Goal: Task Accomplishment & Management: Manage account settings

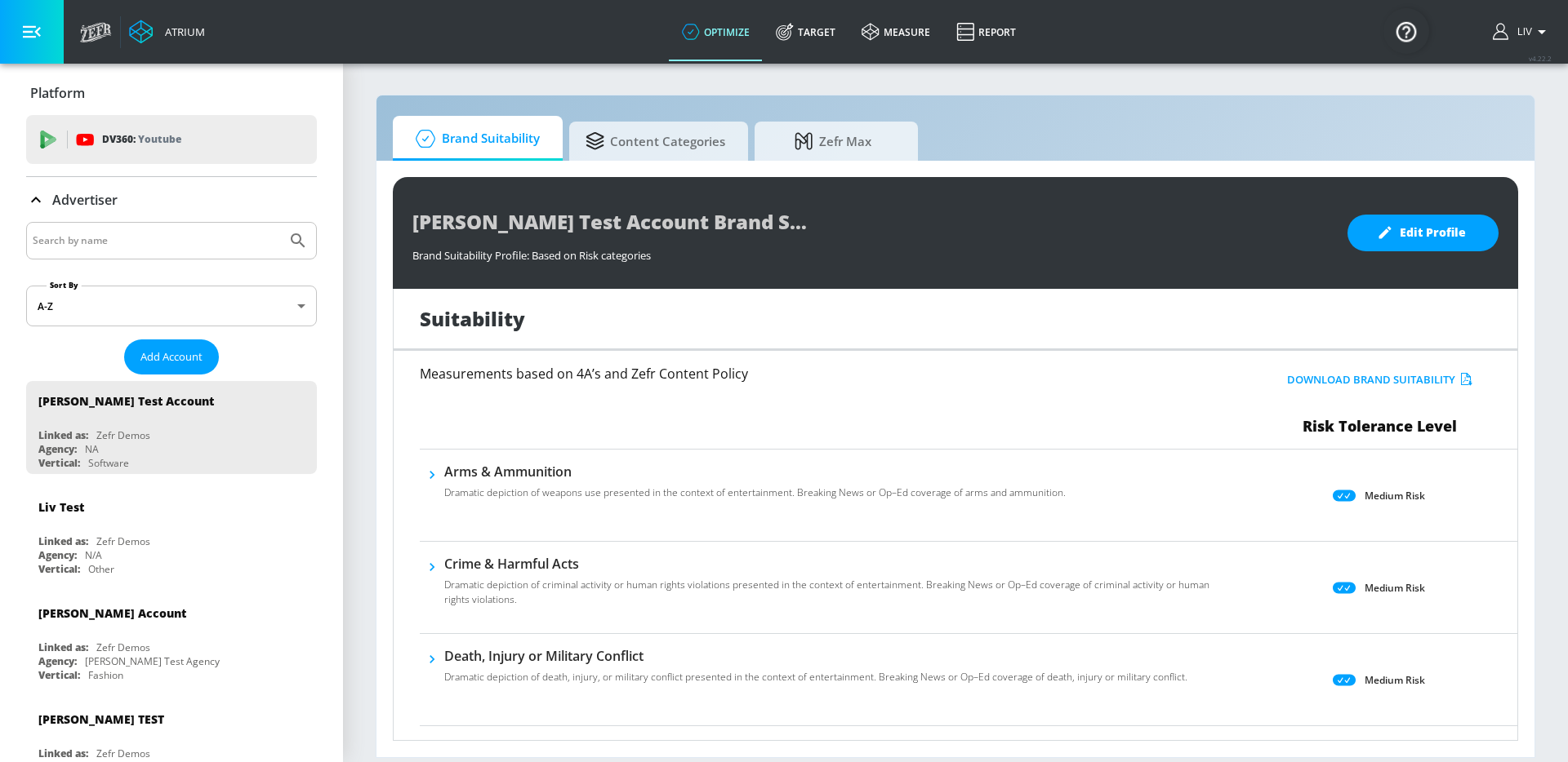
click at [198, 86] on div "Platform" at bounding box center [171, 93] width 291 height 18
click at [177, 361] on span "Add Account" at bounding box center [172, 357] width 62 height 19
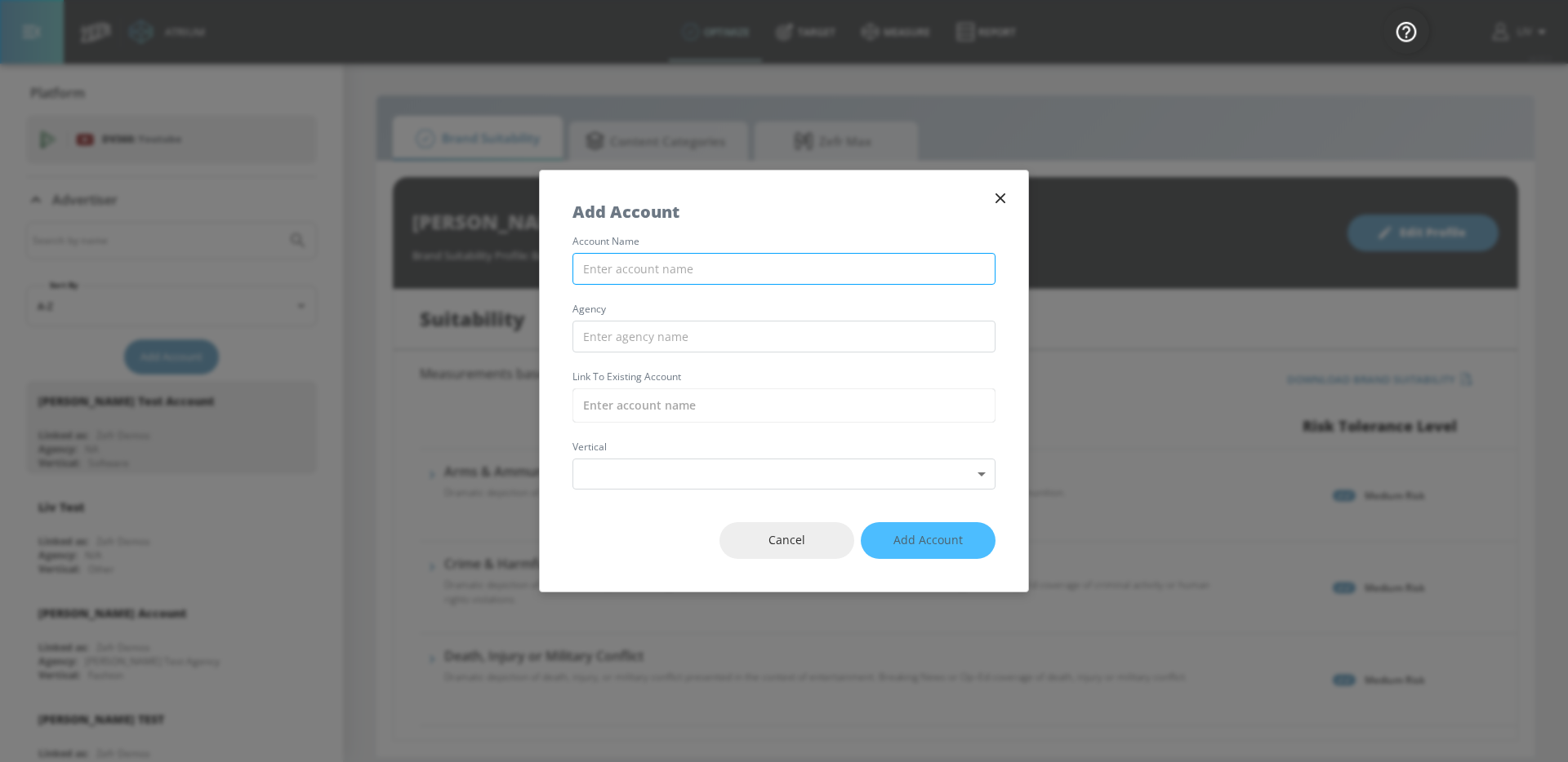
click at [839, 272] on input "text" at bounding box center [784, 268] width 423 height 32
paste input "Coca-Cola_ASP_PH_Meta"
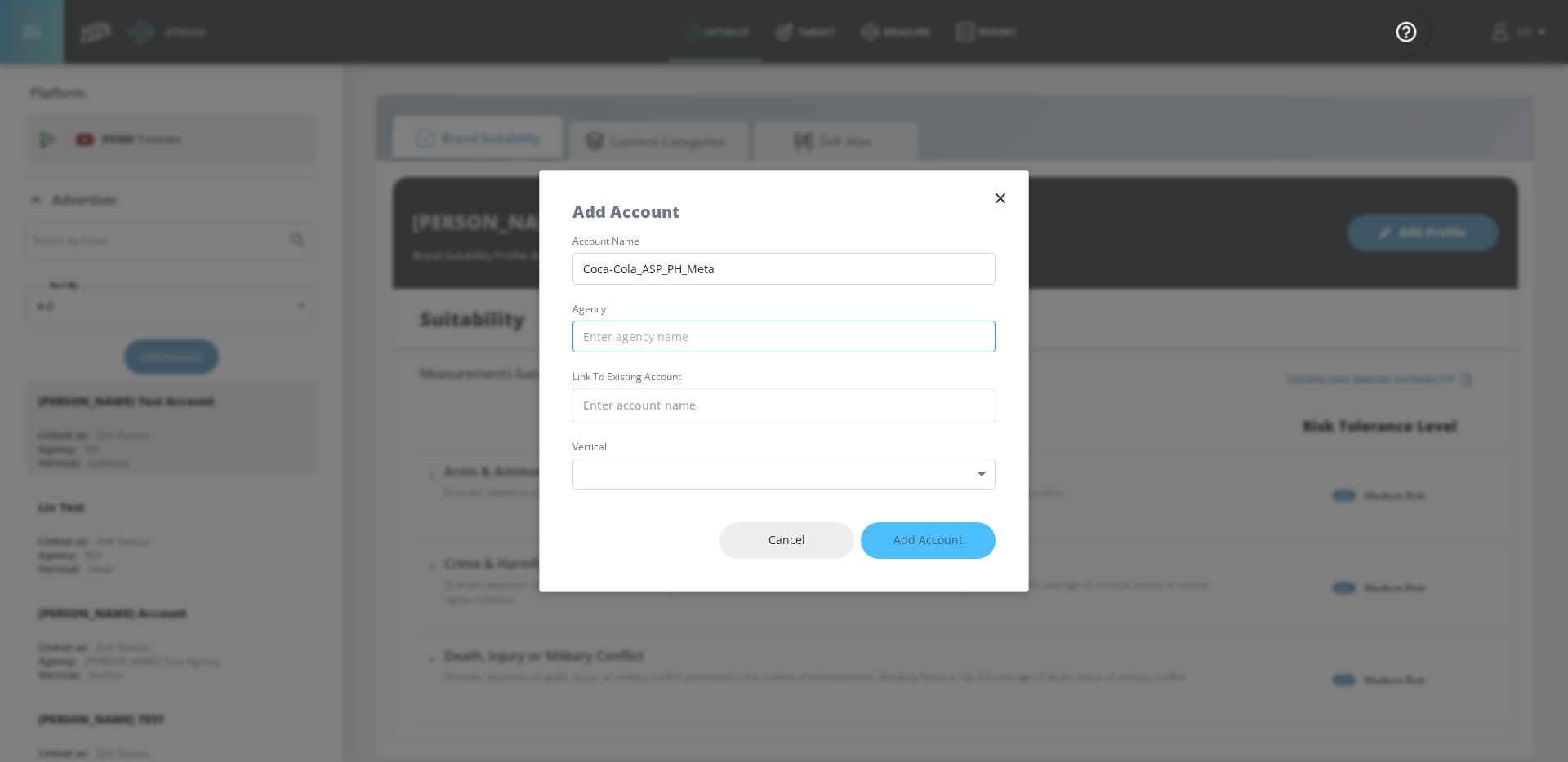
type input "Coca-Cola_ASP_PH_Meta"
click at [742, 333] on input "text" at bounding box center [784, 336] width 423 height 32
type input "WPP"
click at [758, 397] on input "text" at bounding box center [784, 406] width 423 height 34
paste input "Coca-Cola_ASP_PH_Meta"
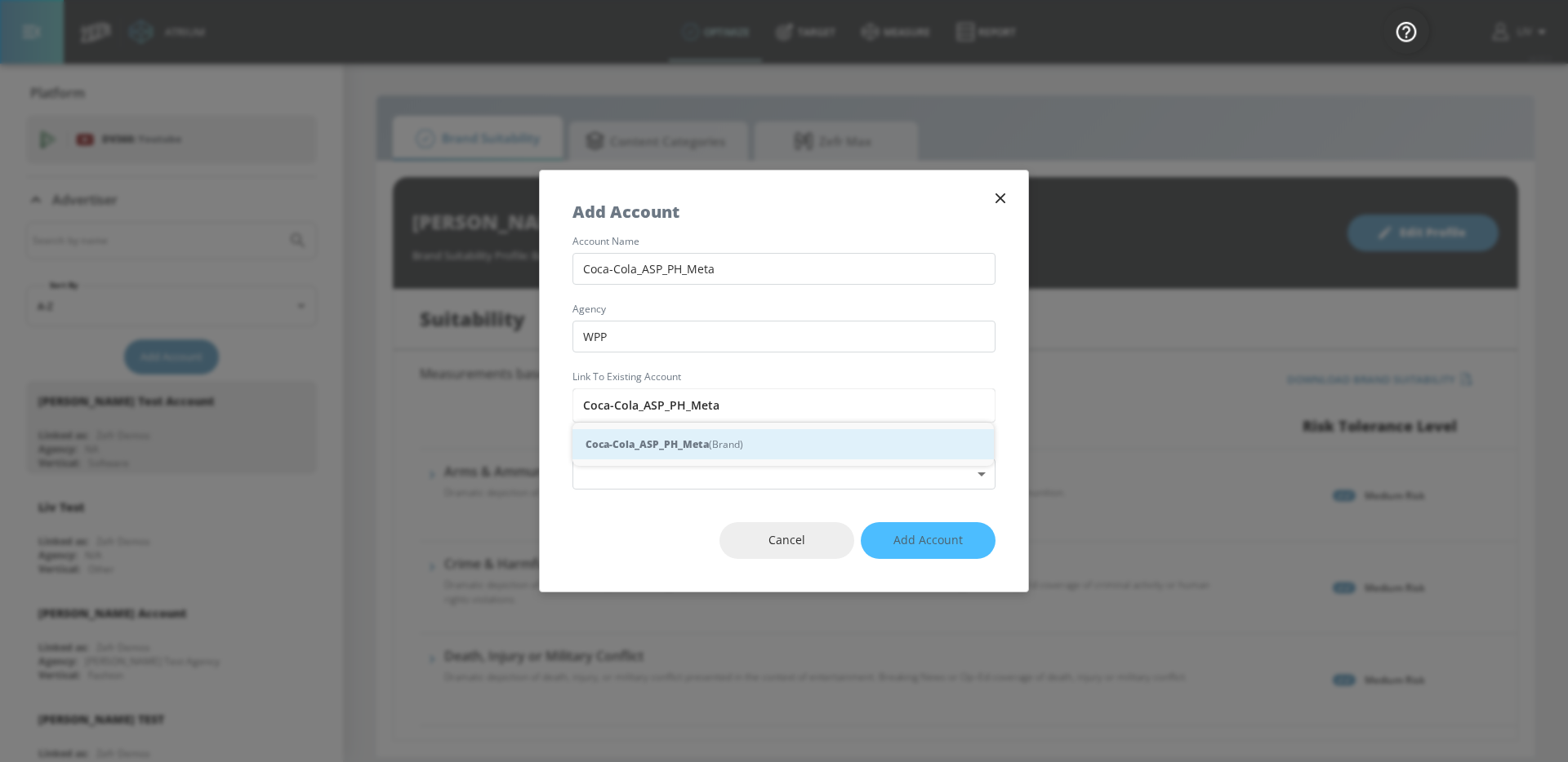
click at [756, 434] on div "Coca-Cola_ASP_PH_Meta (Brand)" at bounding box center [783, 444] width 421 height 30
type input "Coca-Cola_ASP_PH_Meta (Brand)"
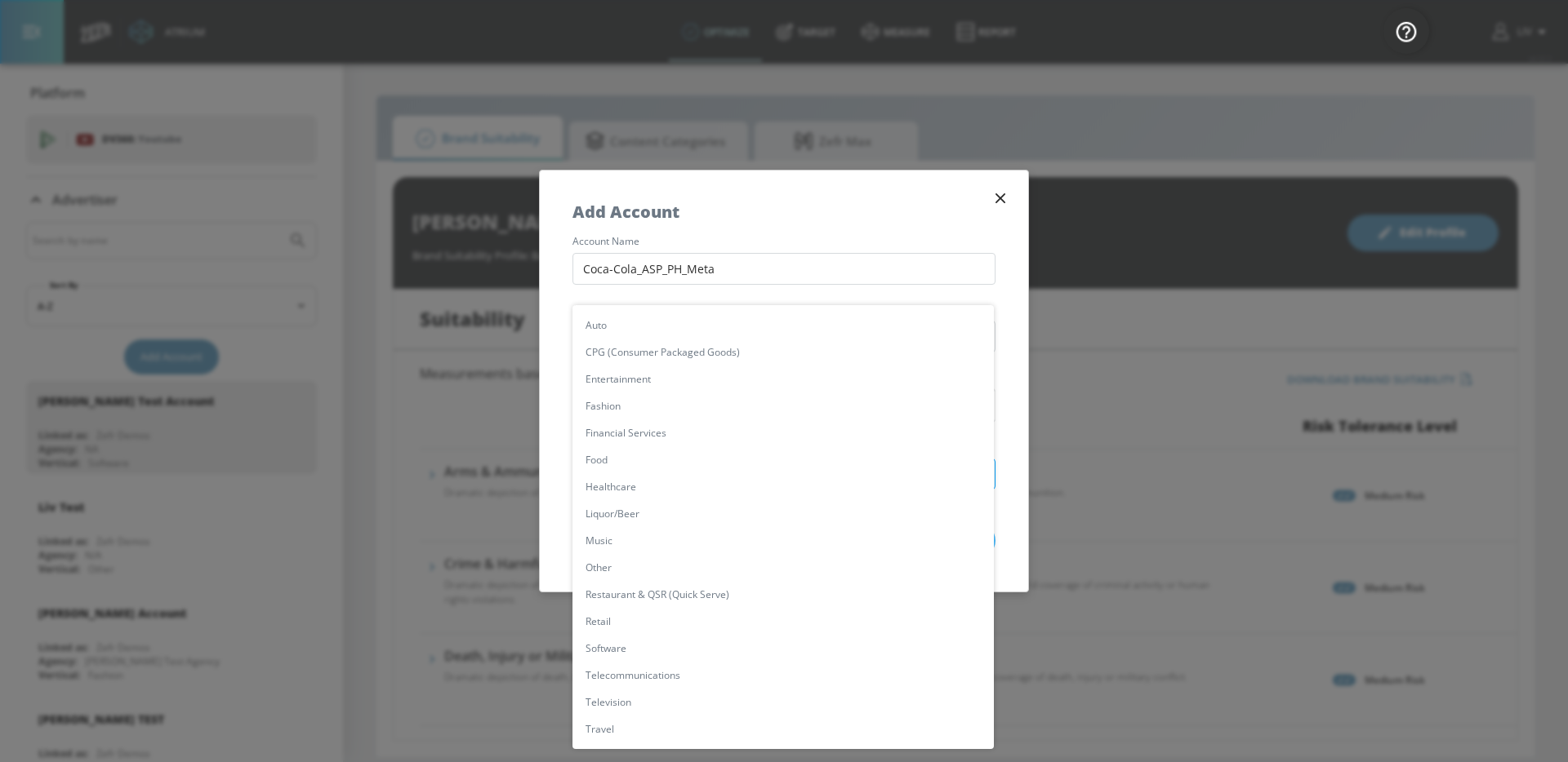
click at [745, 472] on body "Atrium optimize Target measure Report optimize Target measure Report v 4.22.2 L…" at bounding box center [784, 381] width 1568 height 762
click at [758, 350] on li "CPG (Consumer Packaged Goods)" at bounding box center [783, 352] width 421 height 27
type input "[object Object]"
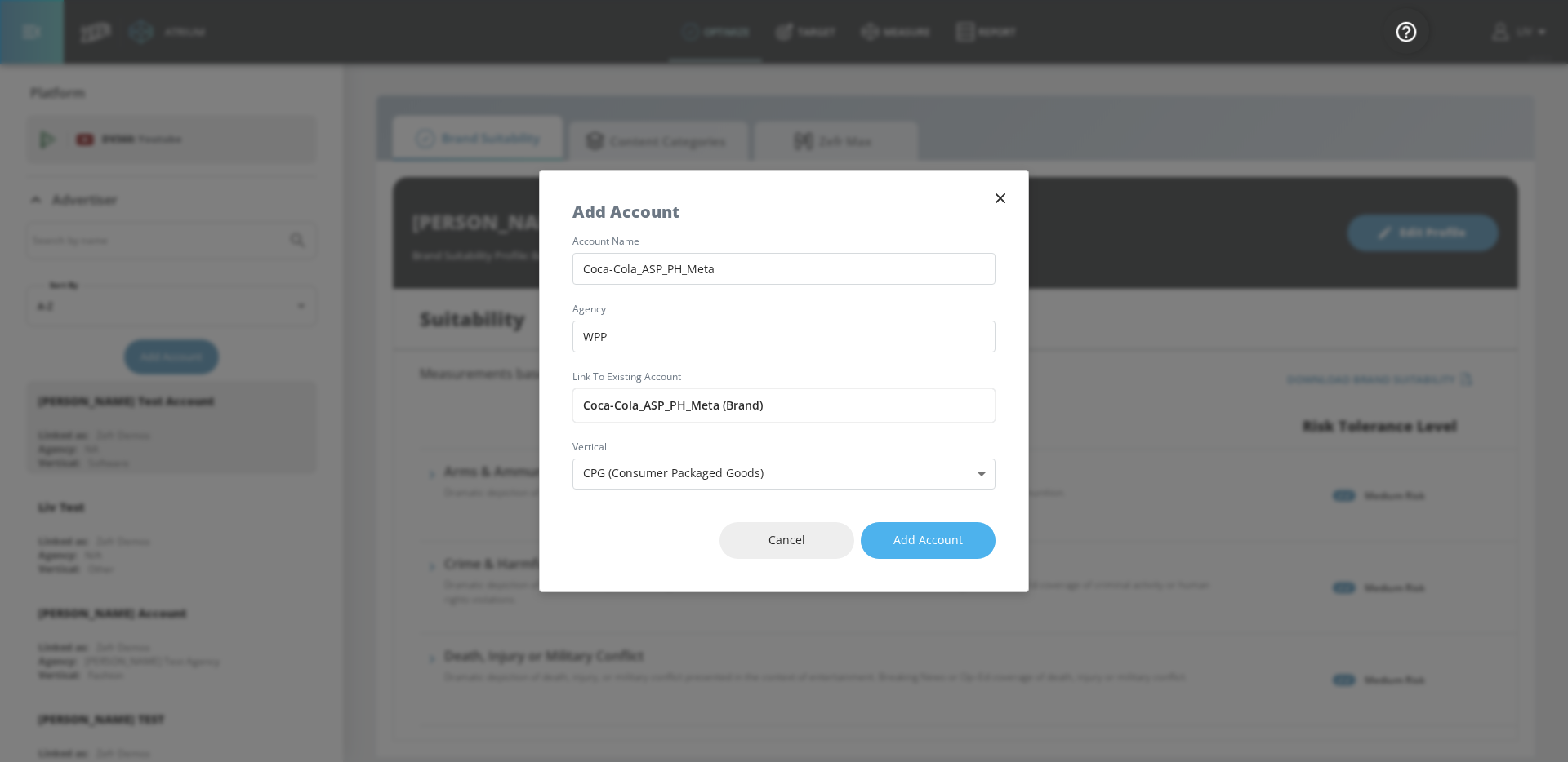
click at [925, 533] on span "Add Account" at bounding box center [928, 540] width 69 height 21
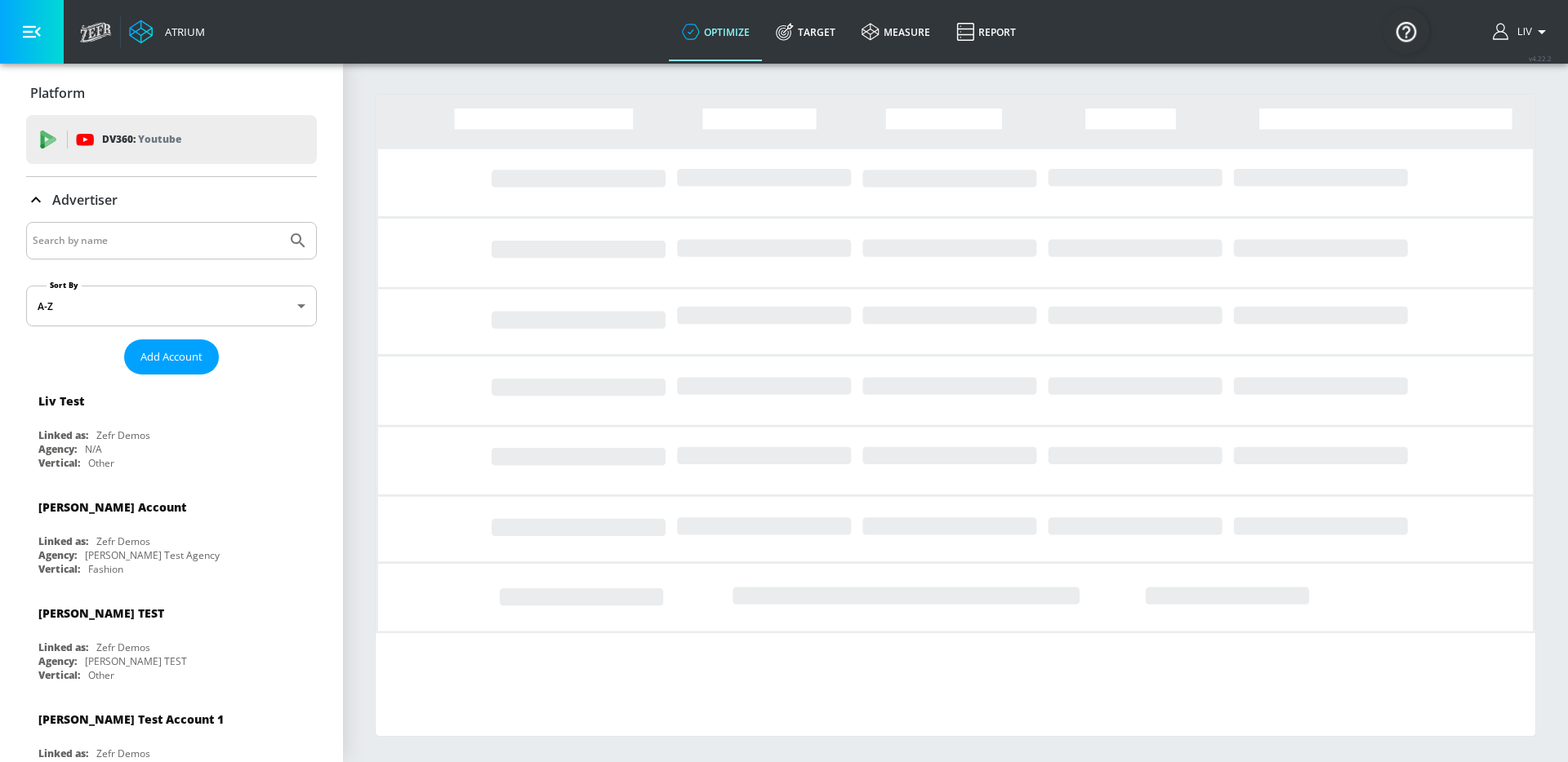
drag, startPoint x: 204, startPoint y: 252, endPoint x: 206, endPoint y: 243, distance: 9.2
click at [204, 251] on input "Search by name" at bounding box center [156, 240] width 248 height 22
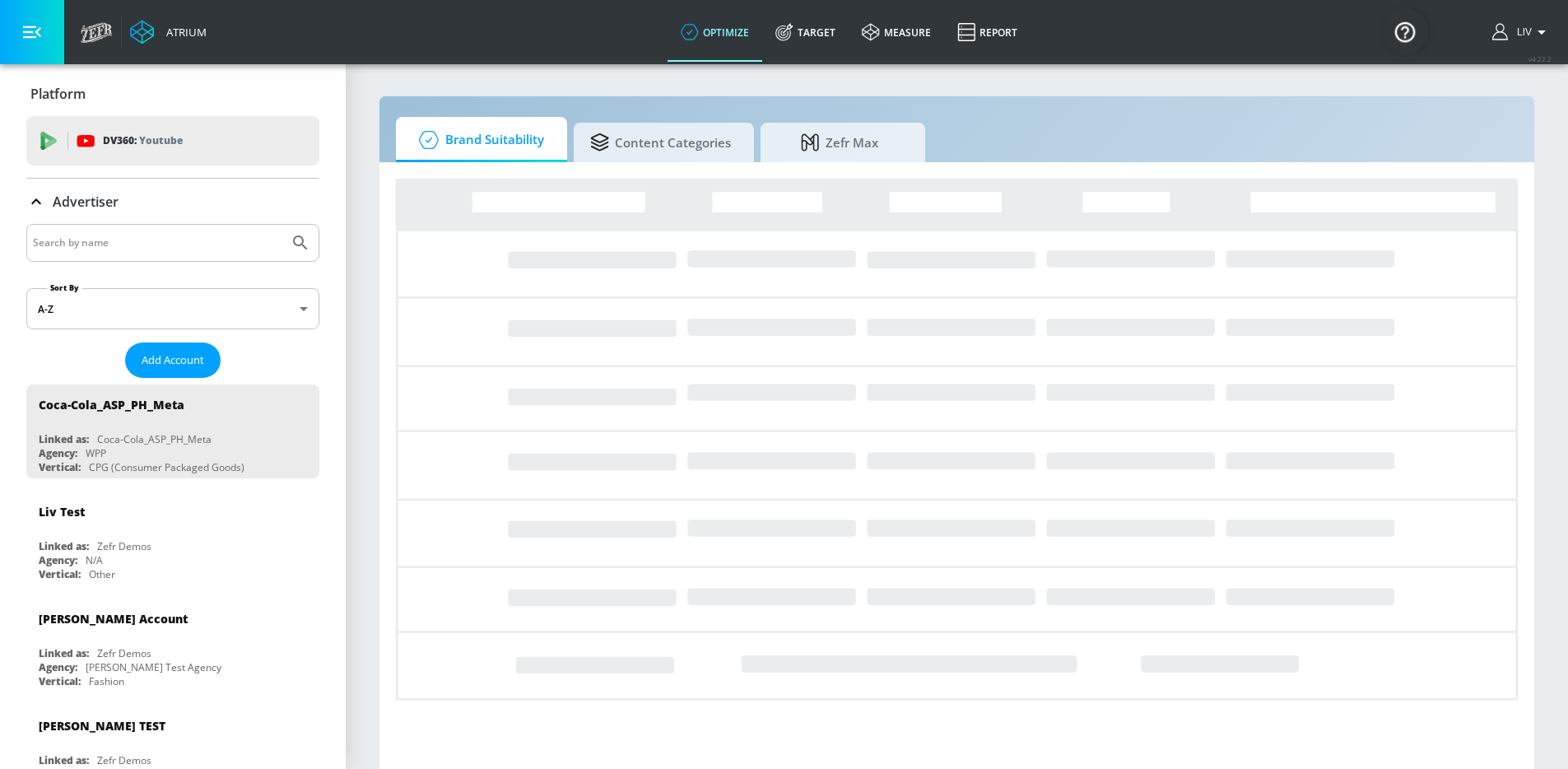
paste input "Coca-Cola_ASP_PH_Meta"
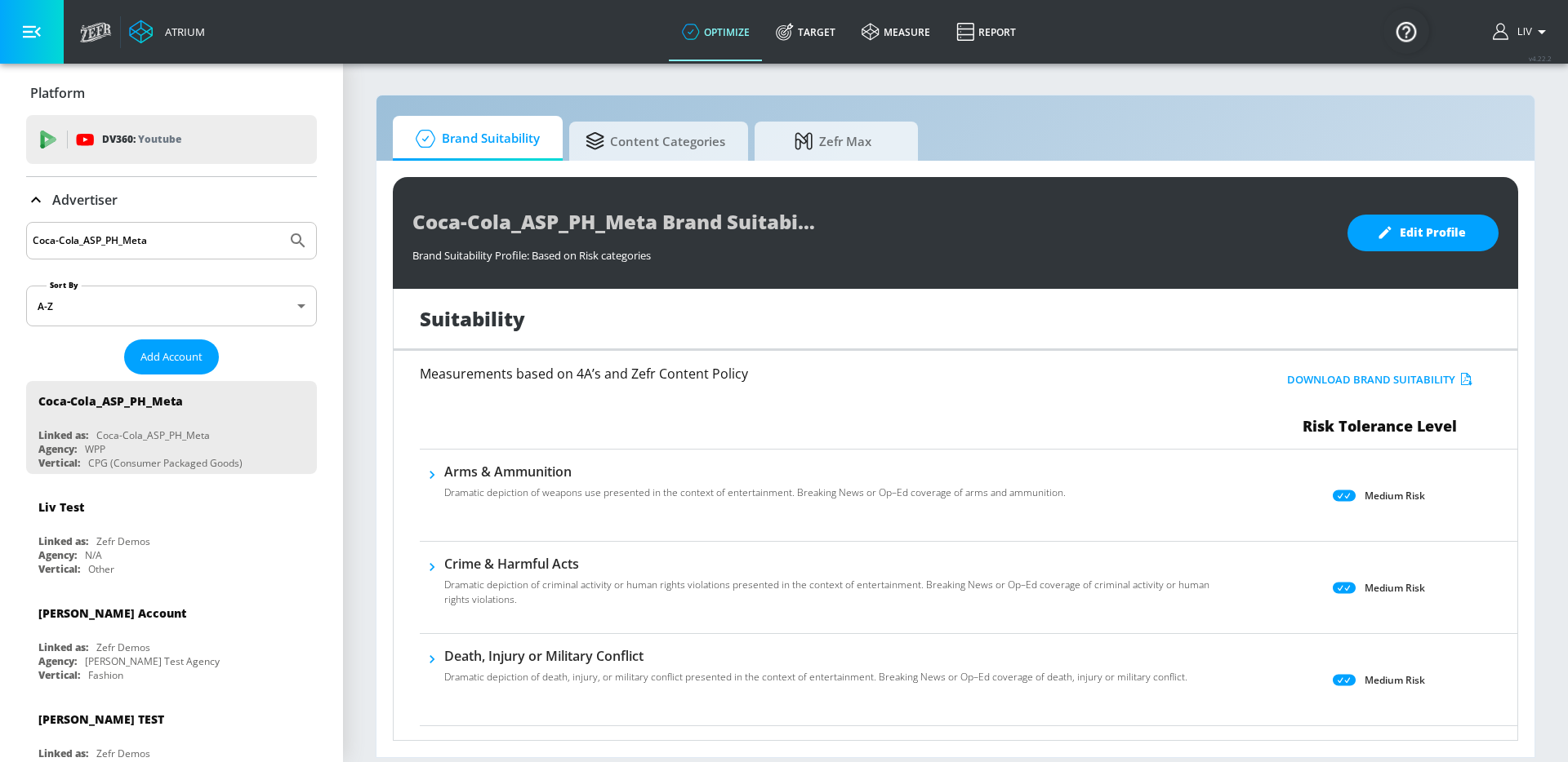
type input "Coca-Cola_ASP_PH_Meta"
click at [280, 222] on button "Submit Search" at bounding box center [298, 240] width 36 height 36
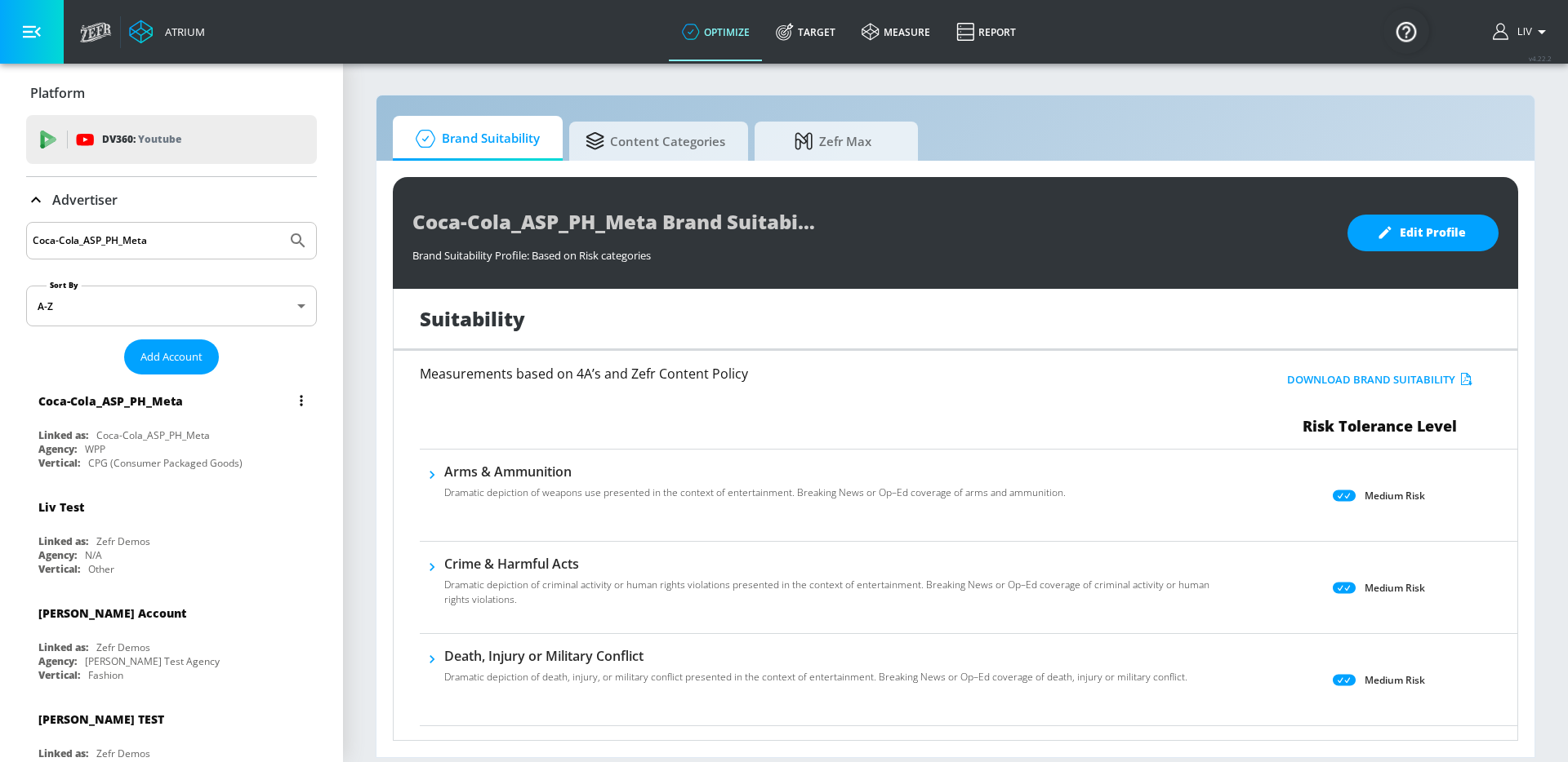
click at [258, 409] on div "Coca-Cola_ASP_PH_Meta" at bounding box center [175, 400] width 274 height 39
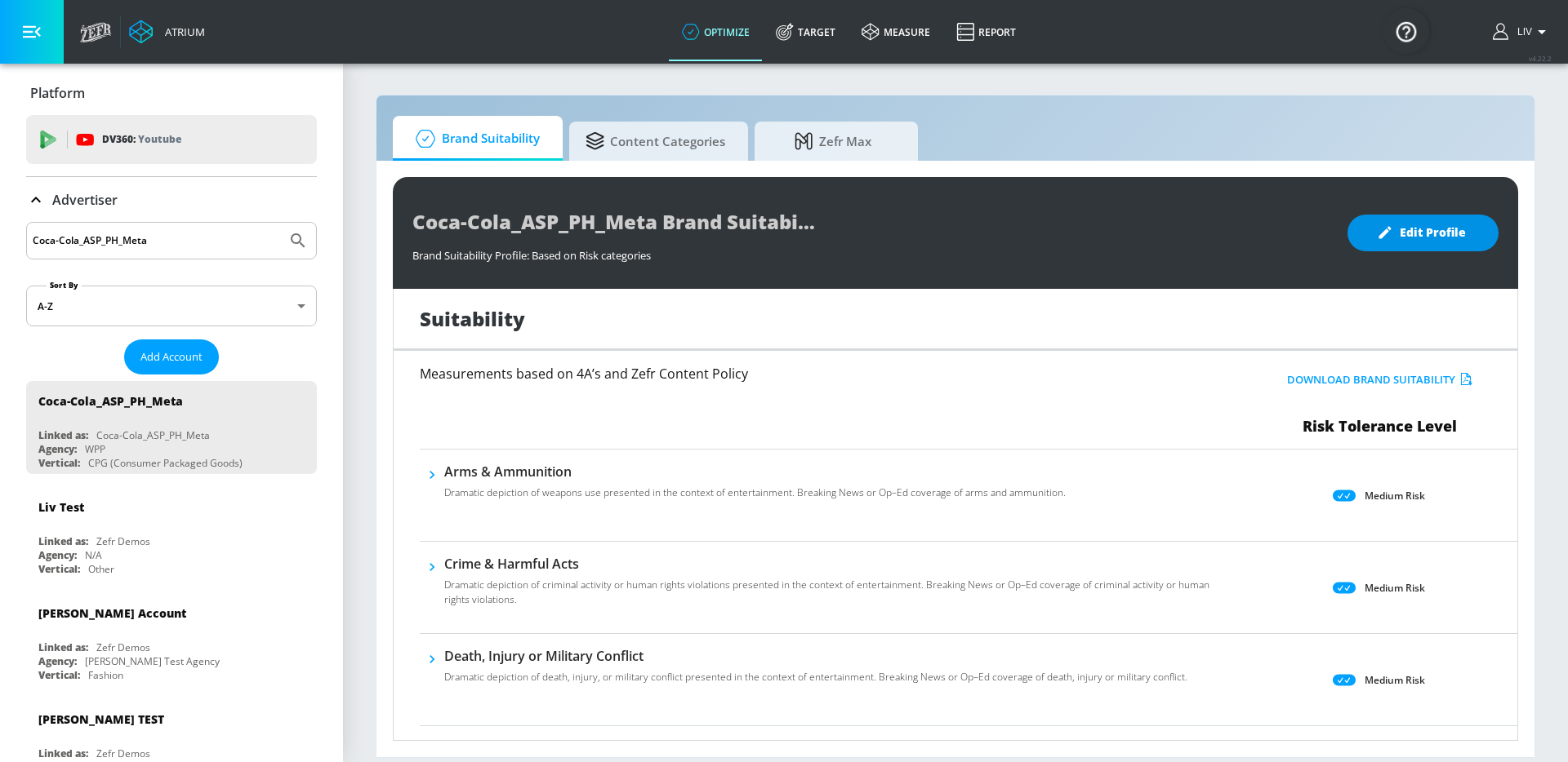
click at [1452, 218] on button "Edit Profile" at bounding box center [1422, 233] width 151 height 37
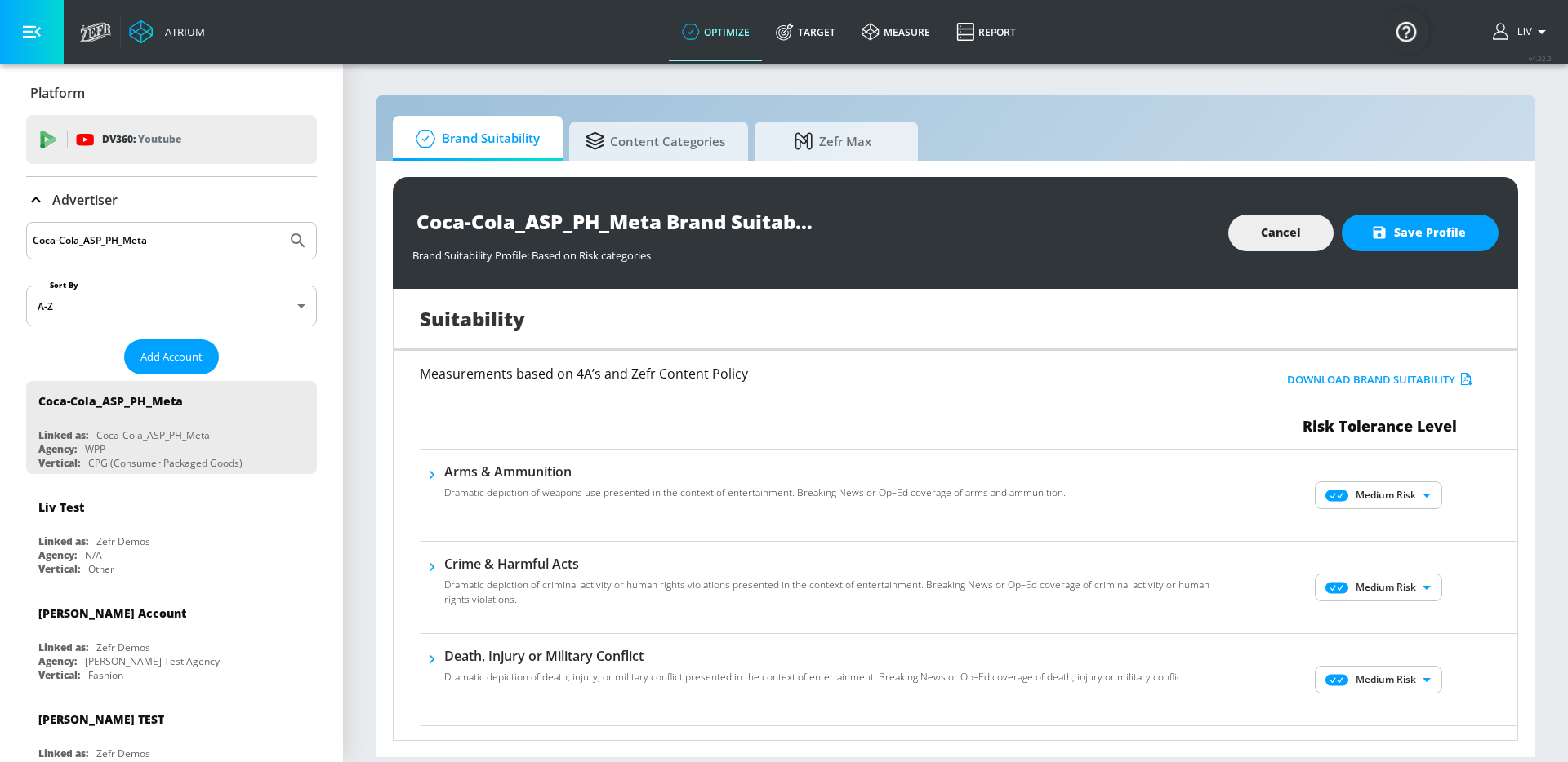
scroll to position [3, 0]
drag, startPoint x: 1385, startPoint y: 474, endPoint x: 1387, endPoint y: 484, distance: 10.2
click at [1385, 474] on div "Medium Risk MEDIUM ​" at bounding box center [1380, 492] width 274 height 66
click at [1386, 485] on body "Atrium optimize Target measure Report optimize Target measure Report v 4.22.2 L…" at bounding box center [784, 381] width 1568 height 762
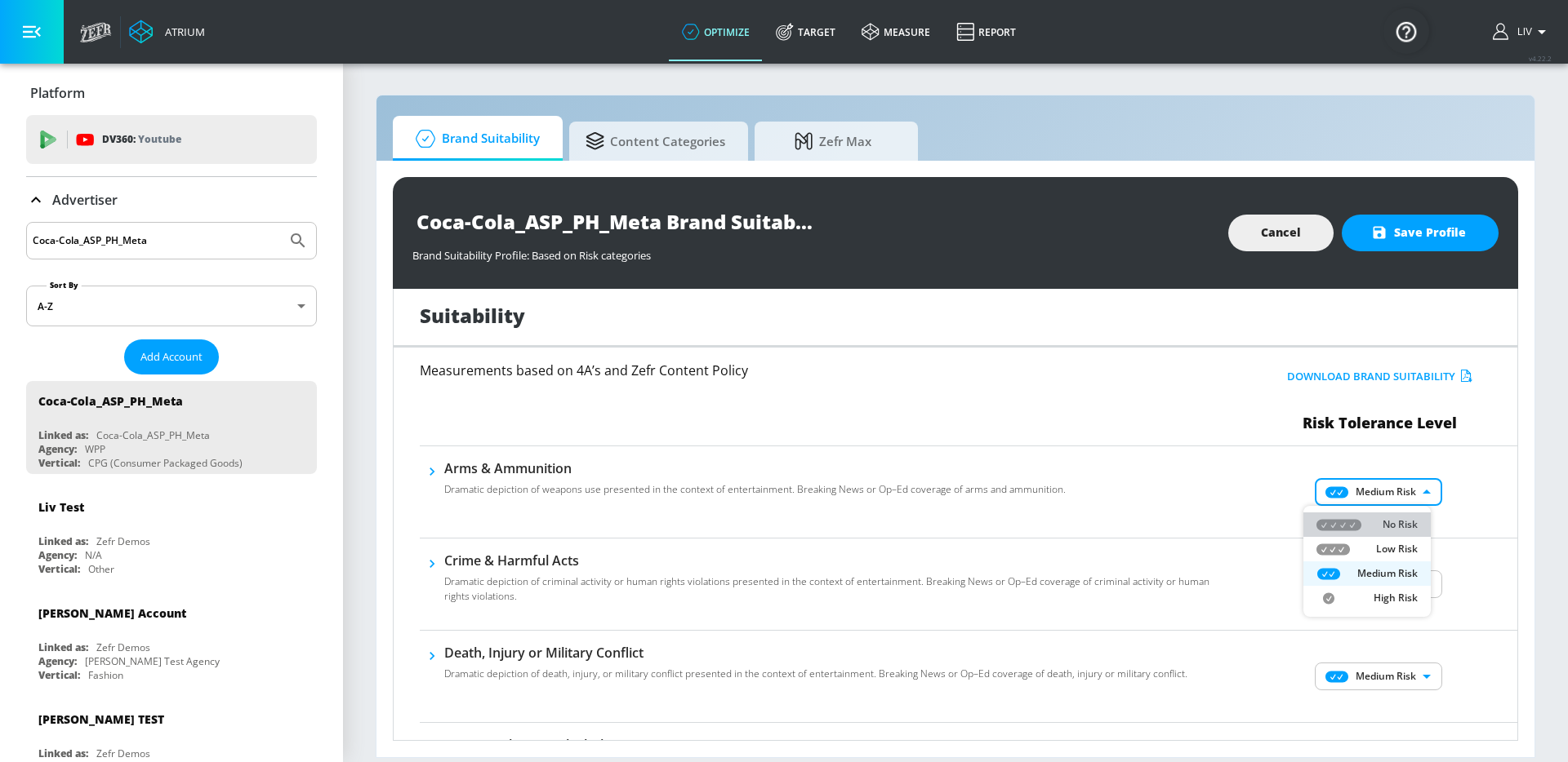
click at [1414, 527] on p "No Risk" at bounding box center [1400, 524] width 35 height 15
type input "MINIMAL"
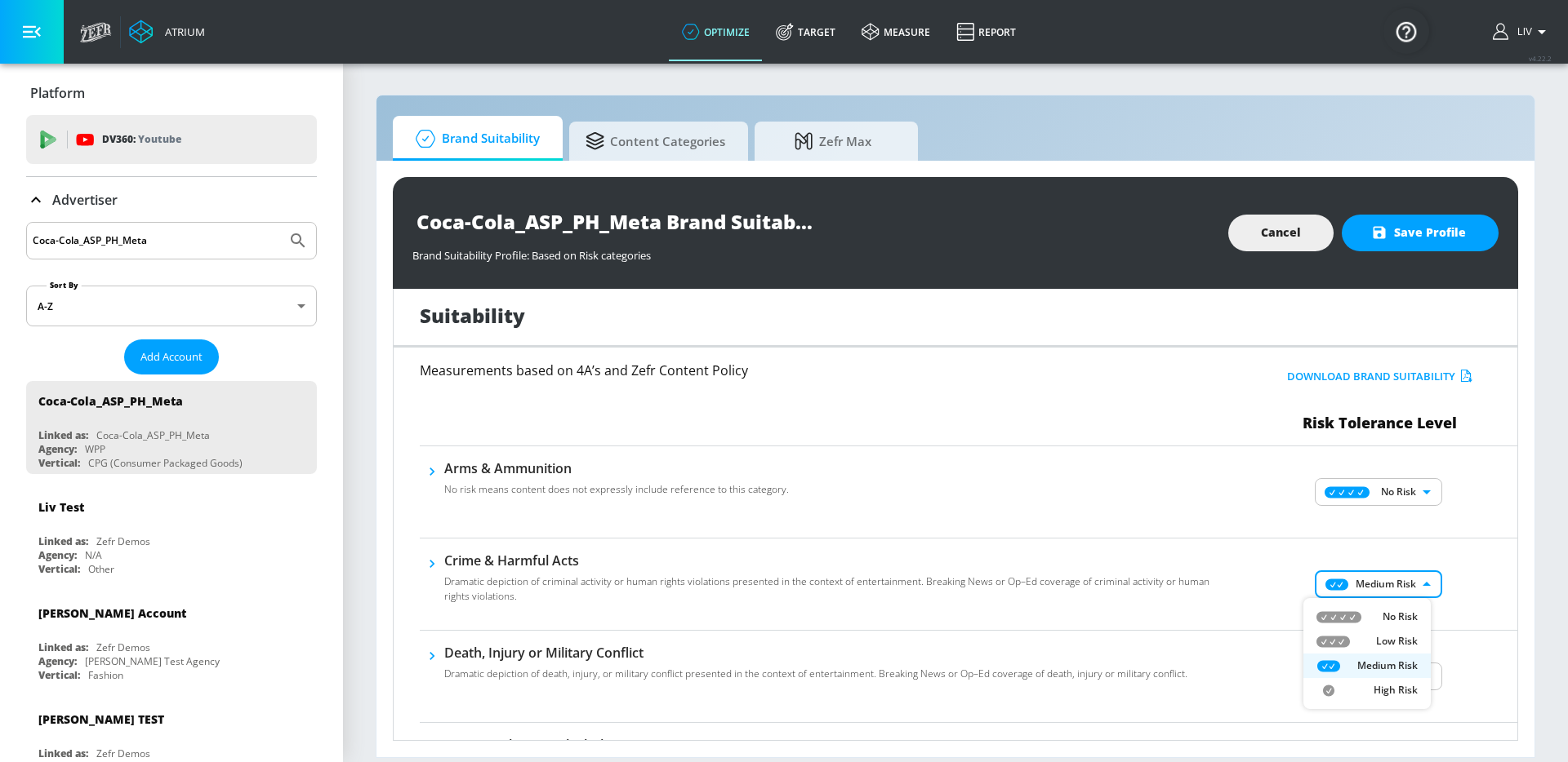
click at [1358, 597] on body "Atrium optimize Target measure Report optimize Target measure Report v 4.22.2 L…" at bounding box center [784, 381] width 1568 height 762
click at [1367, 619] on div "No Risk" at bounding box center [1366, 616] width 101 height 15
type input "MINIMAL"
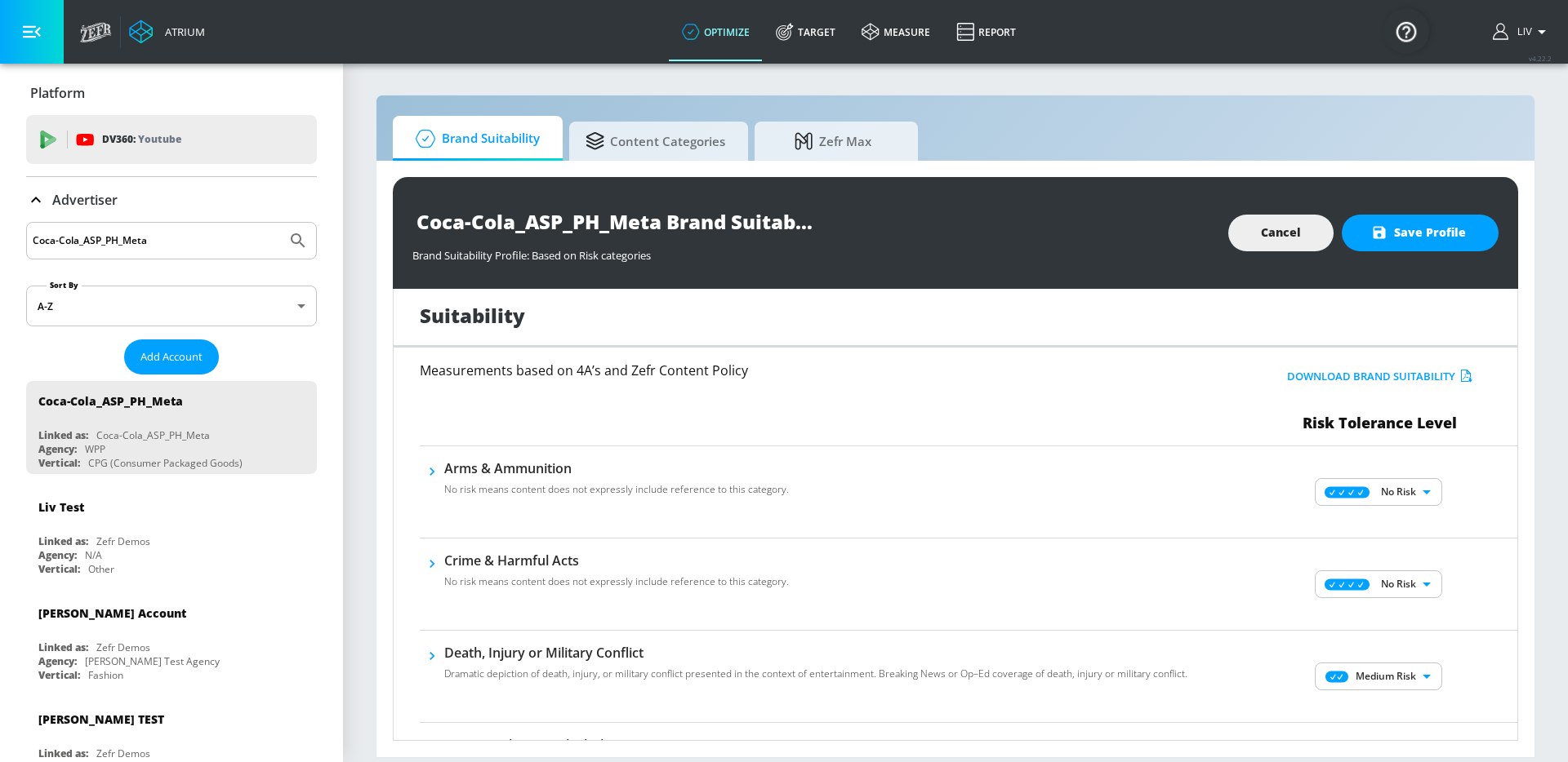
click at [1489, 570] on div "No Risk MINIMAL ​" at bounding box center [1380, 584] width 274 height 66
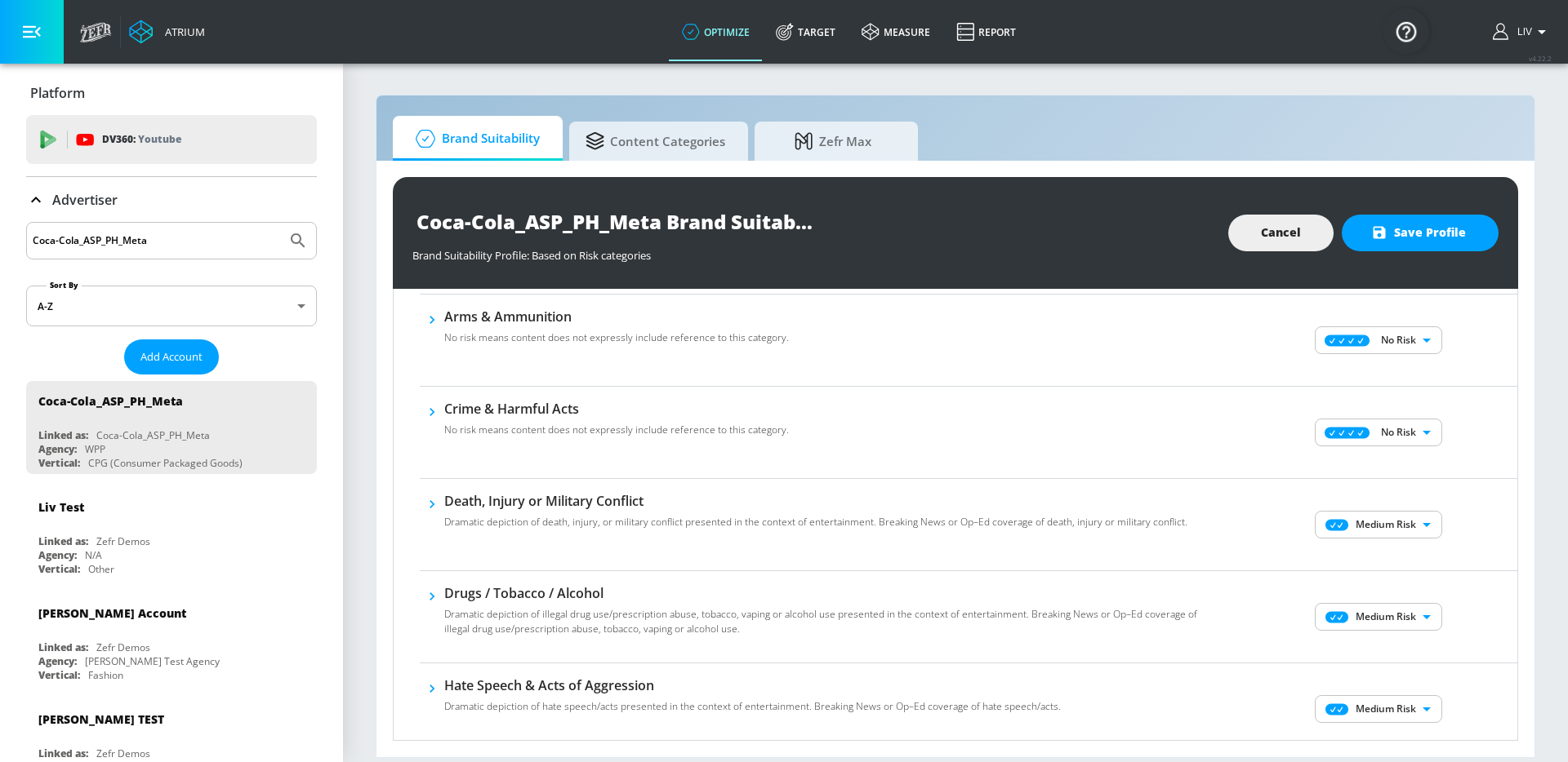
scroll to position [136, 0]
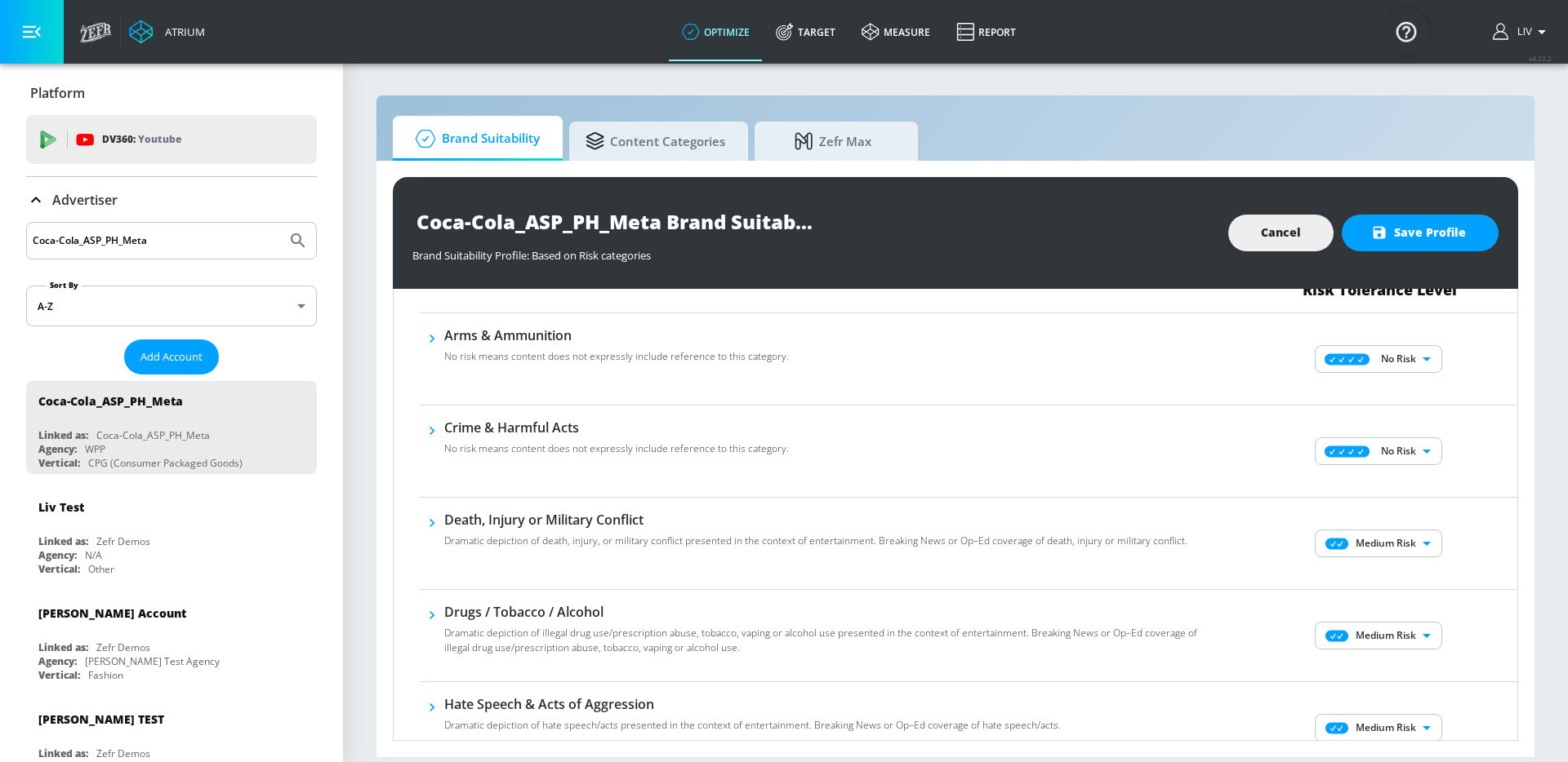
click at [1406, 554] on body "Atrium optimize Target measure Report optimize Target measure Report v 4.22.2 L…" at bounding box center [784, 381] width 1568 height 762
click at [1392, 574] on p "No Risk" at bounding box center [1400, 576] width 35 height 15
type input "MINIMAL"
click at [1396, 619] on div "Medium Risk MEDIUM ​" at bounding box center [1380, 636] width 274 height 66
click at [1398, 629] on body "Atrium optimize Target measure Report optimize Target measure Report v 4.22.2 L…" at bounding box center [784, 381] width 1568 height 762
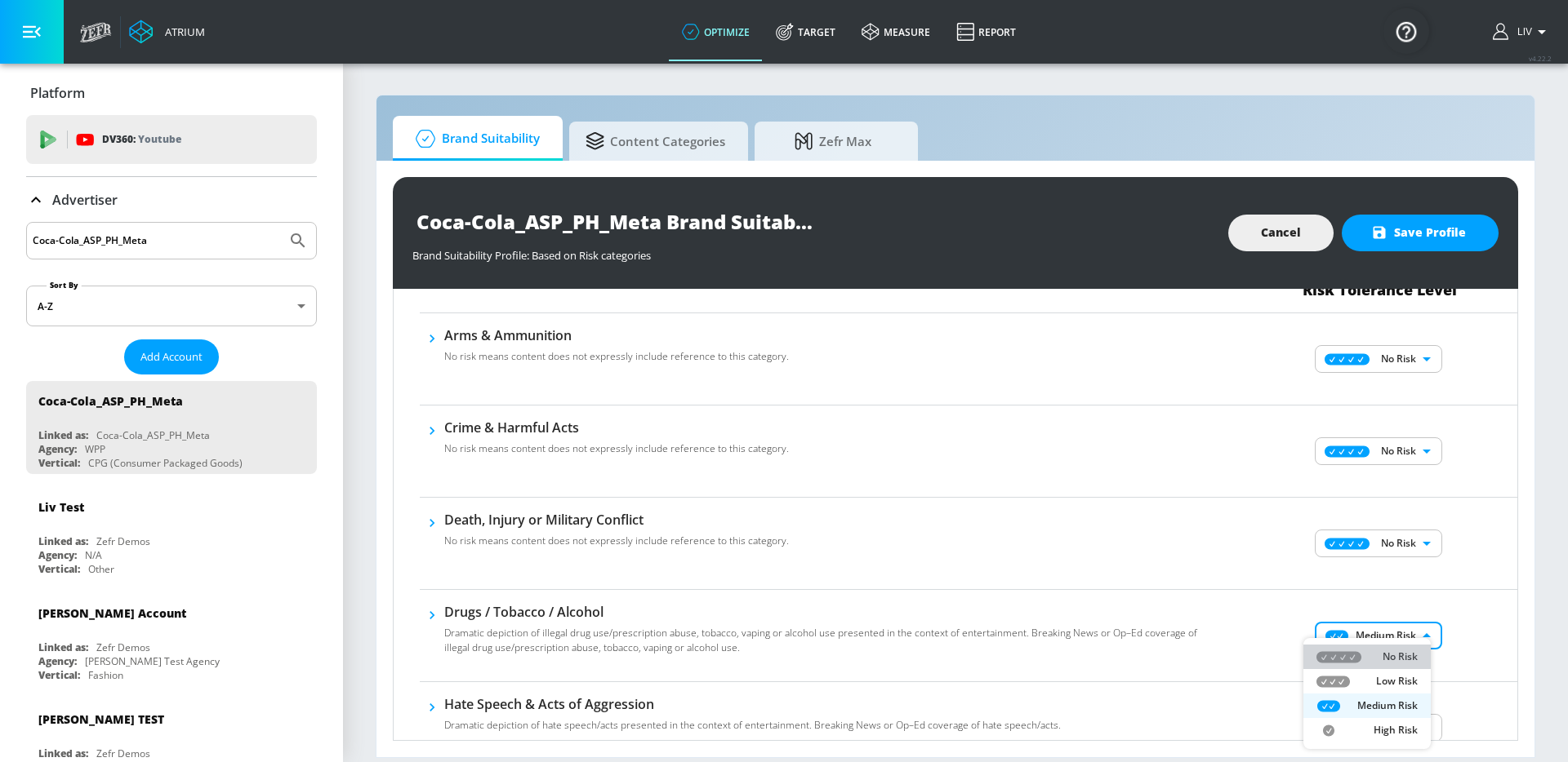
click at [1392, 650] on p "No Risk" at bounding box center [1400, 657] width 35 height 15
type input "MINIMAL"
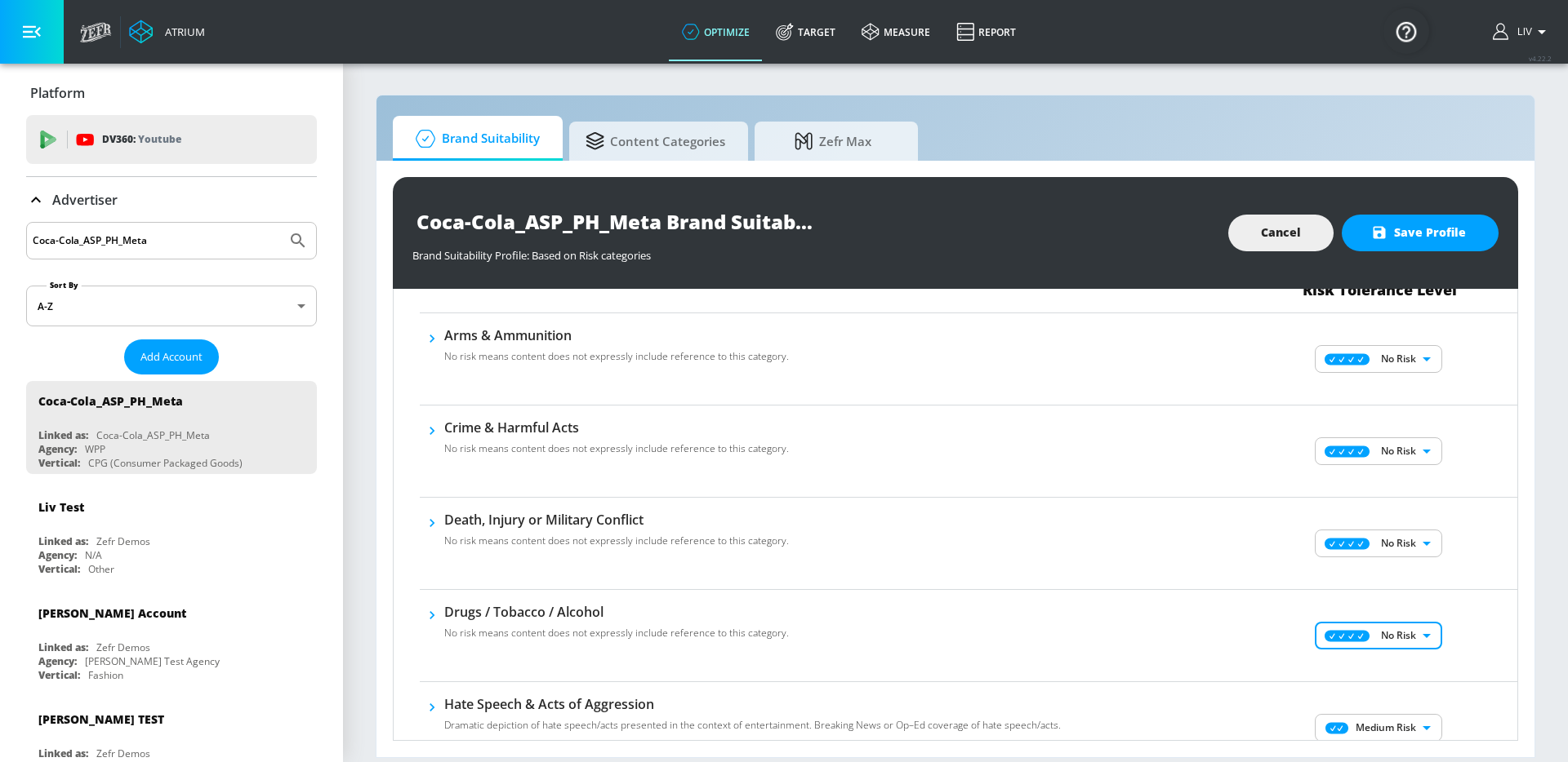
click at [1475, 596] on div "Drugs / Tobacco / Alcohol No risk means content does not expressly include refe…" at bounding box center [969, 635] width 1097 height 92
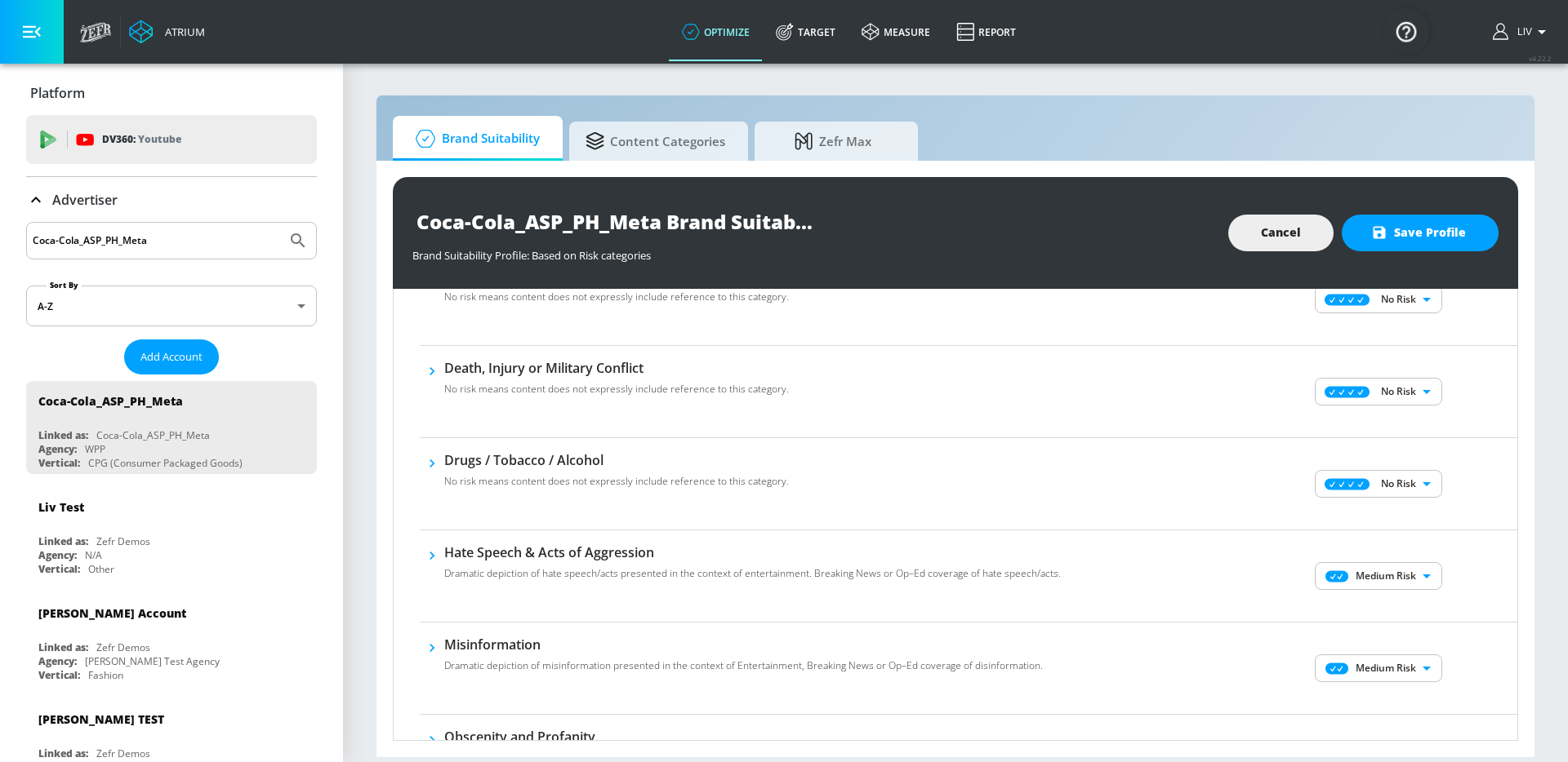
click at [1382, 554] on div "Medium Risk MEDIUM ​" at bounding box center [1380, 576] width 274 height 66
click at [1383, 581] on body "Atrium optimize Target measure Report optimize Target measure Report v 4.22.2 L…" at bounding box center [784, 381] width 1568 height 762
click at [1364, 602] on div "No Risk" at bounding box center [1366, 609] width 101 height 15
type input "MINIMAL"
click at [1458, 582] on div "No Risk MINIMAL ​" at bounding box center [1380, 576] width 274 height 66
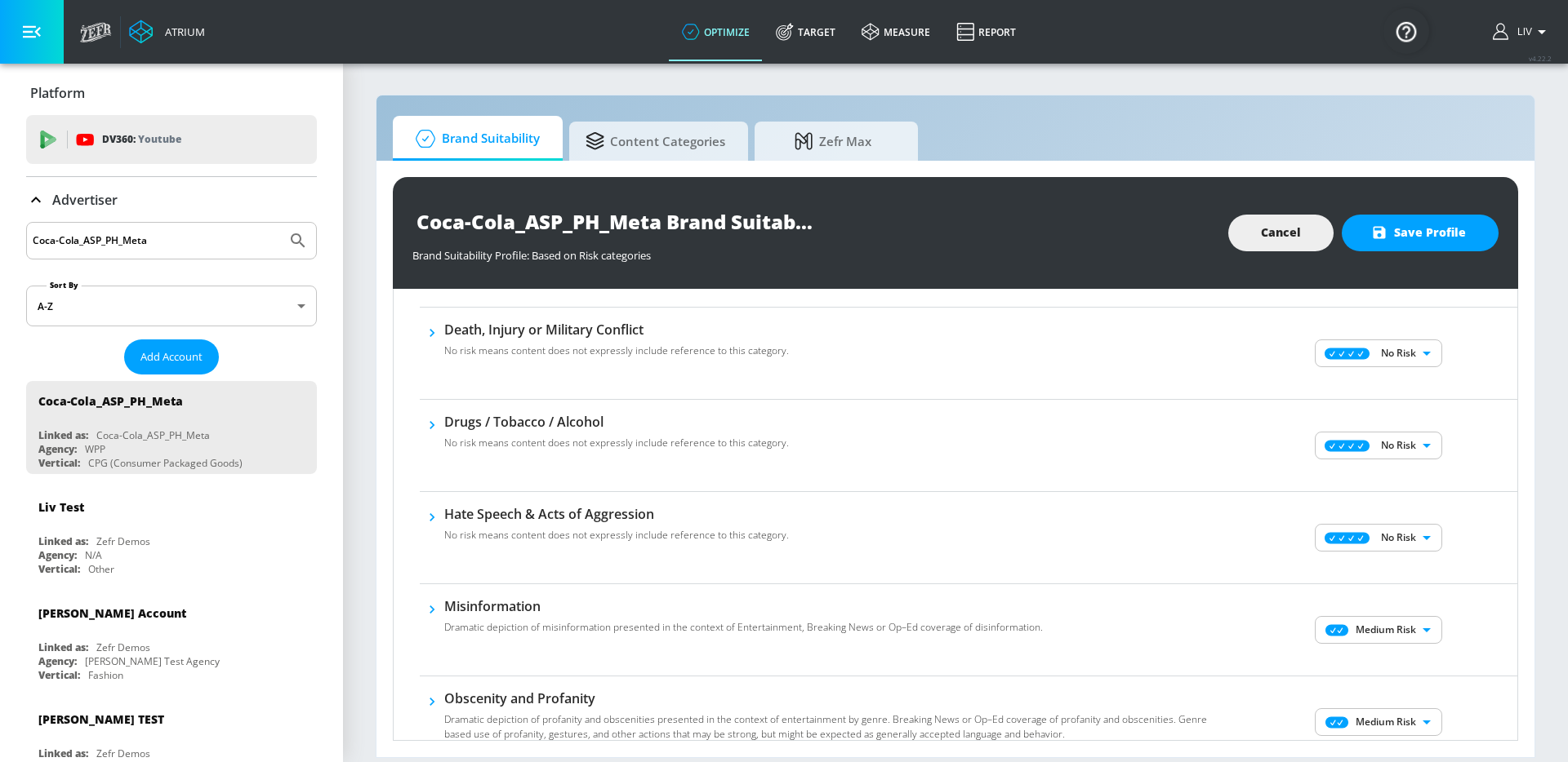
scroll to position [361, 0]
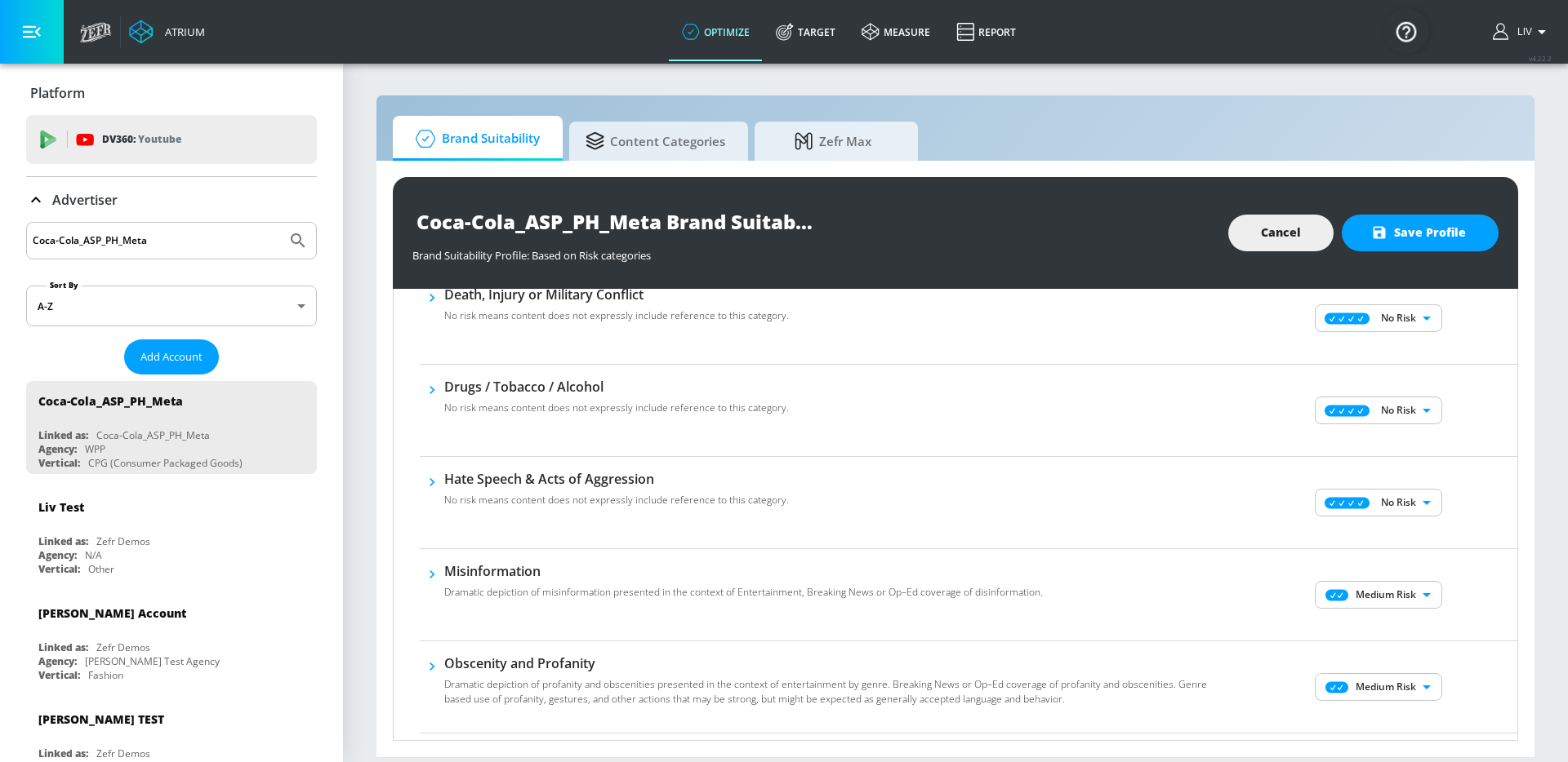
click at [1353, 587] on body "Atrium optimize Target measure Report optimize Target measure Report v 4.22.2 L…" at bounding box center [784, 381] width 1568 height 762
click at [1356, 621] on icon at bounding box center [1339, 628] width 45 height 12
type input "MINIMAL"
click at [1478, 582] on div "No Risk MINIMAL ​" at bounding box center [1380, 595] width 274 height 66
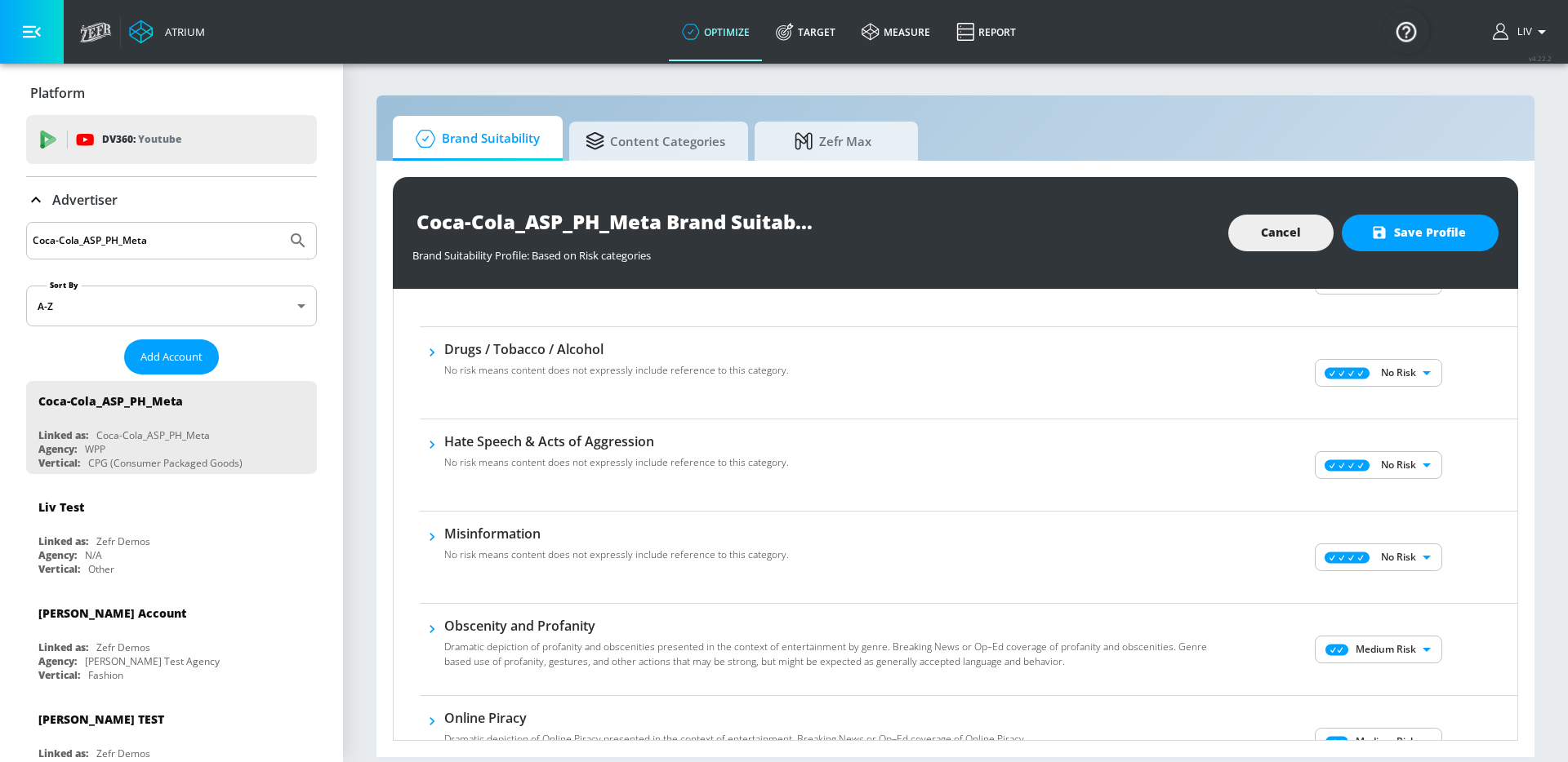
scroll to position [435, 0]
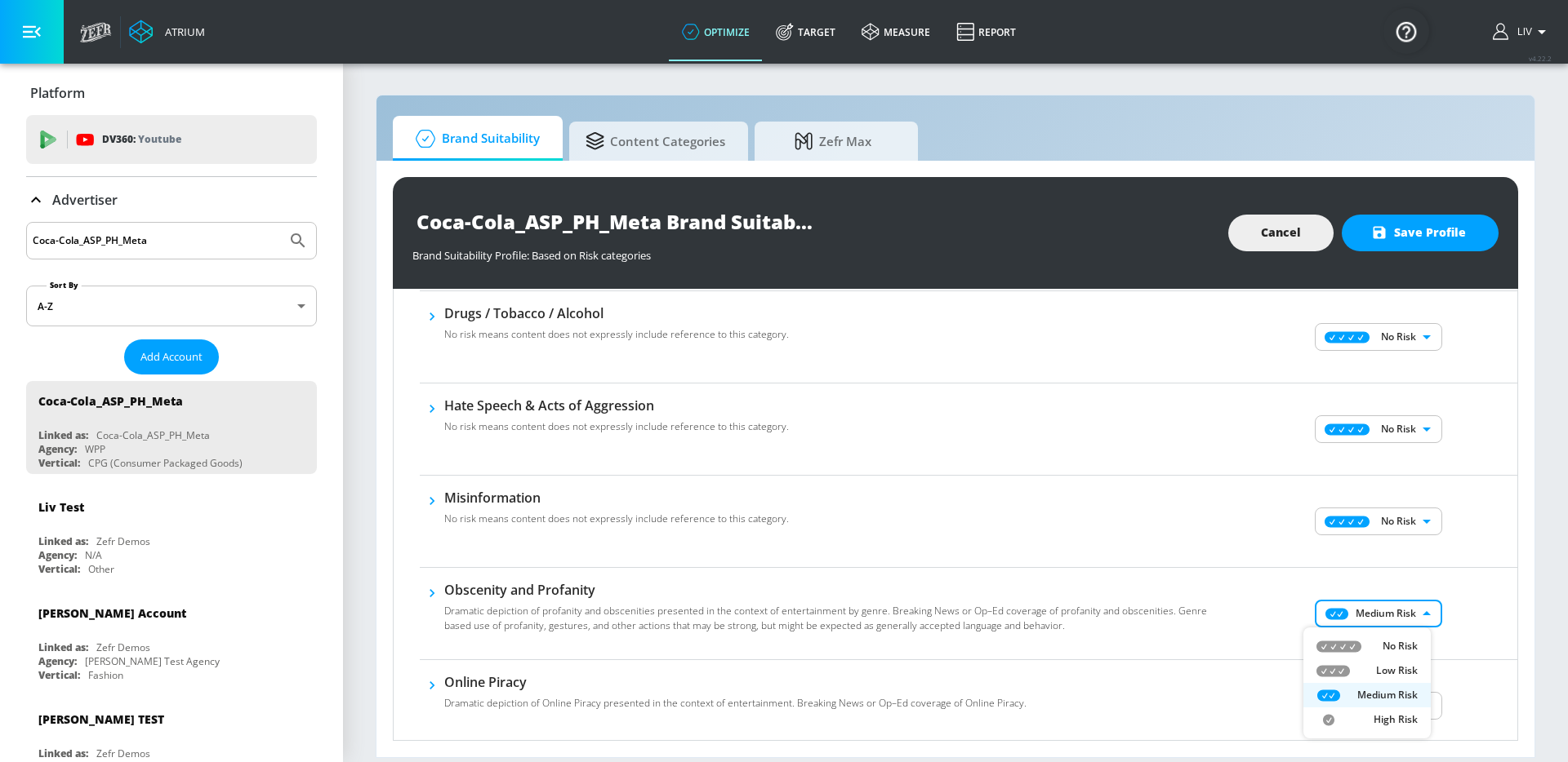
click at [1383, 608] on body "Atrium optimize Target measure Report optimize Target measure Report v 4.22.2 L…" at bounding box center [784, 381] width 1568 height 762
click at [1349, 640] on icon at bounding box center [1339, 646] width 45 height 12
type input "MINIMAL"
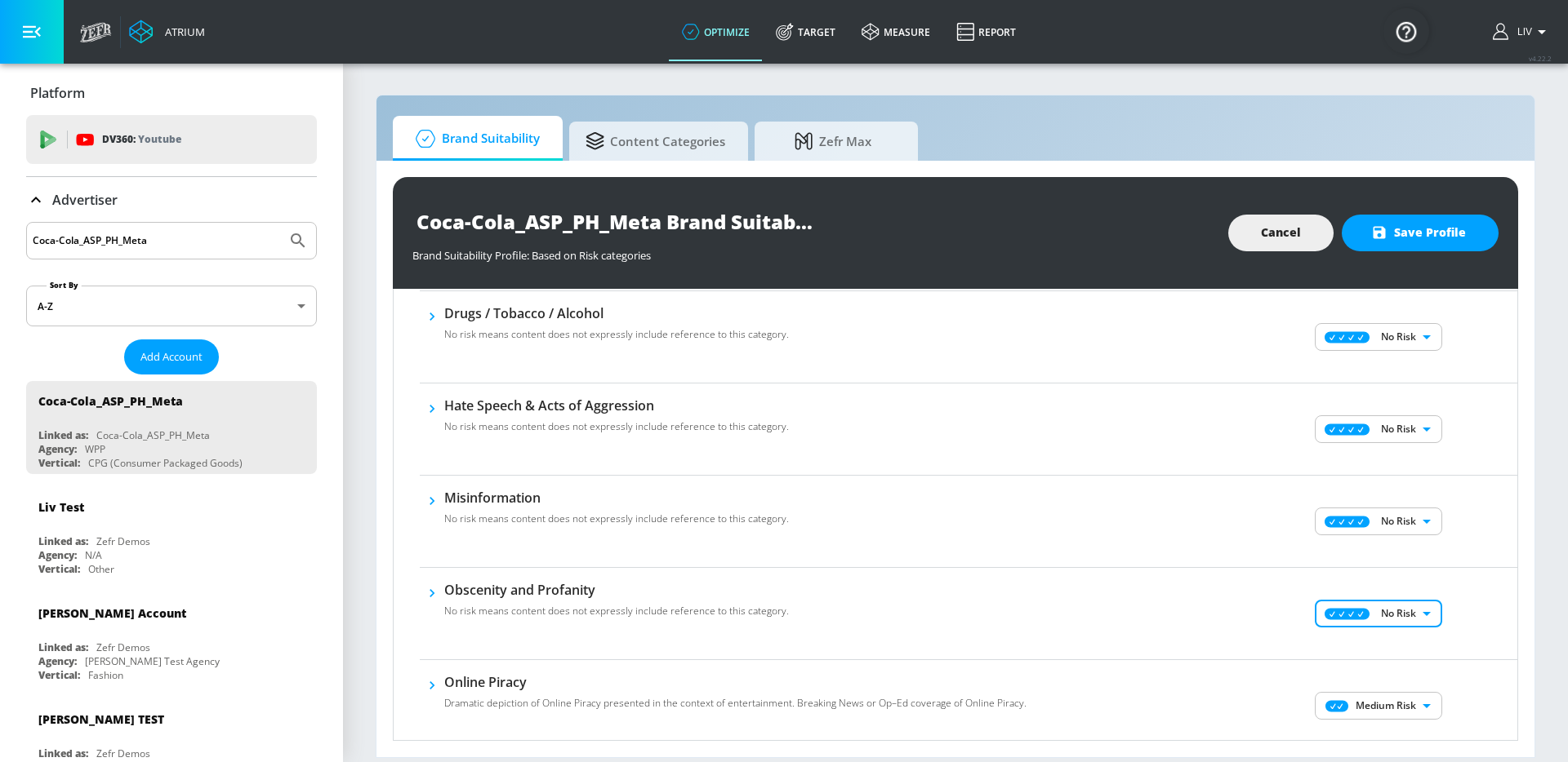
click at [1476, 580] on div "Obscenity and Profanity No risk means content does not expressly include refere…" at bounding box center [969, 614] width 1097 height 92
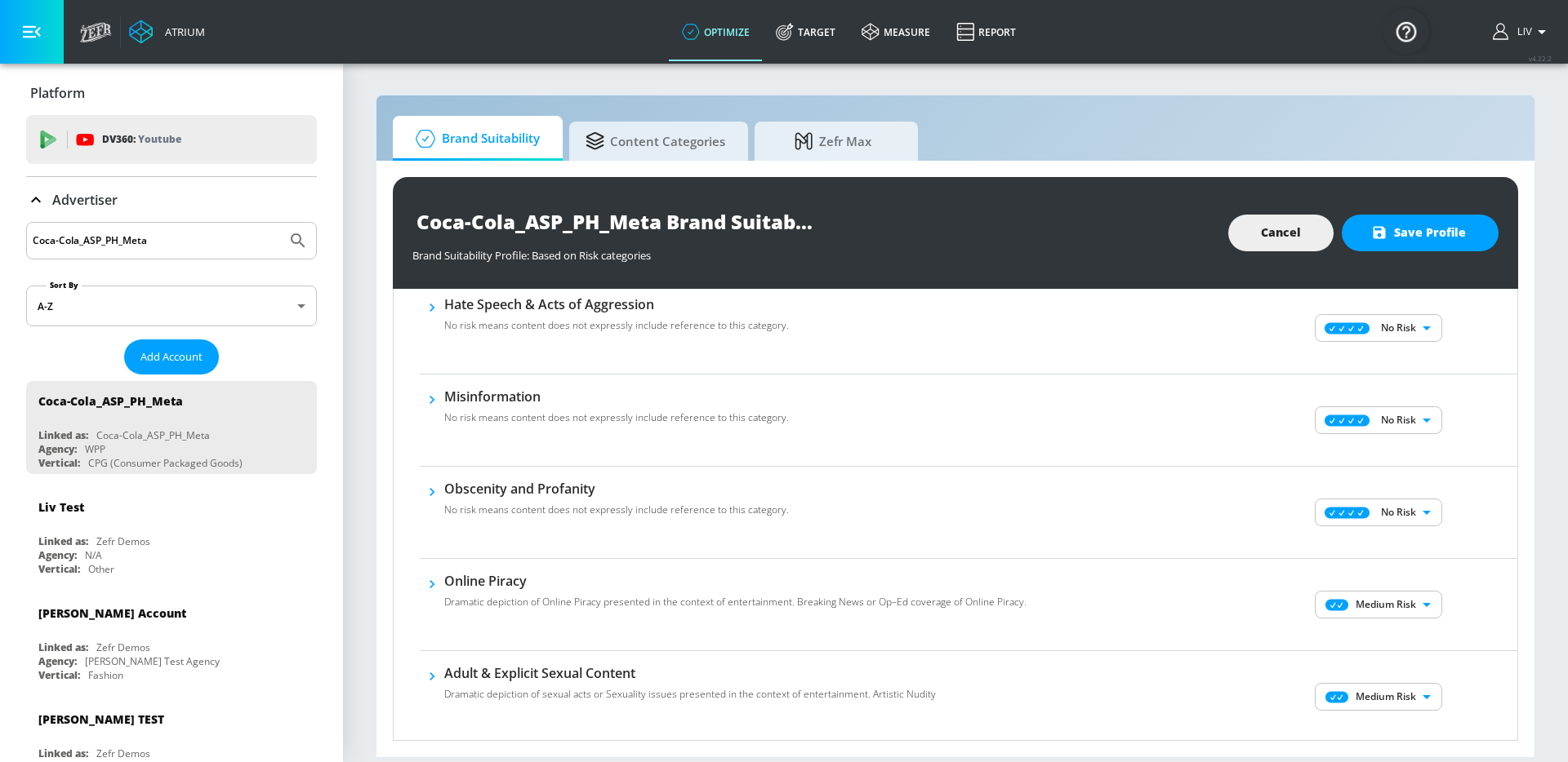
scroll to position [671, 0]
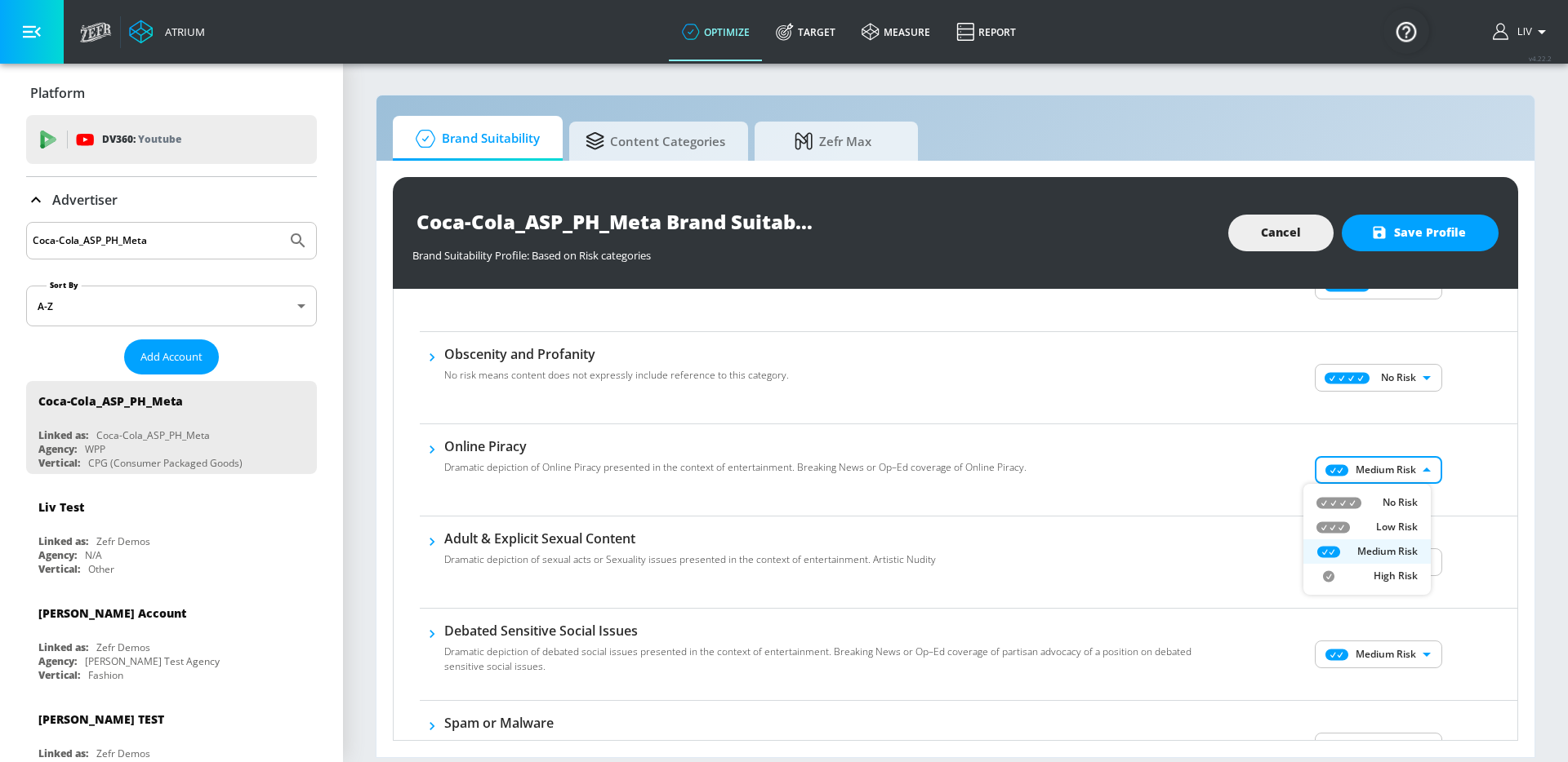
click at [1396, 471] on body "Atrium optimize Target measure Report optimize Target measure Report v 4.22.2 L…" at bounding box center [784, 381] width 1568 height 762
click at [1394, 504] on p "No Risk" at bounding box center [1400, 503] width 35 height 15
type input "MINIMAL"
click at [1452, 534] on div "No Risk Low Risk Medium Risk High Risk" at bounding box center [784, 381] width 1568 height 762
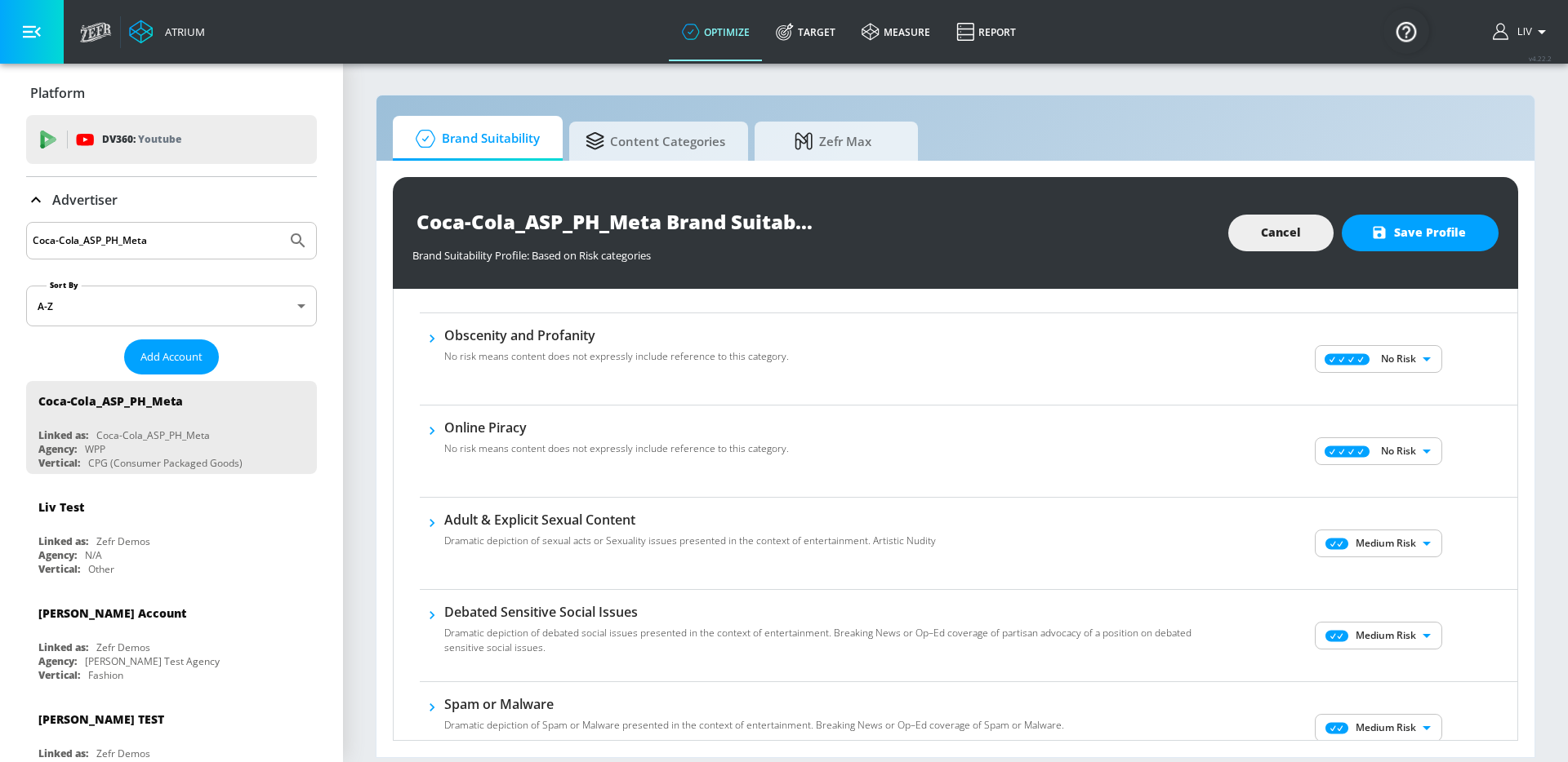
scroll to position [708, 0]
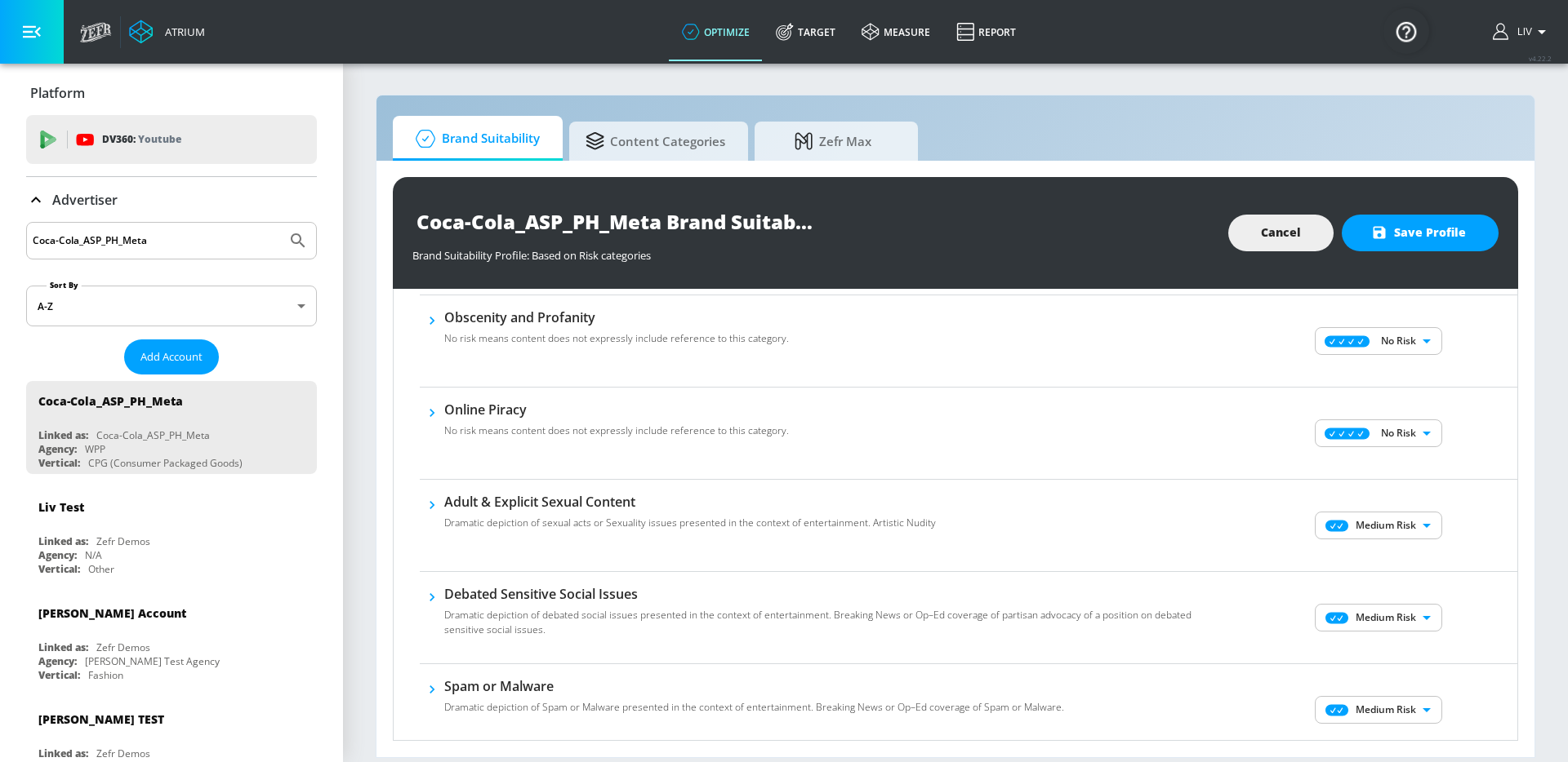
click at [1388, 534] on body "Atrium optimize Target measure Report optimize Target measure Report v 4.22.2 L…" at bounding box center [784, 381] width 1568 height 762
click at [1384, 558] on p "No Risk" at bounding box center [1400, 558] width 35 height 15
type input "MINIMAL"
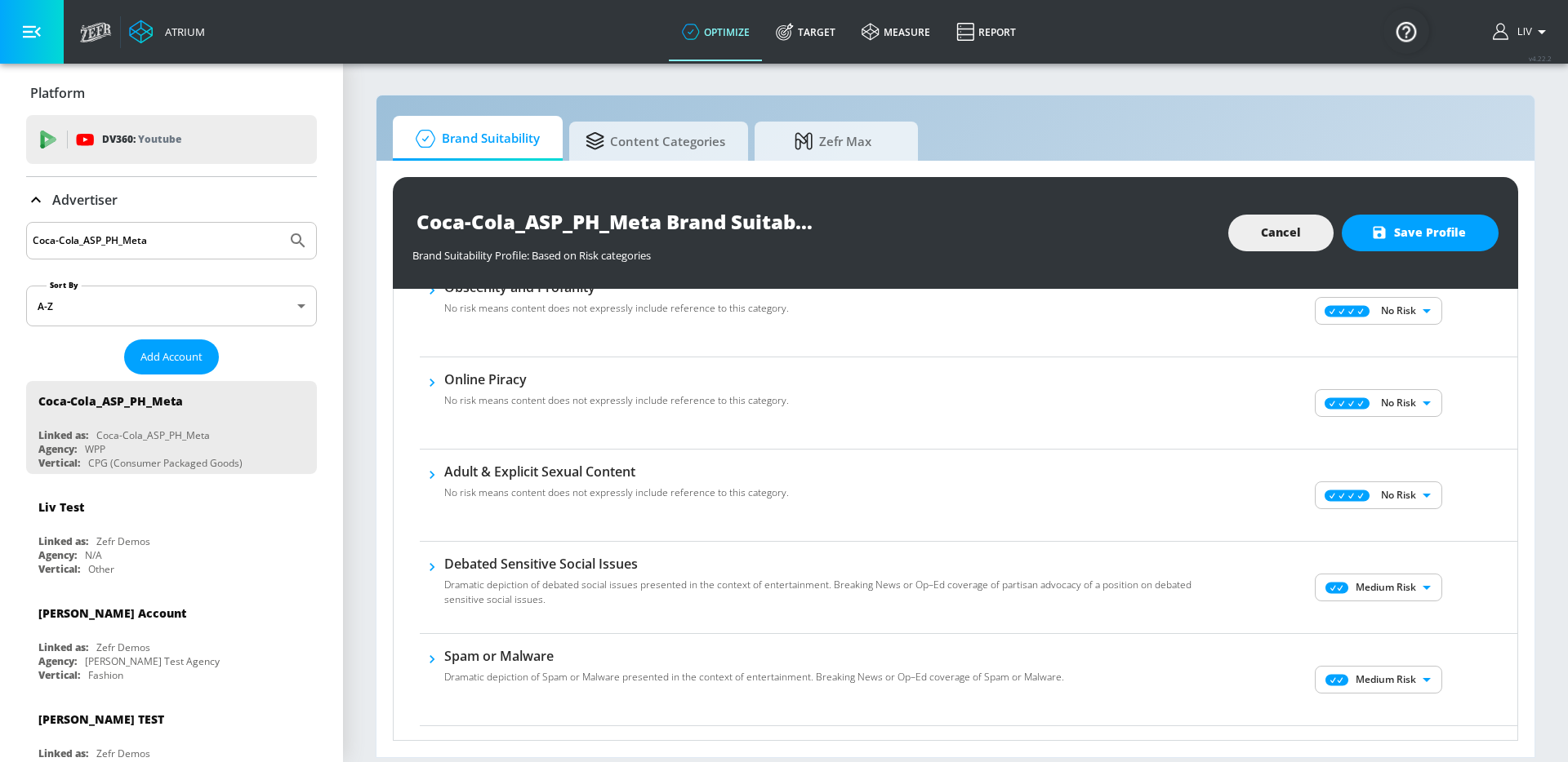
scroll to position [746, 0]
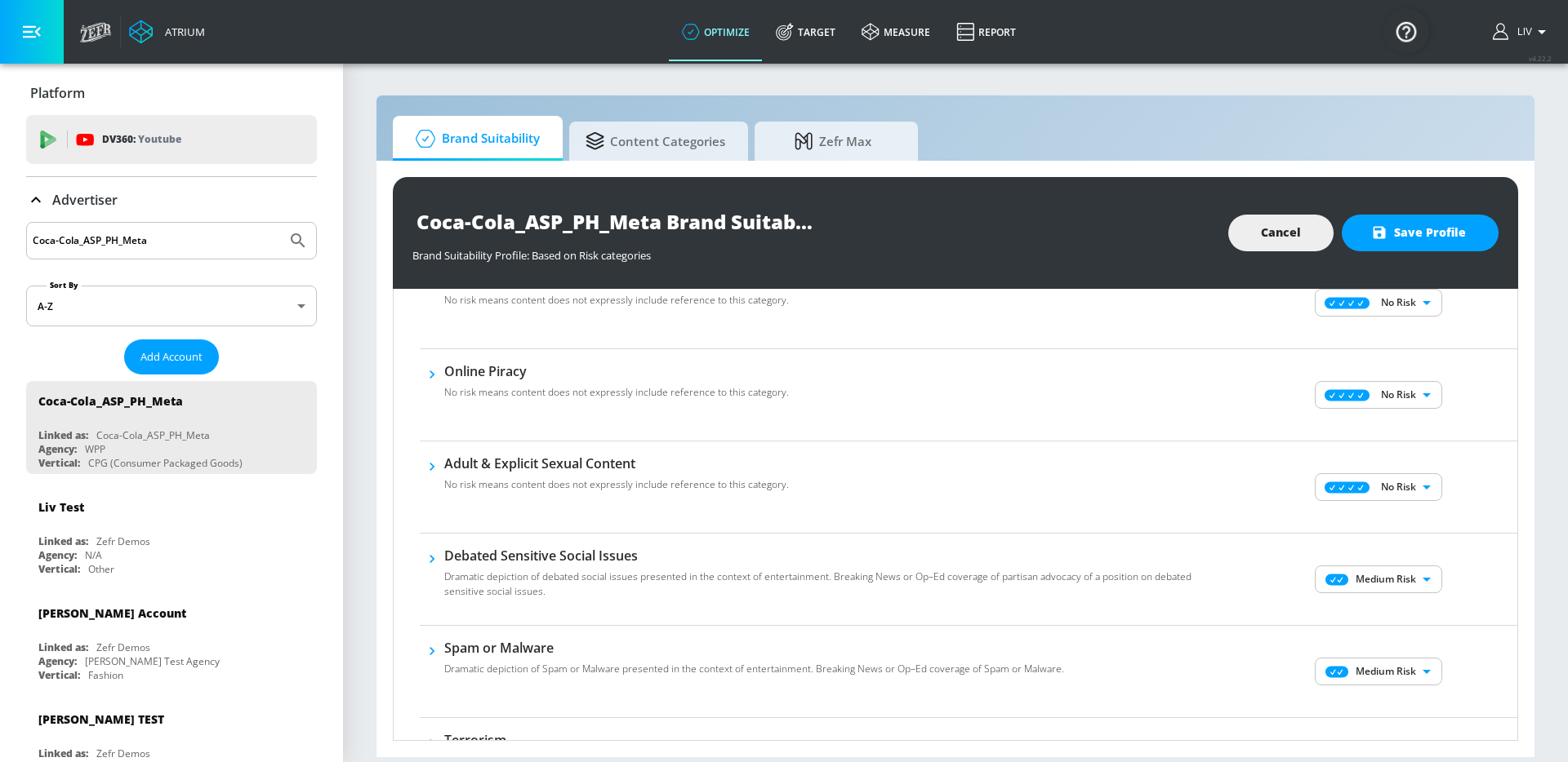
click at [1373, 572] on body "Atrium optimize Target measure Report optimize Target measure Report v 4.22.2 L…" at bounding box center [784, 381] width 1568 height 762
click at [1386, 607] on p "No Risk" at bounding box center [1400, 611] width 35 height 15
type input "MINIMAL"
click at [1431, 594] on div "No Risk Low Risk Medium Risk High Risk" at bounding box center [784, 381] width 1568 height 762
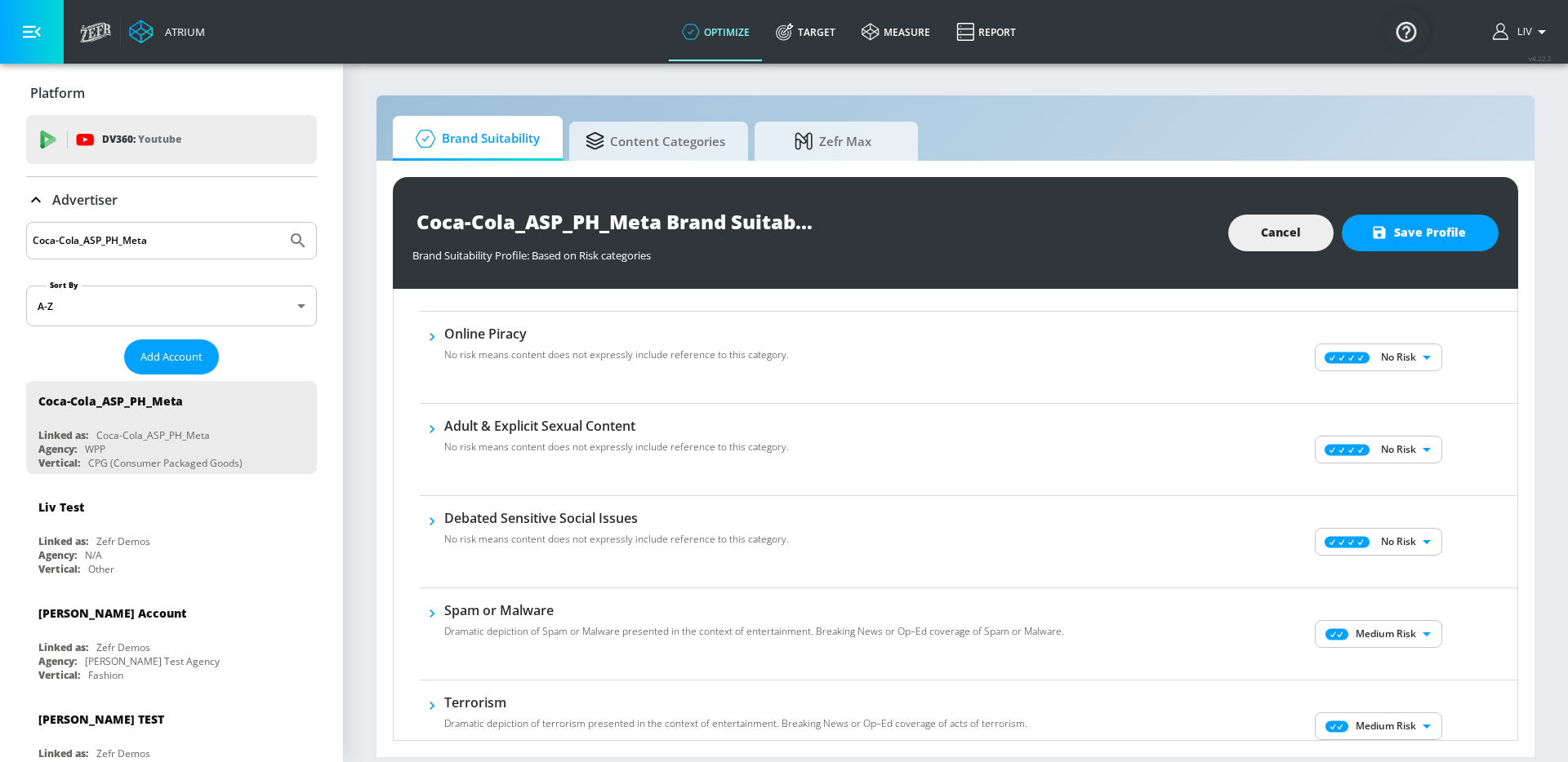
scroll to position [818, 0]
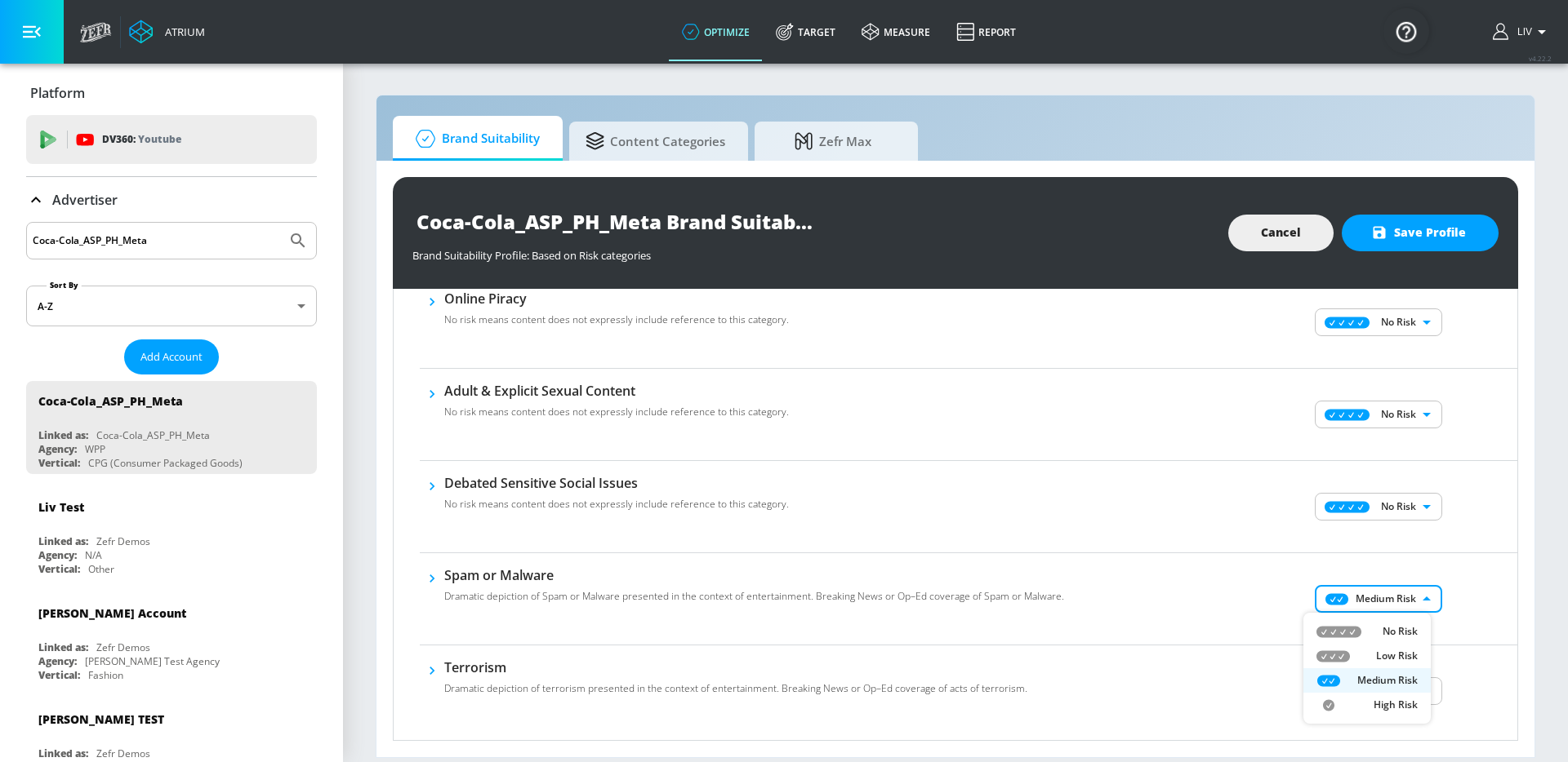
click at [1406, 611] on body "Atrium optimize Target measure Report optimize Target measure Report v 4.22.2 L…" at bounding box center [784, 381] width 1568 height 762
click at [1384, 628] on p "No Risk" at bounding box center [1400, 631] width 35 height 15
type input "MINIMAL"
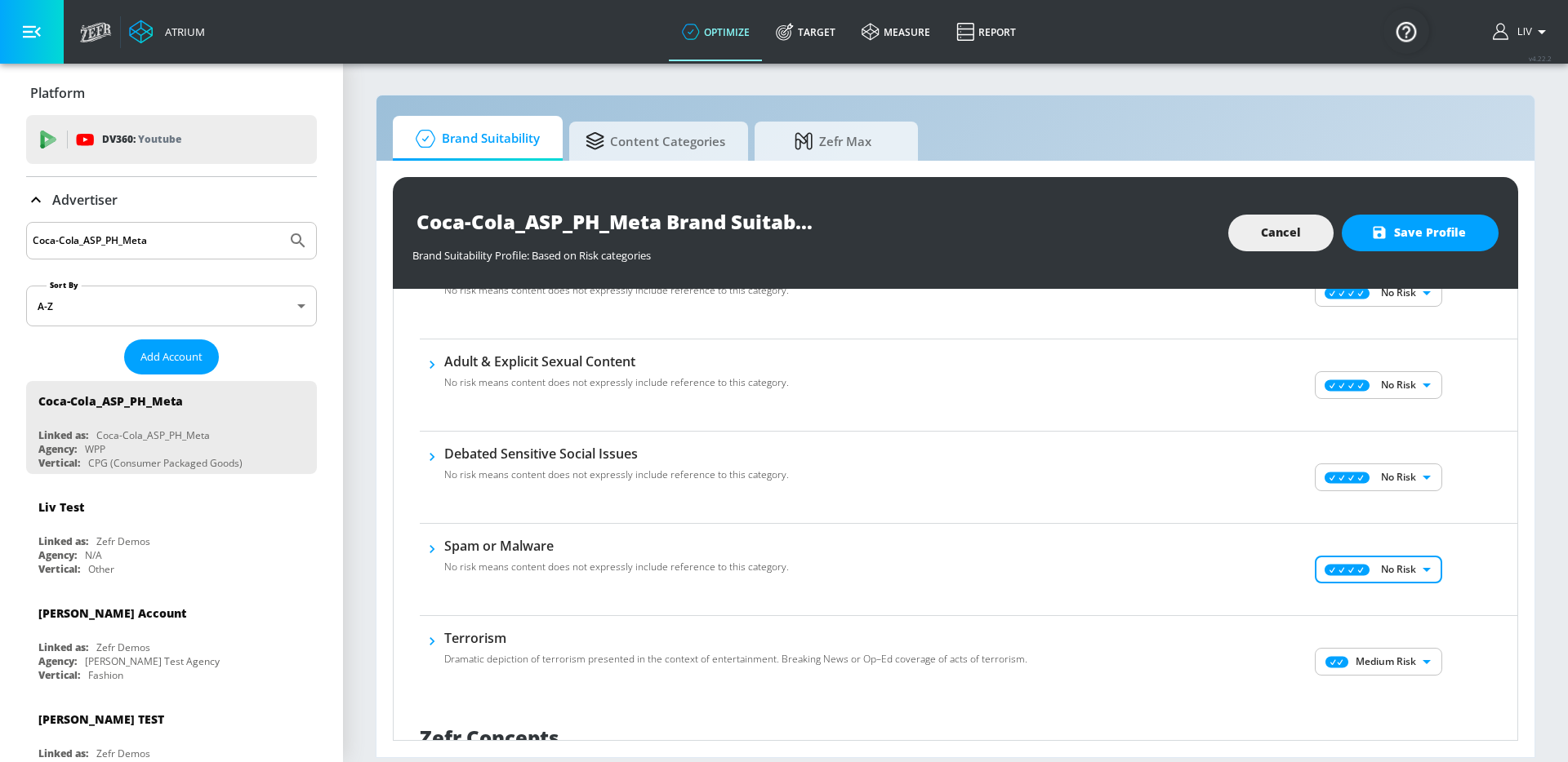
scroll to position [890, 0]
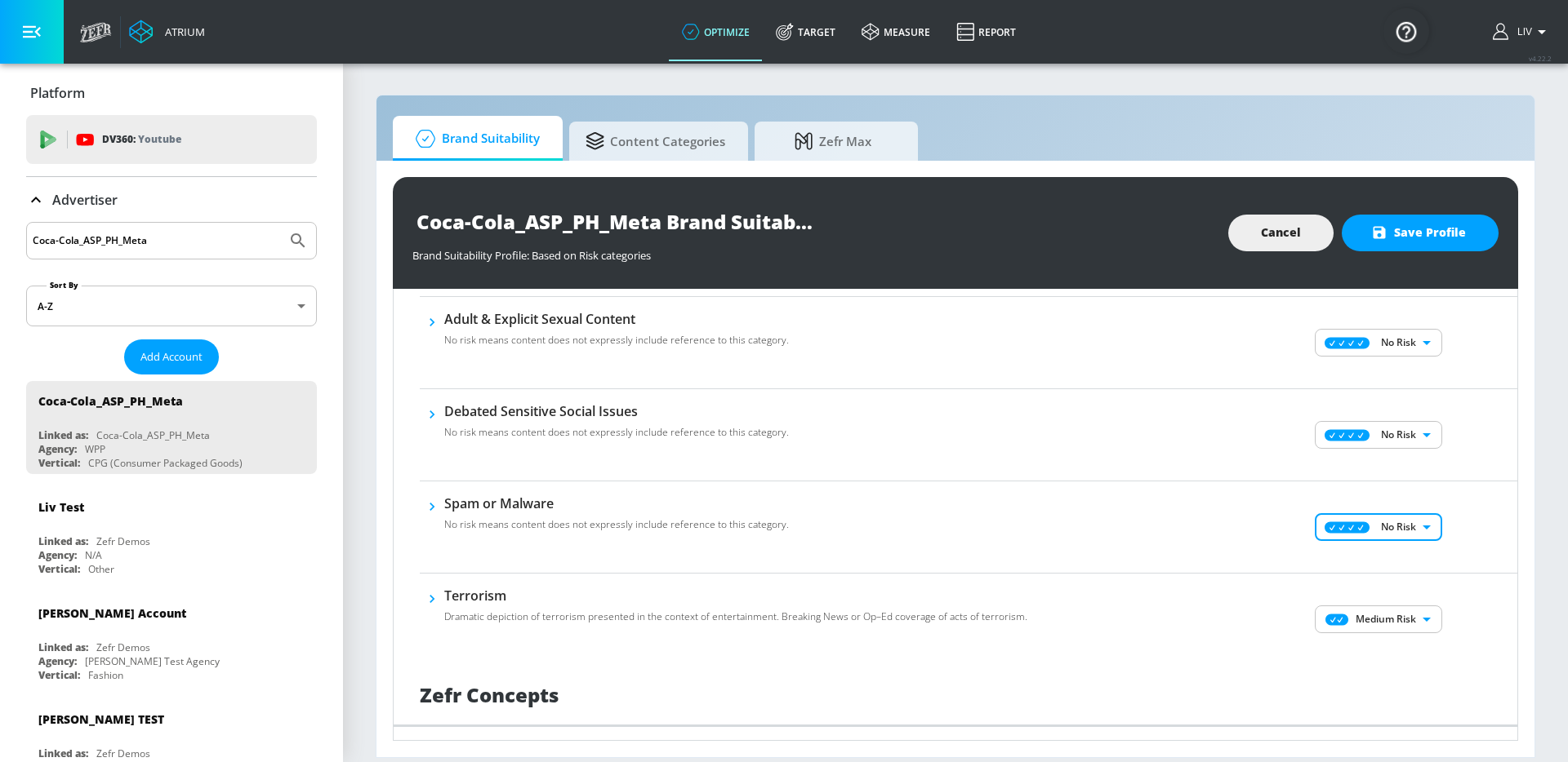
click at [1404, 621] on body "Atrium optimize Target measure Report optimize Target measure Report v 4.22.2 L…" at bounding box center [784, 381] width 1568 height 762
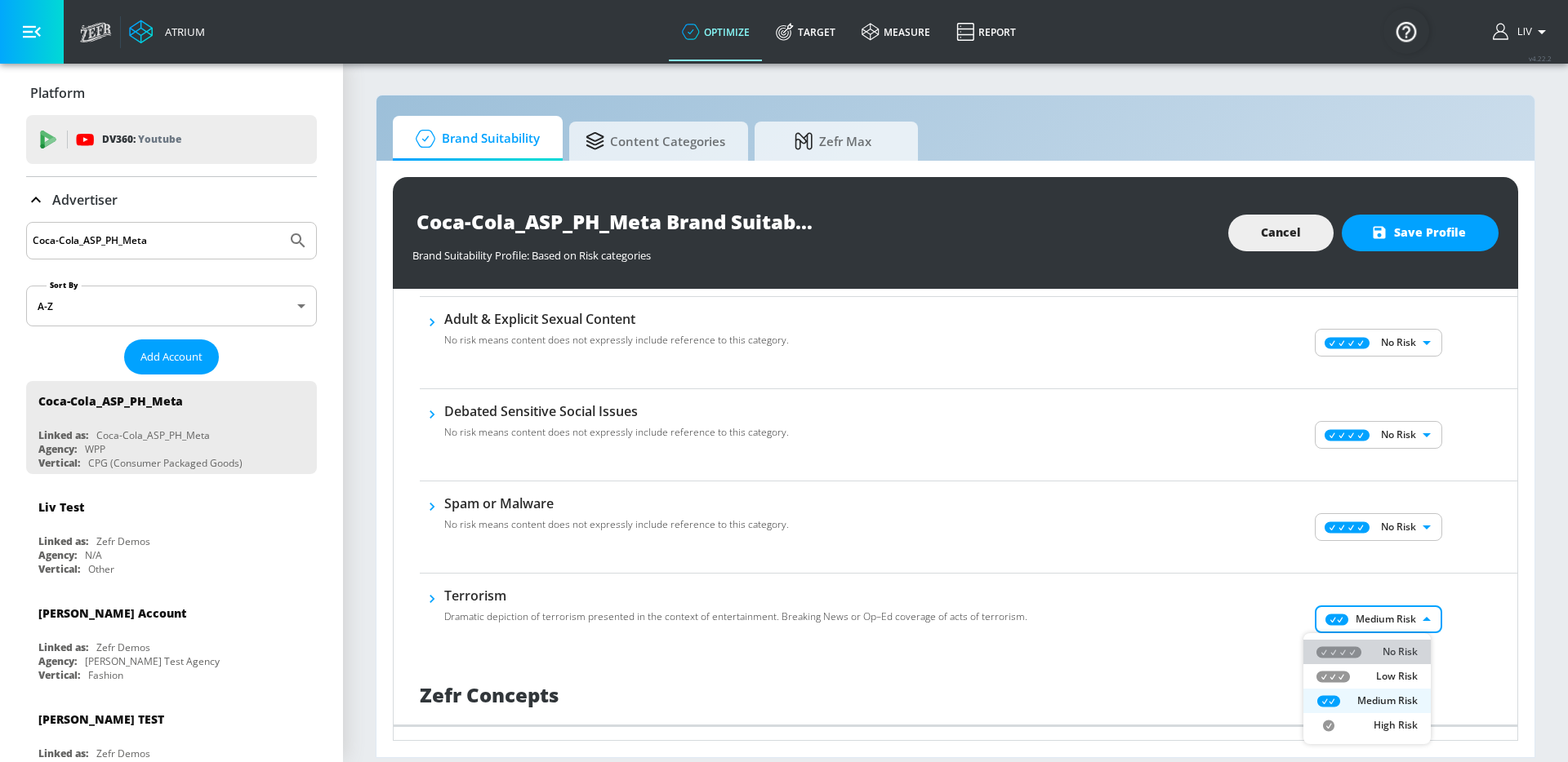
click at [1367, 640] on li "No Risk" at bounding box center [1367, 652] width 128 height 24
type input "MINIMAL"
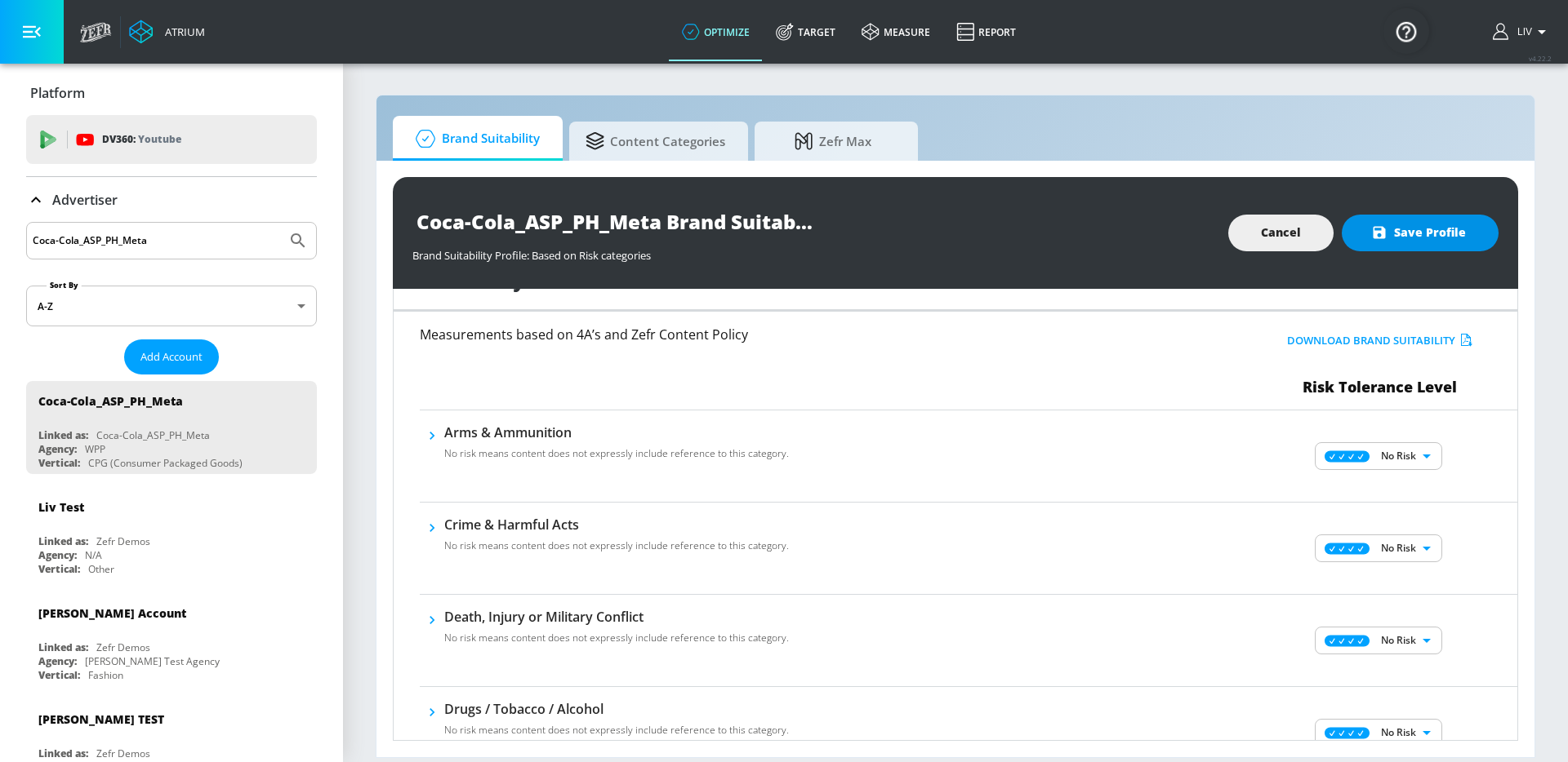
scroll to position [0, 0]
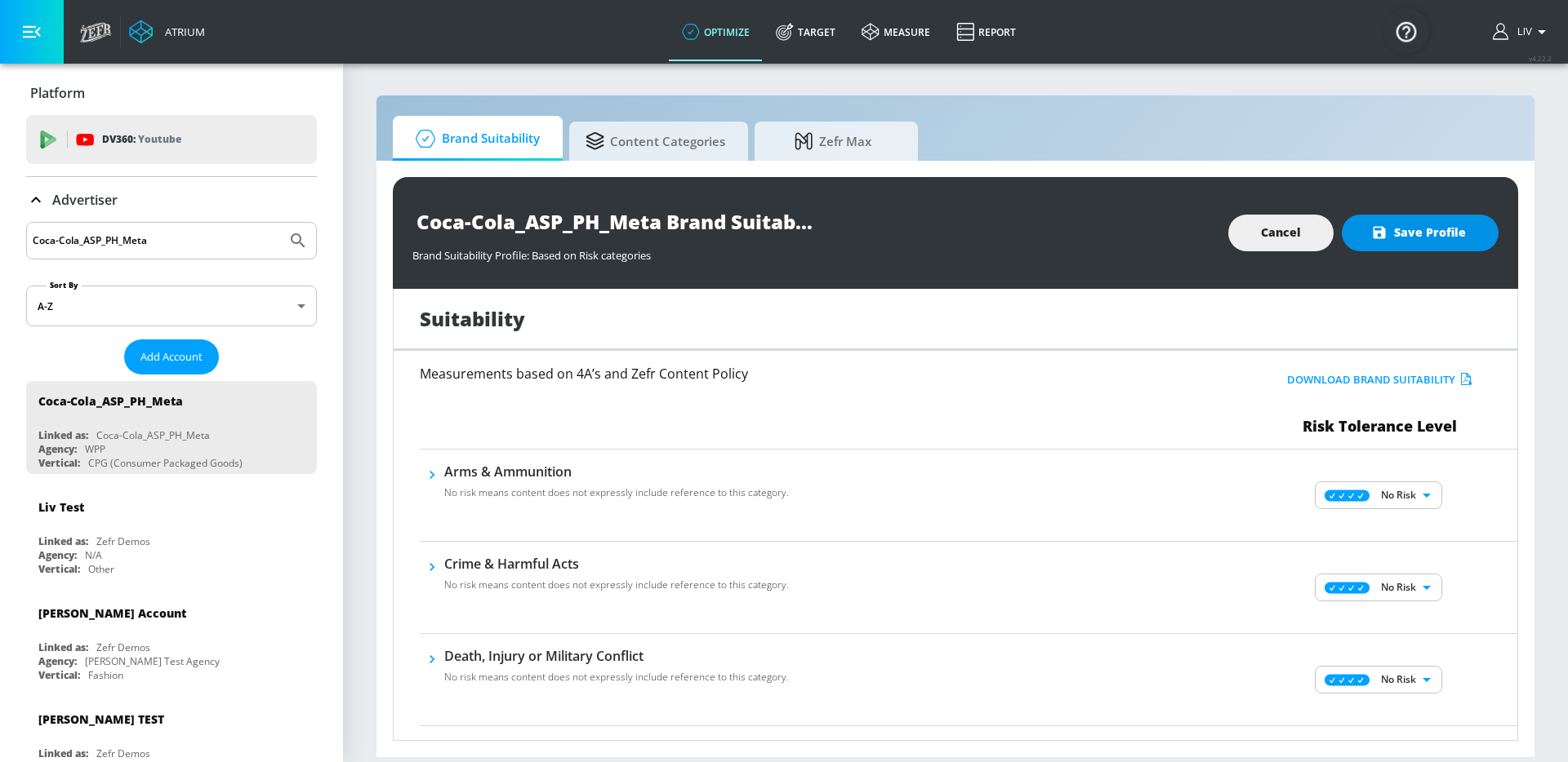
click at [1437, 229] on span "Save Profile" at bounding box center [1420, 233] width 91 height 21
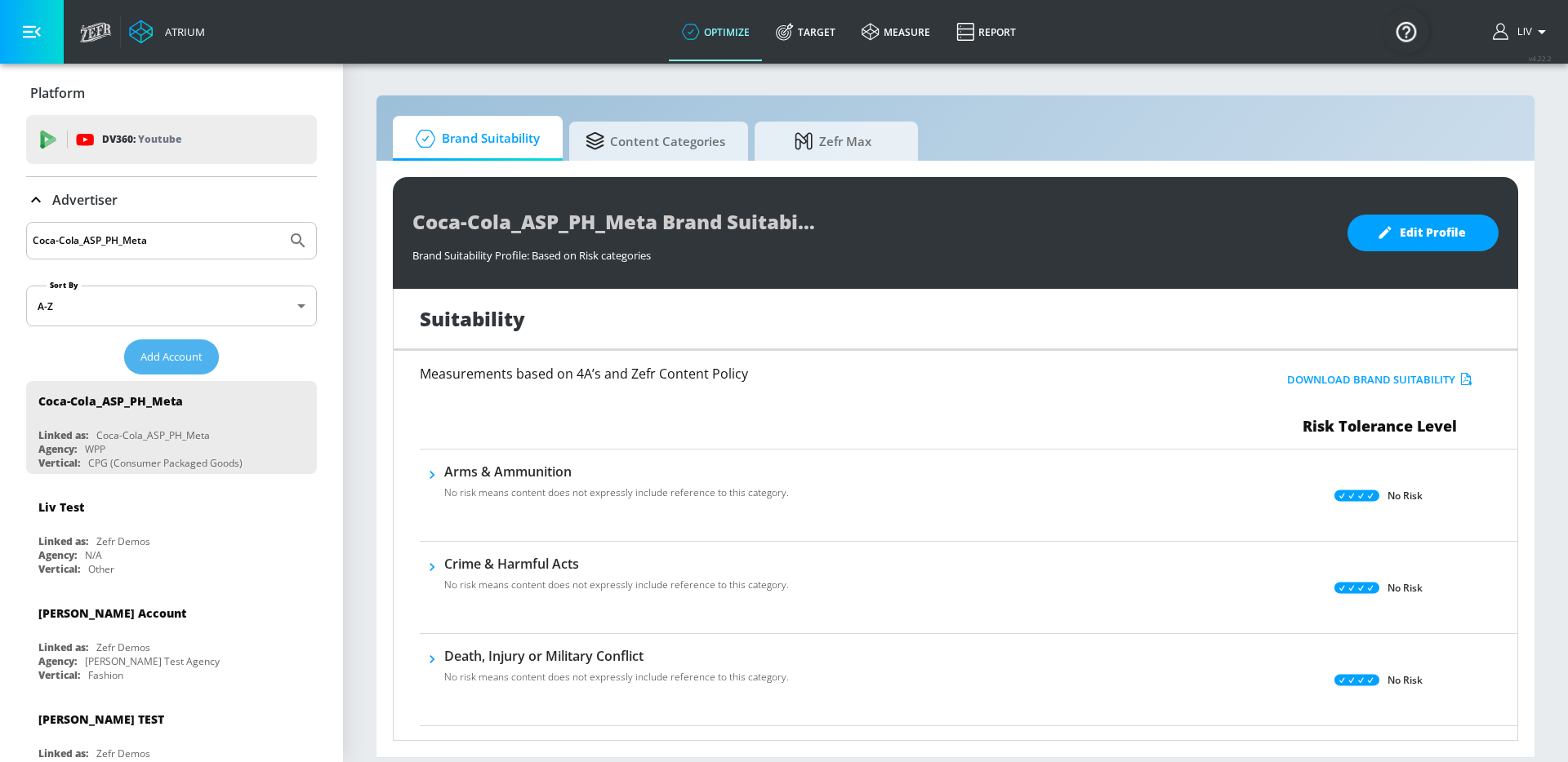
click at [183, 372] on button "Add Account" at bounding box center [172, 357] width 95 height 35
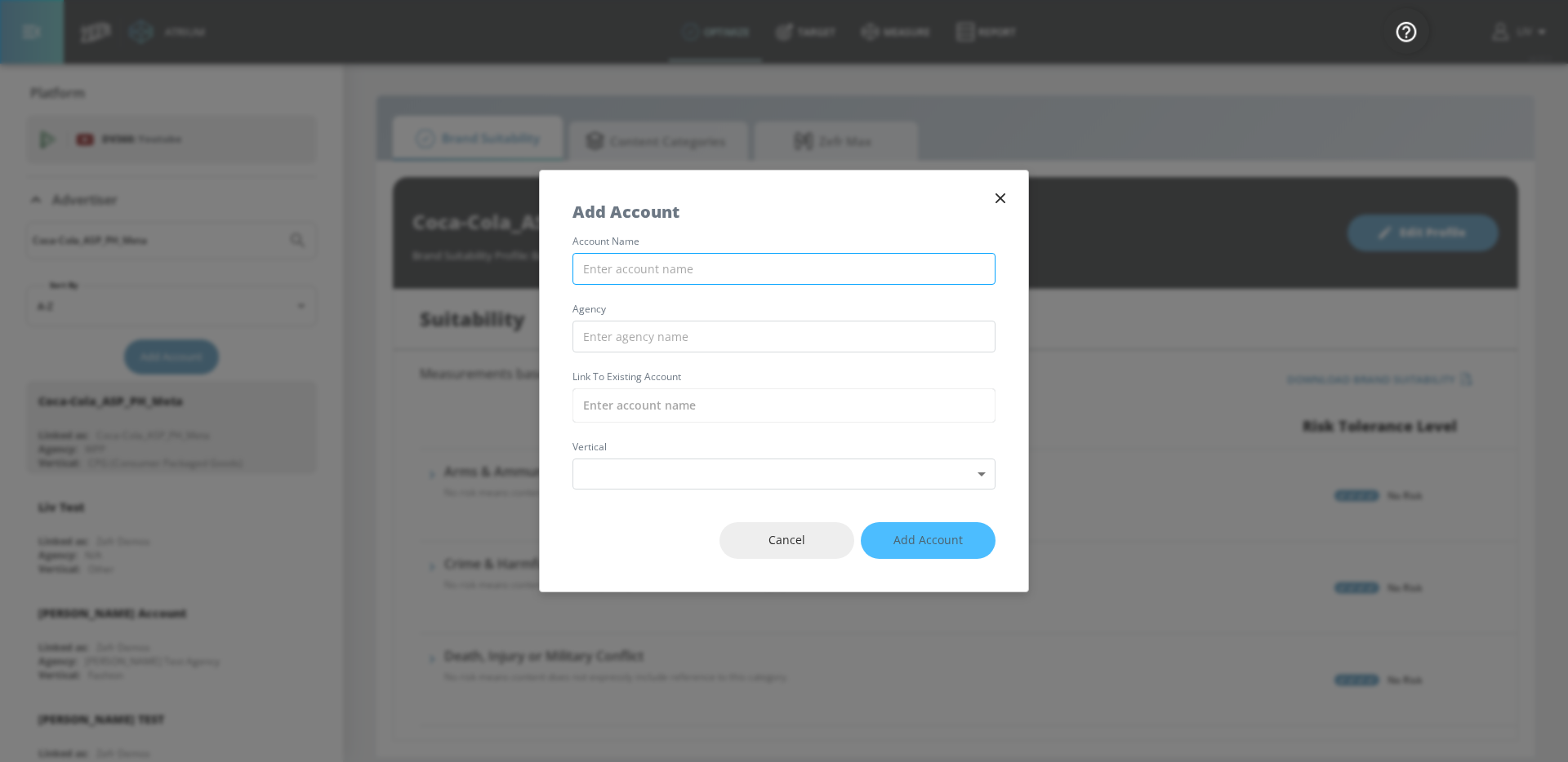
click at [660, 255] on input "text" at bounding box center [784, 268] width 423 height 32
paste input "Coca-Cola_ASP_PH_TikTok"
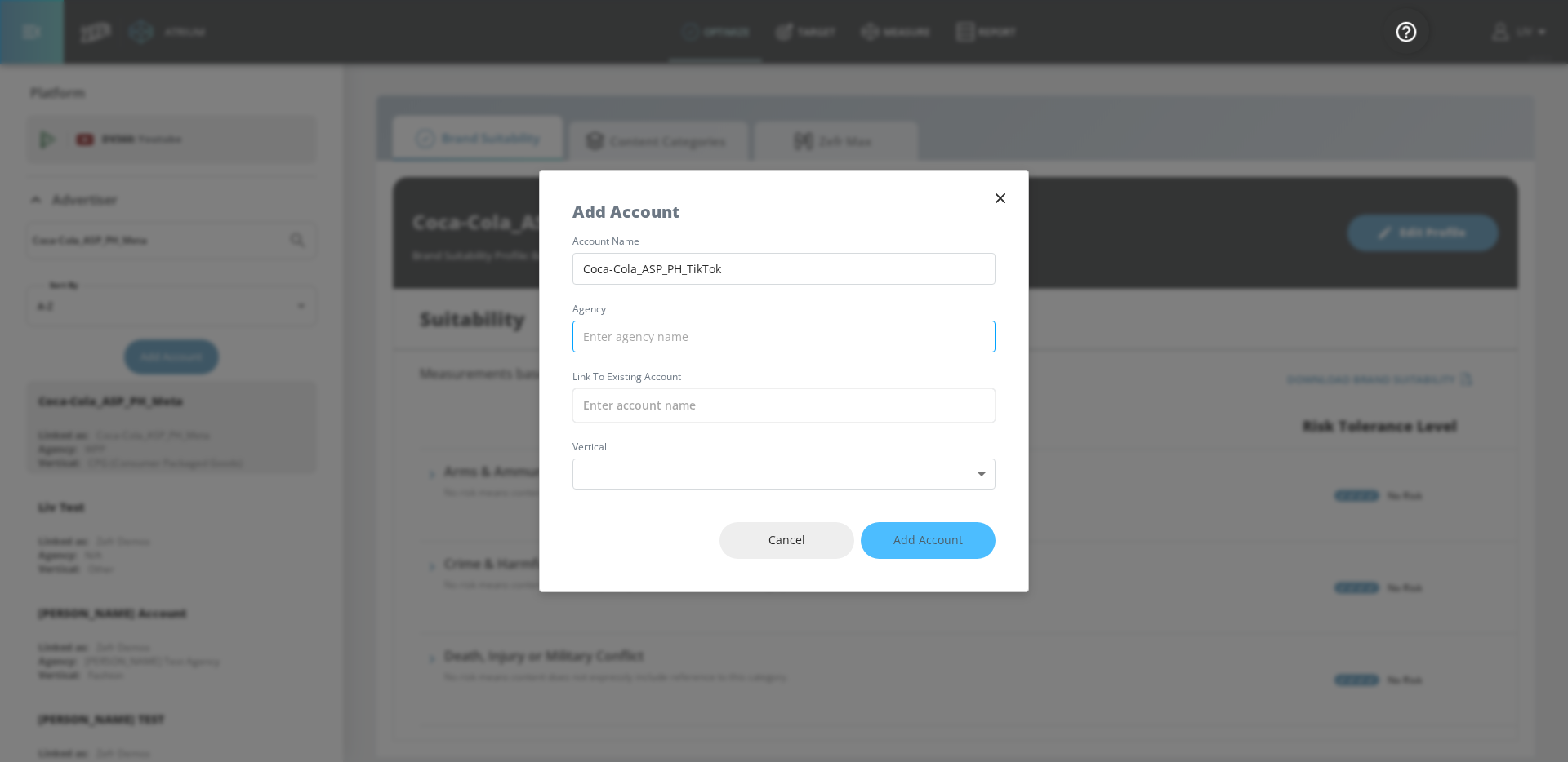
type input "Coca-Cola_ASP_PH_TikTok"
click at [738, 332] on input "text" at bounding box center [784, 336] width 423 height 32
type input "WPP"
click at [723, 389] on input "text" at bounding box center [784, 406] width 423 height 34
paste input "Coca-Cola_ASP_PH_TikTok"
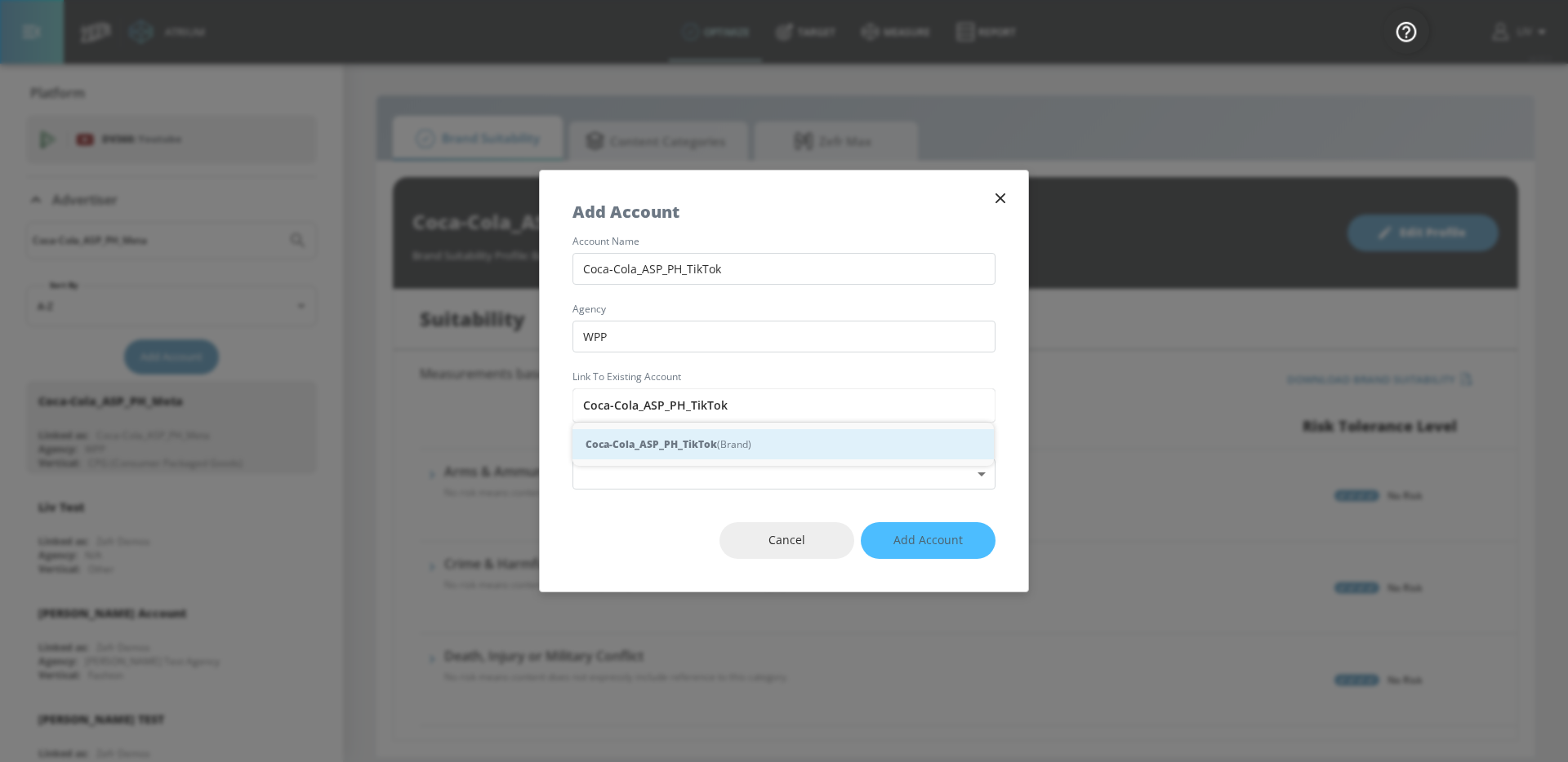
click at [812, 440] on div "Coca-Cola_ASP_PH_TikTok (Brand)" at bounding box center [783, 444] width 421 height 30
type input "Coca-Cola_ASP_PH_TikTok (Brand)"
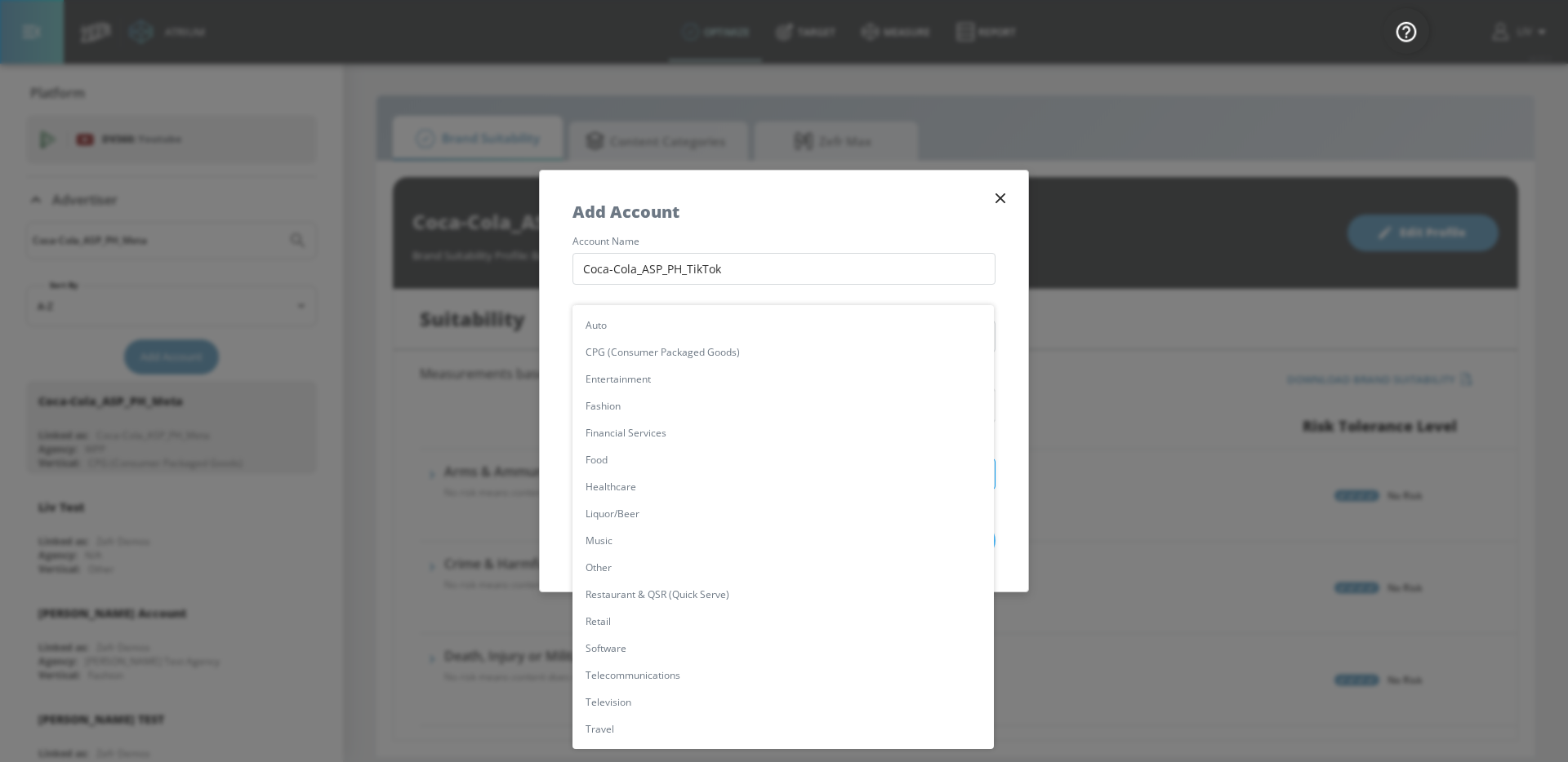
click at [774, 484] on body "Atrium optimize Target measure Report optimize Target measure Report v 4.22.2 L…" at bounding box center [784, 381] width 1568 height 762
click at [747, 353] on li "CPG (Consumer Packaged Goods)" at bounding box center [783, 352] width 421 height 27
type input "[object Object]"
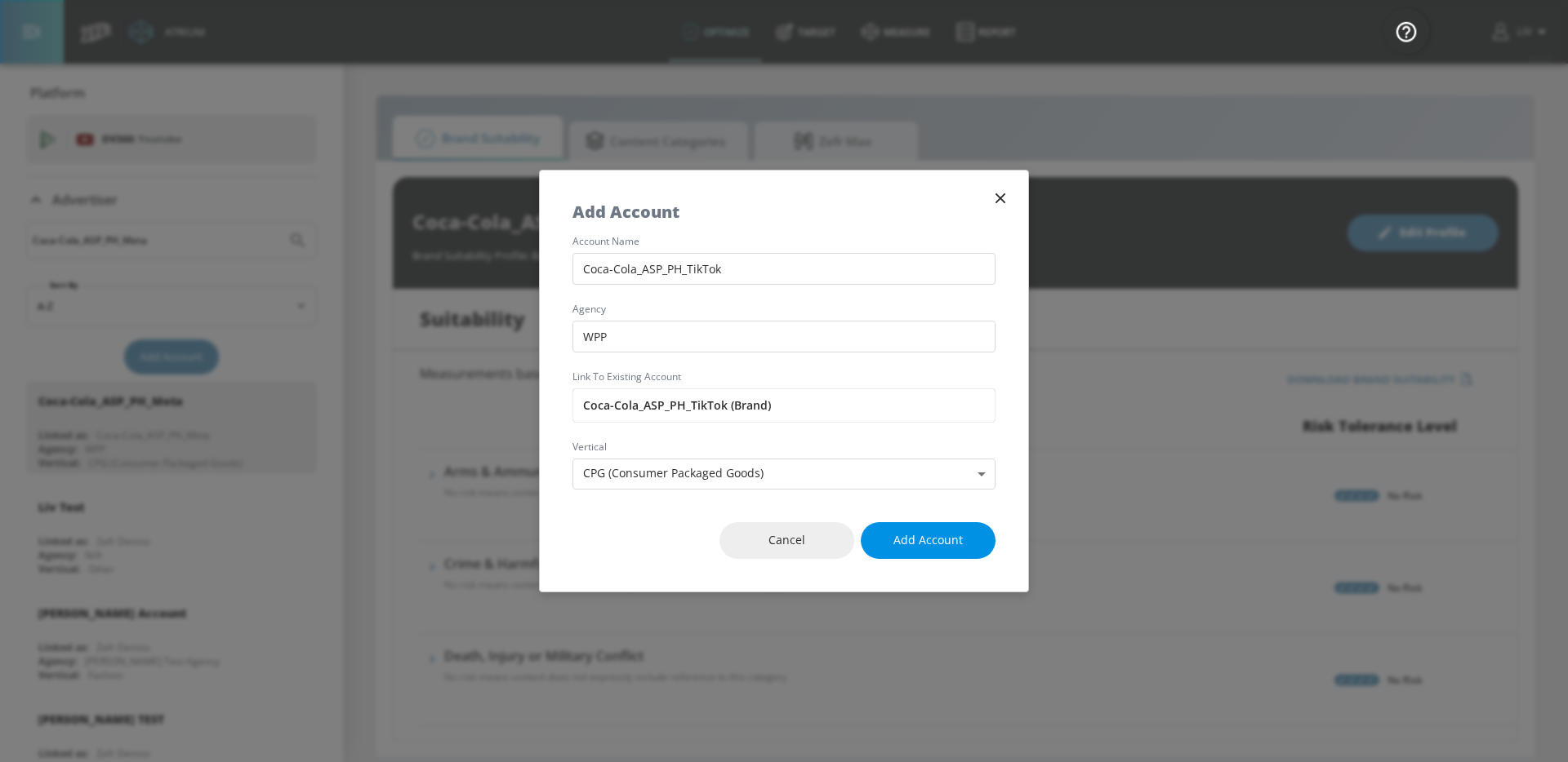
click at [952, 551] on button "Add Account" at bounding box center [928, 540] width 135 height 37
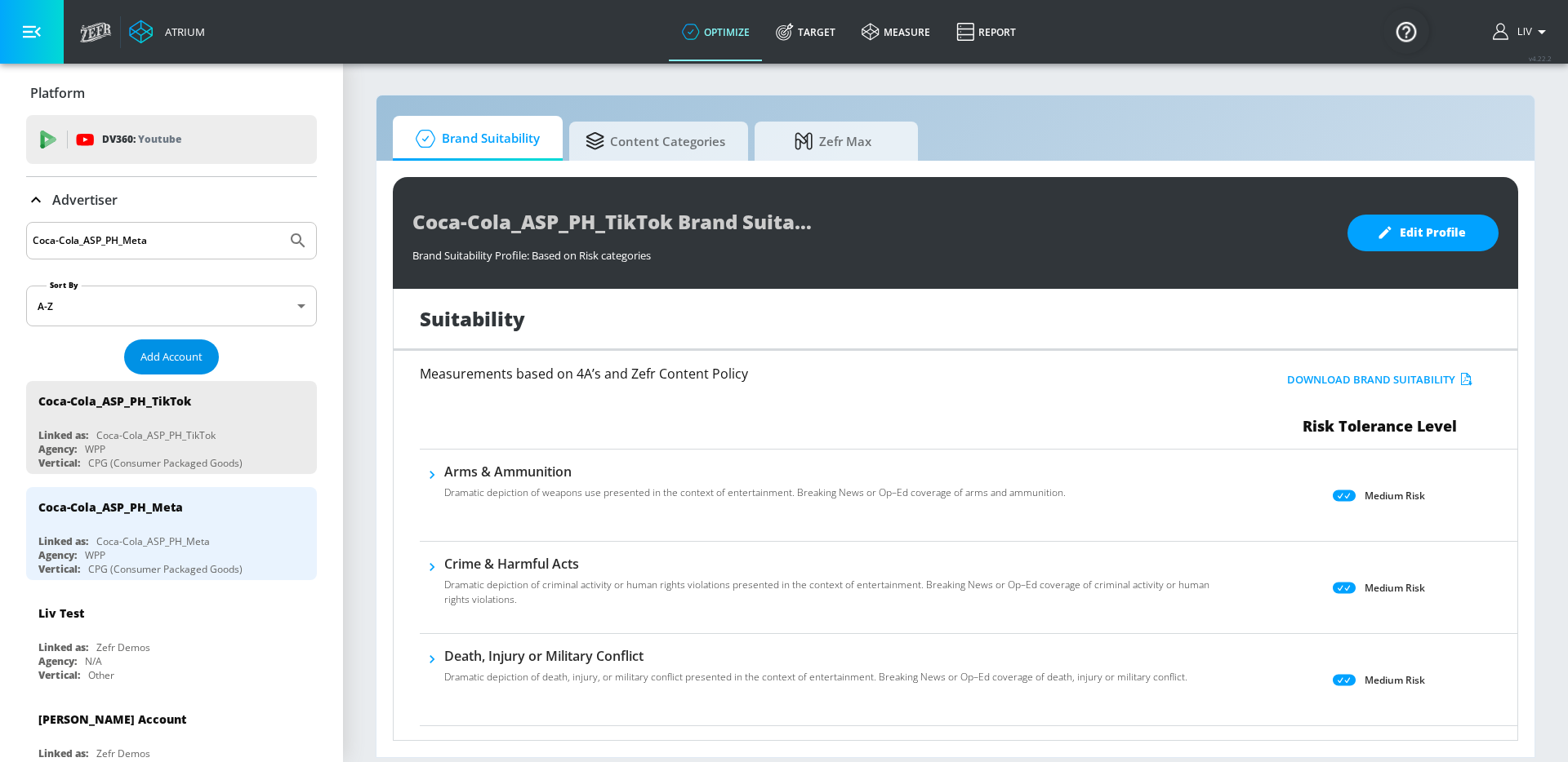
click at [155, 353] on span "Add Account" at bounding box center [172, 357] width 62 height 19
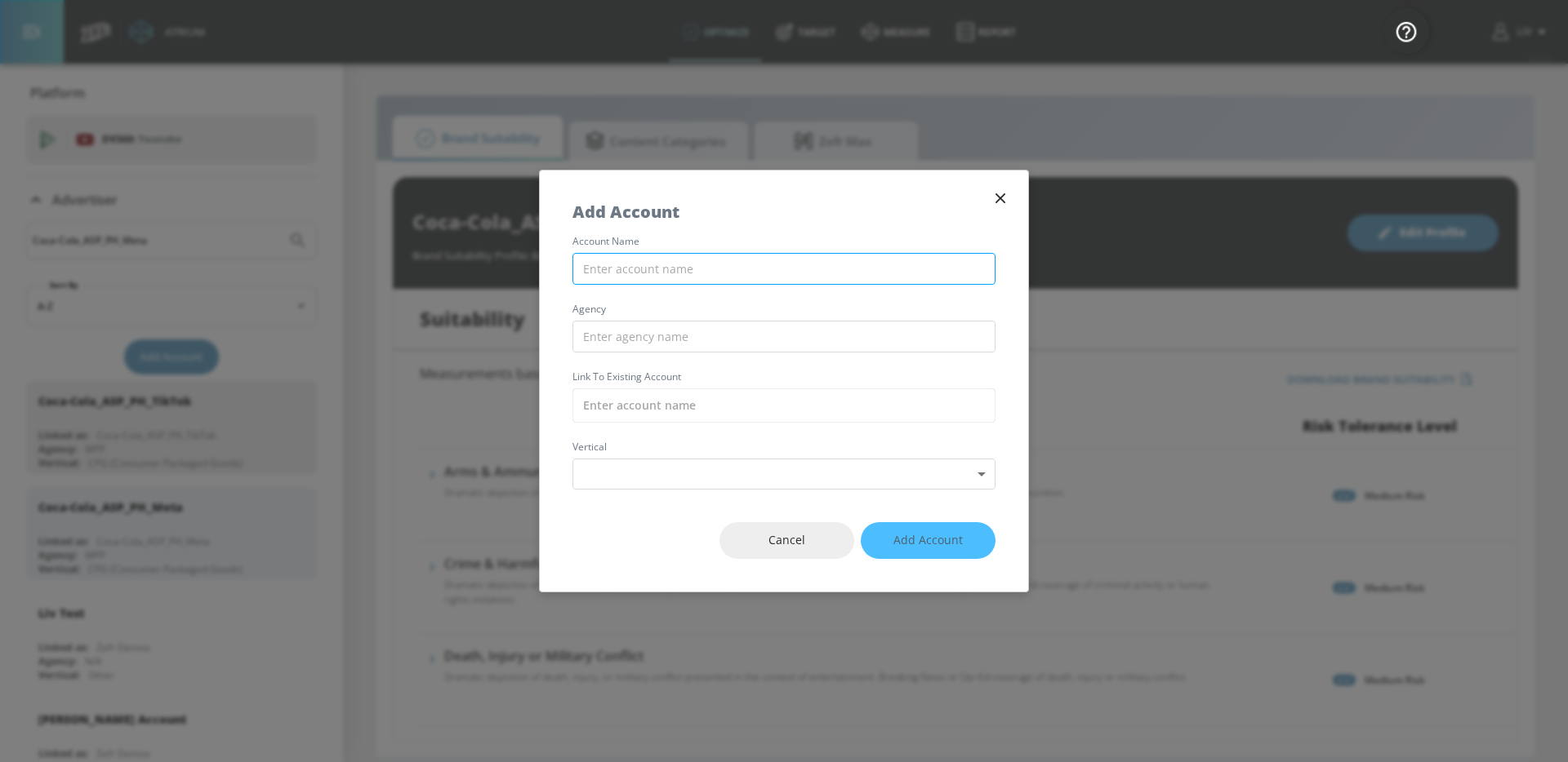
click at [694, 272] on input "text" at bounding box center [784, 268] width 423 height 32
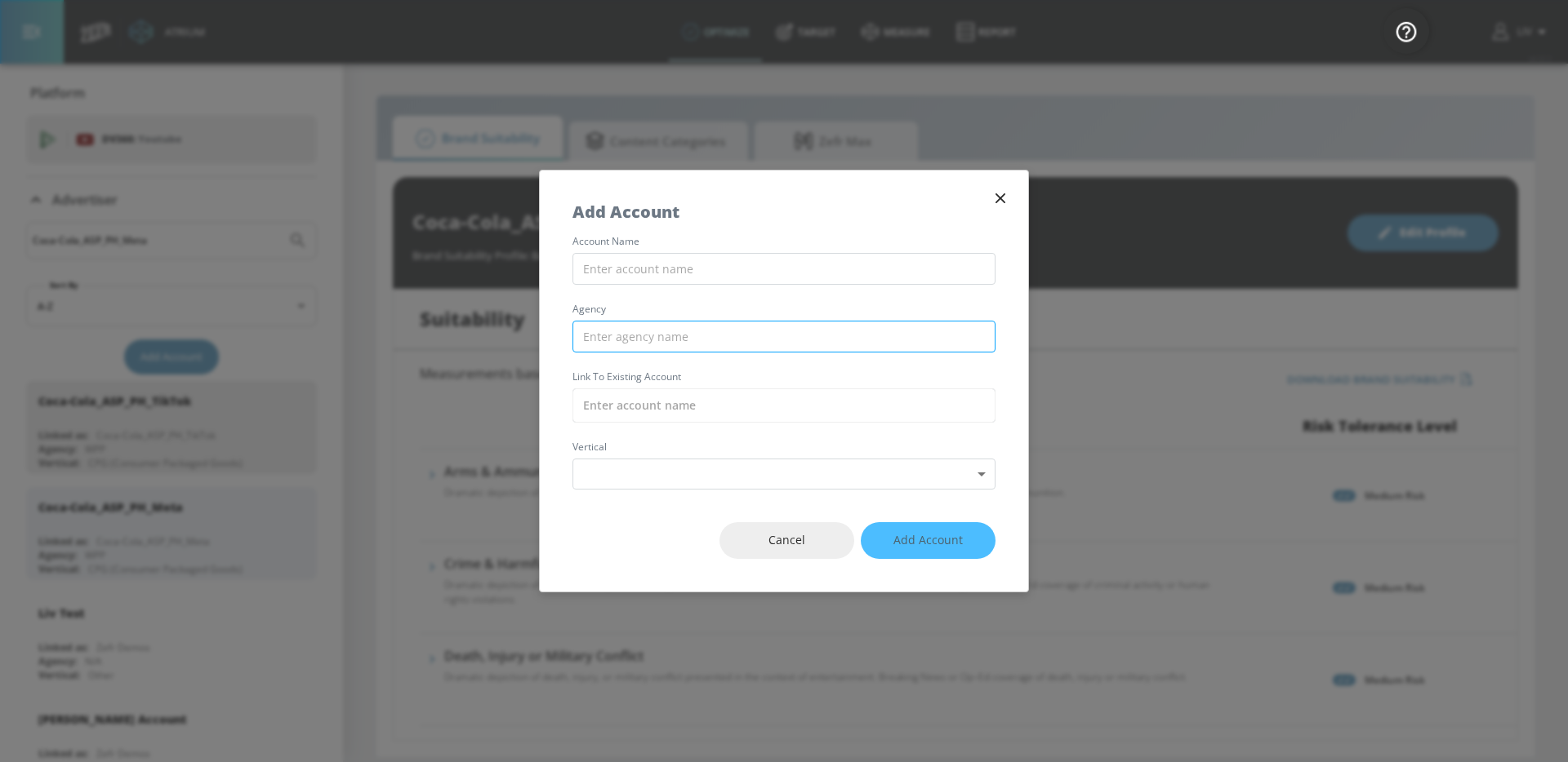
paste input "General Mills_APAC_SG_Meta"
type input "General Mills_APAC_SG_Meta"
click at [710, 340] on input "text" at bounding box center [784, 336] width 423 height 32
click at [724, 328] on input "text" at bounding box center [784, 336] width 423 height 32
type input "IPG"
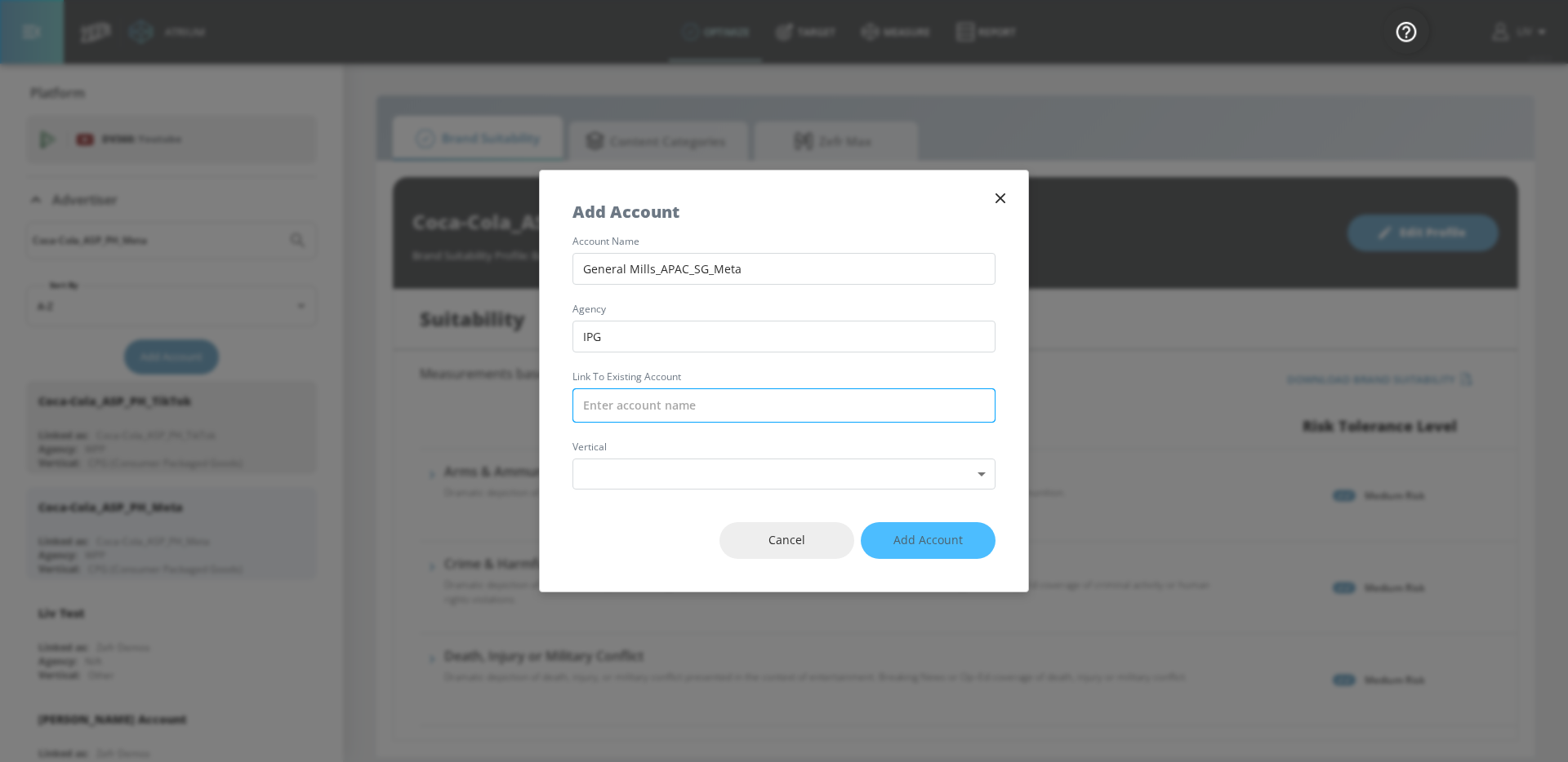
click at [685, 411] on input "text" at bounding box center [784, 406] width 423 height 34
paste input "General Mills_APAC_SG_Meta"
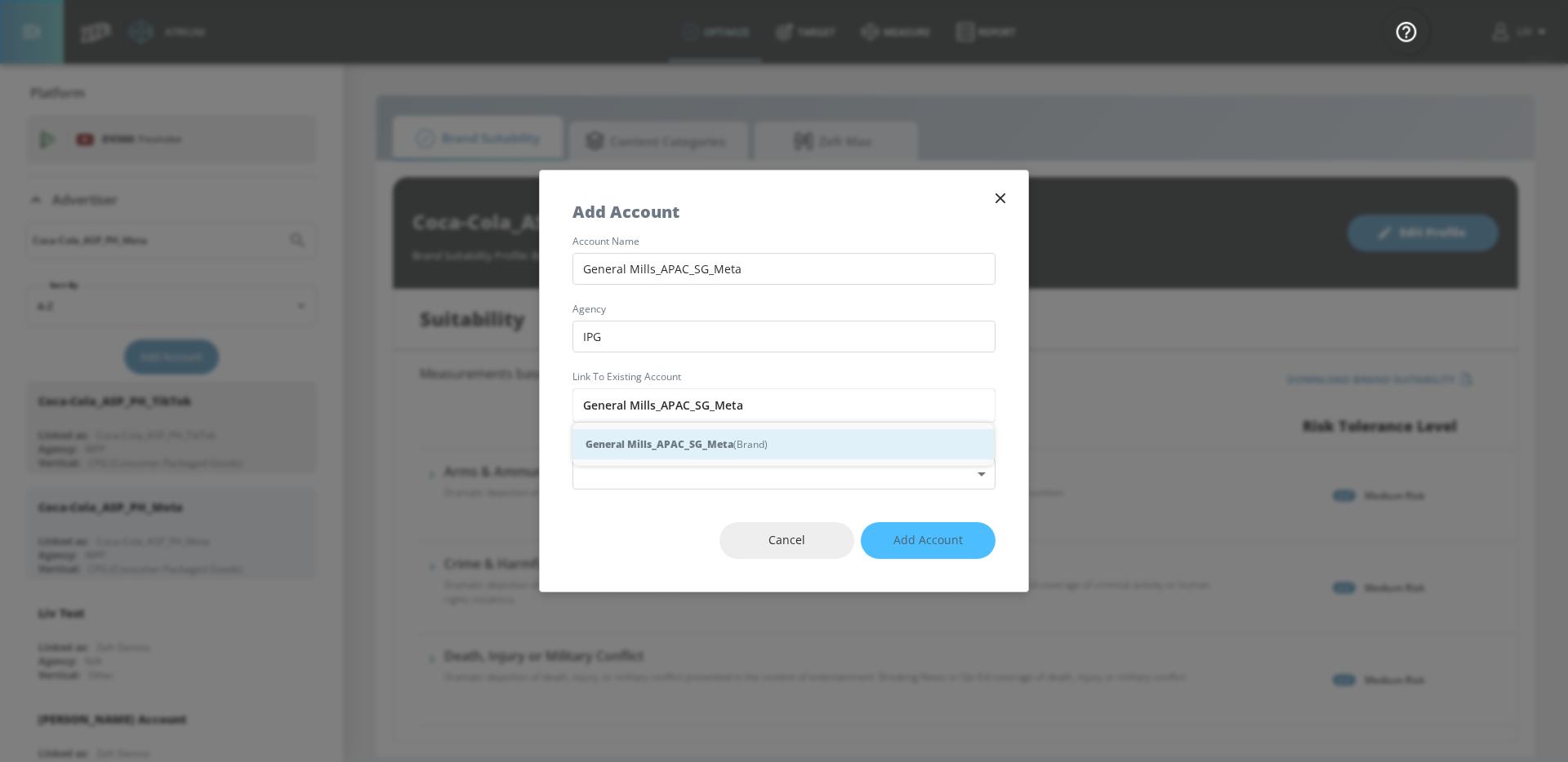
click at [757, 429] on div "General Mills_APAC_SG_Meta (Brand)" at bounding box center [783, 444] width 421 height 30
type input "General Mills_APAC_SG_Meta (Brand)"
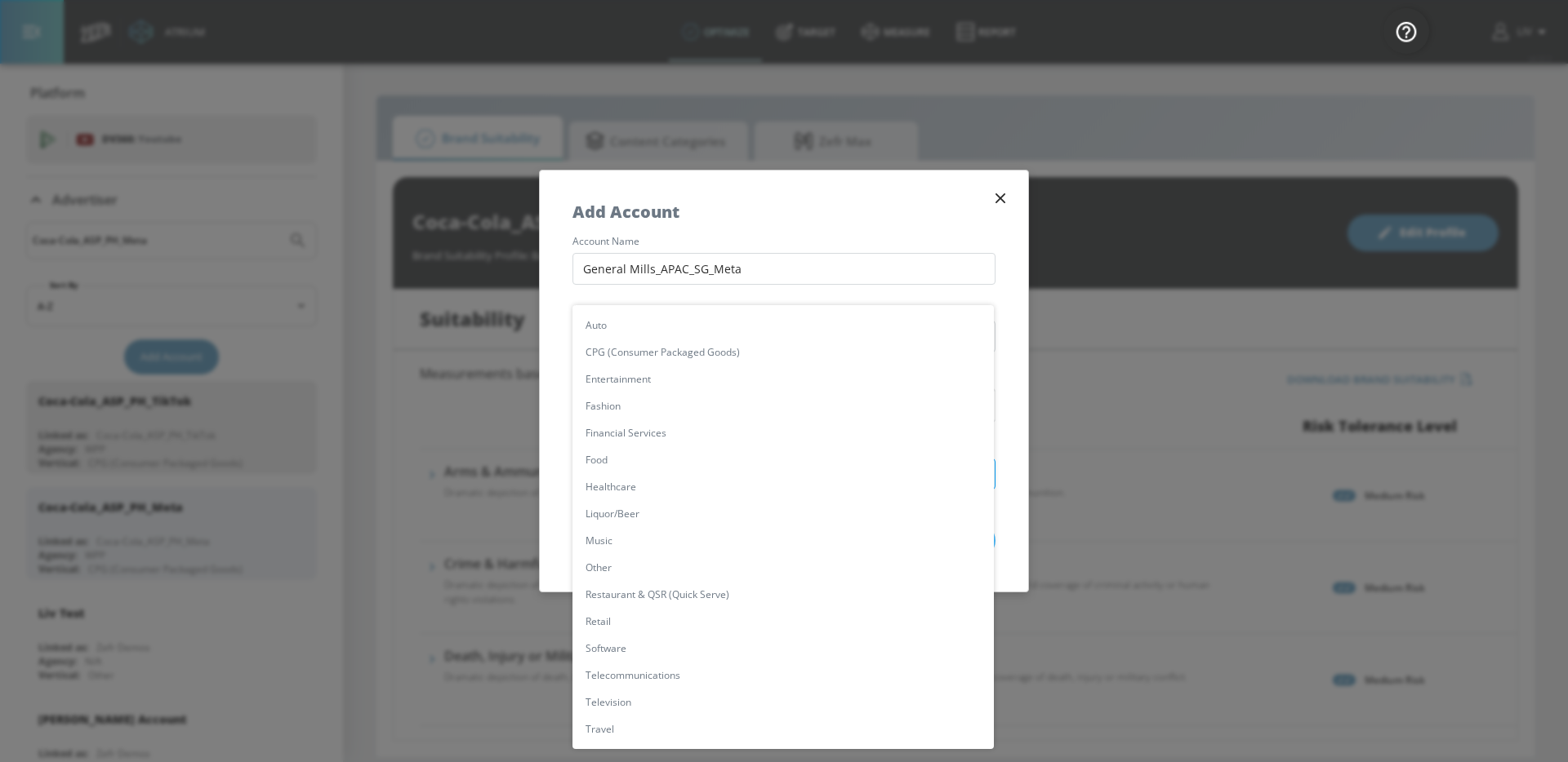
click at [887, 486] on body "Atrium optimize Target measure Report optimize Target measure Report v 4.22.2 L…" at bounding box center [784, 381] width 1568 height 762
click at [739, 349] on li "CPG (Consumer Packaged Goods)" at bounding box center [783, 352] width 421 height 27
type input "[object Object]"
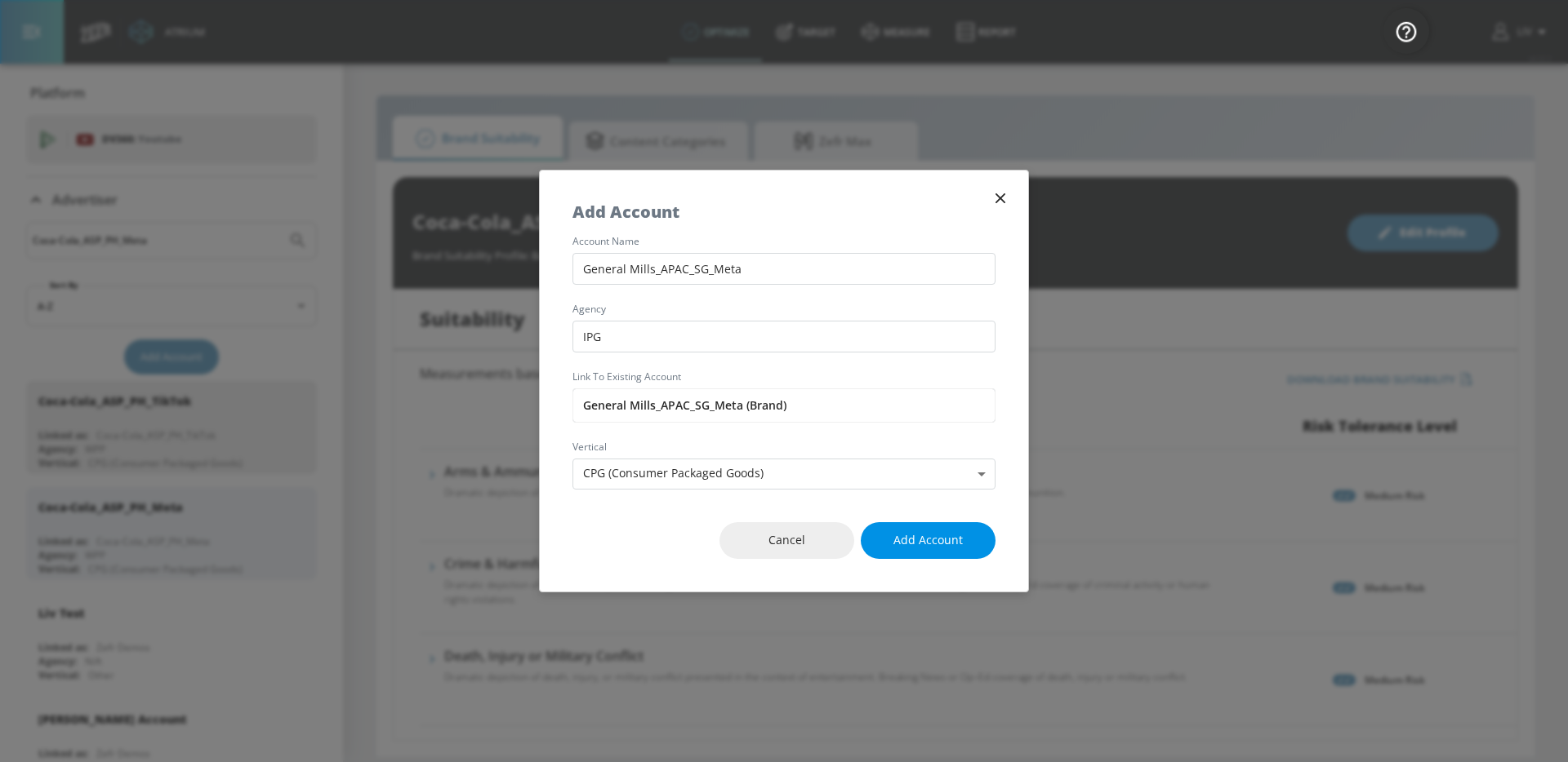
click at [931, 535] on span "Add Account" at bounding box center [928, 540] width 69 height 21
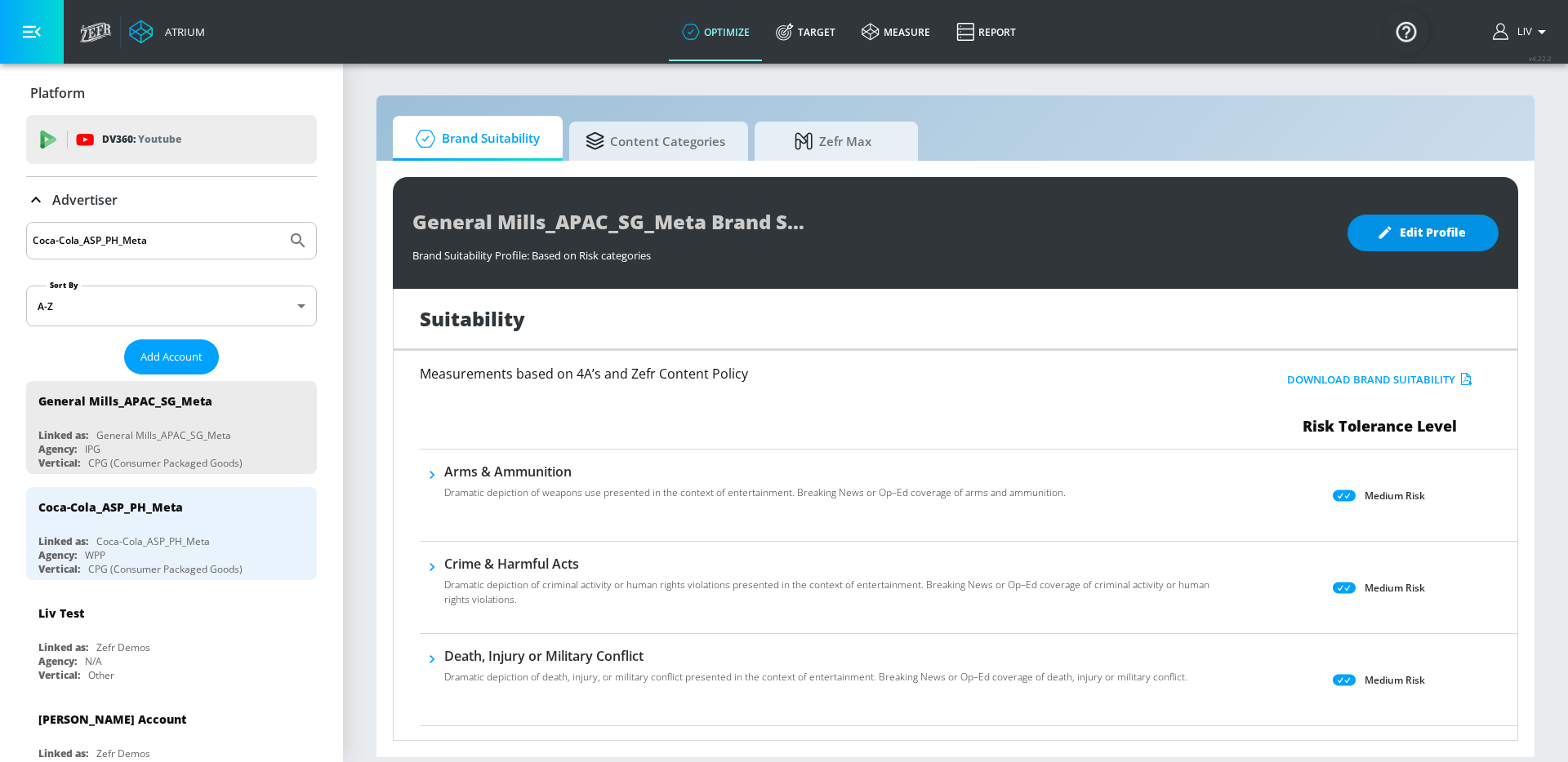
click at [1469, 243] on button "Edit Profile" at bounding box center [1422, 233] width 151 height 37
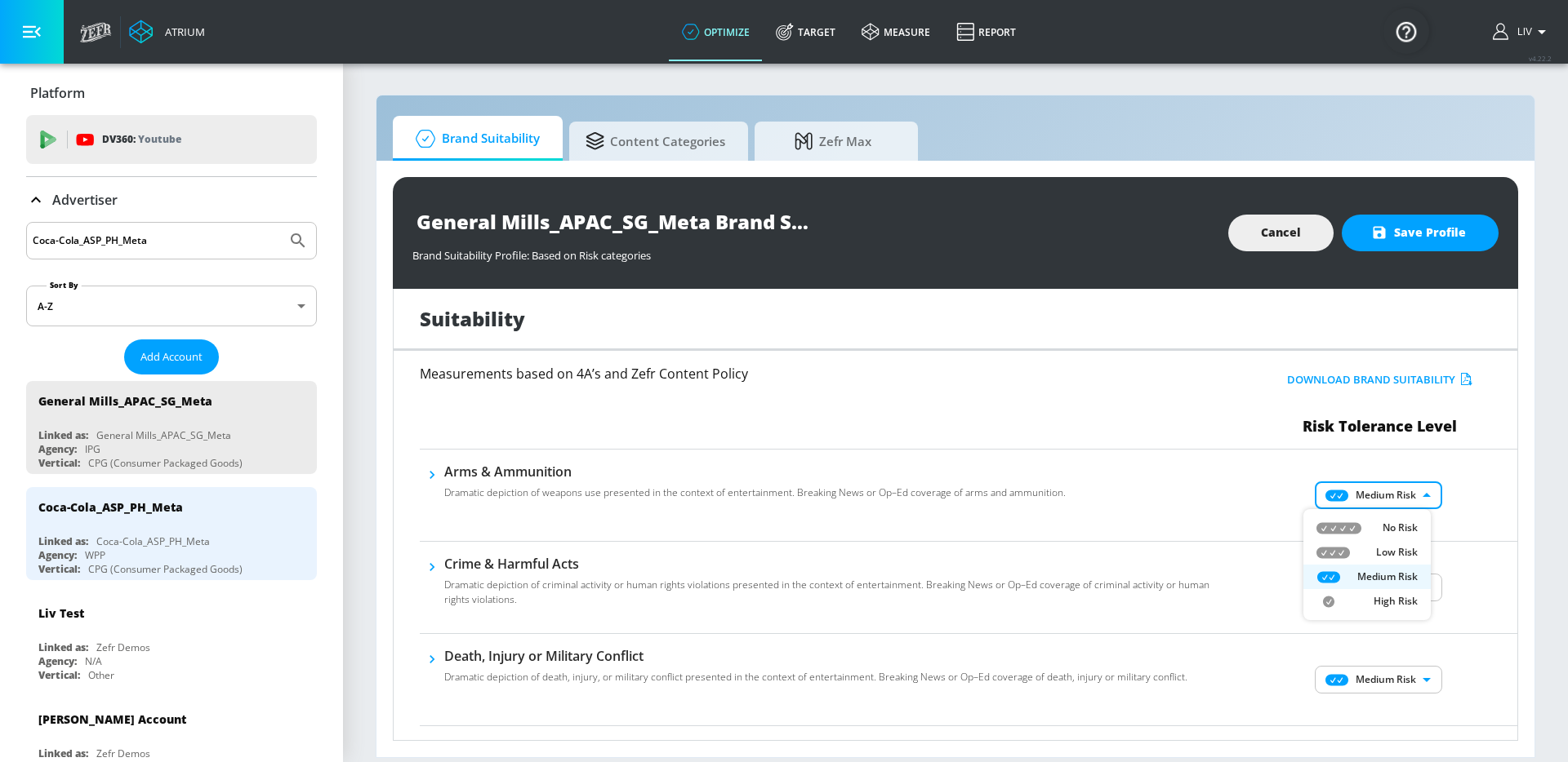
click at [1357, 488] on body "Atrium optimize Target measure Report optimize Target measure Report v 4.22.2 L…" at bounding box center [784, 381] width 1568 height 762
click at [1408, 516] on li "No Risk" at bounding box center [1367, 528] width 128 height 24
type input "MINIMAL"
click at [1391, 589] on body "Atrium optimize Target measure Report optimize Target measure Report v 4.22.2 L…" at bounding box center [784, 381] width 1568 height 762
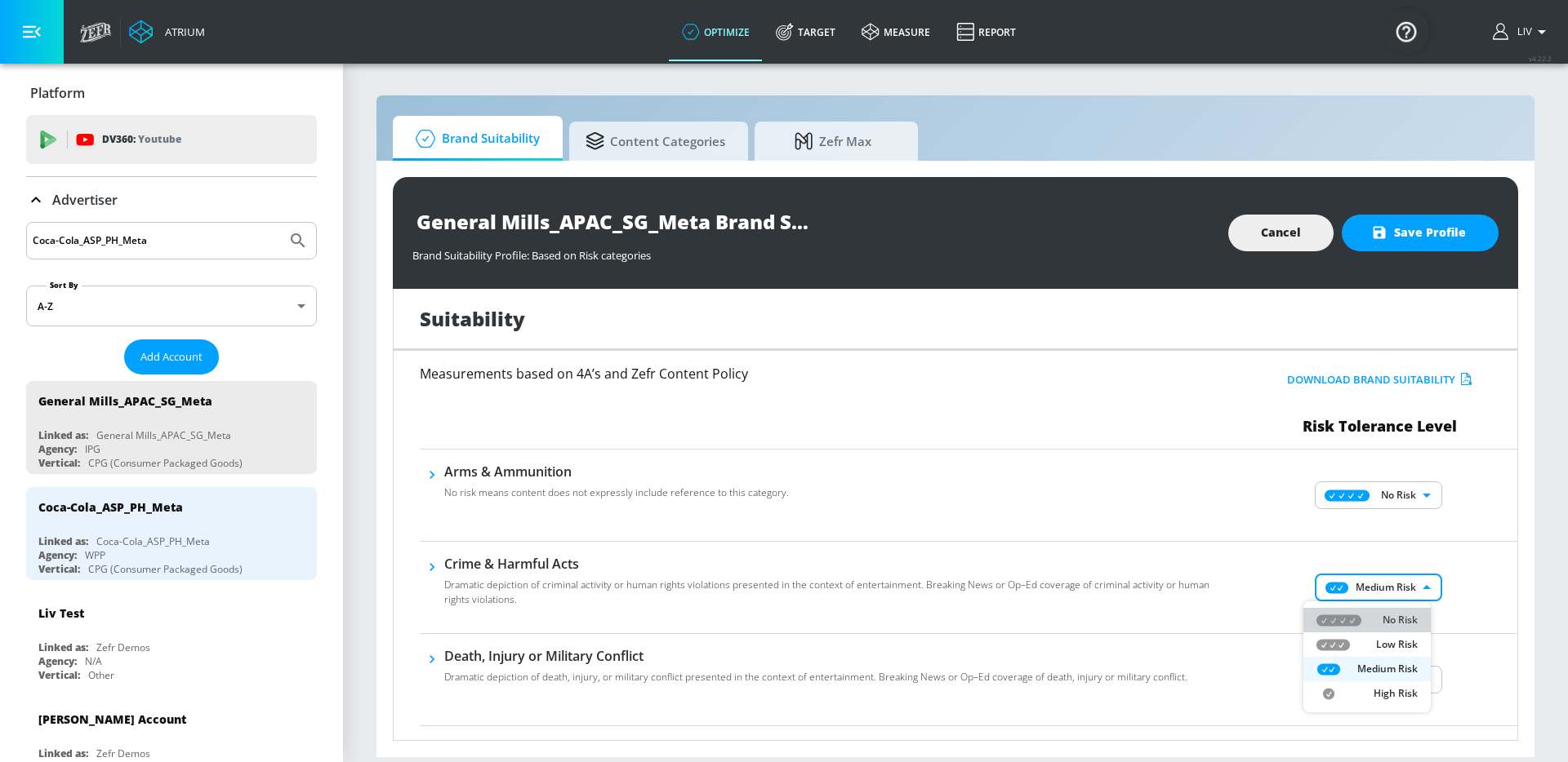
click at [1361, 624] on div "No Risk" at bounding box center [1366, 620] width 101 height 15
type input "MINIMAL"
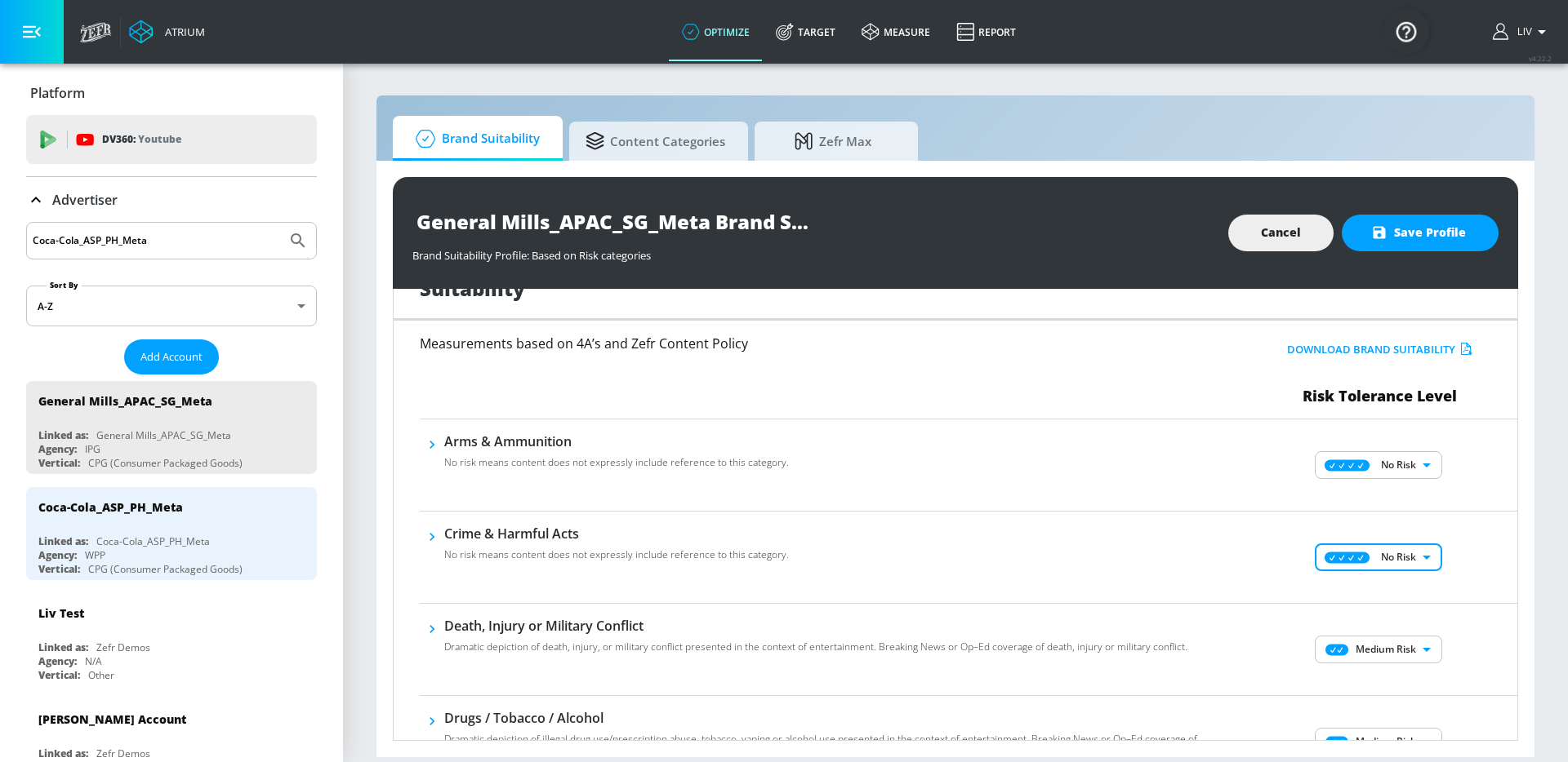
scroll to position [32, 0]
click at [1388, 641] on body "Atrium optimize Target measure Report optimize Target measure Report v 4.22.2 L…" at bounding box center [784, 381] width 1568 height 762
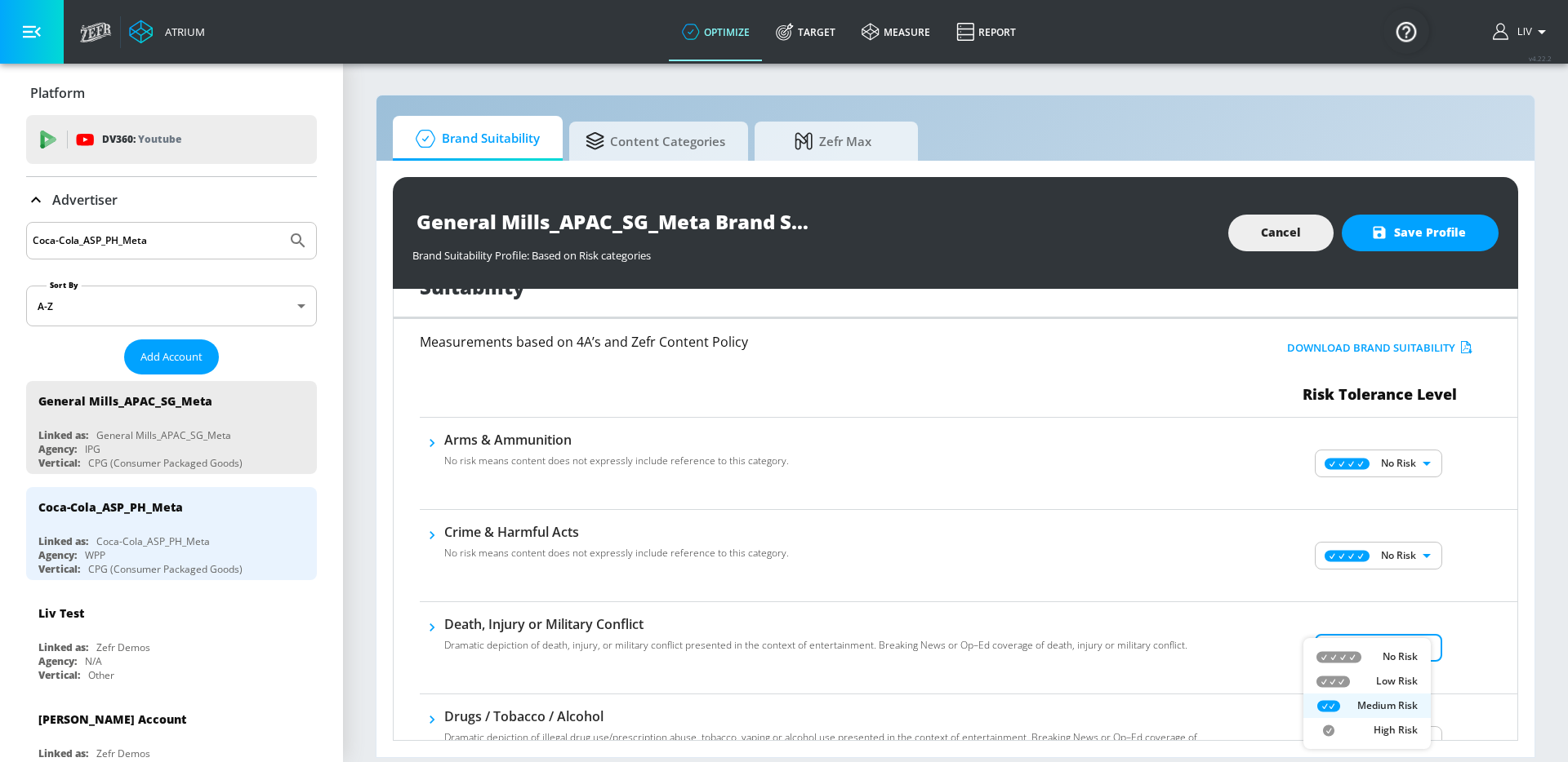
click at [1388, 662] on p "No Risk" at bounding box center [1400, 657] width 35 height 15
type input "MINIMAL"
click at [1495, 590] on div "Crime & Harmful Acts No risk means content does not expressly include reference…" at bounding box center [969, 556] width 1097 height 92
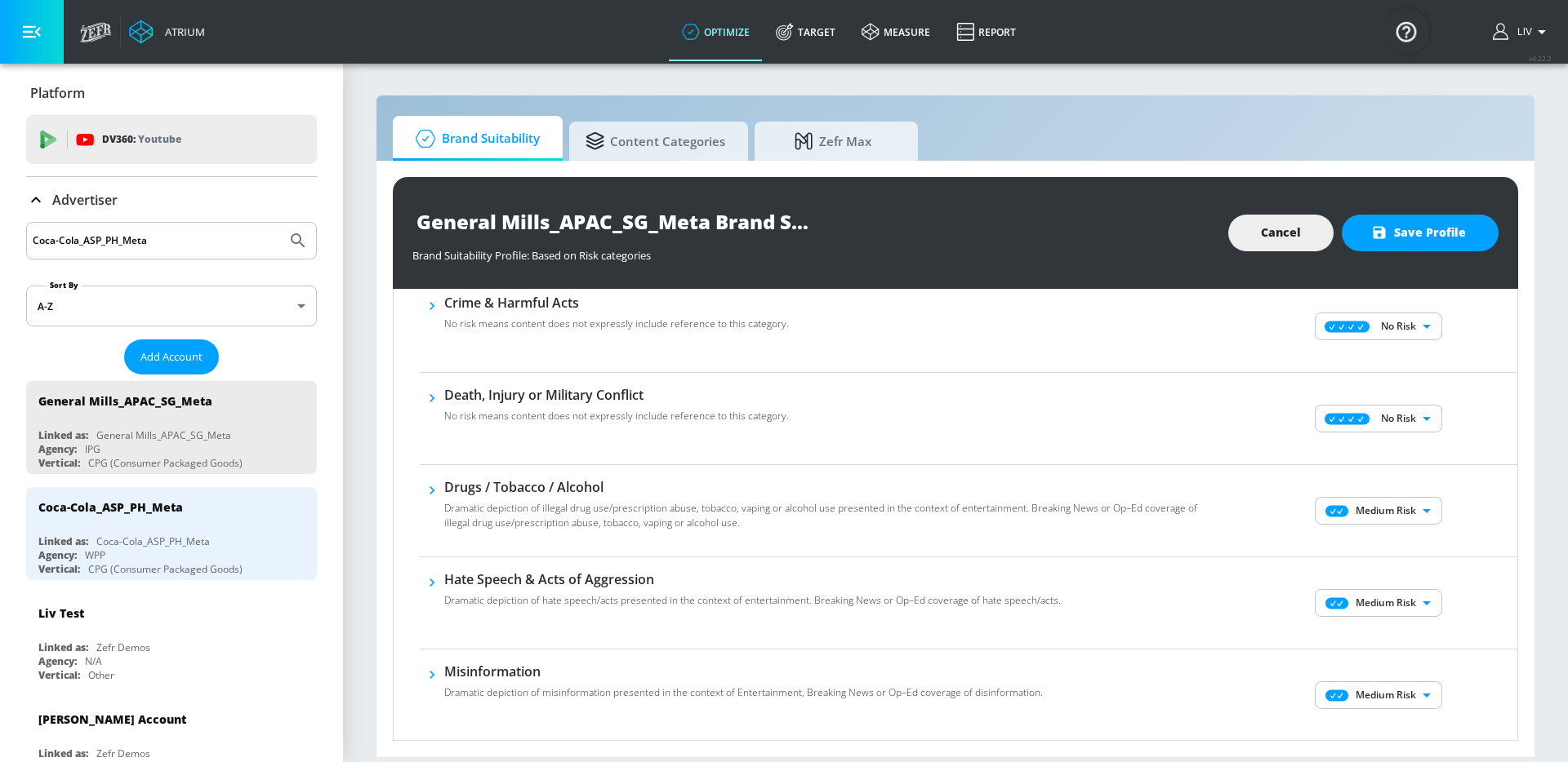
scroll to position [189, 0]
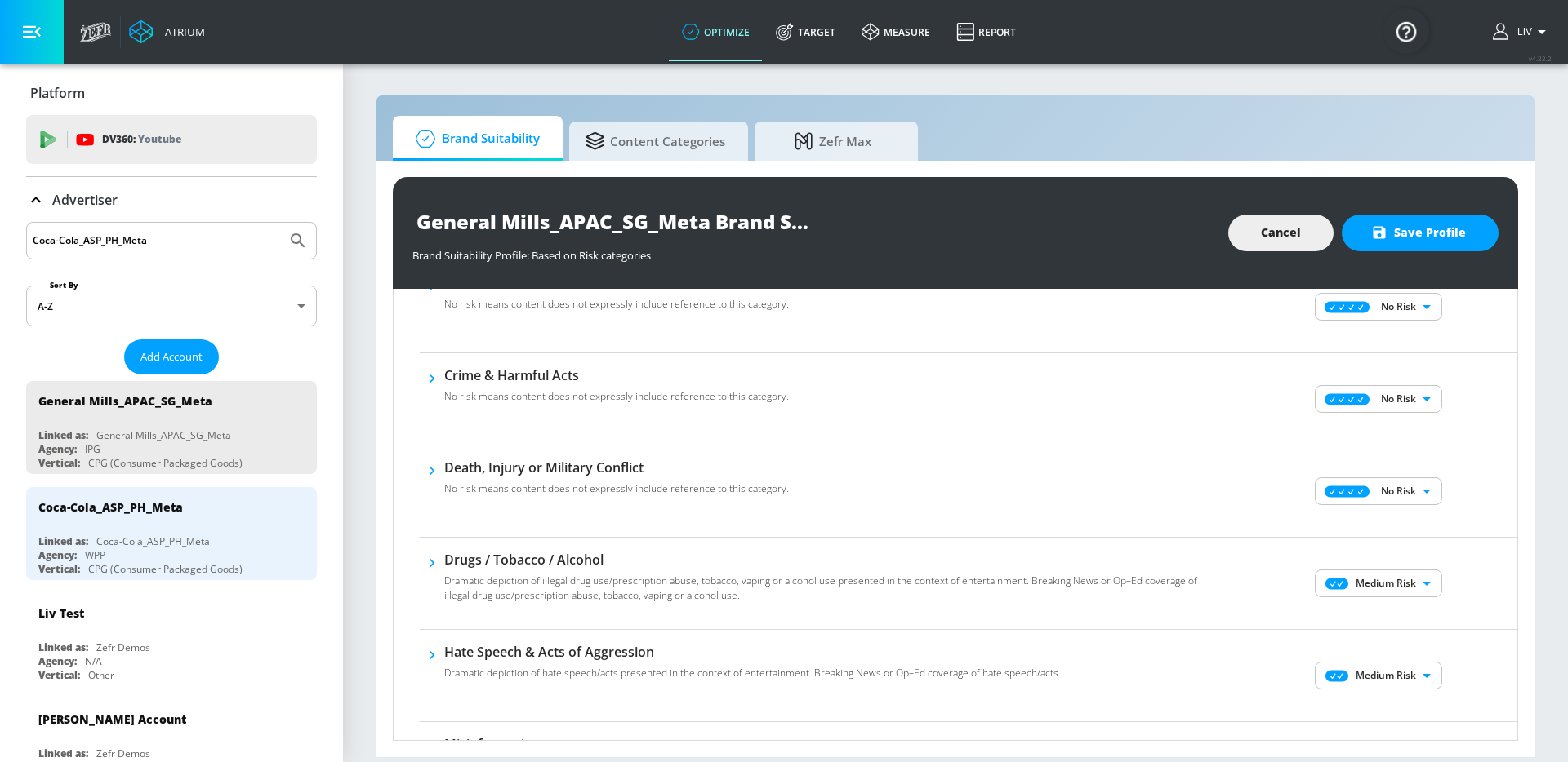
click at [1389, 599] on div "Medium Risk MEDIUM ​" at bounding box center [1380, 584] width 274 height 66
click at [1403, 573] on body "Atrium optimize Target measure Report optimize Target measure Report v 4.22.2 L…" at bounding box center [784, 381] width 1568 height 762
click at [1385, 609] on p "No Risk" at bounding box center [1400, 615] width 35 height 15
type input "MINIMAL"
click at [1464, 584] on div "No Risk Low Risk Medium Risk High Risk" at bounding box center [784, 381] width 1568 height 762
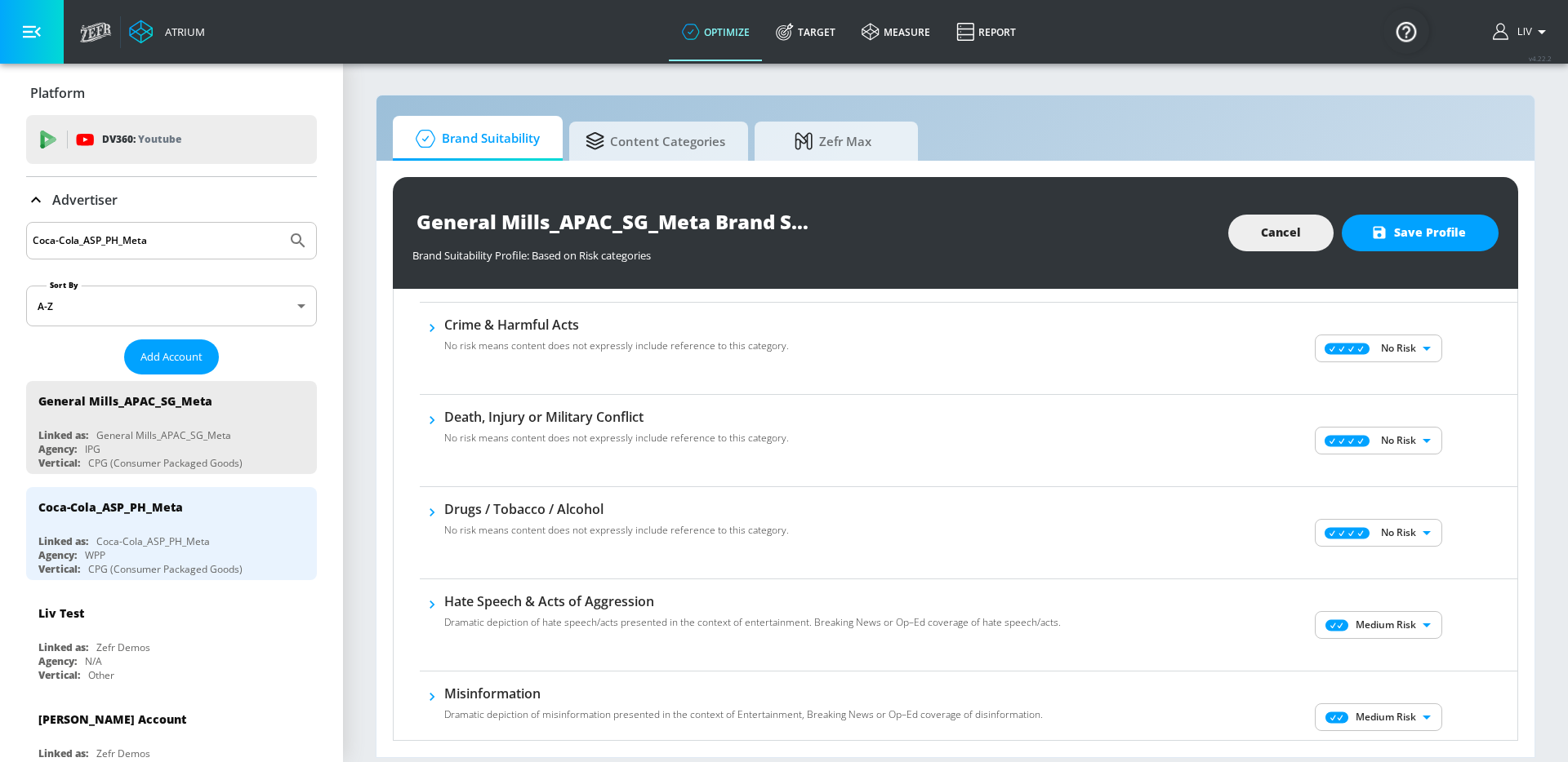
scroll to position [344, 0]
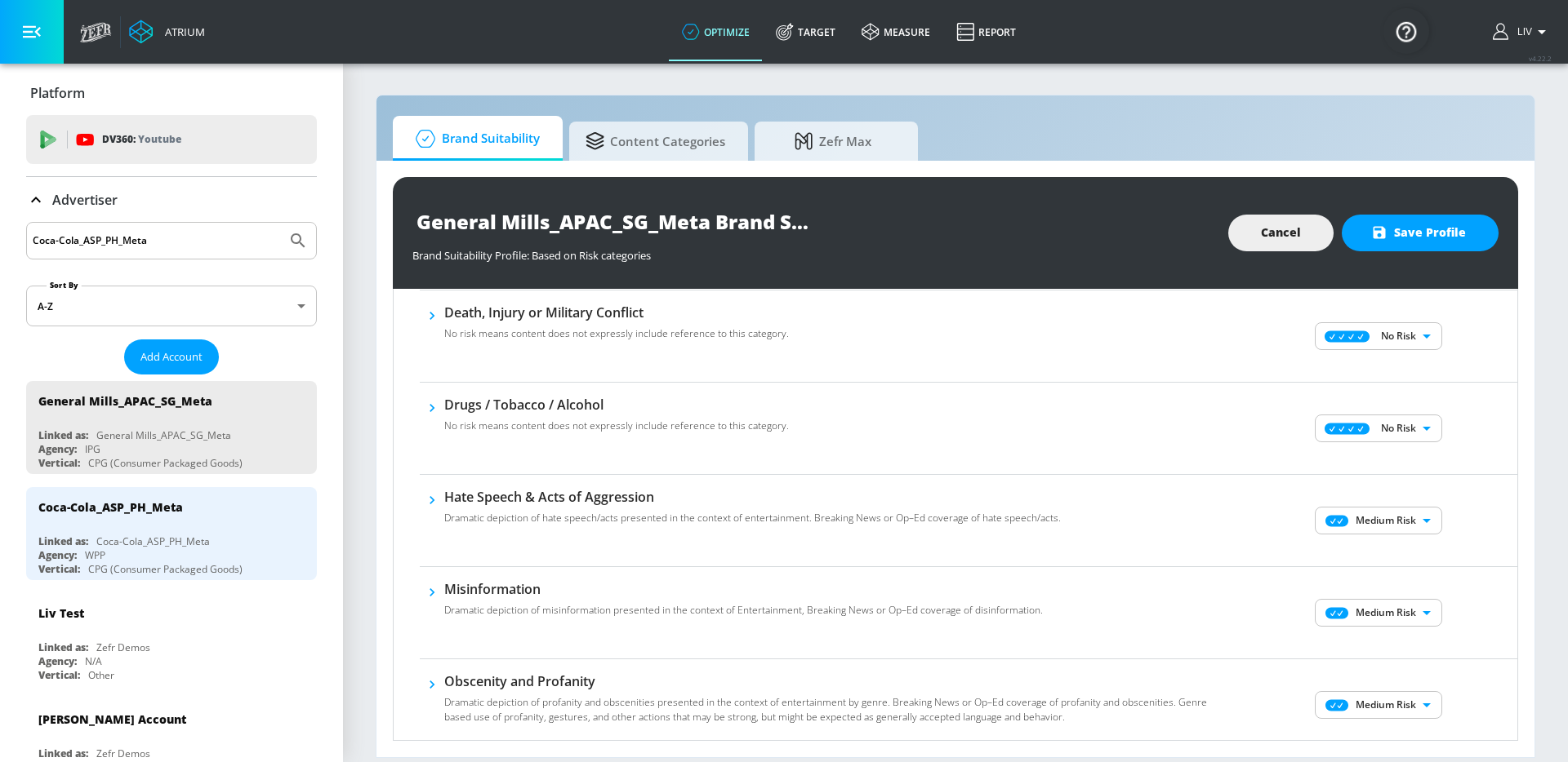
click at [1396, 515] on body "Atrium optimize Target measure Report optimize Target measure Report v 4.22.2 L…" at bounding box center [784, 381] width 1568 height 762
drag, startPoint x: 1377, startPoint y: 553, endPoint x: 1389, endPoint y: 551, distance: 12.2
click at [1377, 553] on div "No Risk" at bounding box center [1366, 553] width 101 height 15
type input "MINIMAL"
click at [1470, 552] on div "No Risk Low Risk Medium Risk High Risk" at bounding box center [784, 381] width 1568 height 762
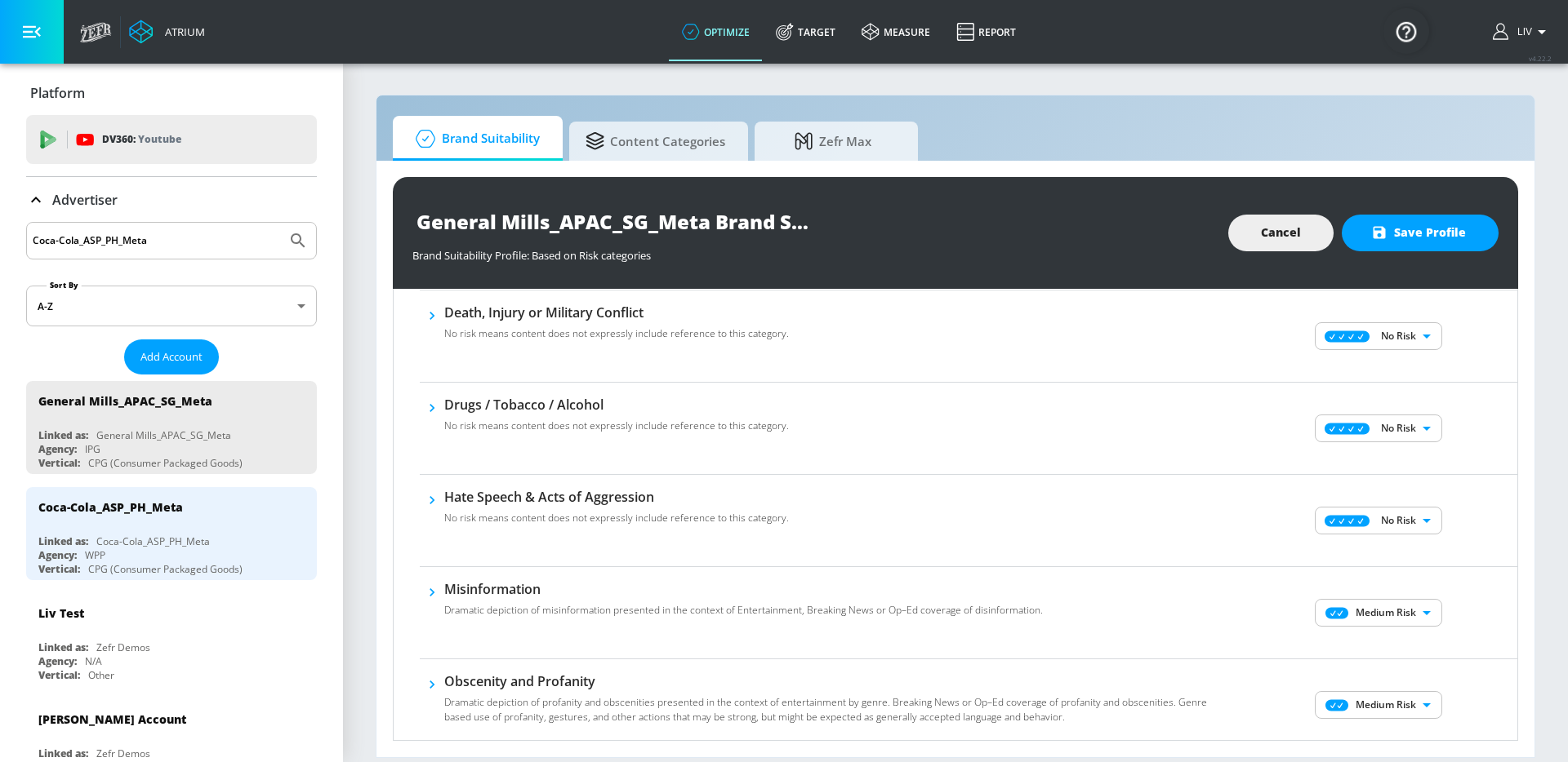
scroll to position [377, 0]
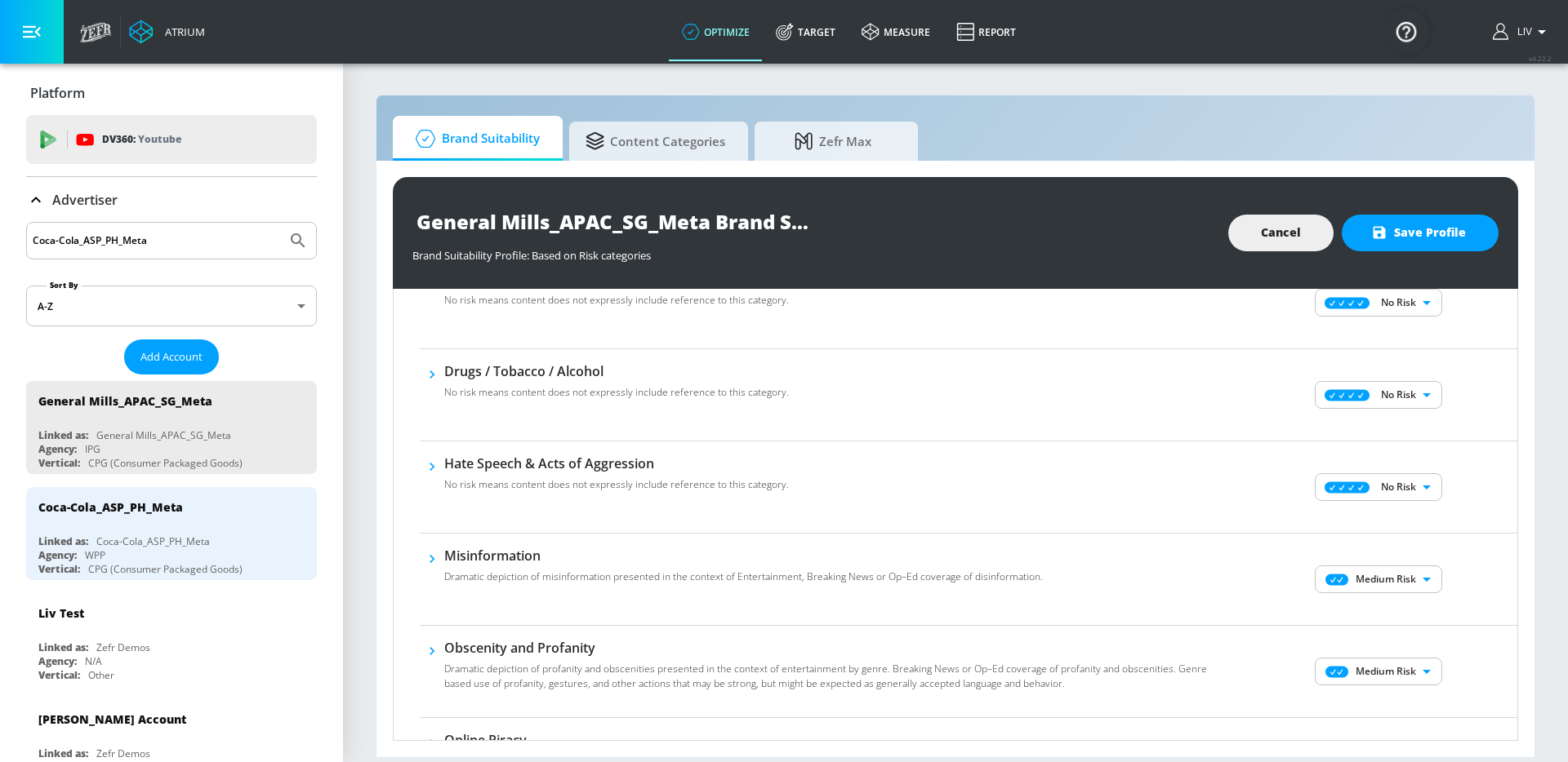
click at [1402, 588] on body "Atrium optimize Target measure Report optimize Target measure Report v 4.22.2 L…" at bounding box center [784, 381] width 1568 height 762
click at [1354, 603] on li "No Risk" at bounding box center [1367, 612] width 128 height 24
type input "MINIMAL"
click at [1441, 589] on div "No Risk Low Risk Medium Risk" at bounding box center [784, 381] width 1568 height 762
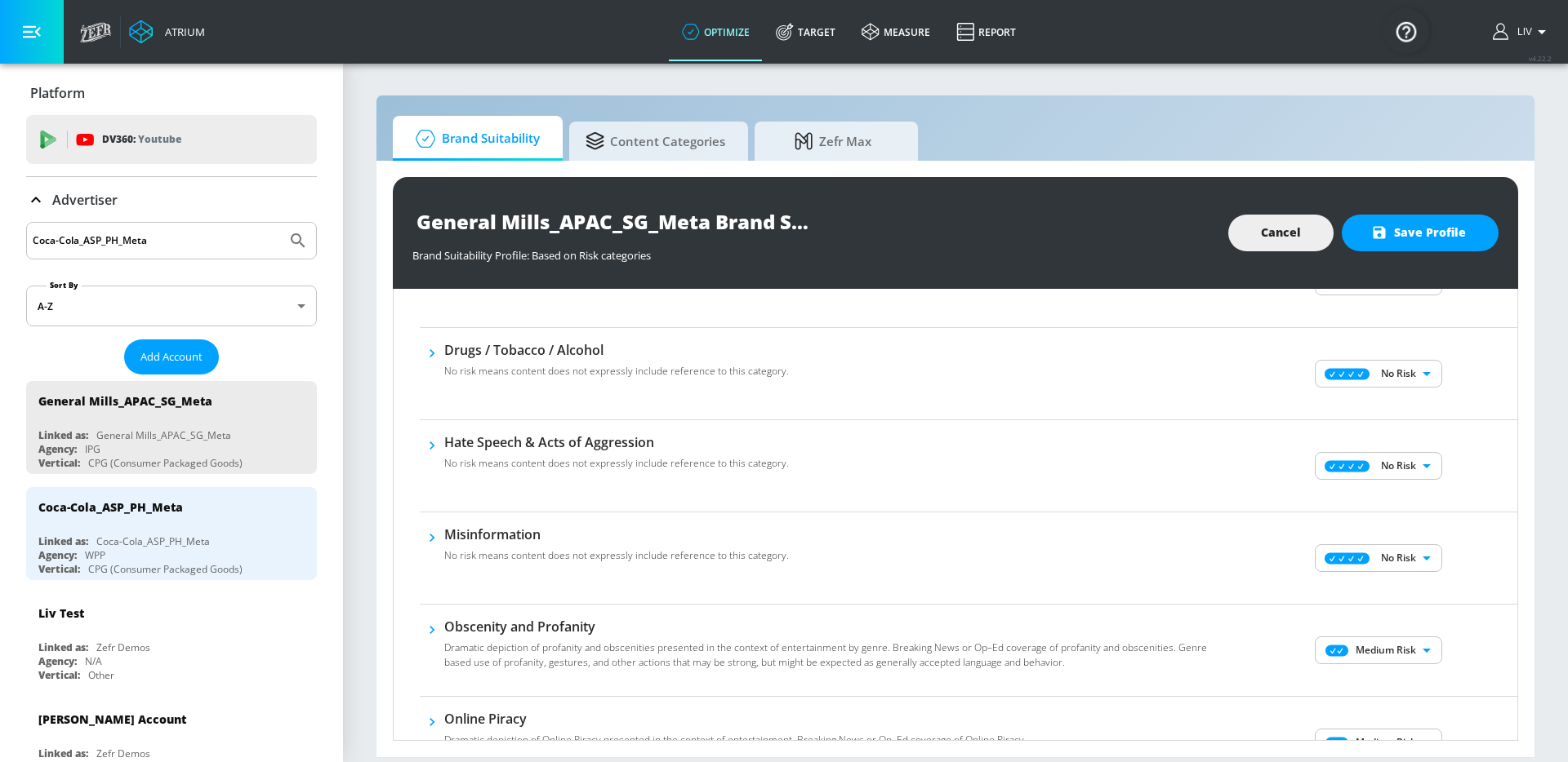
scroll to position [415, 0]
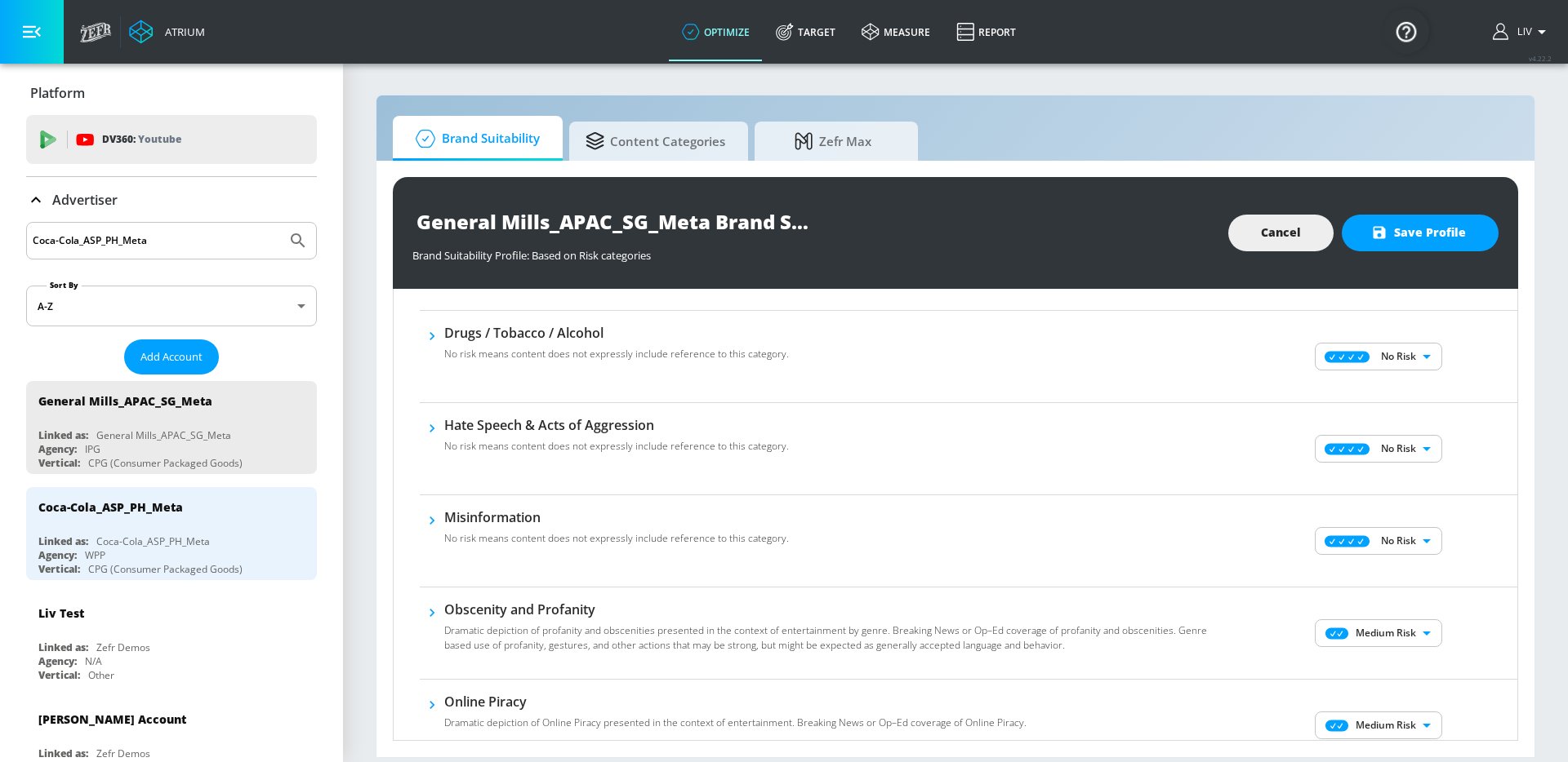
click at [1364, 628] on body "Atrium optimize Target measure Report optimize Target measure Report v 4.22.2 L…" at bounding box center [784, 381] width 1568 height 762
click at [1361, 646] on li "No Risk" at bounding box center [1367, 657] width 128 height 24
type input "MINIMAL"
click at [1448, 601] on div "No Risk Low Risk Medium Risk High Risk" at bounding box center [784, 381] width 1568 height 762
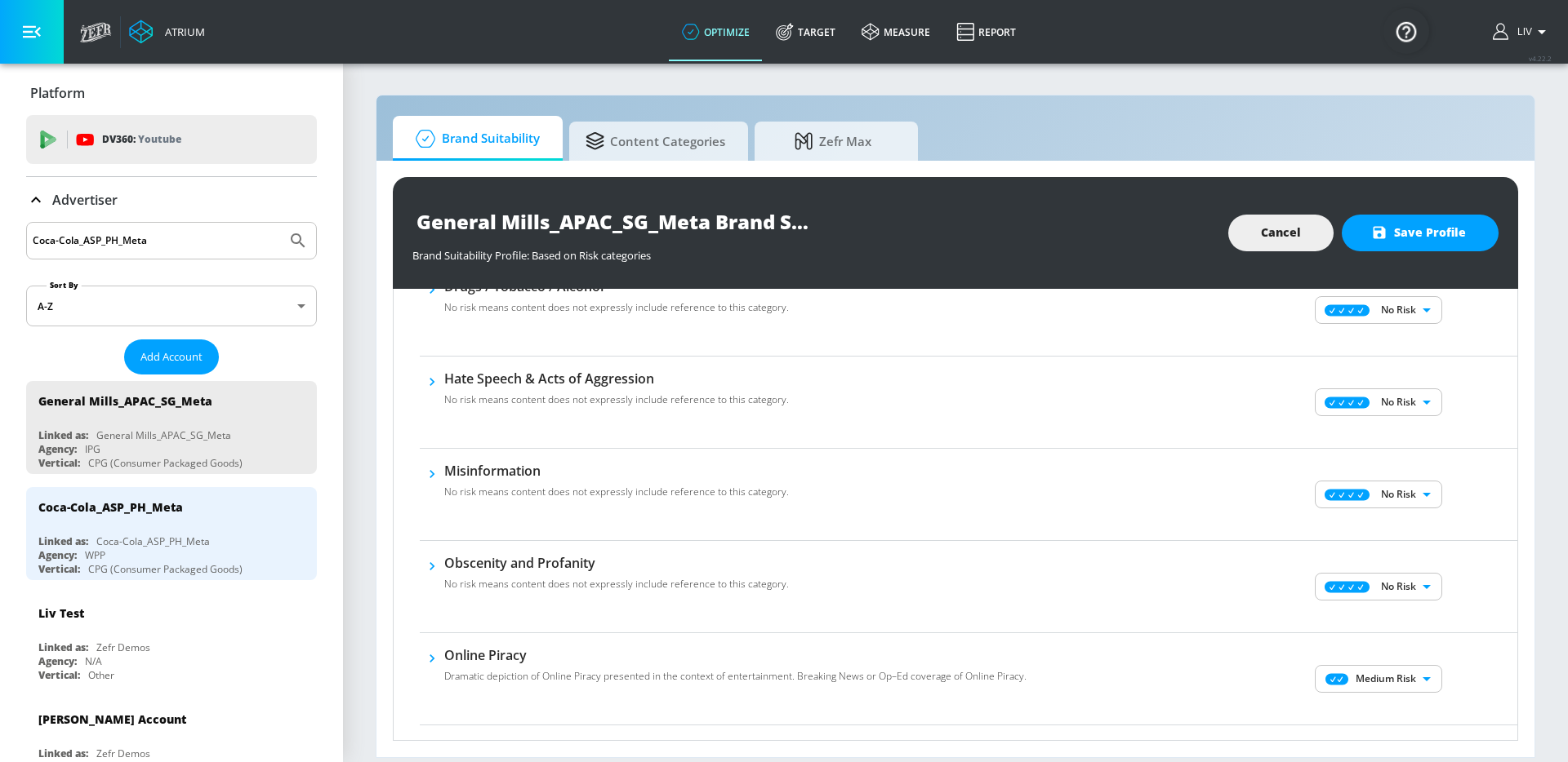
scroll to position [728, 0]
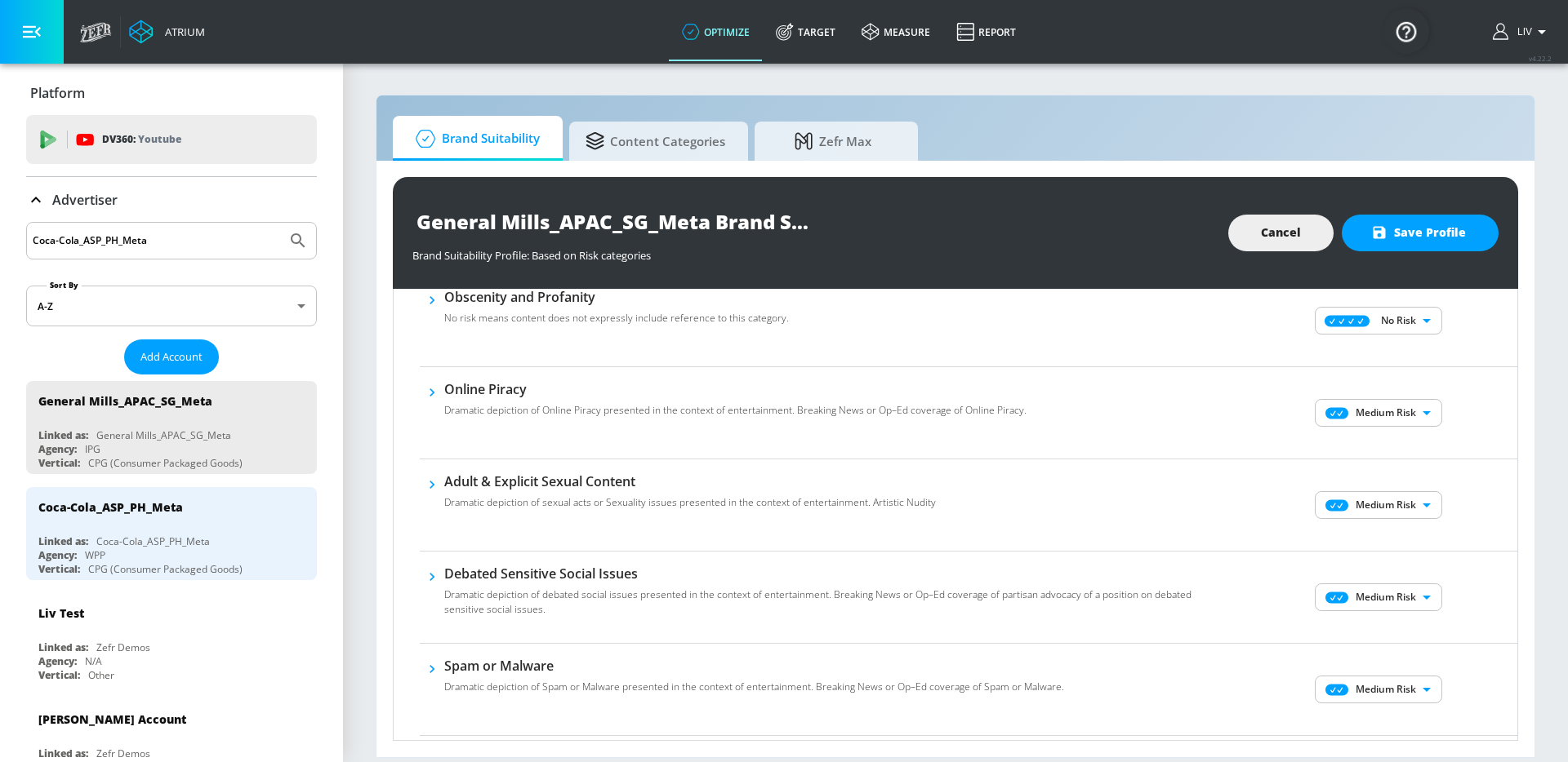
click at [1408, 497] on body "Atrium optimize Target measure Report optimize Target measure Report v 4.22.2 L…" at bounding box center [784, 381] width 1568 height 762
click at [1419, 541] on li "No Risk" at bounding box center [1367, 538] width 128 height 24
type input "MINIMAL"
click at [1390, 409] on body "Atrium optimize Target measure Report optimize Target measure Report v 4.22.2 L…" at bounding box center [784, 381] width 1568 height 762
click at [1389, 439] on p "No Risk" at bounding box center [1400, 445] width 35 height 15
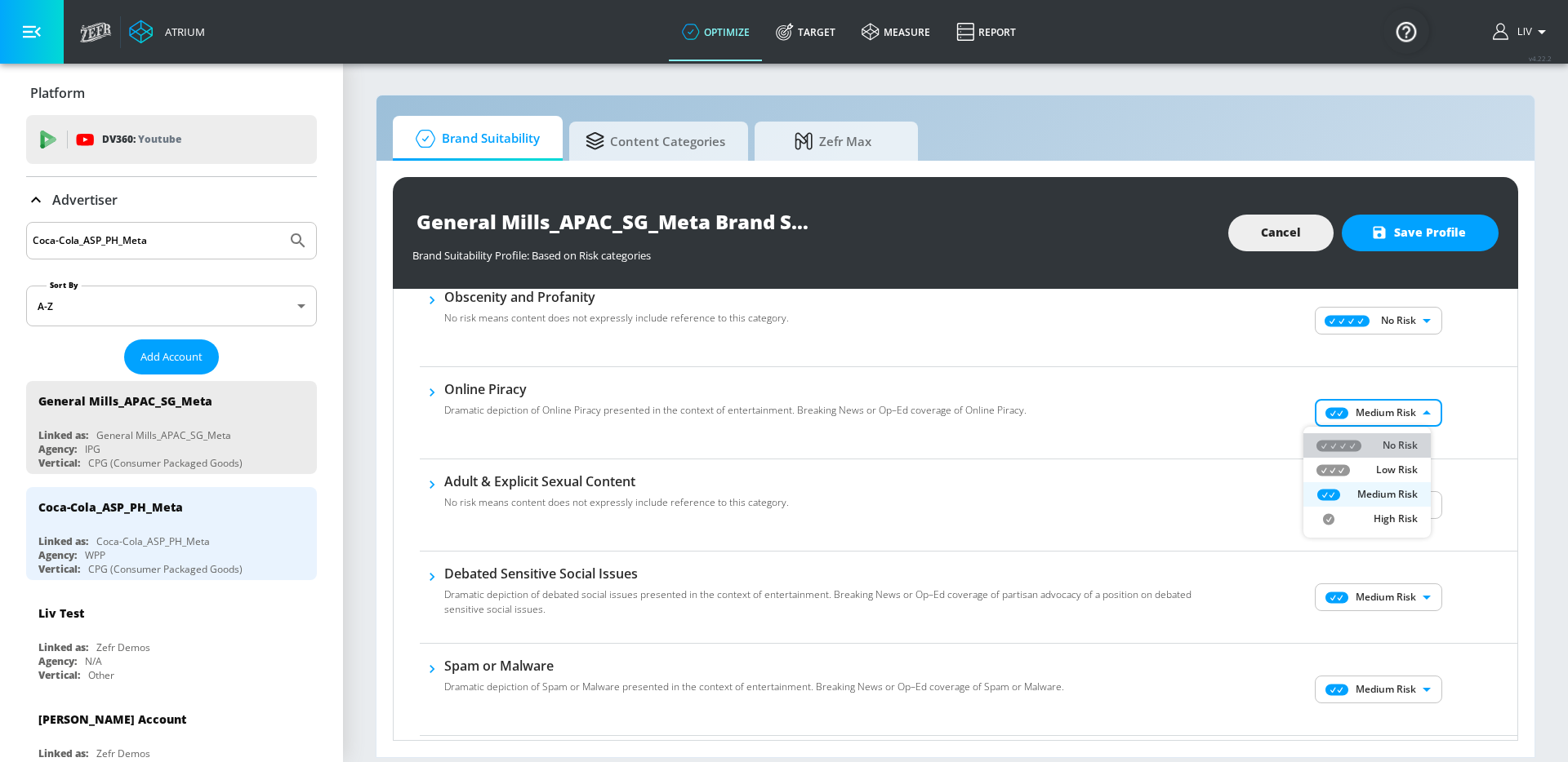
type input "MINIMAL"
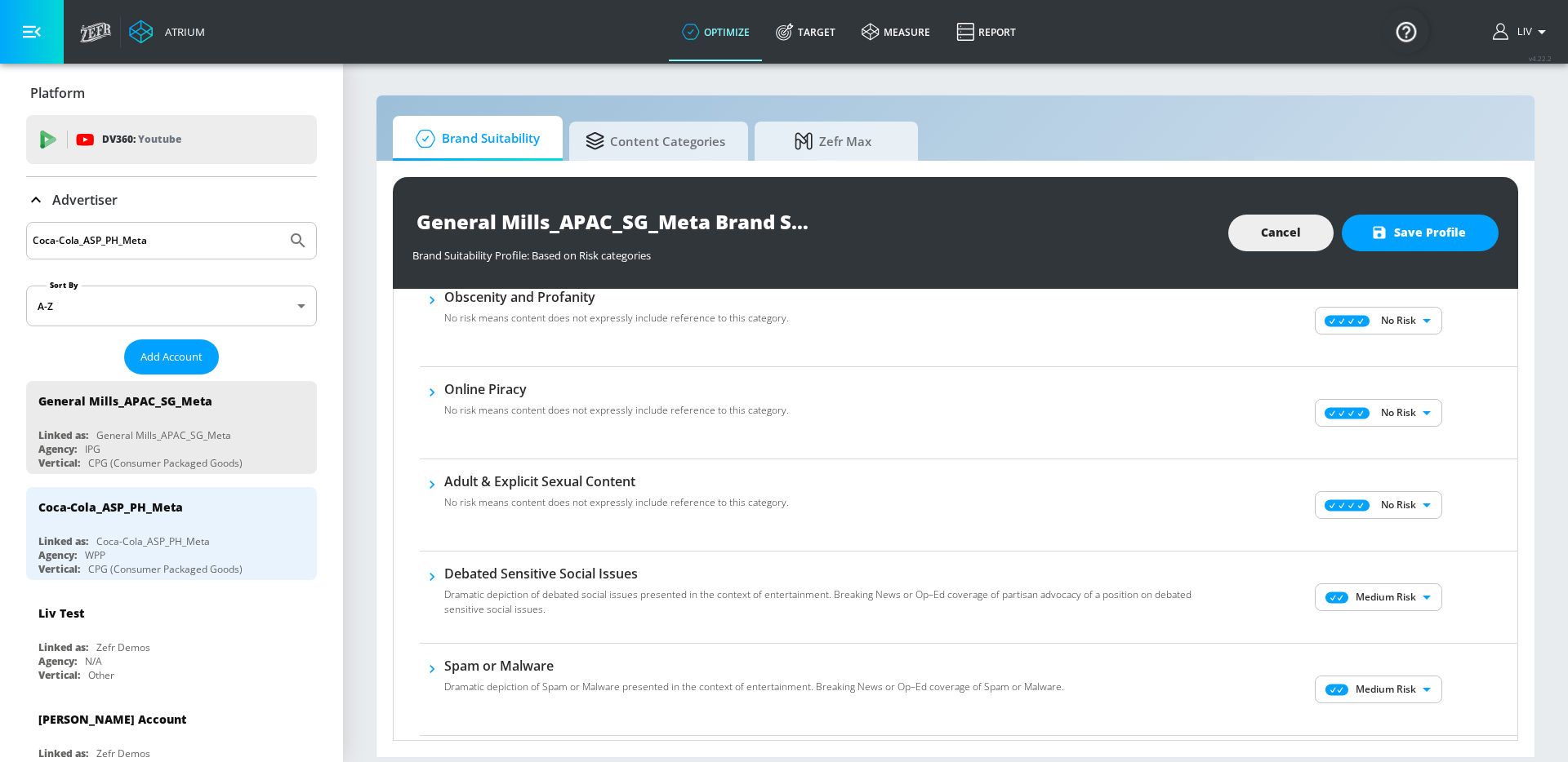
click at [1483, 447] on div "No Risk Low Risk Medium Risk High Risk" at bounding box center [784, 381] width 1568 height 762
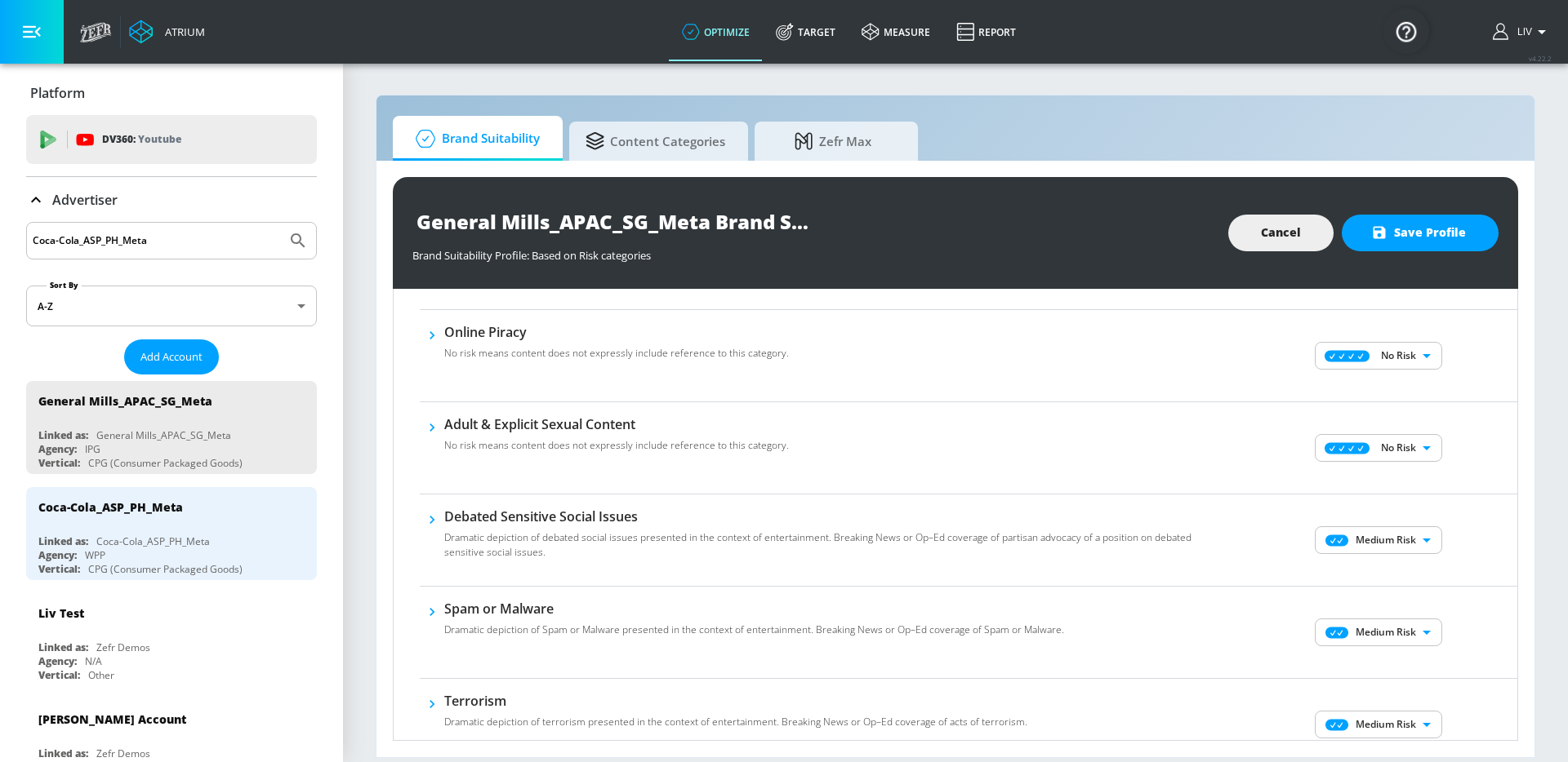
scroll to position [893, 0]
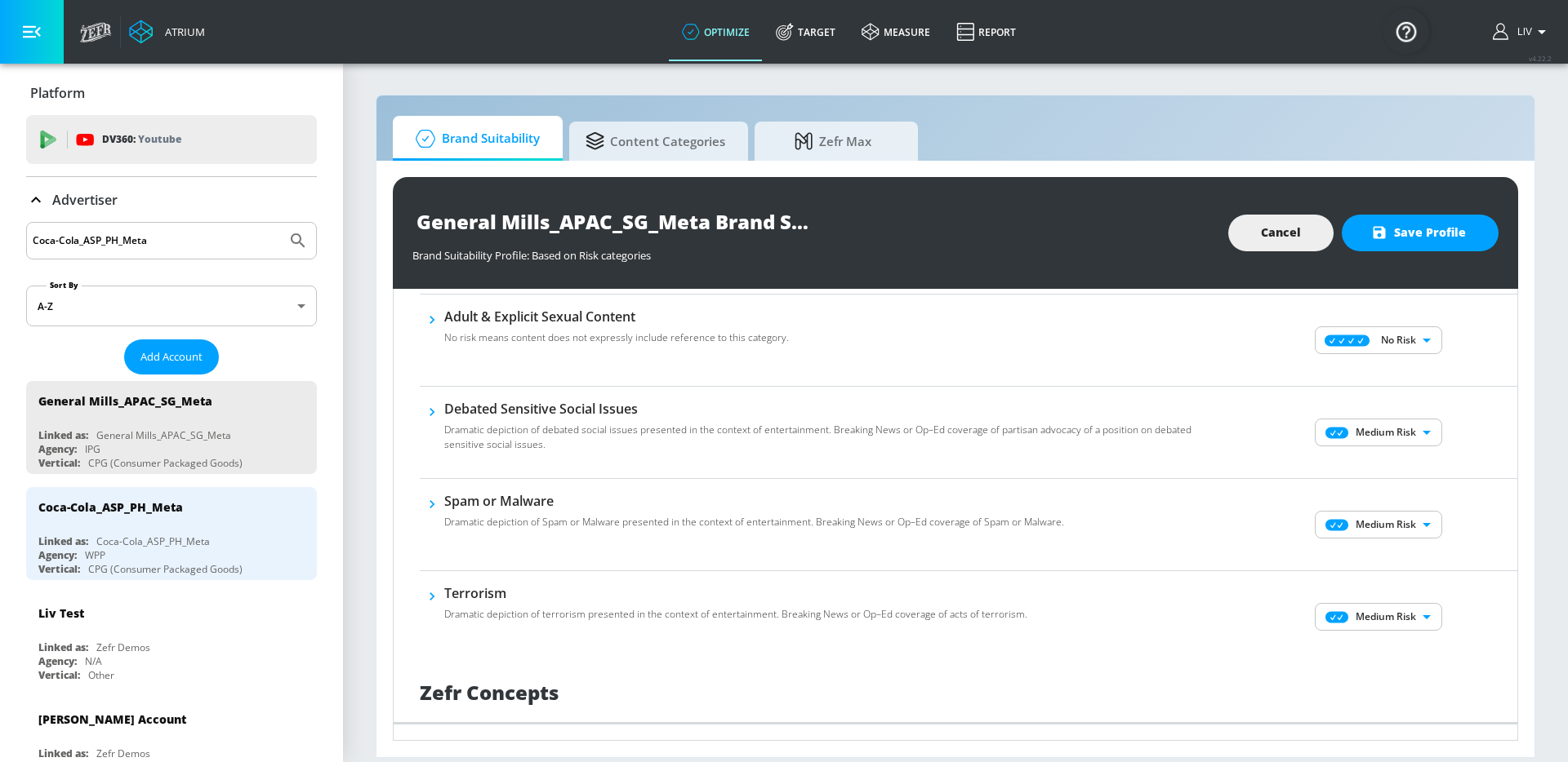
click at [1389, 401] on div "Medium Risk MEDIUM ​" at bounding box center [1380, 433] width 274 height 66
click at [1397, 428] on body "Atrium optimize Target measure Report optimize Target measure Report v 4.22.2 L…" at bounding box center [784, 381] width 1568 height 762
click at [1379, 458] on div "No Risk" at bounding box center [1366, 465] width 101 height 15
type input "MINIMAL"
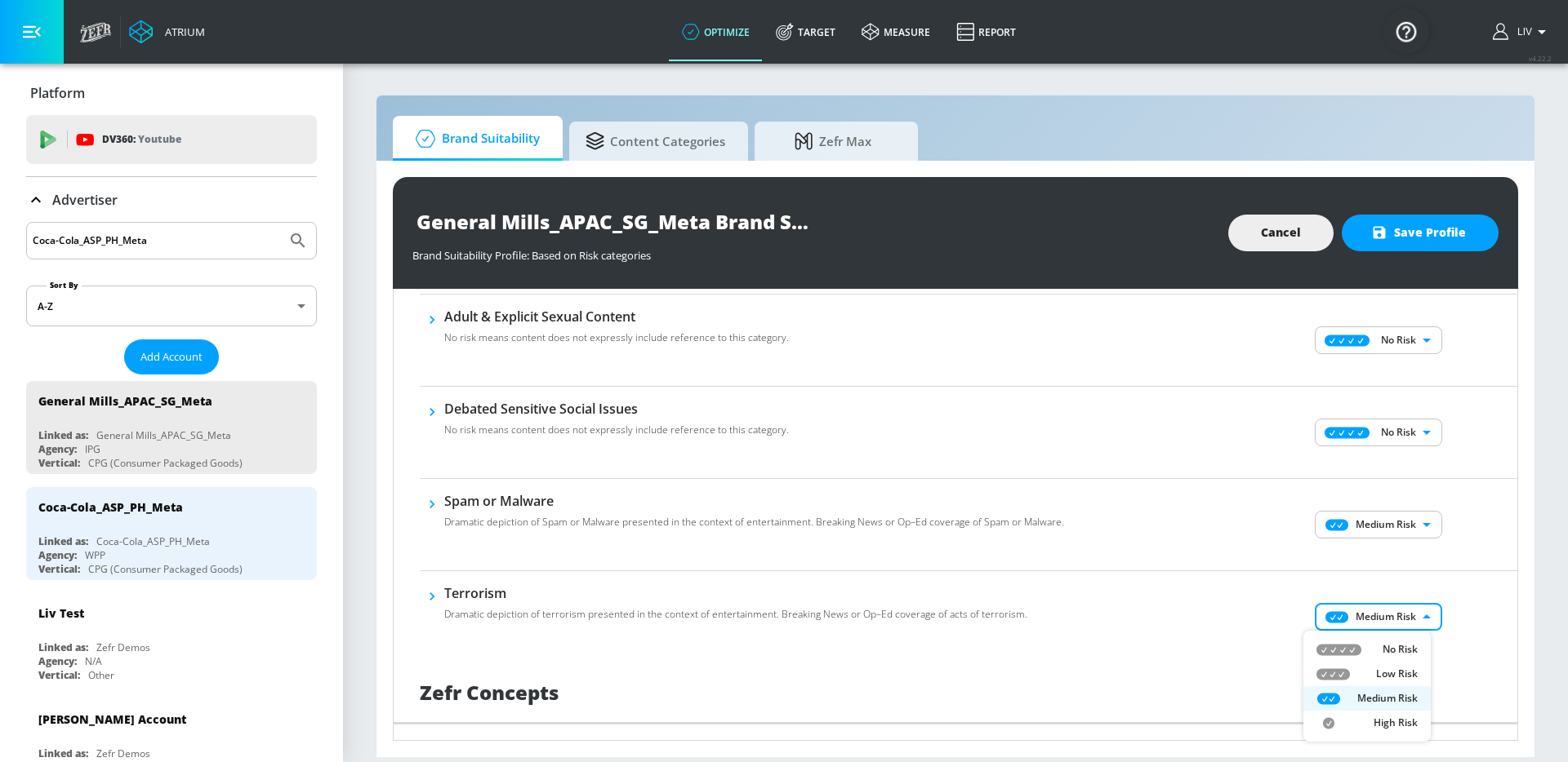
click at [1383, 603] on body "Atrium optimize Target measure Report optimize Target measure Report v 4.22.2 L…" at bounding box center [784, 381] width 1568 height 762
click at [1398, 640] on li "No Risk" at bounding box center [1367, 649] width 128 height 24
type input "MINIMAL"
click at [1394, 528] on body "Atrium optimize Target measure Report optimize Target measure Report v 4.22.2 L…" at bounding box center [784, 381] width 1568 height 762
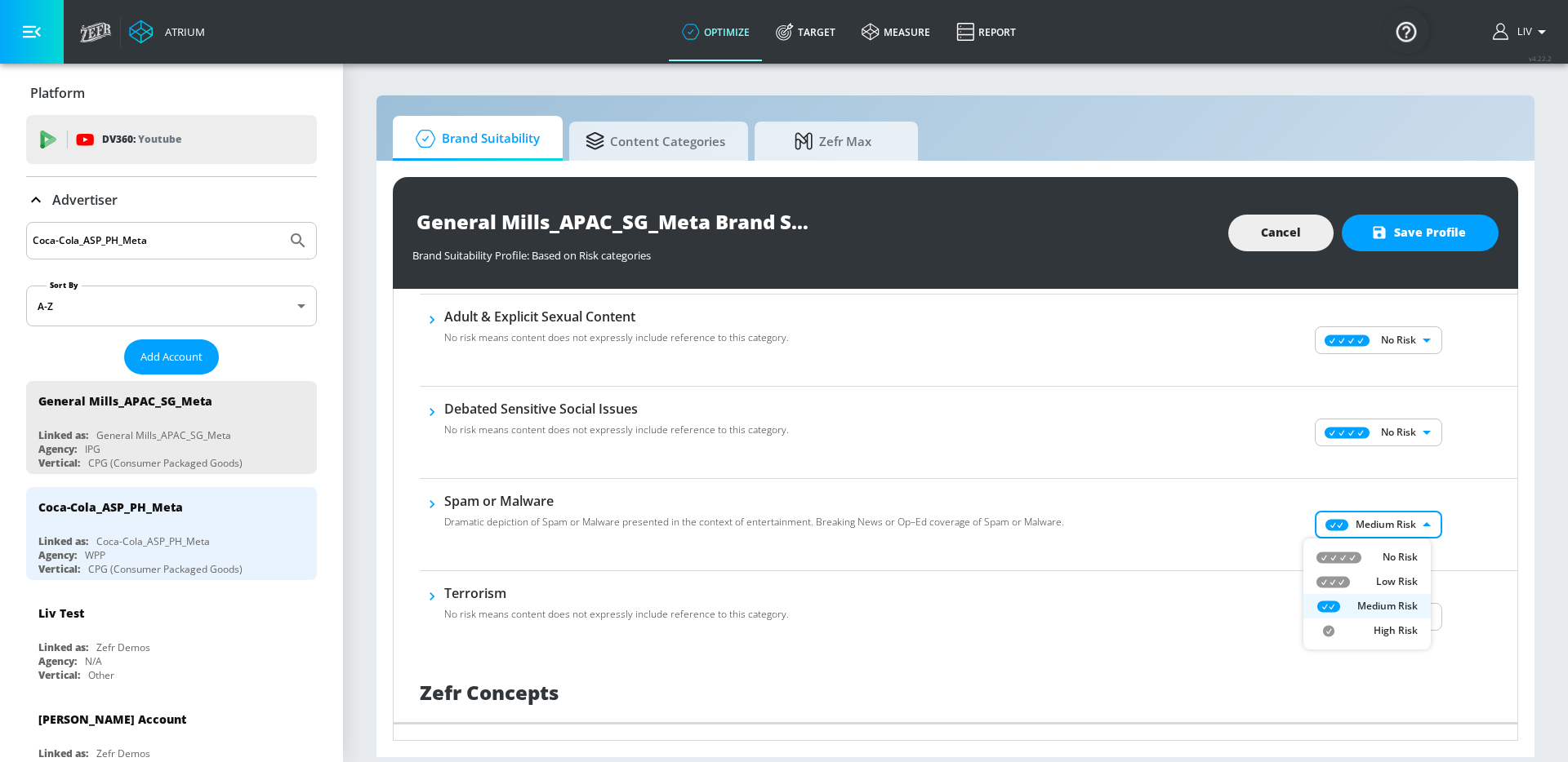
click at [1368, 558] on div "No Risk" at bounding box center [1366, 557] width 101 height 15
type input "MINIMAL"
click at [1455, 539] on div "No Risk Low Risk Medium Risk High Risk" at bounding box center [784, 381] width 1568 height 762
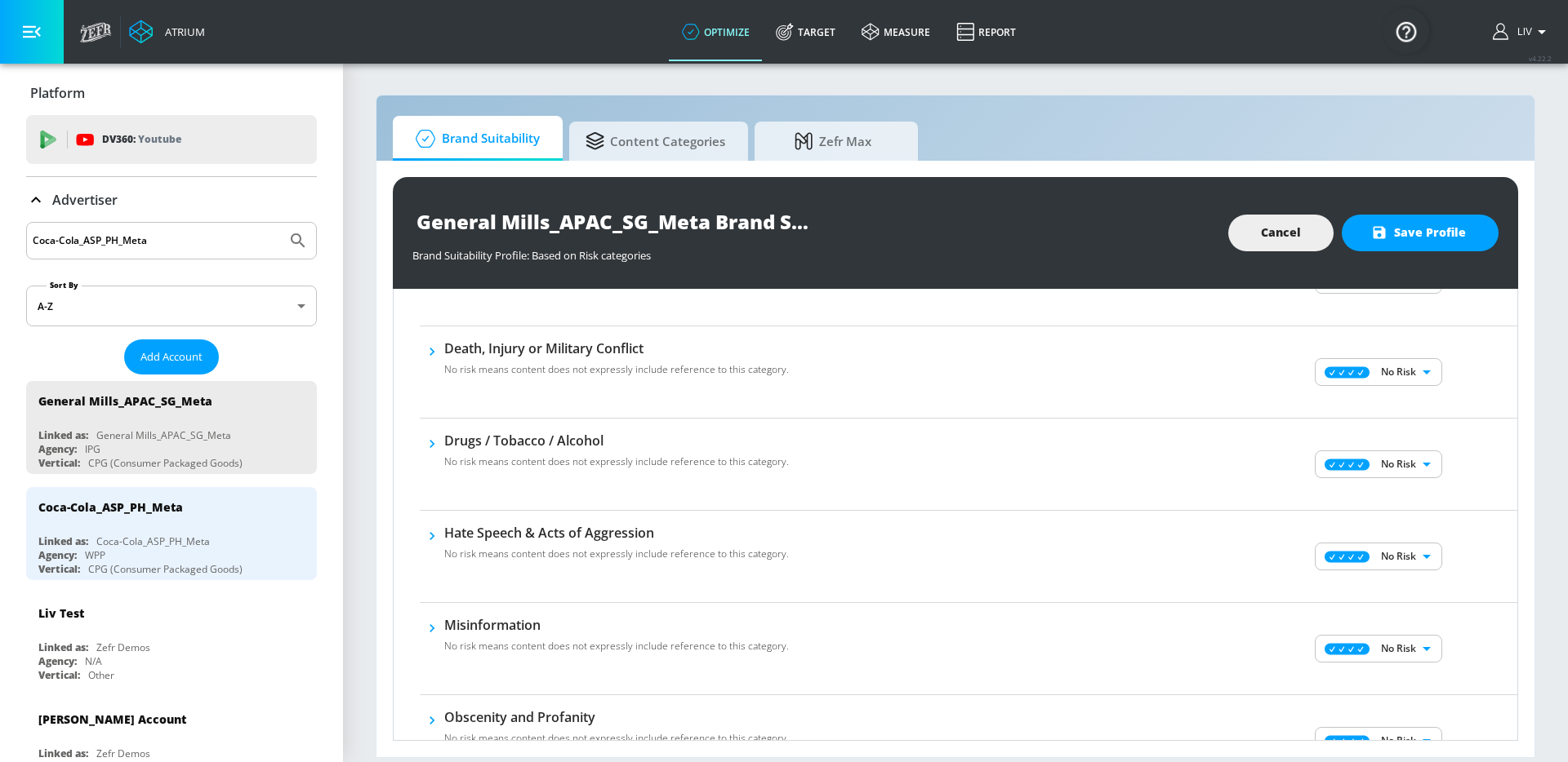
scroll to position [0, 0]
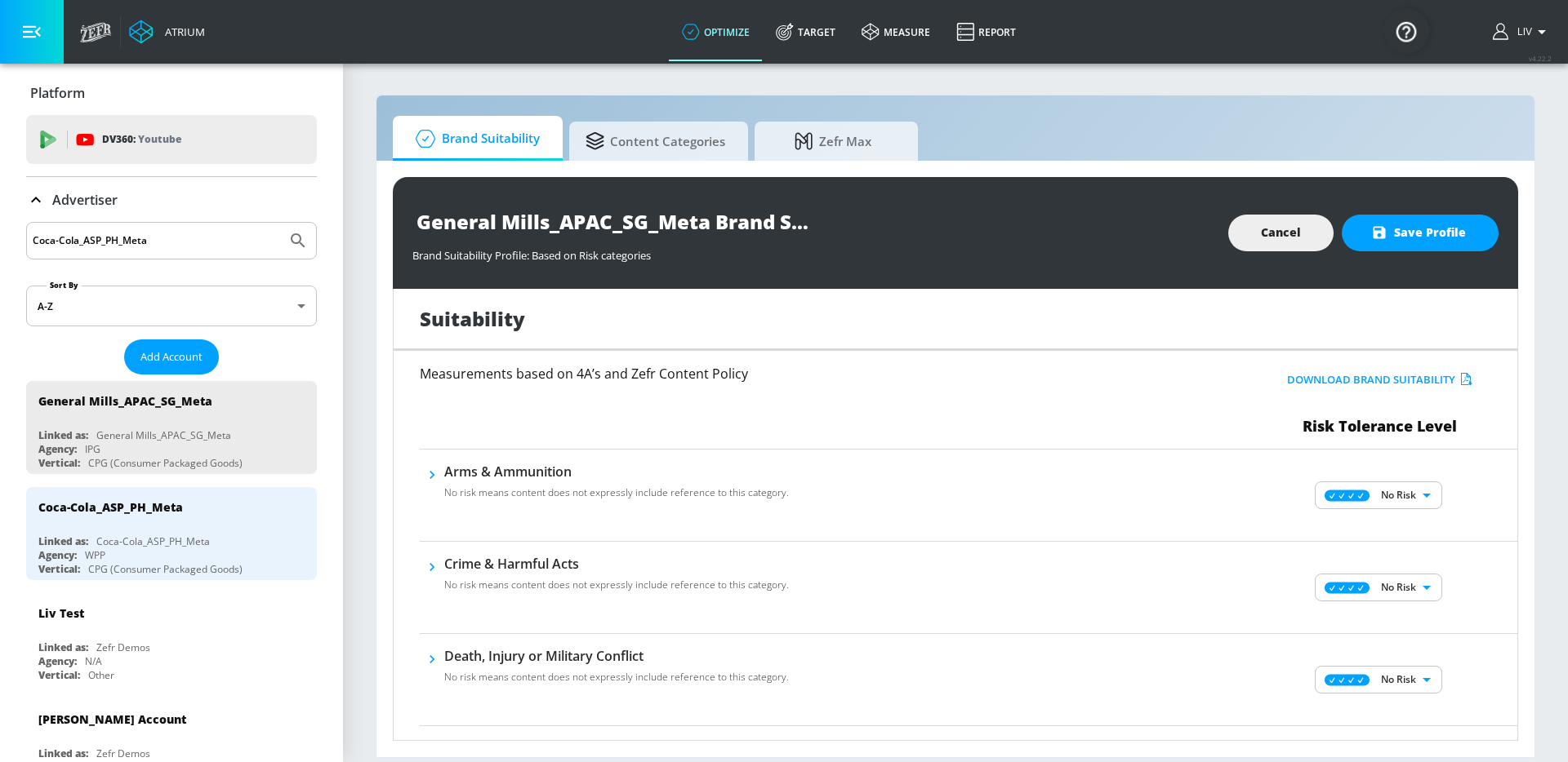
click at [1421, 253] on div "General Mills_APAC_SG_Meta Brand Suitability Profile Brand Suitability Profile:…" at bounding box center [955, 233] width 1125 height 112
click at [1422, 250] on button "Save Profile" at bounding box center [1420, 233] width 157 height 37
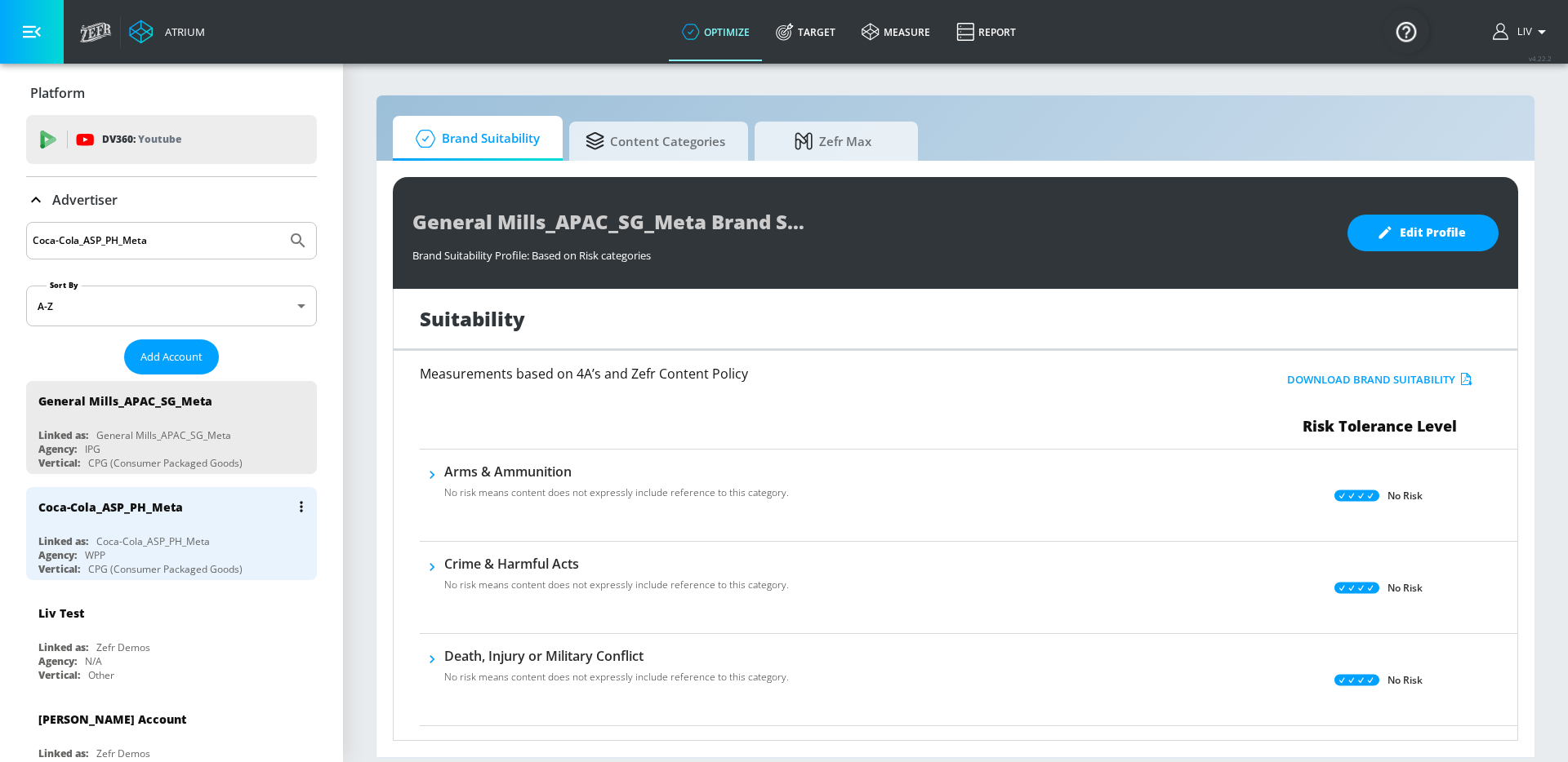
click at [212, 521] on div "Coca-Cola_ASP_PH_Meta" at bounding box center [175, 506] width 274 height 39
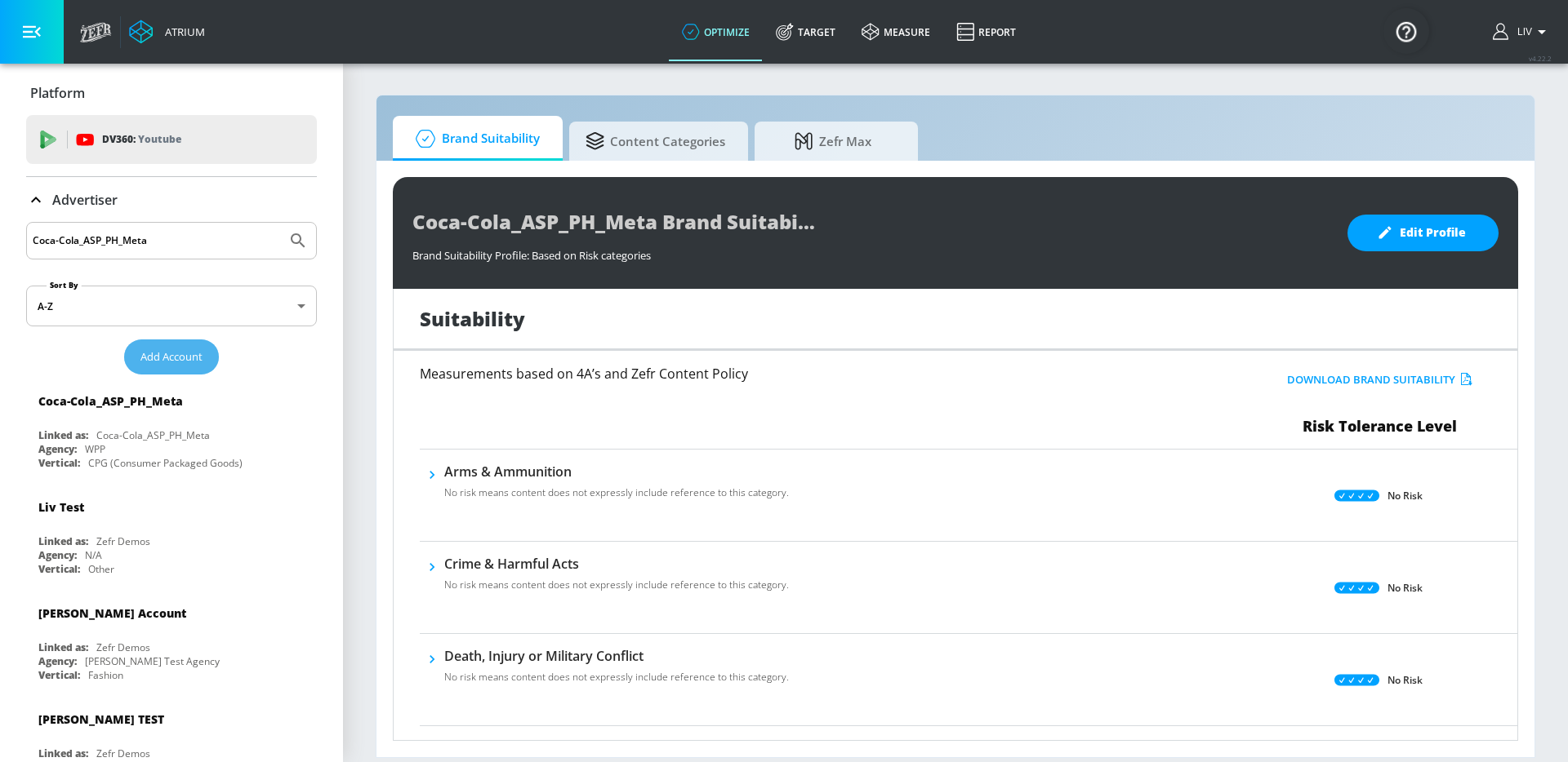
click at [168, 345] on button "Add Account" at bounding box center [172, 357] width 95 height 35
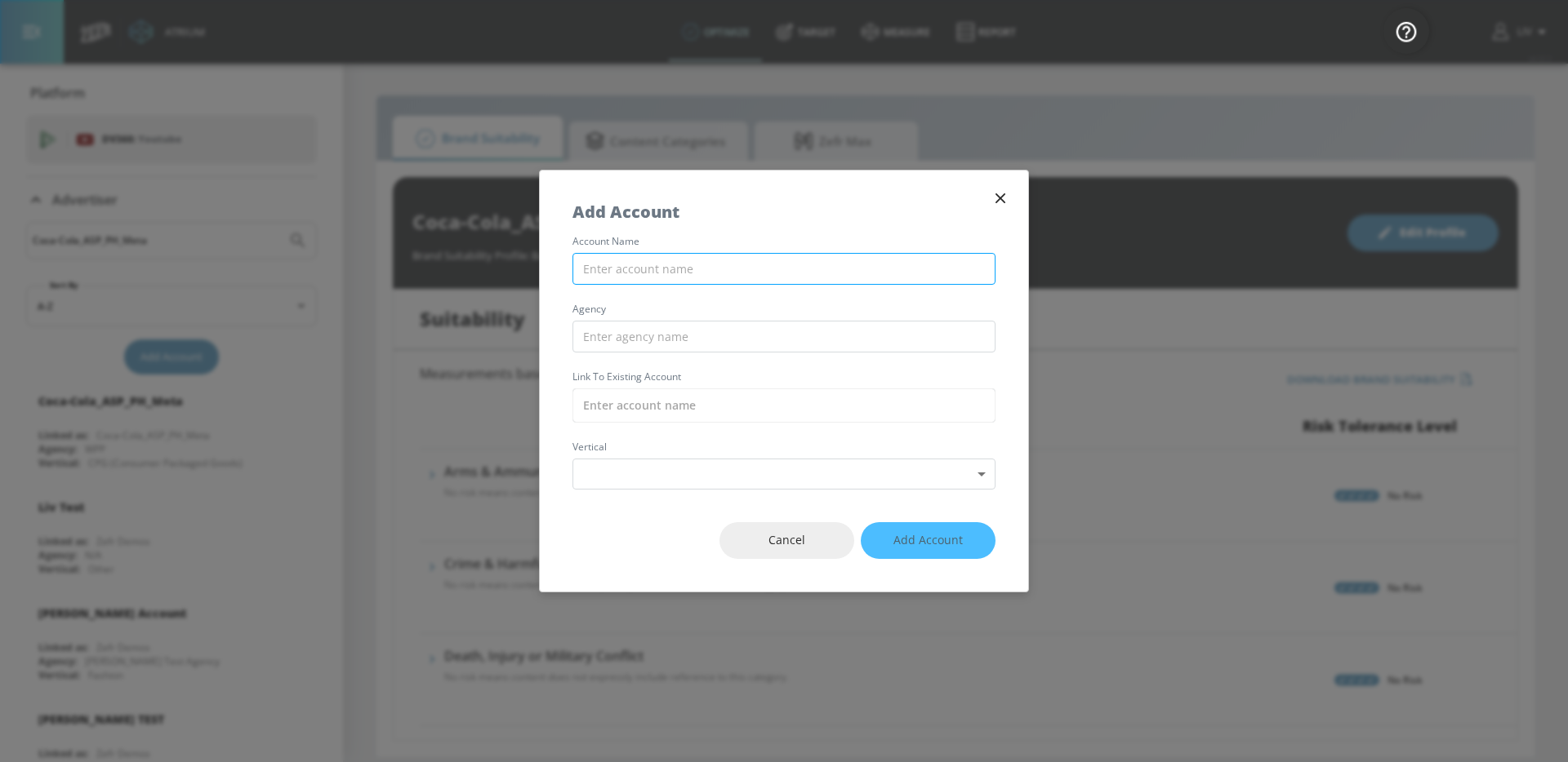
click at [717, 283] on input "text" at bounding box center [784, 268] width 423 height 32
paste input "General Mills_APAC_TH_Meta"
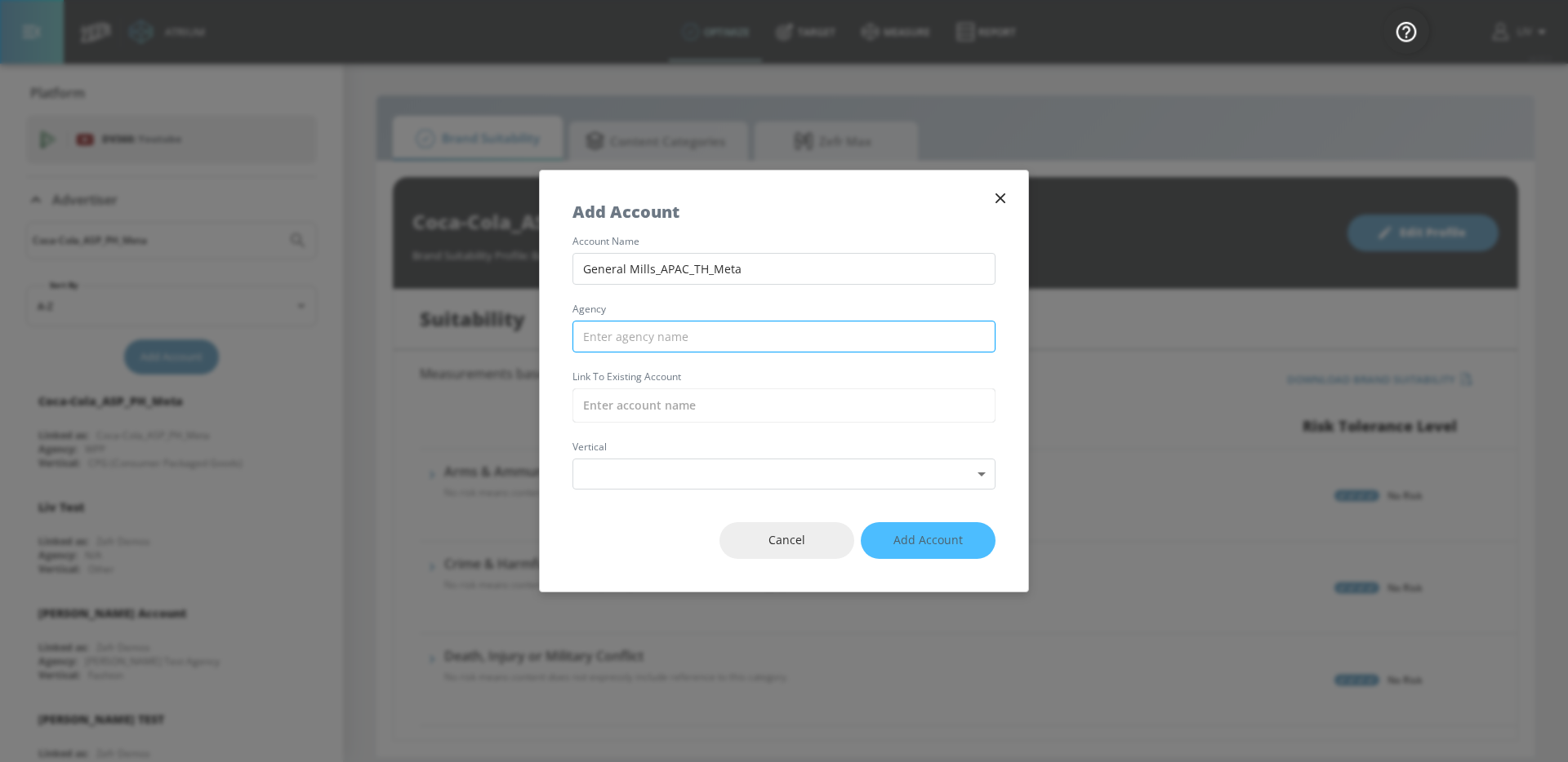
type input "General Mills_APAC_TH_Meta"
click at [724, 346] on input "text" at bounding box center [784, 336] width 423 height 32
type input "IPG"
click at [711, 402] on input "text" at bounding box center [784, 406] width 423 height 34
paste input "General Mills_APAC_TH_Meta"
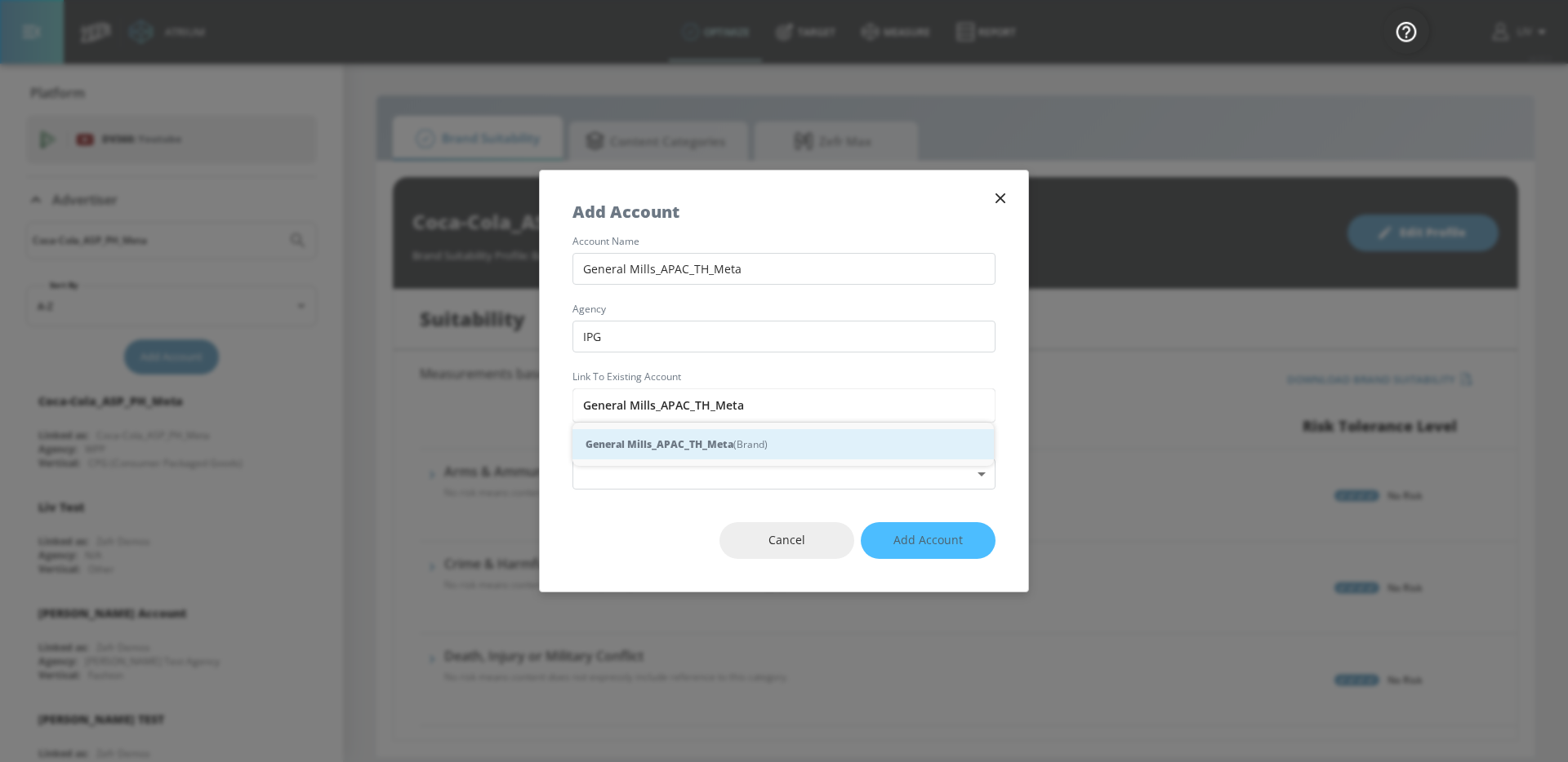
click at [724, 446] on strong "General Mills_APAC_TH_Meta" at bounding box center [659, 444] width 147 height 17
type input "General Mills_APAC_TH_Meta (Brand)"
click at [718, 483] on body "Atrium optimize Target measure Report optimize Target measure Report v 4.22.2 L…" at bounding box center [784, 381] width 1568 height 762
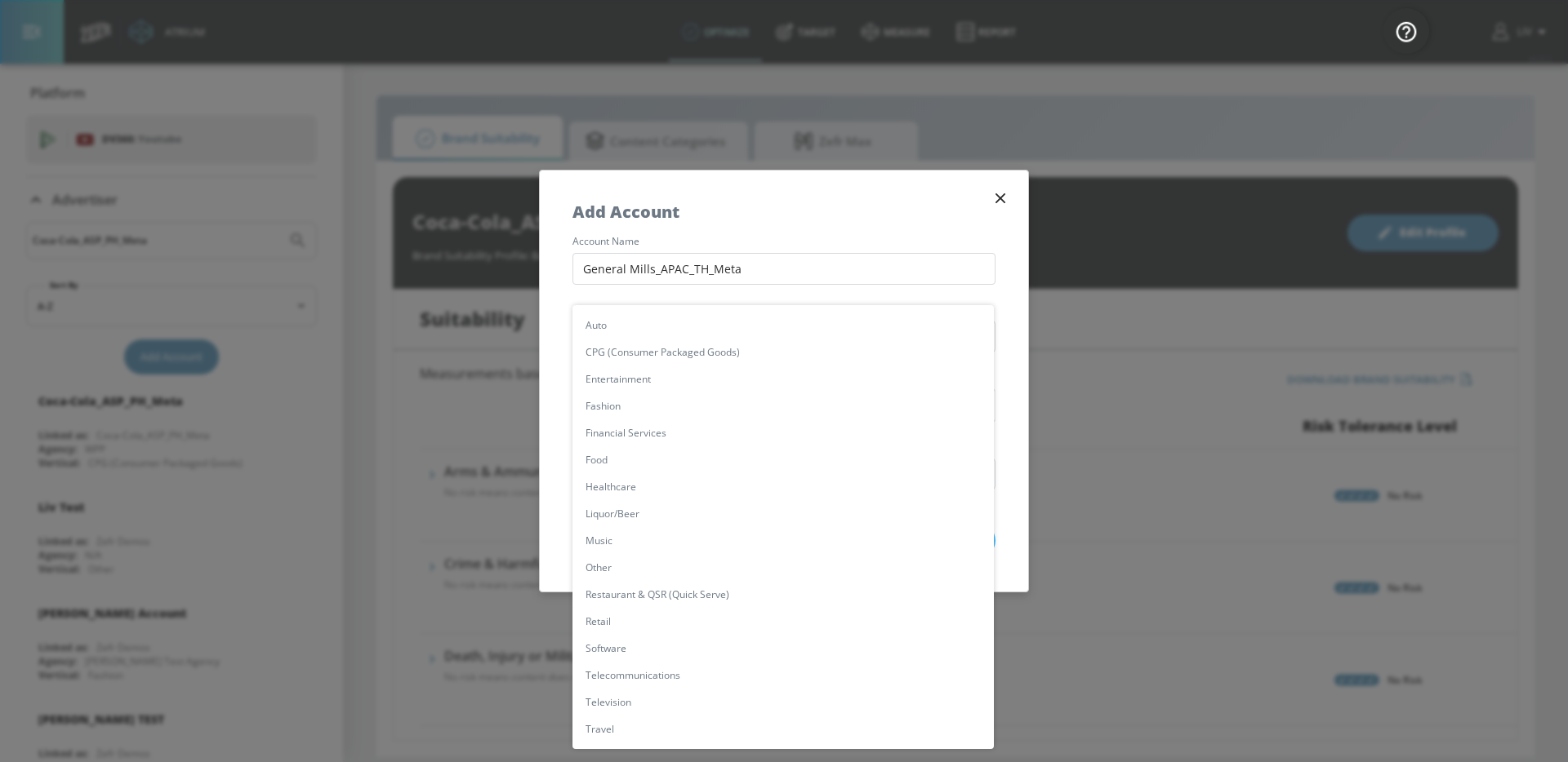
click at [720, 357] on li "CPG (Consumer Packaged Goods)" at bounding box center [783, 352] width 421 height 27
type input "[object Object]"
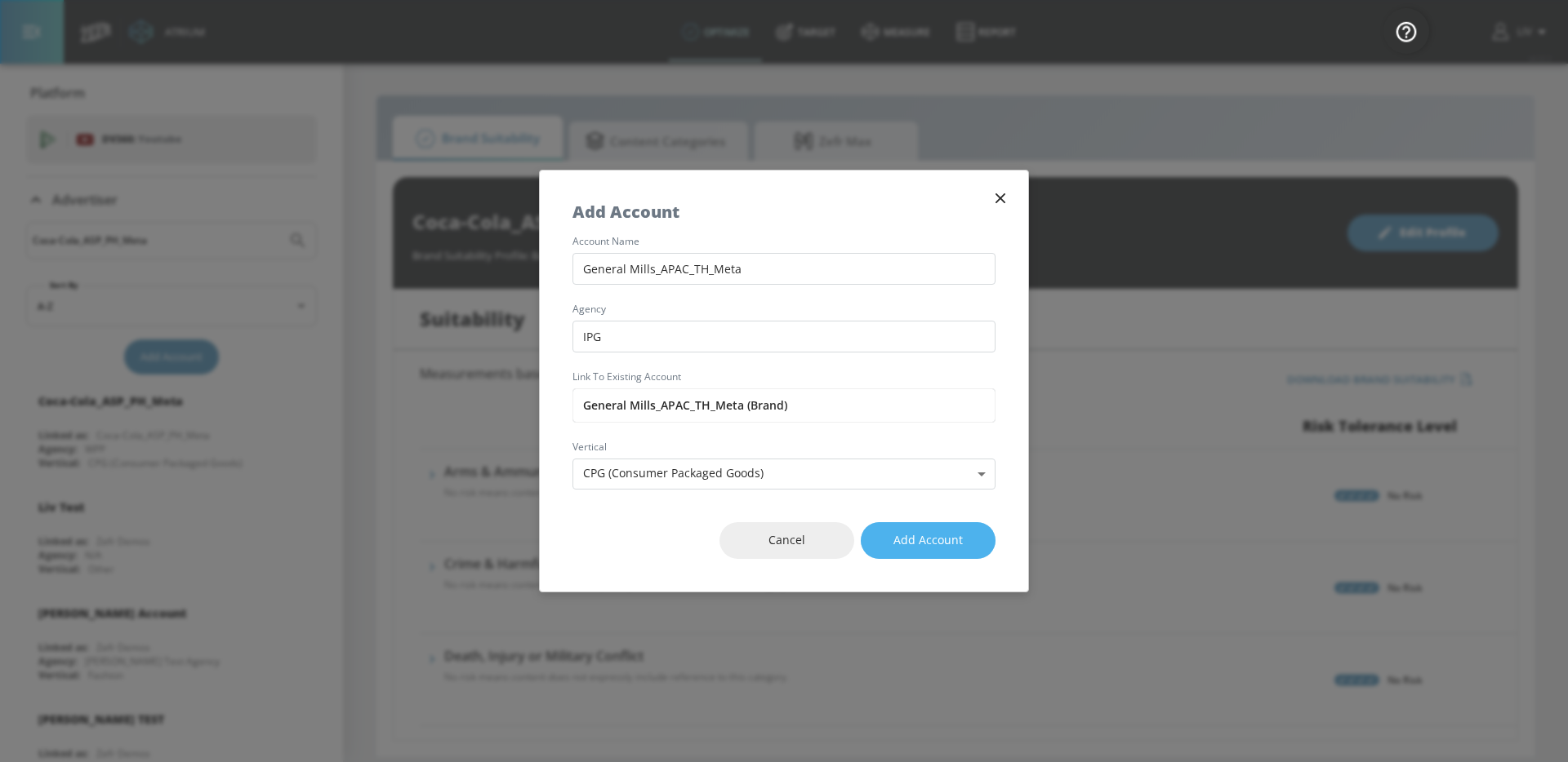
click at [973, 552] on button "Add Account" at bounding box center [928, 540] width 135 height 37
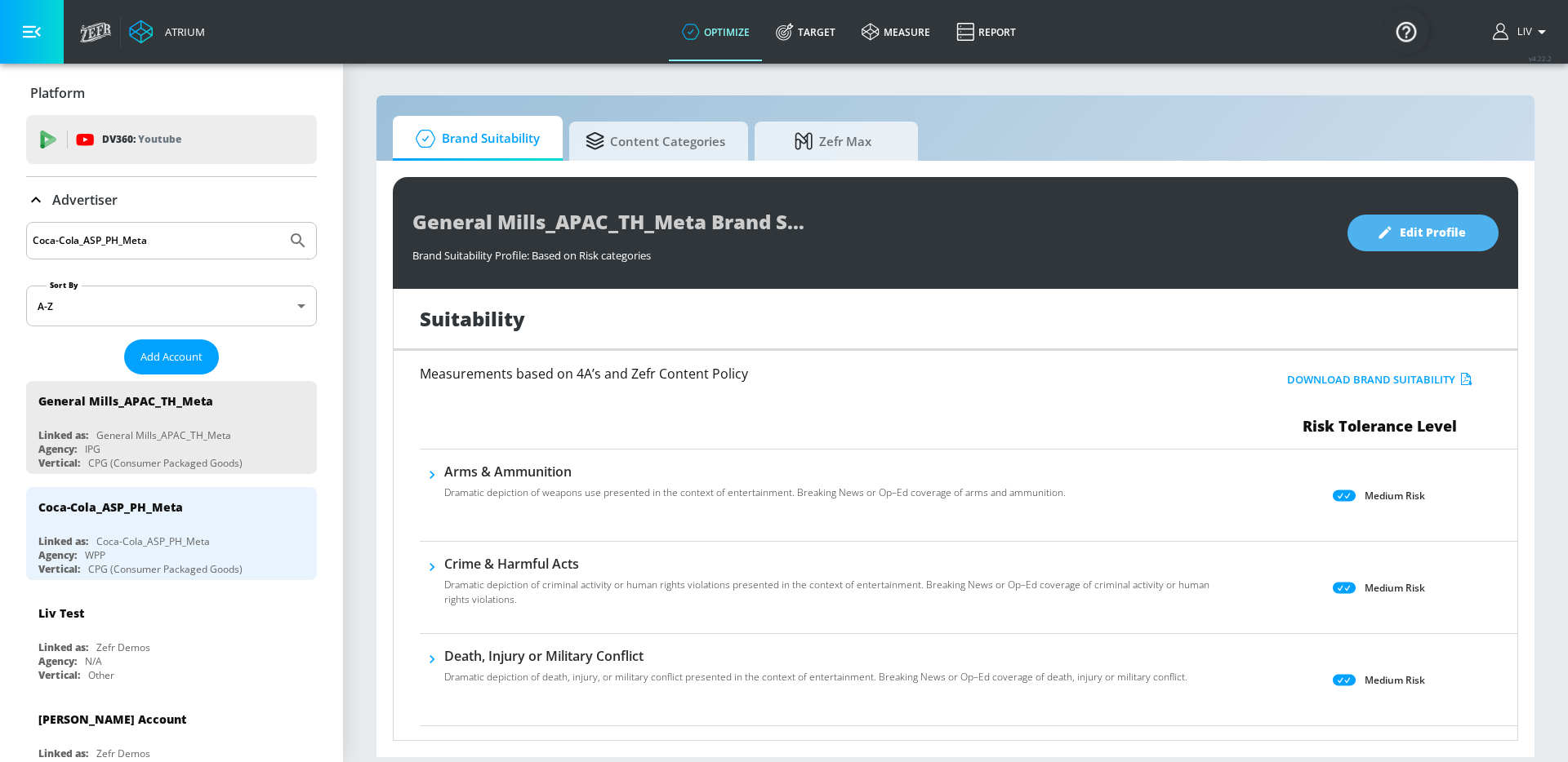
click at [1426, 221] on button "Edit Profile" at bounding box center [1422, 233] width 151 height 37
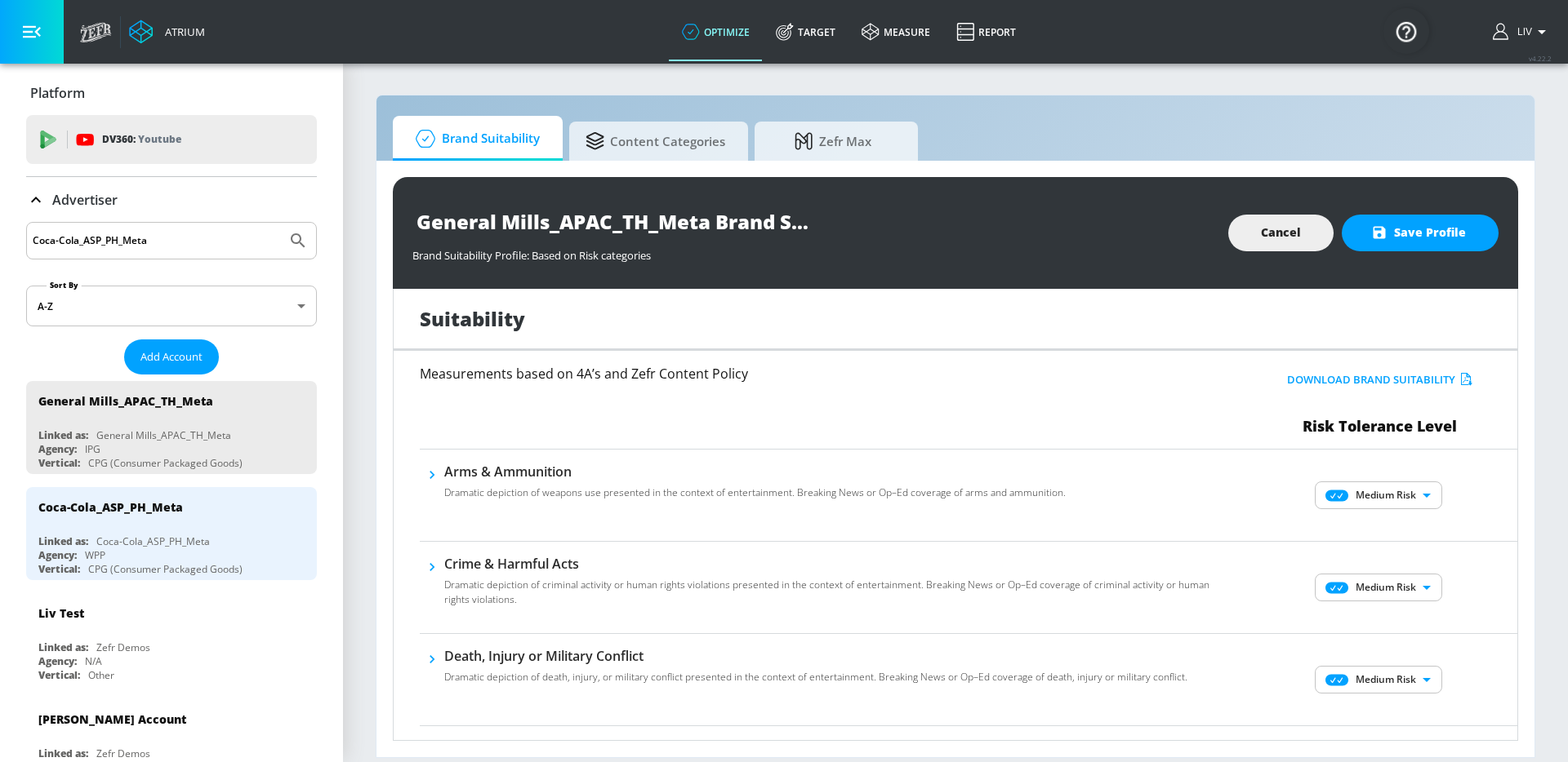
click at [1402, 493] on body "Atrium optimize Target measure Report optimize Target measure Report v 4.22.2 L…" at bounding box center [784, 381] width 1568 height 762
click at [1391, 519] on li "No Risk" at bounding box center [1367, 528] width 128 height 24
type input "MINIMAL"
click at [1452, 425] on div "Download Brand Suitability Risk Tolerance Level" at bounding box center [1380, 402] width 274 height 69
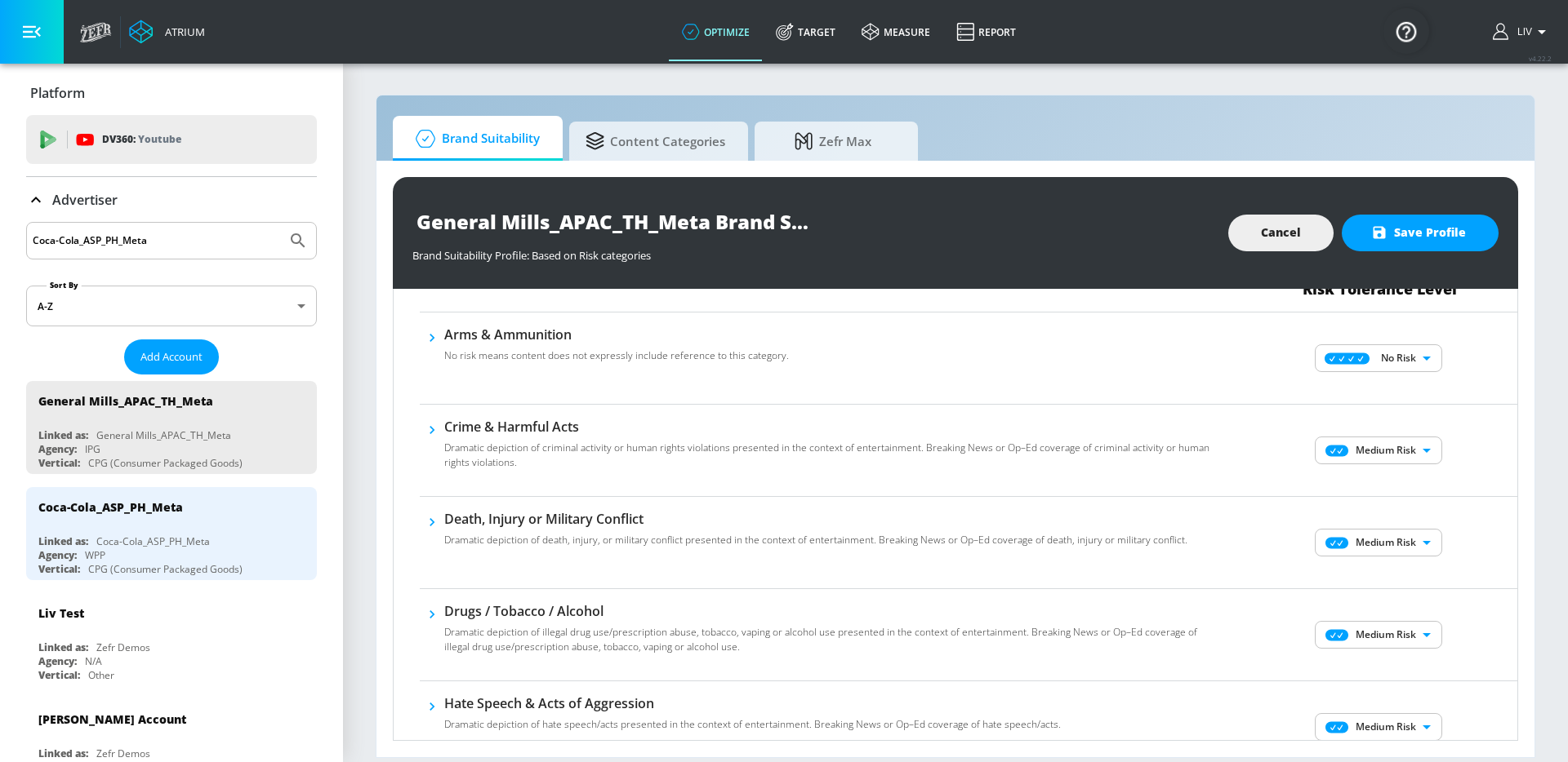
scroll to position [145, 0]
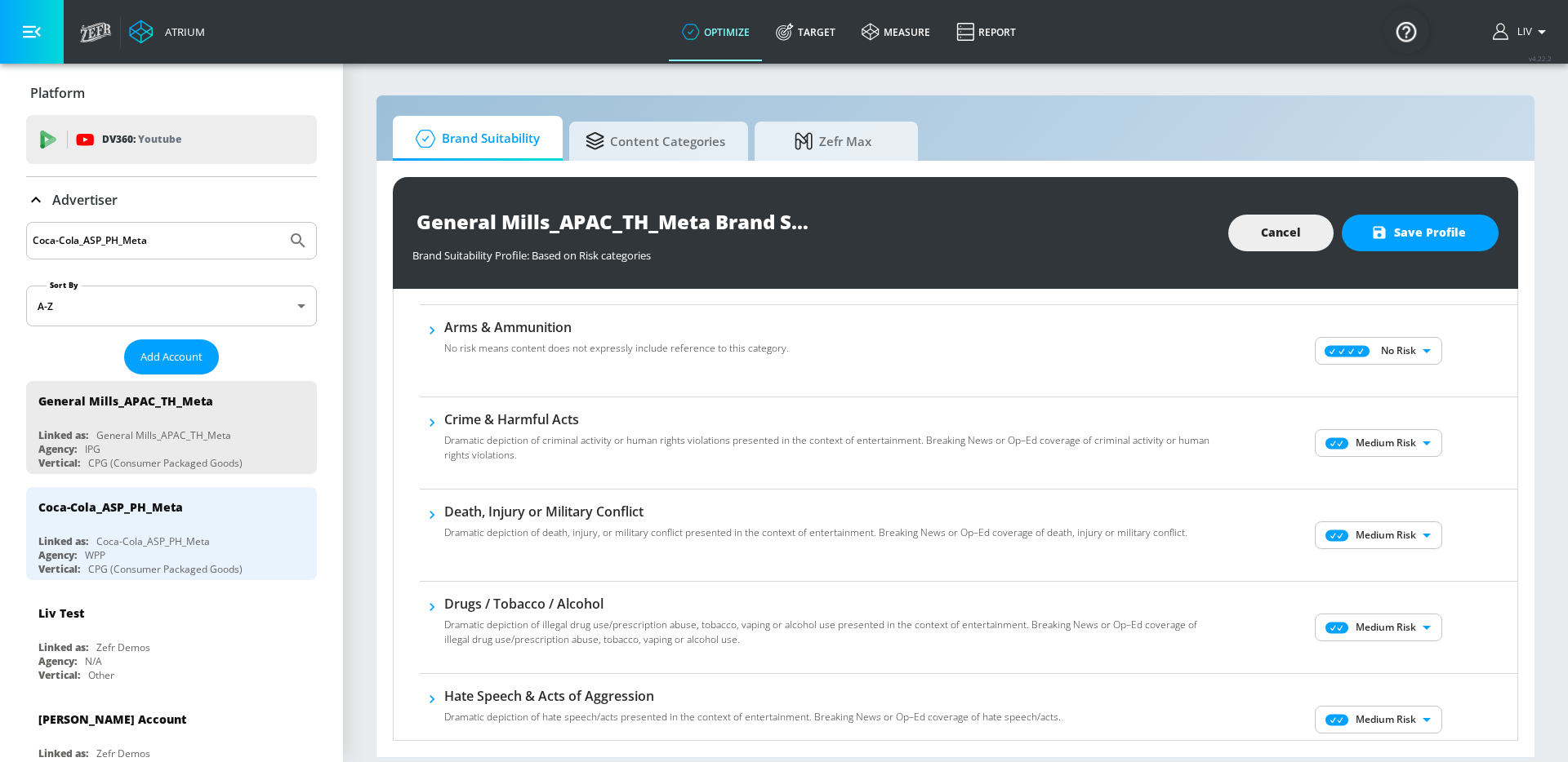
click at [1397, 444] on body "Atrium optimize Target measure Report optimize Target measure Report v 4.22.2 L…" at bounding box center [784, 381] width 1568 height 762
drag, startPoint x: 1384, startPoint y: 477, endPoint x: 1468, endPoint y: 456, distance: 86.6
click at [1384, 476] on p "No Risk" at bounding box center [1400, 475] width 35 height 15
type input "MINIMAL"
click at [1468, 456] on div "No Risk MINIMAL ​" at bounding box center [1380, 443] width 274 height 66
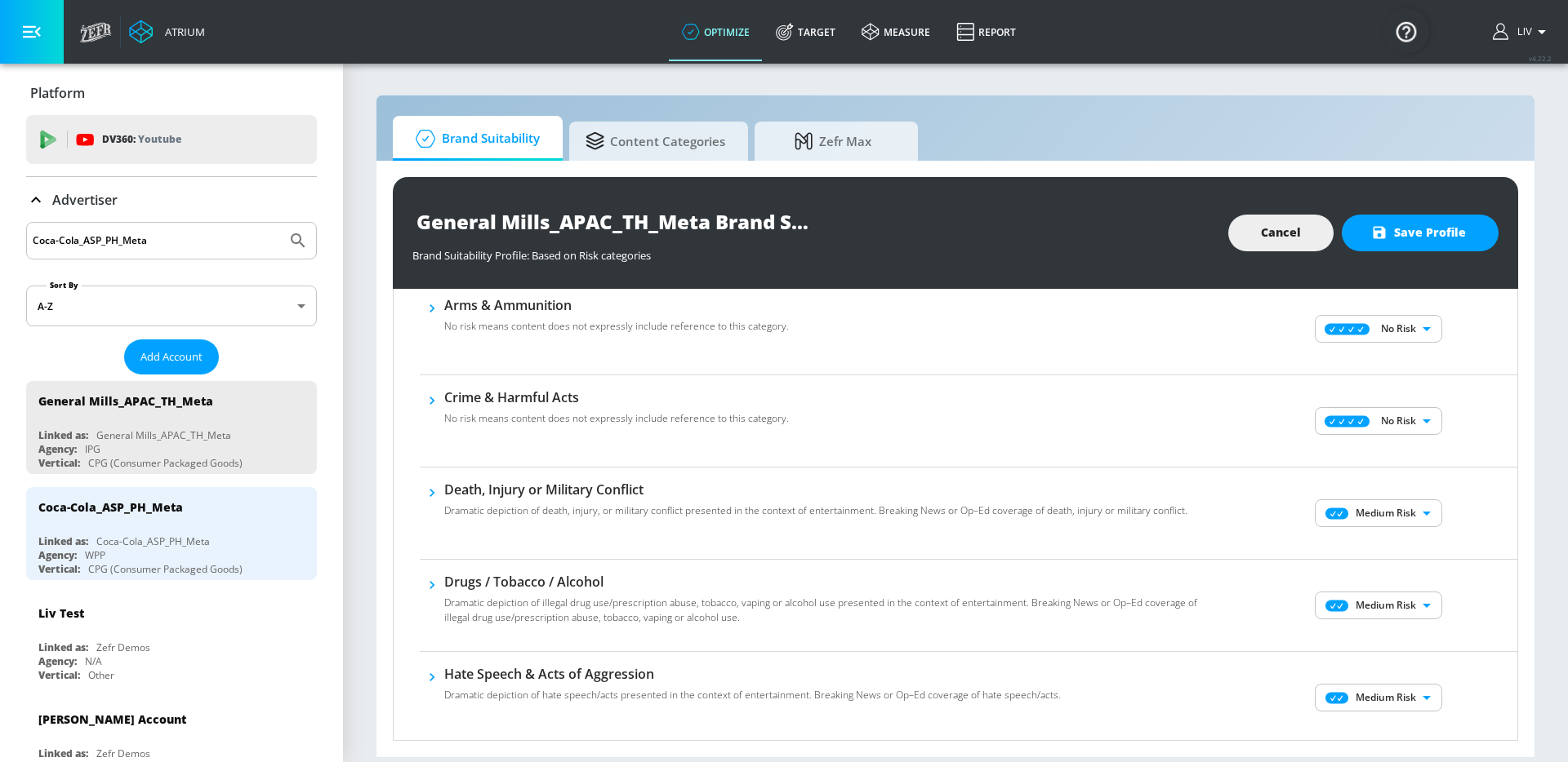
scroll to position [184, 0]
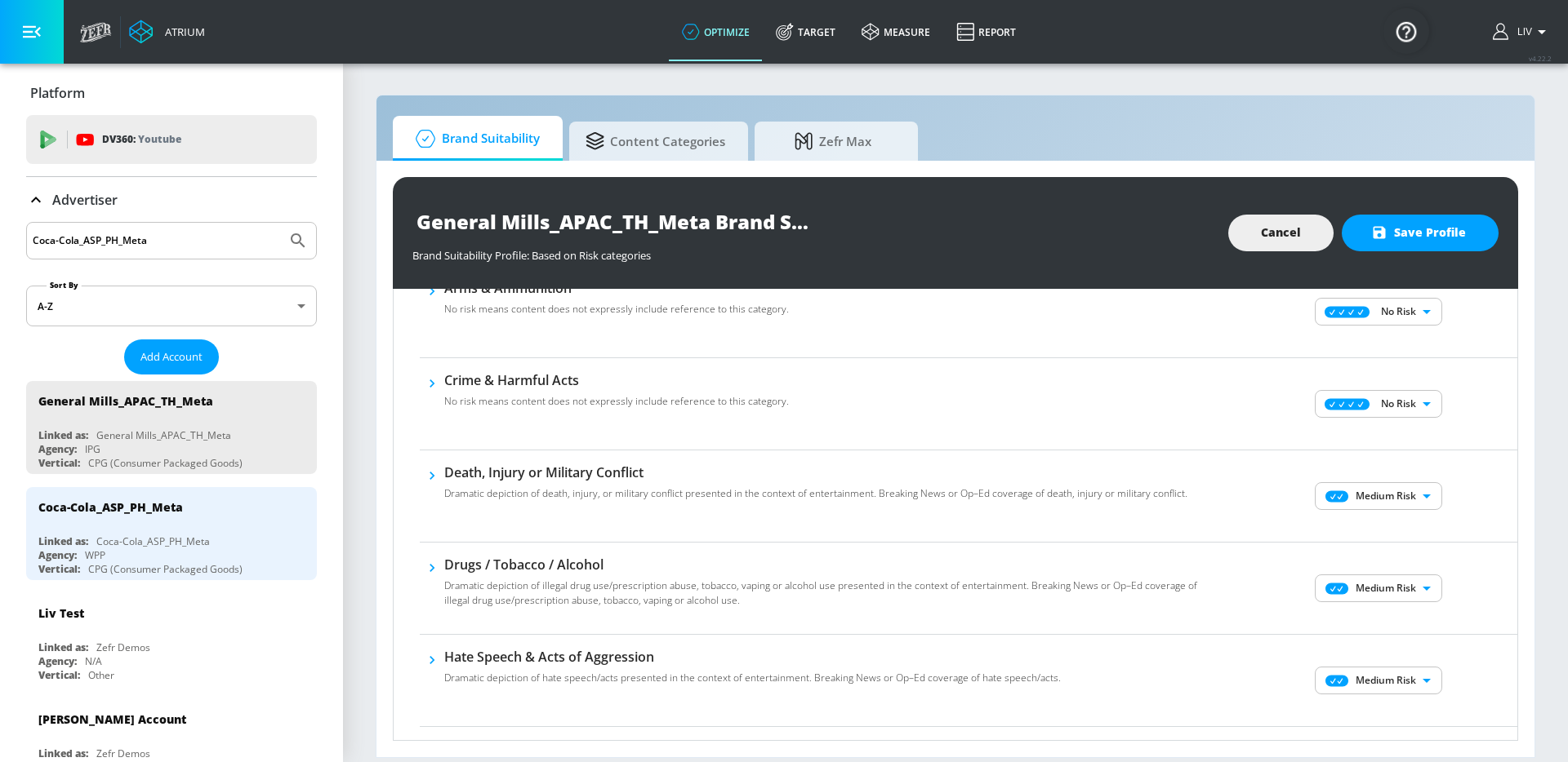
click at [1407, 486] on body "Atrium optimize Target measure Report optimize Target measure Report v 4.22.2 L…" at bounding box center [784, 381] width 1568 height 762
click at [1392, 519] on li "No Risk" at bounding box center [1367, 528] width 128 height 24
type input "MINIMAL"
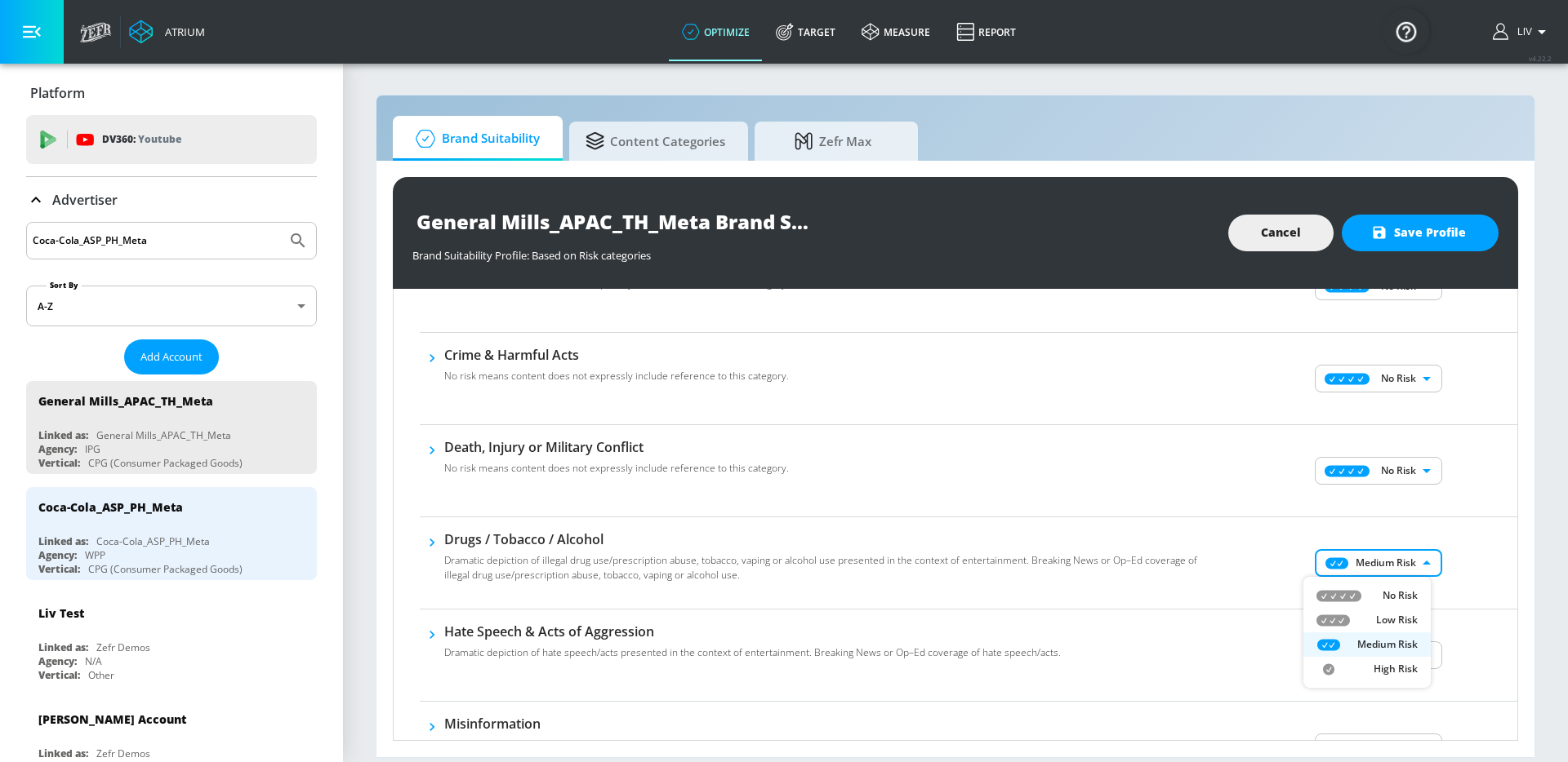
click at [1383, 558] on body "Atrium optimize Target measure Report optimize Target measure Report v 4.22.2 L…" at bounding box center [784, 381] width 1568 height 762
click at [1378, 597] on div "No Risk" at bounding box center [1366, 596] width 101 height 15
type input "MINIMAL"
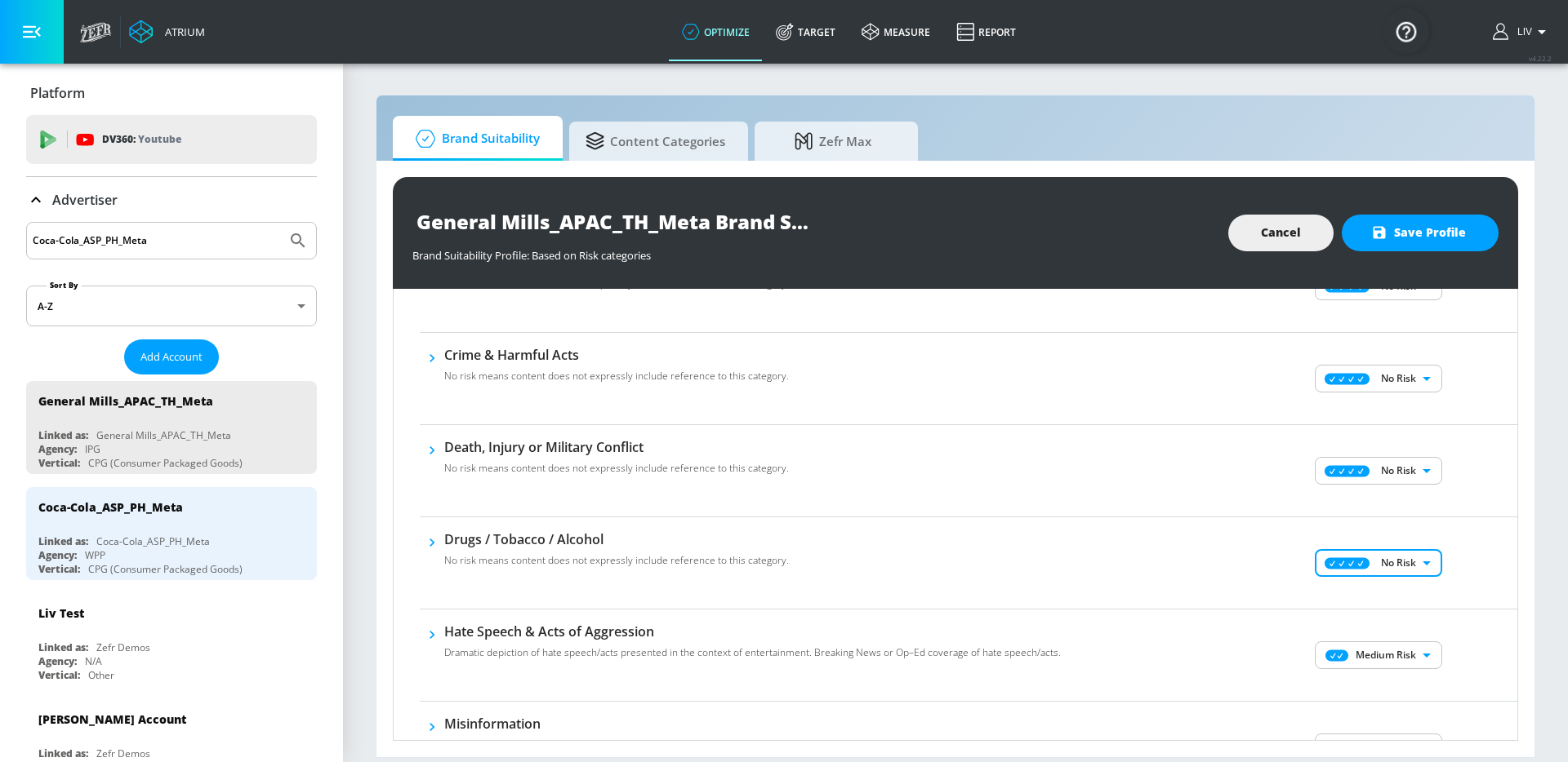
drag, startPoint x: 1458, startPoint y: 558, endPoint x: 1460, endPoint y: 547, distance: 11.2
click at [1458, 558] on div "No Risk MINIMAL ​" at bounding box center [1380, 563] width 274 height 66
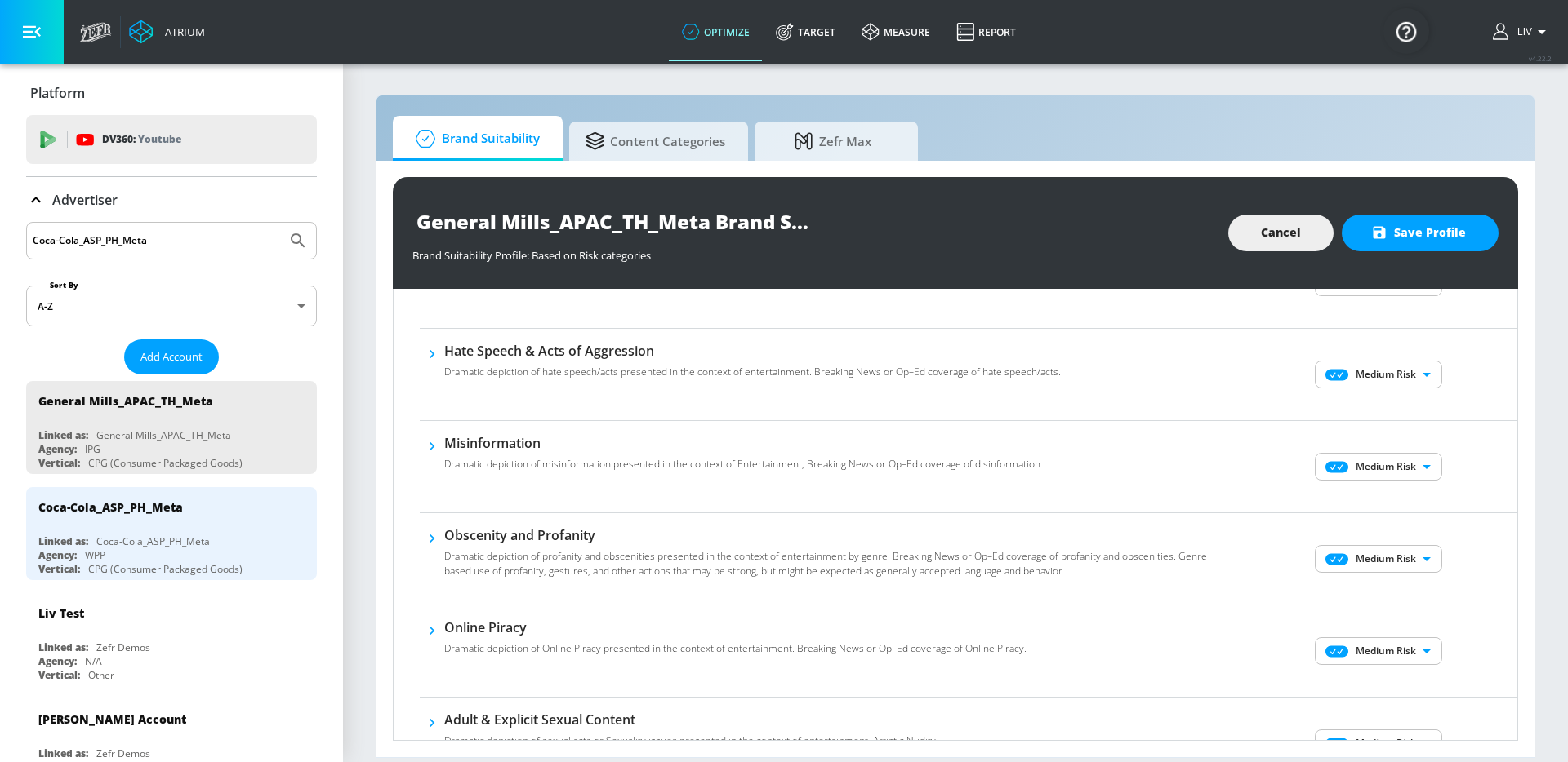
scroll to position [420, 0]
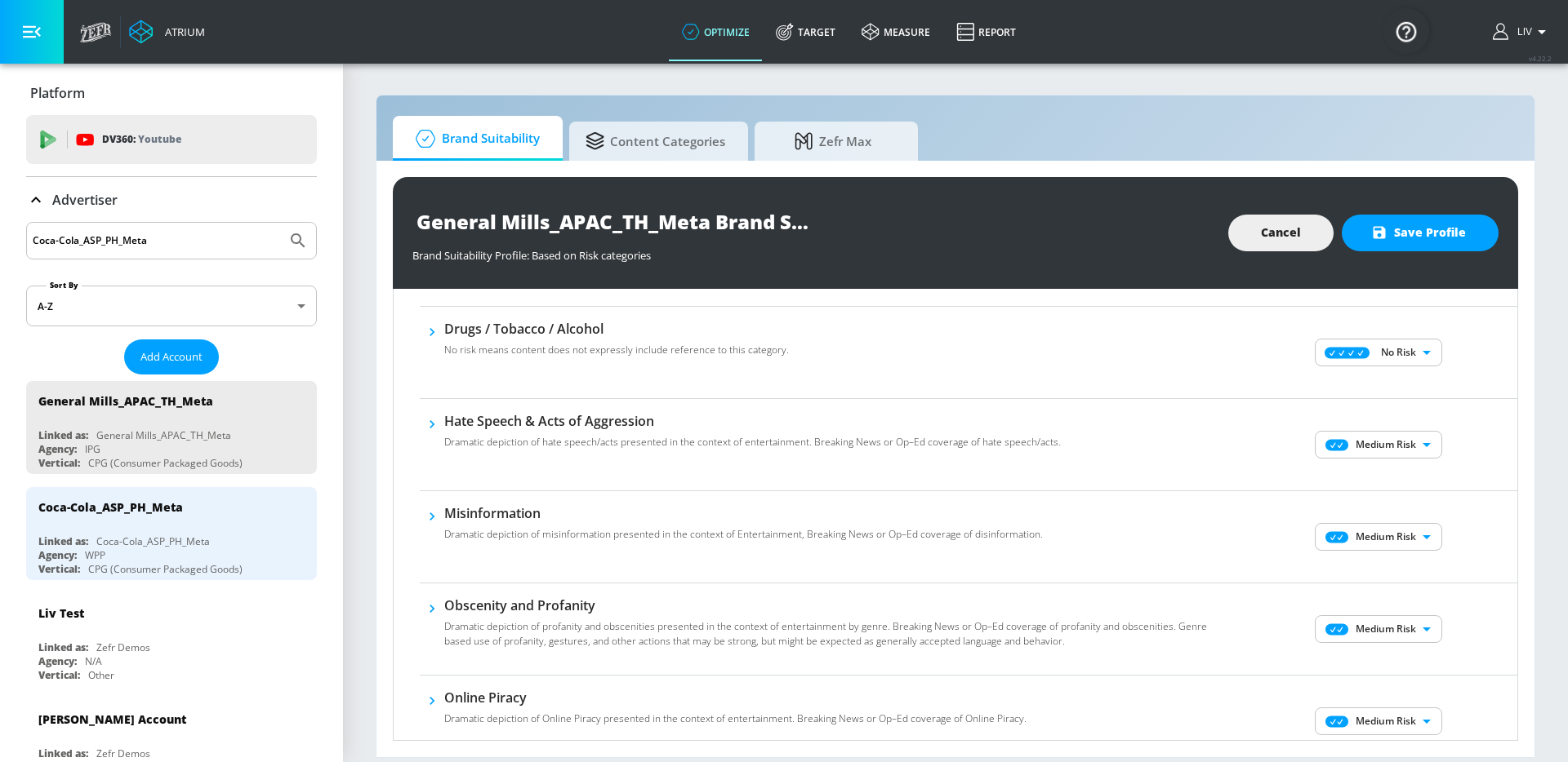
click at [1408, 460] on div "Medium Risk MEDIUM ​" at bounding box center [1380, 445] width 274 height 66
click at [1407, 451] on body "Atrium optimize Target measure Report optimize Target measure Report v 4.22.2 L…" at bounding box center [784, 381] width 1568 height 762
click at [1402, 483] on p "No Risk" at bounding box center [1400, 477] width 35 height 15
type input "MINIMAL"
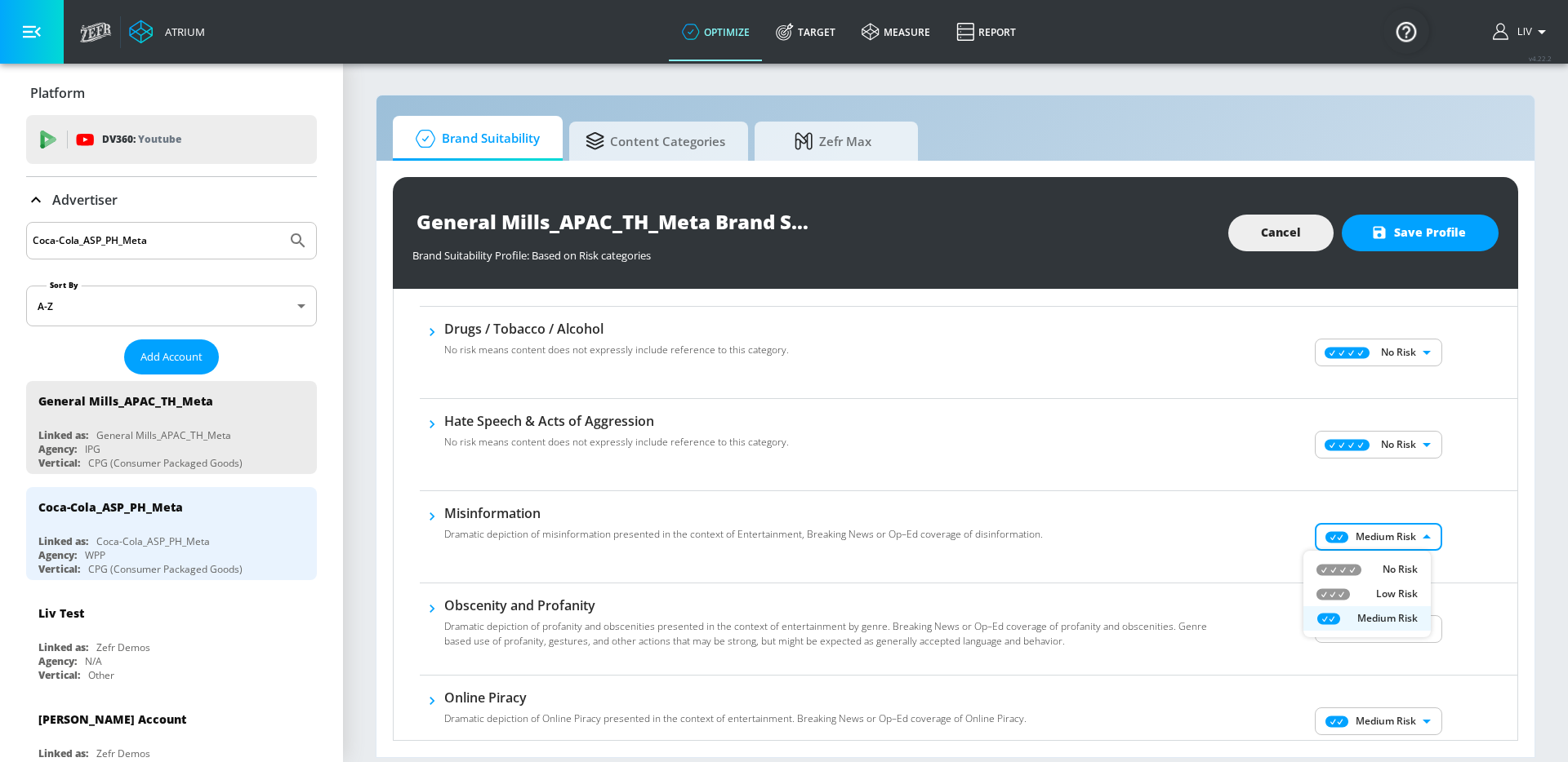
click at [1389, 535] on body "Atrium optimize Target measure Report optimize Target measure Report v 4.22.2 L…" at bounding box center [784, 381] width 1568 height 762
click at [1388, 559] on li "No Risk" at bounding box center [1367, 570] width 128 height 24
type input "MINIMAL"
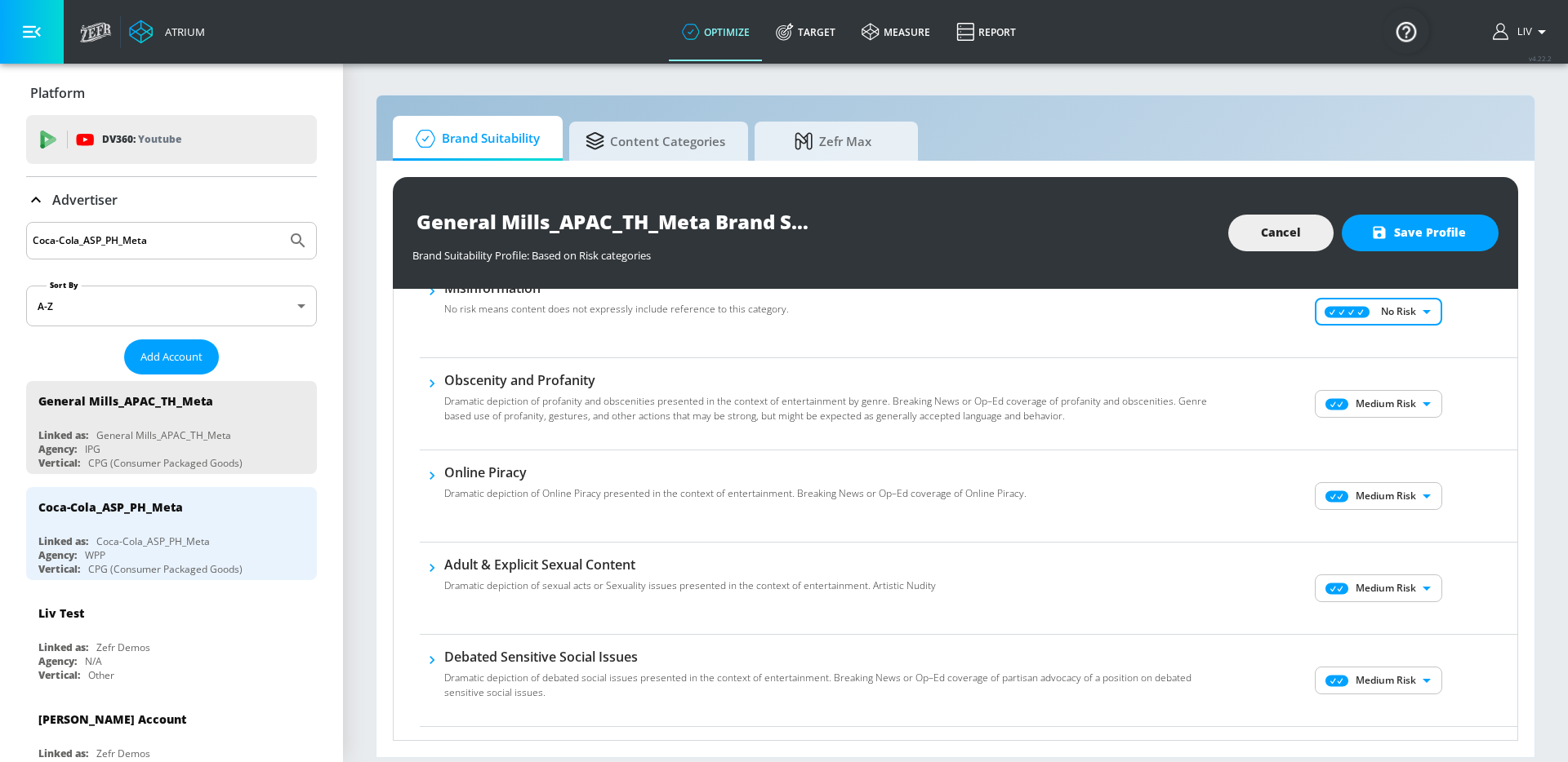
scroll to position [646, 0]
click at [1403, 390] on body "Atrium optimize Target measure Report optimize Target measure Report v 4.22.2 L…" at bounding box center [784, 381] width 1568 height 762
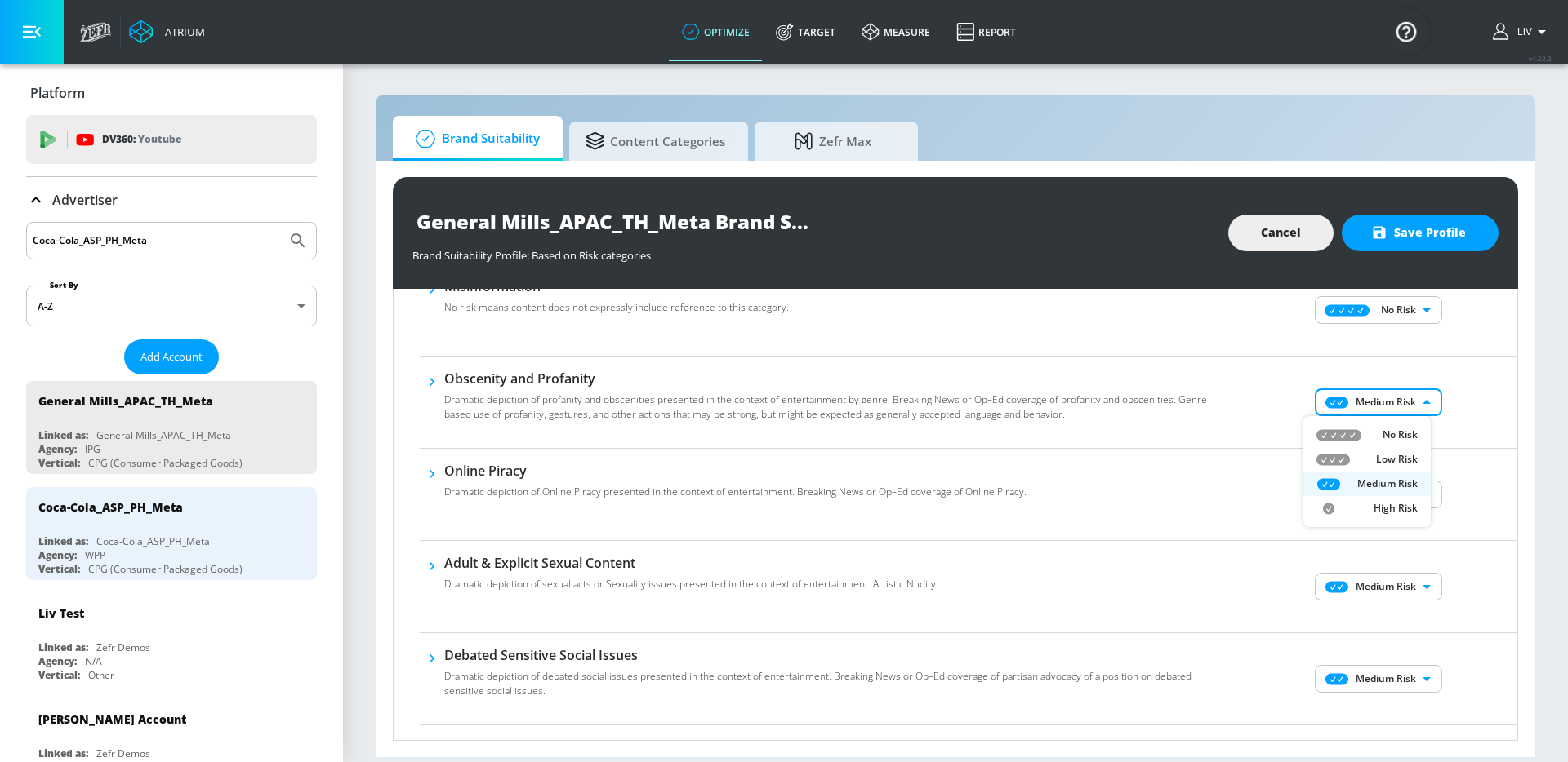
click at [1406, 434] on p "No Risk" at bounding box center [1400, 434] width 35 height 15
type input "MINIMAL"
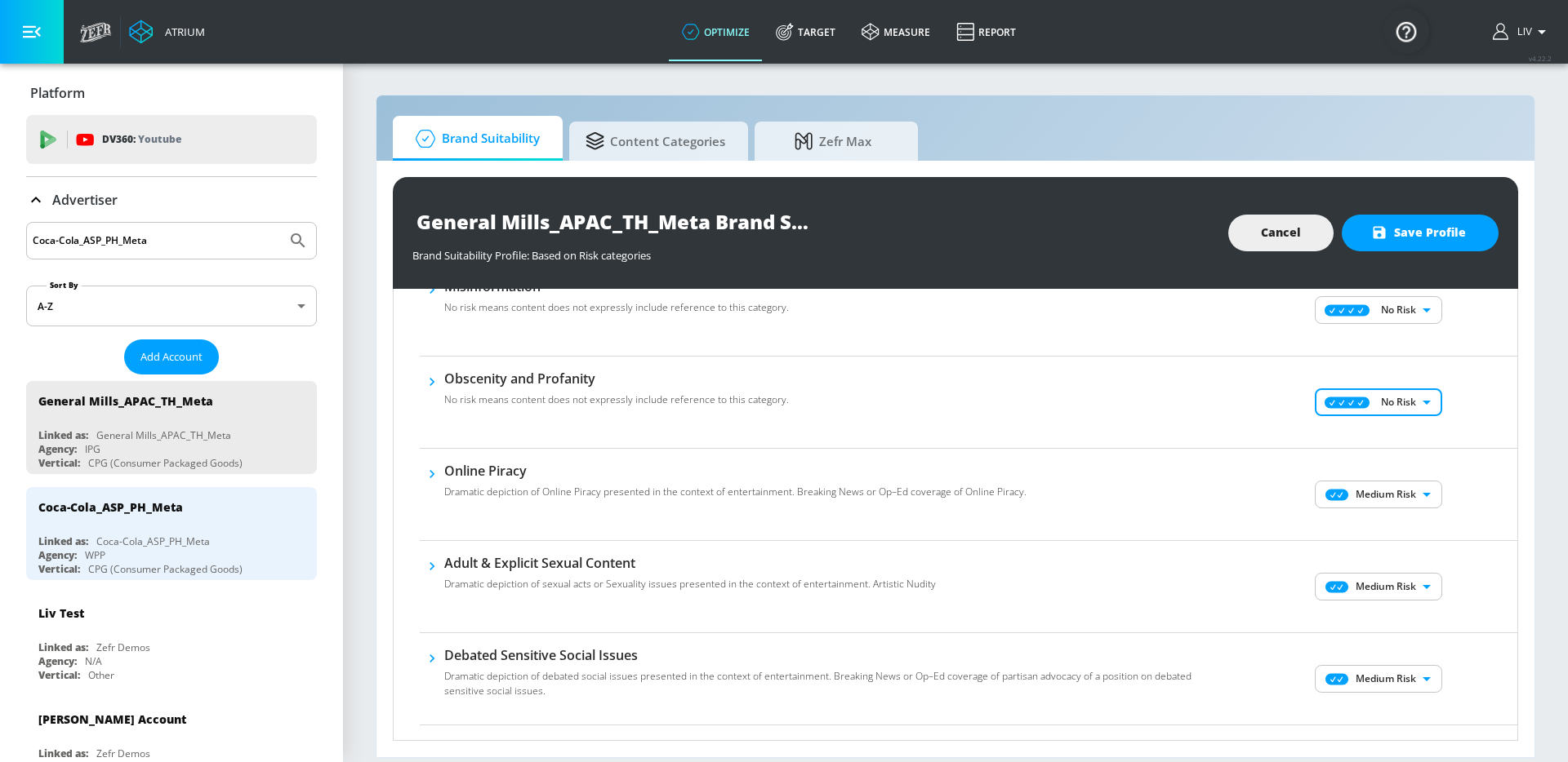
click at [1431, 444] on div "No Risk Low Risk Medium Risk High Risk" at bounding box center [784, 381] width 1568 height 762
click at [1390, 500] on body "Atrium optimize Target measure Report optimize Target measure Report v 4.22.2 L…" at bounding box center [784, 381] width 1568 height 762
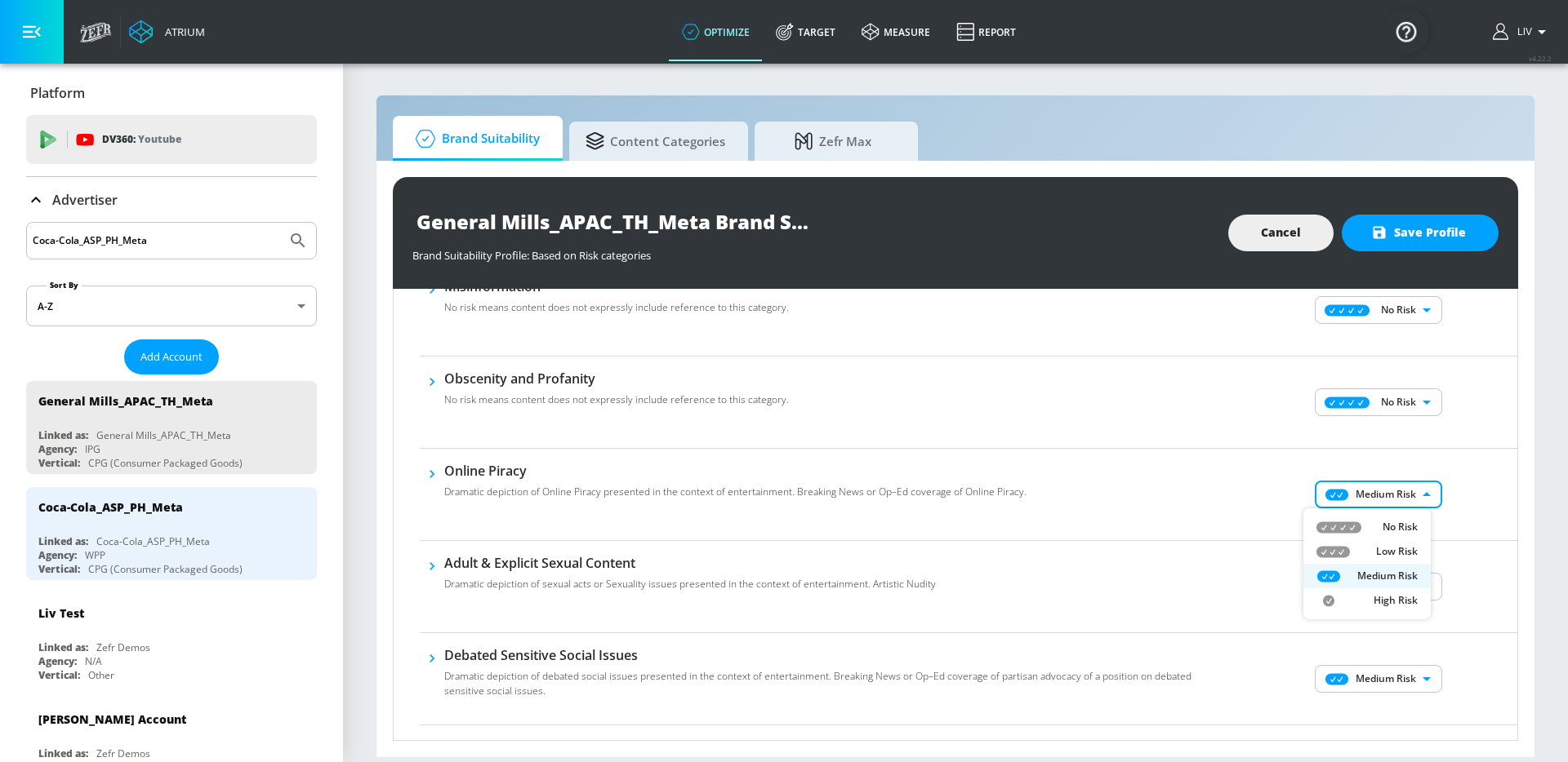
click at [1389, 515] on li "No Risk" at bounding box center [1367, 527] width 128 height 24
type input "MINIMAL"
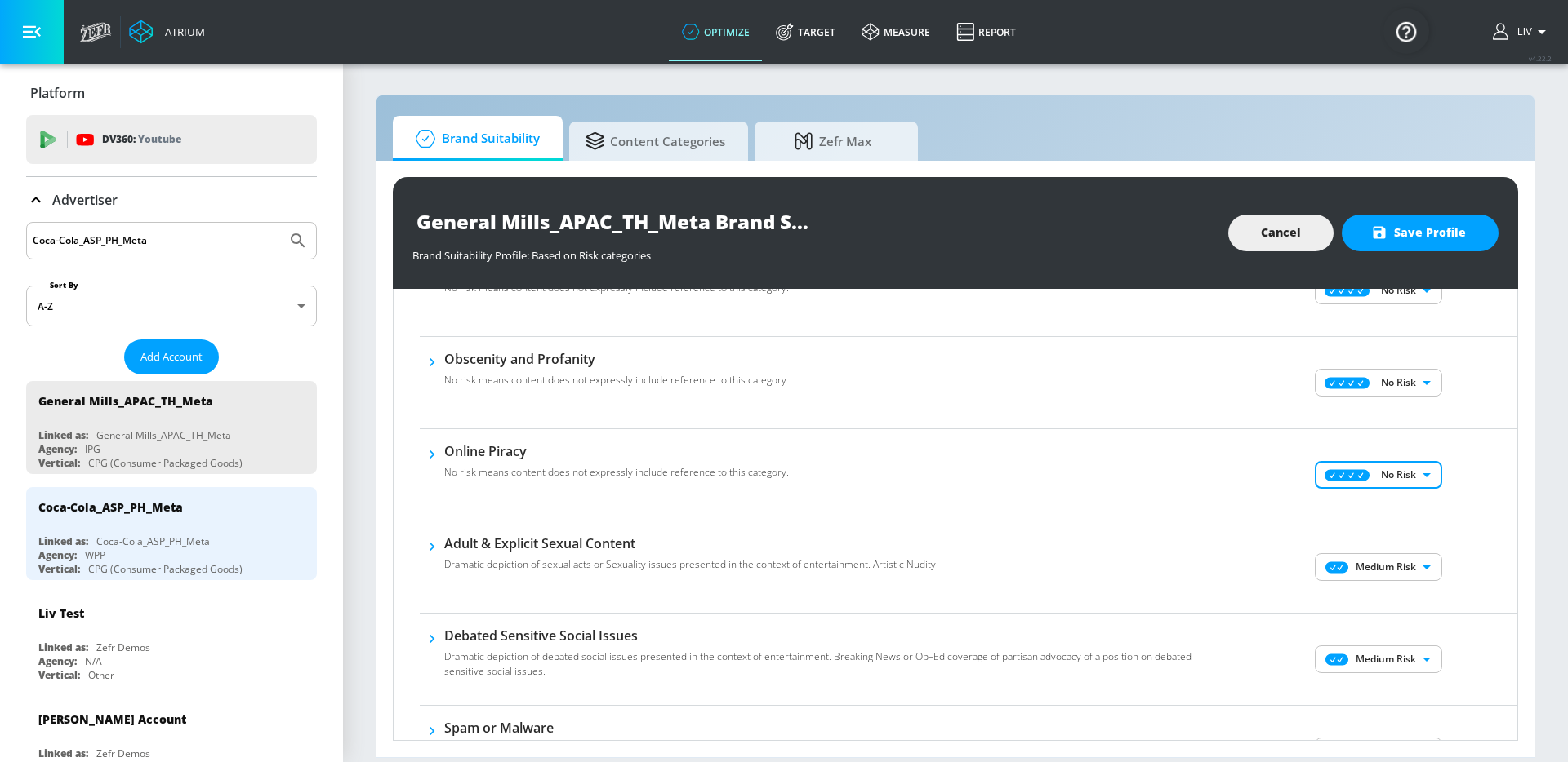
scroll to position [684, 0]
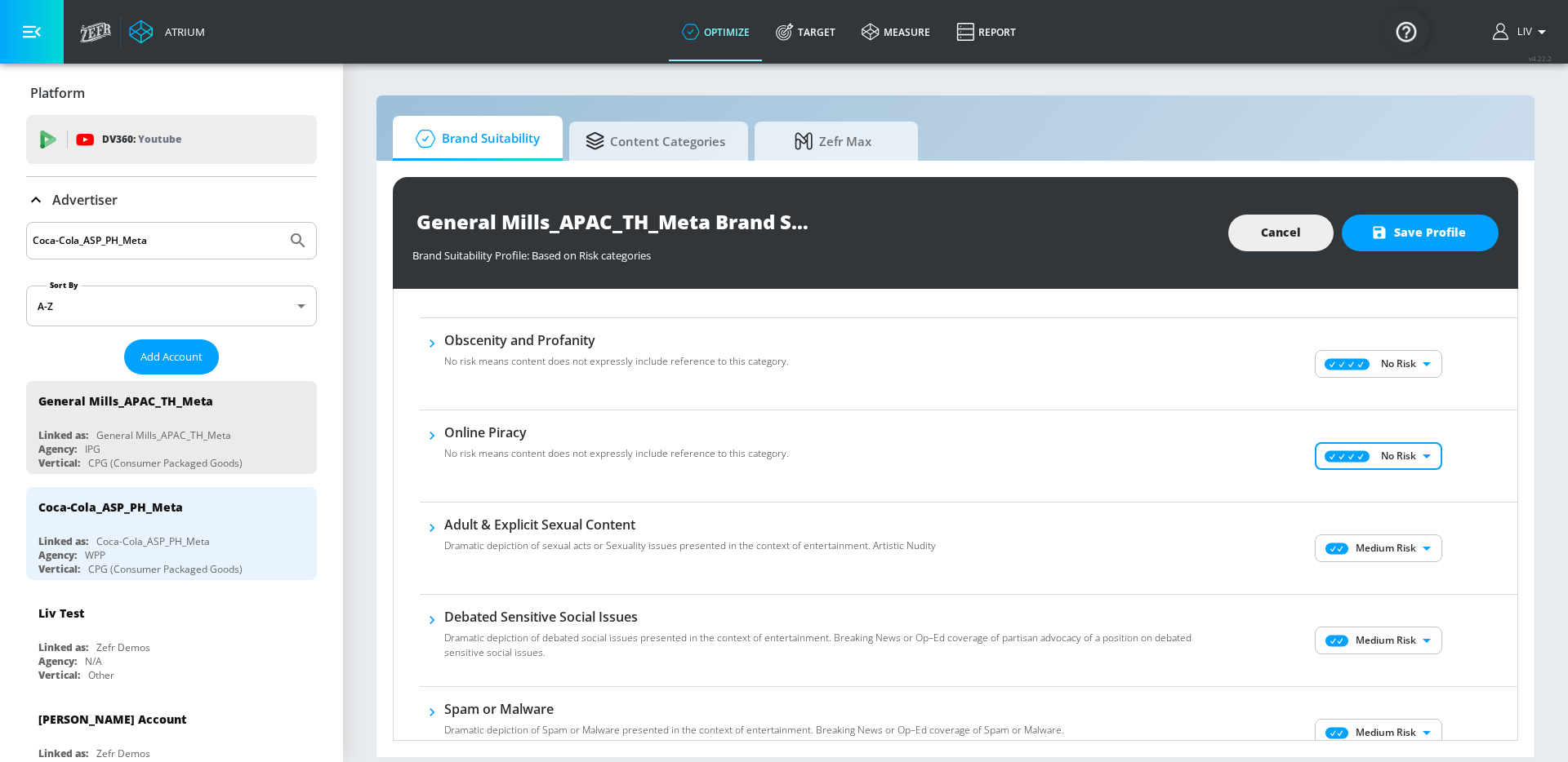
click at [1384, 540] on body "Atrium optimize Target measure Report optimize Target measure Report v 4.22.2 L…" at bounding box center [784, 381] width 1568 height 762
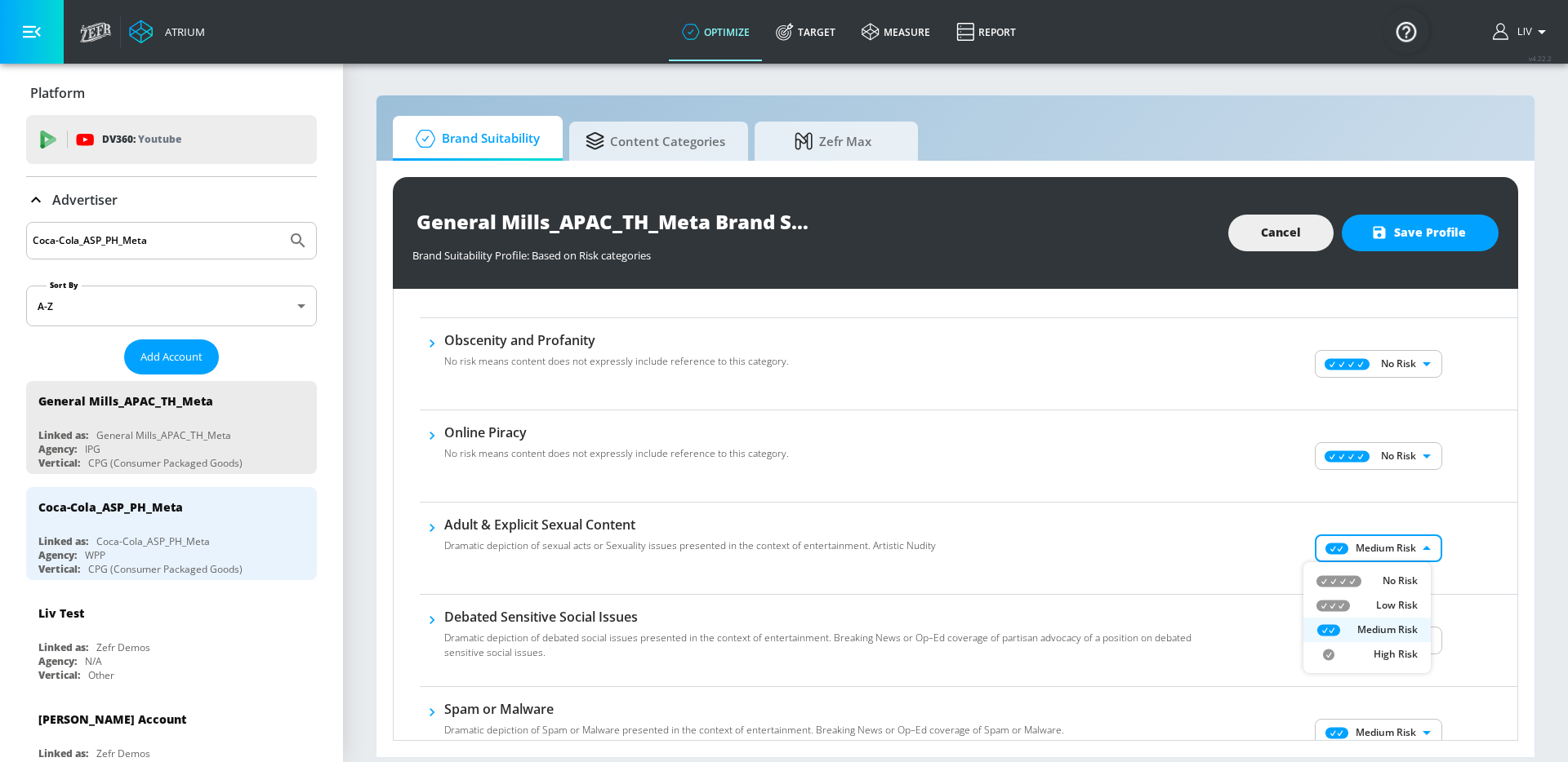
click at [1337, 570] on li "No Risk" at bounding box center [1367, 581] width 128 height 24
type input "MINIMAL"
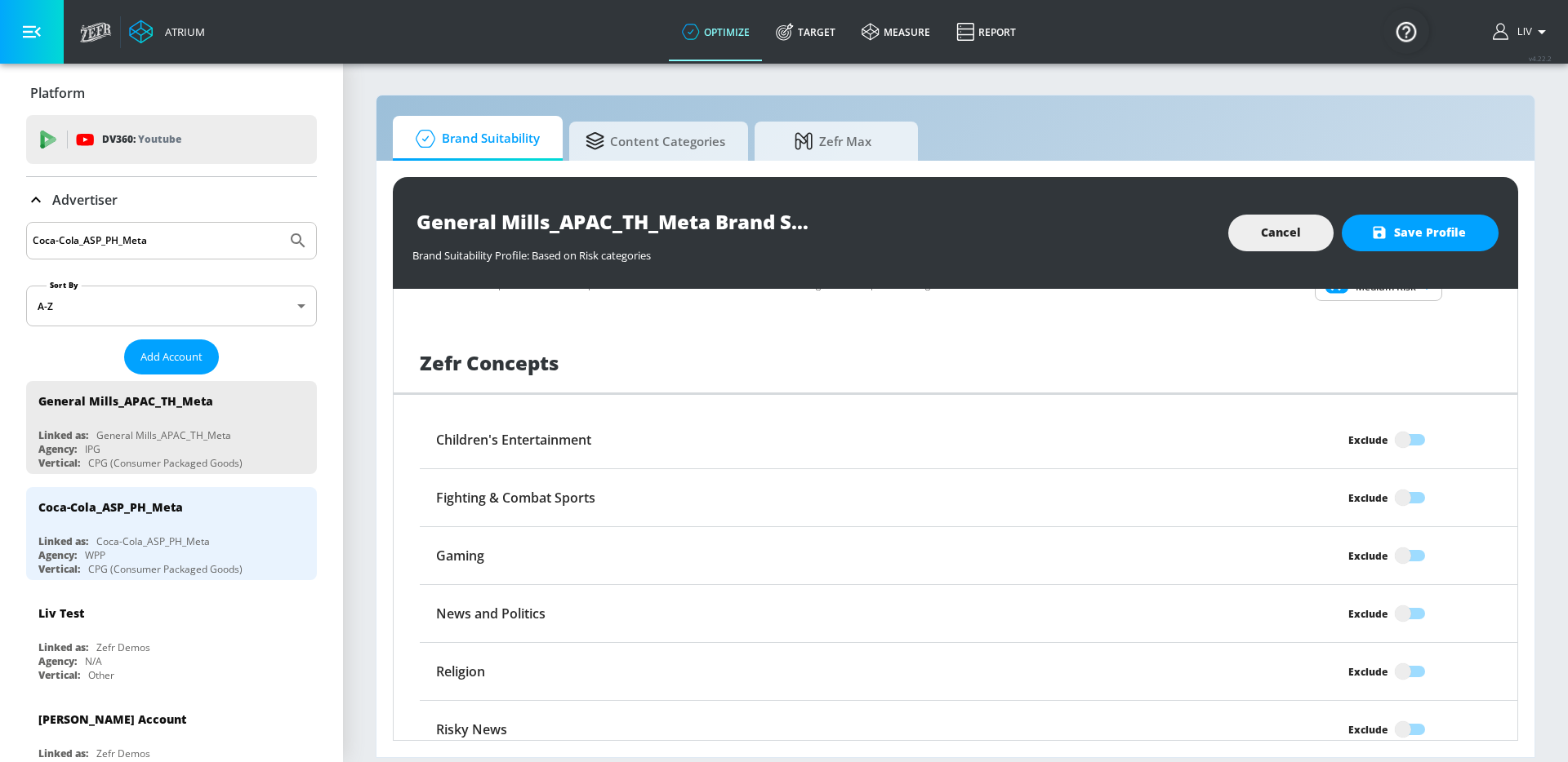
scroll to position [728, 0]
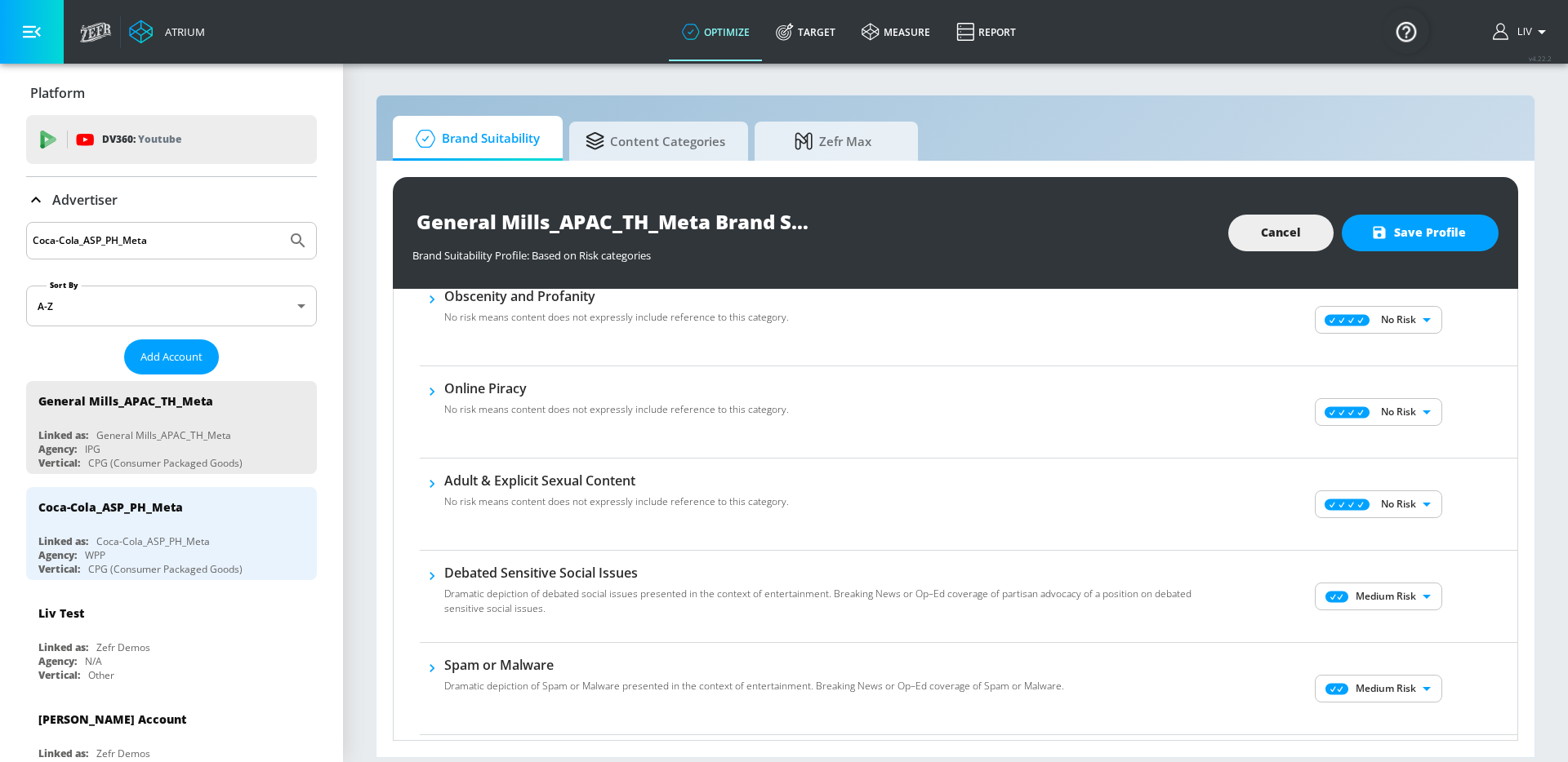
click at [1399, 579] on div "Medium Risk MEDIUM ​" at bounding box center [1380, 596] width 274 height 66
click at [1404, 602] on body "Atrium optimize Target measure Report optimize Target measure Report v 4.22.2 L…" at bounding box center [784, 381] width 1568 height 762
click at [1412, 625] on p "No Risk" at bounding box center [1400, 628] width 35 height 15
type input "MINIMAL"
click at [1482, 595] on div at bounding box center [784, 381] width 1568 height 762
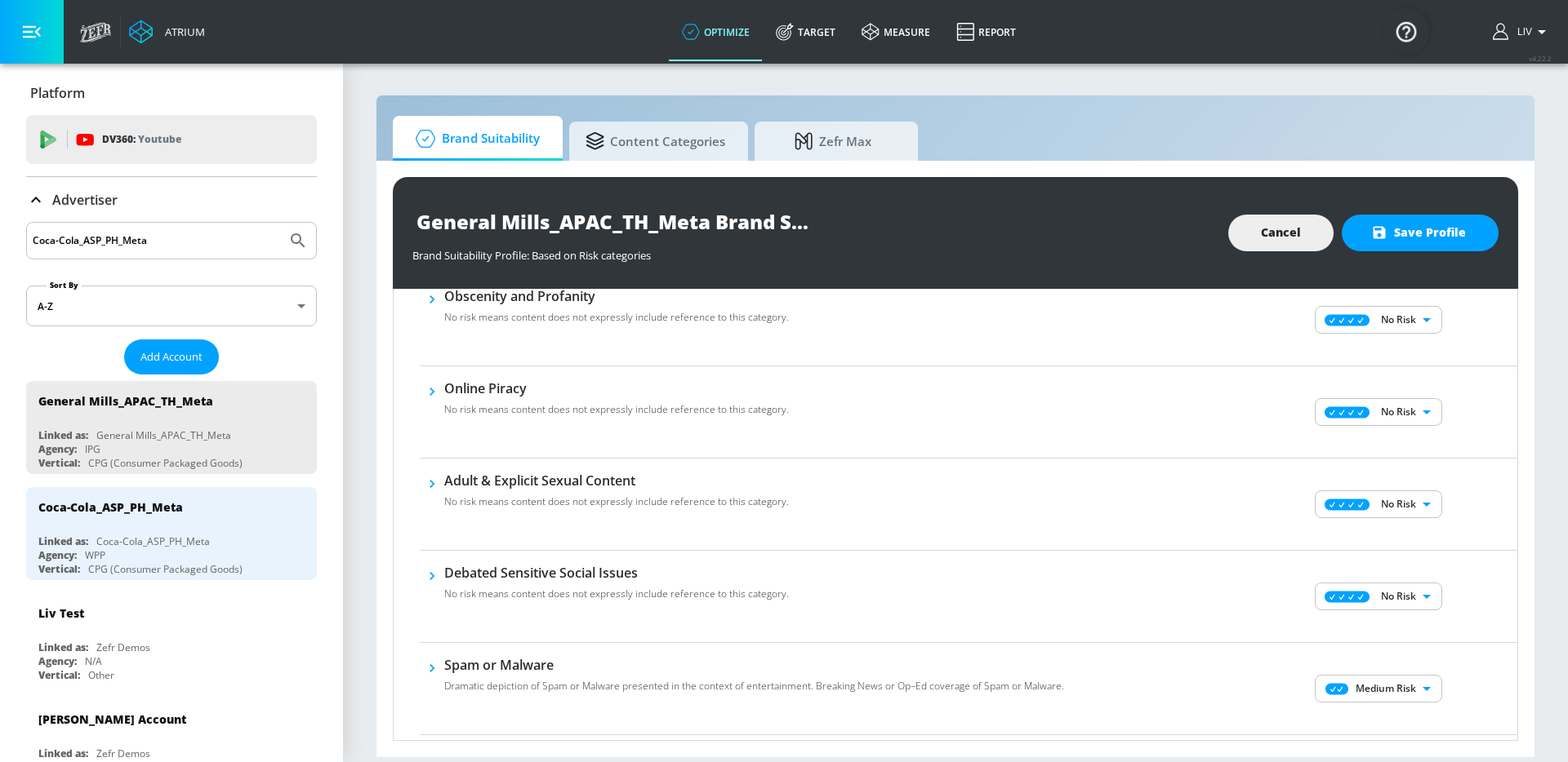
scroll to position [765, 0]
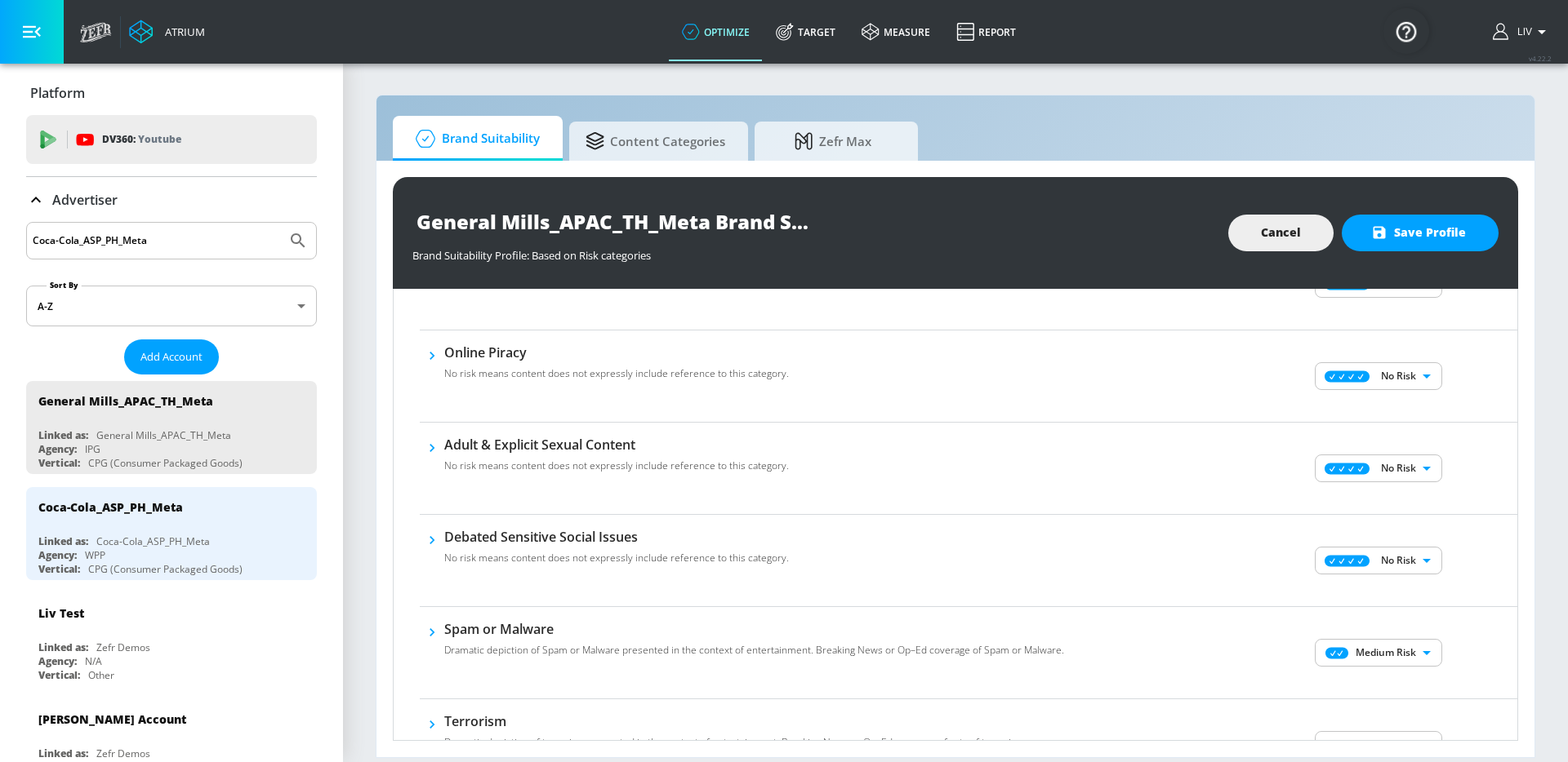
click at [1419, 646] on body "Atrium optimize Target measure Report optimize Target measure Report v 4.22.2 L…" at bounding box center [784, 381] width 1568 height 762
click at [1407, 658] on p "No Risk" at bounding box center [1400, 657] width 35 height 15
type input "MINIMAL"
click at [1477, 601] on div "No Risk Low Risk Medium Risk High Risk" at bounding box center [784, 381] width 1568 height 762
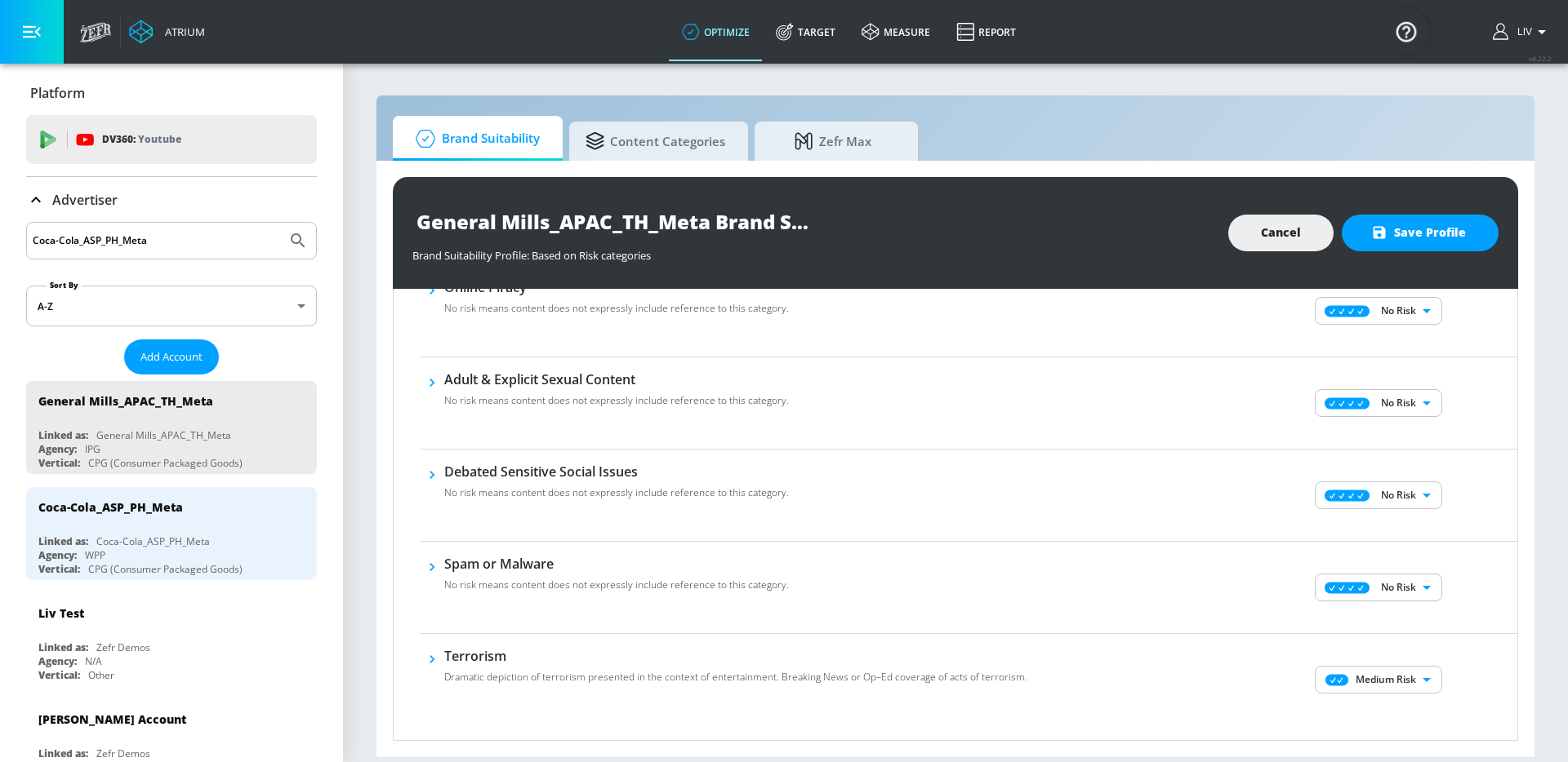
scroll to position [834, 0]
click at [1400, 674] on body "Atrium optimize Target measure Report optimize Target measure Report v 4.22.2 L…" at bounding box center [784, 381] width 1568 height 762
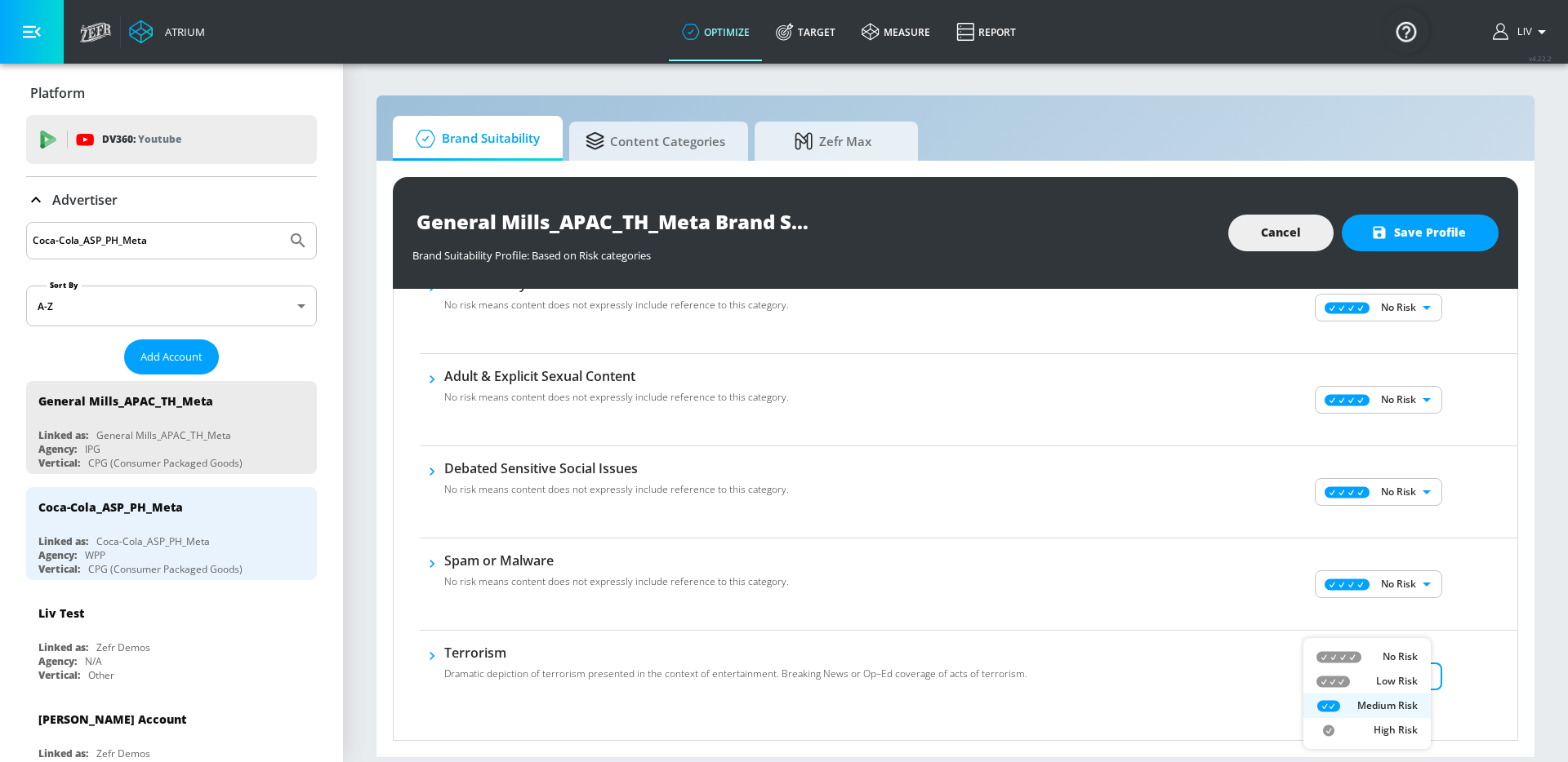
click at [1385, 659] on p "No Risk" at bounding box center [1400, 657] width 35 height 15
type input "MINIMAL"
click at [1449, 620] on div "No Risk Low Risk Medium Risk High Risk" at bounding box center [784, 381] width 1568 height 762
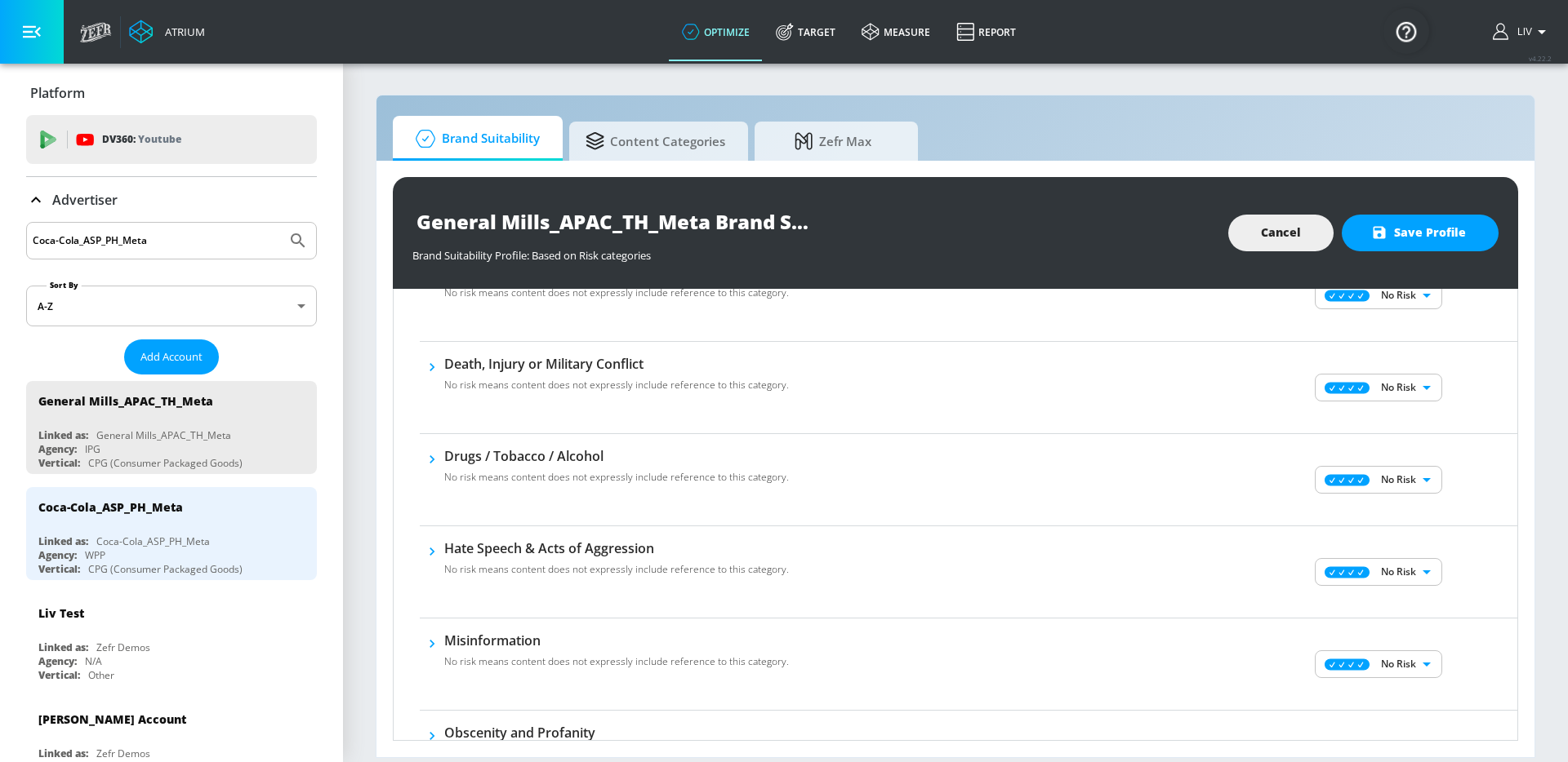
scroll to position [0, 0]
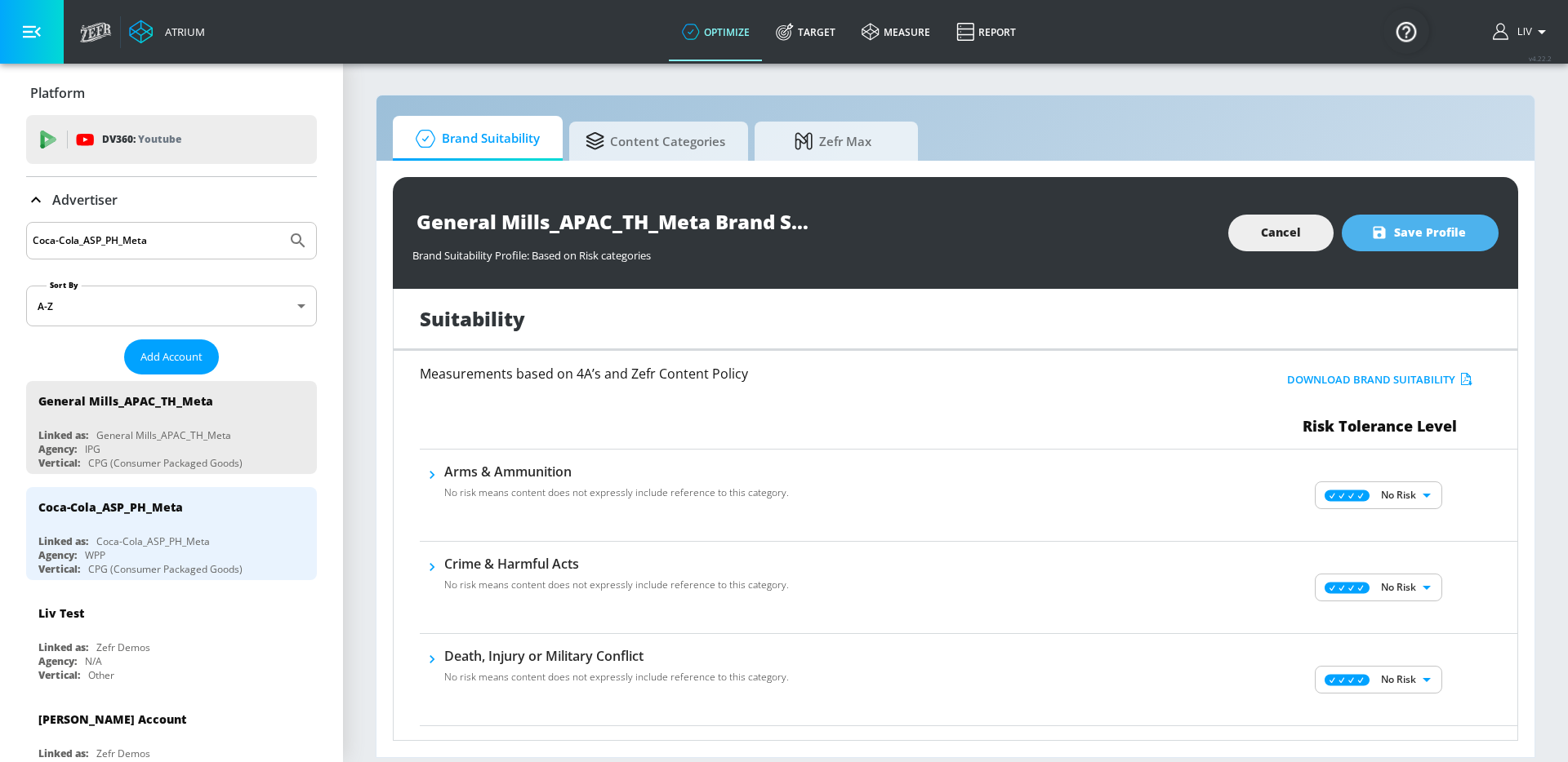
click at [1439, 240] on span "Save Profile" at bounding box center [1420, 233] width 91 height 21
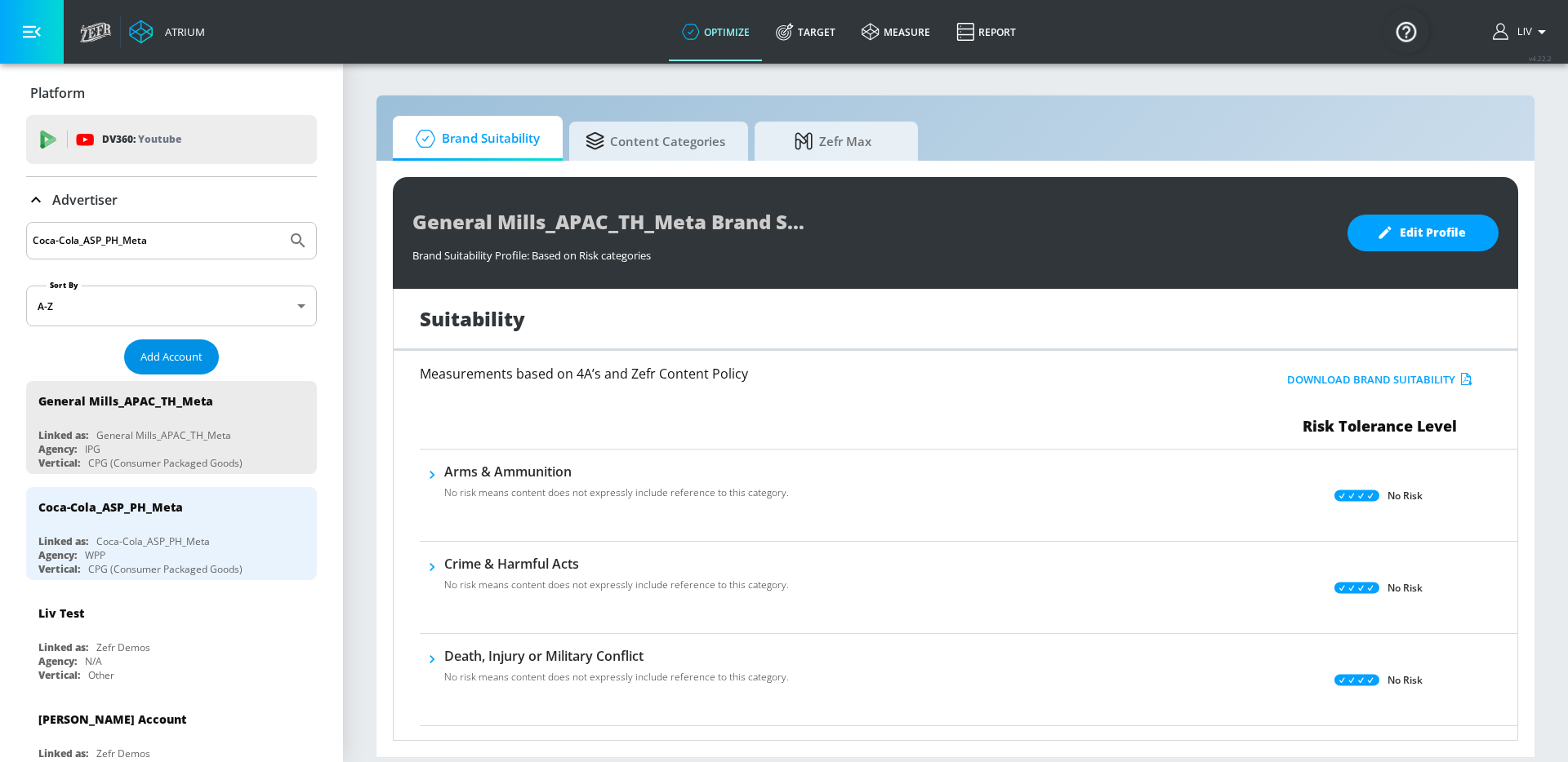
click at [196, 345] on button "Add Account" at bounding box center [172, 357] width 95 height 35
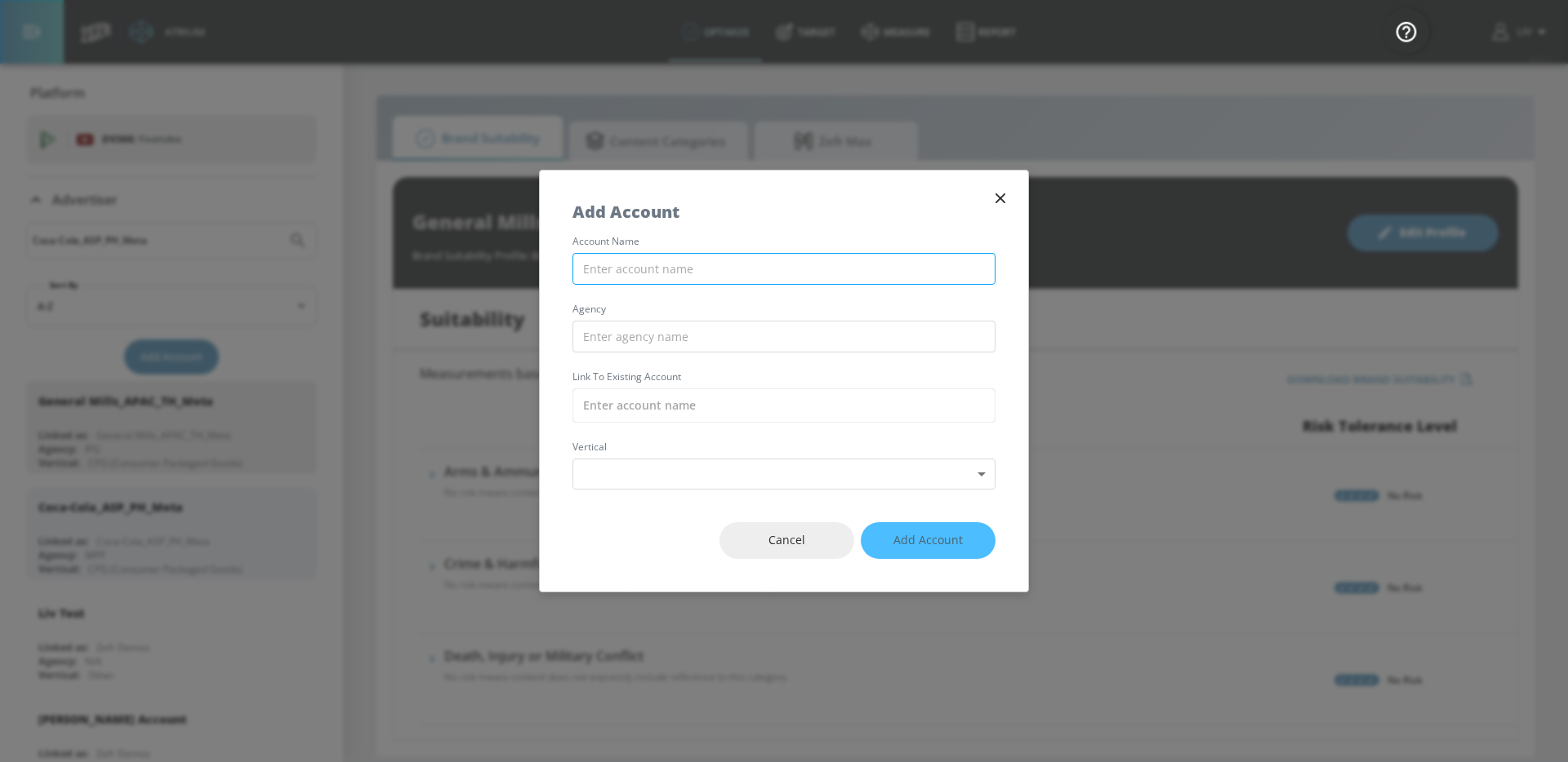
click at [762, 277] on input "text" at bounding box center [784, 268] width 423 height 32
paste input "General Mills_APAC_MY_Meta"
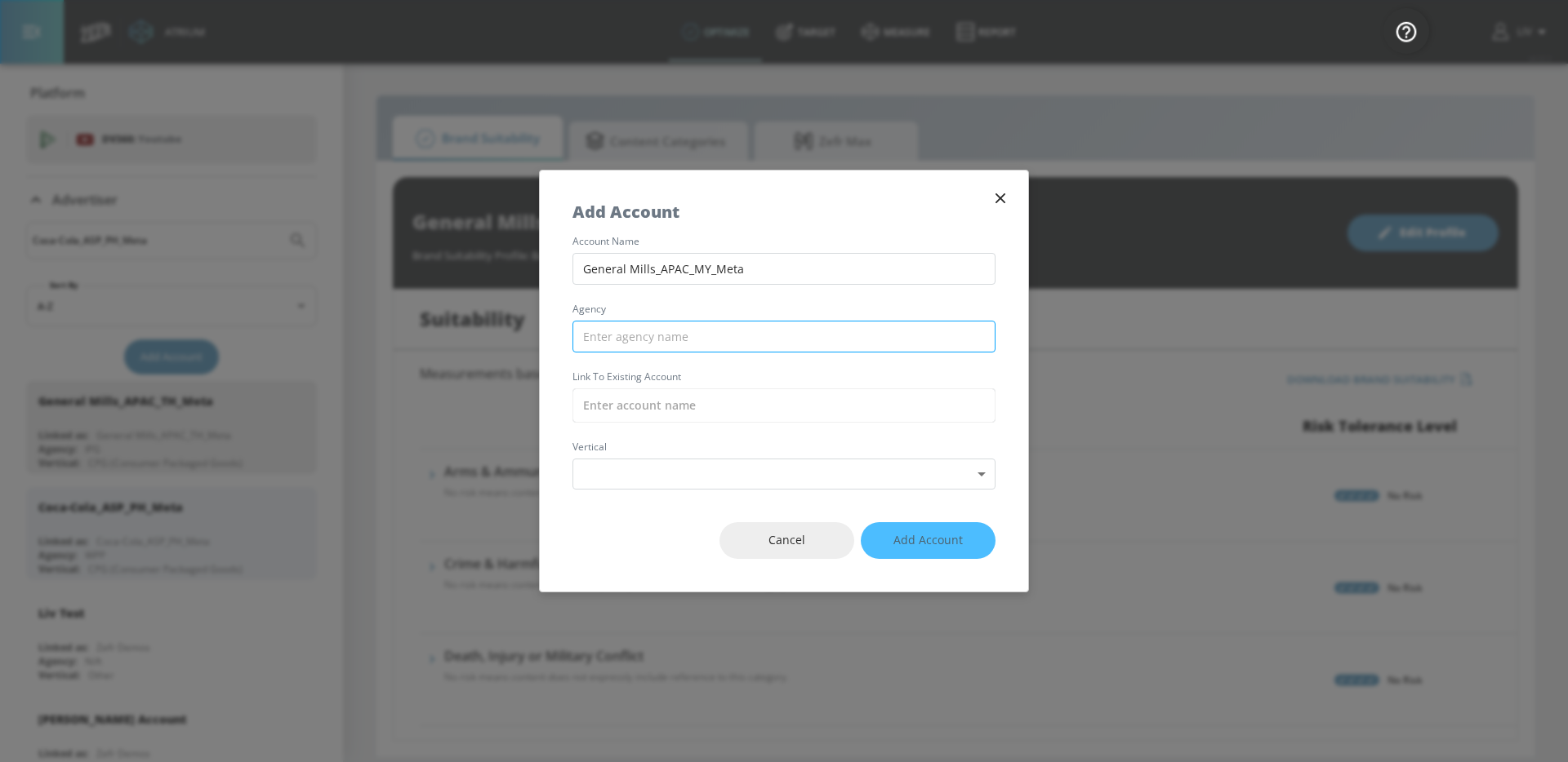
type input "General Mills_APAC_MY_Meta"
click at [712, 340] on input "text" at bounding box center [784, 336] width 423 height 32
type input "IPG"
click at [699, 403] on input "text" at bounding box center [784, 406] width 423 height 34
paste input "General Mills_APAC_MY_Meta"
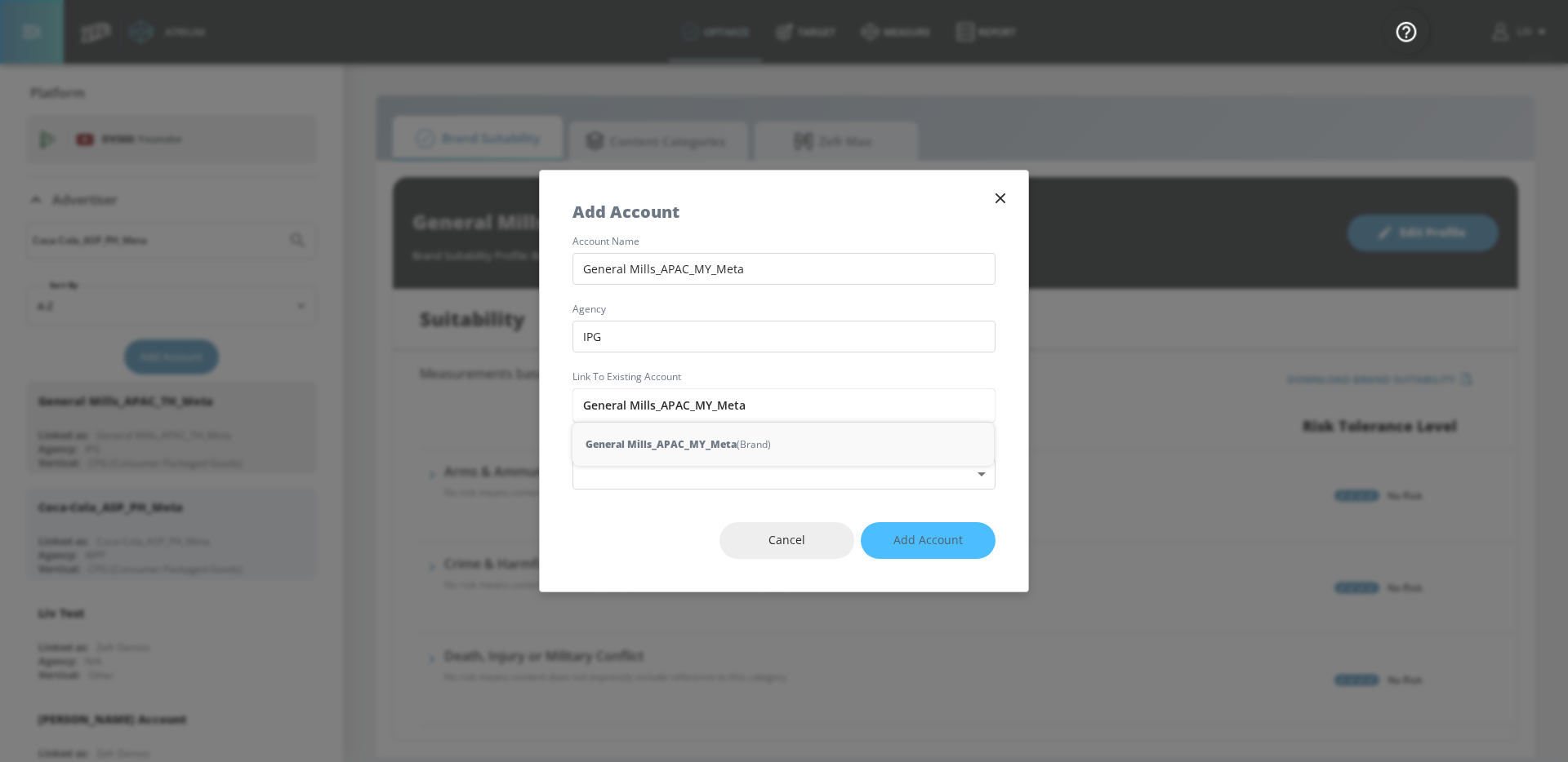
click at [724, 444] on strong "General Mills_APAC_MY_Meta" at bounding box center [661, 444] width 151 height 17
type input "General Mills_APAC_MY_Meta (Brand)"
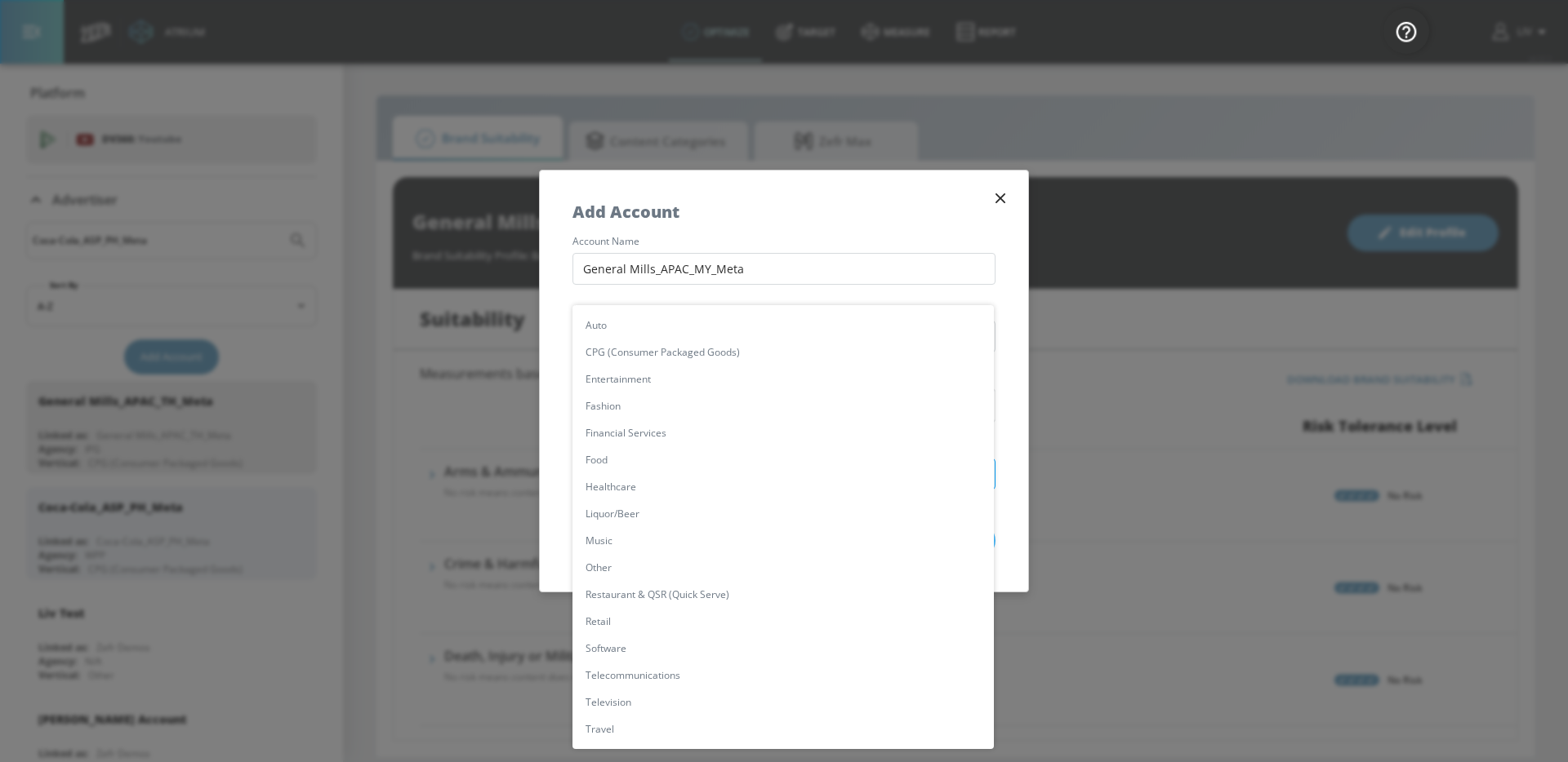
click at [724, 483] on body "Atrium optimize Target measure Report optimize Target measure Report v 4.22.2 L…" at bounding box center [784, 381] width 1568 height 762
click at [711, 353] on li "CPG (Consumer Packaged Goods)" at bounding box center [783, 352] width 421 height 27
type input "[object Object]"
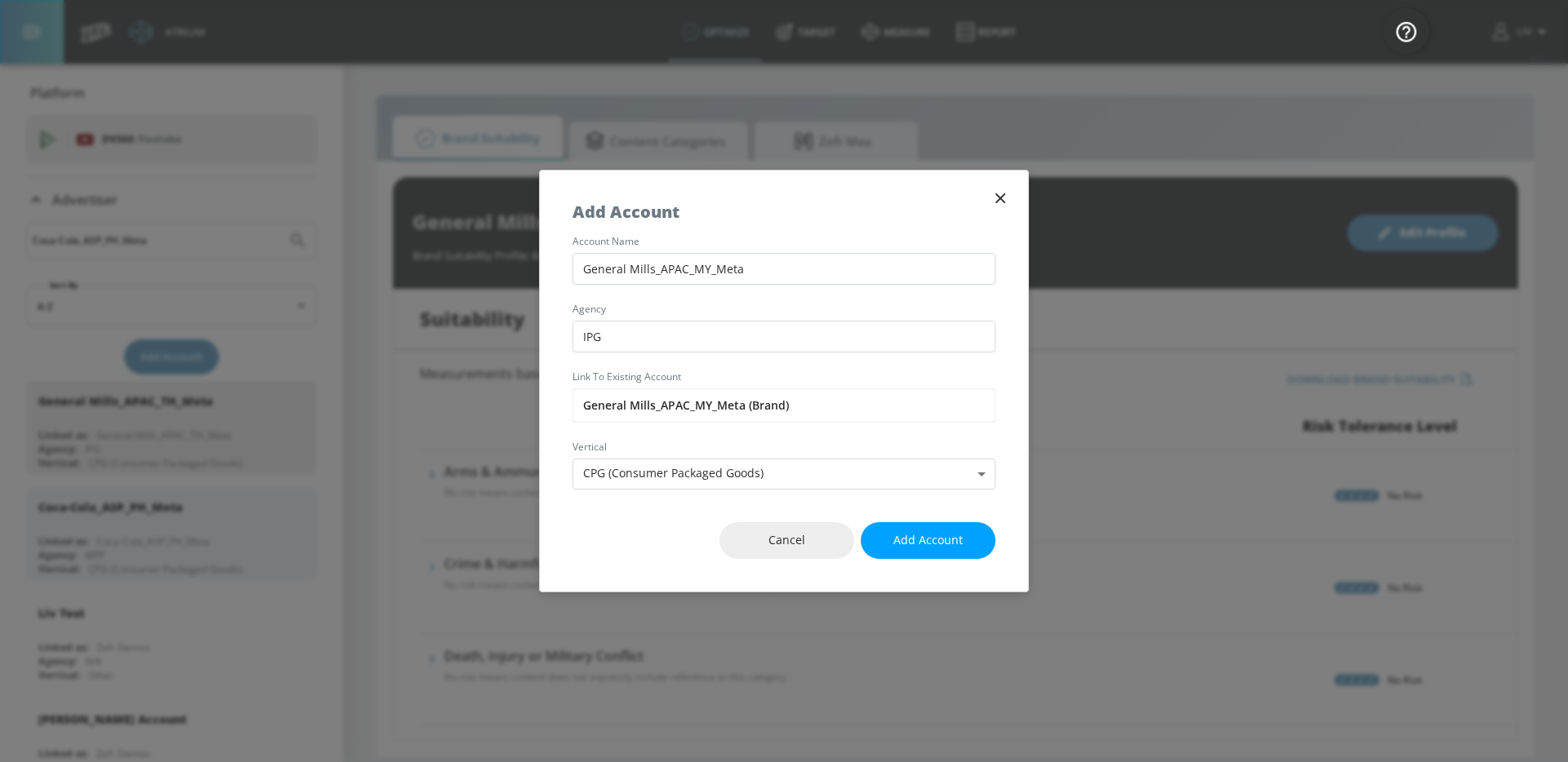
click at [678, 495] on div "Cancel Add Account" at bounding box center [784, 540] width 488 height 102
click at [933, 547] on span "Add Account" at bounding box center [928, 540] width 69 height 21
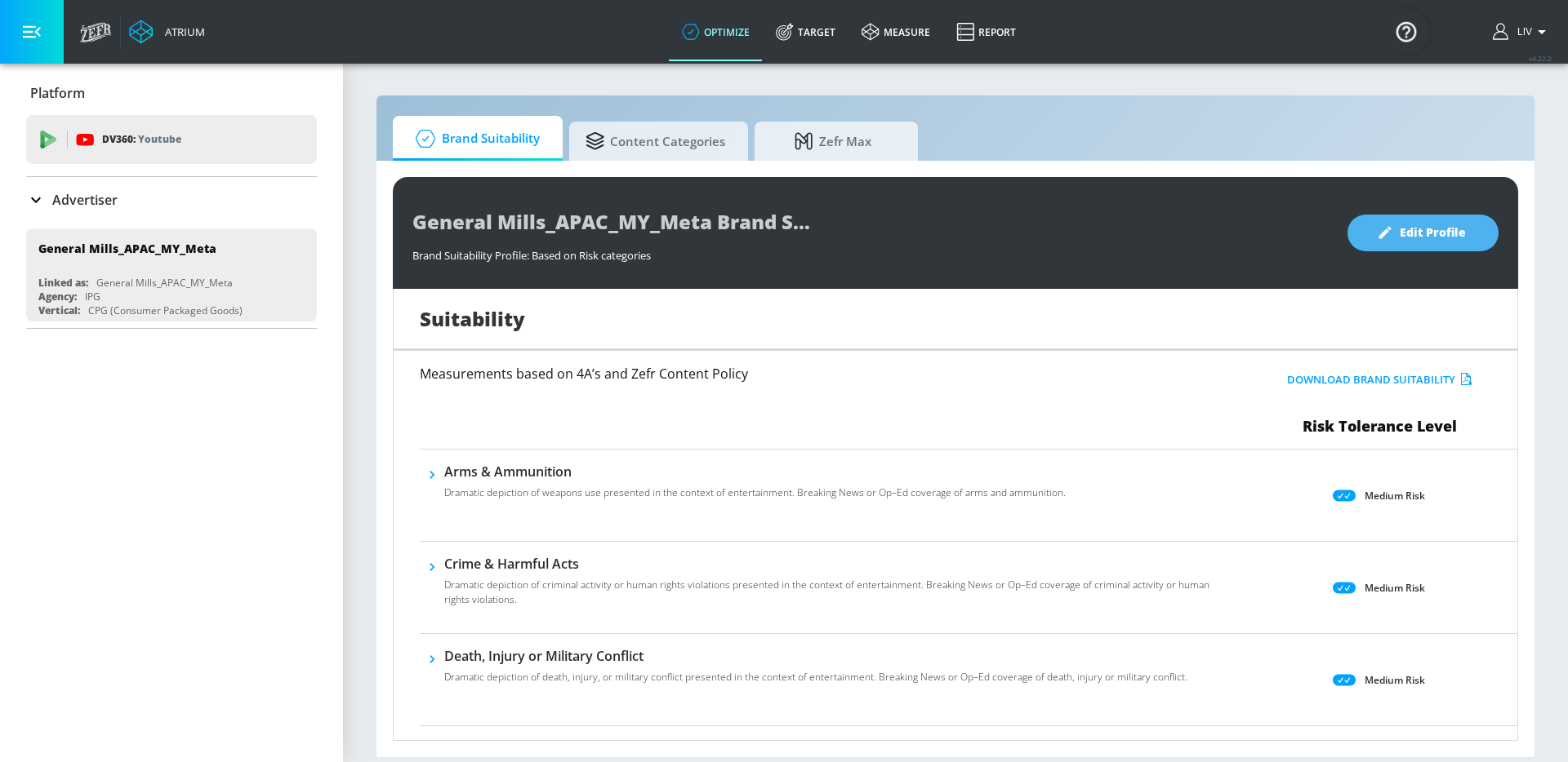
click at [1399, 240] on span "Edit Profile" at bounding box center [1422, 233] width 85 height 21
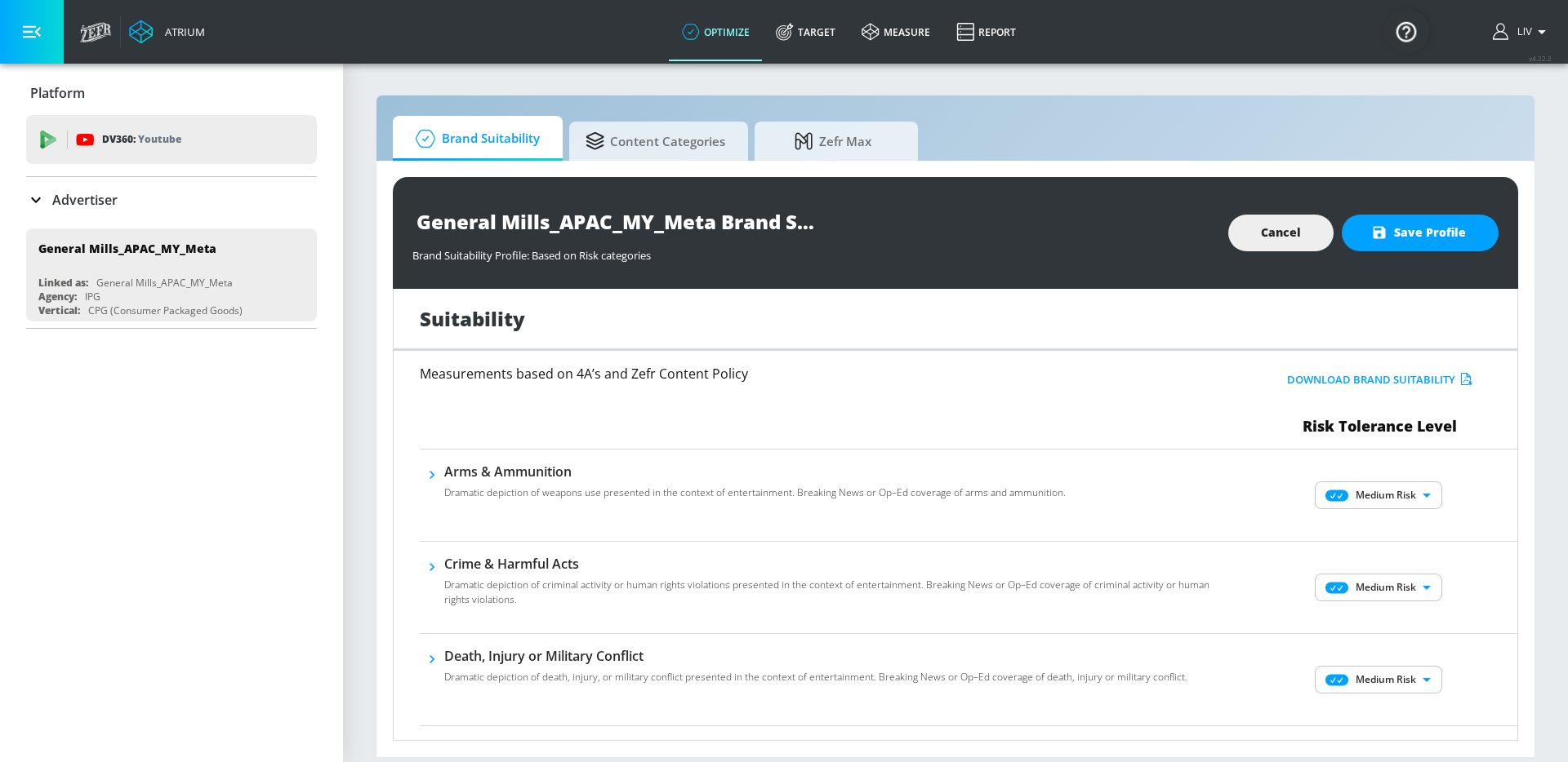
click at [1372, 497] on body "Atrium optimize Target measure Report optimize Target measure Report v 4.22.2 L…" at bounding box center [784, 381] width 1568 height 762
click at [1402, 528] on p "No Risk" at bounding box center [1400, 528] width 35 height 15
type input "MINIMAL"
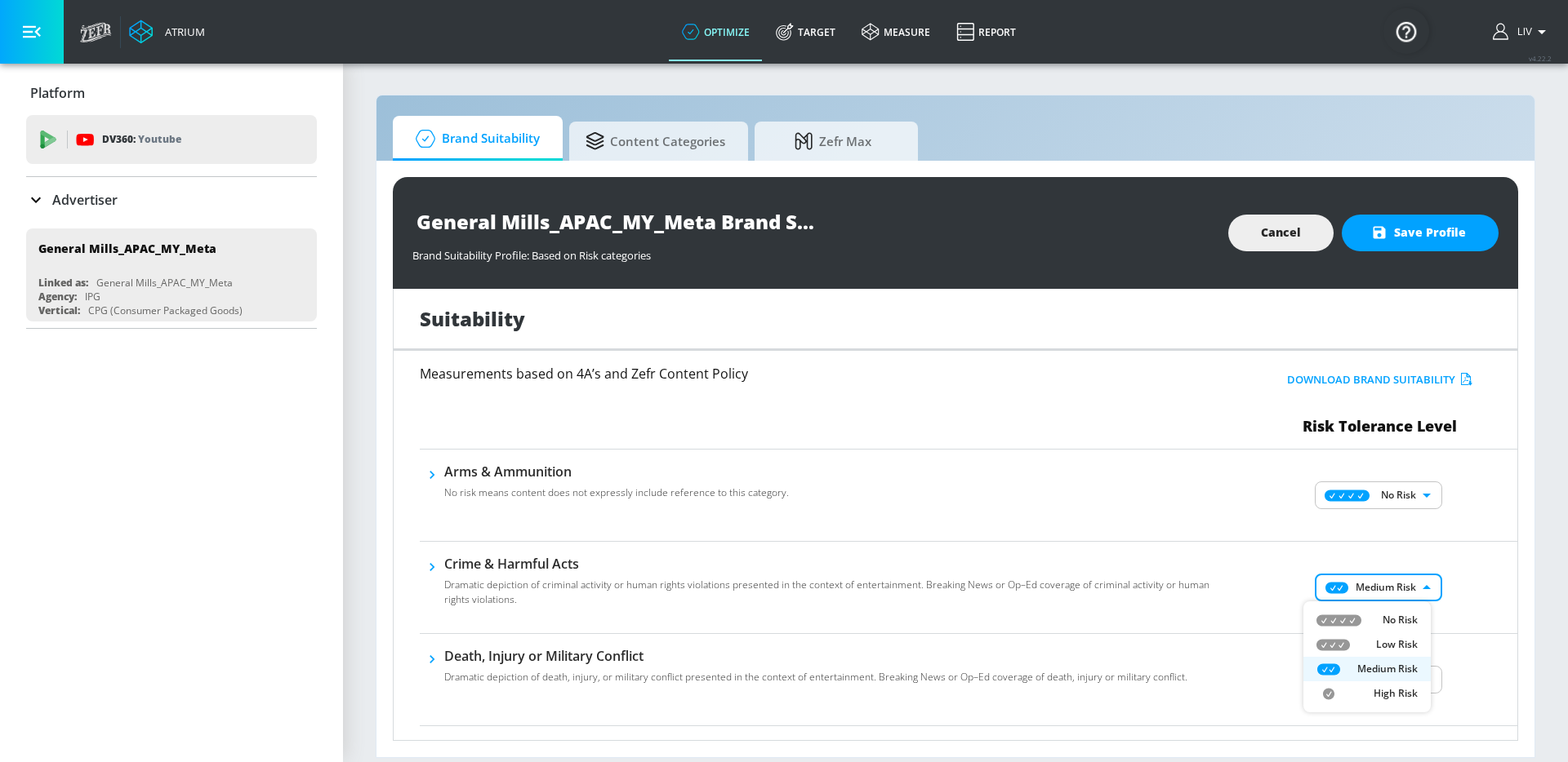
click at [1398, 585] on body "Atrium optimize Target measure Report optimize Target measure Report v 4.22.2 L…" at bounding box center [784, 381] width 1568 height 762
click at [1395, 608] on li "No Risk" at bounding box center [1367, 620] width 128 height 24
type input "MINIMAL"
click at [1395, 611] on p "No Risk" at bounding box center [1391, 611] width 26 height 8
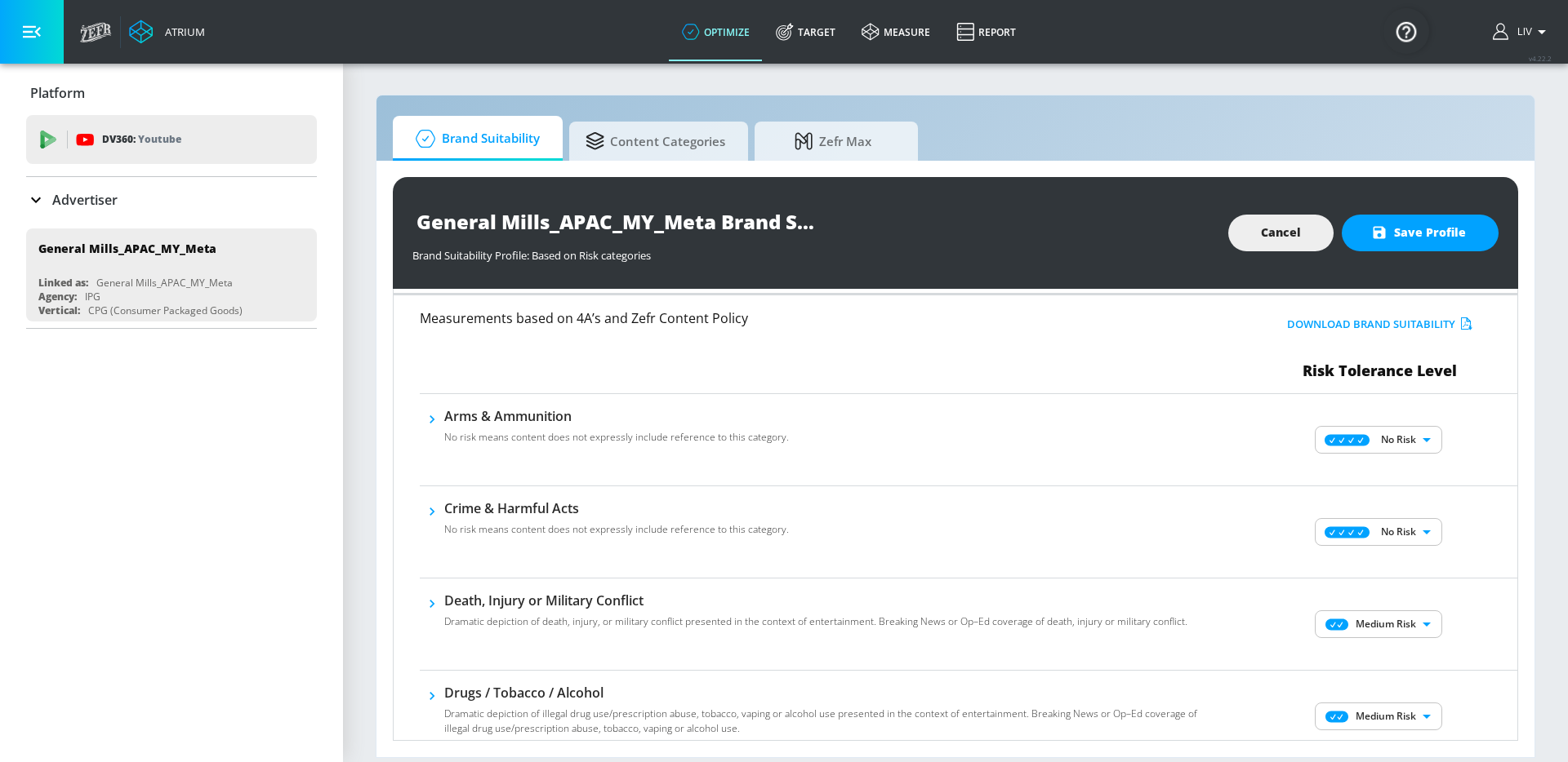
scroll to position [165, 0]
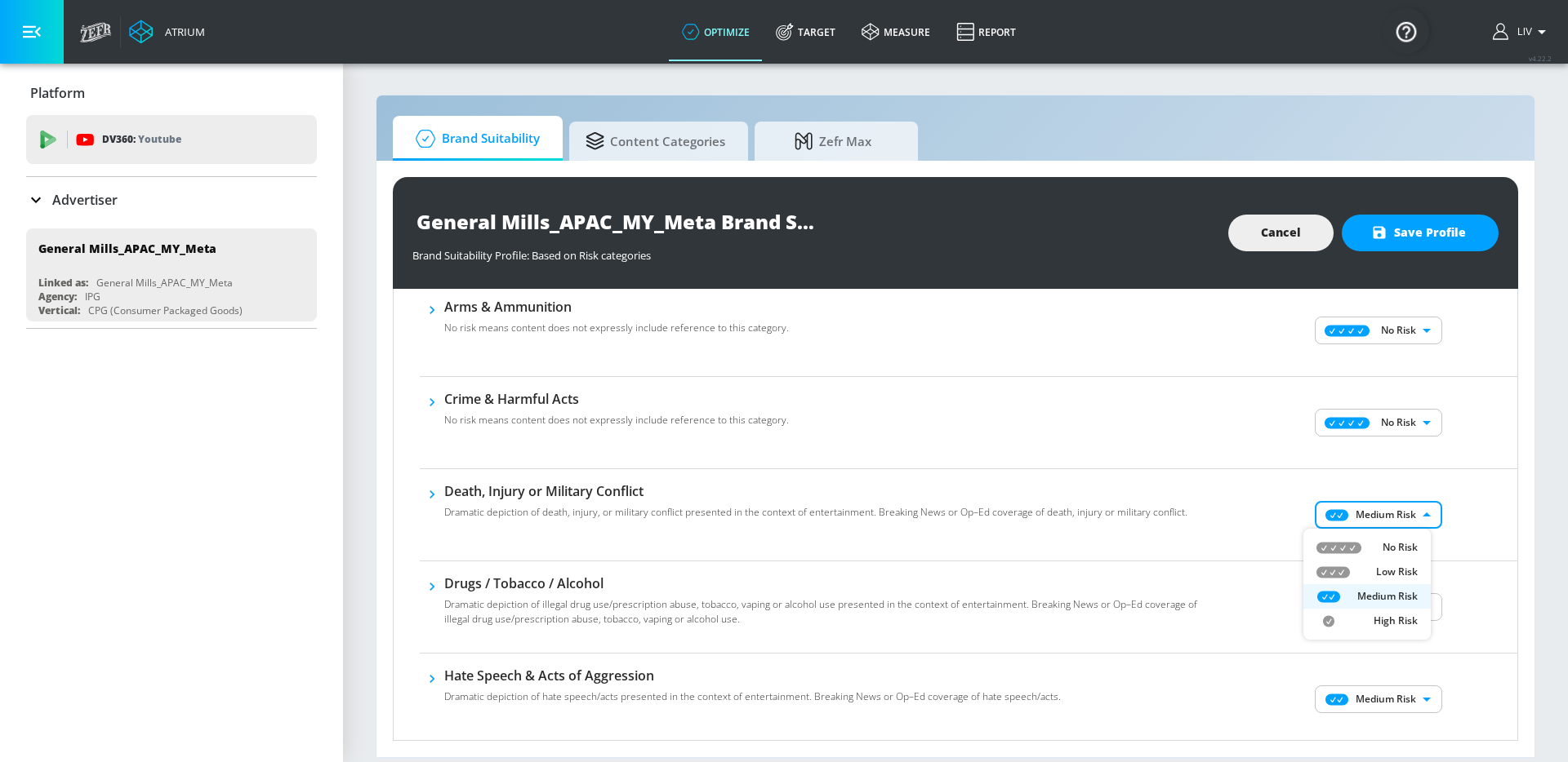
click at [1405, 508] on body "Atrium optimize Target measure Report optimize Target measure Report v 4.22.2 L…" at bounding box center [784, 381] width 1568 height 762
click at [1402, 538] on li "No Risk" at bounding box center [1367, 547] width 128 height 24
type input "MINIMAL"
click at [1397, 603] on body "Atrium optimize Target measure Report optimize Target measure Report v 4.22.2 L…" at bounding box center [784, 381] width 1568 height 762
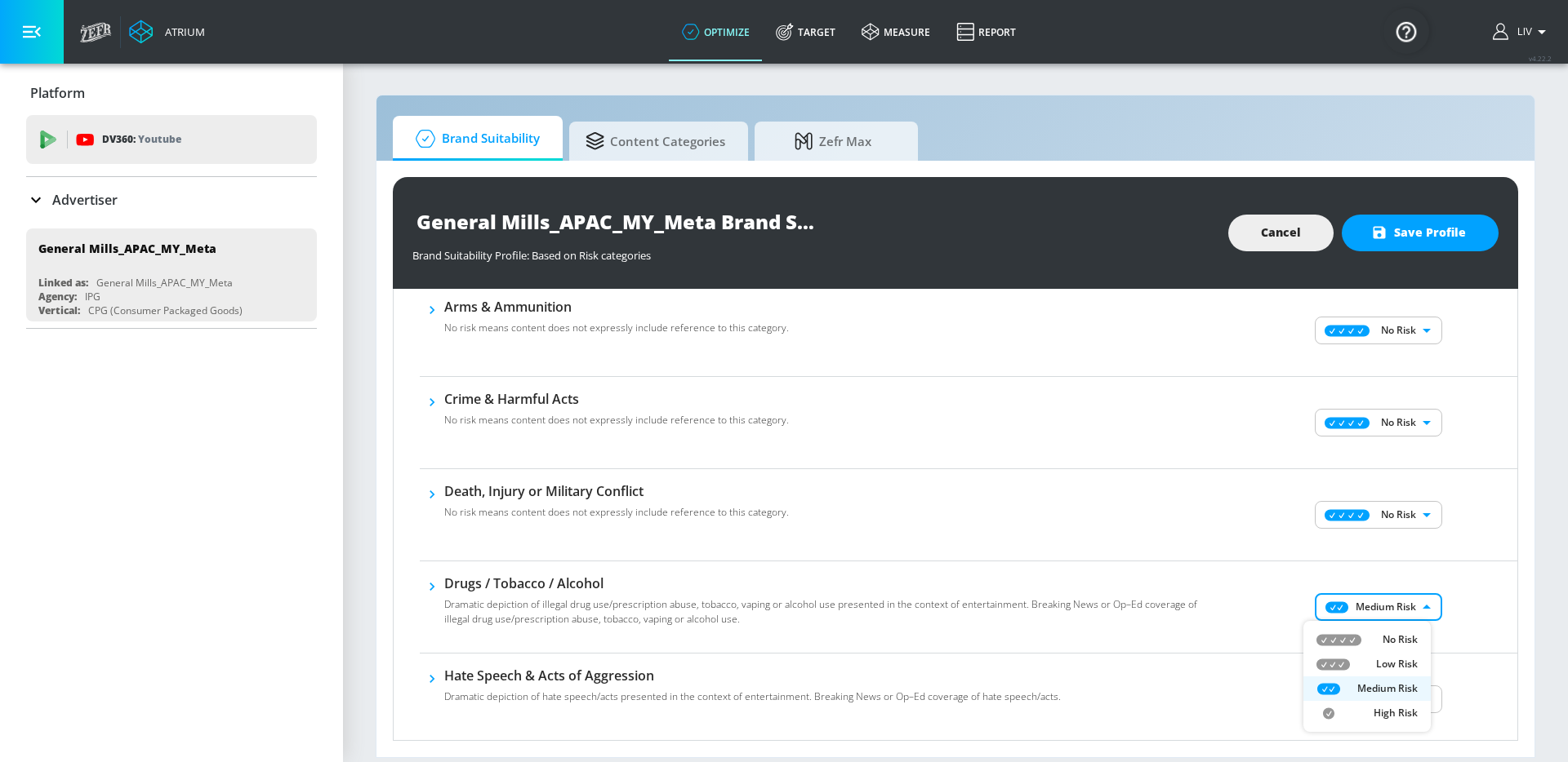
click at [1389, 636] on p "No Risk" at bounding box center [1400, 640] width 35 height 15
type input "MINIMAL"
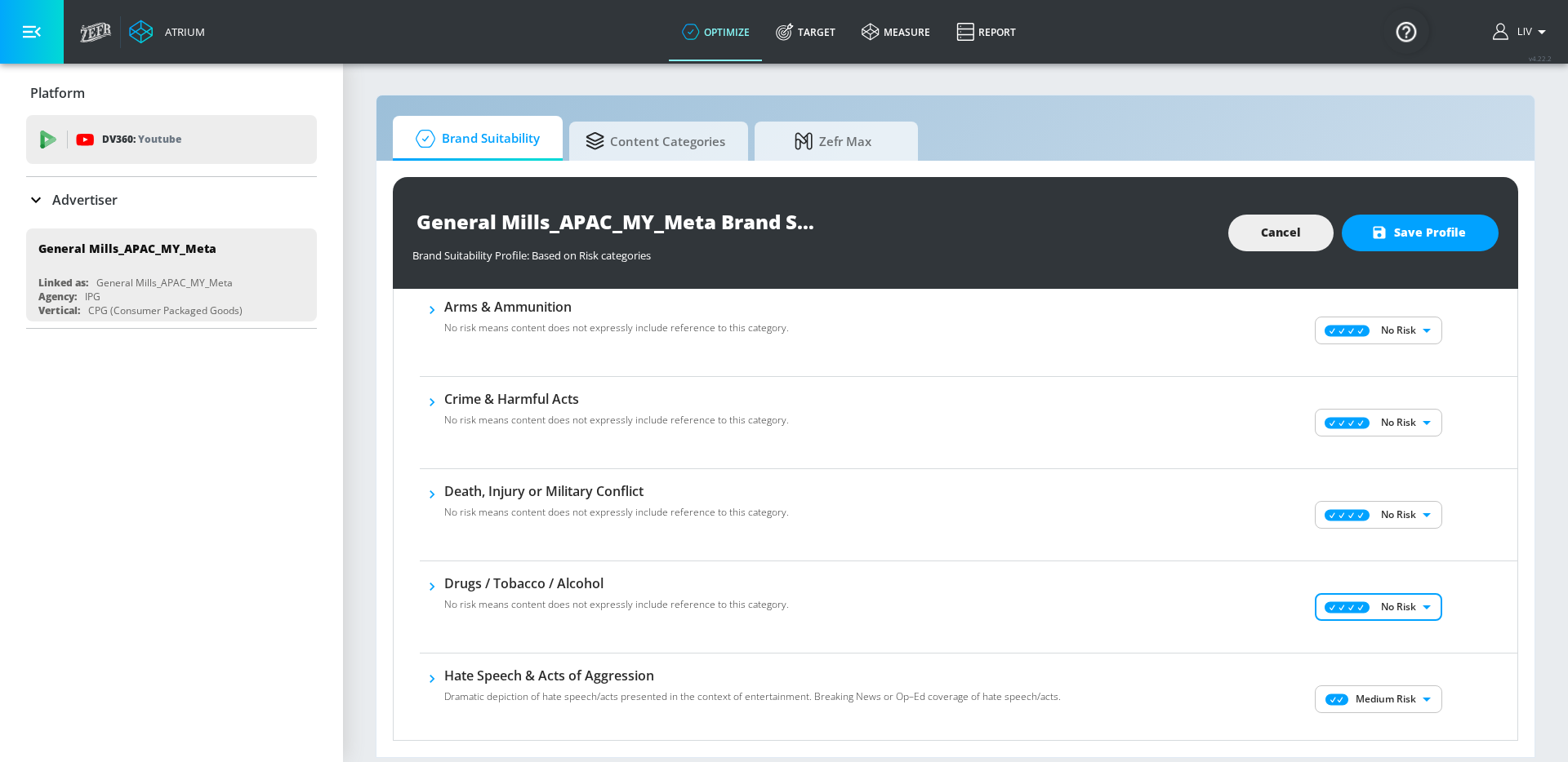
click at [1442, 606] on div "No Risk Low Risk Medium Risk High Risk" at bounding box center [784, 381] width 1568 height 762
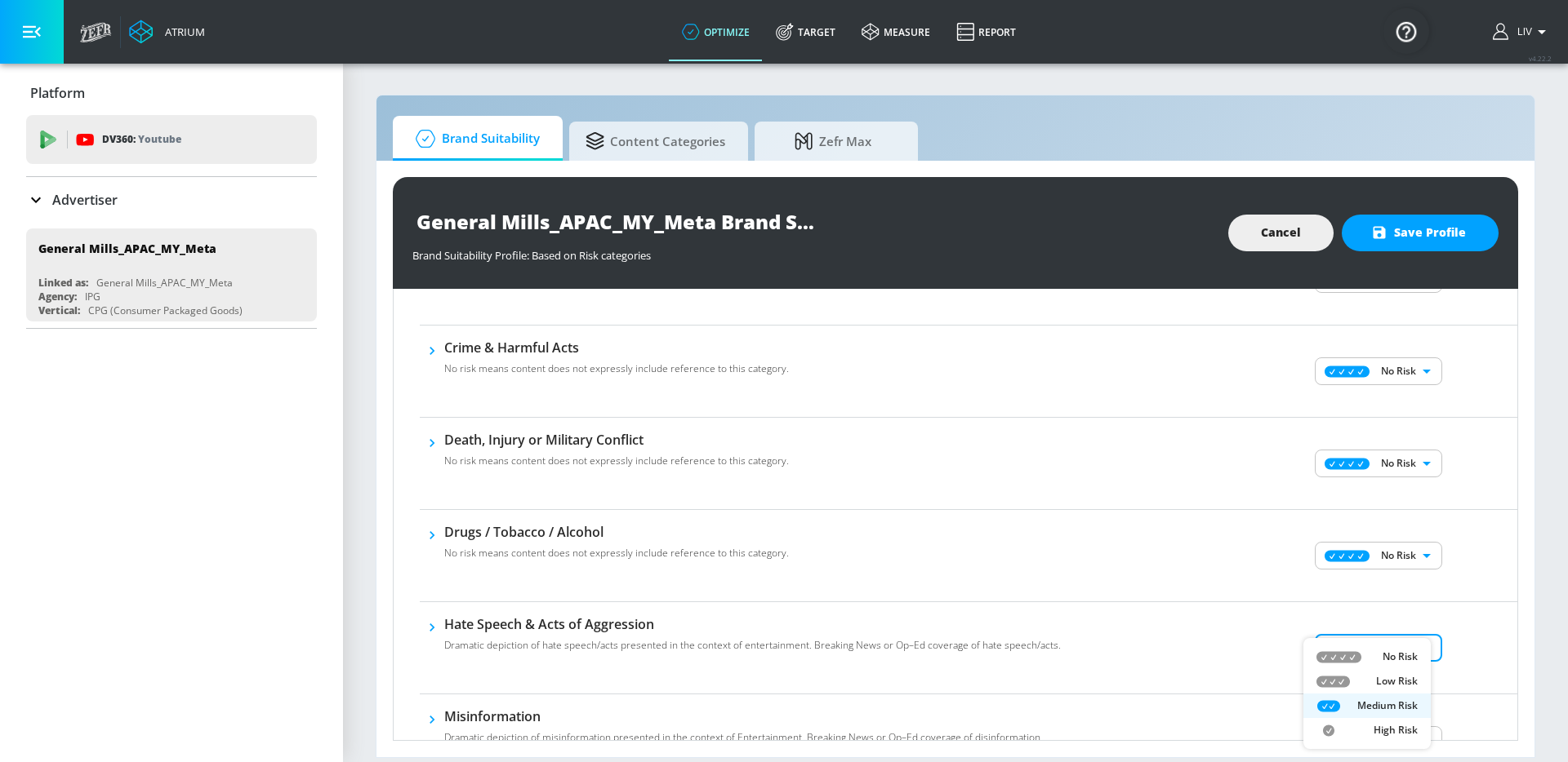
click at [1375, 649] on body "Atrium optimize Target measure Report optimize Target measure Report v 4.22.2 L…" at bounding box center [784, 381] width 1568 height 762
click at [1383, 657] on p "No Risk" at bounding box center [1400, 657] width 35 height 15
type input "MINIMAL"
click at [1454, 619] on div "No Risk Low Risk Medium Risk High Risk" at bounding box center [784, 381] width 1568 height 762
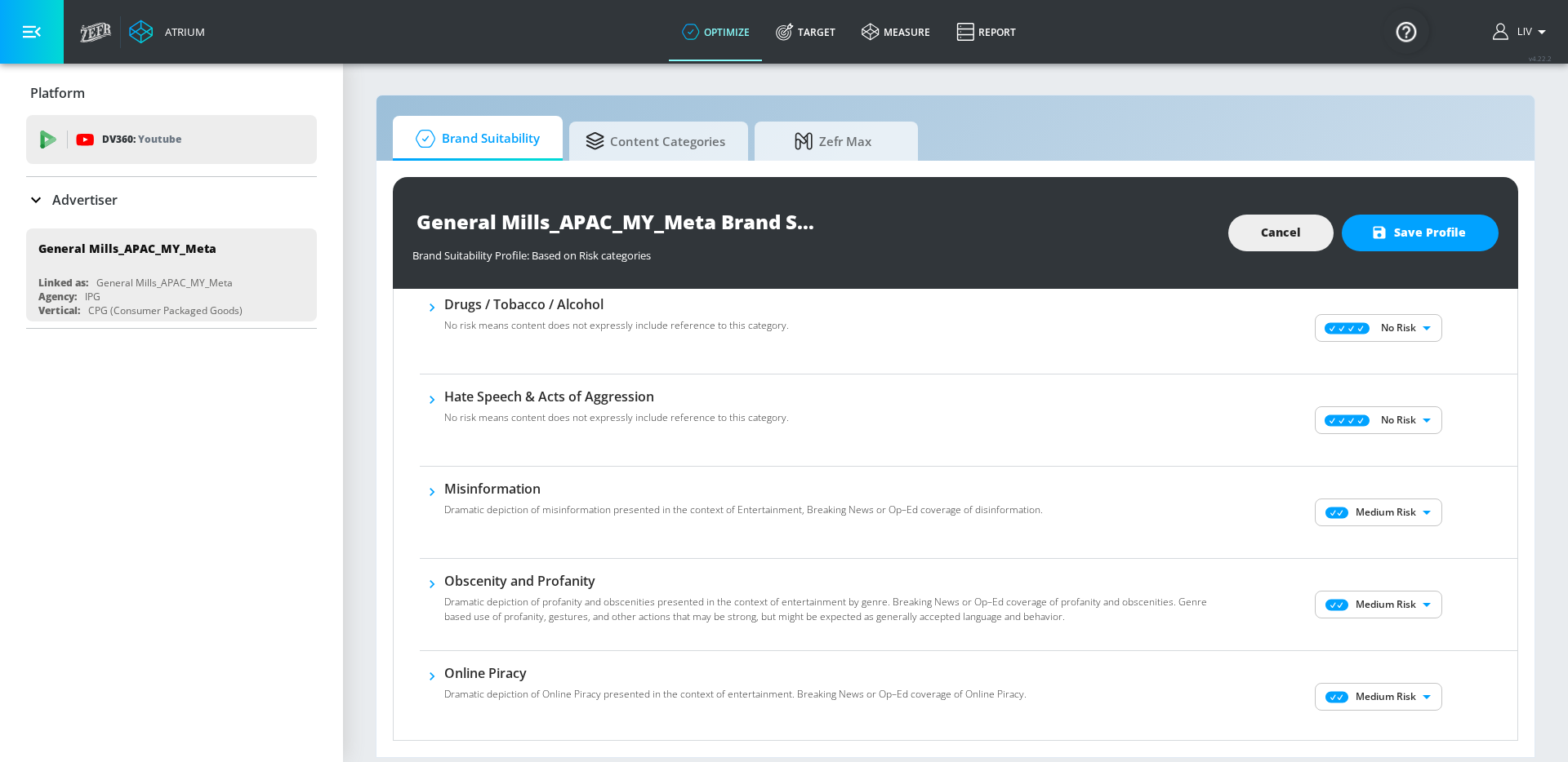
scroll to position [445, 0]
click at [1400, 503] on body "Atrium optimize Target measure Report optimize Target measure Report v 4.22.2 L…" at bounding box center [784, 381] width 1568 height 762
drag, startPoint x: 1398, startPoint y: 533, endPoint x: 1400, endPoint y: 553, distance: 20.1
click at [1398, 533] on li "No Risk" at bounding box center [1367, 544] width 128 height 24
type input "MINIMAL"
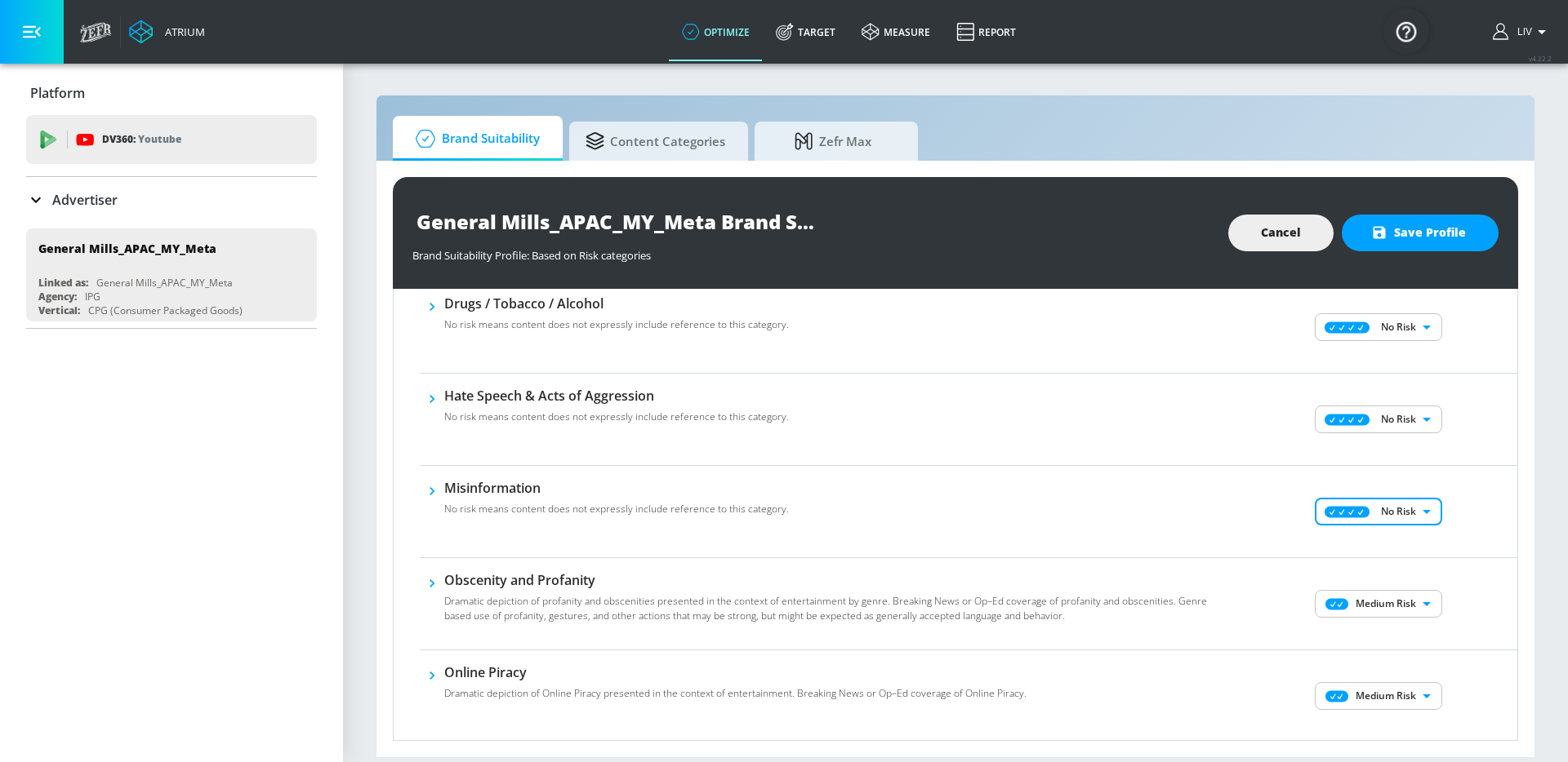
click at [1398, 588] on div "Medium Risk MEDIUM ​" at bounding box center [1380, 604] width 274 height 66
click at [1394, 604] on body "Atrium optimize Target measure Report optimize Target measure Report v 4.22.2 L…" at bounding box center [784, 381] width 1568 height 762
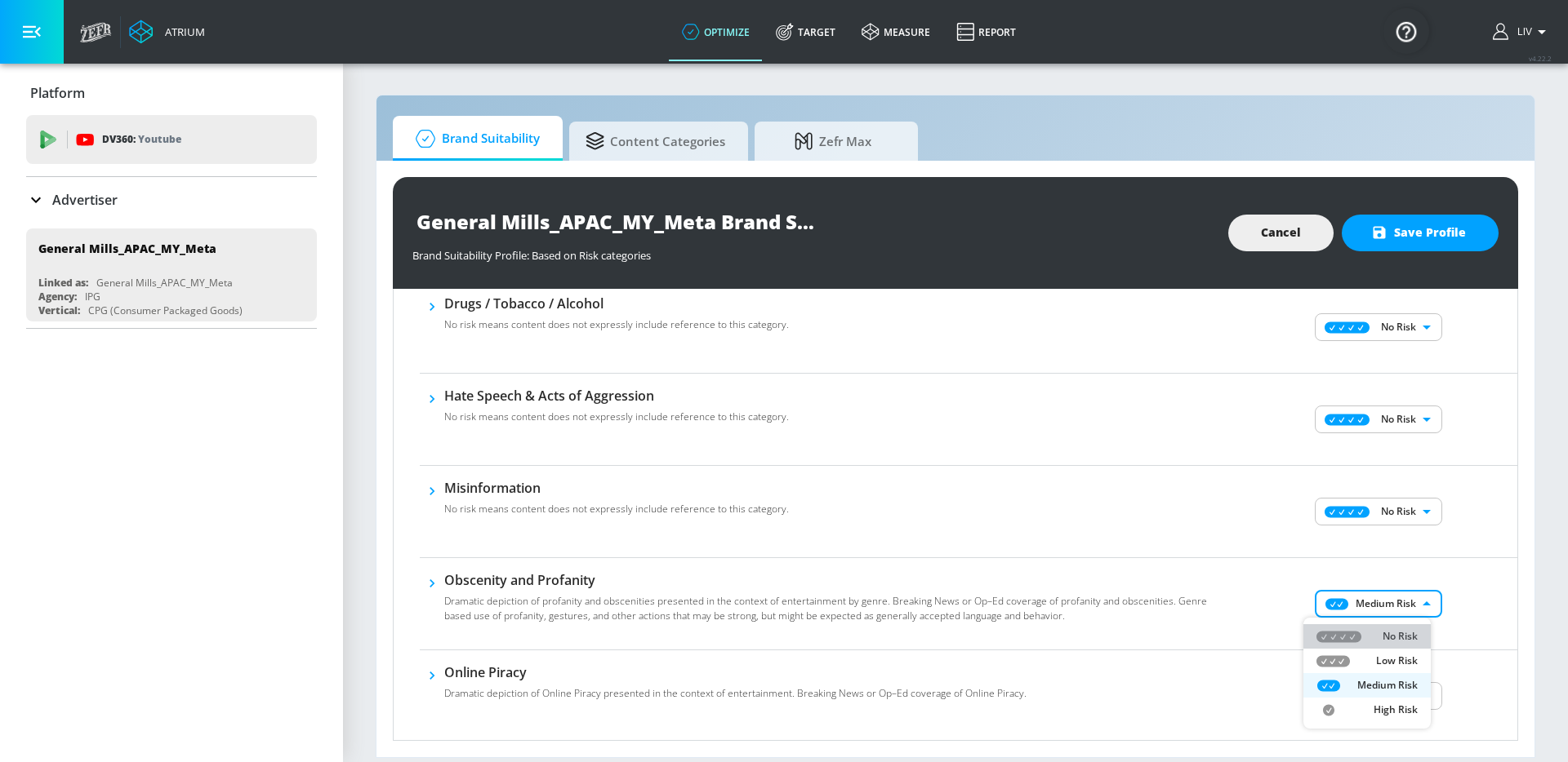
click at [1388, 629] on p "No Risk" at bounding box center [1400, 636] width 35 height 15
type input "MINIMAL"
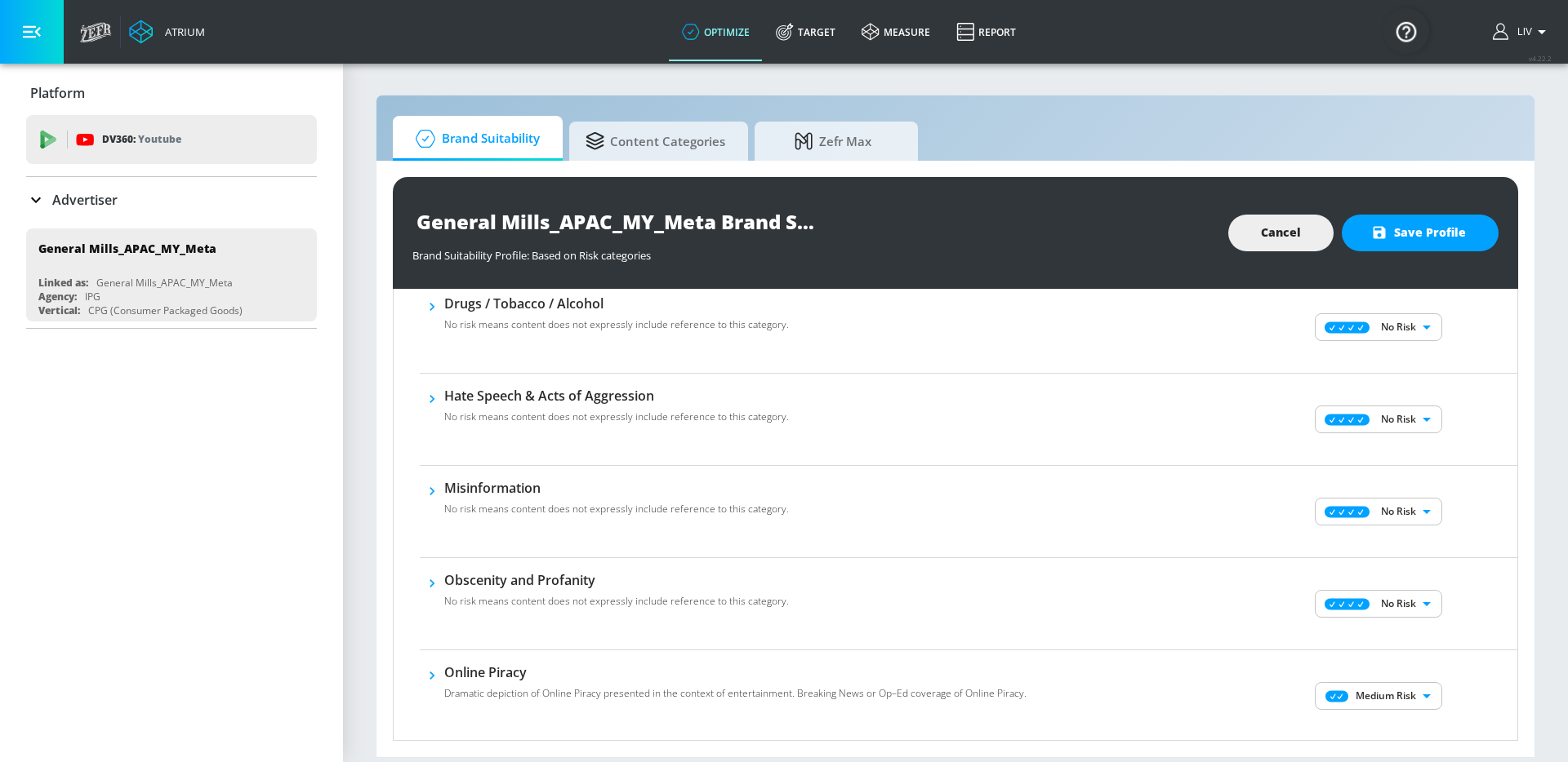
click at [1469, 593] on div "No Risk Low Risk Medium Risk High Risk" at bounding box center [784, 381] width 1568 height 762
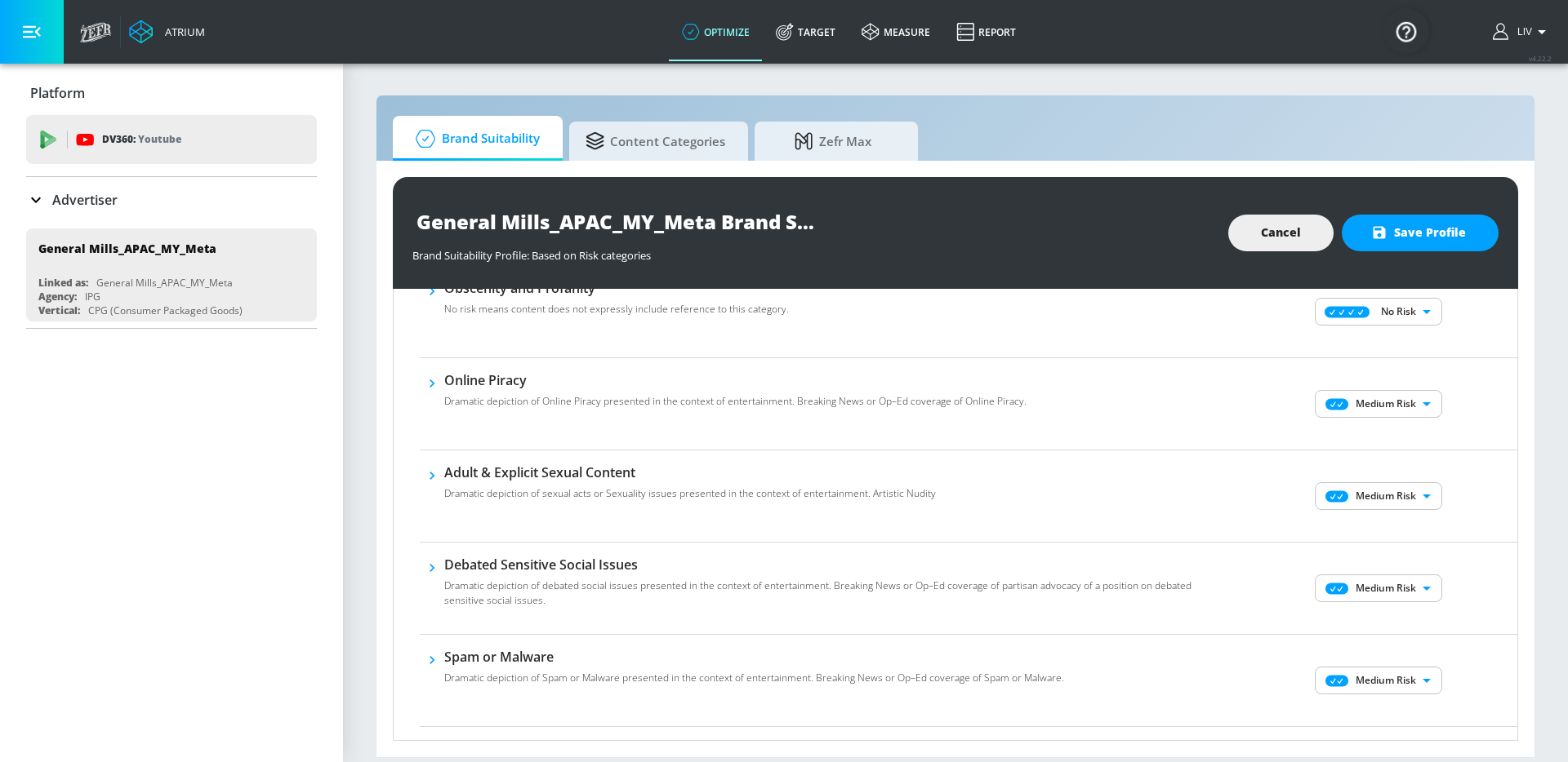
scroll to position [666, 0]
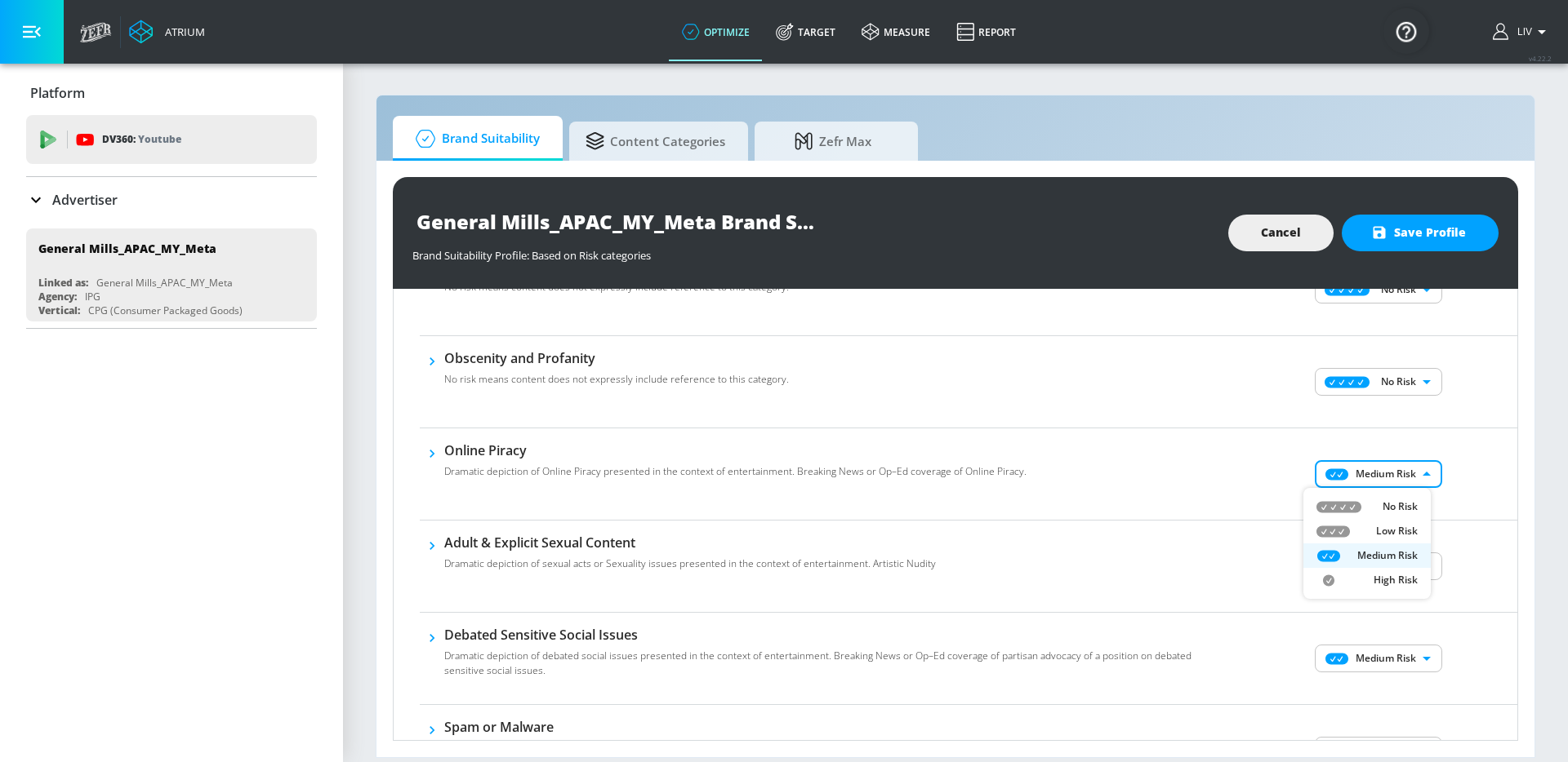
click at [1400, 479] on body "Atrium optimize Target measure Report optimize Target measure Report v 4.22.2 L…" at bounding box center [784, 381] width 1568 height 762
click at [1376, 503] on div "No Risk" at bounding box center [1366, 506] width 101 height 15
type input "MINIMAL"
click at [1403, 558] on body "Atrium optimize Target measure Report optimize Target measure Report v 4.22.2 L…" at bounding box center [784, 381] width 1568 height 762
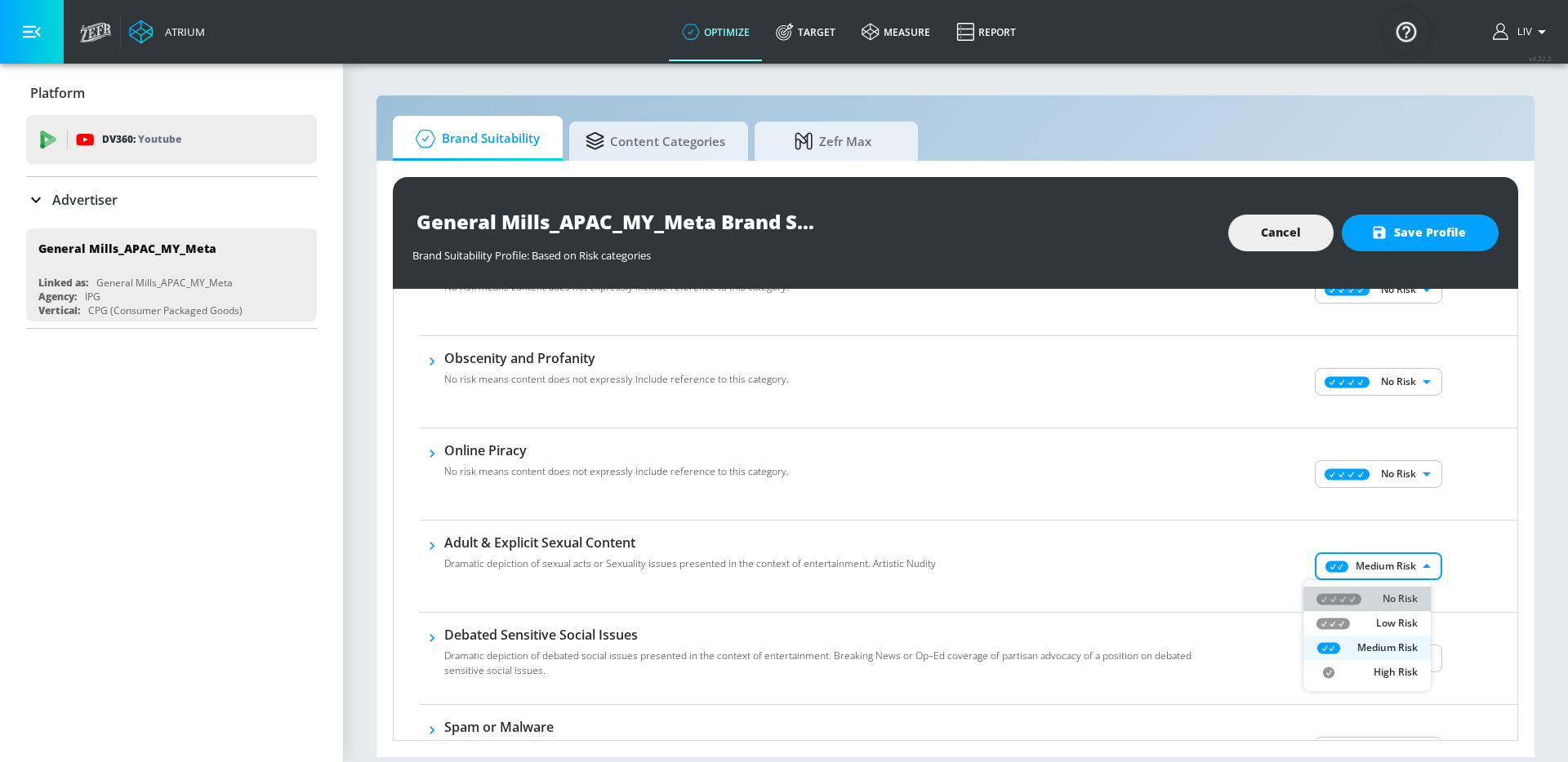
click at [1390, 587] on li "No Risk" at bounding box center [1367, 599] width 128 height 24
type input "MINIMAL"
click at [1465, 550] on div "No Risk Low Risk Medium Risk High Risk" at bounding box center [784, 381] width 1568 height 762
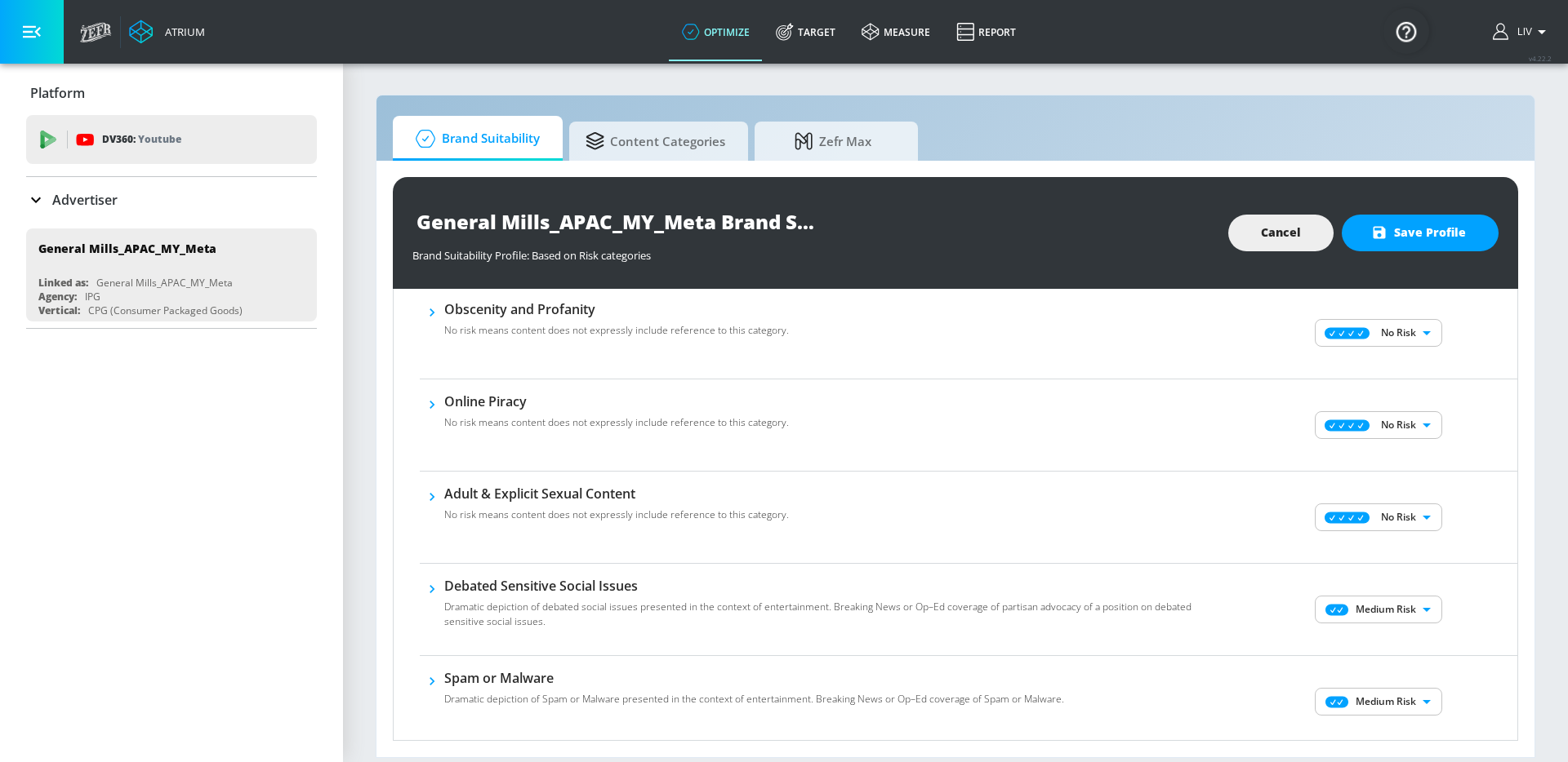
scroll to position [832, 0]
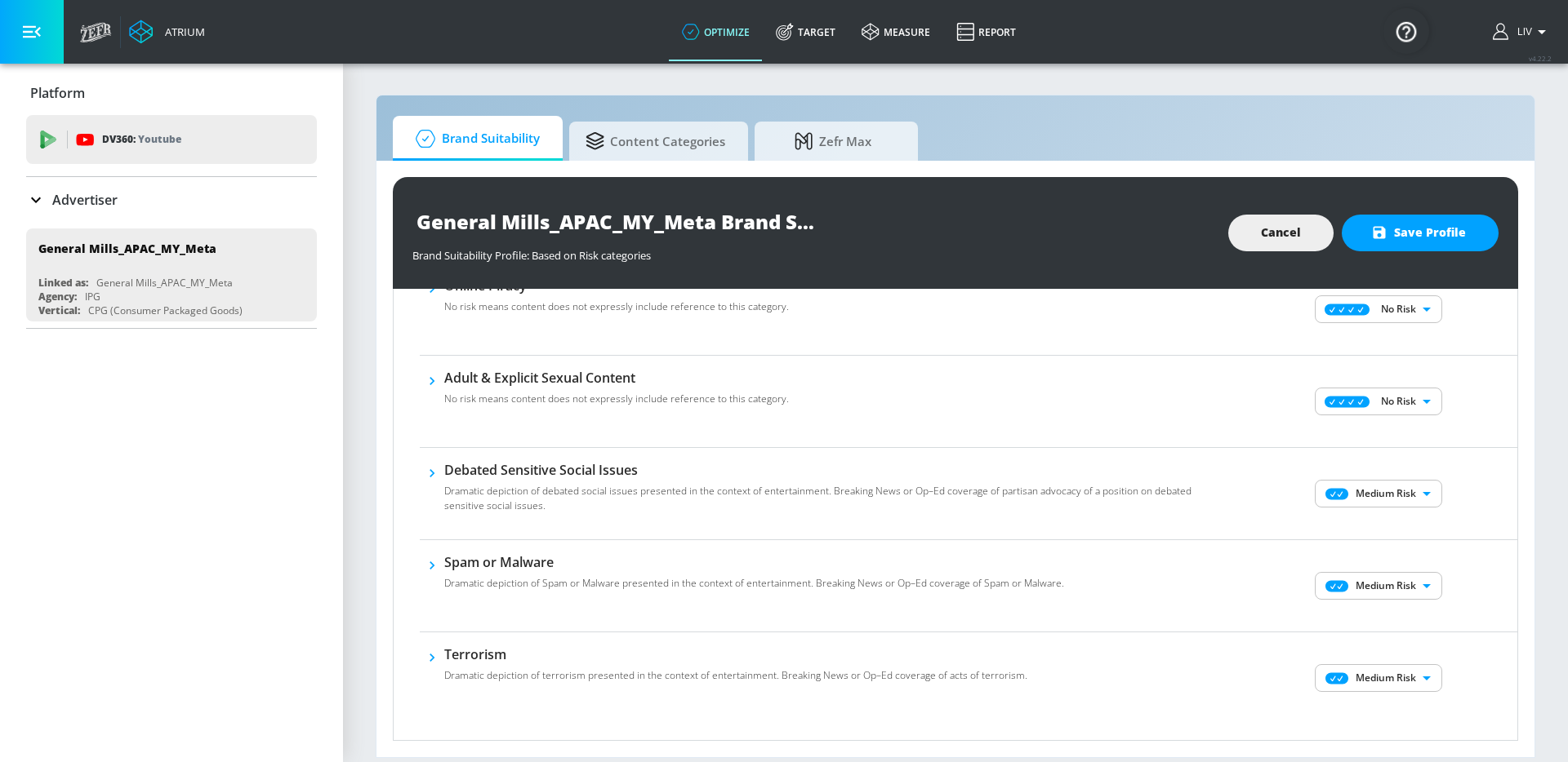
click at [1376, 490] on body "Atrium optimize Target measure Report optimize Target measure Report v 4.22.2 L…" at bounding box center [784, 381] width 1568 height 762
click at [1370, 514] on li "No Risk" at bounding box center [1367, 526] width 128 height 24
type input "MINIMAL"
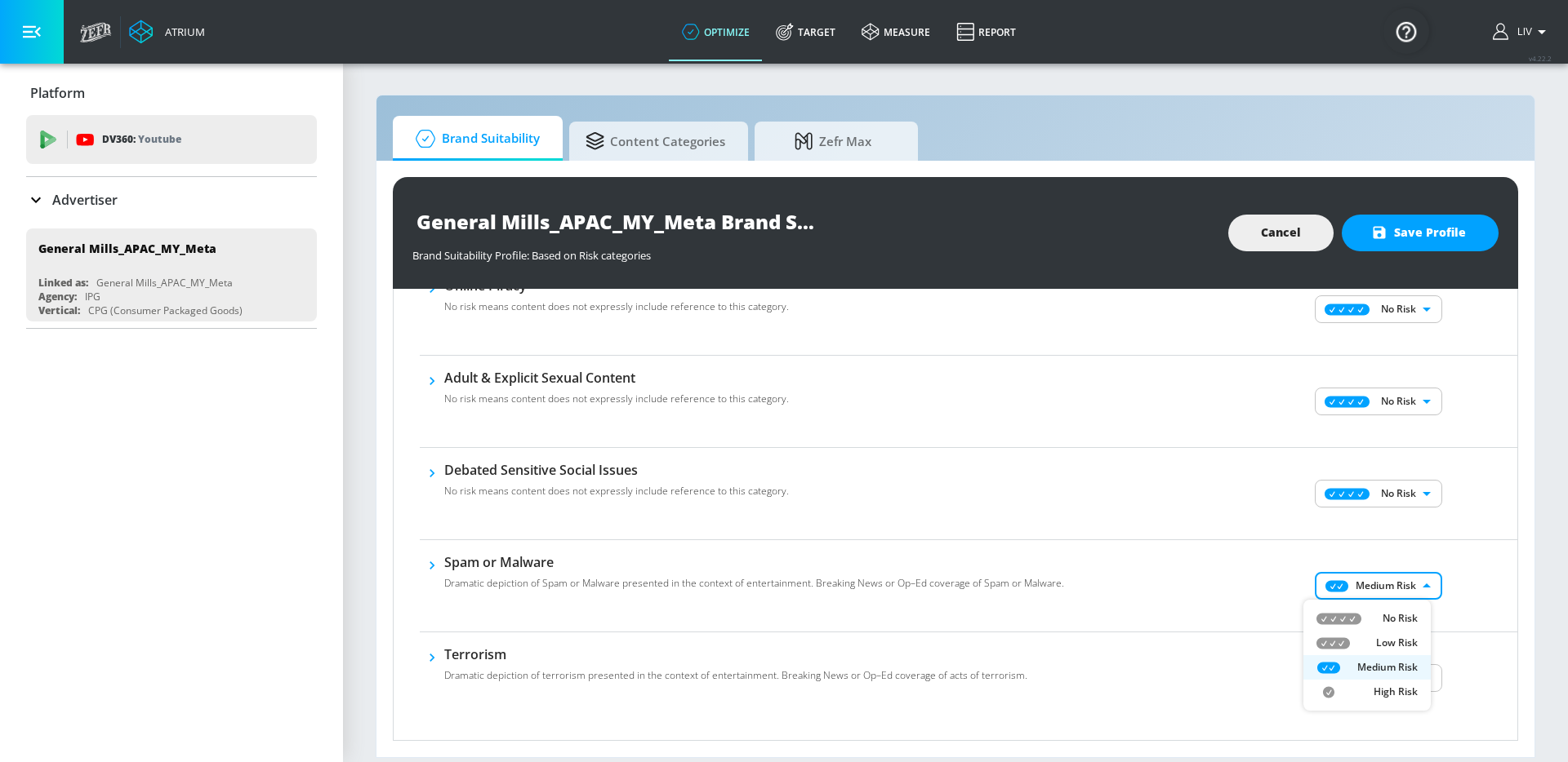
click at [1396, 578] on body "Atrium optimize Target measure Report optimize Target measure Report v 4.22.2 L…" at bounding box center [784, 381] width 1568 height 762
click at [1384, 613] on p "No Risk" at bounding box center [1400, 618] width 35 height 15
type input "MINIMAL"
click at [1474, 563] on div "No Risk Low Risk Medium Risk High Risk" at bounding box center [784, 381] width 1568 height 762
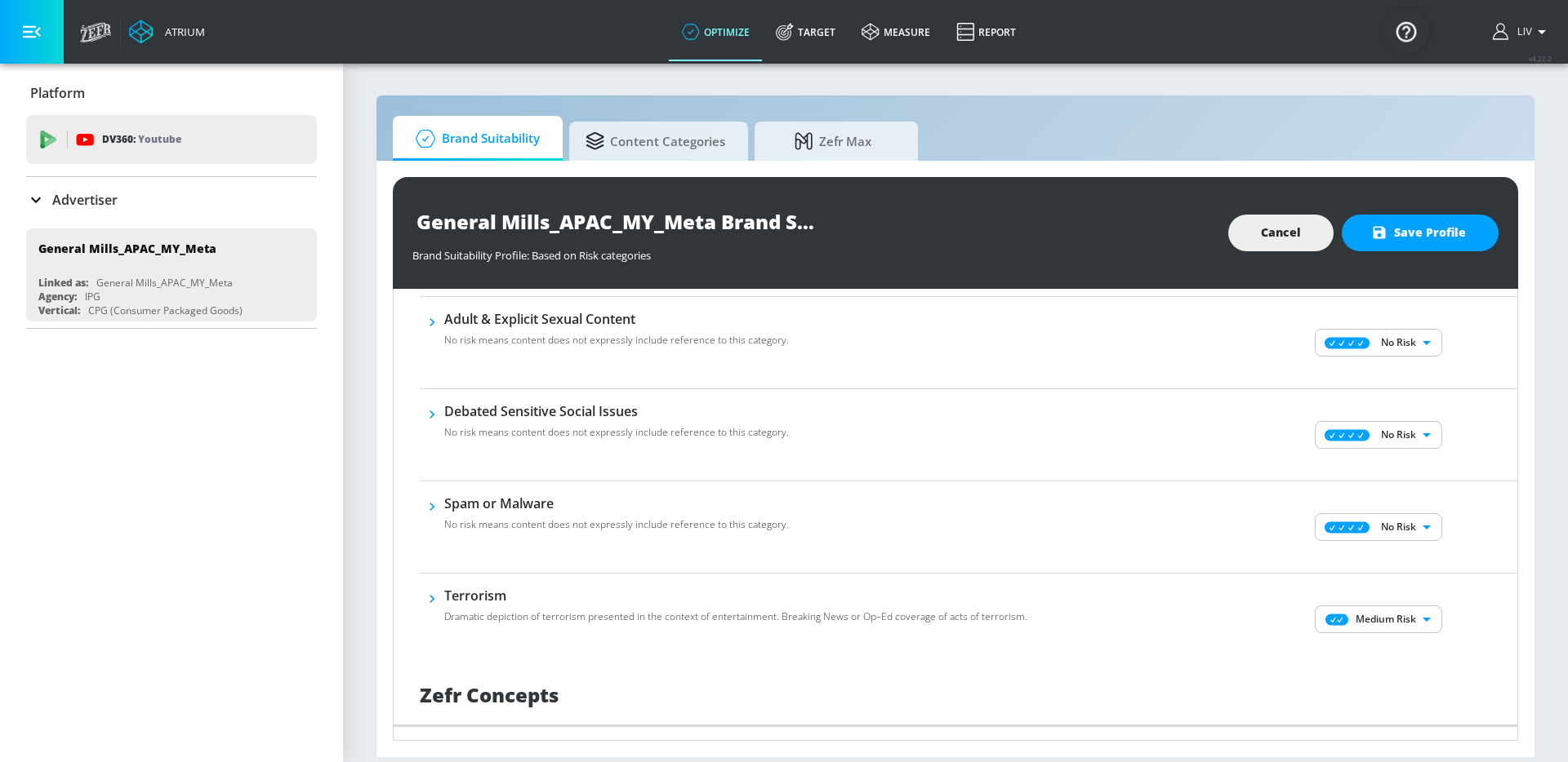
click at [1400, 606] on body "Atrium optimize Target measure Report optimize Target measure Report v 4.22.2 L…" at bounding box center [784, 381] width 1568 height 762
click at [1392, 641] on li "No Risk" at bounding box center [1367, 652] width 128 height 24
type input "MINIMAL"
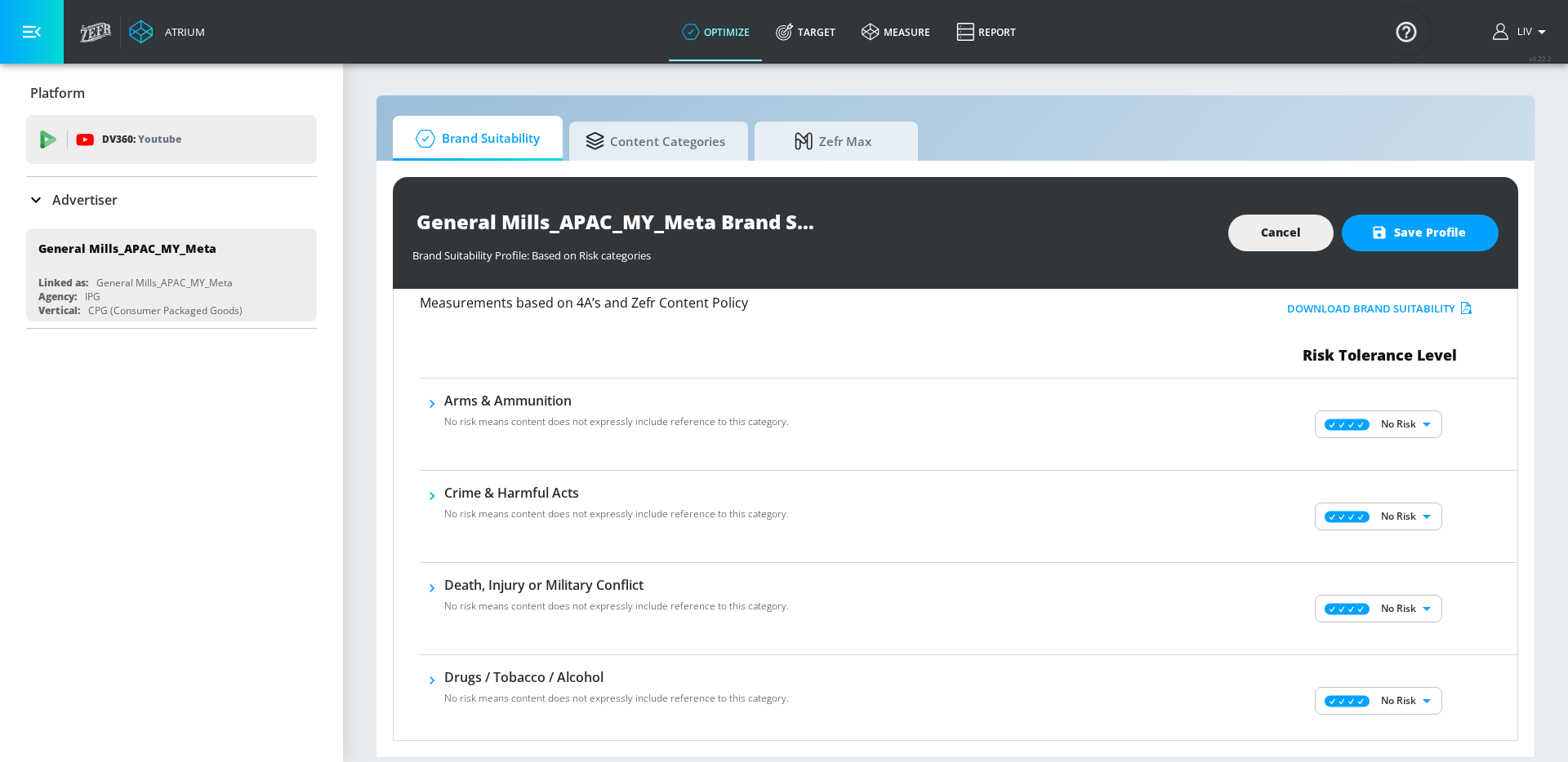
scroll to position [0, 0]
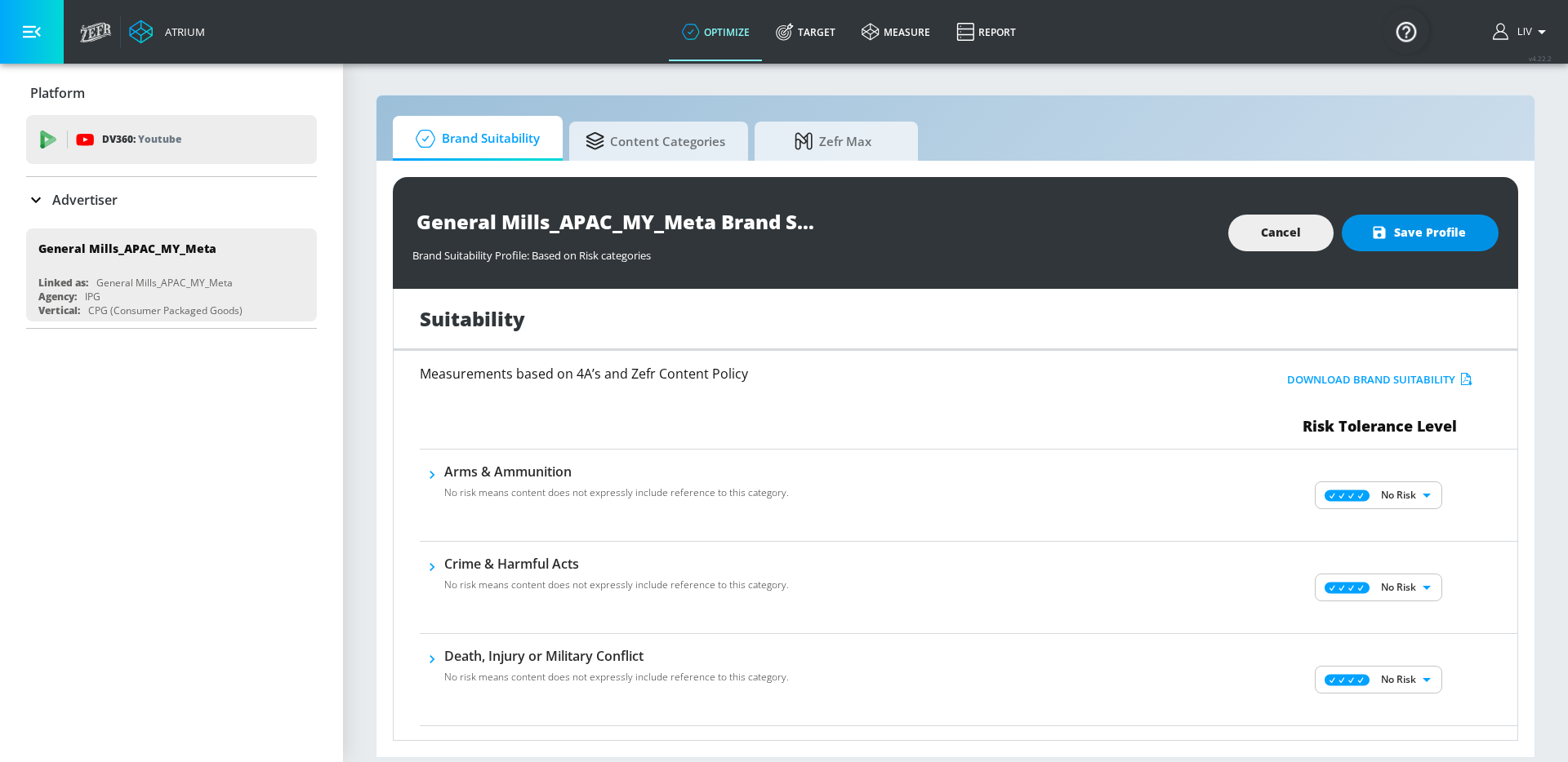
click at [1430, 249] on button "Save Profile" at bounding box center [1420, 233] width 157 height 37
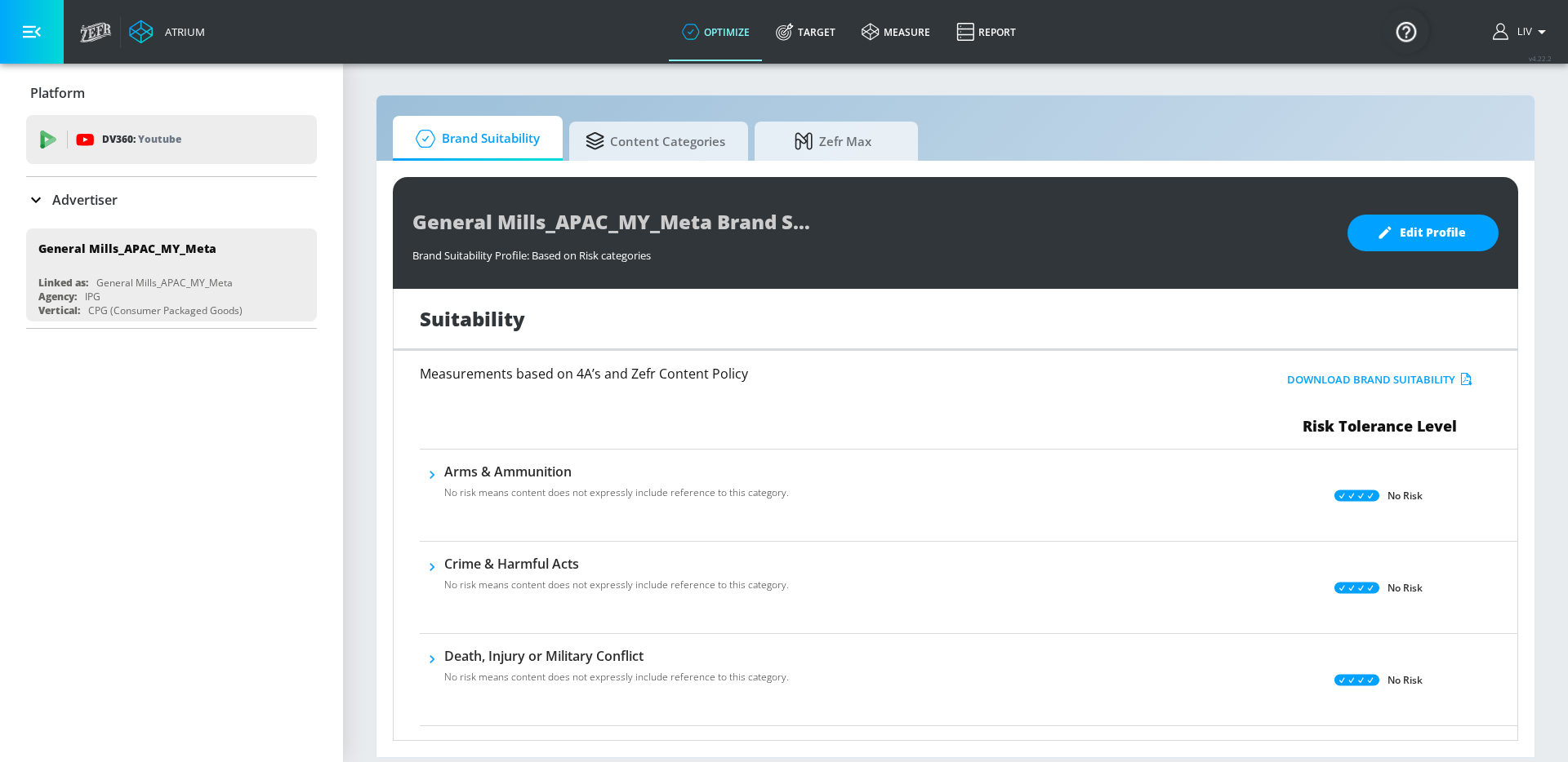
click at [175, 201] on div "Advertiser" at bounding box center [171, 200] width 291 height 20
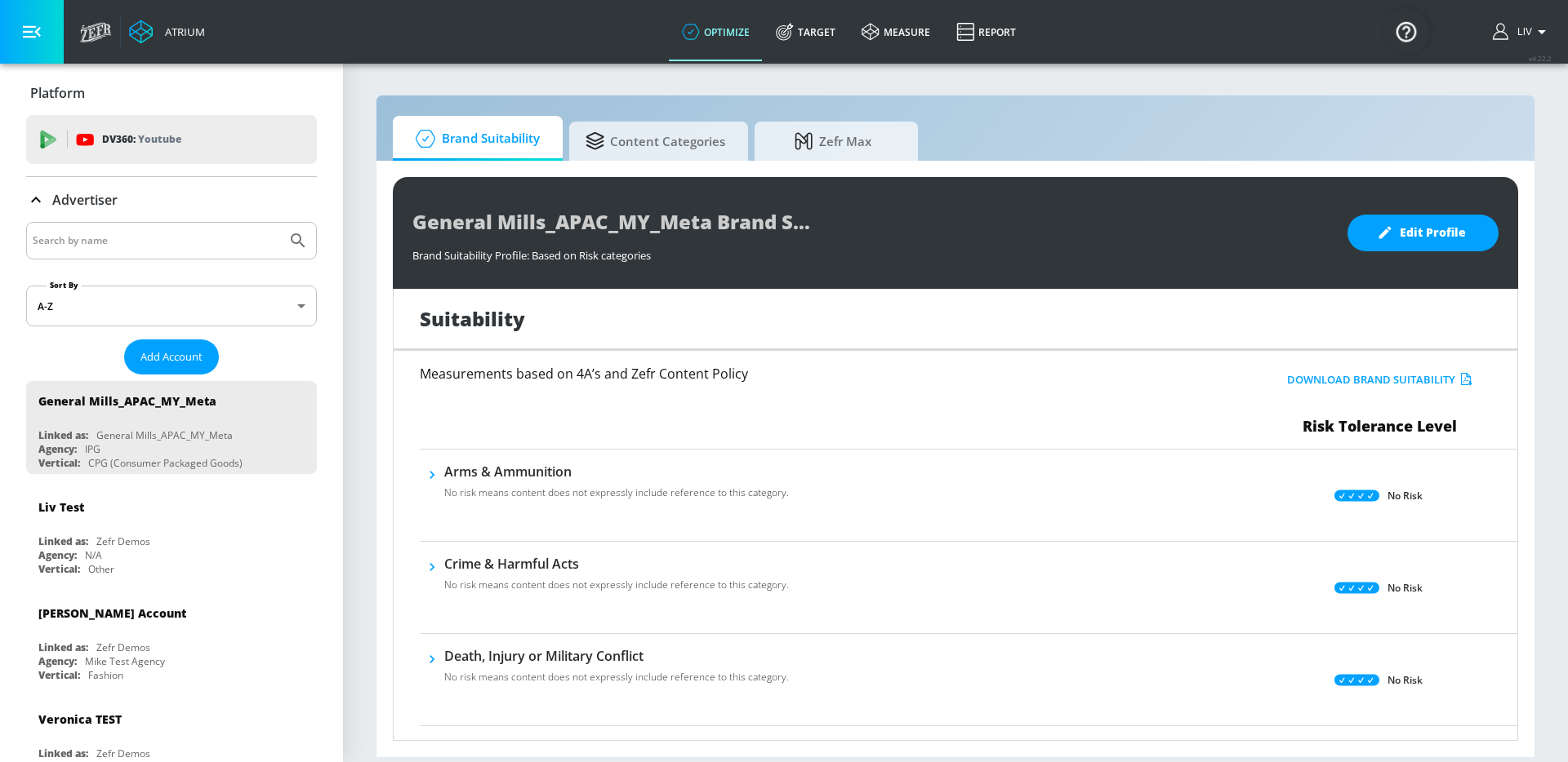
click at [188, 238] on input "Search by name" at bounding box center [156, 240] width 248 height 22
type input "general [PERSON_NAME]"
click at [280, 222] on button "Submit Search" at bounding box center [298, 240] width 36 height 36
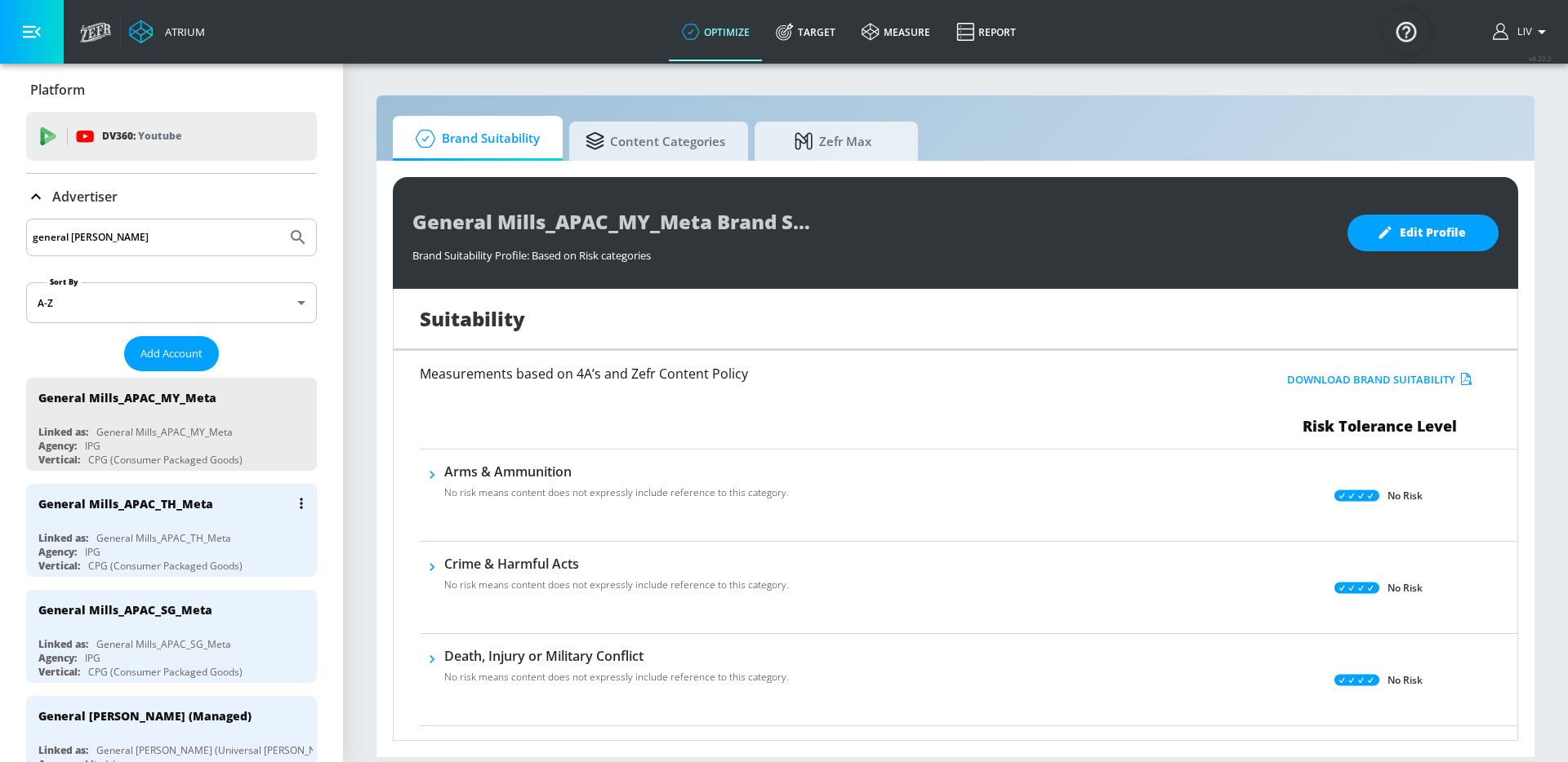
scroll to position [7, 0]
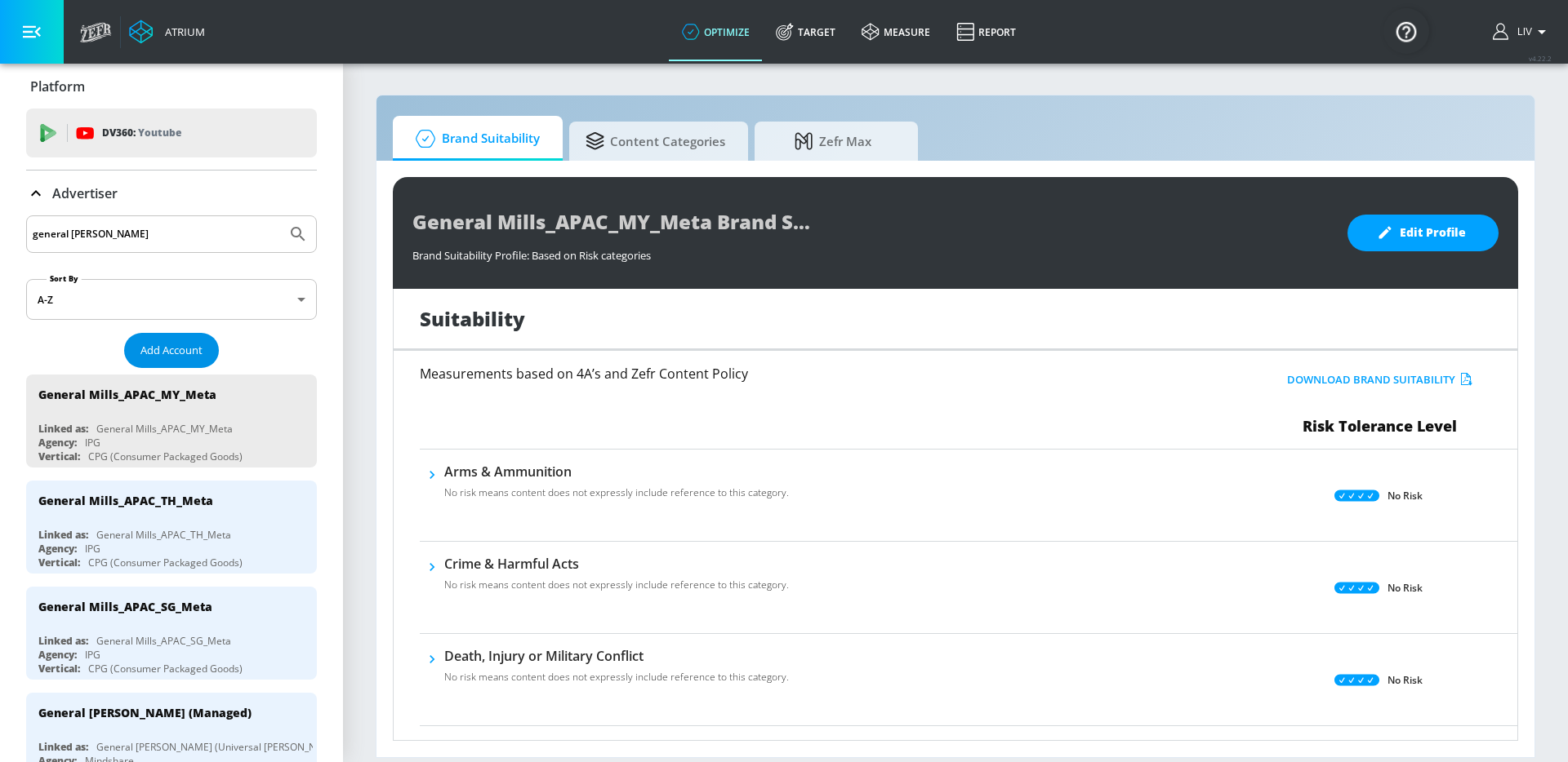
click at [176, 345] on span "Add Account" at bounding box center [172, 351] width 62 height 19
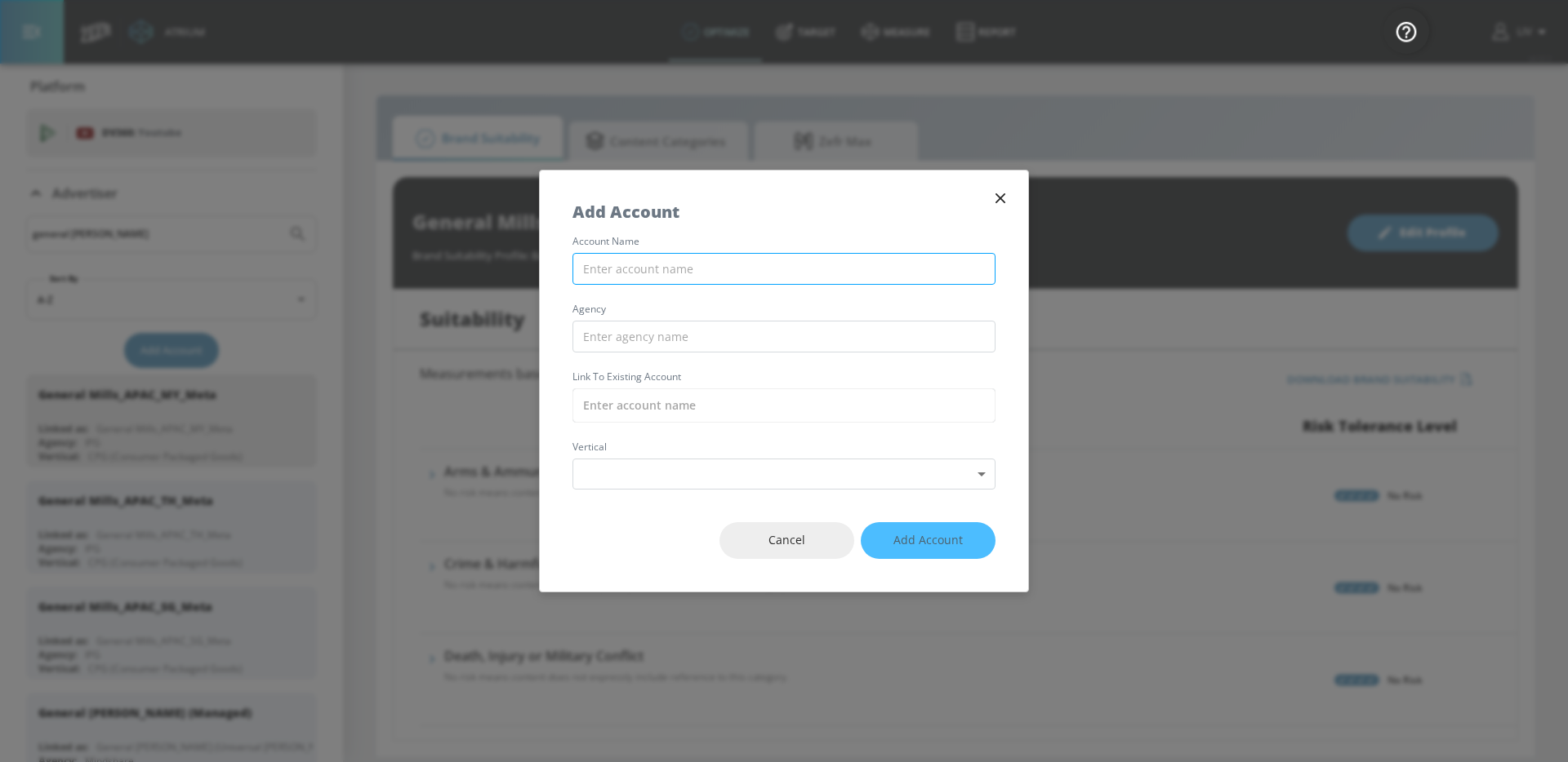
click at [706, 281] on input "text" at bounding box center [784, 268] width 423 height 32
paste input "General [PERSON_NAME]"
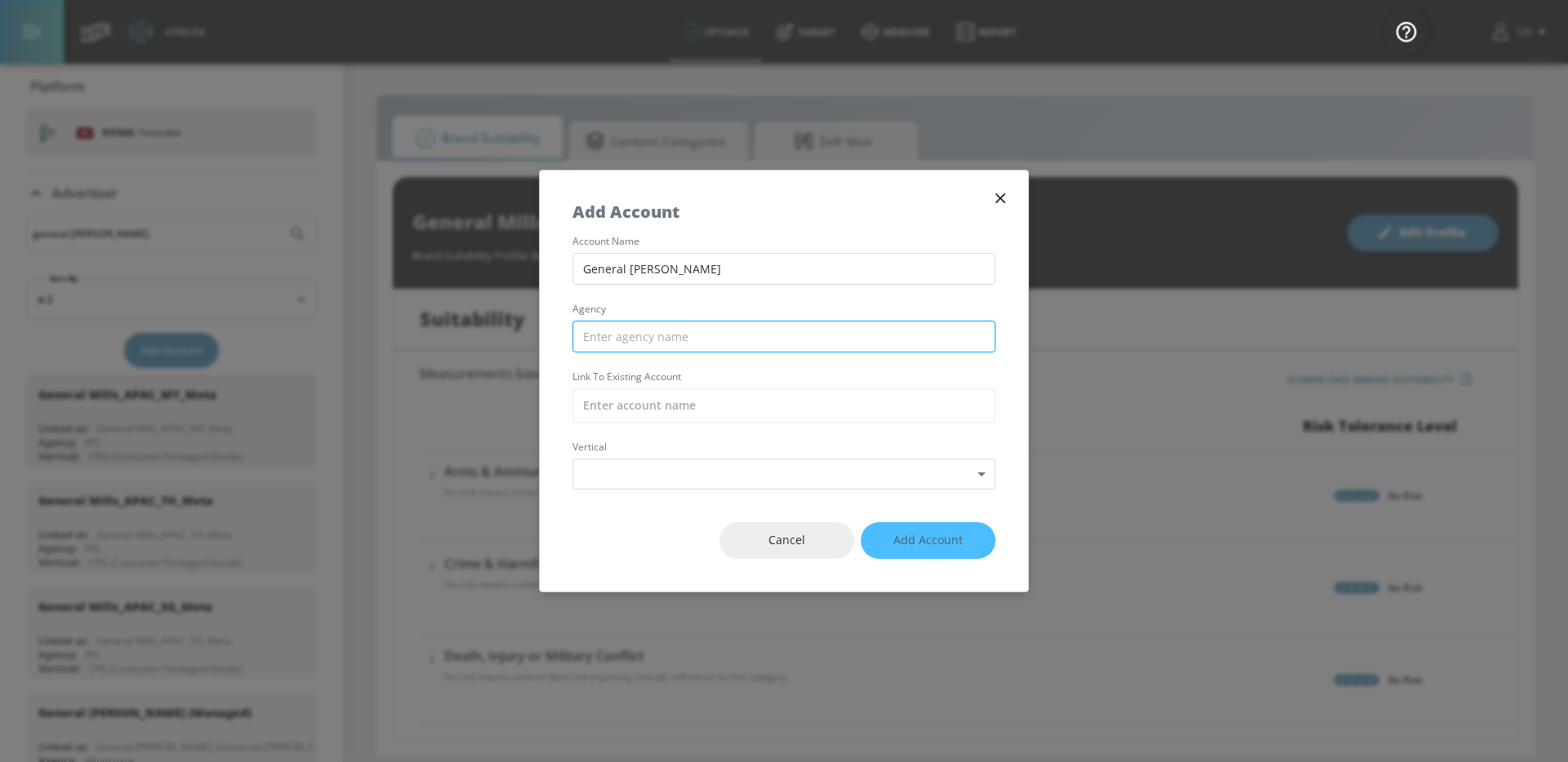
type input "General [PERSON_NAME]"
click at [730, 331] on input "text" at bounding box center [784, 336] width 423 height 32
type input "IPG"
click at [689, 414] on input "text" at bounding box center [784, 406] width 423 height 34
paste input "General [PERSON_NAME]"
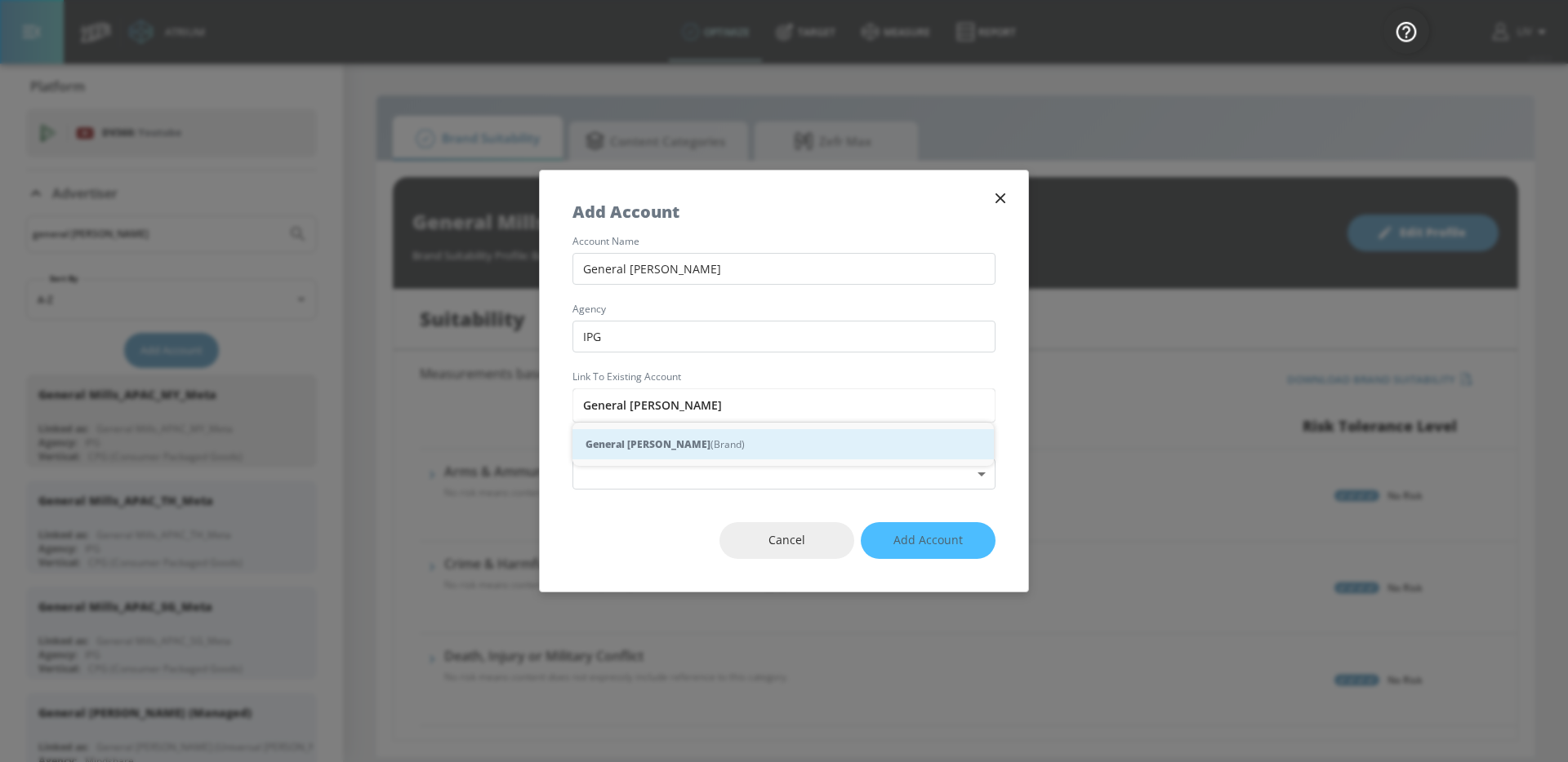
click at [800, 445] on div "General Mills_APAC_SGTHMY_YouTube (Brand)" at bounding box center [783, 444] width 421 height 30
type input "General Mills_APAC_SGTHMY_YouTube (Brand)"
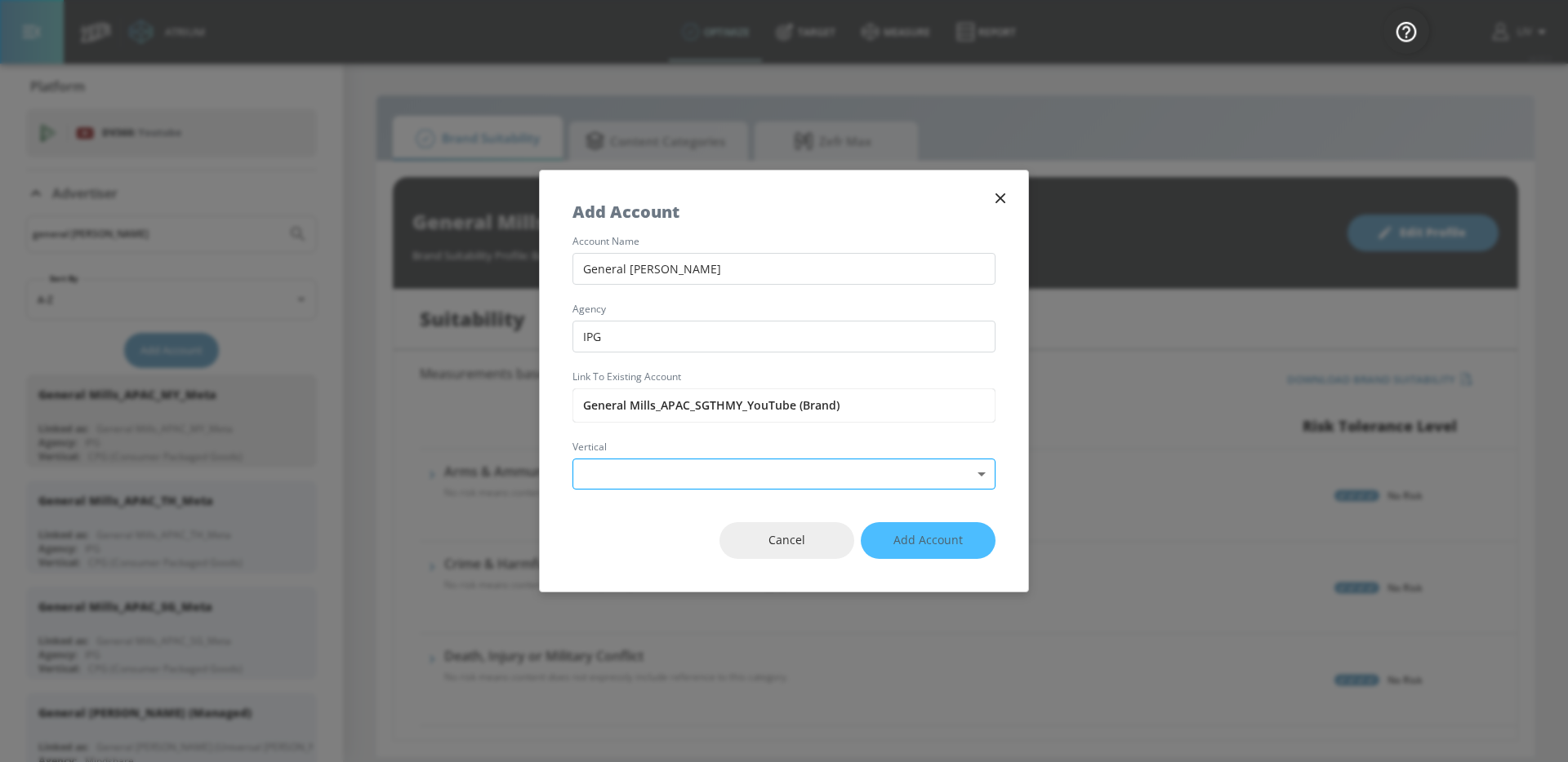
click at [778, 468] on body "Atrium optimize Target measure Report optimize Target measure Report v 4.22.2 L…" at bounding box center [784, 381] width 1568 height 762
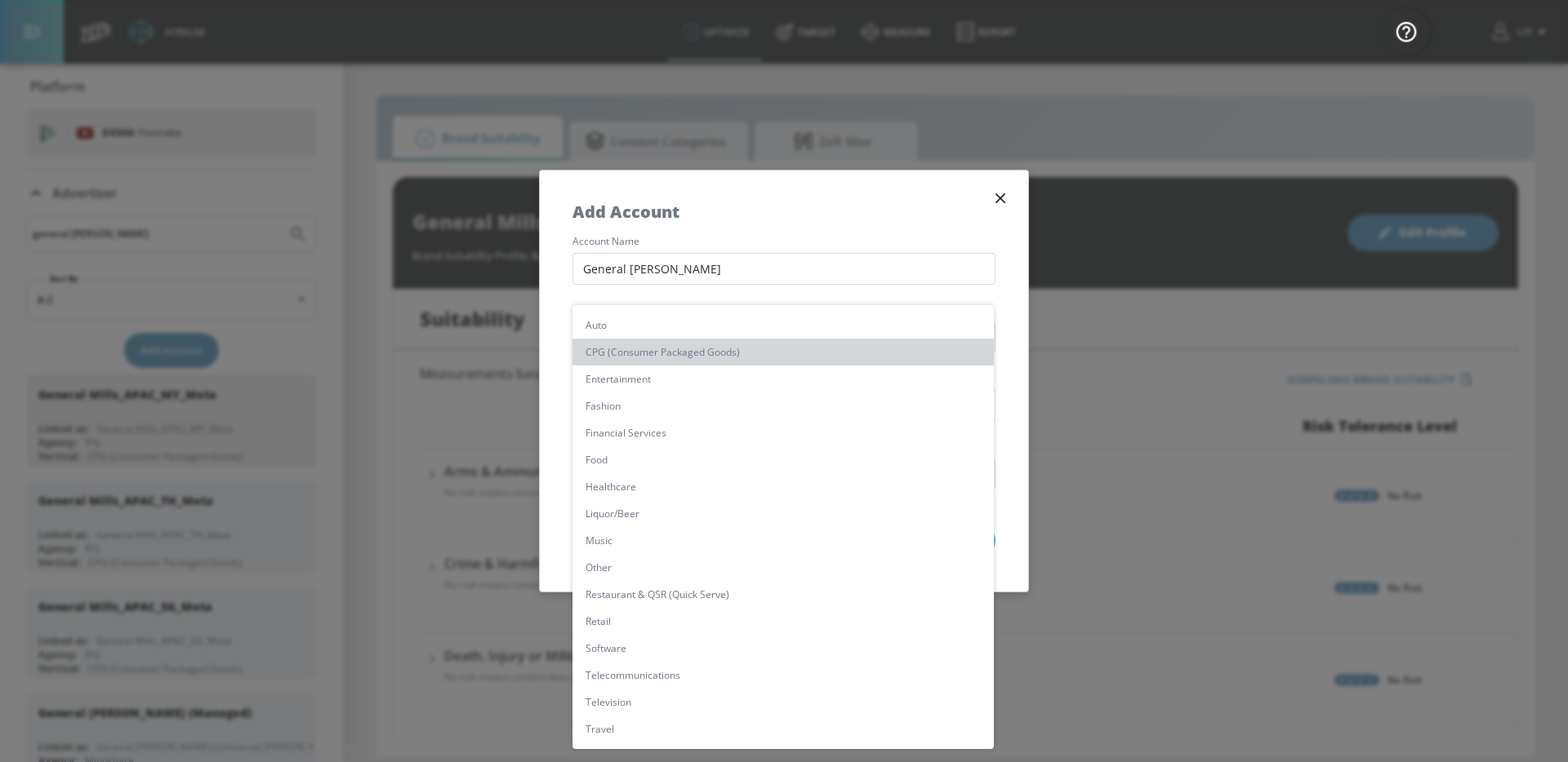
click at [767, 359] on li "CPG (Consumer Packaged Goods)" at bounding box center [783, 352] width 421 height 27
type input "[object Object]"
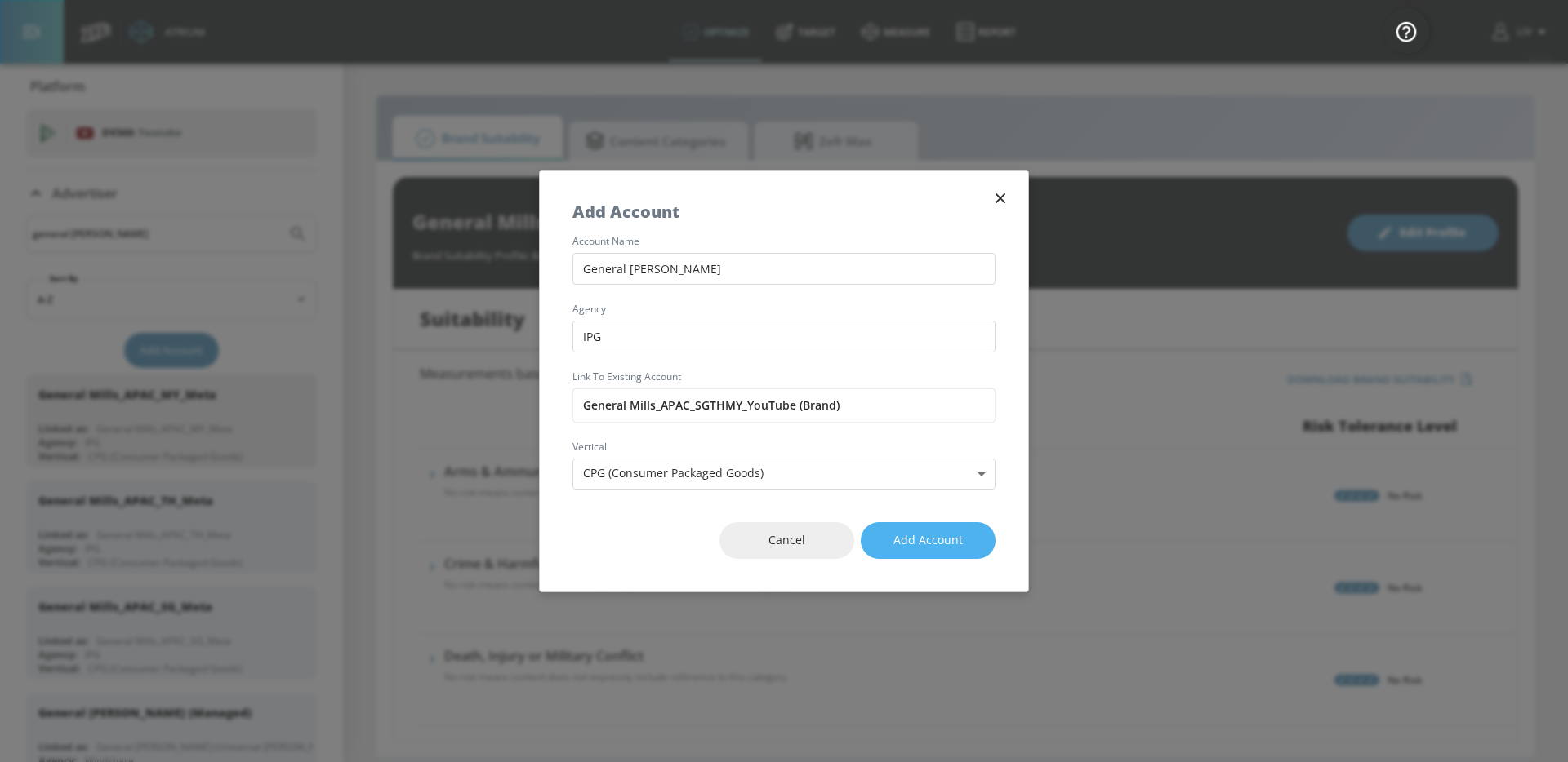
click at [948, 535] on span "Add Account" at bounding box center [928, 540] width 69 height 21
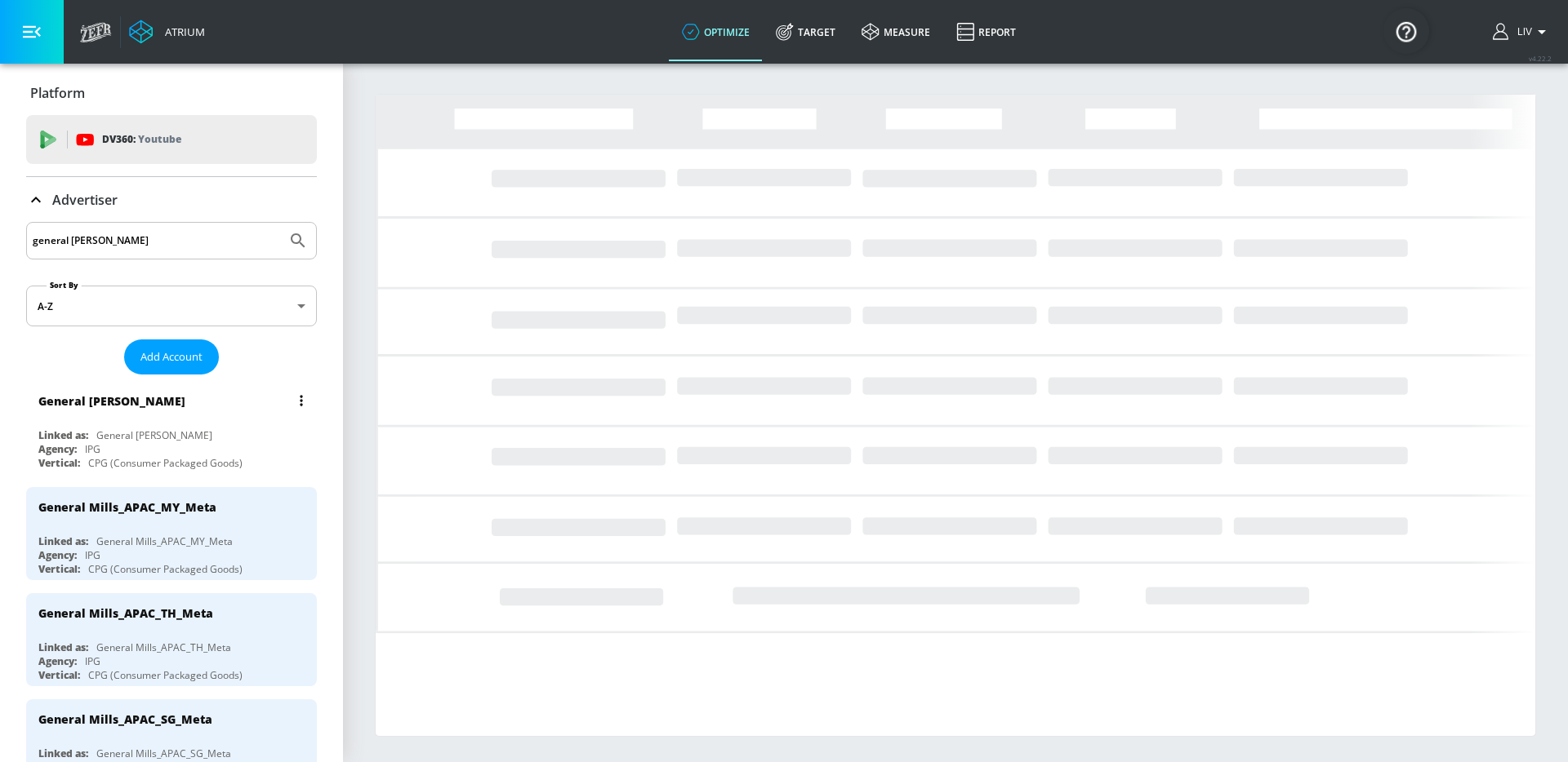
click at [185, 393] on div "General [PERSON_NAME]" at bounding box center [111, 401] width 147 height 16
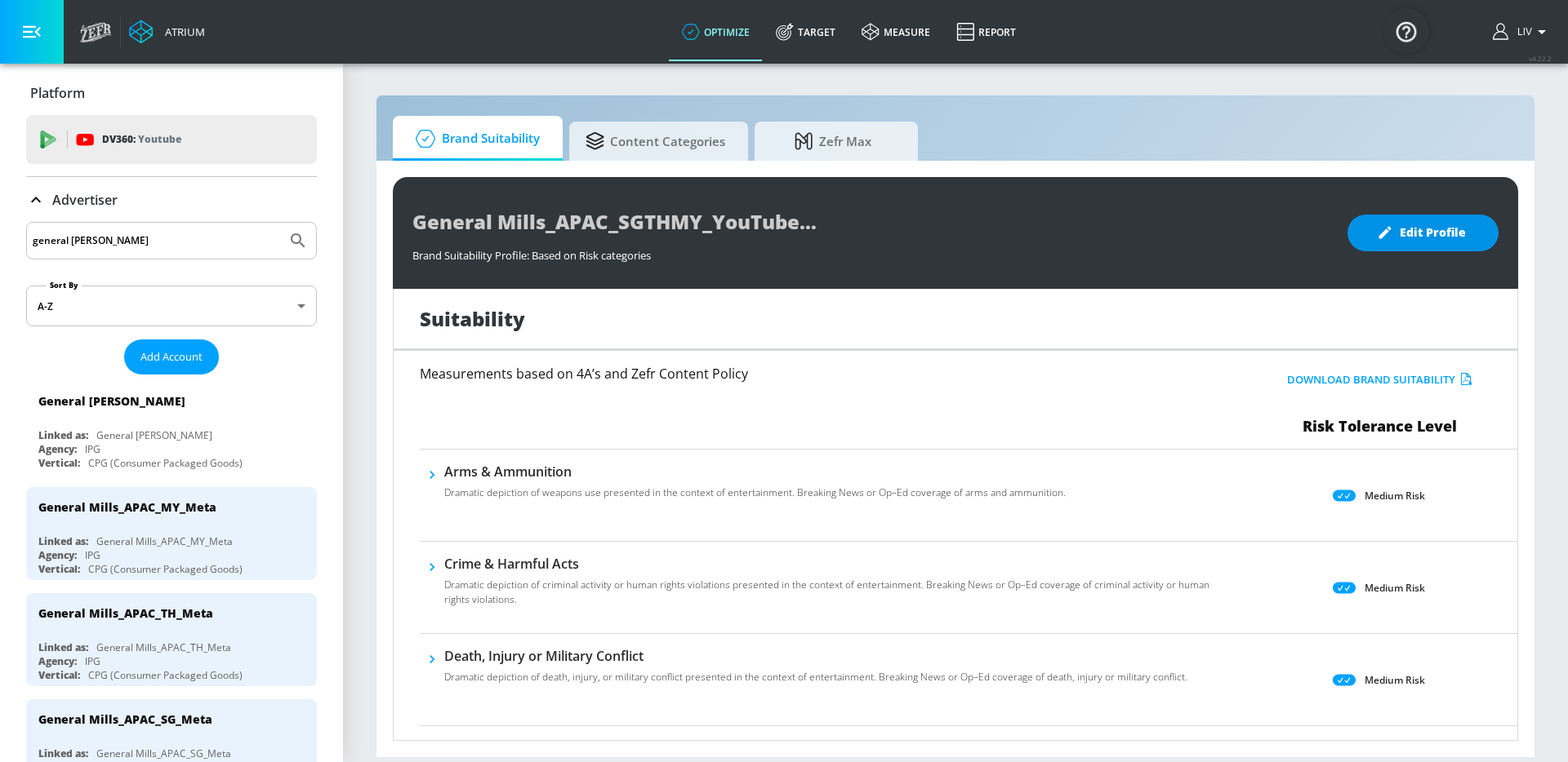
click at [1389, 246] on button "Edit Profile" at bounding box center [1422, 233] width 151 height 37
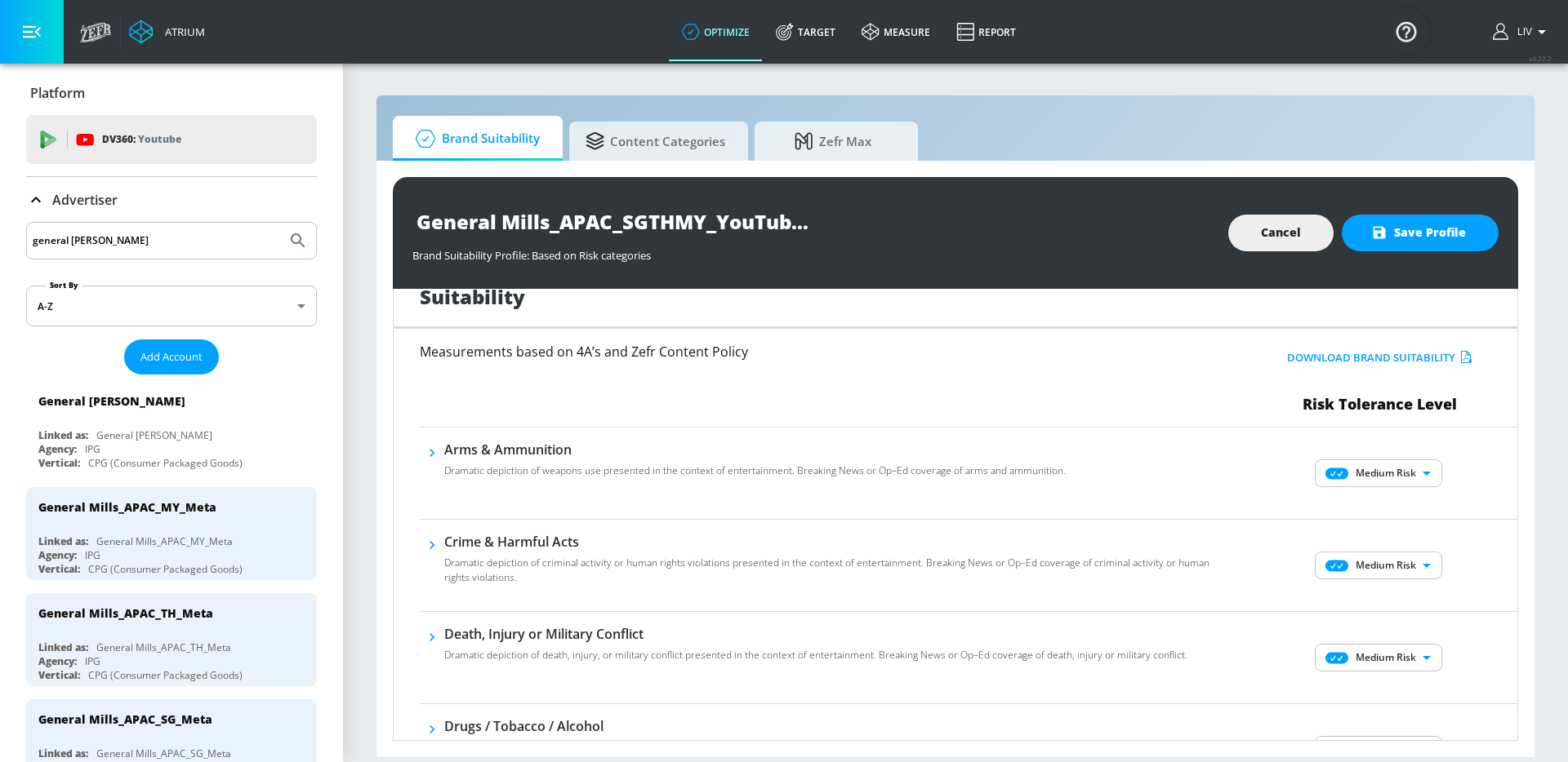
scroll to position [34, 0]
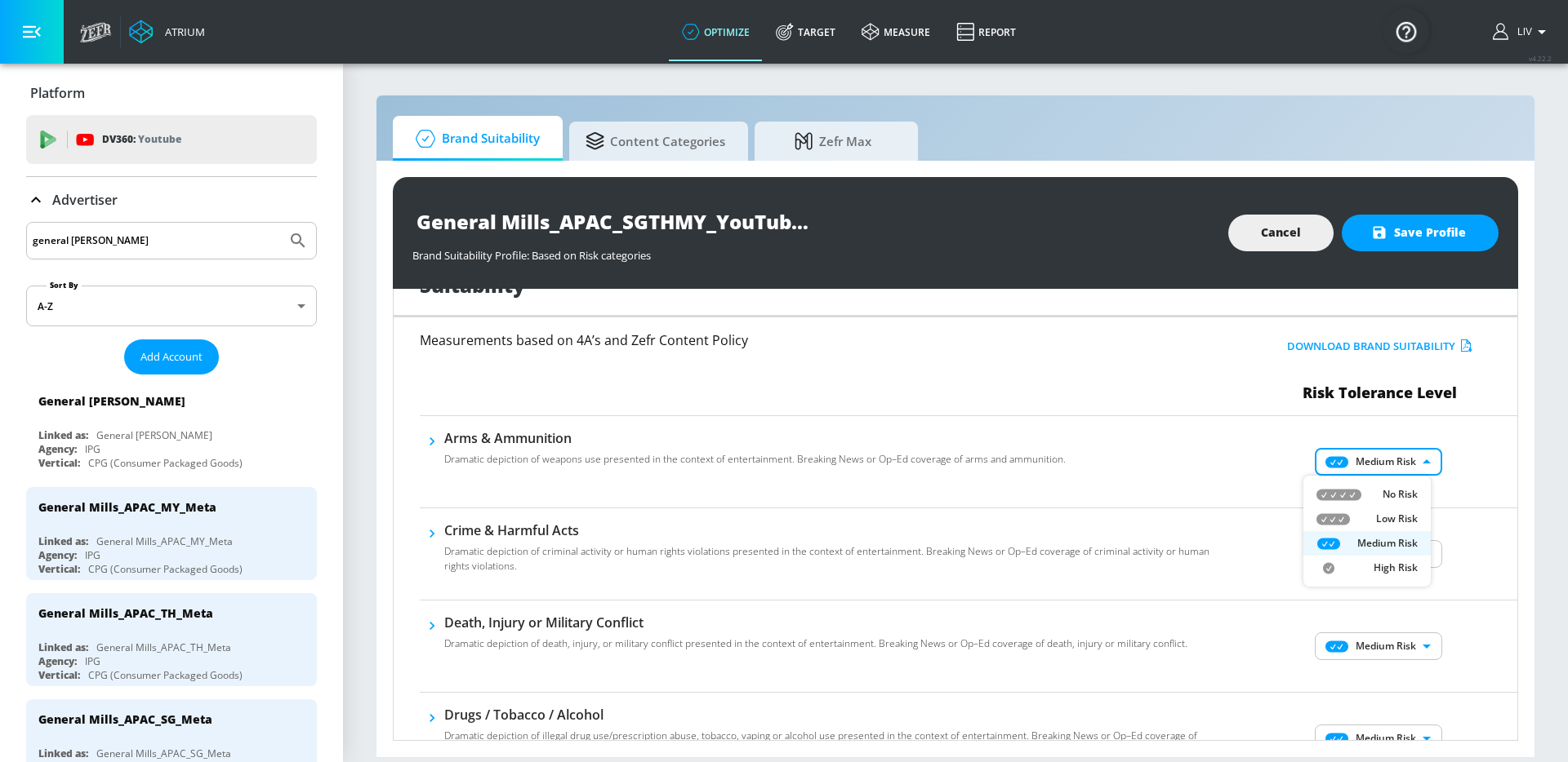
click at [1400, 462] on body "Atrium optimize Target measure Report optimize Target measure Report v 4.22.2 L…" at bounding box center [784, 381] width 1568 height 762
click at [1400, 497] on p "No Risk" at bounding box center [1400, 494] width 35 height 15
type input "MINIMAL"
click at [1400, 553] on body "Atrium optimize Target measure Report optimize Target measure Report v 4.22.2 L…" at bounding box center [784, 381] width 1568 height 762
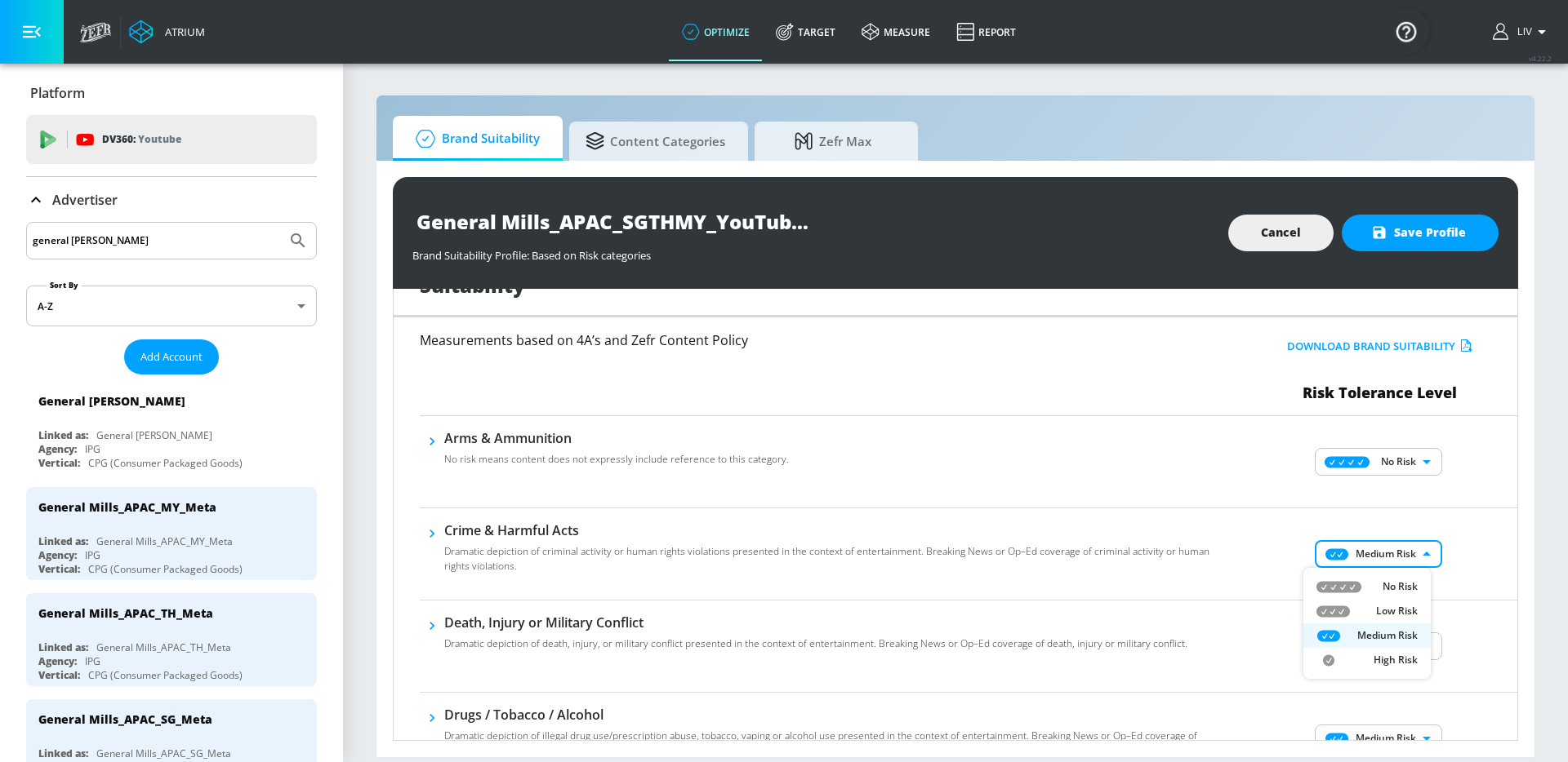
click at [1401, 584] on p "No Risk" at bounding box center [1400, 586] width 35 height 15
type input "MINIMAL"
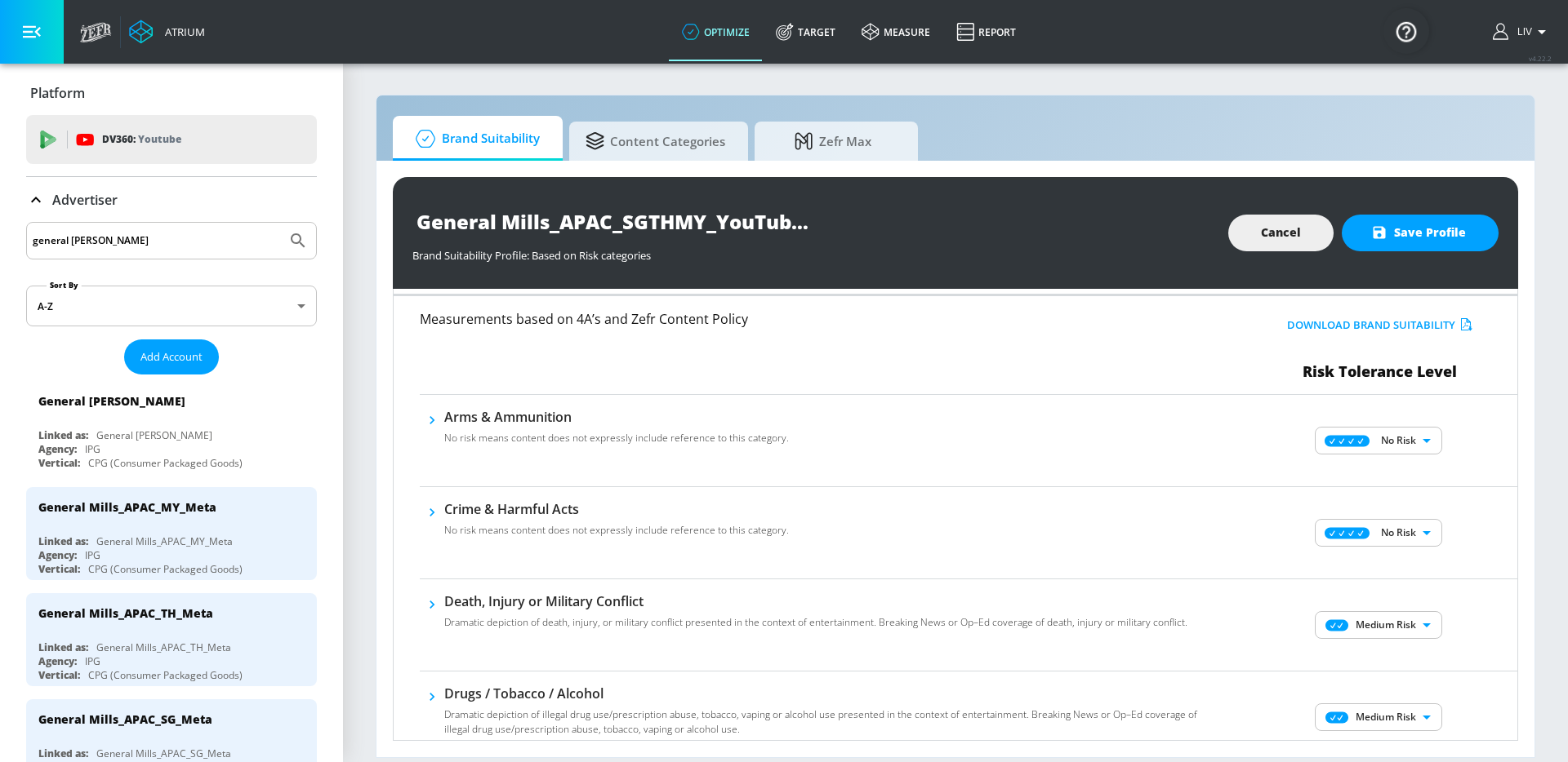
scroll to position [72, 0]
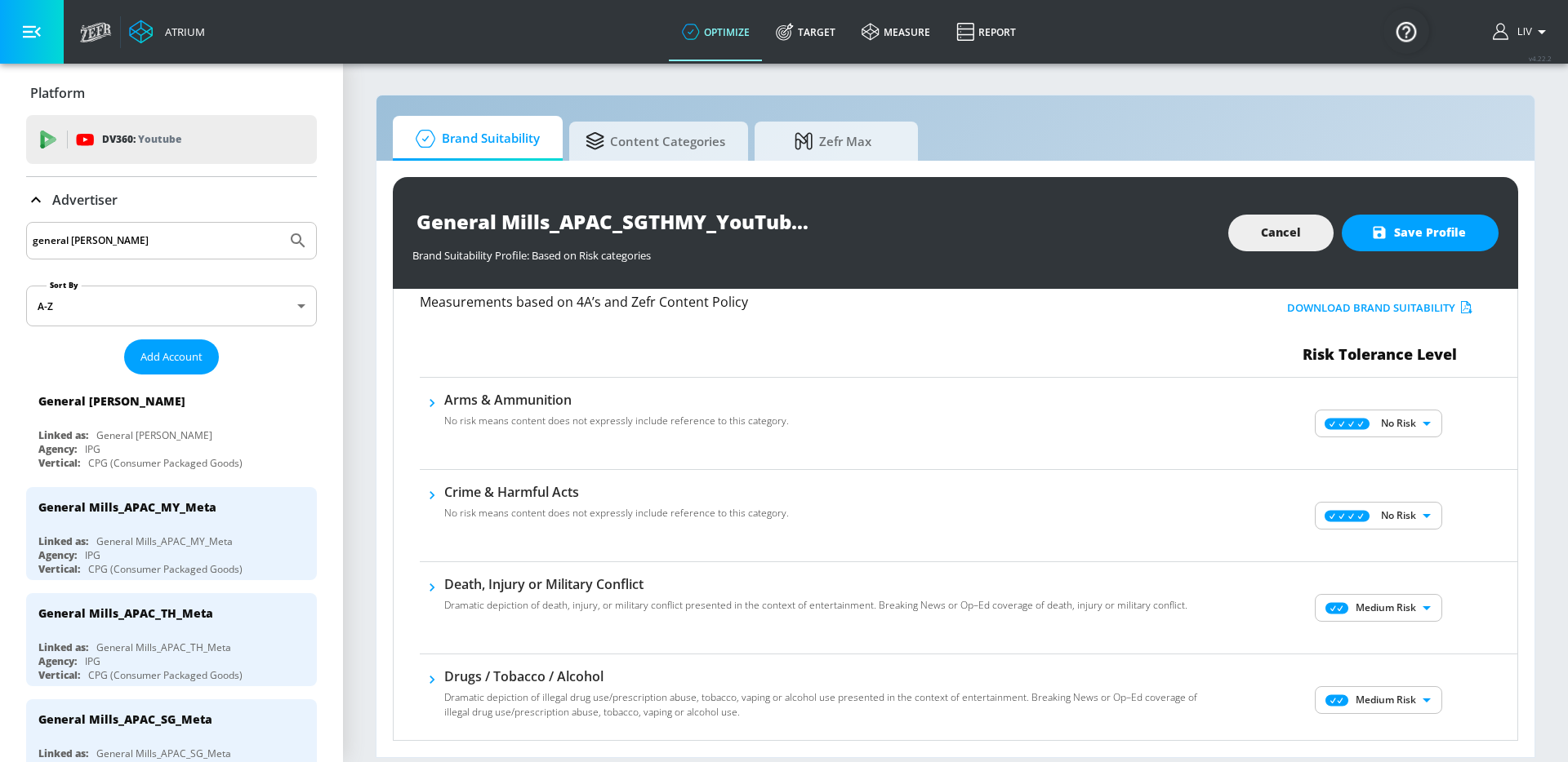
click at [1397, 615] on body "Atrium optimize Target measure Report optimize Target measure Report v 4.22.2 L…" at bounding box center [784, 381] width 1568 height 762
click at [1389, 629] on li "No Risk" at bounding box center [1367, 640] width 128 height 24
type input "MINIMAL"
click at [1432, 609] on div "No Risk Low Risk Medium Risk High Risk" at bounding box center [784, 381] width 1568 height 762
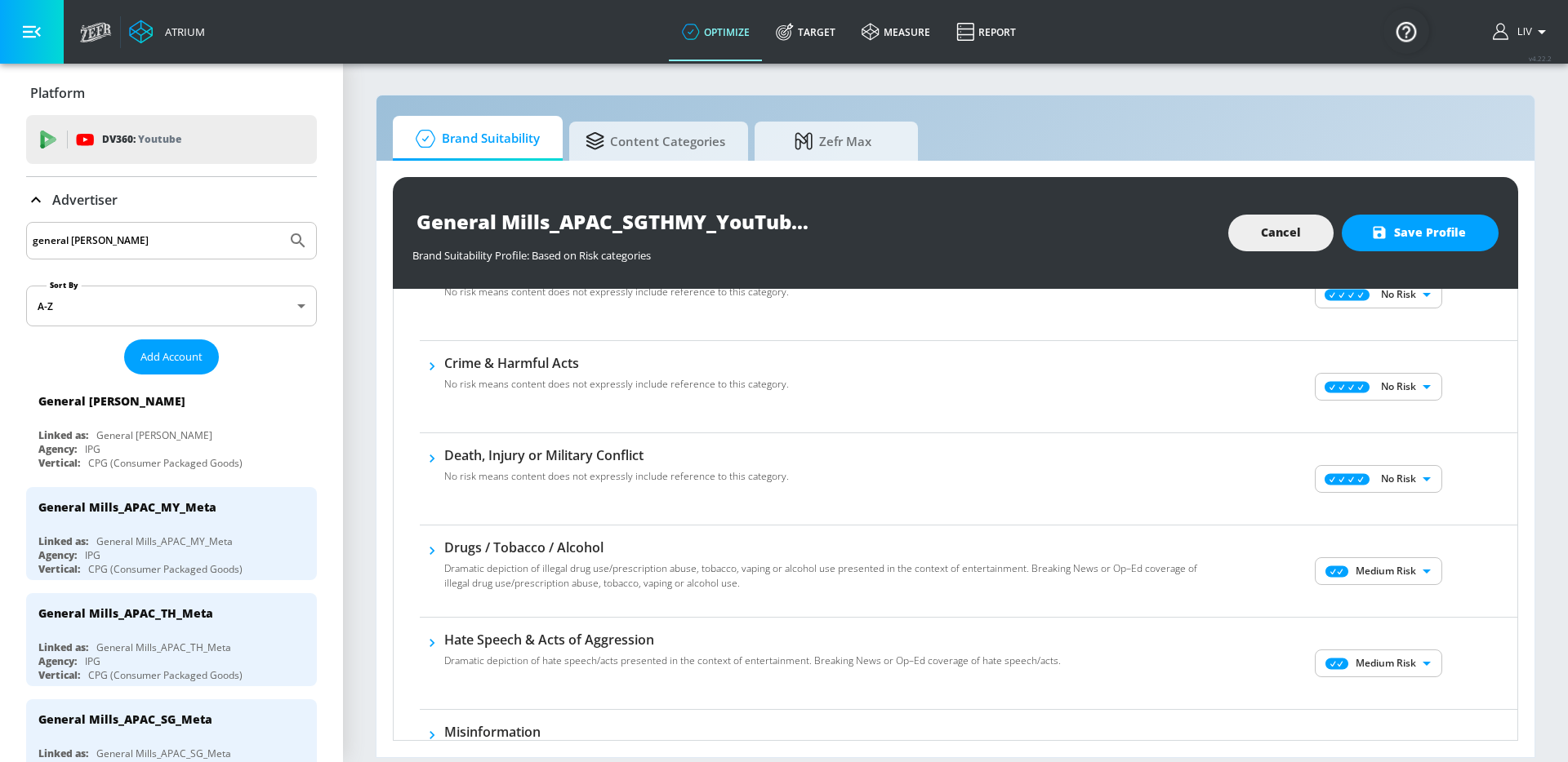
scroll to position [210, 0]
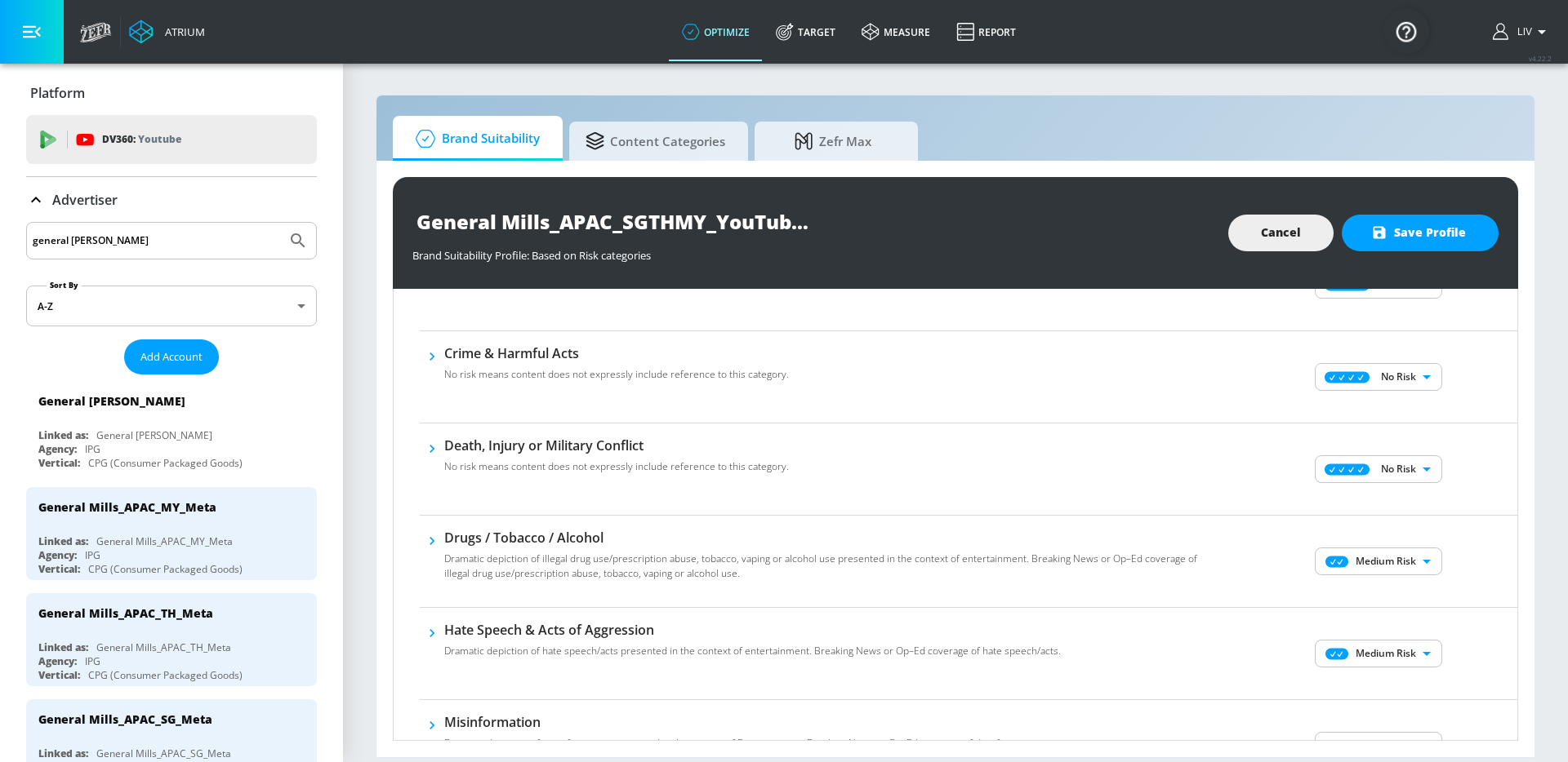
click at [1386, 552] on body "Atrium optimize Target measure Report optimize Target measure Report v 4.22.2 L…" at bounding box center [784, 381] width 1568 height 762
click at [1389, 582] on li "No Risk" at bounding box center [1367, 594] width 128 height 24
type input "MINIMAL"
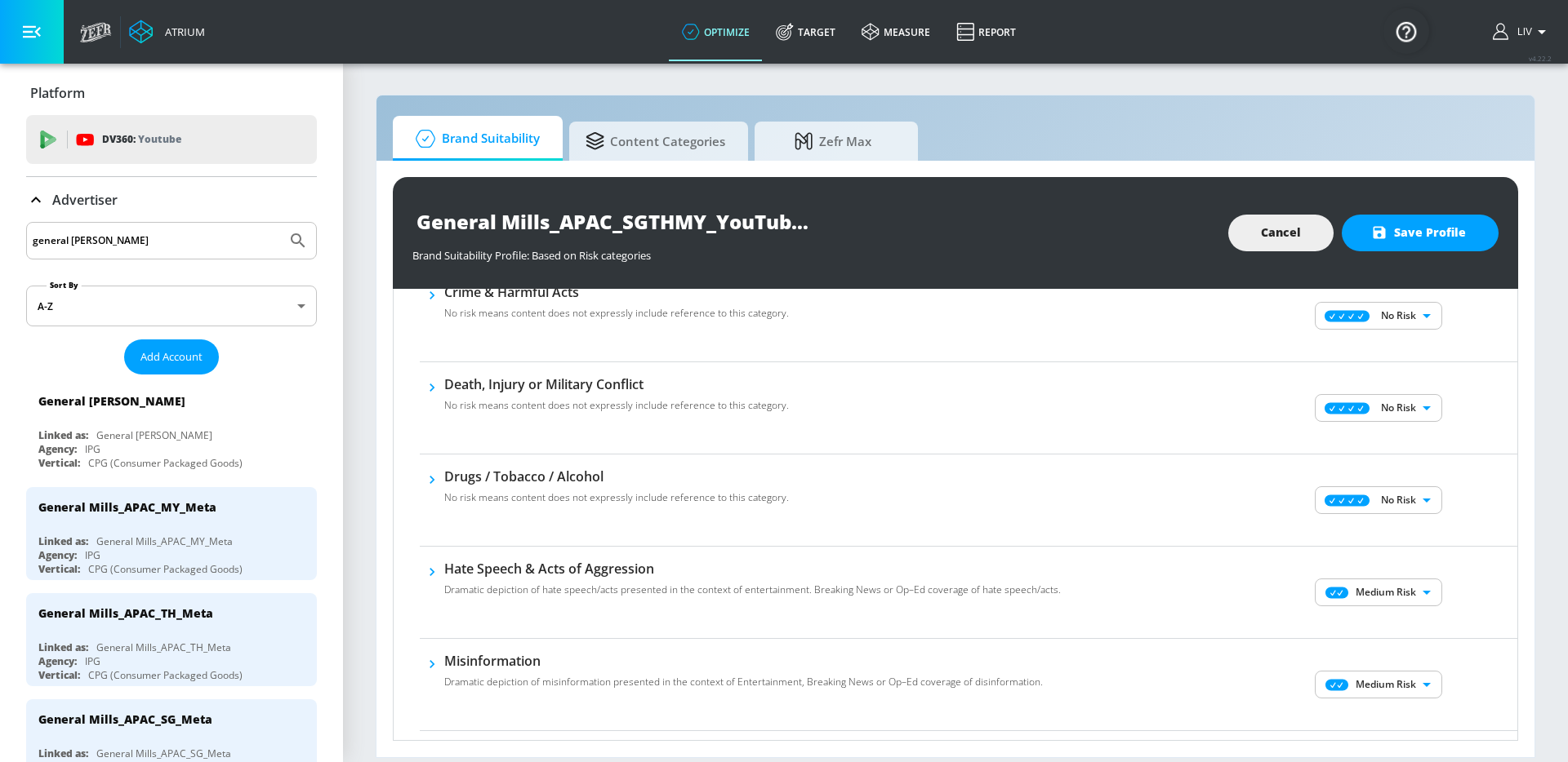
scroll to position [344, 0]
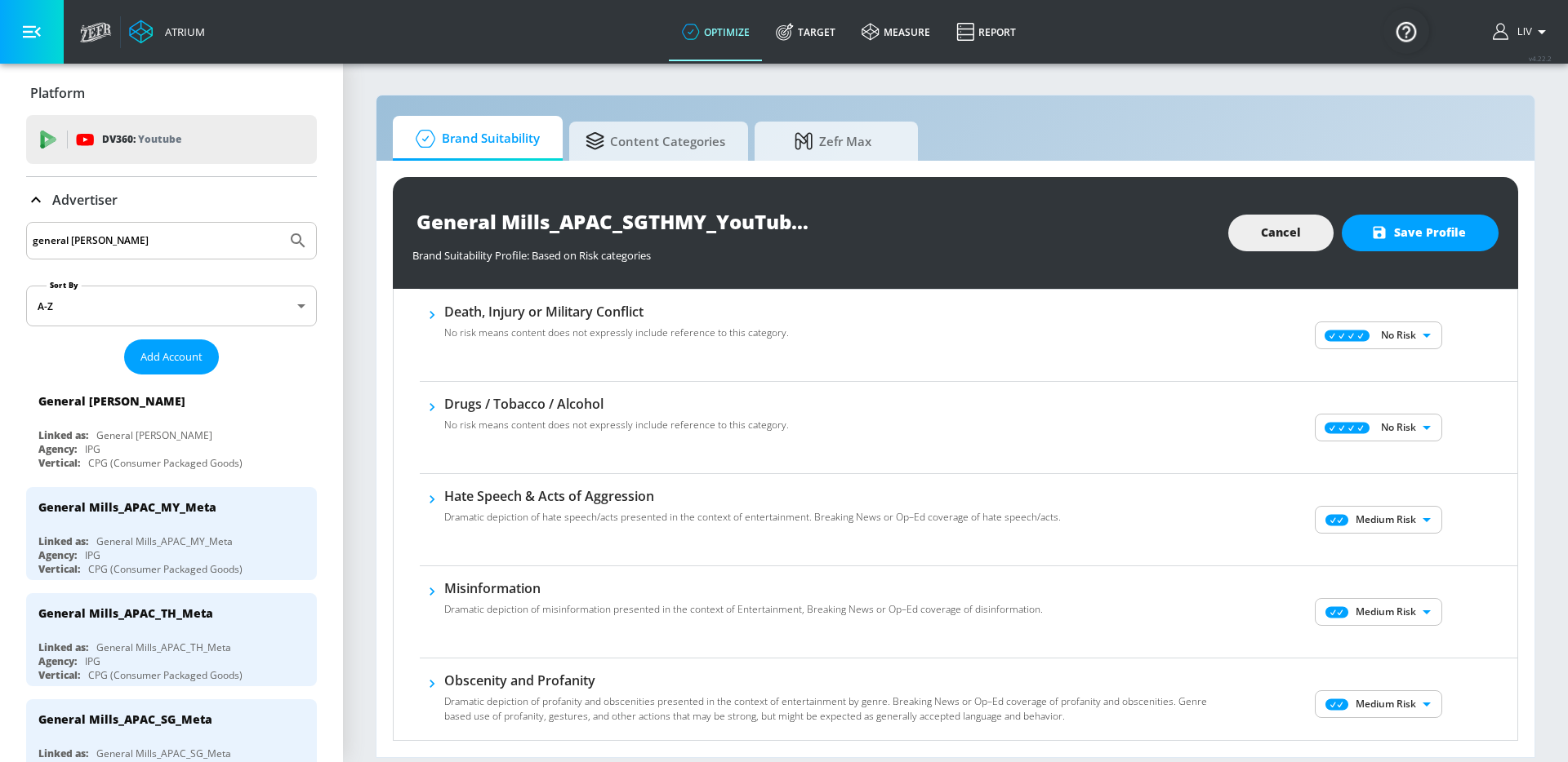
click at [1369, 527] on body "Atrium optimize Target measure Report optimize Target measure Report v 4.22.2 L…" at bounding box center [784, 381] width 1568 height 762
click at [1371, 553] on div "No Risk" at bounding box center [1366, 552] width 101 height 15
type input "MINIMAL"
click at [1385, 608] on body "Atrium optimize Target measure Report optimize Target measure Report v 4.22.2 L…" at bounding box center [784, 381] width 1568 height 762
click at [1387, 637] on p "No Risk" at bounding box center [1400, 644] width 35 height 15
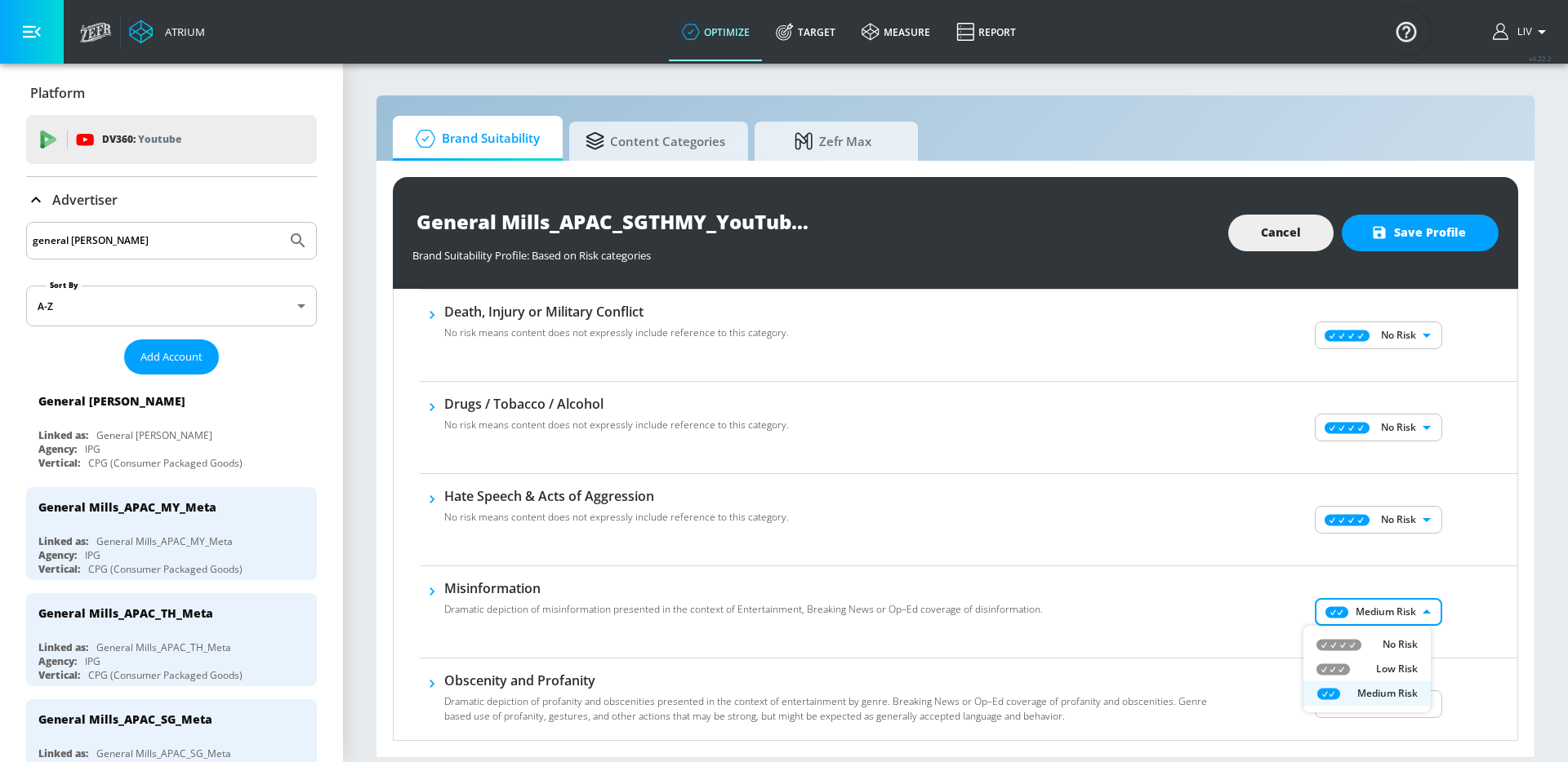
type input "MINIMAL"
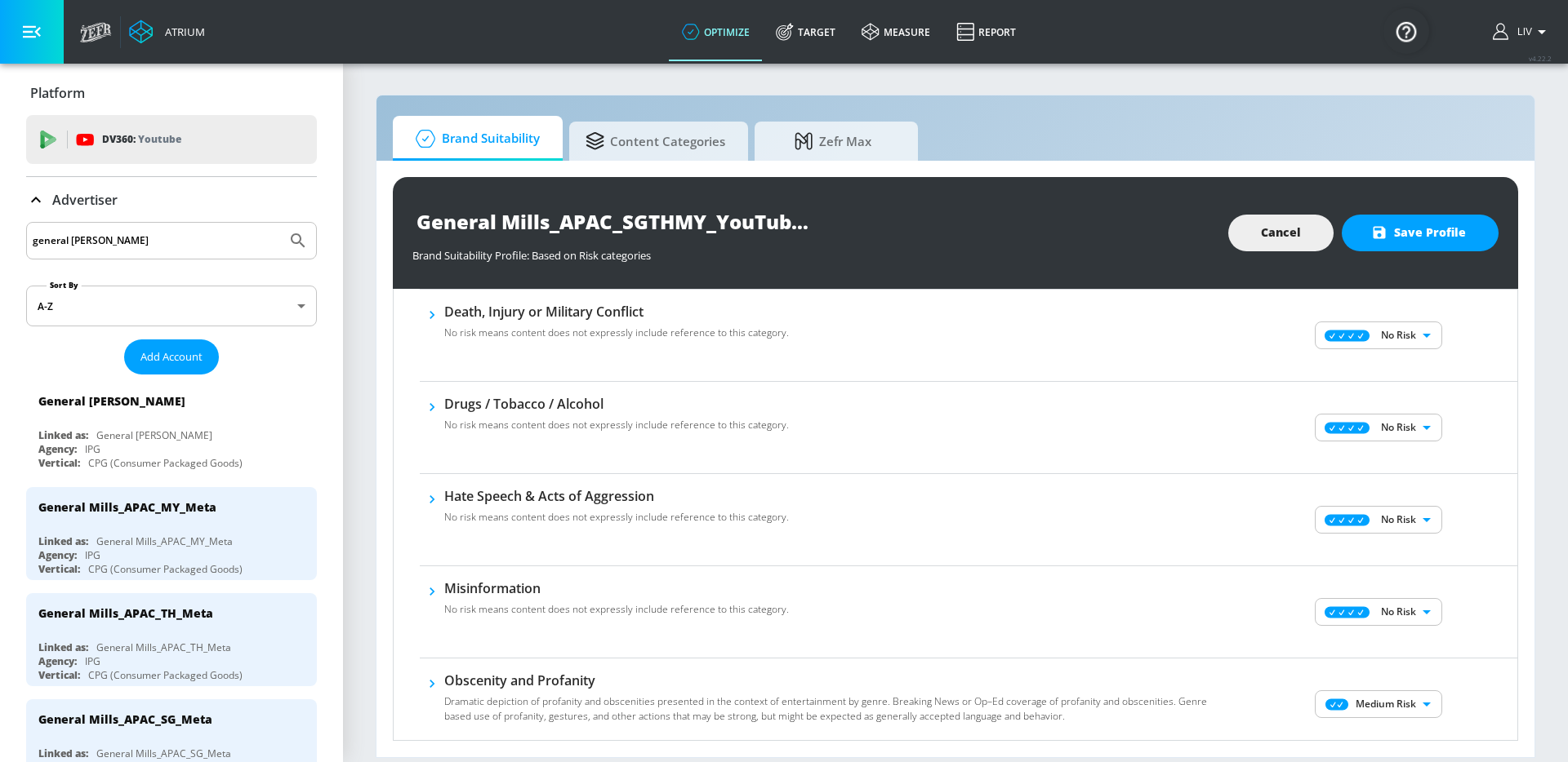
scroll to position [521, 0]
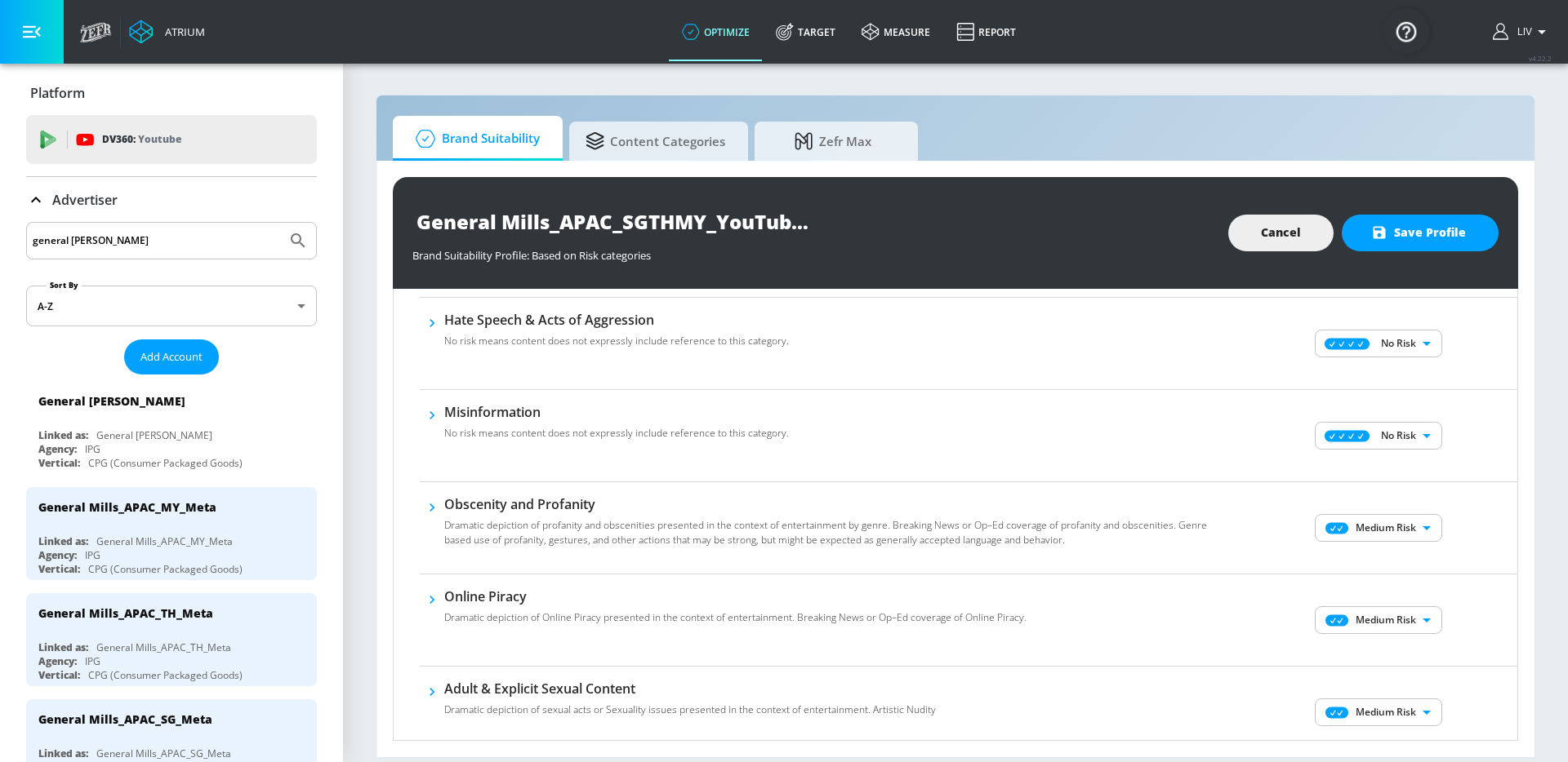
click at [1400, 513] on div "Medium Risk MEDIUM ​" at bounding box center [1380, 528] width 274 height 66
click at [1401, 542] on div "Medium Risk MEDIUM ​" at bounding box center [1380, 528] width 274 height 66
click at [1402, 539] on body "Atrium optimize Target measure Report optimize Target measure Report v 4.22.2 L…" at bounding box center [784, 381] width 1568 height 762
click at [1392, 558] on p "No Risk" at bounding box center [1400, 560] width 35 height 15
type input "MINIMAL"
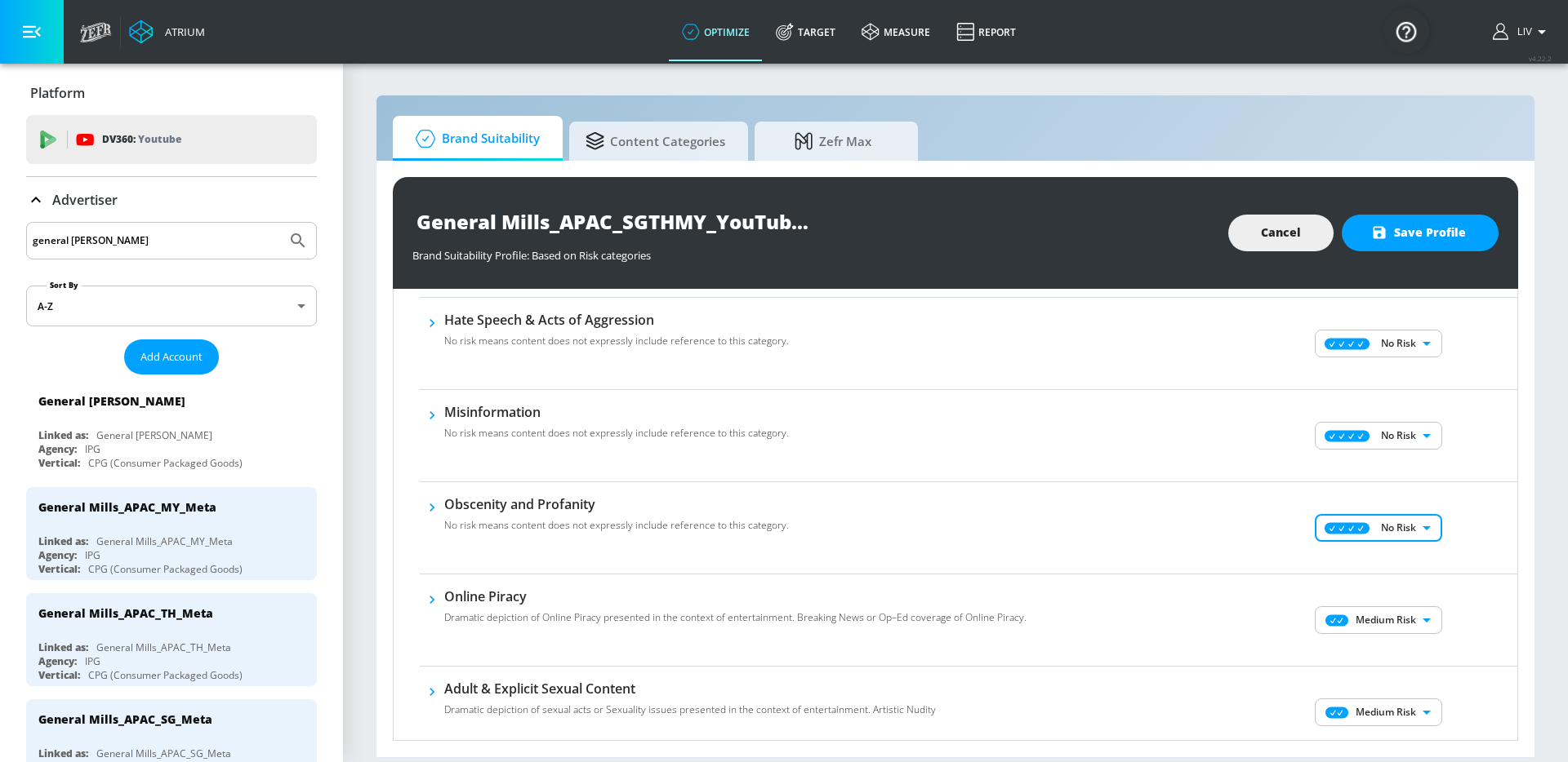
click at [1403, 618] on body "Atrium optimize Target measure Report optimize Target measure Report v 4.22.2 L…" at bounding box center [784, 381] width 1568 height 762
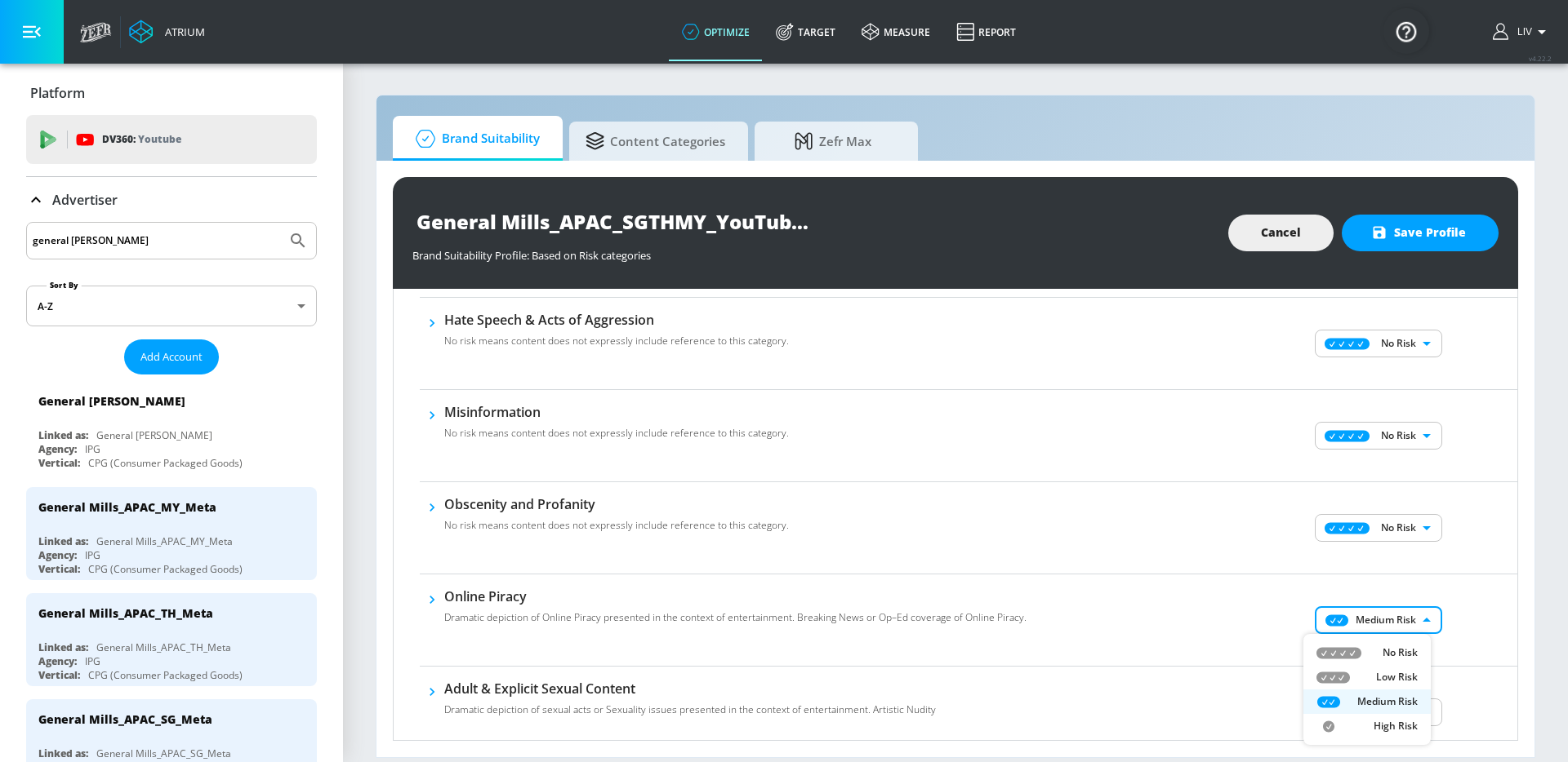
click at [1390, 642] on li "No Risk" at bounding box center [1367, 653] width 128 height 24
type input "MINIMAL"
click at [1458, 621] on div "No Risk Low Risk Medium Risk High Risk" at bounding box center [784, 381] width 1568 height 762
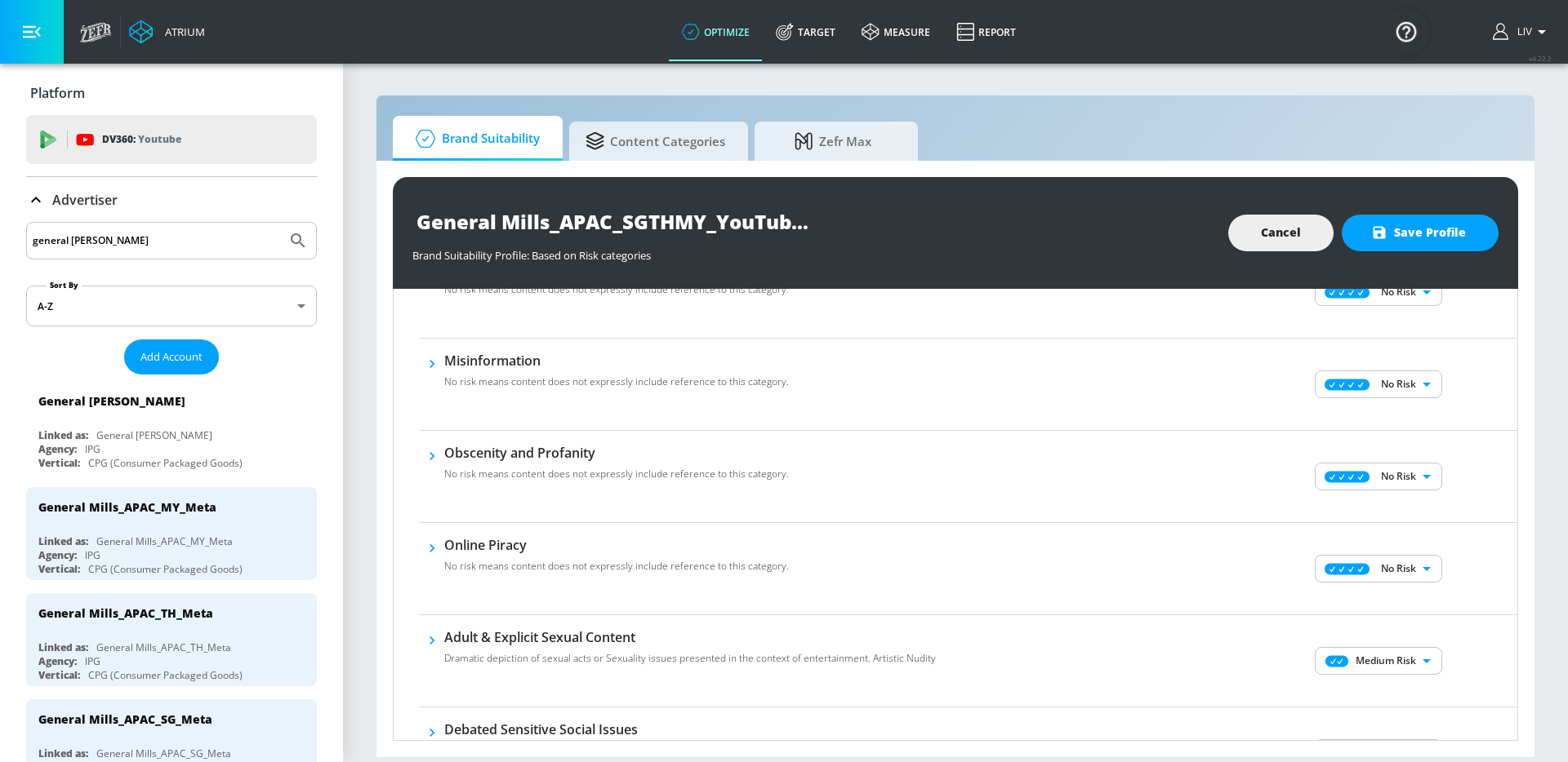
click at [1388, 644] on div "Medium Risk MEDIUM ​" at bounding box center [1380, 661] width 274 height 66
click at [1387, 648] on body "Atrium optimize Target measure Report optimize Target measure Report v 4.22.2 L…" at bounding box center [784, 381] width 1568 height 762
drag, startPoint x: 1375, startPoint y: 663, endPoint x: 1395, endPoint y: 652, distance: 22.8
click at [1375, 662] on div "No Risk" at bounding box center [1366, 657] width 101 height 15
type input "MINIMAL"
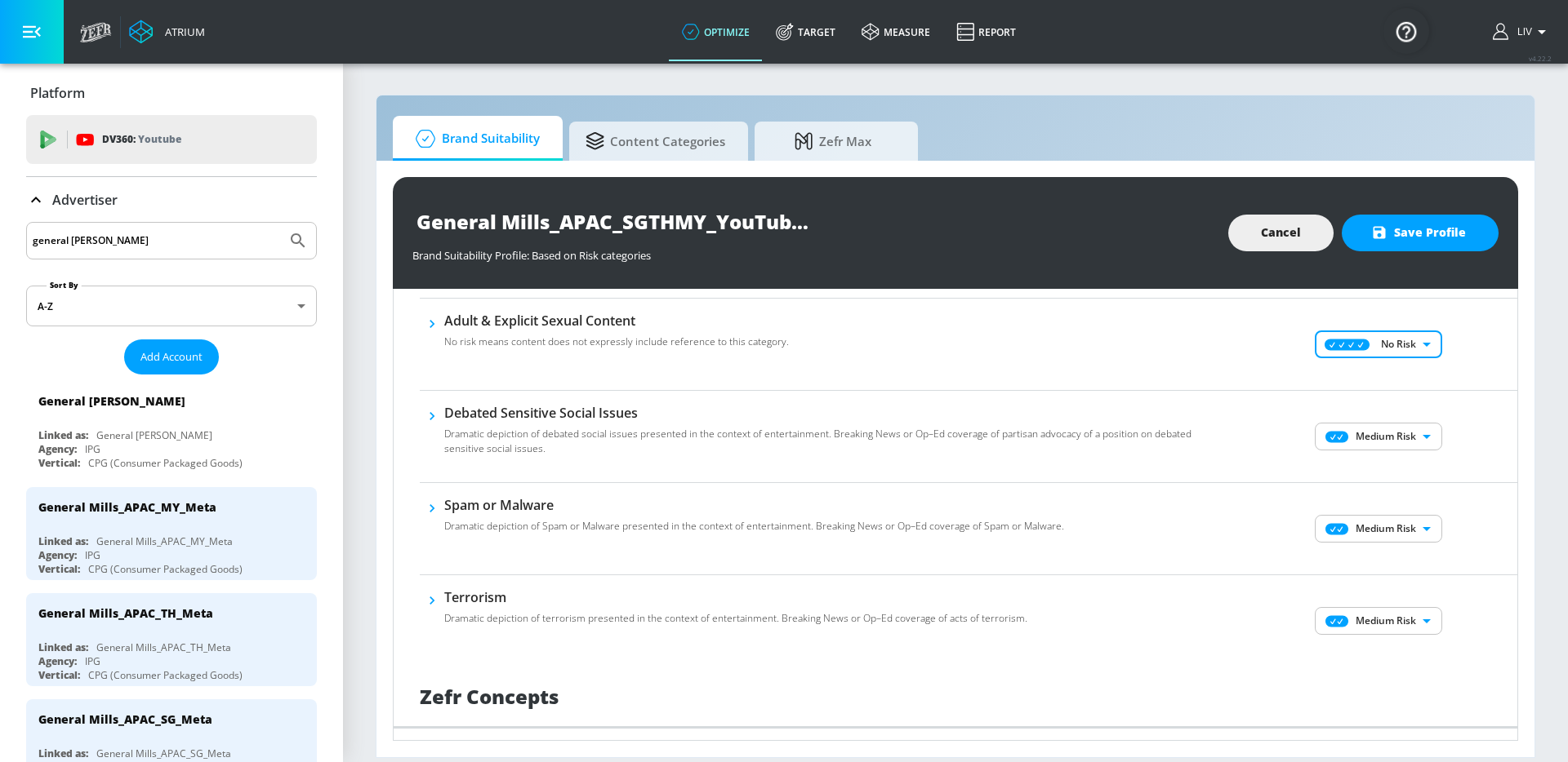
scroll to position [895, 0]
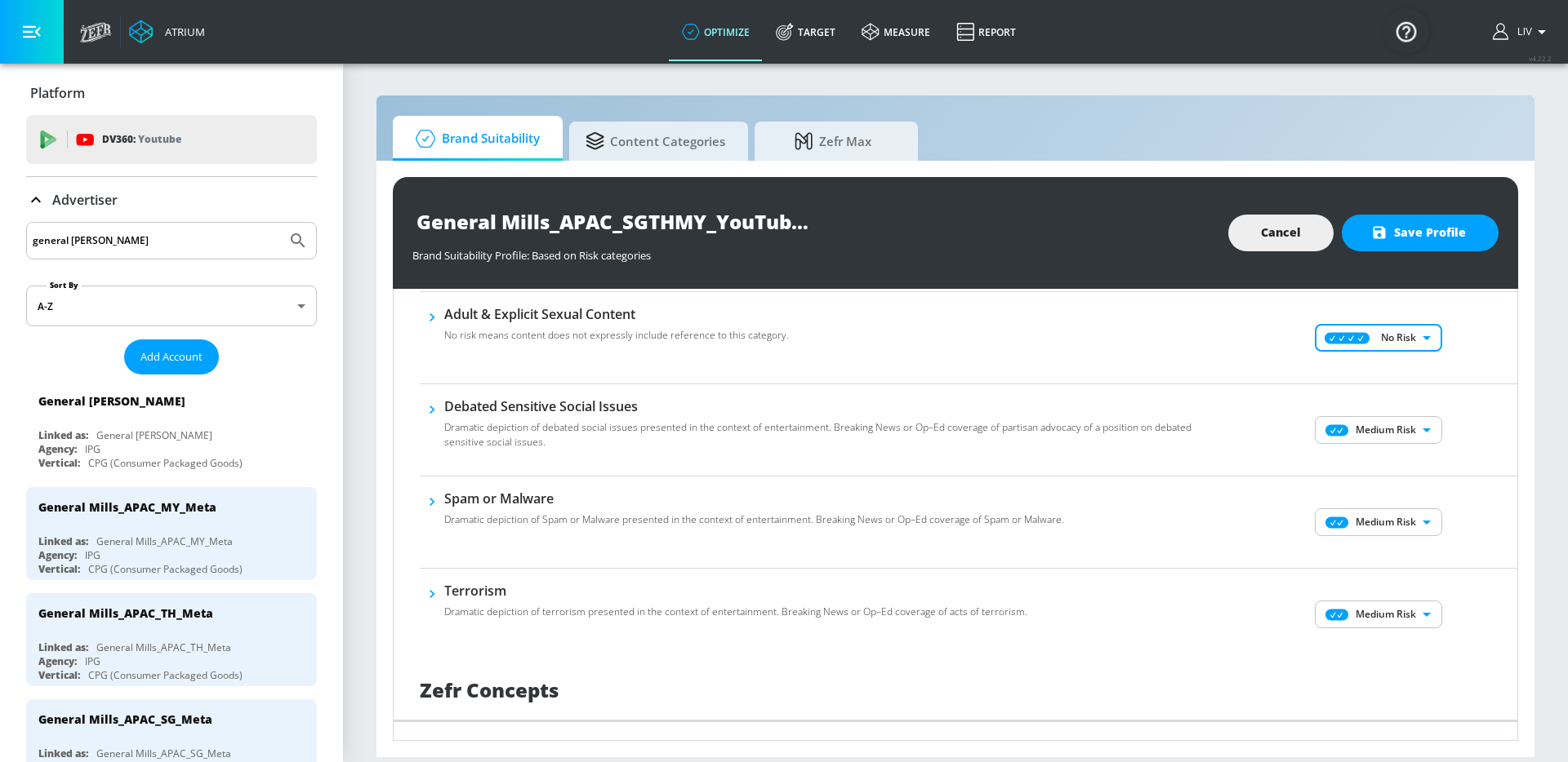
click at [1419, 433] on body "Atrium optimize Target measure Report optimize Target measure Report v 4.22.2 L…" at bounding box center [784, 381] width 1568 height 762
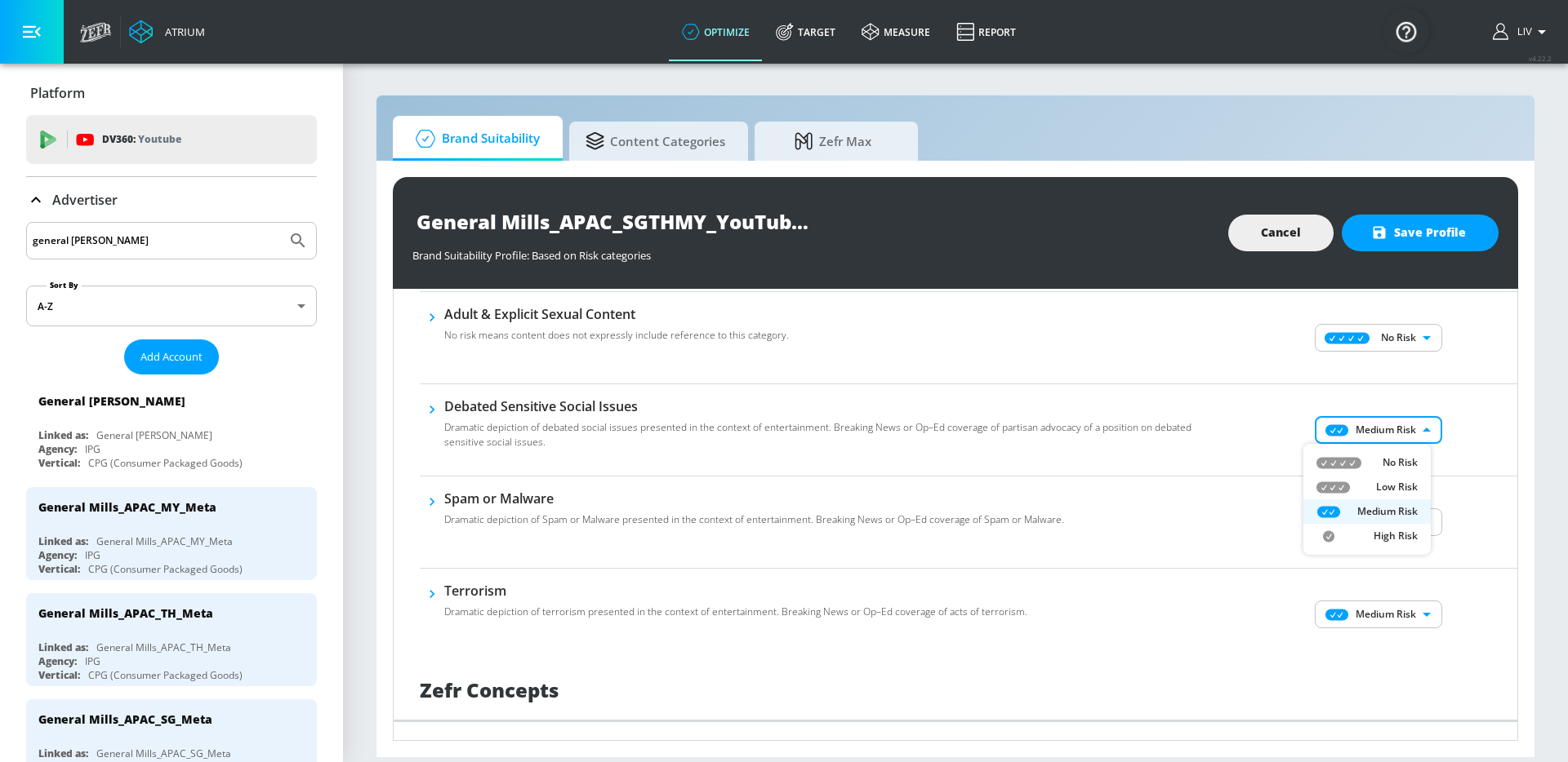
click at [1408, 466] on p "No Risk" at bounding box center [1400, 462] width 35 height 15
type input "MINIMAL"
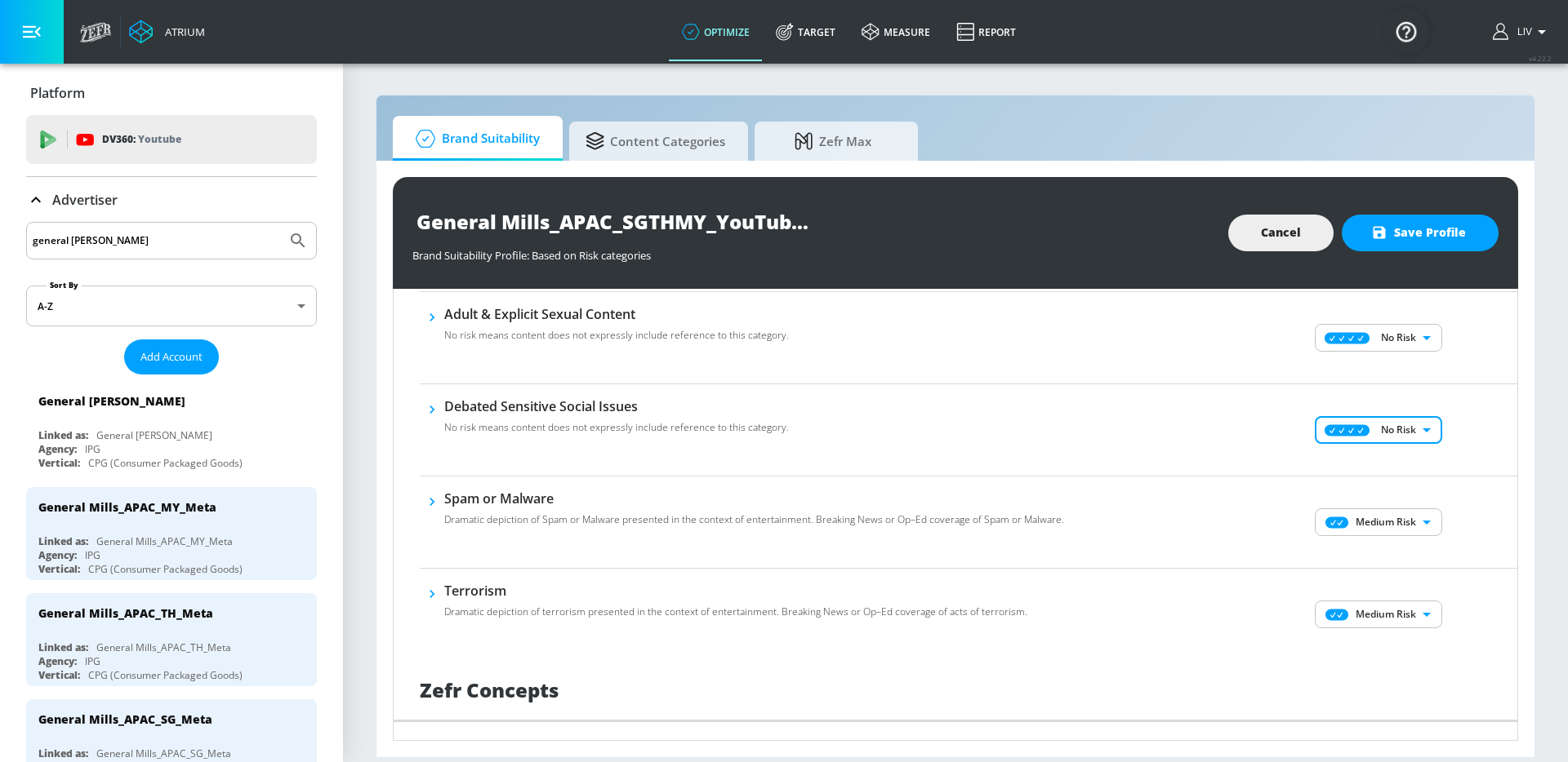
click at [1396, 534] on body "Atrium optimize Target measure Report optimize Target measure Report v 4.22.2 L…" at bounding box center [784, 381] width 1568 height 762
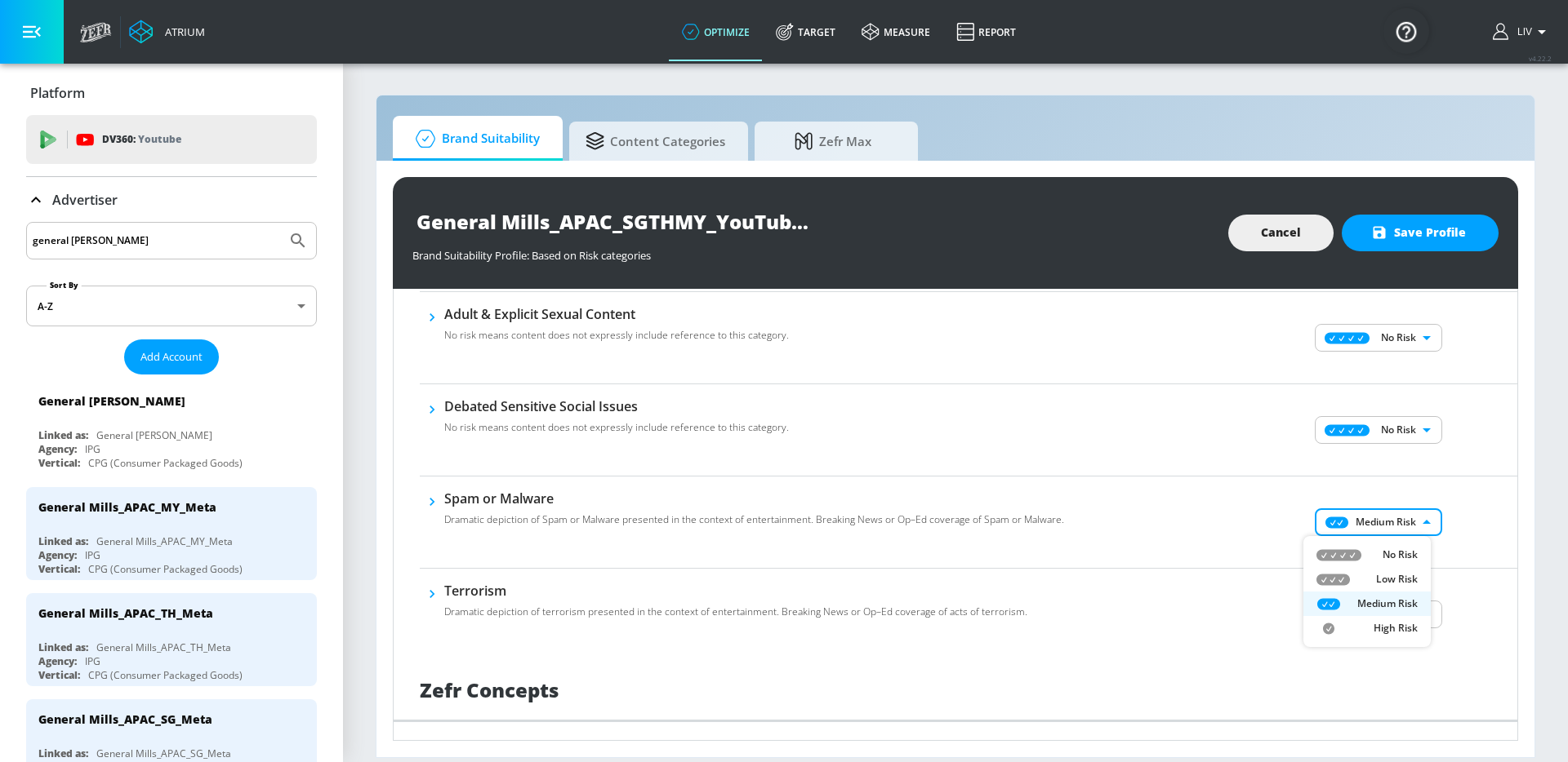
click at [1398, 548] on p "No Risk" at bounding box center [1400, 554] width 35 height 15
type input "MINIMAL"
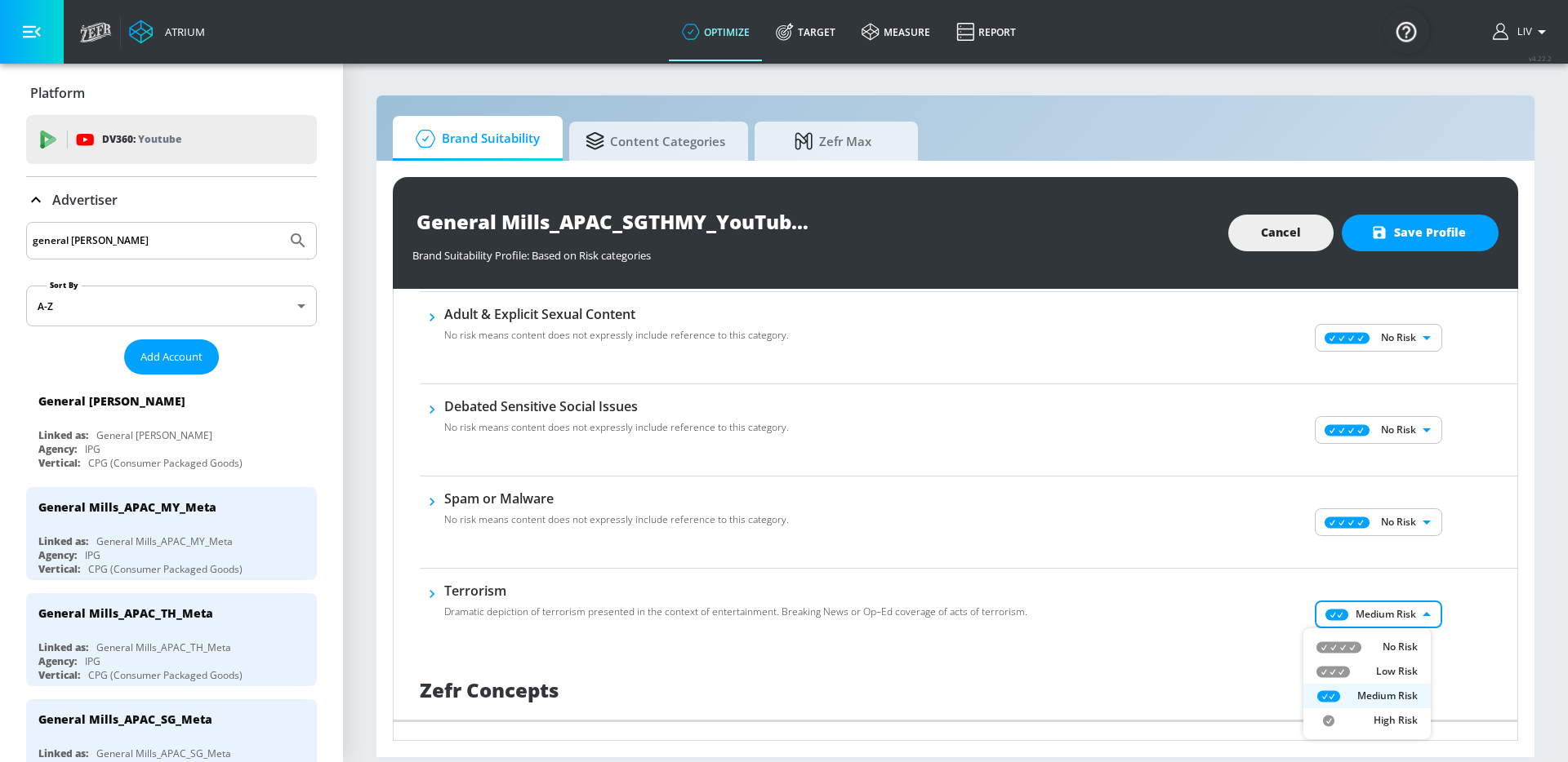
click at [1386, 616] on body "Atrium optimize Target measure Report optimize Target measure Report v 4.22.2 L…" at bounding box center [784, 381] width 1568 height 762
click at [1390, 638] on li "No Risk" at bounding box center [1367, 646] width 128 height 24
type input "MINIMAL"
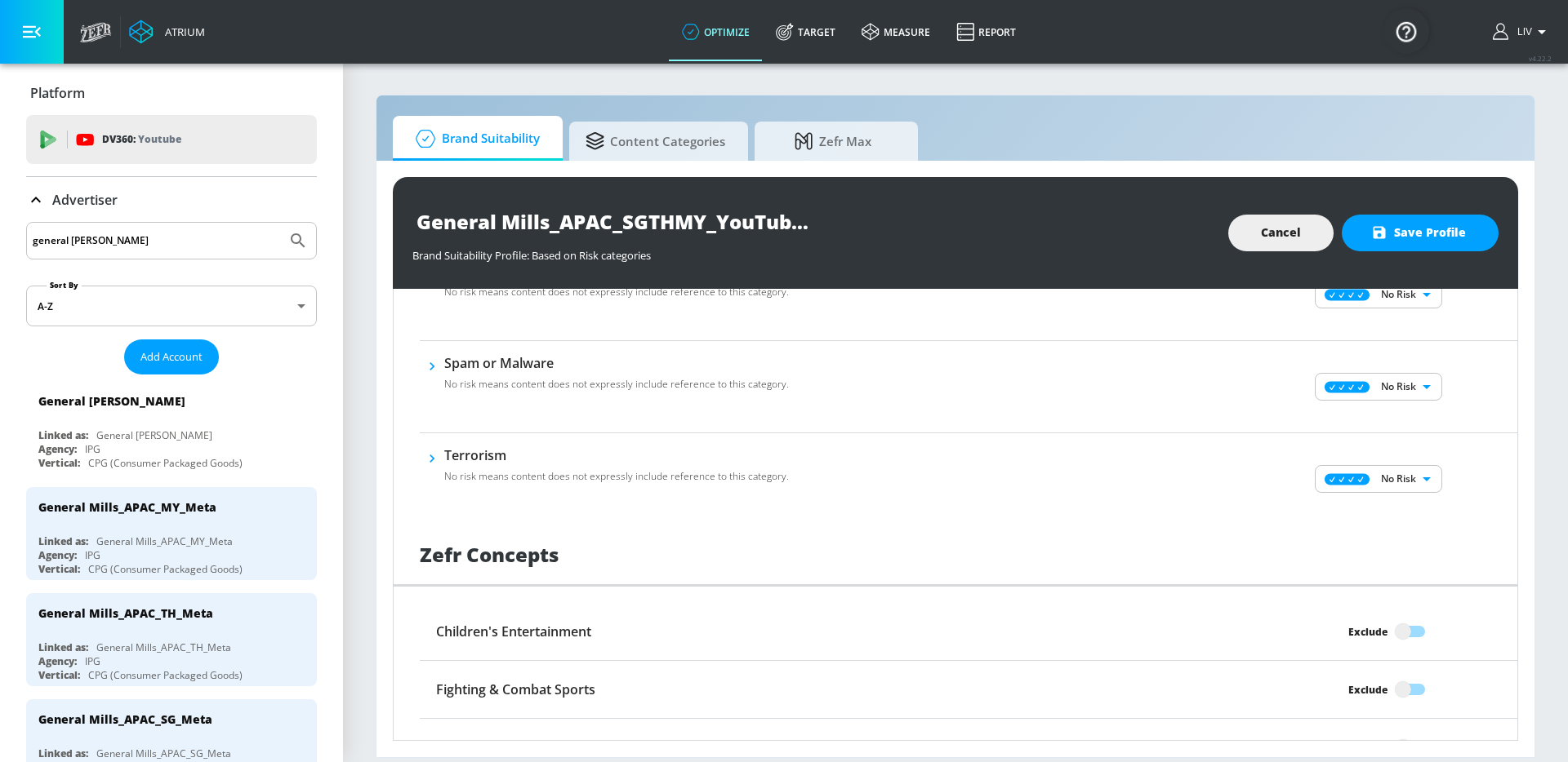
scroll to position [1240, 0]
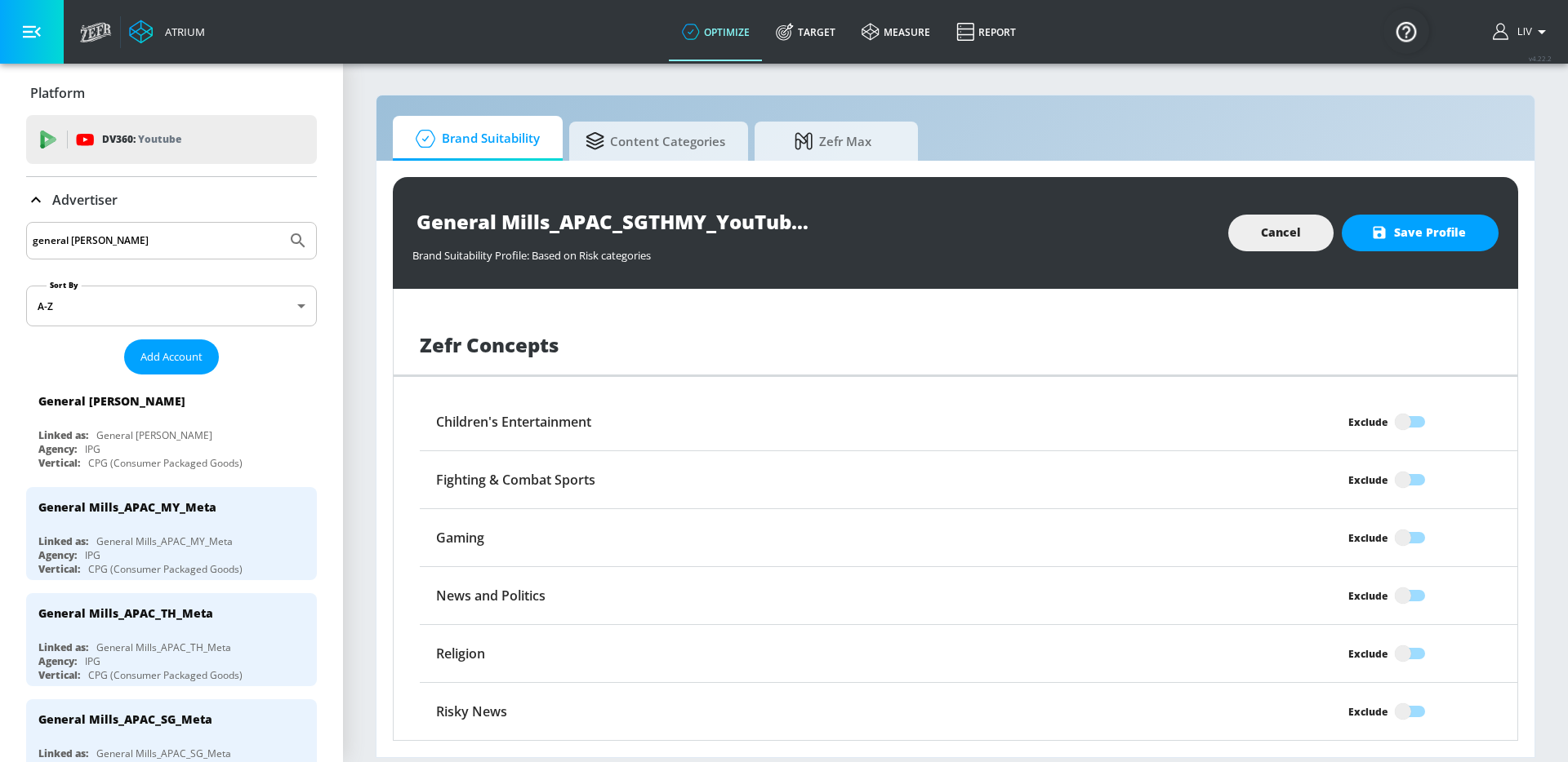
click at [1378, 406] on input "Exclude" at bounding box center [1402, 422] width 93 height 31
click at [1415, 426] on input "Excluded" at bounding box center [1422, 422] width 93 height 31
checkbox input "false"
click at [1409, 478] on input "Exclude" at bounding box center [1402, 480] width 93 height 31
checkbox input "true"
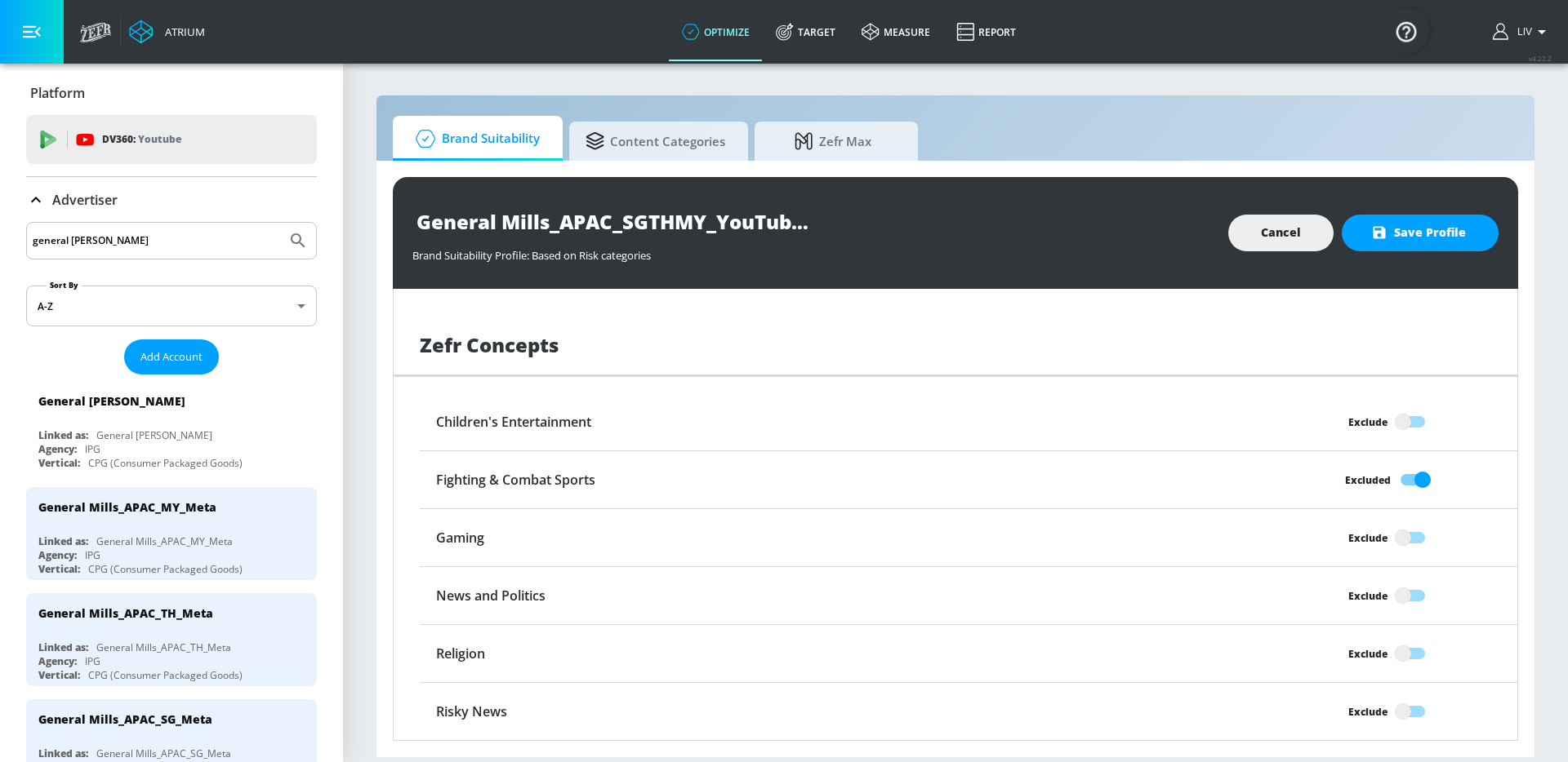
click at [1403, 584] on input "Exclude" at bounding box center [1402, 596] width 93 height 31
checkbox input "true"
click at [1431, 253] on div "General Mills_APAC_SGTHMY_YouTube Brand Suitability Profile Brand Suitability P…" at bounding box center [955, 233] width 1125 height 112
click at [1433, 249] on button "Save Profile" at bounding box center [1420, 233] width 157 height 37
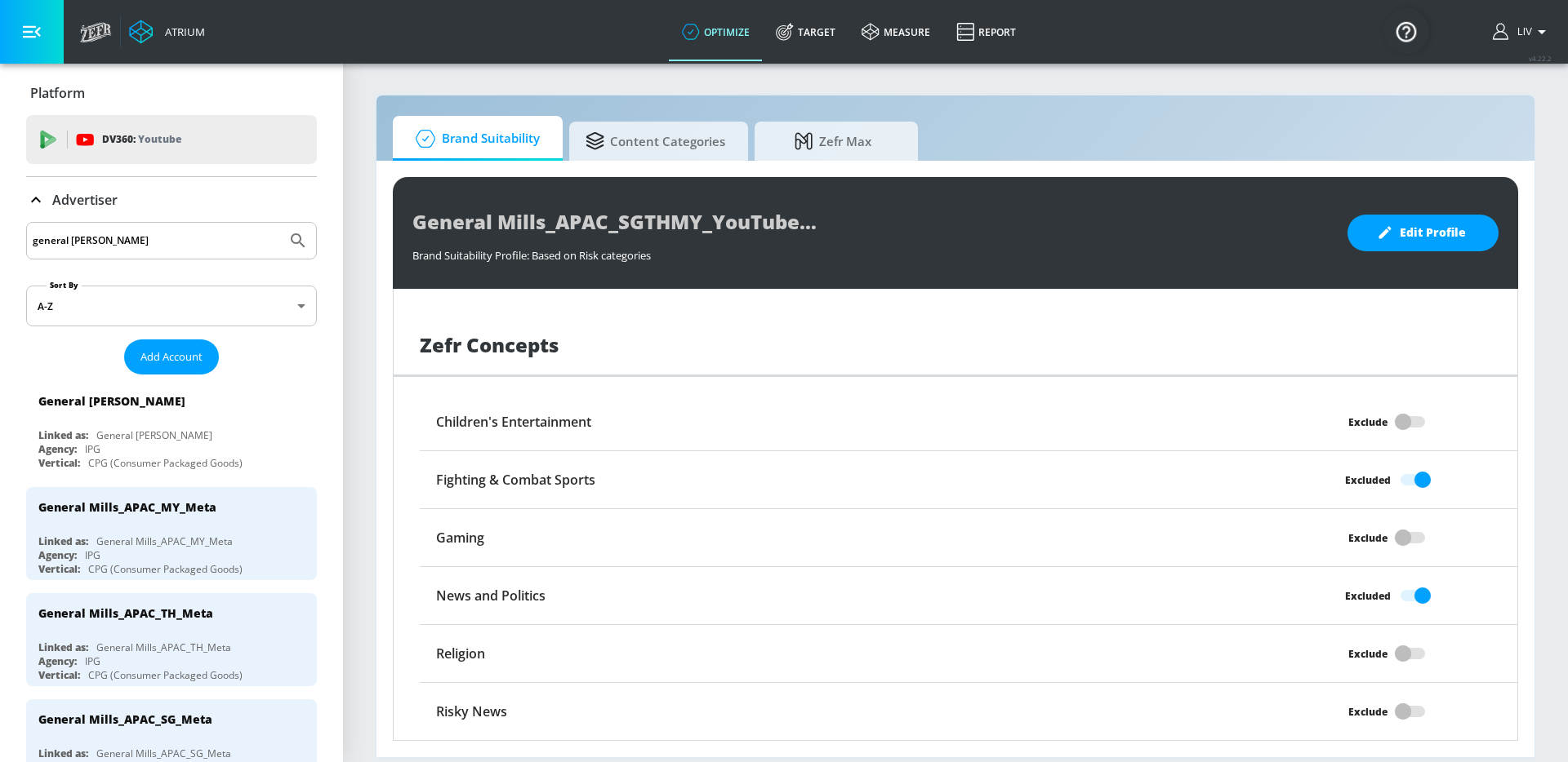
click at [206, 242] on input "general [PERSON_NAME]" at bounding box center [156, 240] width 248 height 22
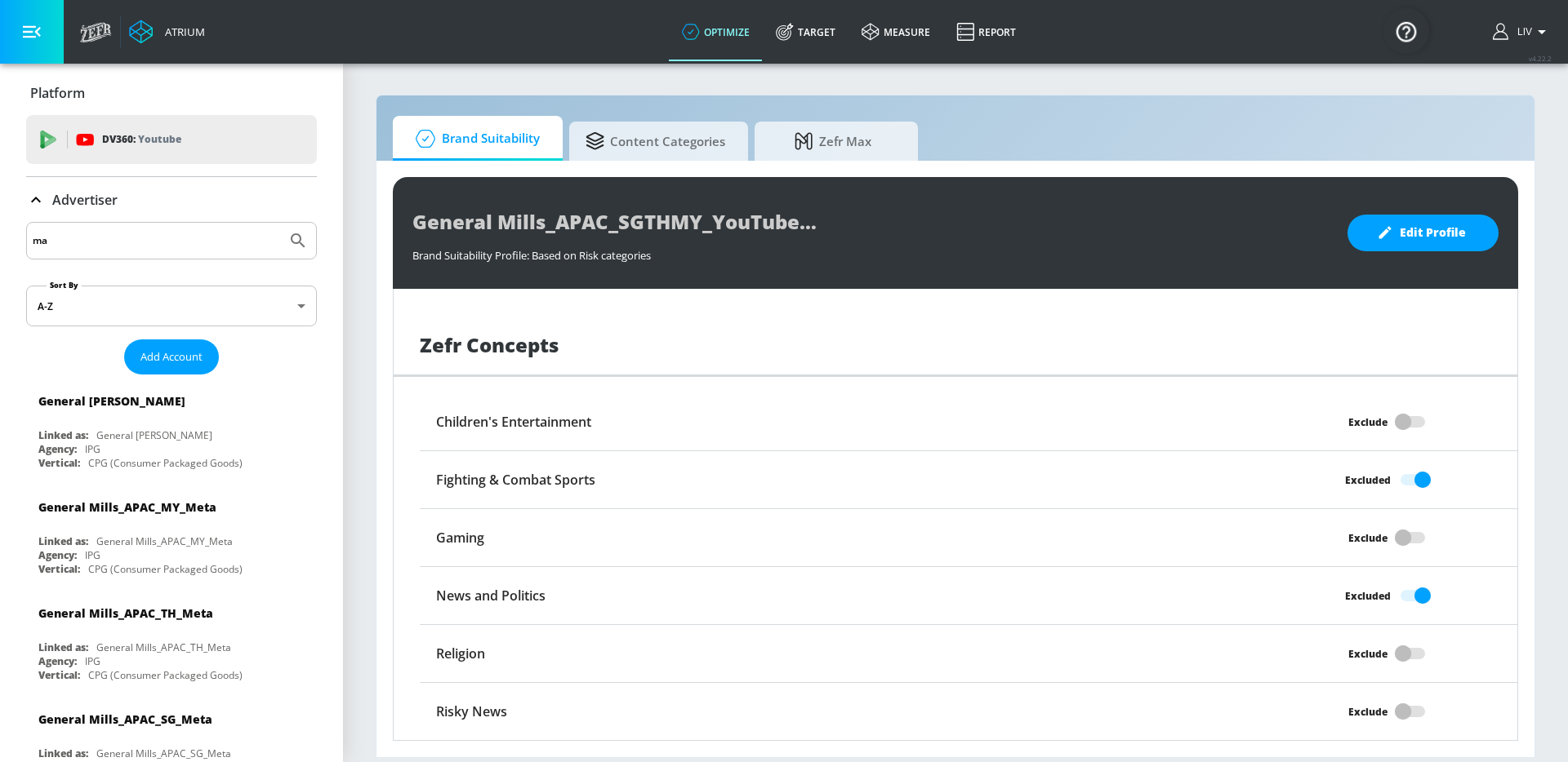
type input "m"
click at [235, 237] on input "Search by name" at bounding box center [156, 240] width 248 height 22
click at [280, 222] on button "Submit Search" at bounding box center [298, 240] width 36 height 36
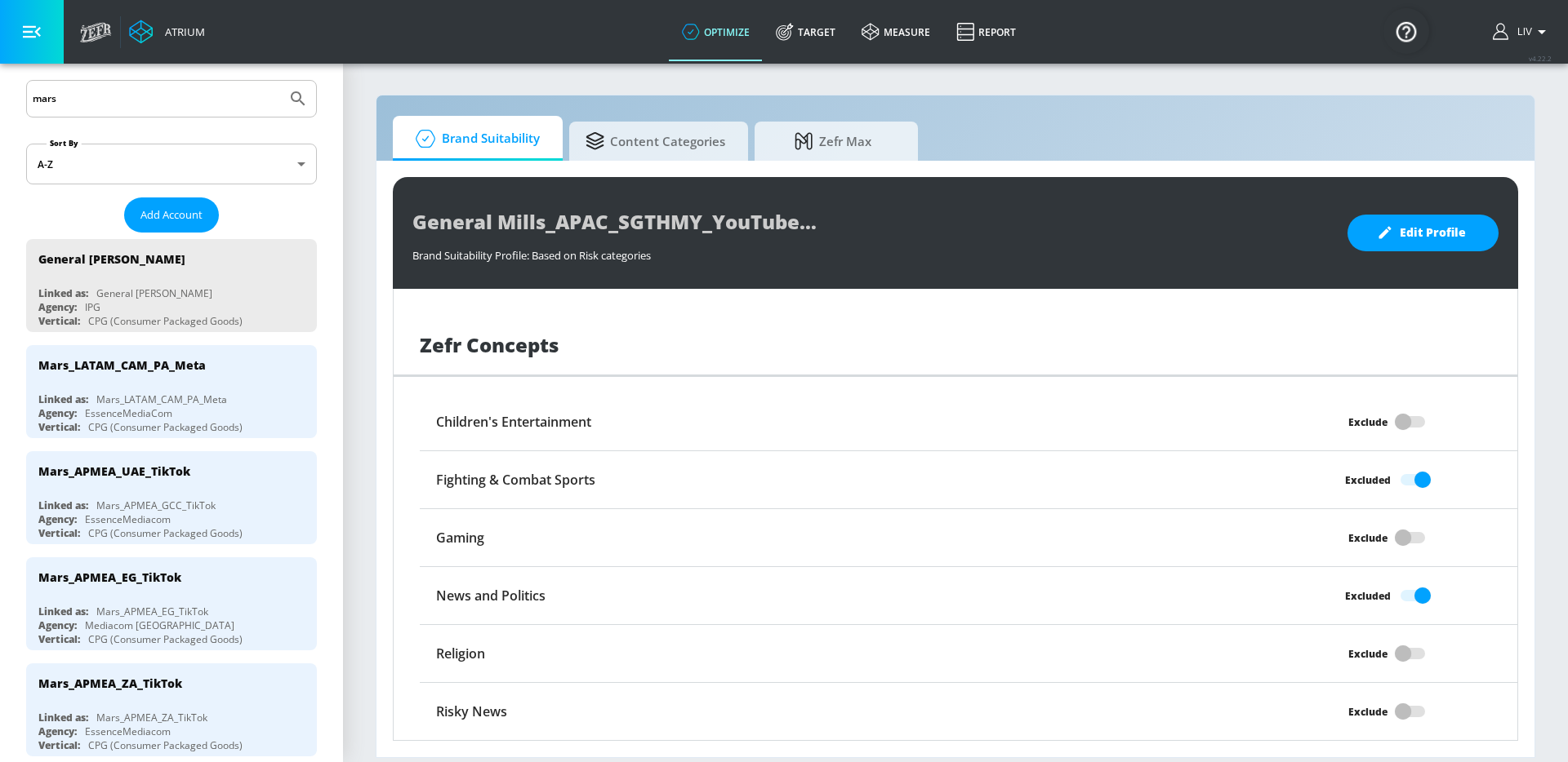
scroll to position [0, 0]
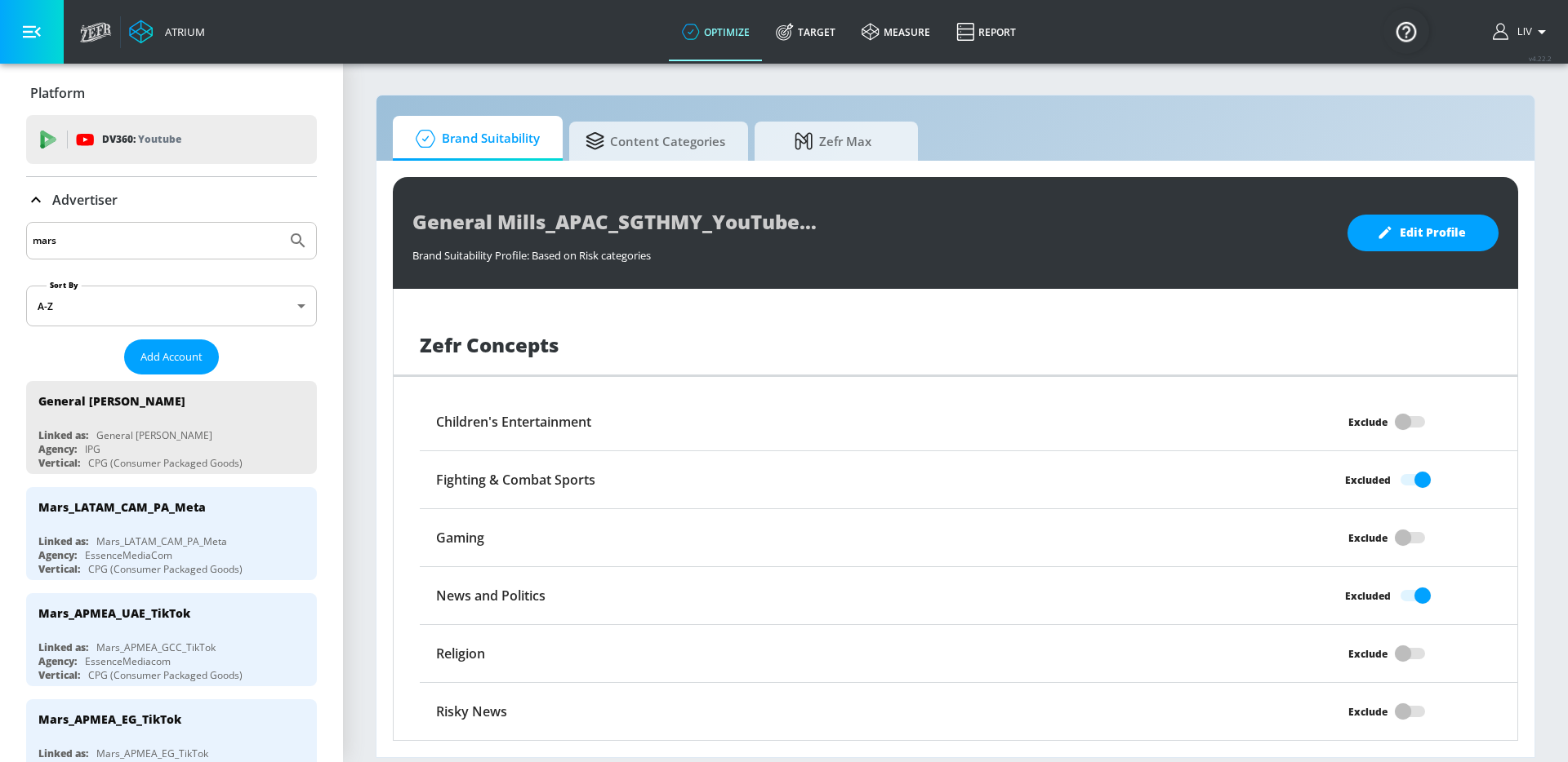
click at [167, 247] on input "mars" at bounding box center [156, 240] width 248 height 22
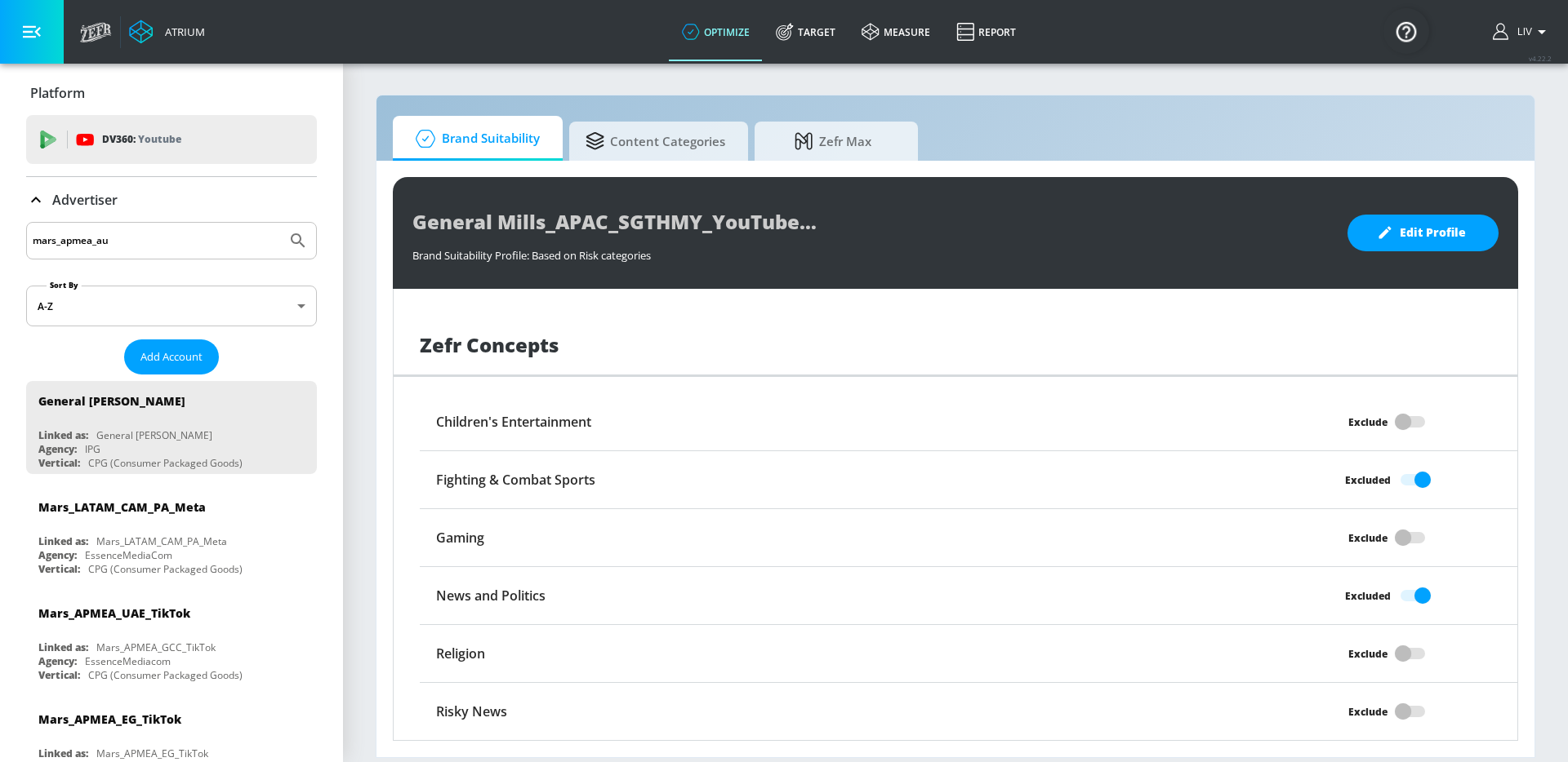
click at [280, 222] on button "Submit Search" at bounding box center [298, 240] width 36 height 36
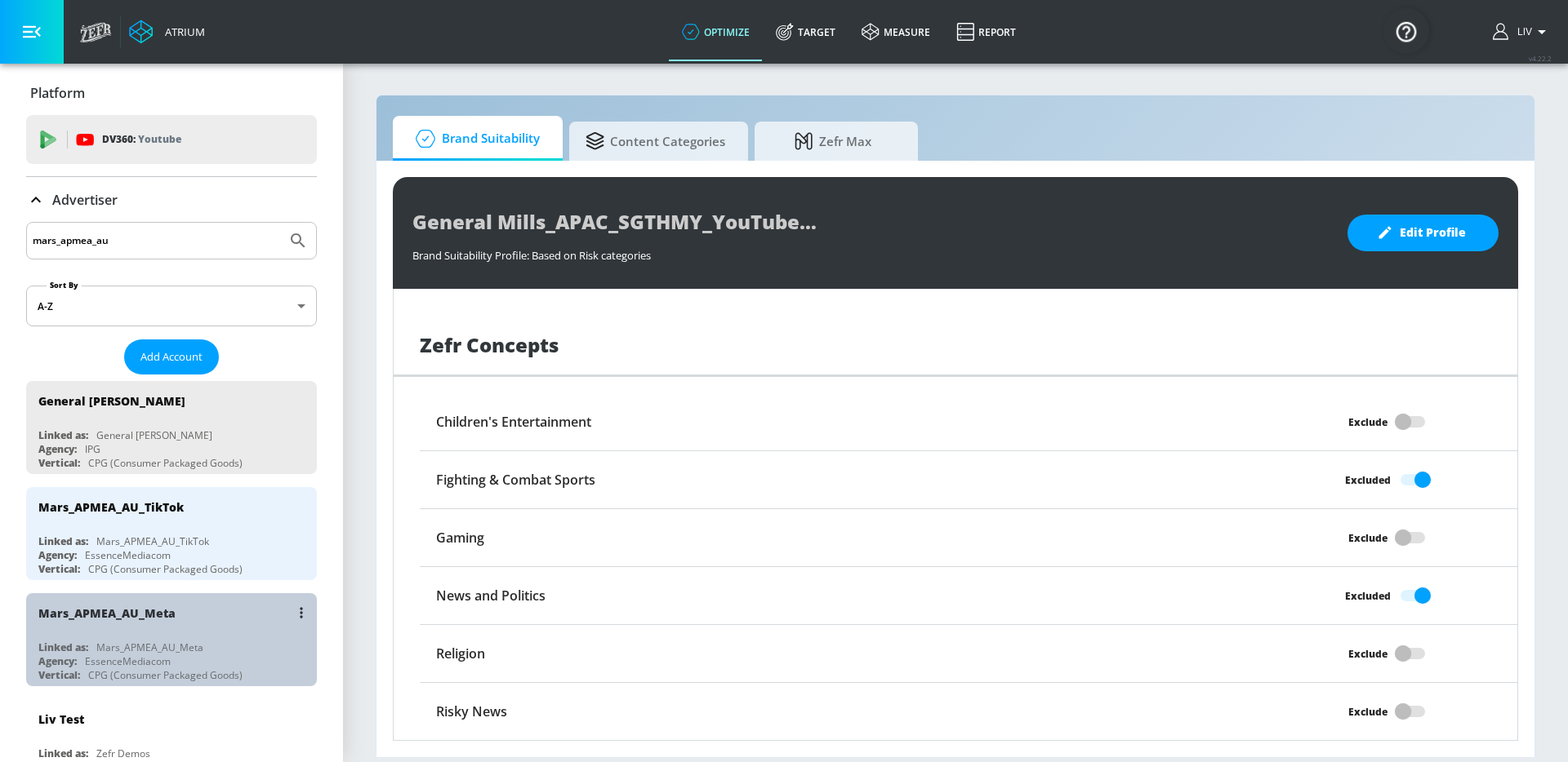
click at [241, 614] on div "Mars_APMEA_AU_Meta" at bounding box center [175, 612] width 274 height 39
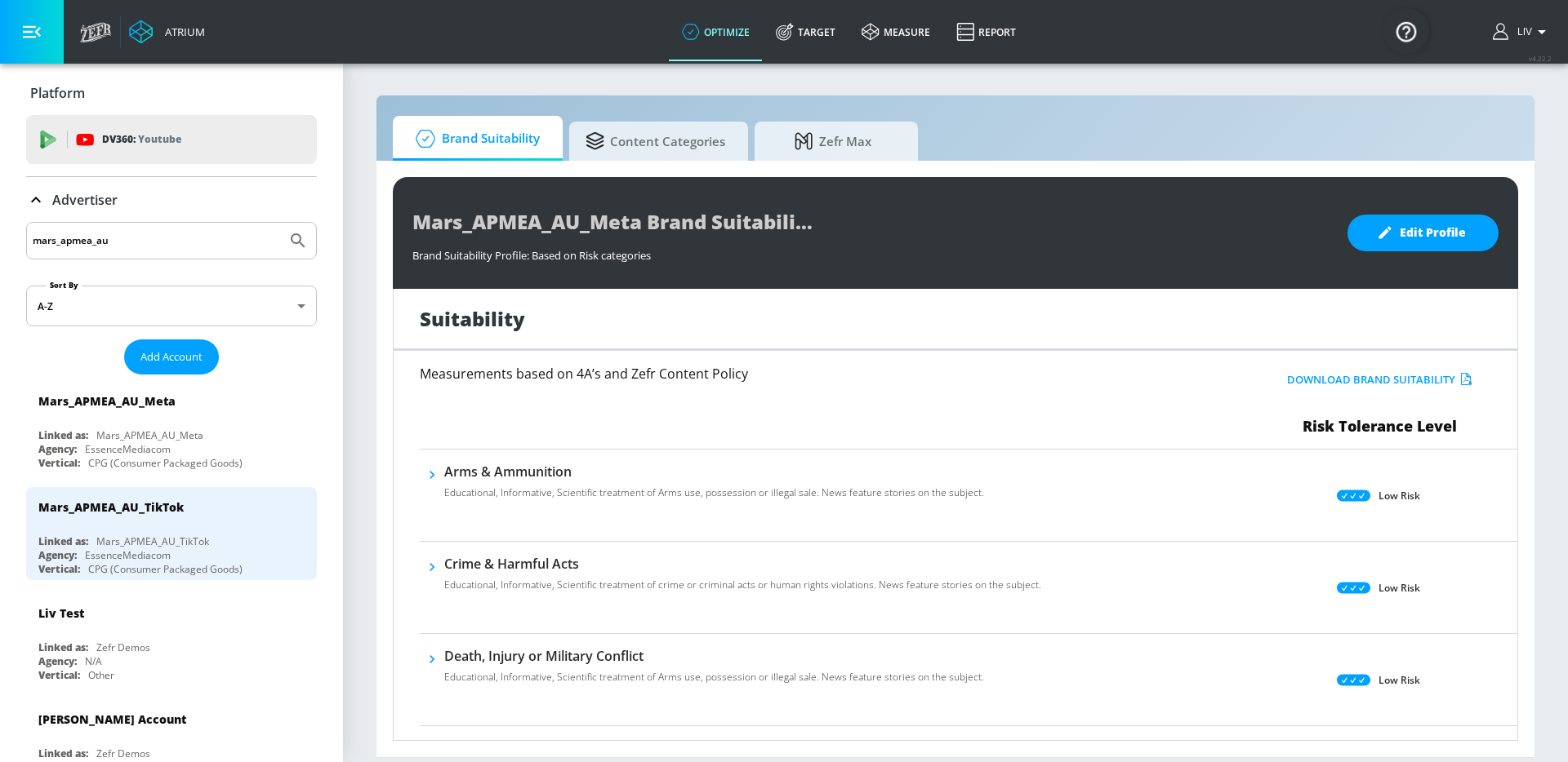
click at [211, 236] on input "mars_apmea_au" at bounding box center [156, 240] width 248 height 22
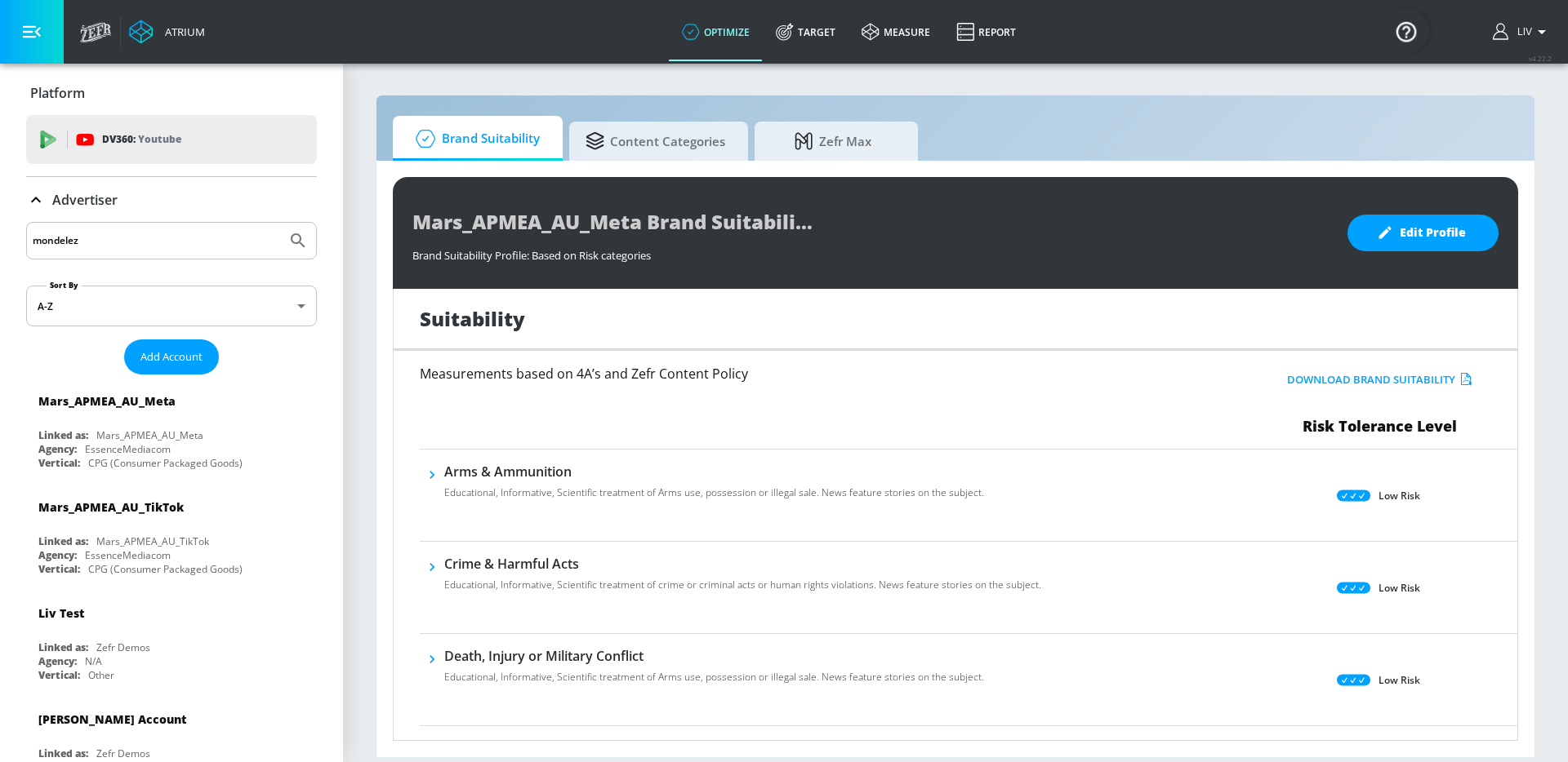
click at [280, 222] on button "Submit Search" at bounding box center [298, 240] width 36 height 36
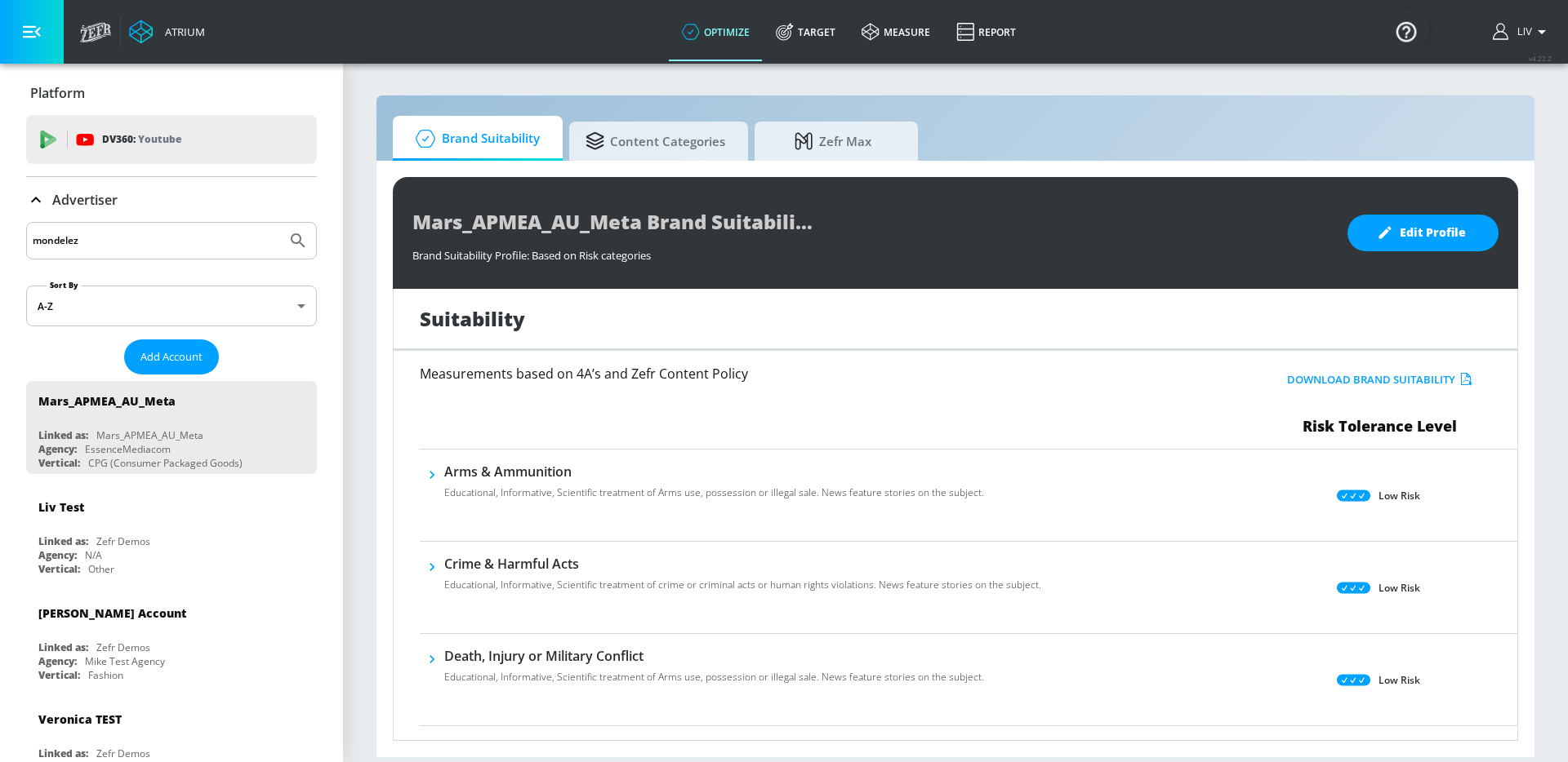
click at [191, 243] on input "mondelez" at bounding box center [156, 240] width 248 height 22
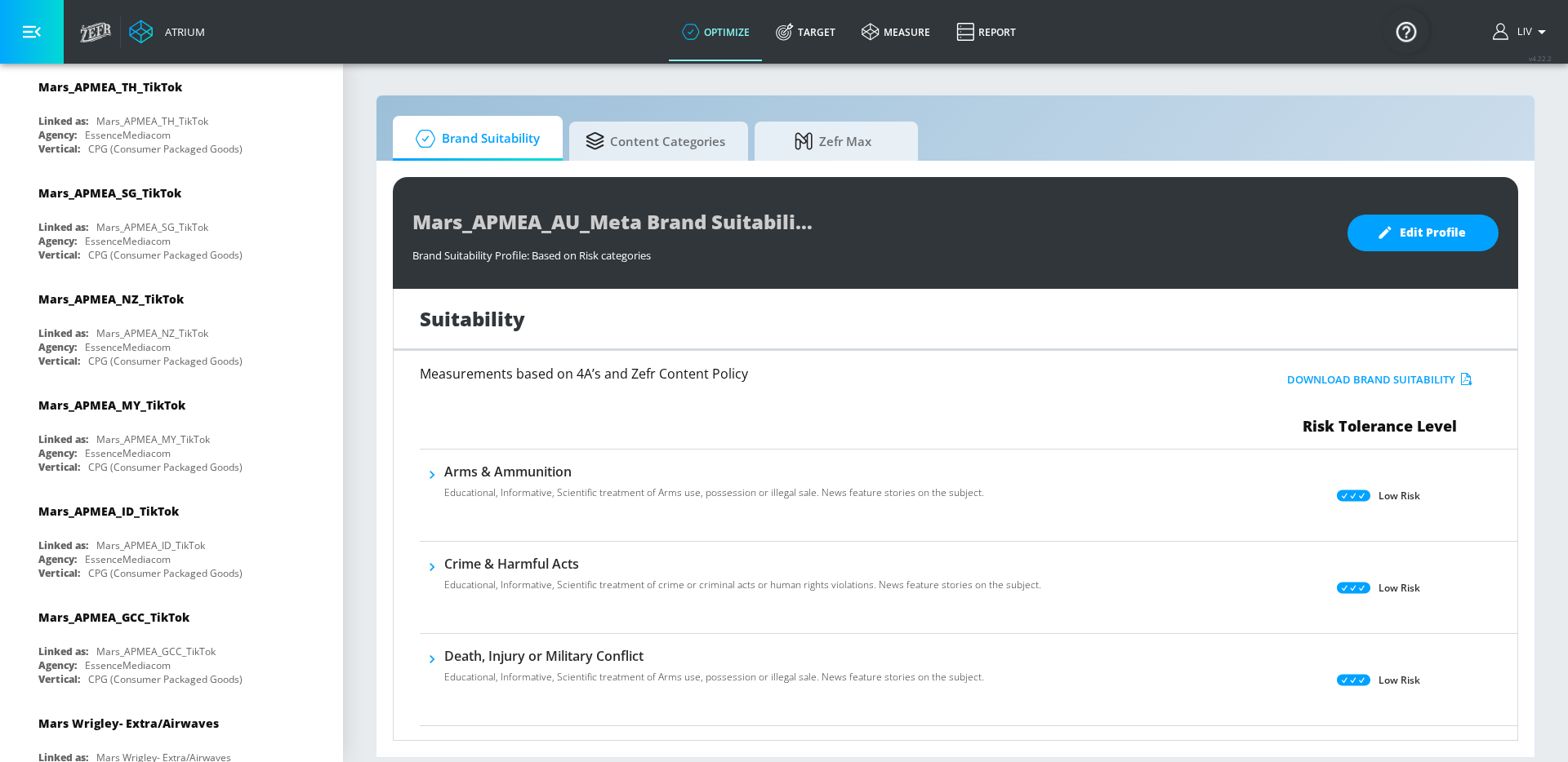
scroll to position [22882, 0]
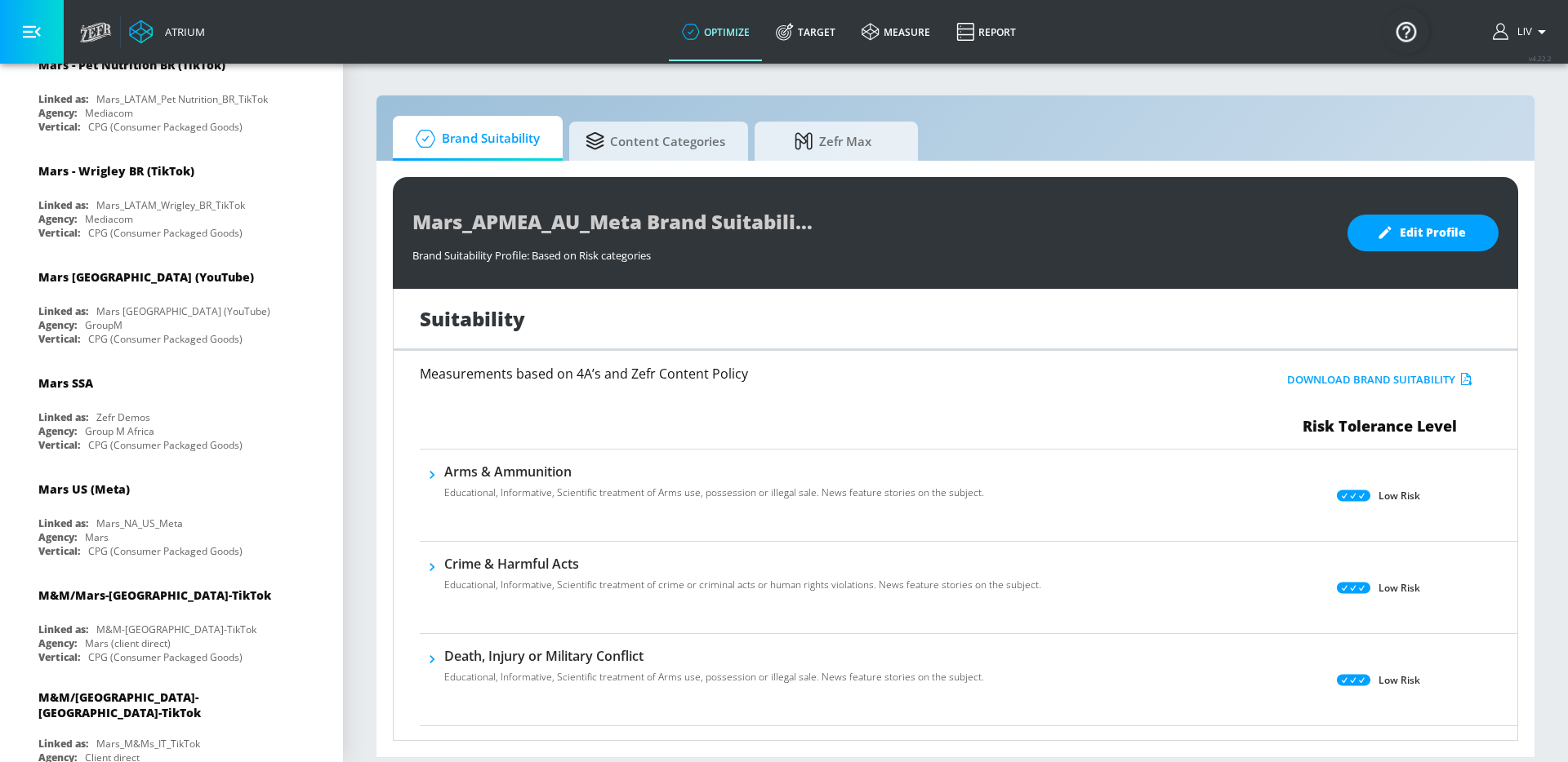
click at [1226, 52] on div "Atrium optimize Target measure Report optimize Target measure Report v 4.22.2 L…" at bounding box center [819, 32] width 1496 height 64
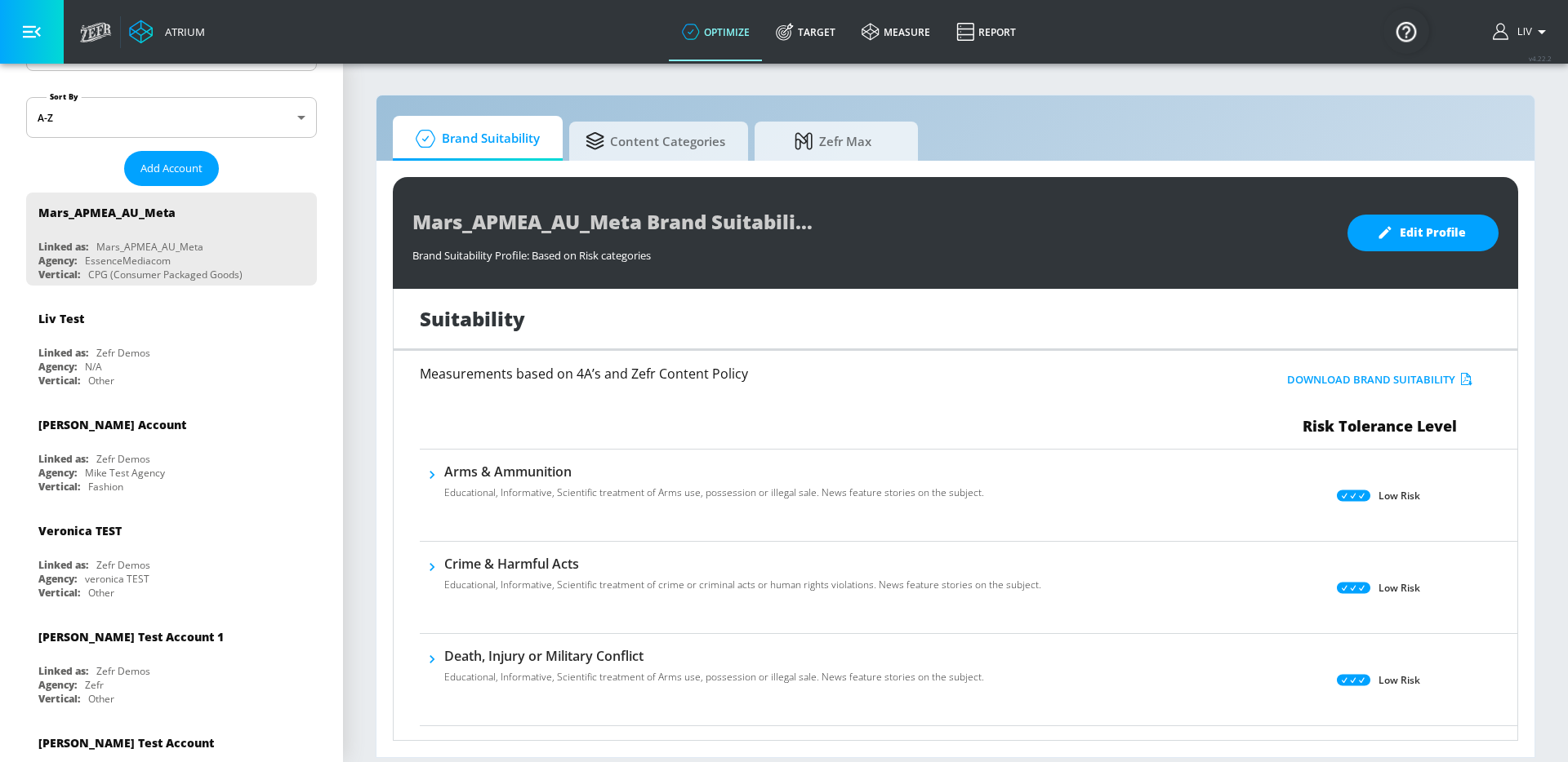
scroll to position [0, 0]
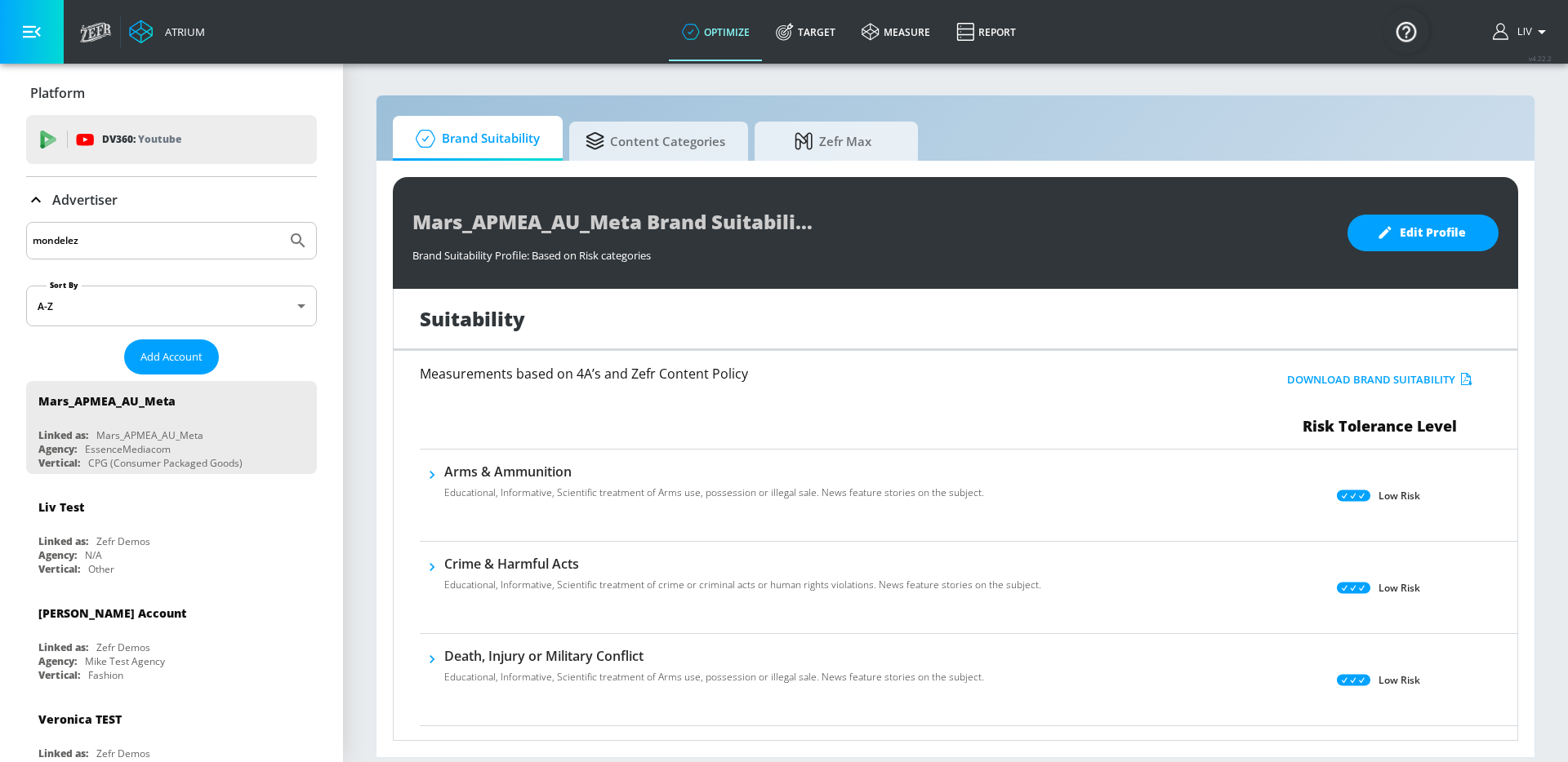
click at [122, 225] on div "mondelez" at bounding box center [171, 240] width 291 height 38
click at [123, 235] on input "mondelez" at bounding box center [156, 240] width 248 height 22
paste input "Coca-Cola_ASP_AU_Meta"
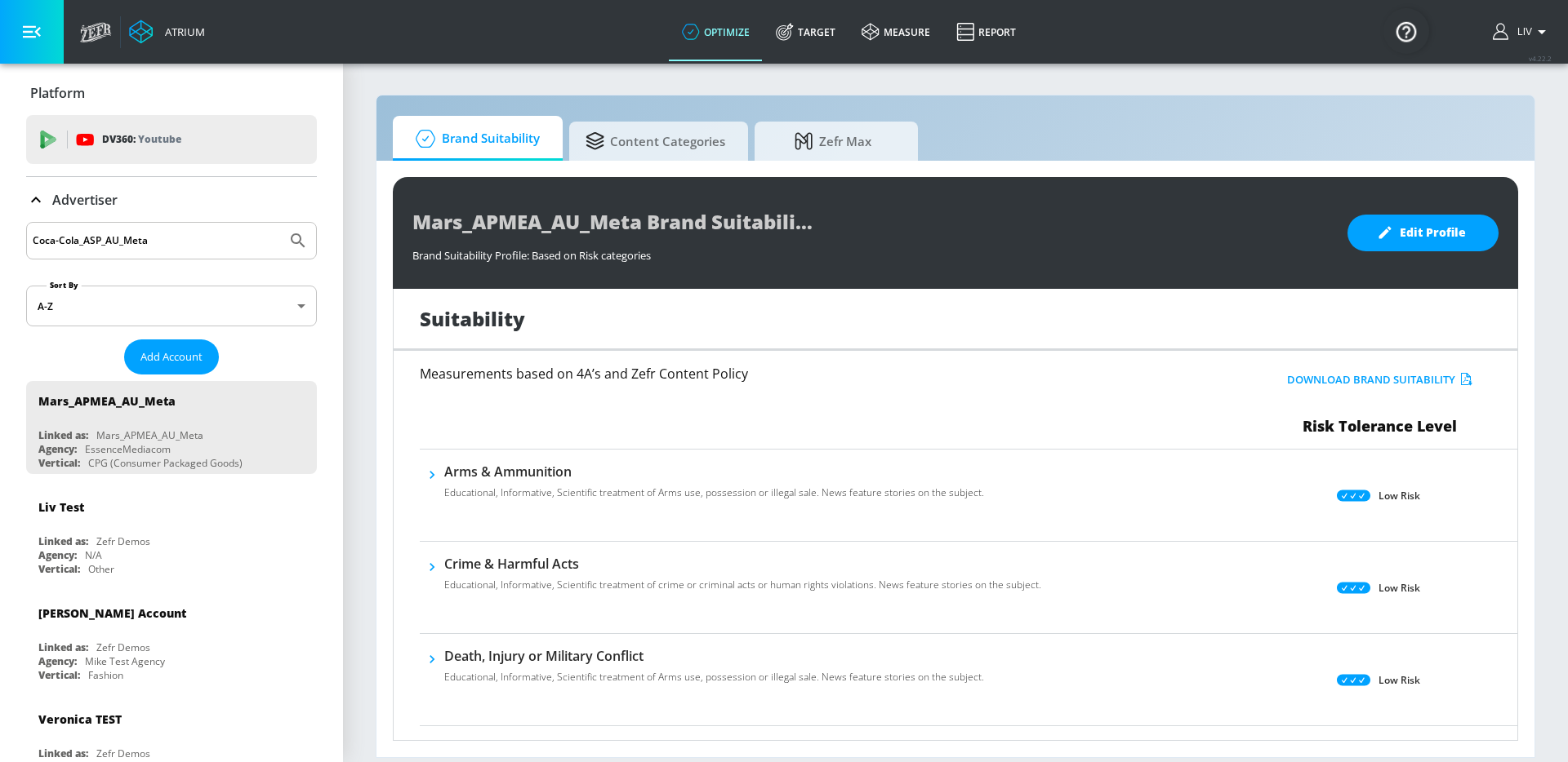
type input "Coca-Cola_ASP_AU_Meta"
click at [280, 222] on button "Submit Search" at bounding box center [298, 240] width 36 height 36
click at [193, 352] on span "Add Account" at bounding box center [172, 357] width 62 height 19
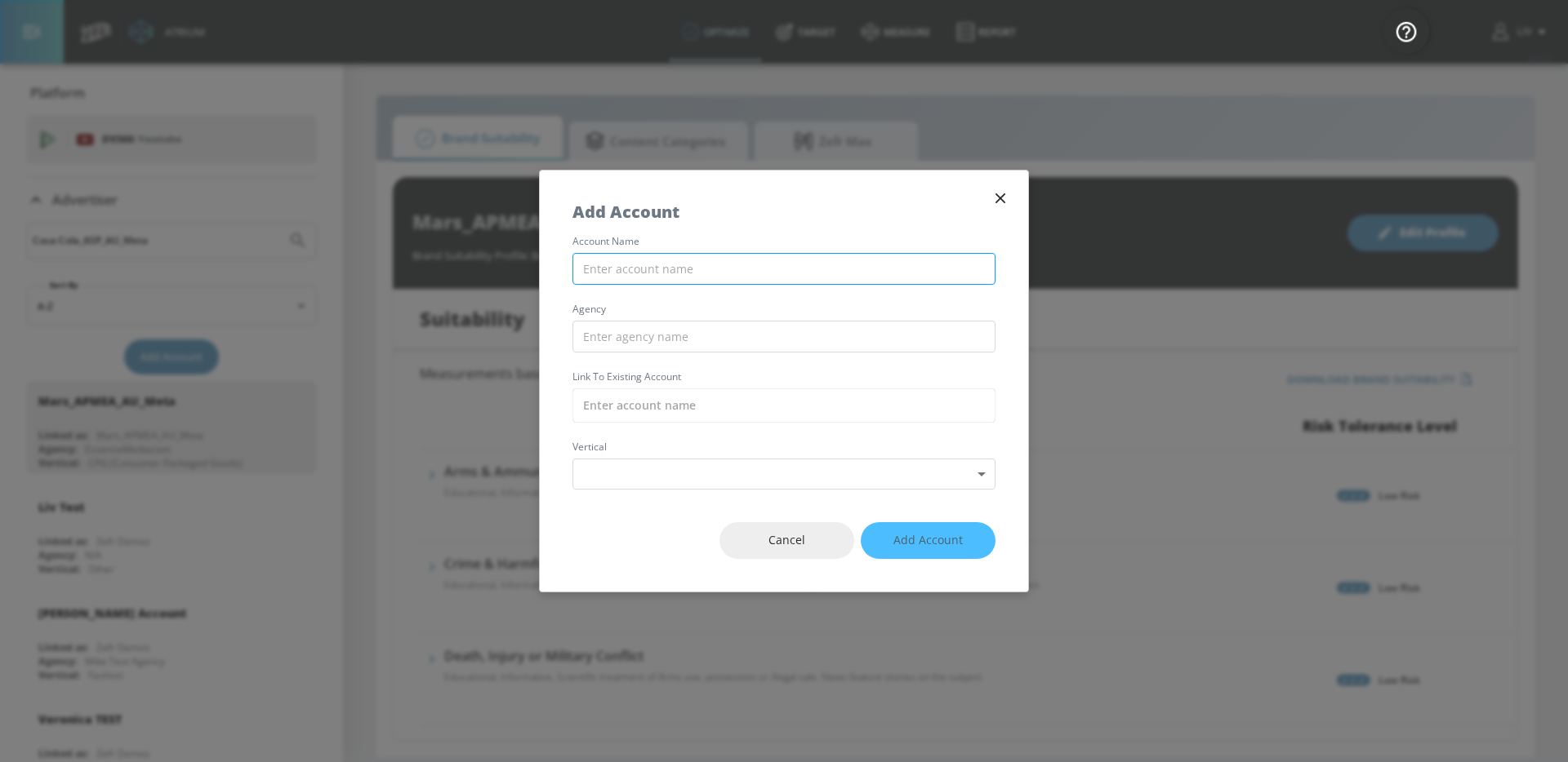
click at [818, 270] on input "text" at bounding box center [784, 268] width 423 height 32
paste input "Coca-Cola_ASP_AU_Meta"
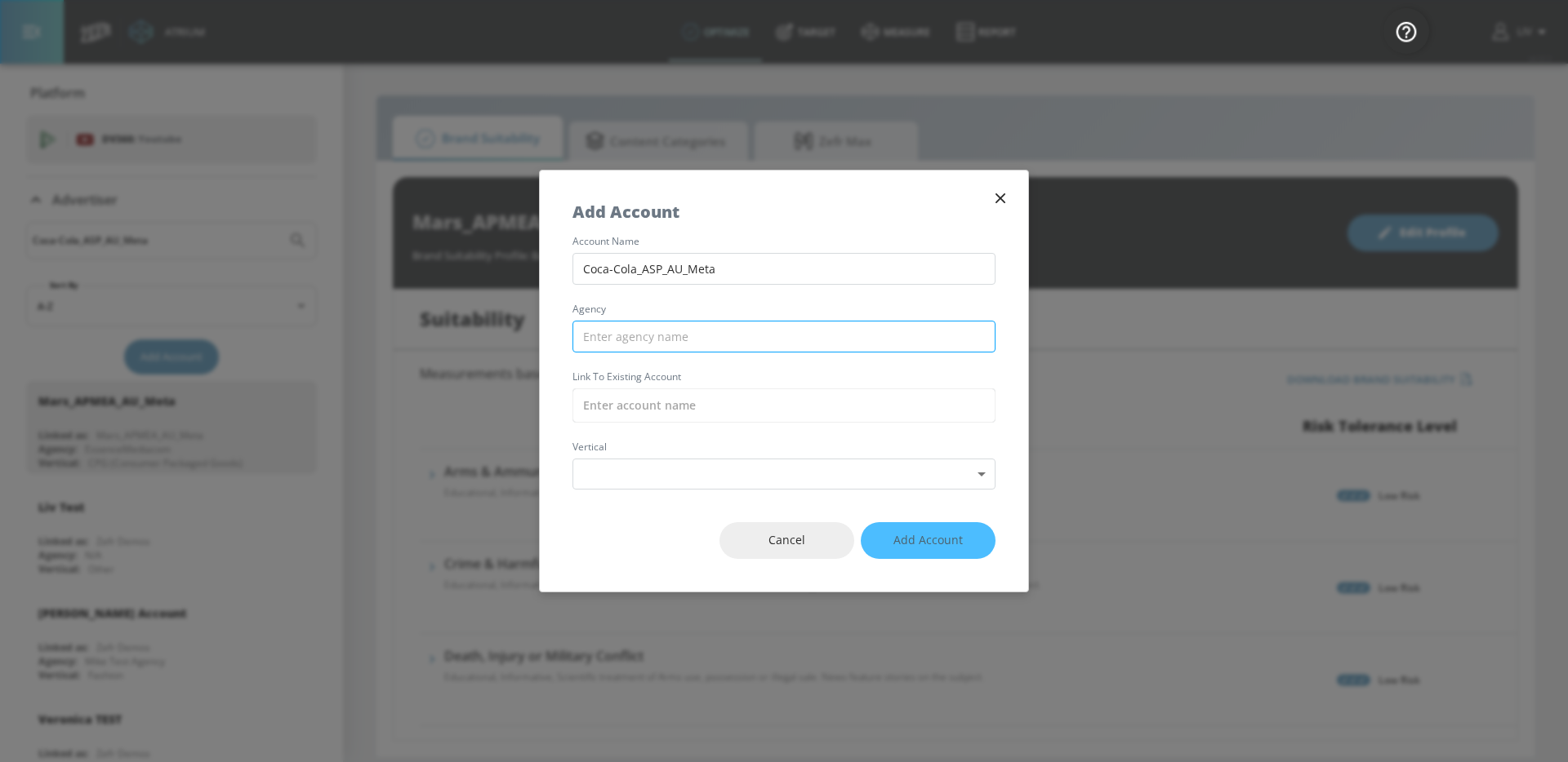
type input "Coca-Cola_ASP_AU_Meta"
click at [810, 328] on input "text" at bounding box center [784, 336] width 423 height 32
type input "W"
type input "E"
type input "WPP"
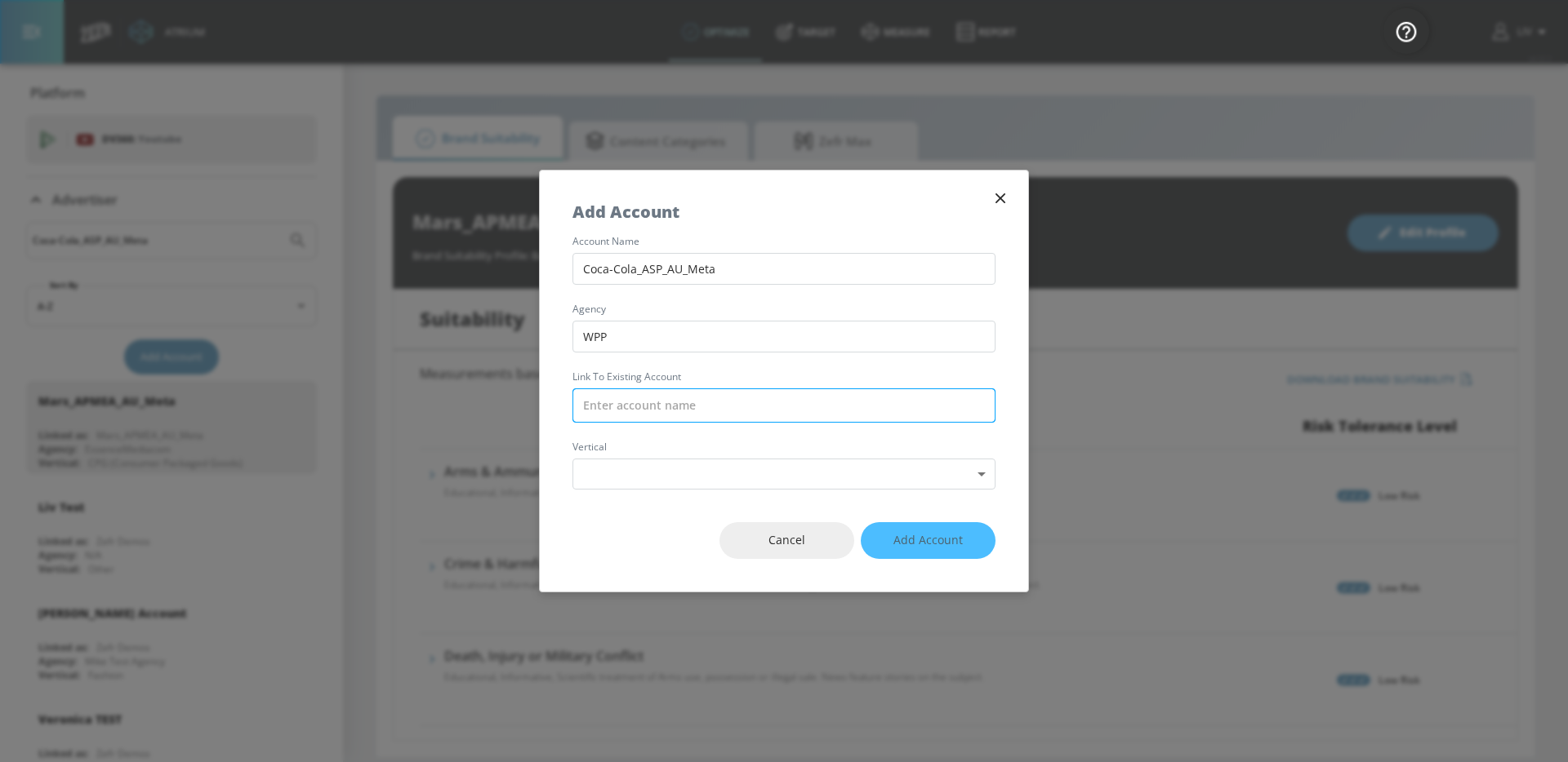
click at [766, 421] on input "text" at bounding box center [784, 406] width 423 height 34
paste input "Coca-Cola_ASP_AU_Meta"
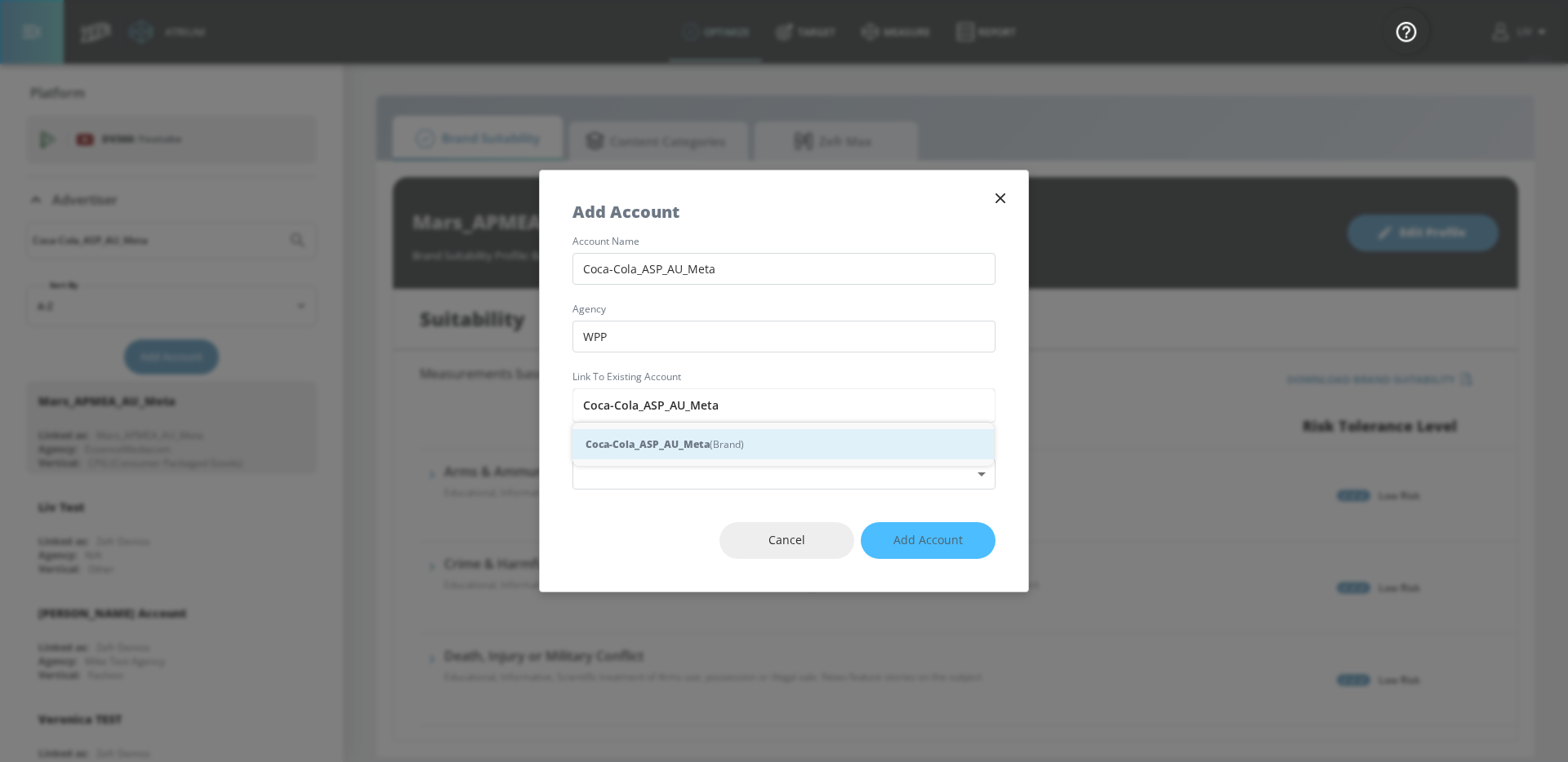
click at [766, 449] on div "Coca-Cola_ASP_AU_Meta (Brand)" at bounding box center [783, 444] width 421 height 30
type input "Coca-Cola_ASP_AU_Meta (Brand)"
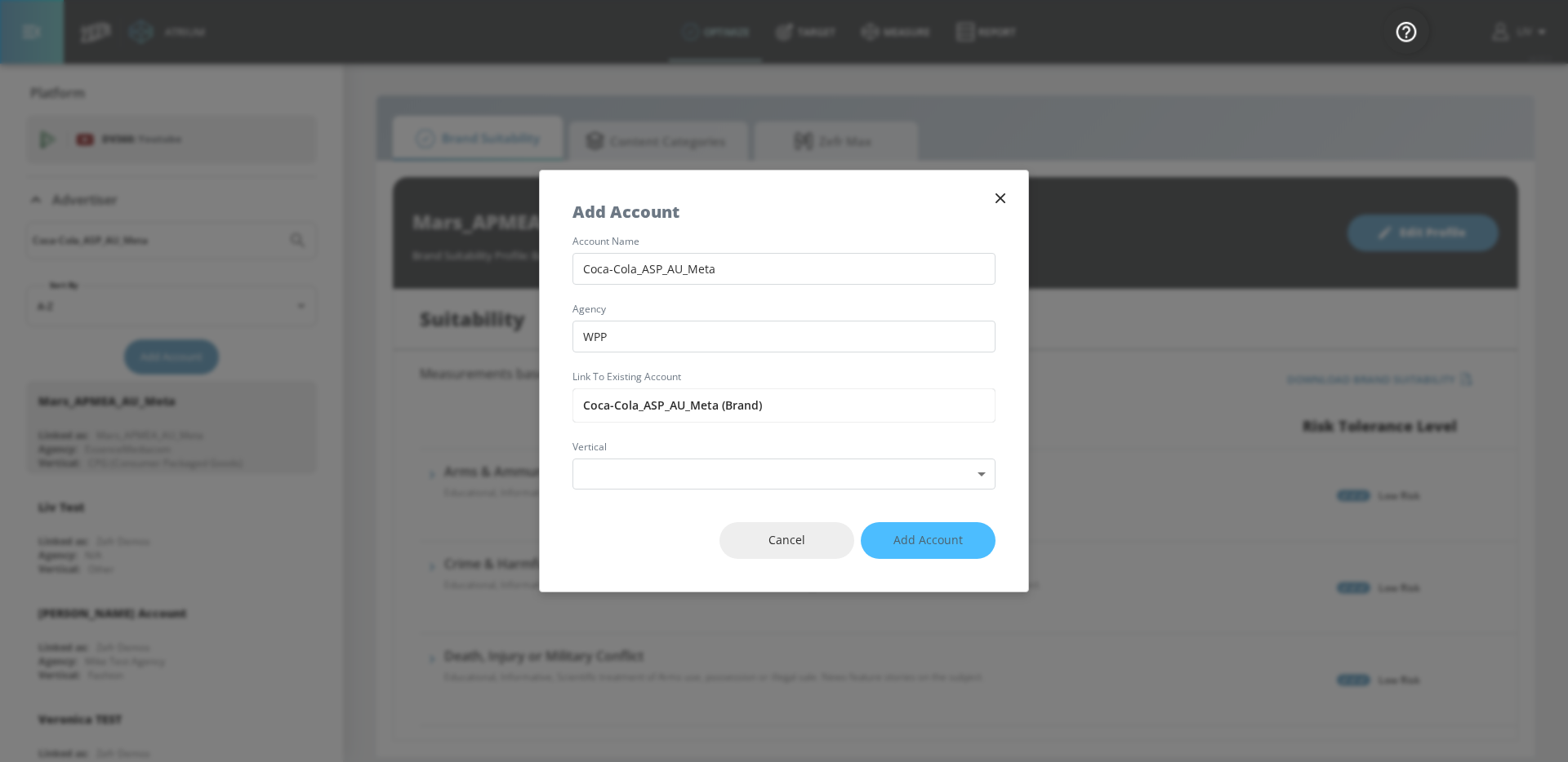
click at [888, 499] on div "Cancel Add Account" at bounding box center [784, 540] width 488 height 102
click at [901, 490] on div "Cancel Add Account" at bounding box center [784, 540] width 488 height 102
click at [915, 482] on body "Atrium optimize Target measure Report optimize Target measure Report v 4.22.2 L…" at bounding box center [784, 381] width 1568 height 762
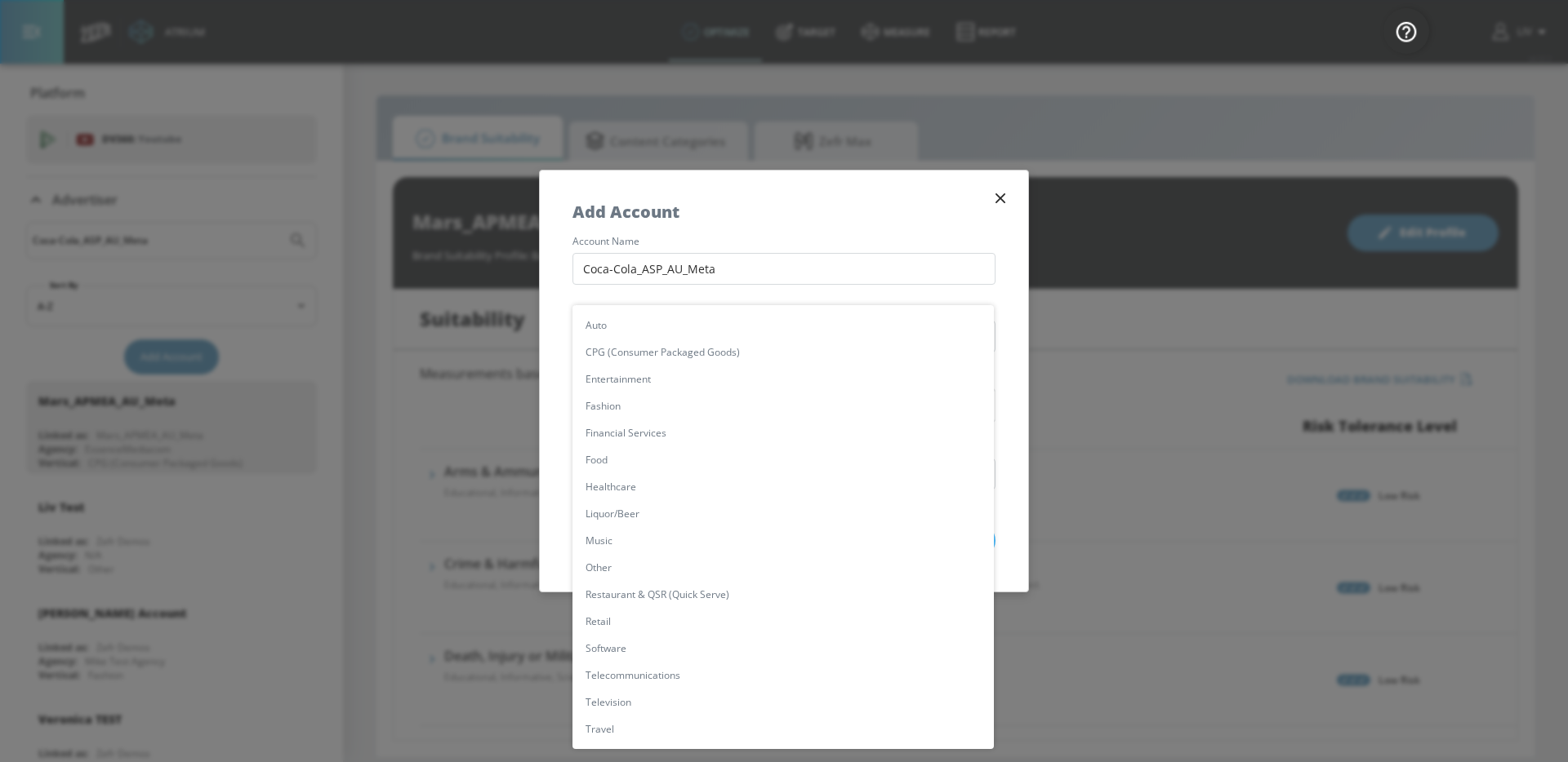
click at [817, 333] on li "Auto" at bounding box center [783, 325] width 421 height 27
type input "[object Object]"
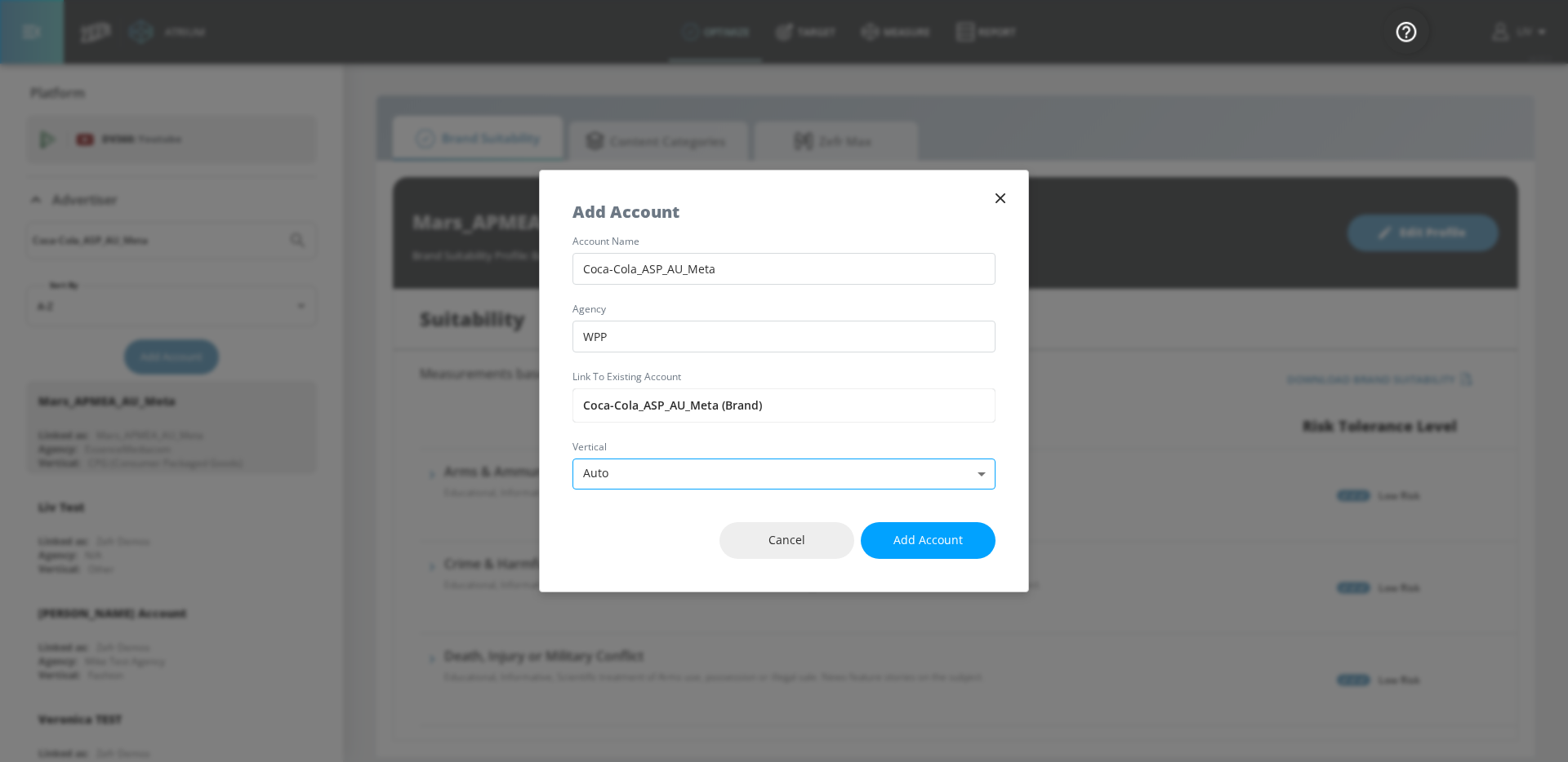
click at [800, 472] on body "Atrium optimize Target measure Report optimize Target measure Report v 4.22.2 L…" at bounding box center [784, 381] width 1568 height 762
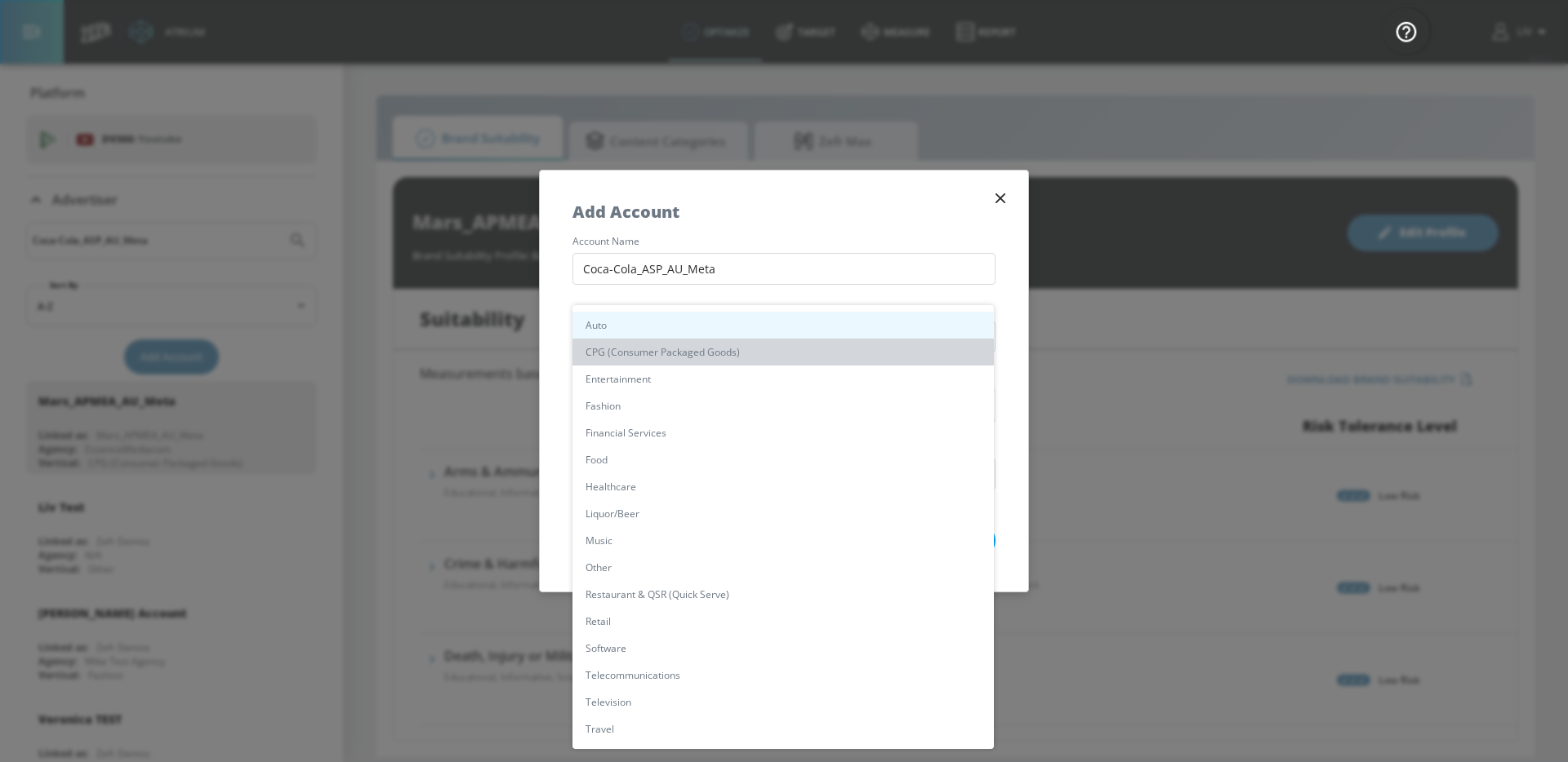
click at [815, 344] on li "CPG (Consumer Packaged Goods)" at bounding box center [783, 352] width 421 height 27
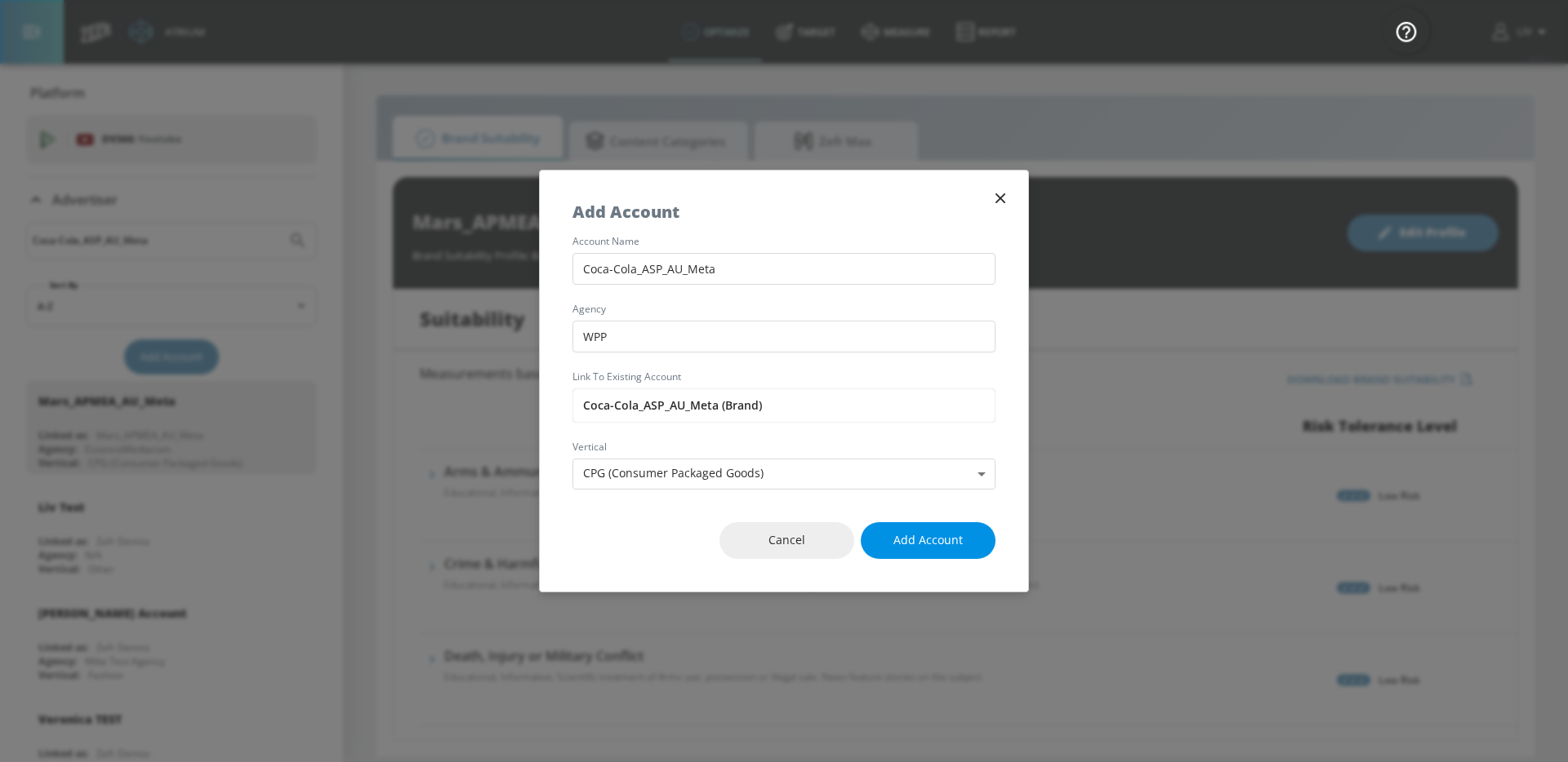
click at [975, 544] on button "Add Account" at bounding box center [928, 540] width 135 height 37
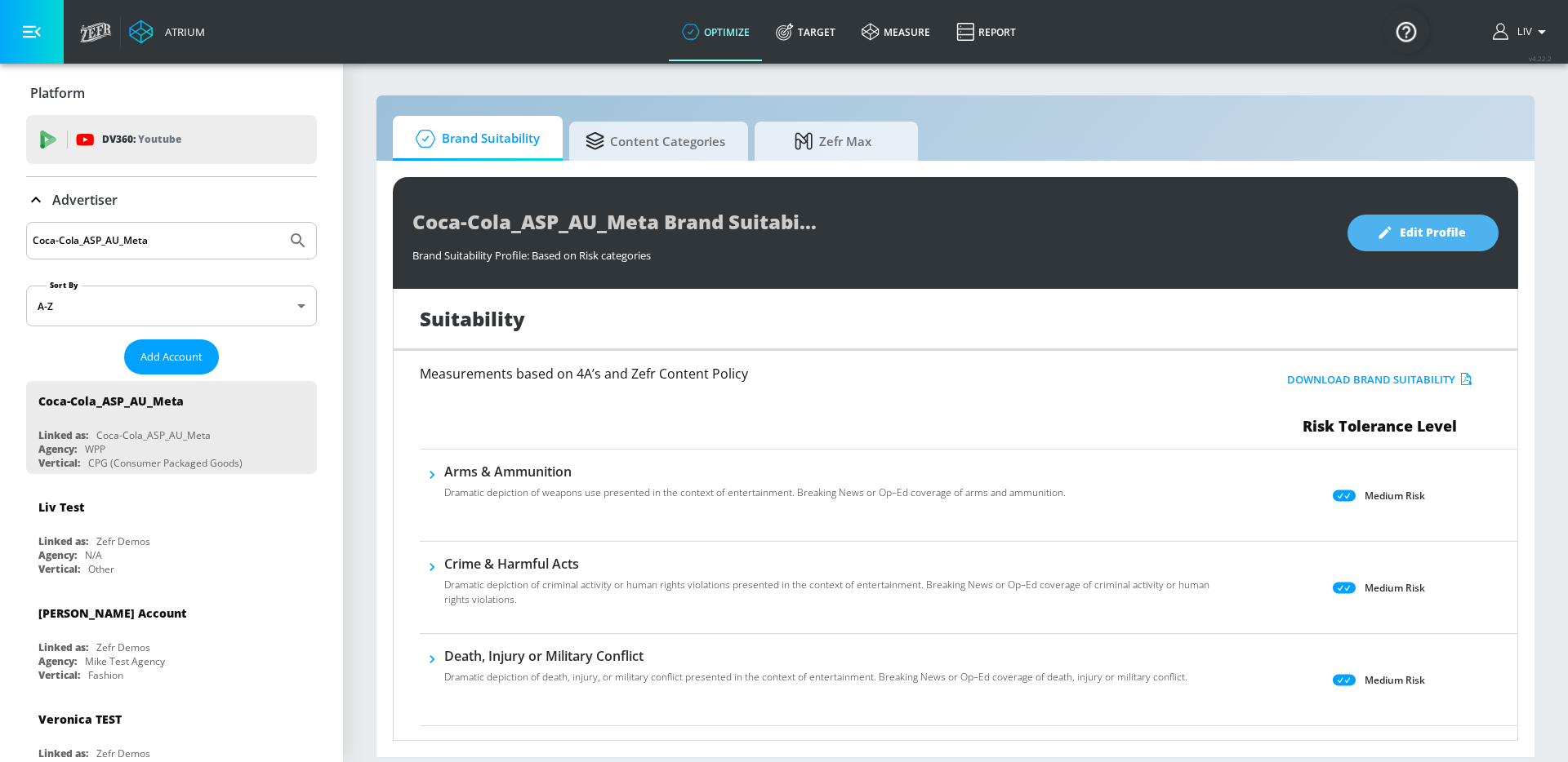
click at [1440, 237] on span "Edit Profile" at bounding box center [1422, 233] width 85 height 21
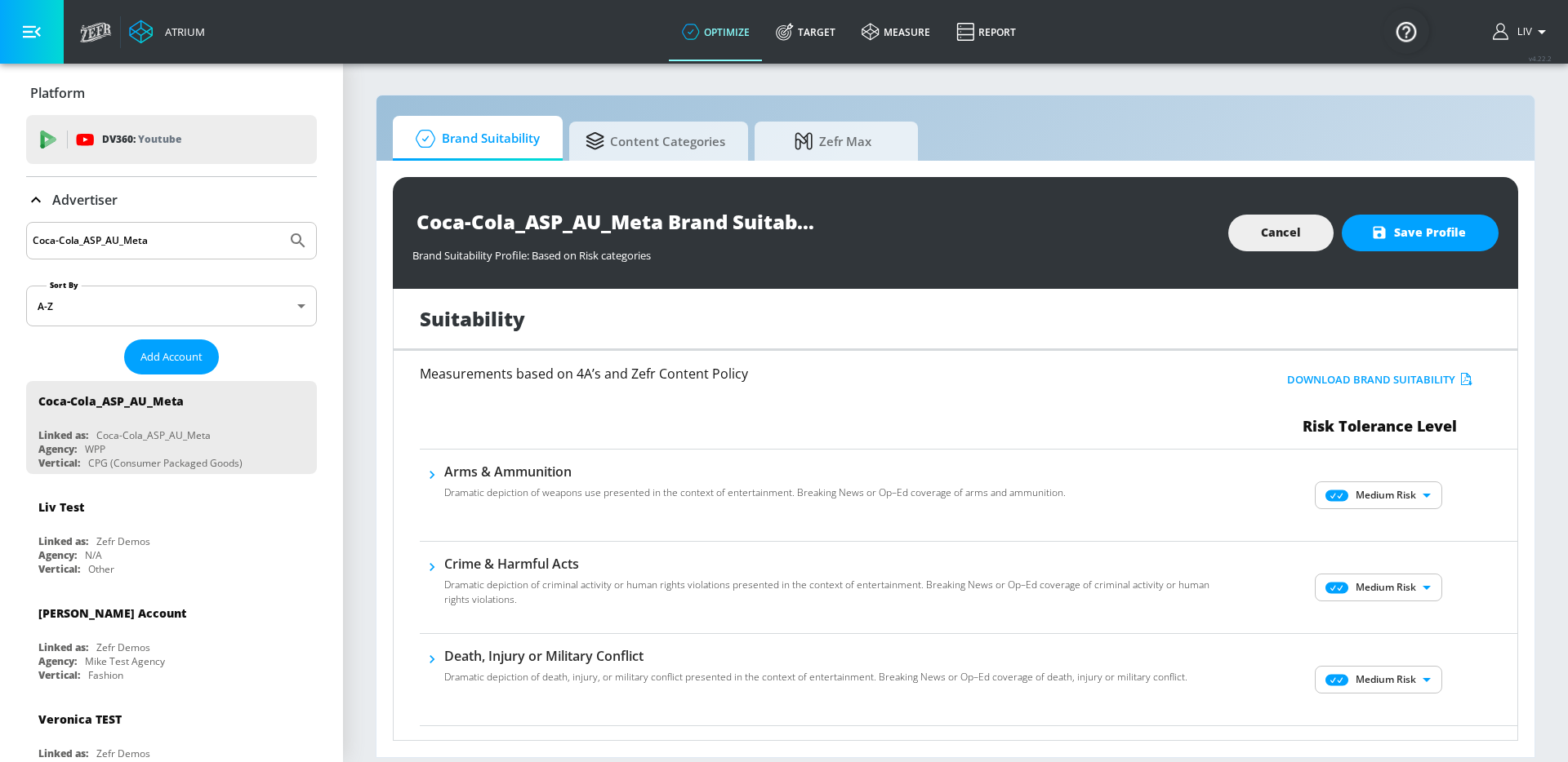
click at [1408, 496] on body "Atrium optimize Target measure Report optimize Target measure Report v 4.22.2 L…" at bounding box center [784, 381] width 1568 height 762
click at [1414, 532] on p "No Risk" at bounding box center [1400, 528] width 35 height 15
type input "MINIMAL"
click at [1406, 583] on body "Atrium optimize Target measure Report optimize Target measure Report v 4.22.2 L…" at bounding box center [784, 381] width 1568 height 762
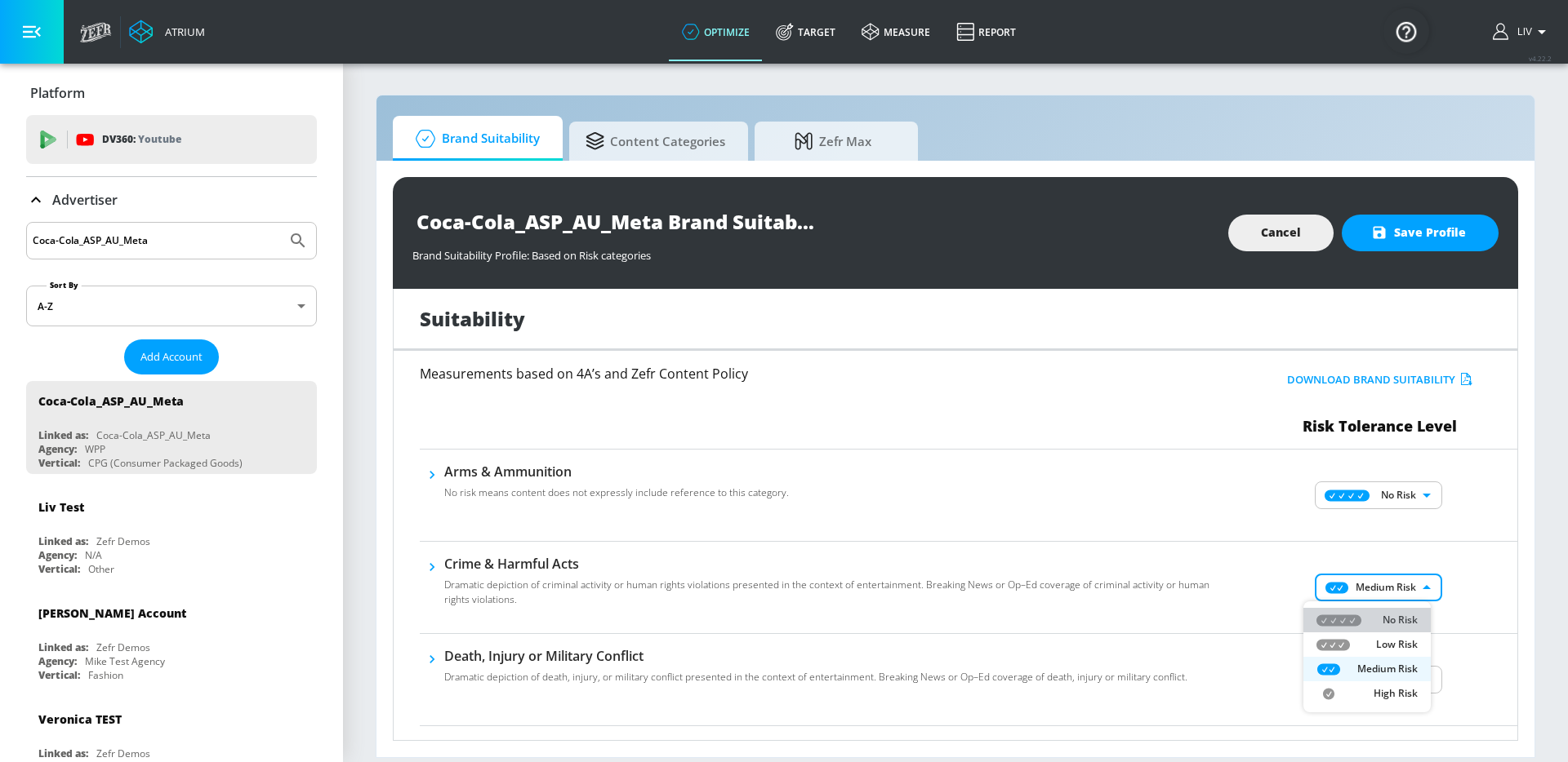
click at [1406, 619] on p "No Risk" at bounding box center [1400, 620] width 35 height 15
type input "MINIMAL"
click at [1471, 548] on div "Crime & Harmful Acts No risk means content does not expressly include reference…" at bounding box center [969, 588] width 1097 height 92
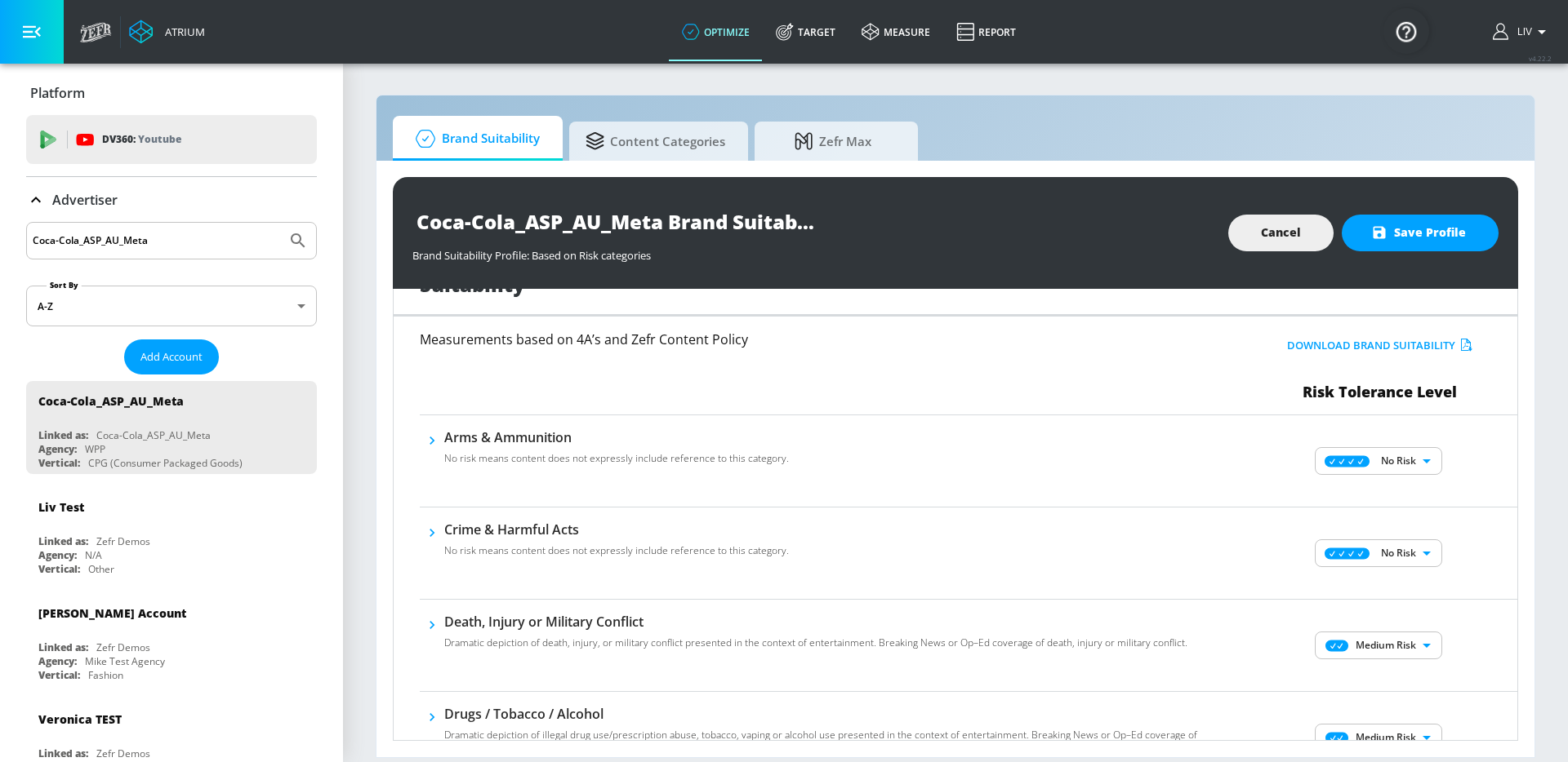
scroll to position [52, 0]
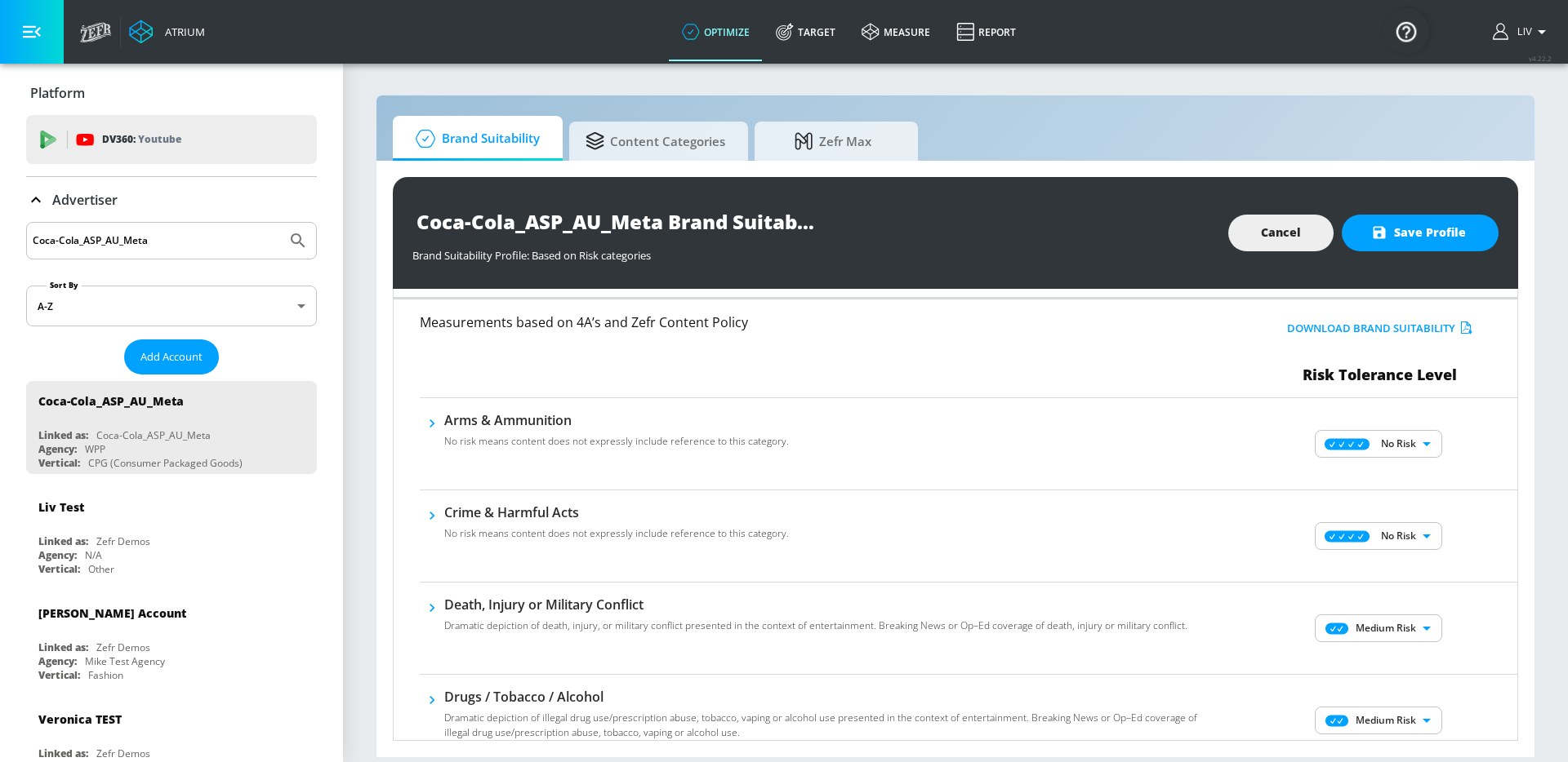
click at [1384, 620] on body "Atrium optimize Target measure Report optimize Target measure Report v 4.22.2 L…" at bounding box center [784, 381] width 1568 height 762
click at [1388, 633] on div at bounding box center [784, 381] width 1568 height 762
click at [1388, 637] on body "Atrium optimize Target measure Report optimize Target measure Report v 4.22.2 L…" at bounding box center [784, 381] width 1568 height 762
click at [1384, 660] on p "No Risk" at bounding box center [1400, 657] width 35 height 15
type input "MINIMAL"
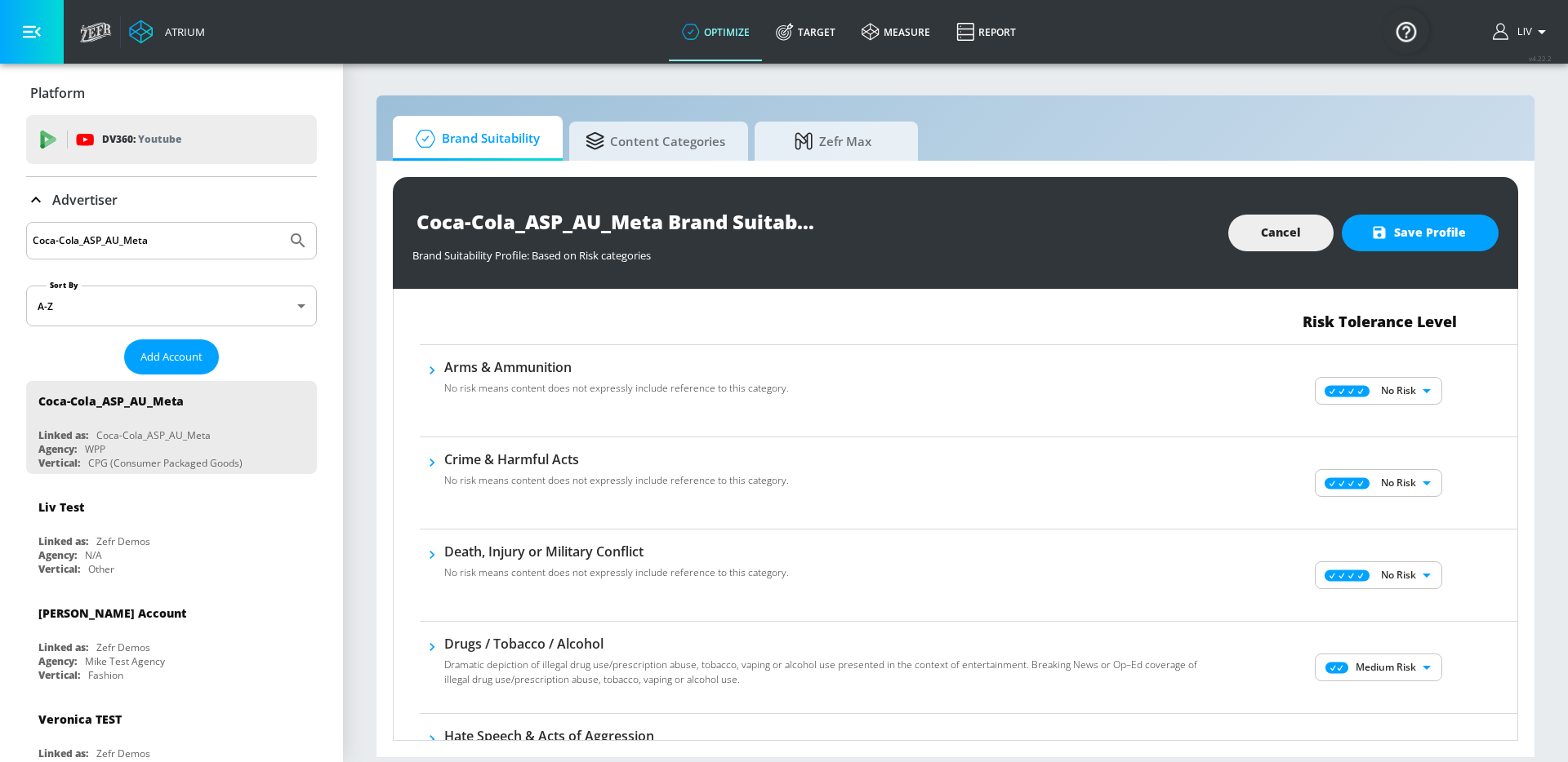
scroll to position [215, 0]
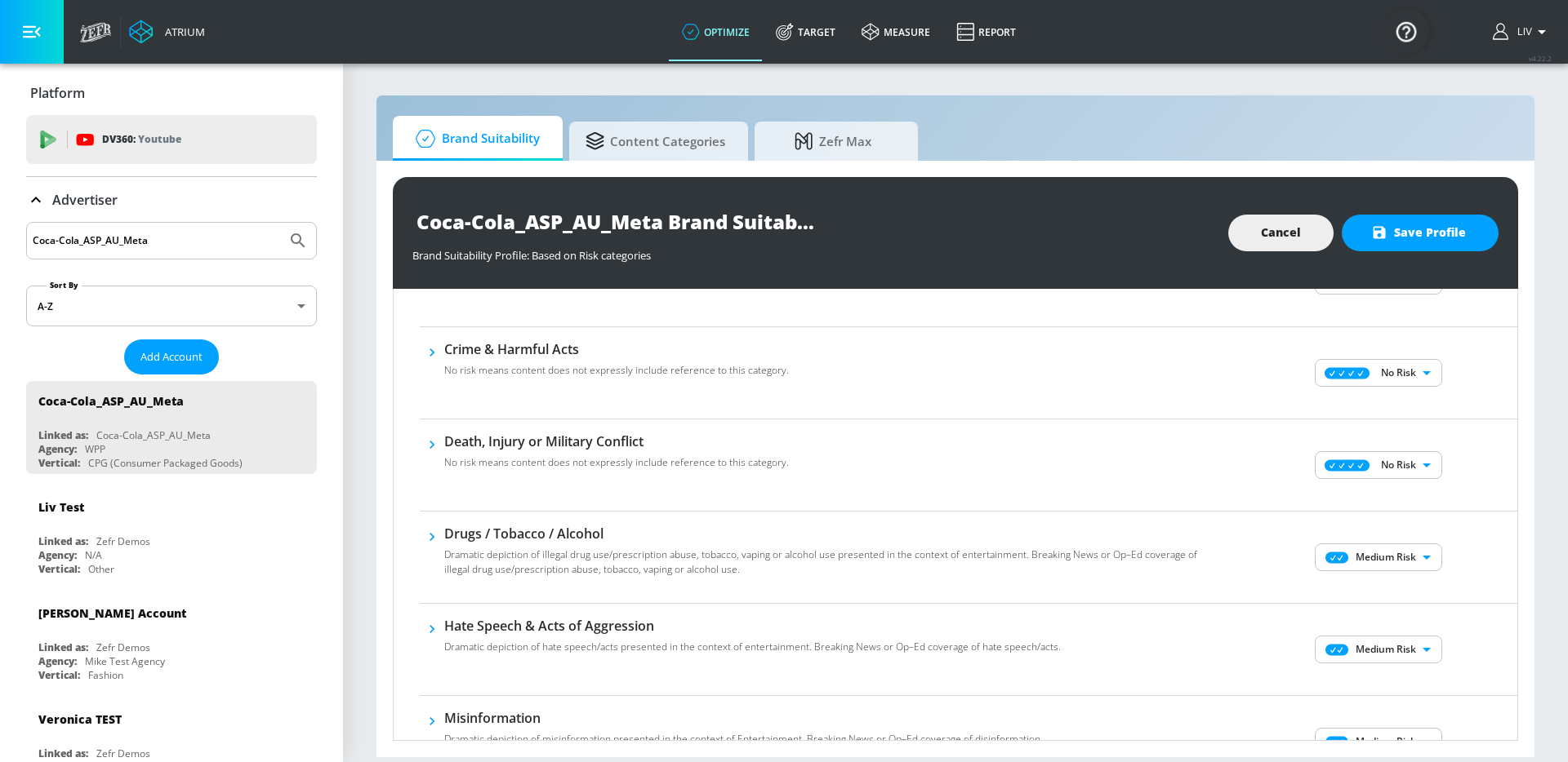
click at [1398, 546] on body "Atrium optimize Target measure Report optimize Target measure Report v 4.22.2 L…" at bounding box center [784, 381] width 1568 height 762
click at [1405, 581] on li "No Risk" at bounding box center [1367, 590] width 128 height 24
type input "MINIMAL"
click at [1472, 512] on div "Drugs / Tobacco / Alcohol No risk means content does not expressly include refe…" at bounding box center [969, 558] width 1097 height 92
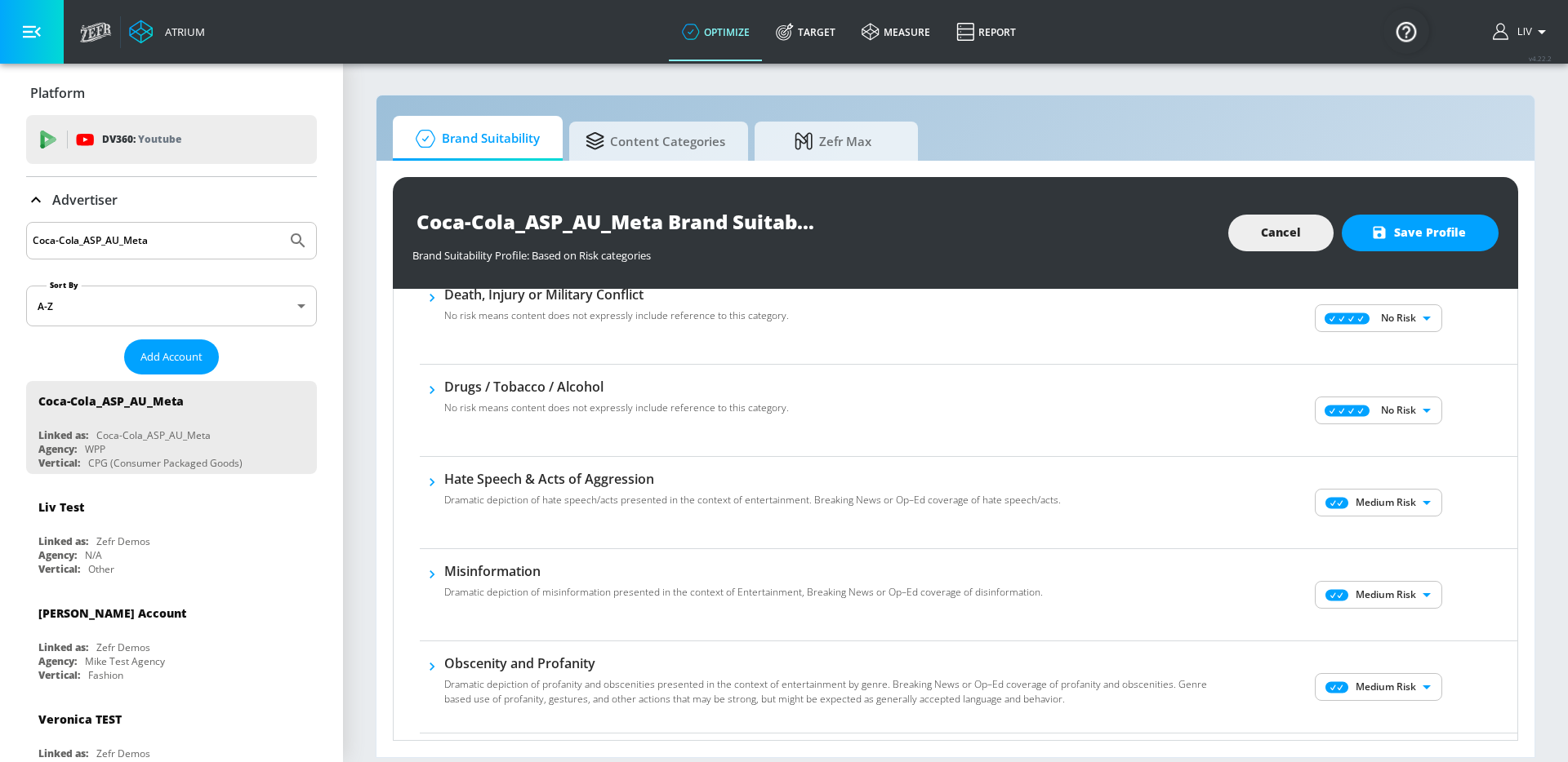
click at [1408, 518] on div "Medium Risk MEDIUM ​" at bounding box center [1380, 503] width 274 height 66
click at [1410, 511] on body "Atrium optimize Target measure Report optimize Target measure Report v 4.22.2 L…" at bounding box center [784, 381] width 1568 height 762
click at [1412, 533] on p "No Risk" at bounding box center [1400, 534] width 35 height 15
type input "MINIMAL"
click at [1433, 528] on div "No Risk Low Risk Medium Risk High Risk" at bounding box center [784, 381] width 1568 height 762
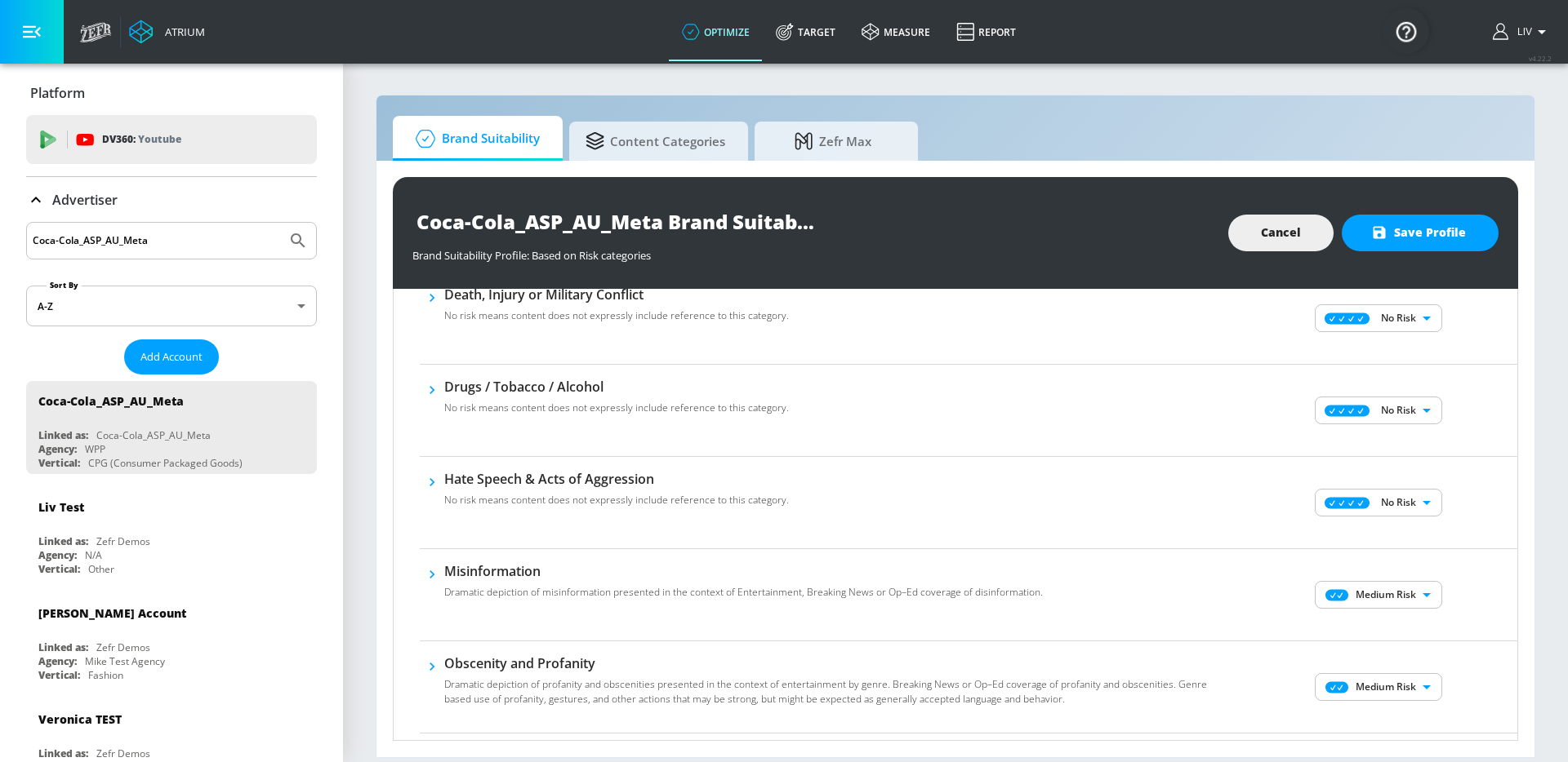
scroll to position [401, 0]
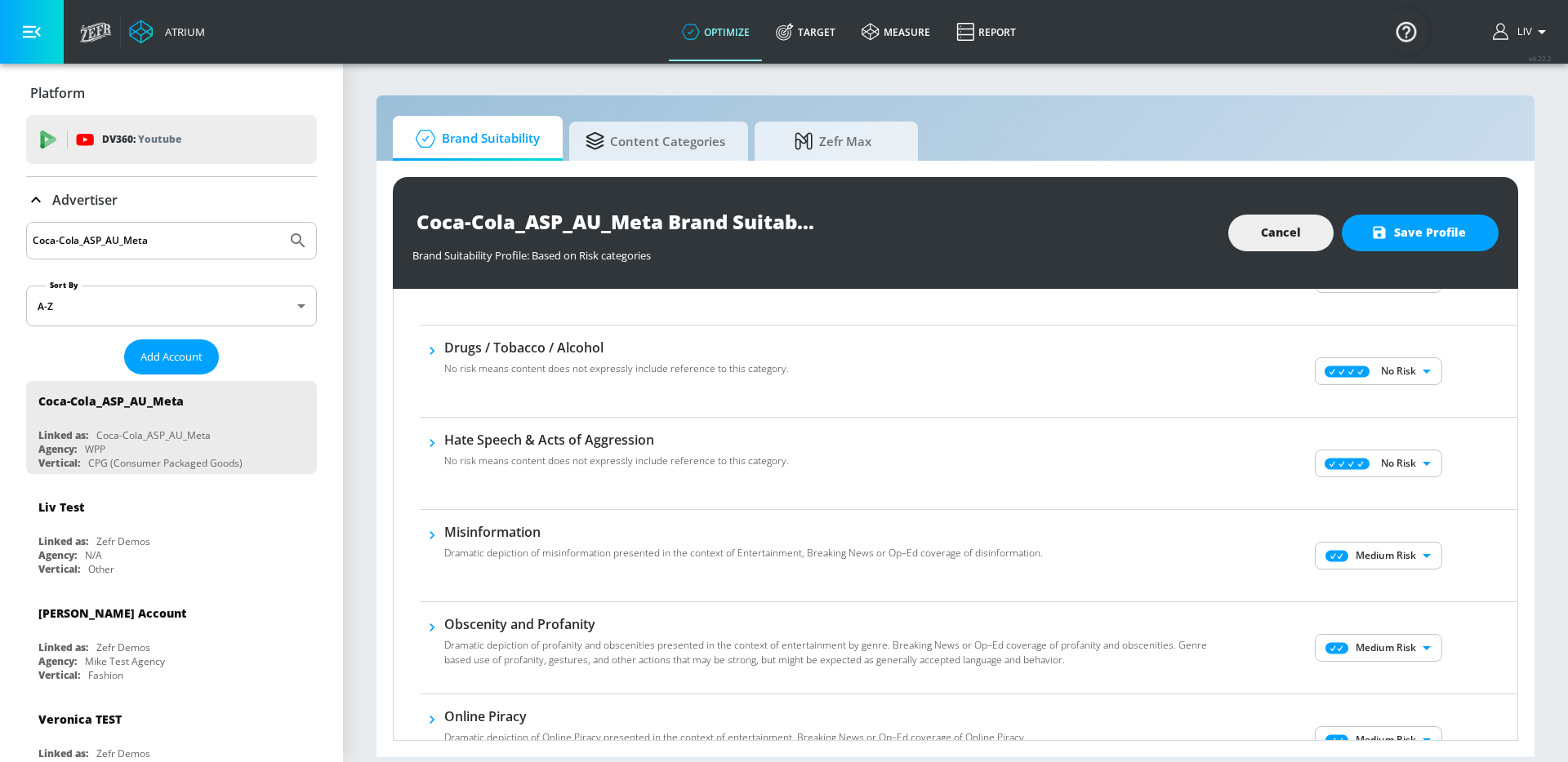
click at [1396, 546] on body "Atrium optimize Target measure Report optimize Target measure Report v 4.22.2 L…" at bounding box center [784, 381] width 1568 height 762
click at [1405, 578] on li "No Risk" at bounding box center [1367, 588] width 128 height 24
type input "MINIMAL"
click at [1436, 563] on div "No Risk MINIMAL ​" at bounding box center [1380, 556] width 274 height 66
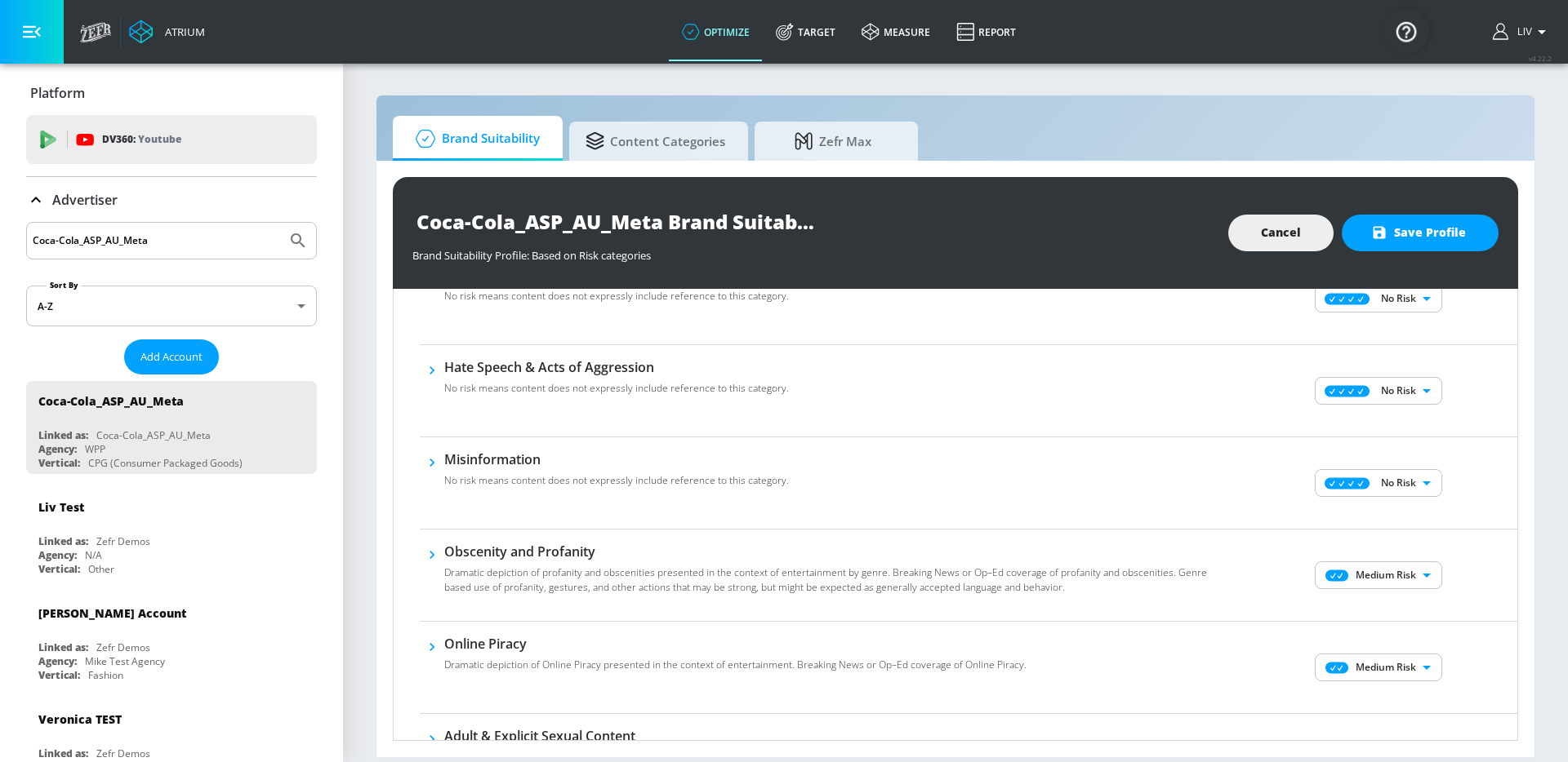
scroll to position [547, 0]
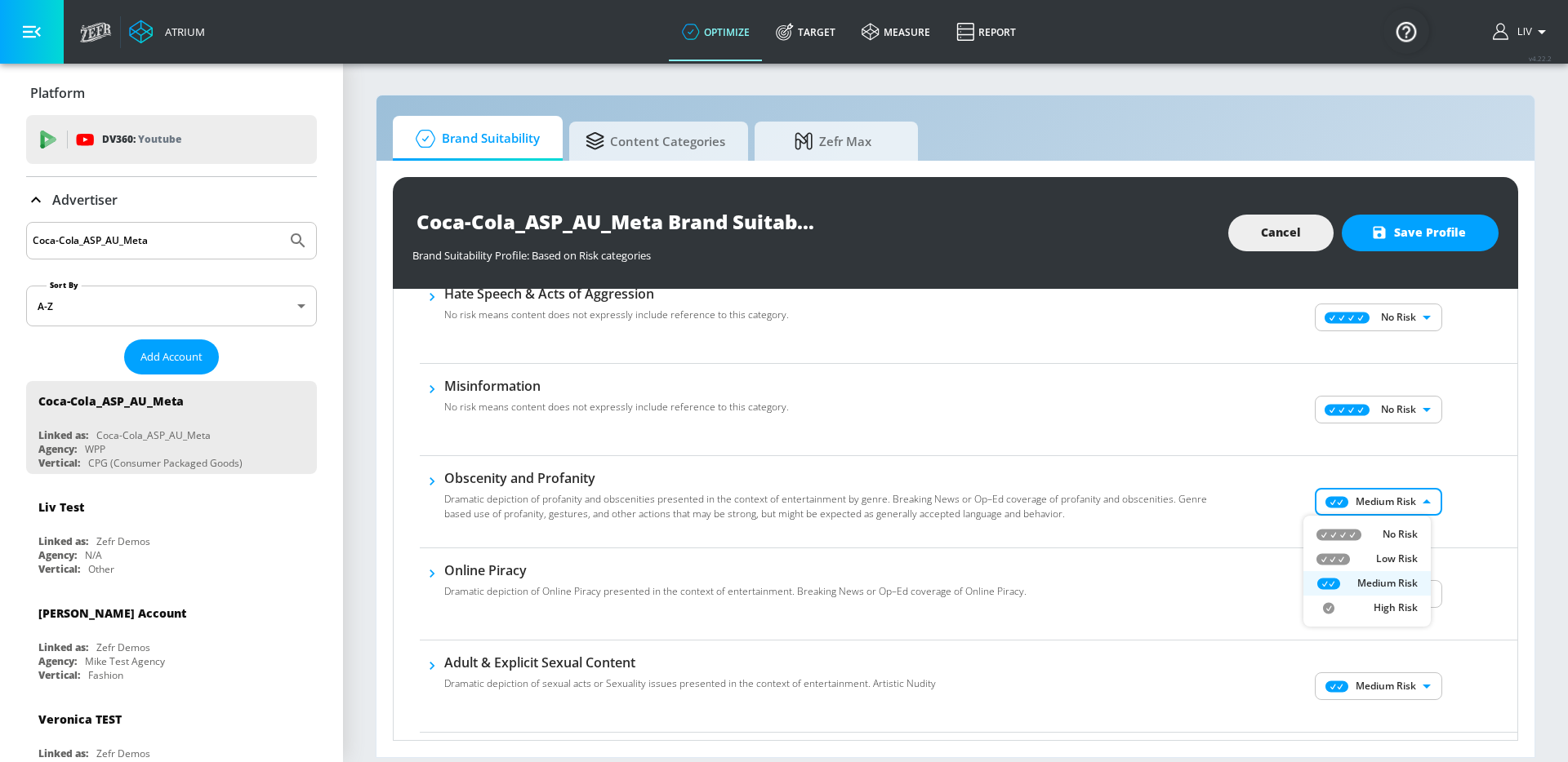
click at [1392, 499] on body "Atrium optimize Target measure Report optimize Target measure Report v 4.22.2 L…" at bounding box center [784, 381] width 1568 height 762
click at [1384, 526] on li "No Risk" at bounding box center [1367, 534] width 128 height 24
type input "MINIMAL"
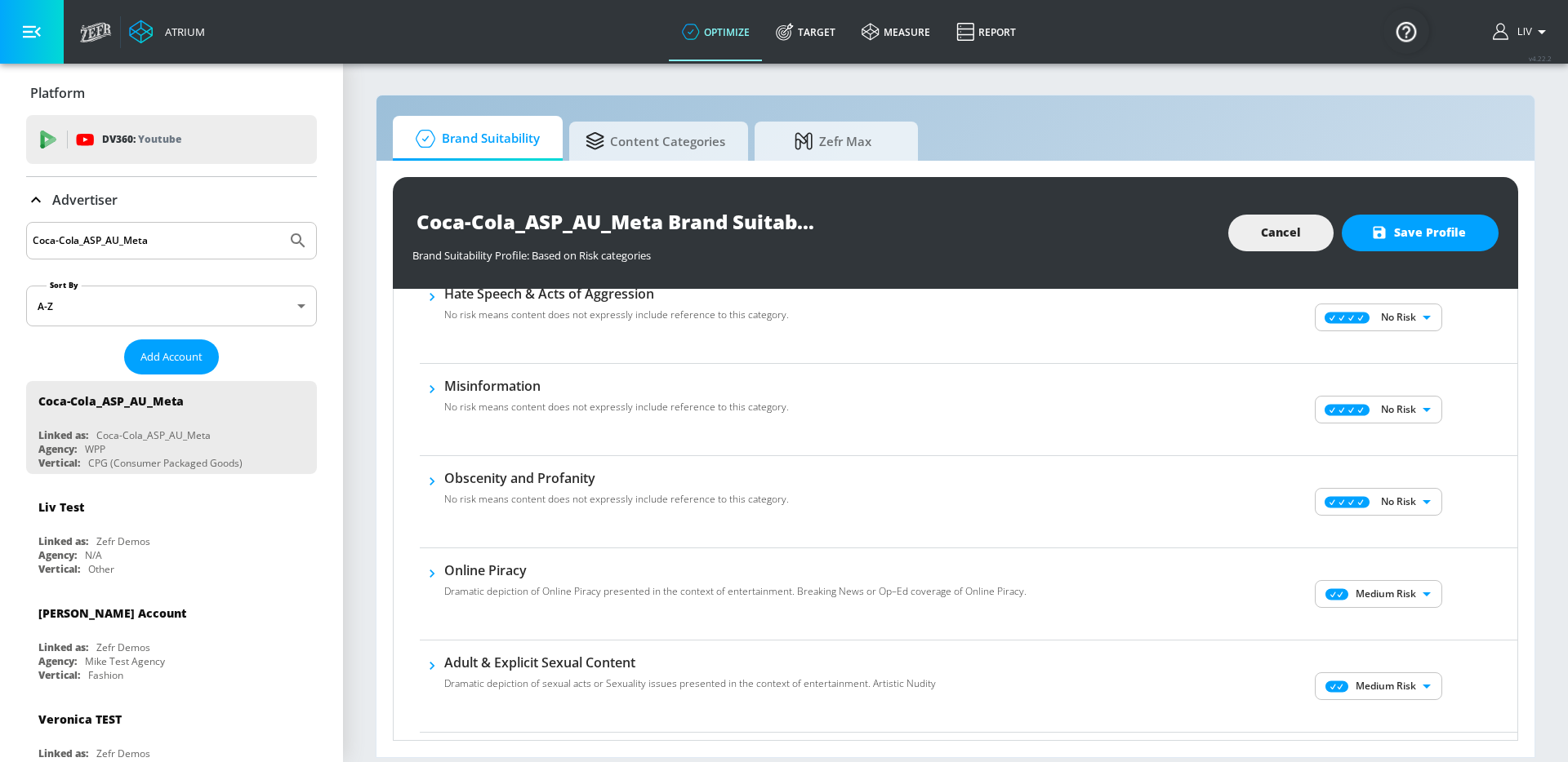
click at [1449, 510] on div "No Risk MINIMAL ​" at bounding box center [1380, 502] width 274 height 66
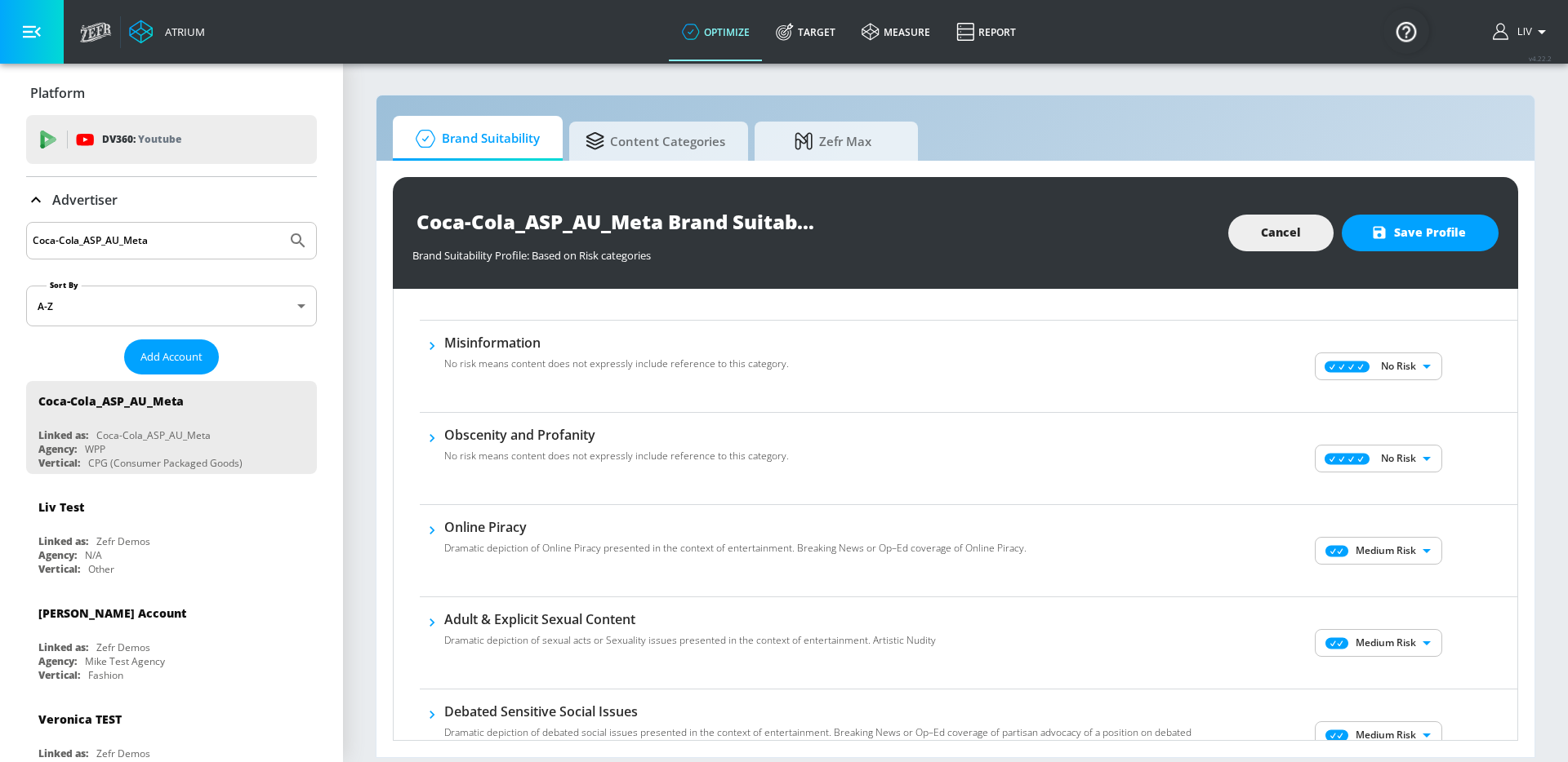
scroll to position [605, 0]
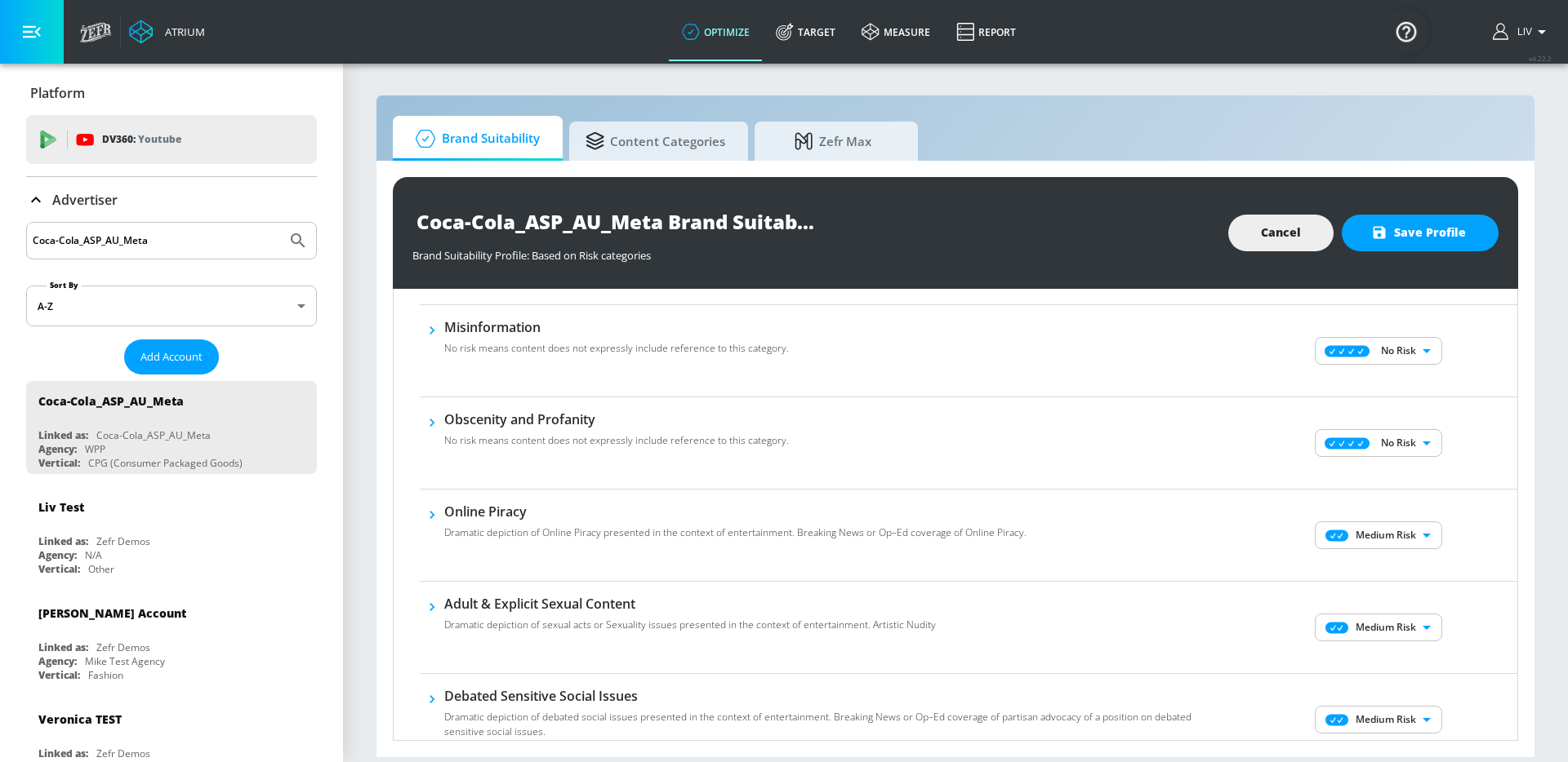
click at [1381, 545] on body "Atrium optimize Target measure Report optimize Target measure Report v 4.22.2 L…" at bounding box center [784, 381] width 1568 height 762
click at [1358, 573] on icon at bounding box center [1339, 568] width 45 height 12
type input "MINIMAL"
drag, startPoint x: 1499, startPoint y: 602, endPoint x: 1424, endPoint y: 619, distance: 76.9
click at [1494, 603] on div "Medium Risk MEDIUM ​" at bounding box center [1380, 628] width 274 height 66
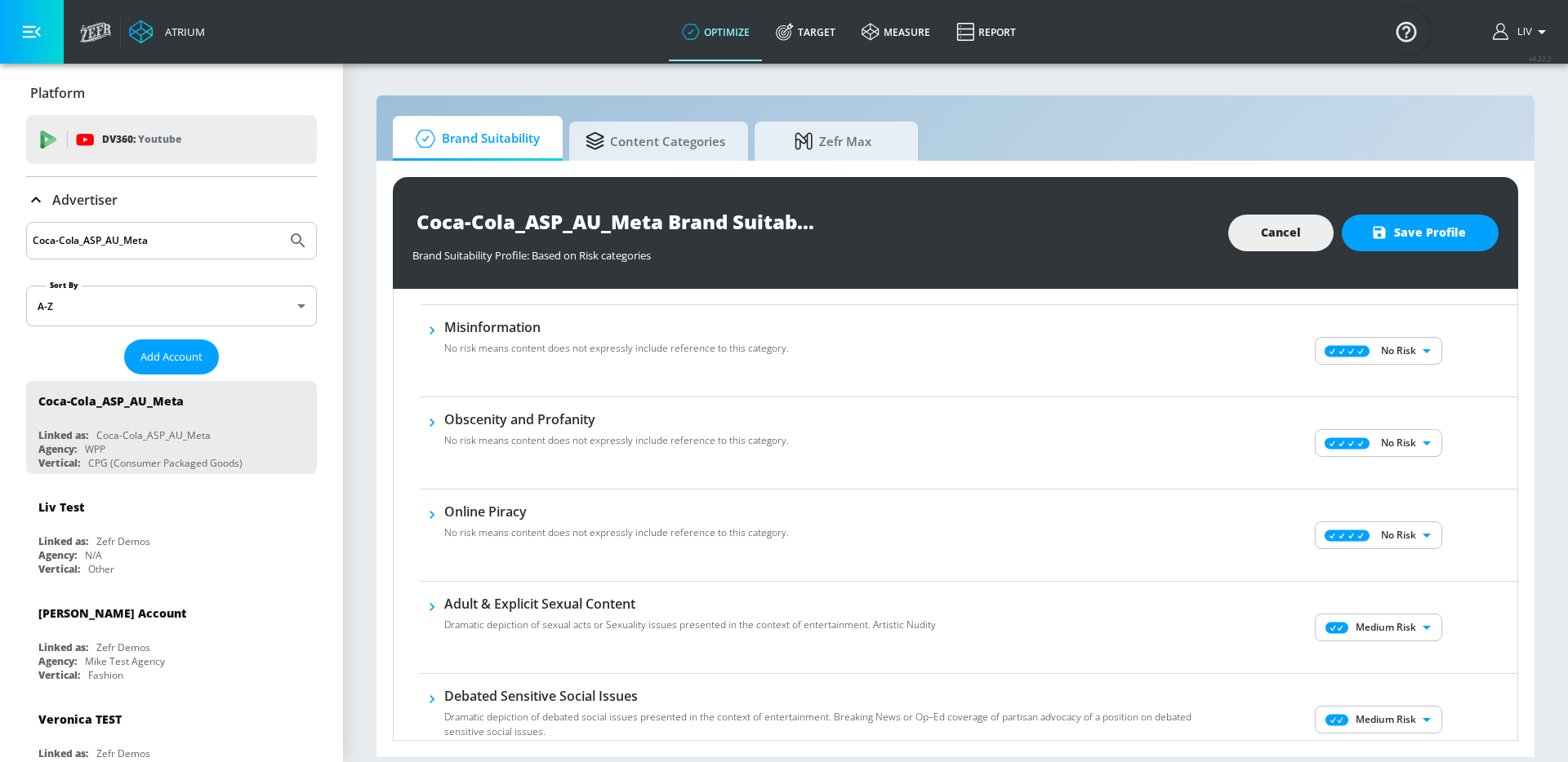
click at [1406, 624] on body "Atrium optimize Target measure Report optimize Target measure Report v 4.22.2 L…" at bounding box center [784, 381] width 1568 height 762
click at [1407, 646] on li "No Risk" at bounding box center [1367, 657] width 128 height 24
type input "MINIMAL"
click at [1459, 617] on div "No Risk Low Risk Medium Risk High Risk" at bounding box center [784, 381] width 1568 height 762
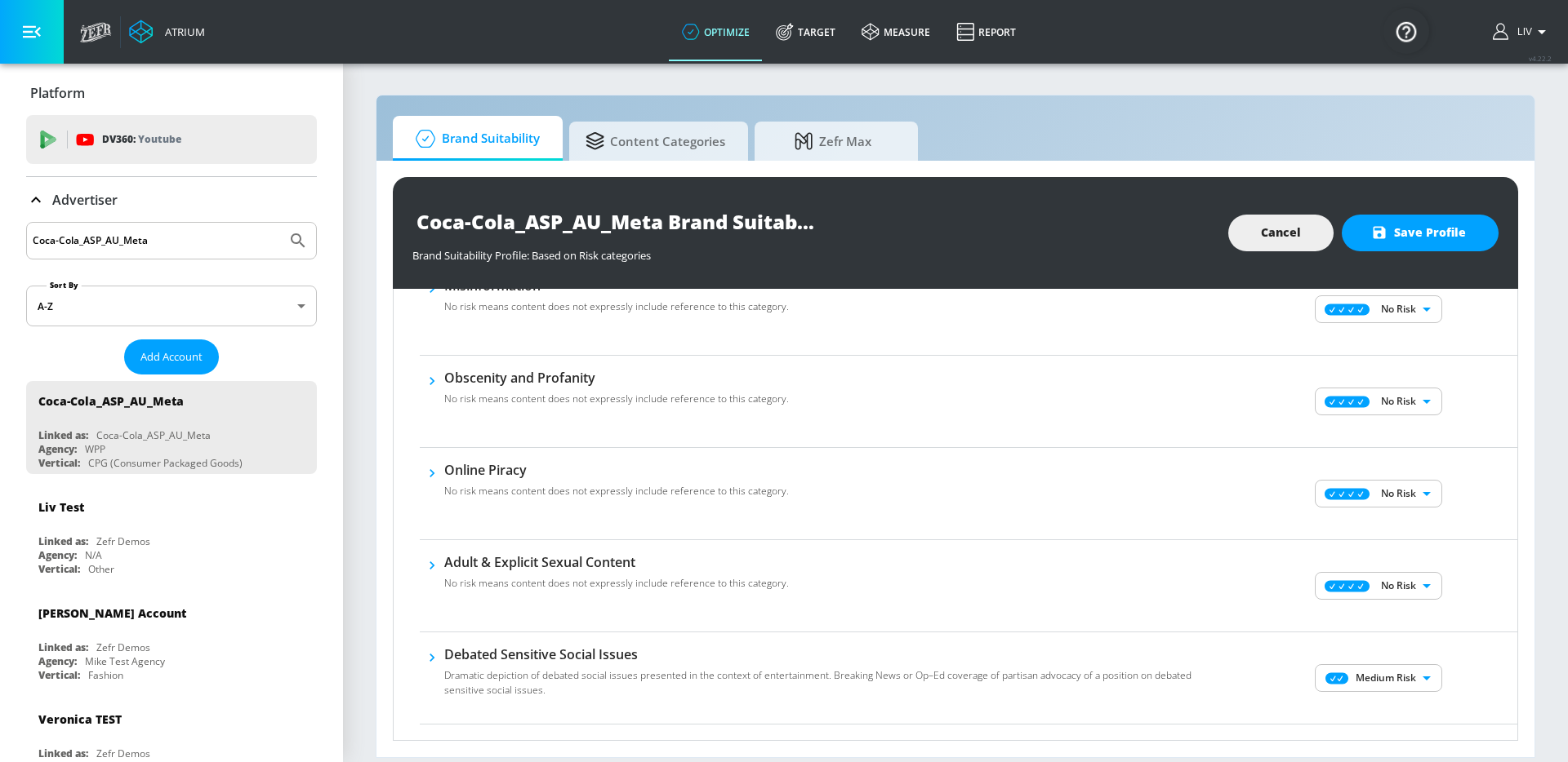
scroll to position [746, 0]
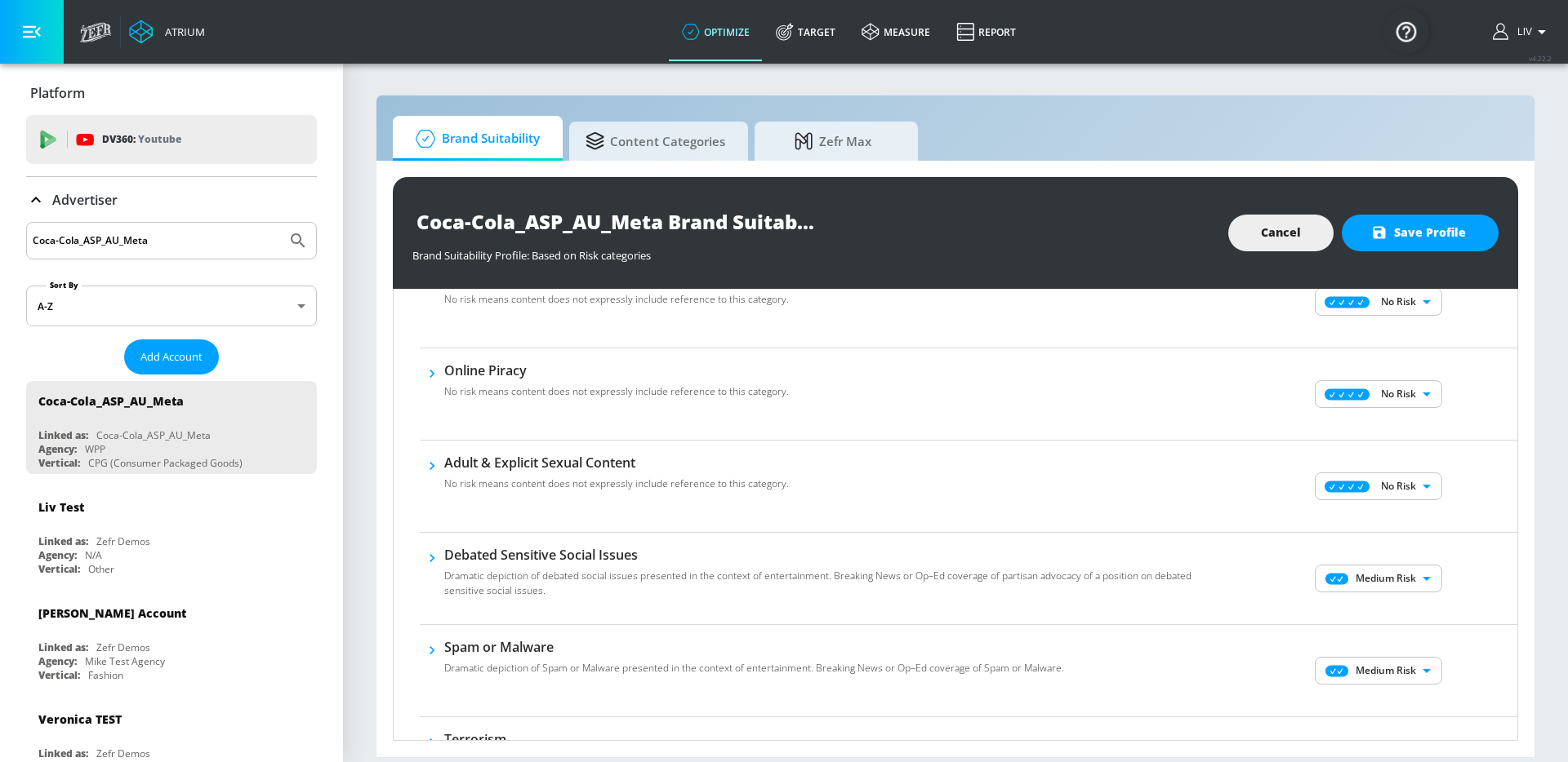
click at [1412, 586] on body "Atrium optimize Target measure Report optimize Target measure Report v 4.22.2 L…" at bounding box center [784, 381] width 1568 height 762
click at [1416, 610] on p "No Risk" at bounding box center [1400, 611] width 35 height 15
type input "MINIMAL"
drag, startPoint x: 1450, startPoint y: 610, endPoint x: 1446, endPoint y: 618, distance: 8.9
click at [1448, 612] on div "Debated Sensitive Social Issues No risk means content does not expressly includ…" at bounding box center [969, 578] width 1097 height 92
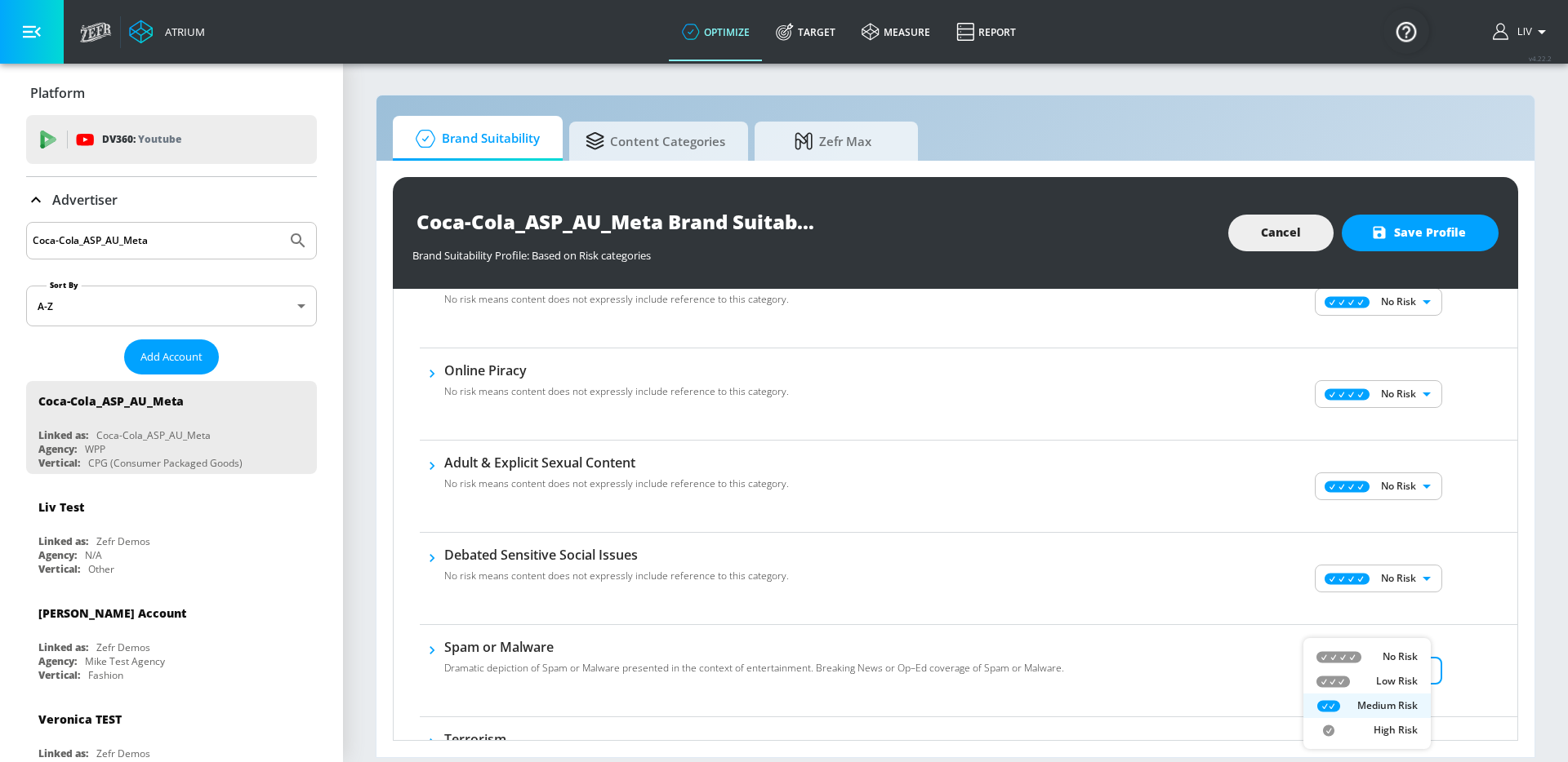
click at [1415, 661] on body "Atrium optimize Target measure Report optimize Target measure Report v 4.22.2 L…" at bounding box center [784, 381] width 1568 height 762
click at [1415, 663] on p "No Risk" at bounding box center [1400, 657] width 35 height 15
type input "MINIMAL"
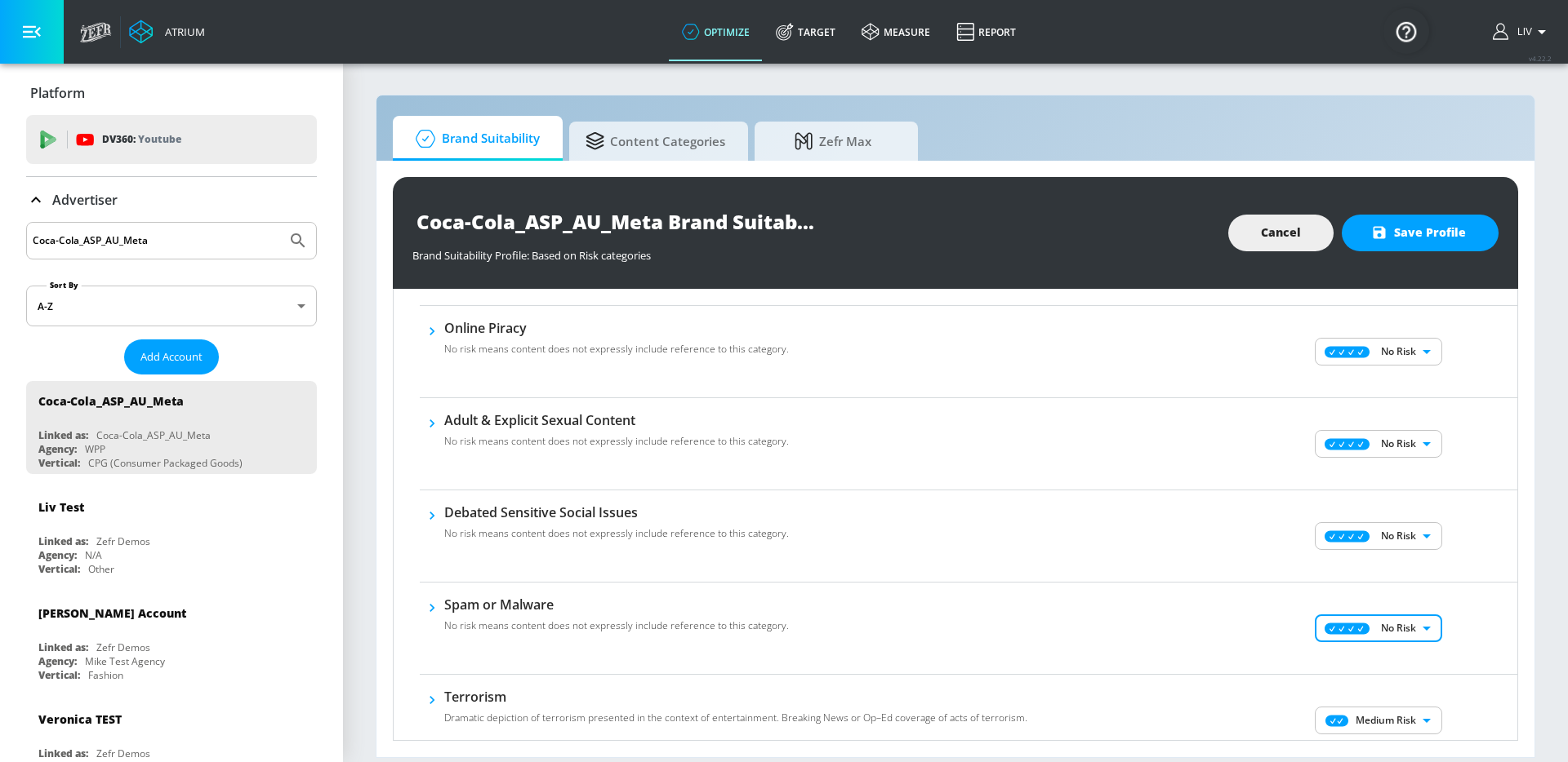
scroll to position [885, 0]
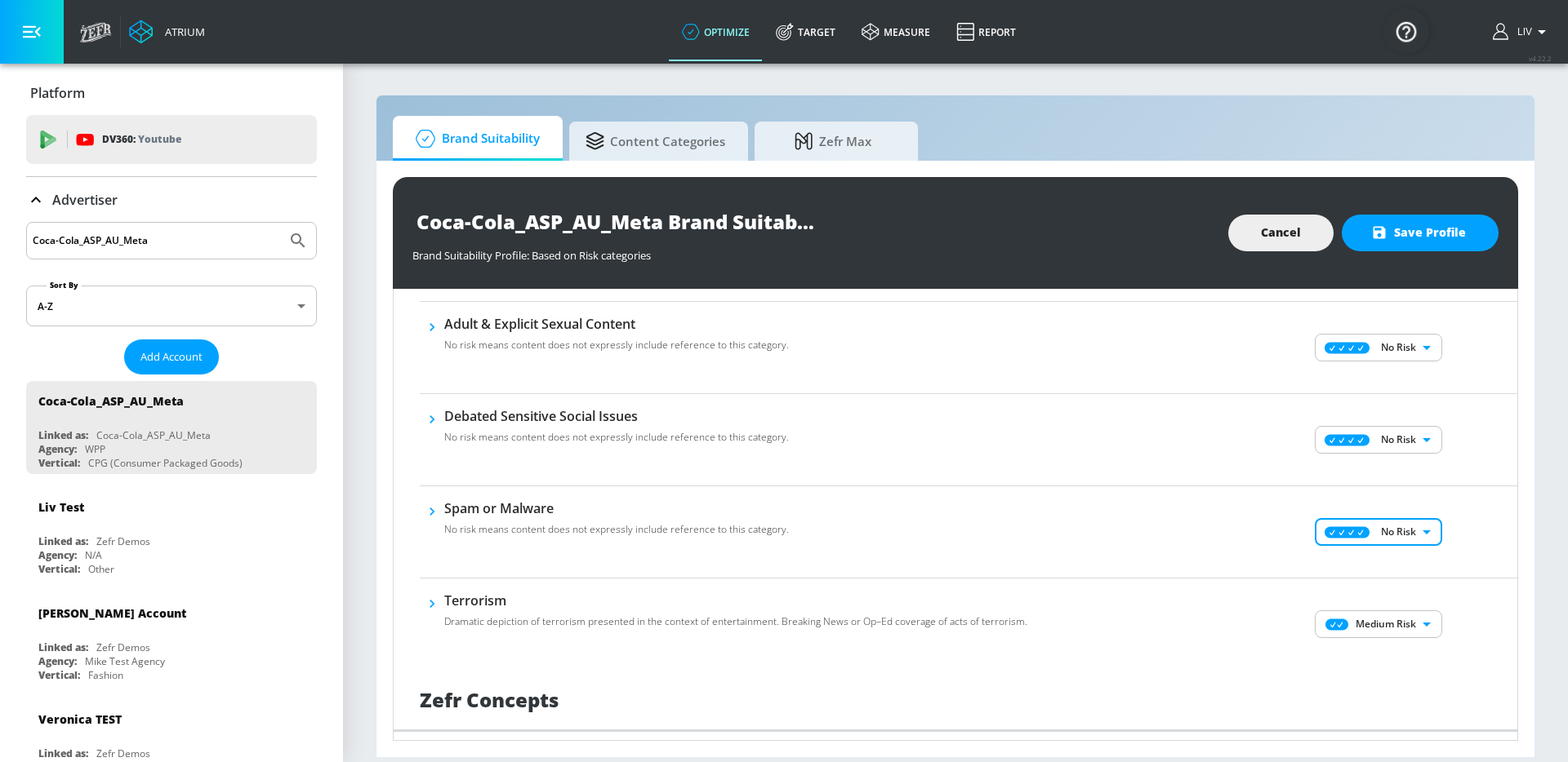
click at [1421, 627] on body "Atrium optimize Target measure Report optimize Target measure Report v 4.22.2 L…" at bounding box center [784, 381] width 1568 height 762
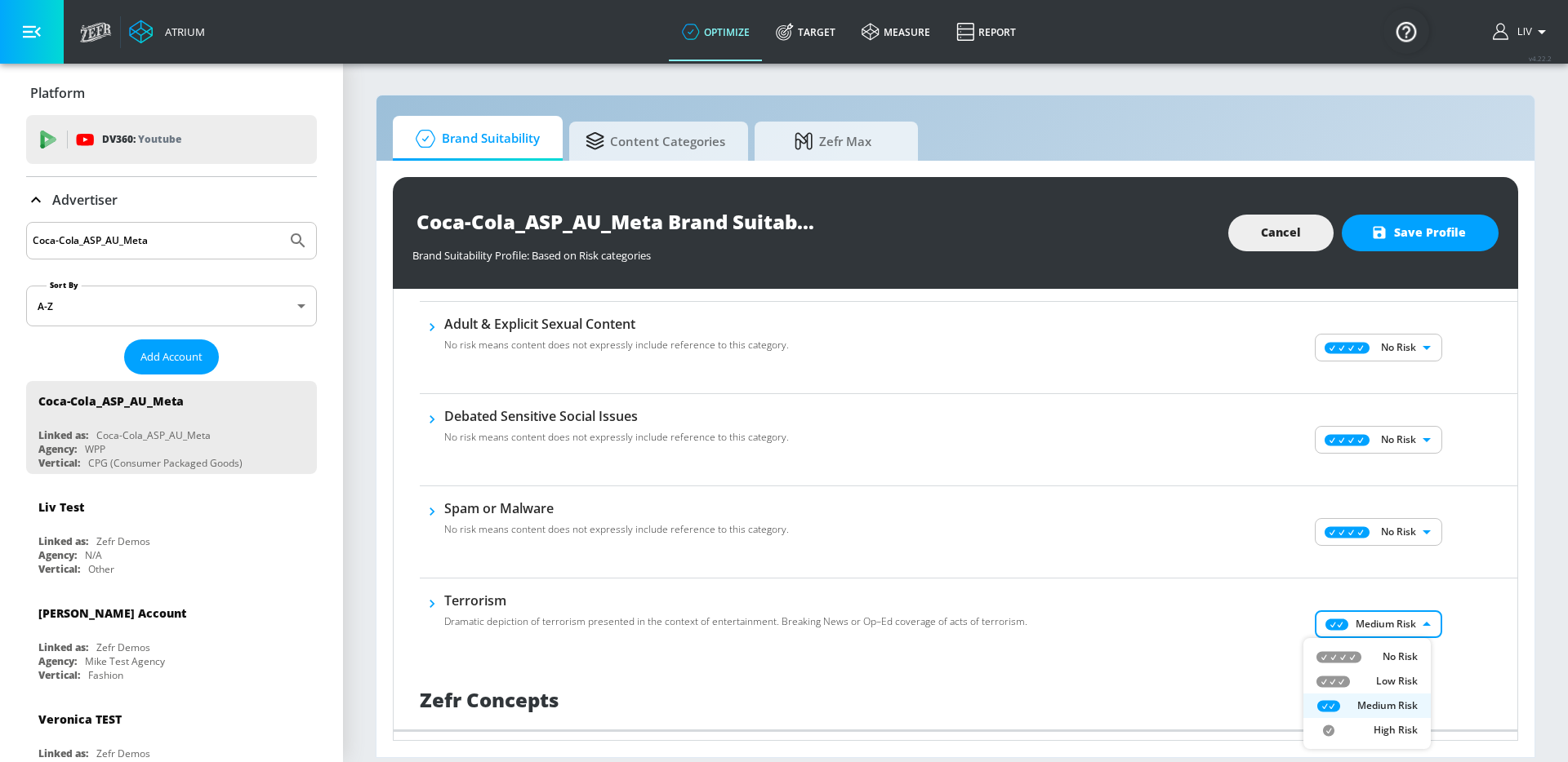
click at [1415, 643] on ul "No Risk Low Risk Medium Risk High Risk" at bounding box center [1367, 693] width 128 height 111
click at [1408, 622] on div at bounding box center [784, 381] width 1568 height 762
click at [1414, 646] on div "Medium Risk MEDIUM ​" at bounding box center [1380, 624] width 274 height 66
click at [1414, 631] on body "Atrium optimize Target measure Report optimize Target measure Report v 4.22.2 L…" at bounding box center [784, 381] width 1568 height 762
click at [1409, 647] on li "No Risk" at bounding box center [1367, 657] width 128 height 24
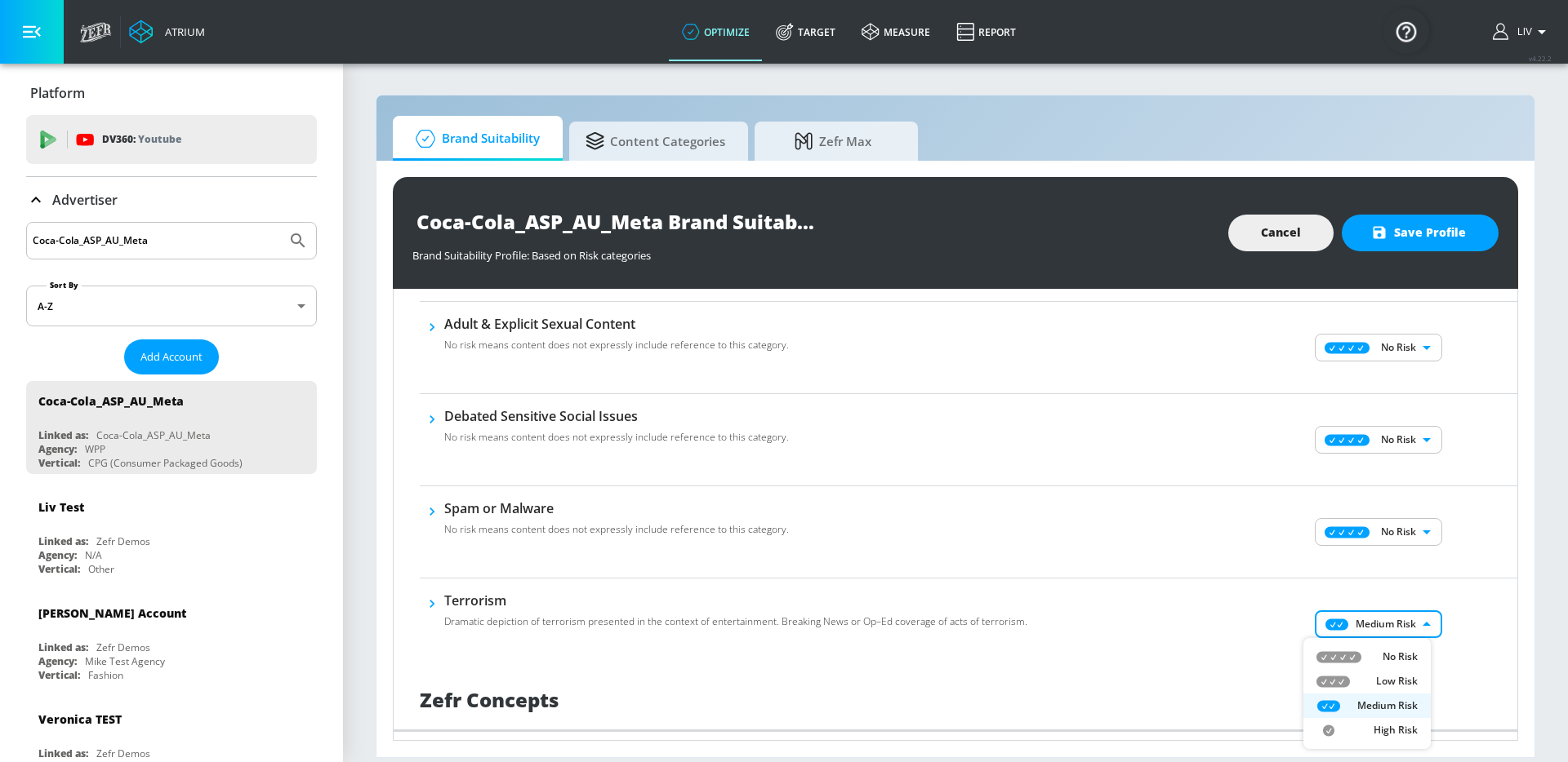
type input "MINIMAL"
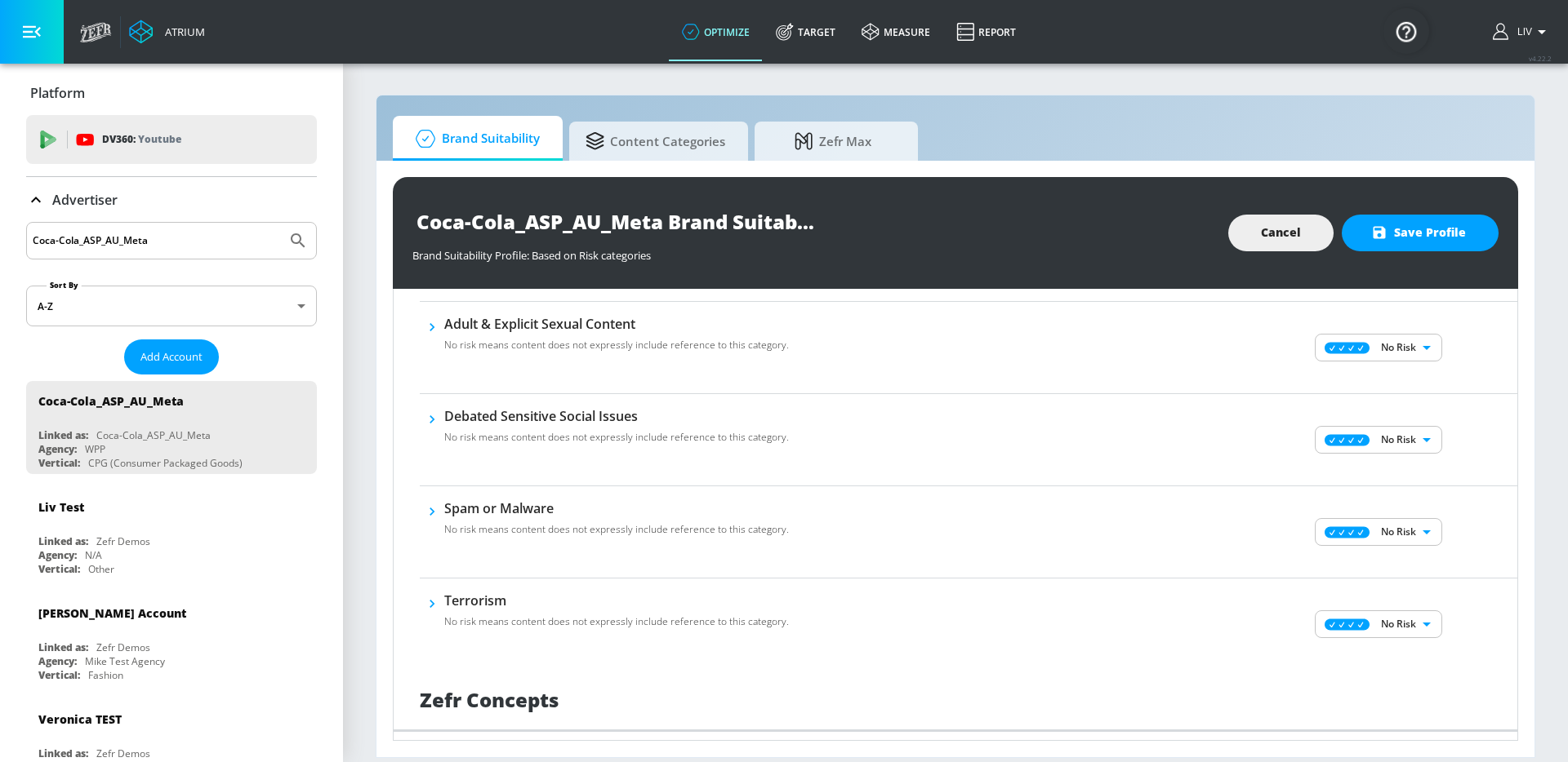
click at [1439, 612] on div "No Risk MINIMAL ​" at bounding box center [1380, 624] width 274 height 66
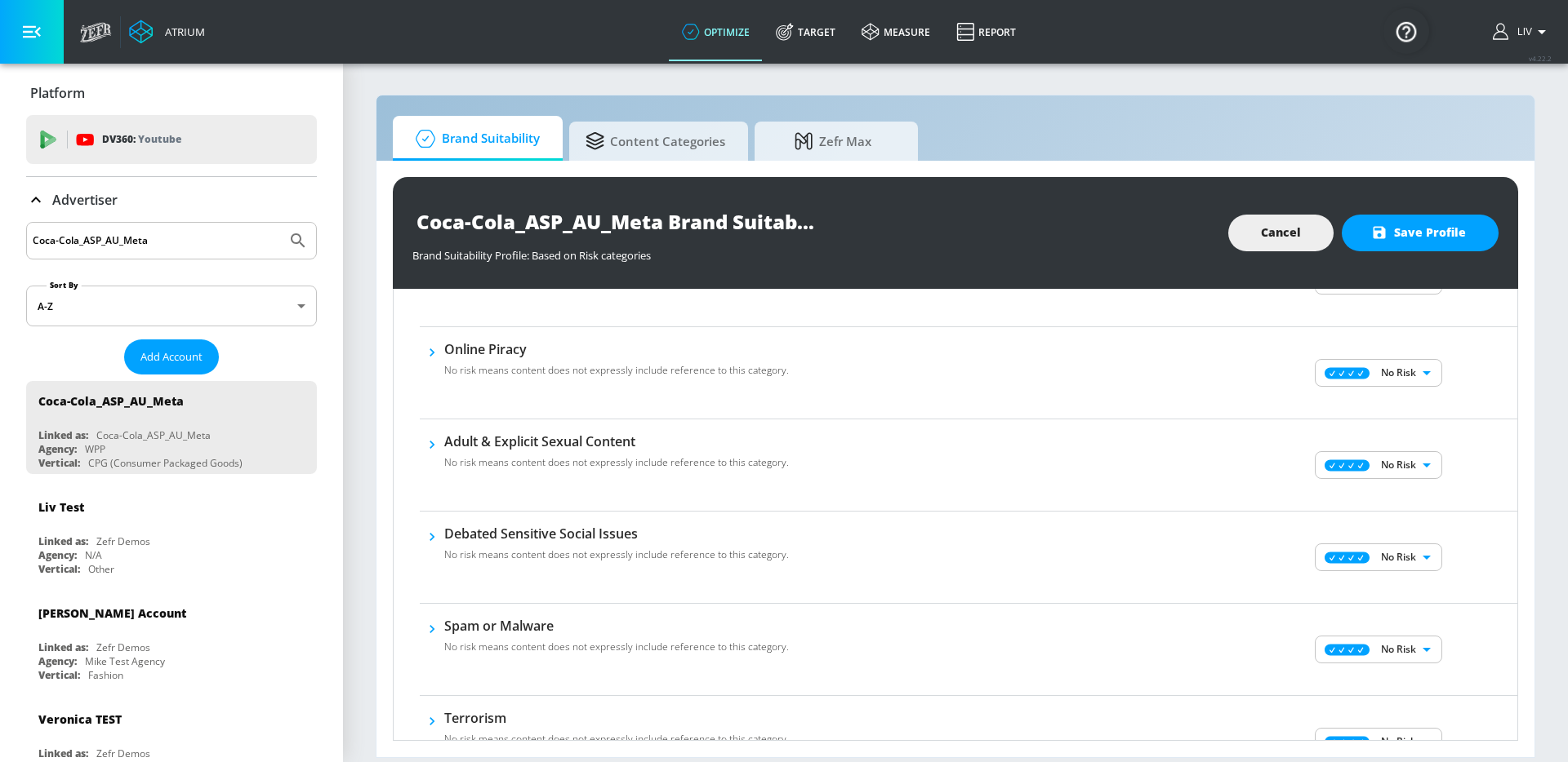
scroll to position [1240, 0]
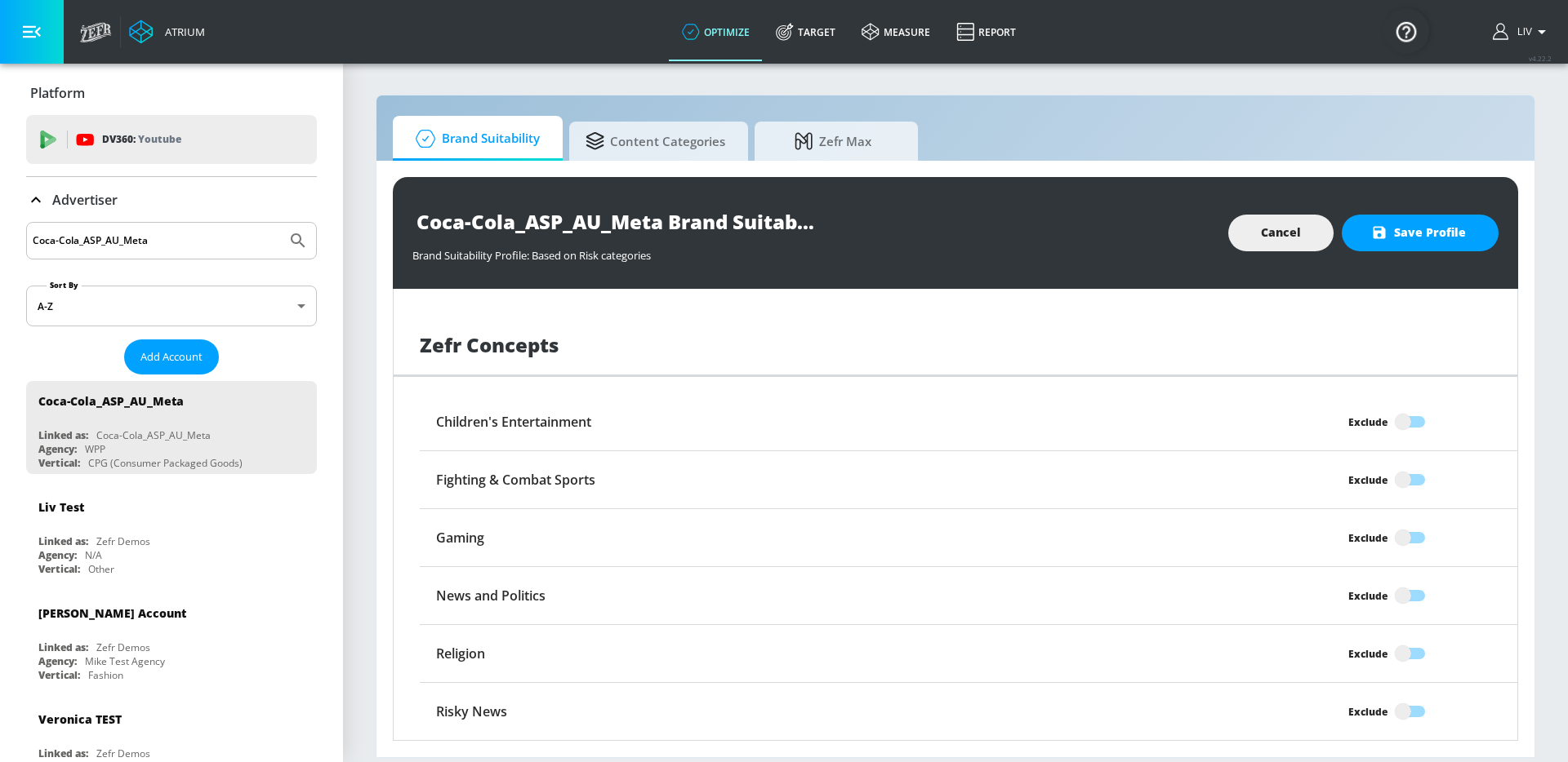
click at [1400, 708] on input "Exclude" at bounding box center [1402, 711] width 93 height 31
click at [1396, 715] on input "Excluded" at bounding box center [1422, 711] width 93 height 31
checkbox input "false"
click at [1386, 244] on button "Save Profile" at bounding box center [1420, 233] width 157 height 37
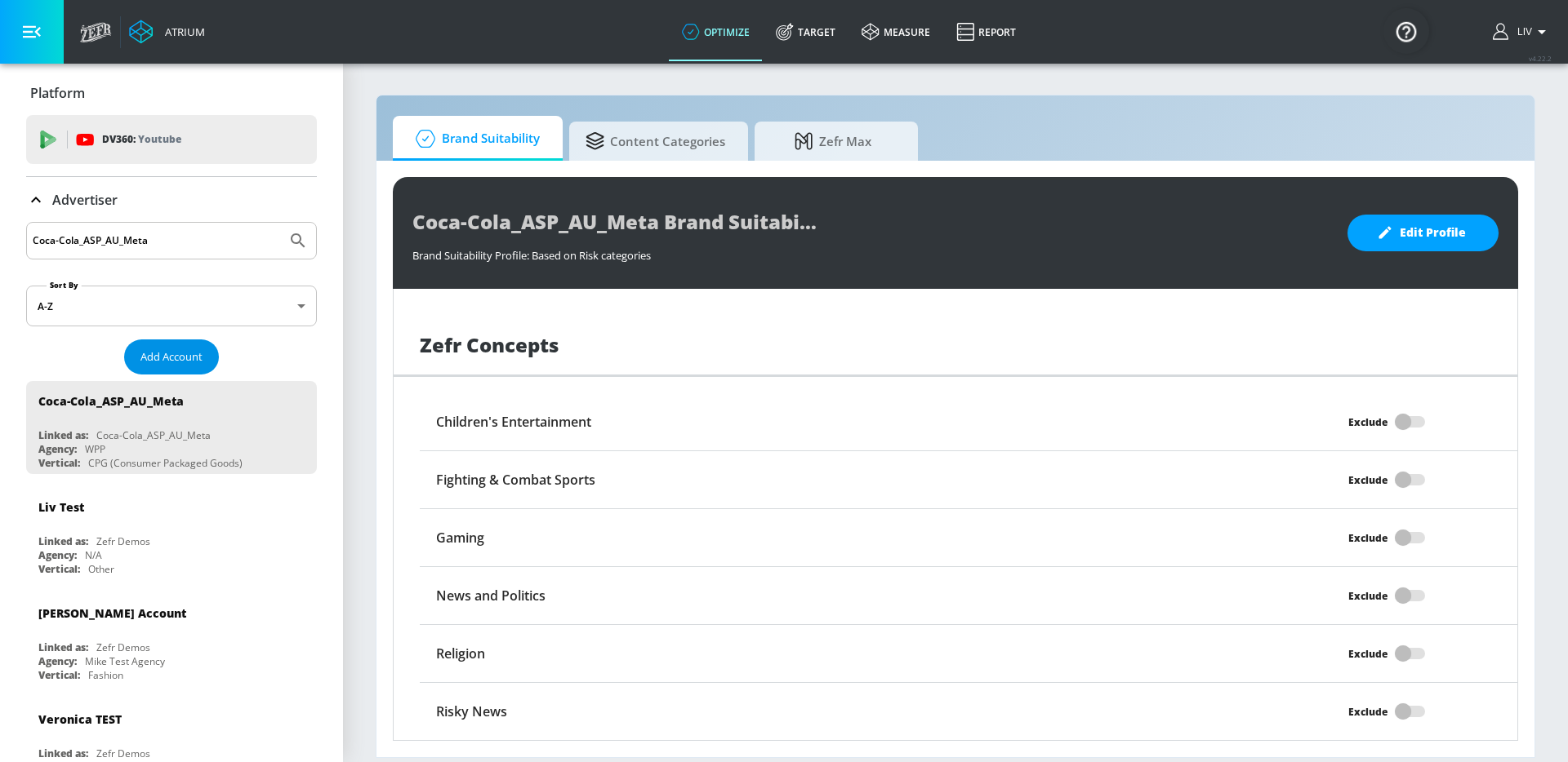
click at [186, 359] on span "Add Account" at bounding box center [172, 357] width 62 height 19
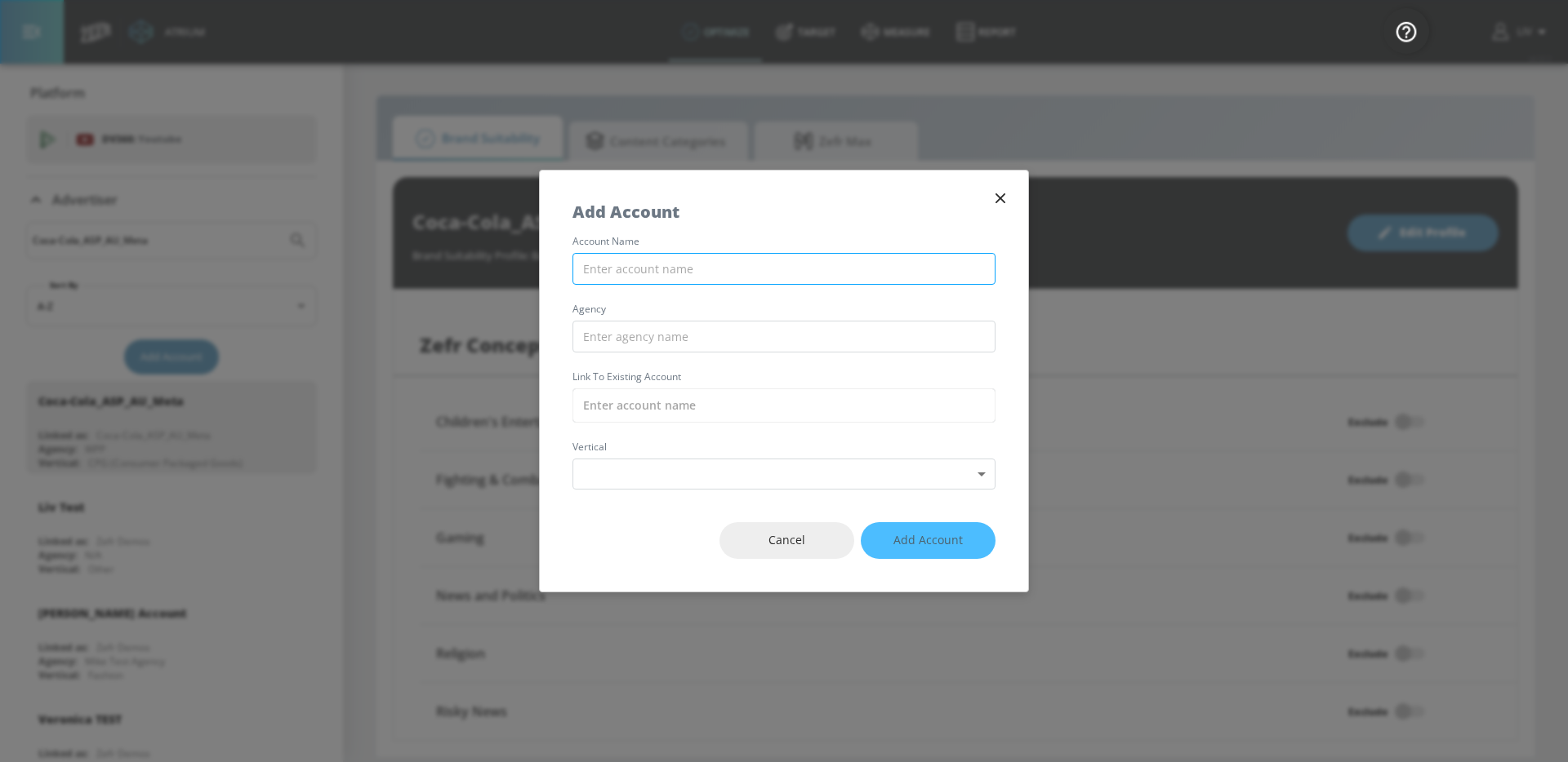
click at [658, 284] on input "text" at bounding box center [784, 268] width 423 height 32
click at [659, 282] on input "text" at bounding box center [784, 268] width 423 height 32
paste input "Coca-Cola_ASP_AU_TikTok"
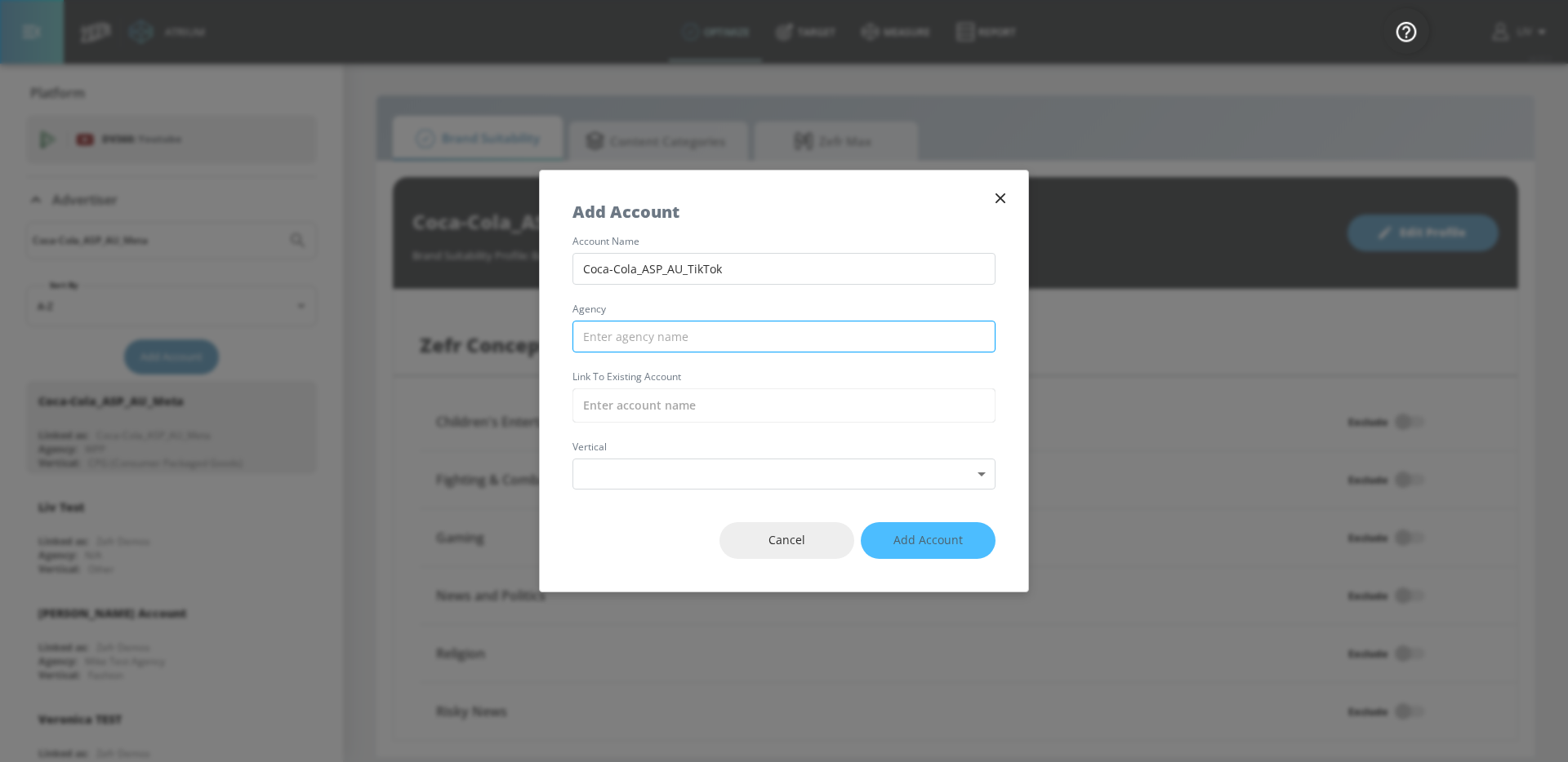
type input "Coca-Cola_ASP_AU_TikTok"
click at [652, 333] on input "text" at bounding box center [784, 336] width 423 height 32
type input "WPP"
click at [662, 415] on input "text" at bounding box center [784, 406] width 423 height 34
paste input "Coca-Cola_ASP_AU_TikTok"
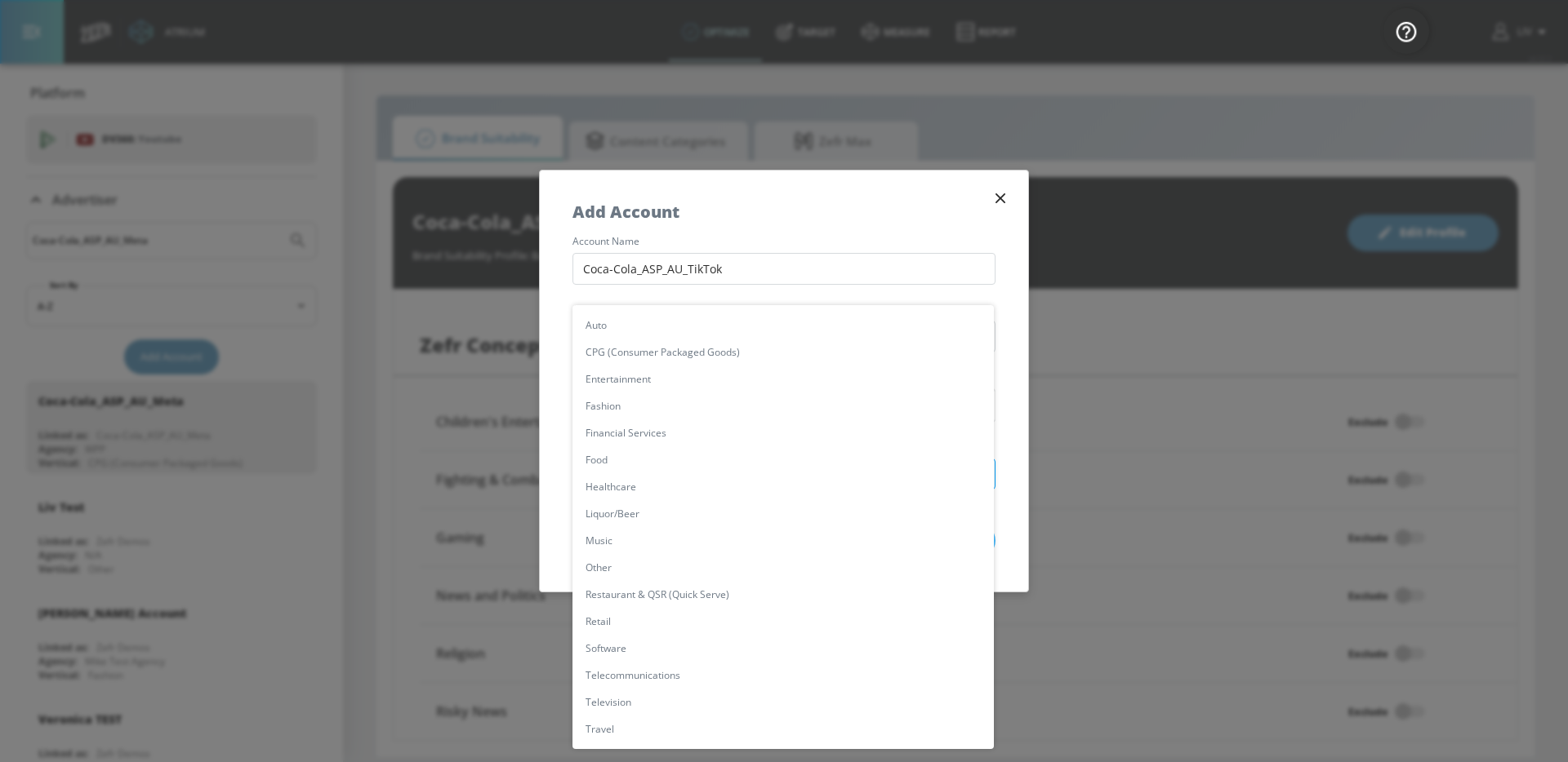
click at [719, 472] on body "Atrium optimize Target measure Report optimize Target measure Report v 4.22.2 L…" at bounding box center [784, 381] width 1568 height 762
click at [543, 472] on div at bounding box center [784, 381] width 1568 height 762
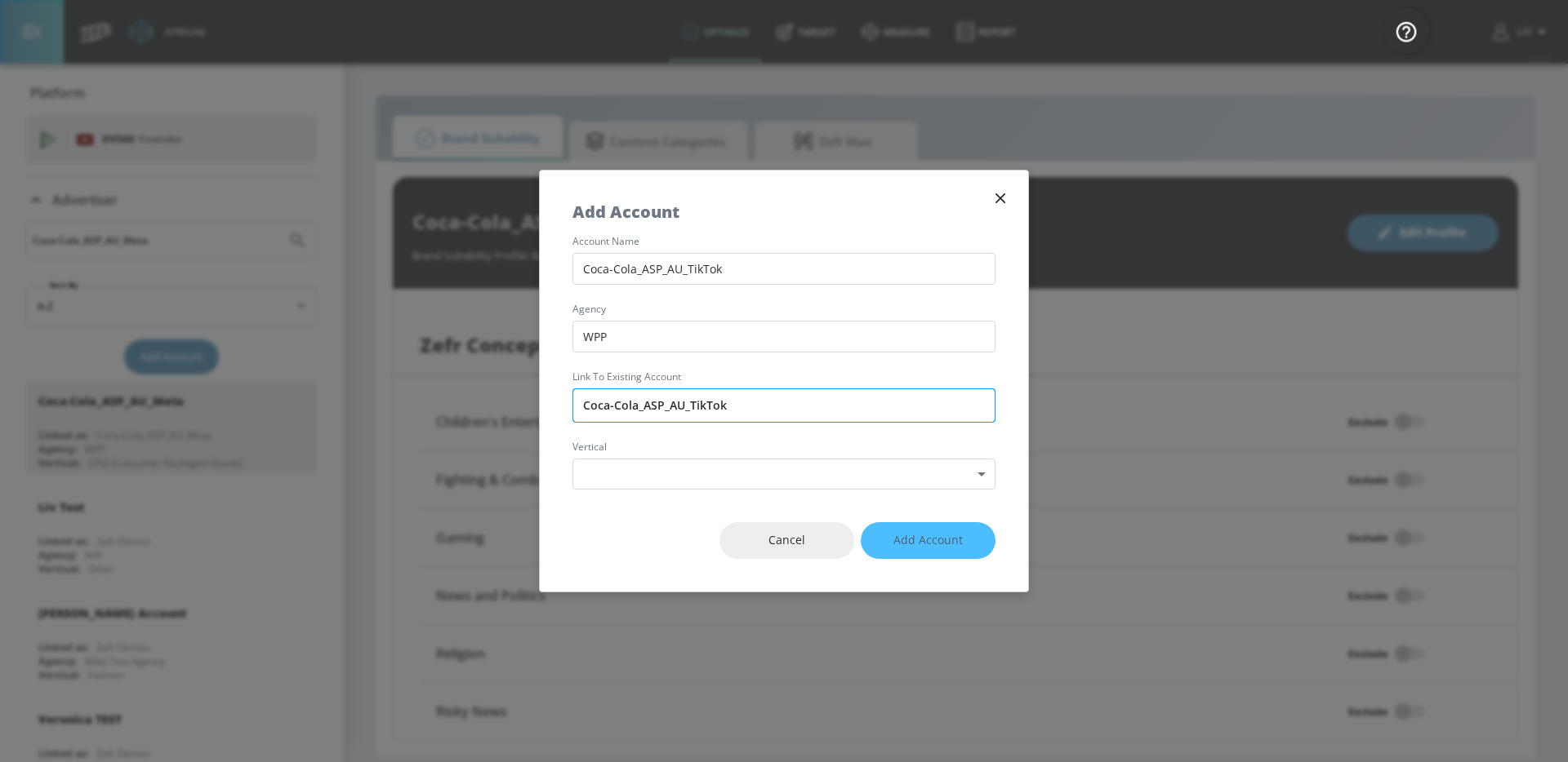
click at [684, 418] on input "Coca-Cola_ASP_AU_TikTok" at bounding box center [784, 406] width 423 height 34
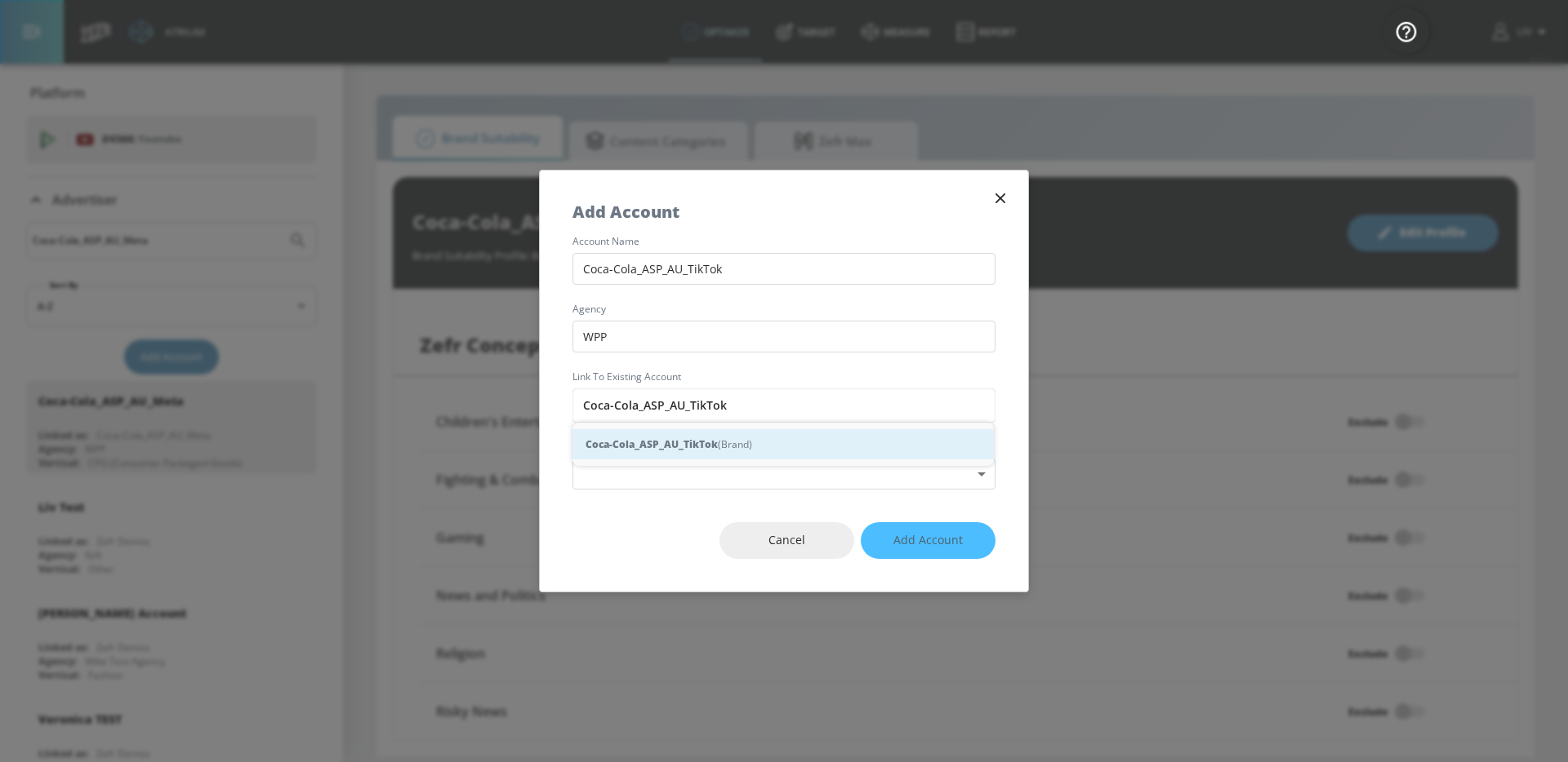
click at [725, 448] on div "Coca-Cola_ASP_AU_TikTok (Brand)" at bounding box center [783, 444] width 421 height 30
type input "Coca-Cola_ASP_AU_TikTok (Brand)"
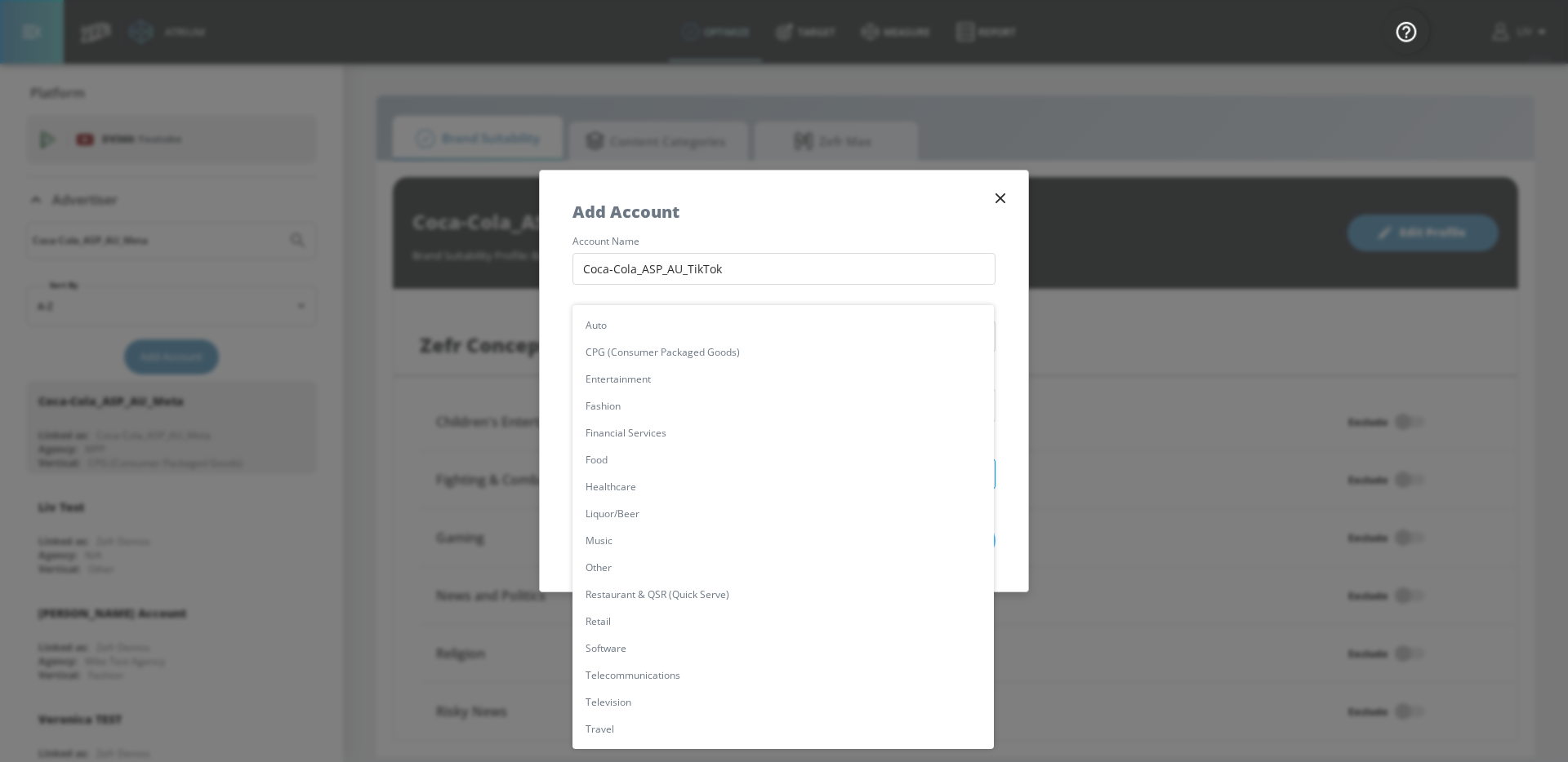
click at [742, 459] on body "Atrium optimize Target measure Report optimize Target measure Report v 4.22.2 L…" at bounding box center [784, 381] width 1568 height 762
click at [769, 345] on li "CPG (Consumer Packaged Goods)" at bounding box center [783, 352] width 421 height 27
type input "[object Object]"
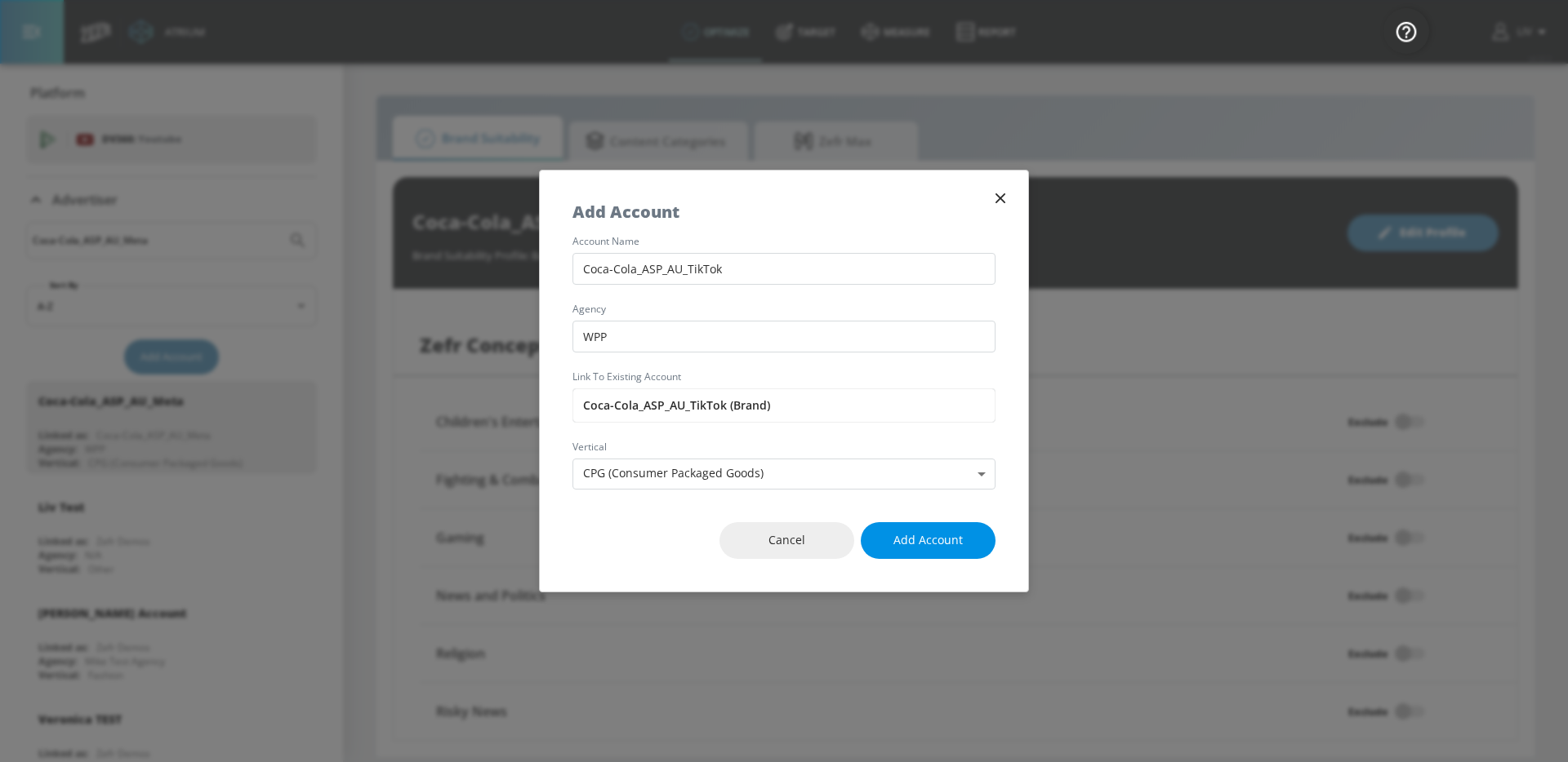
click at [957, 552] on button "Add Account" at bounding box center [928, 540] width 135 height 37
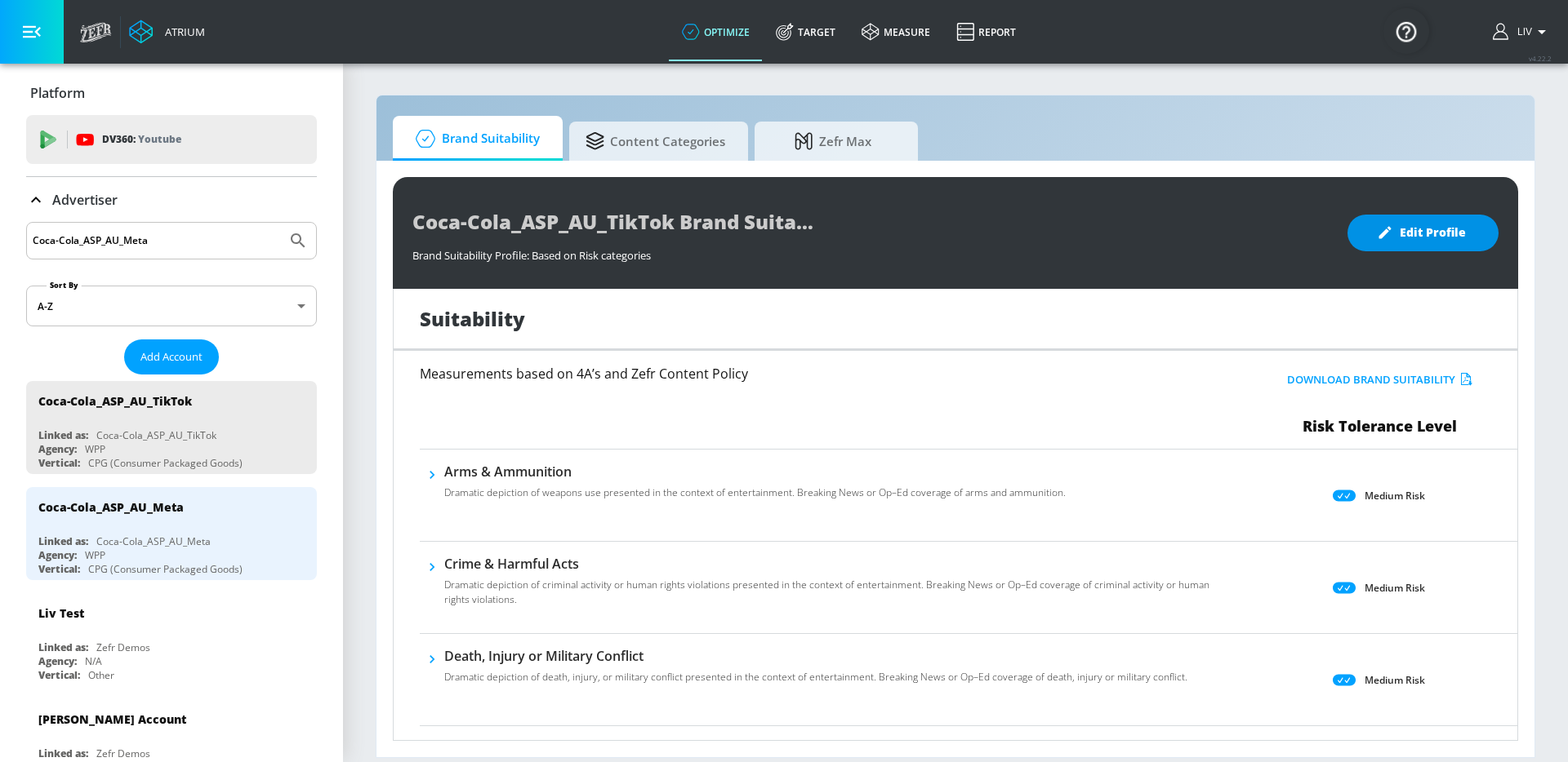
click at [1434, 232] on span "Edit Profile" at bounding box center [1422, 233] width 85 height 21
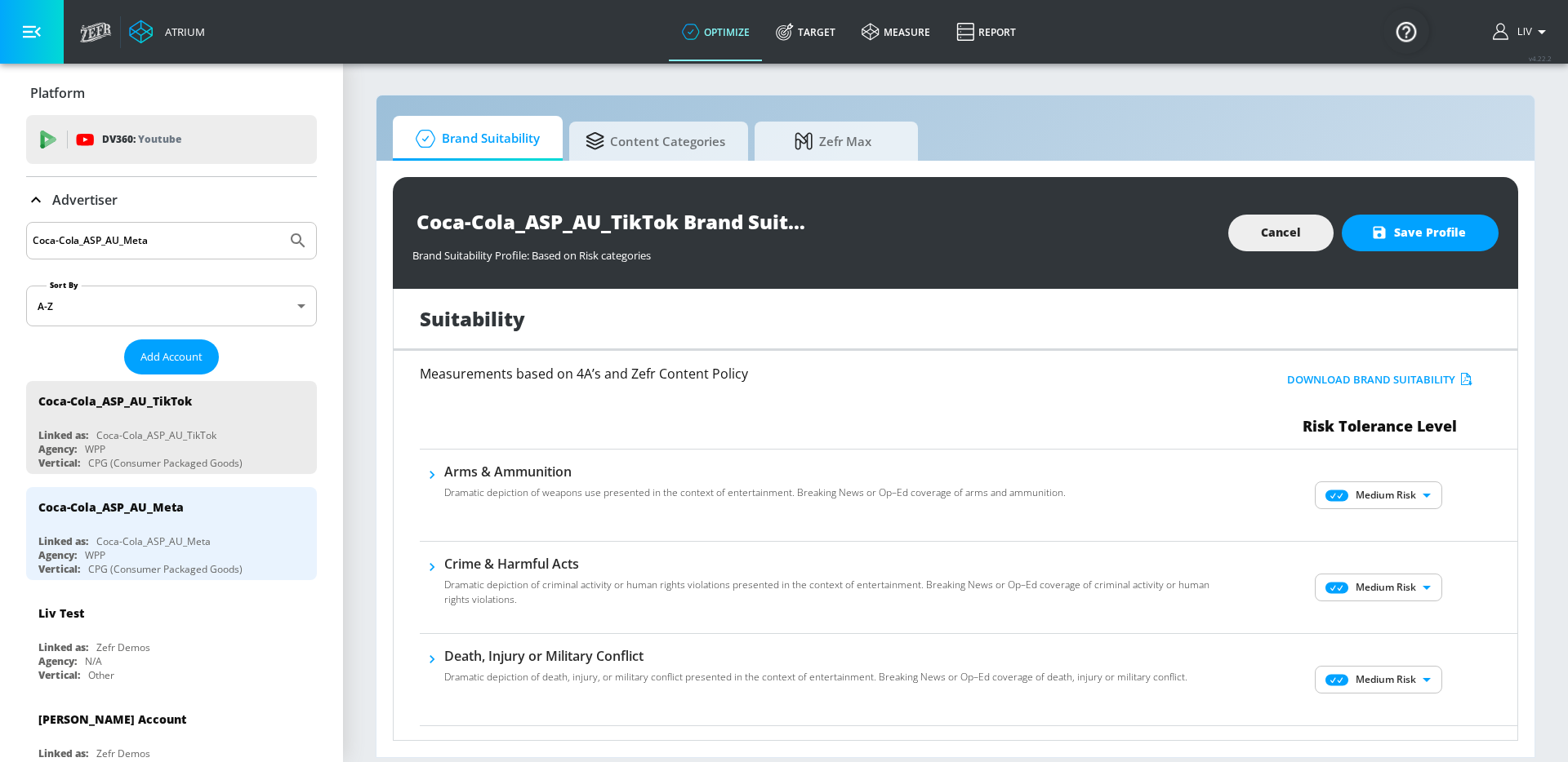
click at [1391, 507] on body "Atrium optimize Target measure Report optimize Target measure Report v 4.22.2 L…" at bounding box center [784, 381] width 1568 height 762
click at [1401, 532] on p "No Risk" at bounding box center [1400, 528] width 35 height 15
type input "MINIMAL"
click at [1407, 577] on body "Atrium optimize Target measure Report optimize Target measure Report v 4.22.2 L…" at bounding box center [784, 381] width 1568 height 762
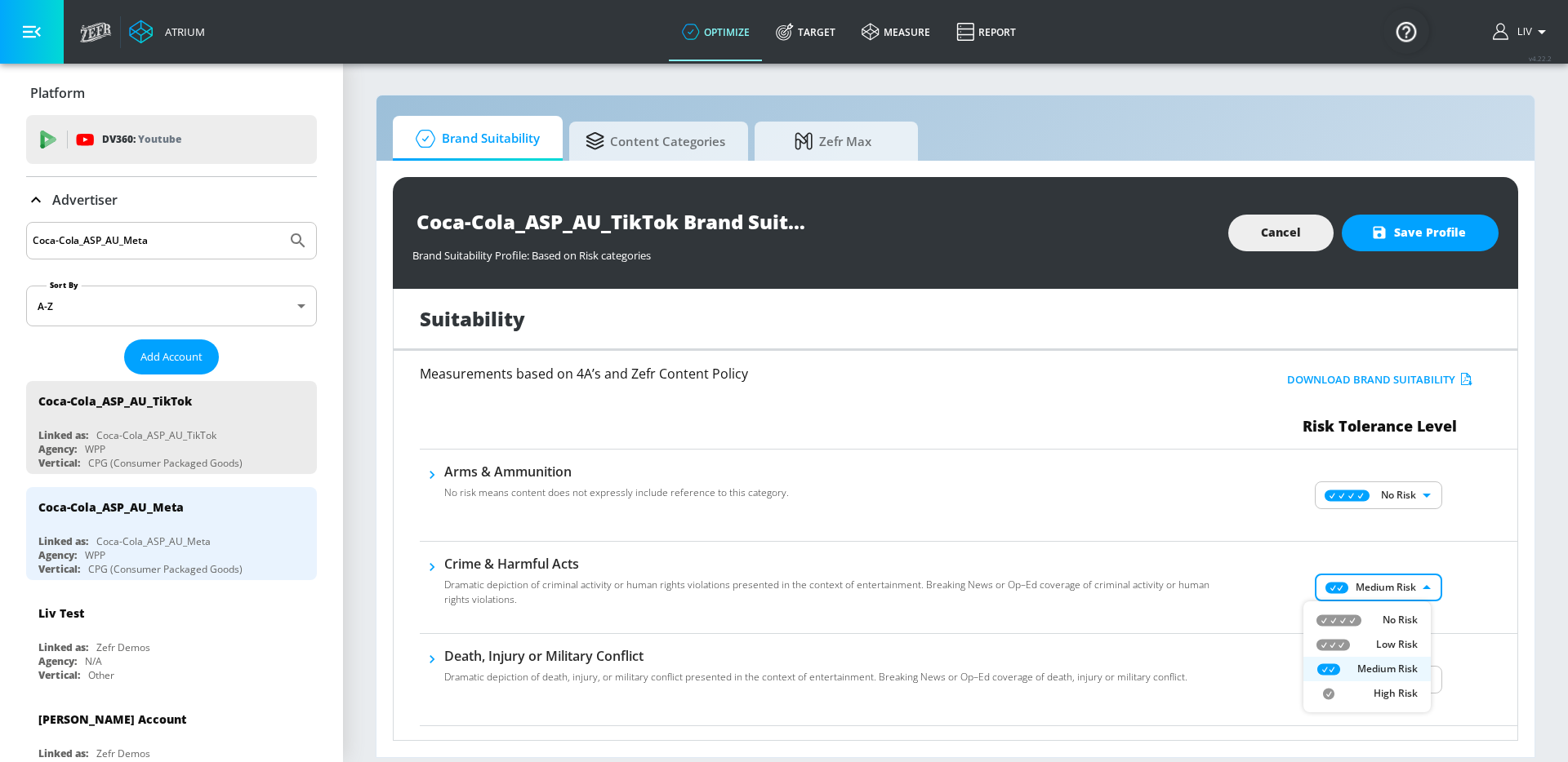
click at [1410, 612] on li "No Risk" at bounding box center [1367, 620] width 128 height 24
type input "MINIMAL"
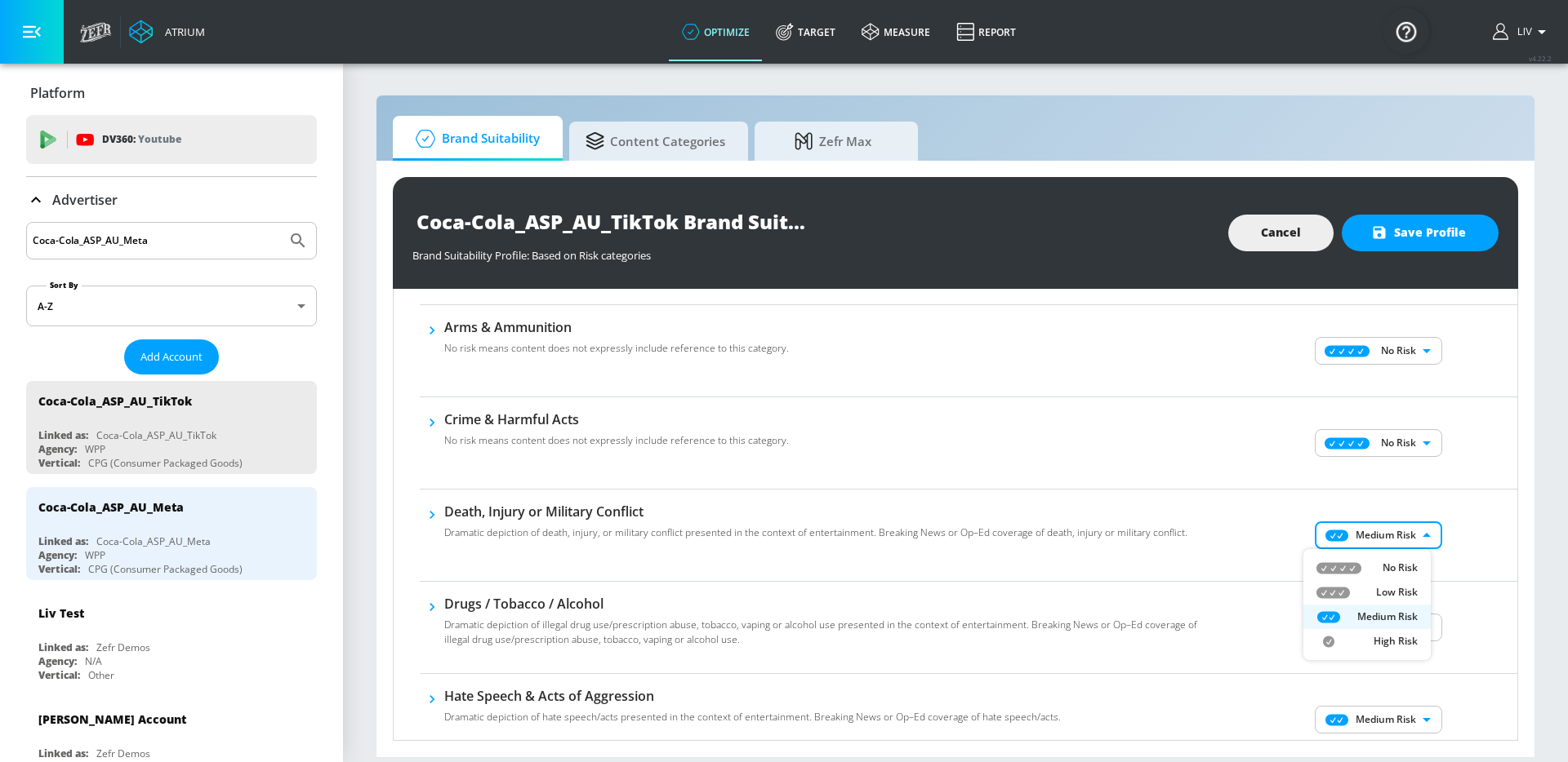
click at [1410, 530] on body "Atrium optimize Target measure Report optimize Target measure Report v 4.22.2 L…" at bounding box center [784, 381] width 1568 height 762
click at [1419, 578] on li "No Risk" at bounding box center [1367, 568] width 128 height 24
type input "MINIMAL"
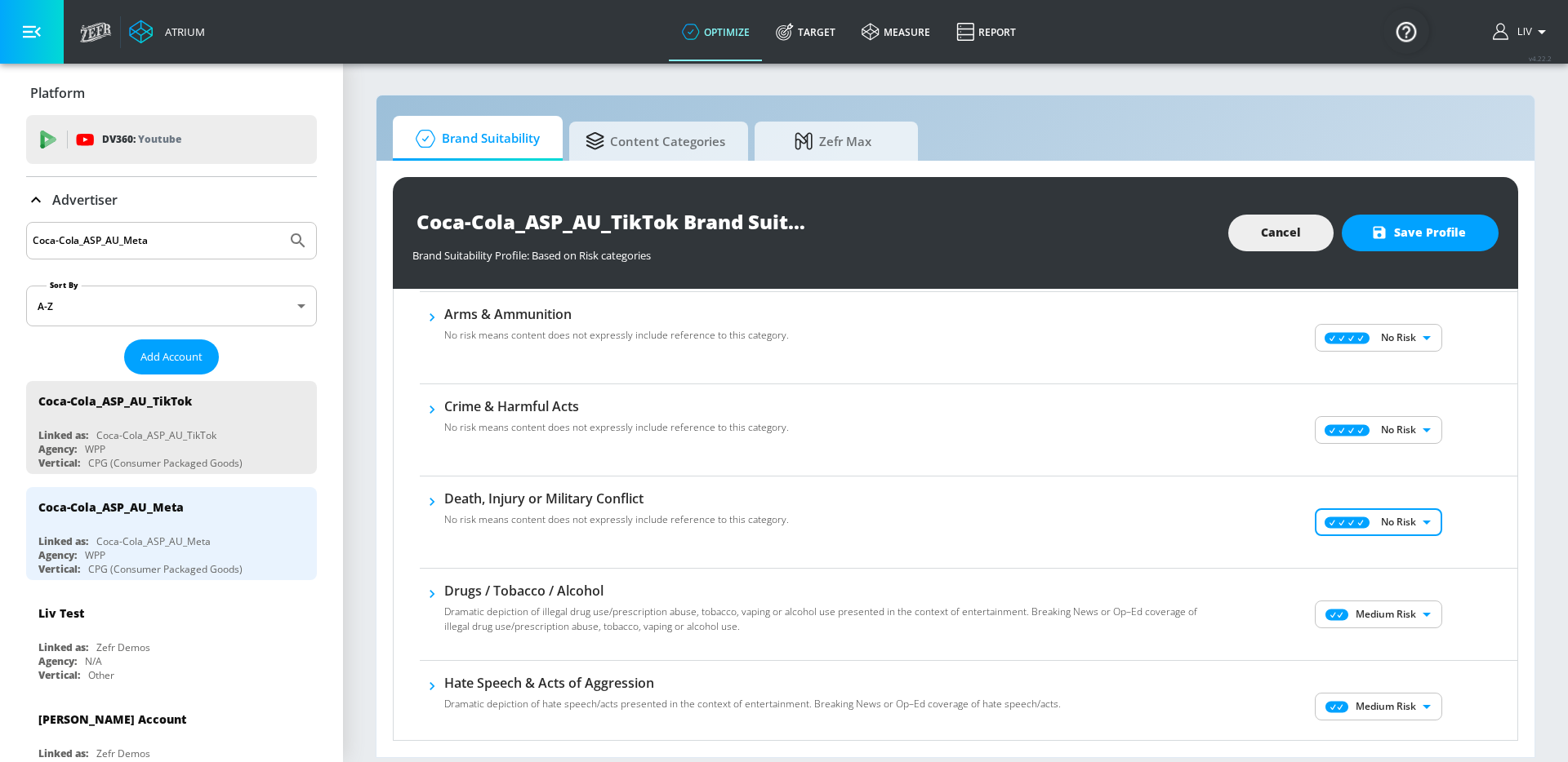
scroll to position [173, 0]
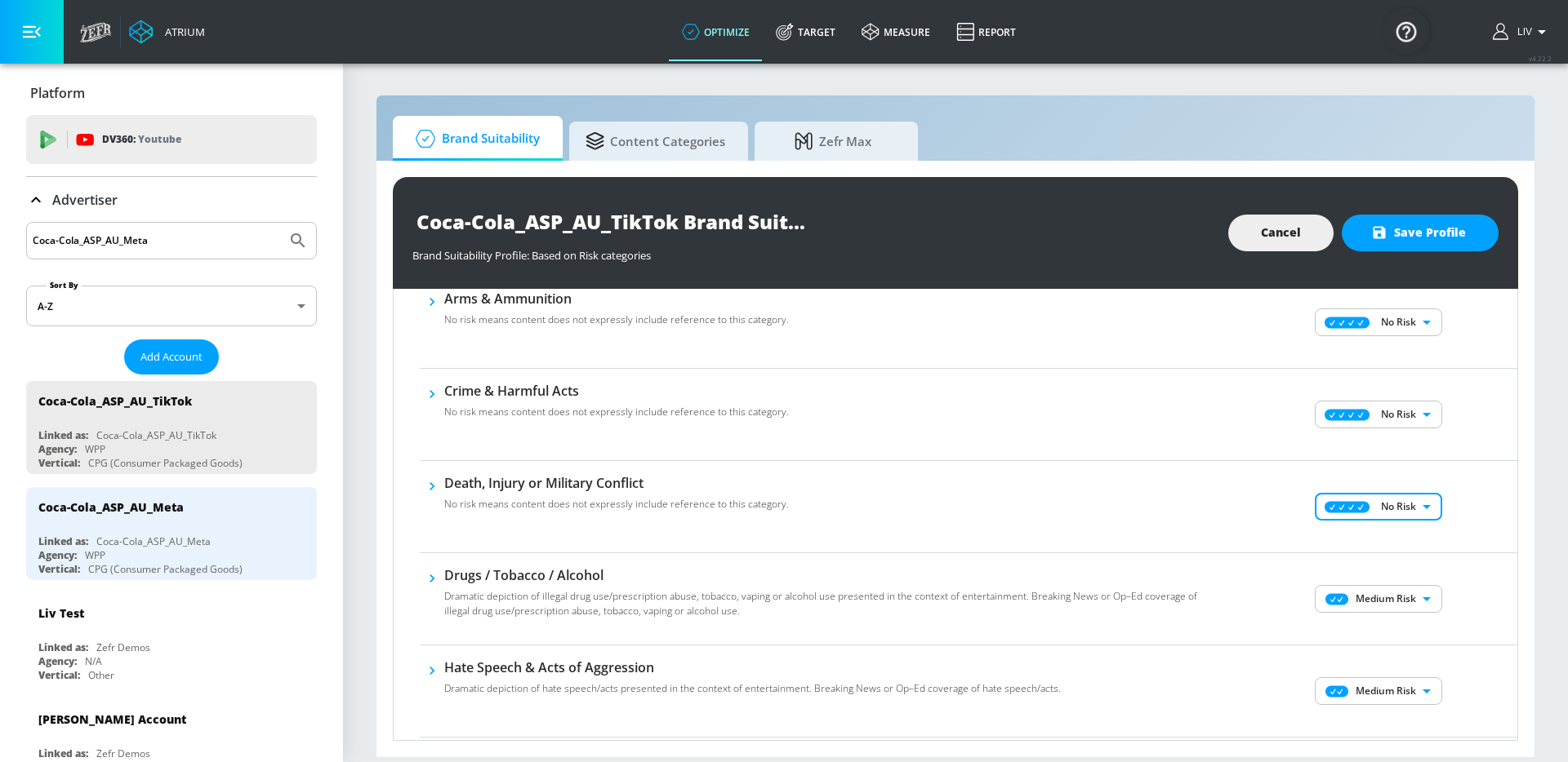
click at [1421, 590] on body "Atrium optimize Target measure Report optimize Target measure Report v 4.22.2 L…" at bounding box center [784, 381] width 1568 height 762
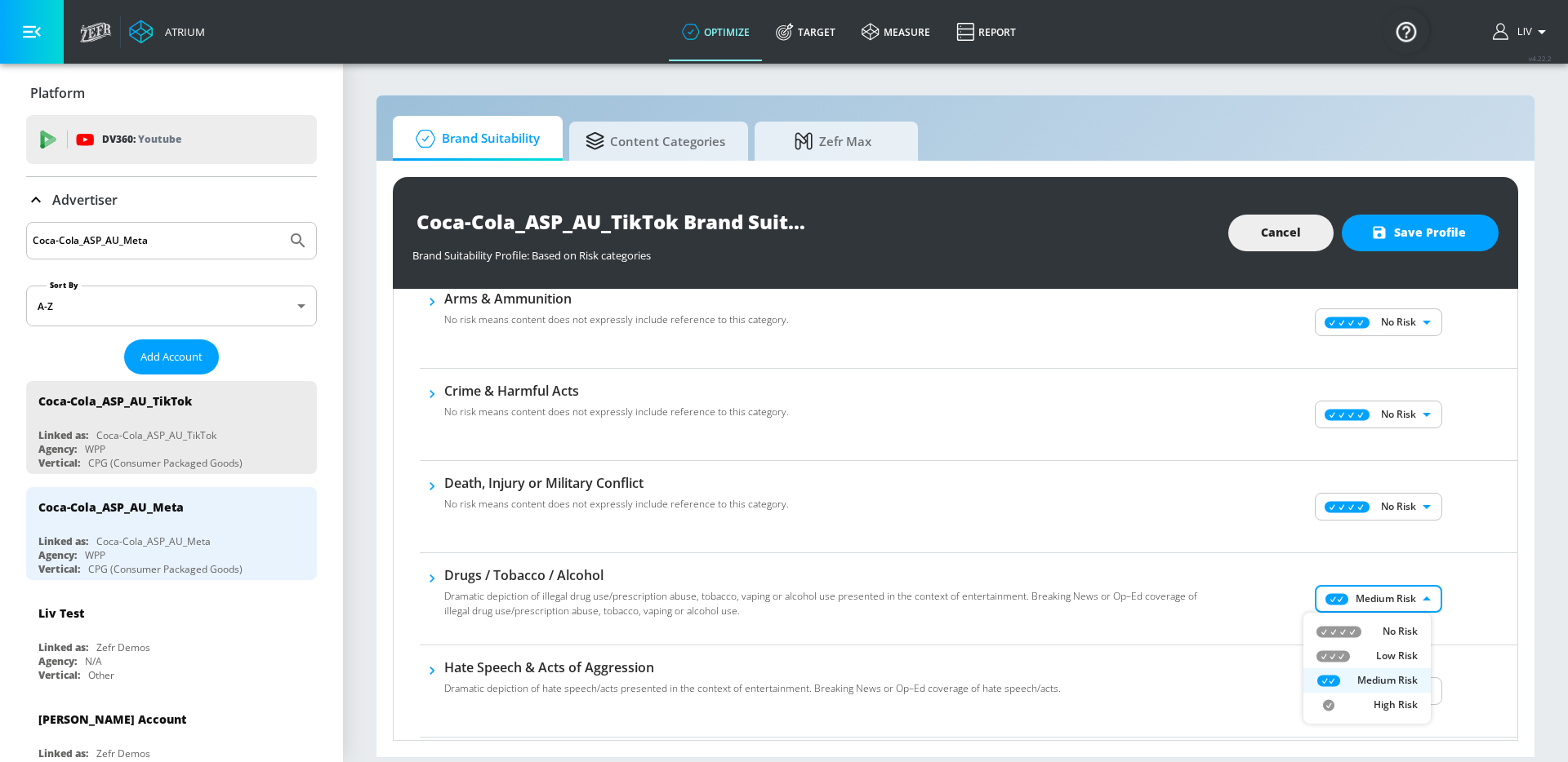
click at [1415, 619] on li "No Risk" at bounding box center [1367, 631] width 128 height 24
type input "MINIMAL"
click at [1437, 601] on div "No Risk MINIMAL ​" at bounding box center [1380, 599] width 274 height 66
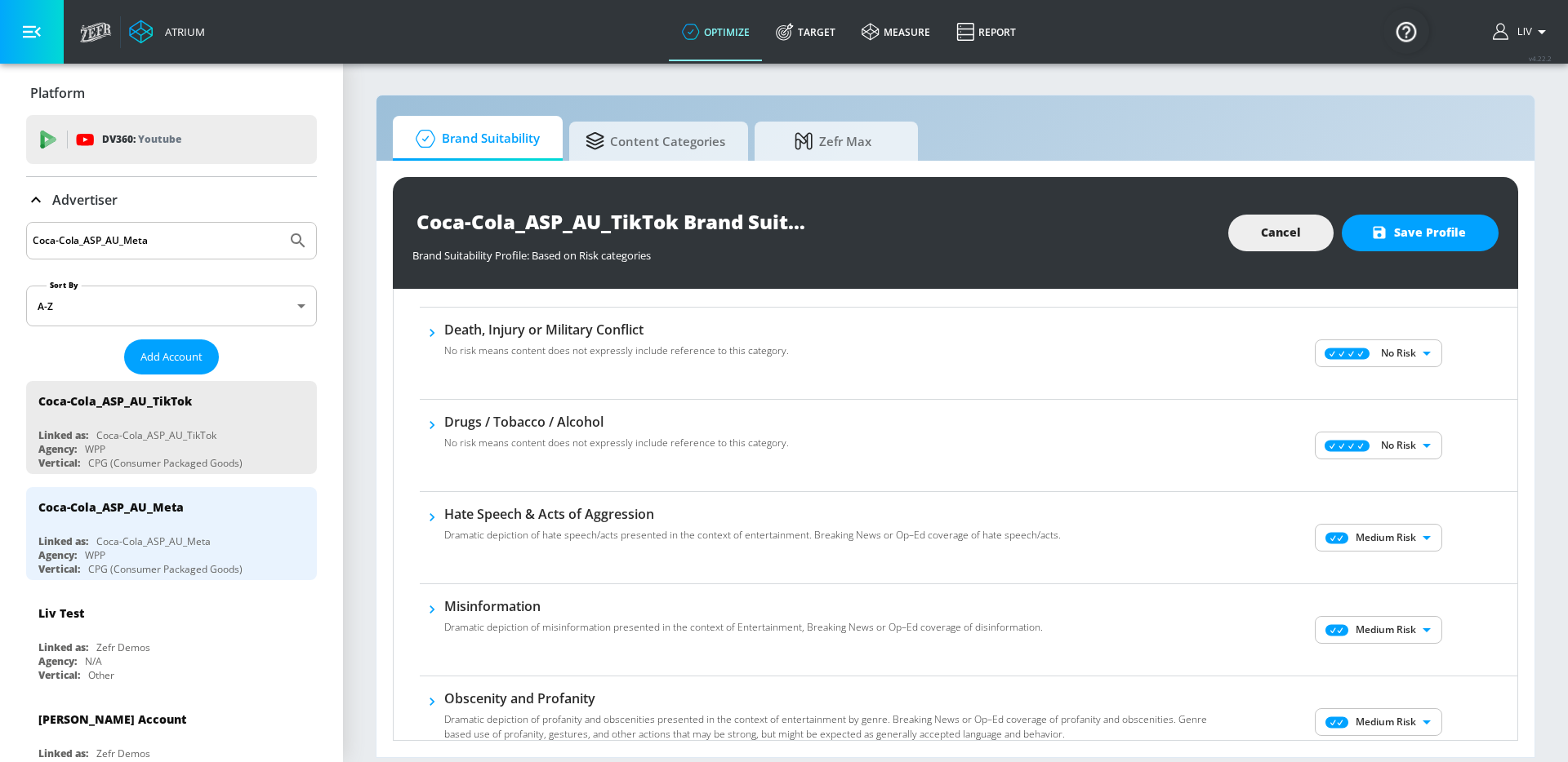
scroll to position [328, 0]
click at [1383, 540] on body "Atrium optimize Target measure Report optimize Target measure Report v 4.22.2 L…" at bounding box center [784, 381] width 1568 height 762
click at [1402, 572] on p "No Risk" at bounding box center [1400, 569] width 35 height 15
type input "MINIMAL"
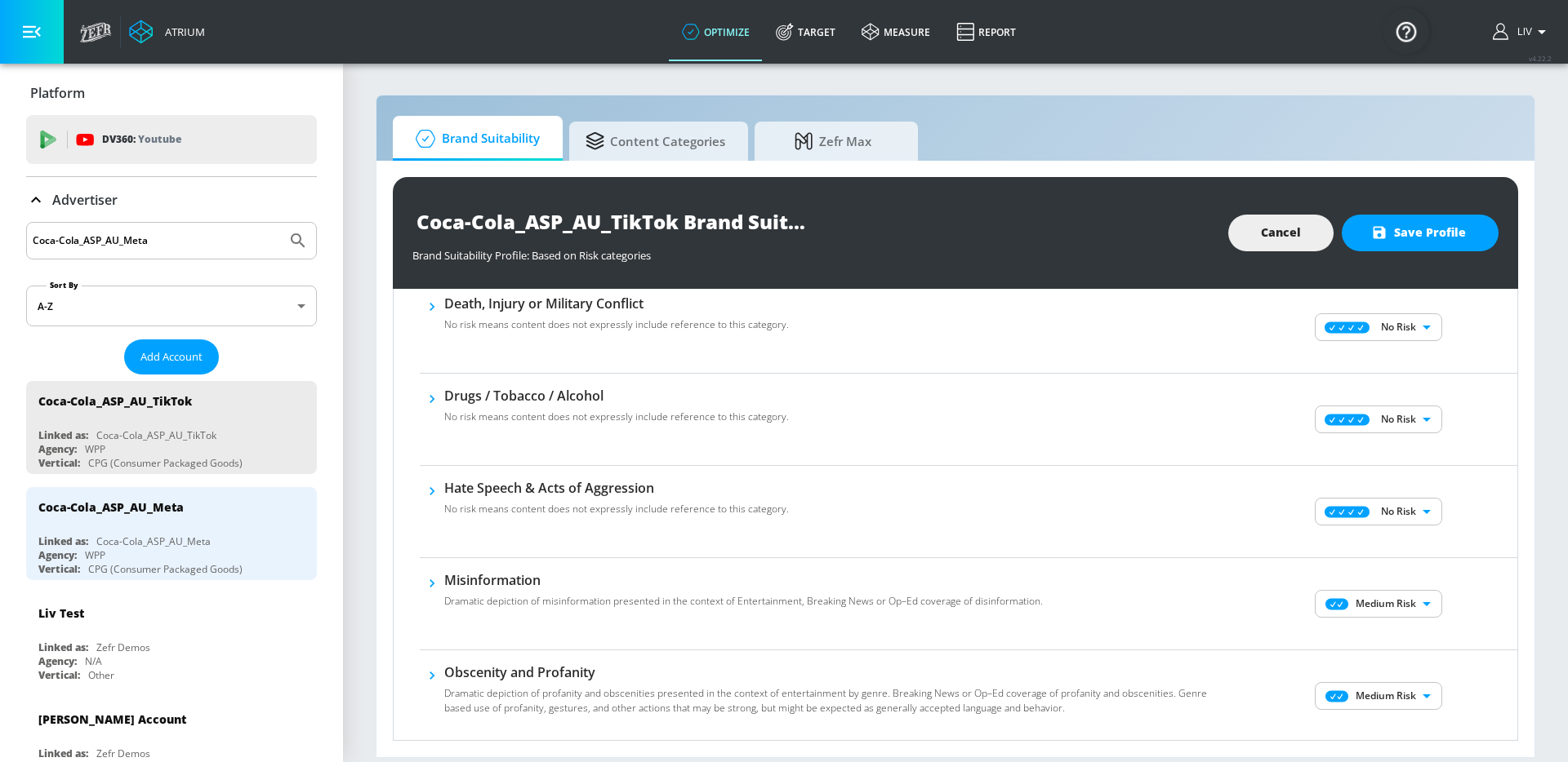
scroll to position [360, 0]
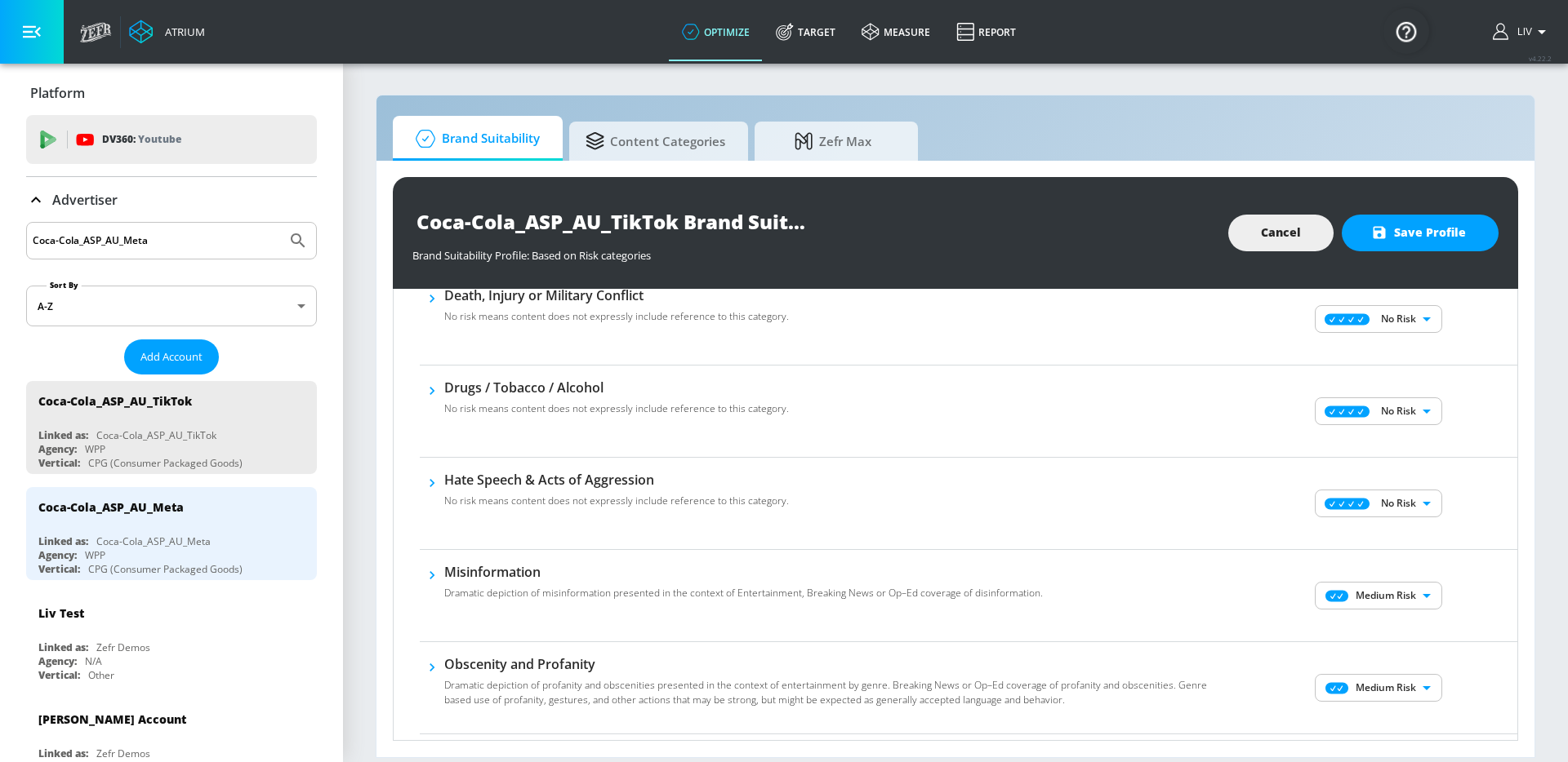
click at [1401, 590] on body "Atrium optimize Target measure Report optimize Target measure Report v 4.22.2 L…" at bounding box center [784, 381] width 1568 height 762
click at [1400, 621] on p "No Risk" at bounding box center [1400, 628] width 35 height 15
type input "MINIMAL"
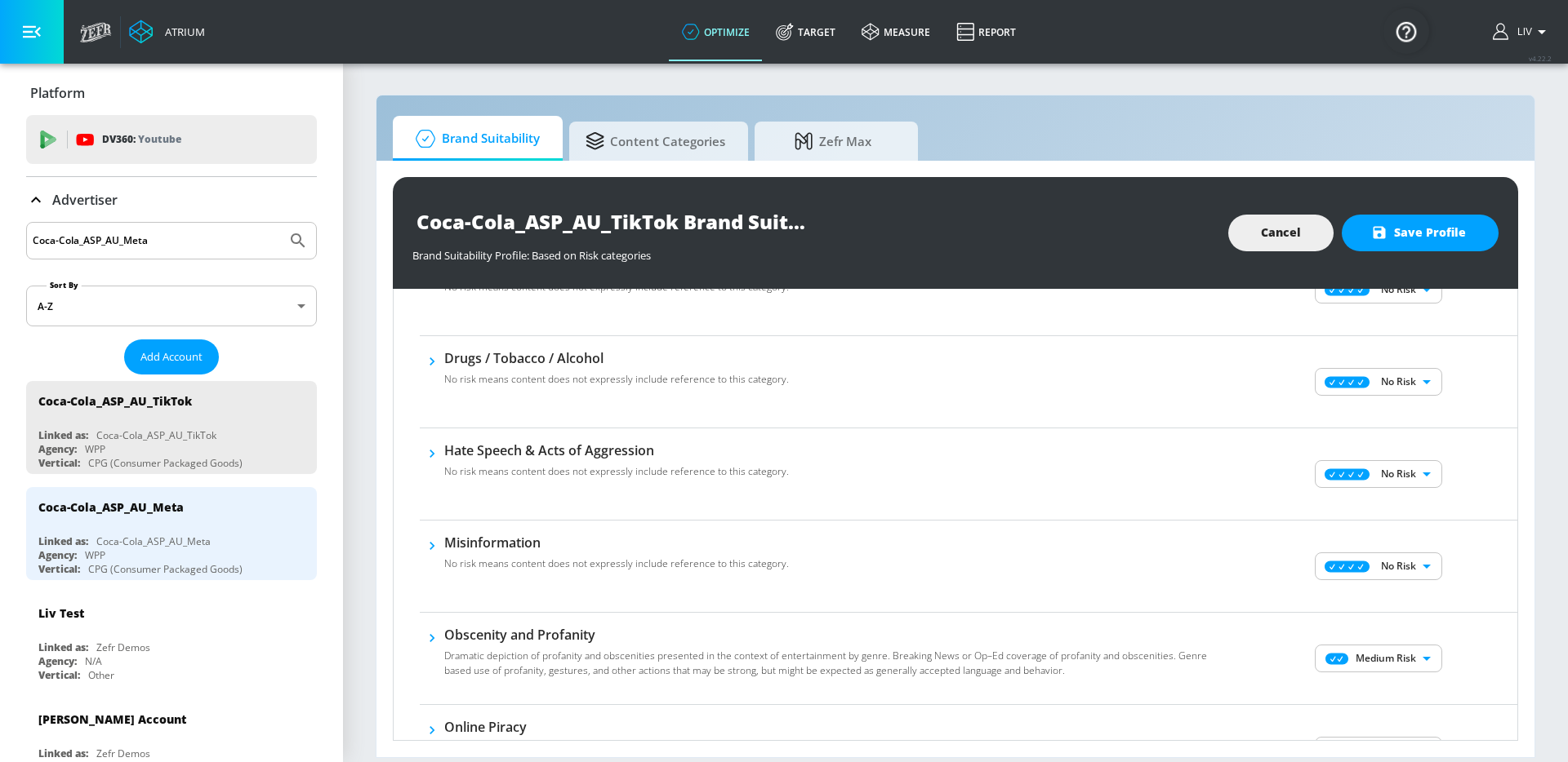
scroll to position [531, 0]
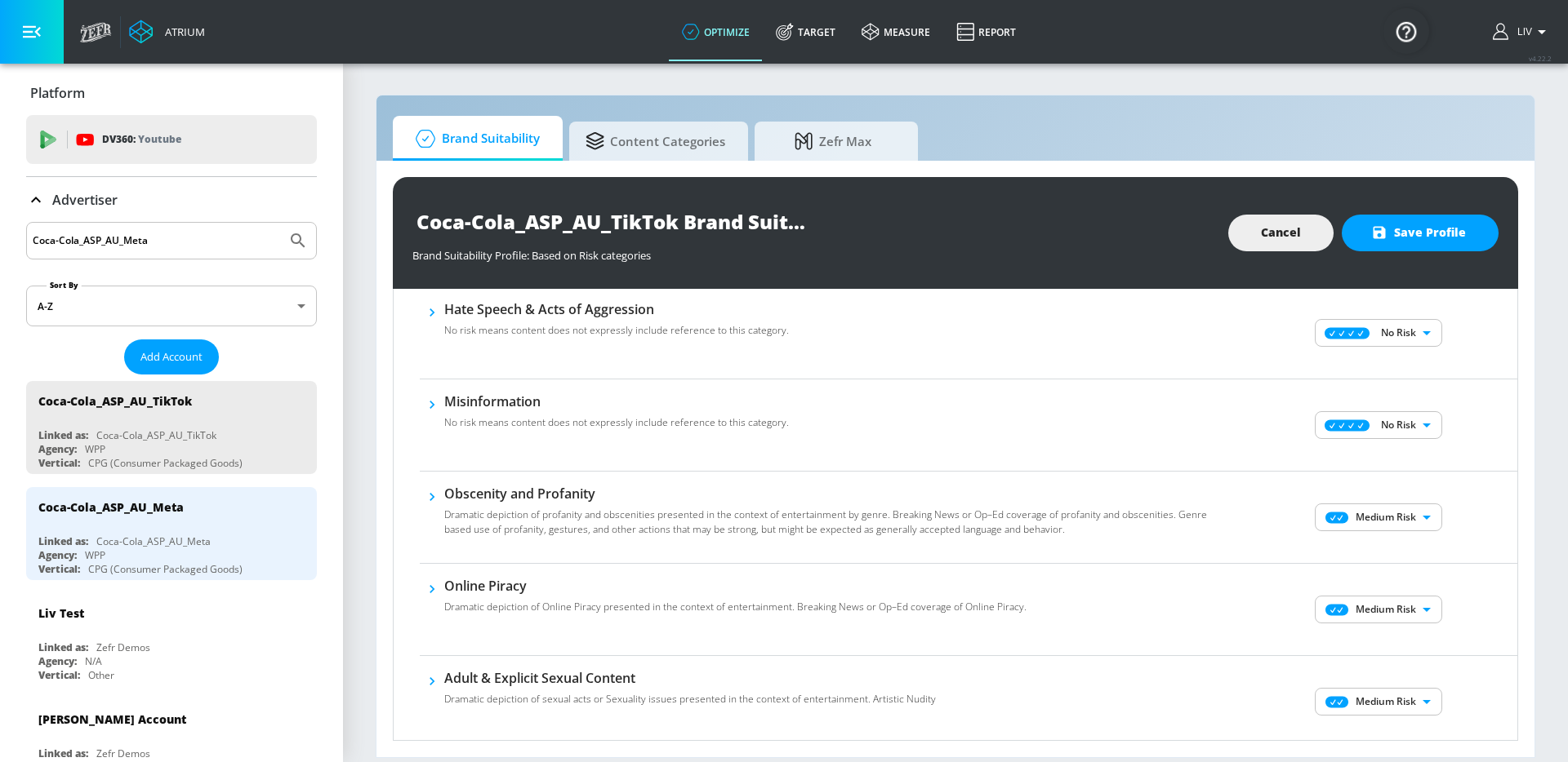
click at [1401, 527] on body "Atrium optimize Target measure Report optimize Target measure Report v 4.22.2 L…" at bounding box center [784, 381] width 1568 height 762
click at [1403, 555] on p "No Risk" at bounding box center [1400, 550] width 35 height 15
type input "MINIMAL"
click at [1390, 603] on body "Atrium optimize Target measure Report optimize Target measure Report v 4.22.2 L…" at bounding box center [784, 381] width 1568 height 762
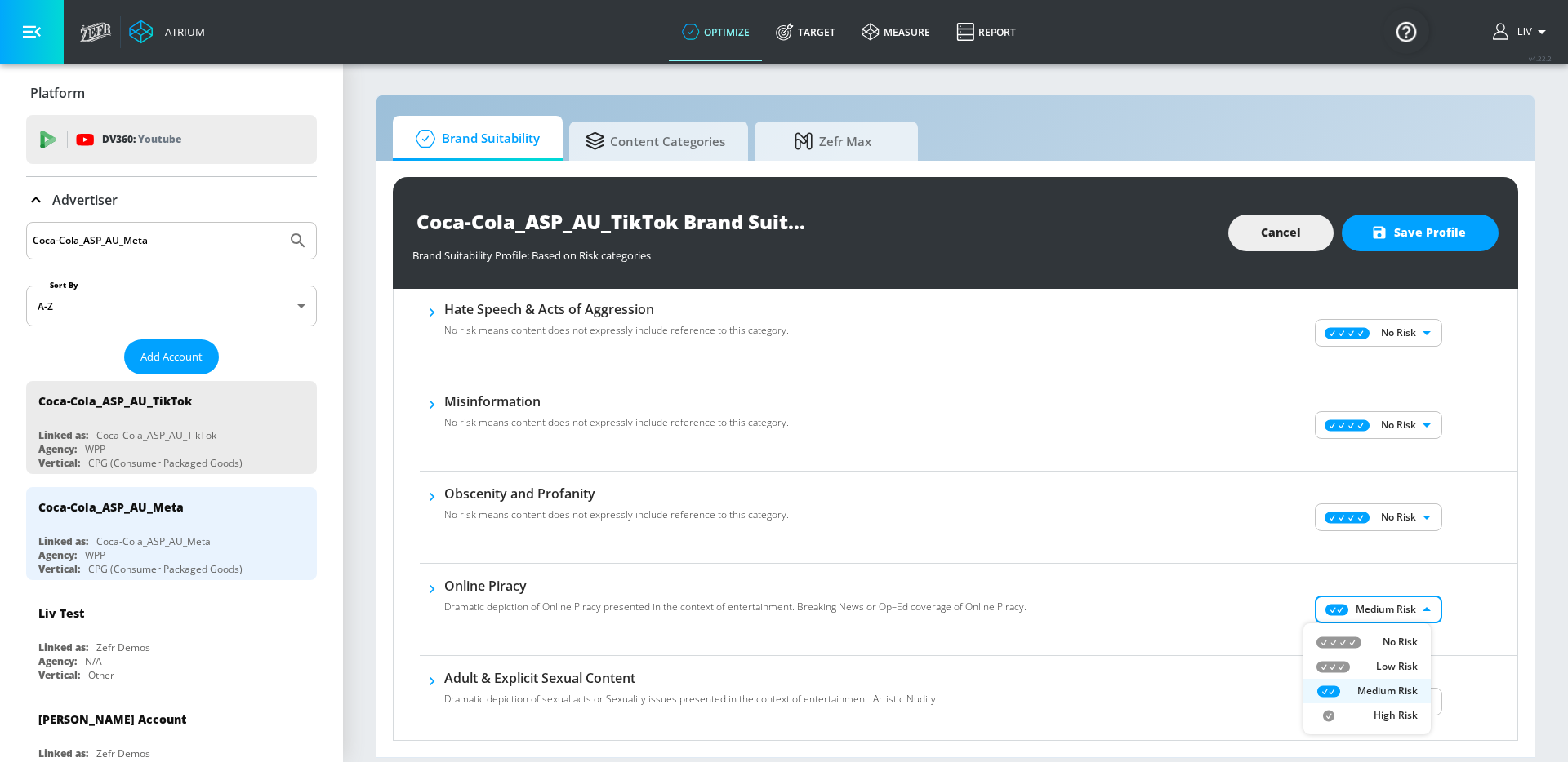
click at [1407, 645] on p "No Risk" at bounding box center [1400, 641] width 35 height 15
type input "MINIMAL"
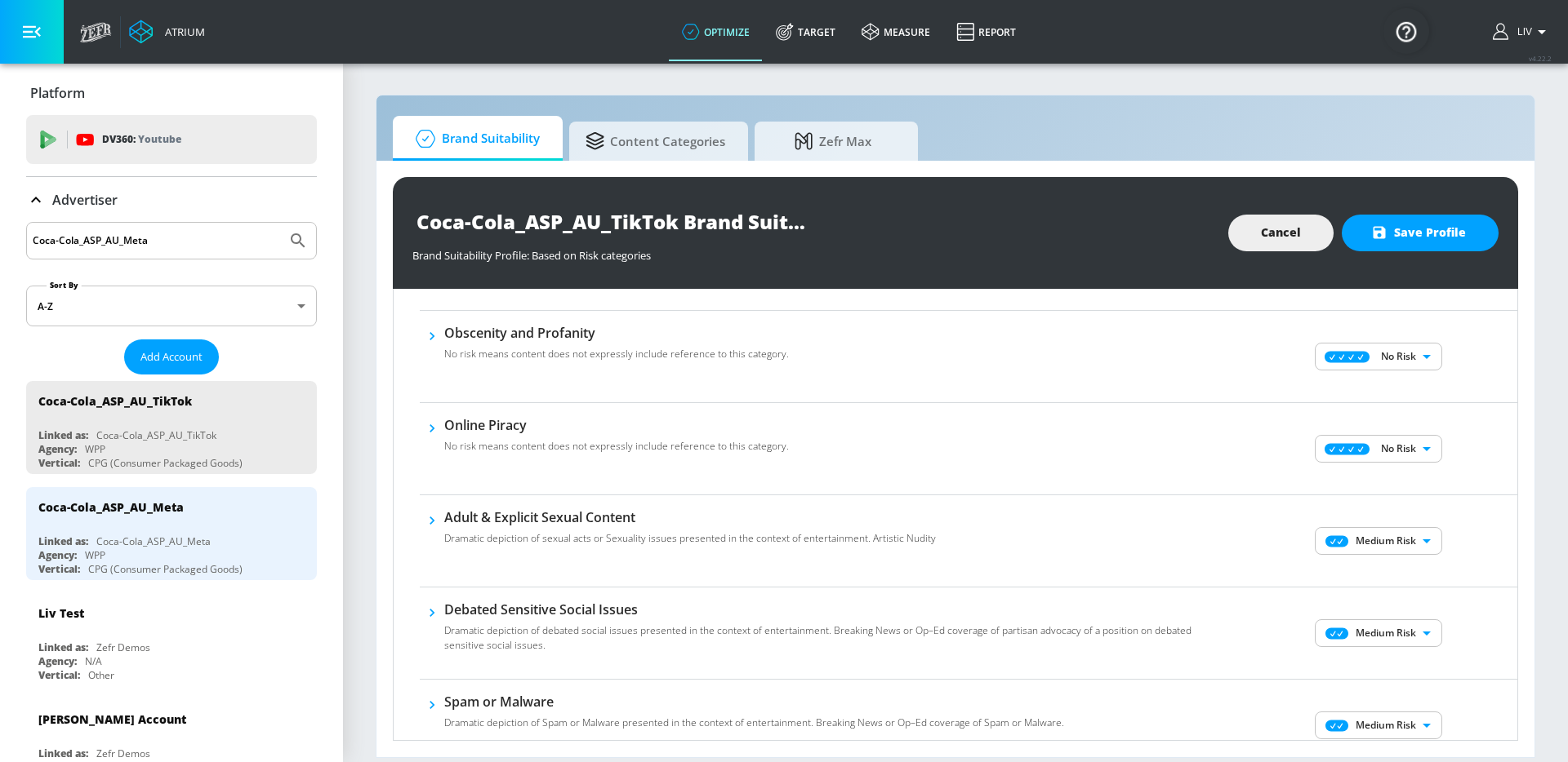
scroll to position [696, 0]
click at [1409, 547] on body "Atrium optimize Target measure Report optimize Target measure Report v 4.22.2 L…" at bounding box center [784, 381] width 1568 height 762
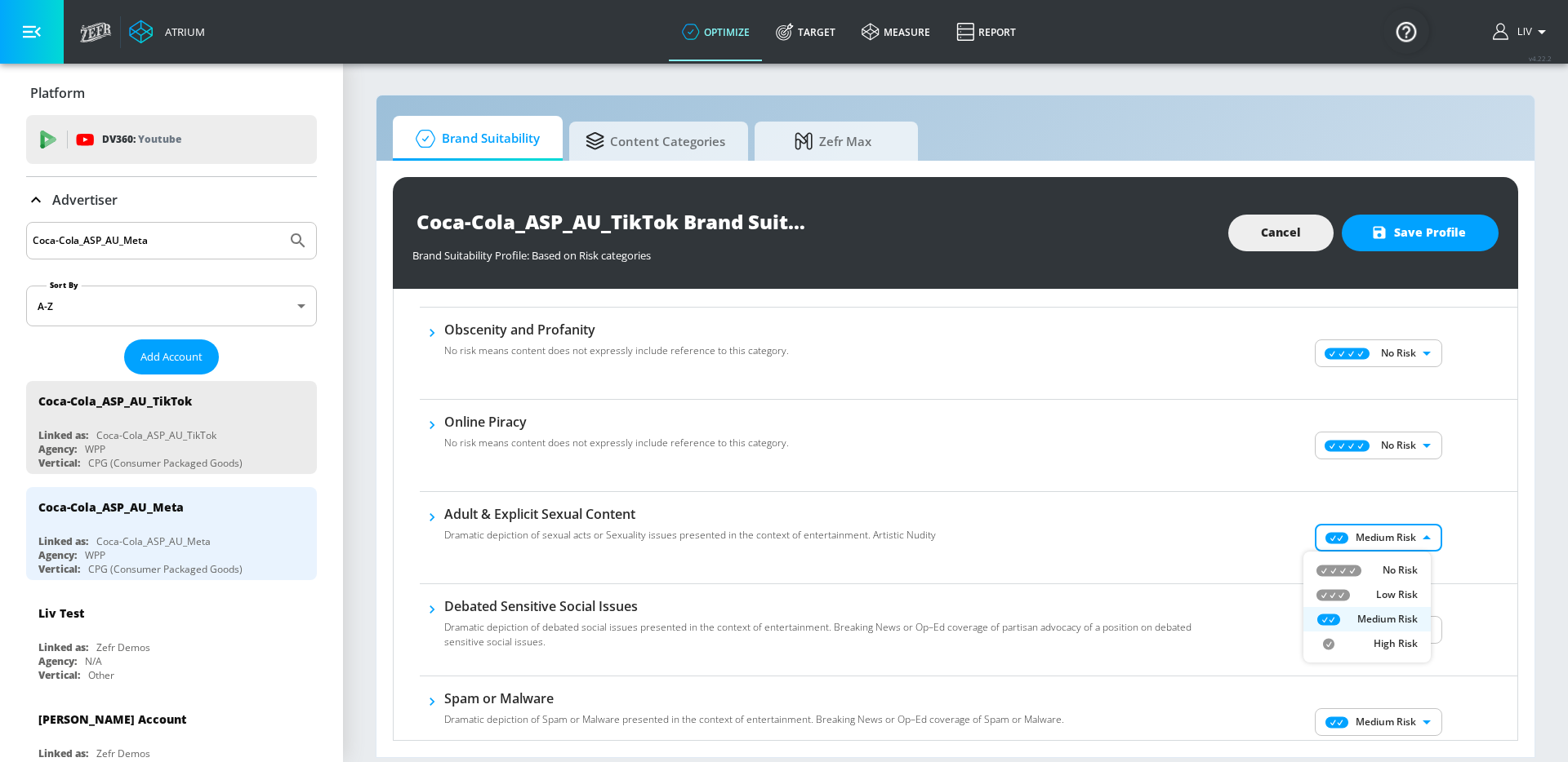
click at [1408, 570] on p "No Risk" at bounding box center [1400, 570] width 35 height 15
type input "MINIMAL"
click at [1427, 574] on div "Adult & Explicit Sexual Content No risk means content does not expressly includ…" at bounding box center [969, 538] width 1097 height 92
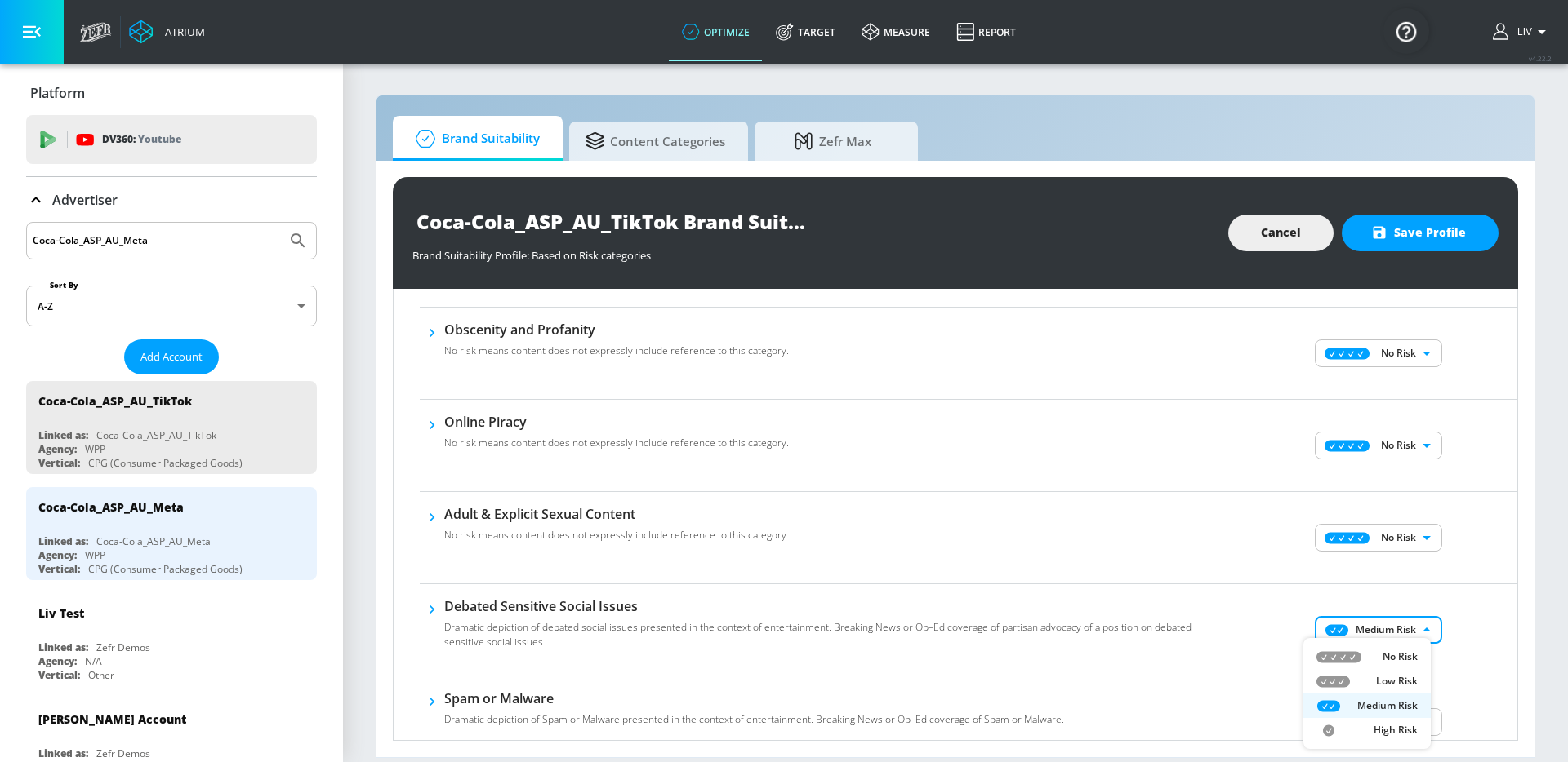
click at [1404, 621] on body "Atrium optimize Target measure Report optimize Target measure Report v 4.22.2 L…" at bounding box center [784, 381] width 1568 height 762
click at [1402, 650] on p "No Risk" at bounding box center [1400, 657] width 35 height 15
type input "MINIMAL"
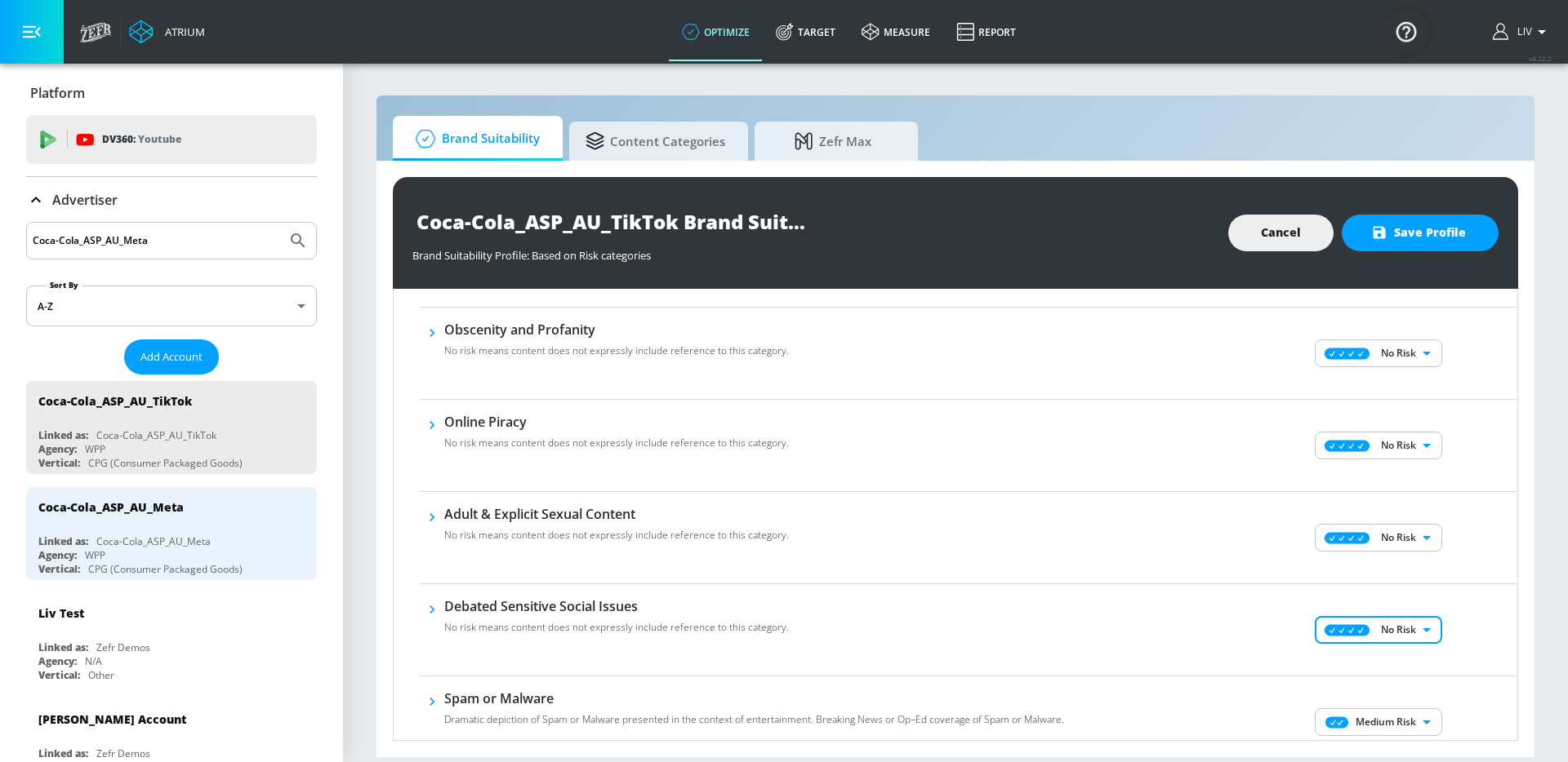
click at [1472, 604] on div "No Risk Low Risk Medium Risk High Risk" at bounding box center [784, 381] width 1568 height 762
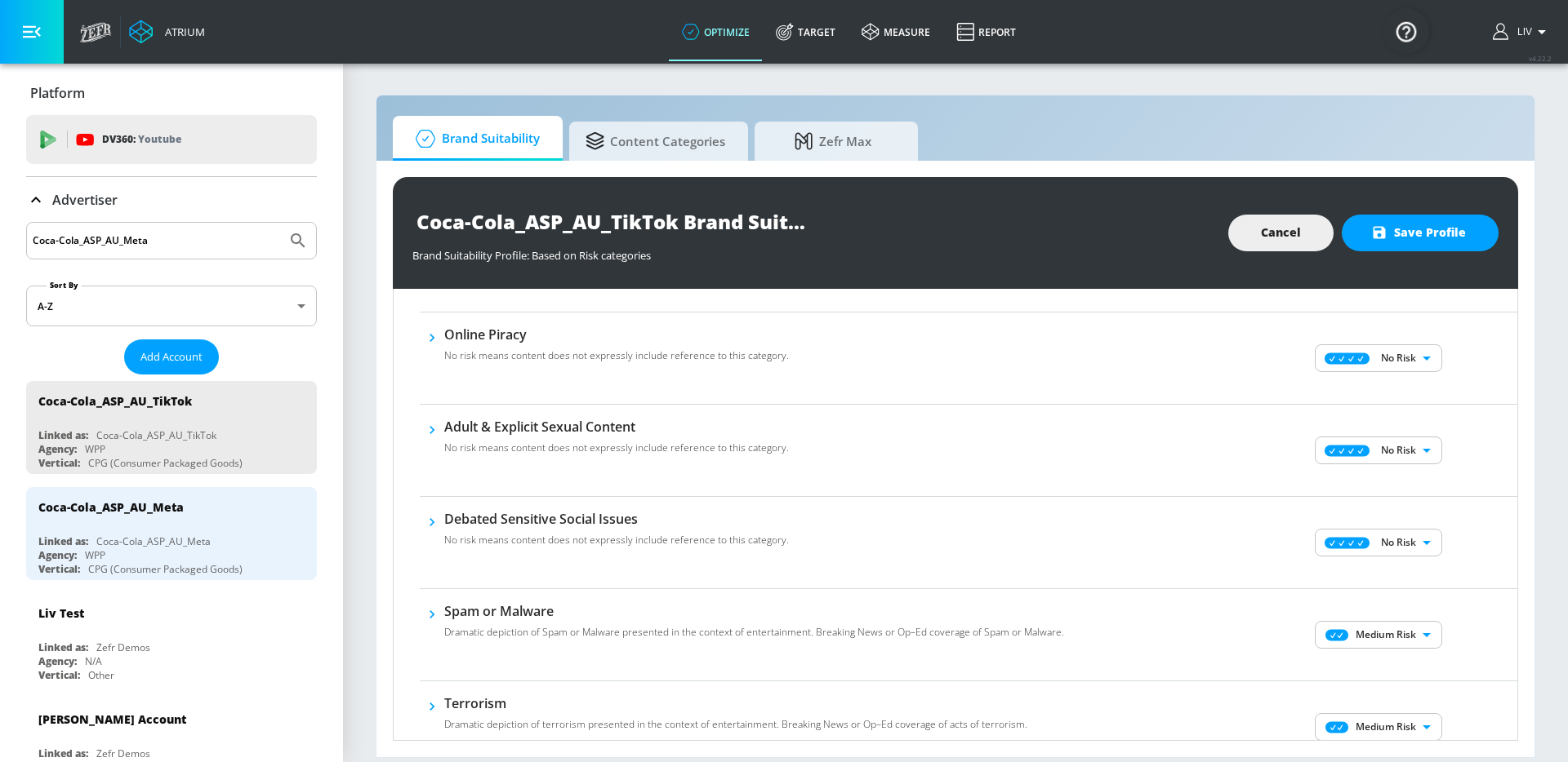
scroll to position [858, 0]
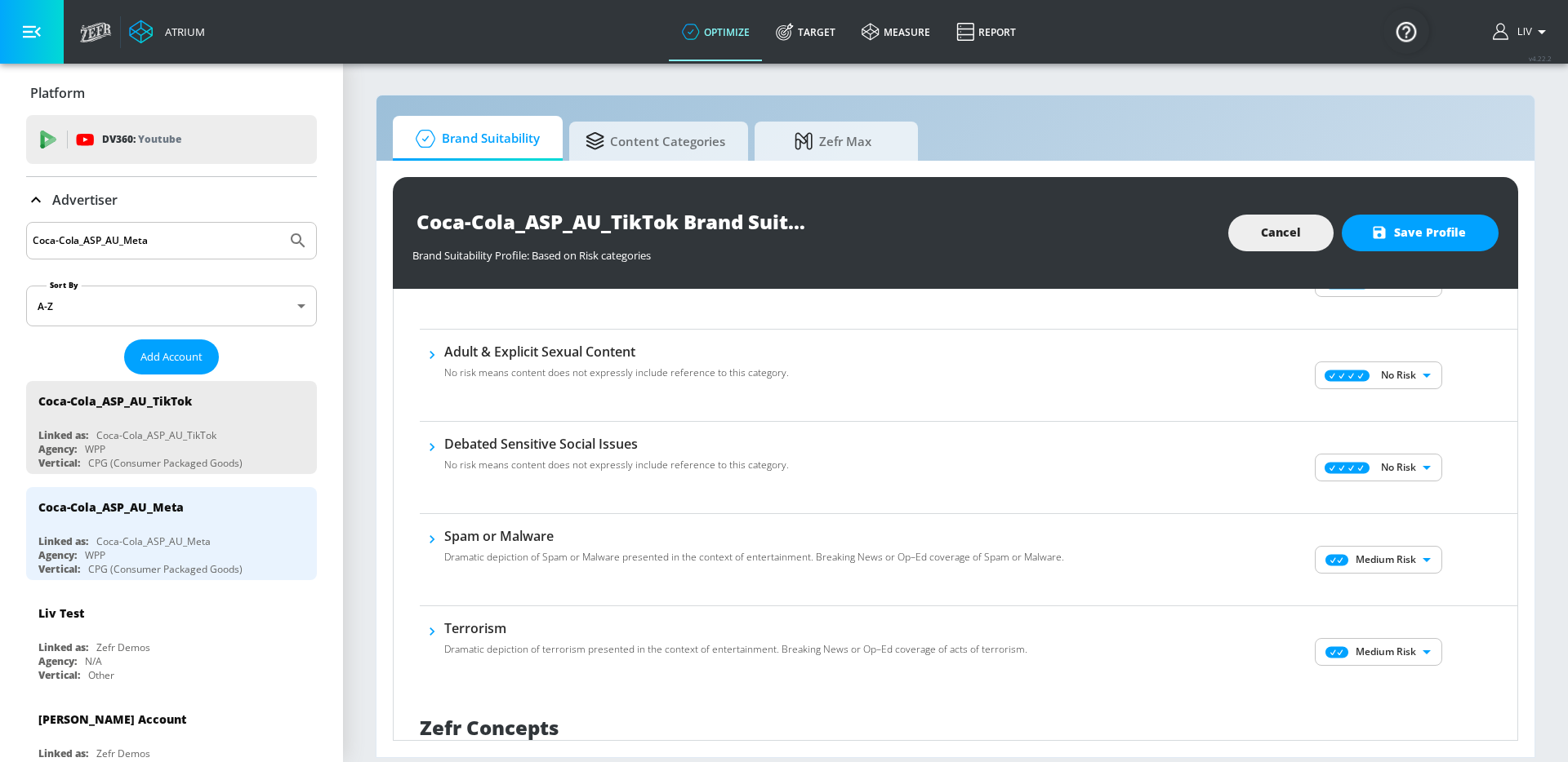
click at [1397, 567] on body "Atrium optimize Target measure Report optimize Target measure Report v 4.22.2 L…" at bounding box center [784, 381] width 1568 height 762
click at [1403, 596] on p "No Risk" at bounding box center [1400, 592] width 35 height 15
type input "MINIMAL"
click at [1394, 645] on body "Atrium optimize Target measure Report optimize Target measure Report v 4.22.2 L…" at bounding box center [784, 381] width 1568 height 762
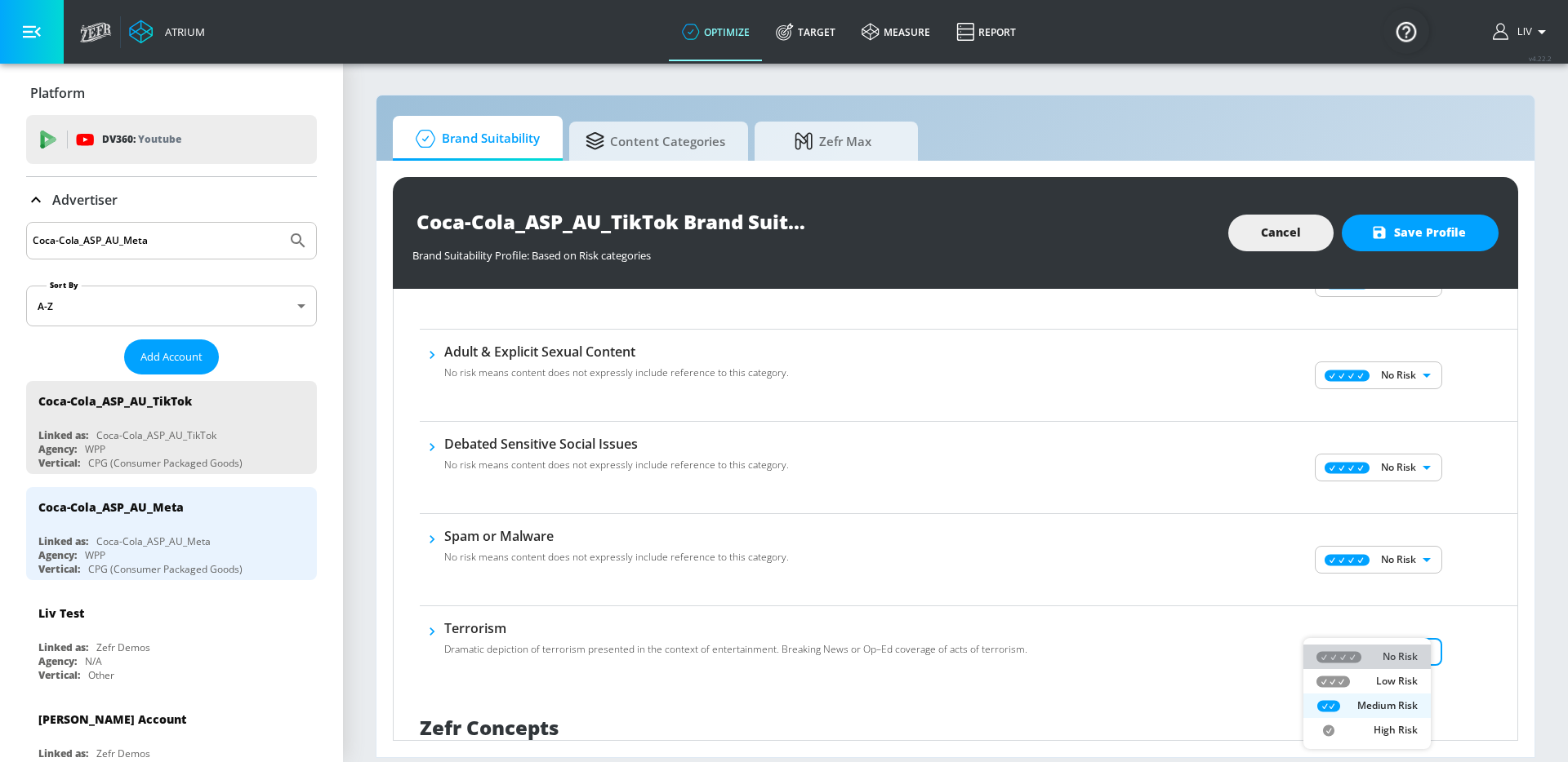
click at [1396, 655] on p "No Risk" at bounding box center [1400, 657] width 35 height 15
type input "MINIMAL"
click at [1461, 628] on div "No Risk MINIMAL ​" at bounding box center [1380, 652] width 274 height 66
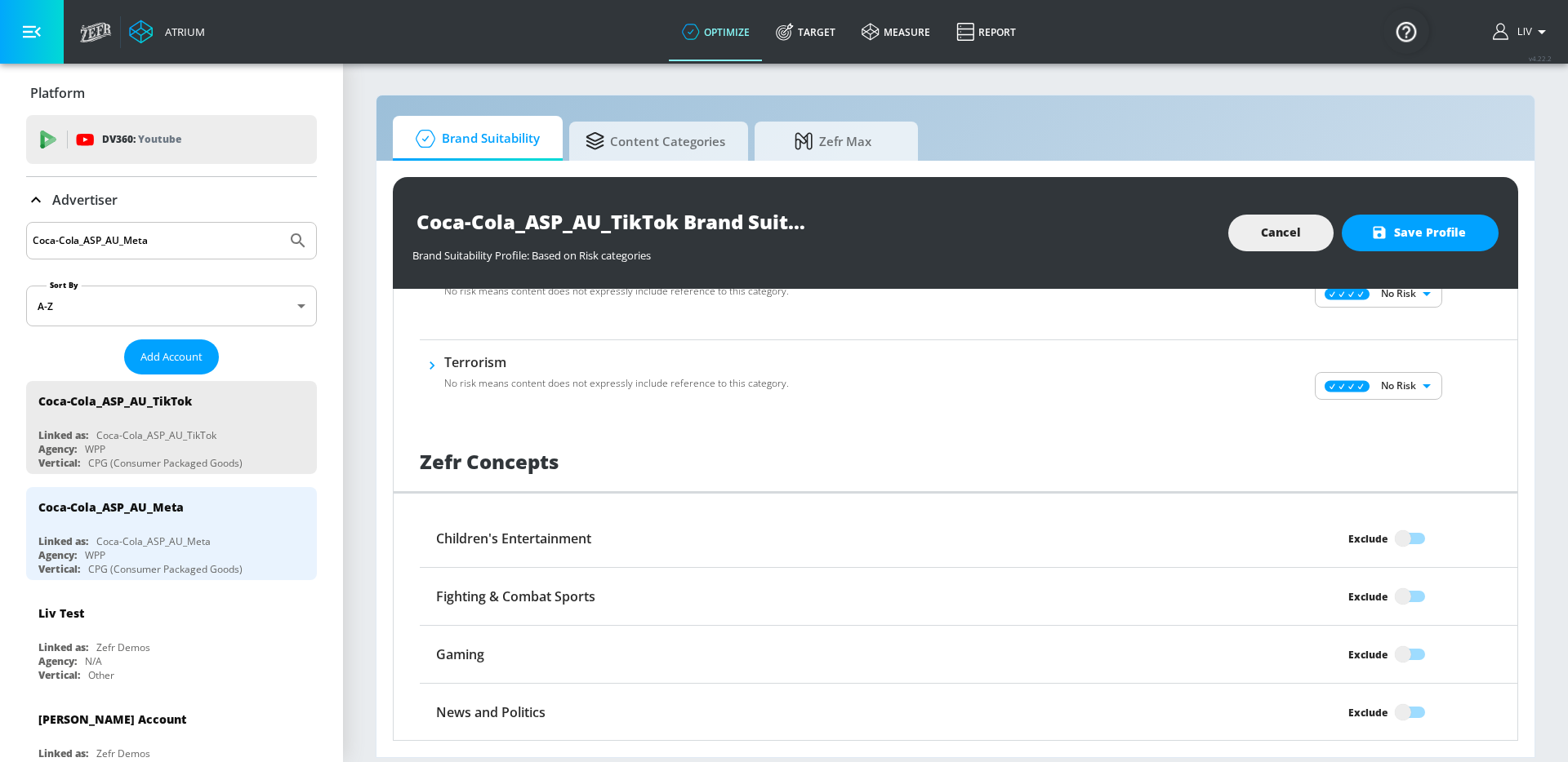
scroll to position [1240, 0]
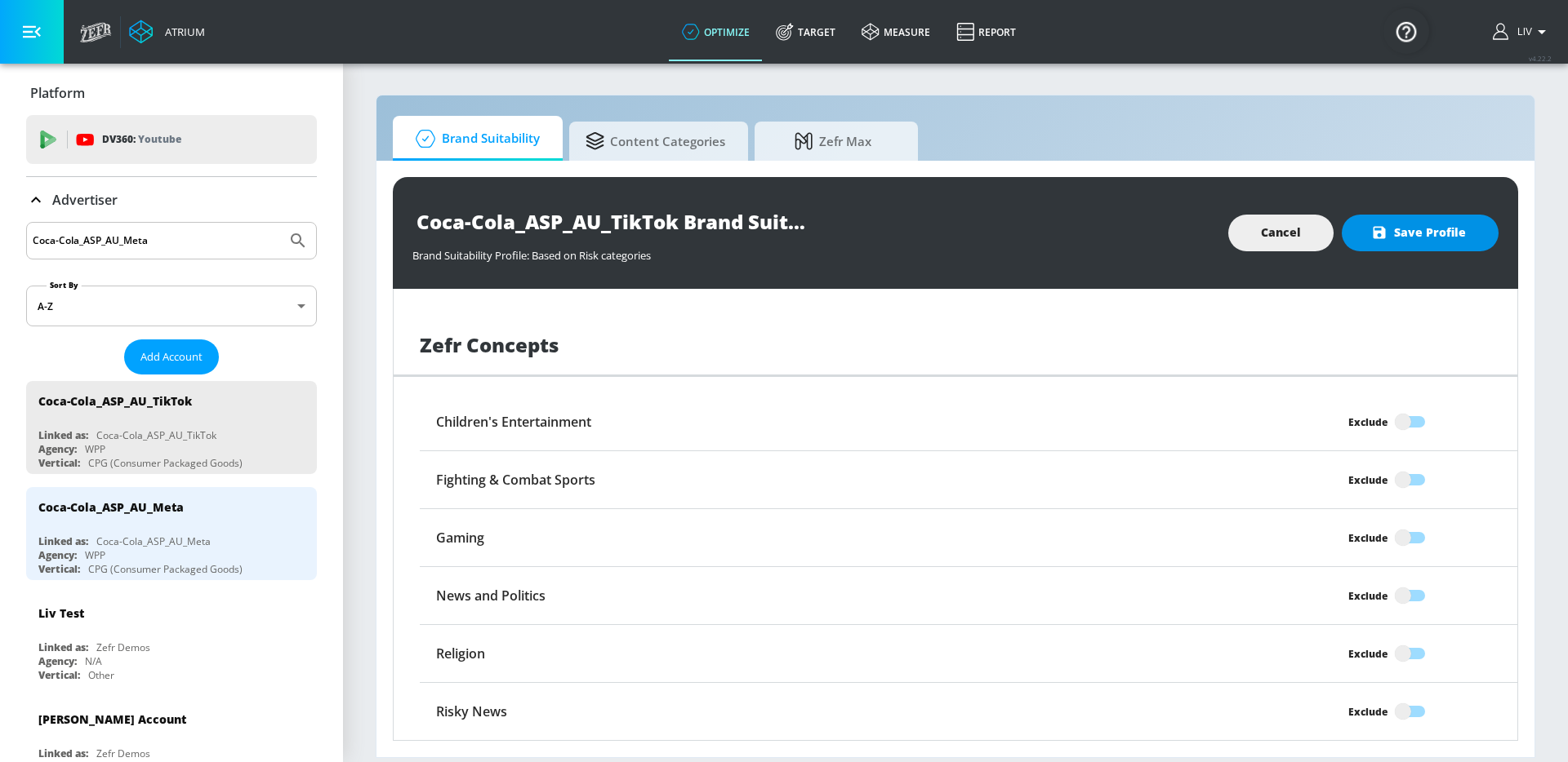
click at [1396, 214] on div "Coca-Cola_ASP_AU_TikTok Brand Suitability Profile Brand Suitability Profile: Ba…" at bounding box center [955, 233] width 1125 height 112
click at [1398, 252] on div "Coca-Cola_ASP_AU_TikTok Brand Suitability Profile Brand Suitability Profile: Ba…" at bounding box center [955, 233] width 1125 height 112
click at [1400, 238] on span "Save Profile" at bounding box center [1420, 233] width 91 height 21
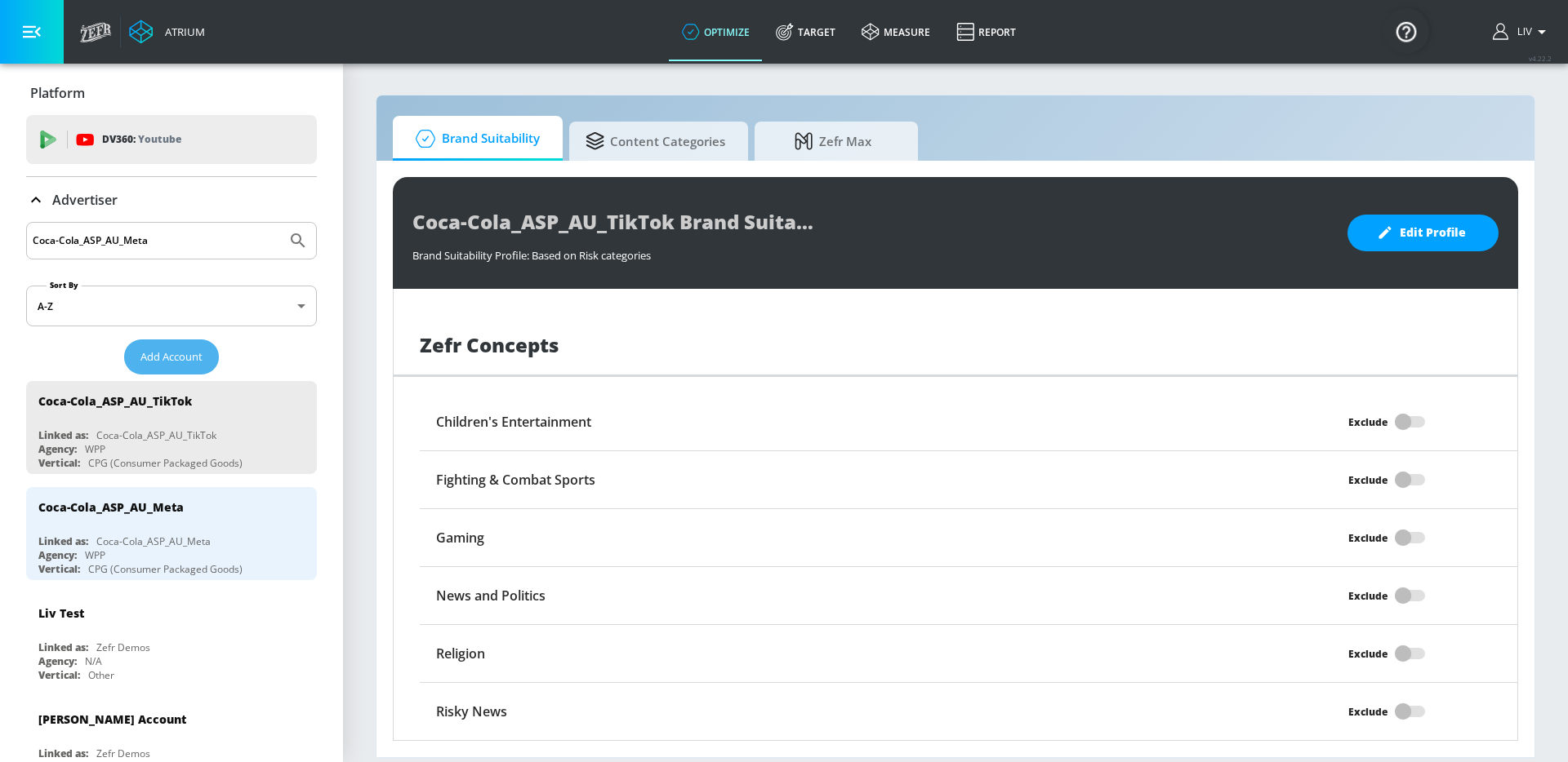
click at [189, 347] on button "Add Account" at bounding box center [172, 357] width 95 height 35
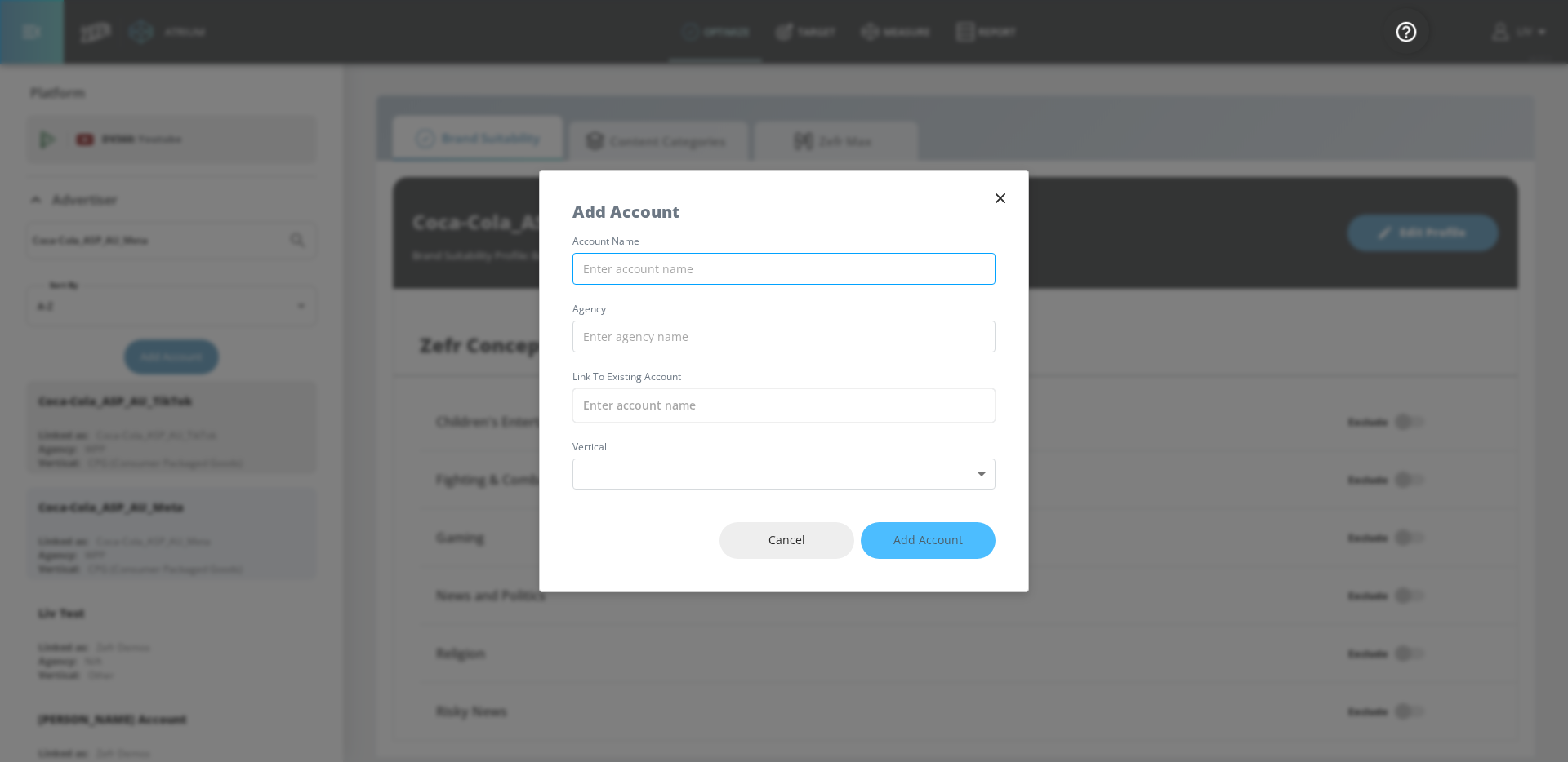
click at [735, 260] on input "text" at bounding box center [784, 268] width 423 height 32
paste input "Coca-Cola_ASP_ID_Meta"
type input "Coca-Cola_ASP_ID_Meta"
click at [800, 315] on div "account name Coca-Cola_ASP_ID_Meta agency Link to Existing Account vertical Sel…" at bounding box center [784, 363] width 488 height 253
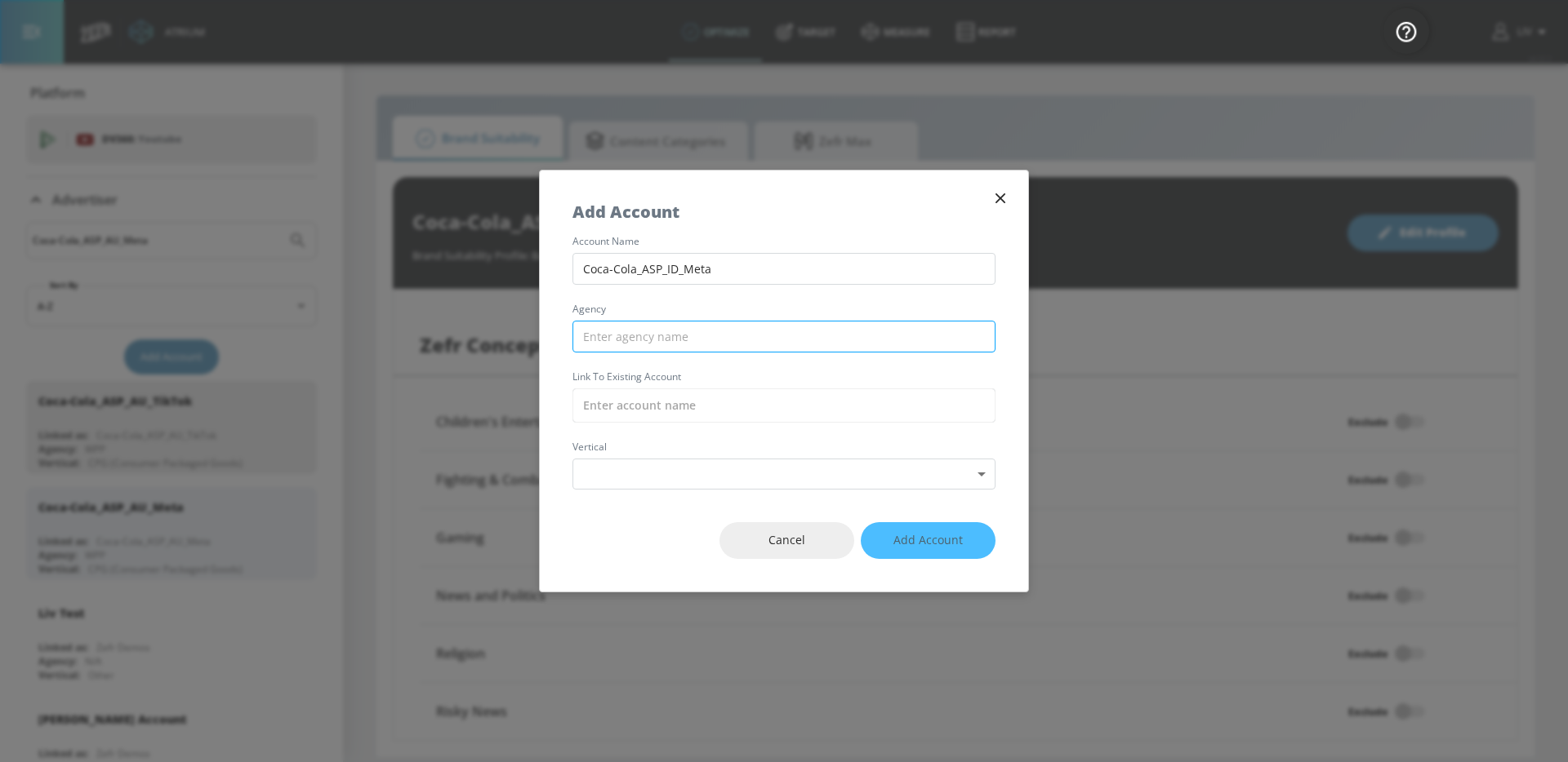
click at [797, 338] on input "text" at bounding box center [784, 336] width 423 height 32
type input "WPP"
click at [739, 415] on input "text" at bounding box center [784, 406] width 423 height 34
paste input "Coca-Cola_ASP_ID_Meta"
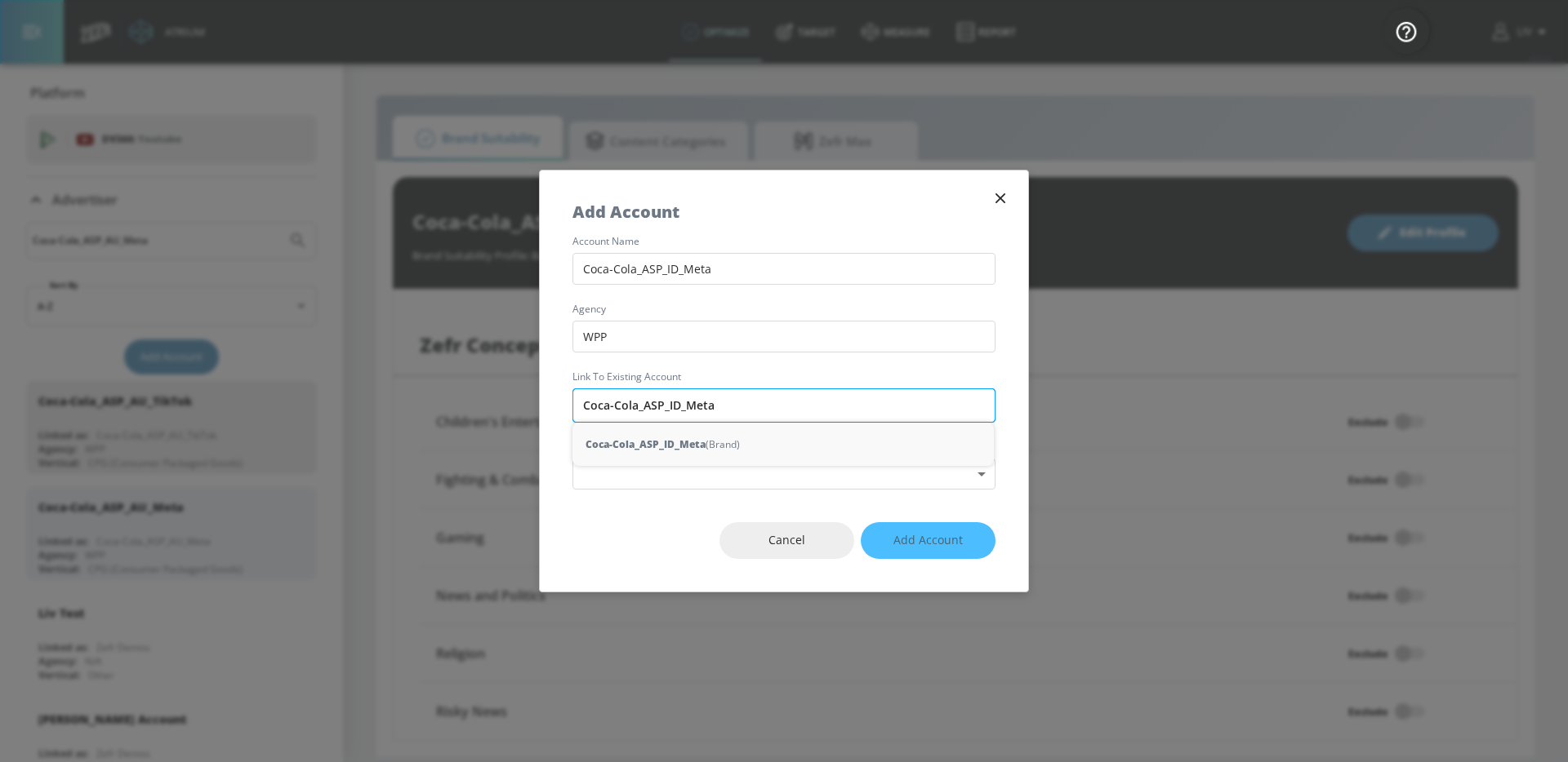
click at [726, 437] on div "Coca-Cola_ASP_ID_Meta (Brand)" at bounding box center [783, 444] width 421 height 30
type input "Coca-Cola_ASP_ID_Meta (Brand)"
click at [698, 466] on body "Atrium optimize Target measure Report optimize Target measure Report v 4.22.2 L…" at bounding box center [784, 381] width 1568 height 762
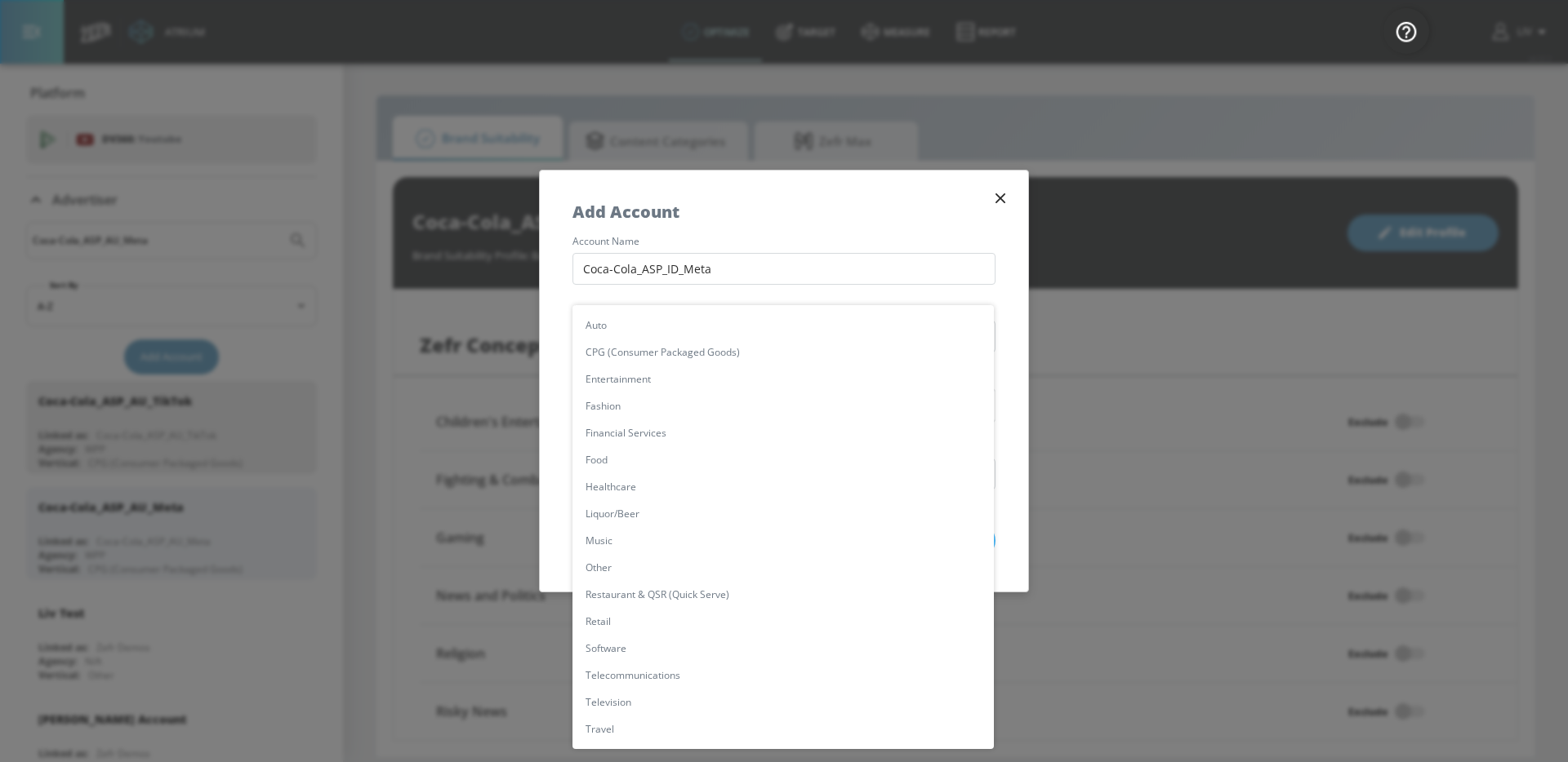
drag, startPoint x: 696, startPoint y: 357, endPoint x: 711, endPoint y: 372, distance: 21.2
click at [696, 357] on li "CPG (Consumer Packaged Goods)" at bounding box center [783, 352] width 421 height 27
type input "[object Object]"
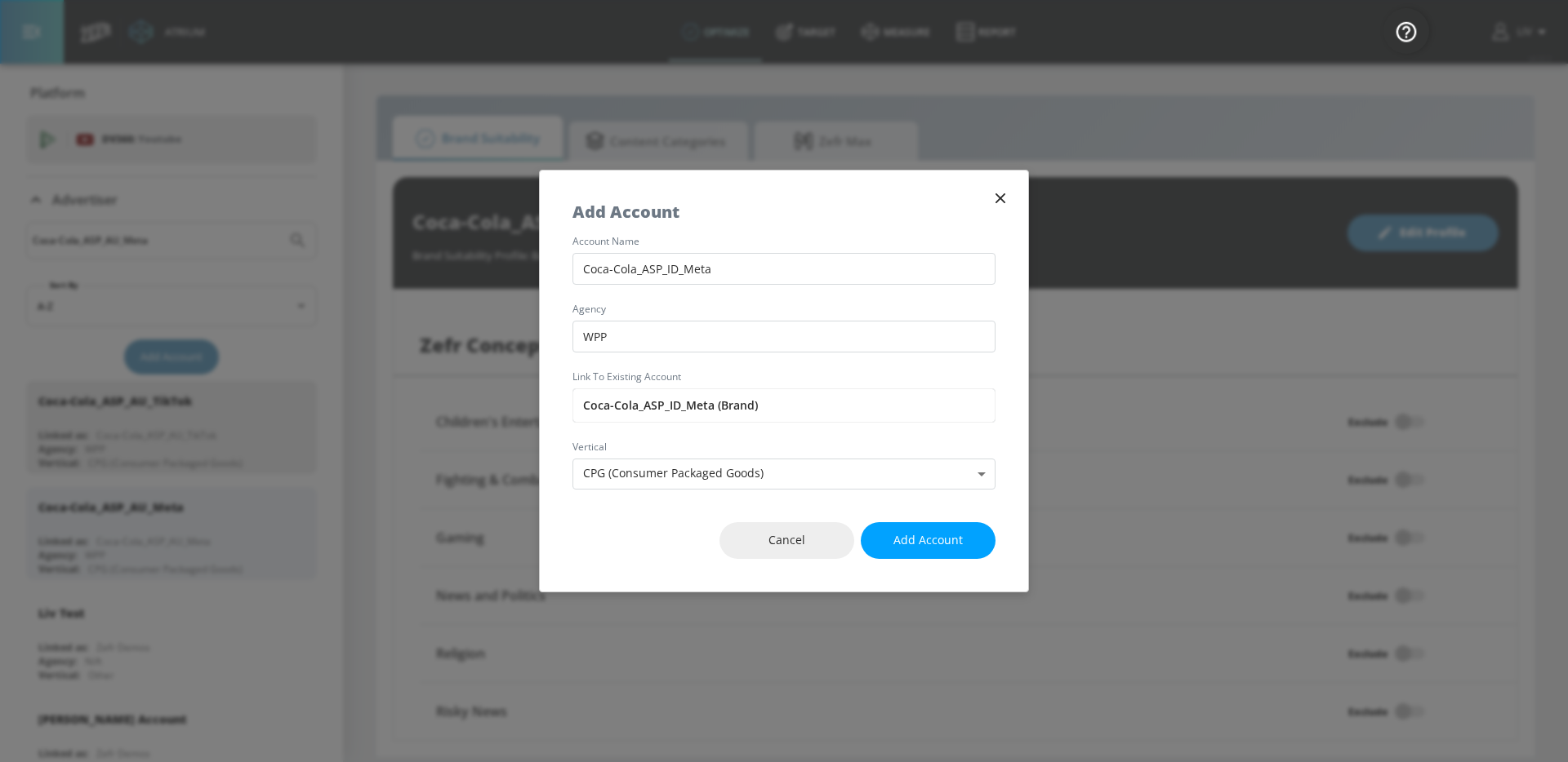
click at [913, 553] on button "Add Account" at bounding box center [928, 540] width 135 height 37
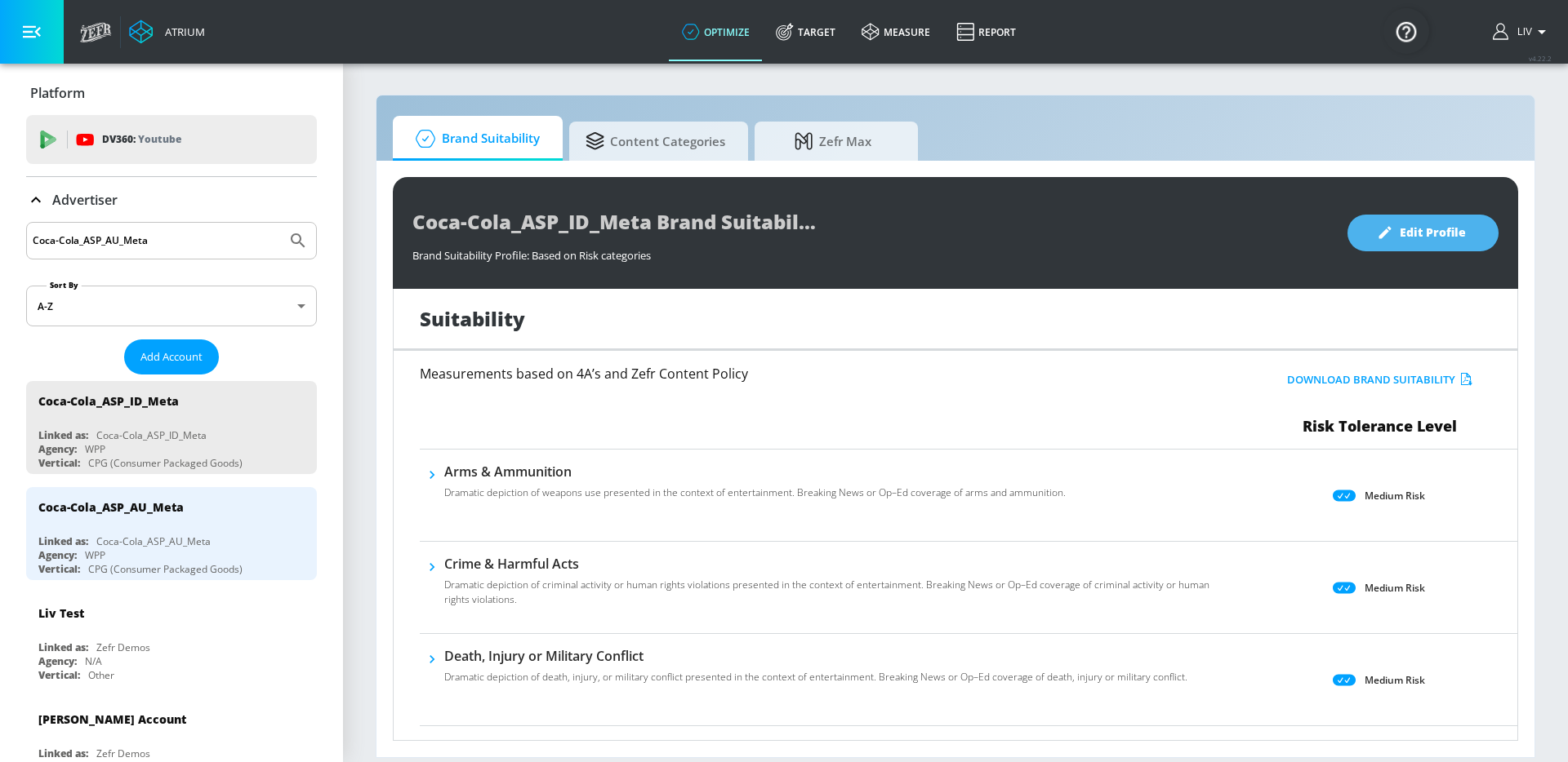
click at [1443, 227] on span "Edit Profile" at bounding box center [1422, 233] width 85 height 21
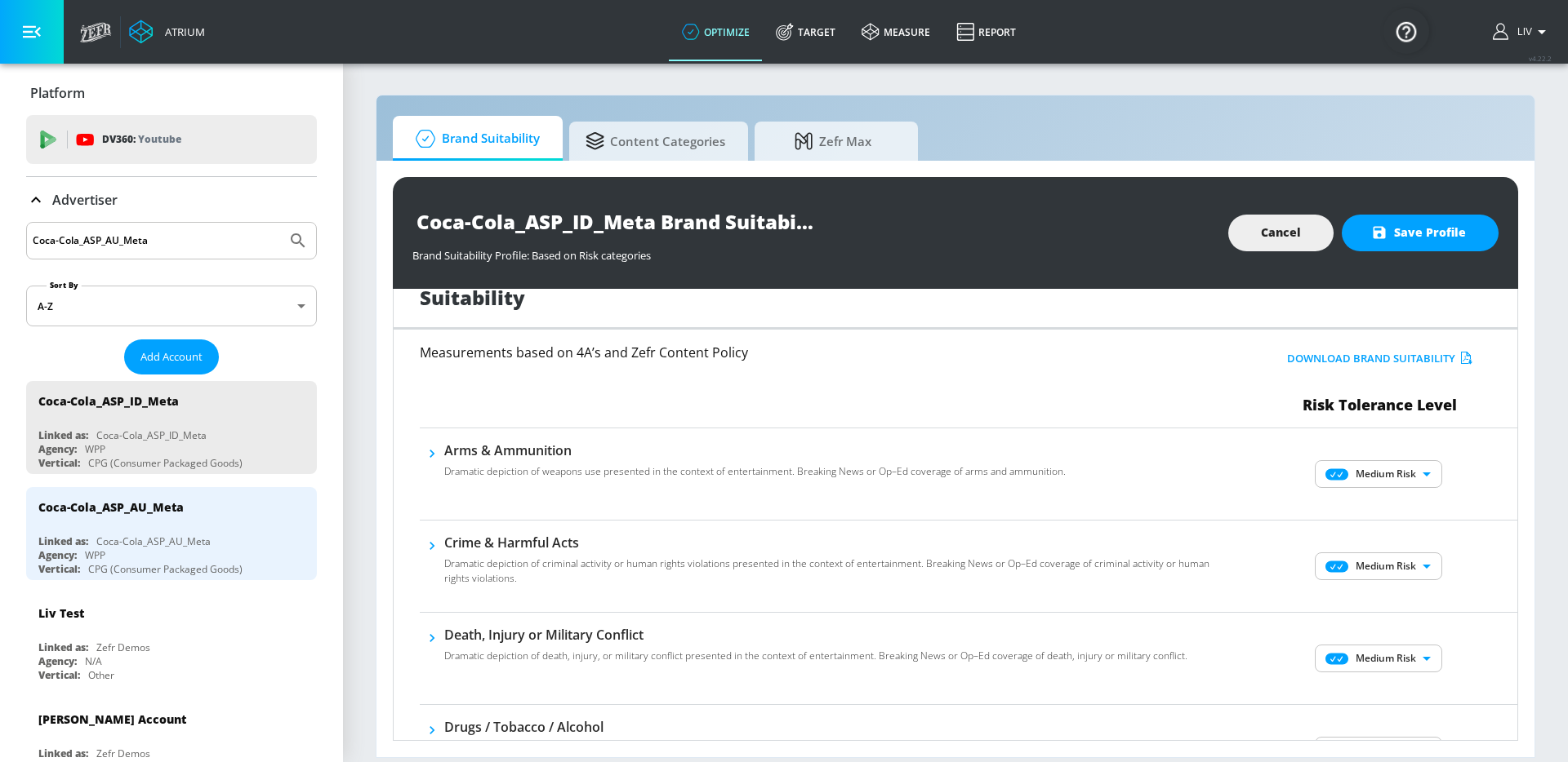
scroll to position [32, 0]
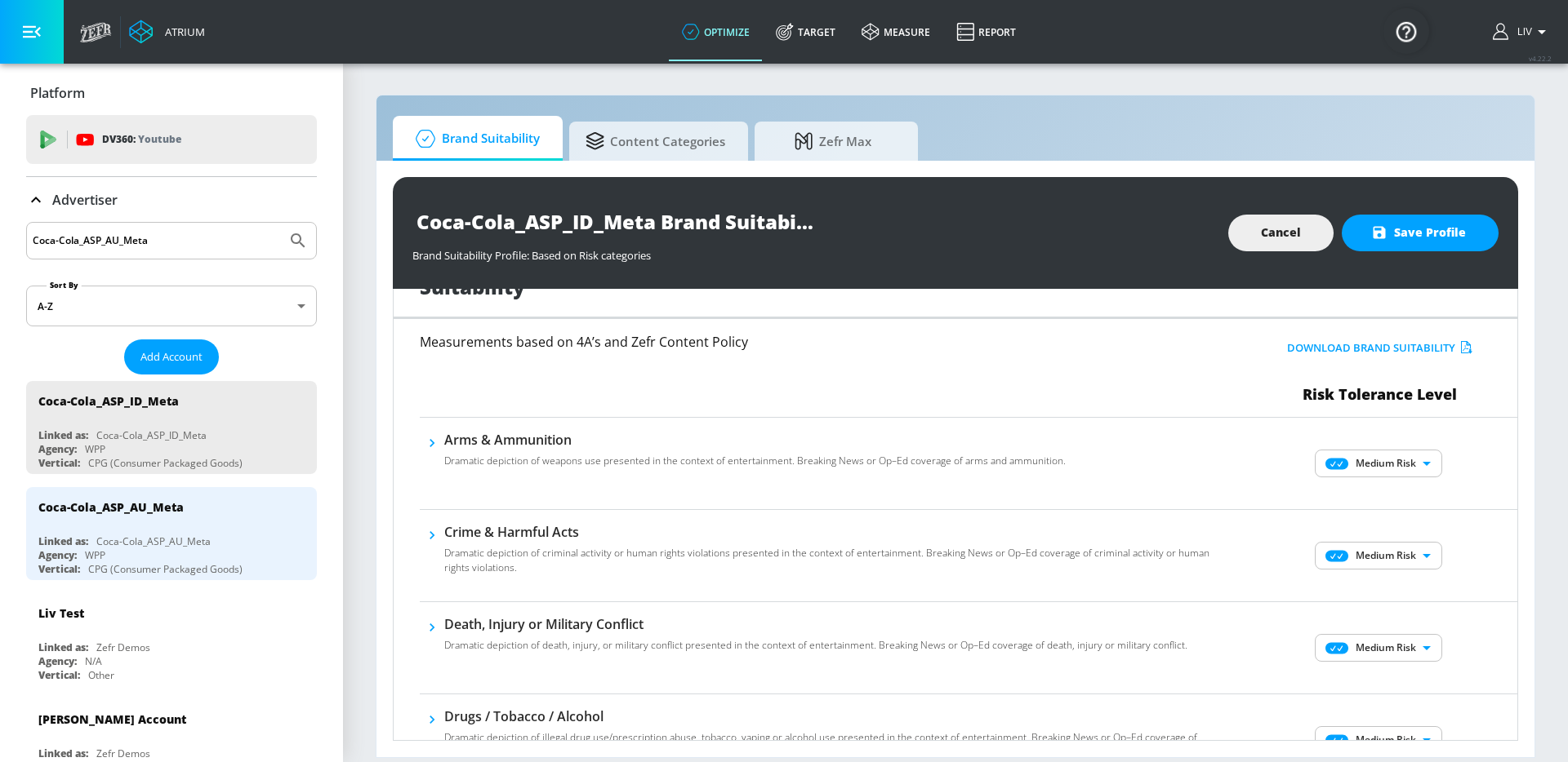
click at [1384, 463] on body "Atrium optimize Target measure Report optimize Target measure Report v 4.22.2 L…" at bounding box center [784, 381] width 1568 height 762
click at [1389, 490] on p "No Risk" at bounding box center [1400, 496] width 35 height 15
type input "MINIMAL"
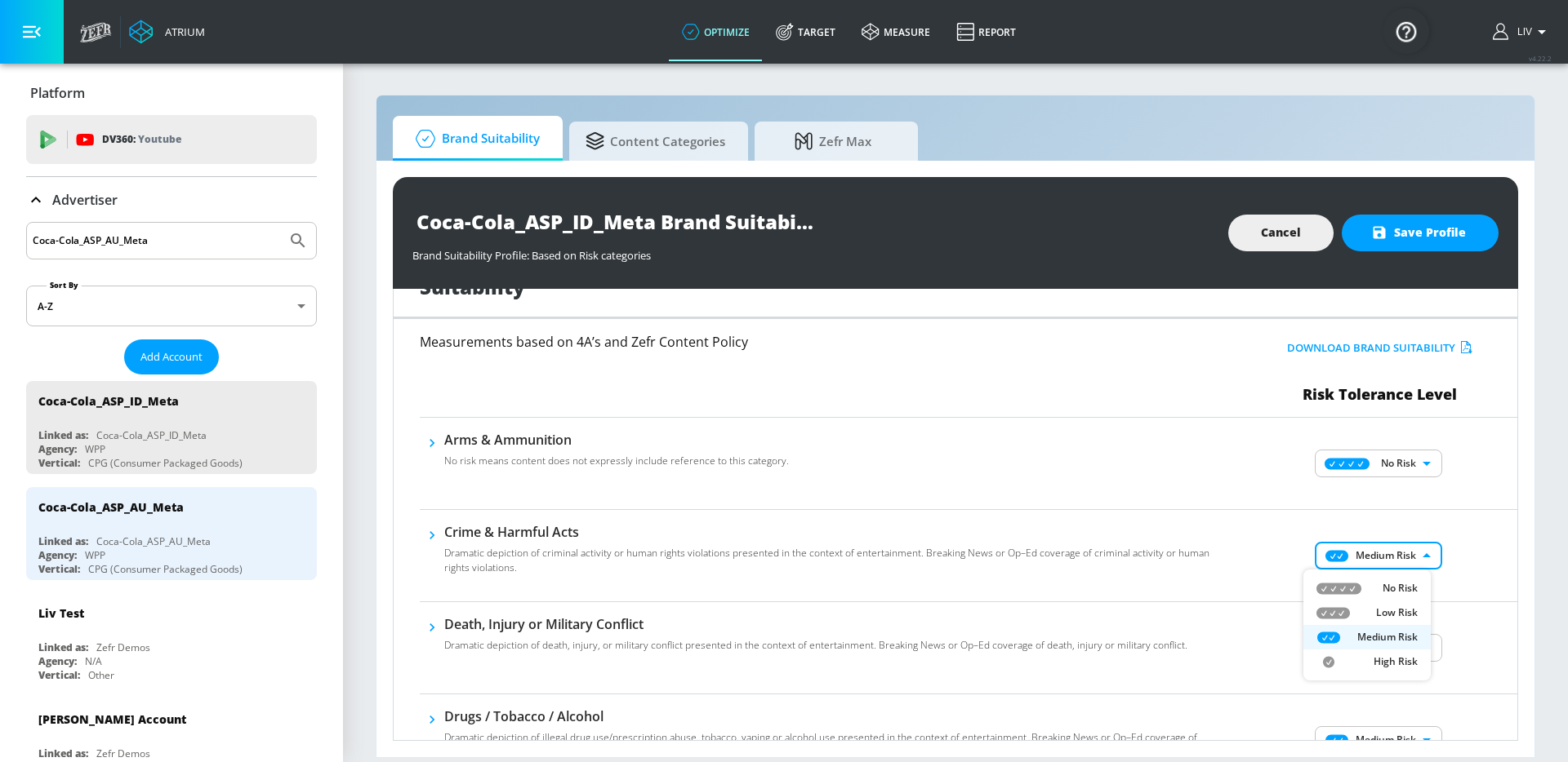
click at [1391, 547] on body "Atrium optimize Target measure Report optimize Target measure Report v 4.22.2 L…" at bounding box center [784, 381] width 1568 height 762
click at [1404, 586] on p "No Risk" at bounding box center [1400, 588] width 35 height 15
type input "MINIMAL"
click at [1477, 555] on div "No Risk Low Risk Medium Risk High Risk" at bounding box center [784, 381] width 1568 height 762
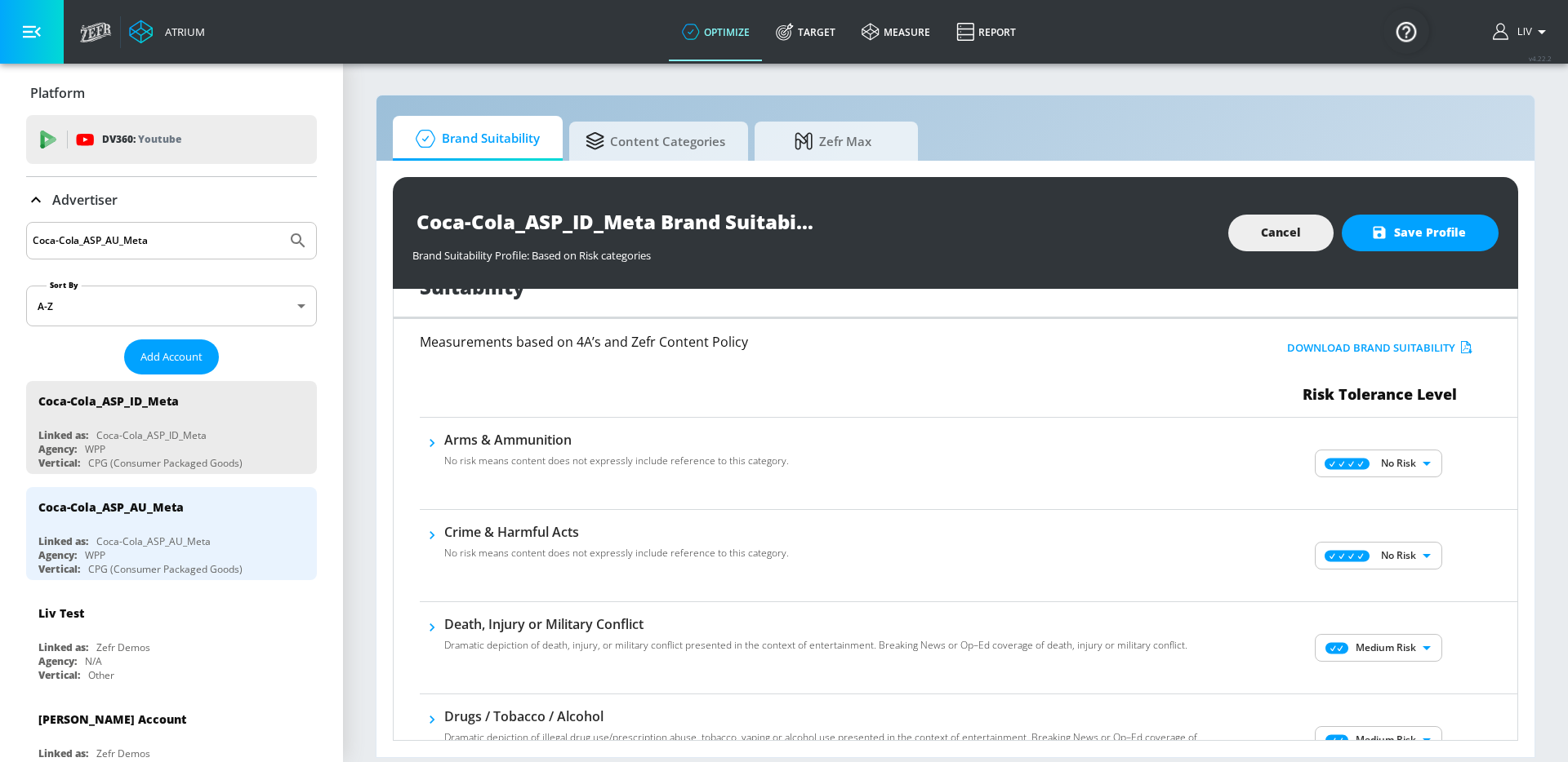
scroll to position [90, 0]
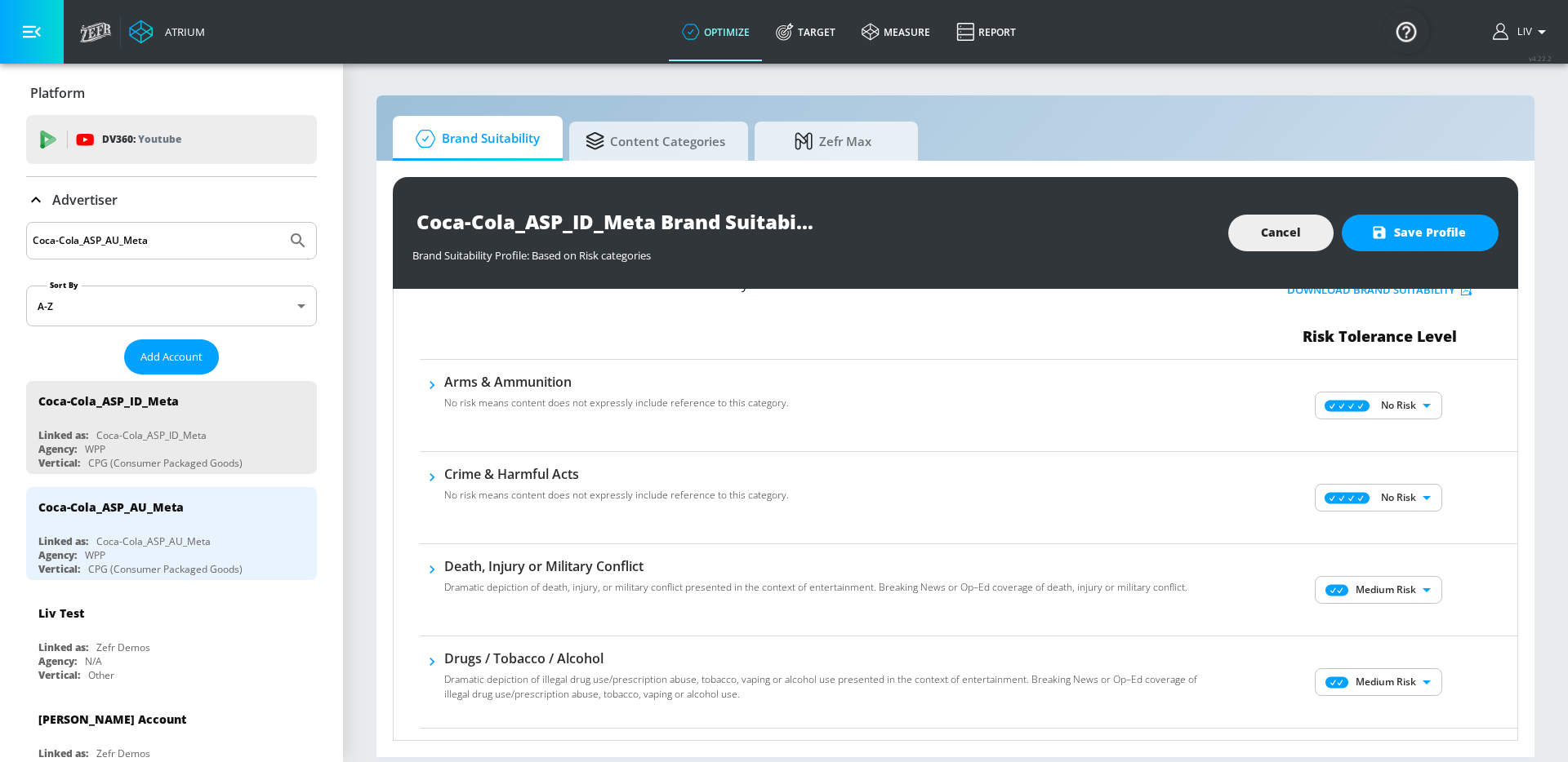
click at [1370, 584] on body "Atrium optimize Target measure Report optimize Target measure Report v 4.22.2 L…" at bounding box center [784, 381] width 1568 height 762
click at [1376, 615] on div "No Risk" at bounding box center [1366, 622] width 101 height 15
type input "MINIMAL"
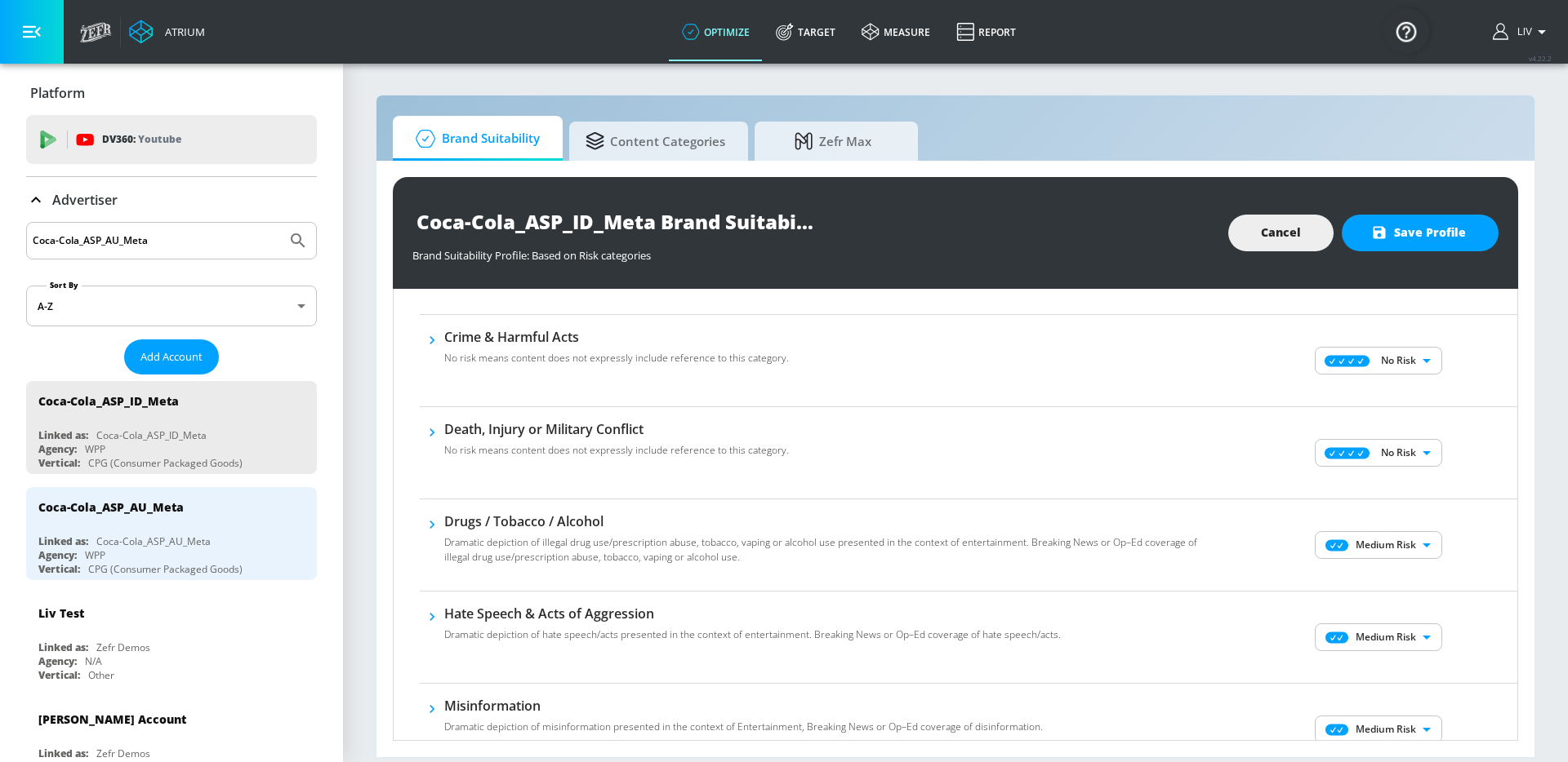
click at [1397, 558] on body "Atrium optimize Target measure Report optimize Target measure Report v 4.22.2 L…" at bounding box center [784, 381] width 1568 height 762
click at [1390, 584] on p "No Risk" at bounding box center [1400, 578] width 35 height 15
type input "MINIMAL"
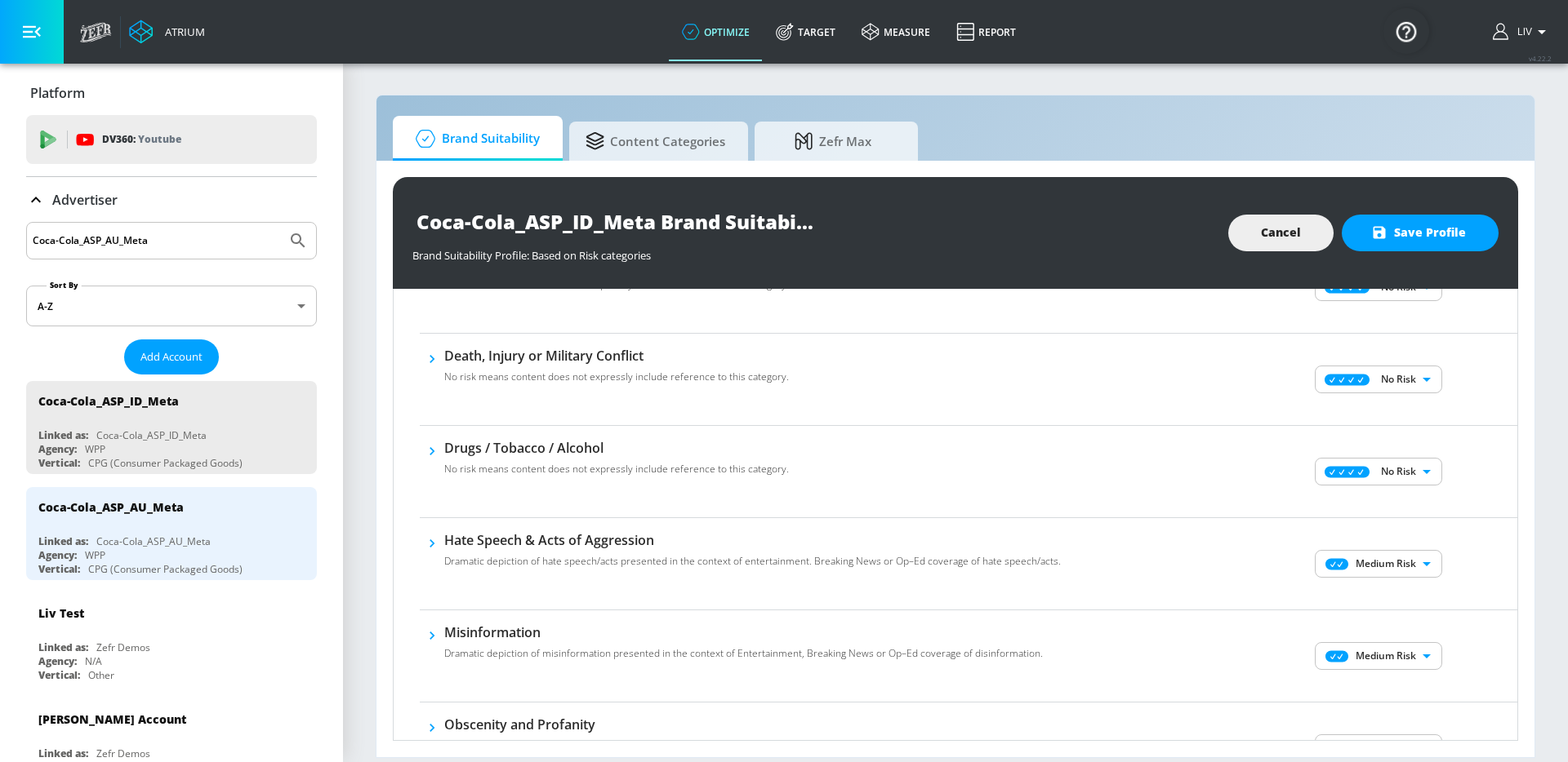
click at [1408, 563] on body "Atrium optimize Target measure Report optimize Target measure Report v 4.22.2 L…" at bounding box center [784, 381] width 1568 height 762
click at [1403, 585] on li "No Risk" at bounding box center [1367, 596] width 128 height 24
type input "MINIMAL"
click at [1457, 582] on div "No Risk Low Risk Medium Risk High Risk" at bounding box center [784, 381] width 1568 height 762
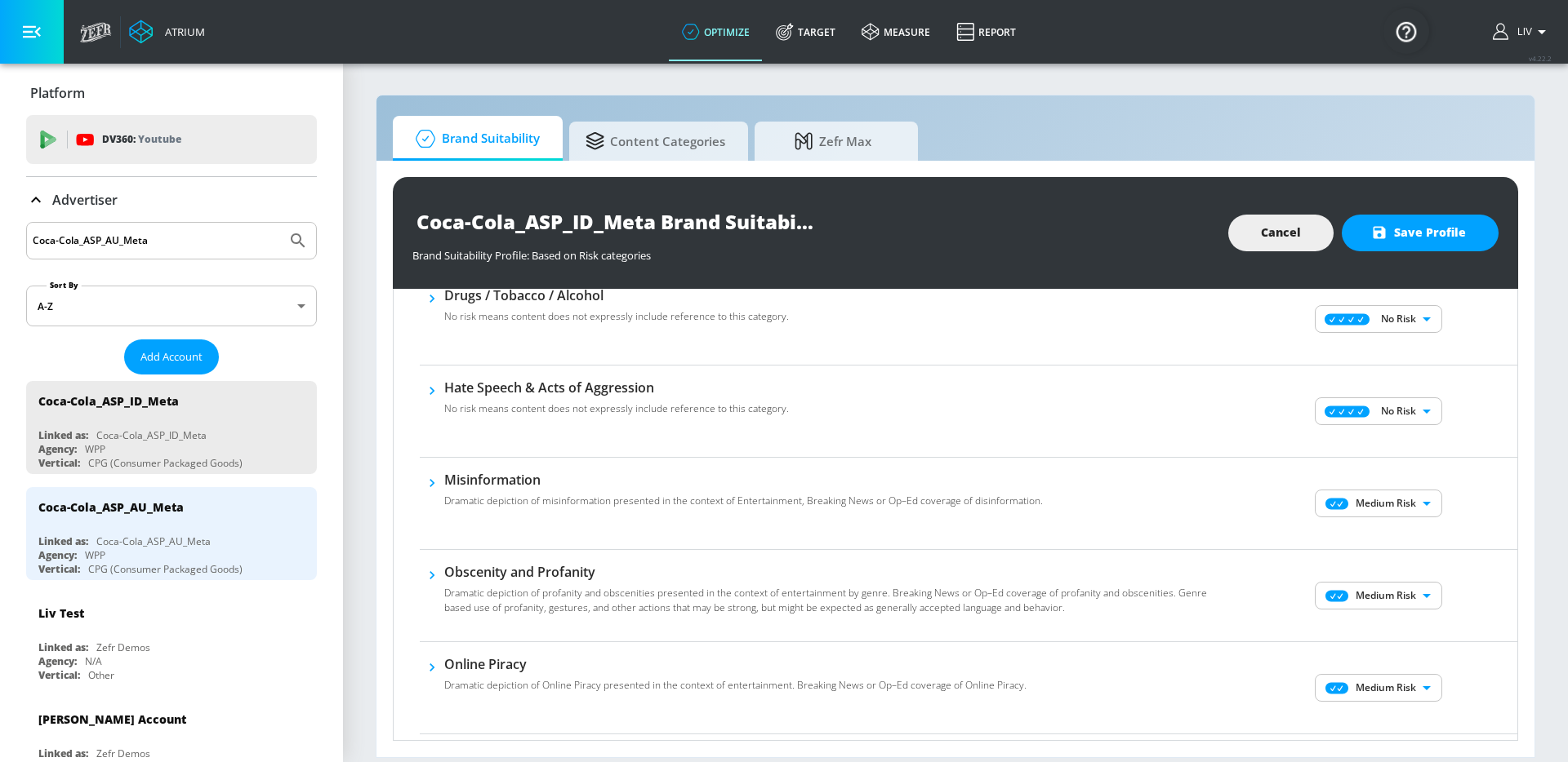
click at [1404, 506] on body "Atrium optimize Target measure Report optimize Target measure Report v 4.22.2 L…" at bounding box center [784, 381] width 1568 height 762
click at [1405, 537] on p "No Risk" at bounding box center [1400, 535] width 35 height 15
type input "MINIMAL"
click at [1389, 589] on body "Atrium optimize Target measure Report optimize Target measure Report v 4.22.2 L…" at bounding box center [784, 381] width 1568 height 762
click at [1388, 615] on ul "No Risk Low Risk Medium Risk High Risk" at bounding box center [1367, 665] width 128 height 111
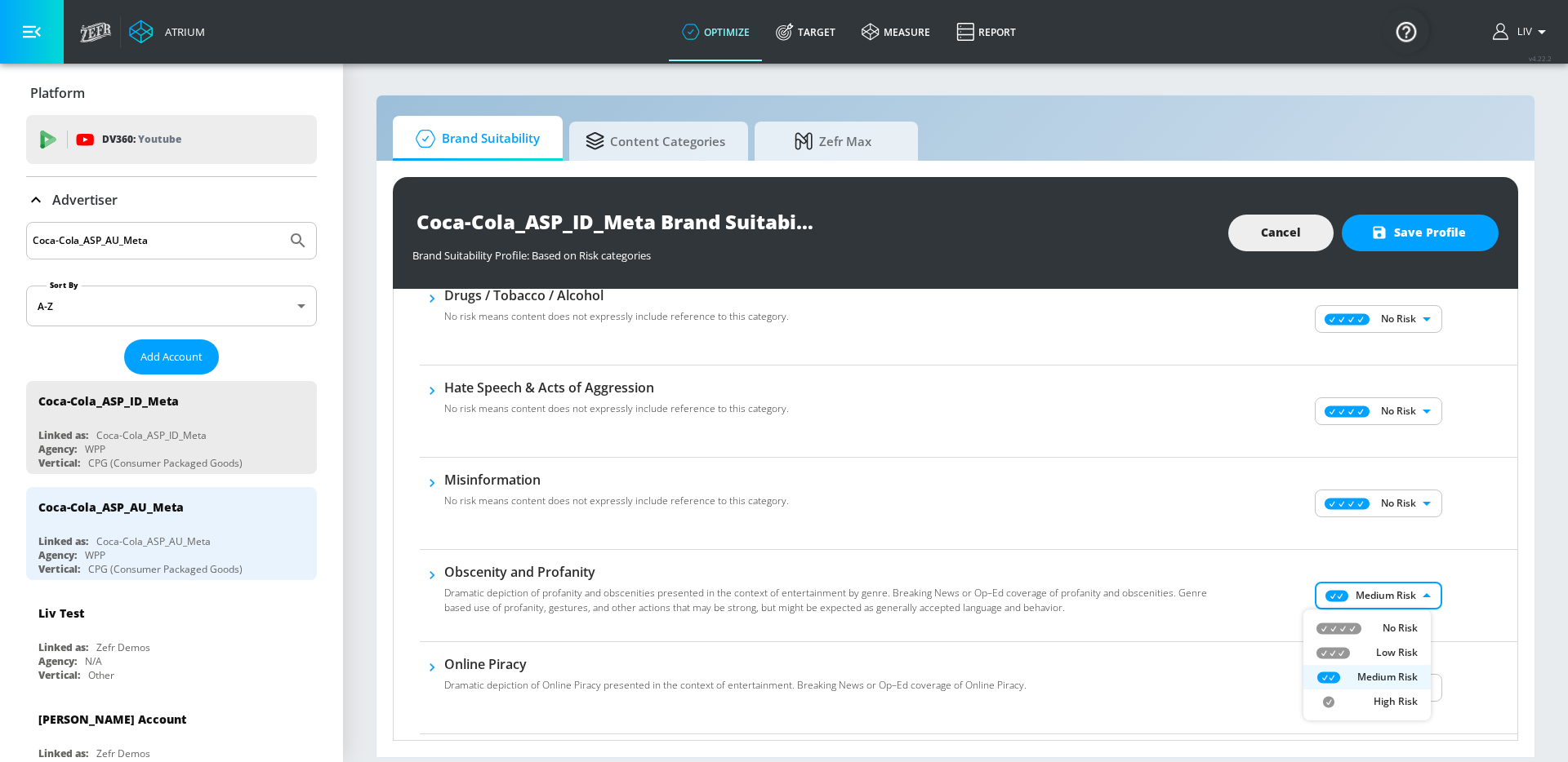
click at [1389, 617] on li "No Risk" at bounding box center [1367, 628] width 128 height 24
type input "MINIMAL"
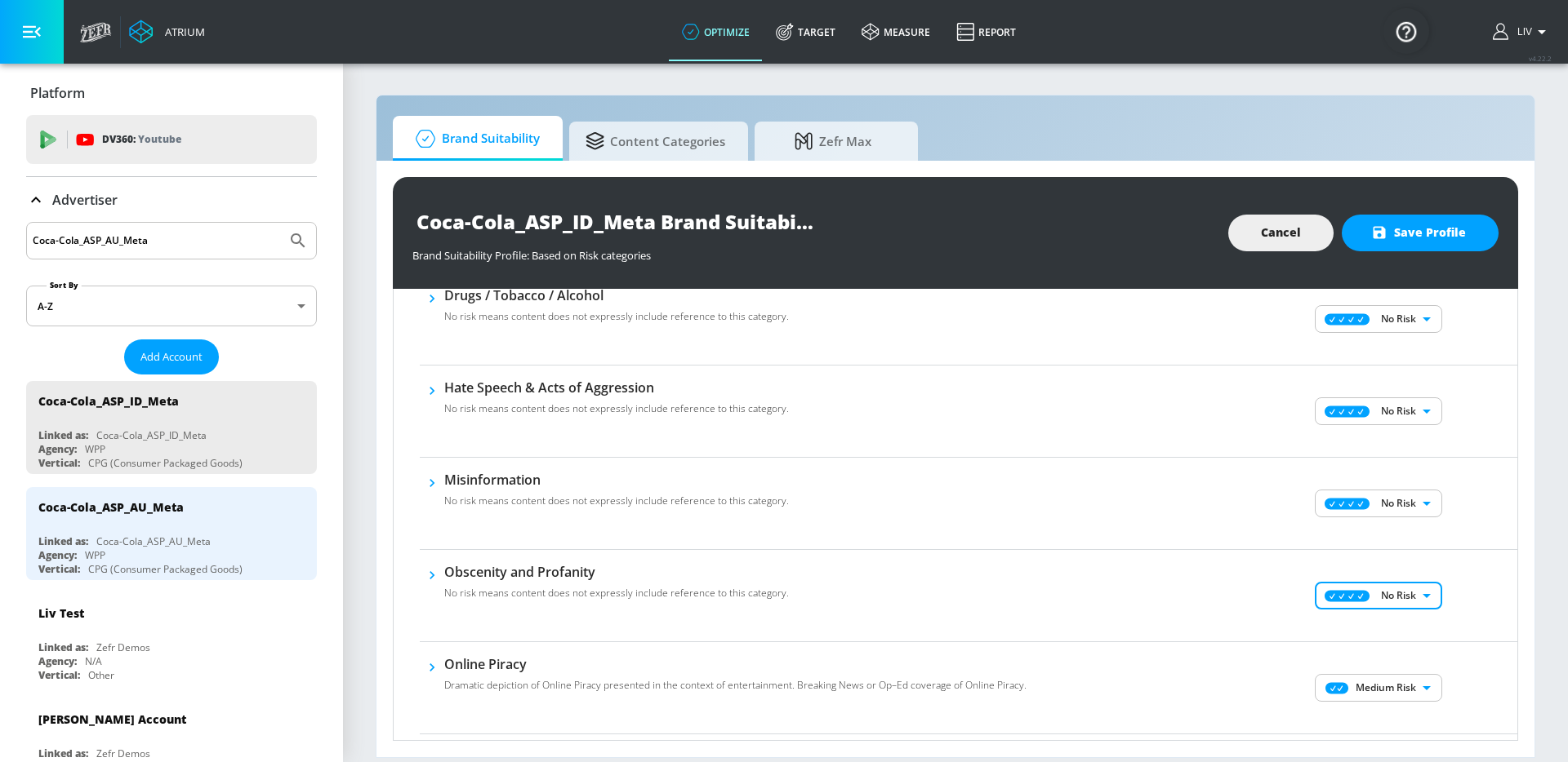
click at [1468, 594] on div "No Risk MINIMAL ​" at bounding box center [1380, 596] width 274 height 66
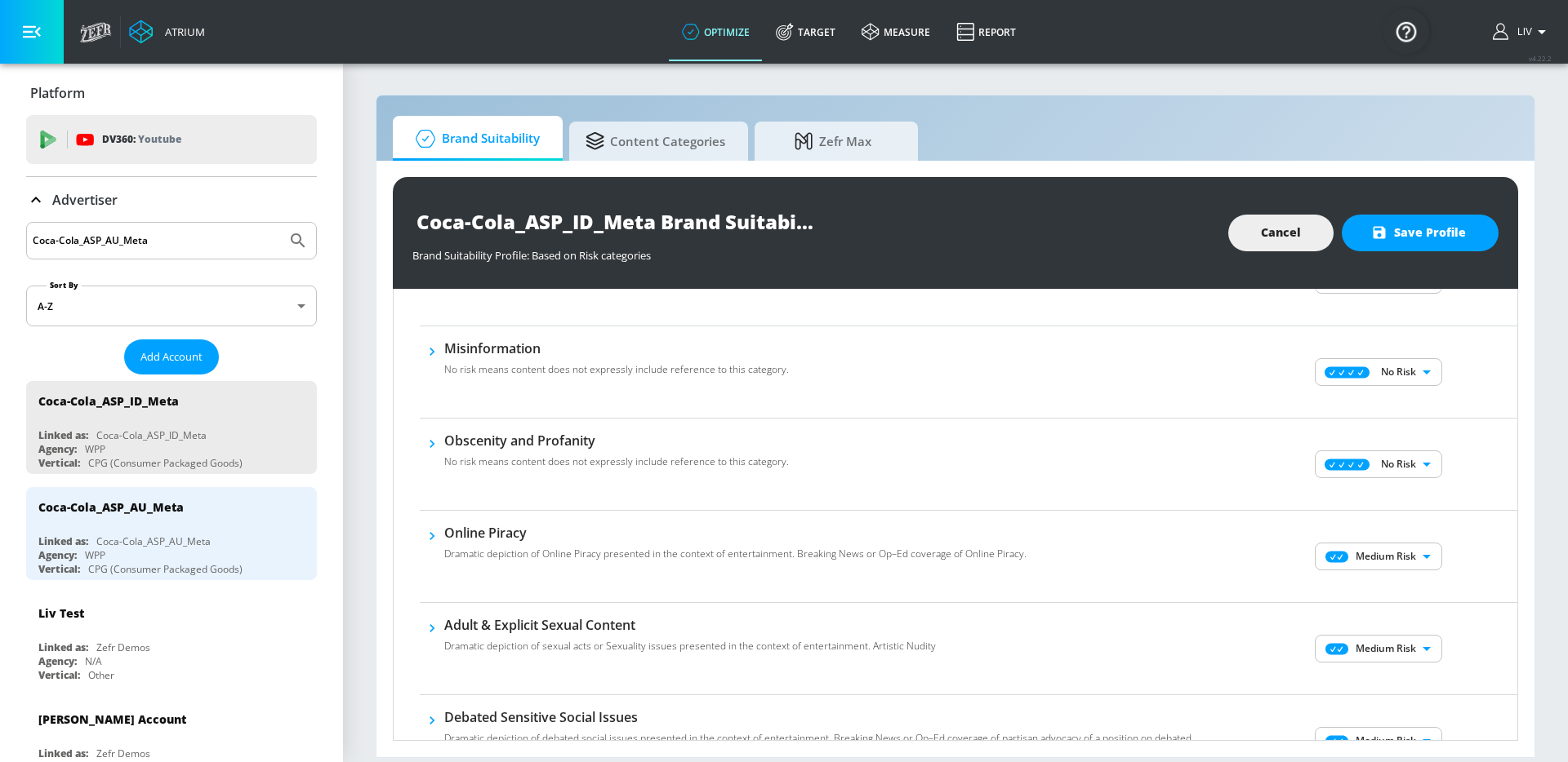
scroll to position [686, 0]
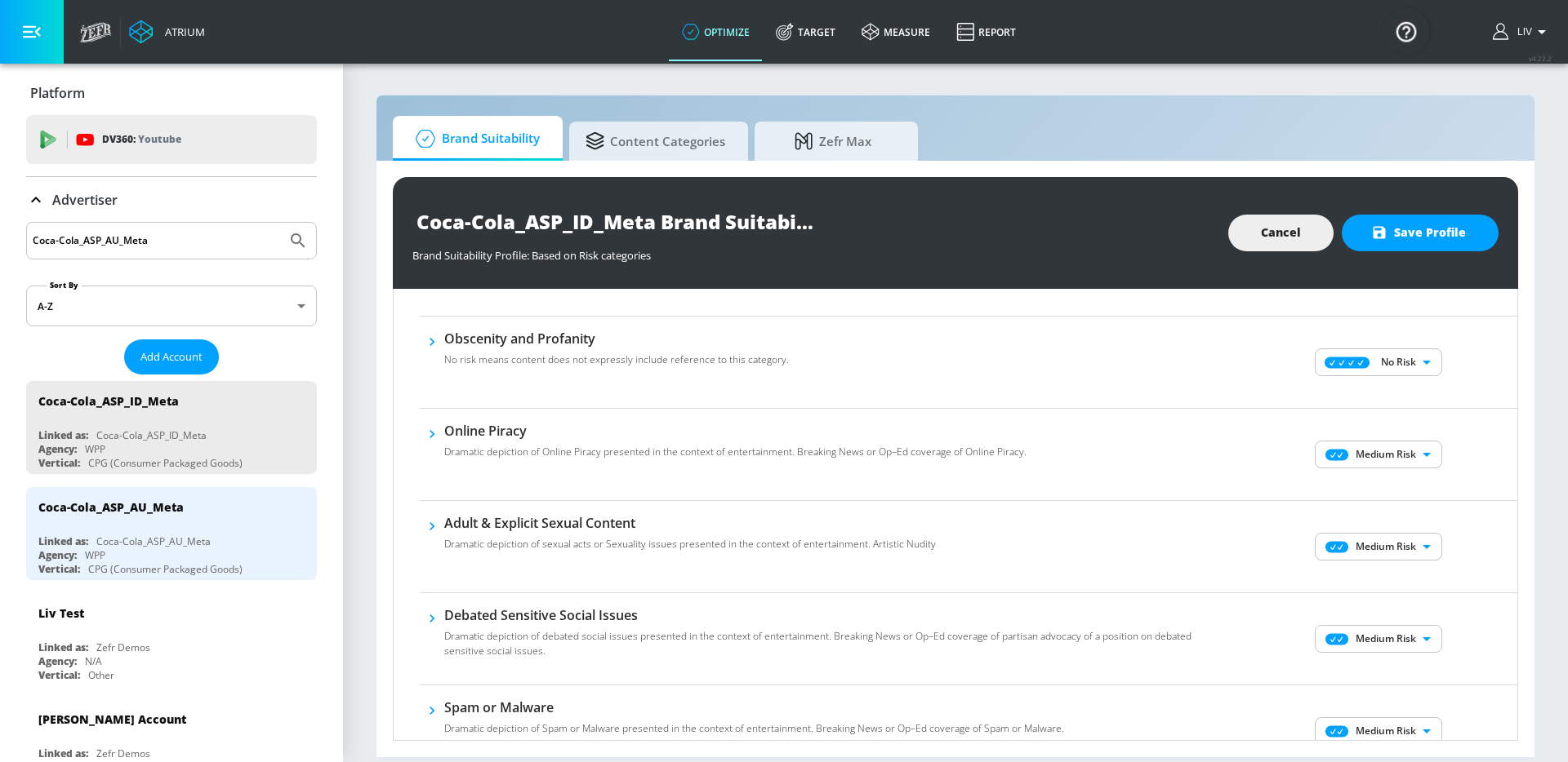
click at [1387, 449] on body "Atrium optimize Target measure Report optimize Target measure Report v 4.22.2 L…" at bounding box center [784, 381] width 1568 height 762
click at [1384, 490] on p "No Risk" at bounding box center [1400, 487] width 35 height 15
type input "MINIMAL"
click at [1368, 550] on body "Atrium optimize Target measure Report optimize Target measure Report v 4.22.2 L…" at bounding box center [784, 381] width 1568 height 762
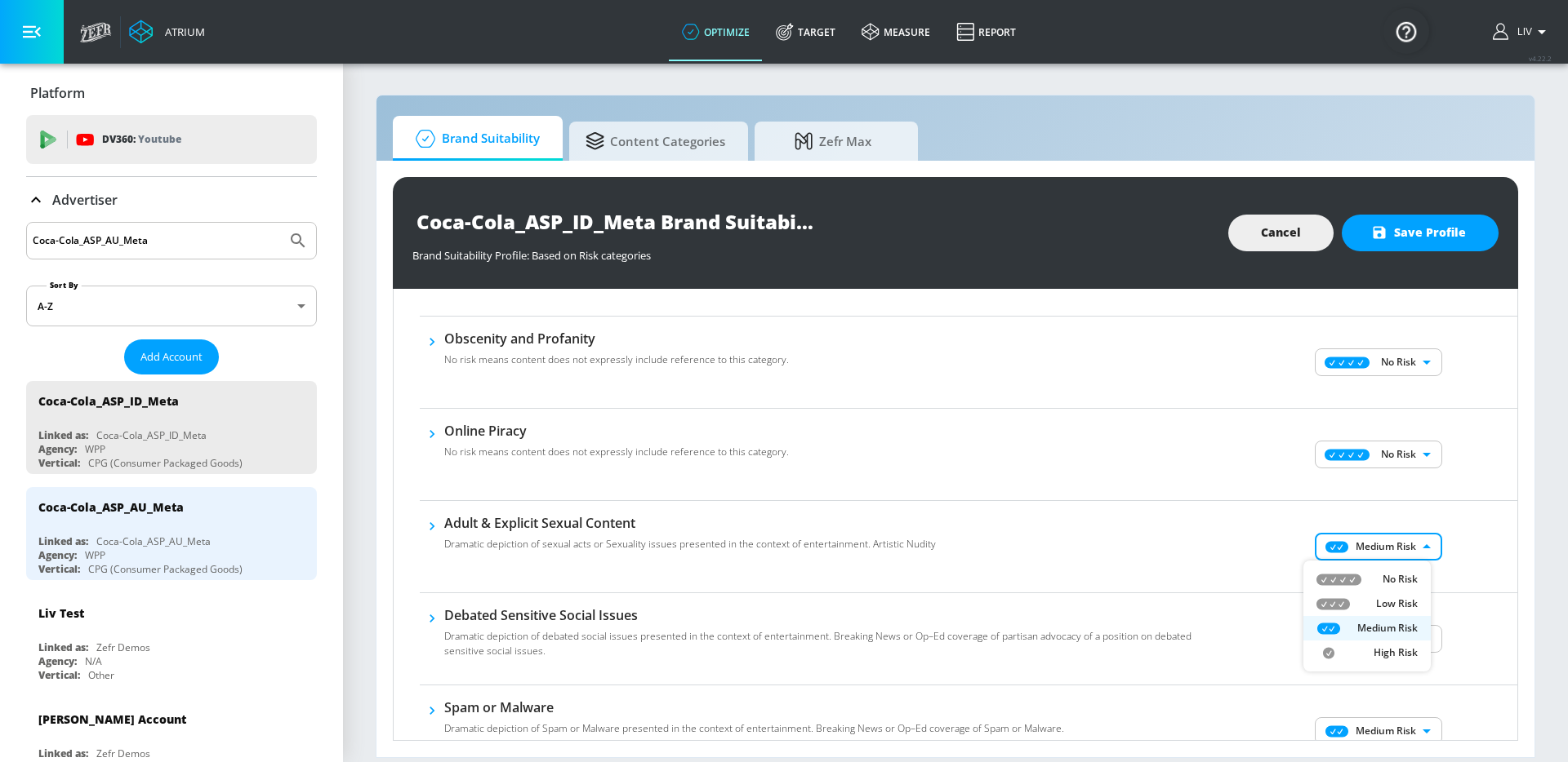
click at [1374, 567] on li "No Risk" at bounding box center [1367, 579] width 128 height 24
type input "MINIMAL"
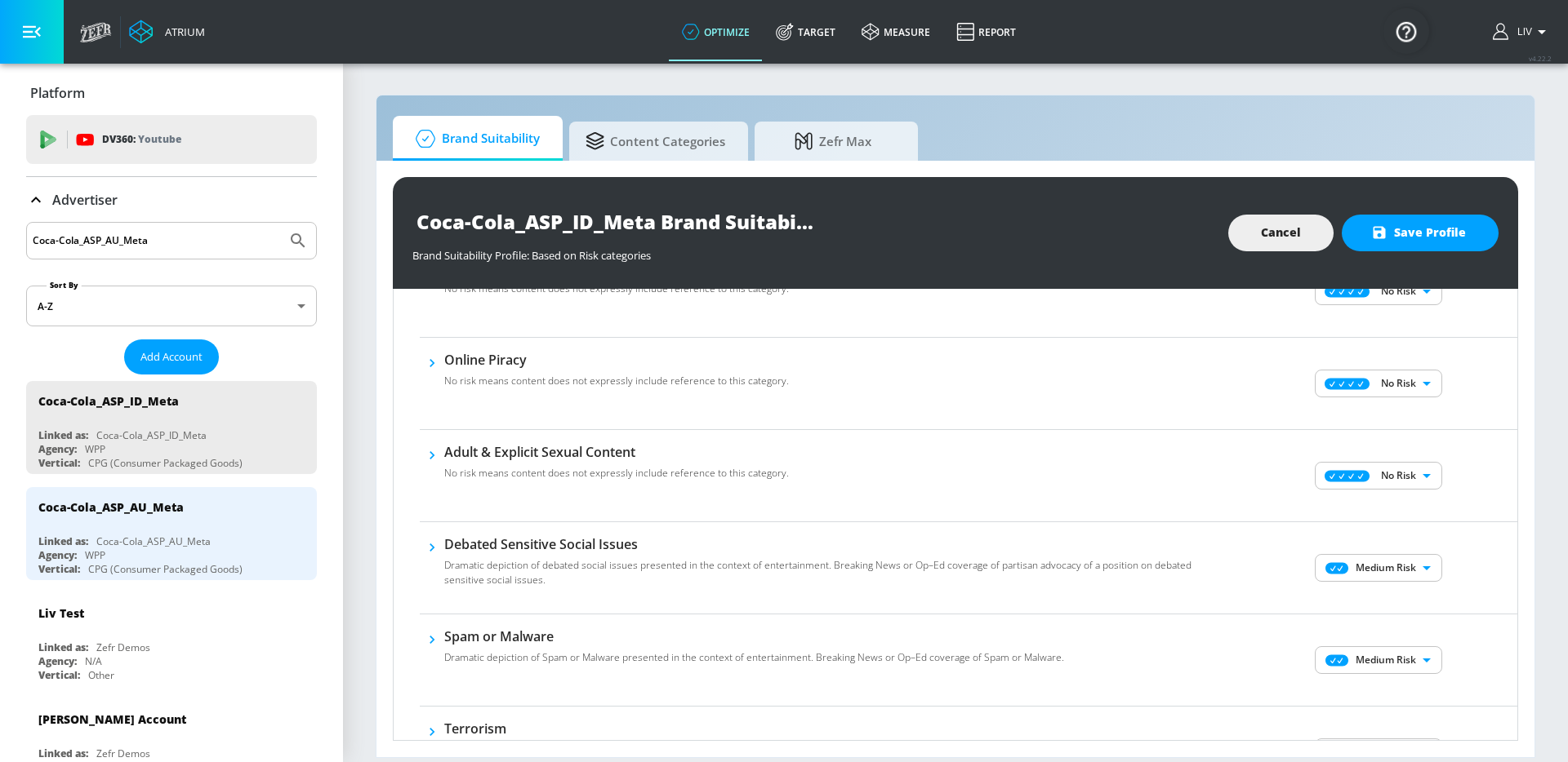
scroll to position [758, 0]
click at [1413, 559] on body "Atrium optimize Target measure Report optimize Target measure Report v 4.22.2 L…" at bounding box center [784, 381] width 1568 height 762
click at [1387, 588] on li "No Risk" at bounding box center [1367, 600] width 128 height 24
type input "MINIMAL"
click at [1471, 567] on div "No Risk MINIMAL ​" at bounding box center [1380, 567] width 274 height 66
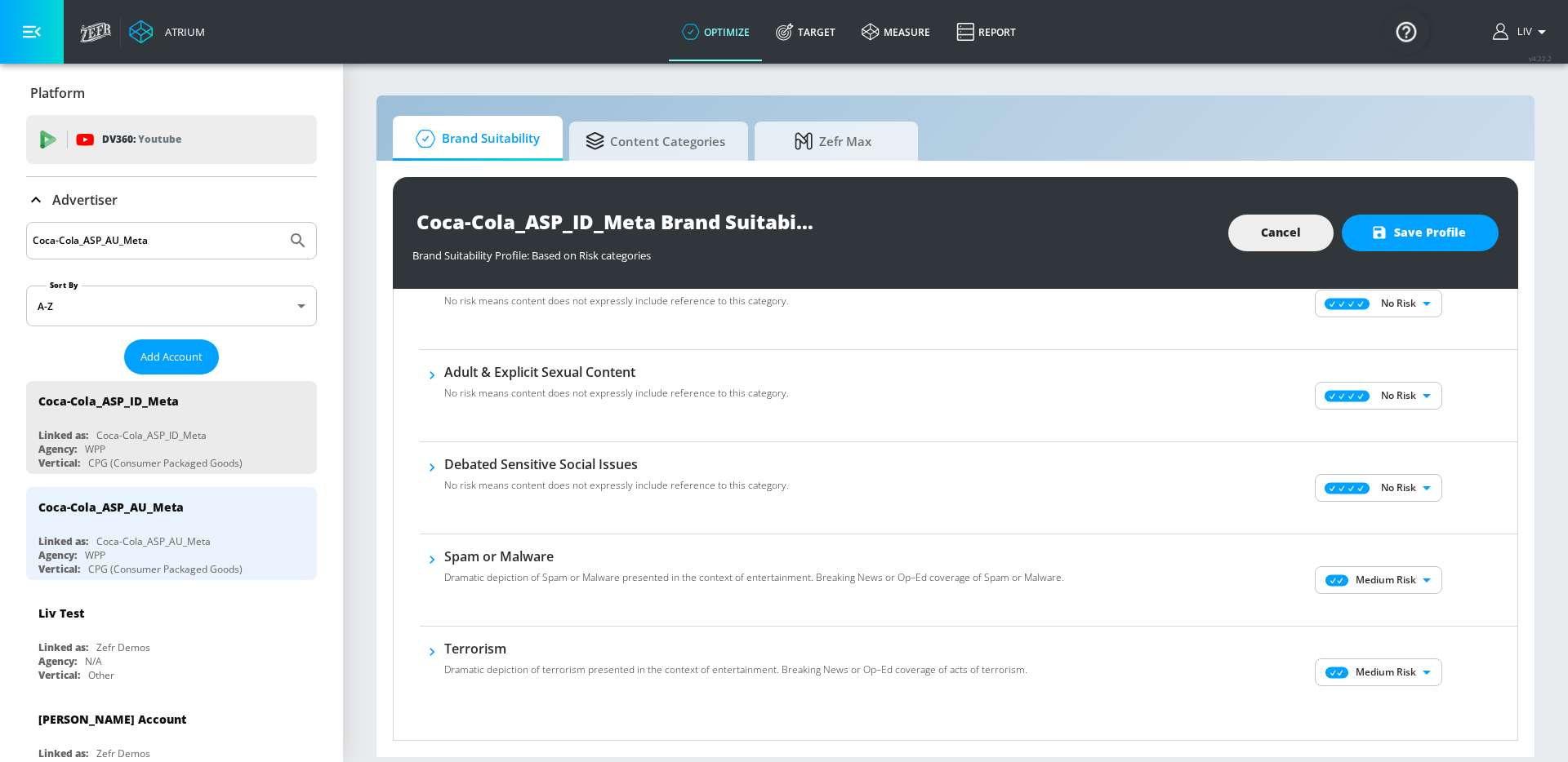
scroll to position [852, 0]
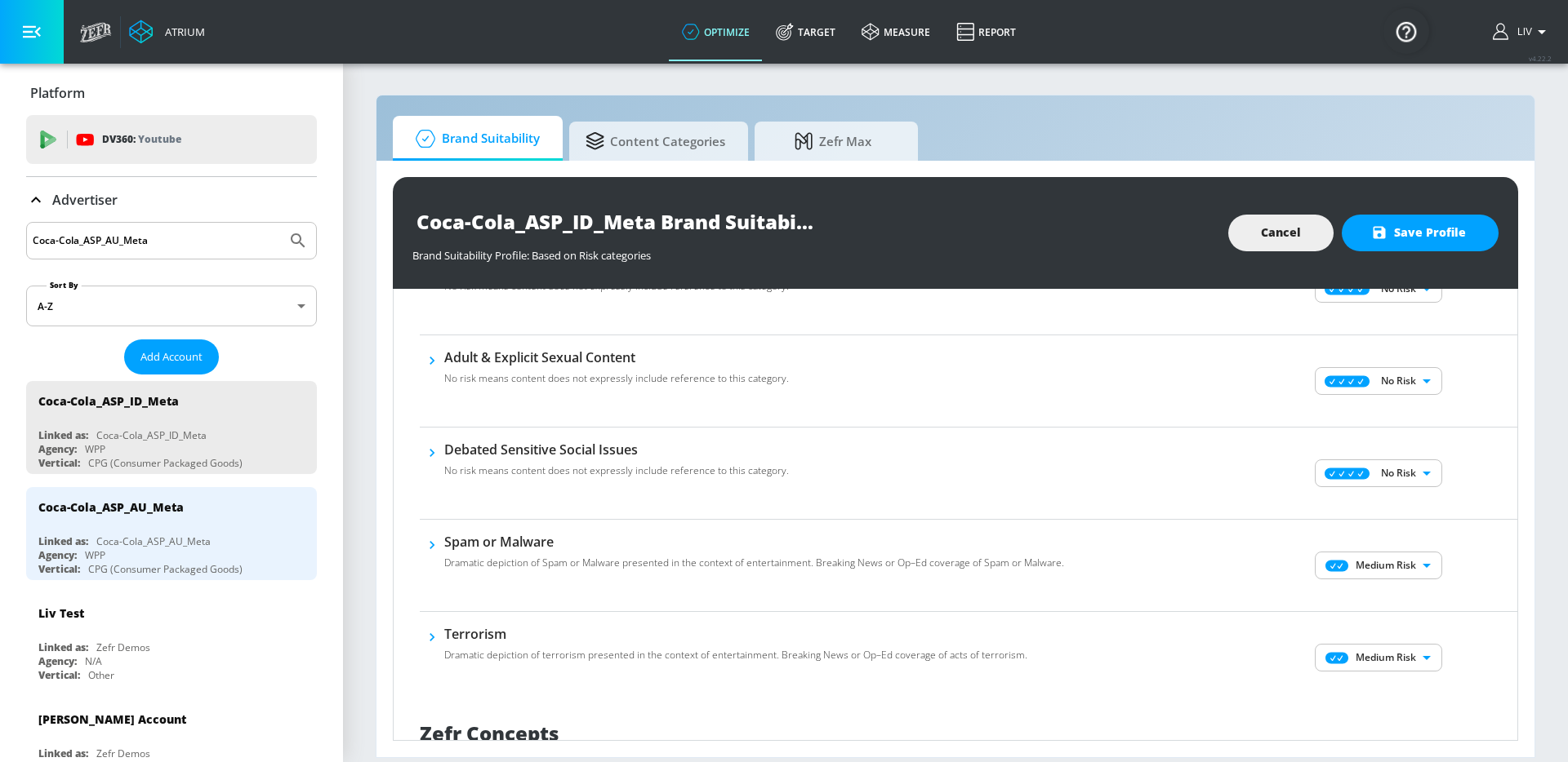
click at [1388, 553] on body "Atrium optimize Target measure Report optimize Target measure Report v 4.22.2 L…" at bounding box center [784, 381] width 1568 height 762
click at [1389, 584] on ul "No Risk Low Risk Medium Risk High Risk" at bounding box center [1367, 634] width 128 height 111
click at [1389, 593] on p "No Risk" at bounding box center [1400, 597] width 35 height 15
type input "MINIMAL"
click at [1391, 655] on body "Atrium optimize Target measure Report optimize Target measure Report v 4.22.2 L…" at bounding box center [784, 381] width 1568 height 762
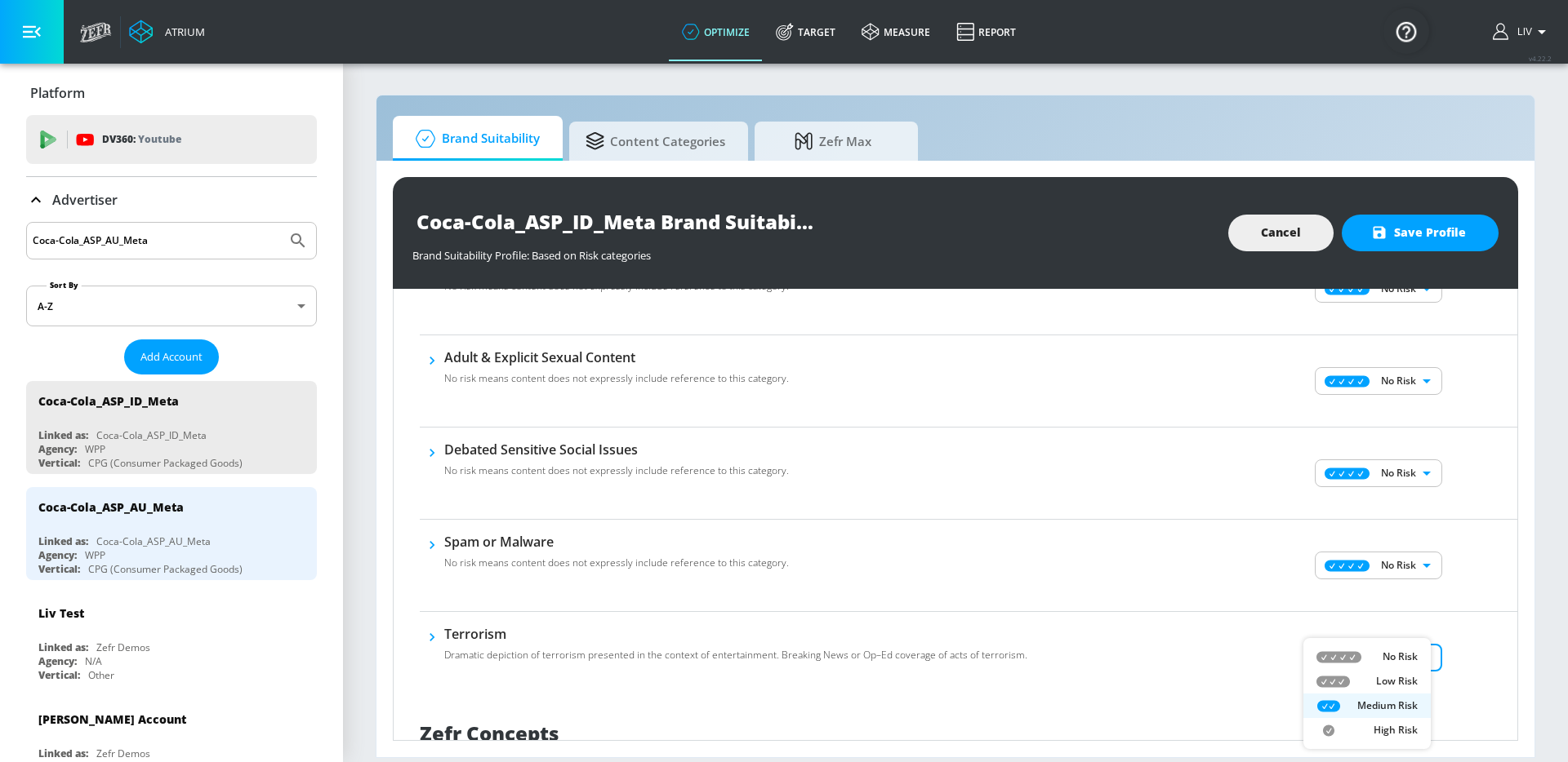
click at [1381, 667] on li "No Risk" at bounding box center [1367, 657] width 128 height 24
type input "MINIMAL"
click at [1471, 627] on div "No Risk MINIMAL ​" at bounding box center [1380, 658] width 274 height 66
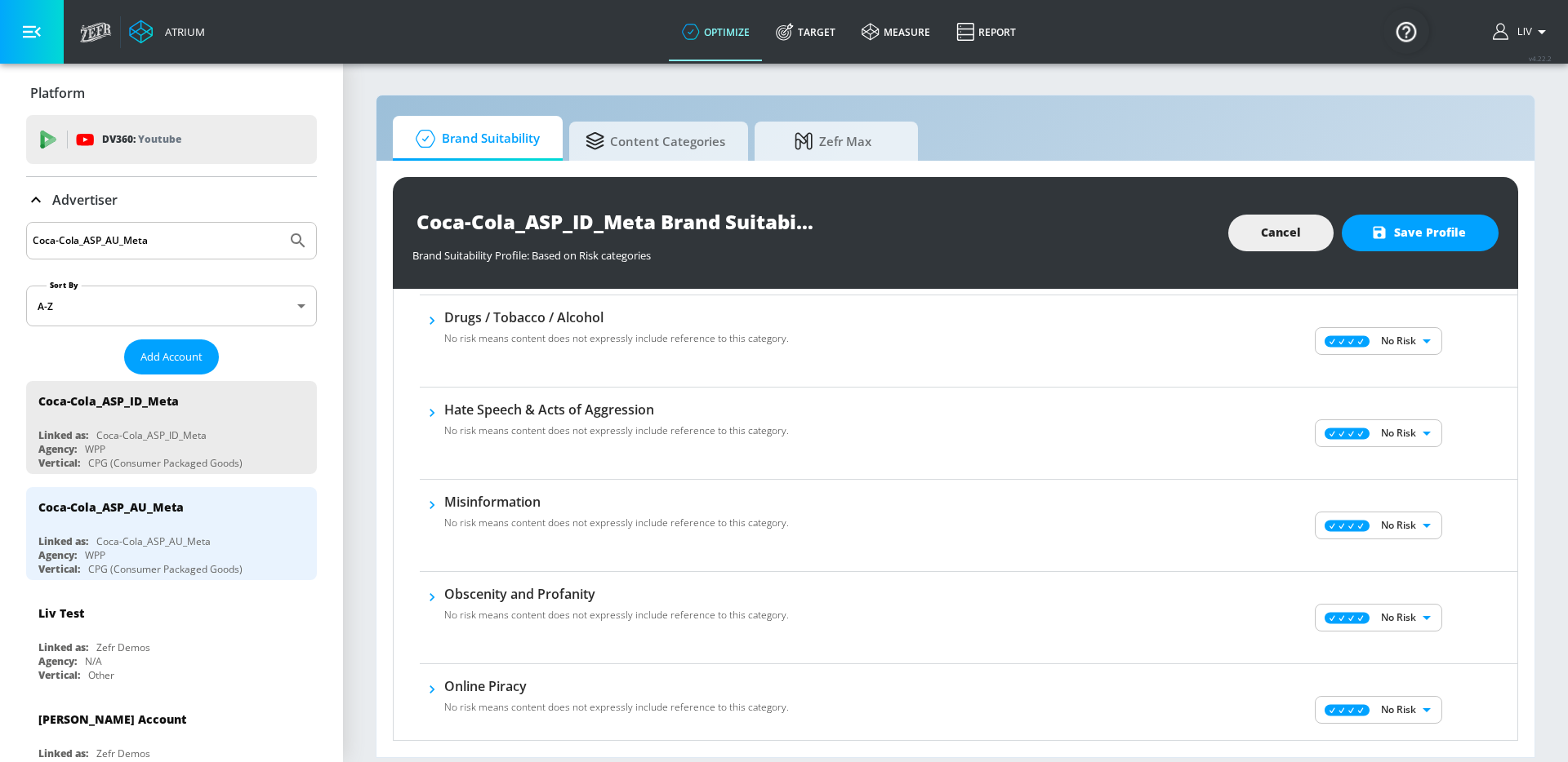
scroll to position [0, 0]
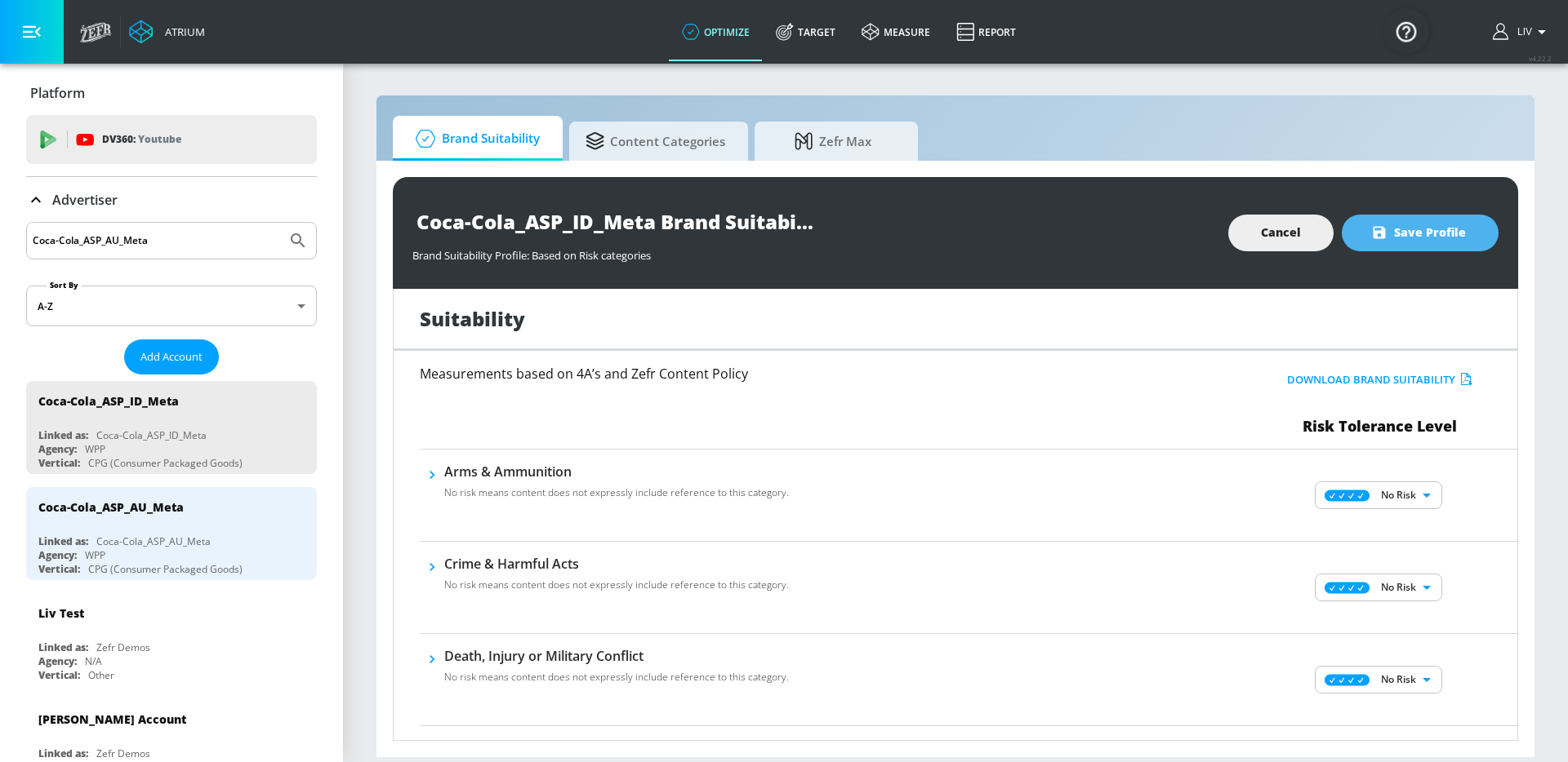
click at [1391, 225] on span "Save Profile" at bounding box center [1420, 233] width 91 height 21
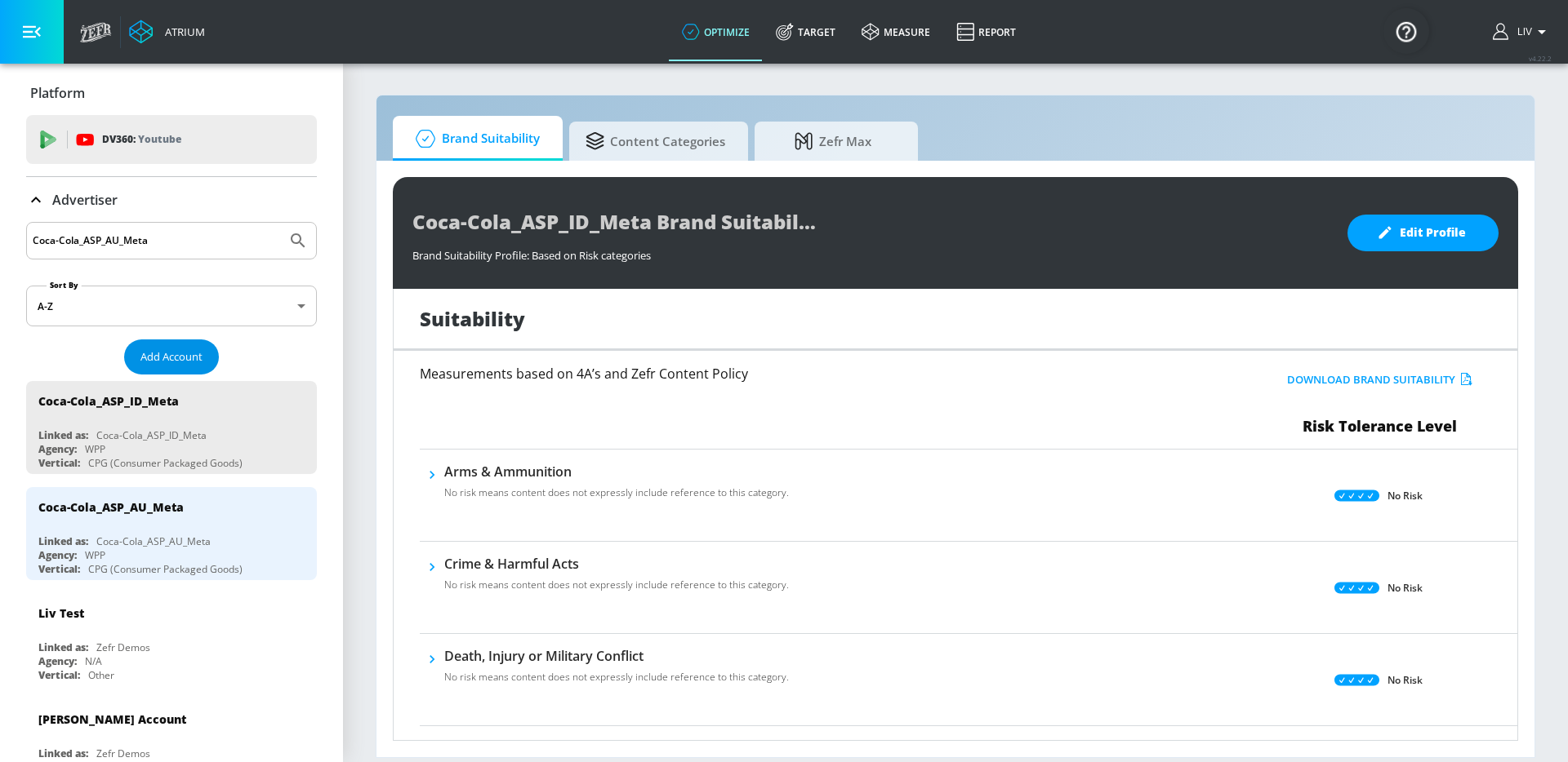
click at [189, 348] on span "Add Account" at bounding box center [172, 357] width 62 height 19
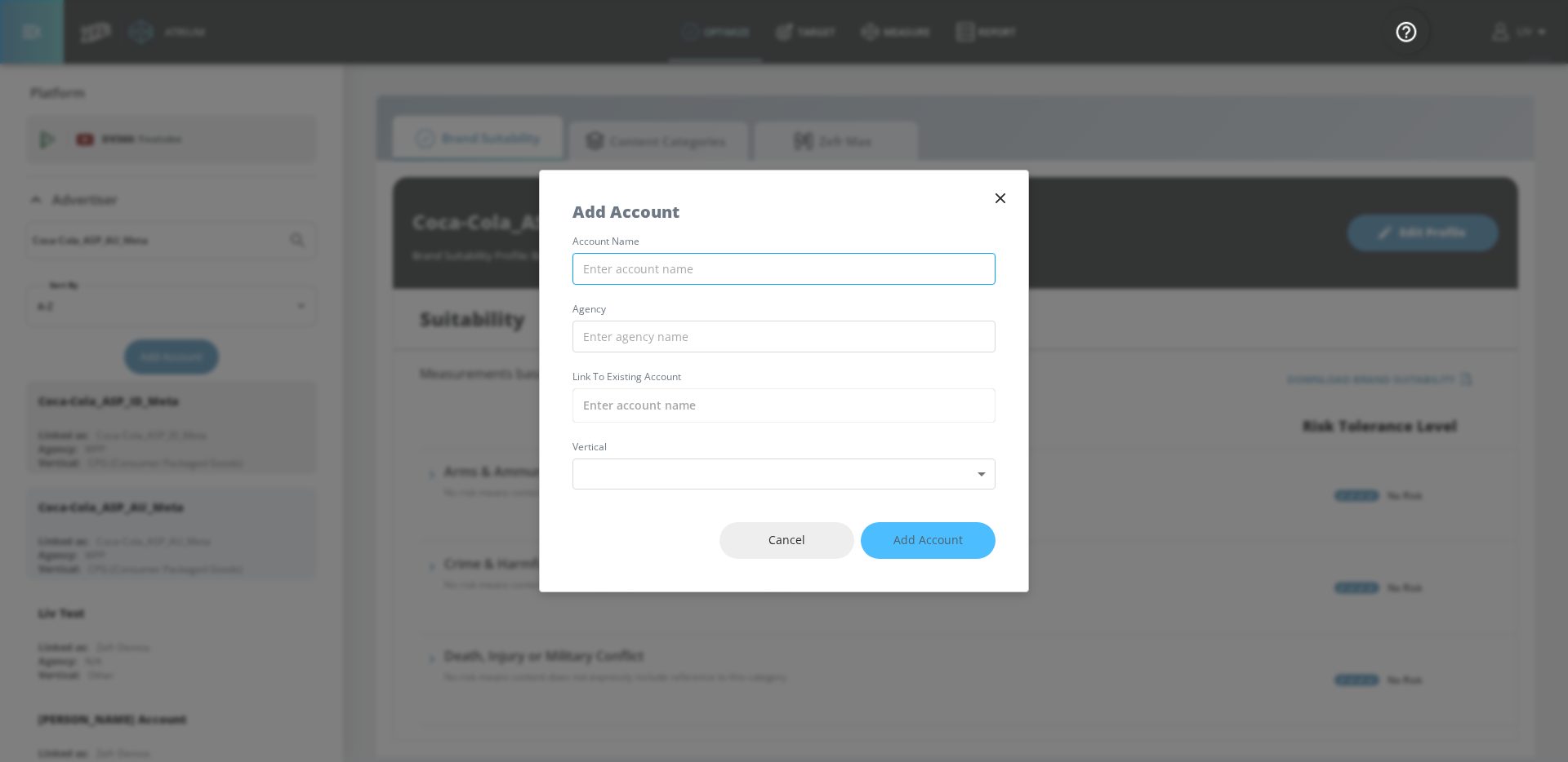
click at [928, 273] on input "text" at bounding box center [784, 268] width 423 height 32
paste input "Coca-Cola_ASP_ID_TikTok"
type input "Coca-Cola_ASP_ID_TikTok"
click at [679, 358] on div "account name Coca-Cola_ASP_ID_TikTok agency Link to Existing Account vertical S…" at bounding box center [784, 363] width 488 height 253
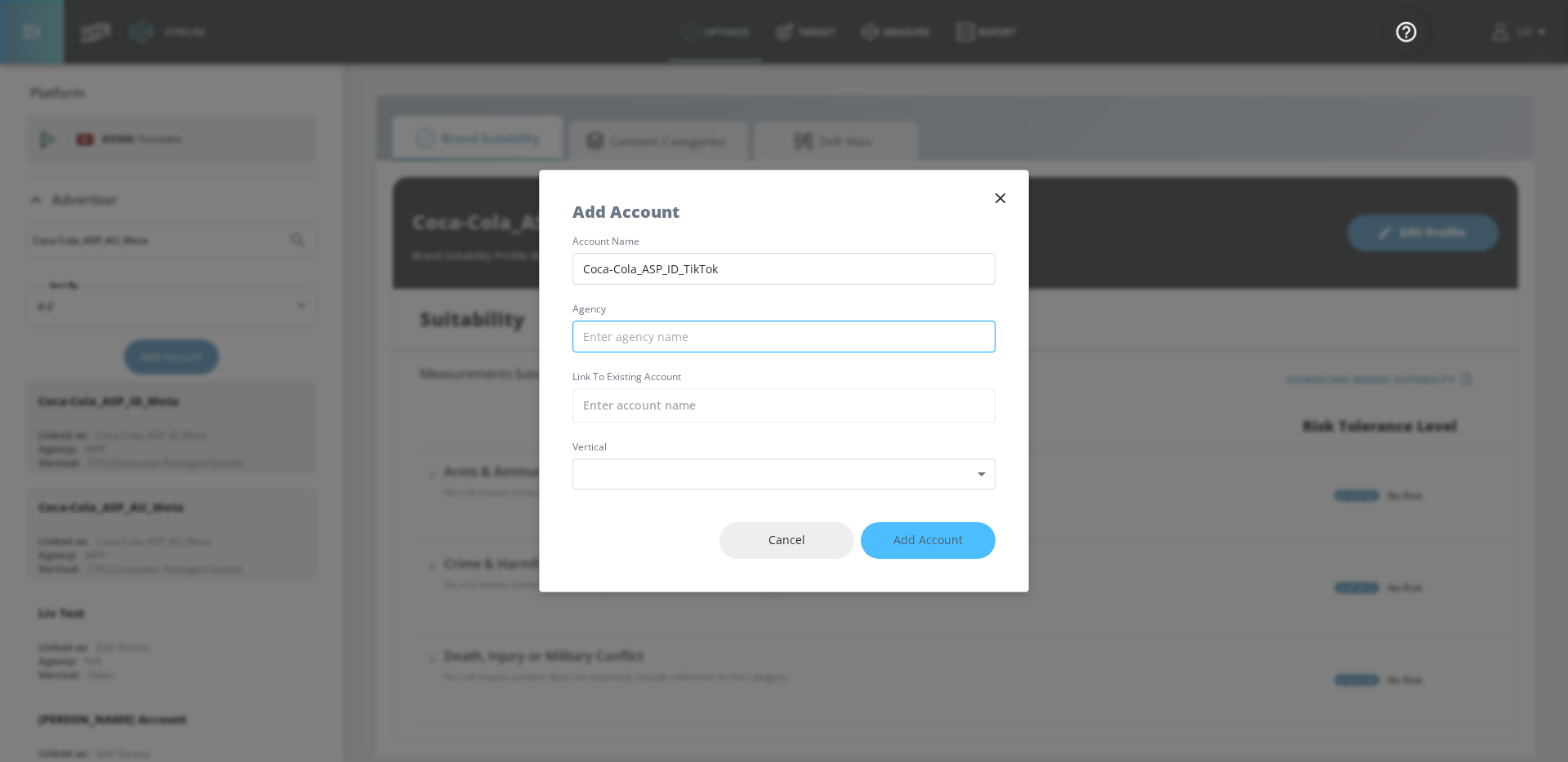
click at [681, 349] on input "text" at bounding box center [784, 336] width 423 height 32
type input "WPP"
click at [687, 403] on input "text" at bounding box center [784, 406] width 423 height 34
paste input "Coca-Cola_ASP_ID_TikTok"
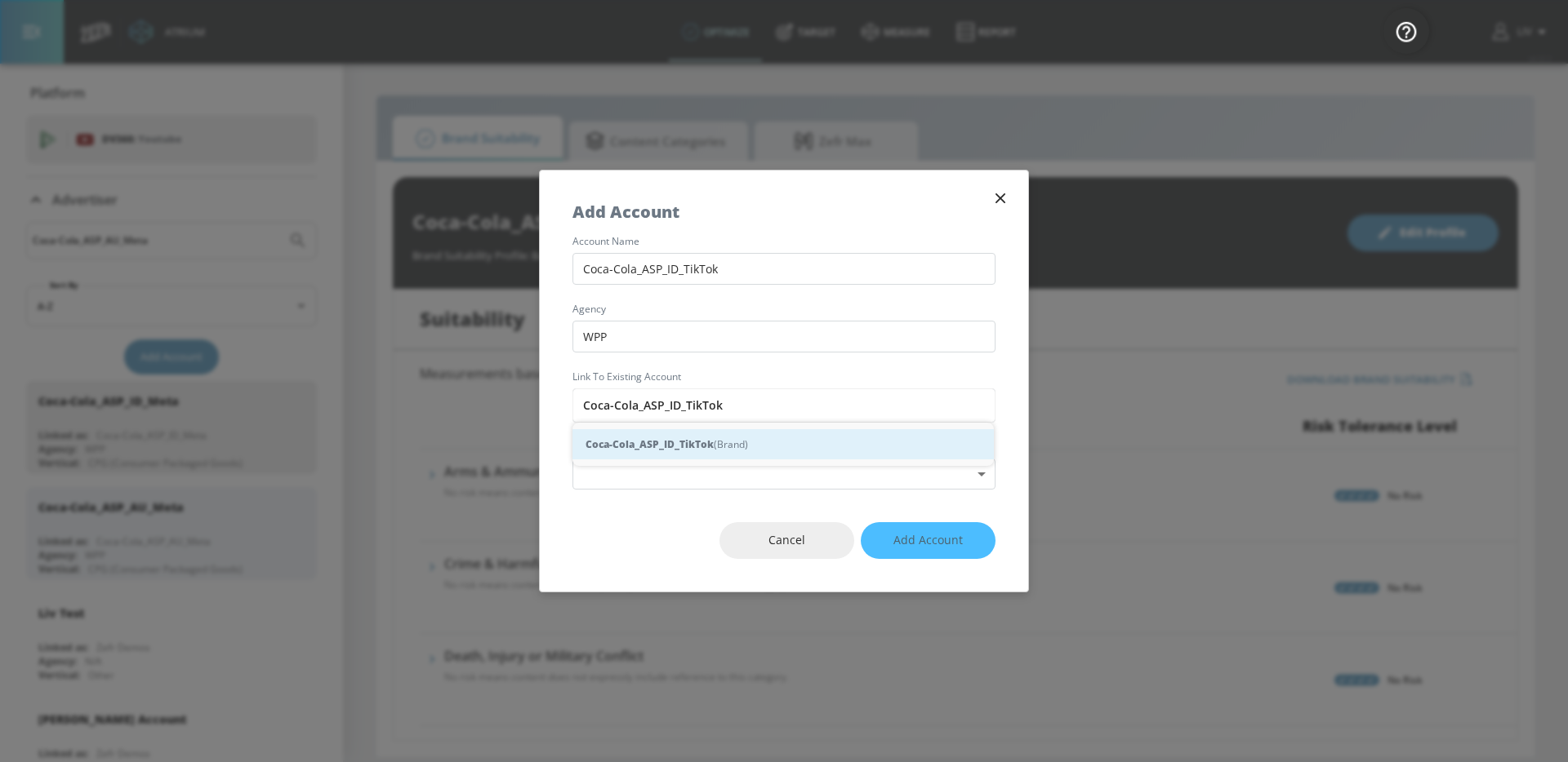
click at [689, 447] on strong "Coca-Cola_ASP_ID_TikTok" at bounding box center [649, 444] width 129 height 17
type input "Coca-Cola_ASP_ID_TikTok (Brand)"
click at [687, 466] on body "Atrium optimize Target measure Report optimize Target measure Report v 4.22.2 L…" at bounding box center [784, 381] width 1568 height 762
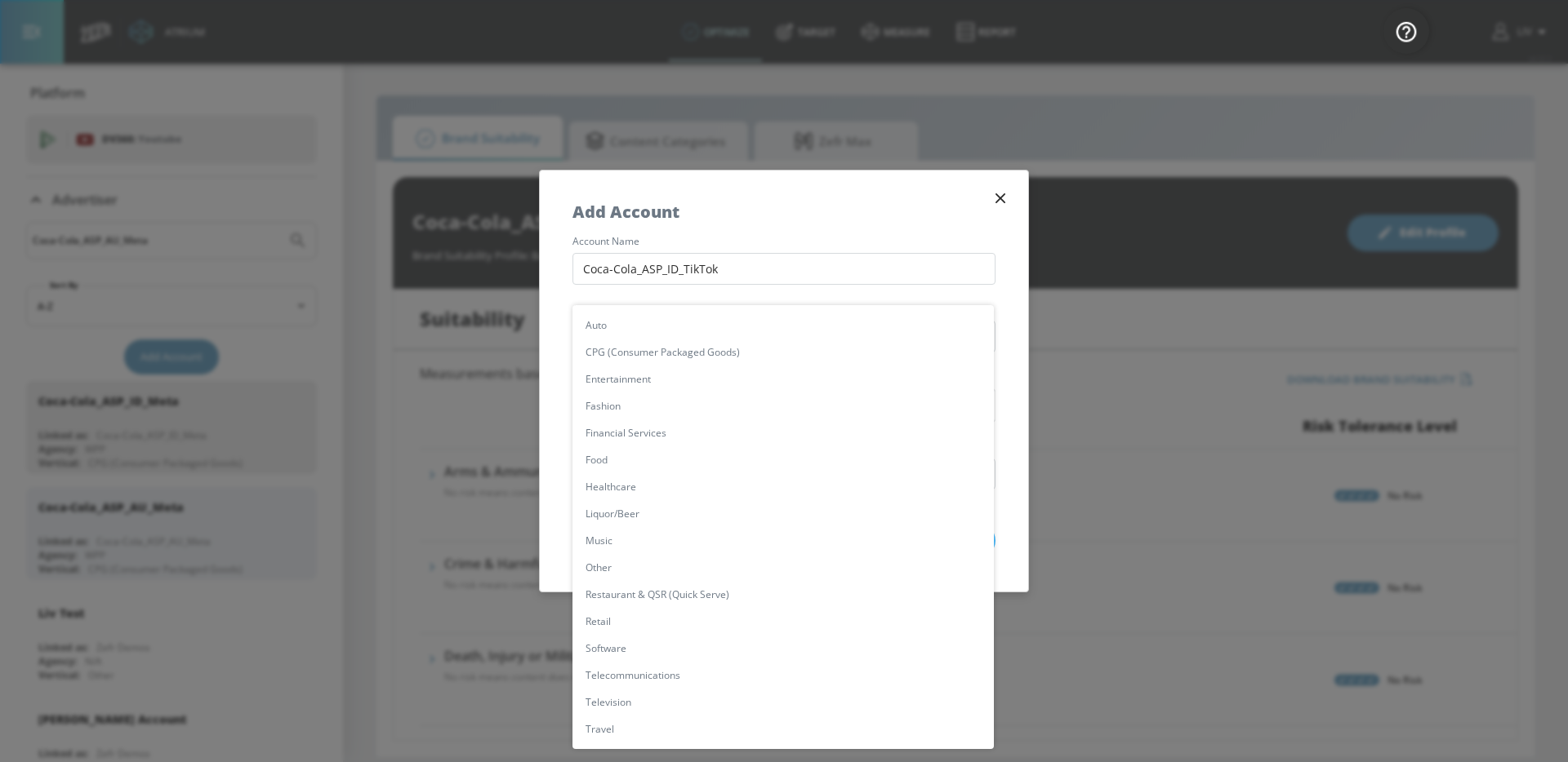
click at [687, 354] on li "CPG (Consumer Packaged Goods)" at bounding box center [783, 352] width 421 height 27
type input "[object Object]"
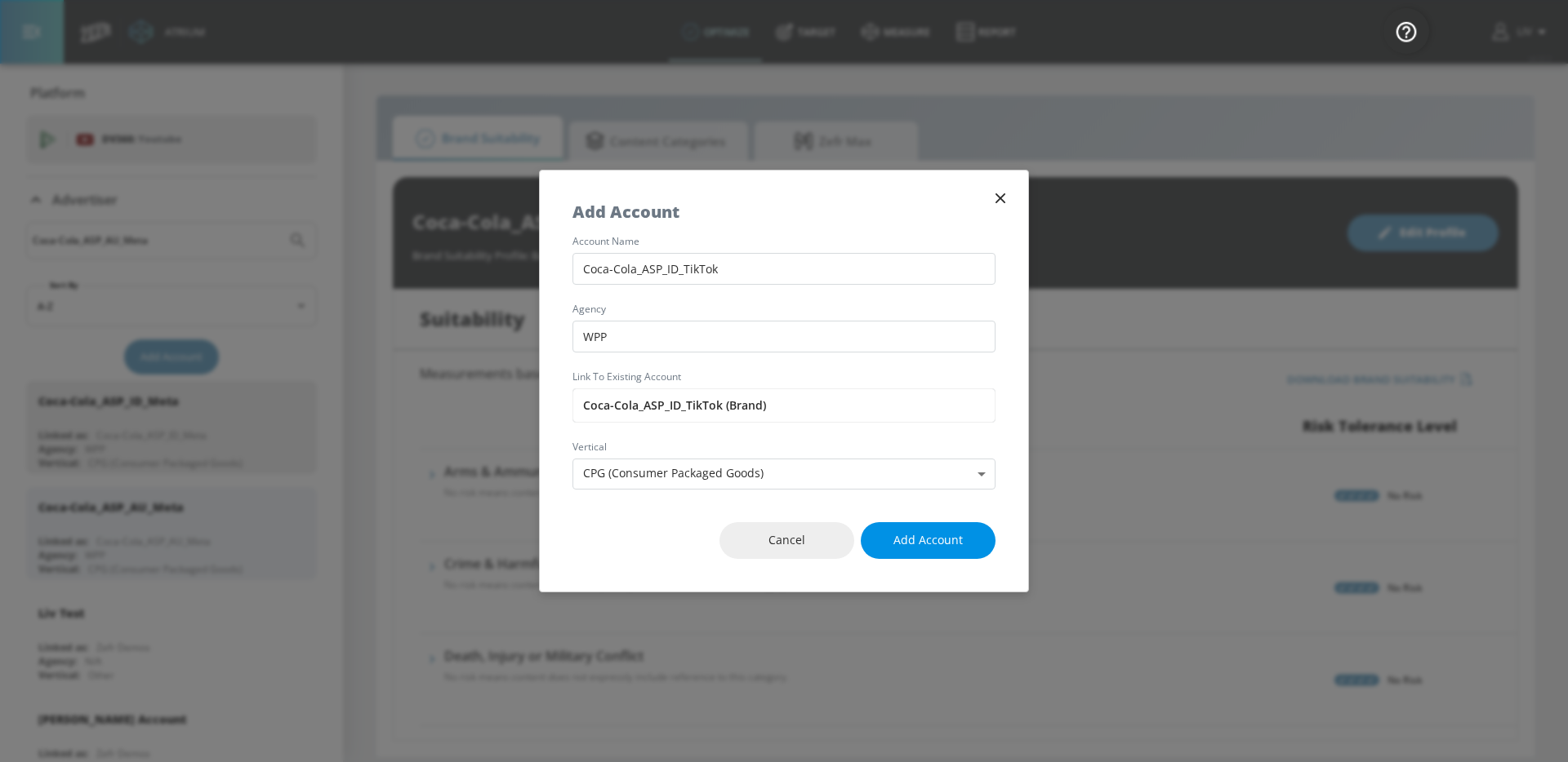
click at [938, 553] on button "Add Account" at bounding box center [928, 540] width 135 height 37
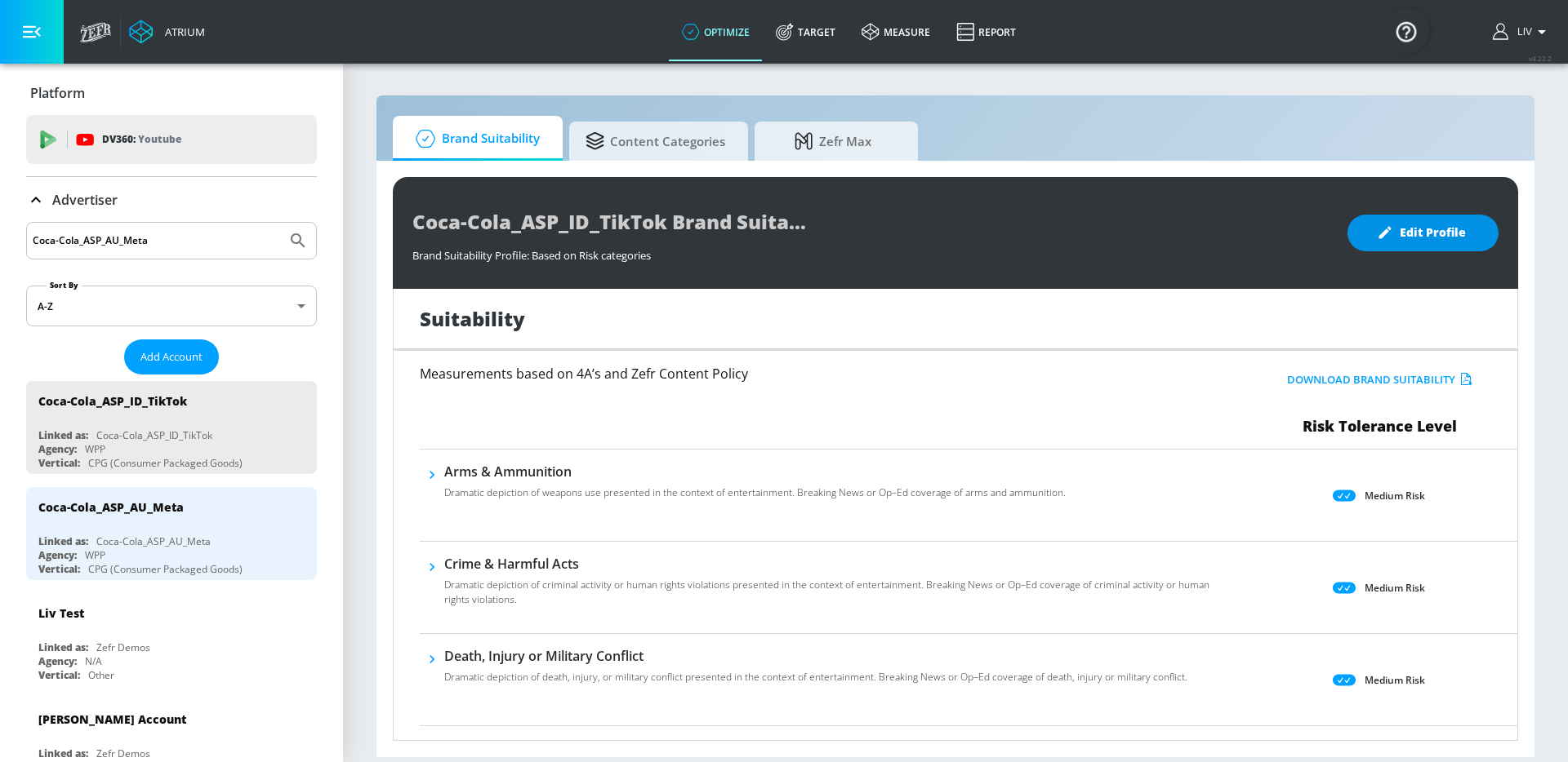
click at [1458, 224] on span "Edit Profile" at bounding box center [1422, 233] width 85 height 21
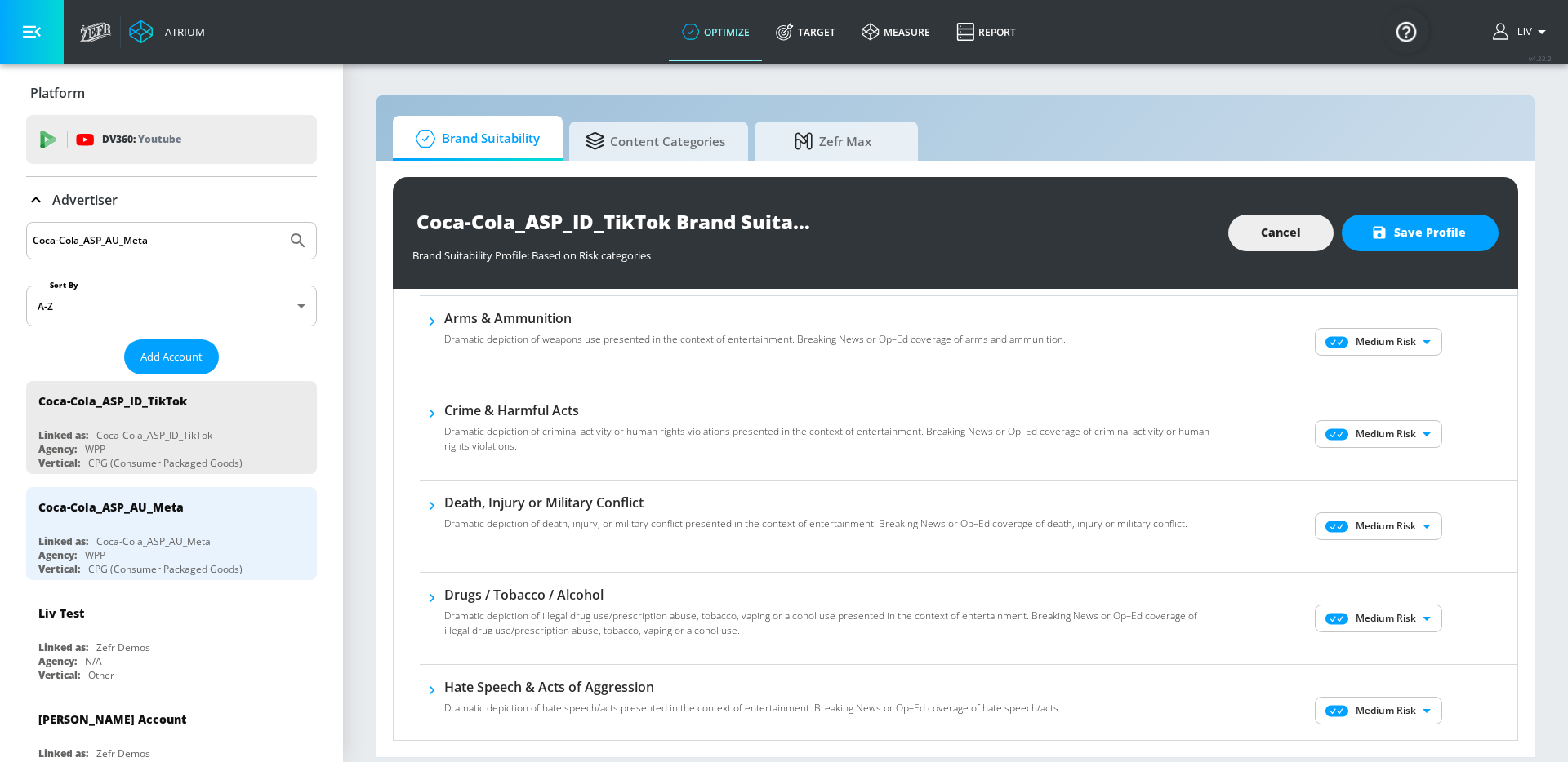
scroll to position [18, 0]
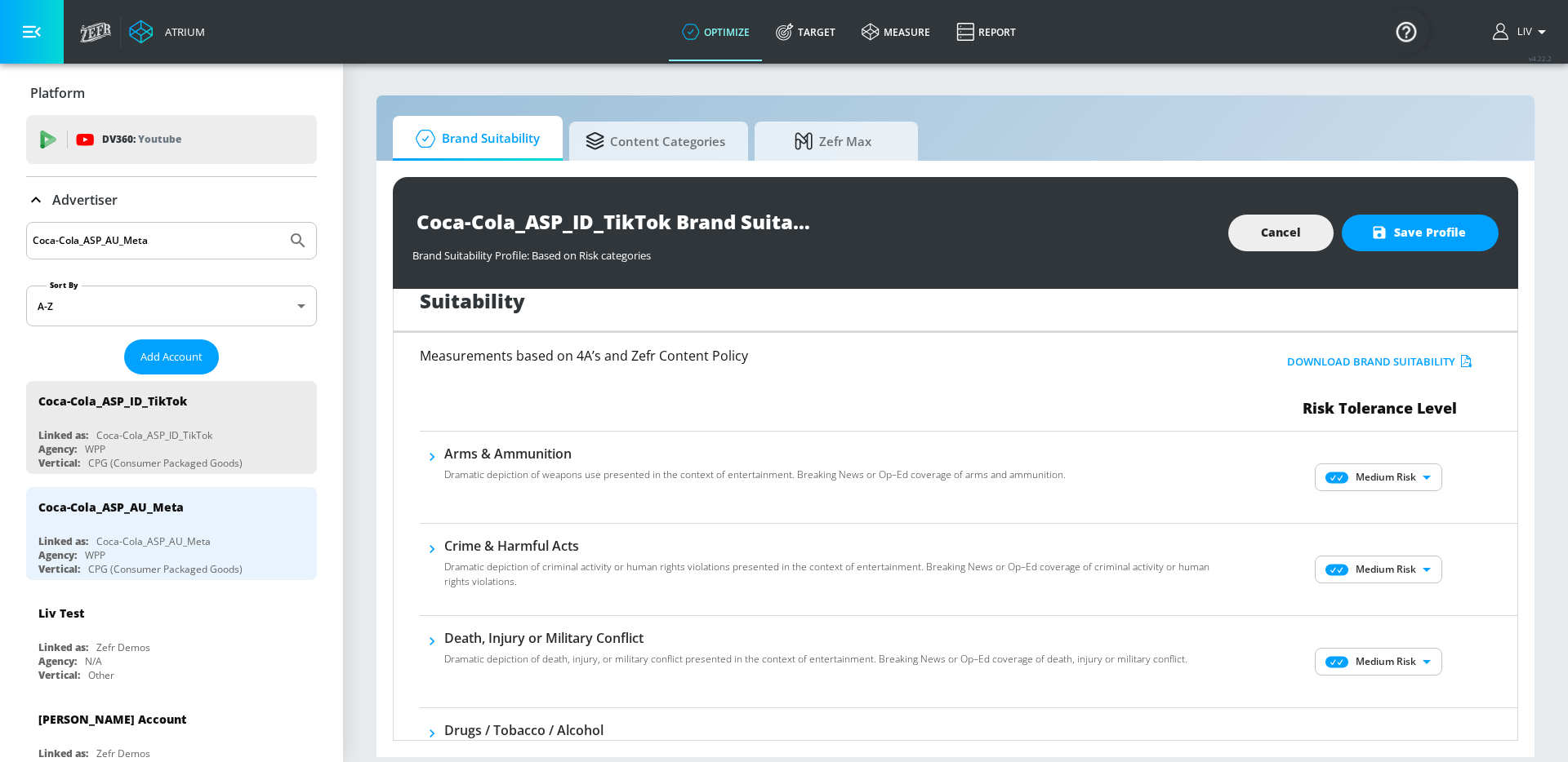
click at [1352, 479] on body "Atrium optimize Target measure Report optimize Target measure Report v 4.22.2 L…" at bounding box center [784, 381] width 1568 height 762
click at [1354, 497] on li "No Risk" at bounding box center [1367, 509] width 128 height 24
type input "MINIMAL"
click at [1358, 570] on body "Atrium optimize Target measure Report optimize Target measure Report v 4.22.2 L…" at bounding box center [784, 381] width 1568 height 762
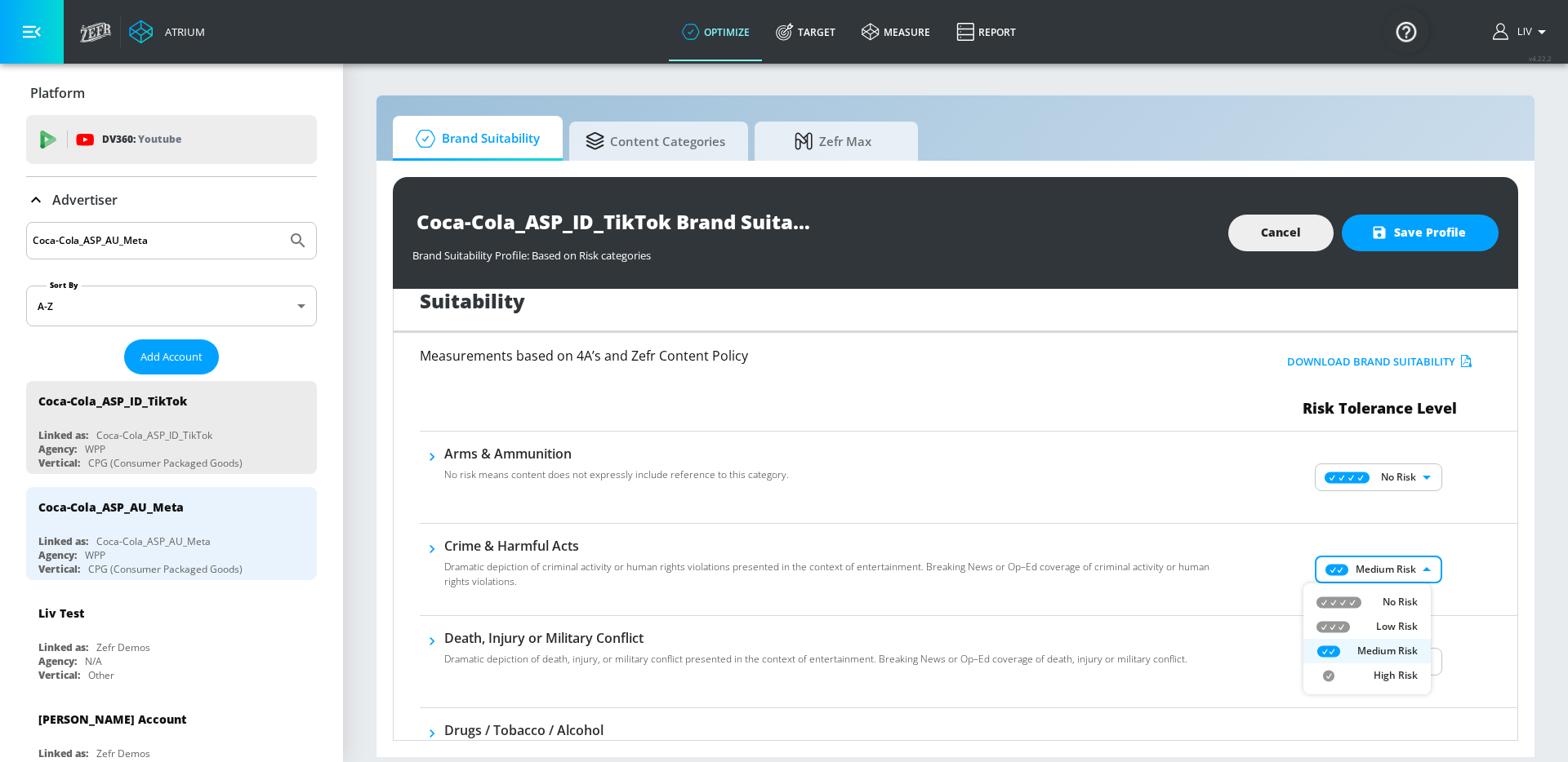
click at [1361, 591] on li "No Risk" at bounding box center [1367, 602] width 128 height 24
type input "MINIMAL"
click at [1450, 553] on div "No Risk MINIMAL ​" at bounding box center [1380, 570] width 274 height 66
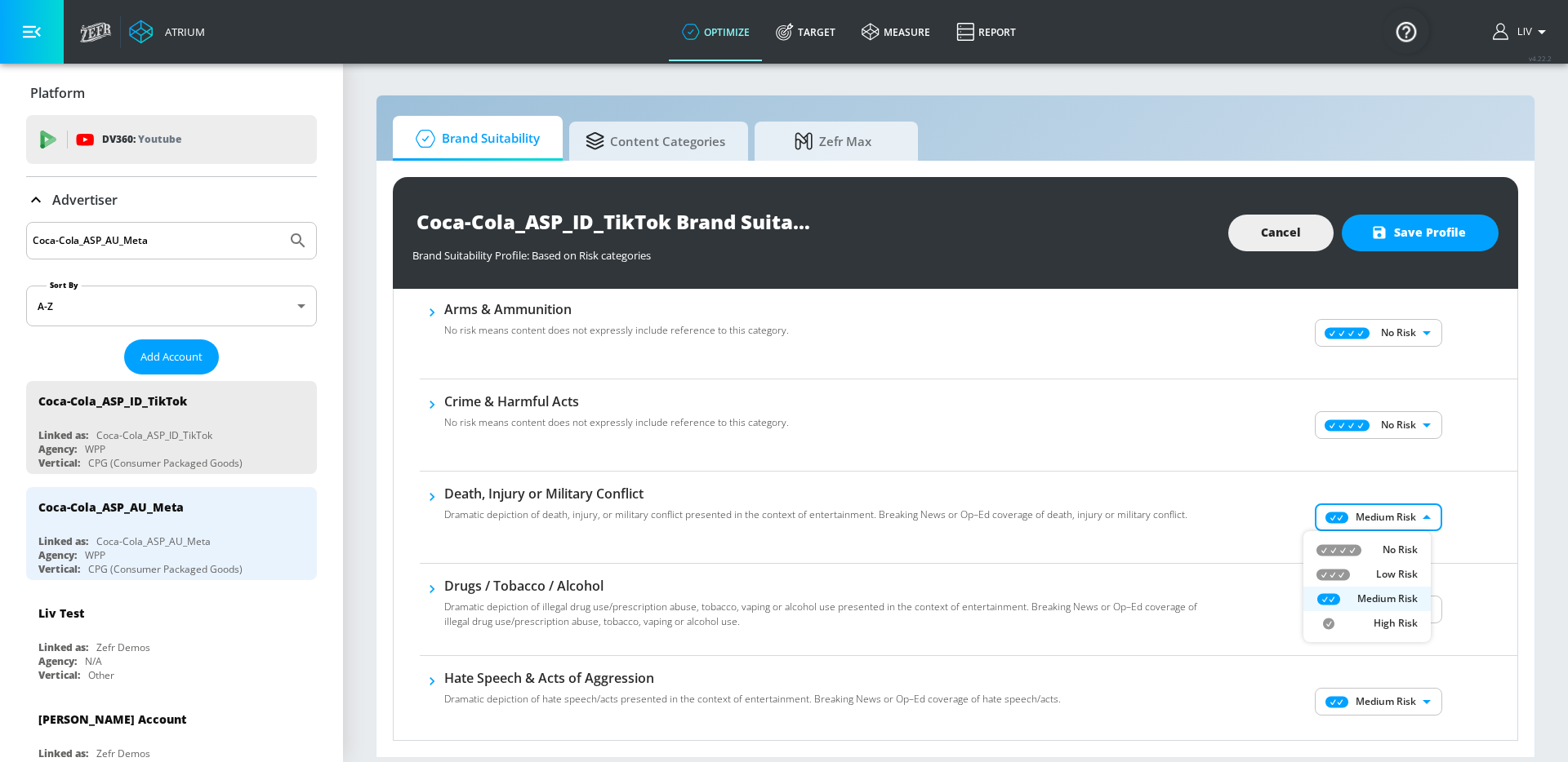
click at [1365, 515] on body "Atrium optimize Target measure Report optimize Target measure Report v 4.22.2 L…" at bounding box center [784, 381] width 1568 height 762
click at [1374, 540] on li "No Risk" at bounding box center [1367, 550] width 128 height 24
type input "MINIMAL"
click at [1376, 603] on body "Atrium optimize Target measure Report optimize Target measure Report v 4.22.2 L…" at bounding box center [784, 381] width 1568 height 762
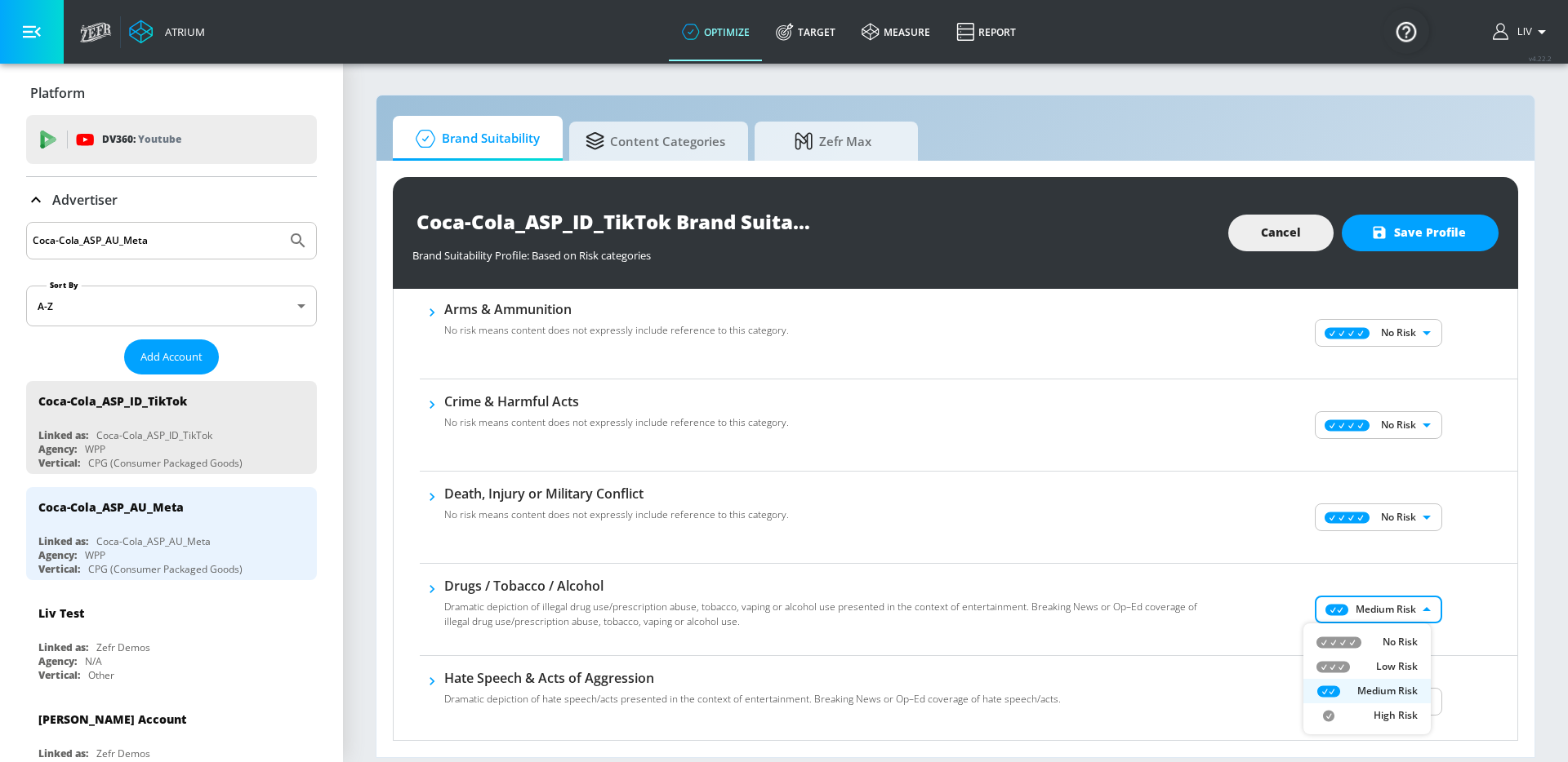
click at [1384, 633] on li "No Risk" at bounding box center [1367, 642] width 128 height 24
type input "MINIMAL"
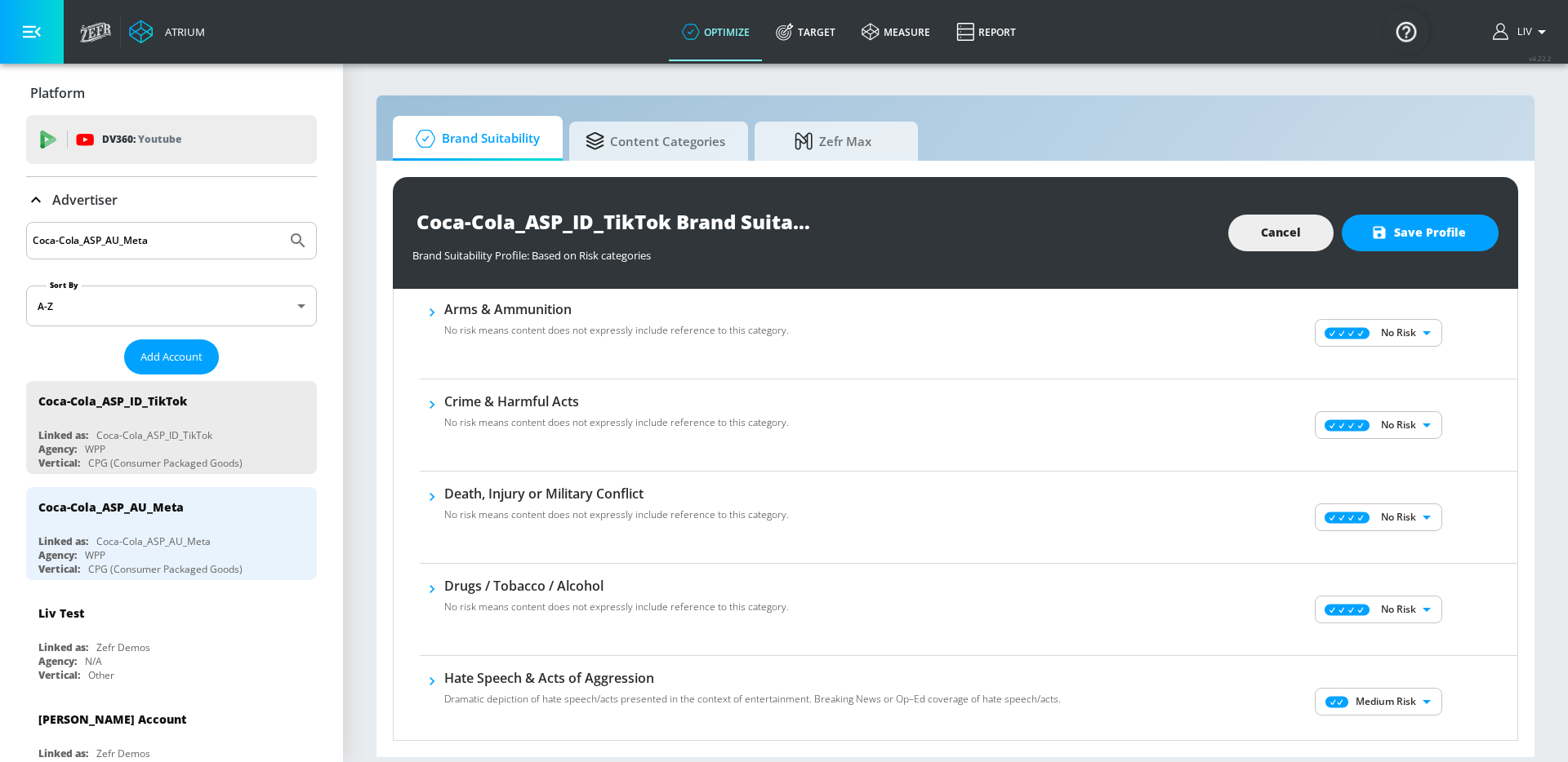
click at [1465, 611] on div "No Risk MINIMAL ​" at bounding box center [1380, 609] width 274 height 66
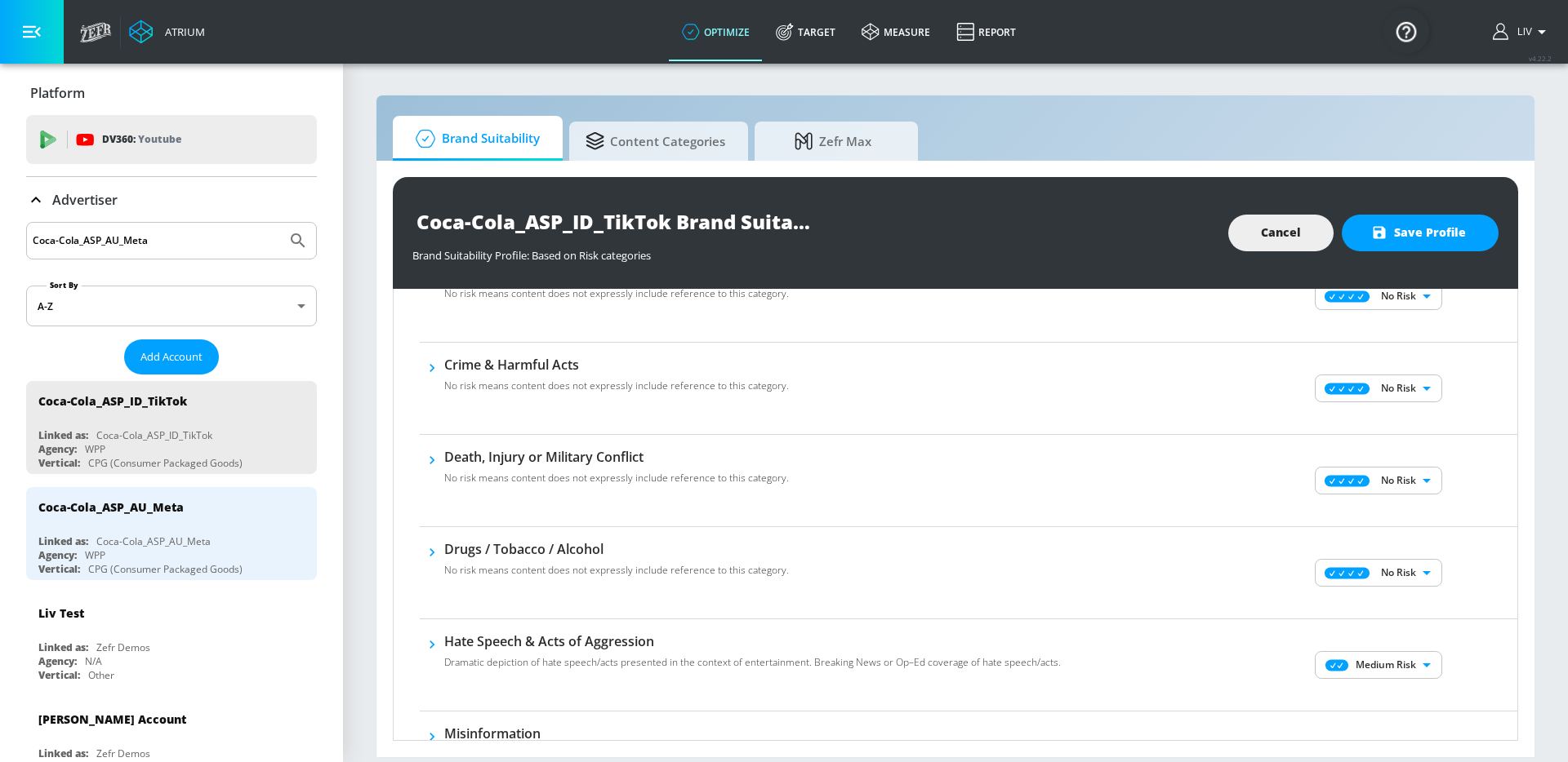
scroll to position [344, 0]
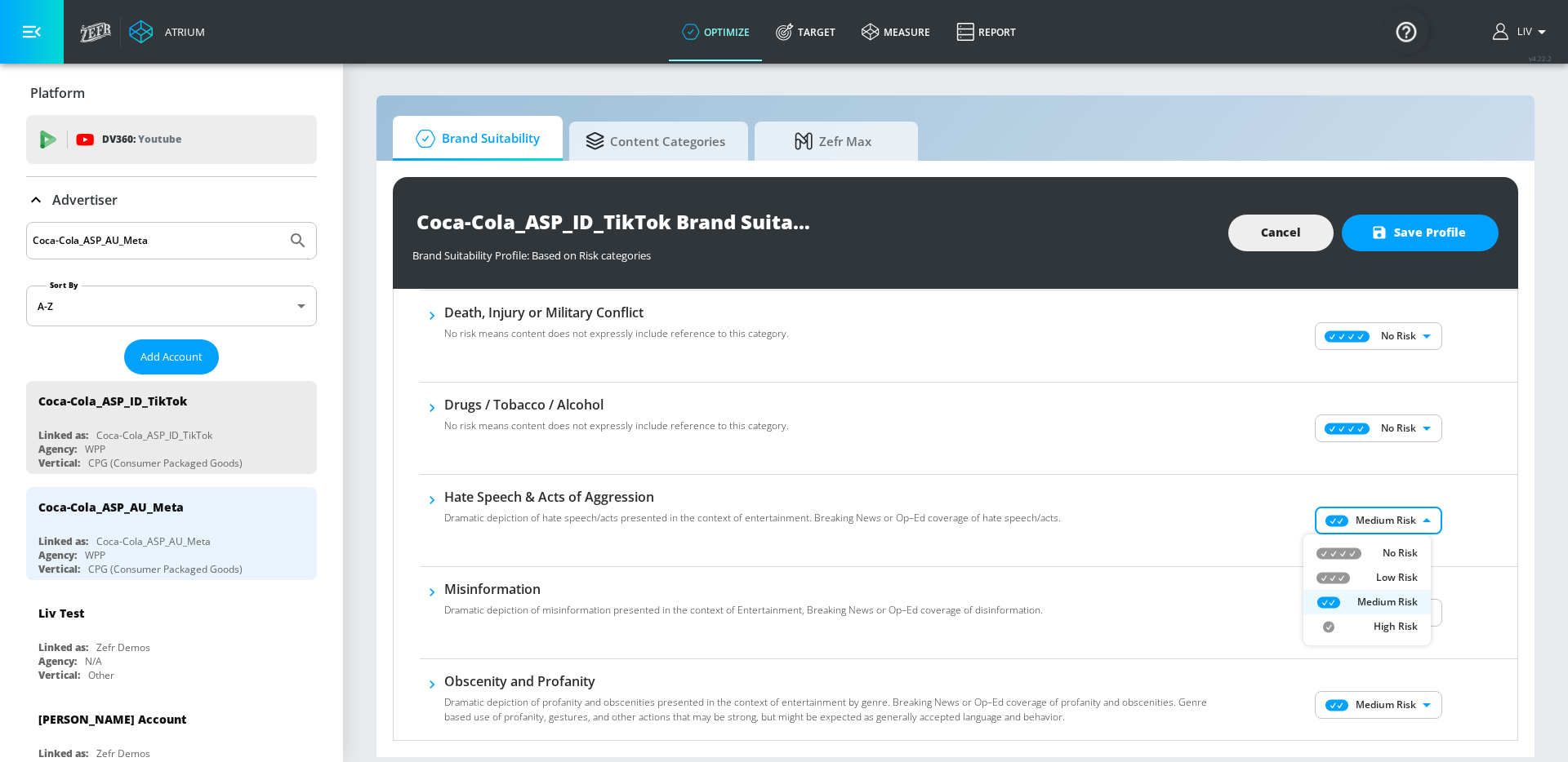
click at [1380, 527] on body "Atrium optimize Target measure Report optimize Target measure Report v 4.22.2 L…" at bounding box center [784, 381] width 1568 height 762
click at [1385, 560] on li "No Risk" at bounding box center [1367, 553] width 128 height 24
type input "MINIMAL"
click at [1392, 612] on body "Atrium optimize Target measure Report optimize Target measure Report v 4.22.2 L…" at bounding box center [784, 381] width 1568 height 762
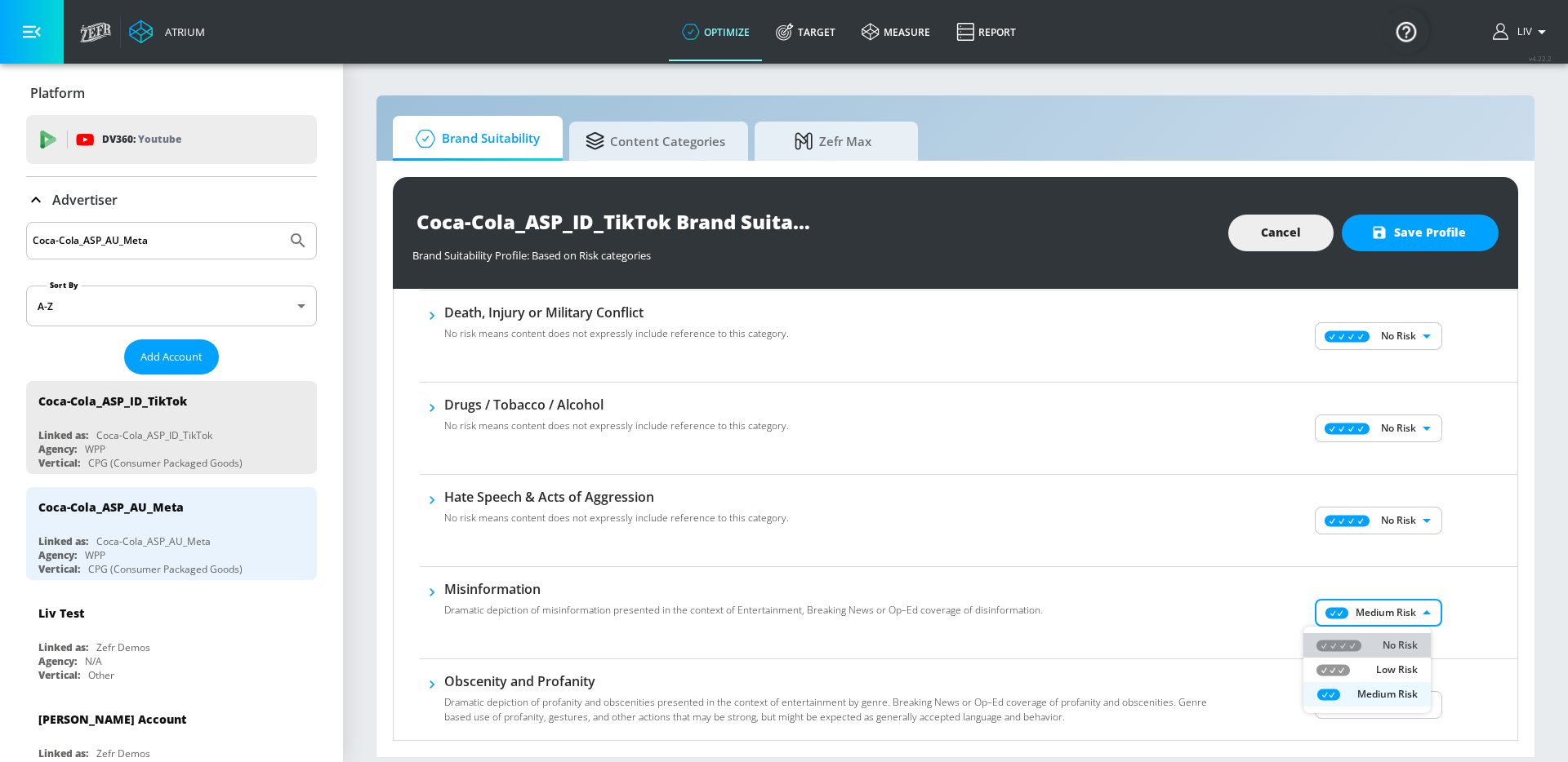
click at [1383, 638] on p "No Risk" at bounding box center [1400, 645] width 35 height 15
type input "MINIMAL"
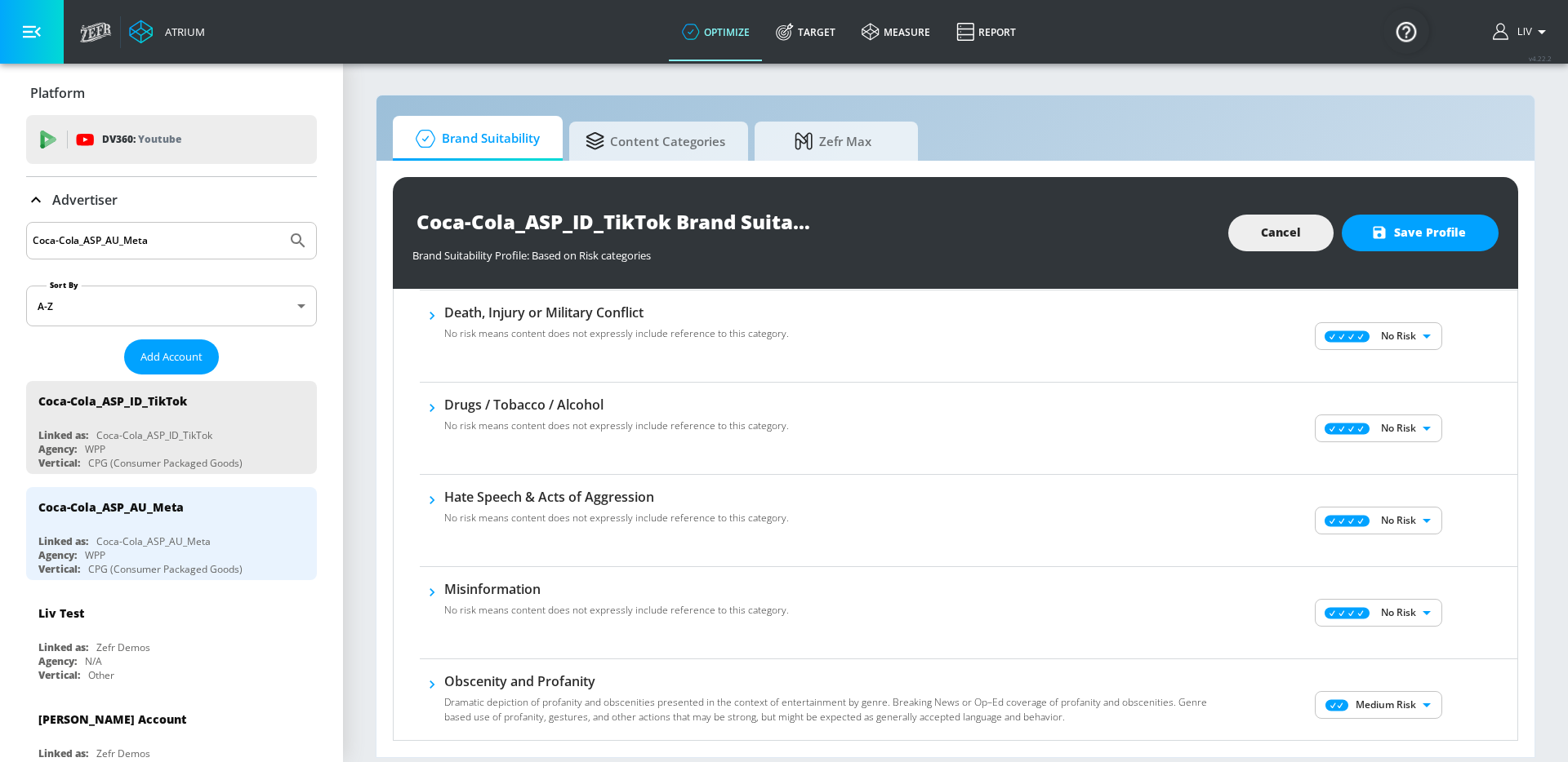
click at [1452, 574] on div "Misinformation No risk means content does not expressly include reference to th…" at bounding box center [969, 613] width 1097 height 92
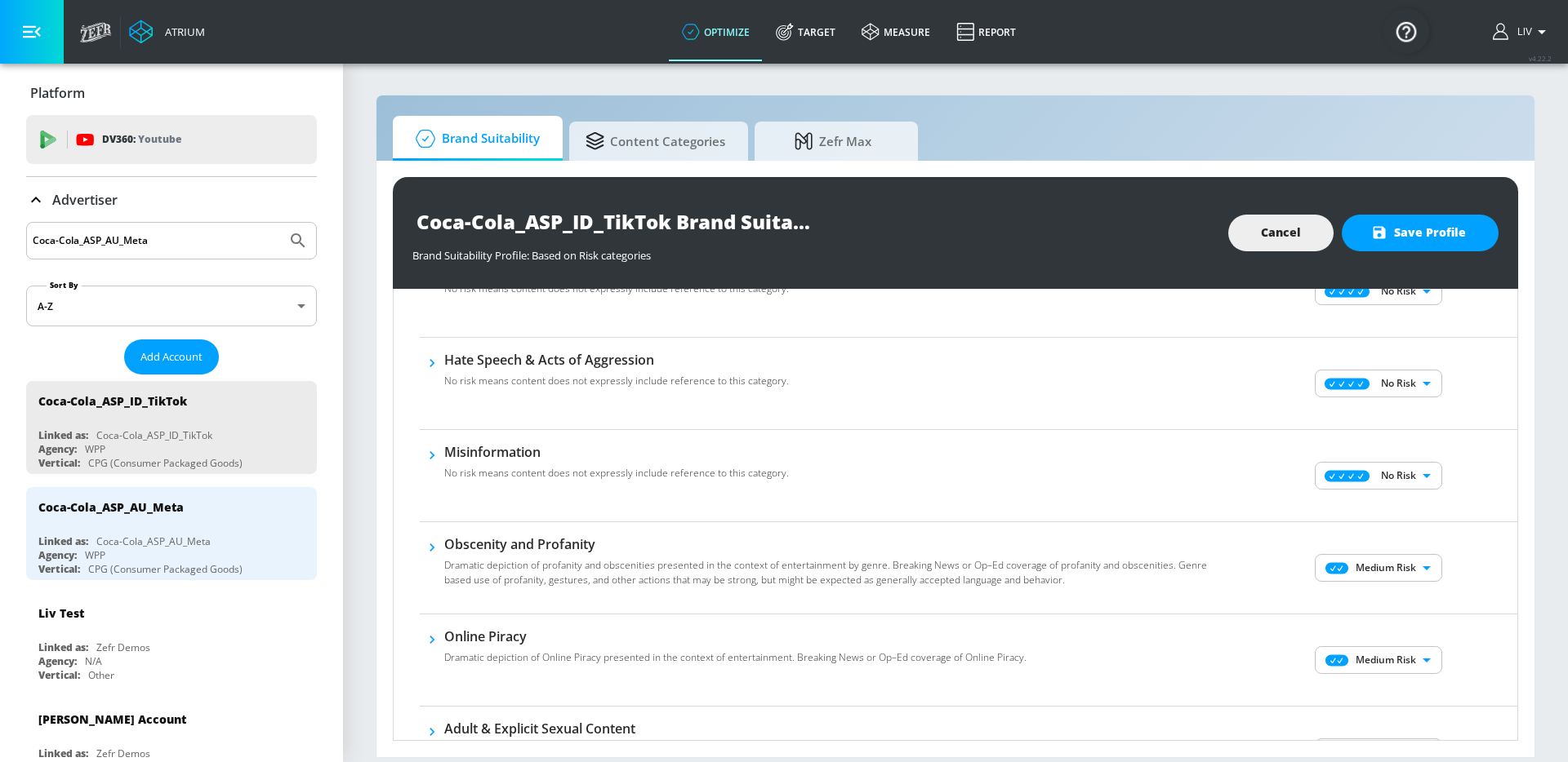
click at [1409, 572] on body "Atrium optimize Target measure Report optimize Target measure Report v 4.22.2 L…" at bounding box center [784, 381] width 1568 height 762
click at [1402, 598] on p "No Risk" at bounding box center [1400, 600] width 35 height 15
type input "MINIMAL"
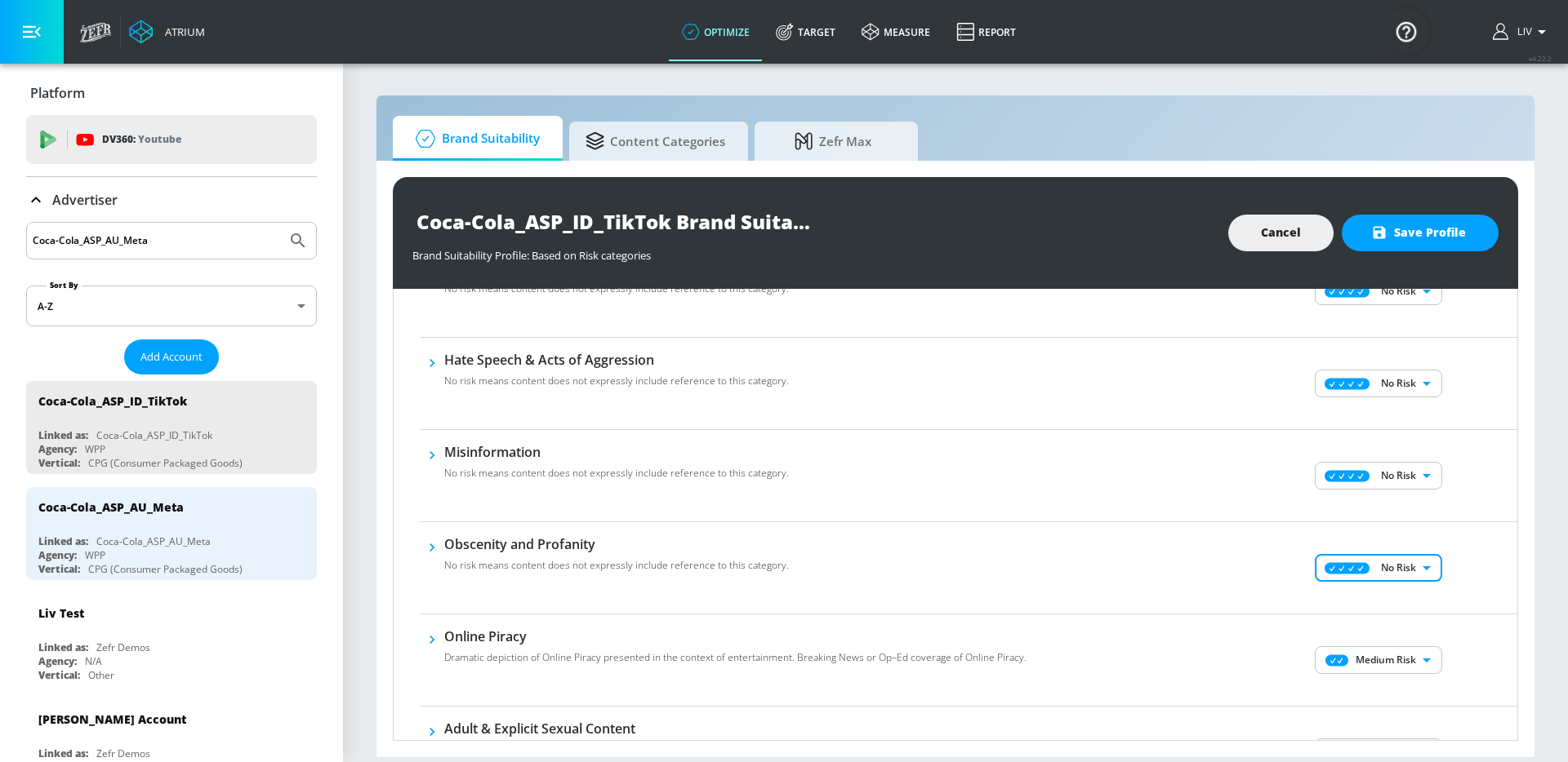
click at [1455, 594] on div "No Risk MINIMAL ​" at bounding box center [1380, 568] width 274 height 66
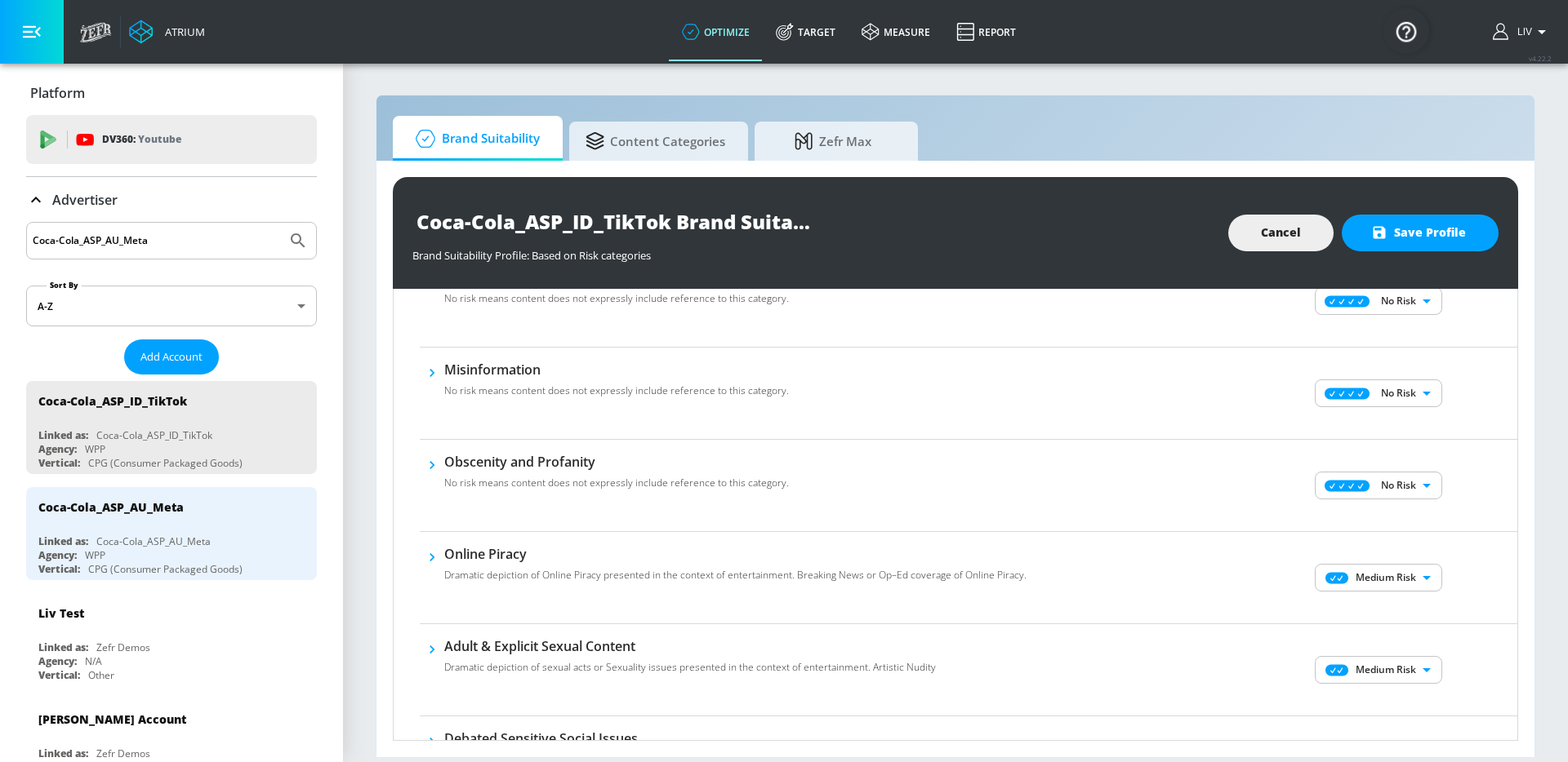
scroll to position [658, 0]
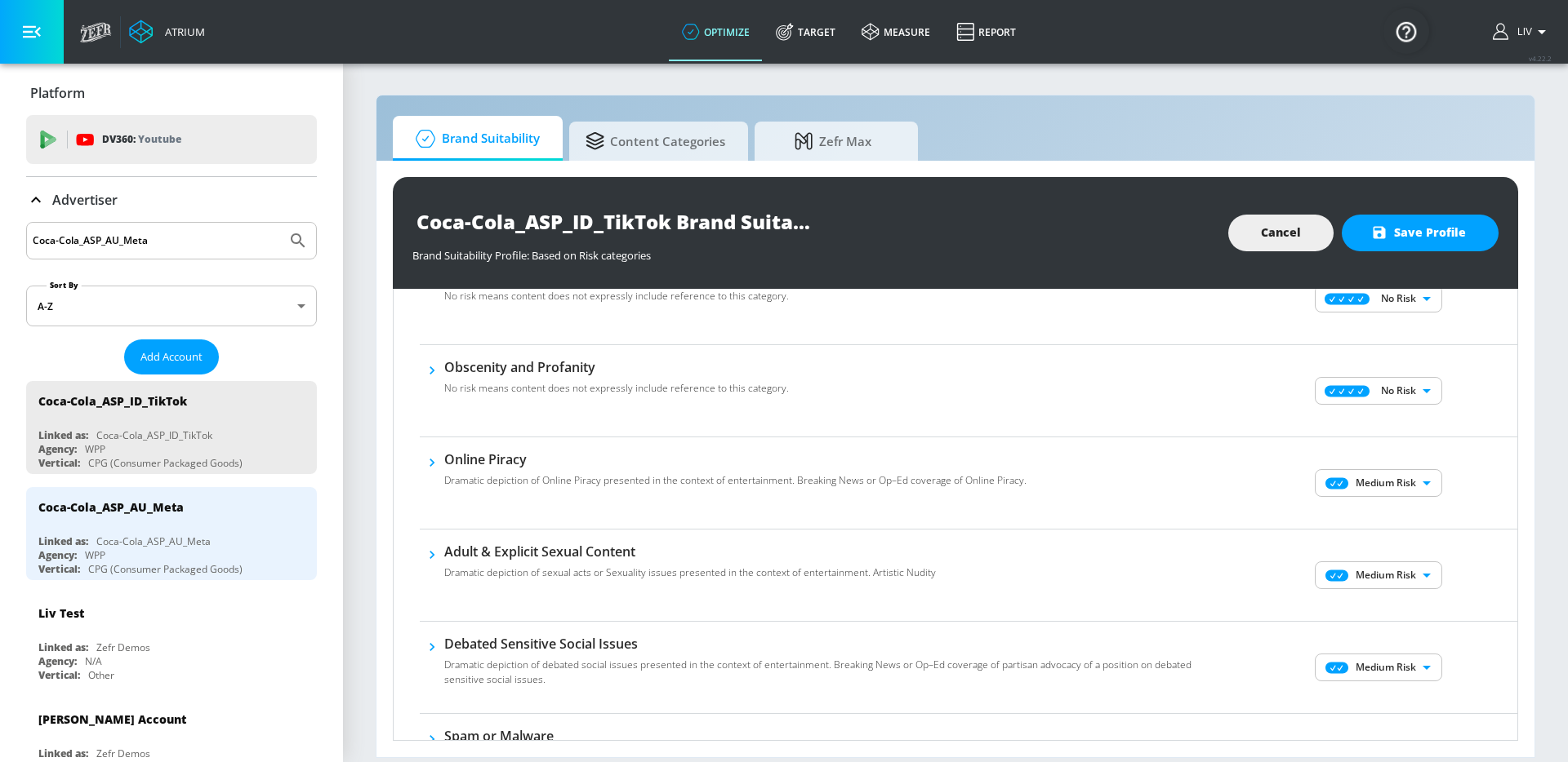
click at [1404, 474] on body "Atrium optimize Target measure Report optimize Target measure Report v 4.22.2 L…" at bounding box center [784, 381] width 1568 height 762
click at [1397, 524] on li "No Risk" at bounding box center [1367, 515] width 128 height 24
type input "MINIMAL"
click at [1383, 583] on body "Atrium optimize Target measure Report optimize Target measure Report v 4.22.2 L…" at bounding box center [784, 381] width 1568 height 762
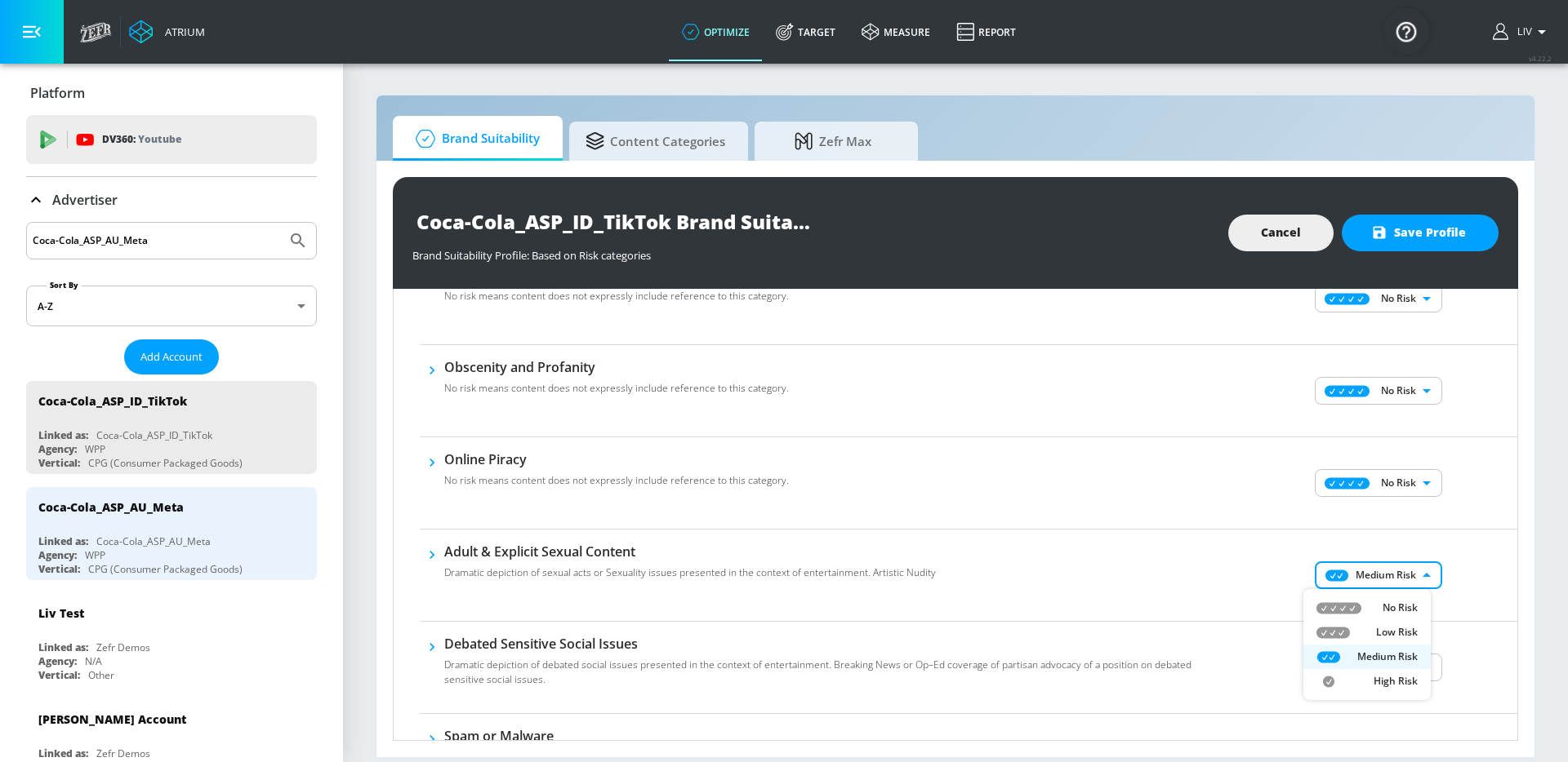
click at [1378, 596] on li "No Risk" at bounding box center [1367, 608] width 128 height 24
type input "MINIMAL"
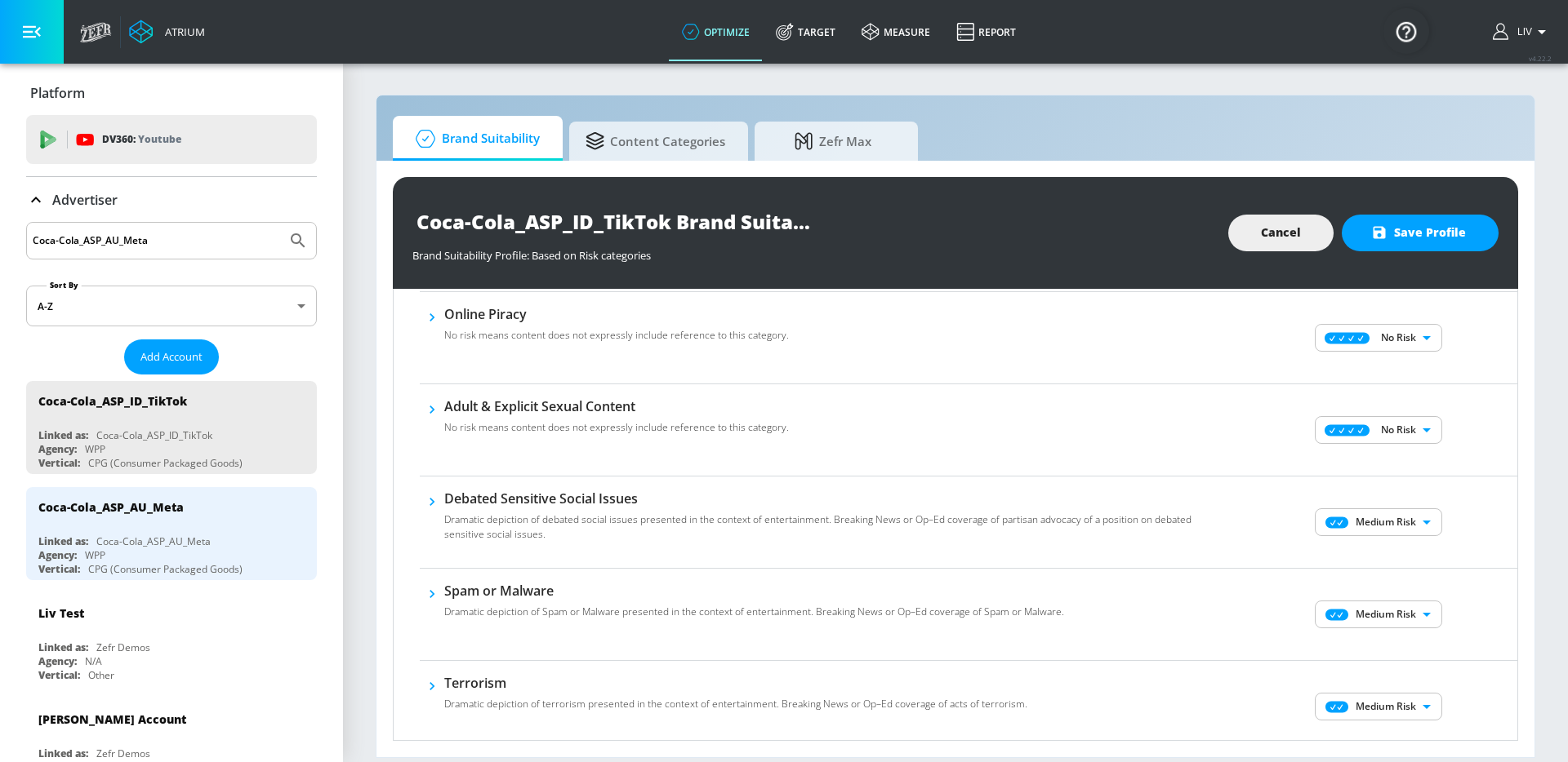
scroll to position [803, 0]
click at [1396, 528] on body "Atrium optimize Target measure Report optimize Target measure Report v 4.22.2 L…" at bounding box center [784, 381] width 1568 height 762
click at [1396, 551] on p "No Risk" at bounding box center [1400, 553] width 35 height 15
type input "MINIMAL"
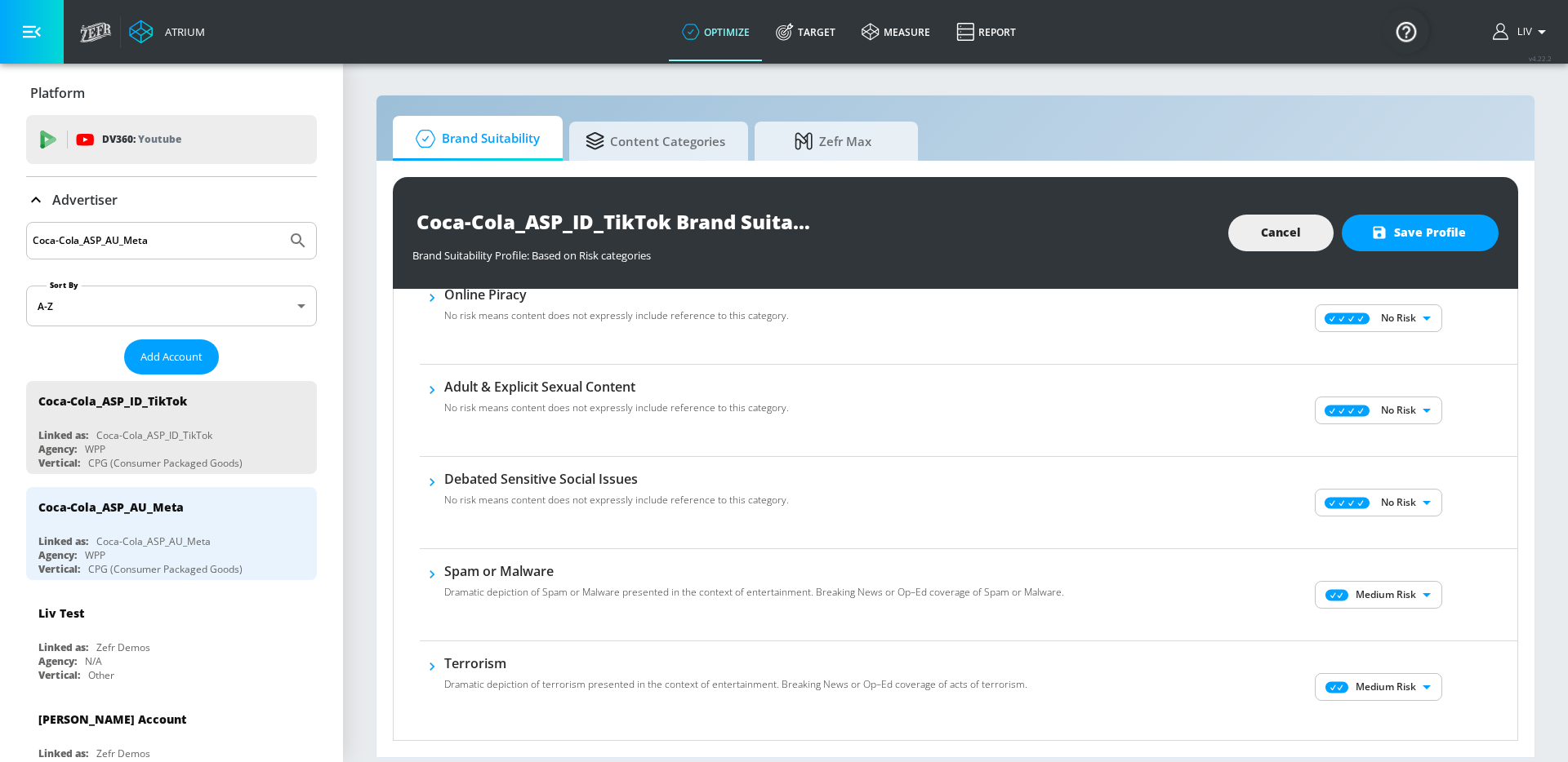
scroll to position [834, 0]
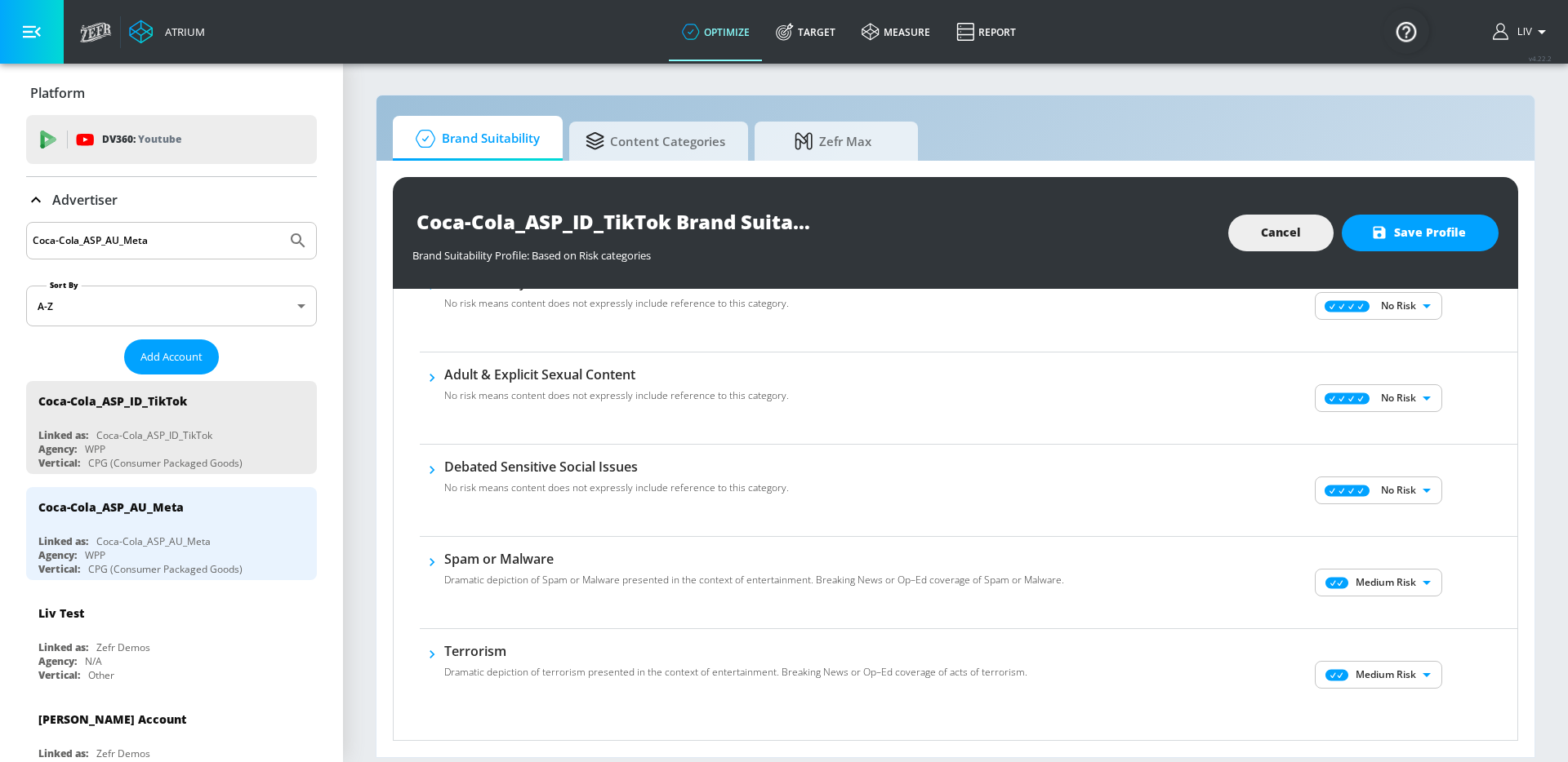
click at [1402, 575] on body "Atrium optimize Target measure Report optimize Target measure Report v 4.22.2 L…" at bounding box center [784, 381] width 1568 height 762
click at [1395, 604] on li "No Risk" at bounding box center [1367, 615] width 128 height 24
type input "MINIMAL"
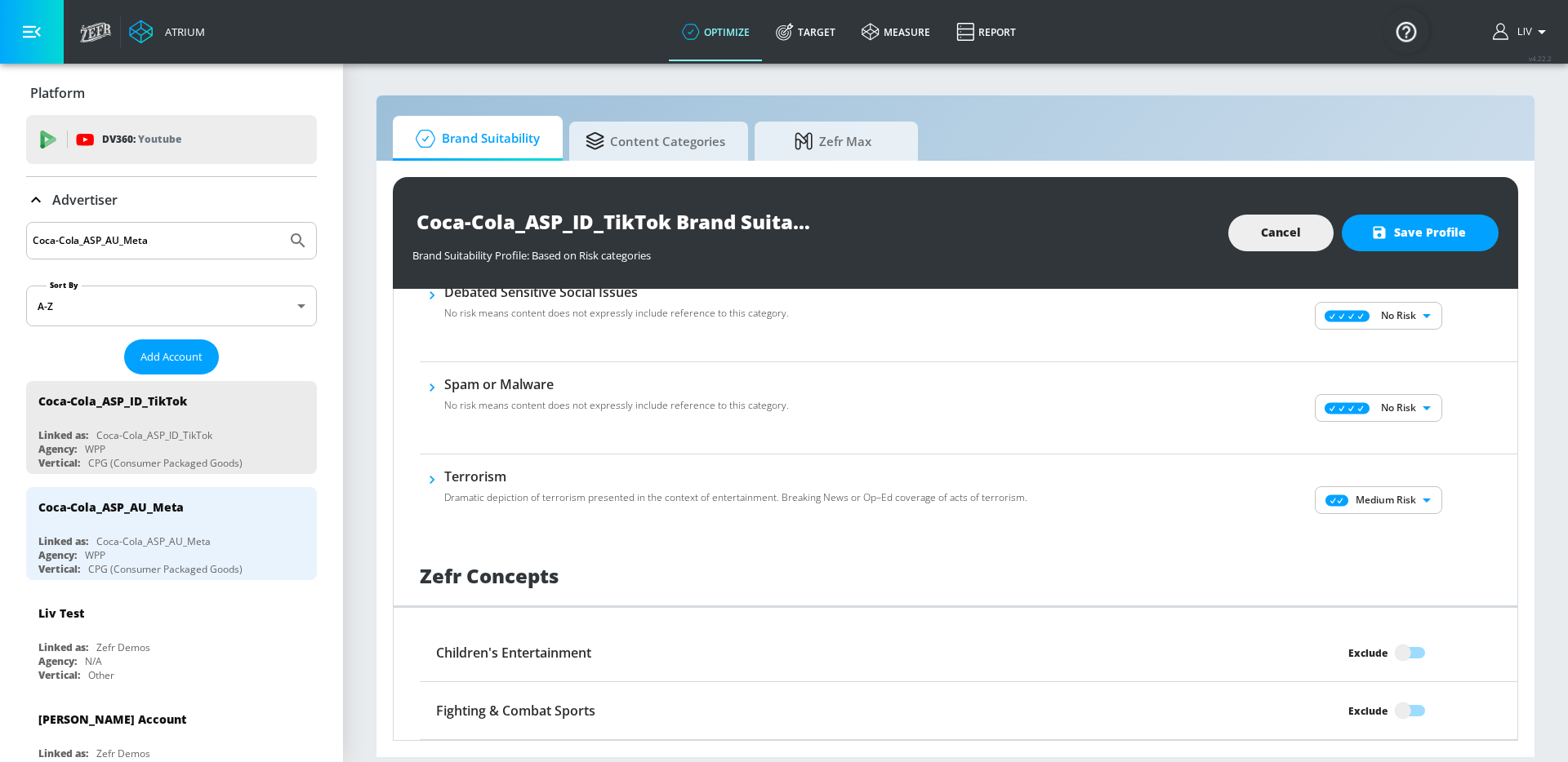
scroll to position [1012, 0]
click at [1424, 504] on body "Atrium optimize Target measure Report optimize Target measure Report v 4.22.2 L…" at bounding box center [784, 381] width 1568 height 762
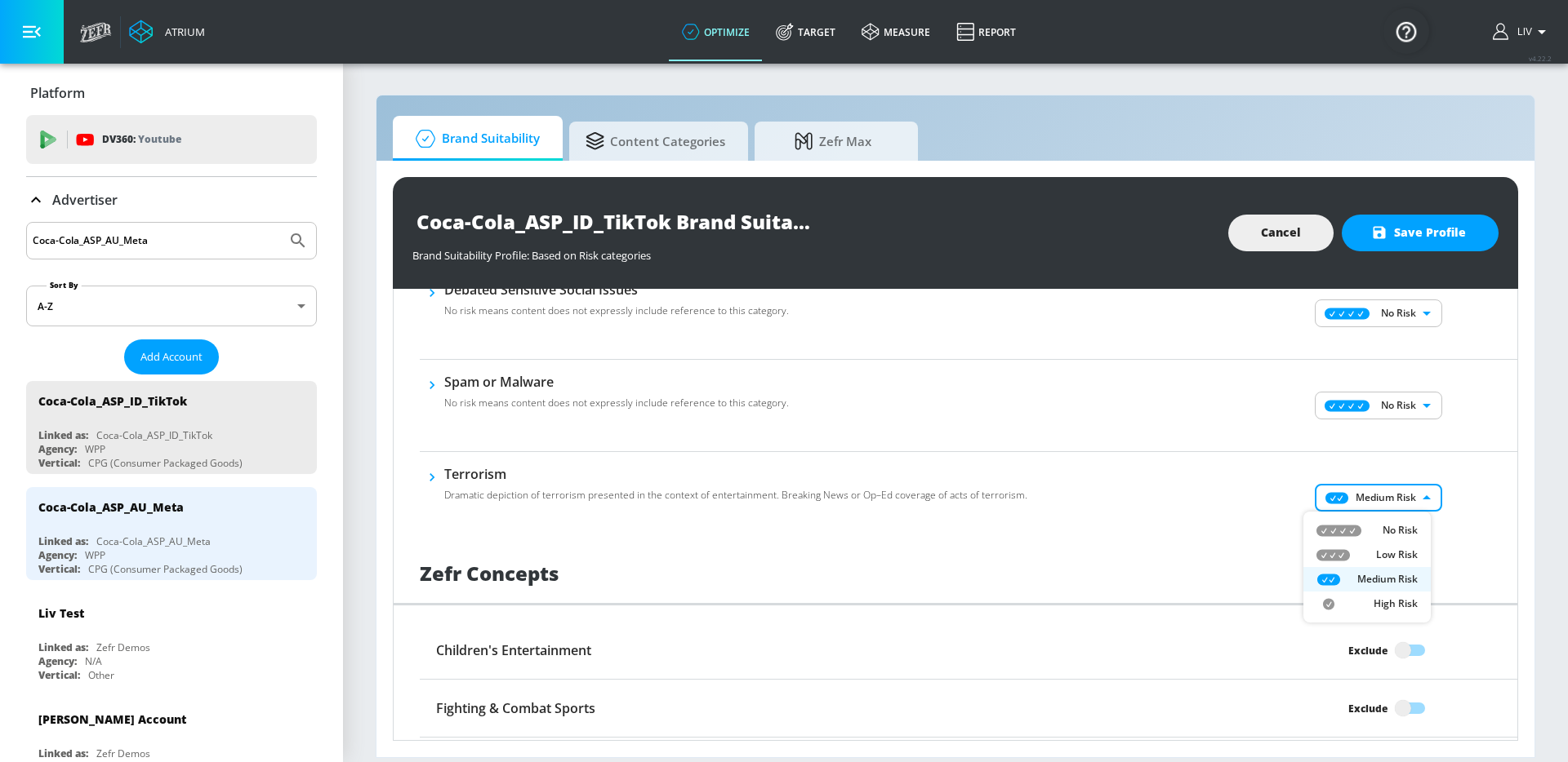
click at [1419, 534] on li "No Risk" at bounding box center [1367, 530] width 128 height 24
type input "MINIMAL"
click at [1421, 209] on div "Coca-Cola_ASP_ID_TikTok Brand Suitability Profile Brand Suitability Profile: Ba…" at bounding box center [955, 233] width 1125 height 112
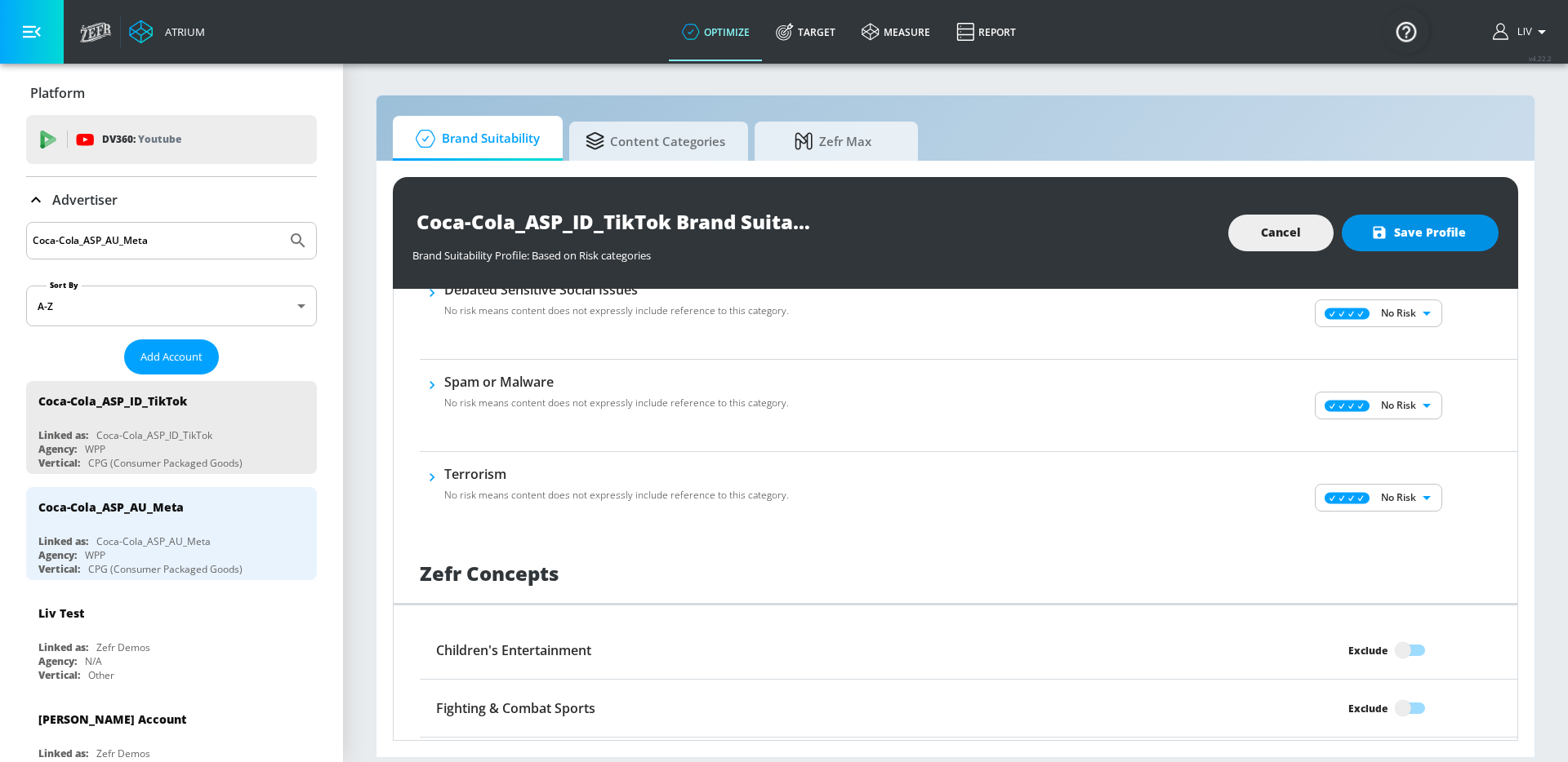
click at [1423, 224] on span "Save Profile" at bounding box center [1420, 233] width 91 height 21
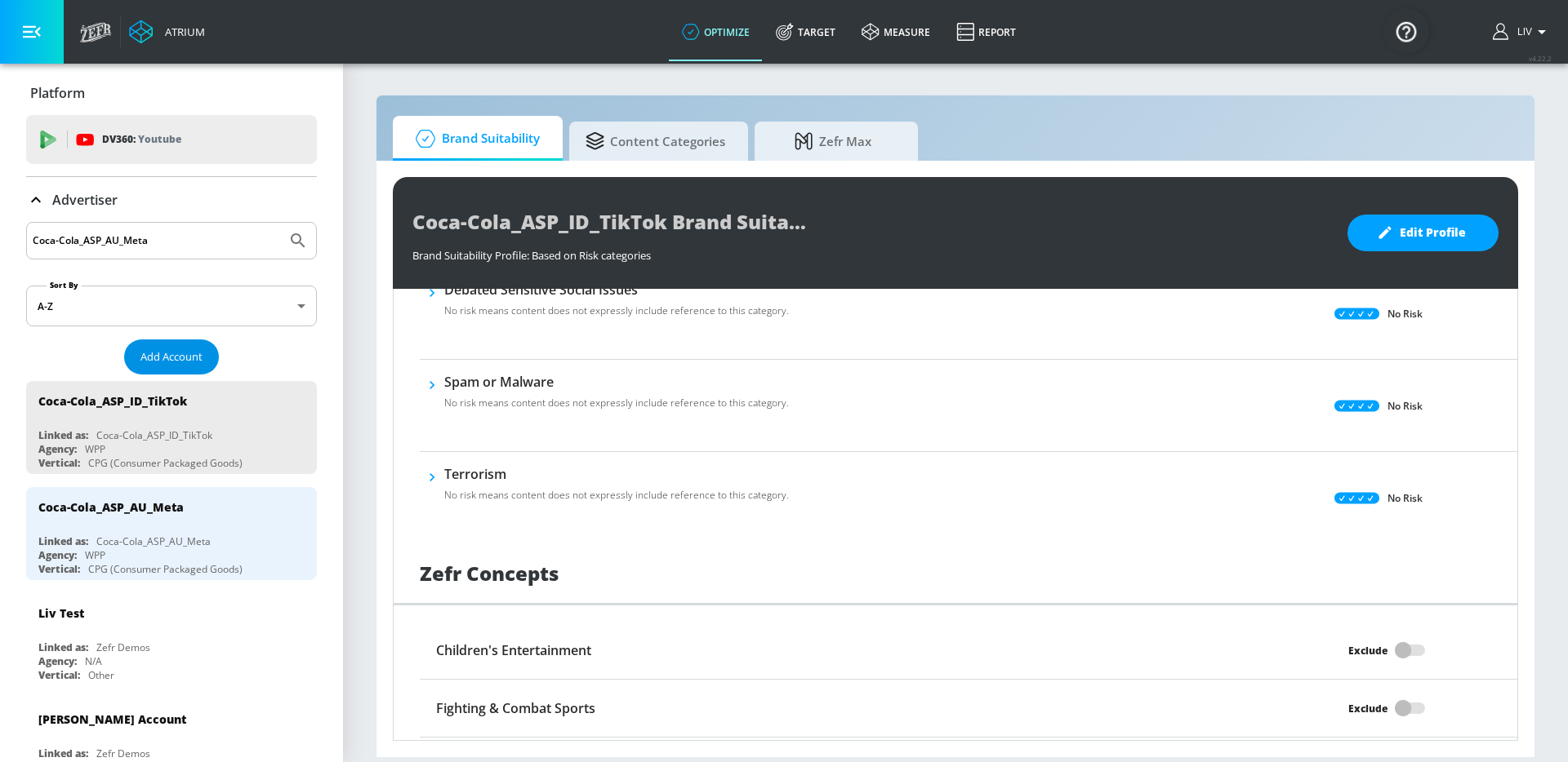
click at [173, 359] on span "Add Account" at bounding box center [172, 357] width 62 height 19
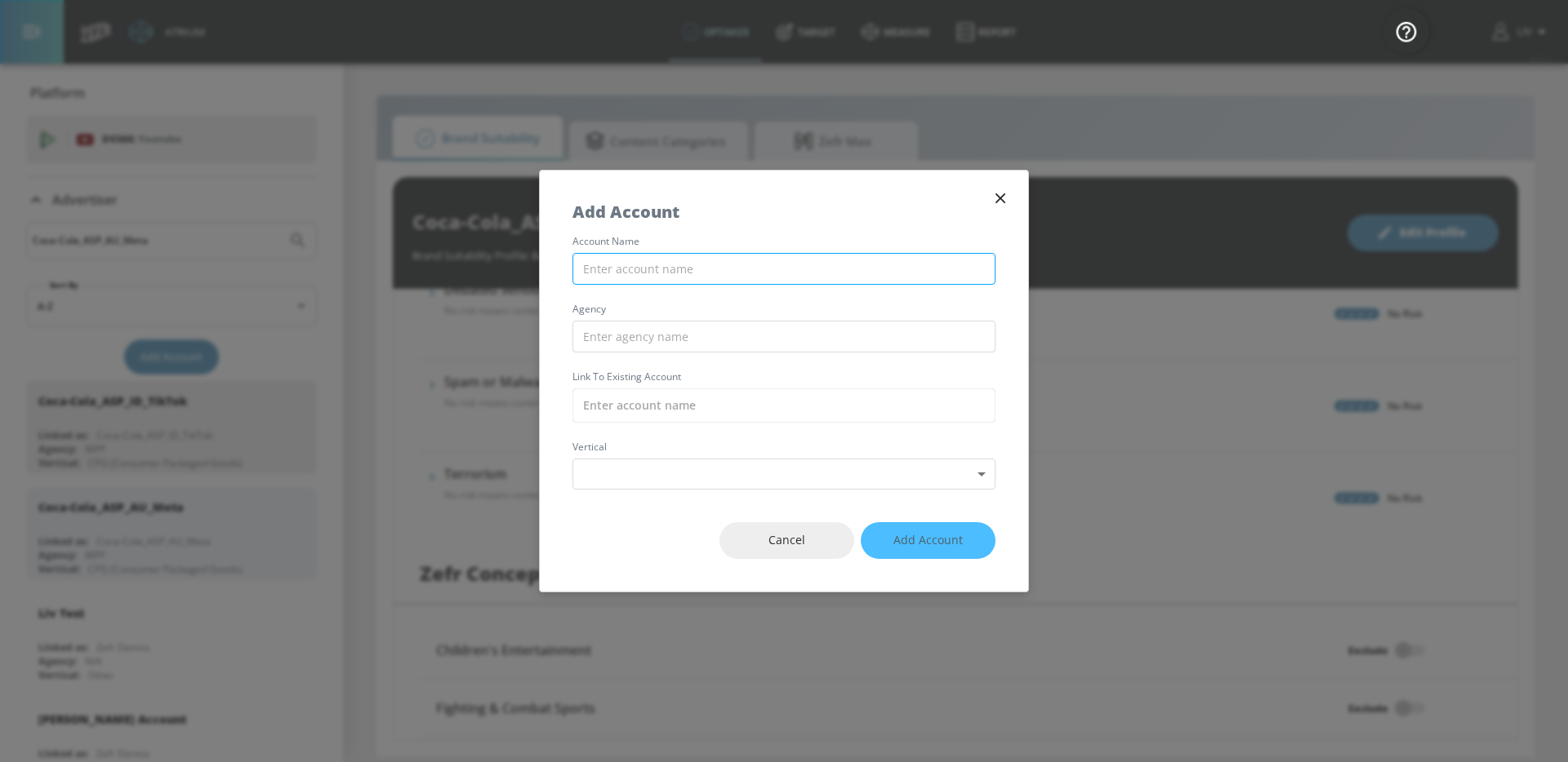
click at [659, 278] on input "text" at bounding box center [784, 268] width 423 height 32
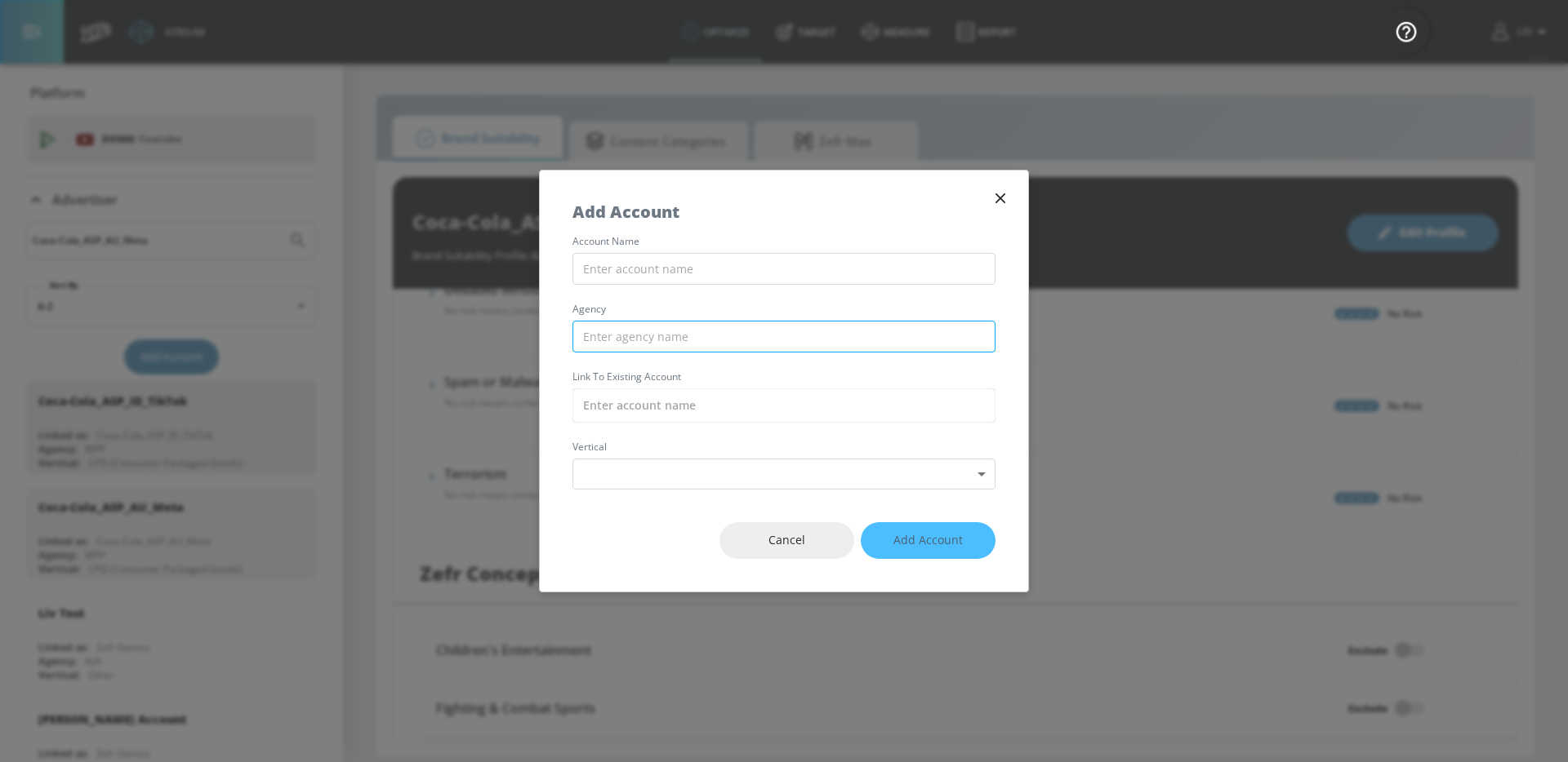
paste input "Coca-Cola_ASP_KH_Meta"
type input "Coca-Cola_ASP_KH_Meta"
click at [742, 324] on input "text" at bounding box center [784, 336] width 423 height 32
type input "WPP"
click at [655, 400] on input "text" at bounding box center [784, 406] width 423 height 34
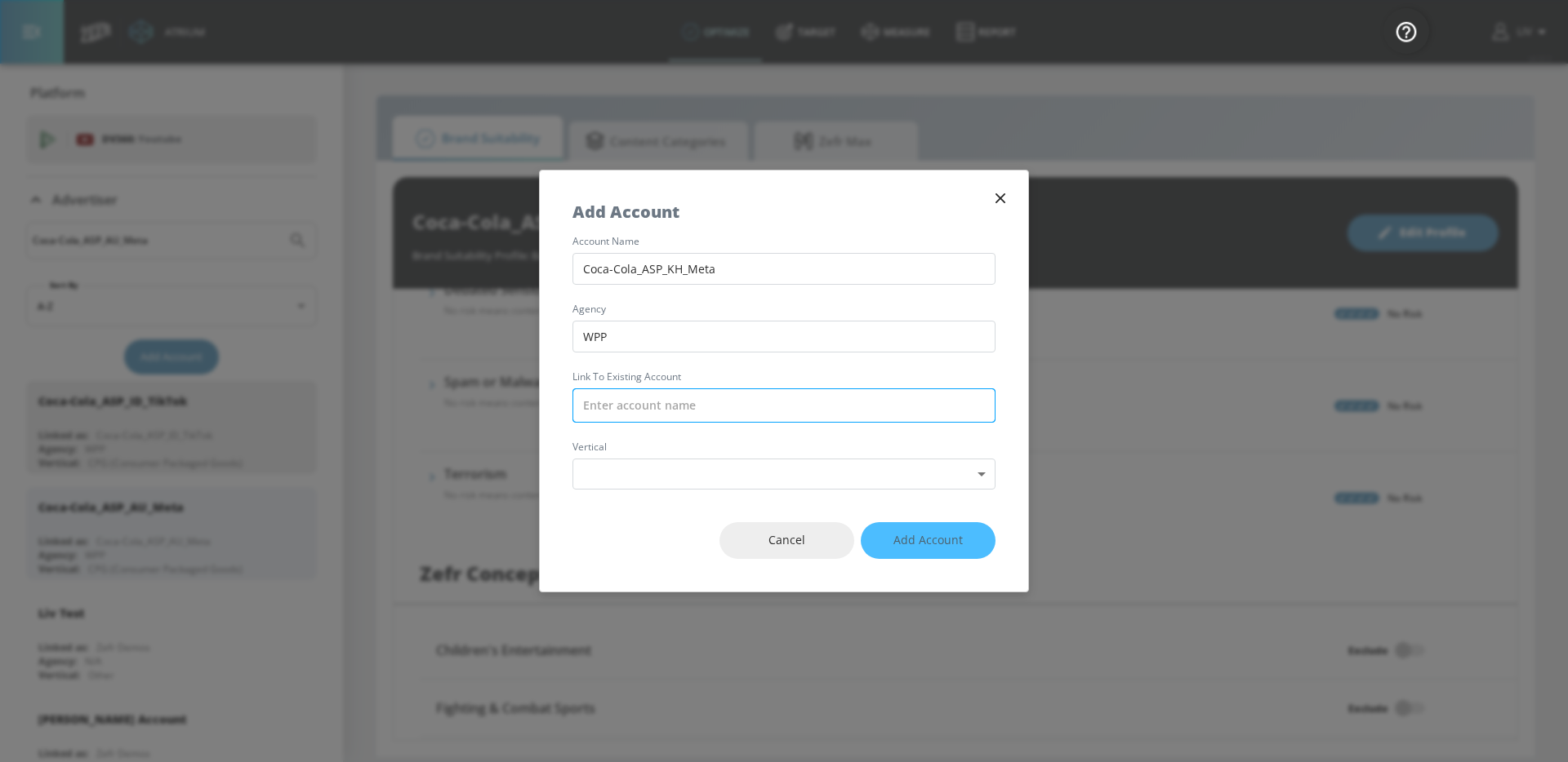
paste input "Coca-Cola_ASP_KH_Meta"
click at [755, 440] on div "Coca-Cola_ASP_KH_Meta (Brand)" at bounding box center [783, 444] width 421 height 30
type input "Coca-Cola_ASP_KH_Meta (Brand)"
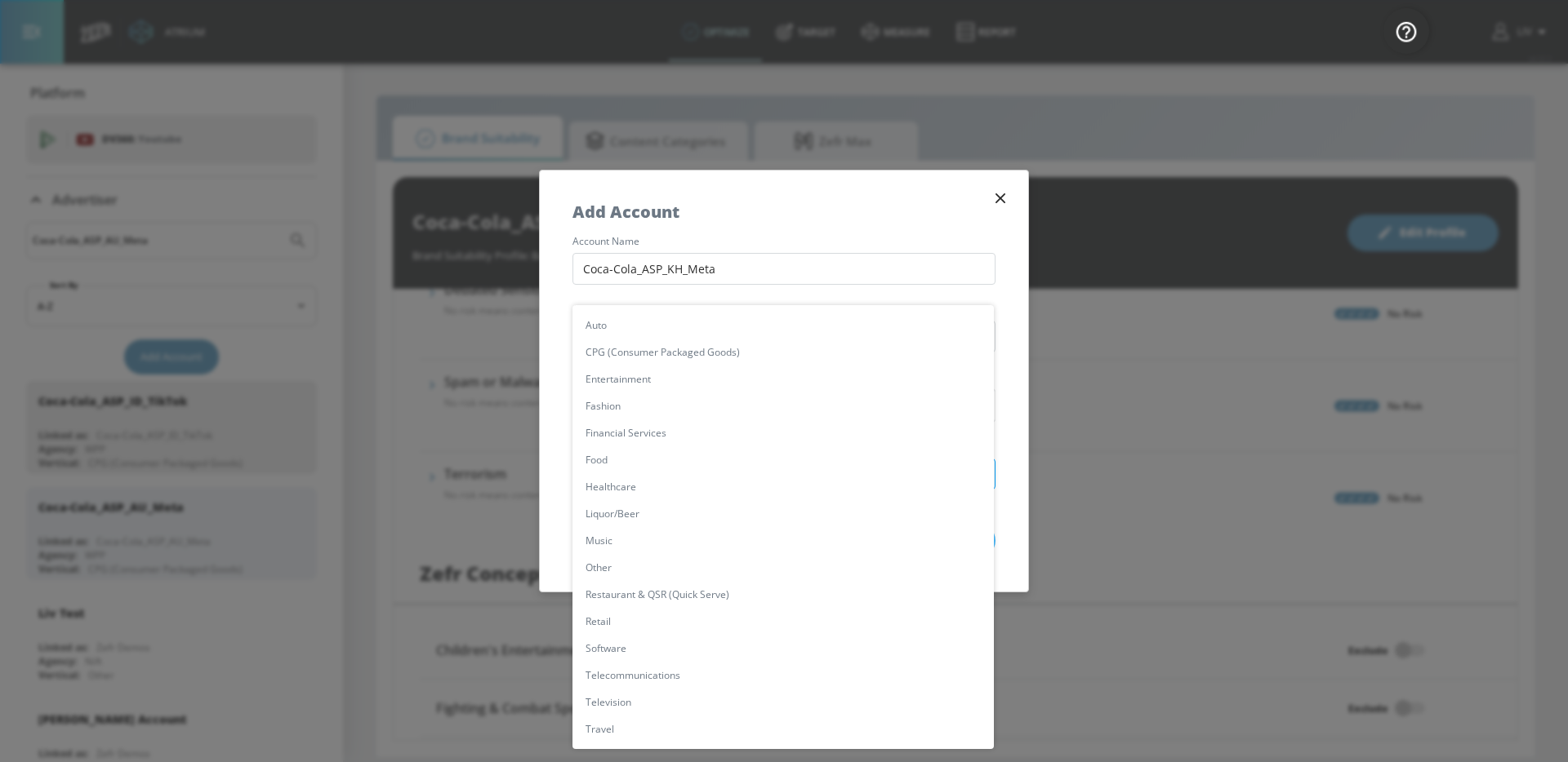
click at [700, 471] on body "Atrium optimize Target measure Report optimize Target measure Report v 4.22.2 L…" at bounding box center [784, 381] width 1568 height 762
click at [714, 359] on li "CPG (Consumer Packaged Goods)" at bounding box center [783, 352] width 421 height 27
type input "[object Object]"
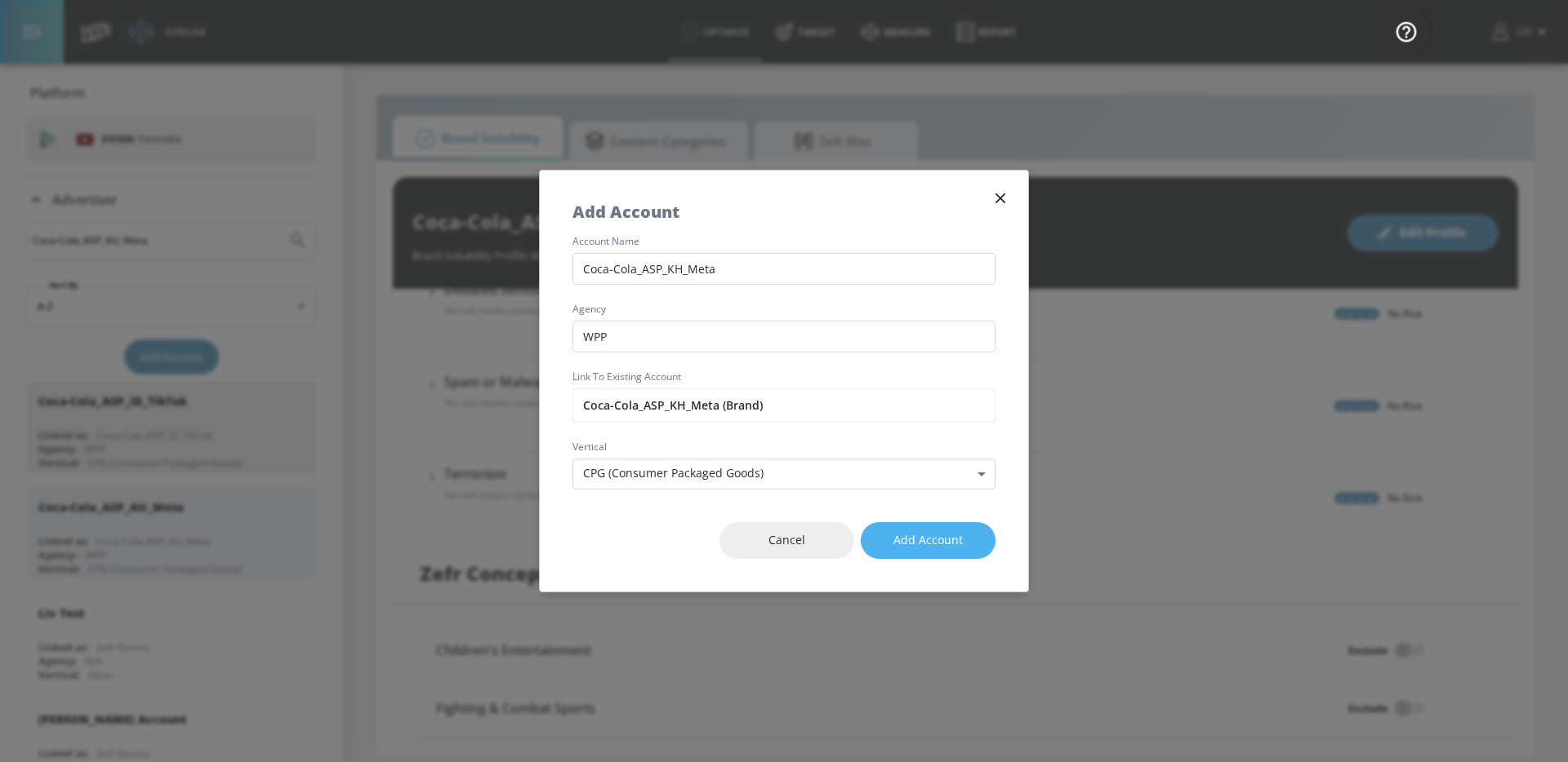
click at [942, 556] on button "Add Account" at bounding box center [928, 540] width 135 height 37
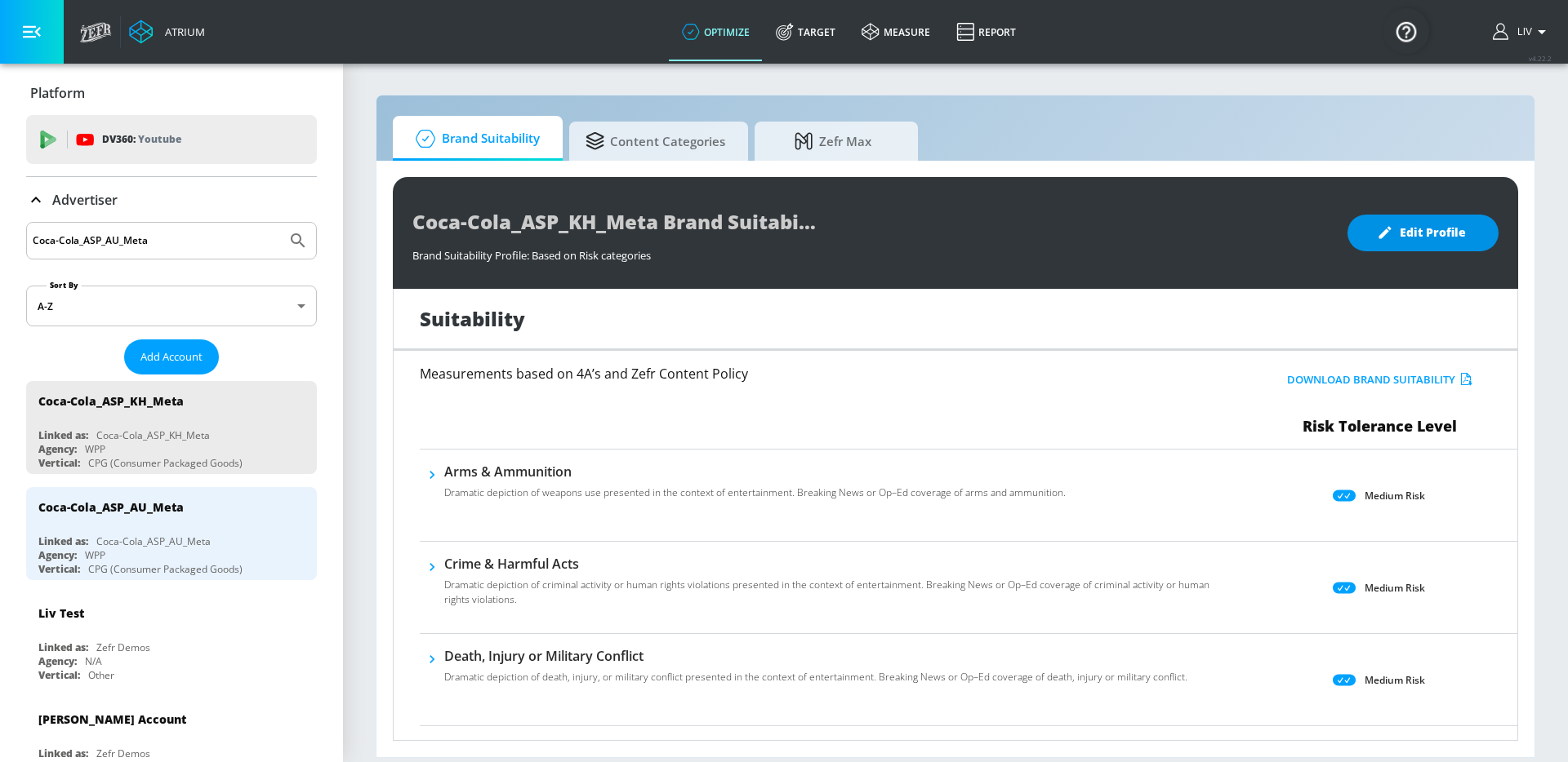
click at [1444, 241] on span "Edit Profile" at bounding box center [1422, 233] width 85 height 21
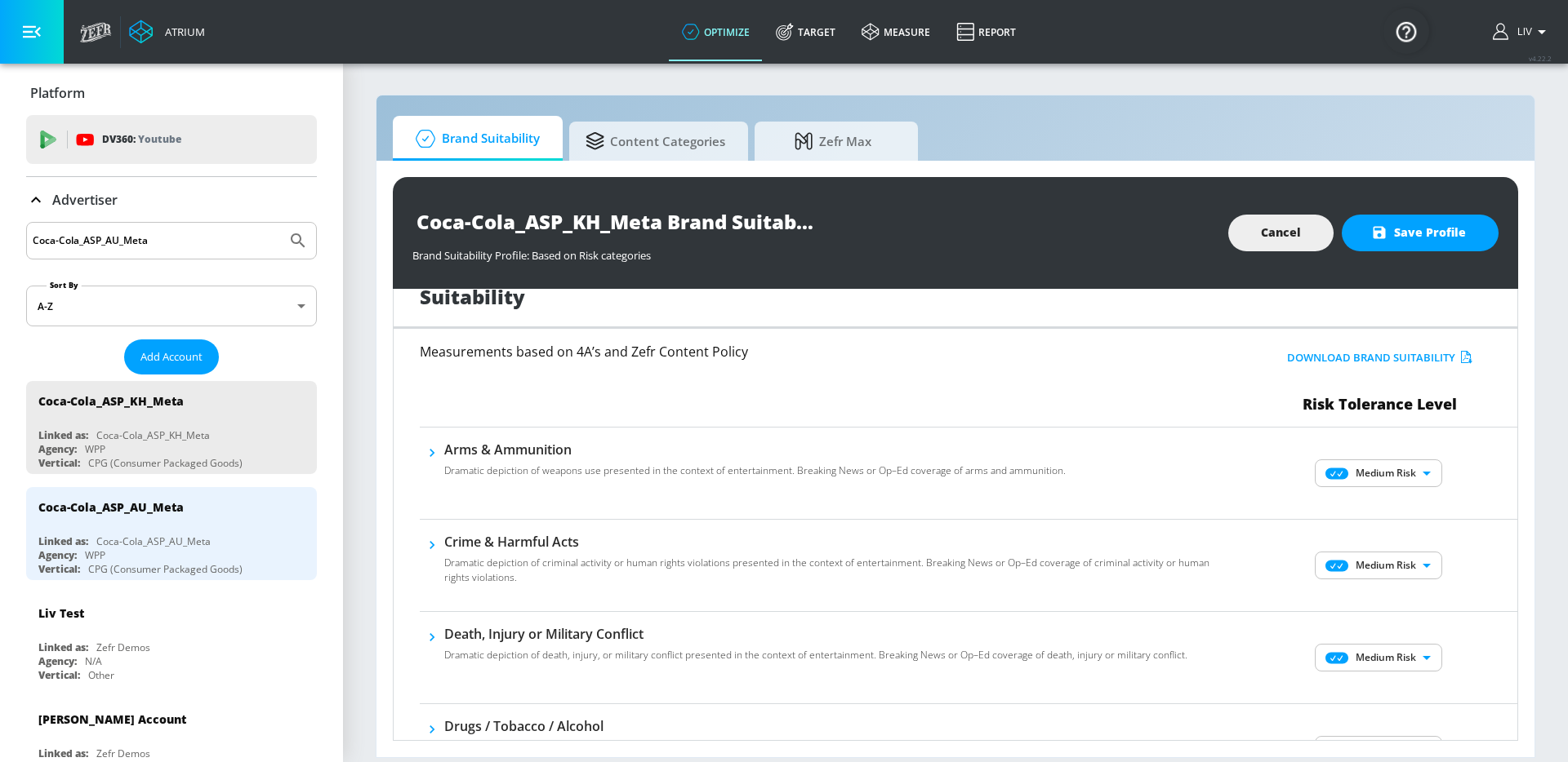
scroll to position [29, 0]
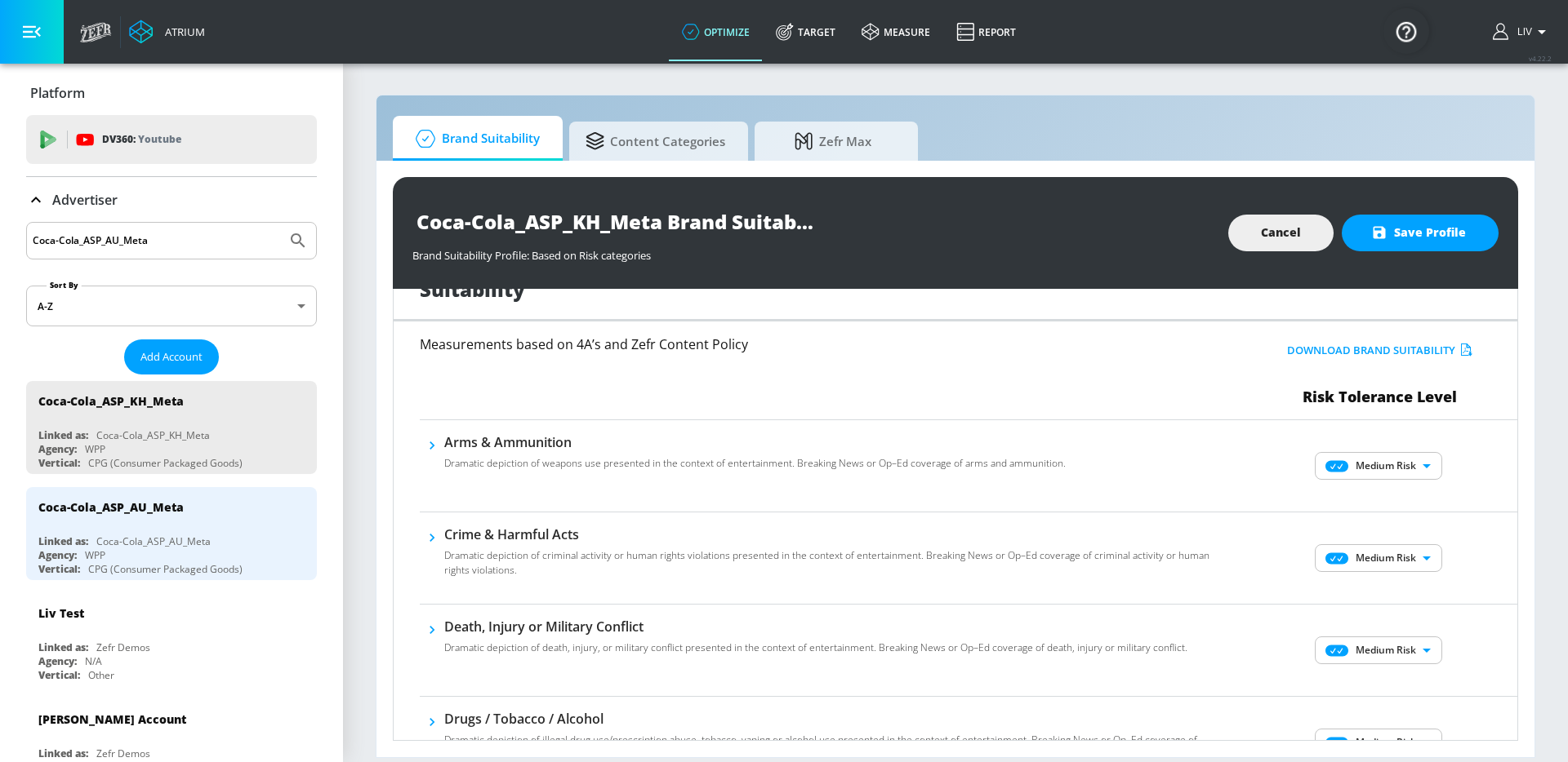
click at [1367, 467] on body "Atrium optimize Target measure Report optimize Target measure Report v 4.22.2 L…" at bounding box center [784, 381] width 1568 height 762
click at [1393, 500] on p "No Risk" at bounding box center [1400, 498] width 35 height 15
type input "MINIMAL"
click at [1390, 547] on body "Atrium optimize Target measure Report optimize Target measure Report v 4.22.2 L…" at bounding box center [784, 381] width 1568 height 762
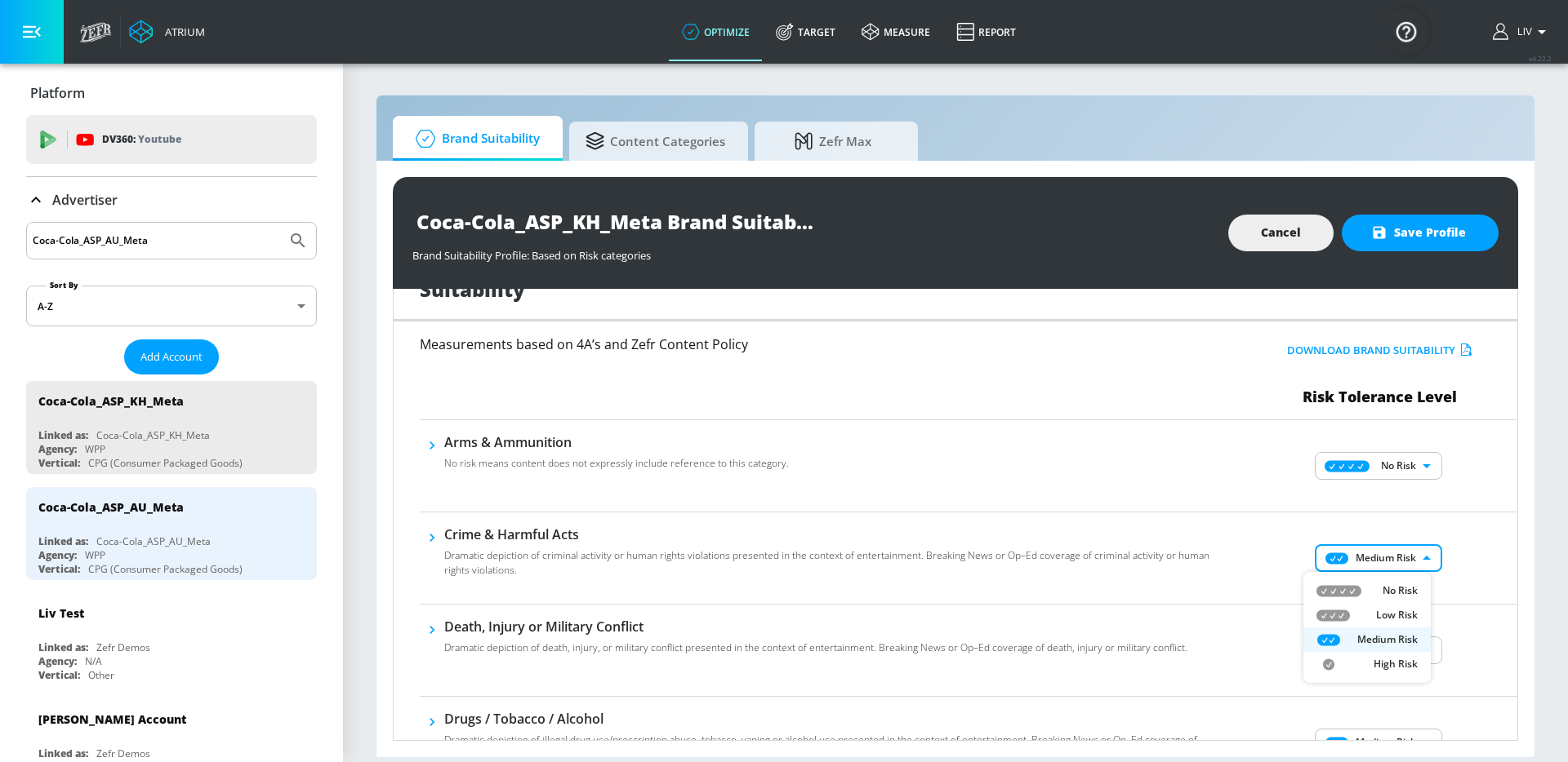
click at [1395, 579] on li "No Risk" at bounding box center [1367, 590] width 128 height 24
type input "MINIMAL"
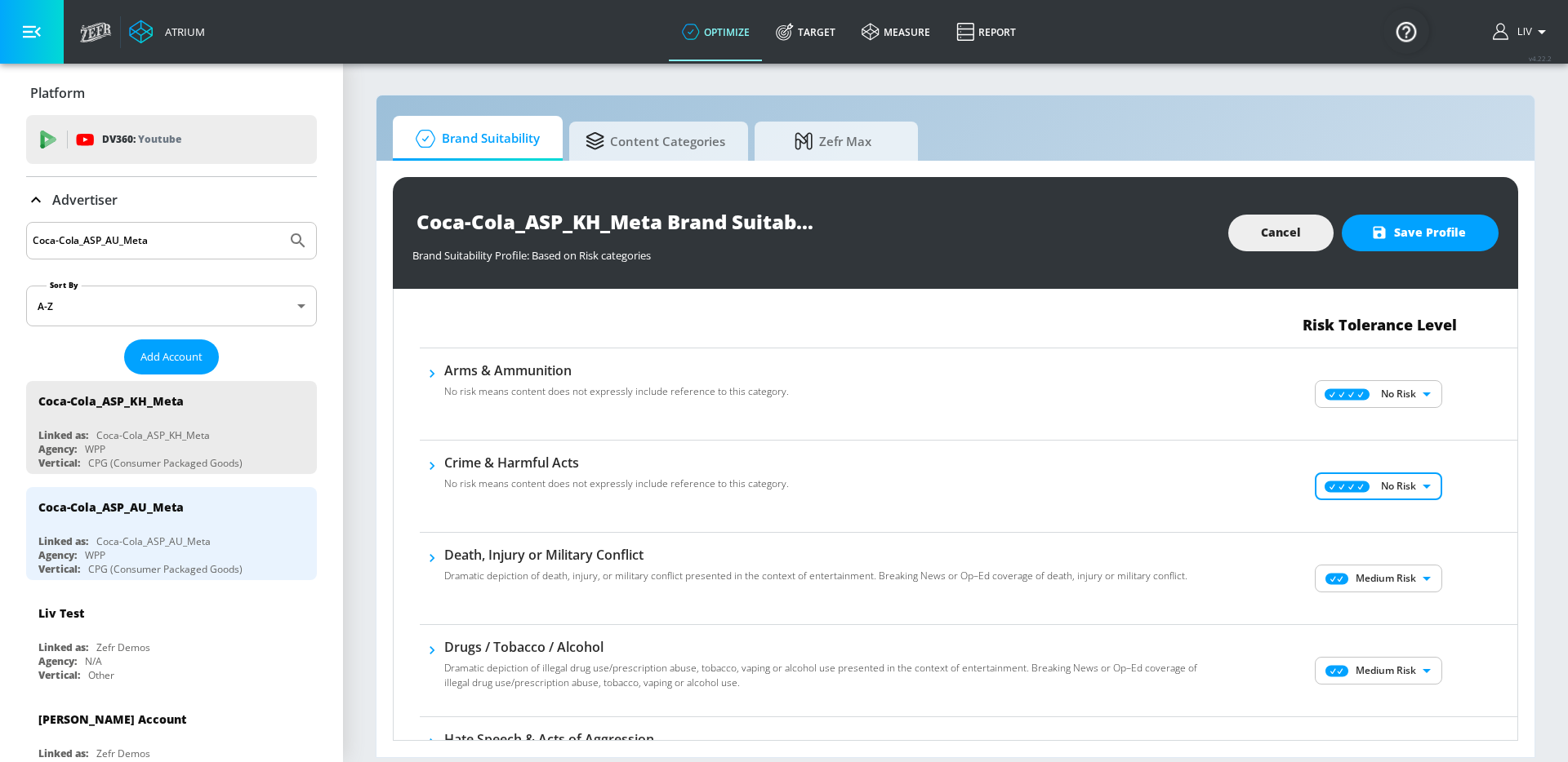
scroll to position [140, 0]
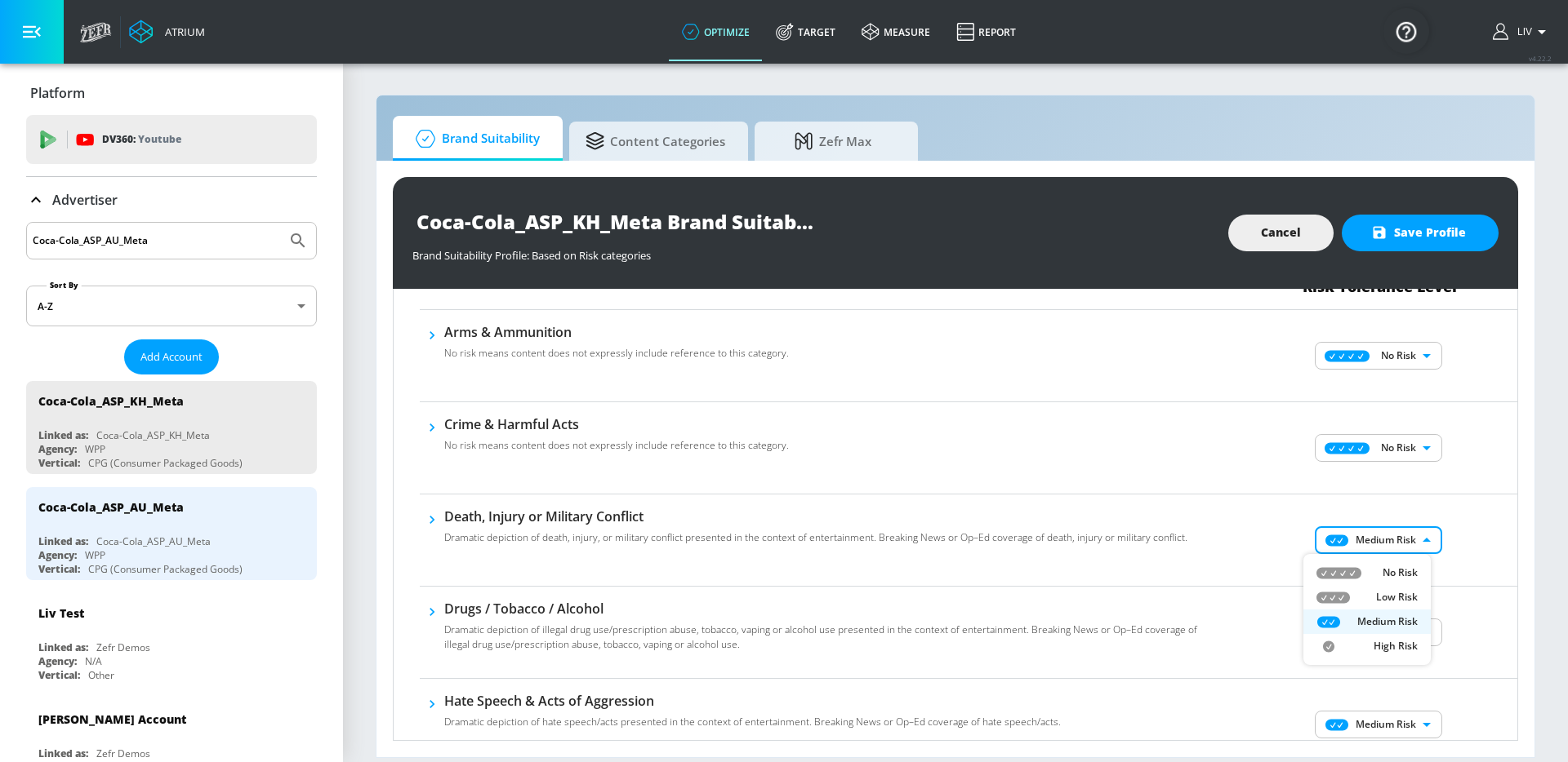
click at [1369, 547] on body "Atrium optimize Target measure Report optimize Target measure Report v 4.22.2 L…" at bounding box center [784, 381] width 1568 height 762
click at [1376, 565] on div "No Risk" at bounding box center [1366, 572] width 101 height 15
type input "MINIMAL"
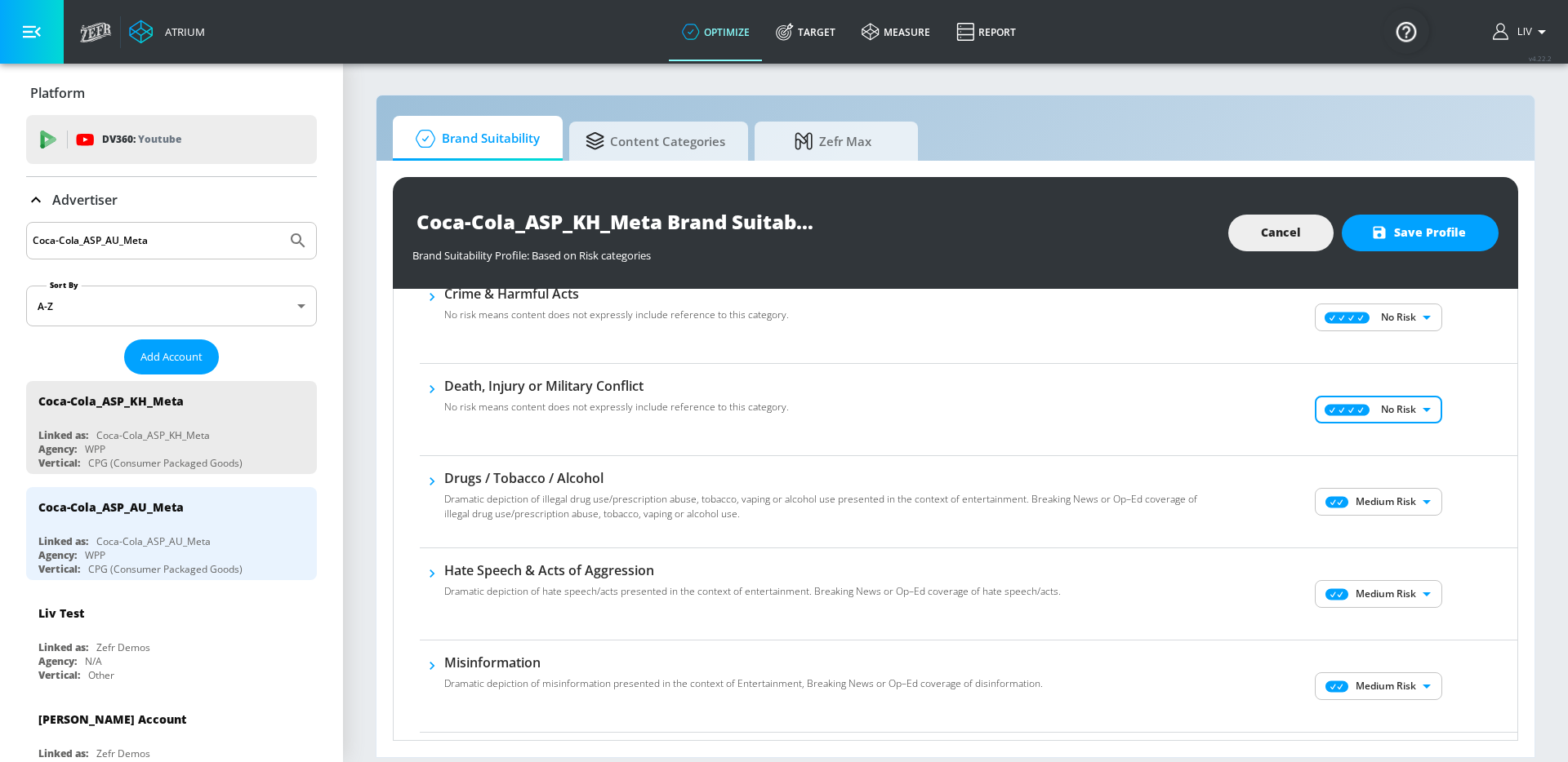
scroll to position [272, 0]
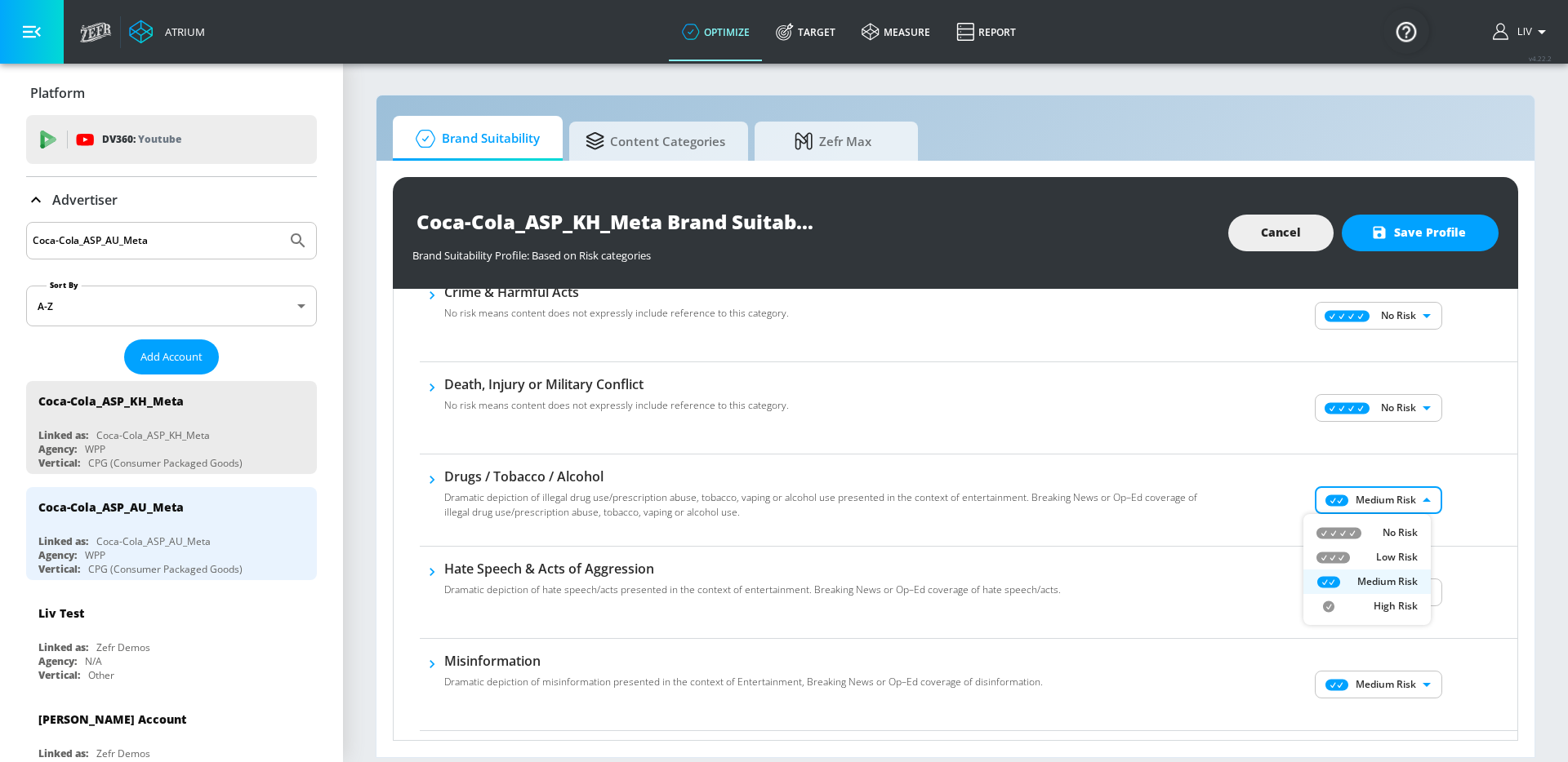
click at [1393, 485] on body "Atrium optimize Target measure Report optimize Target measure Report v 4.22.2 L…" at bounding box center [784, 381] width 1568 height 762
click at [1396, 522] on li "No Risk" at bounding box center [1367, 533] width 128 height 24
type input "MINIMAL"
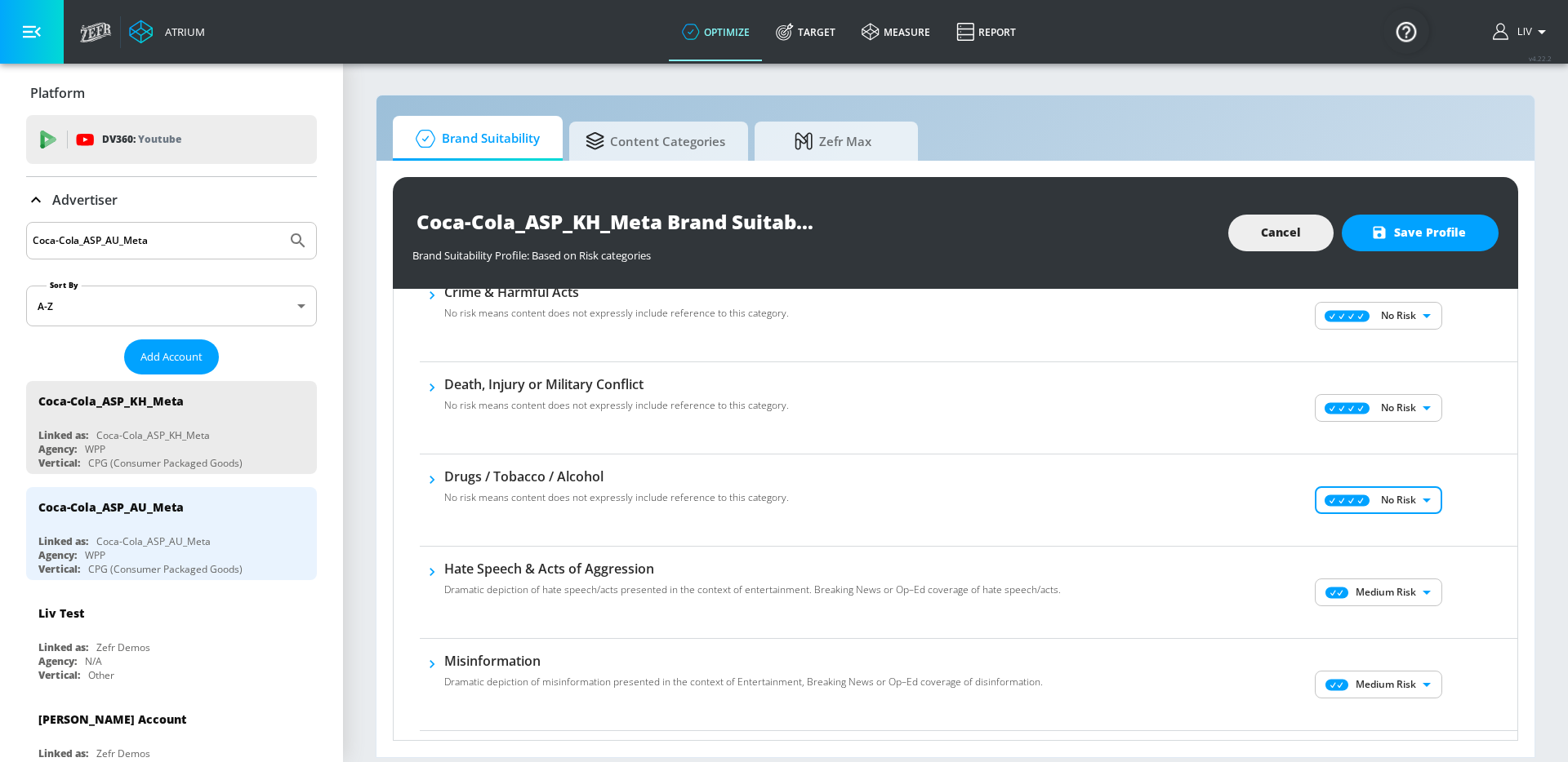
scroll to position [310, 0]
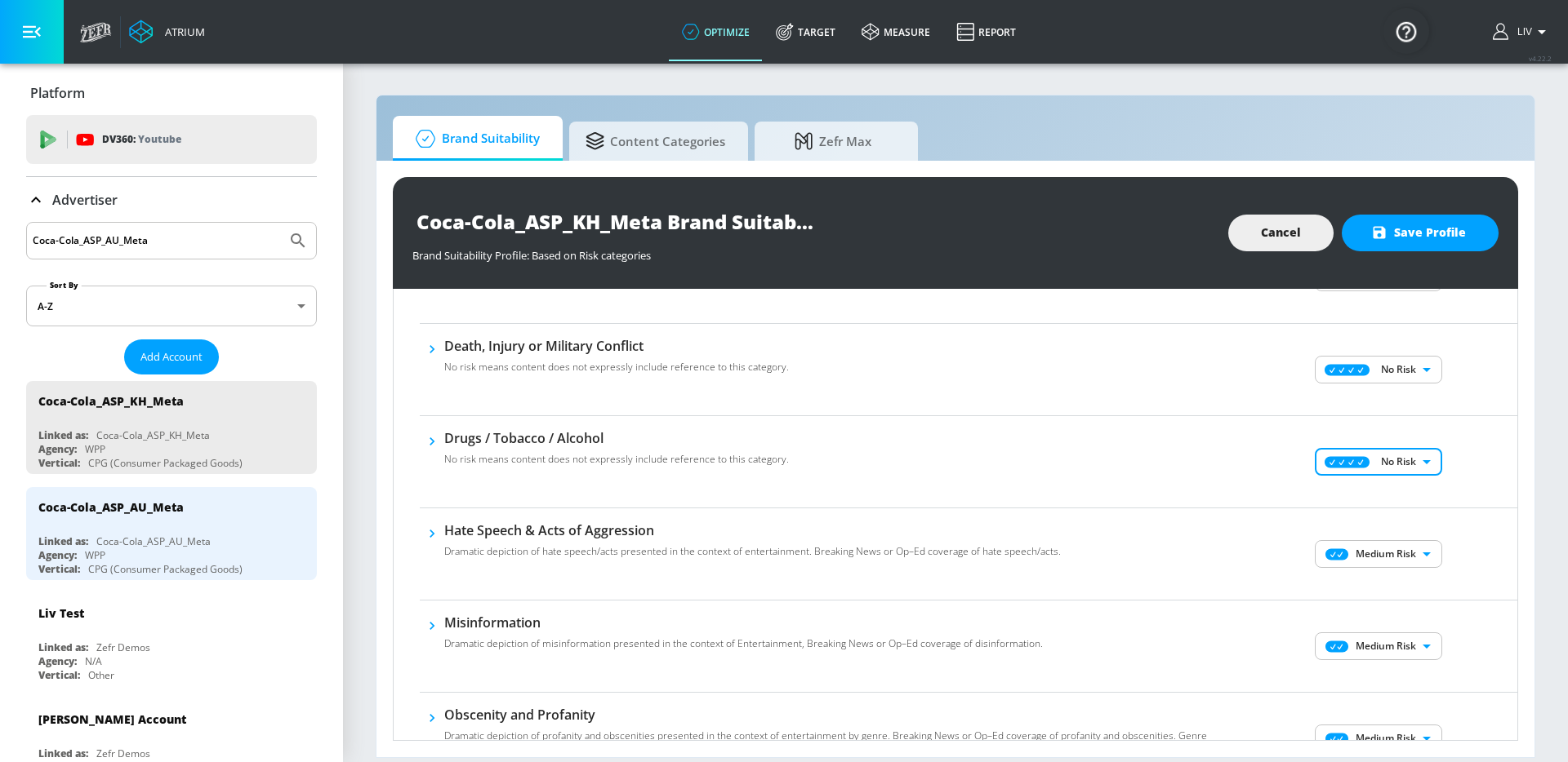
click at [1343, 551] on body "Atrium optimize Target measure Report optimize Target measure Report v 4.22.2 L…" at bounding box center [784, 381] width 1568 height 762
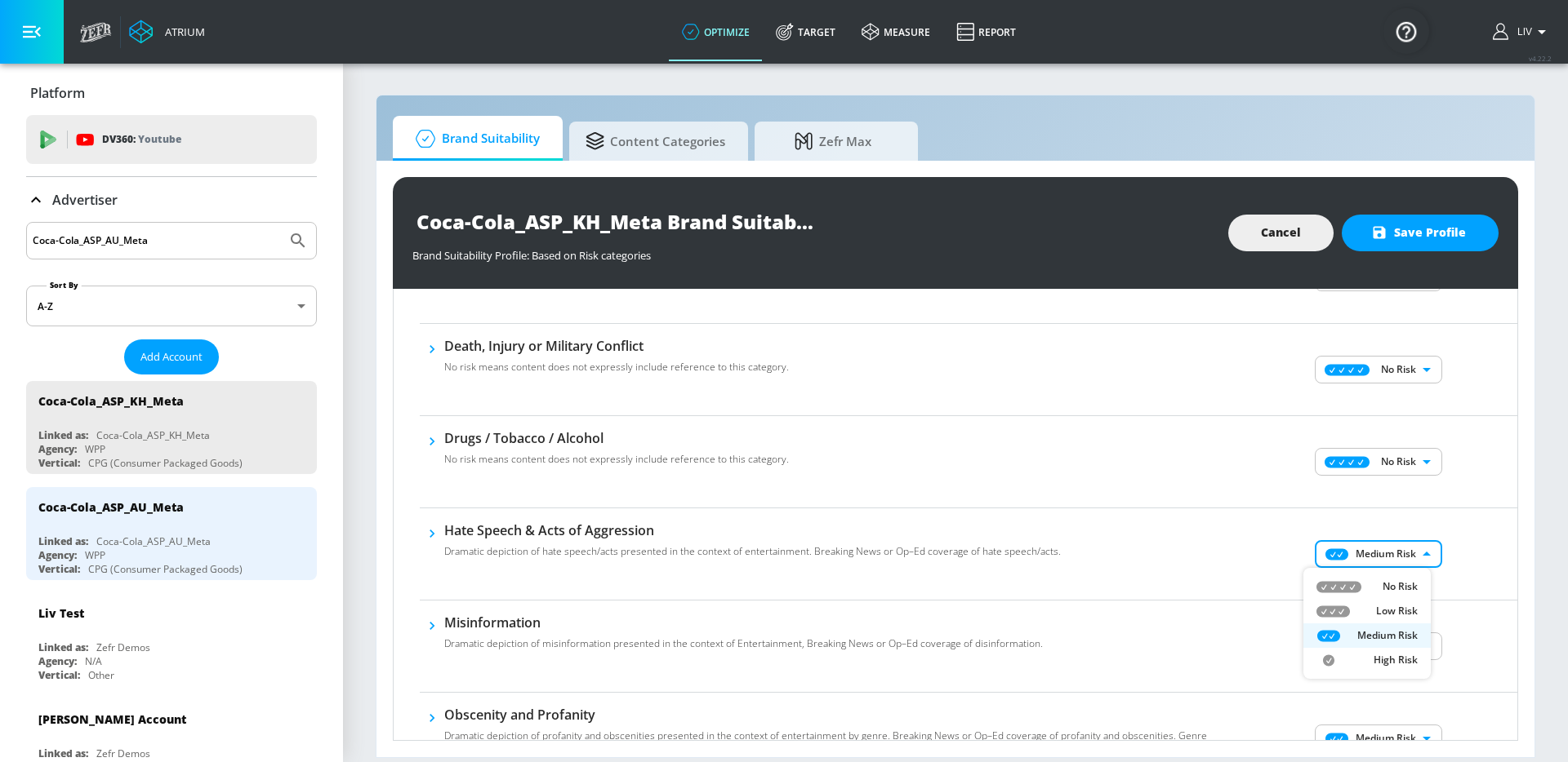
click at [1358, 585] on icon at bounding box center [1339, 586] width 45 height 11
type input "MINIMAL"
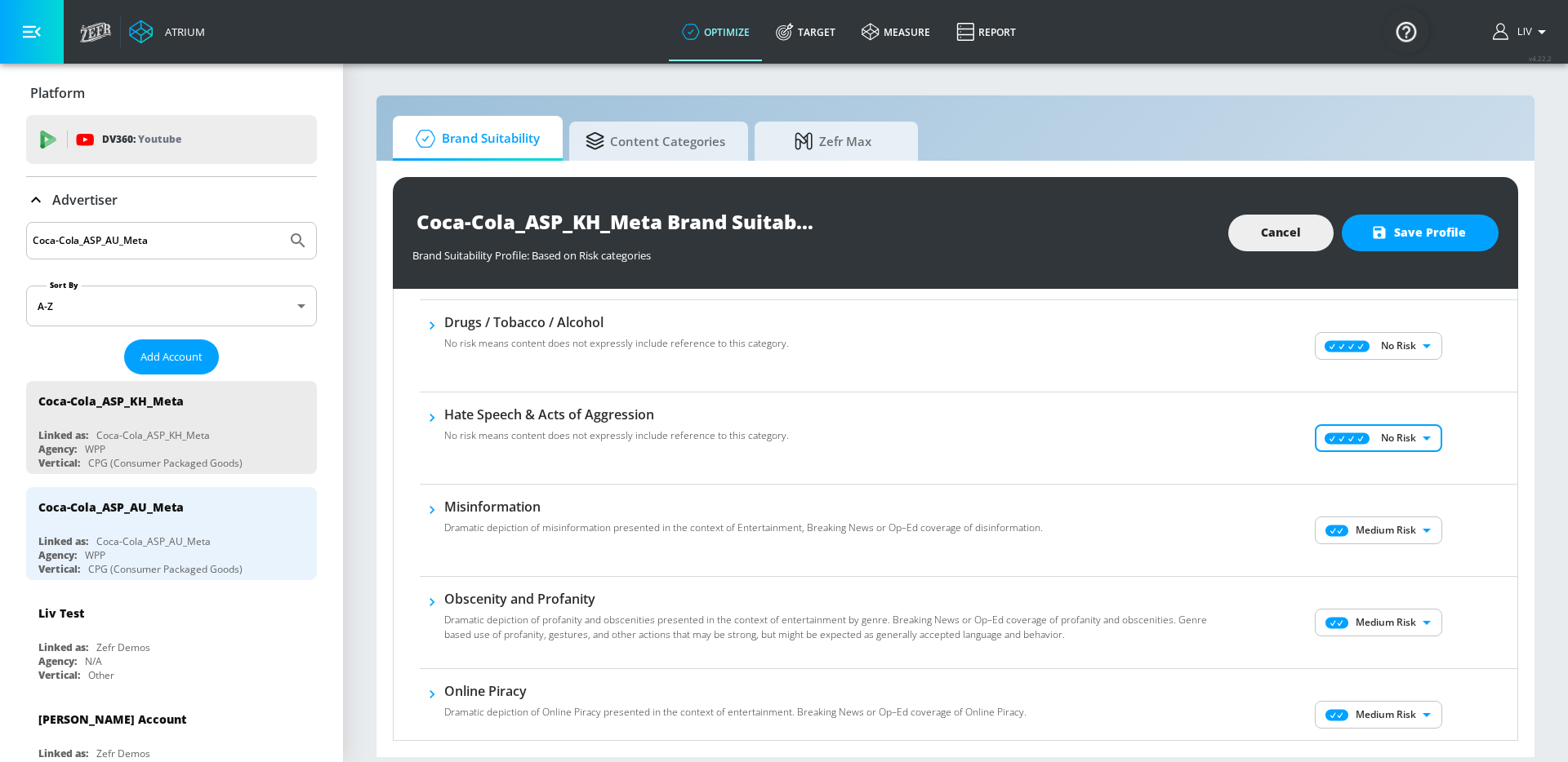
scroll to position [475, 0]
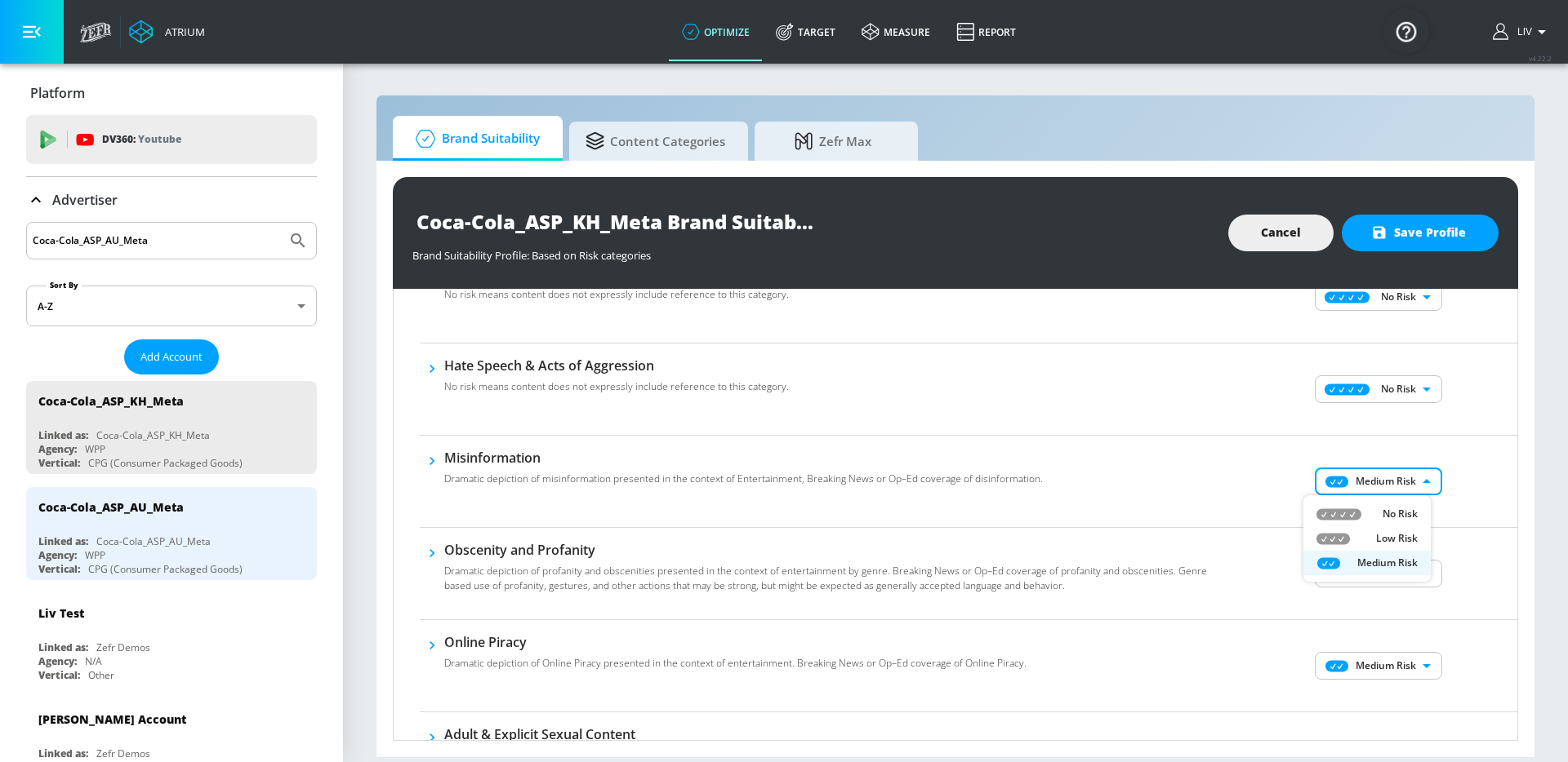
click at [1362, 483] on body "Atrium optimize Target measure Report optimize Target measure Report v 4.22.2 L…" at bounding box center [784, 381] width 1568 height 762
click at [1366, 515] on div "No Risk" at bounding box center [1366, 514] width 101 height 15
type input "MINIMAL"
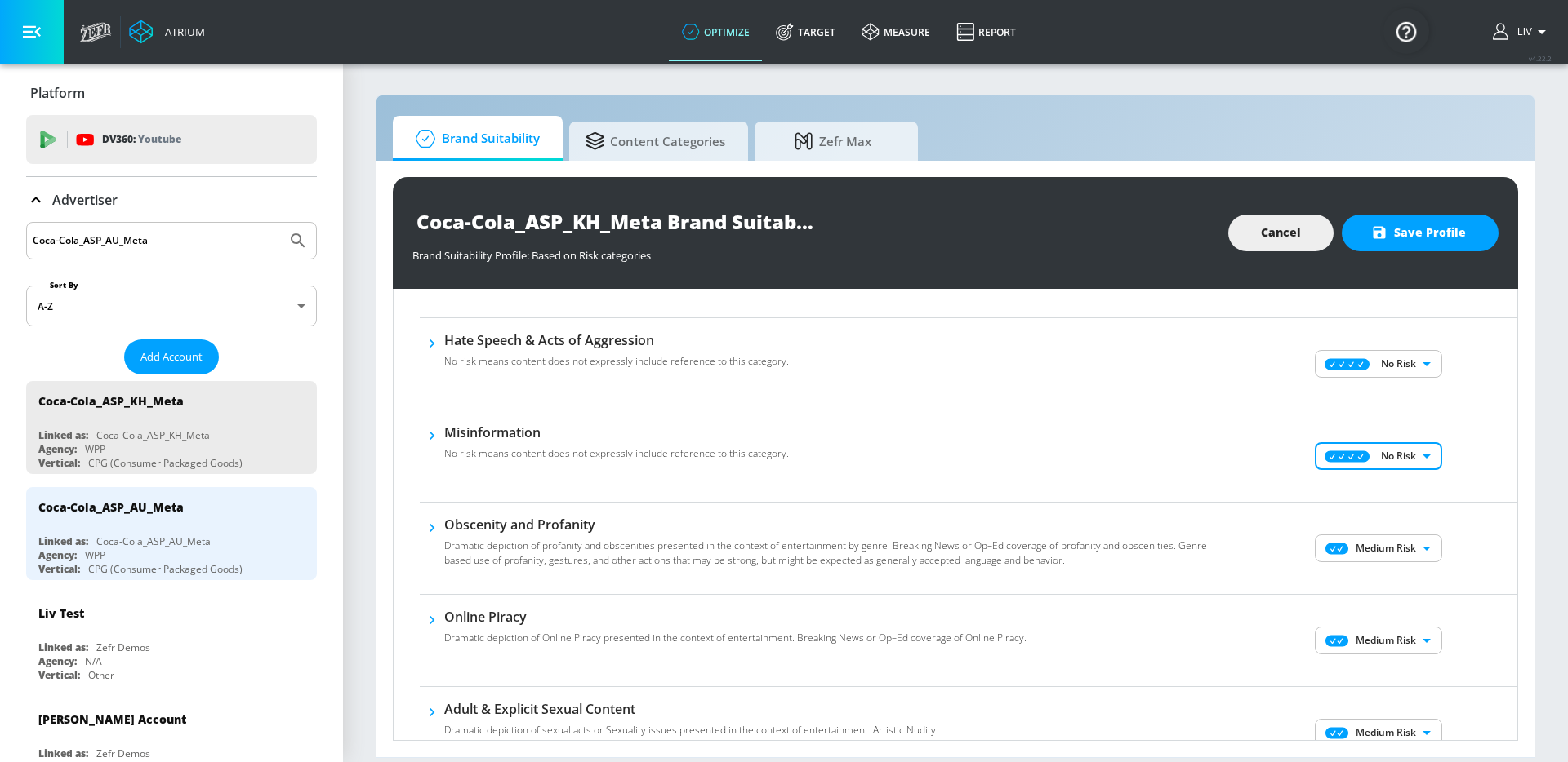
scroll to position [513, 0]
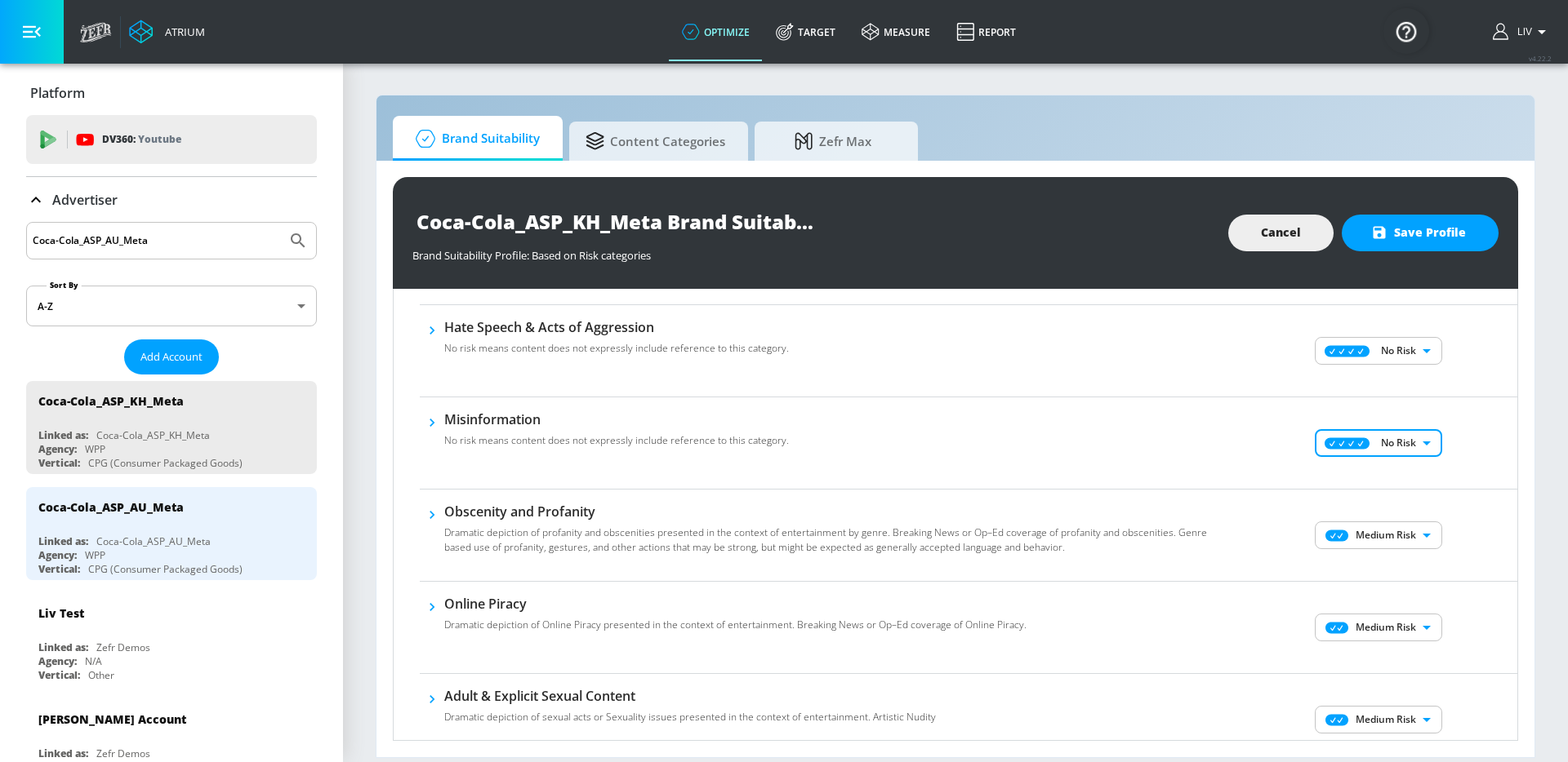
click at [1350, 538] on body "Atrium optimize Target measure Report optimize Target measure Report v 4.22.2 L…" at bounding box center [784, 381] width 1568 height 762
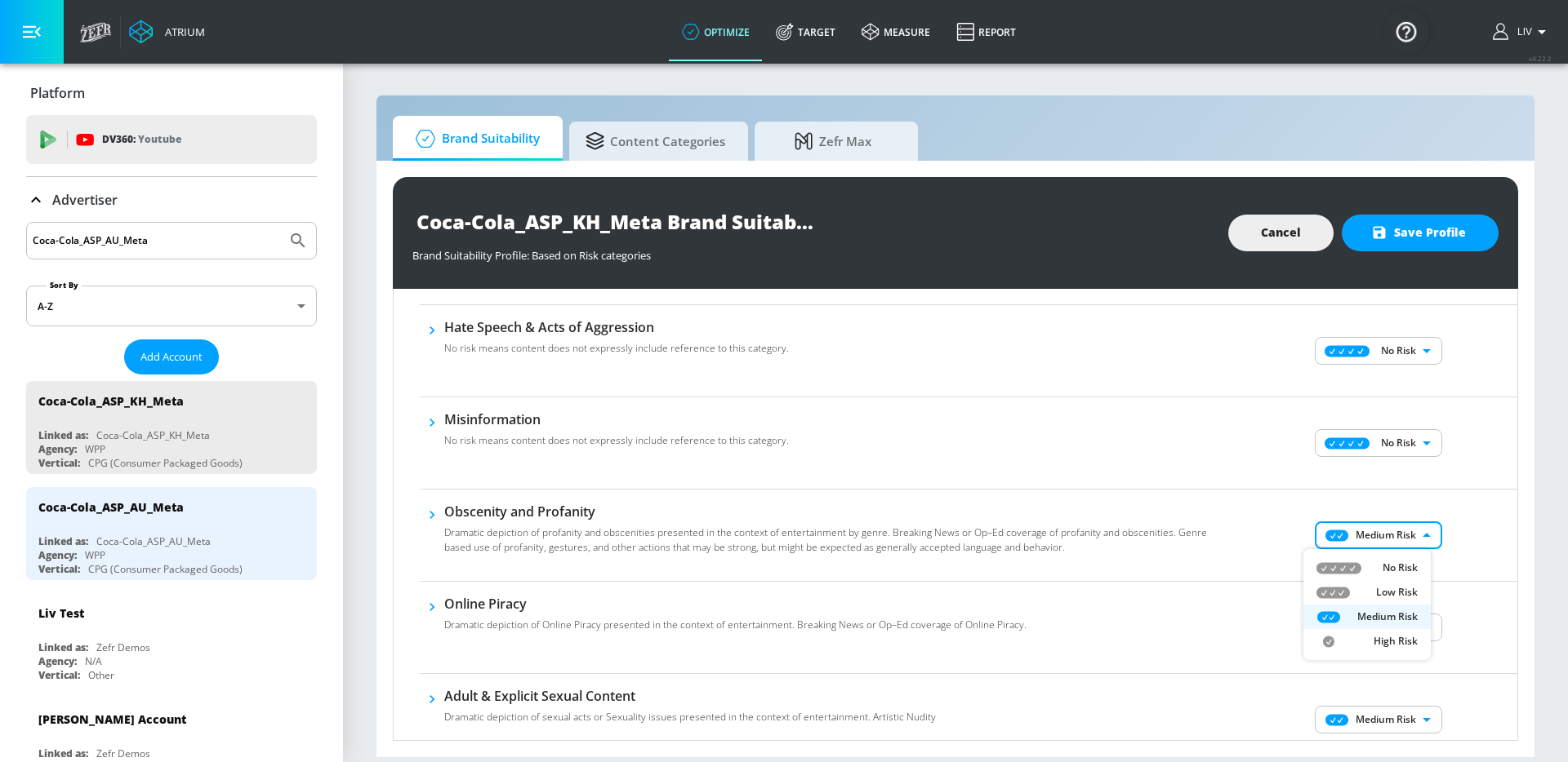
click at [1368, 560] on div "No Risk" at bounding box center [1366, 567] width 101 height 15
type input "MINIMAL"
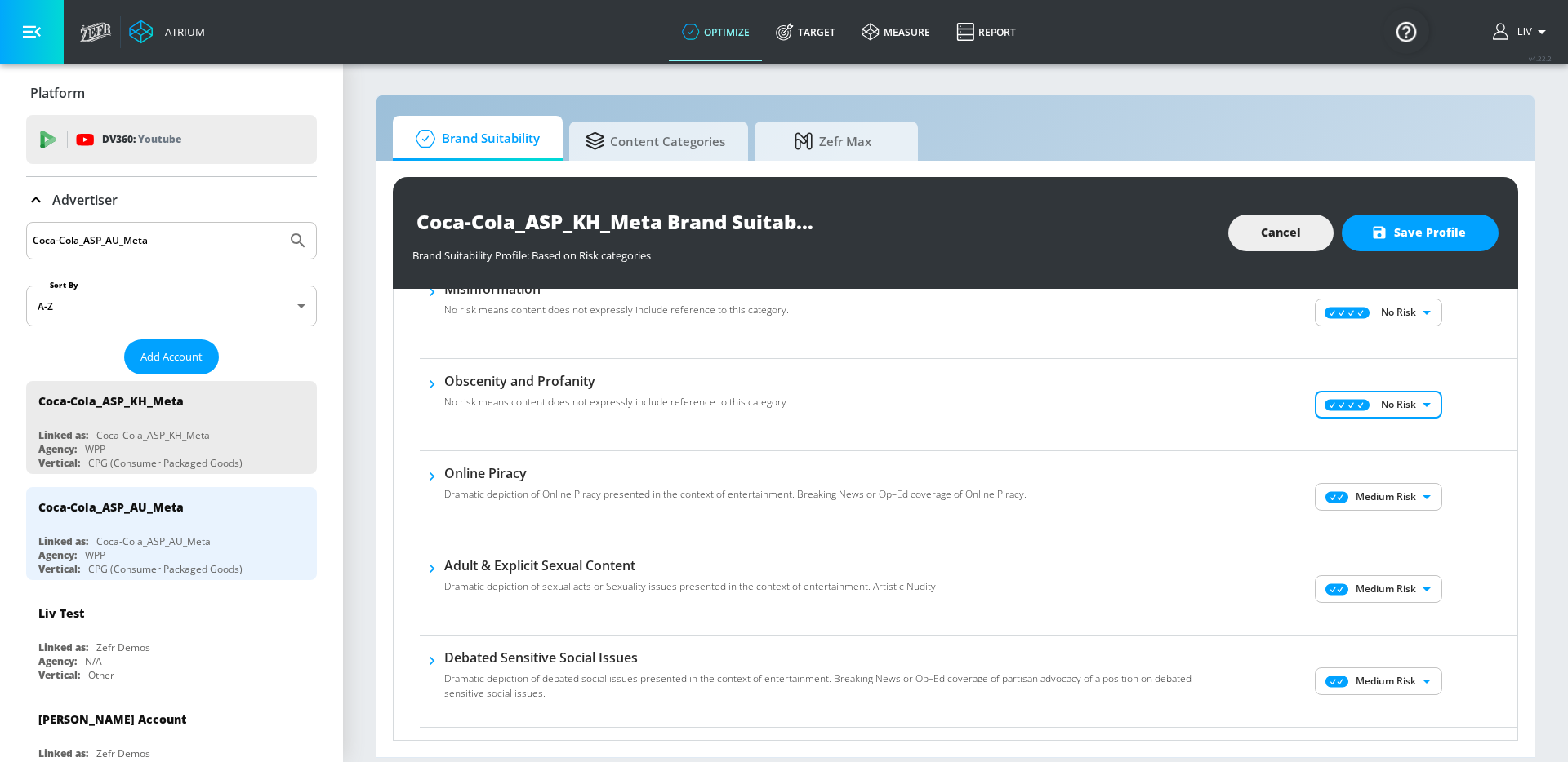
scroll to position [634, 0]
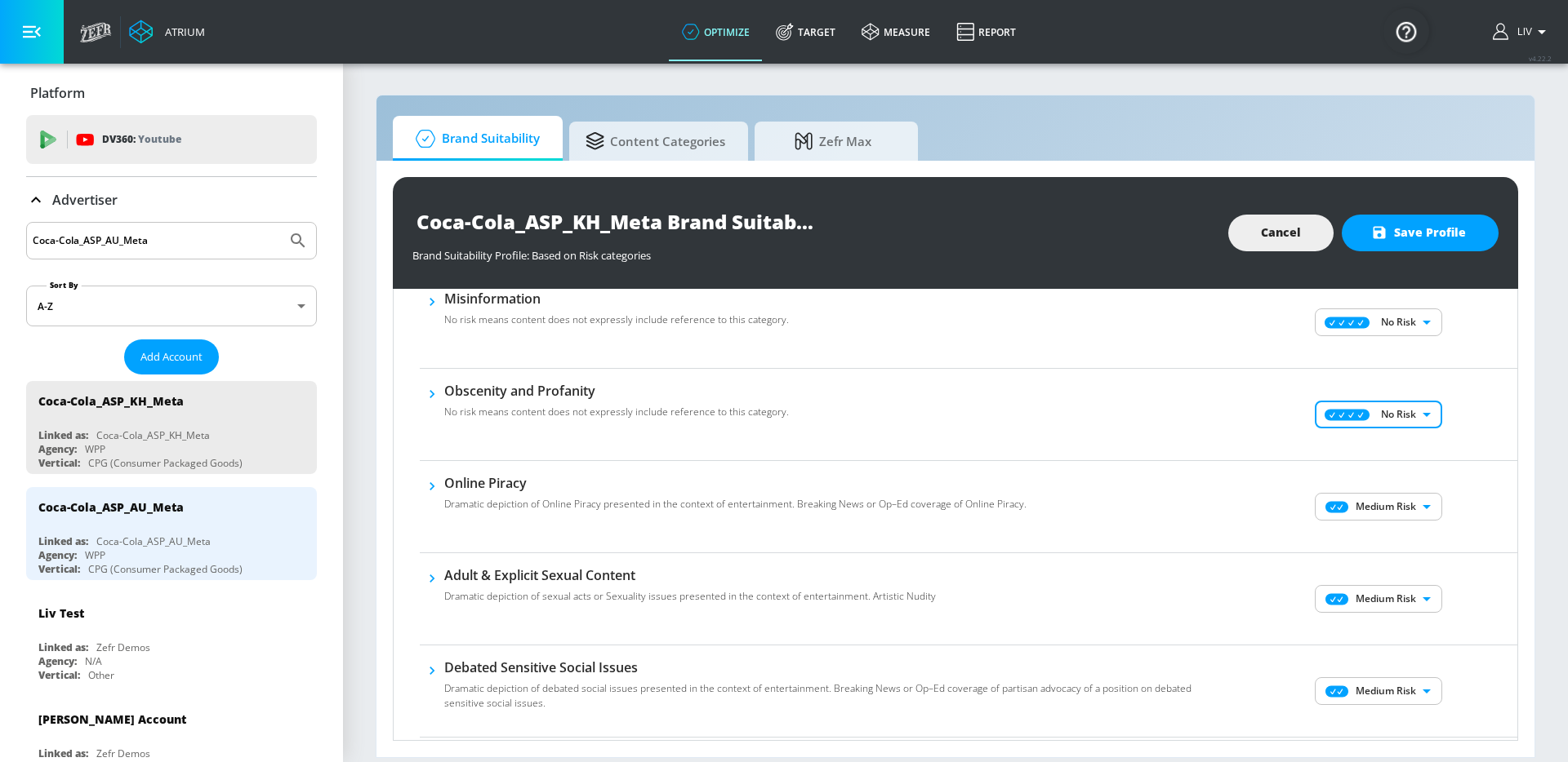
click at [1399, 503] on body "Atrium optimize Target measure Report optimize Target measure Report v 4.22.2 L…" at bounding box center [784, 381] width 1568 height 762
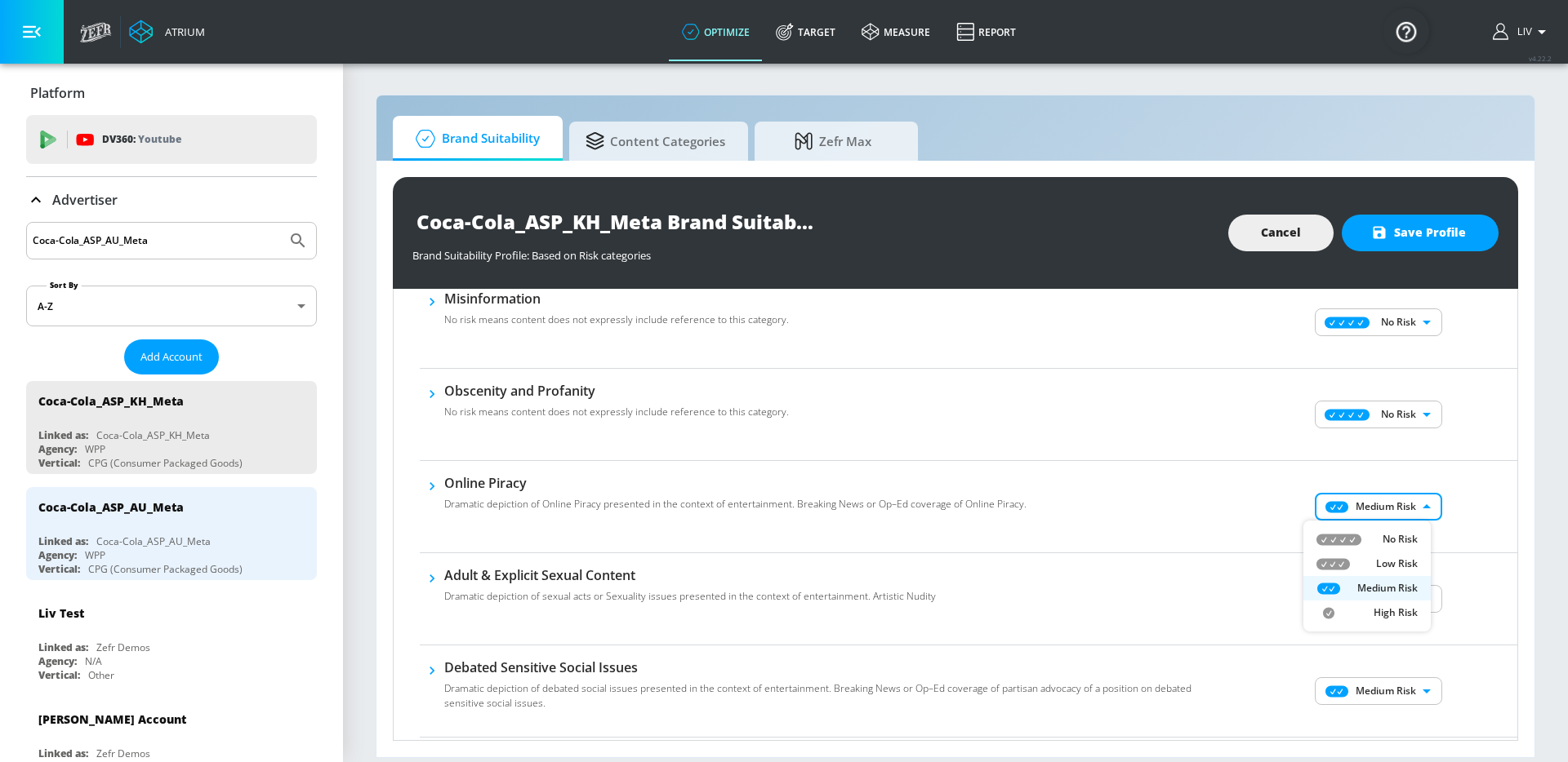
click at [1402, 528] on li "No Risk" at bounding box center [1367, 540] width 128 height 24
type input "MINIMAL"
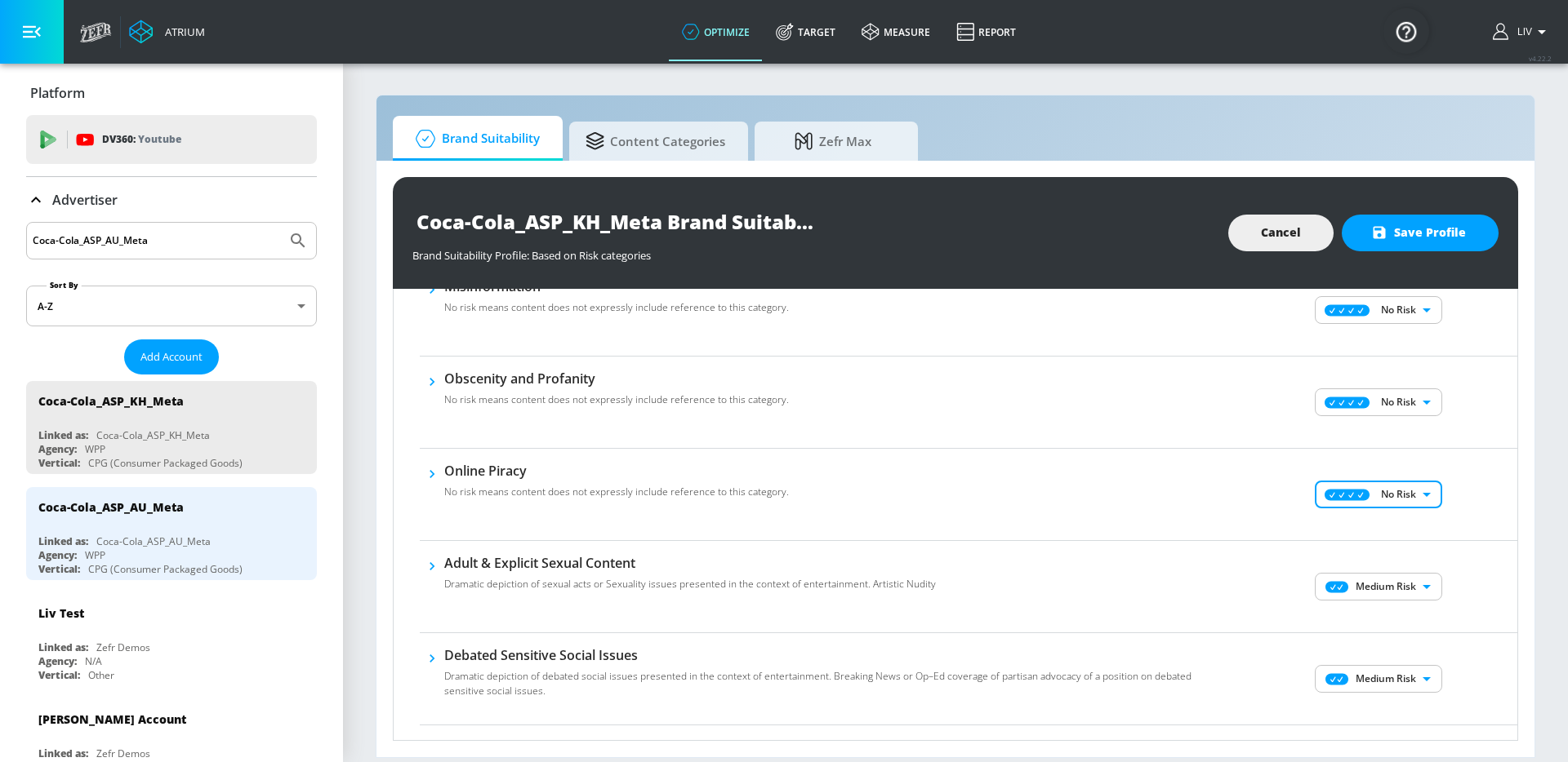
scroll to position [664, 0]
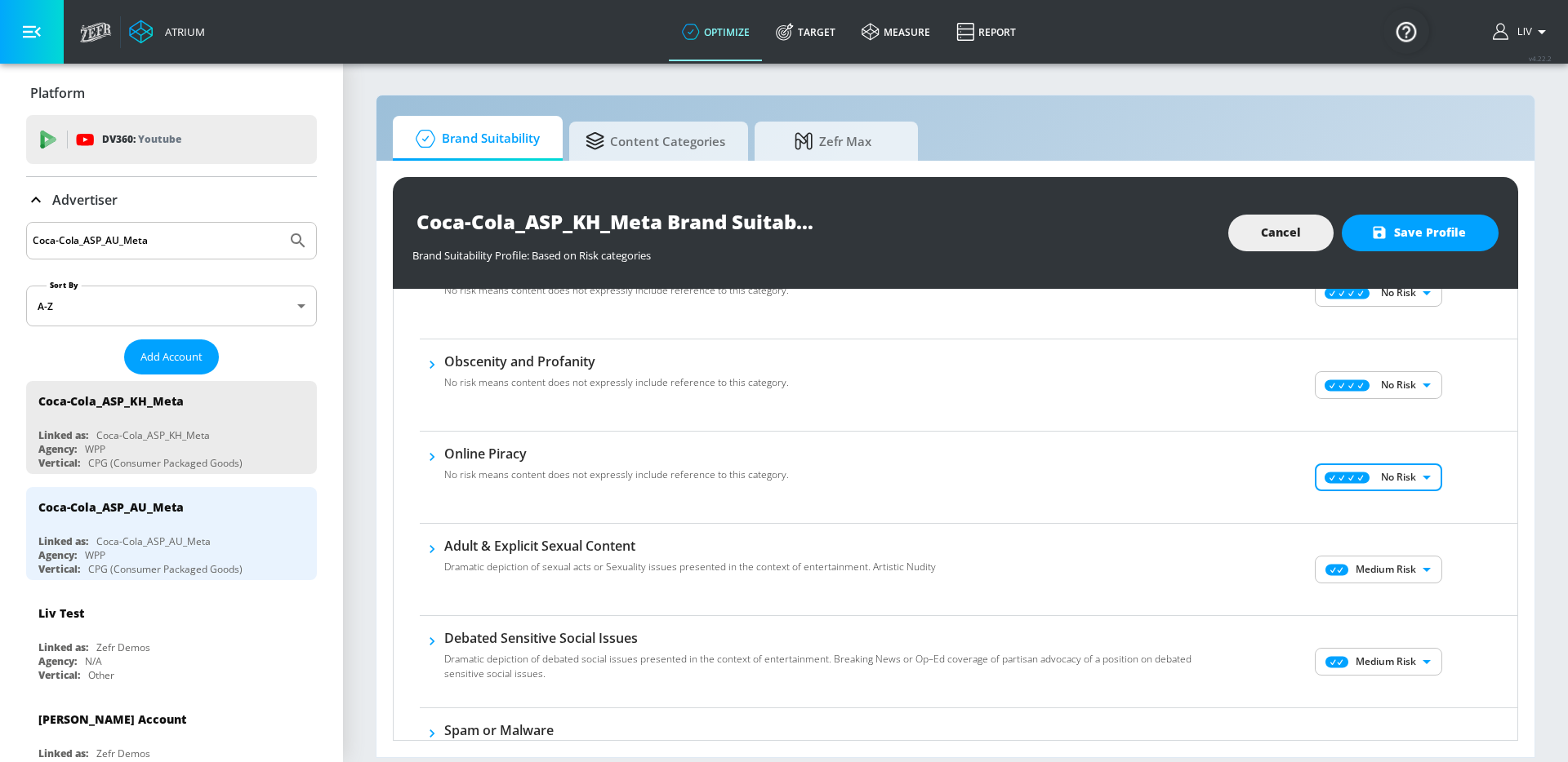
click at [1413, 567] on body "Atrium optimize Target measure Report optimize Target measure Report v 4.22.2 L…" at bounding box center [784, 381] width 1568 height 762
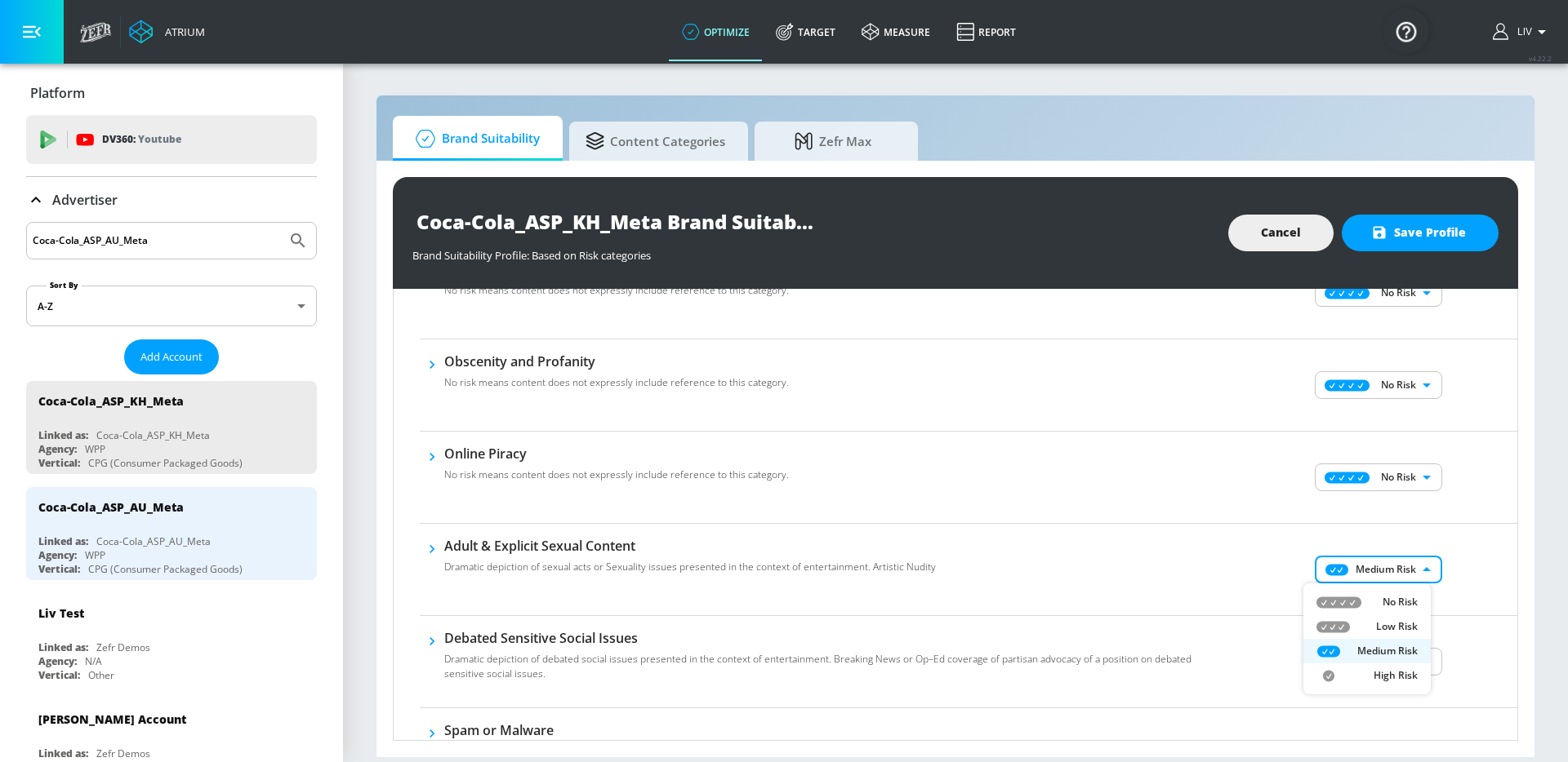
click at [1414, 597] on p "No Risk" at bounding box center [1400, 602] width 35 height 15
type input "MINIMAL"
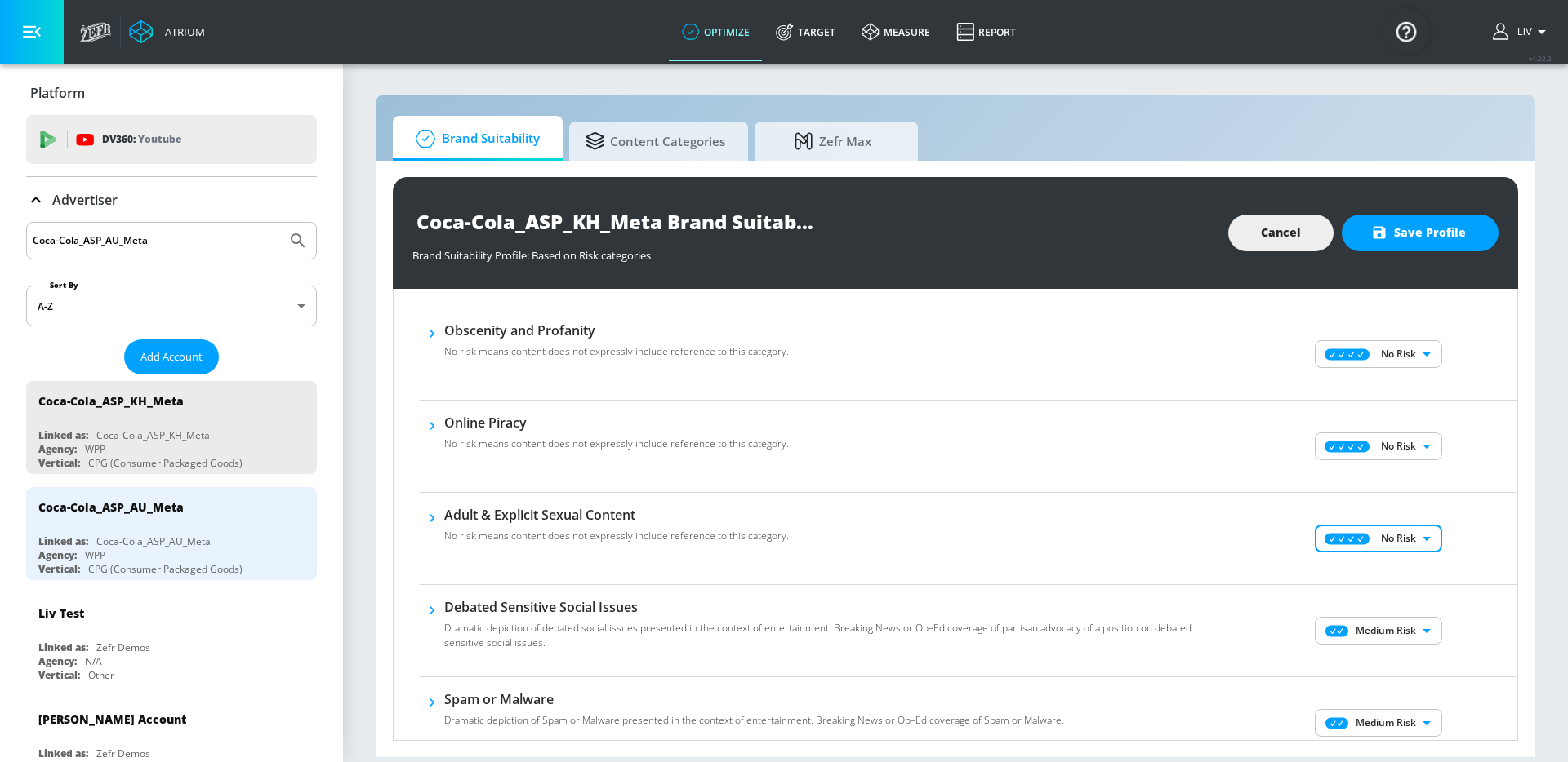
scroll to position [696, 0]
click at [1427, 621] on body "Atrium optimize Target measure Report optimize Target measure Report v 4.22.2 L…" at bounding box center [784, 381] width 1568 height 762
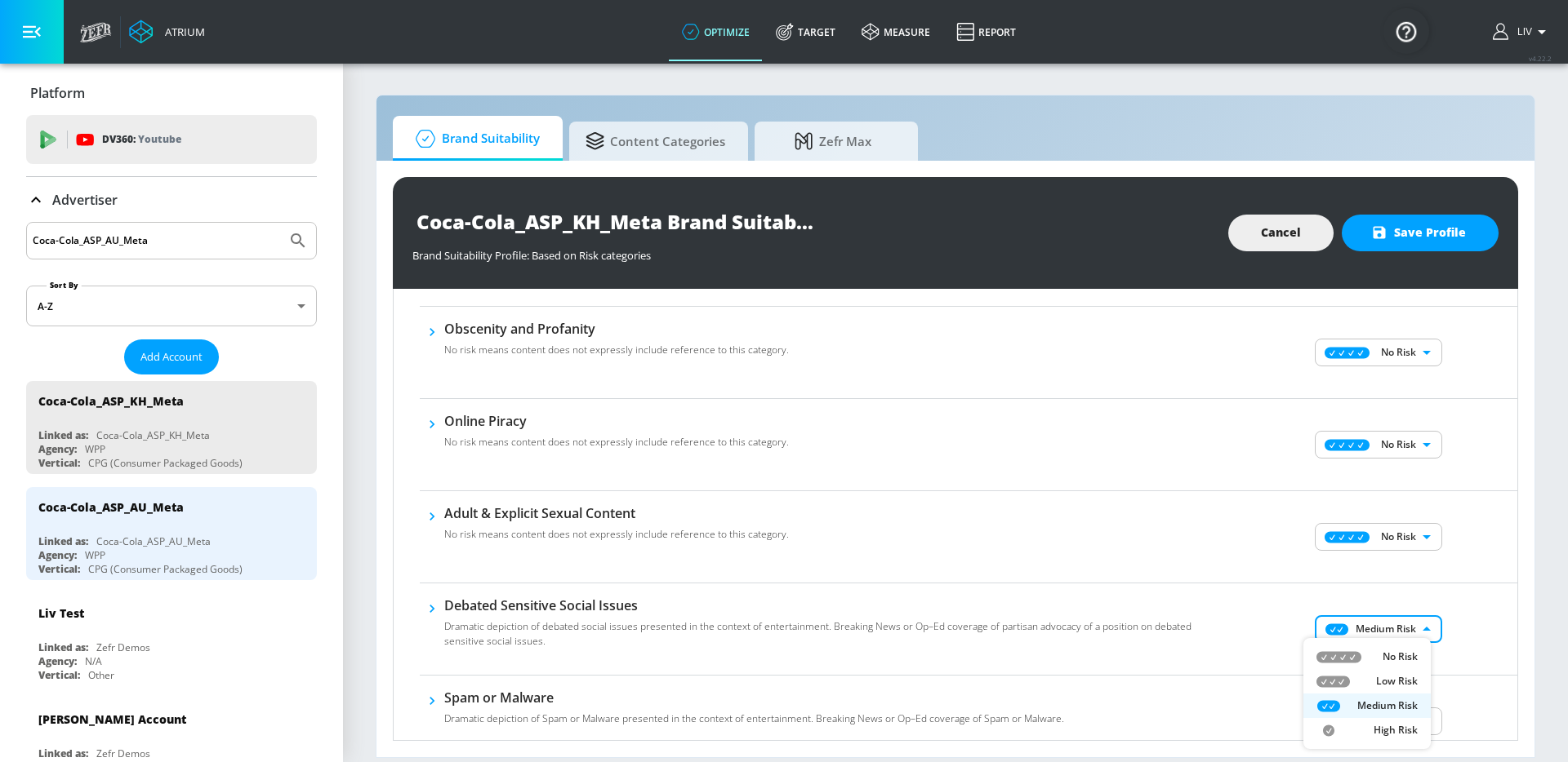
click at [1416, 657] on p "No Risk" at bounding box center [1400, 657] width 35 height 15
type input "MINIMAL"
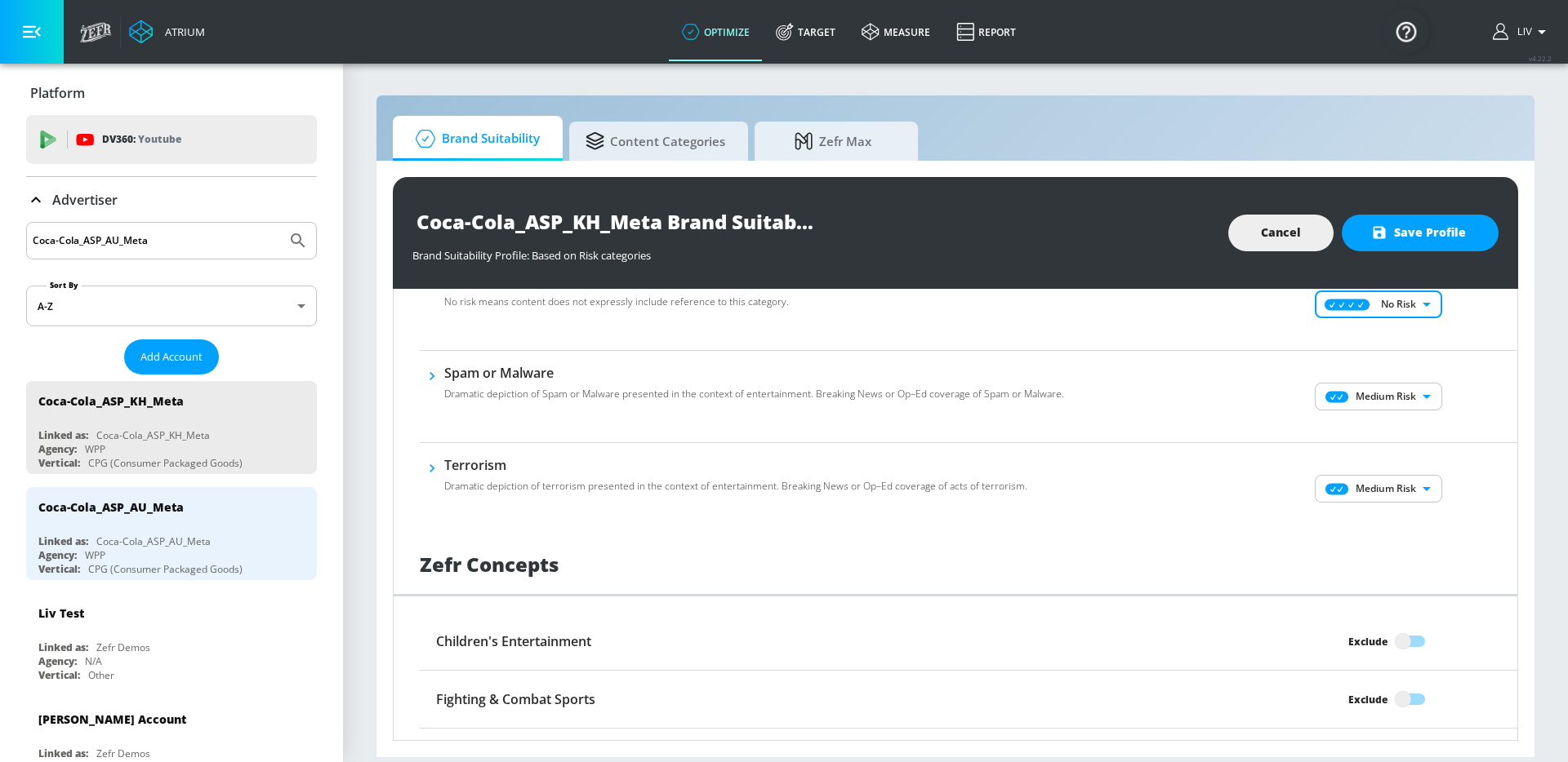
scroll to position [871, 0]
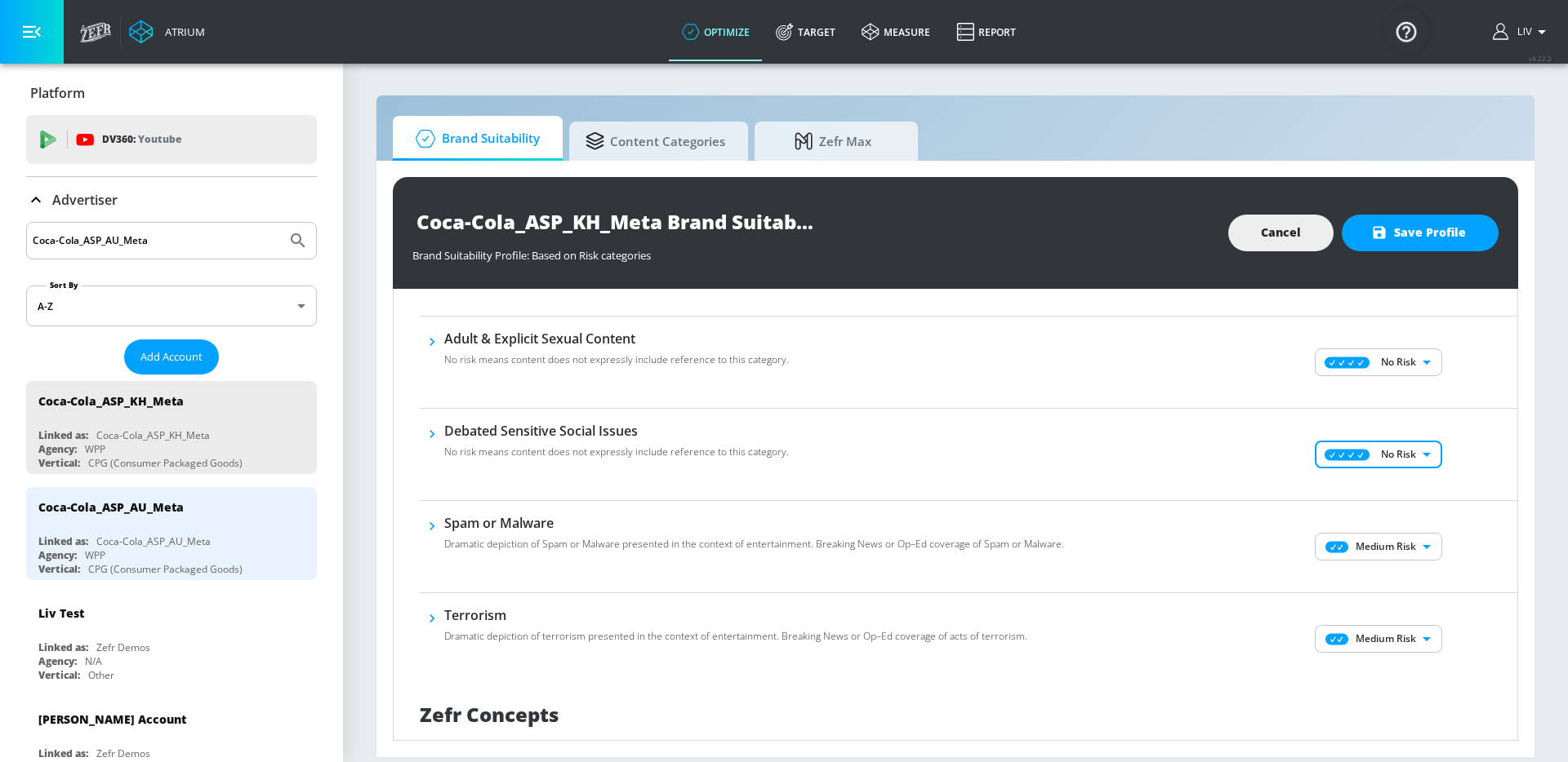
click at [1351, 550] on body "Atrium optimize Target measure Report optimize Target measure Report v 4.22.2 L…" at bounding box center [784, 381] width 1568 height 762
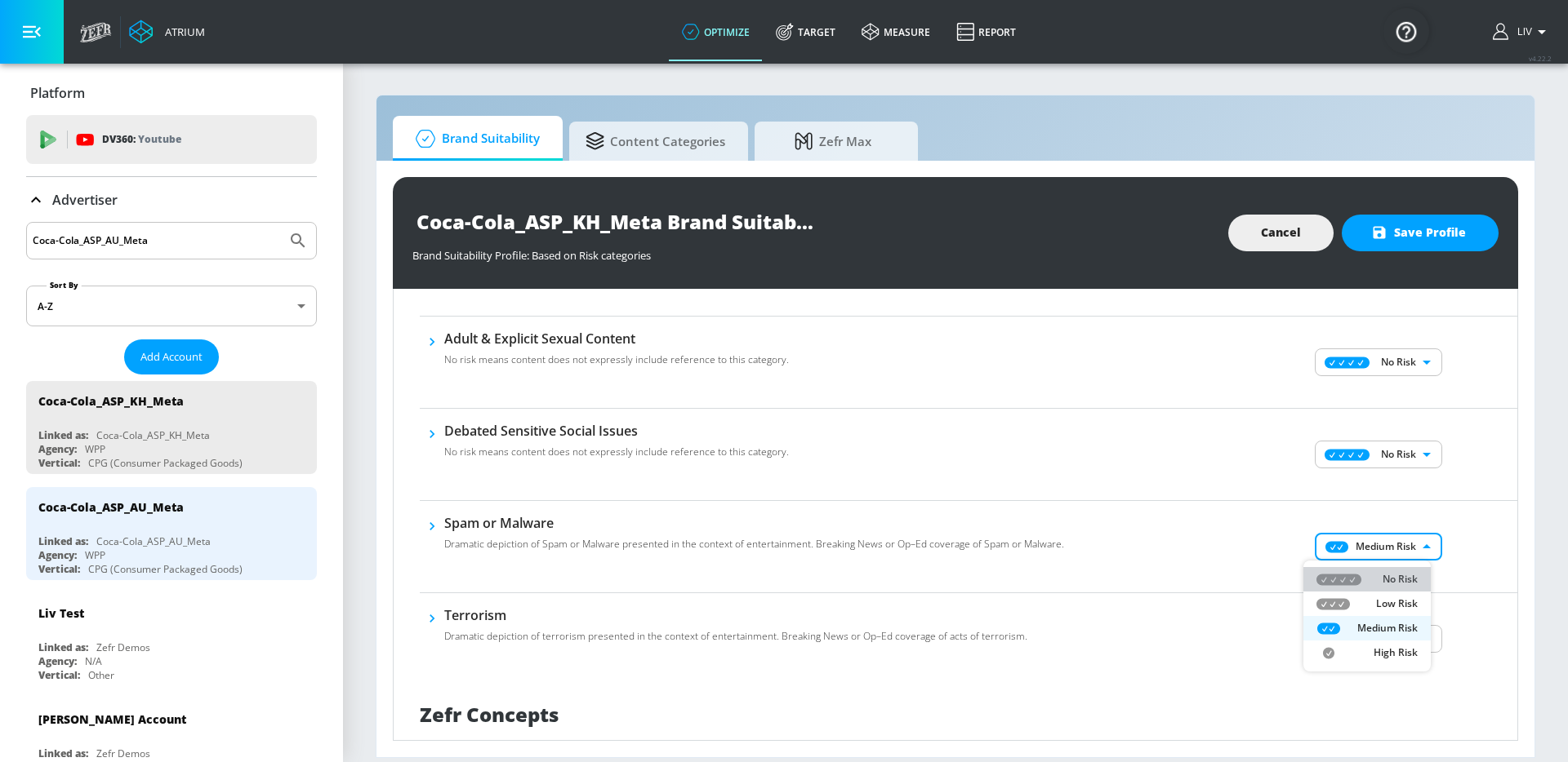
click at [1359, 570] on li "No Risk" at bounding box center [1367, 579] width 128 height 24
type input "MINIMAL"
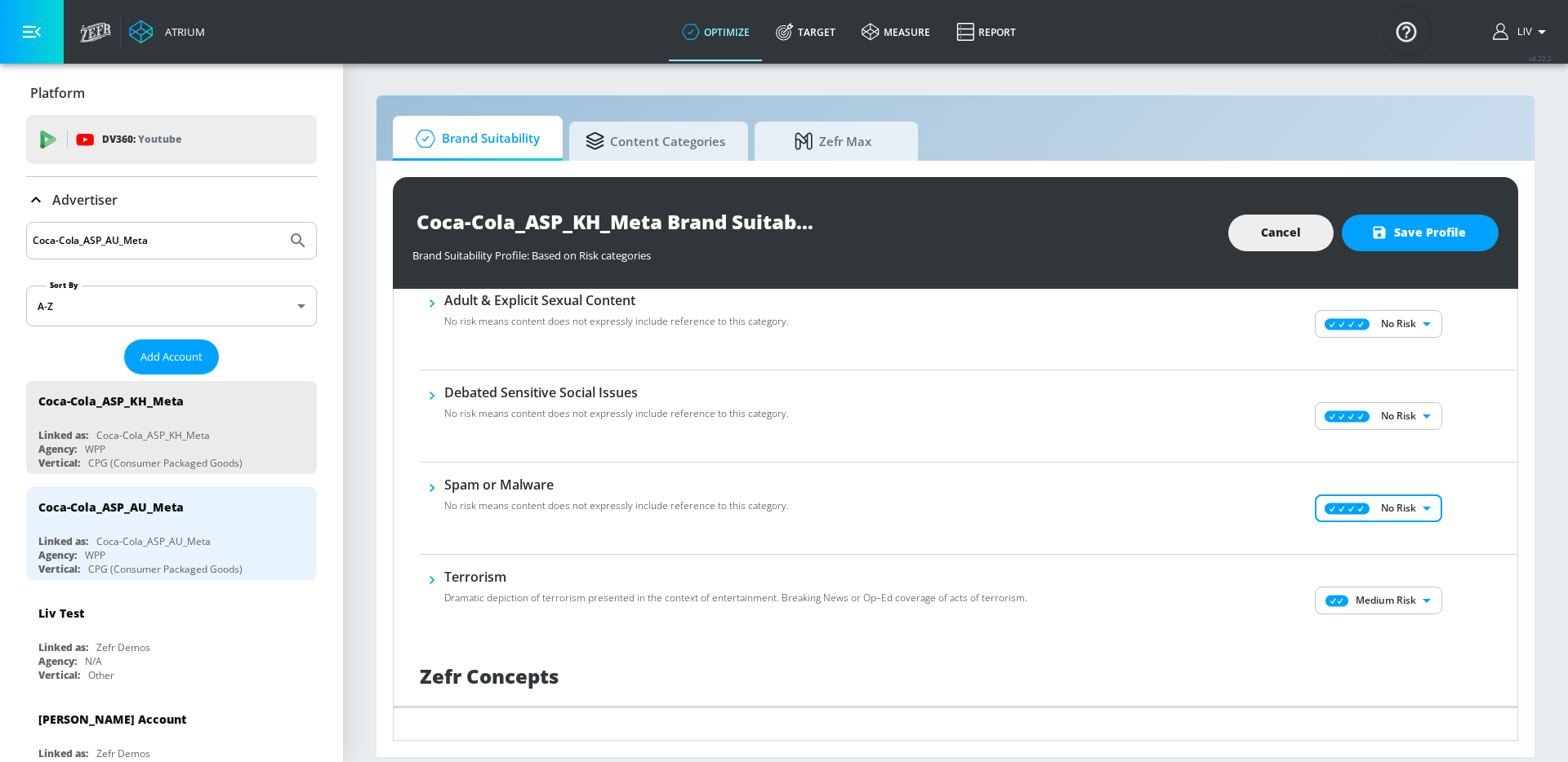
scroll to position [928, 0]
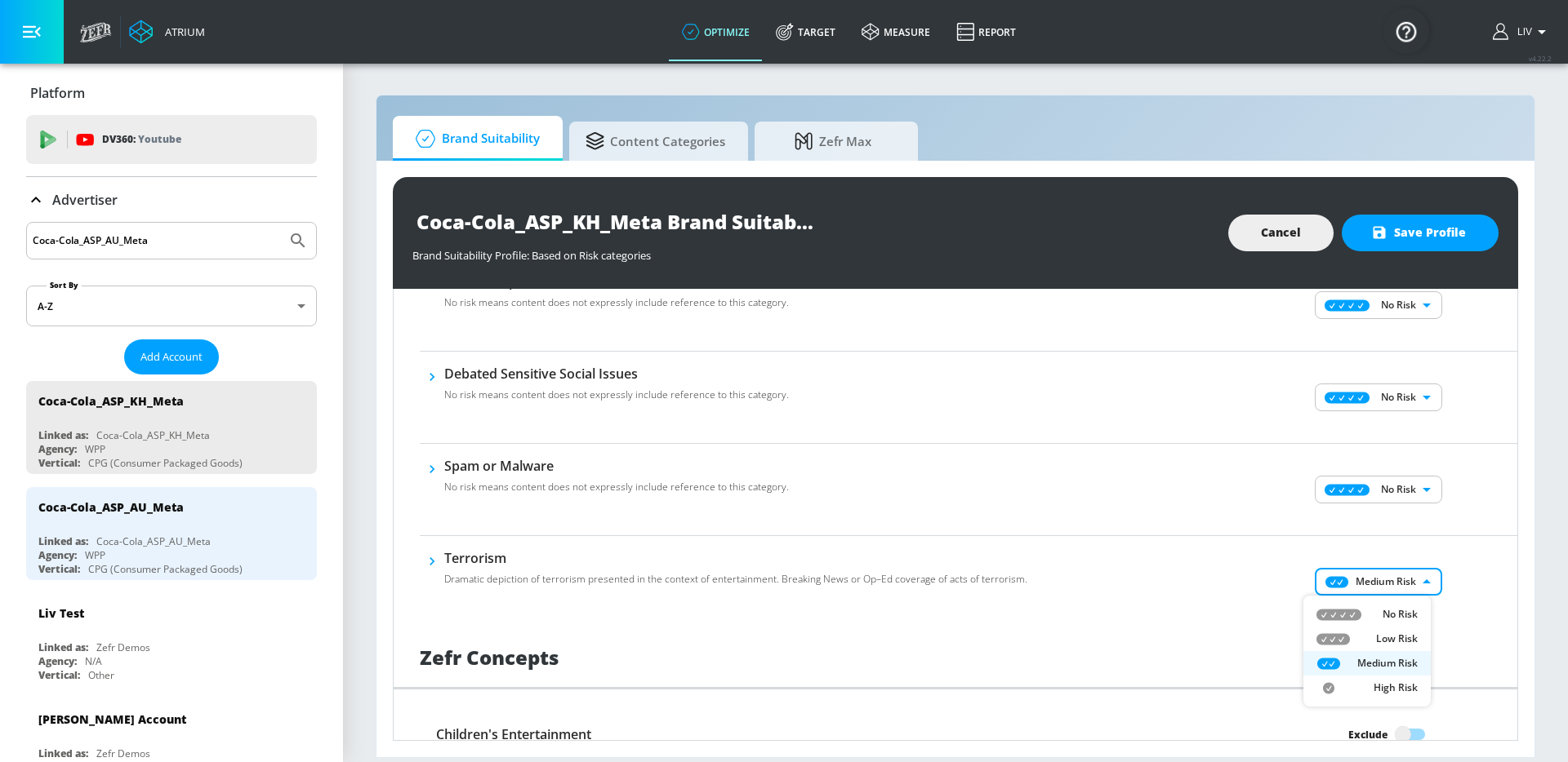
click at [1375, 580] on body "Atrium optimize Target measure Report optimize Target measure Report v 4.22.2 L…" at bounding box center [784, 381] width 1568 height 762
click at [1384, 613] on p "No Risk" at bounding box center [1400, 614] width 35 height 15
type input "MINIMAL"
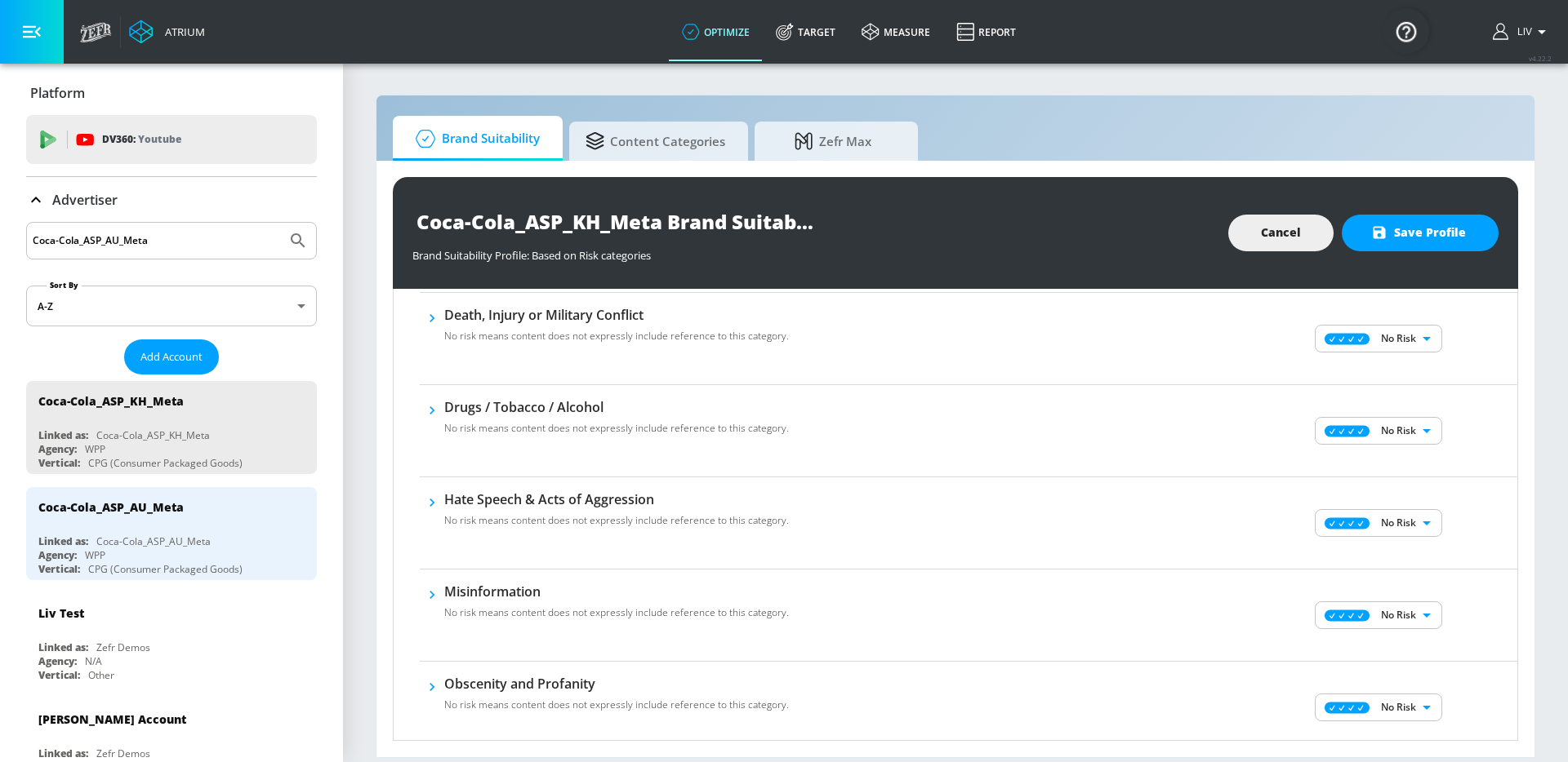
scroll to position [0, 0]
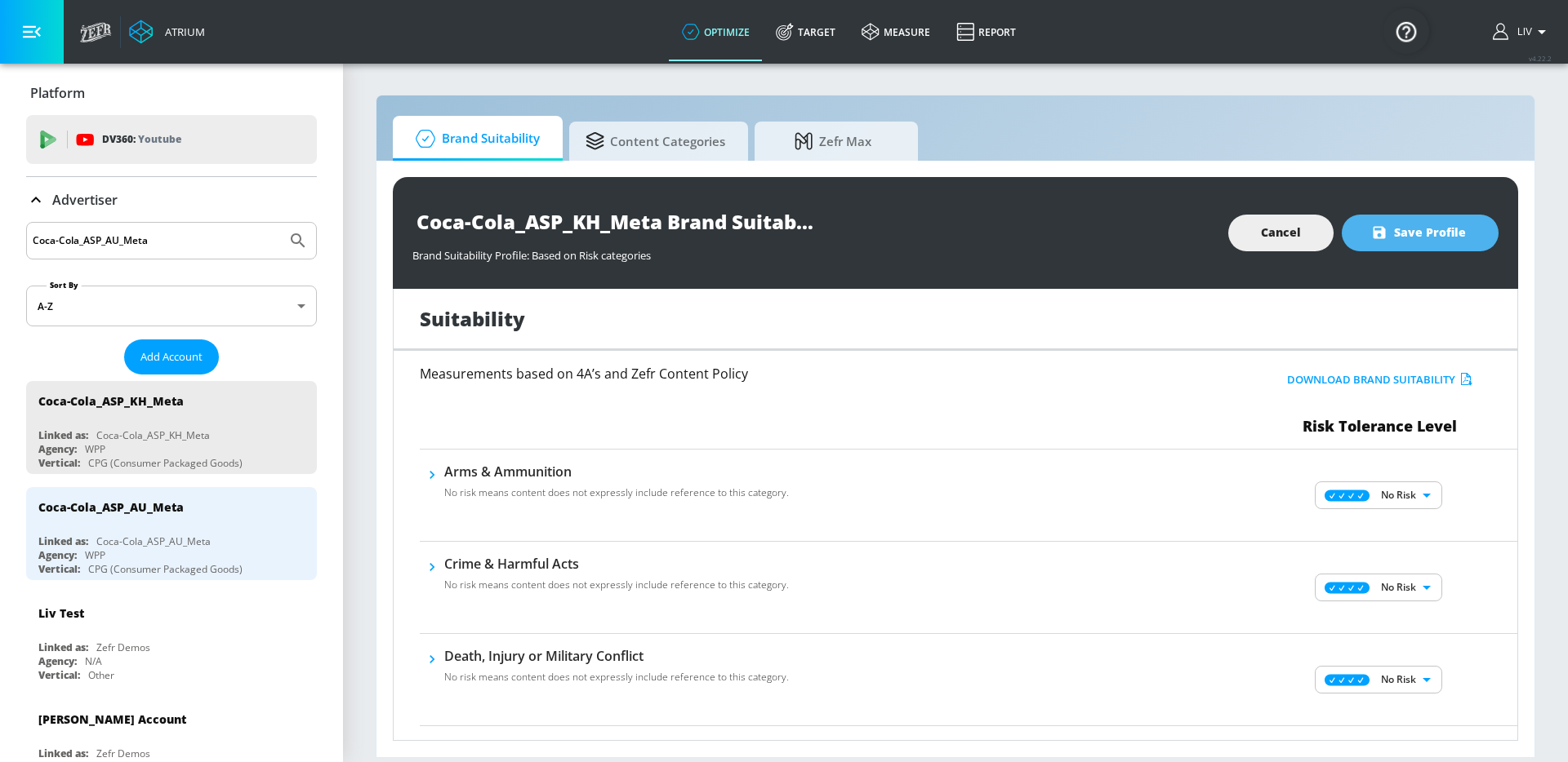
click at [1434, 243] on button "Save Profile" at bounding box center [1420, 233] width 157 height 37
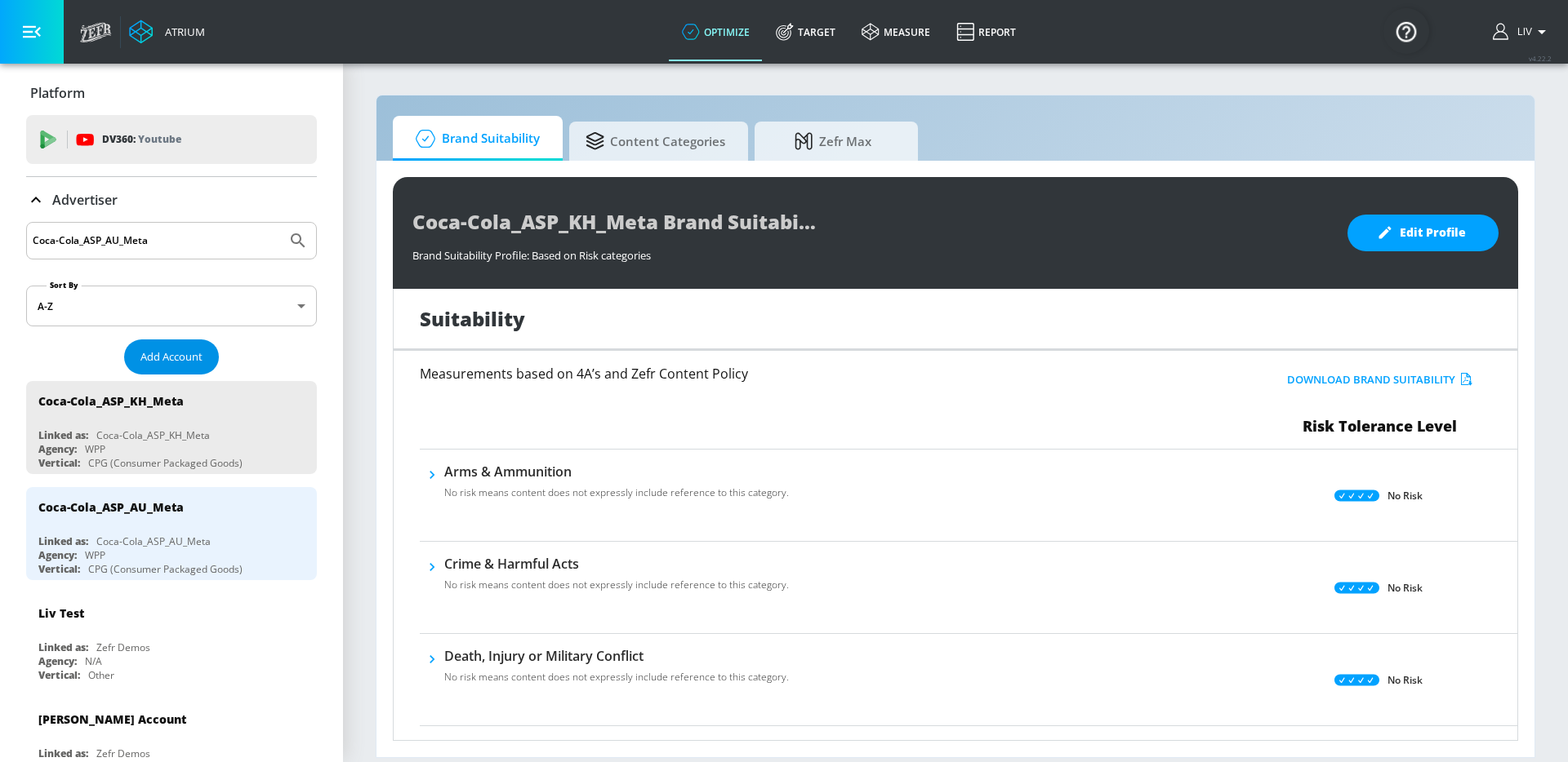
click at [173, 359] on span "Add Account" at bounding box center [172, 357] width 62 height 19
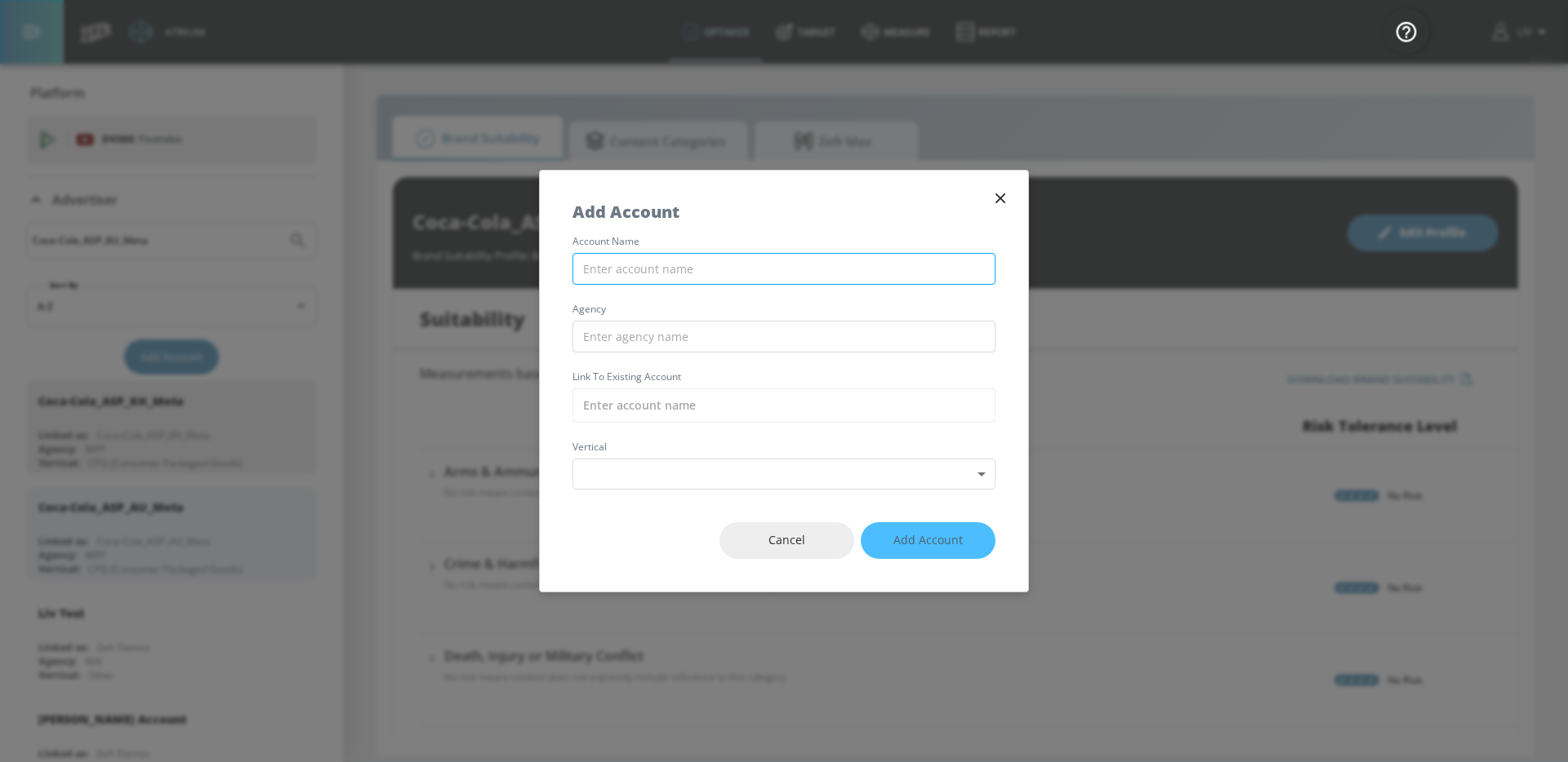
click at [880, 269] on input "text" at bounding box center [784, 268] width 423 height 32
paste input "Coca-Cola_ASP_KH_TikTok"
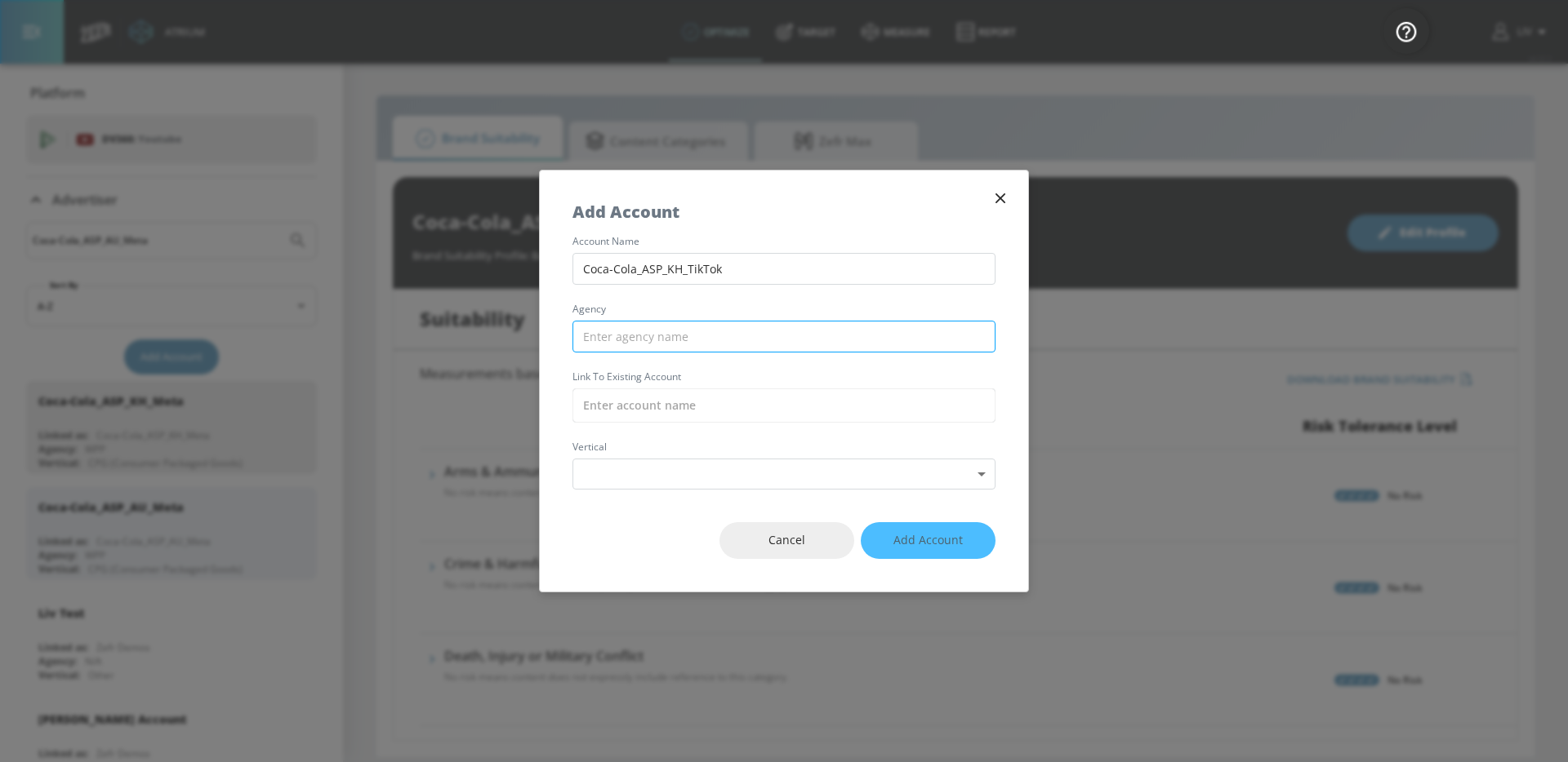
type input "Coca-Cola_ASP_KH_TikTok"
click at [687, 331] on input "text" at bounding box center [784, 336] width 423 height 32
type input "WPP"
click at [725, 422] on input "text" at bounding box center [784, 406] width 423 height 34
paste input "Coca-Cola_ASP_KH_TikTok"
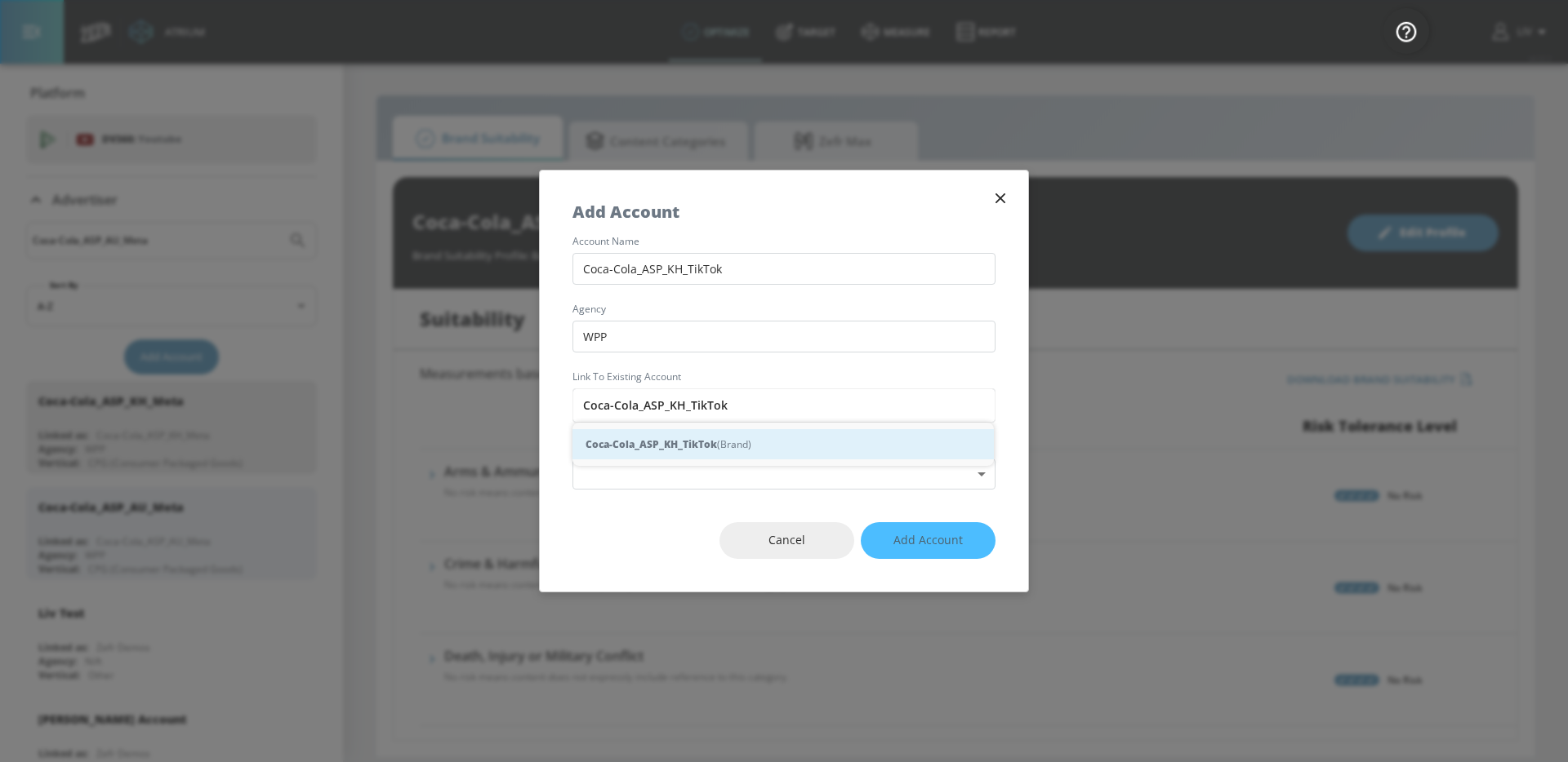
click at [726, 434] on div "Coca-Cola_ASP_KH_TikTok (Brand)" at bounding box center [783, 444] width 421 height 30
type input "Coca-Cola_ASP_KH_TikTok (Brand)"
click at [719, 479] on body "Atrium optimize Target measure Report optimize Target measure Report v 4.22.2 L…" at bounding box center [784, 381] width 1568 height 762
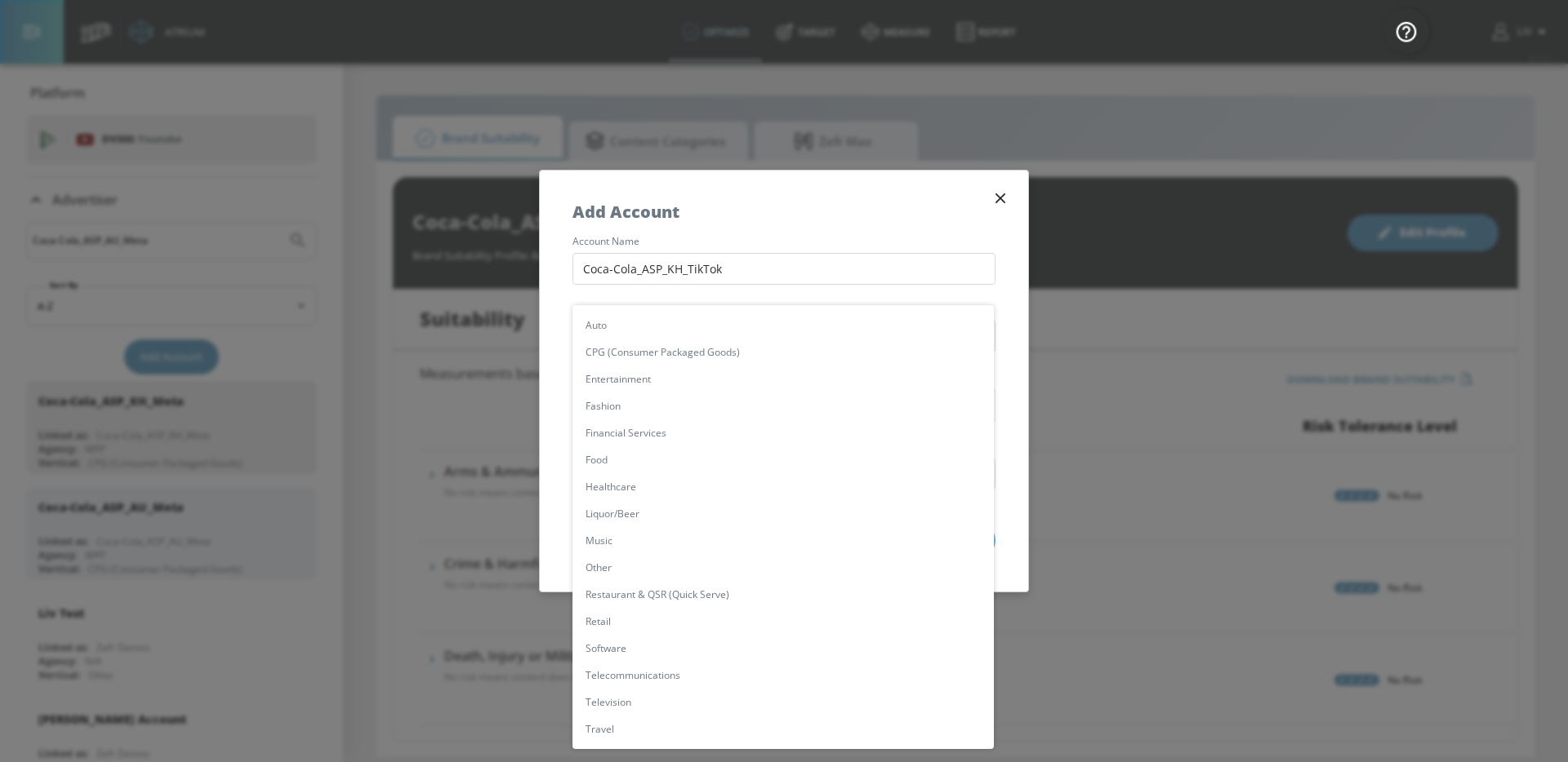
click at [718, 345] on li "CPG (Consumer Packaged Goods)" at bounding box center [783, 352] width 421 height 27
type input "[object Object]"
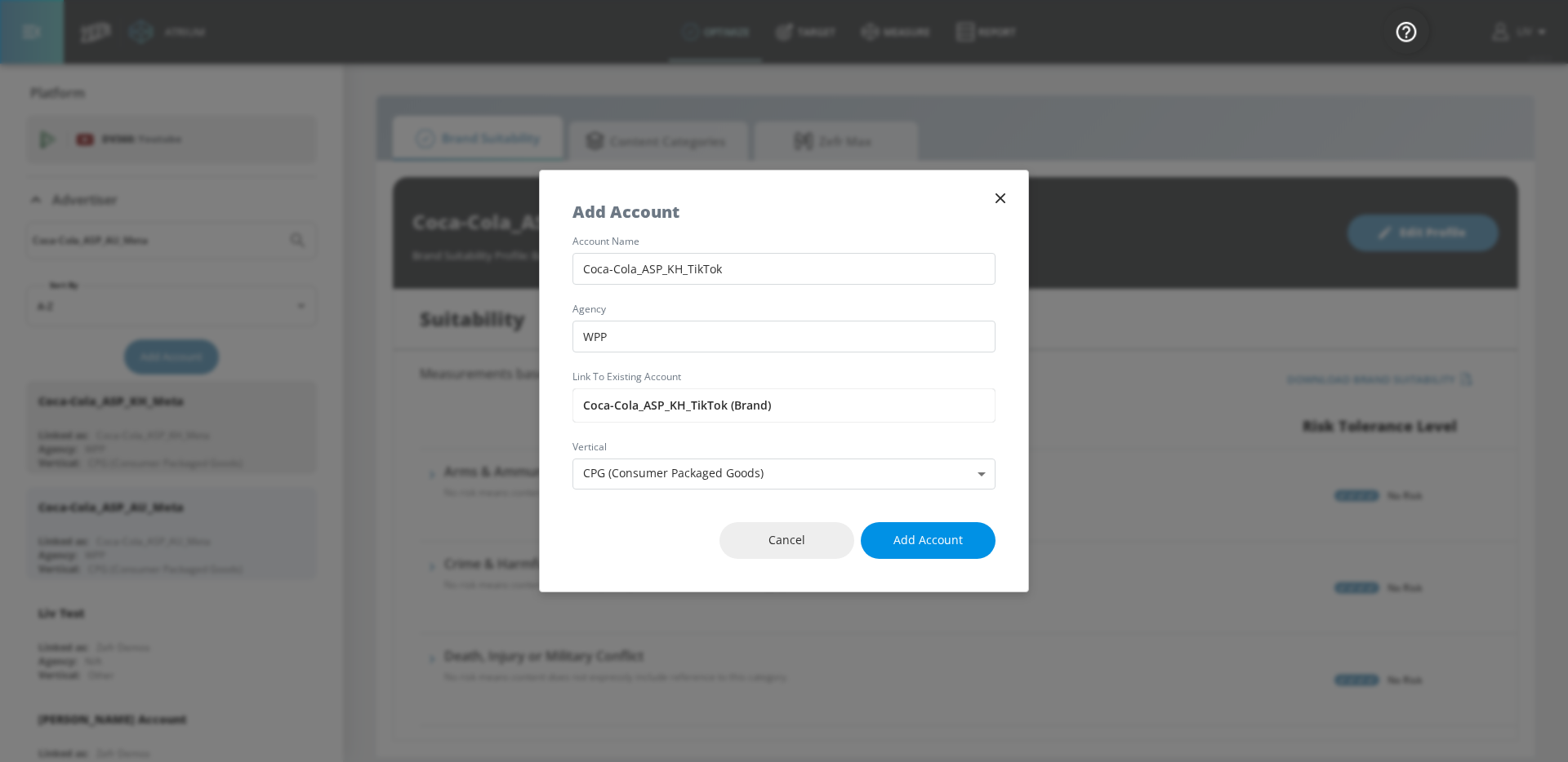
click at [958, 555] on button "Add Account" at bounding box center [928, 540] width 135 height 37
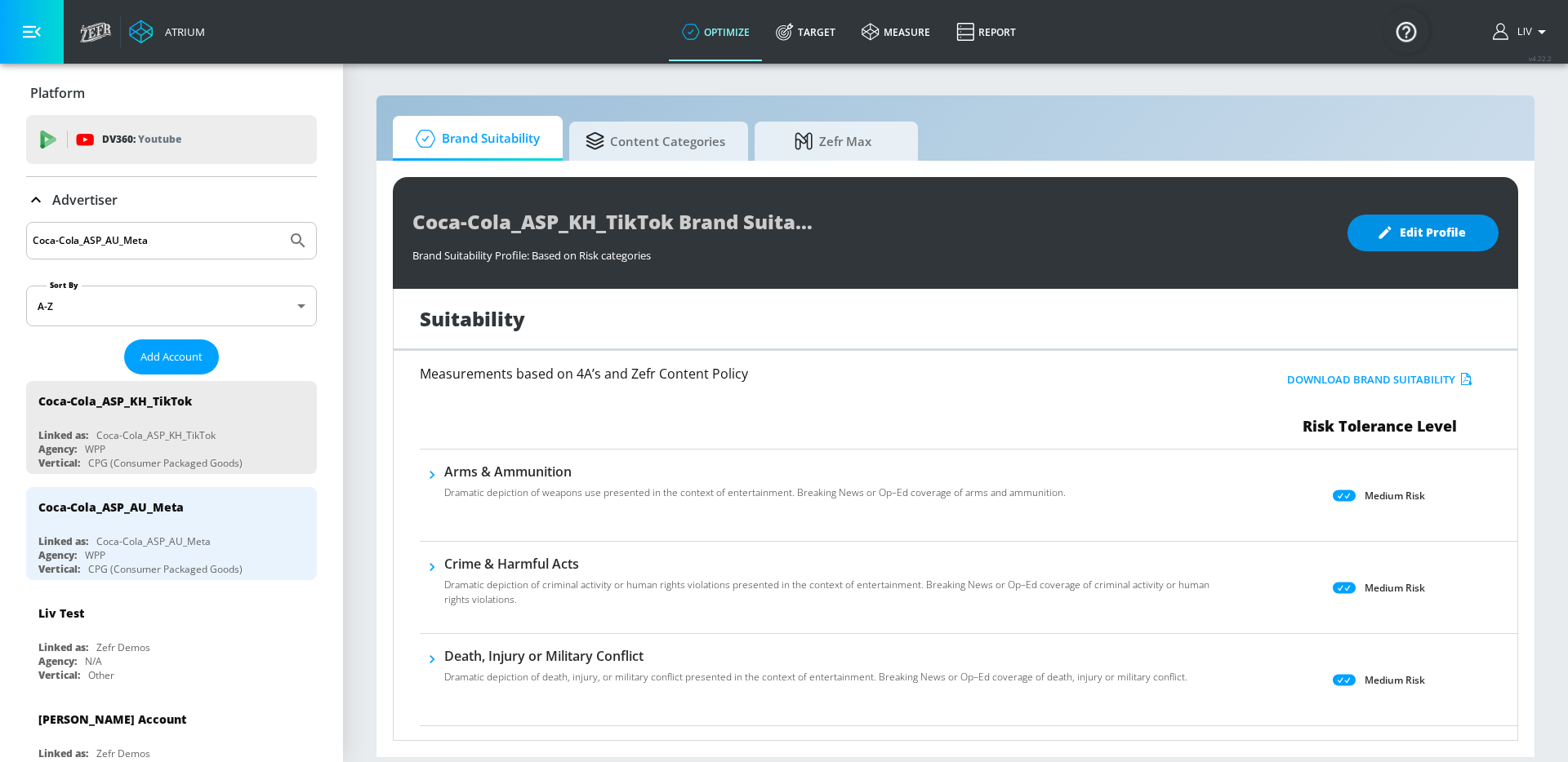
click at [1446, 224] on span "Edit Profile" at bounding box center [1422, 233] width 85 height 21
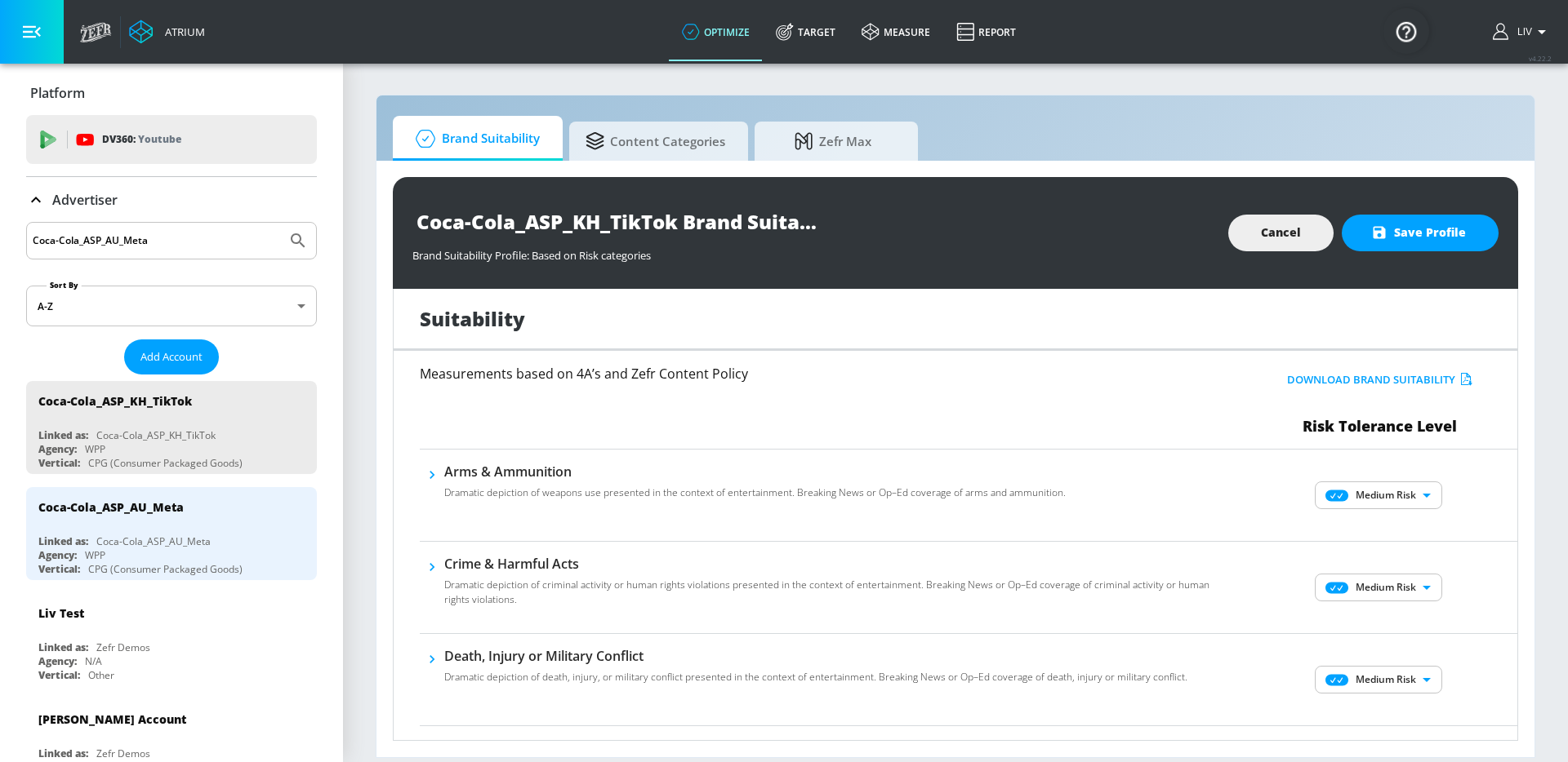
scroll to position [3, 0]
click at [1360, 478] on body "Atrium optimize Target measure Report optimize Target measure Report v 4.22.2 L…" at bounding box center [784, 381] width 1568 height 762
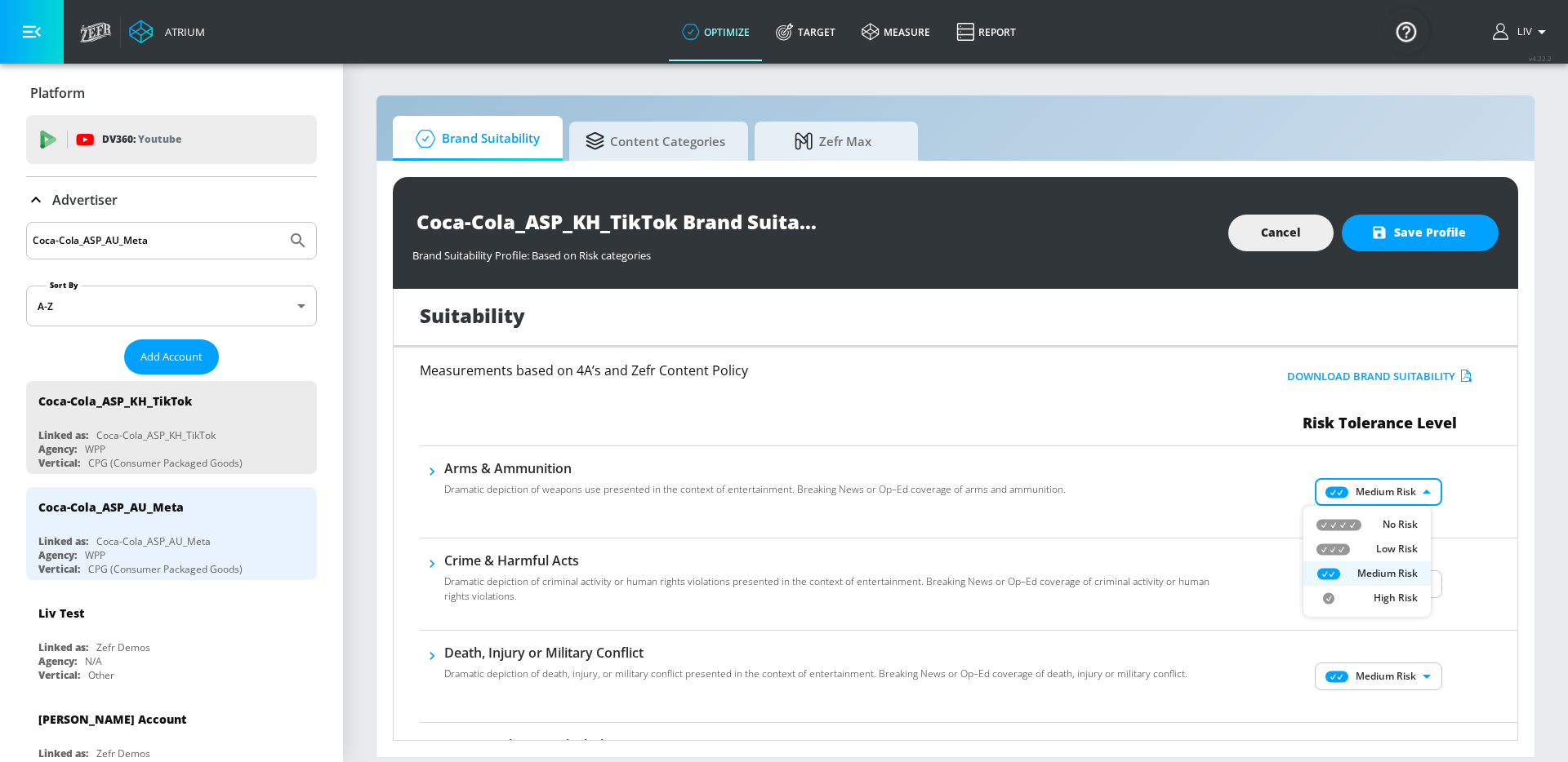
click at [1369, 515] on li "No Risk" at bounding box center [1367, 524] width 128 height 24
type input "MINIMAL"
click at [1397, 575] on body "Atrium optimize Target measure Report optimize Target measure Report v 4.22.2 L…" at bounding box center [784, 381] width 1568 height 762
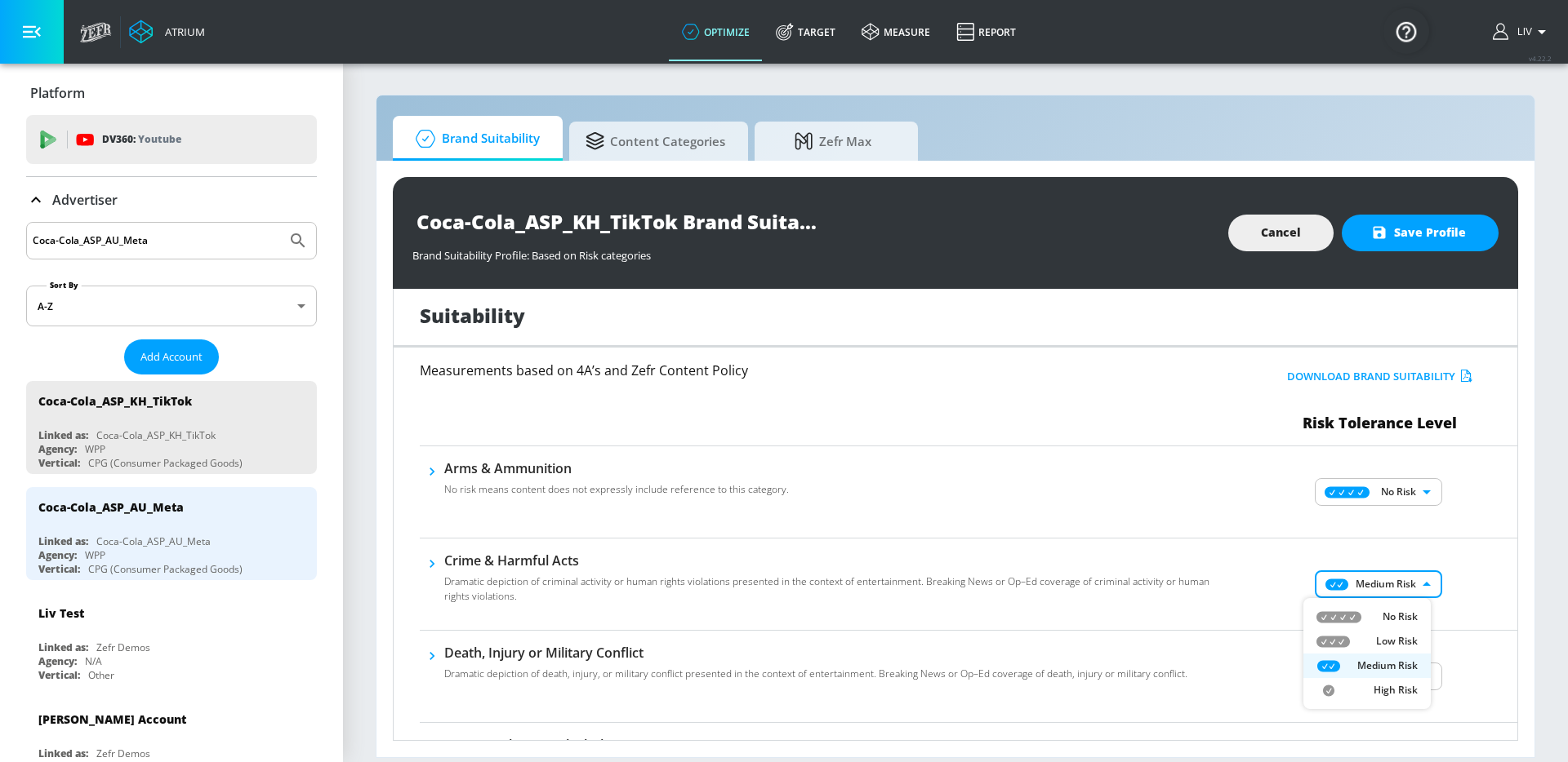
click at [1408, 606] on li "No Risk" at bounding box center [1367, 616] width 128 height 24
type input "MINIMAL"
click at [1268, 572] on div "No Risk MINIMAL ​" at bounding box center [1380, 584] width 274 height 66
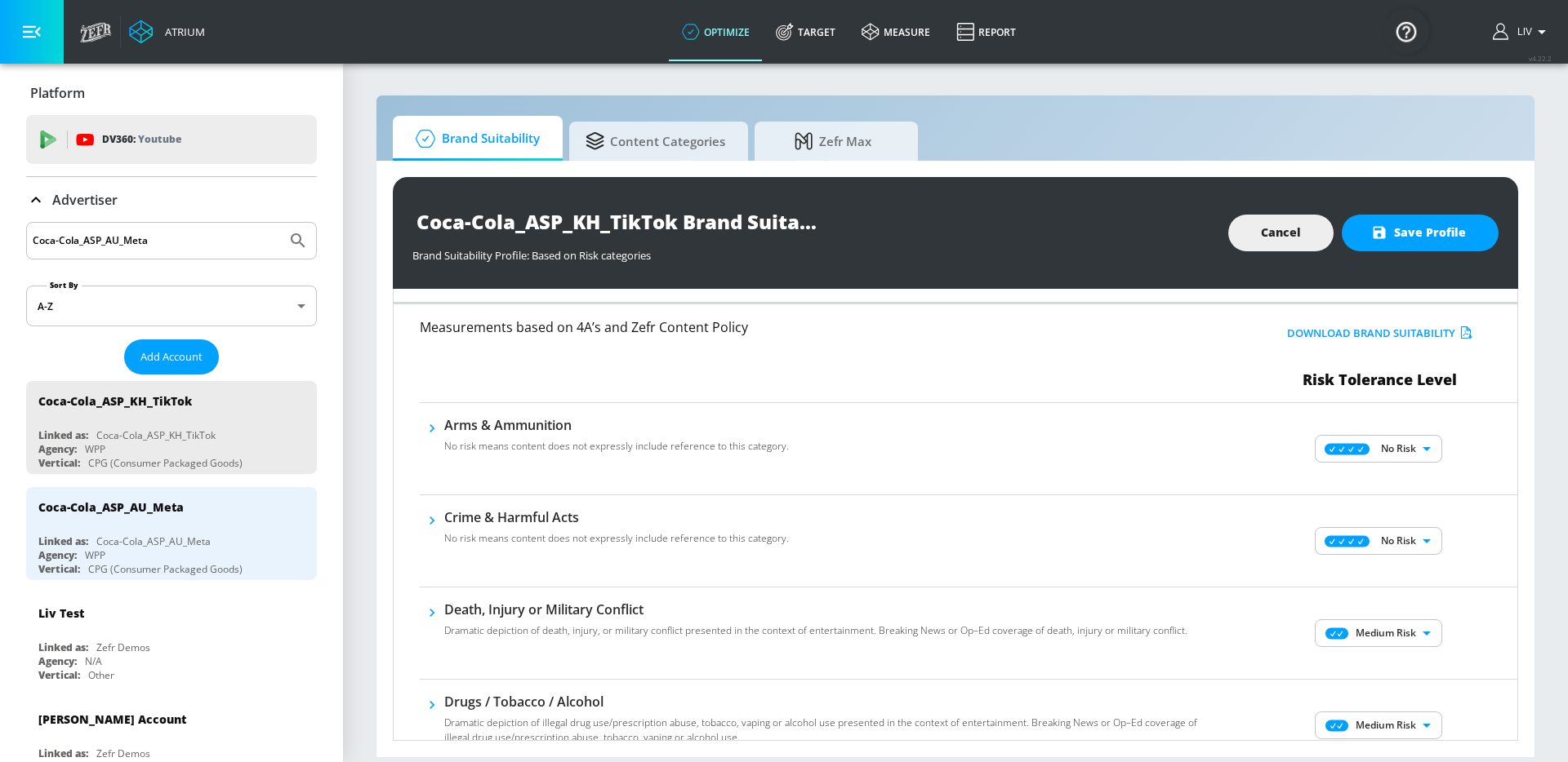
scroll to position [142, 0]
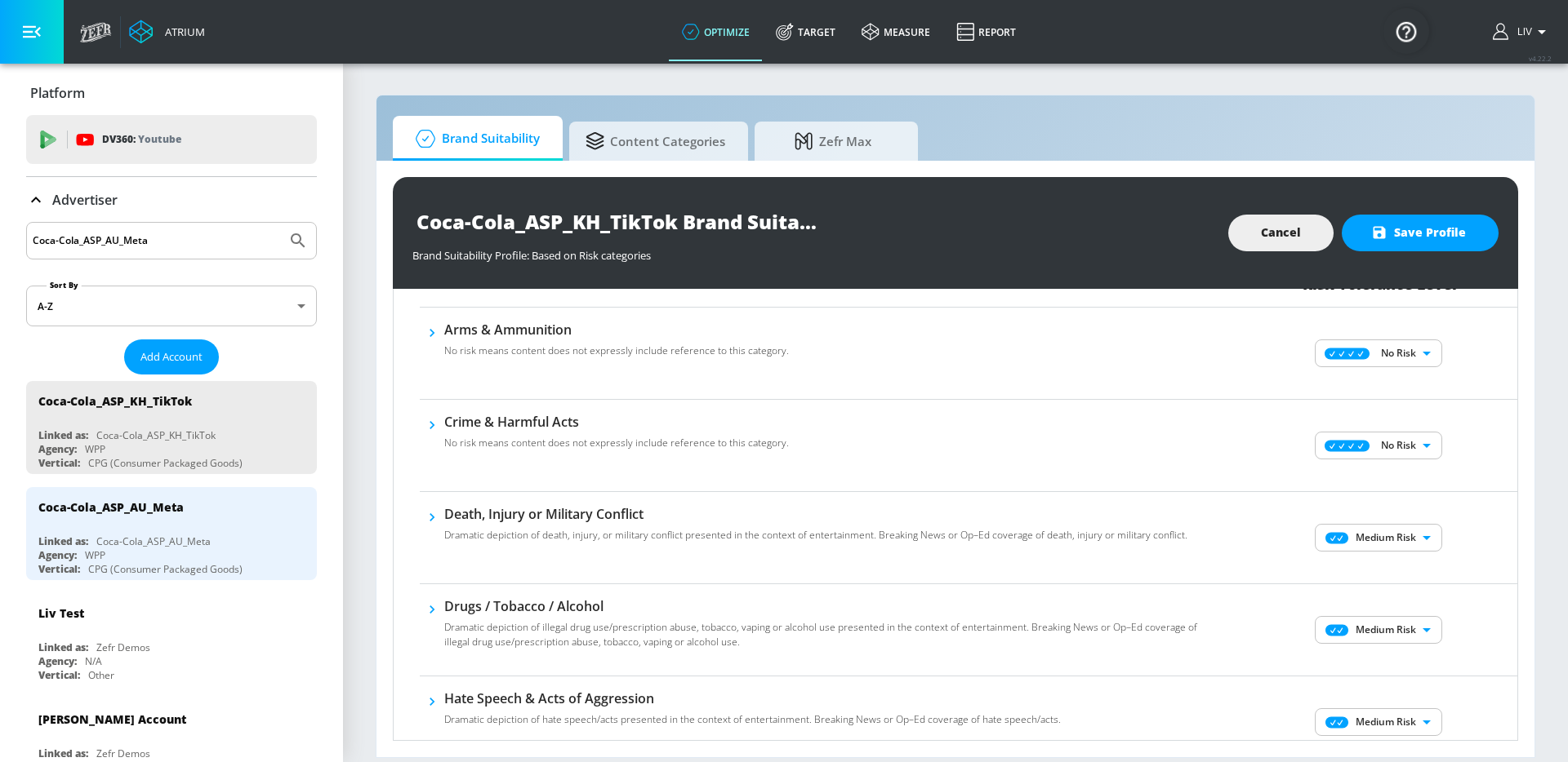
click at [1339, 547] on body "Atrium optimize Target measure Report optimize Target measure Report v 4.22.2 L…" at bounding box center [784, 381] width 1568 height 762
click at [1347, 561] on li "No Risk" at bounding box center [1367, 570] width 128 height 24
type input "MINIMAL"
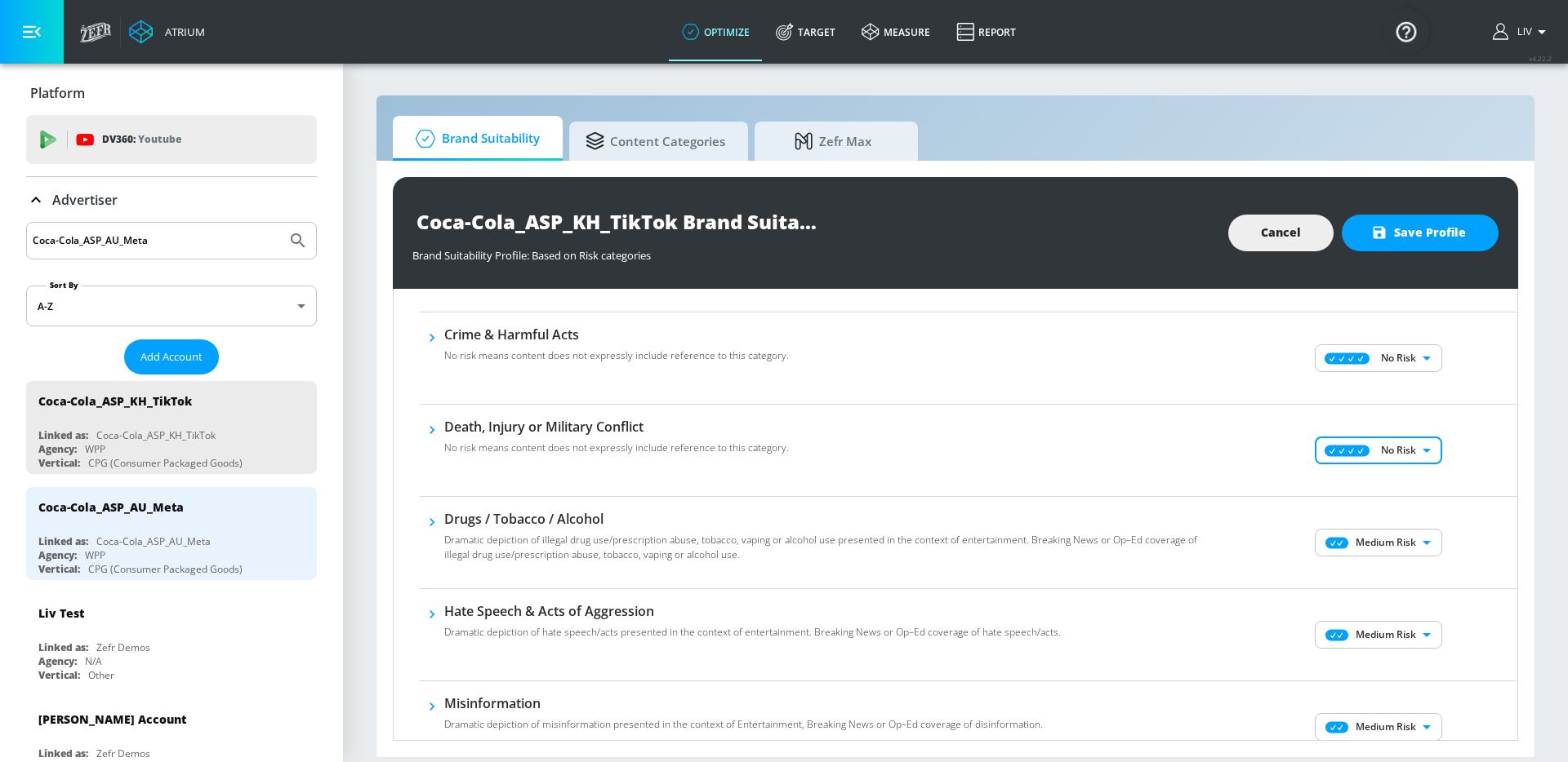
scroll to position [285, 0]
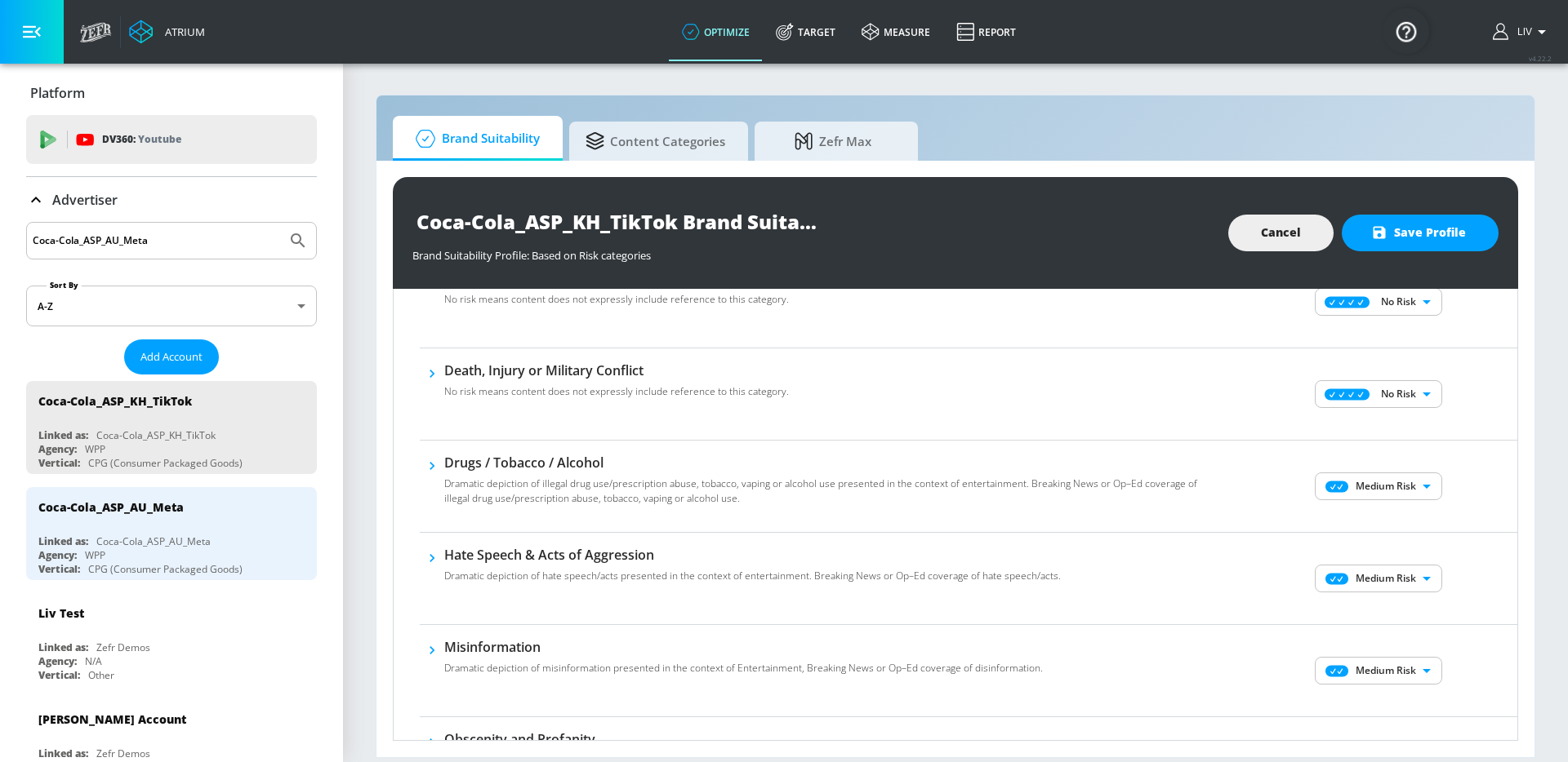
click at [1334, 501] on div "Medium Risk MEDIUM ​" at bounding box center [1380, 486] width 274 height 66
click at [1338, 497] on body "Atrium optimize Target measure Report optimize Target measure Report v 4.22.2 L…" at bounding box center [784, 381] width 1568 height 762
click at [1344, 518] on icon at bounding box center [1339, 518] width 45 height 11
type input "MINIMAL"
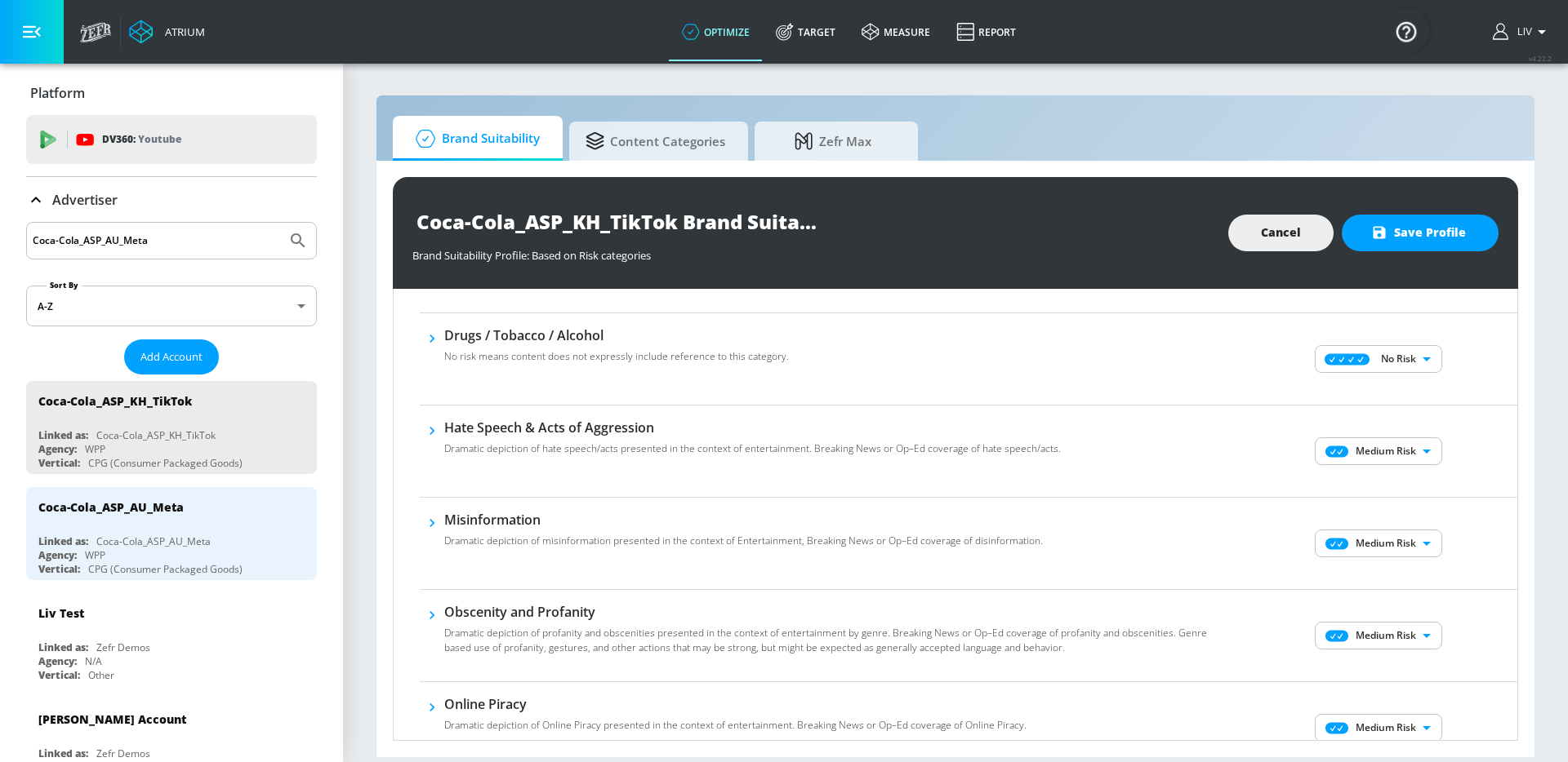
scroll to position [415, 0]
click at [1404, 451] on body "Atrium optimize Target measure Report optimize Target measure Report v 4.22.2 L…" at bounding box center [784, 381] width 1568 height 762
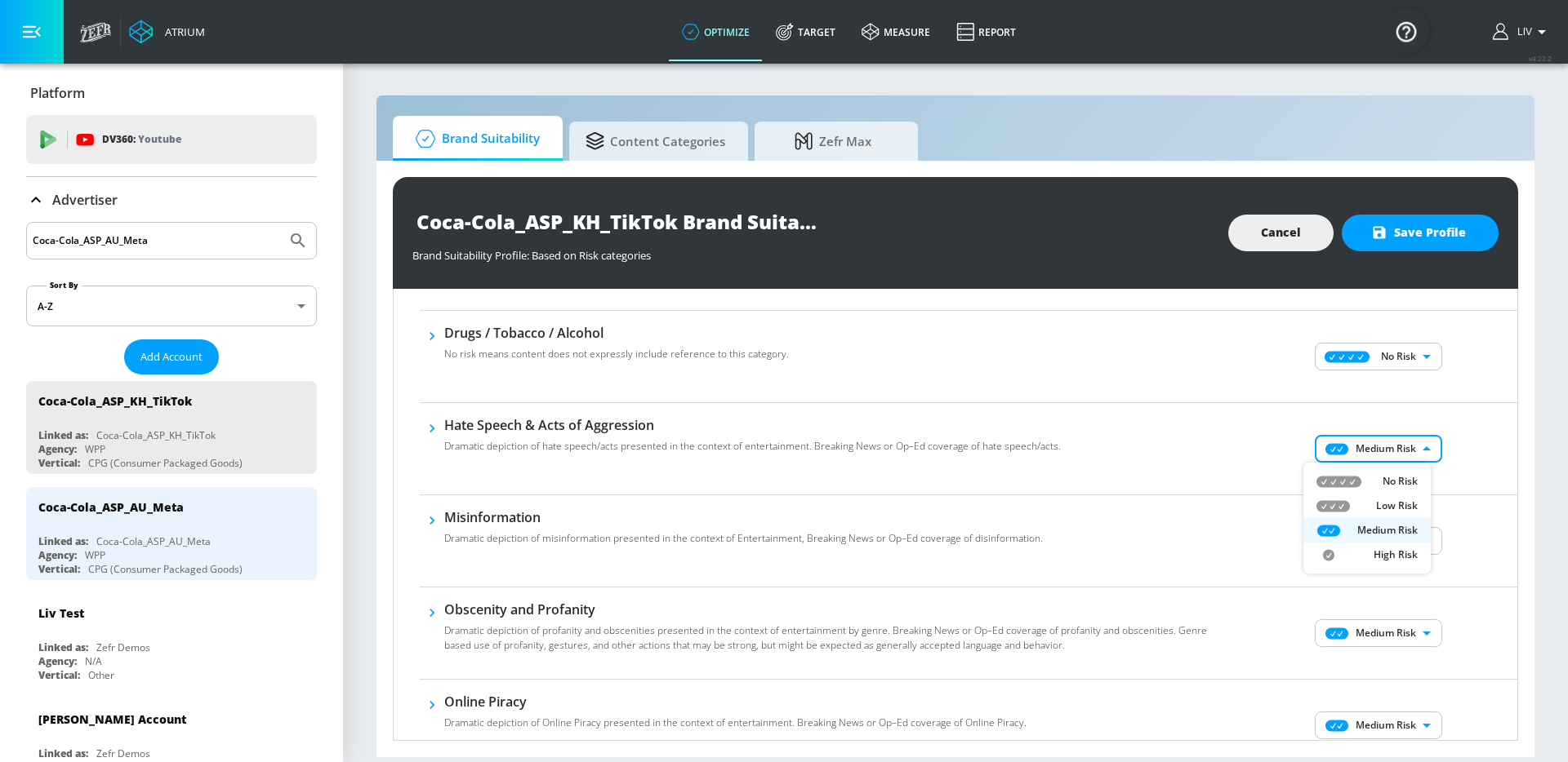
click at [1409, 481] on p "No Risk" at bounding box center [1400, 481] width 35 height 15
type input "MINIMAL"
click at [1404, 556] on div "Medium Risk MEDIUM ​" at bounding box center [1380, 541] width 274 height 66
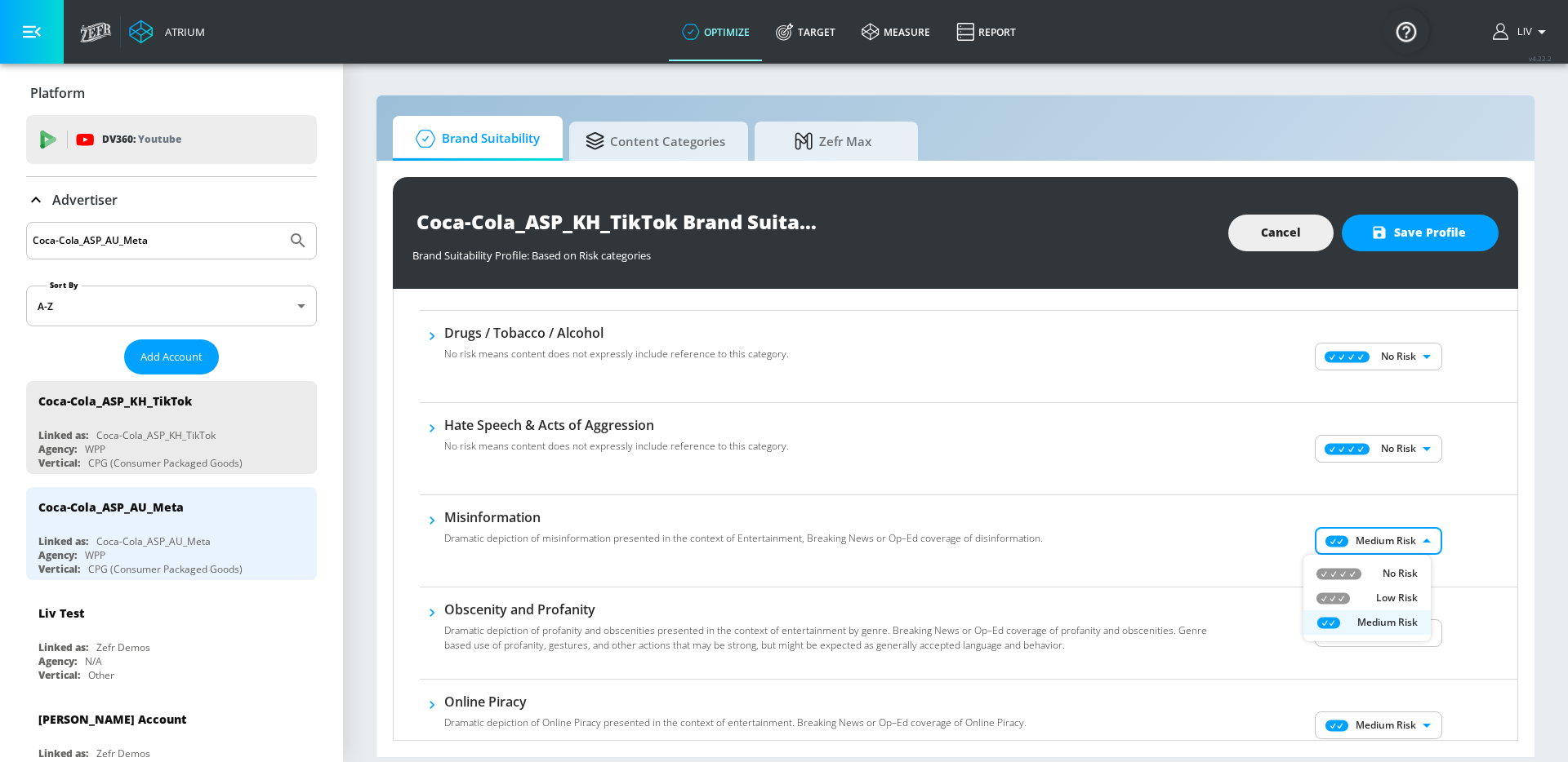
click at [1406, 549] on body "Atrium optimize Target measure Report optimize Target measure Report v 4.22.2 L…" at bounding box center [784, 381] width 1568 height 762
click at [1404, 563] on li "No Risk" at bounding box center [1367, 573] width 128 height 24
type input "MINIMAL"
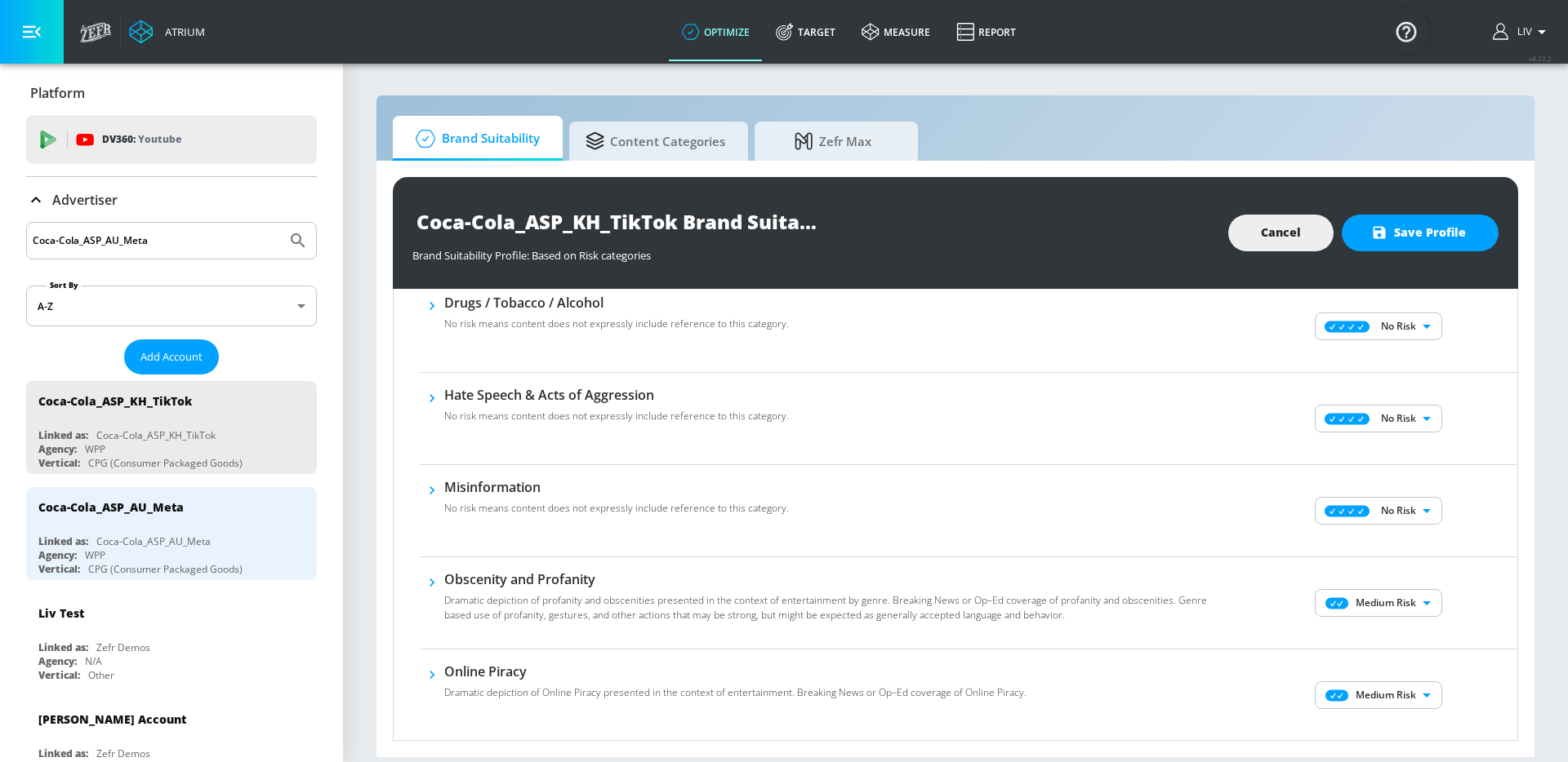
scroll to position [562, 0]
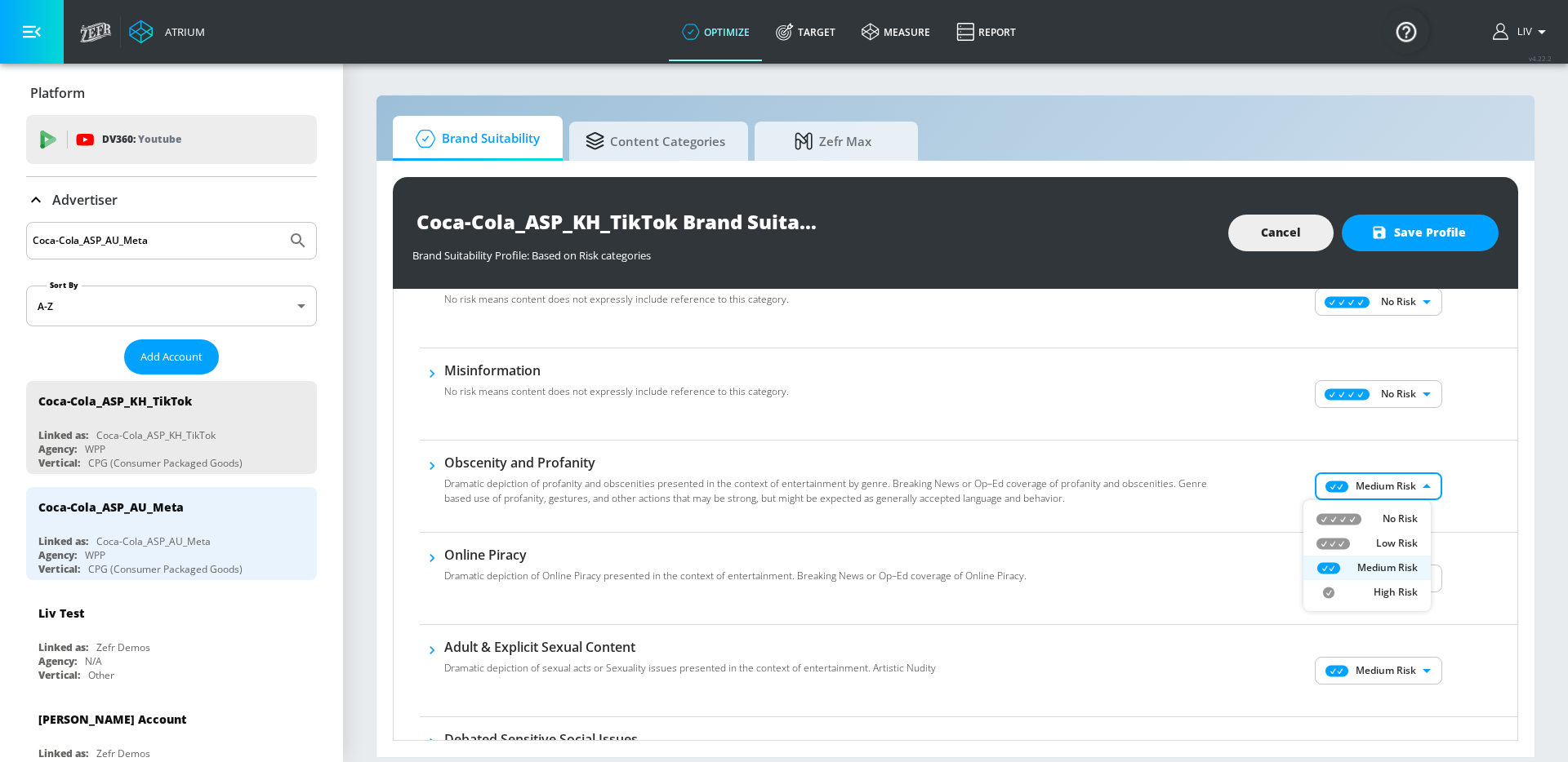
click at [1396, 497] on body "Atrium optimize Target measure Report optimize Target measure Report v 4.22.2 L…" at bounding box center [784, 381] width 1568 height 762
click at [1400, 519] on p "No Risk" at bounding box center [1400, 519] width 35 height 15
type input "MINIMAL"
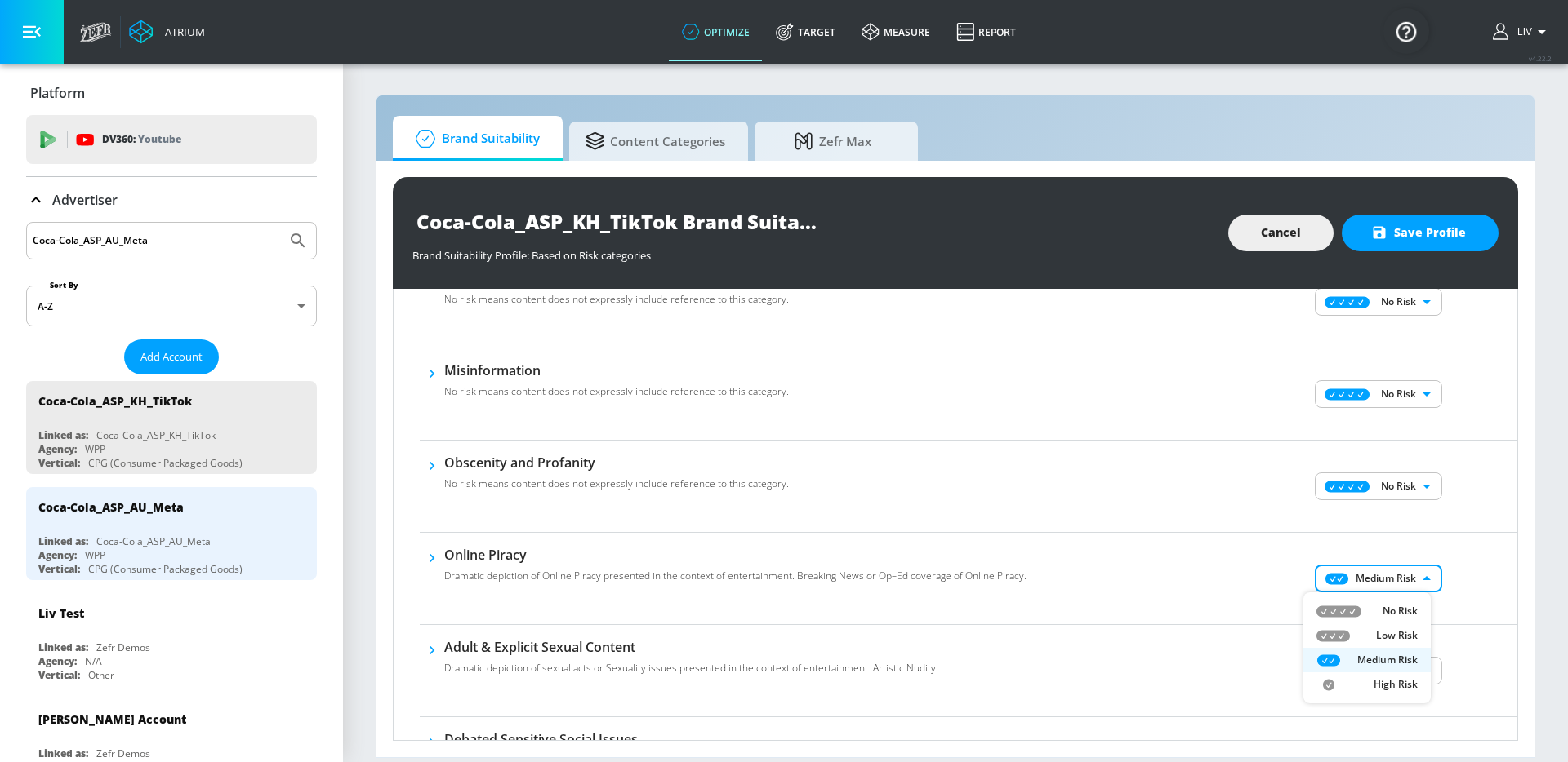
click at [1396, 580] on body "Atrium optimize Target measure Report optimize Target measure Report v 4.22.2 L…" at bounding box center [784, 381] width 1568 height 762
click at [1400, 602] on li "No Risk" at bounding box center [1367, 611] width 128 height 24
type input "MINIMAL"
click at [1447, 604] on div "No Risk Low Risk Medium Risk High Risk" at bounding box center [784, 381] width 1568 height 762
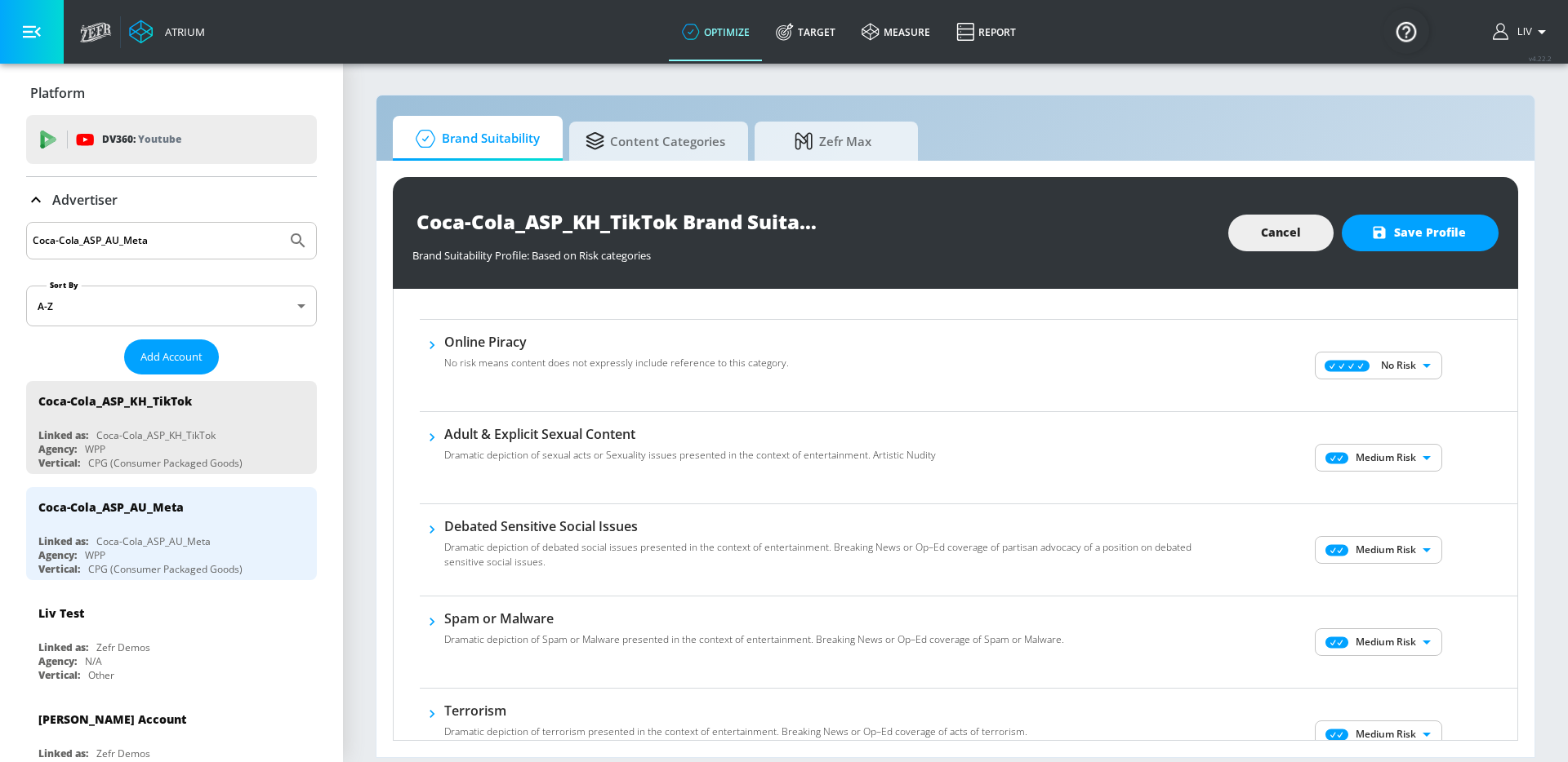
scroll to position [783, 0]
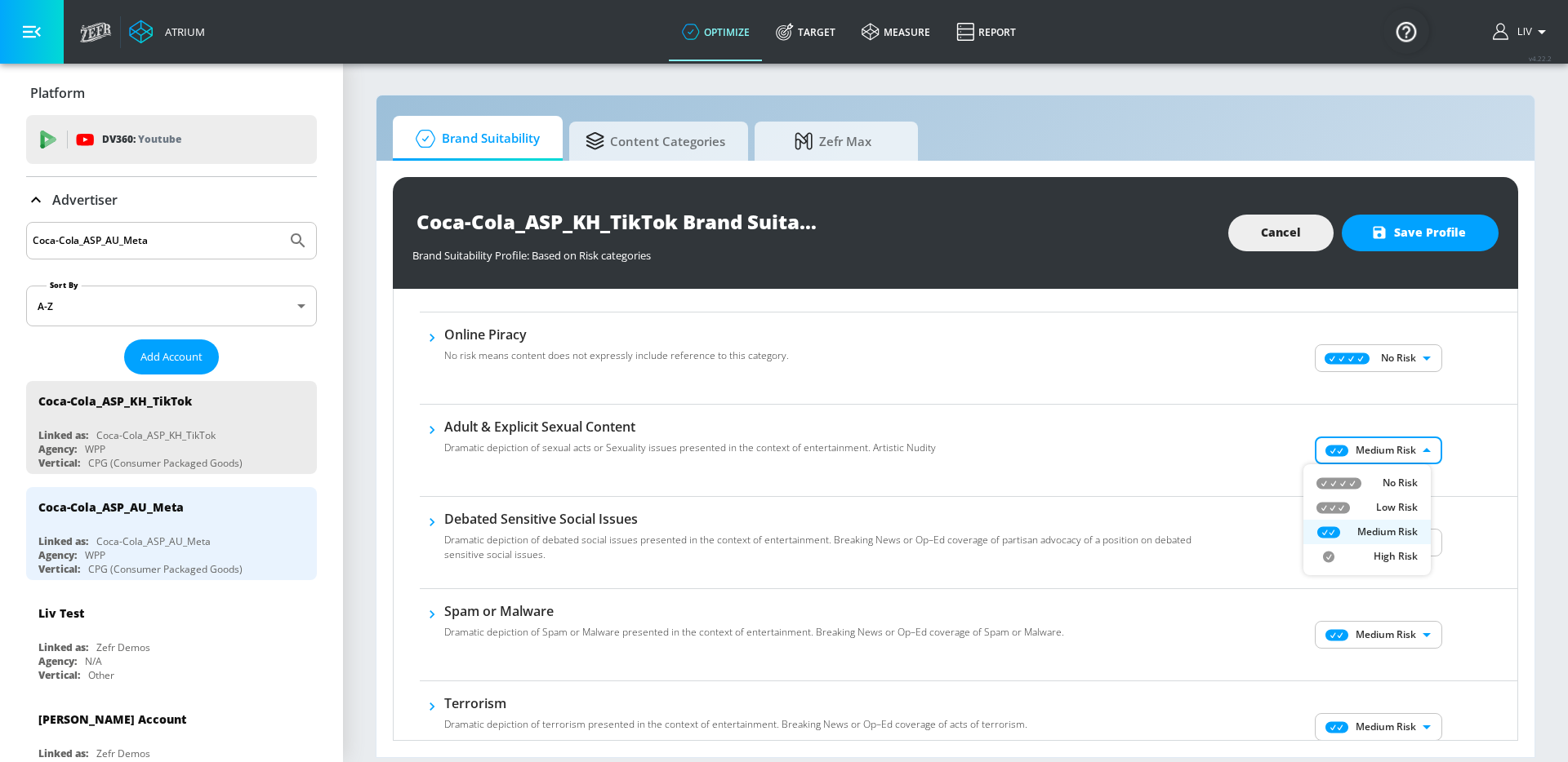
click at [1406, 451] on body "Atrium optimize Target measure Report optimize Target measure Report v 4.22.2 L…" at bounding box center [784, 381] width 1568 height 762
click at [1407, 478] on p "No Risk" at bounding box center [1400, 483] width 35 height 15
type input "MINIMAL"
click at [1401, 546] on body "Atrium optimize Target measure Report optimize Target measure Report v 4.22.2 L…" at bounding box center [784, 381] width 1568 height 762
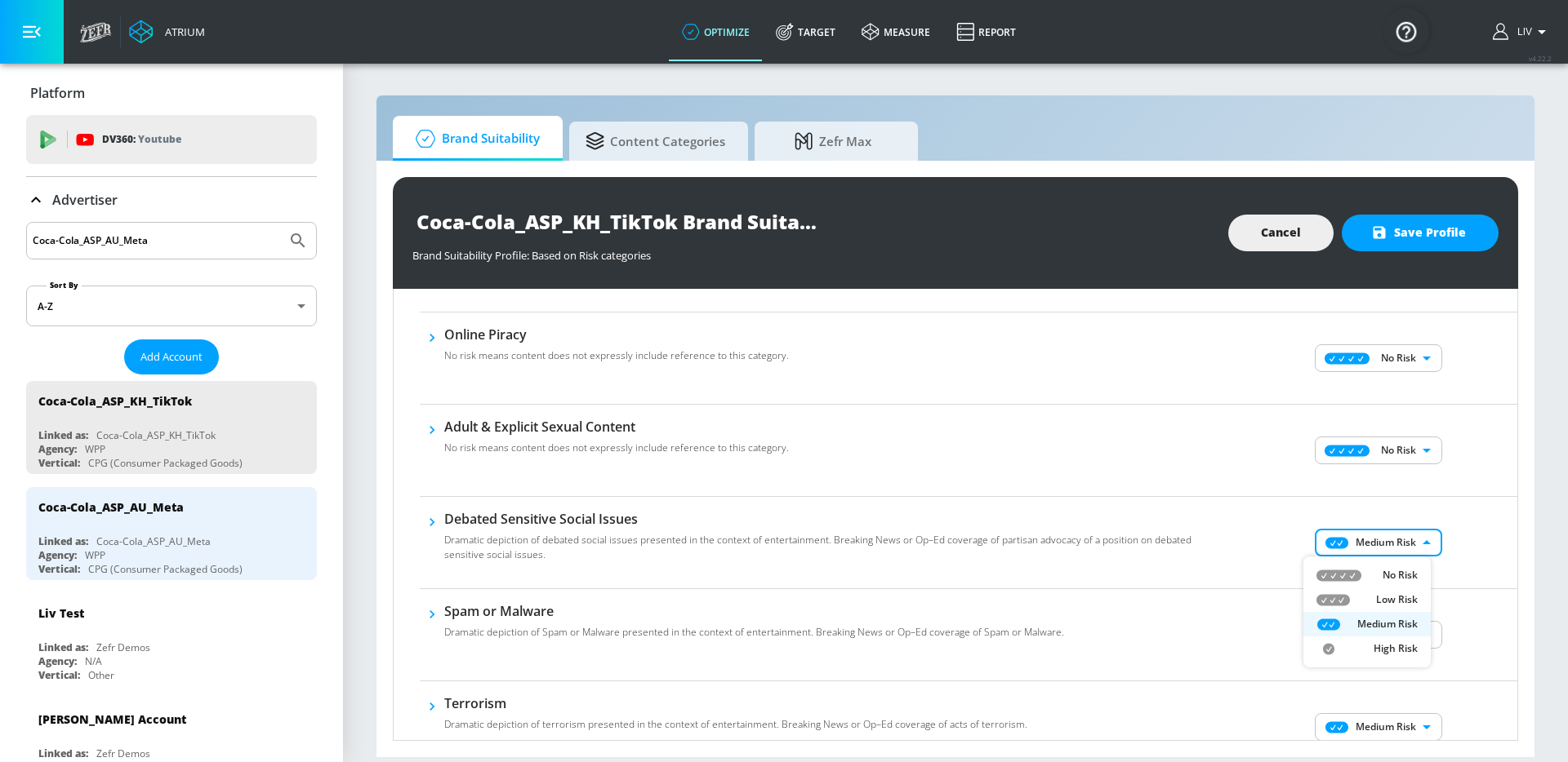
click at [1402, 566] on li "No Risk" at bounding box center [1367, 575] width 128 height 24
type input "MINIMAL"
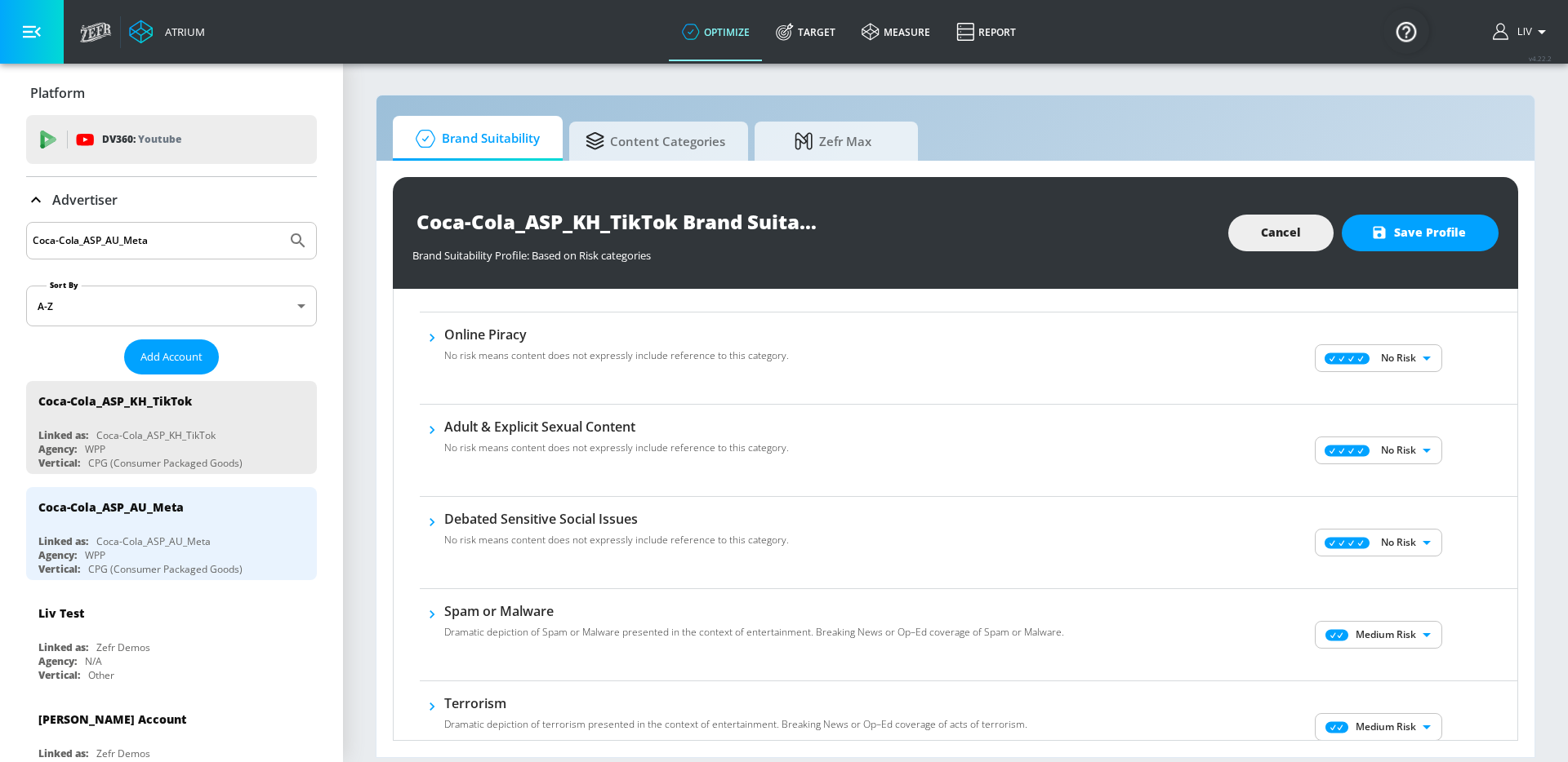
scroll to position [946, 0]
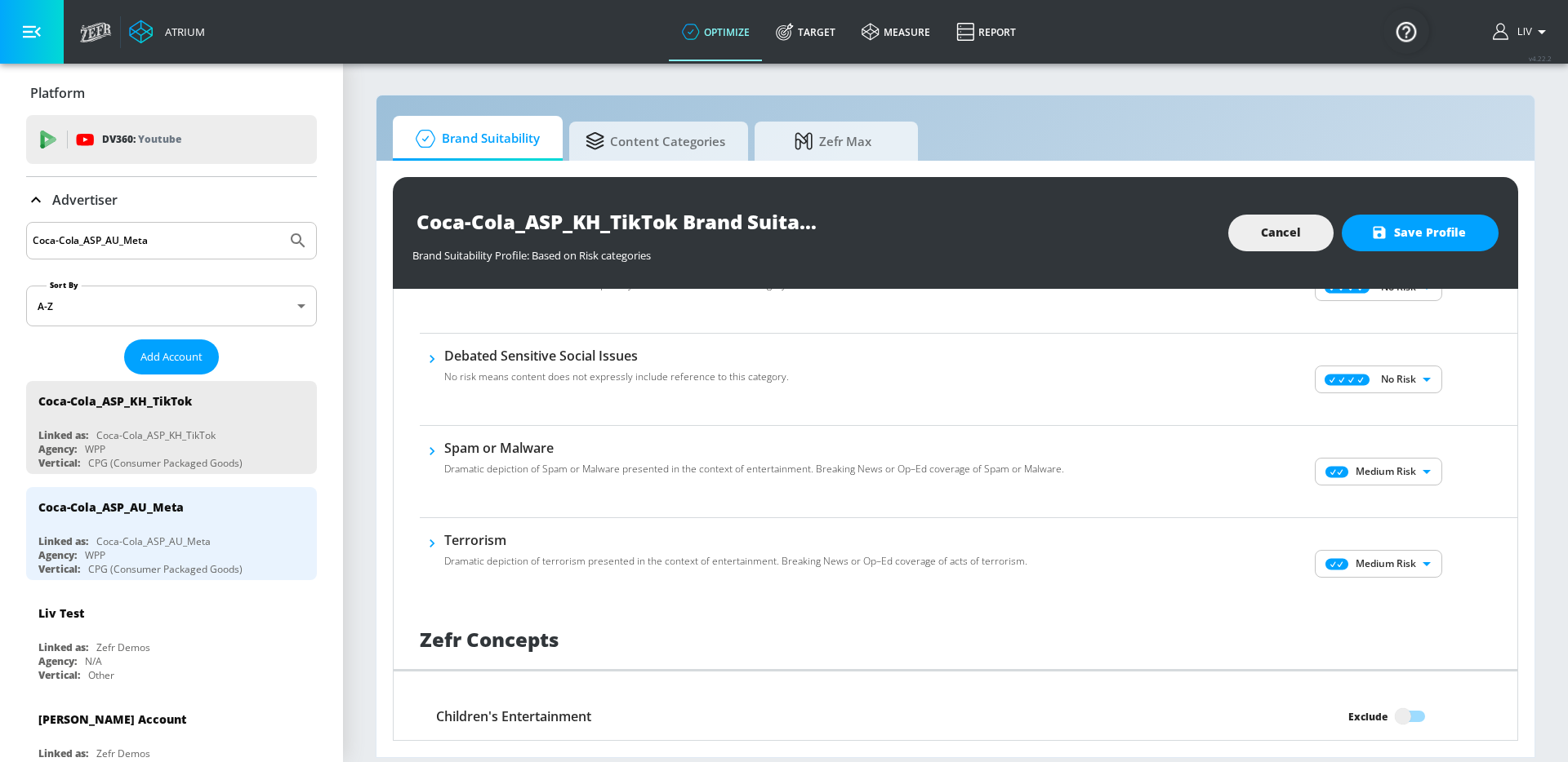
click at [1399, 472] on body "Atrium optimize Target measure Report optimize Target measure Report v 4.22.2 L…" at bounding box center [784, 381] width 1568 height 762
click at [1396, 498] on p "No Risk" at bounding box center [1400, 503] width 35 height 15
type input "MINIMAL"
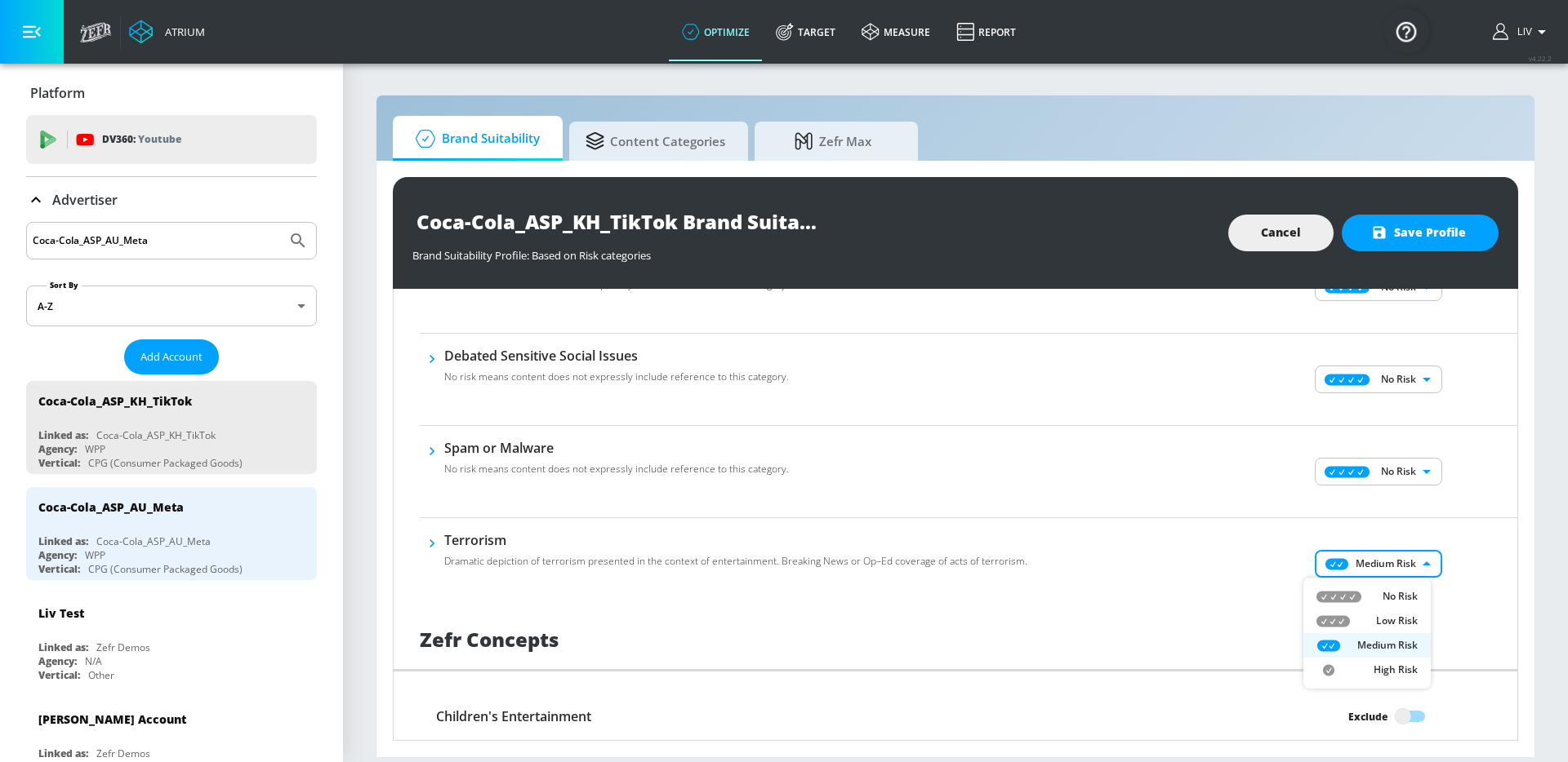
click at [1397, 559] on body "Atrium optimize Target measure Report optimize Target measure Report v 4.22.2 L…" at bounding box center [784, 381] width 1568 height 762
click at [1404, 588] on li "No Risk" at bounding box center [1367, 596] width 128 height 24
type input "MINIMAL"
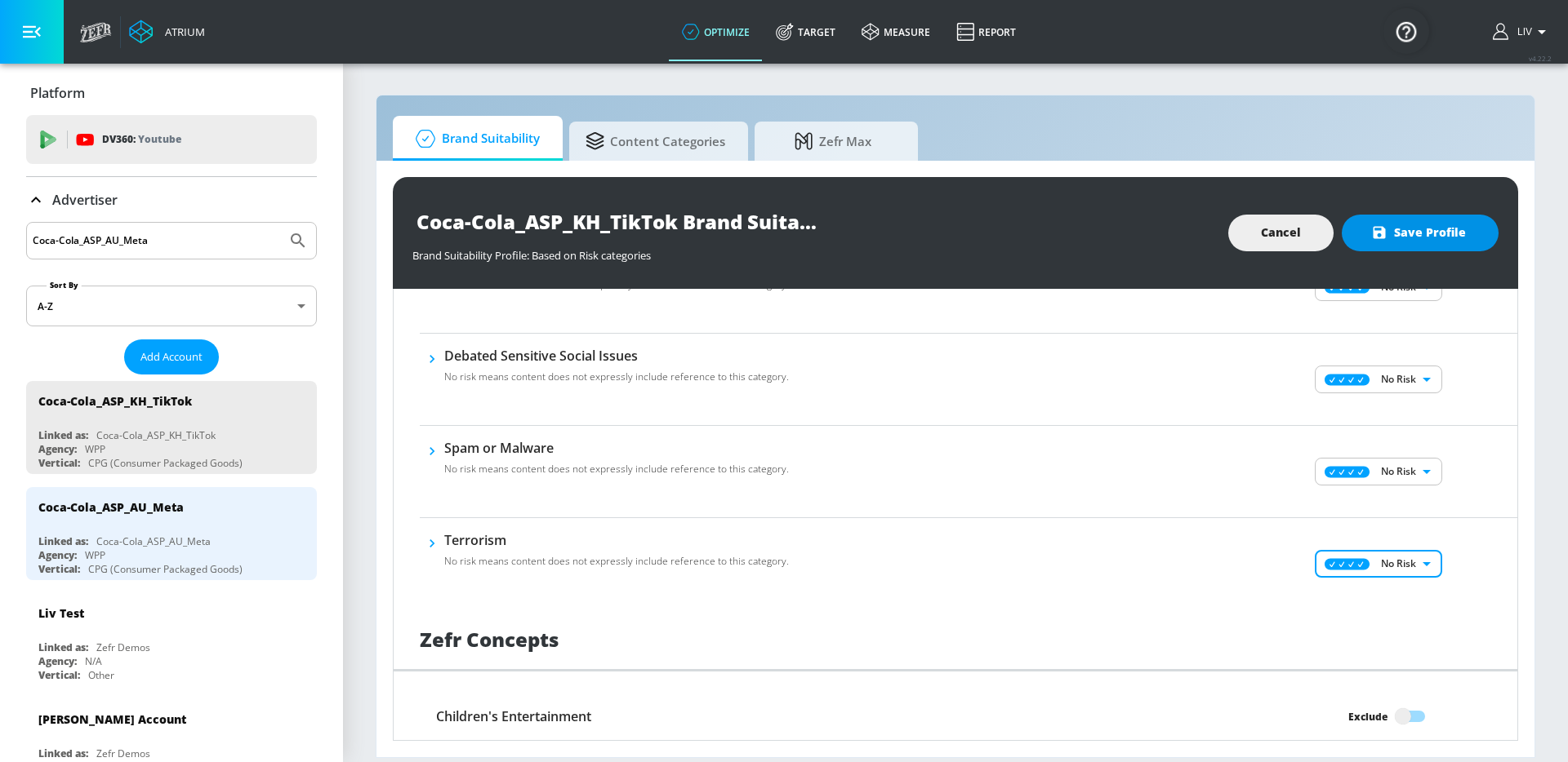
click at [1431, 240] on span "Save Profile" at bounding box center [1420, 233] width 91 height 21
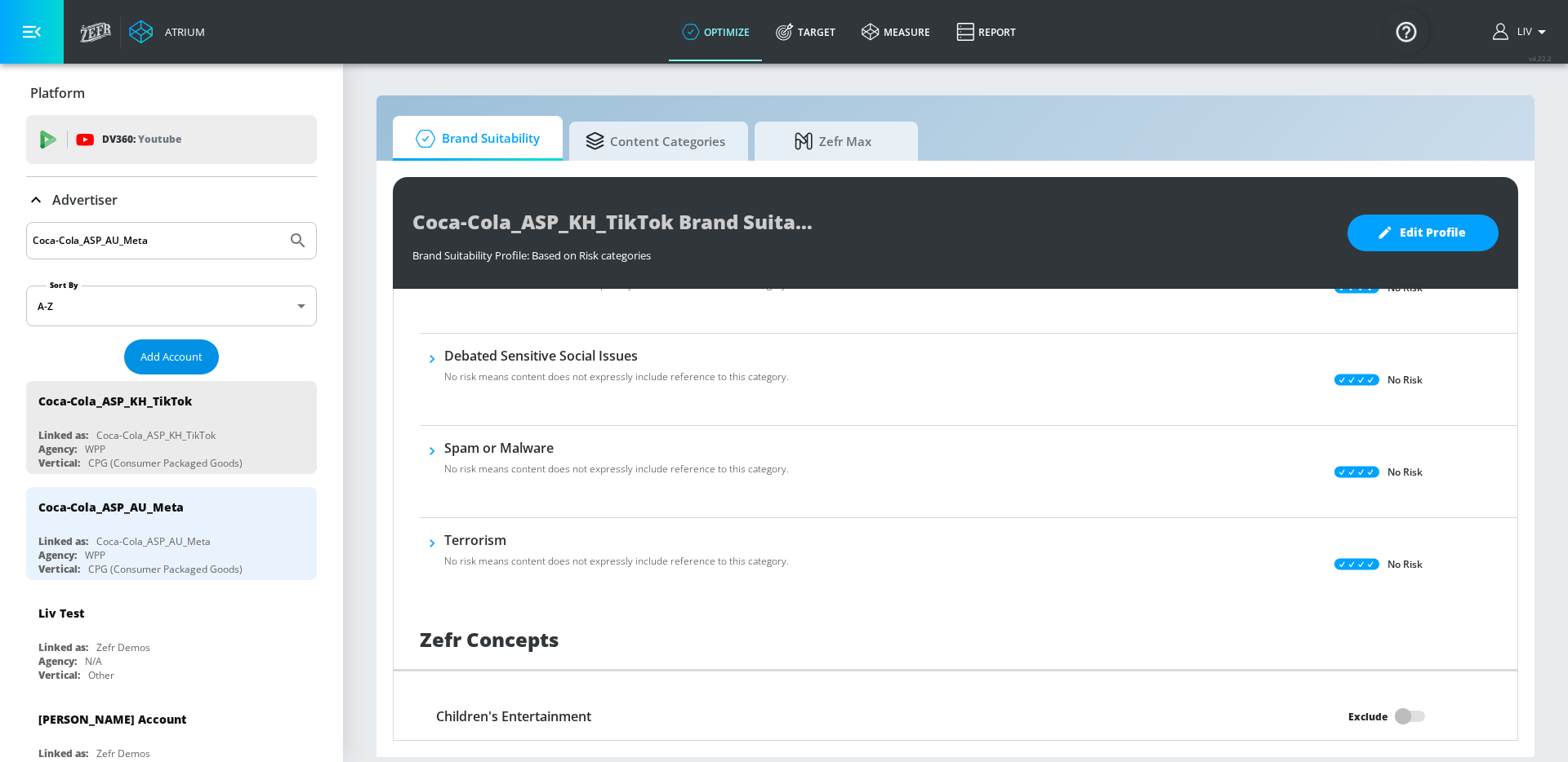
click at [199, 347] on button "Add Account" at bounding box center [172, 357] width 95 height 35
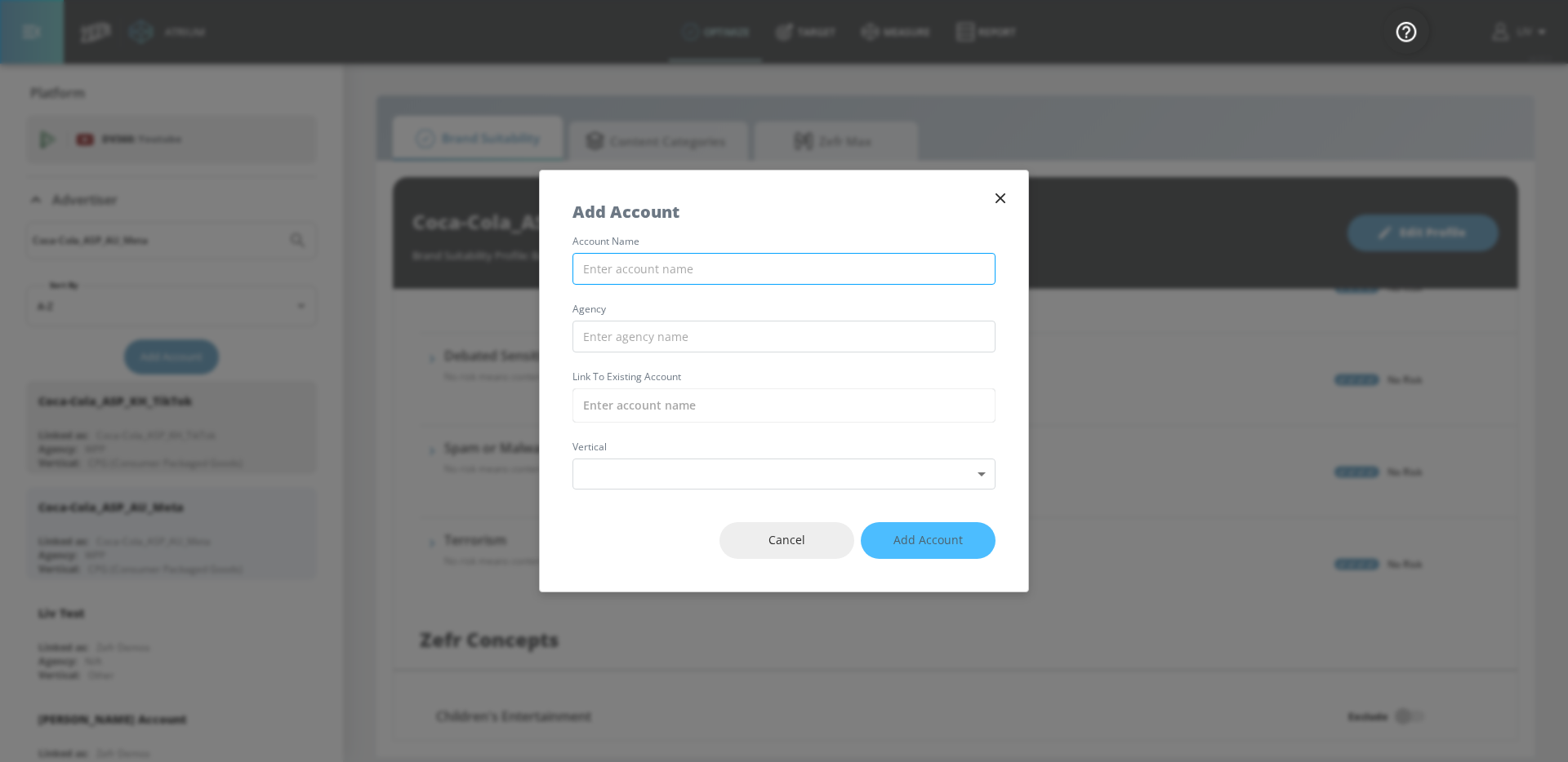
click at [728, 273] on input "text" at bounding box center [784, 268] width 423 height 32
paste input "Coca-Cola_ASP_MY_Meta"
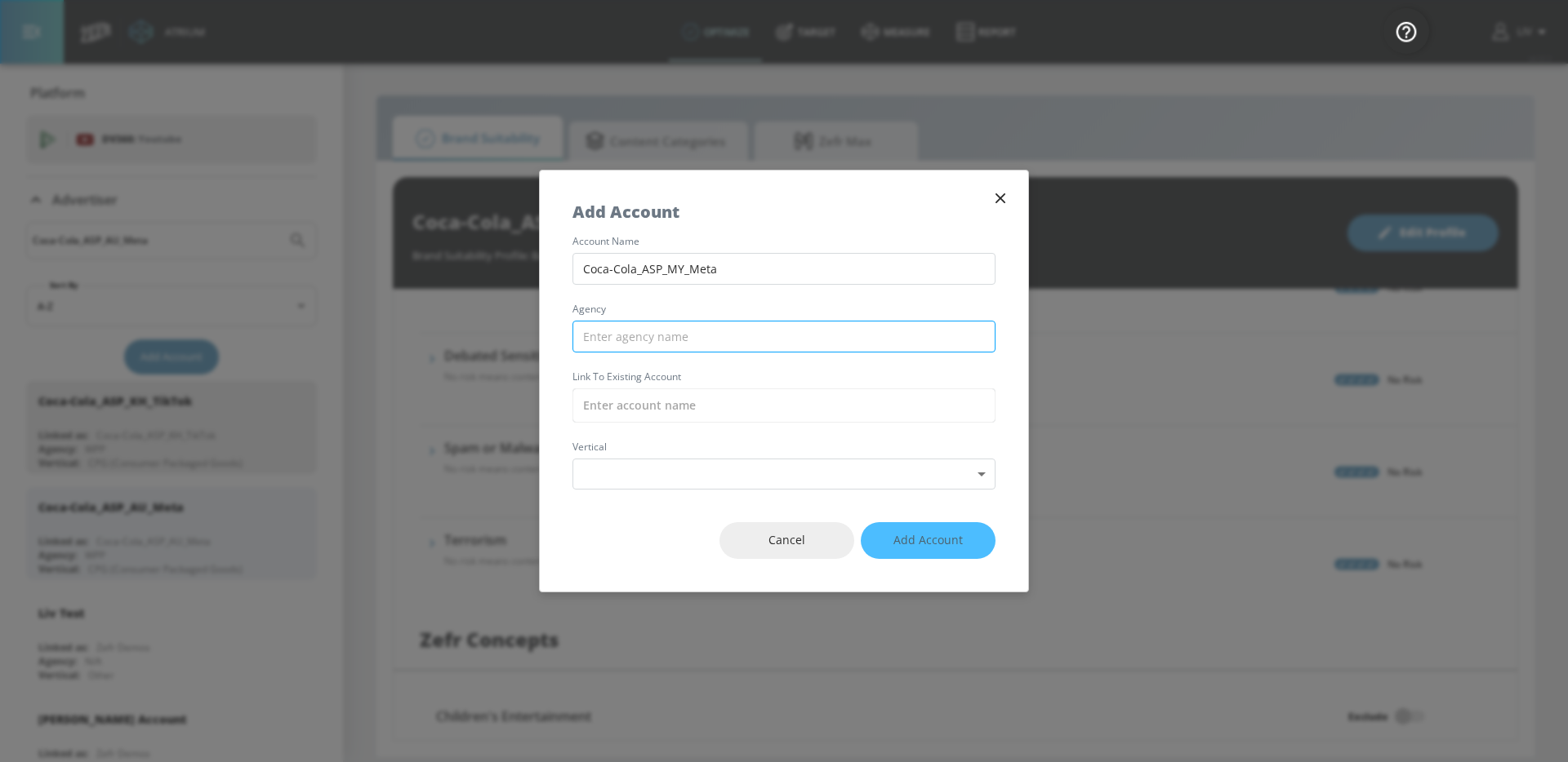
type input "Coca-Cola_ASP_MY_Meta"
click at [690, 347] on input "text" at bounding box center [784, 336] width 423 height 32
type input "WPP"
click at [682, 385] on div "account name Coca-Cola_ASP_MY_Meta agency WPP Link to Existing Account vertical…" at bounding box center [784, 363] width 488 height 253
click at [690, 409] on input "text" at bounding box center [784, 406] width 423 height 34
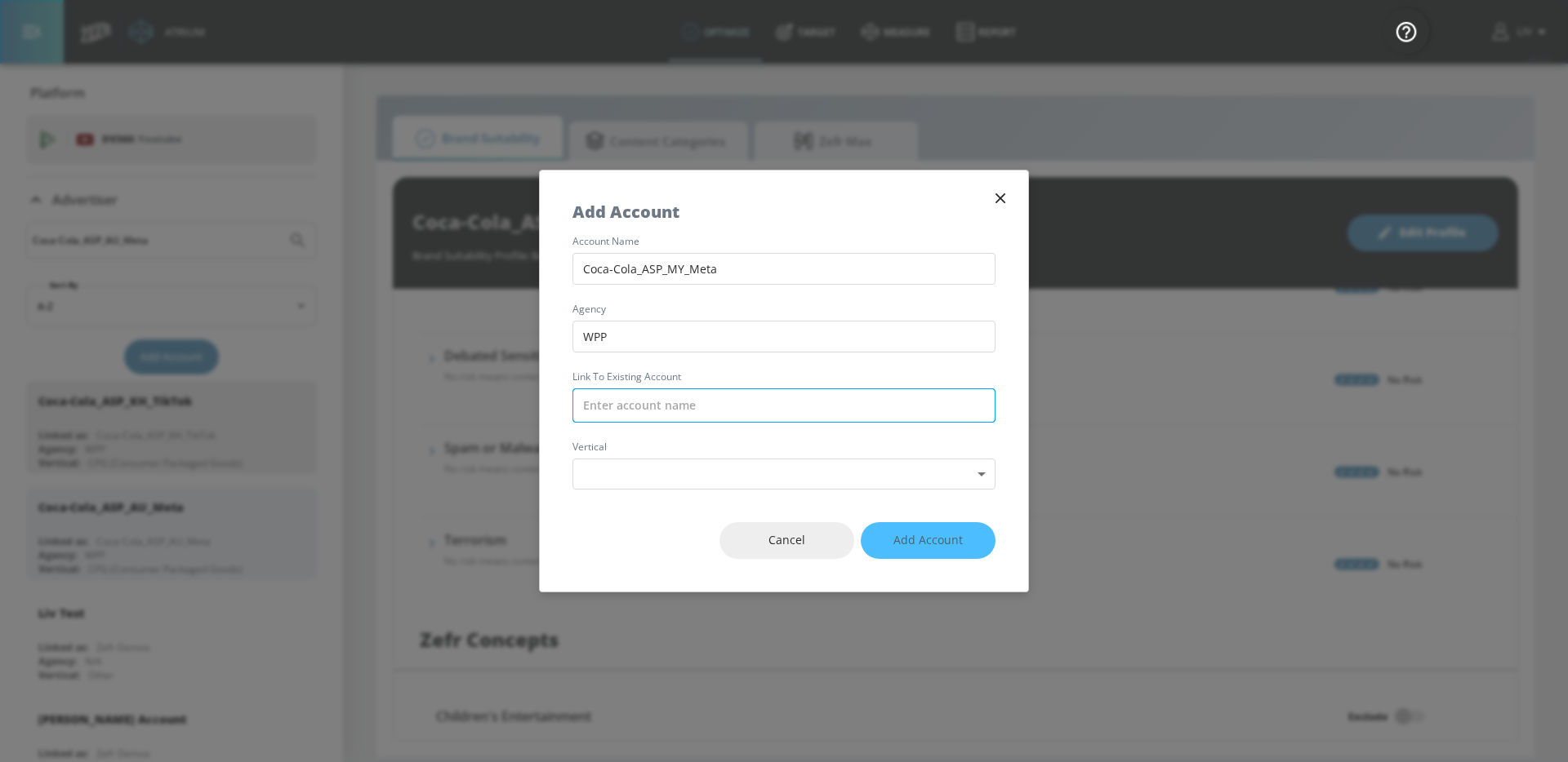
paste input "Coca-Cola_ASP_MY_Meta"
click at [702, 430] on div "Coca-Cola_ASP_MY_Meta (Brand)" at bounding box center [783, 444] width 421 height 30
type input "Coca-Cola_ASP_MY_Meta (Brand)"
click at [715, 478] on body "Atrium optimize Target measure Report optimize Target measure Report v 4.22.2 L…" at bounding box center [784, 381] width 1568 height 762
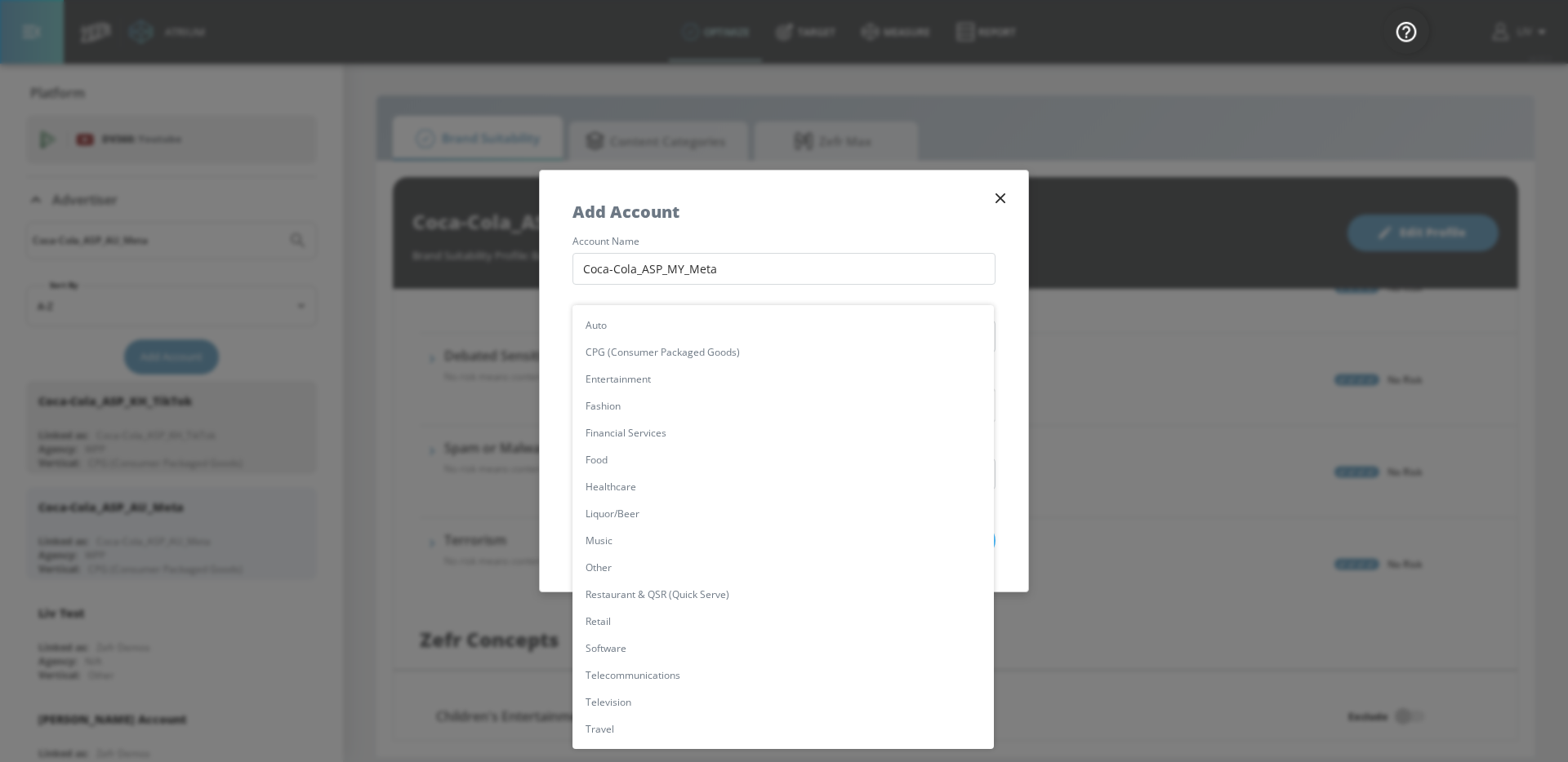
click at [676, 341] on li "CPG (Consumer Packaged Goods)" at bounding box center [783, 352] width 421 height 27
type input "[object Object]"
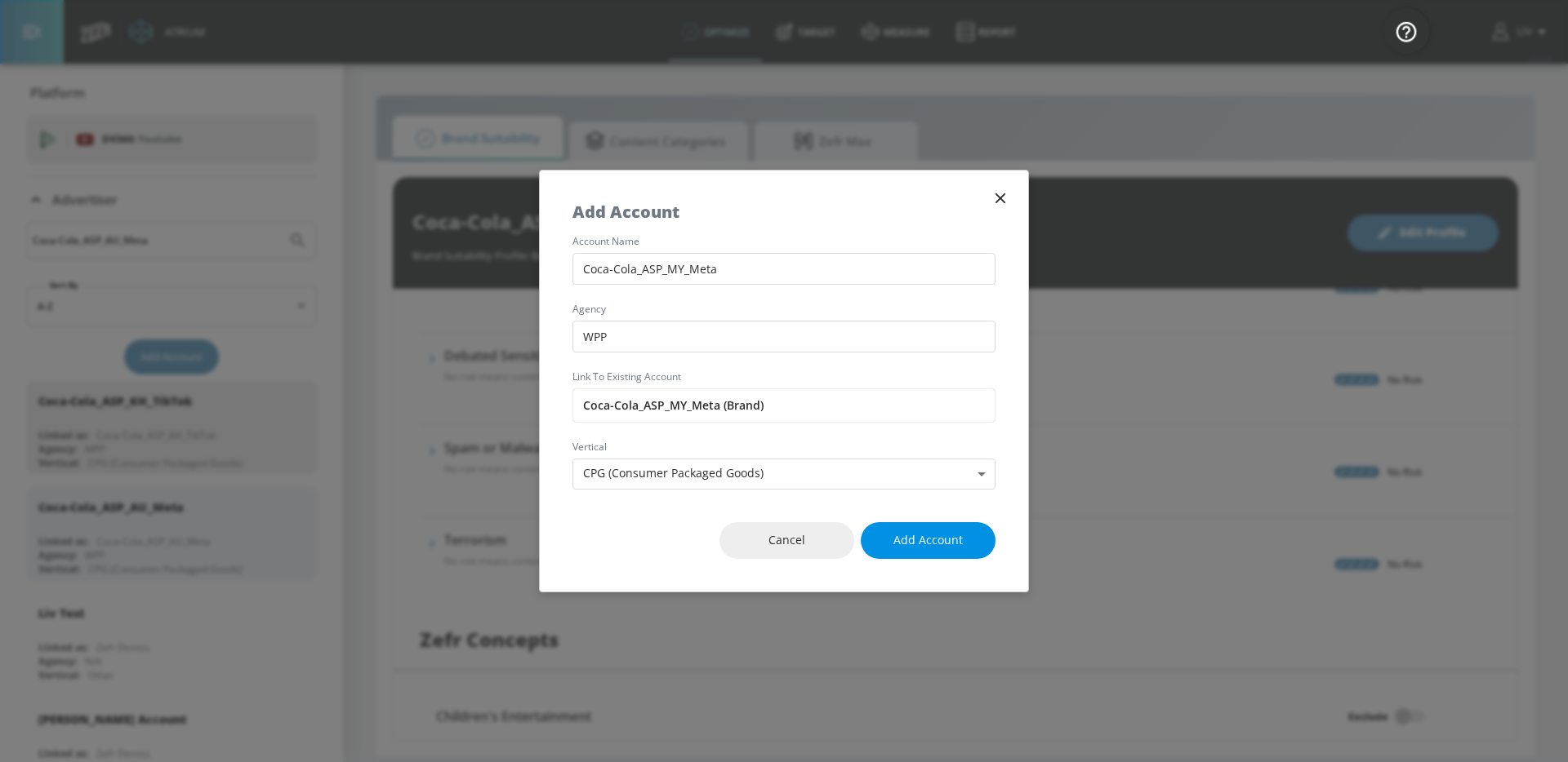
click at [954, 547] on span "Add Account" at bounding box center [928, 540] width 69 height 21
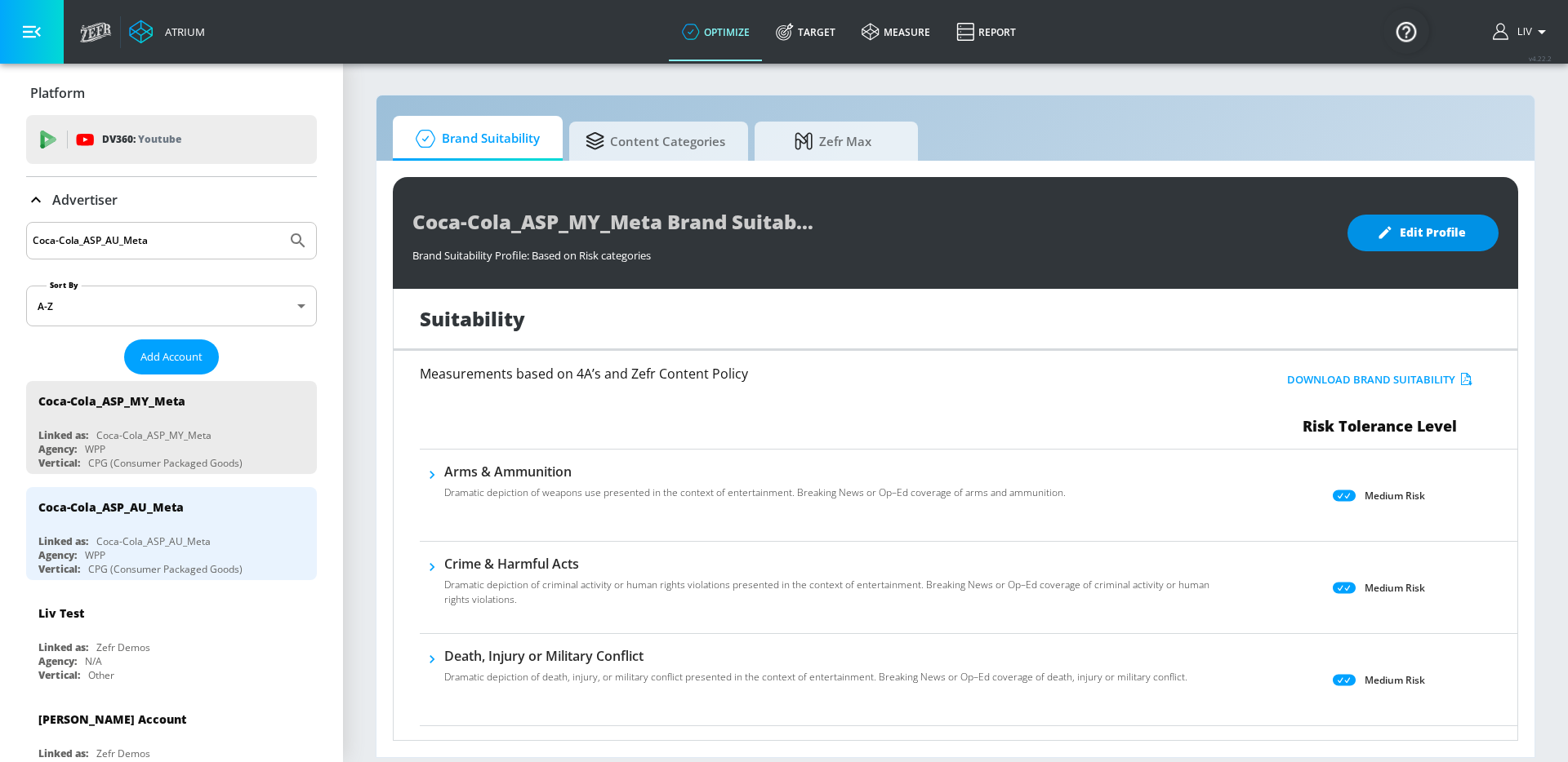
click at [1415, 235] on span "Edit Profile" at bounding box center [1422, 233] width 85 height 21
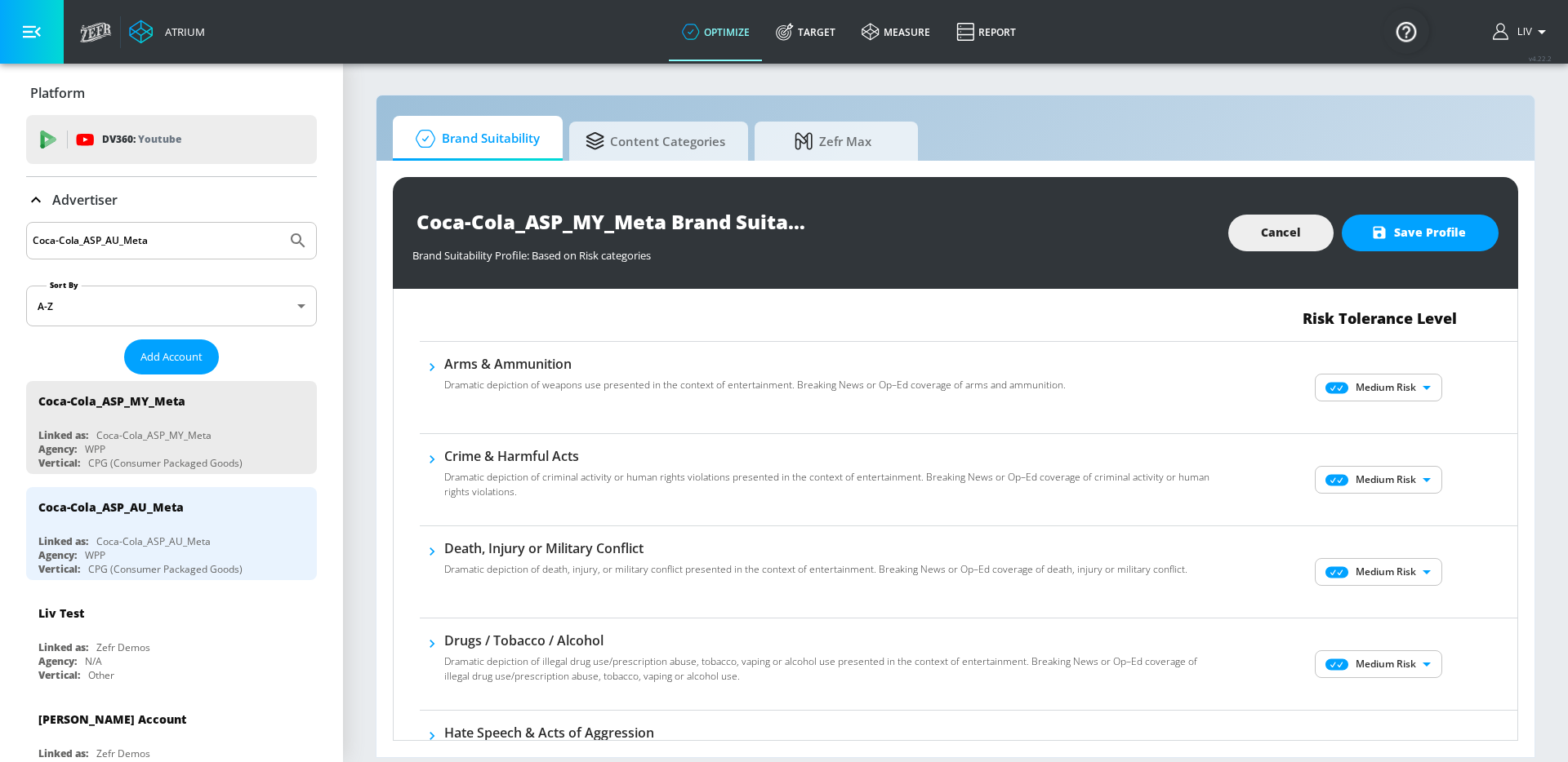
scroll to position [112, 0]
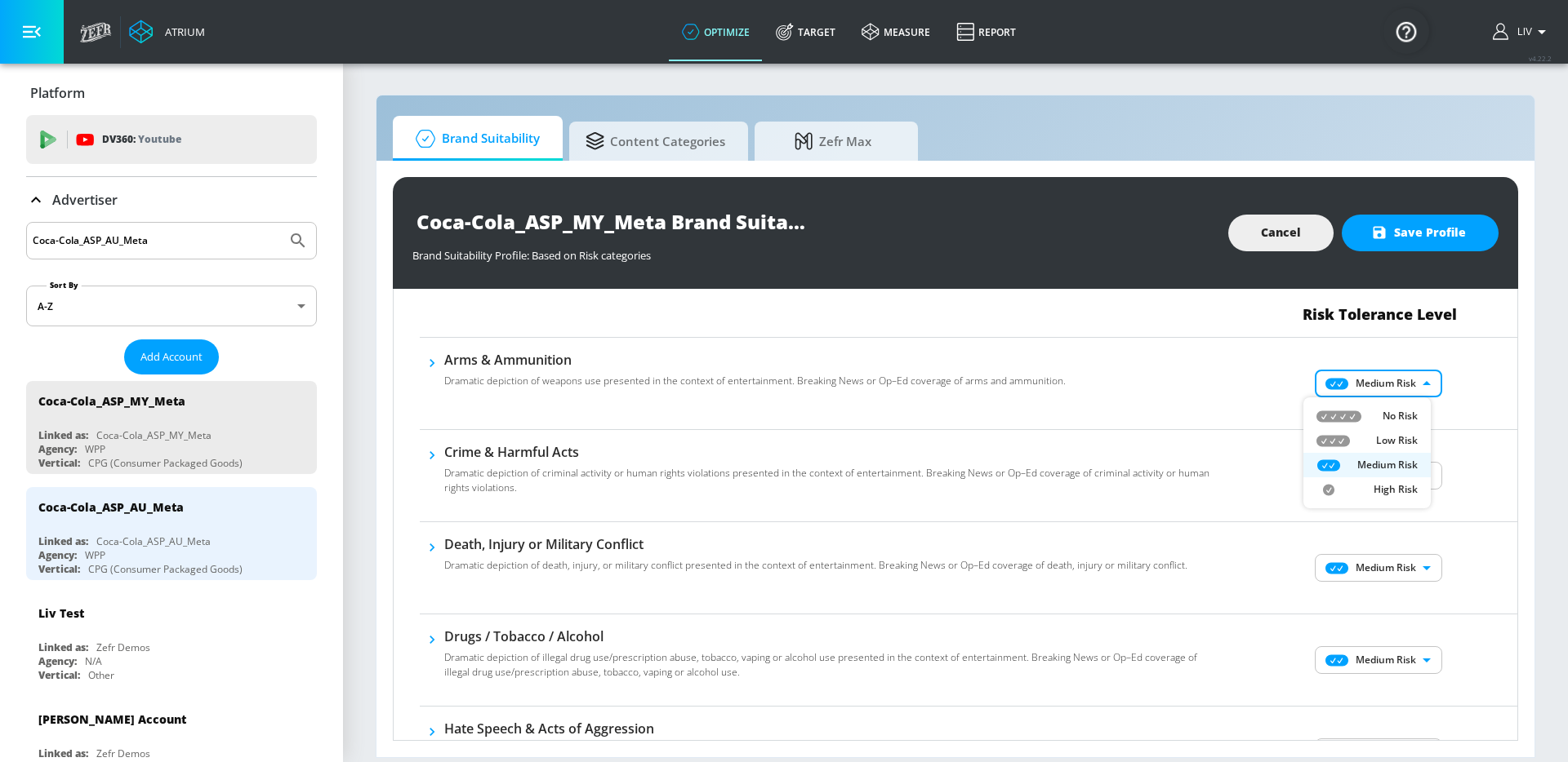
click at [1369, 383] on body "Atrium optimize Target measure Report optimize Target measure Report v 4.22.2 L…" at bounding box center [784, 381] width 1568 height 762
click at [1370, 413] on div "No Risk" at bounding box center [1366, 415] width 101 height 15
type input "MINIMAL"
click at [1379, 465] on body "Atrium optimize Target measure Report optimize Target measure Report v 4.22.2 L…" at bounding box center [784, 381] width 1568 height 762
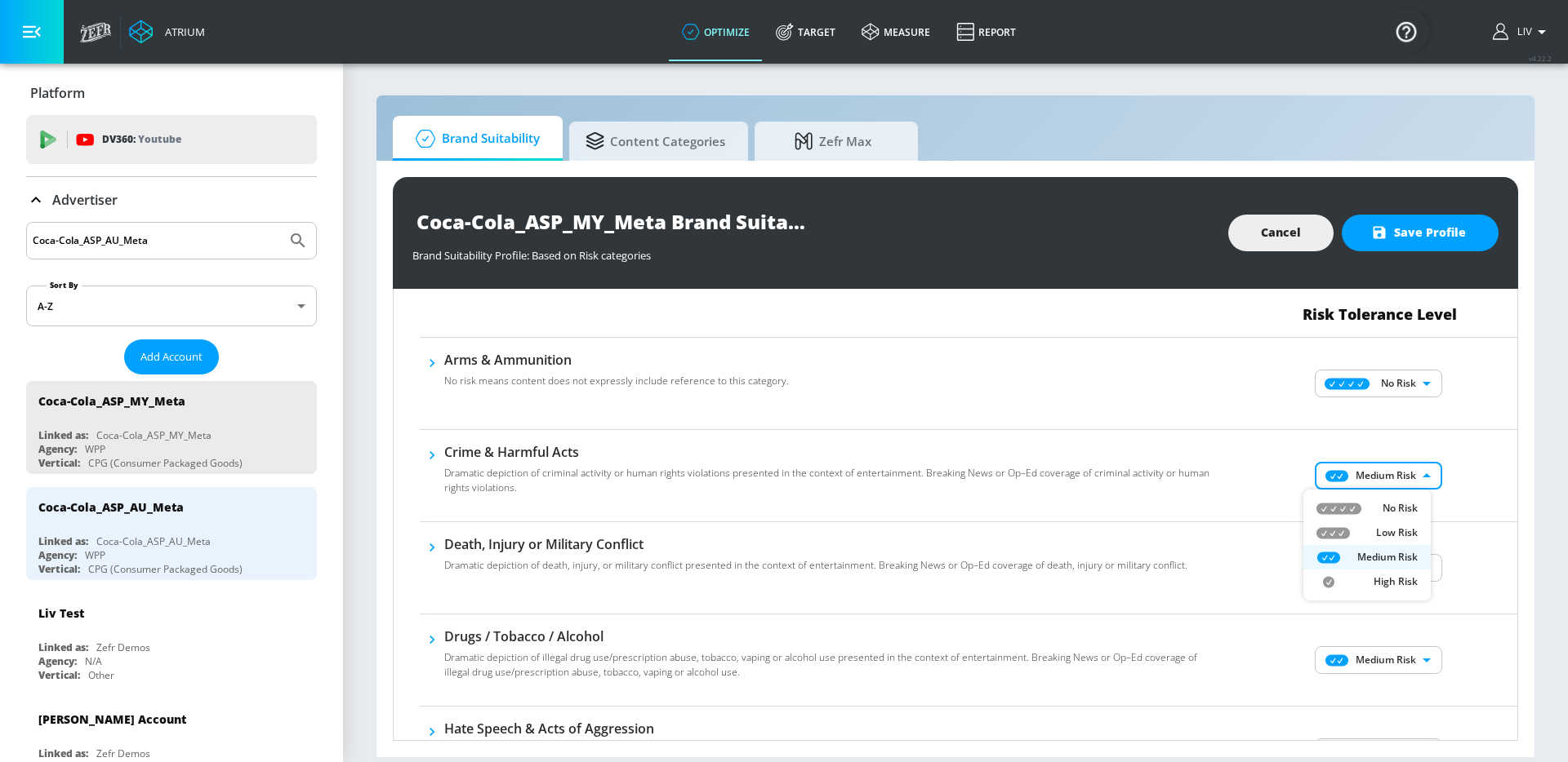
click at [1393, 501] on p "No Risk" at bounding box center [1400, 508] width 35 height 15
type input "MINIMAL"
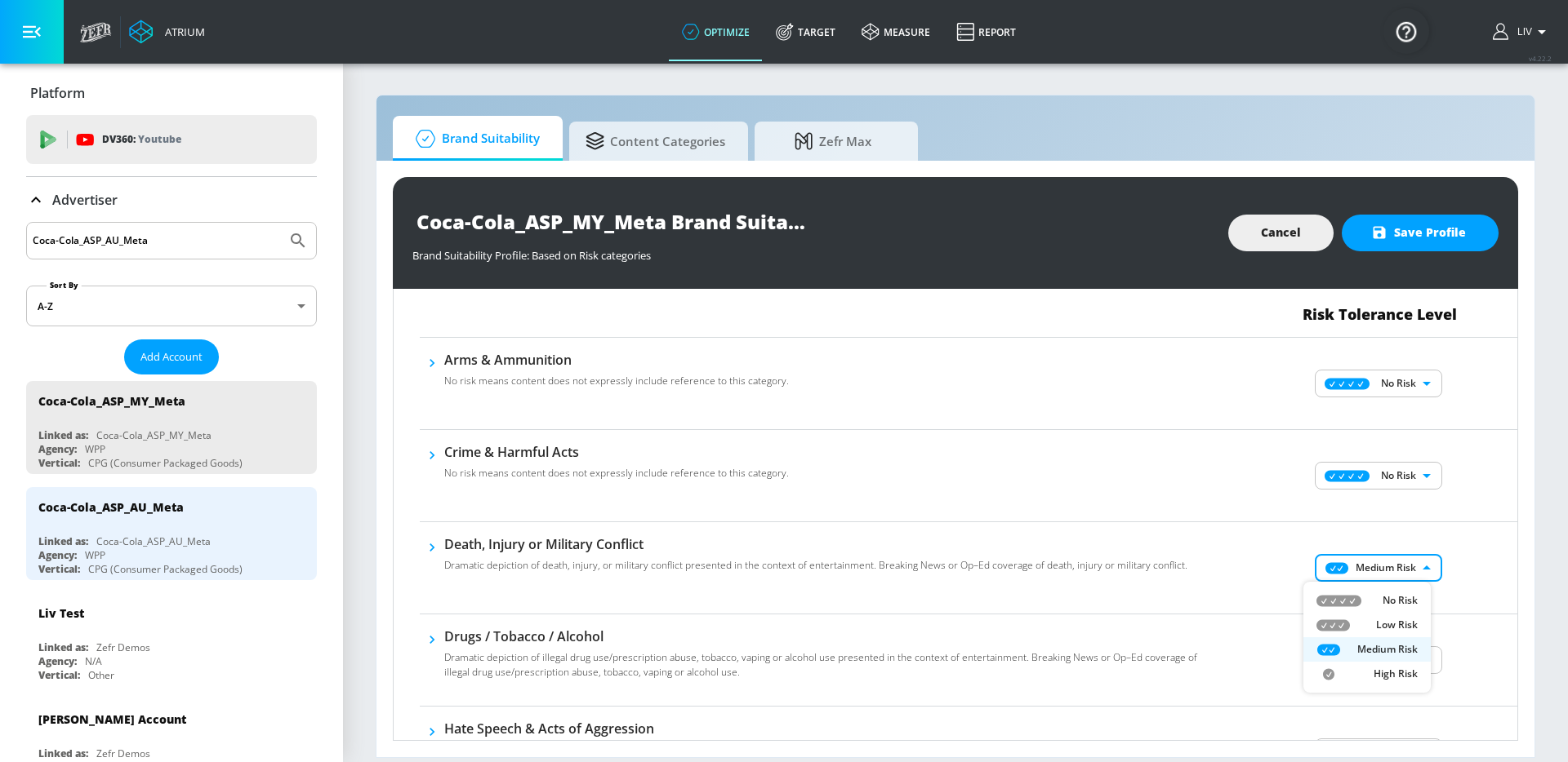
click at [1377, 558] on body "Atrium optimize Target measure Report optimize Target measure Report v 4.22.2 L…" at bounding box center [784, 381] width 1568 height 762
click at [1392, 590] on li "No Risk" at bounding box center [1367, 601] width 128 height 24
type input "MINIMAL"
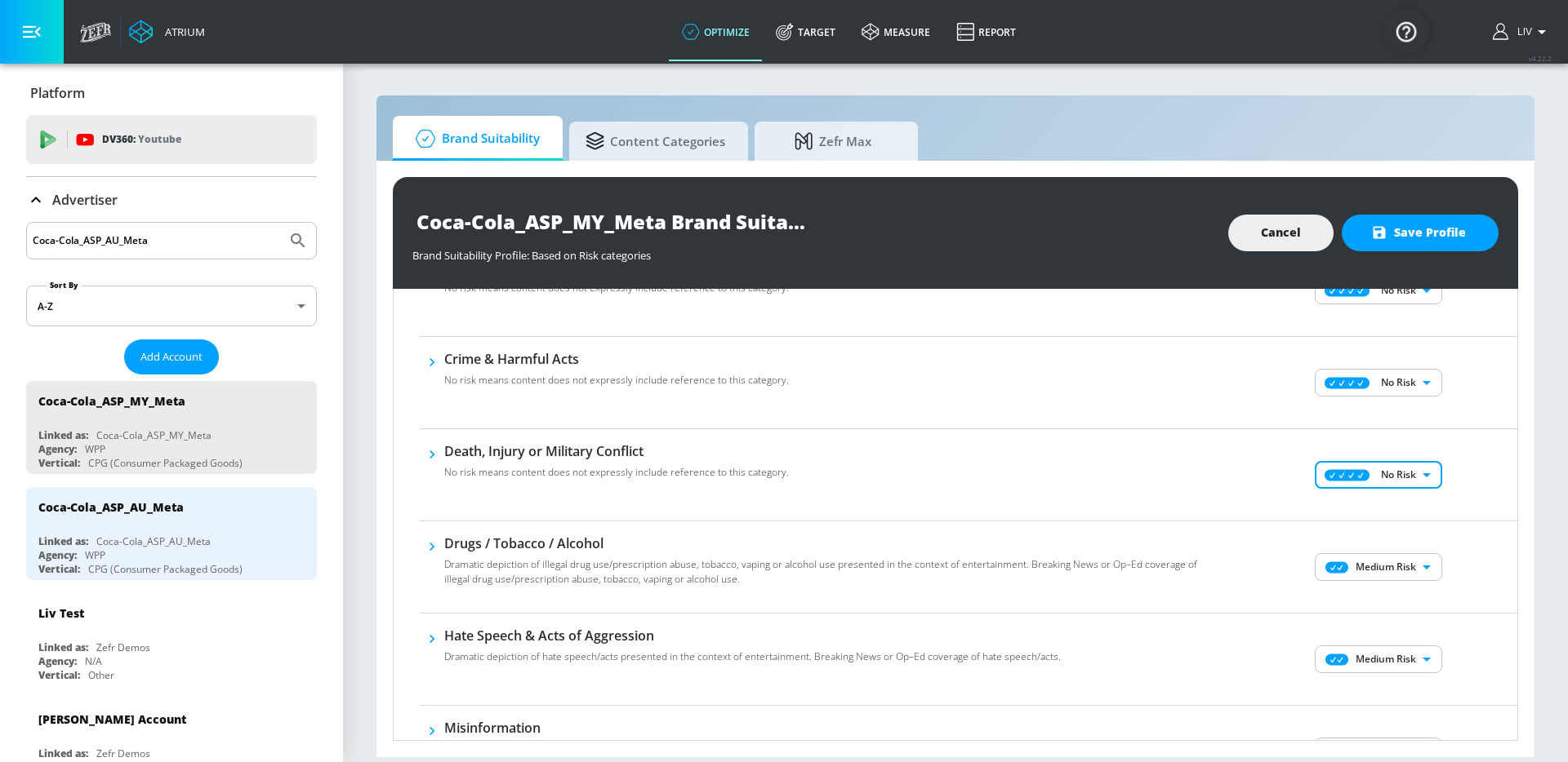
scroll to position [265, 0]
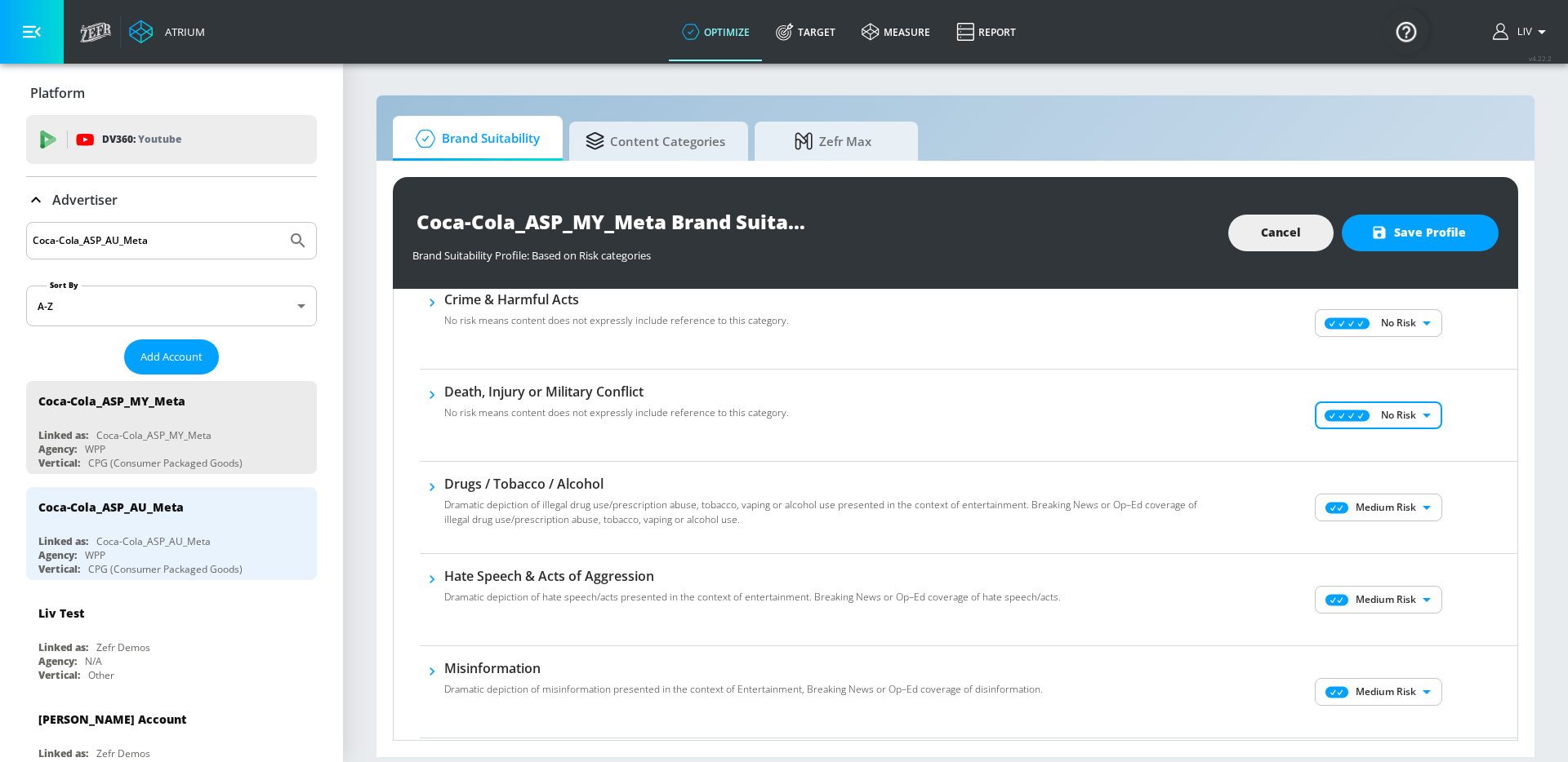
click at [1401, 507] on body "Atrium optimize Target measure Report optimize Target measure Report v 4.22.2 L…" at bounding box center [784, 381] width 1568 height 762
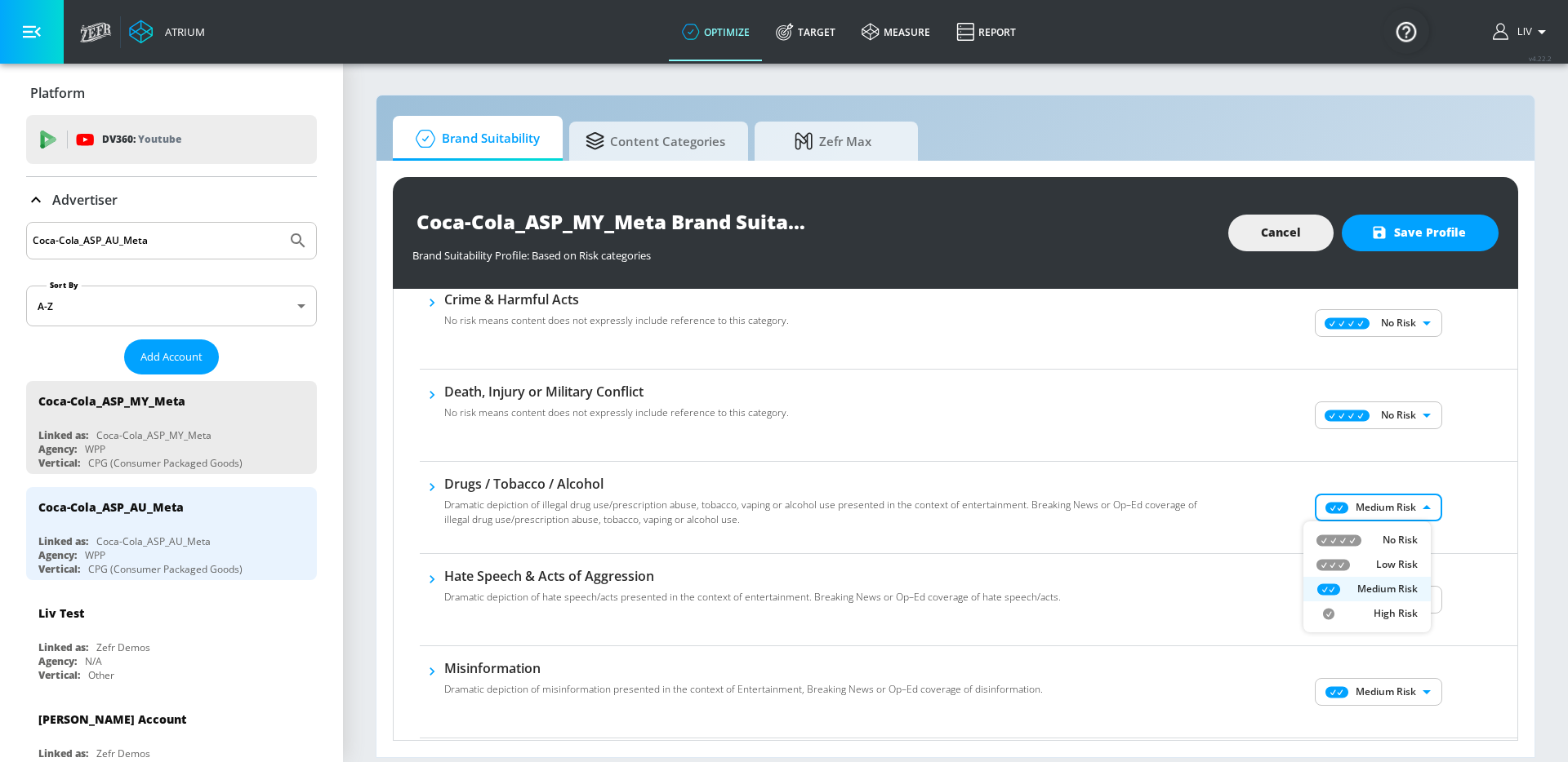
drag, startPoint x: 1403, startPoint y: 533, endPoint x: 1407, endPoint y: 545, distance: 12.6
click at [1403, 533] on p "No Risk" at bounding box center [1400, 540] width 35 height 15
type input "MINIMAL"
click at [1402, 591] on body "Atrium optimize Target measure Report optimize Target measure Report v 4.22.2 L…" at bounding box center [784, 381] width 1568 height 762
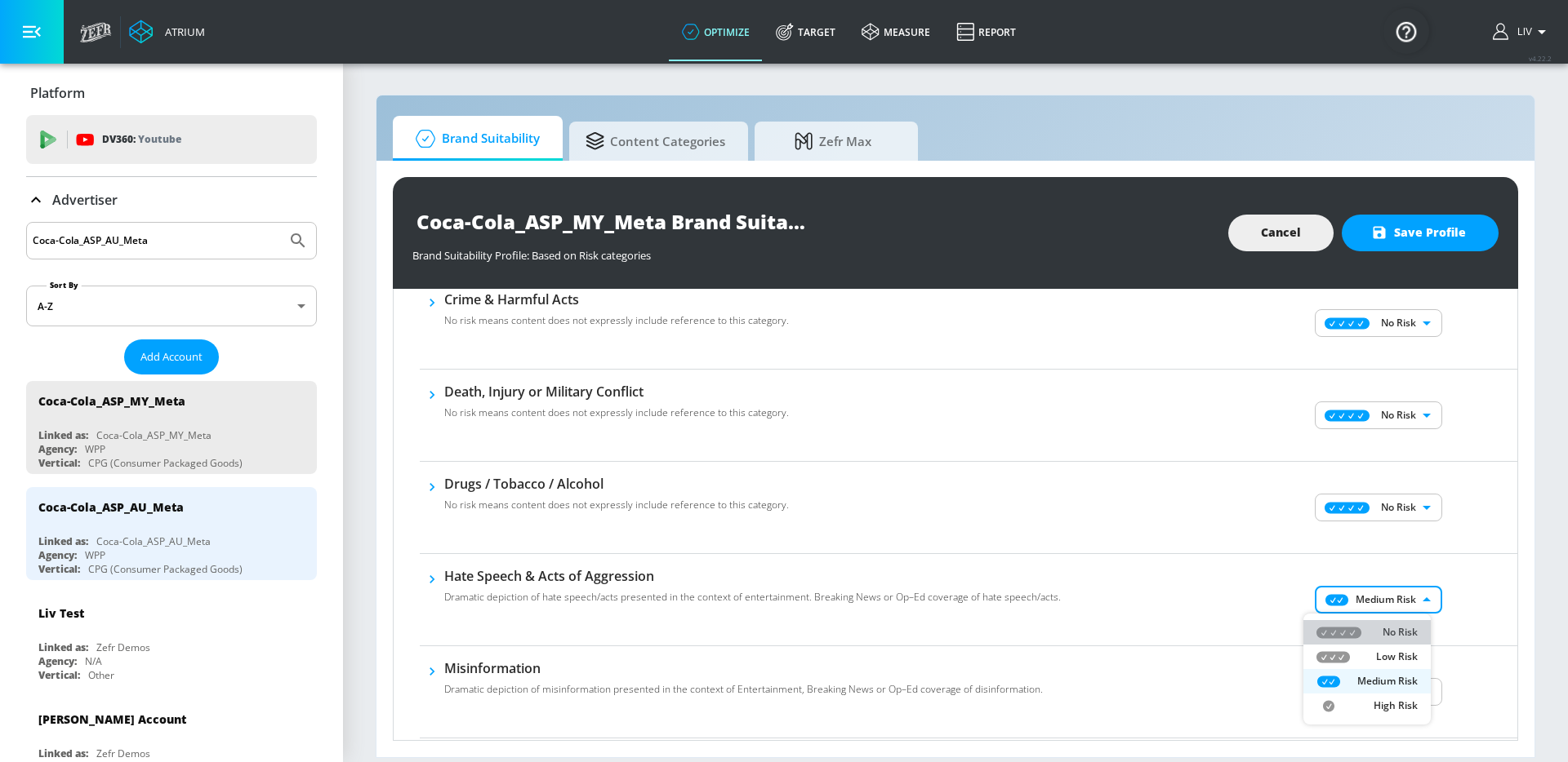
click at [1401, 626] on p "No Risk" at bounding box center [1400, 632] width 35 height 15
type input "MINIMAL"
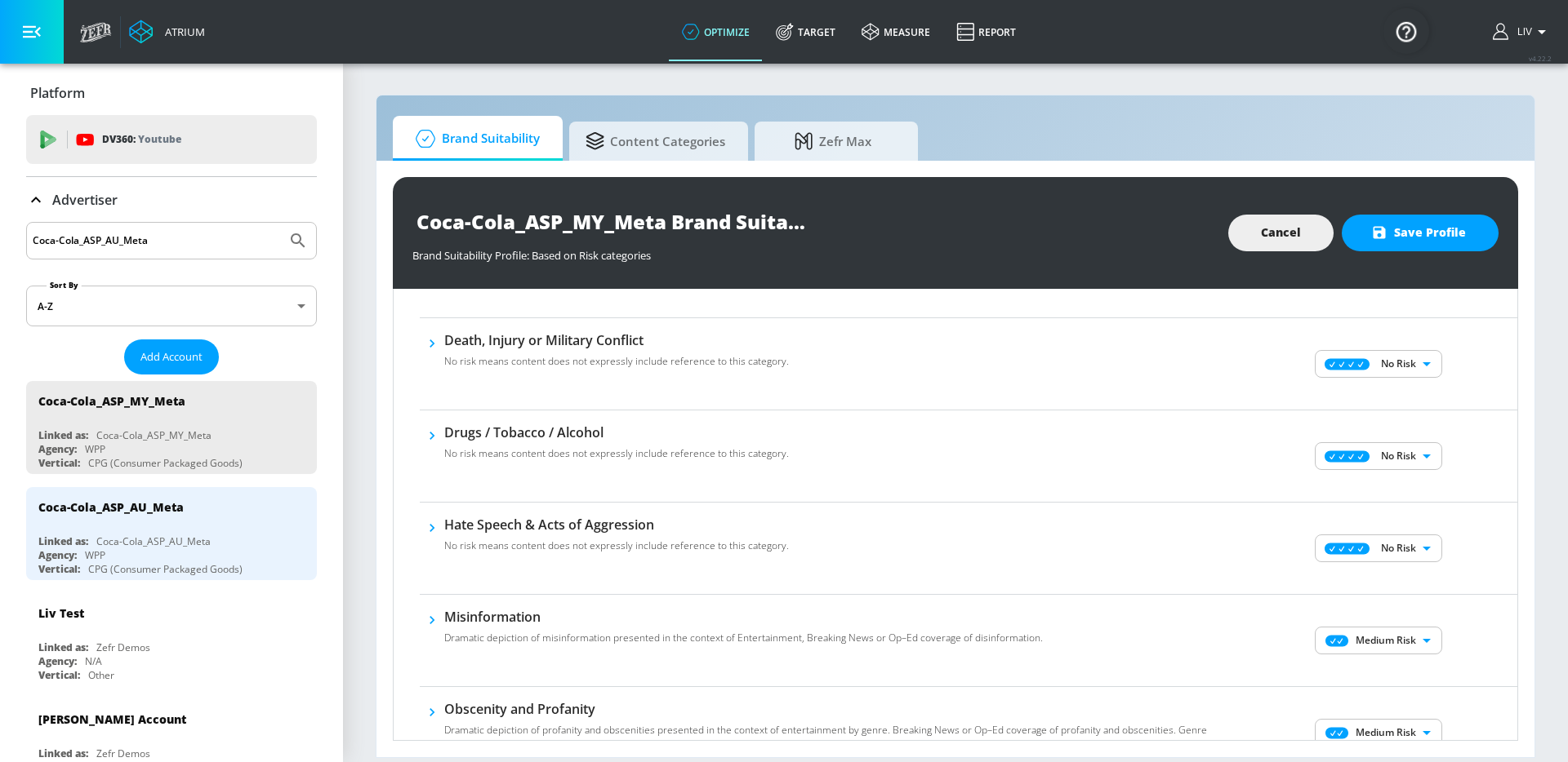
scroll to position [422, 0]
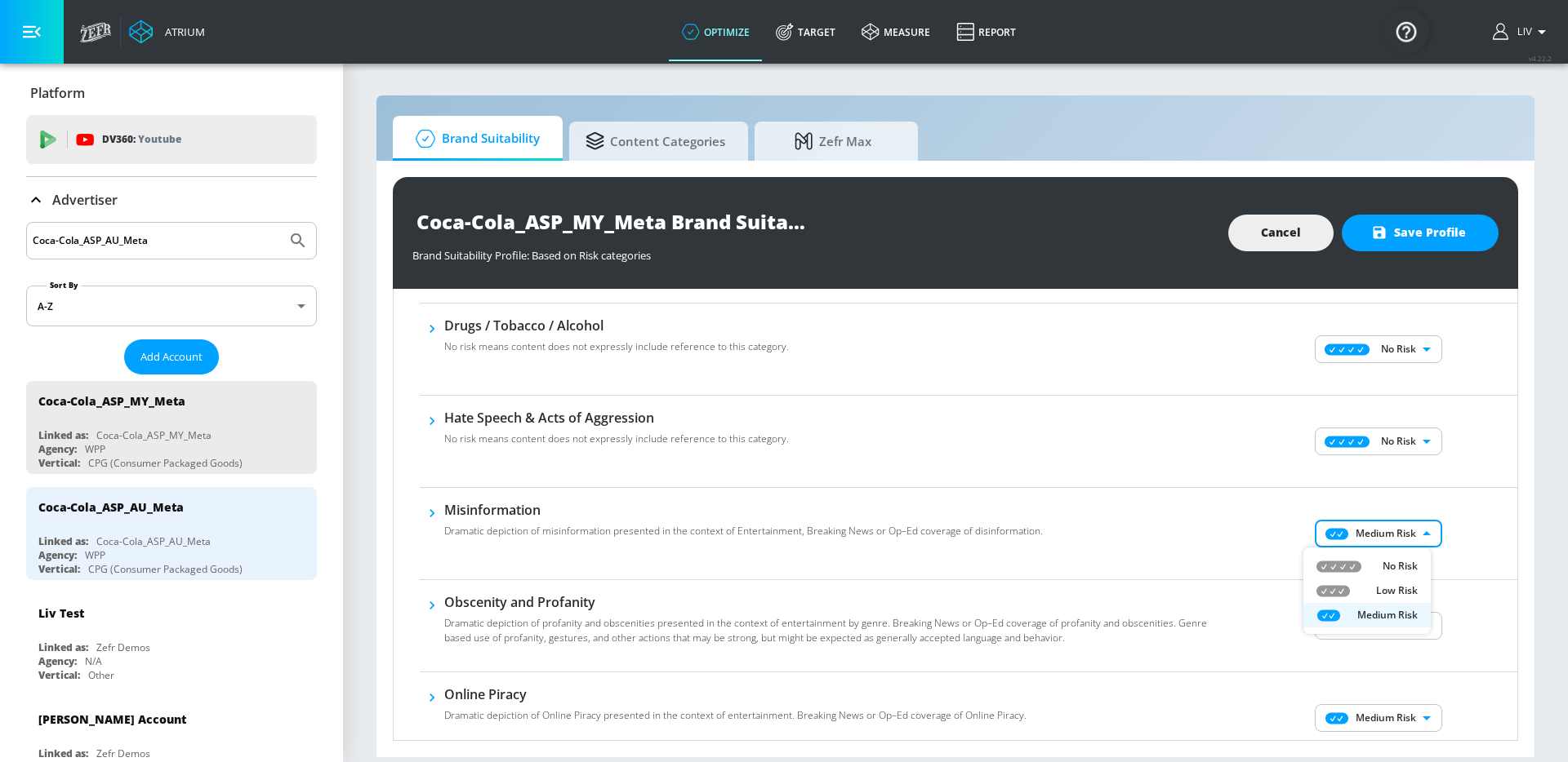
click at [1396, 534] on body "Atrium optimize Target measure Report optimize Target measure Report v 4.22.2 L…" at bounding box center [784, 381] width 1568 height 762
click at [1392, 566] on p "No Risk" at bounding box center [1400, 565] width 35 height 15
type input "MINIMAL"
click at [1387, 619] on body "Atrium optimize Target measure Report optimize Target measure Report v 4.22.2 L…" at bounding box center [784, 381] width 1568 height 762
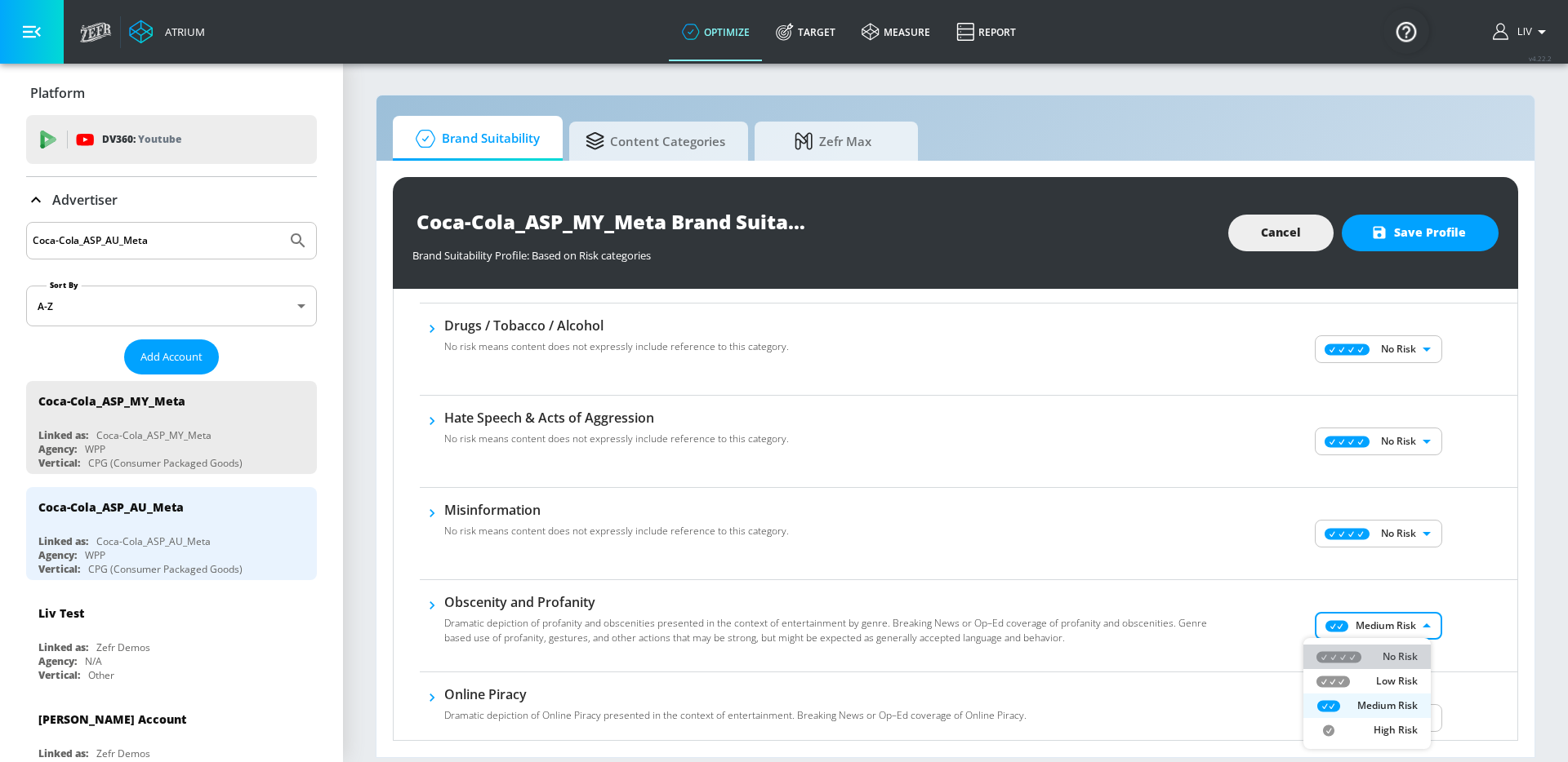
click at [1396, 646] on li "No Risk" at bounding box center [1367, 657] width 128 height 24
type input "MINIMAL"
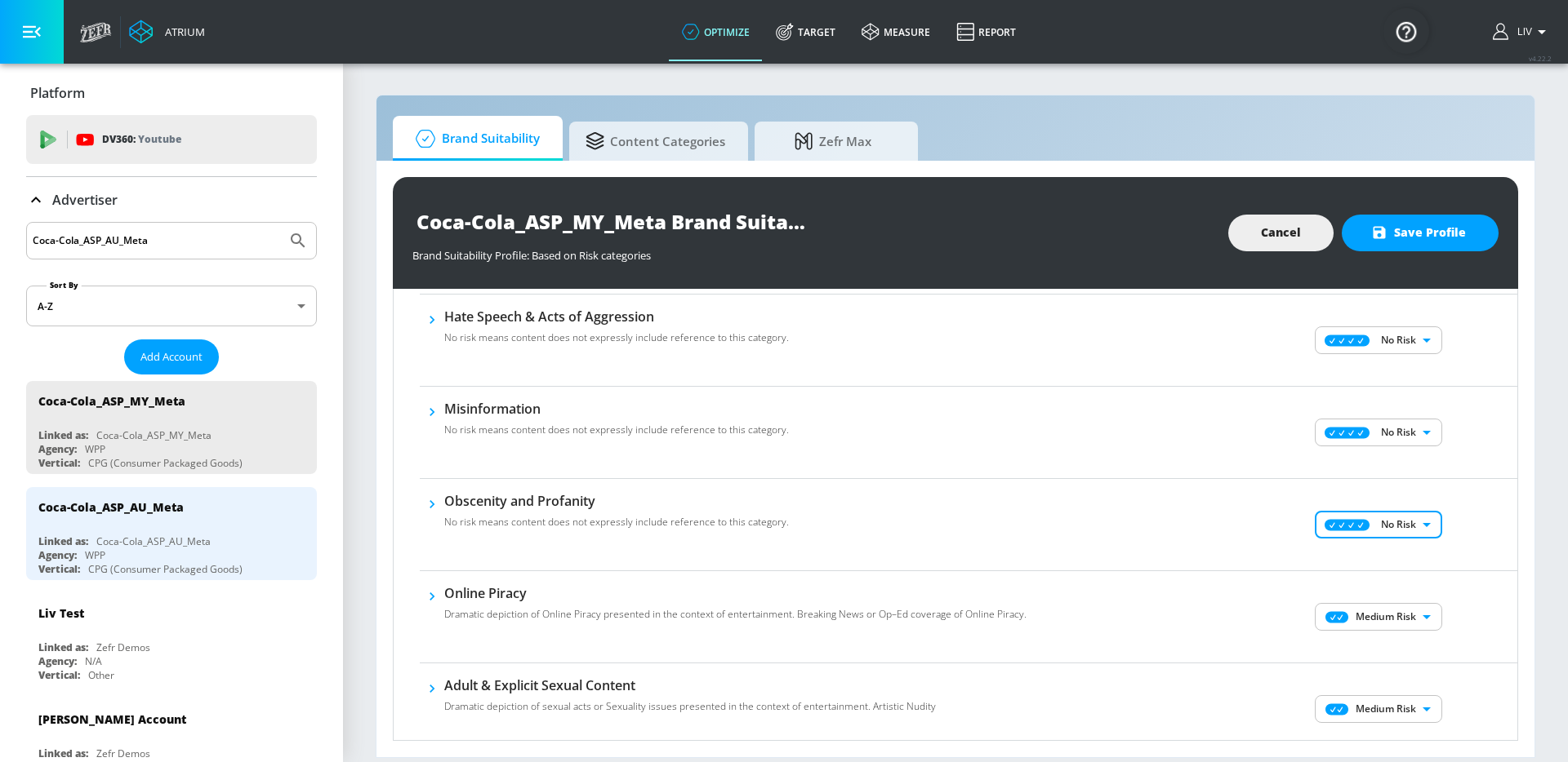
scroll to position [678, 0]
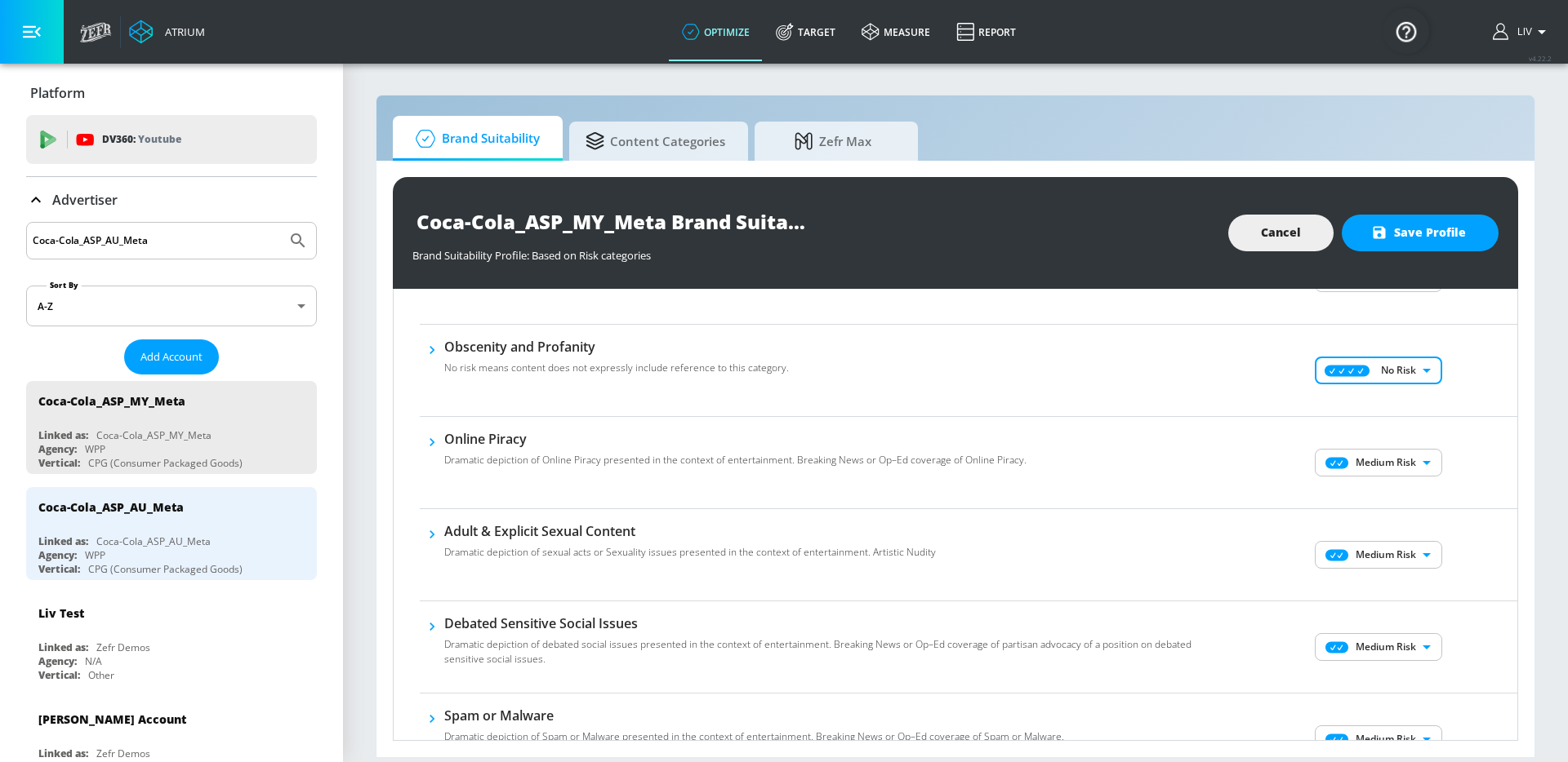
click at [1412, 452] on body "Atrium optimize Target measure Report optimize Target measure Report v 4.22.2 L…" at bounding box center [784, 381] width 1568 height 762
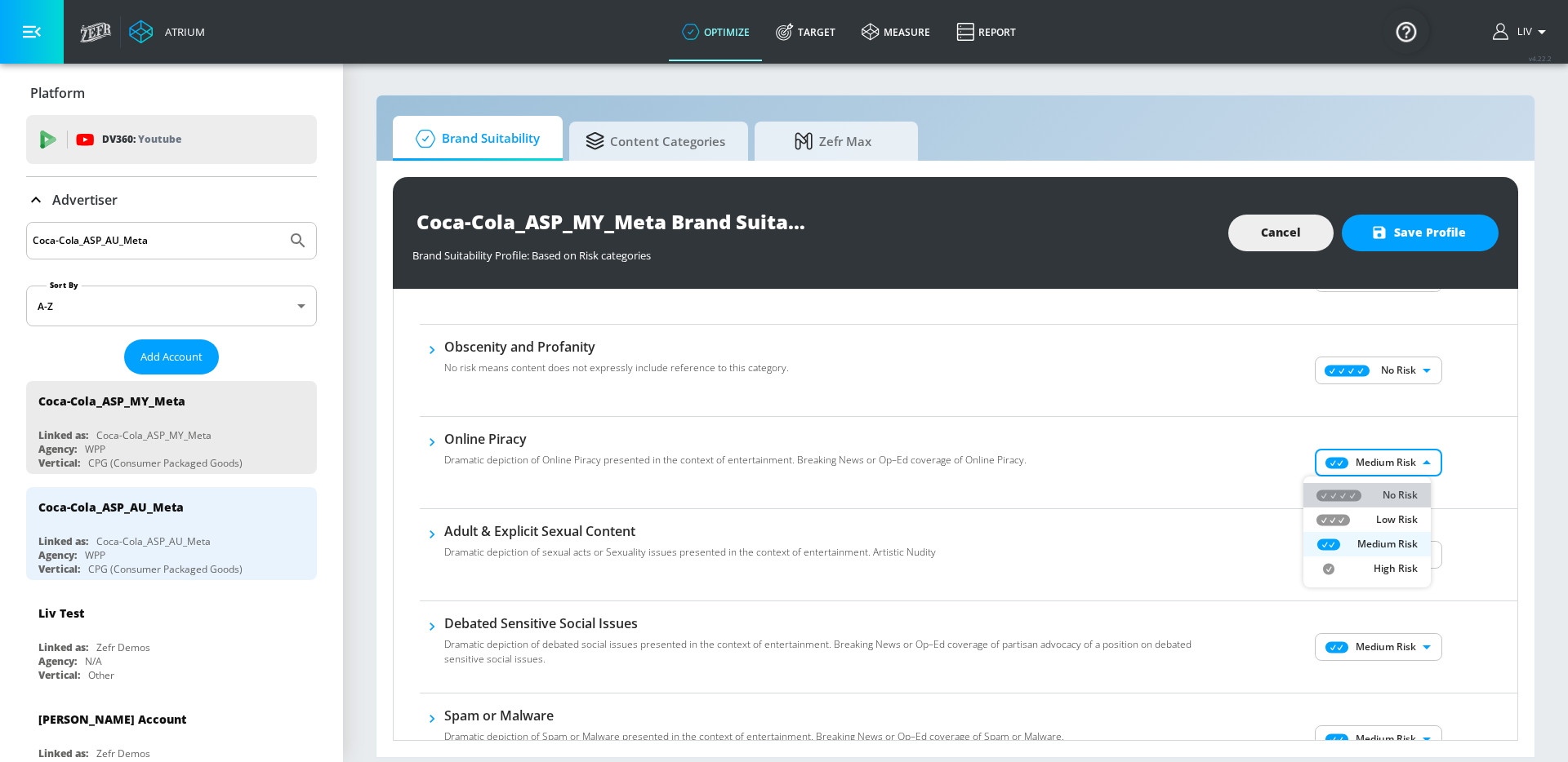
click at [1406, 496] on p "No Risk" at bounding box center [1400, 495] width 35 height 15
type input "MINIMAL"
click at [1402, 557] on body "Atrium optimize Target measure Report optimize Target measure Report v 4.22.2 L…" at bounding box center [784, 381] width 1568 height 762
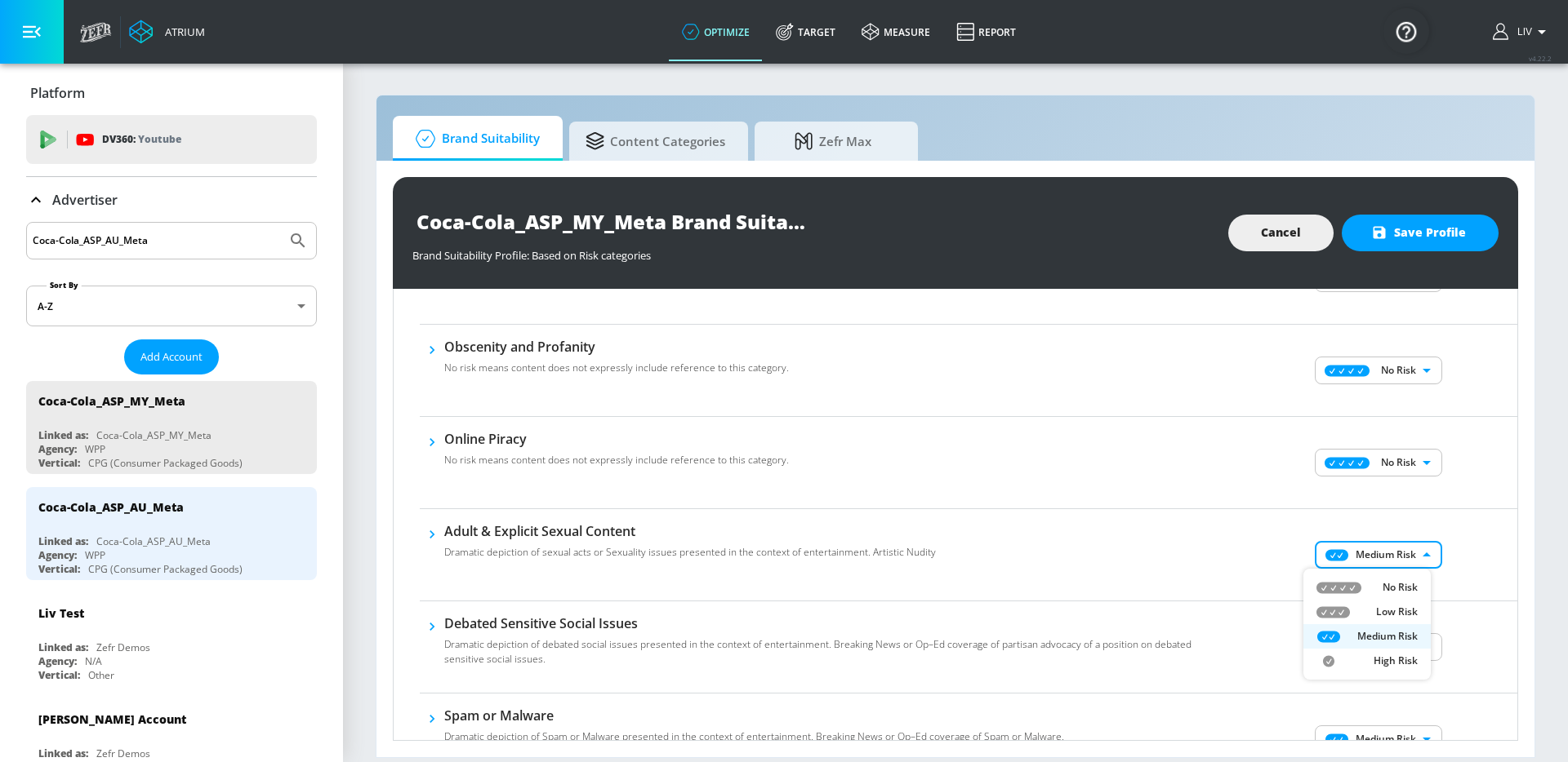
click at [1404, 580] on p "No Risk" at bounding box center [1400, 587] width 35 height 15
type input "MINIMAL"
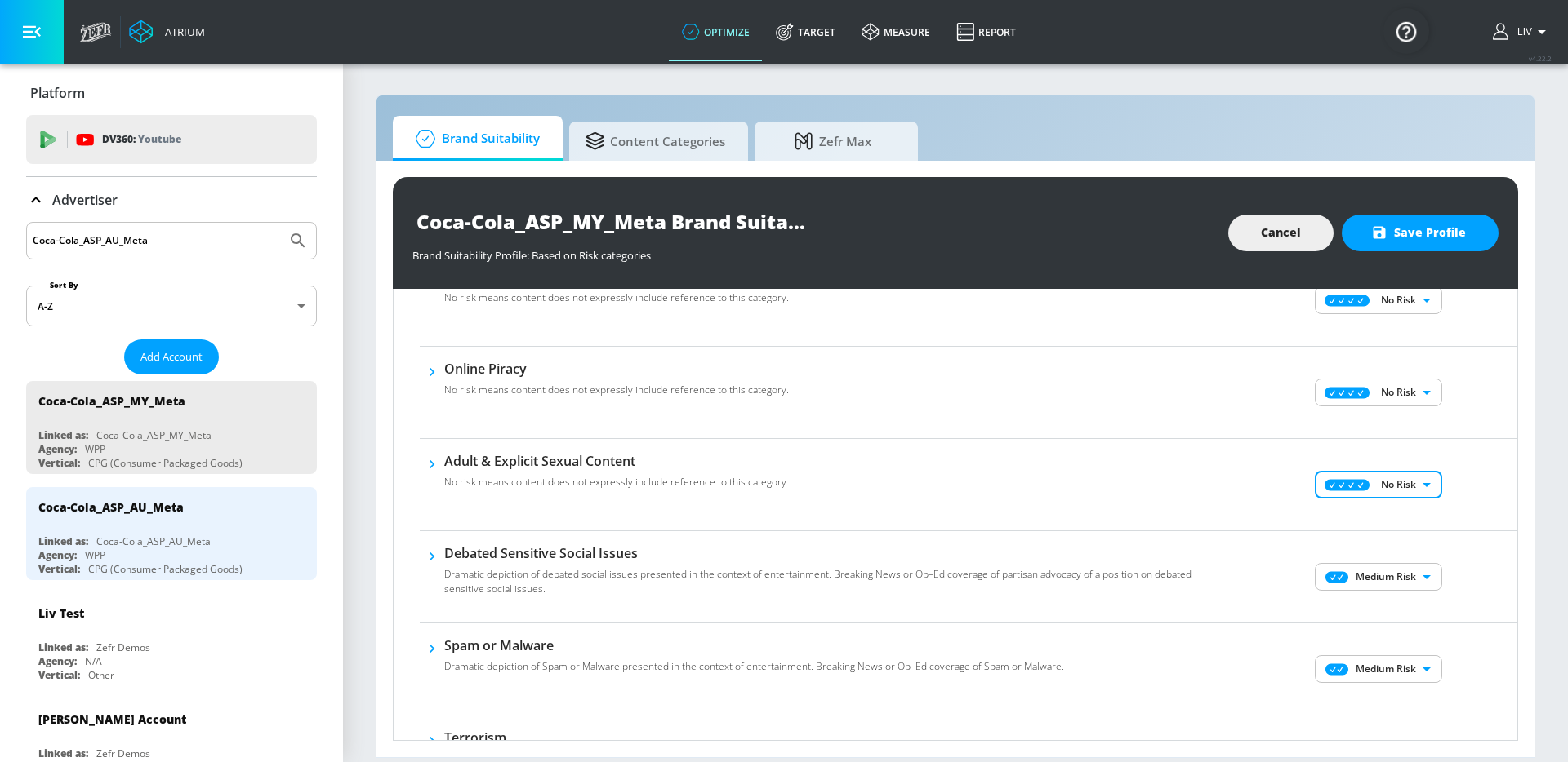
click at [1412, 576] on body "Atrium optimize Target measure Report optimize Target measure Report v 4.22.2 L…" at bounding box center [784, 381] width 1568 height 762
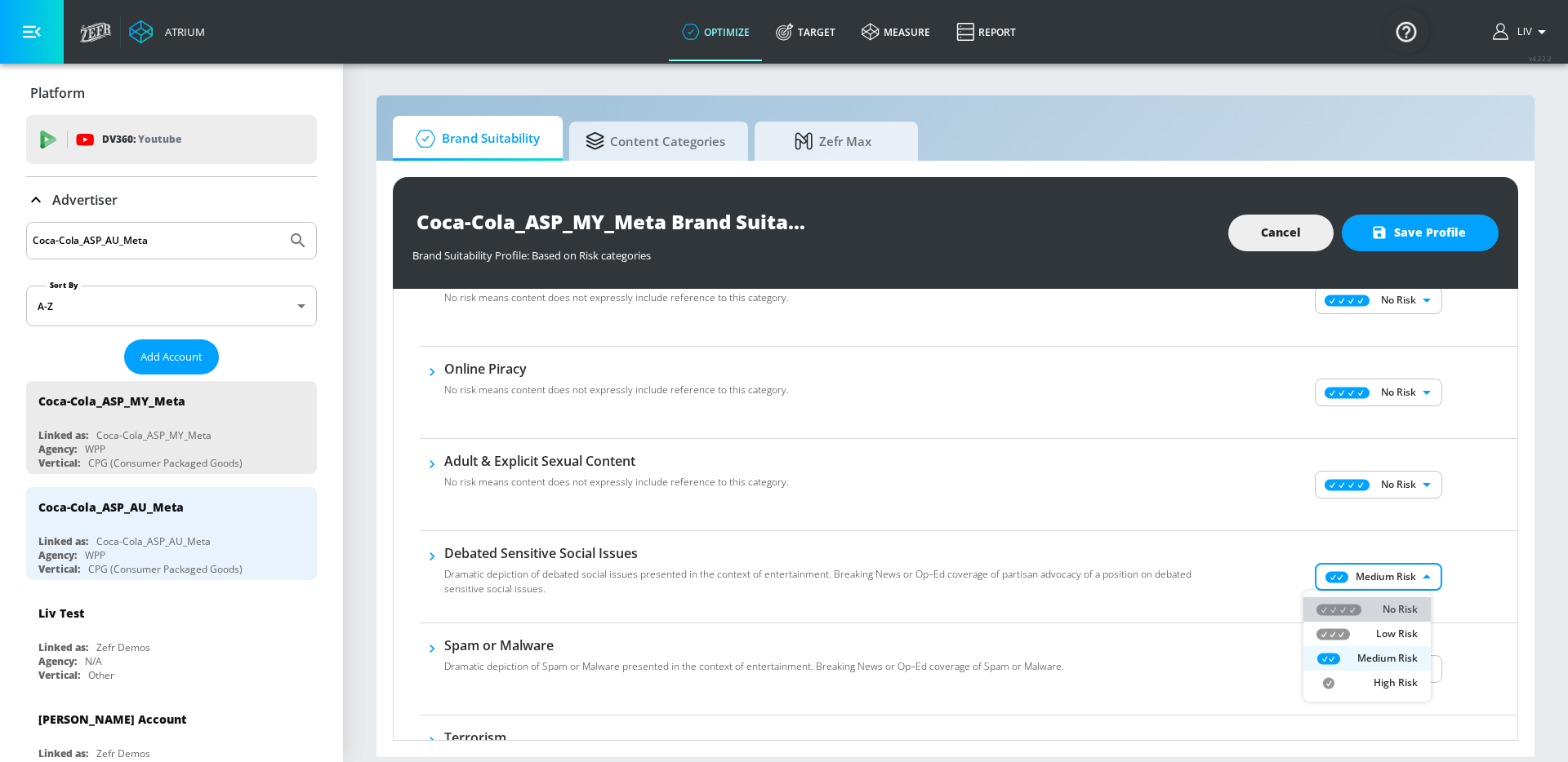
click at [1413, 612] on p "No Risk" at bounding box center [1400, 609] width 35 height 15
type input "MINIMAL"
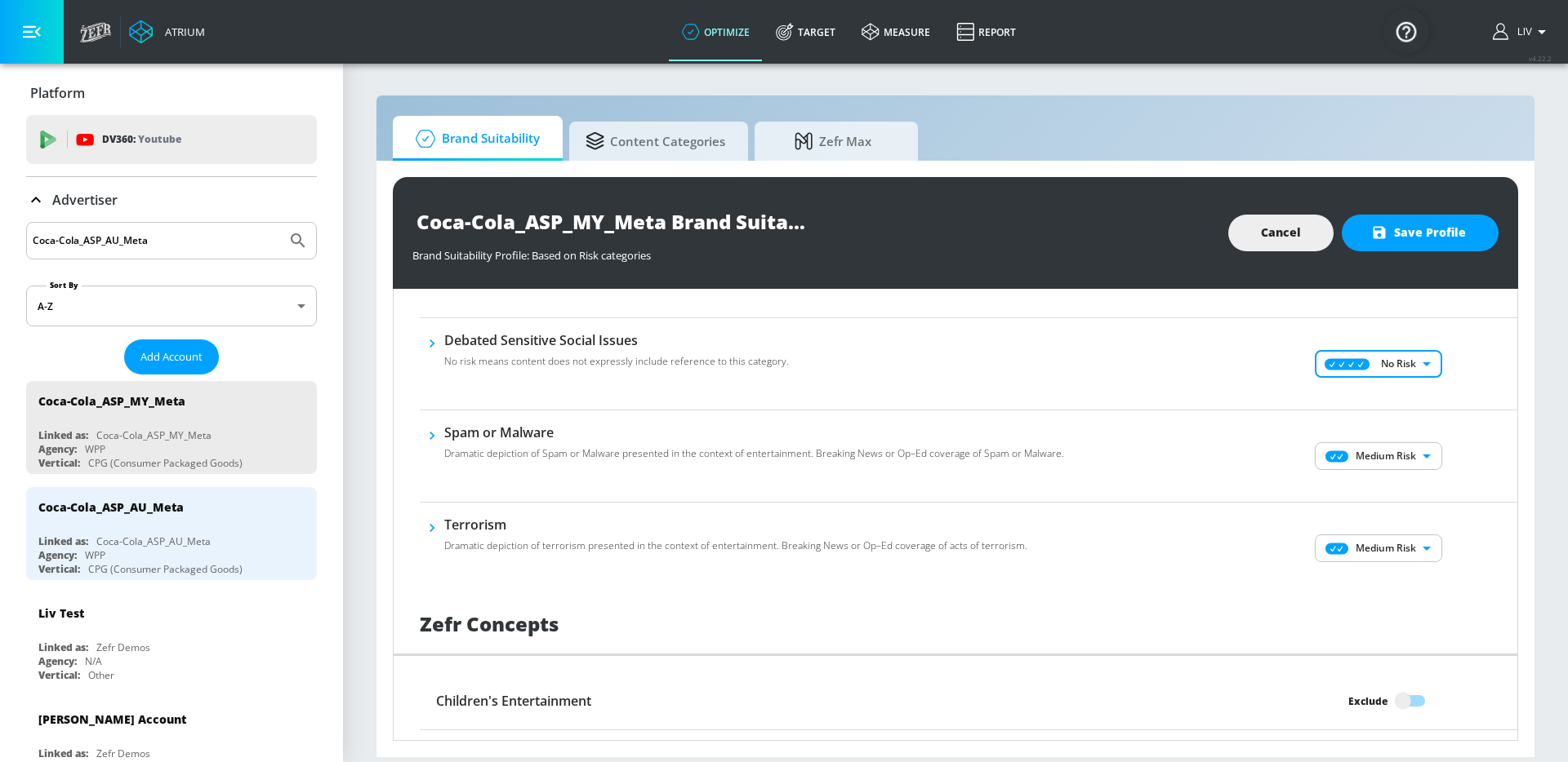
scroll to position [968, 0]
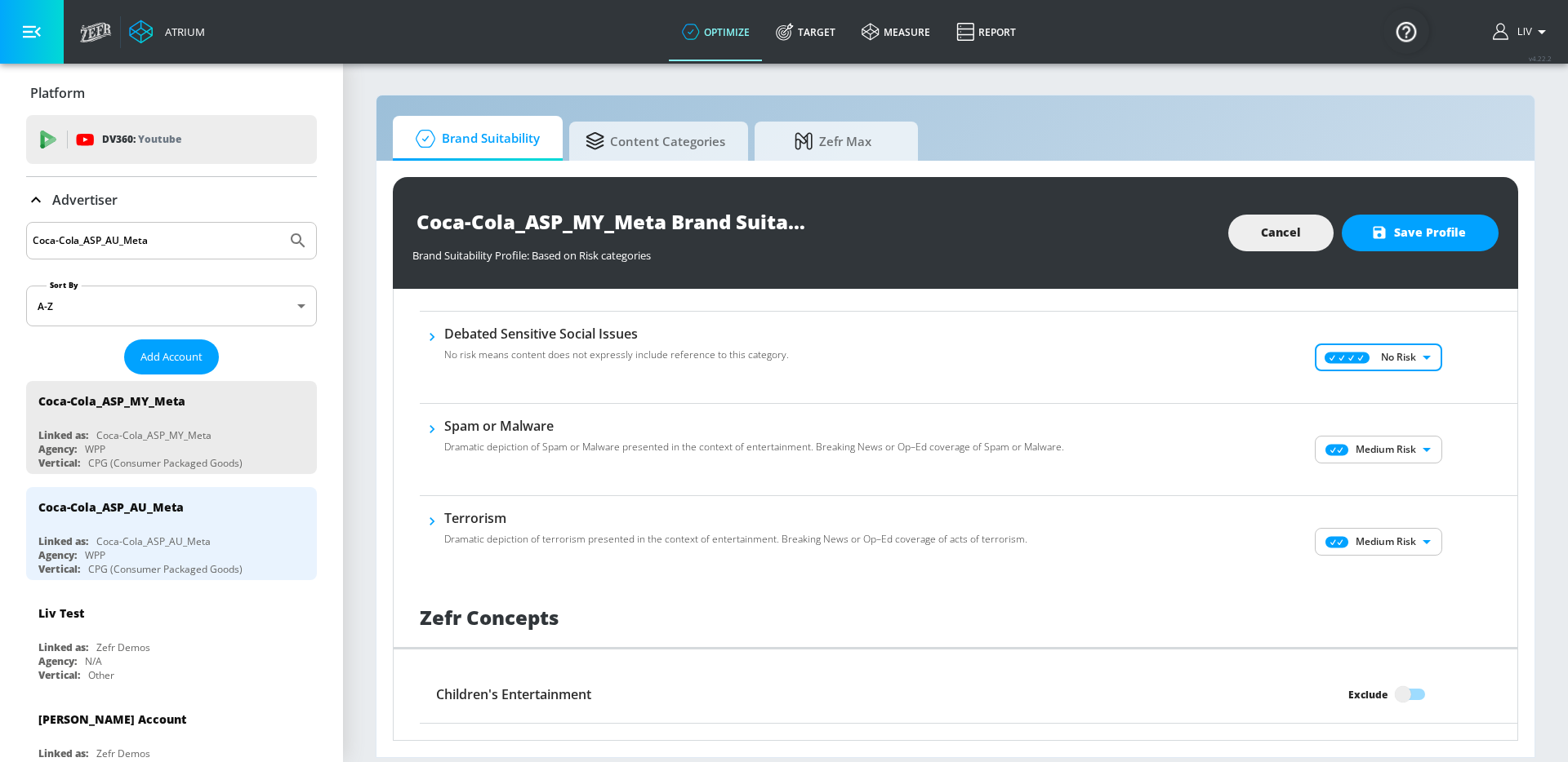
click at [1374, 437] on body "Atrium optimize Target measure Report optimize Target measure Report v 4.22.2 L…" at bounding box center [784, 381] width 1568 height 762
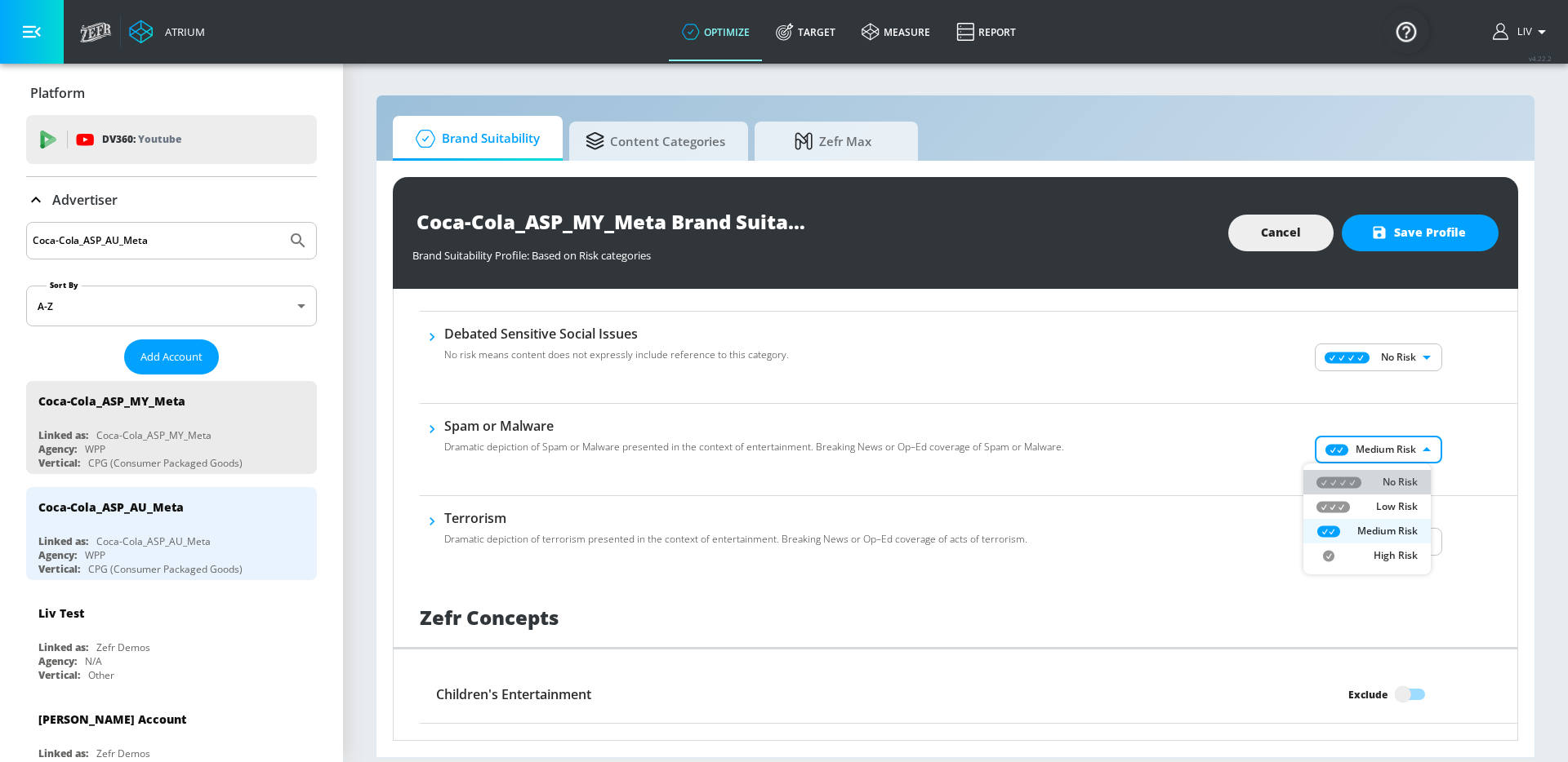
click at [1373, 478] on div "No Risk" at bounding box center [1366, 482] width 101 height 15
type input "MINIMAL"
click at [1379, 538] on body "Atrium optimize Target measure Report optimize Target measure Report v 4.22.2 L…" at bounding box center [784, 381] width 1568 height 762
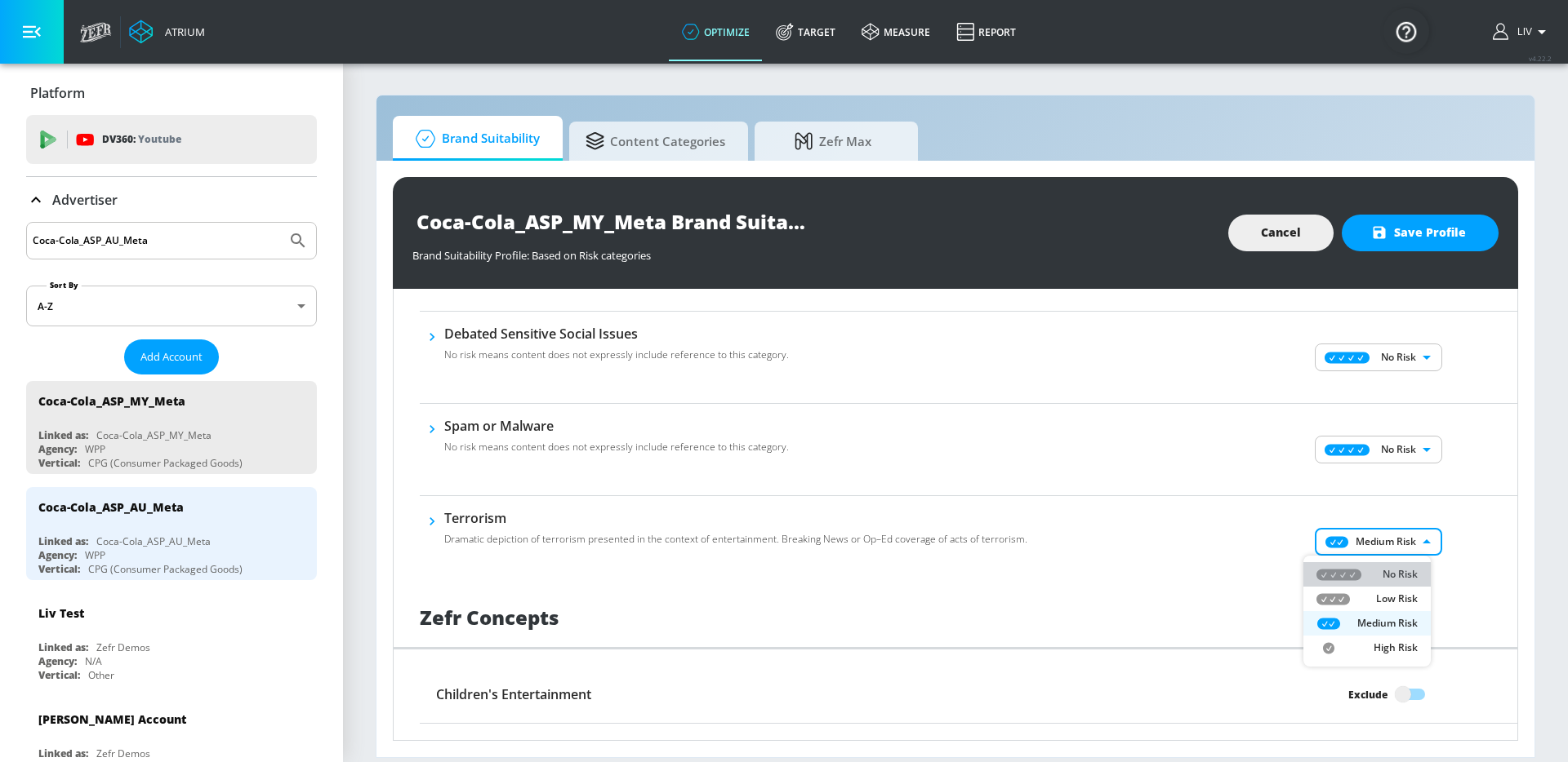
click at [1386, 565] on li "No Risk" at bounding box center [1367, 574] width 128 height 24
type input "MINIMAL"
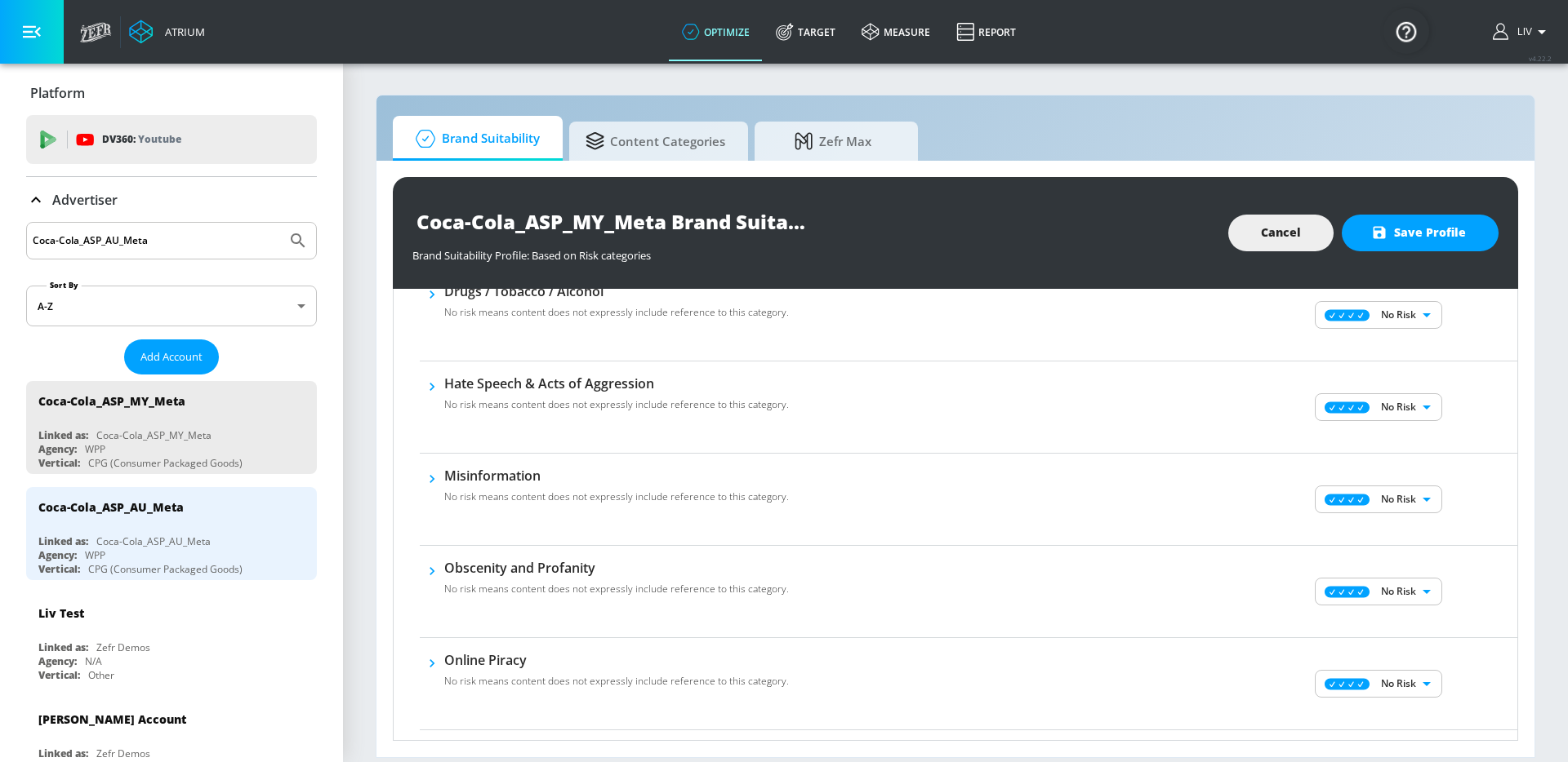
scroll to position [0, 0]
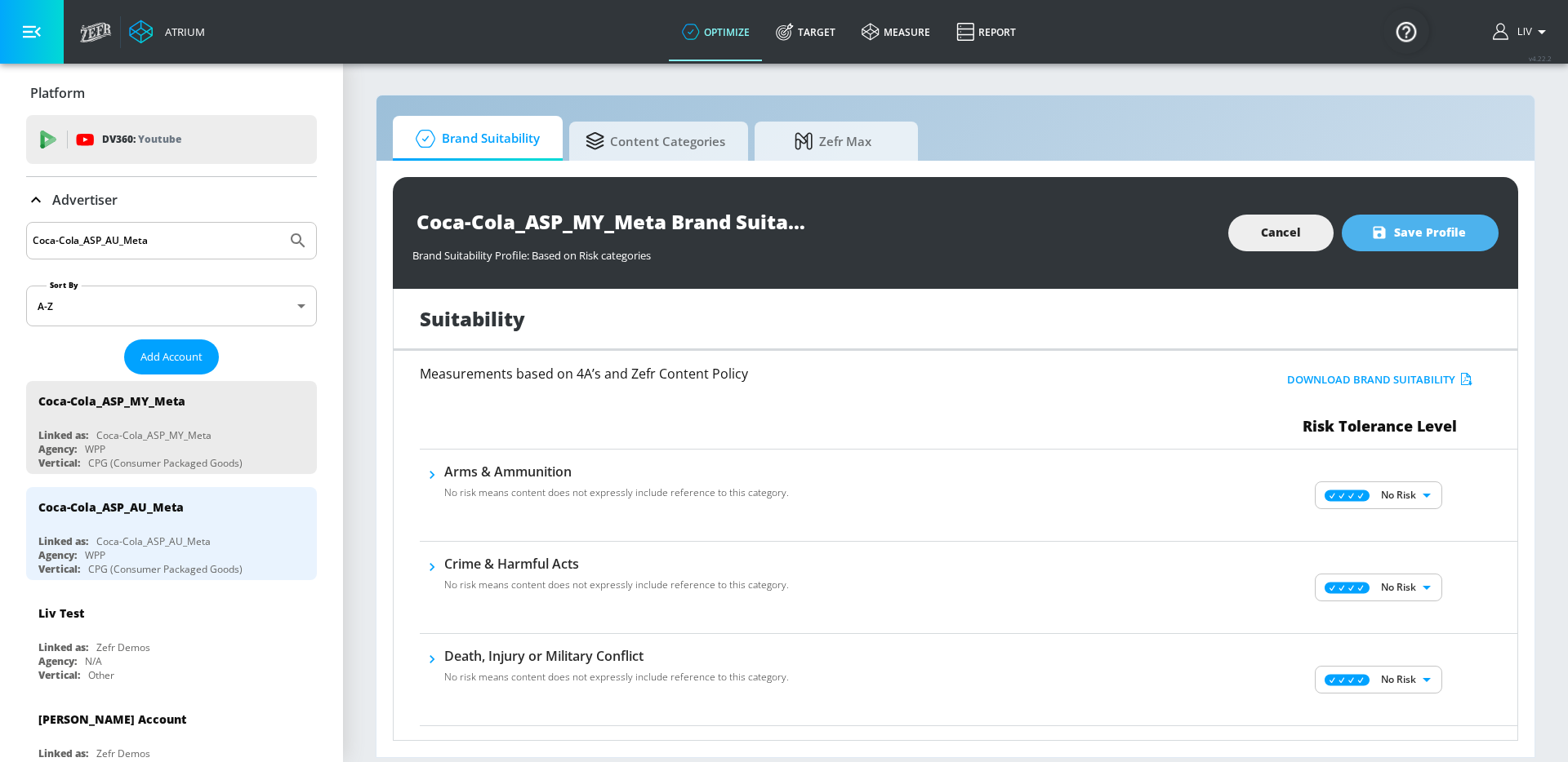
click at [1410, 225] on span "Save Profile" at bounding box center [1420, 233] width 91 height 21
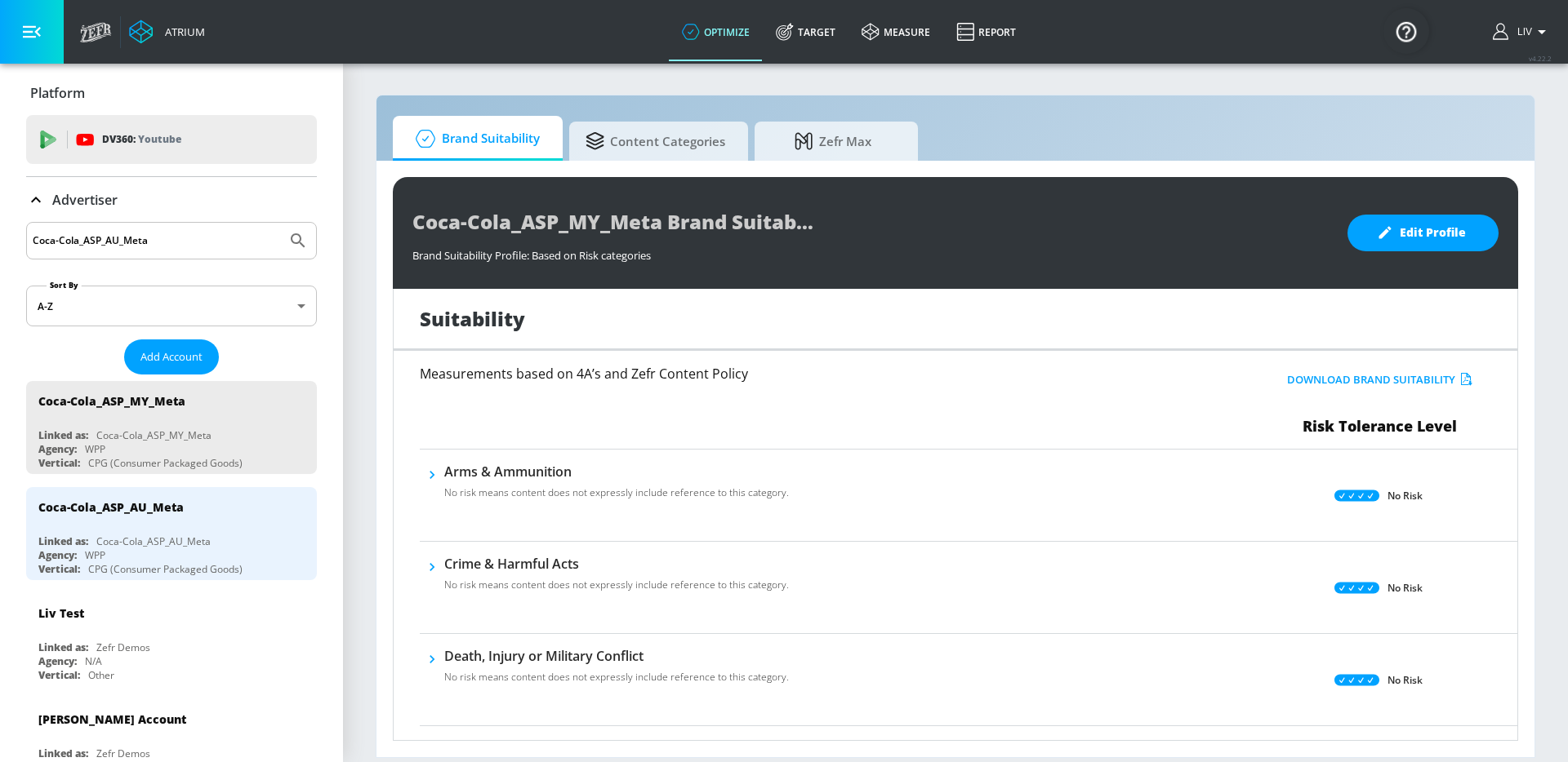
click at [223, 246] on input "Coca-Cola_ASP_AU_Meta" at bounding box center [156, 240] width 248 height 22
click at [223, 245] on input "Coca-Cola_ASP_AU_Meta" at bounding box center [156, 240] width 248 height 22
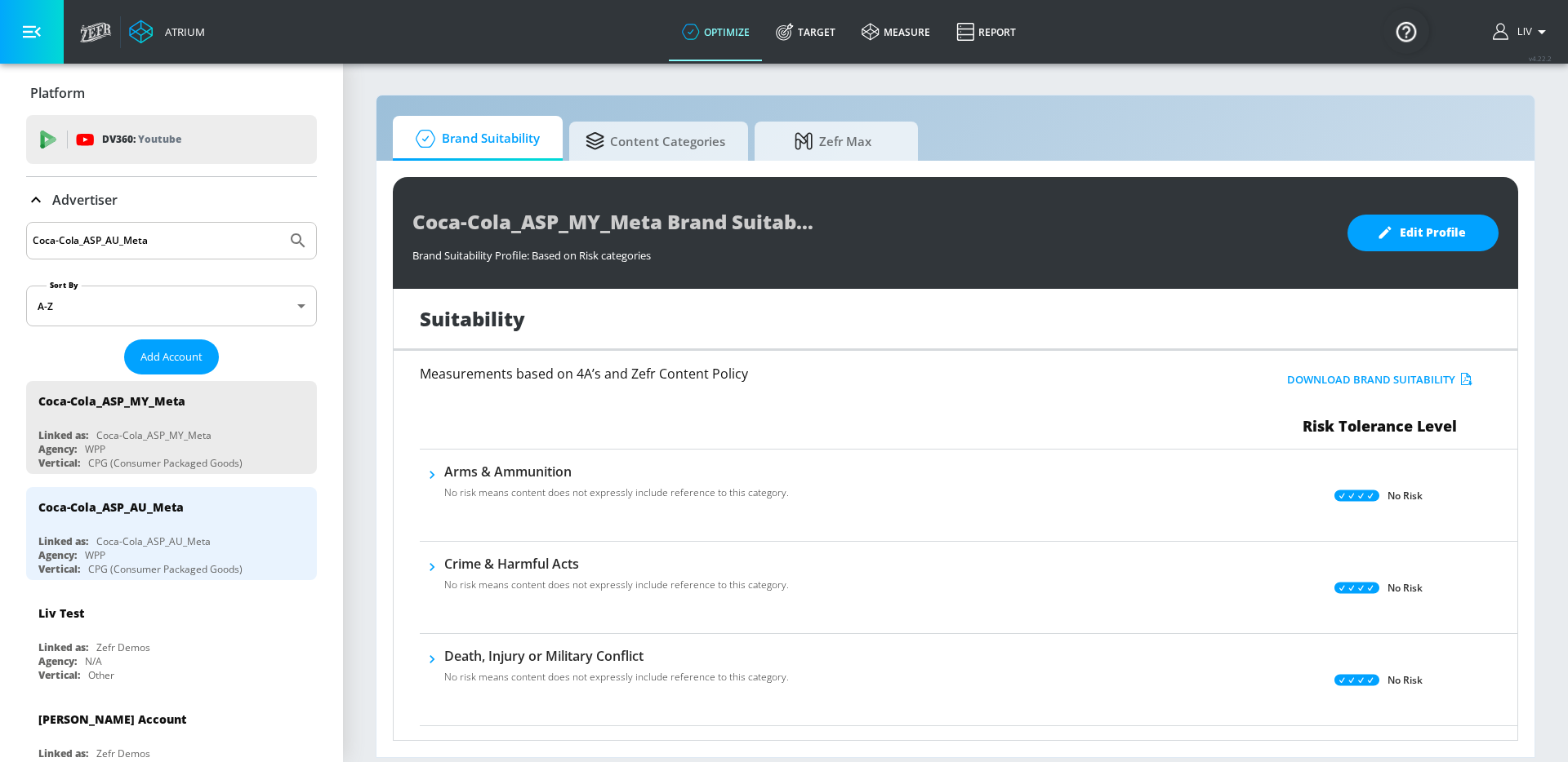
paste input "Coca-Cola_ASP_MY_Meta"
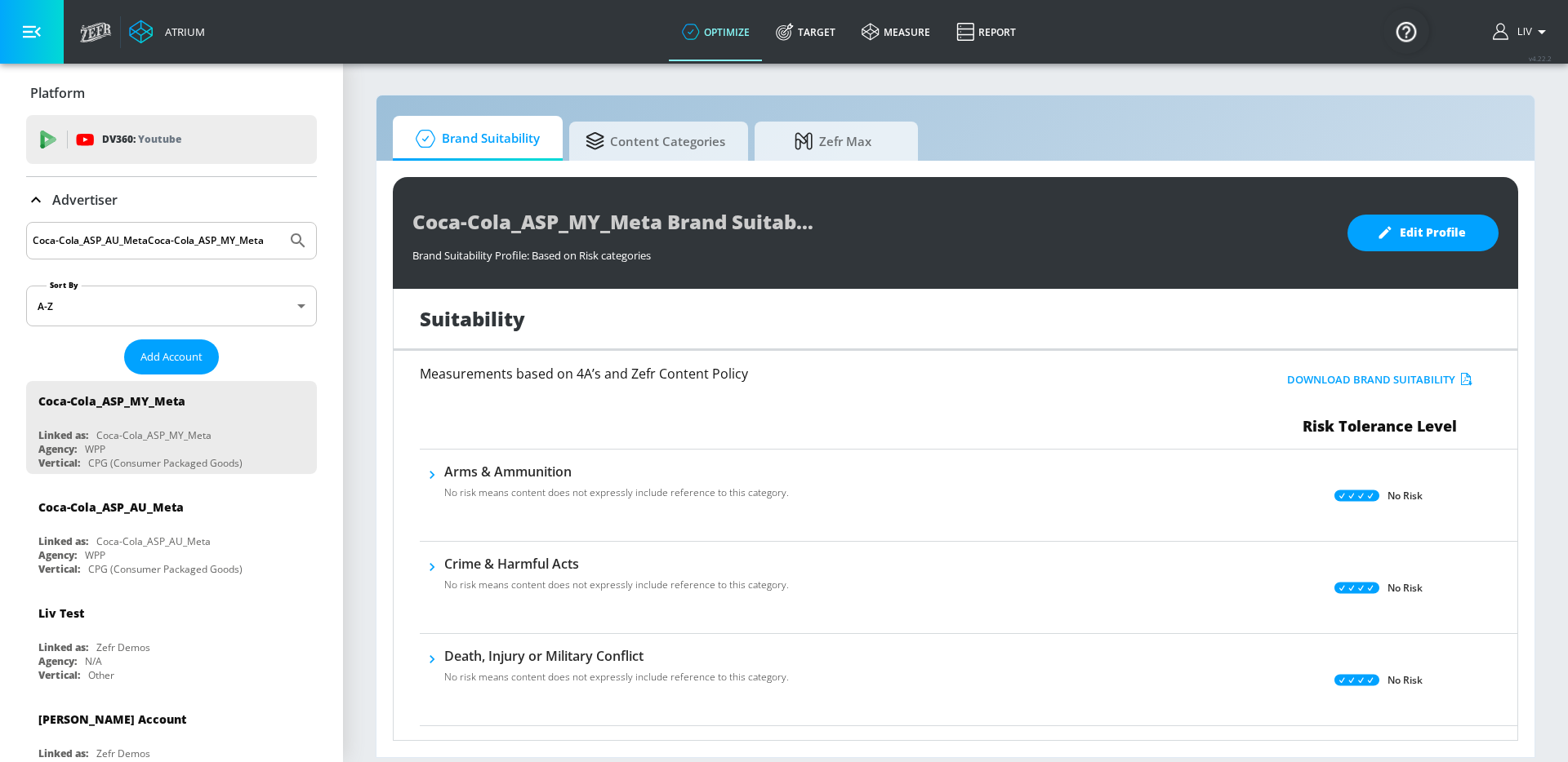
click at [223, 245] on input "Coca-Cola_ASP_AU_MetaCoca-Cola_ASP_MY_Meta" at bounding box center [156, 240] width 248 height 22
click at [223, 245] on input "Coca-Cola_ASP_AU_MetaCoca-Cola_ASP_MY_Meta" at bounding box center [156, 240] width 248 height 22
paste input "Search by name"
type input "Coca-Cola_ASP_MY_Meta"
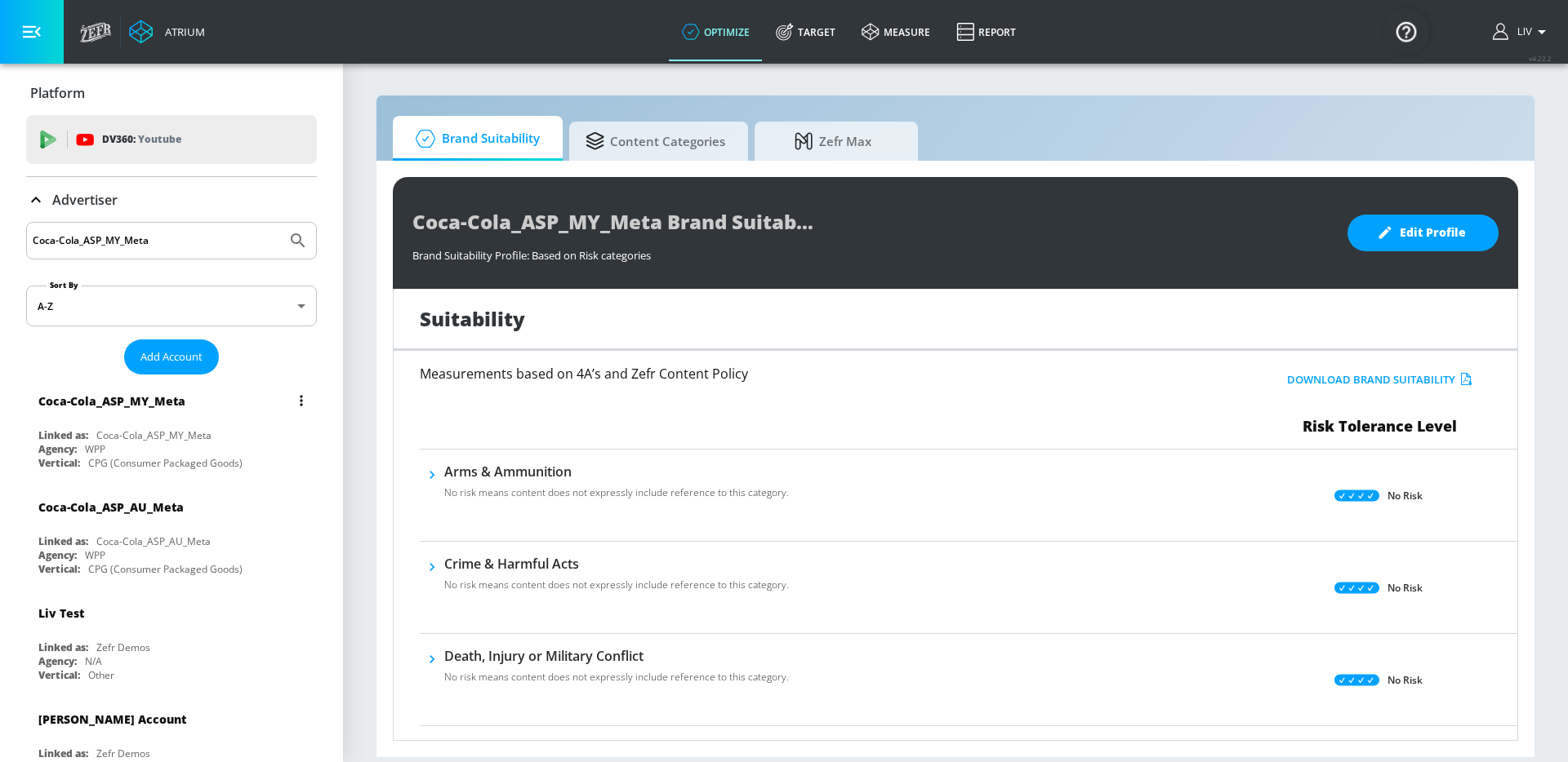
click at [213, 417] on div "Coca-Cola_ASP_MY_Meta" at bounding box center [175, 400] width 274 height 39
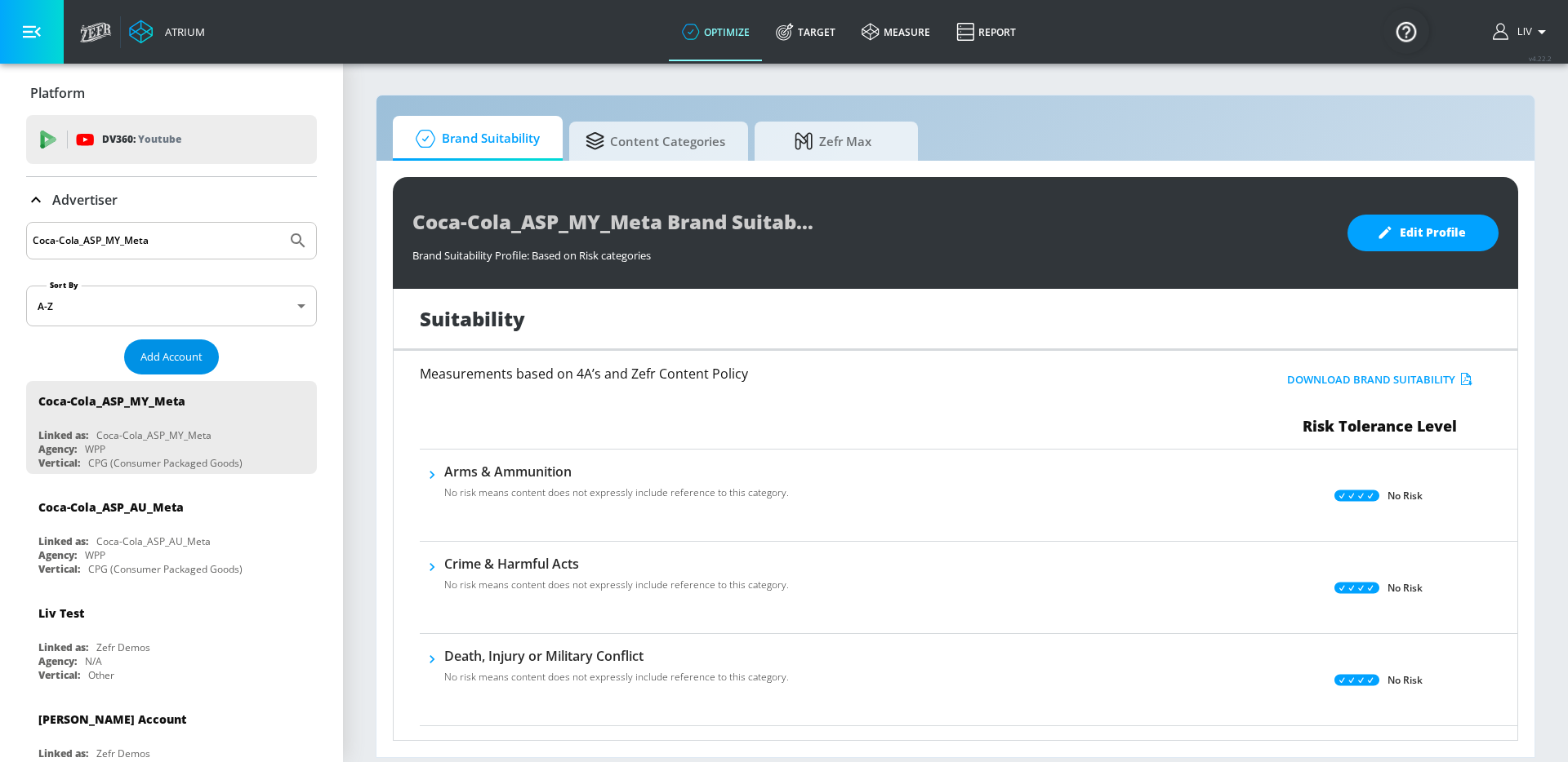
click at [160, 348] on span "Add Account" at bounding box center [172, 357] width 62 height 19
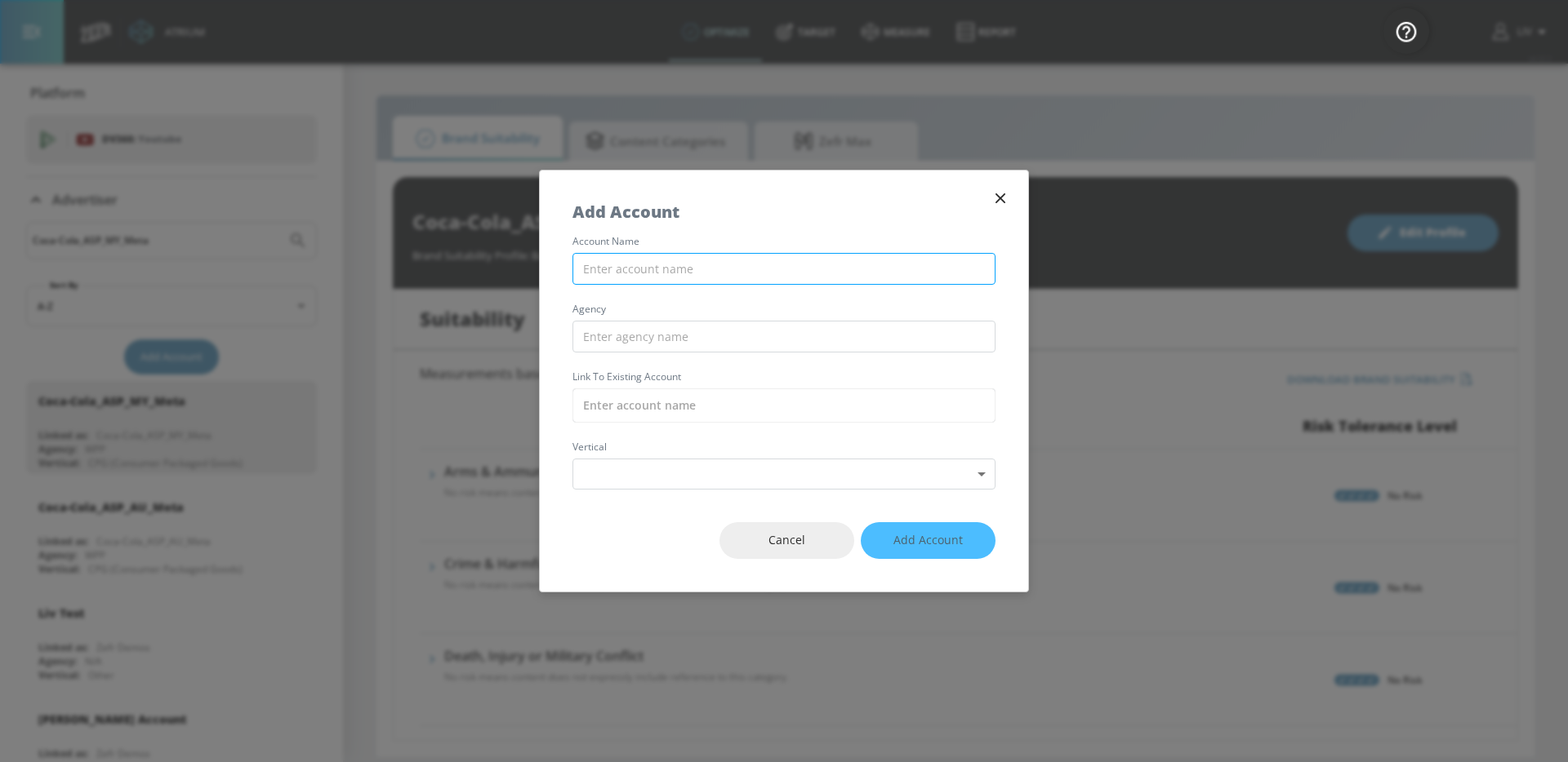
click at [752, 267] on input "text" at bounding box center [784, 268] width 423 height 32
paste input "Coca-Cola_ASP_MY_TikTok"
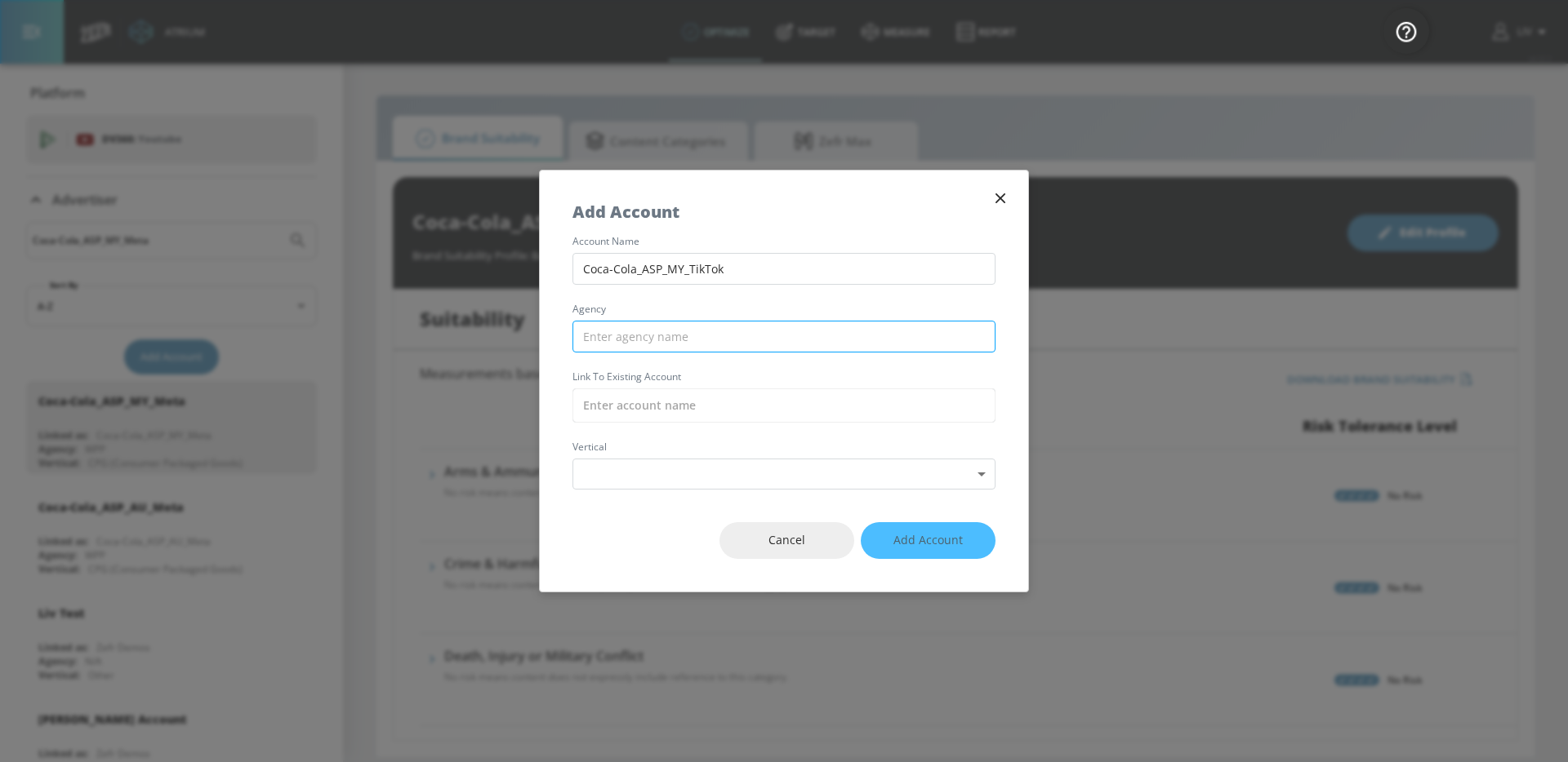
type input "Coca-Cola_ASP_MY_TikTok"
click at [743, 329] on input "text" at bounding box center [784, 336] width 423 height 32
type input "WPP"
click at [737, 395] on input "text" at bounding box center [784, 406] width 423 height 34
paste input "Coca-Cola_ASP_MY_TikTok"
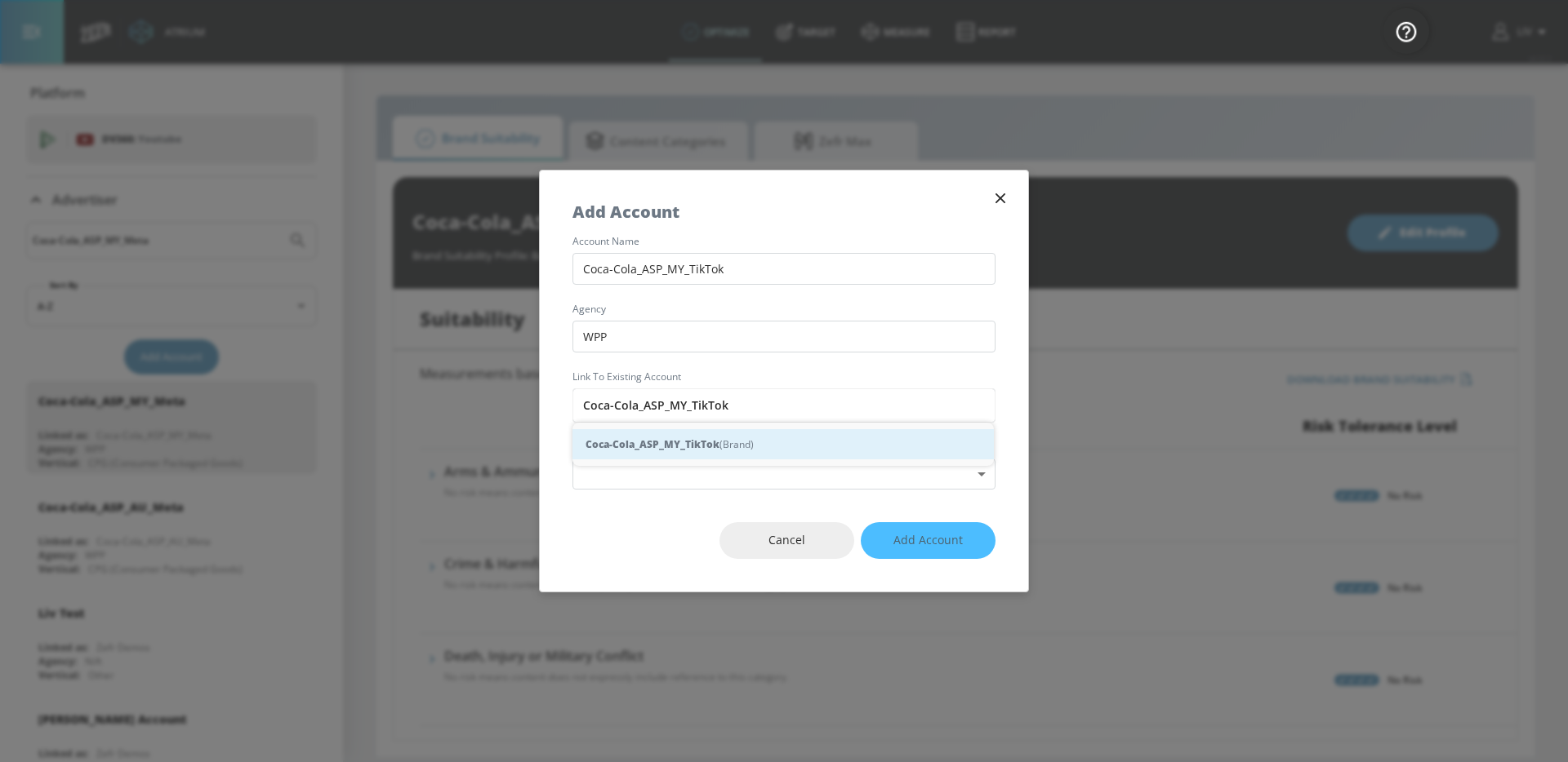
click at [730, 455] on div "Coca-Cola_ASP_MY_TikTok (Brand)" at bounding box center [783, 444] width 421 height 30
type input "Coca-Cola_ASP_MY_TikTok (Brand)"
click at [731, 469] on body "Atrium optimize Target measure Report optimize Target measure Report v 4.22.2 L…" at bounding box center [784, 381] width 1568 height 762
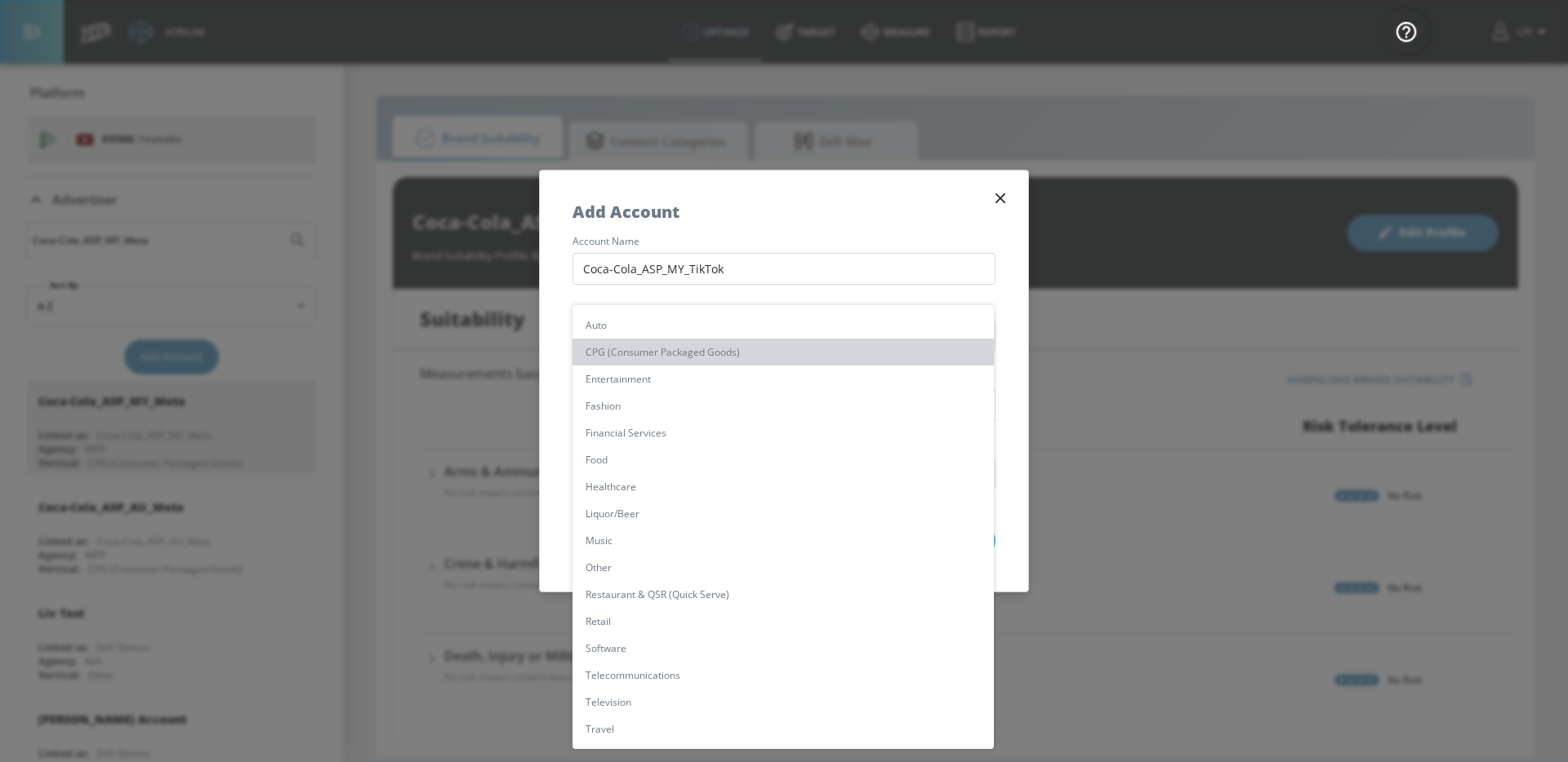
click at [740, 342] on li "CPG (Consumer Packaged Goods)" at bounding box center [783, 352] width 421 height 27
type input "[object Object]"
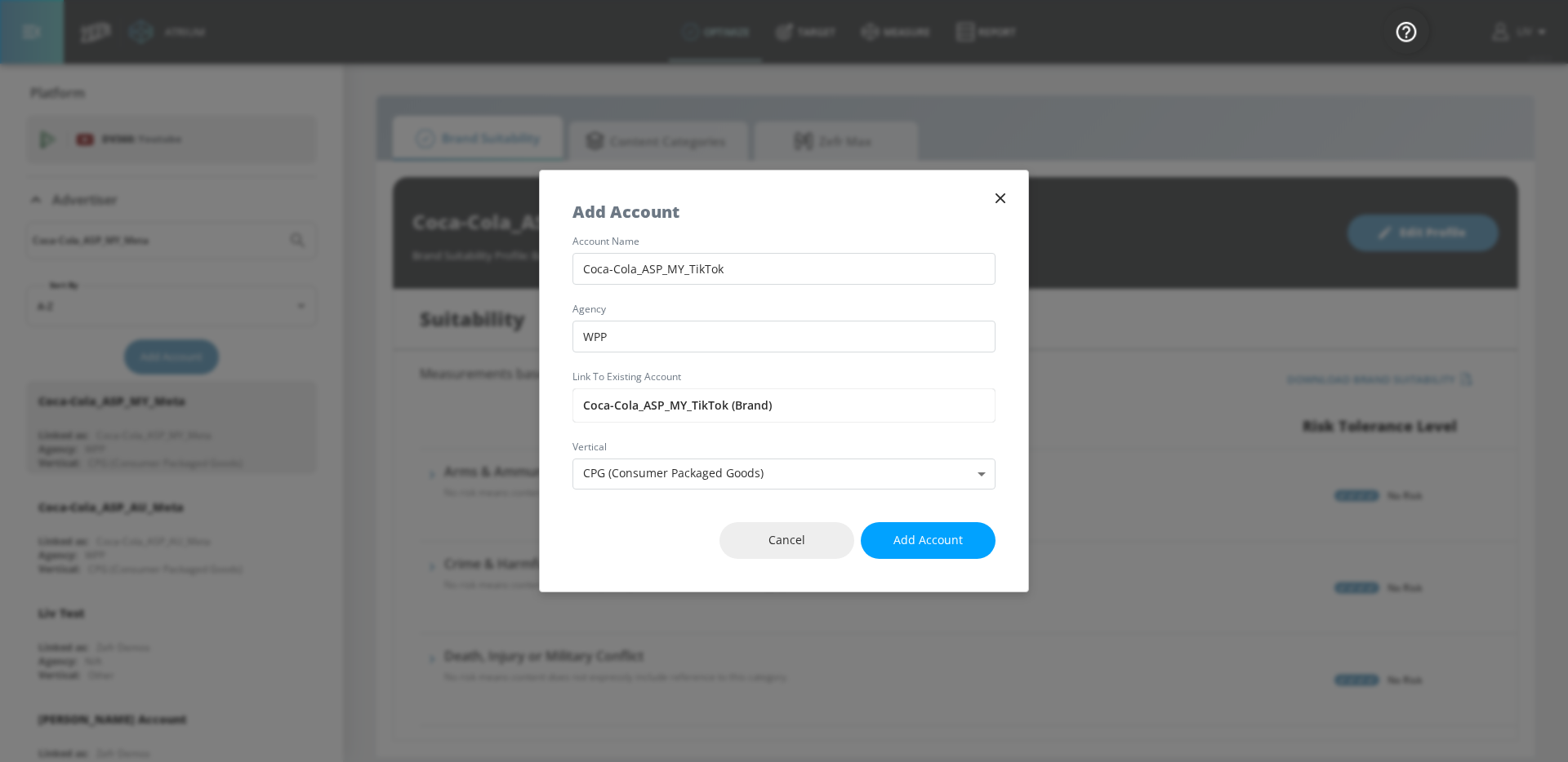
click at [918, 539] on span "Add Account" at bounding box center [928, 540] width 69 height 21
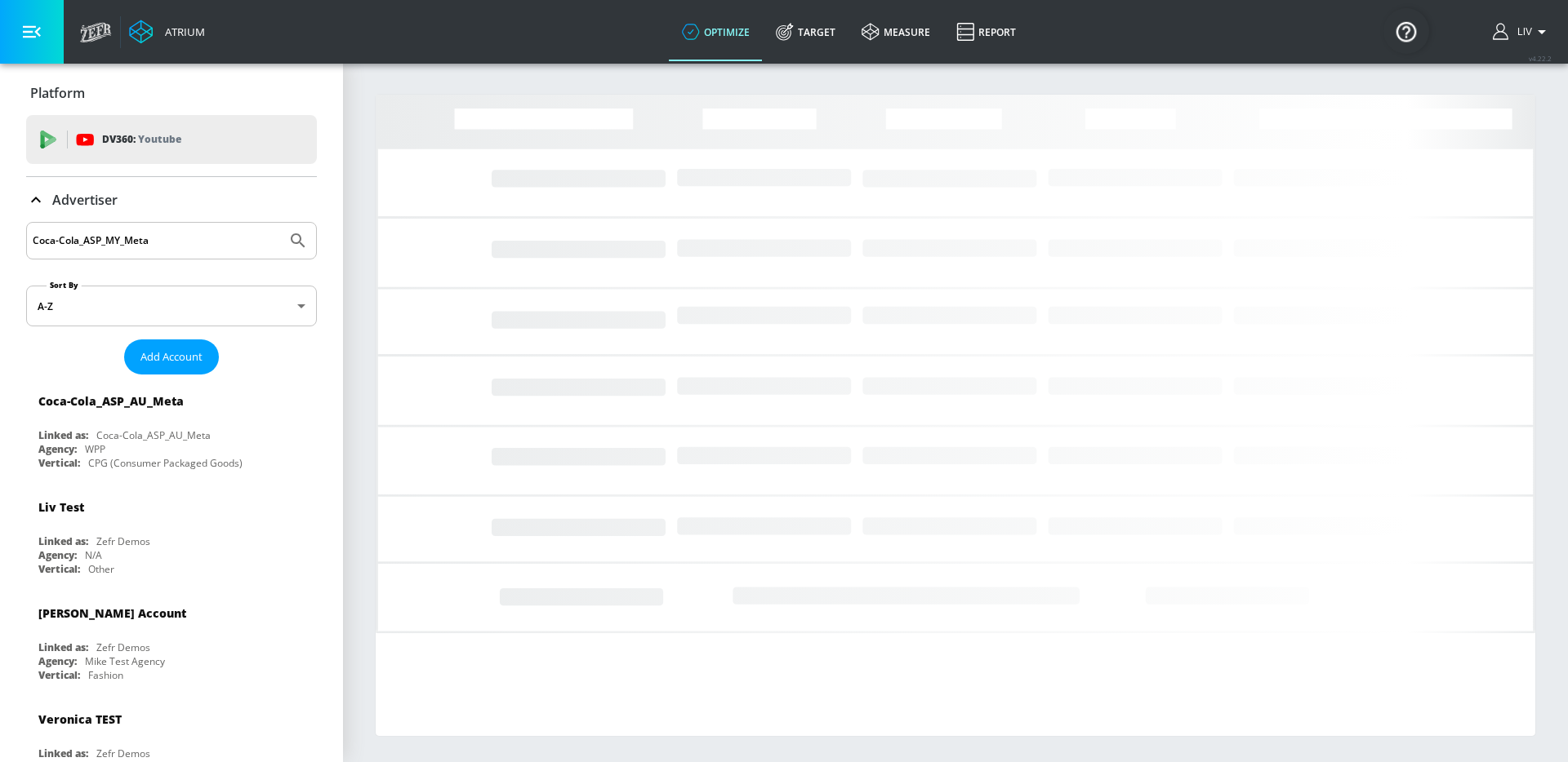
click at [154, 237] on input "Coca-Cola_ASP_MY_Meta" at bounding box center [156, 240] width 248 height 22
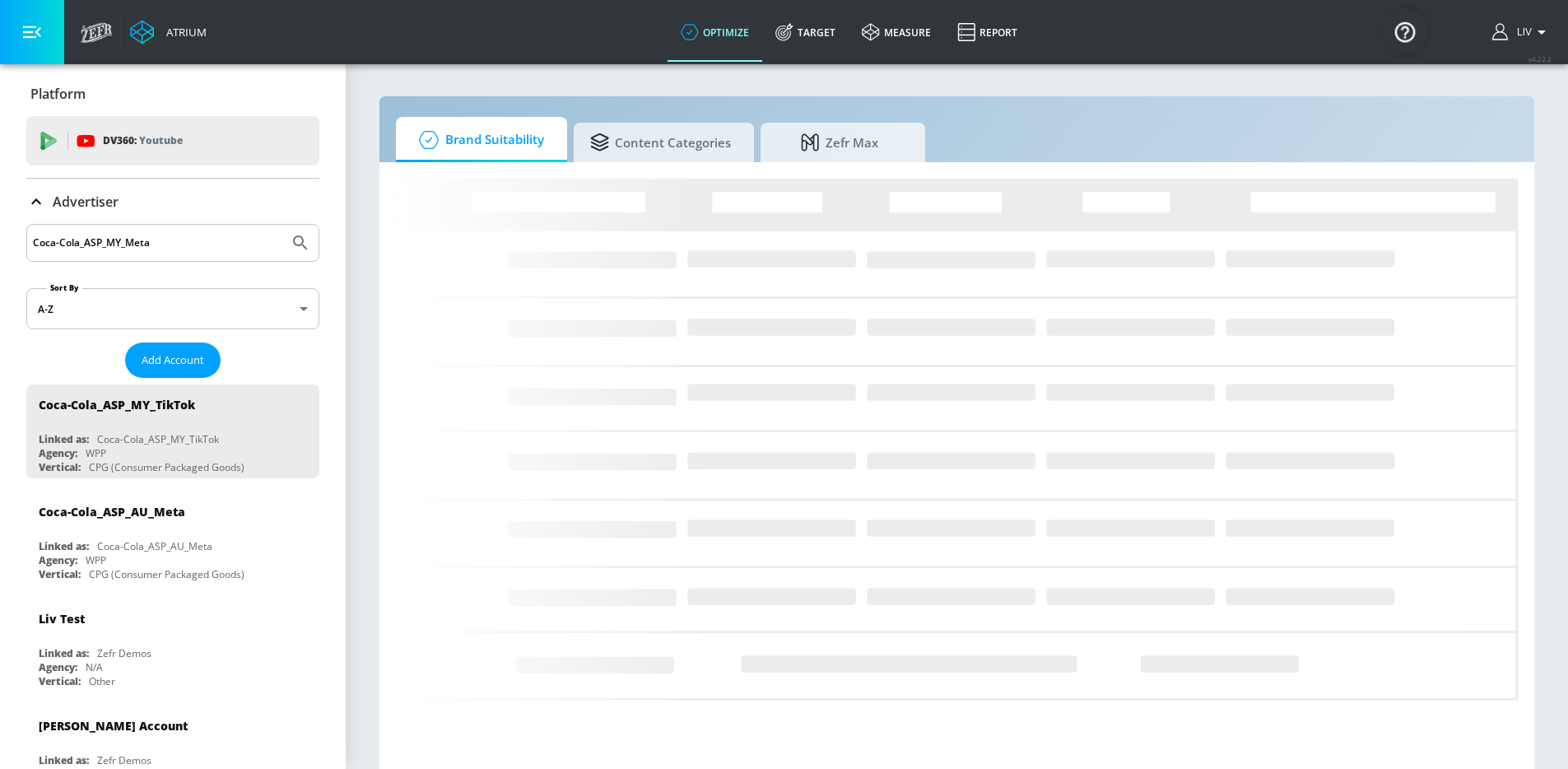
click at [156, 239] on input "Coca-Cola_ASP_MY_Meta" at bounding box center [157, 243] width 250 height 22
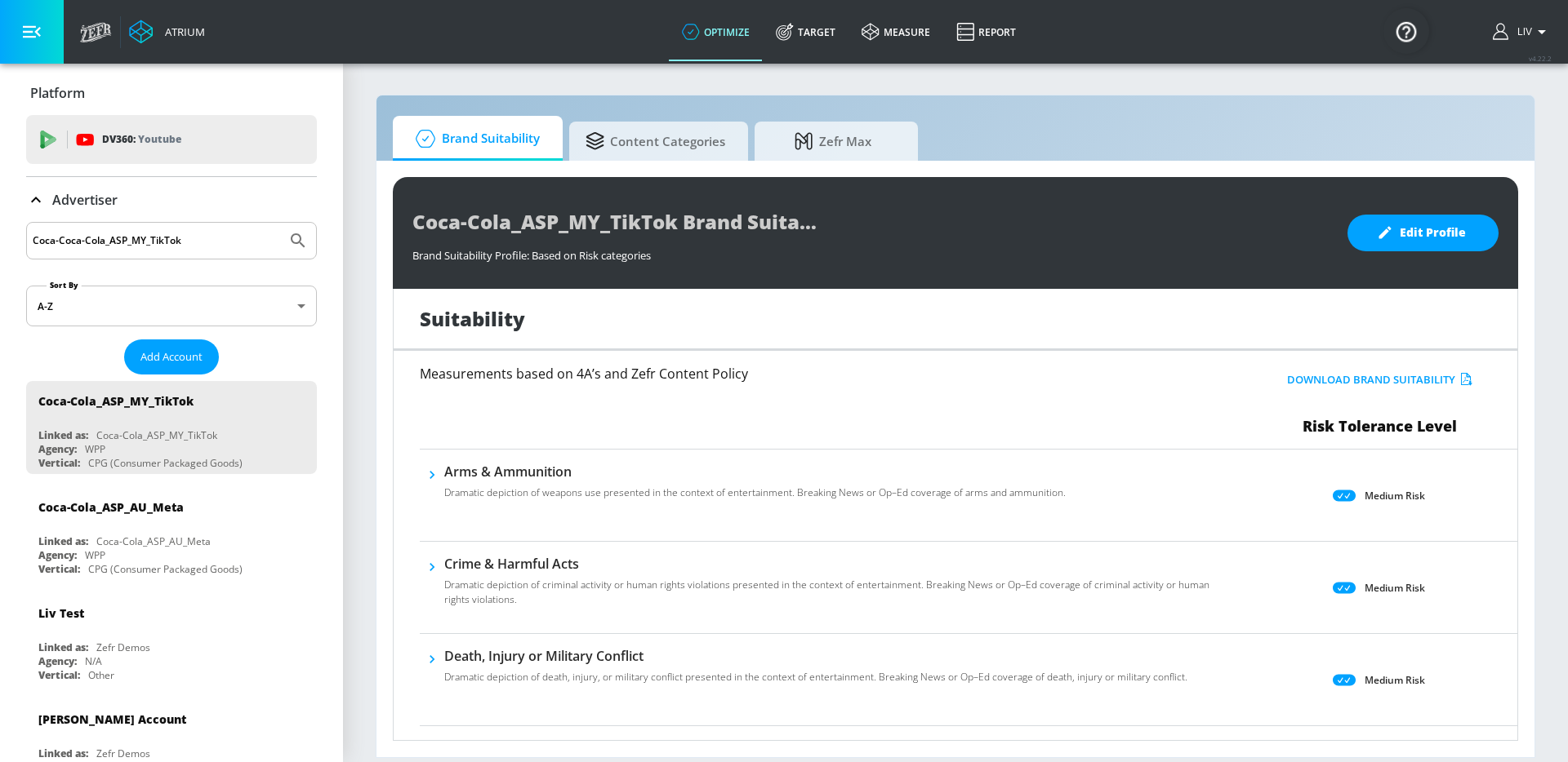
click at [28, 237] on div "Coca-Coca-Cola_ASP_MY_TikTok" at bounding box center [171, 240] width 291 height 38
click at [56, 238] on input "Coca-Coca-Cola_ASP_MY_TikTok" at bounding box center [156, 240] width 248 height 22
paste input "Search by name"
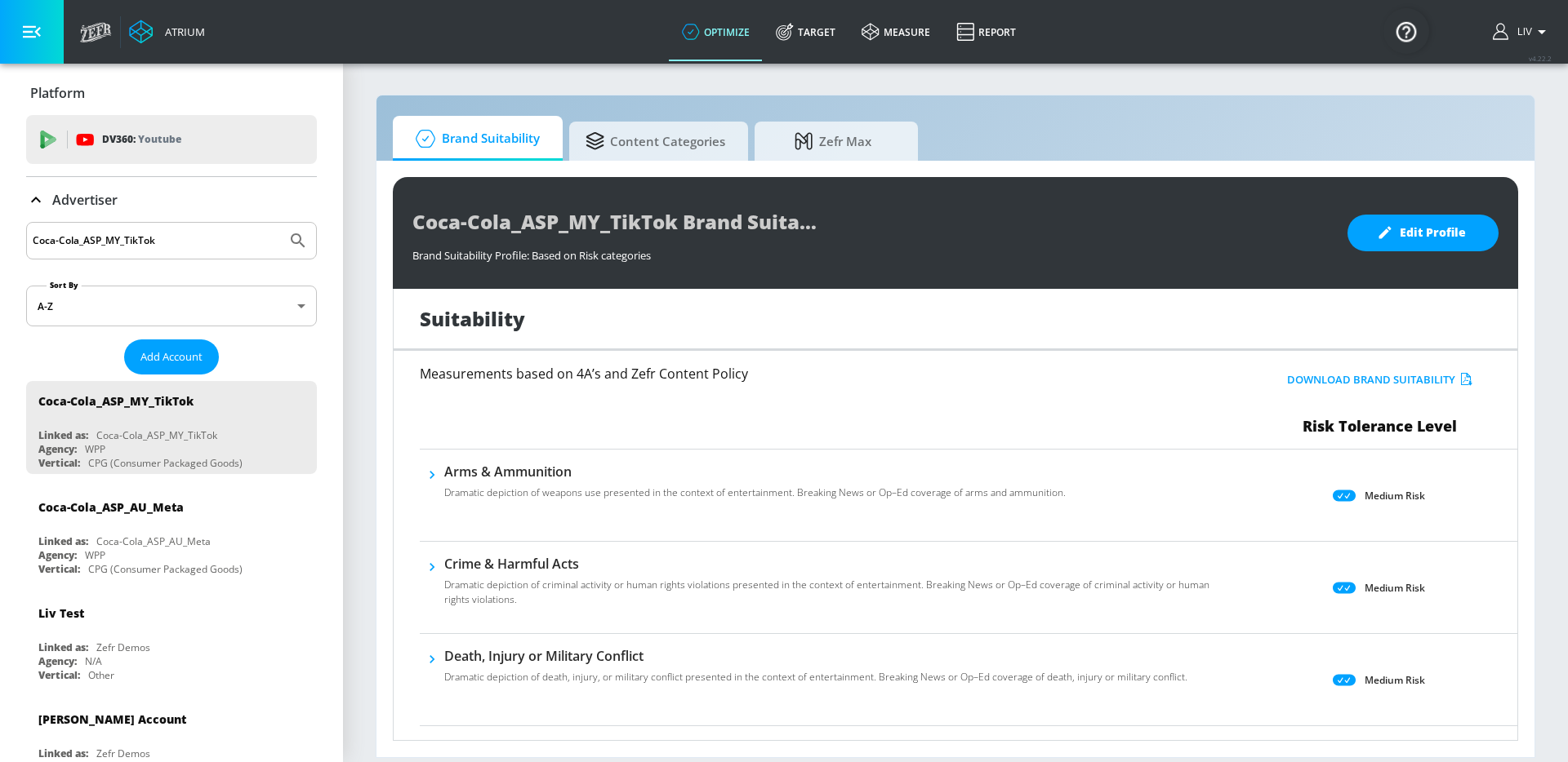
type input "Coca-Cola_ASP_MY_TikTok"
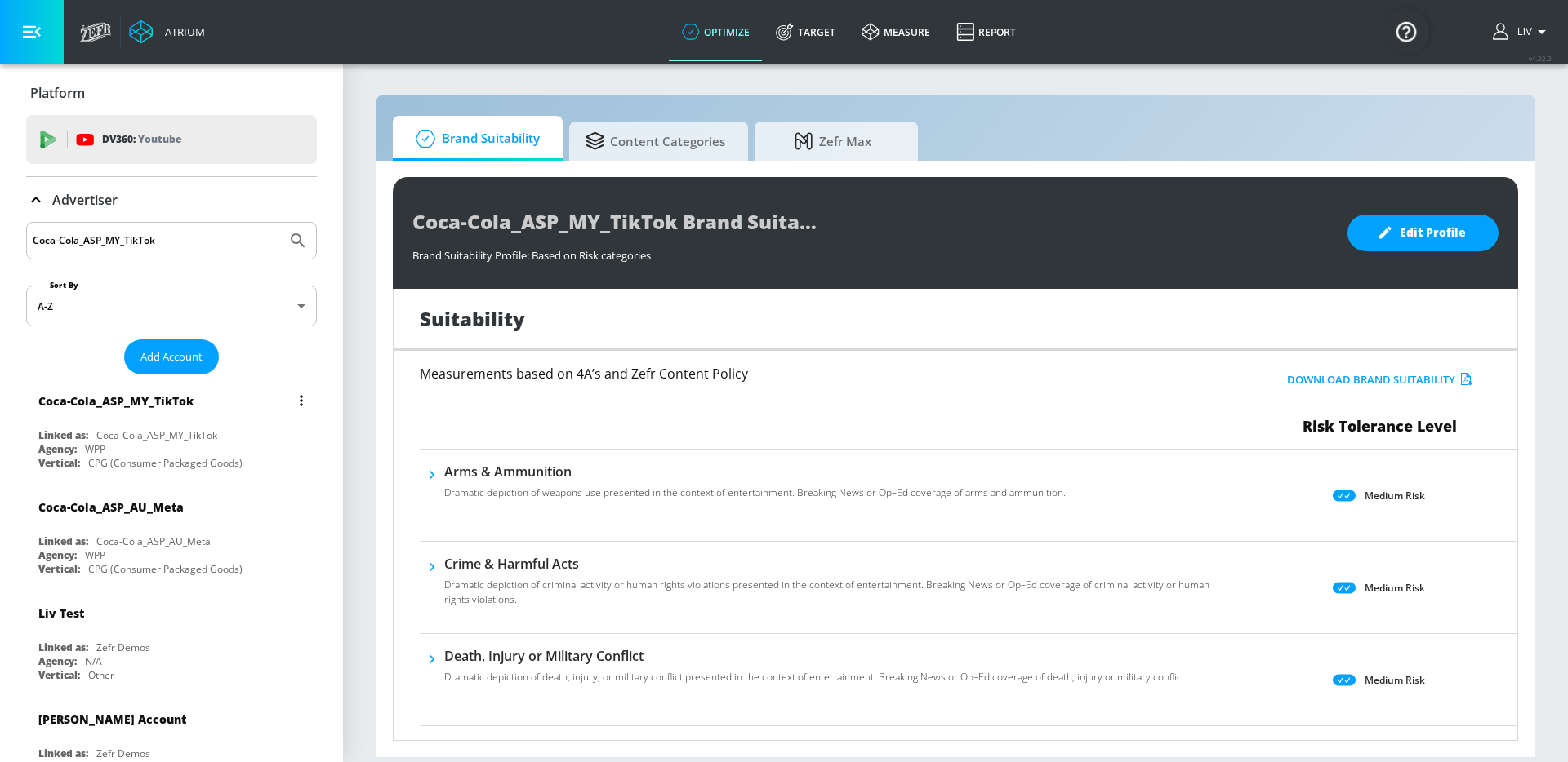
click at [233, 391] on div "Coca-Cola_ASP_MY_TikTok" at bounding box center [175, 400] width 274 height 39
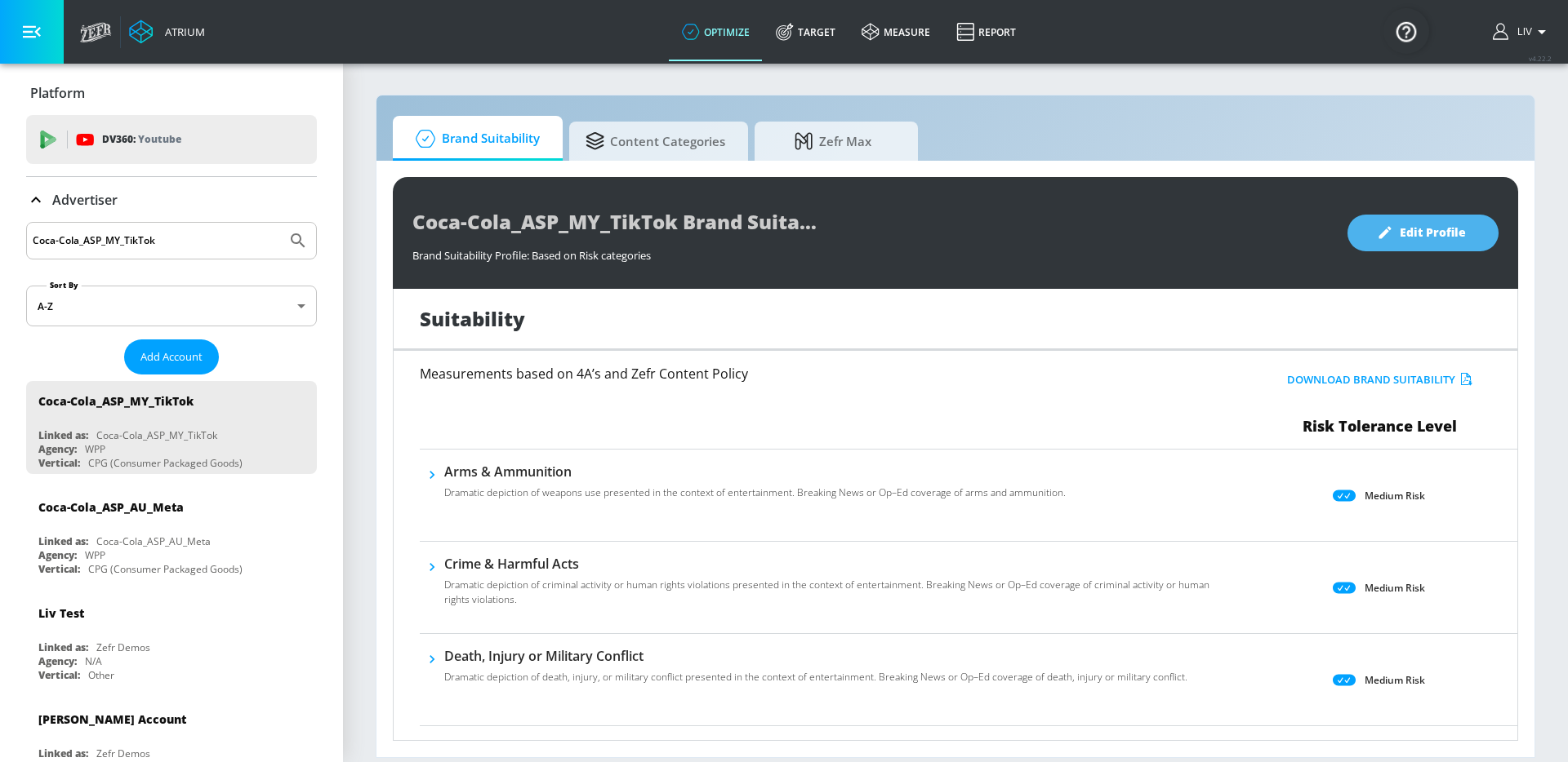
click at [1473, 231] on button "Edit Profile" at bounding box center [1422, 233] width 151 height 37
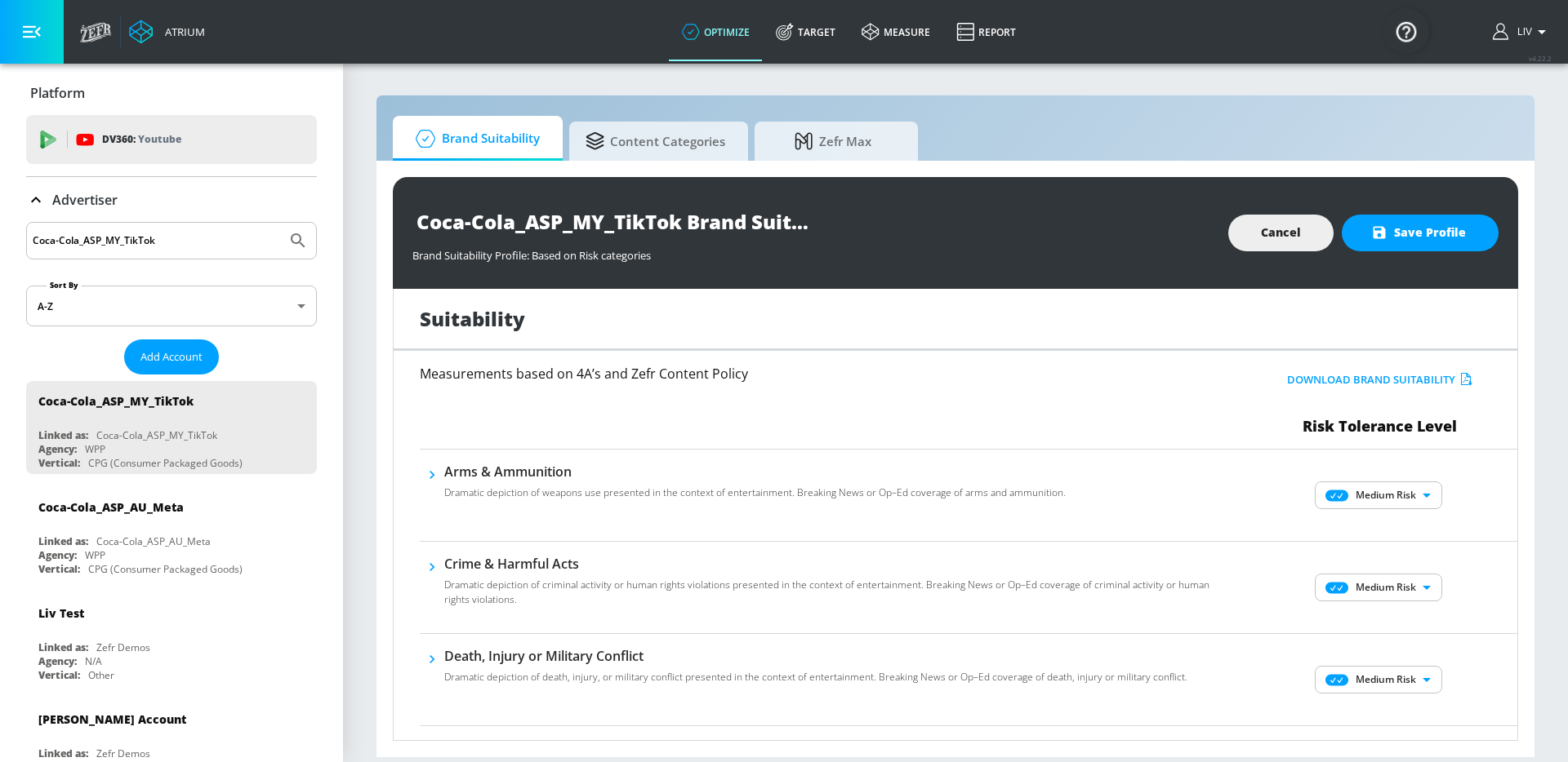
click at [1396, 494] on body "Atrium optimize Target measure Report optimize Target measure Report v 4.22.2 L…" at bounding box center [784, 381] width 1568 height 762
click at [1397, 536] on li "No Risk" at bounding box center [1367, 528] width 128 height 24
type input "MINIMAL"
click at [1387, 567] on div "Medium Risk MEDIUM ​" at bounding box center [1380, 588] width 274 height 66
click at [1398, 581] on body "Atrium optimize Target measure Report optimize Target measure Report v 4.22.2 L…" at bounding box center [784, 381] width 1568 height 762
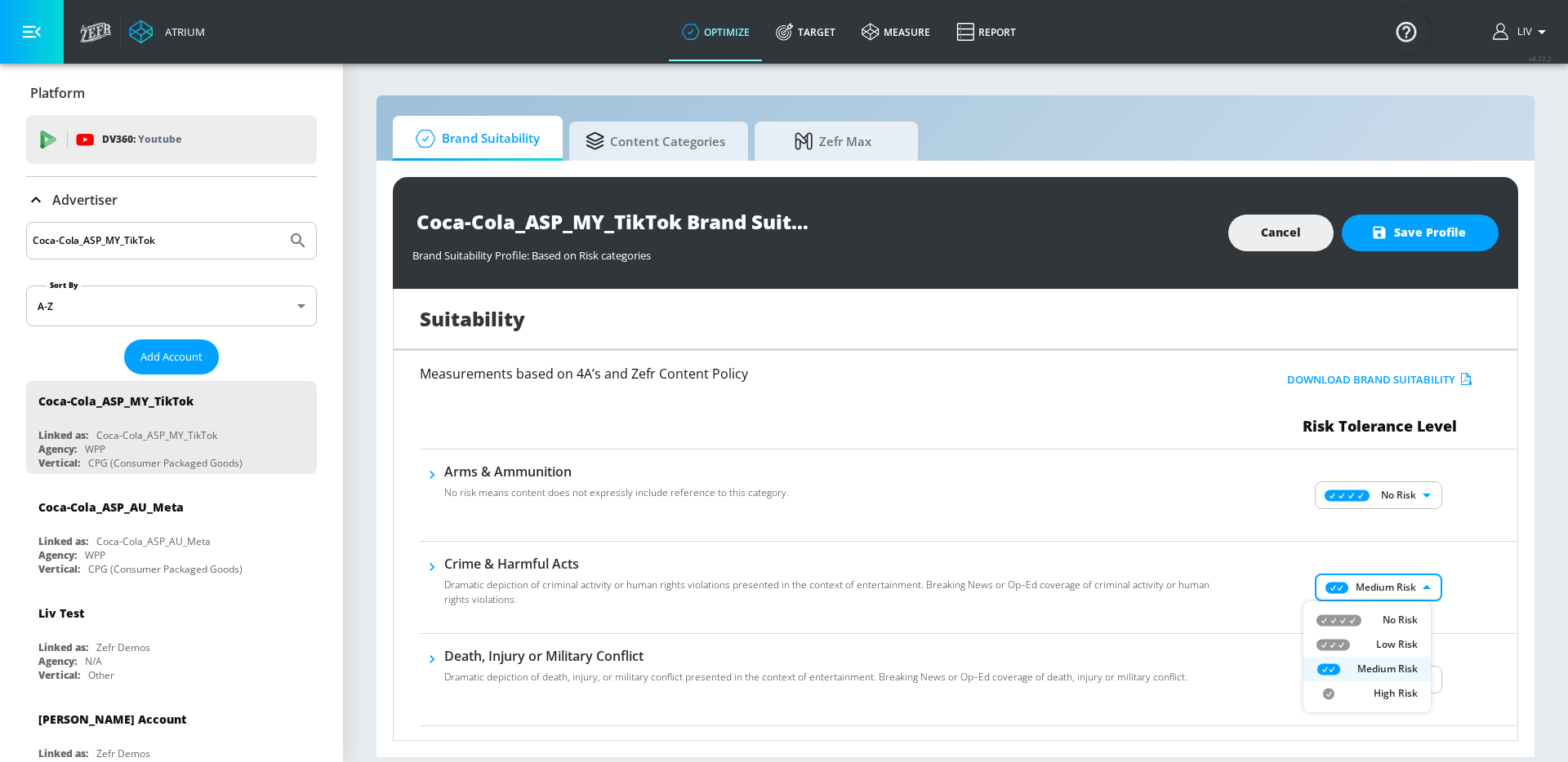
click at [1402, 613] on p "No Risk" at bounding box center [1400, 620] width 35 height 15
type input "MINIMAL"
click at [1472, 562] on div "No Risk Low Risk Medium Risk High Risk" at bounding box center [784, 381] width 1568 height 762
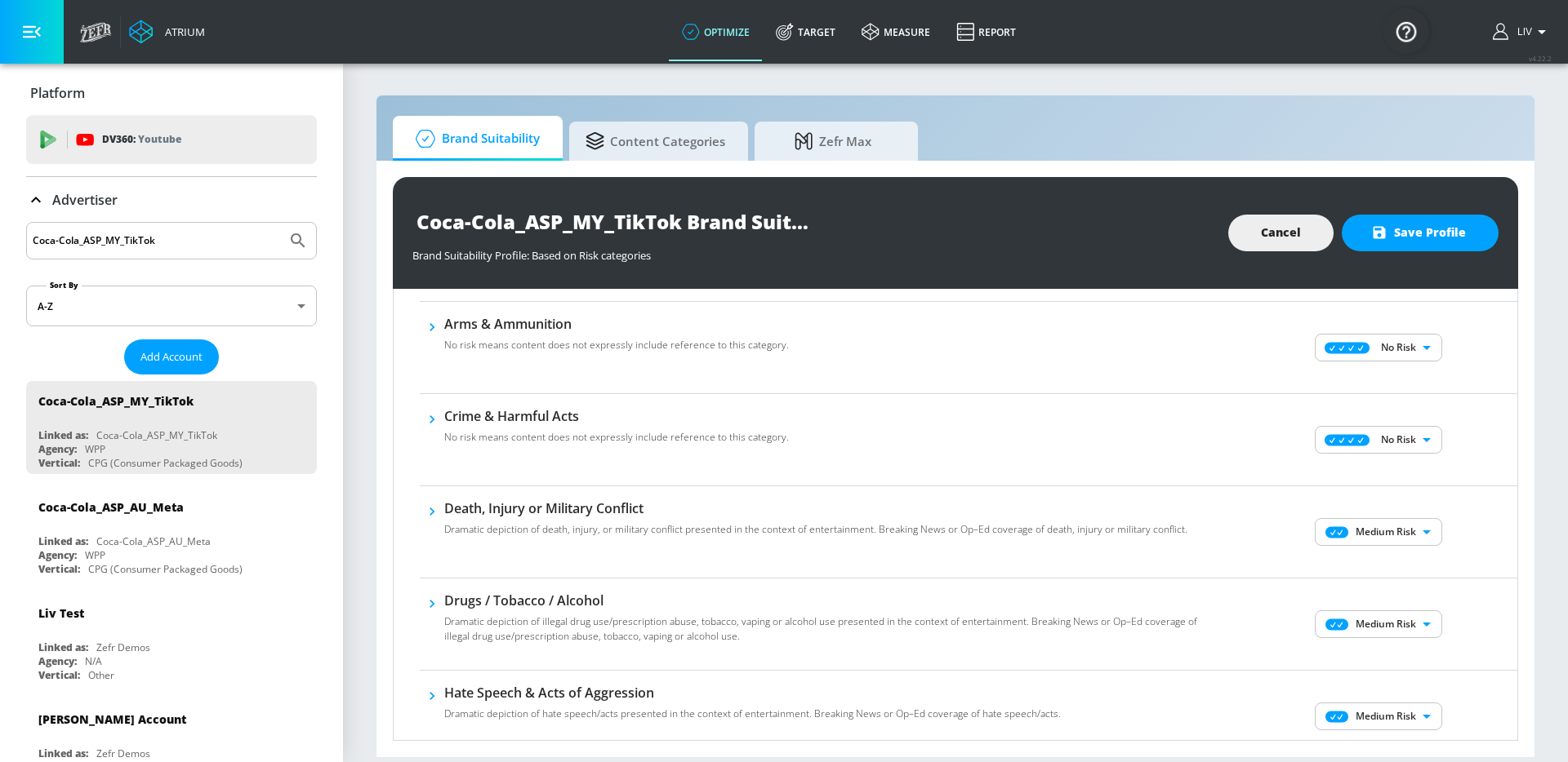
scroll to position [205, 0]
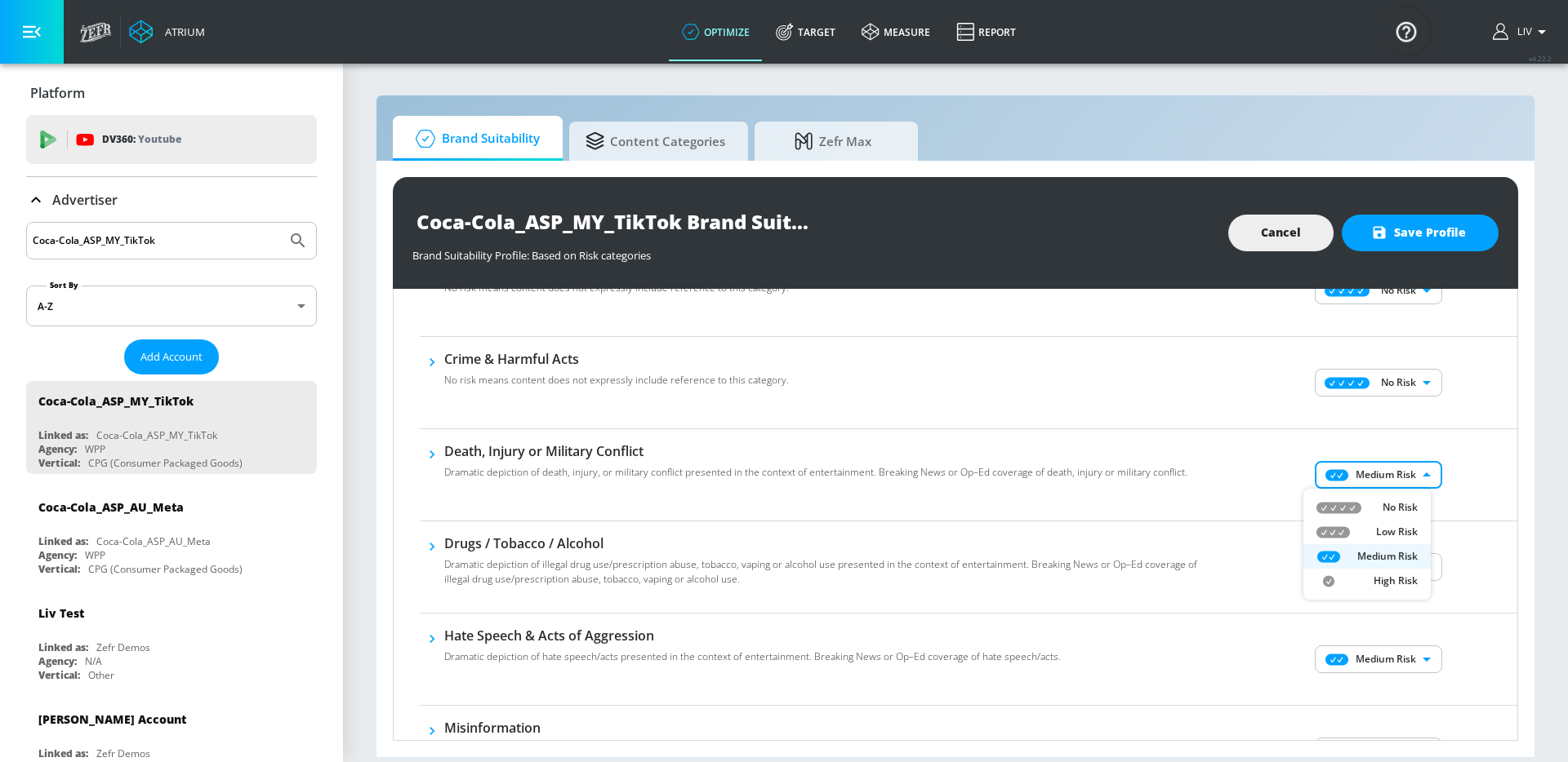
click at [1408, 473] on body "Atrium optimize Target measure Report optimize Target measure Report v 4.22.2 L…" at bounding box center [784, 381] width 1568 height 762
click at [1405, 506] on p "No Risk" at bounding box center [1400, 507] width 35 height 15
type input "MINIMAL"
click at [1393, 573] on body "Atrium optimize Target measure Report optimize Target measure Report v 4.22.2 L…" at bounding box center [784, 381] width 1568 height 762
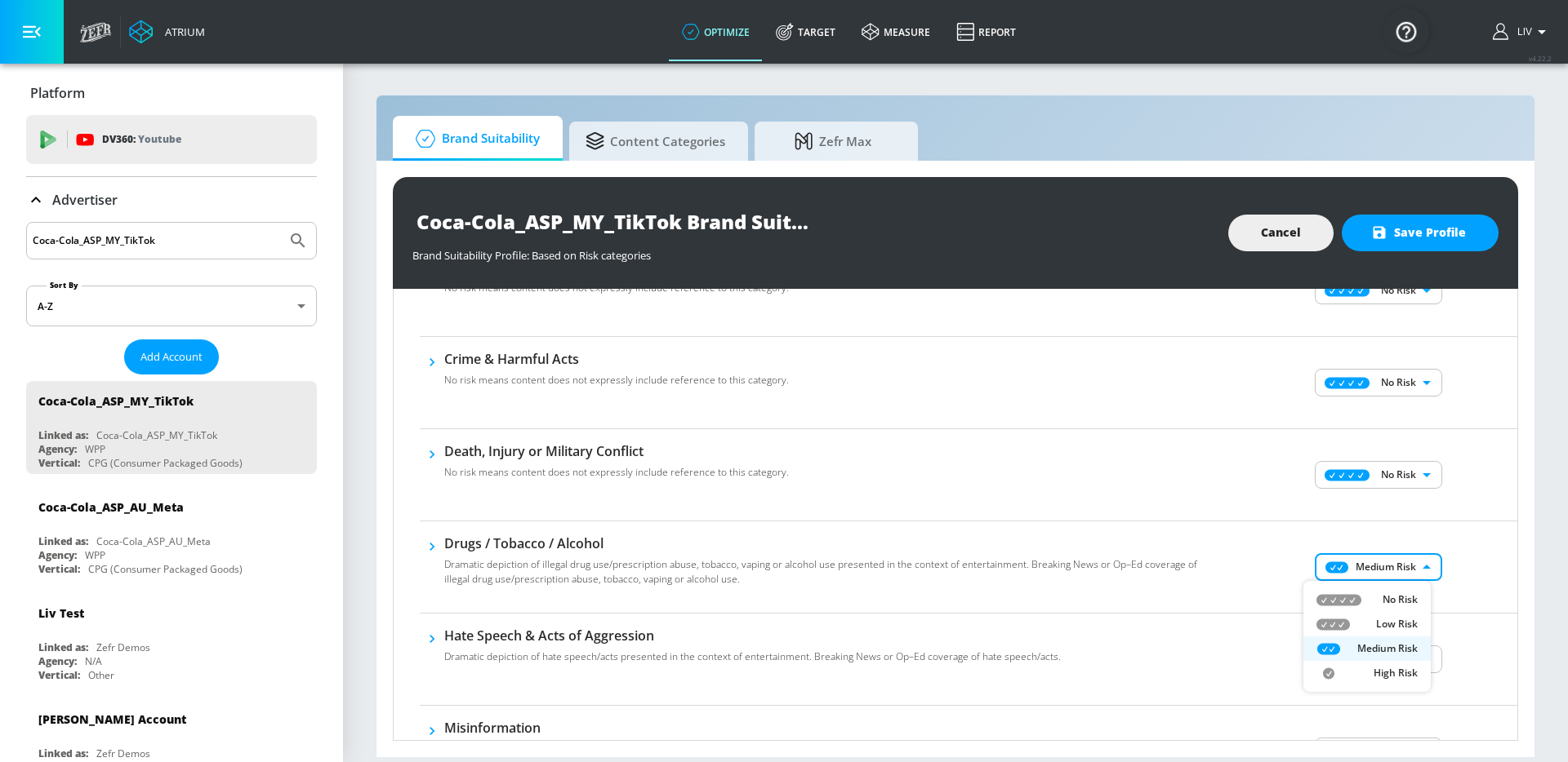
click at [1392, 592] on p "No Risk" at bounding box center [1400, 599] width 35 height 15
type input "MINIMAL"
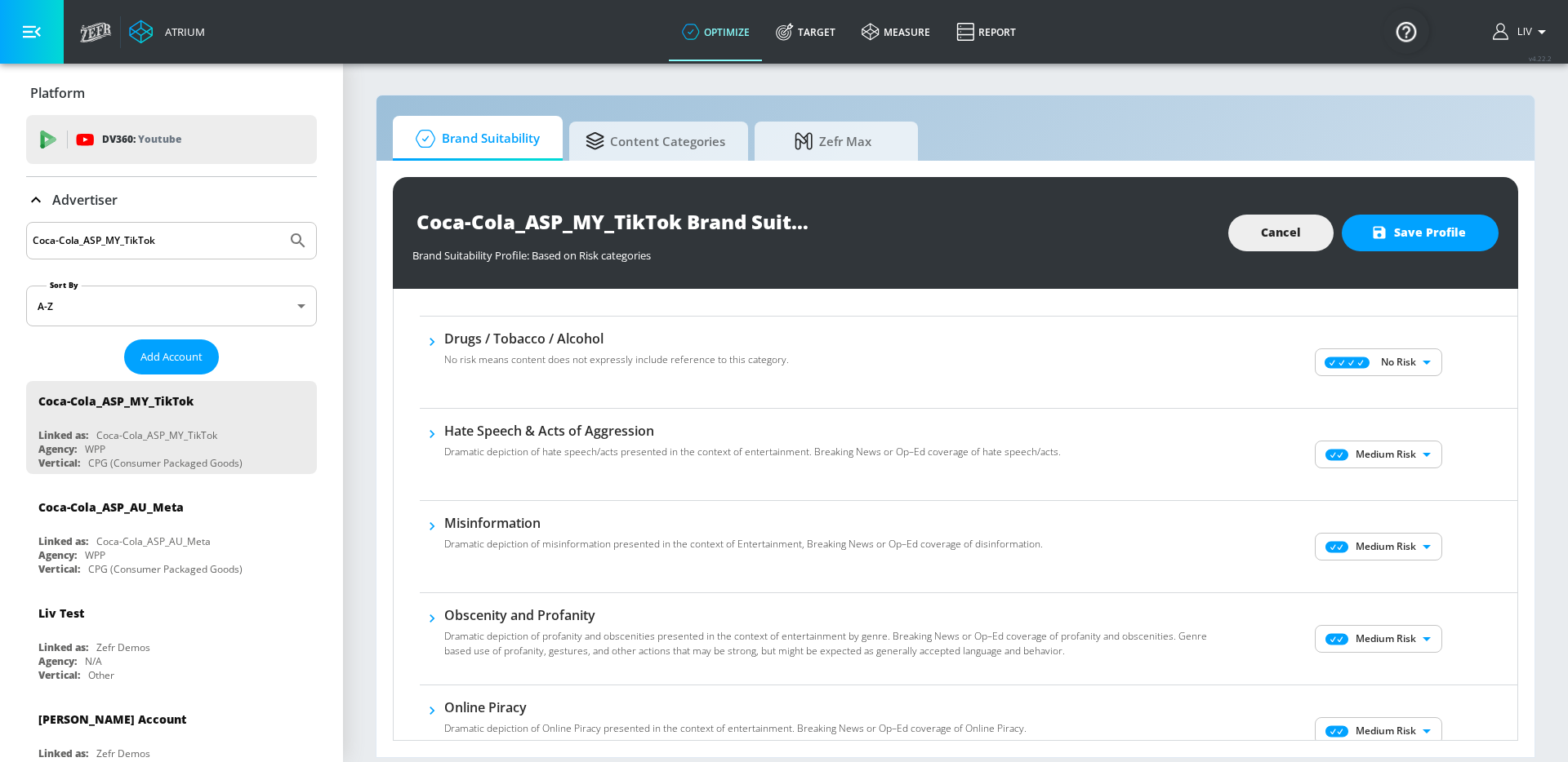
scroll to position [321, 0]
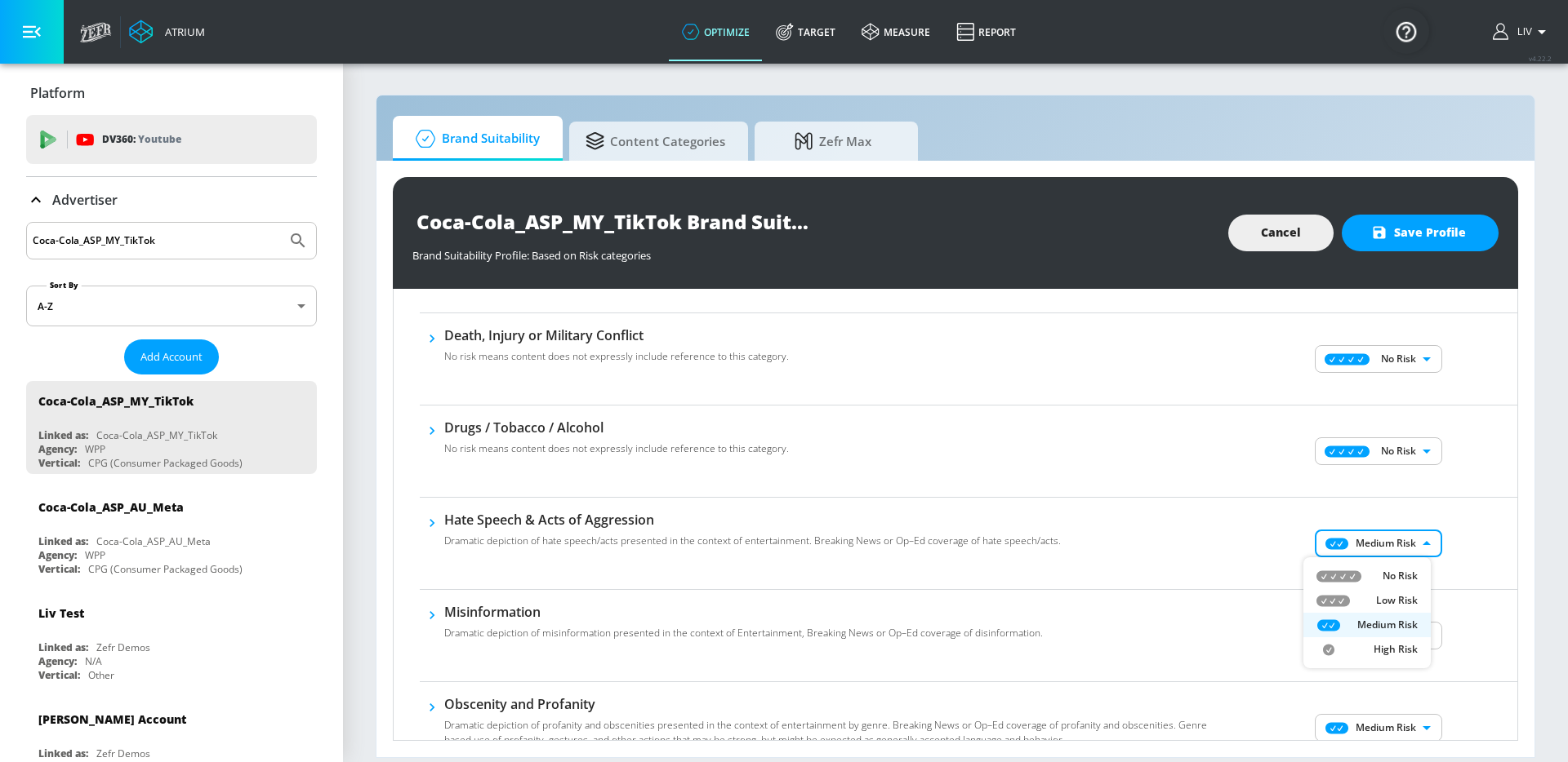
click at [1408, 546] on body "Atrium optimize Target measure Report optimize Target measure Report v 4.22.2 L…" at bounding box center [784, 381] width 1568 height 762
click at [1412, 577] on p "No Risk" at bounding box center [1400, 576] width 35 height 15
type input "MINIMAL"
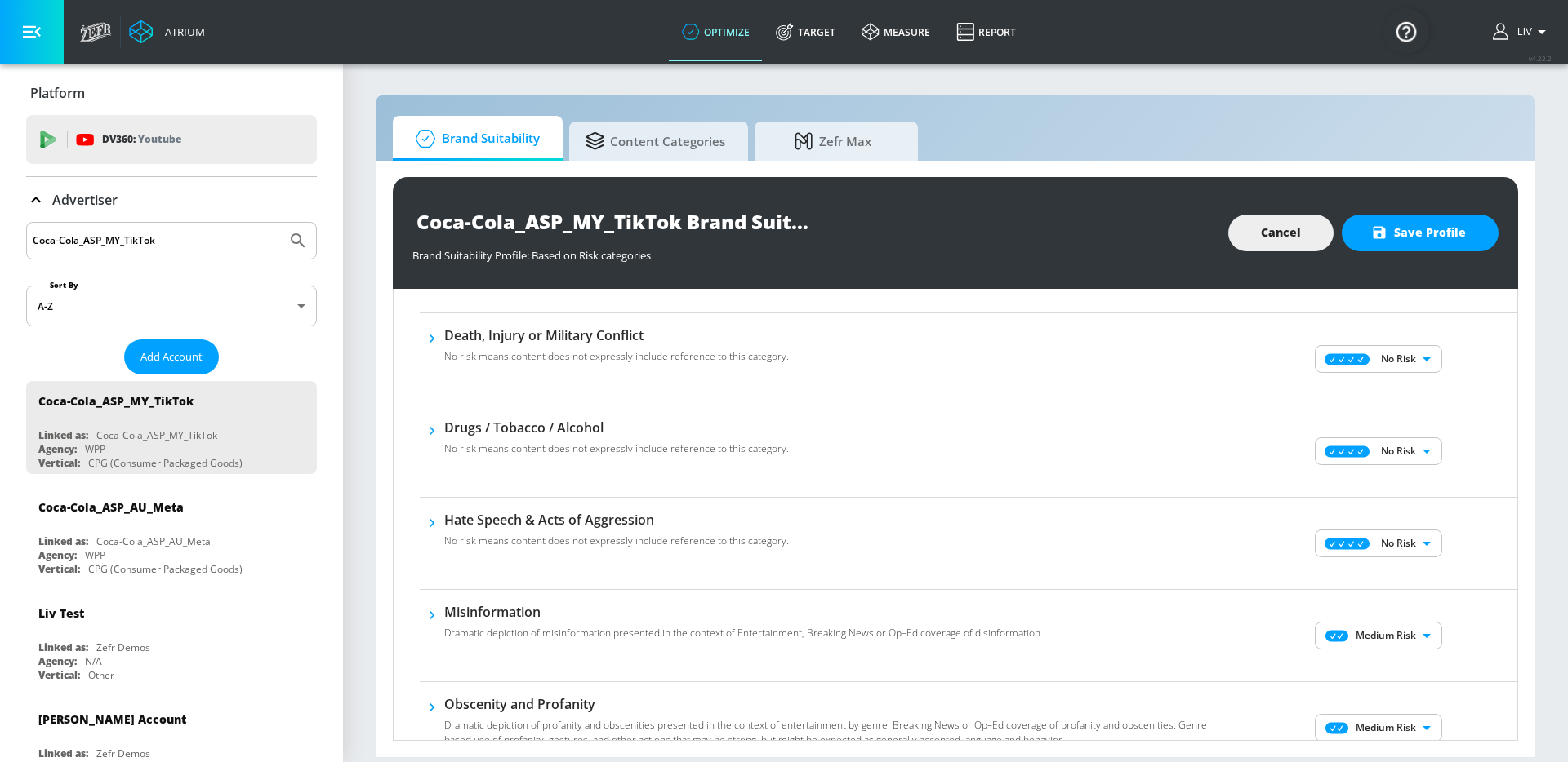
click at [1433, 573] on div "No Risk Low Risk Medium Risk High Risk" at bounding box center [784, 381] width 1568 height 762
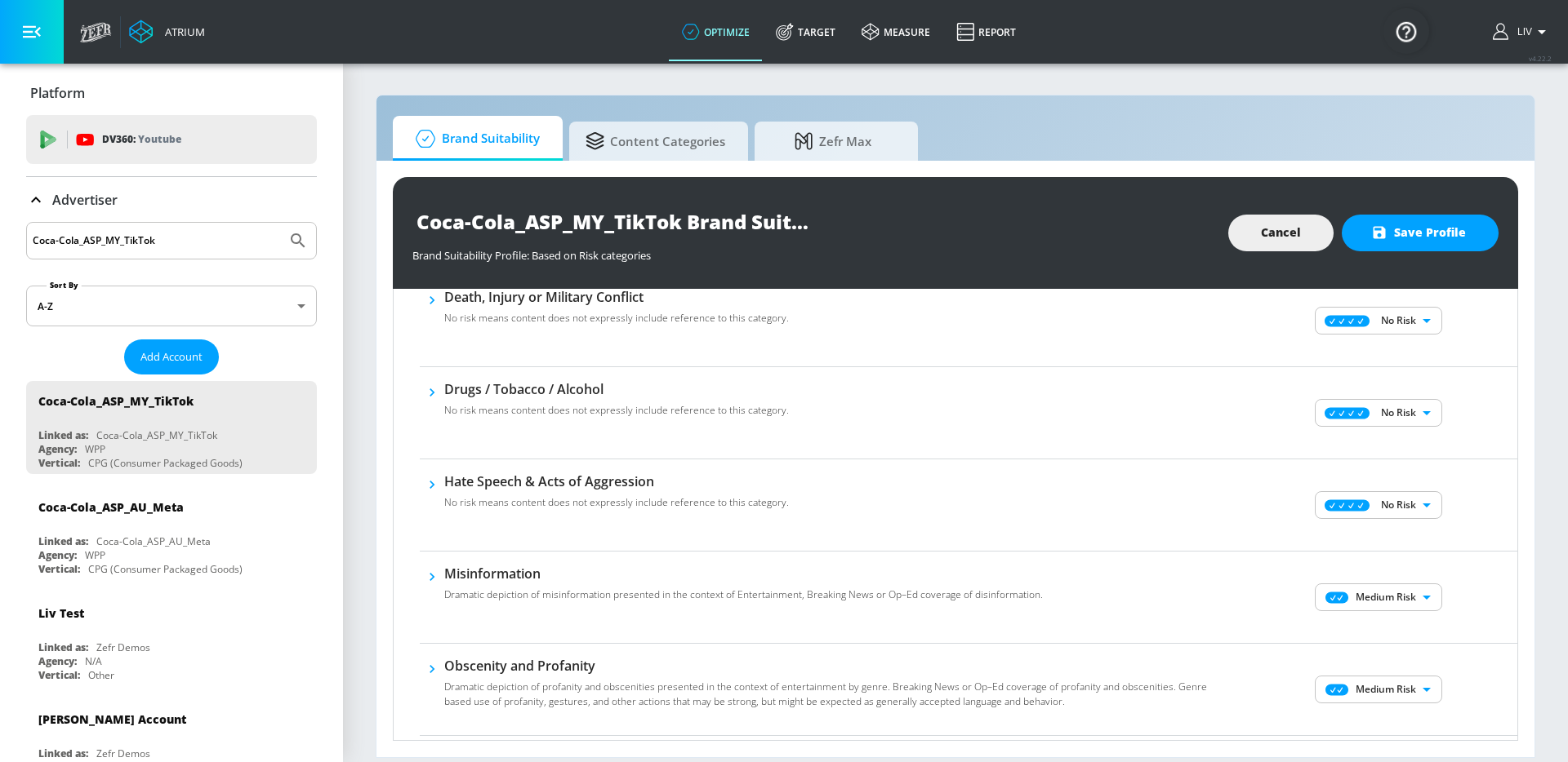
scroll to position [378, 0]
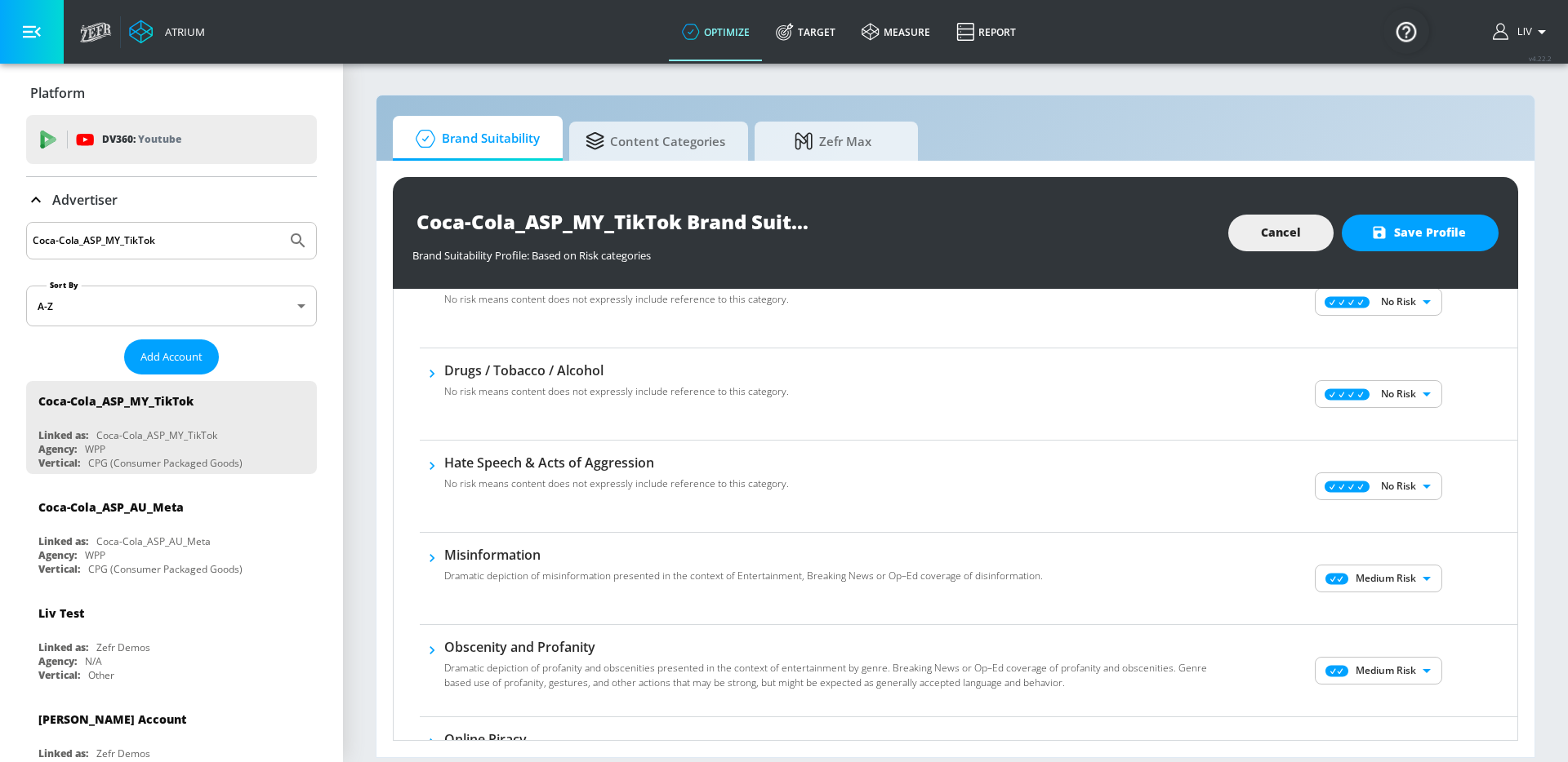
click at [1415, 572] on body "Atrium optimize Target measure Report optimize Target measure Report v 4.22.2 L…" at bounding box center [784, 381] width 1568 height 762
click at [1408, 603] on li "No Risk" at bounding box center [1367, 611] width 128 height 24
type input "MINIMAL"
click at [1408, 603] on li "No Risk" at bounding box center [1367, 603] width 96 height 14
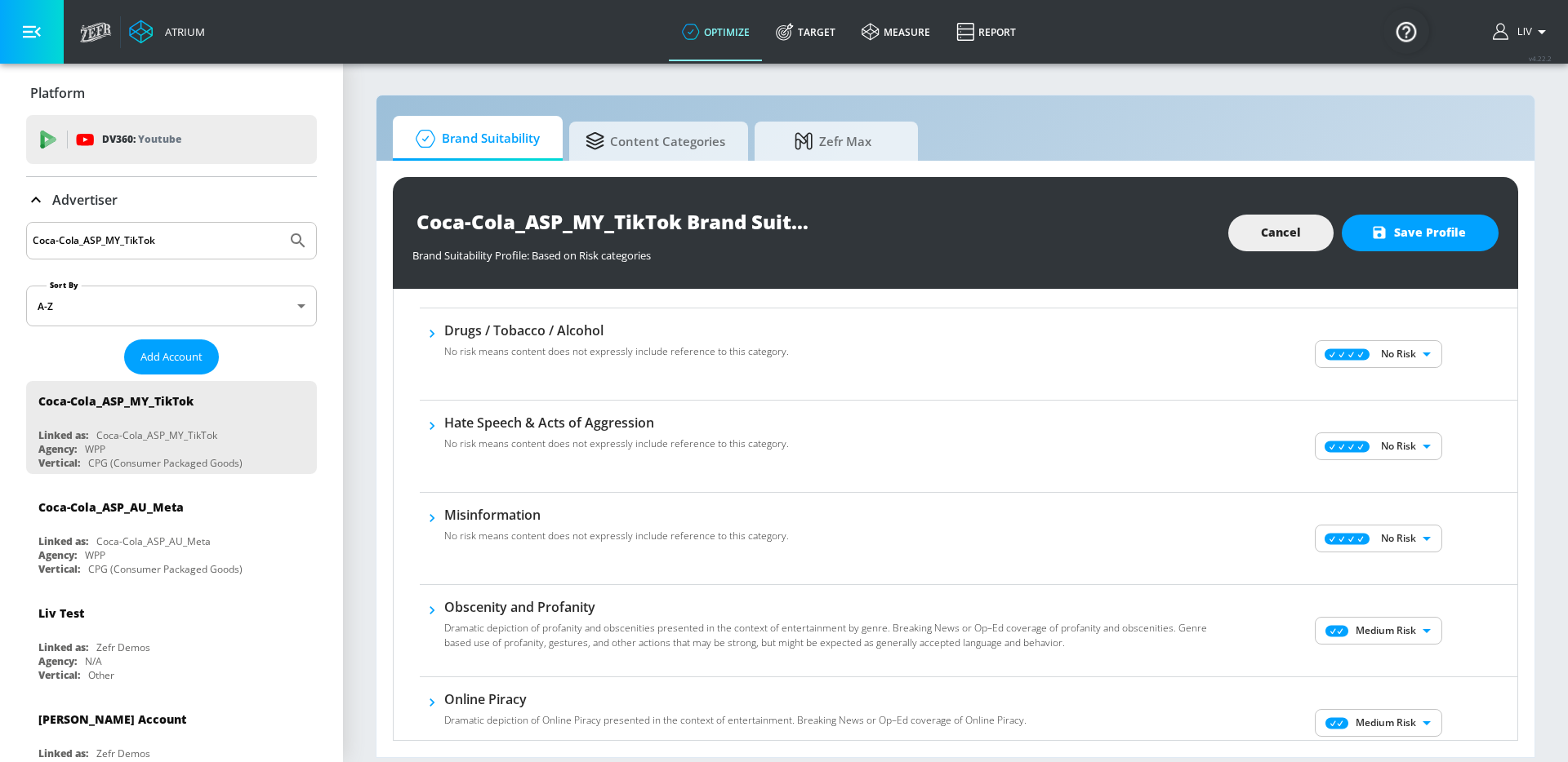
scroll to position [451, 0]
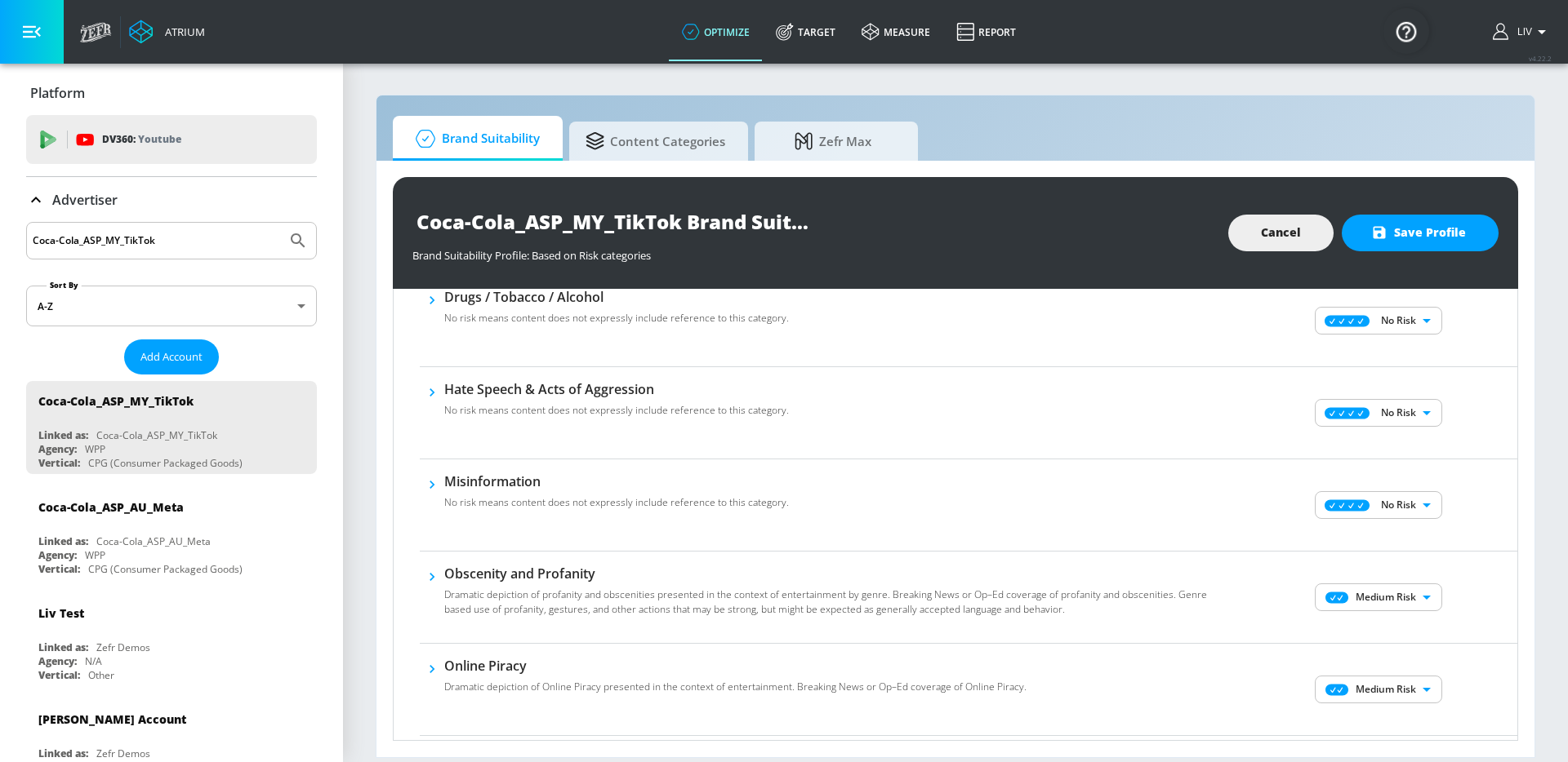
click at [1404, 594] on body "Atrium optimize Target measure Report optimize Target measure Report v 4.22.2 L…" at bounding box center [784, 381] width 1568 height 762
click at [1402, 627] on p "No Risk" at bounding box center [1400, 629] width 35 height 15
type input "MINIMAL"
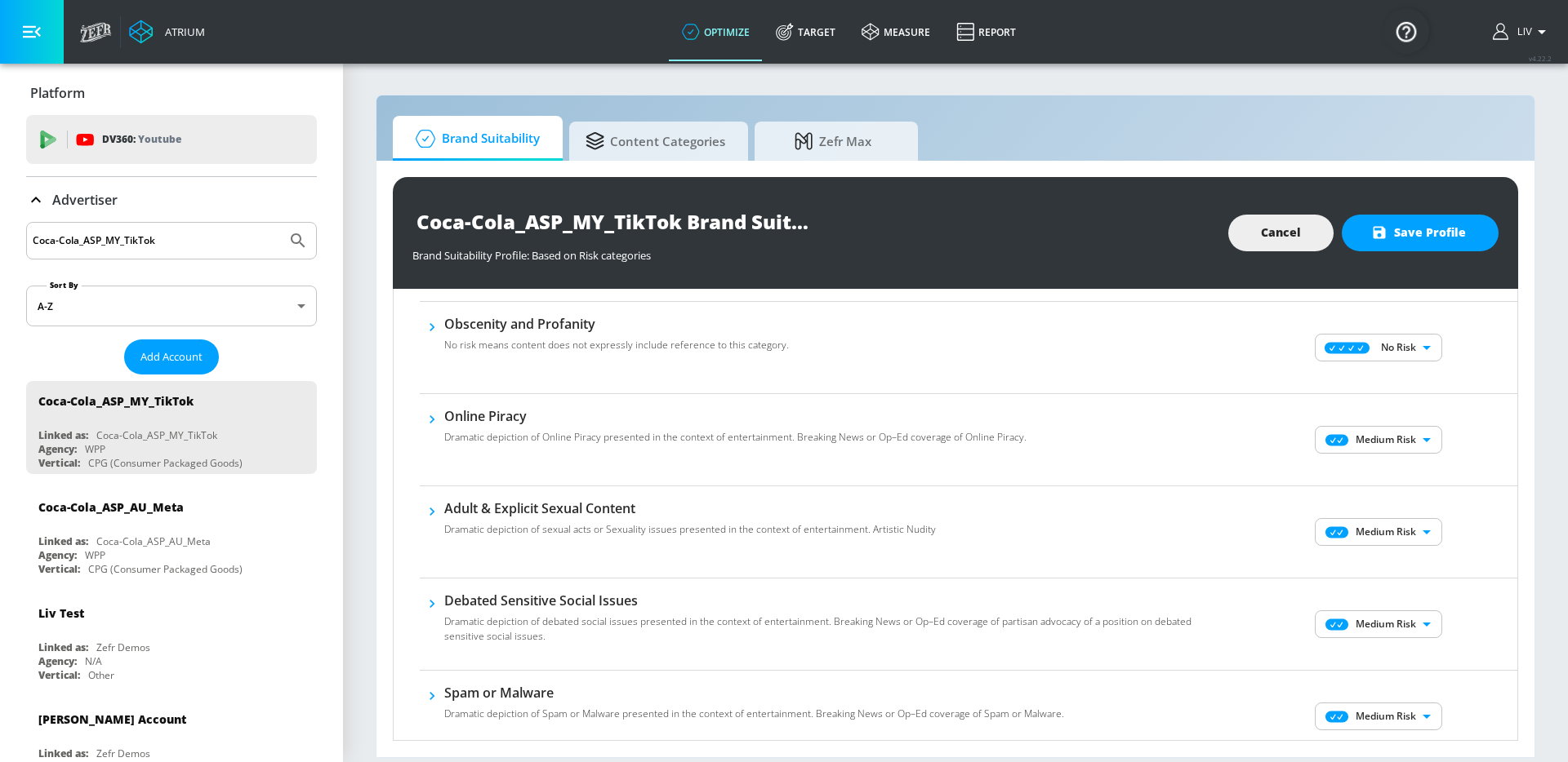
scroll to position [700, 0]
click at [1420, 435] on body "Atrium optimize Target measure Report optimize Target measure Report v 4.22.2 L…" at bounding box center [784, 381] width 1568 height 762
click at [1397, 481] on li "No Risk" at bounding box center [1367, 473] width 128 height 24
type input "MINIMAL"
click at [1396, 531] on body "Atrium optimize Target measure Report optimize Target measure Report v 4.22.2 L…" at bounding box center [784, 381] width 1568 height 762
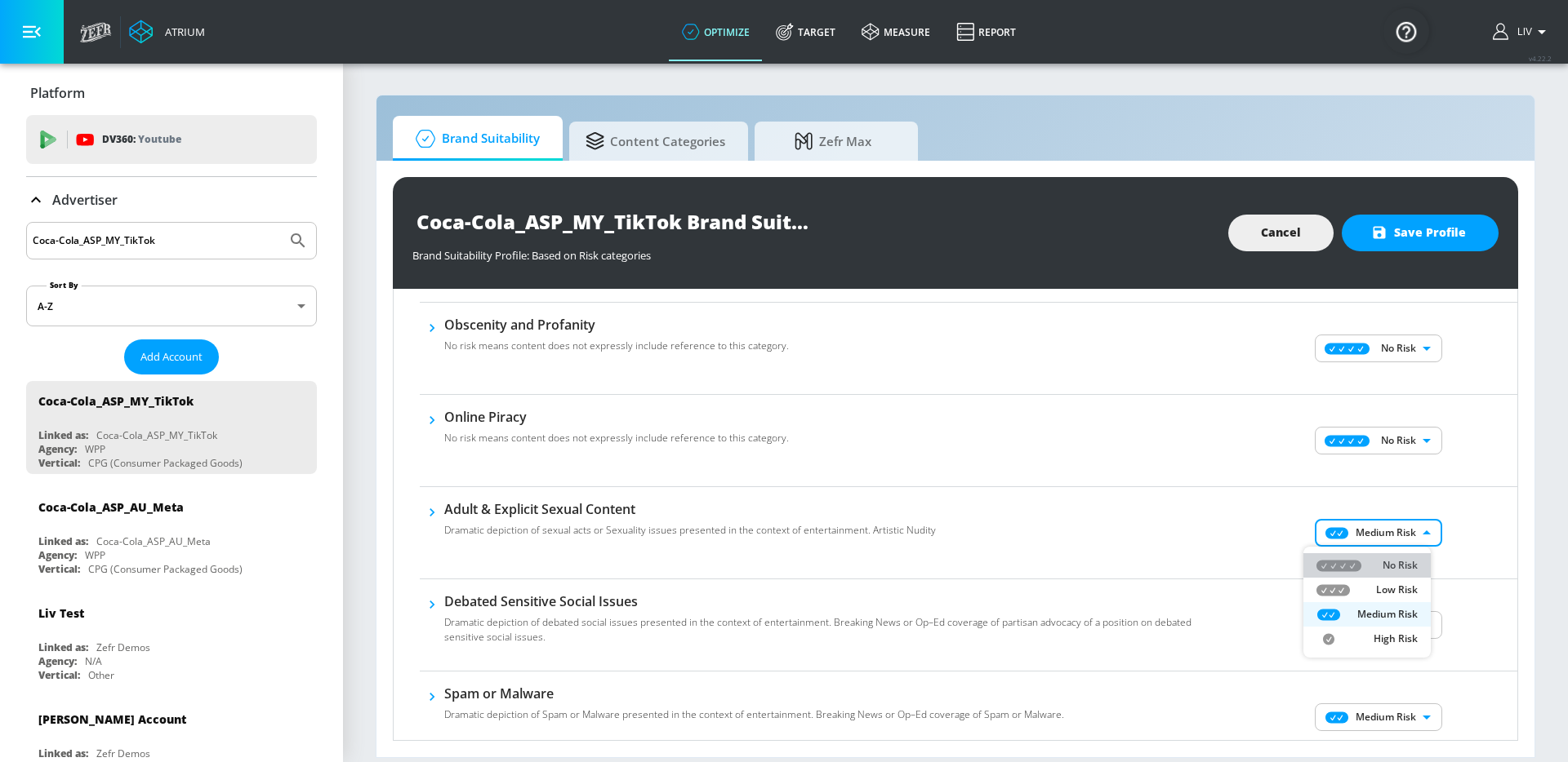
click at [1400, 561] on p "No Risk" at bounding box center [1400, 565] width 35 height 15
type input "MINIMAL"
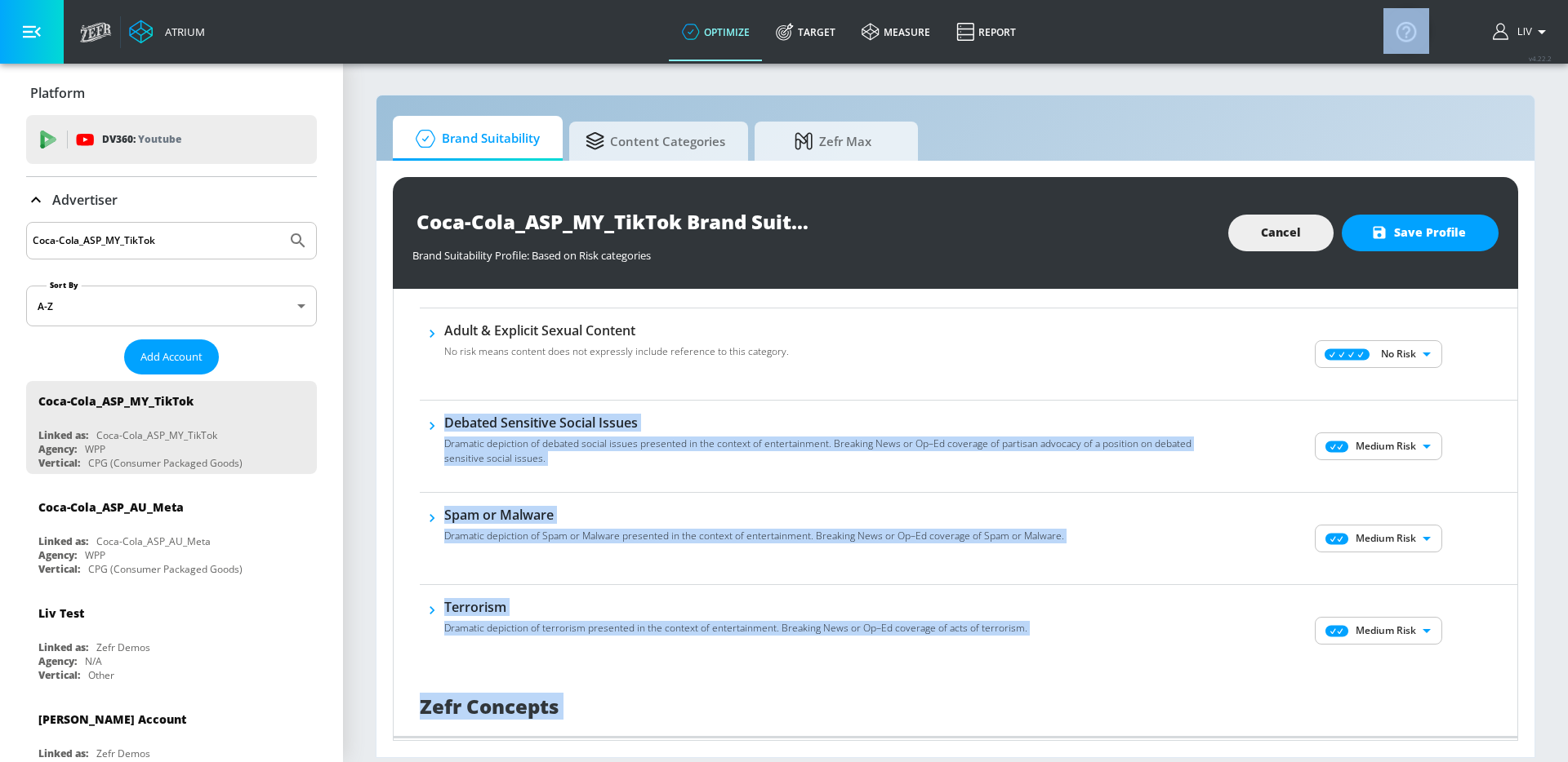
scroll to position [879, 0]
click at [1409, 449] on body "Atrium optimize Target measure Report optimize Target measure Report v 4.22.2 L…" at bounding box center [784, 381] width 1568 height 762
click at [1412, 482] on p "No Risk" at bounding box center [1400, 478] width 35 height 15
type input "MINIMAL"
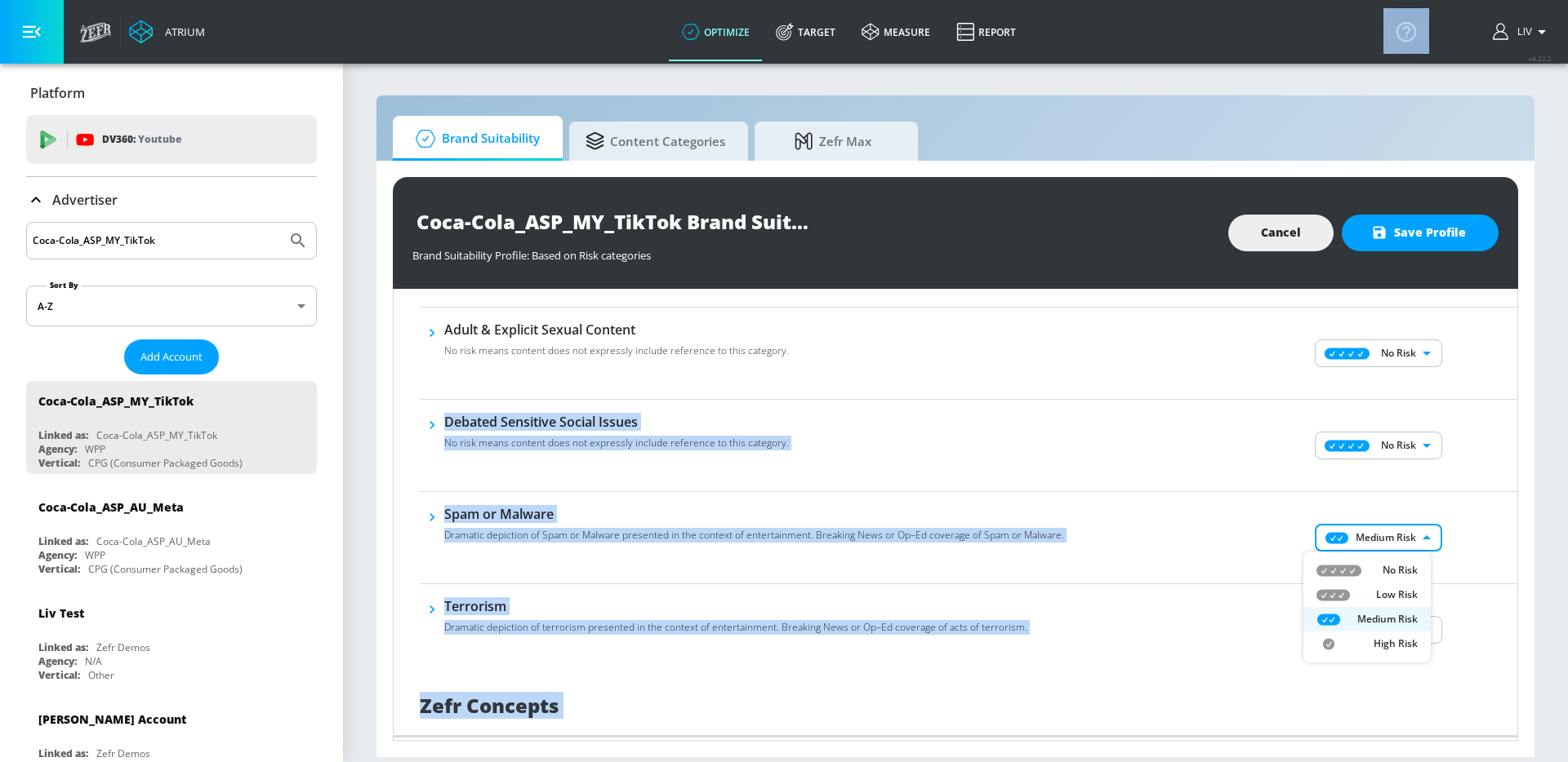
click at [1407, 535] on body "Atrium optimize Target measure Report optimize Target measure Report v 4.22.2 L…" at bounding box center [784, 381] width 1568 height 762
click at [1408, 568] on p "No Risk" at bounding box center [1400, 570] width 35 height 15
type input "MINIMAL"
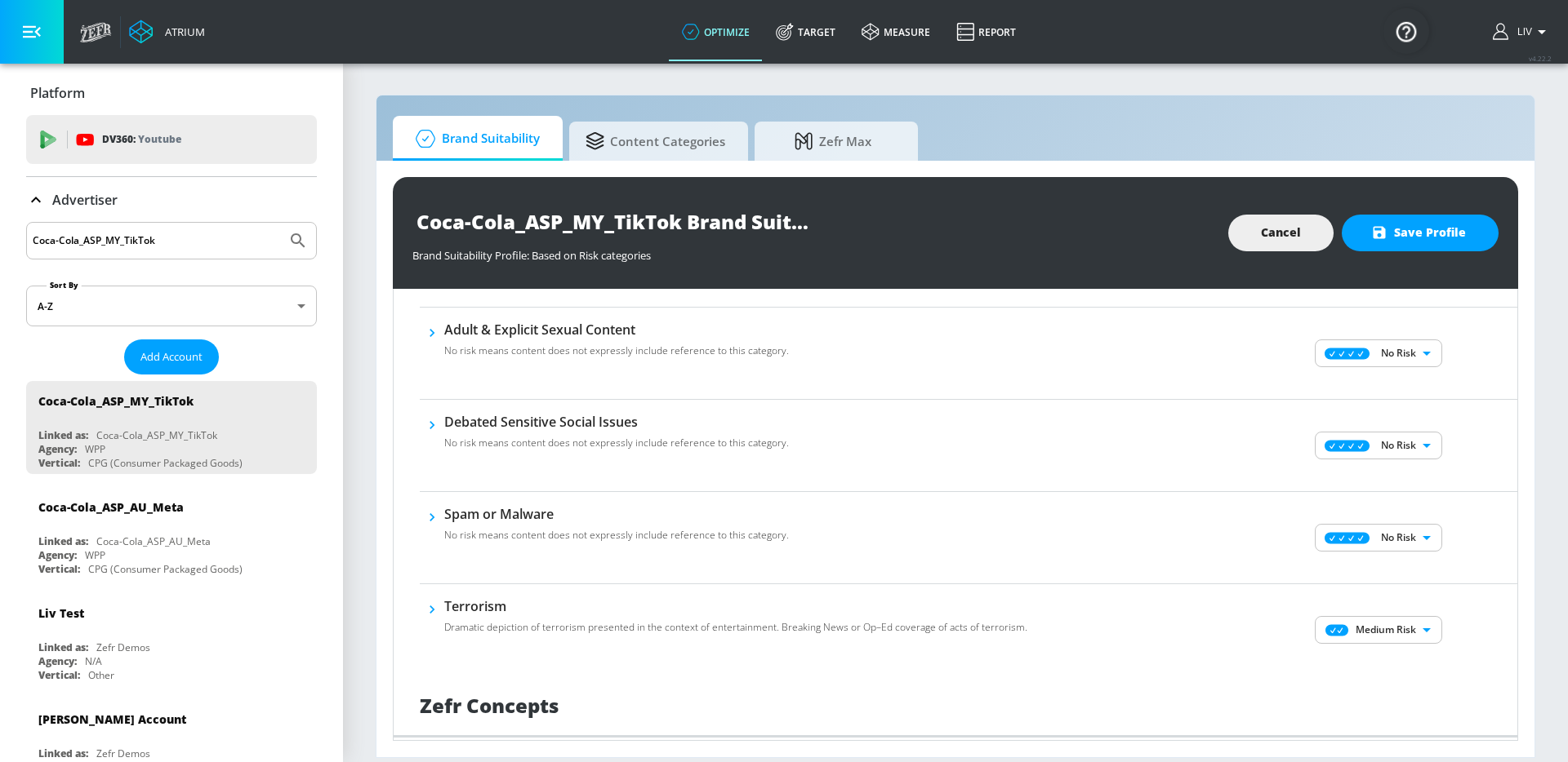
click at [1430, 578] on div "No Risk Low Risk Medium Risk High Risk" at bounding box center [784, 381] width 1568 height 762
click at [1400, 637] on body "Atrium optimize Target measure Report optimize Target measure Report v 4.22.2 L…" at bounding box center [784, 381] width 1568 height 762
click at [1402, 645] on li "No Risk" at bounding box center [1367, 657] width 128 height 24
type input "MINIMAL"
click at [1470, 619] on div "No Risk MINIMAL ​" at bounding box center [1380, 630] width 274 height 66
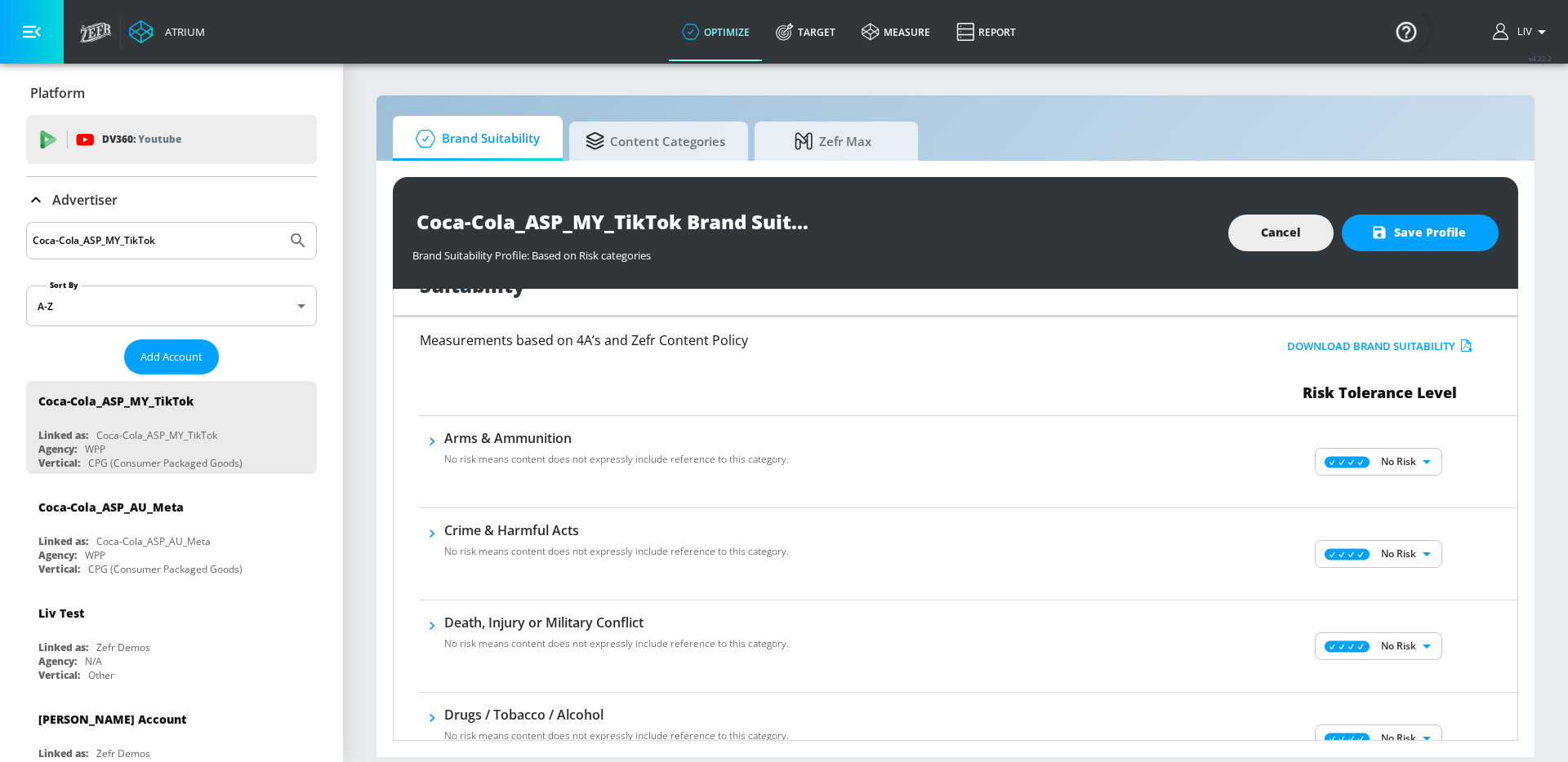
scroll to position [0, 0]
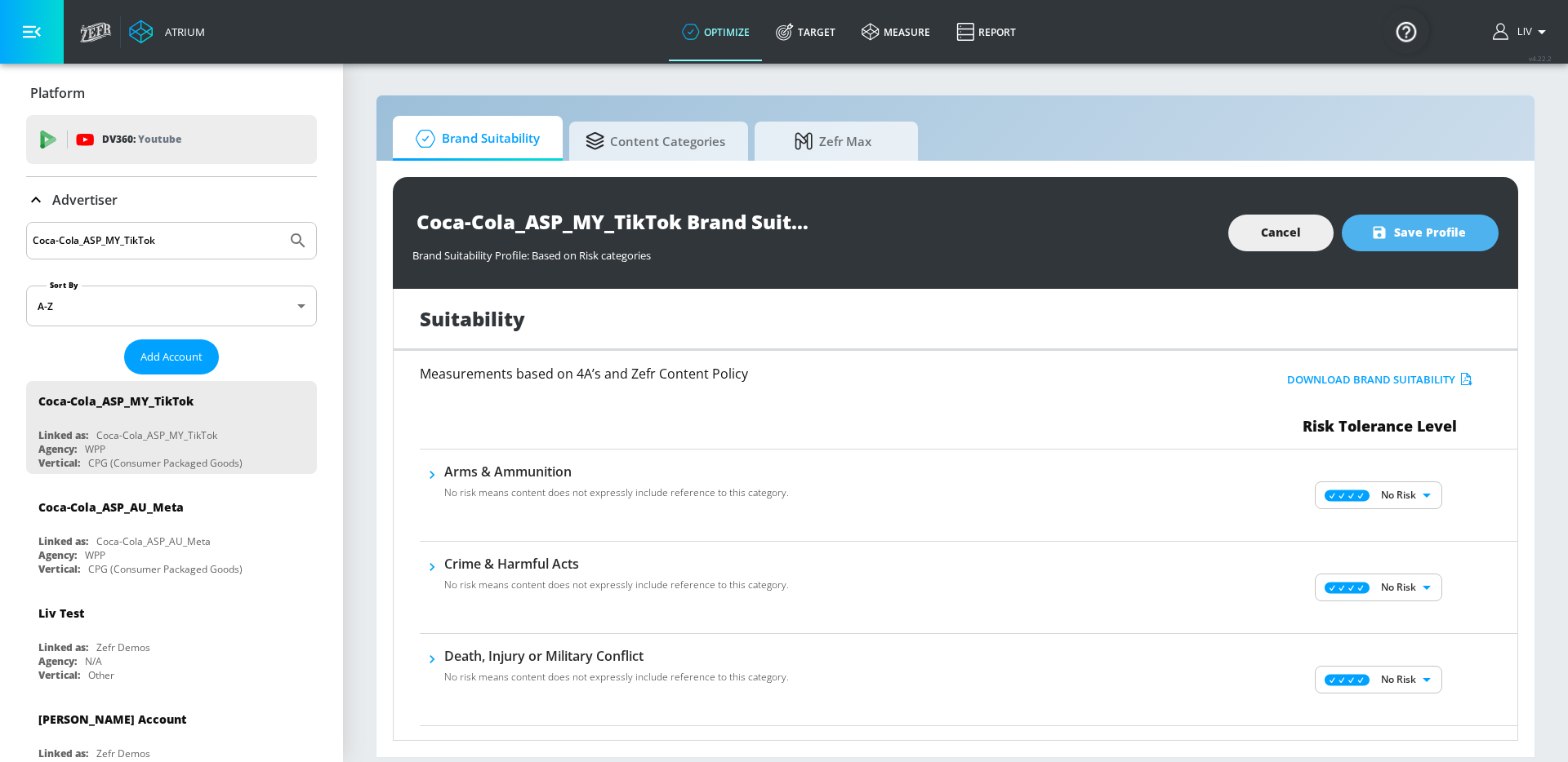
click at [1442, 234] on span "Save Profile" at bounding box center [1420, 233] width 91 height 21
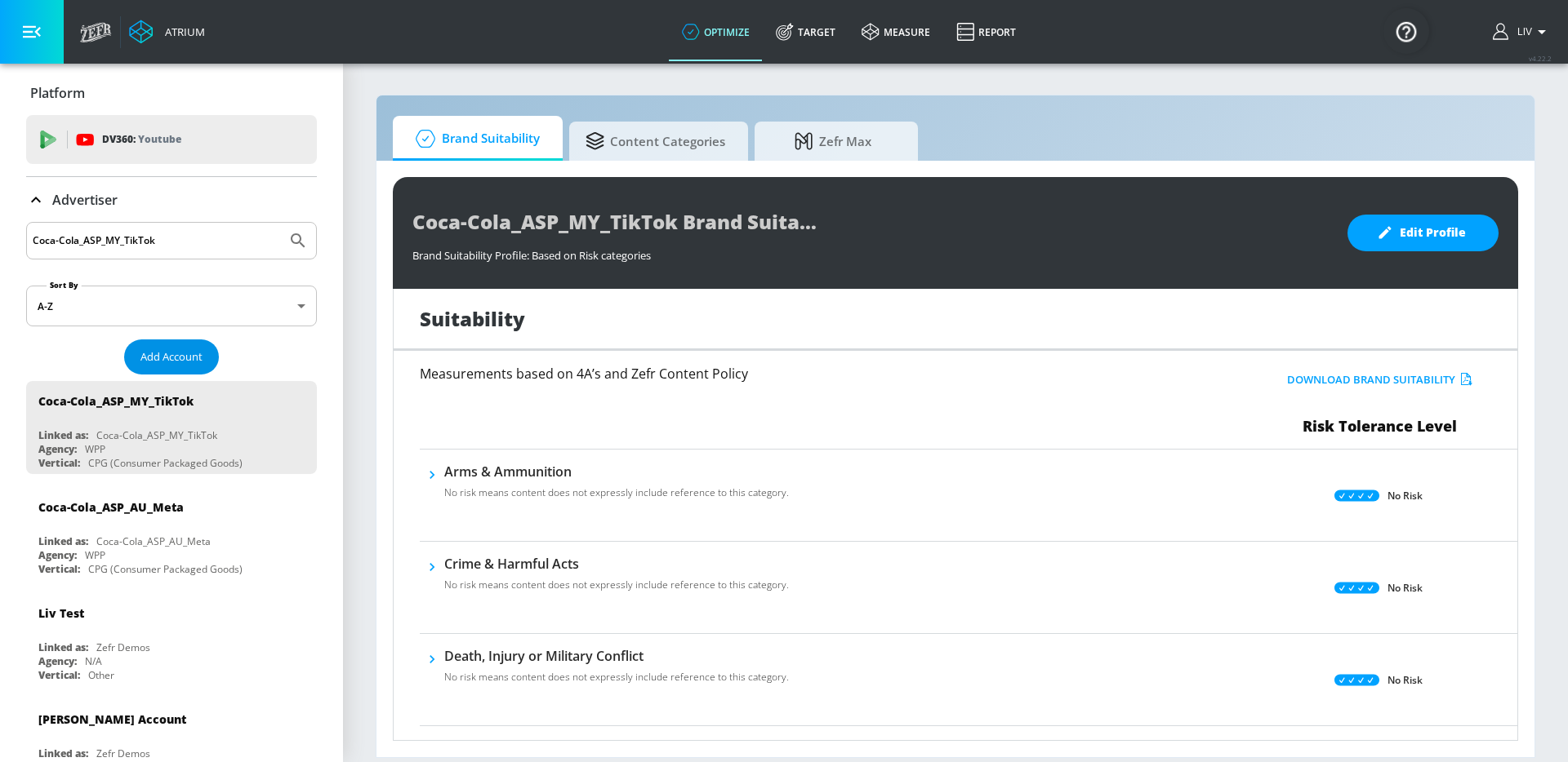
click at [183, 360] on span "Add Account" at bounding box center [172, 357] width 62 height 19
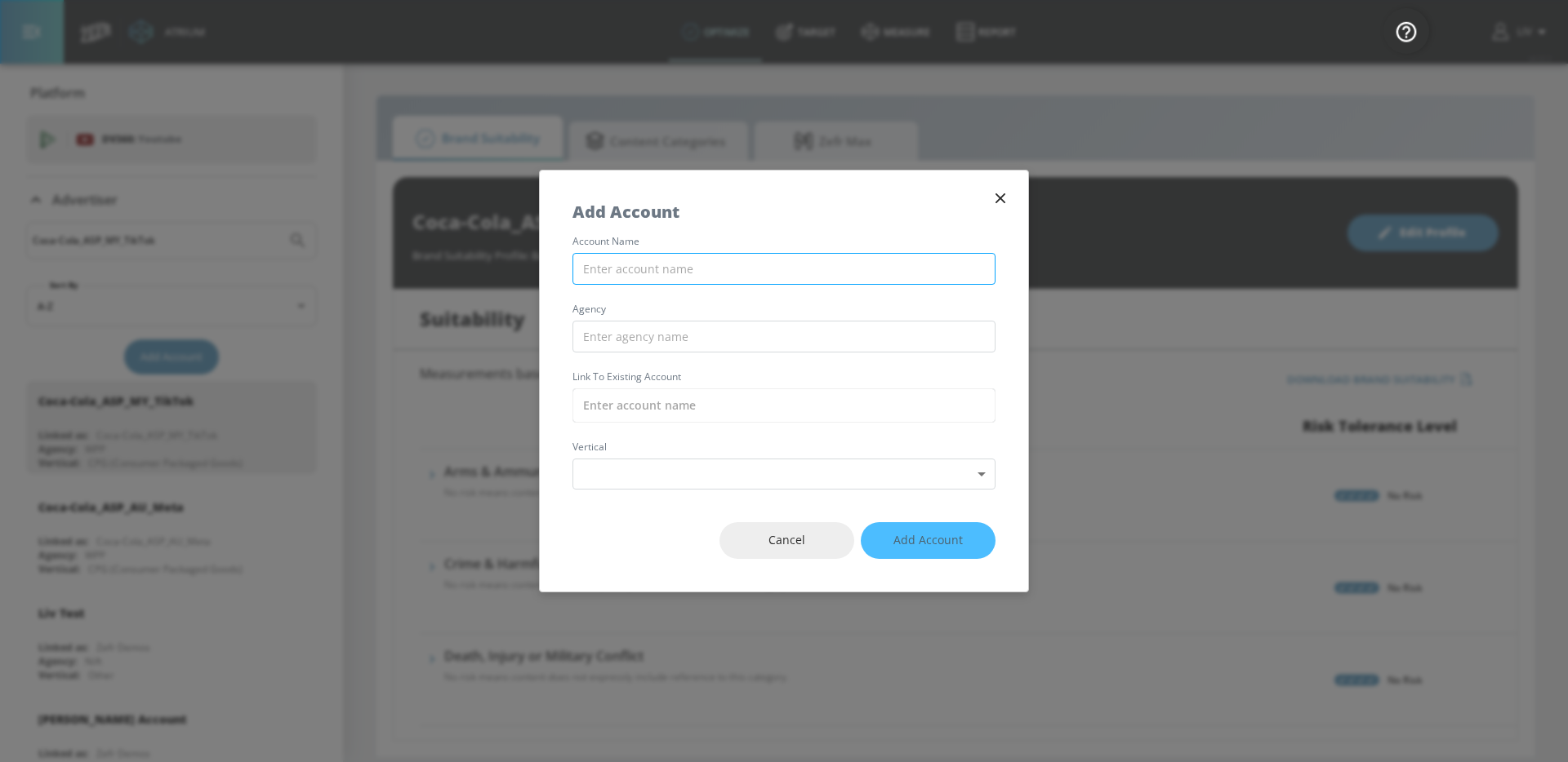
click at [680, 275] on input "text" at bounding box center [784, 268] width 423 height 32
paste input "Coca-Cola_ASP_NZ_Meta"
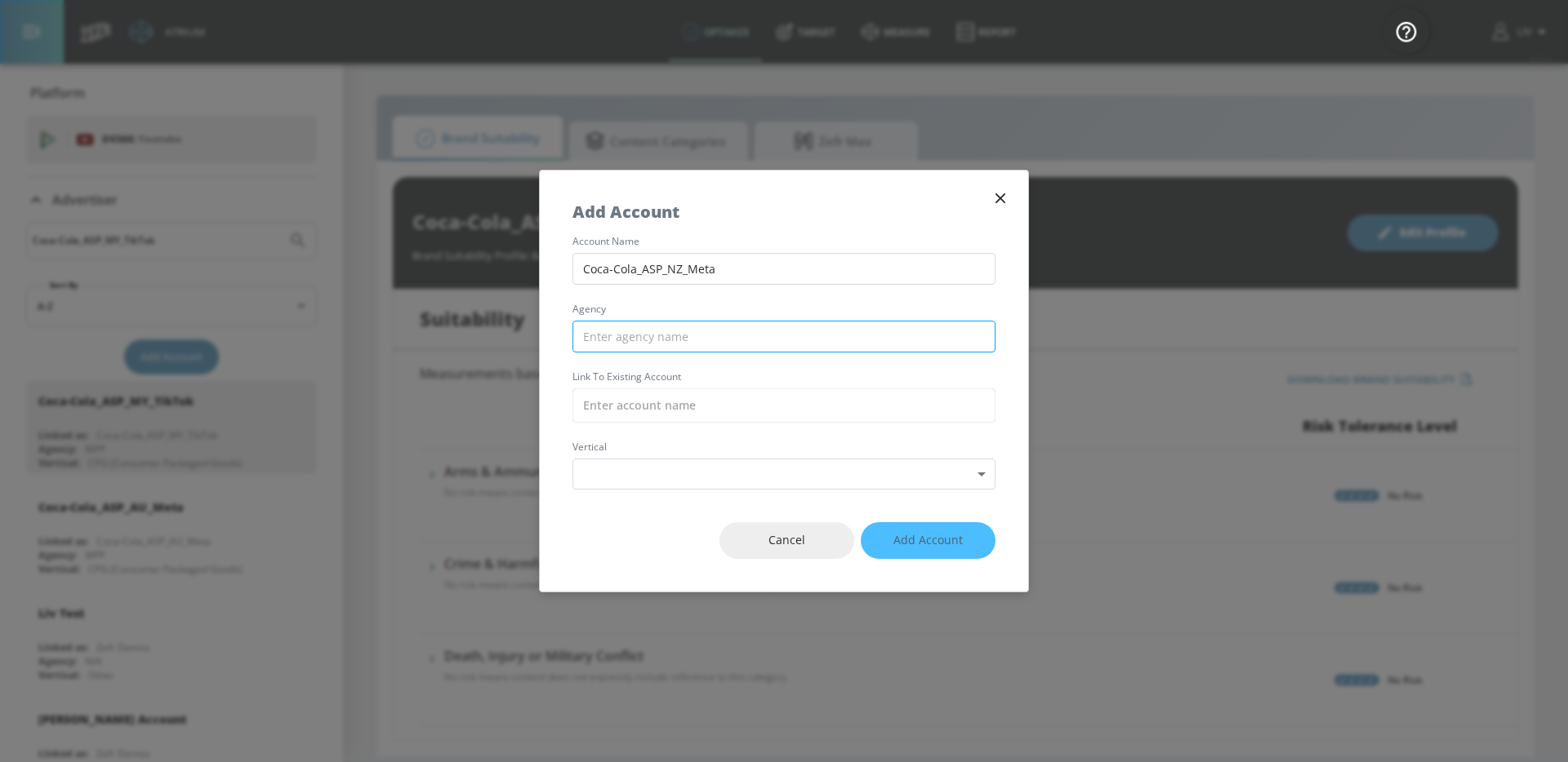
type input "Coca-Cola_ASP_NZ_Meta"
click at [668, 342] on input "text" at bounding box center [784, 336] width 423 height 32
type input "WPP"
click at [671, 409] on input "text" at bounding box center [784, 406] width 423 height 34
paste input "Coca-Cola_ASP_NZ_Meta"
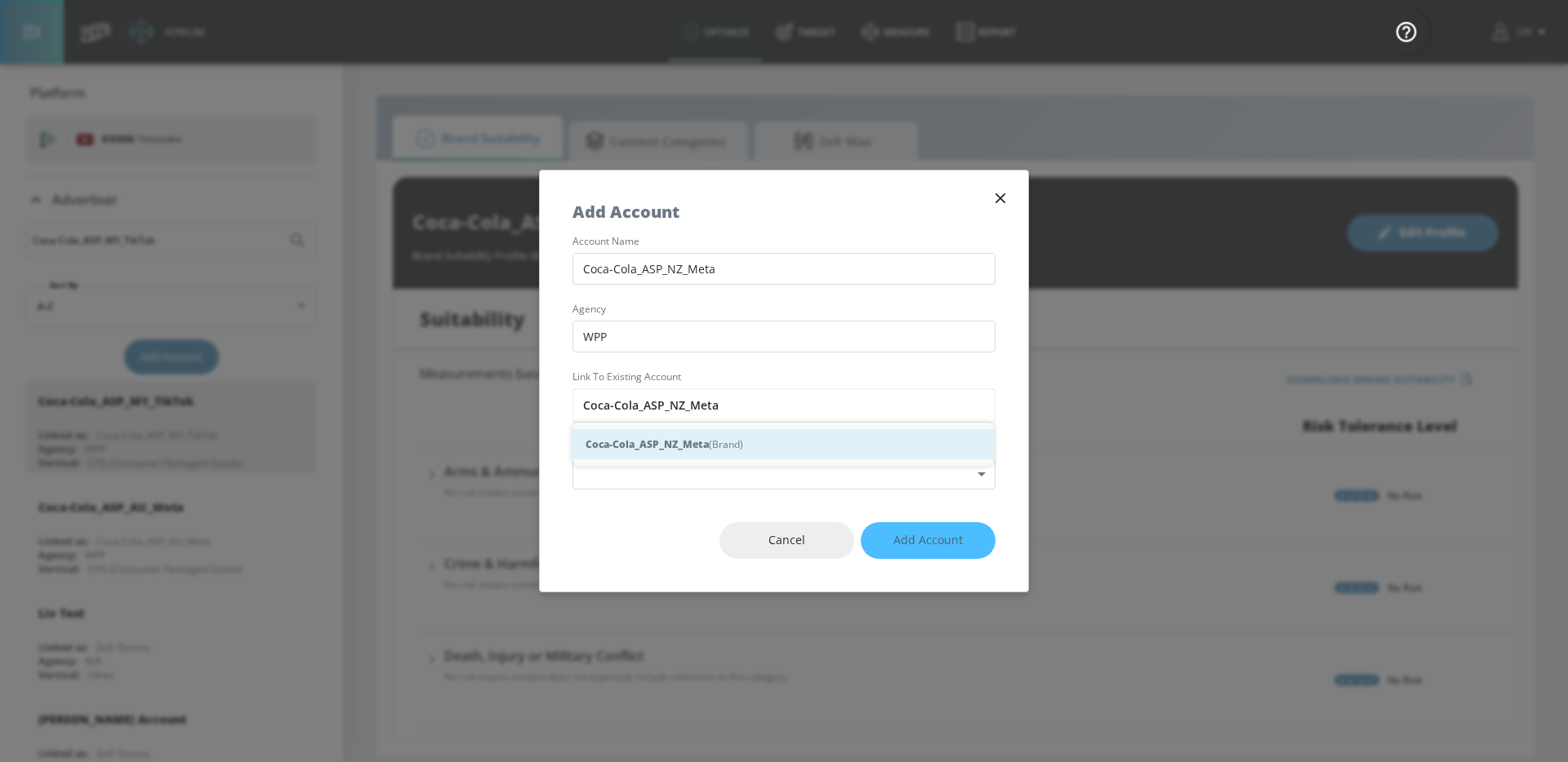
click at [681, 443] on strong "Coca-Cola_ASP_NZ_Meta" at bounding box center [647, 444] width 123 height 17
type input "Coca-Cola_ASP_NZ_Meta (Brand)"
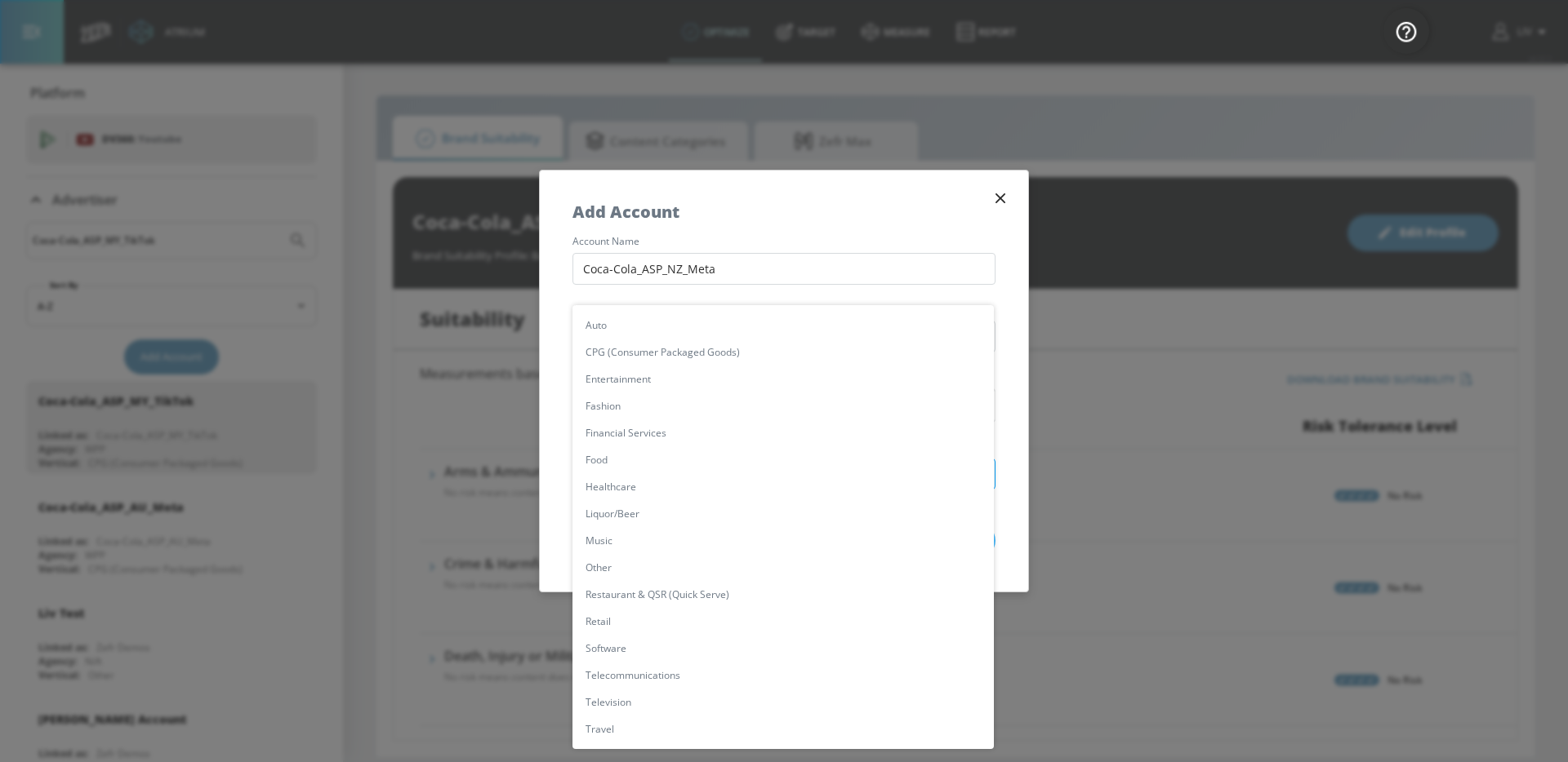
click at [692, 469] on body "Atrium optimize Target measure Report optimize Target measure Report v 4.22.2 L…" at bounding box center [784, 381] width 1568 height 762
click at [696, 364] on li "CPG (Consumer Packaged Goods)" at bounding box center [783, 352] width 421 height 27
type input "[object Object]"
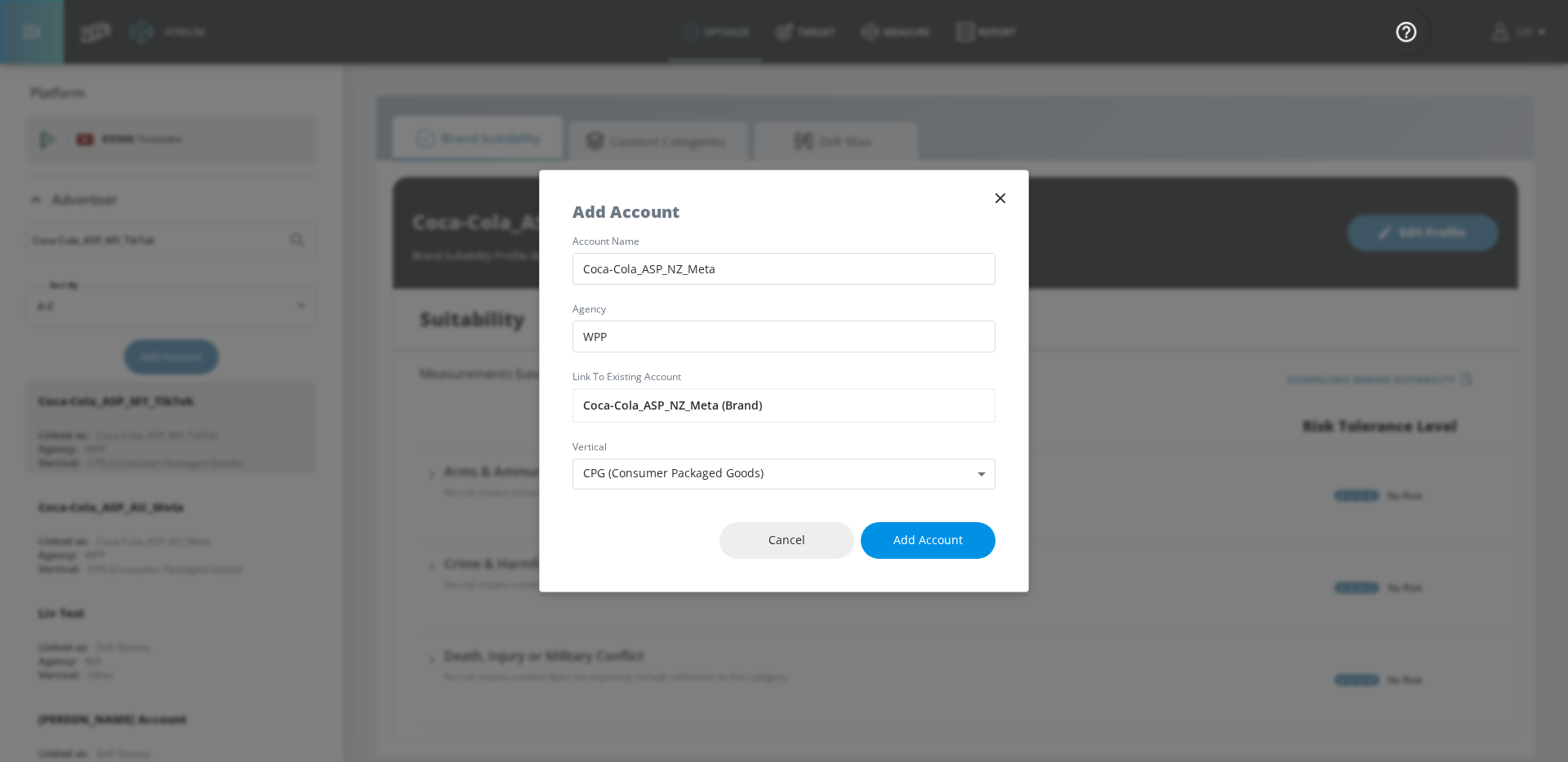
click at [914, 528] on button "Add Account" at bounding box center [928, 540] width 135 height 37
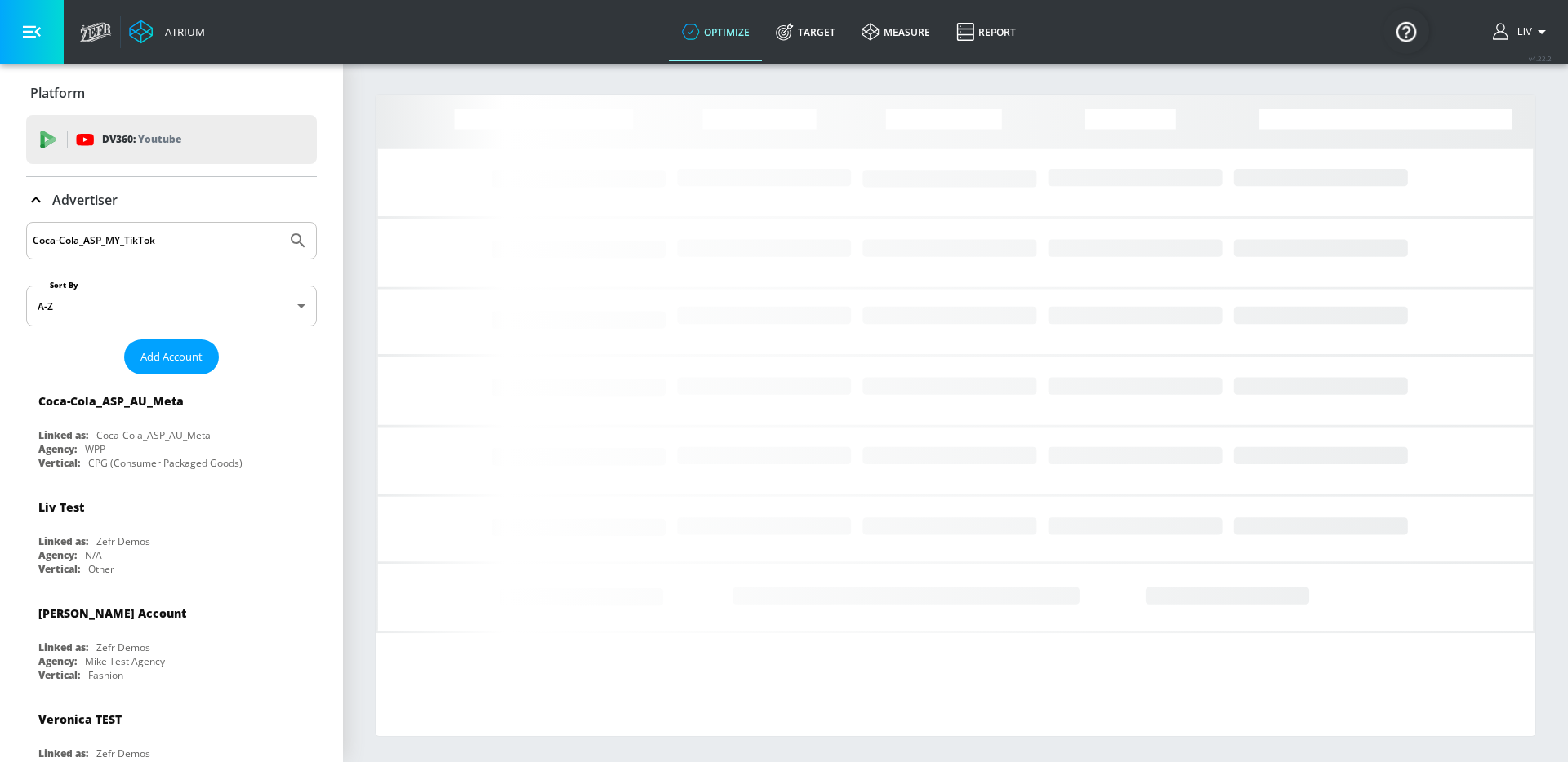
click at [191, 248] on input "Coca-Cola_ASP_MY_TikTok" at bounding box center [156, 240] width 248 height 22
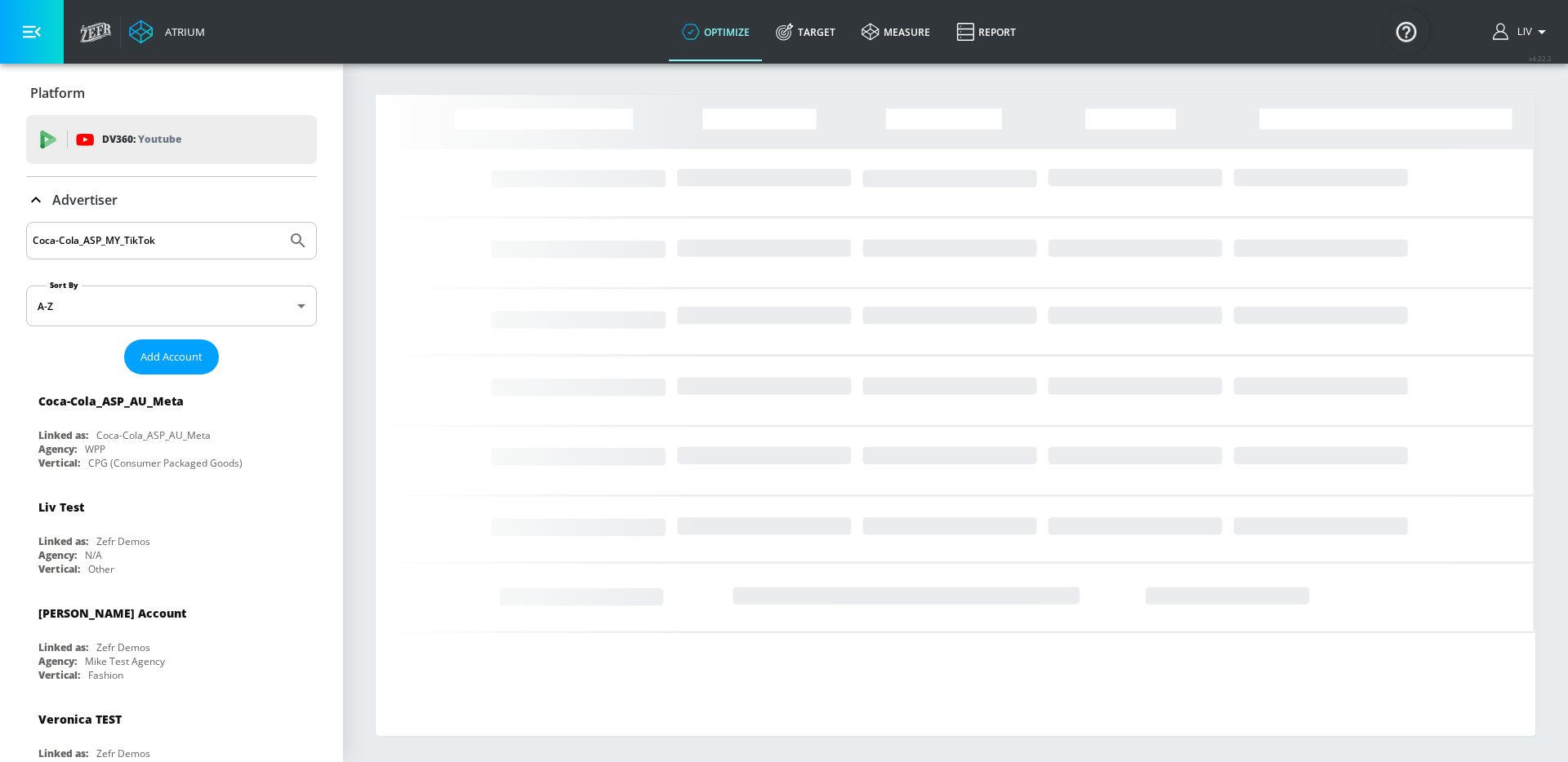
click at [191, 248] on input "Coca-Cola_ASP_MY_TikTok" at bounding box center [156, 240] width 248 height 22
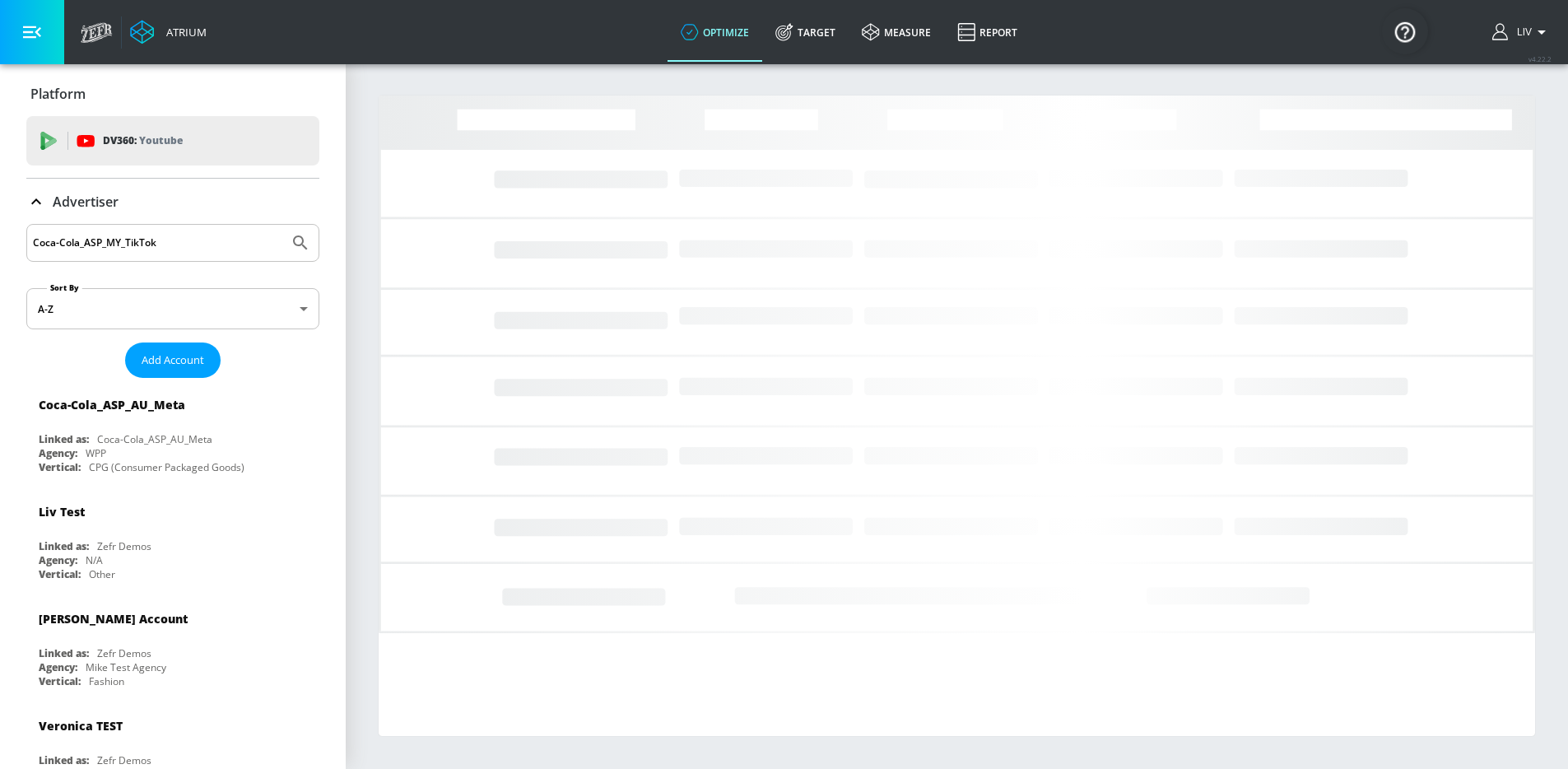
click at [193, 251] on input "Coca-Cola_ASP_MY_TikTok" at bounding box center [157, 243] width 250 height 22
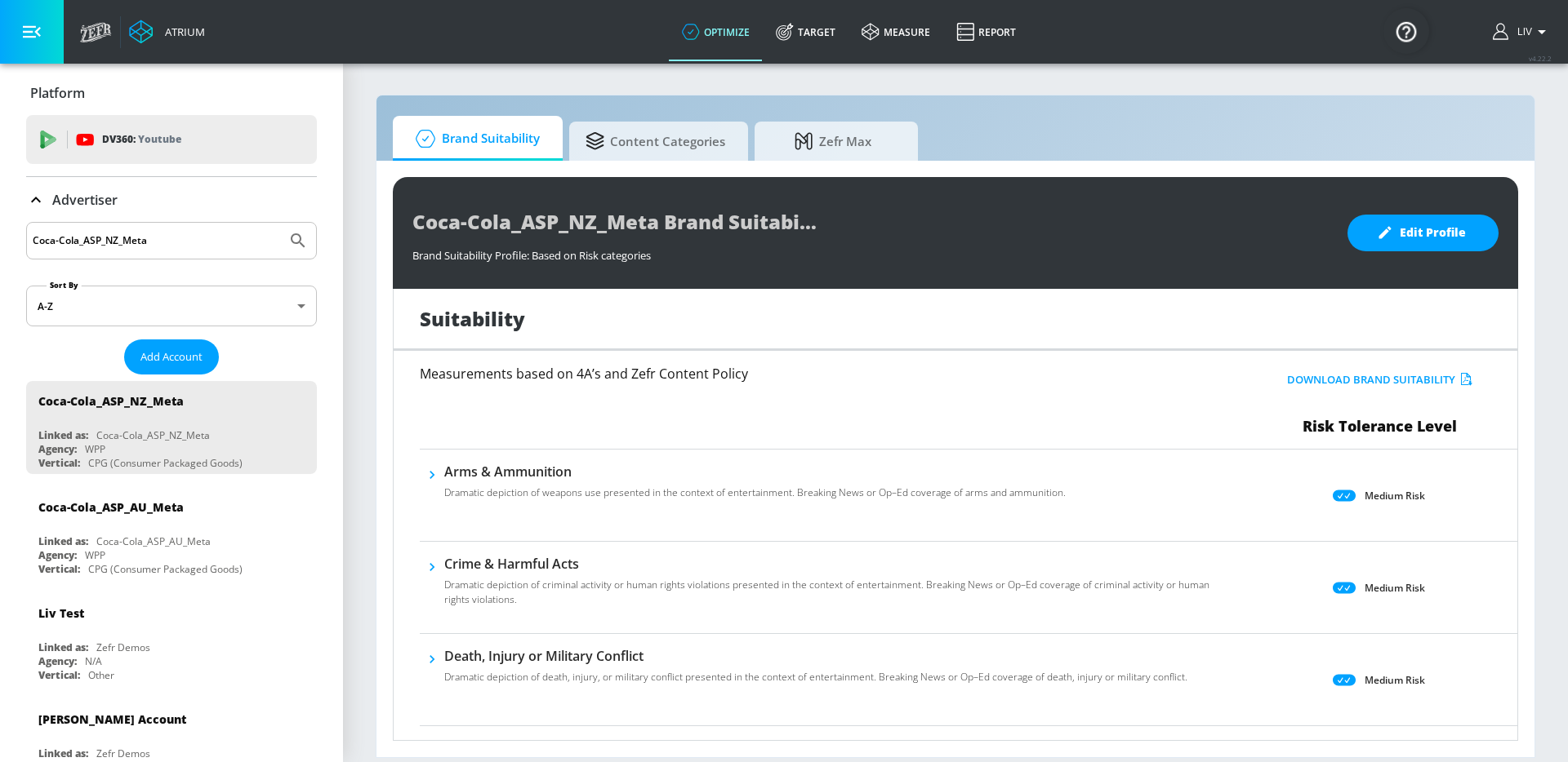
type input "Coca-Cola_ASP_NZ_Meta"
click at [288, 244] on icon "Submit Search" at bounding box center [298, 240] width 20 height 20
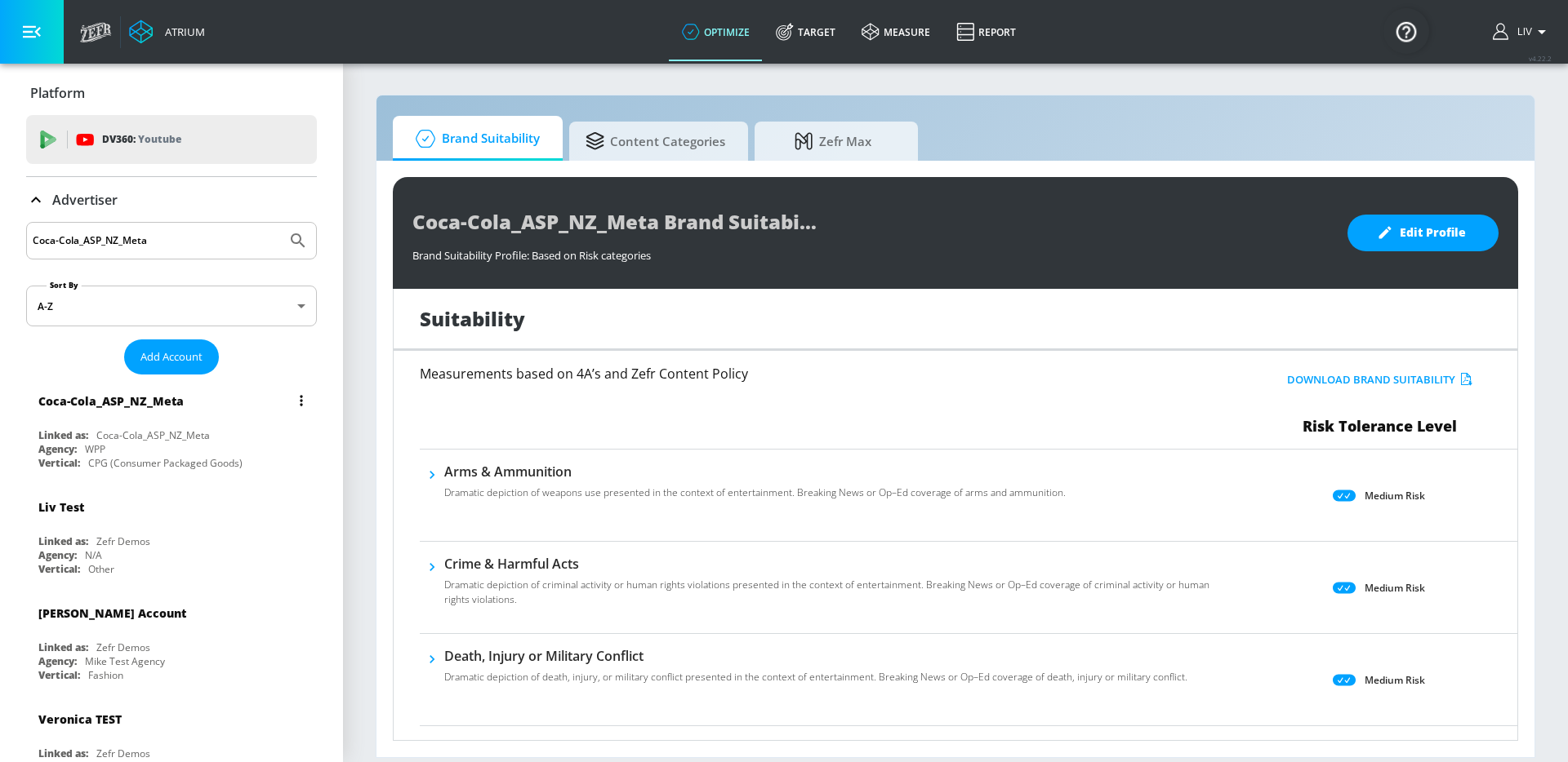
click at [198, 403] on div "Coca-Cola_ASP_NZ_Meta" at bounding box center [175, 400] width 274 height 39
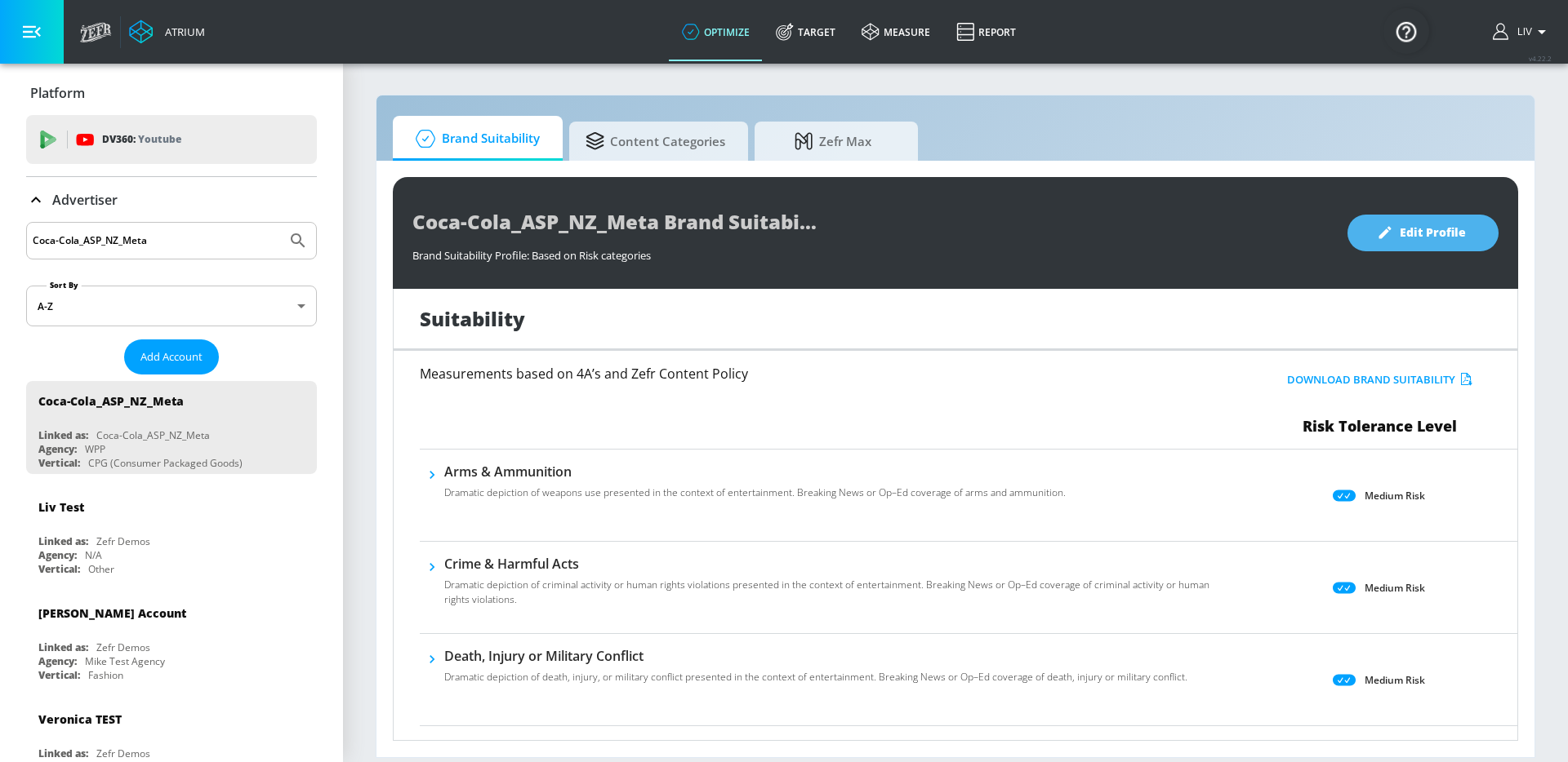
click at [1402, 249] on button "Edit Profile" at bounding box center [1422, 233] width 151 height 37
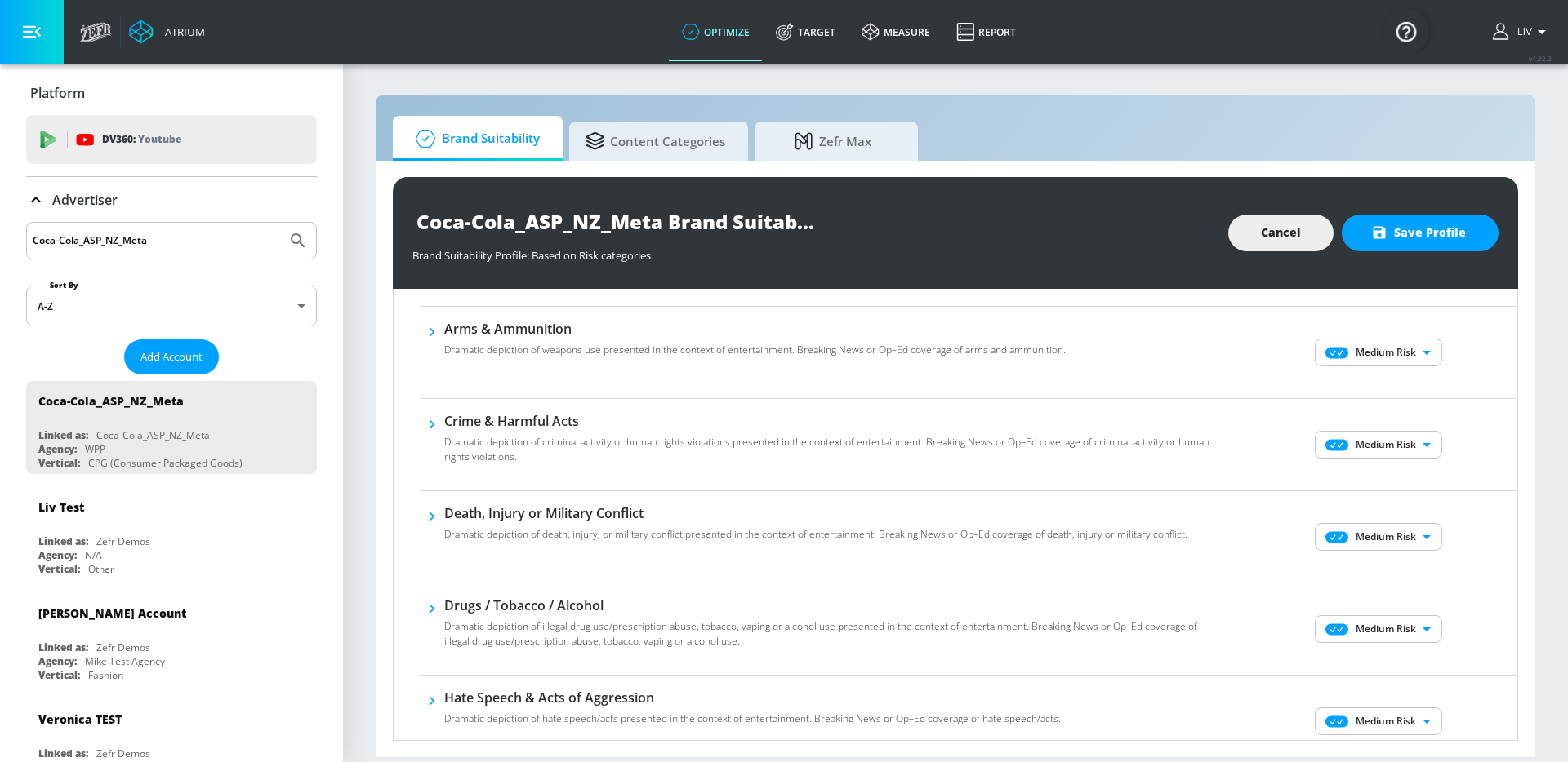
scroll to position [144, 0]
click at [1429, 353] on body "Atrium optimize Target measure Report optimize Target measure Report v 4.22.2 L…" at bounding box center [784, 381] width 1568 height 762
click at [1410, 375] on li "No Risk" at bounding box center [1367, 384] width 128 height 24
type input "MINIMAL"
click at [1408, 449] on body "Atrium optimize Target measure Report optimize Target measure Report v 4.22.2 L…" at bounding box center [784, 381] width 1568 height 762
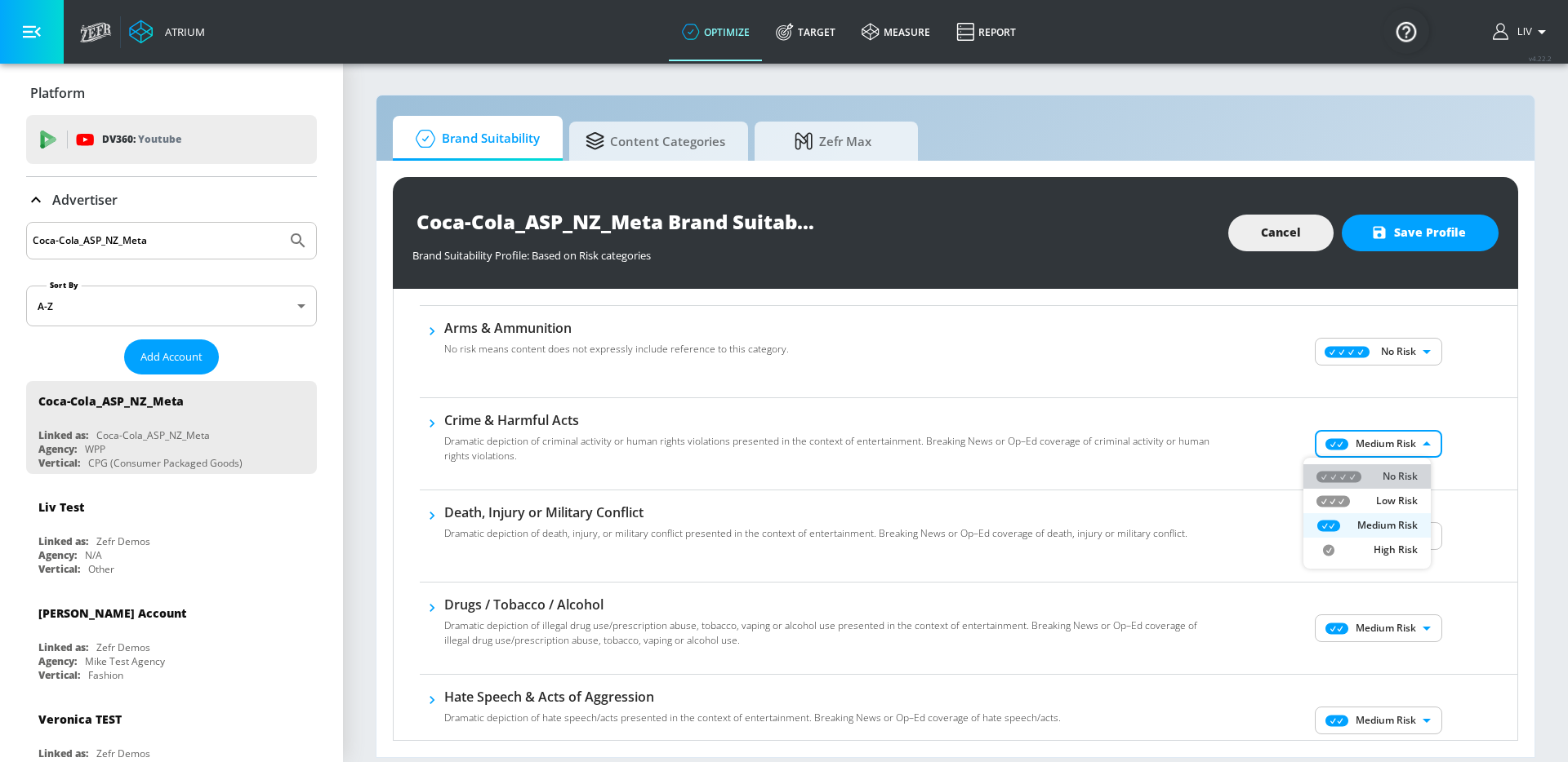
click at [1412, 473] on p "No Risk" at bounding box center [1400, 476] width 35 height 15
type input "MINIMAL"
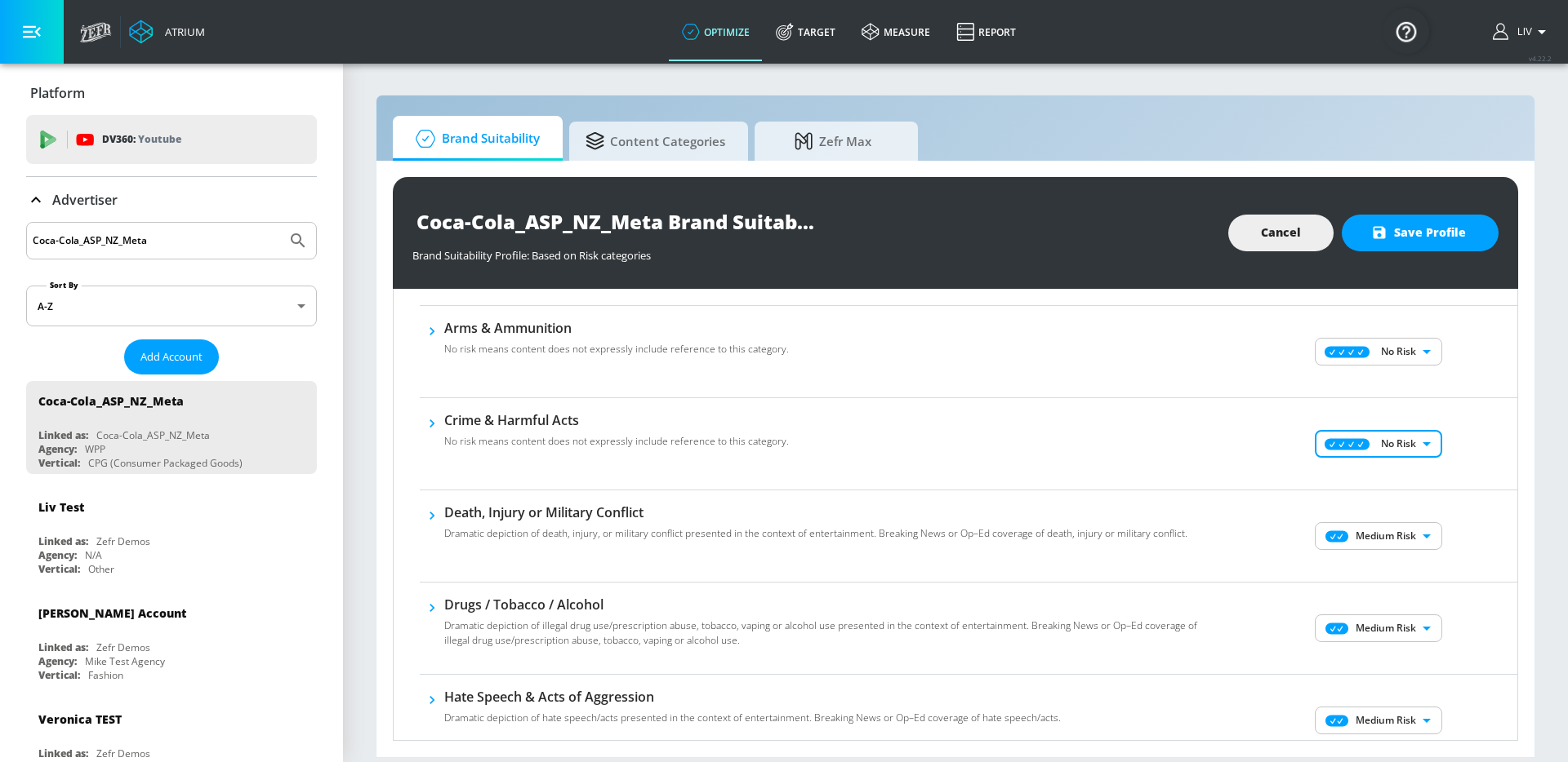
click at [1405, 534] on body "Atrium optimize Target measure Report optimize Target measure Report v 4.22.2 L…" at bounding box center [784, 381] width 1568 height 762
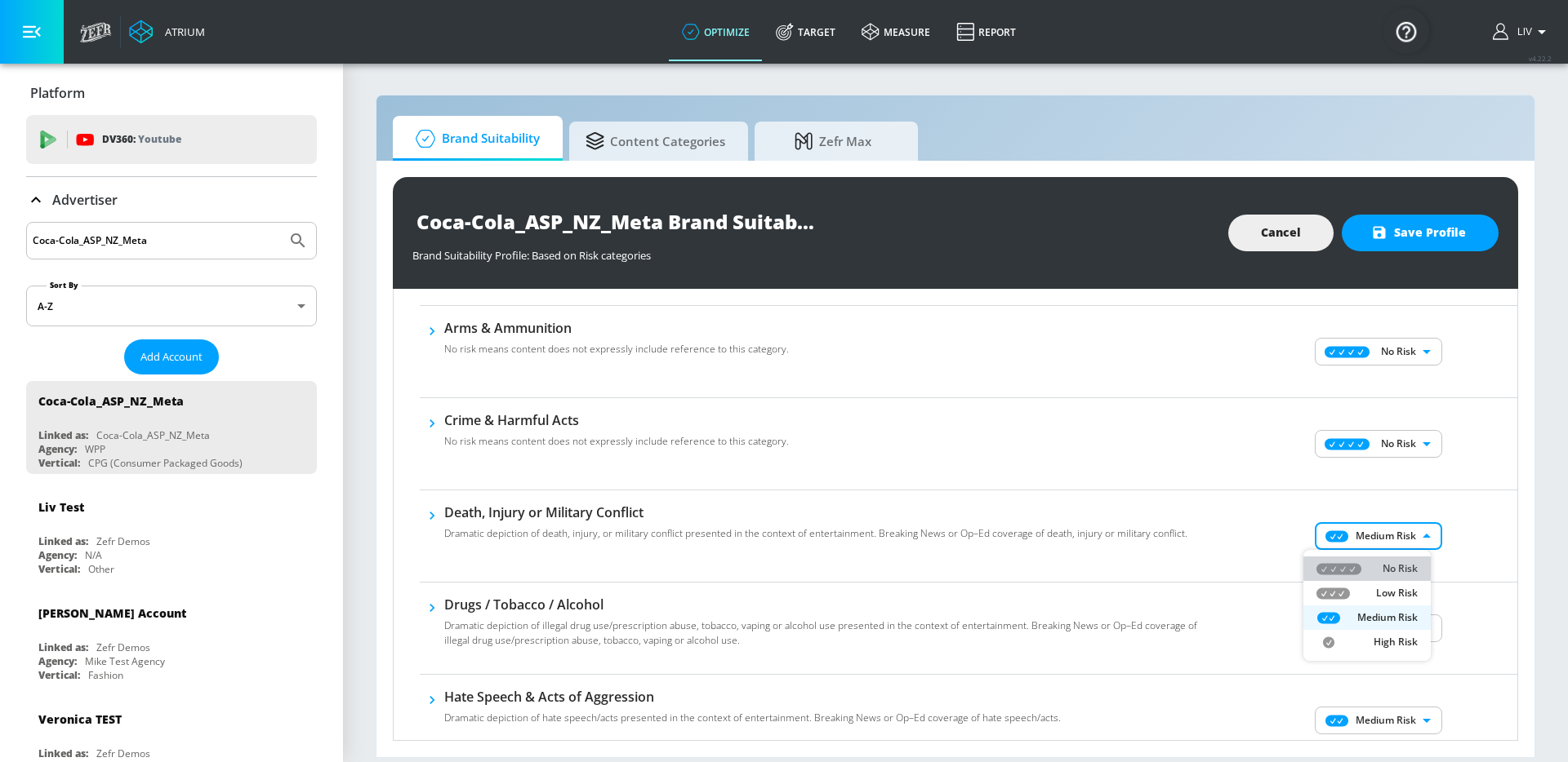
click at [1398, 564] on p "No Risk" at bounding box center [1400, 568] width 35 height 15
type input "MINIMAL"
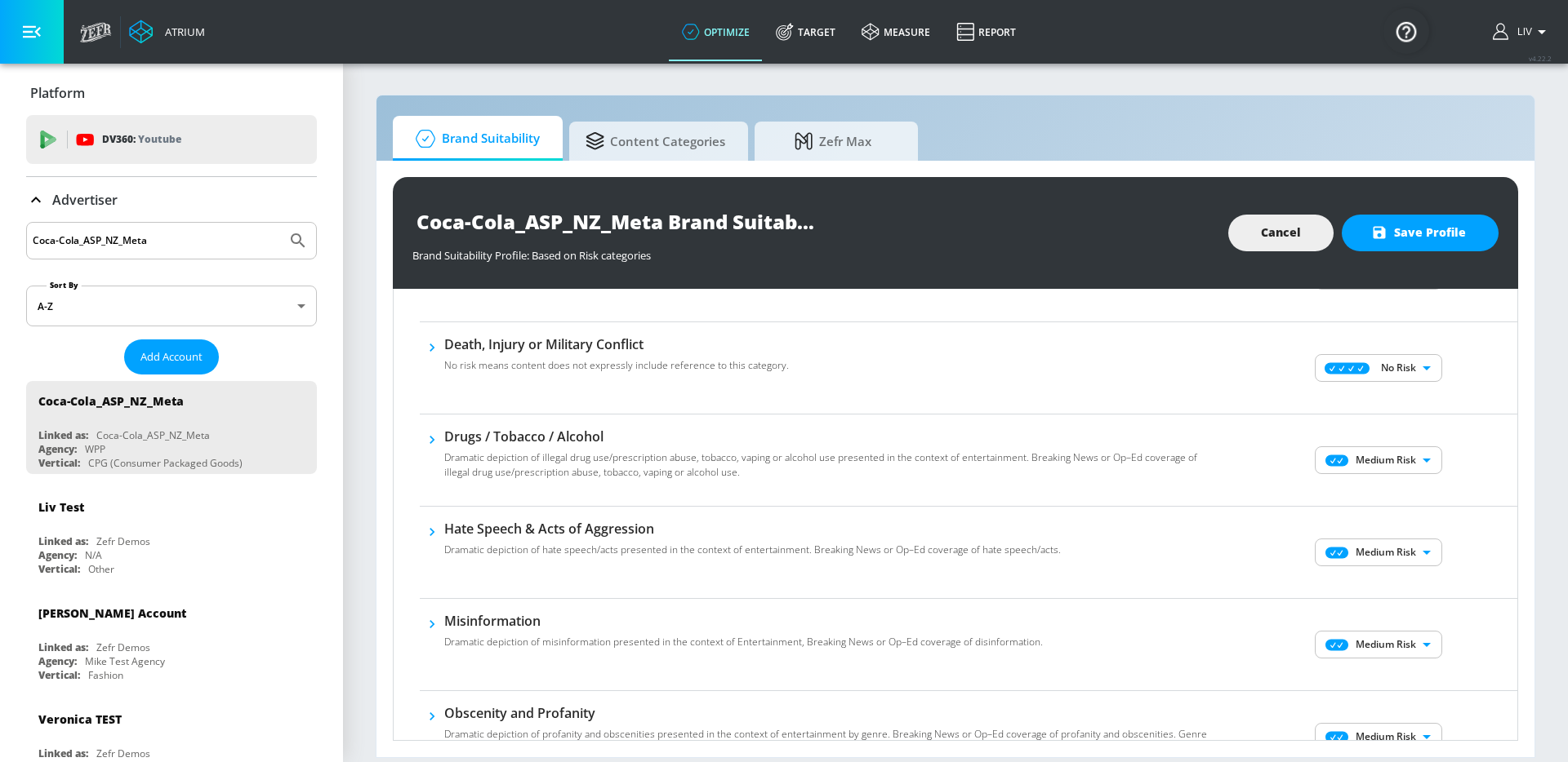
scroll to position [351, 0]
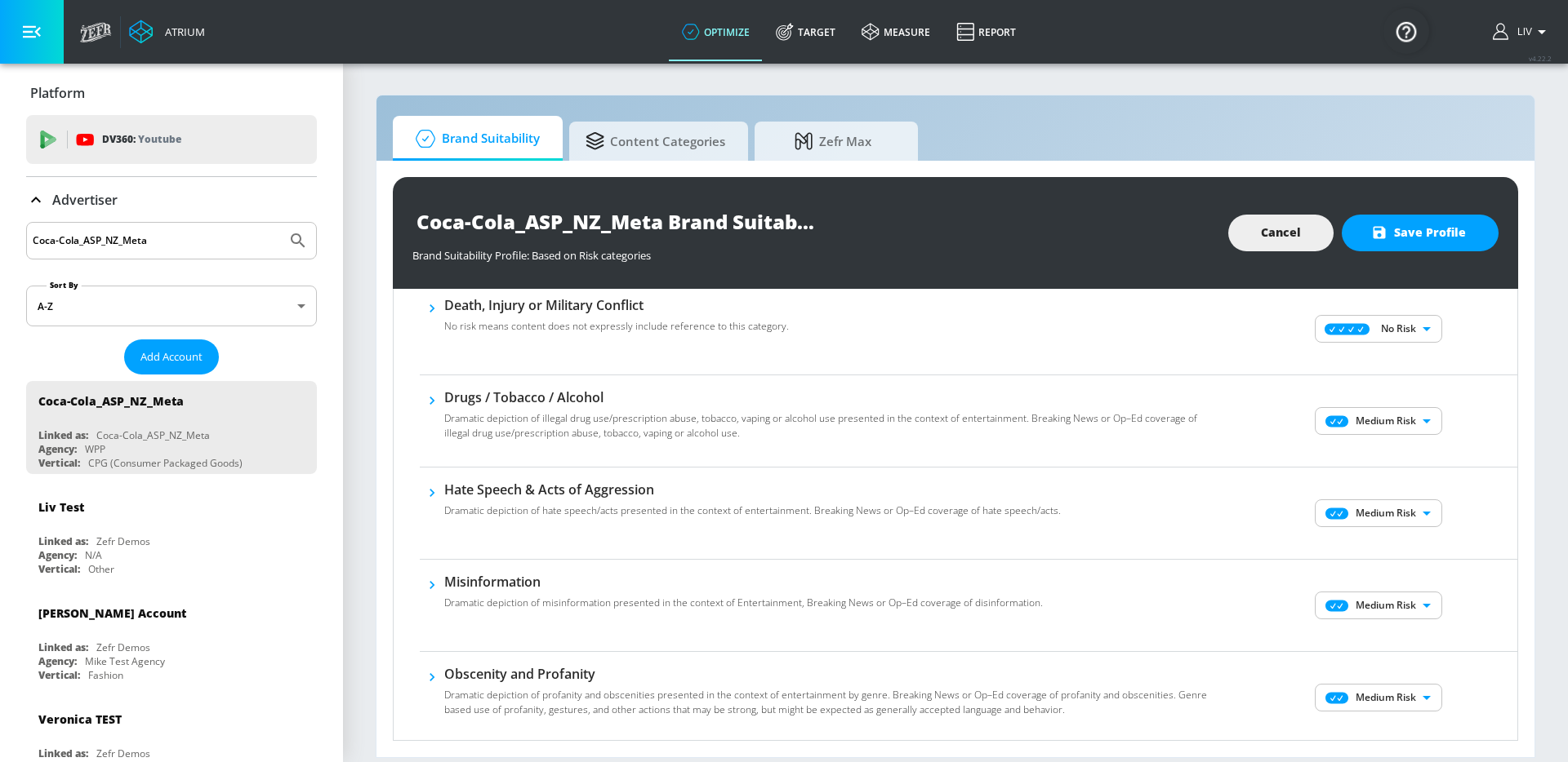
click at [1396, 432] on body "Atrium optimize Target measure Report optimize Target measure Report v 4.22.2 L…" at bounding box center [784, 381] width 1568 height 762
click at [1396, 447] on p "No Risk" at bounding box center [1400, 453] width 35 height 15
type input "MINIMAL"
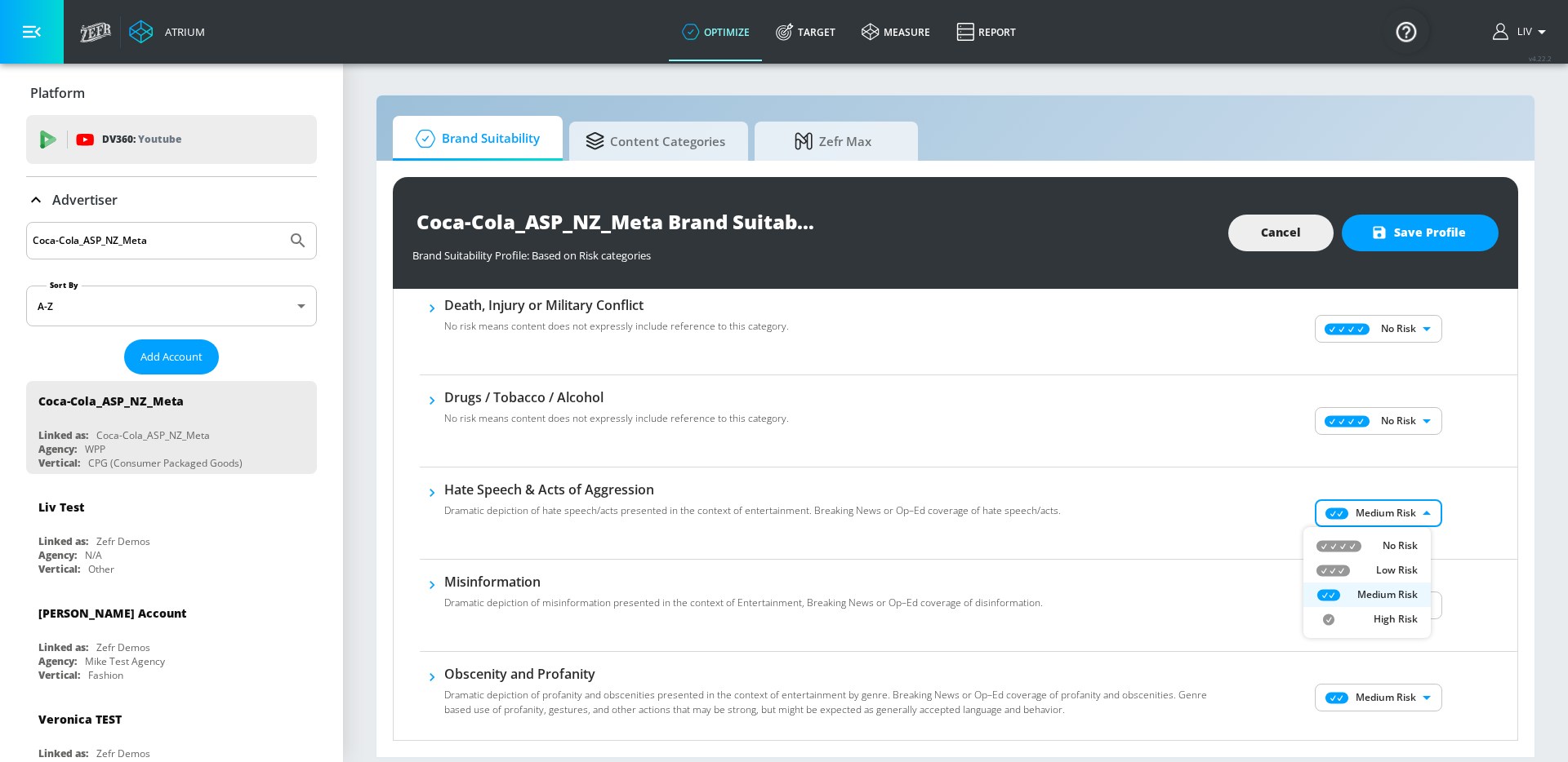
click at [1400, 512] on body "Atrium optimize Target measure Report optimize Target measure Report v 4.22.2 L…" at bounding box center [784, 381] width 1568 height 762
click at [1402, 543] on p "No Risk" at bounding box center [1400, 546] width 35 height 15
type input "MINIMAL"
click at [1377, 603] on body "Atrium optimize Target measure Report optimize Target measure Report v 4.22.2 L…" at bounding box center [784, 381] width 1568 height 762
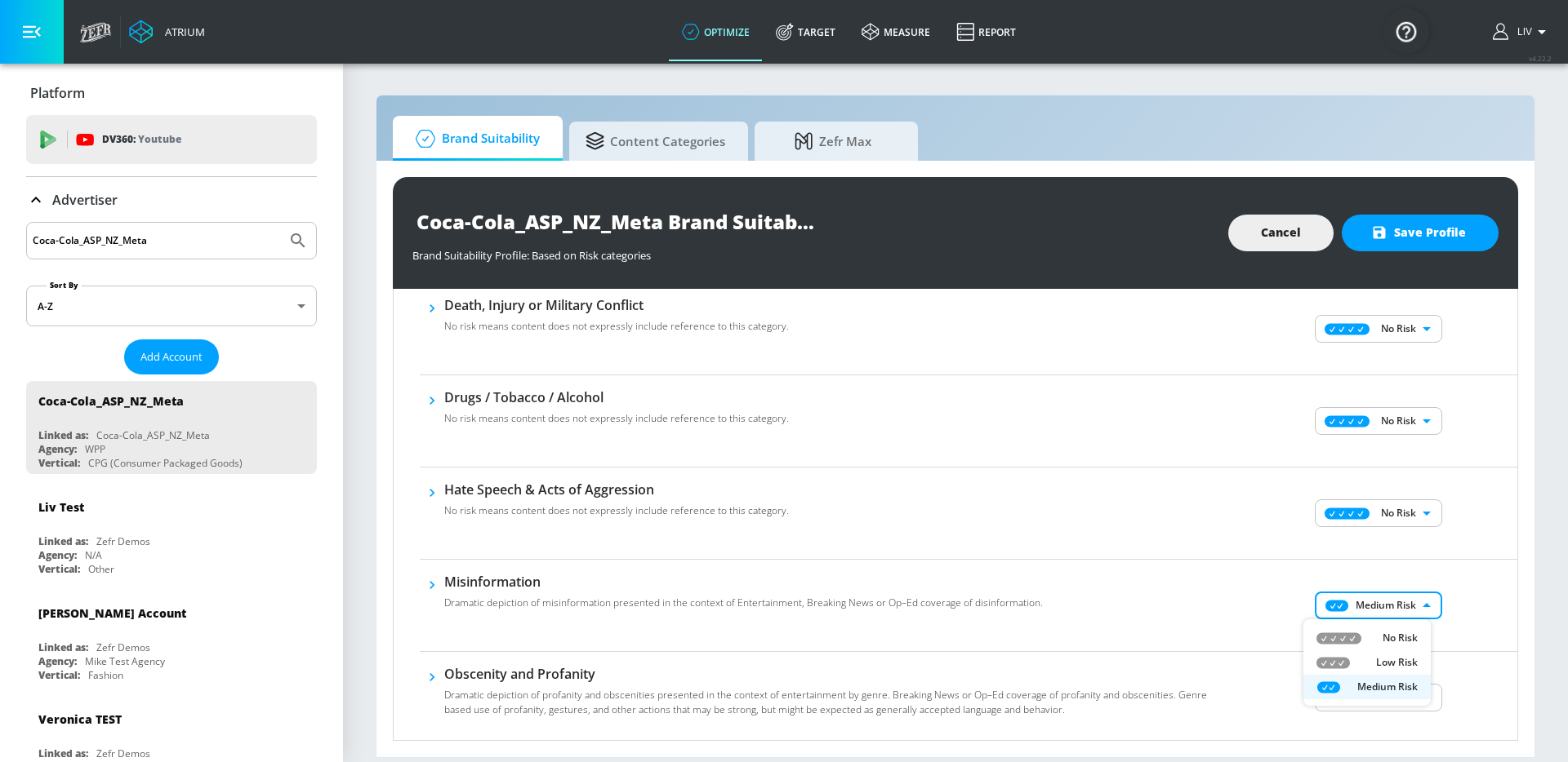
click at [1383, 633] on p "No Risk" at bounding box center [1400, 638] width 35 height 15
type input "MINIMAL"
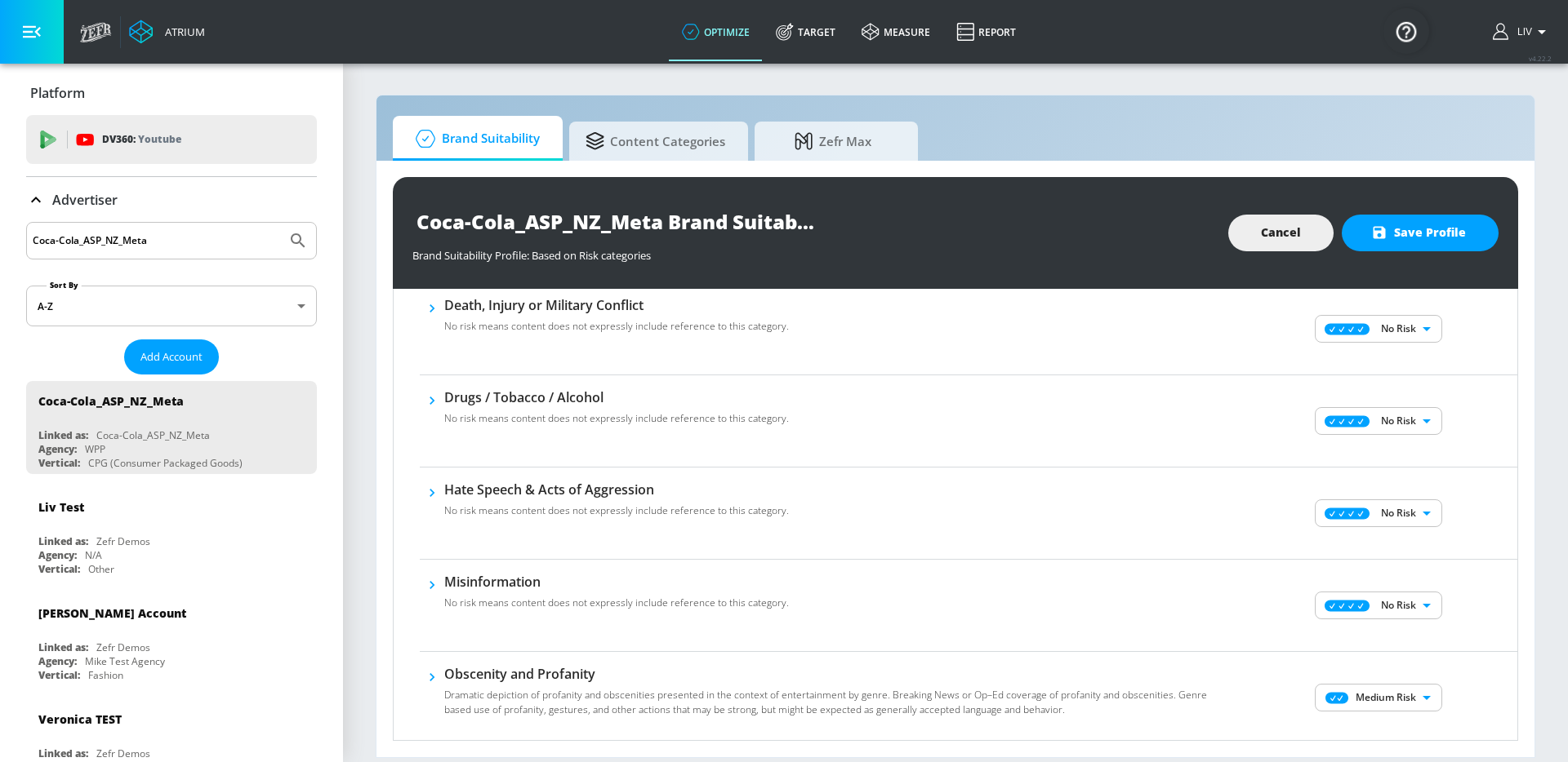
click at [1435, 604] on div "No Risk MINIMAL ​" at bounding box center [1380, 606] width 274 height 66
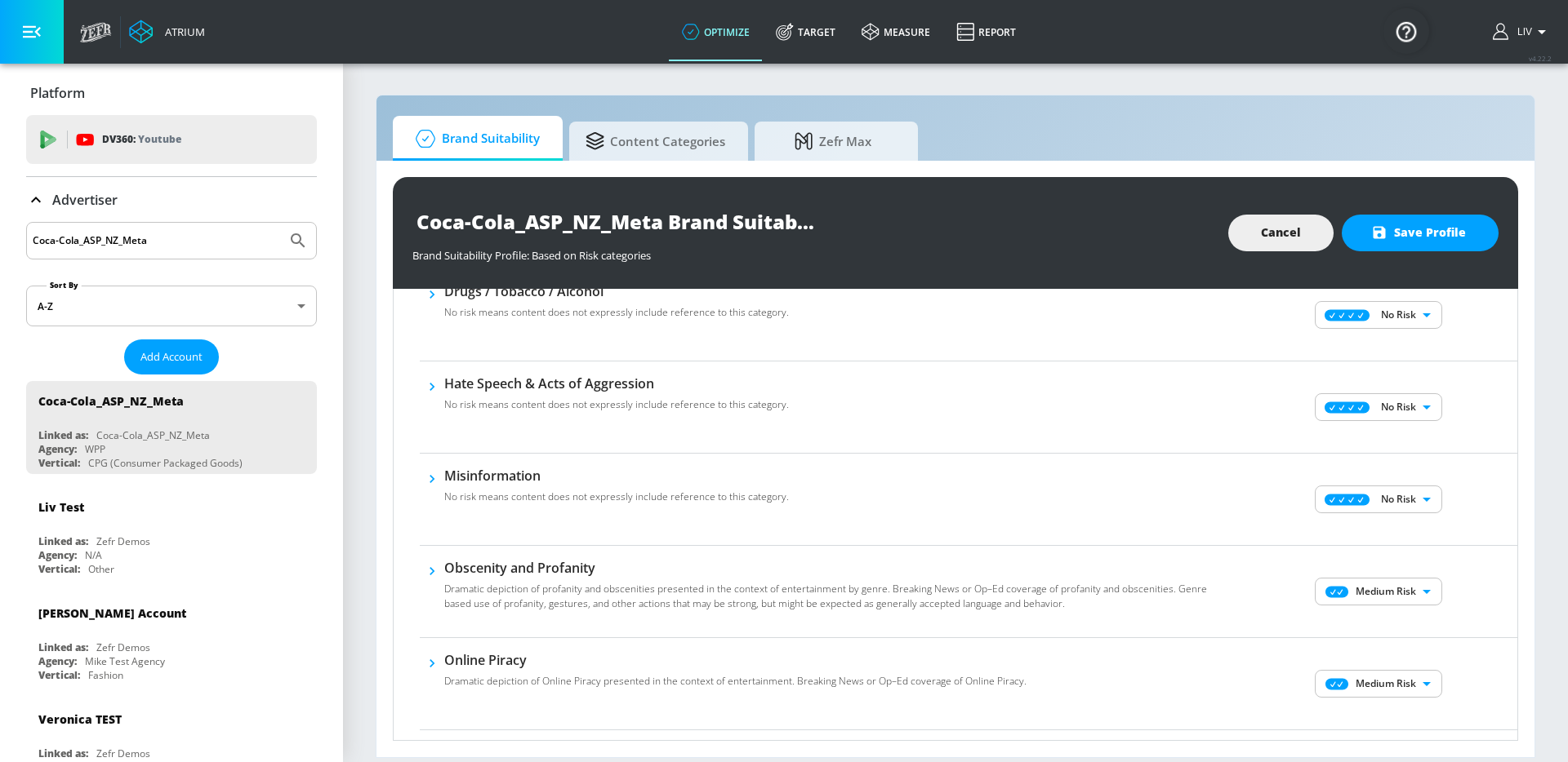
scroll to position [608, 0]
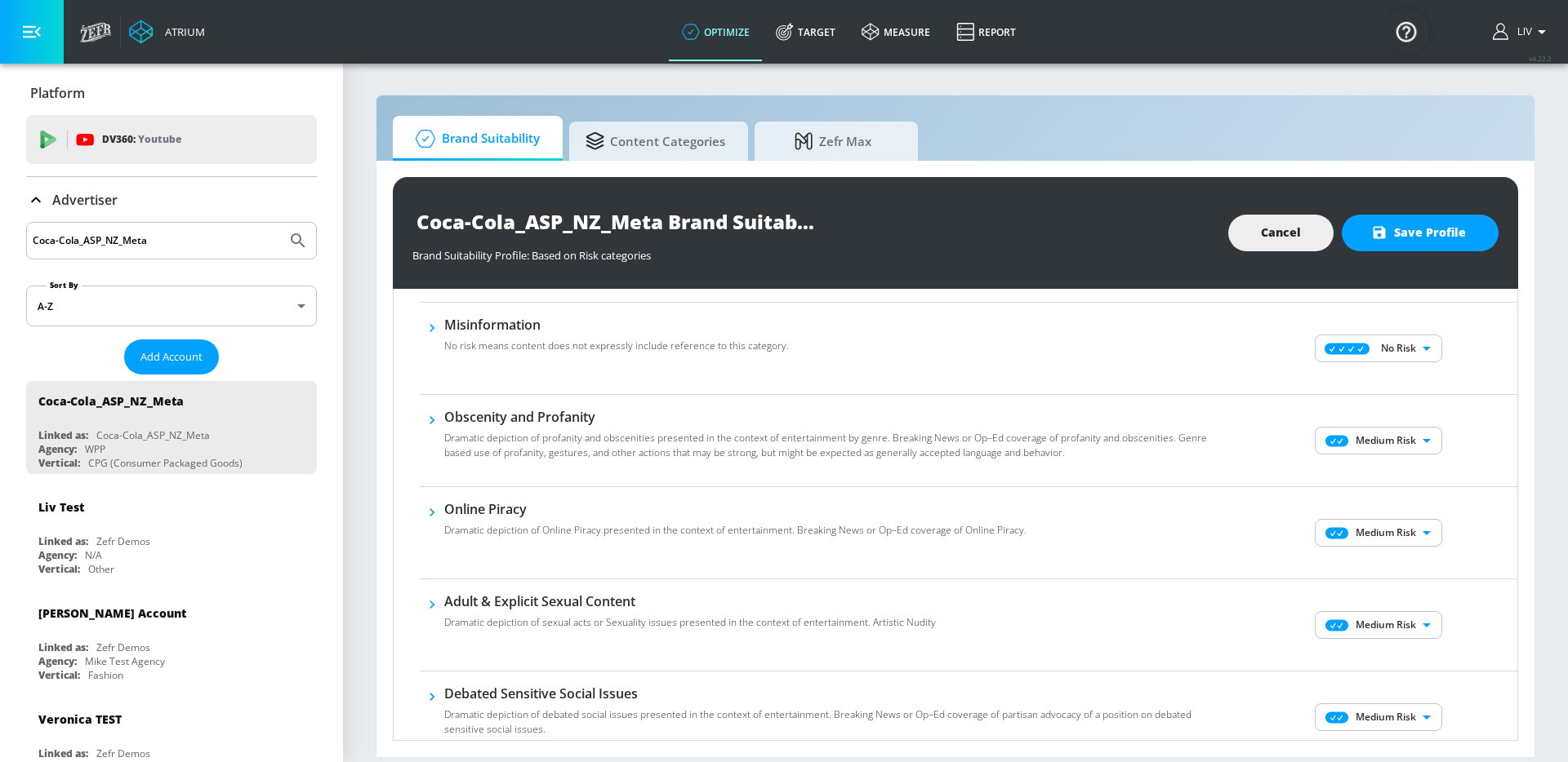
click at [1418, 444] on body "Atrium optimize Target measure Report optimize Target measure Report v 4.22.2 L…" at bounding box center [784, 381] width 1568 height 762
click at [1413, 475] on p "No Risk" at bounding box center [1400, 473] width 35 height 15
type input "MINIMAL"
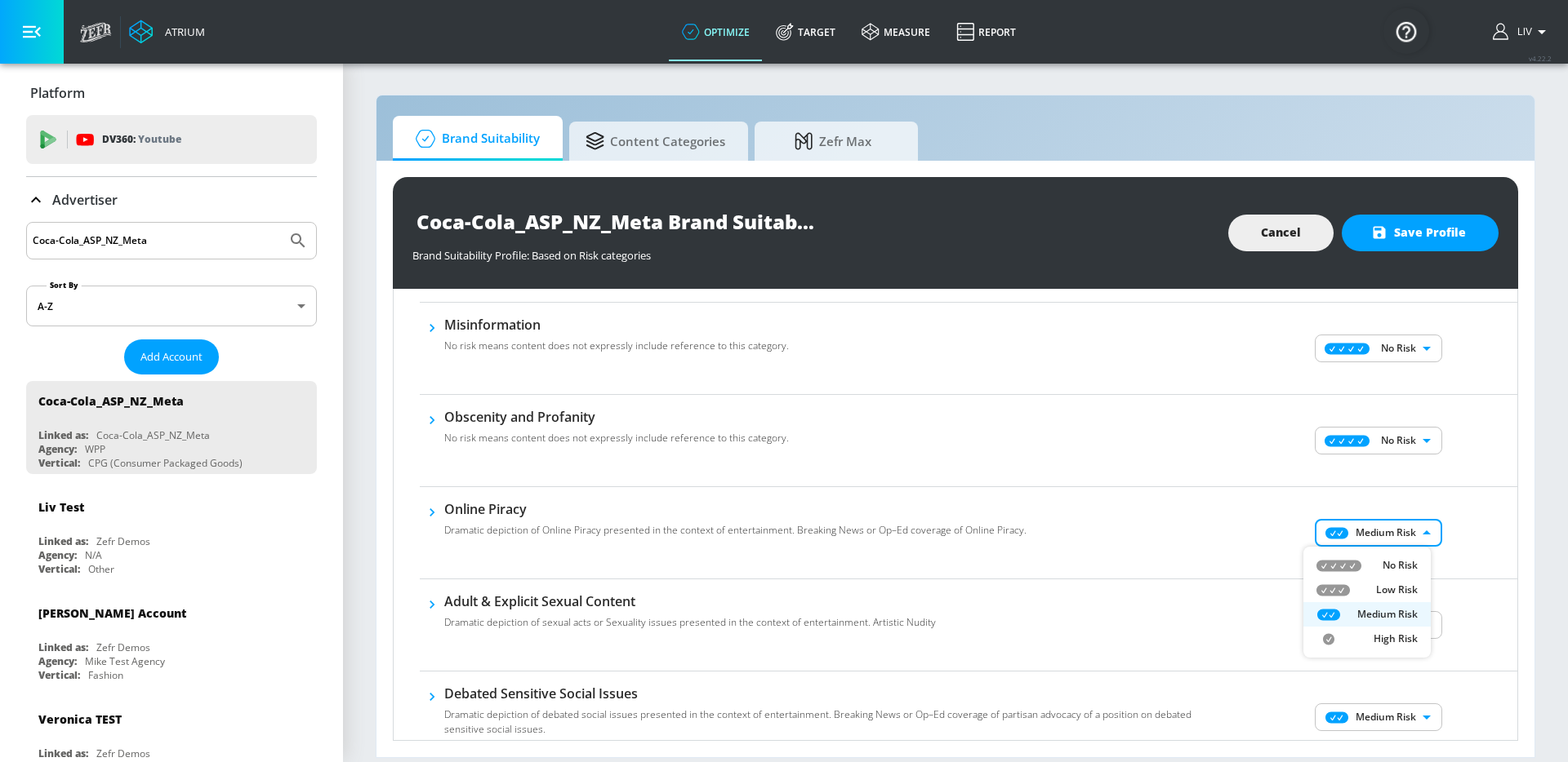
click at [1410, 538] on body "Atrium optimize Target measure Report optimize Target measure Report v 4.22.2 L…" at bounding box center [784, 381] width 1568 height 762
click at [1408, 554] on li "No Risk" at bounding box center [1367, 565] width 128 height 24
type input "MINIMAL"
click at [1442, 566] on div "Online Piracy No risk means content does not expressly include reference to thi…" at bounding box center [969, 533] width 1097 height 92
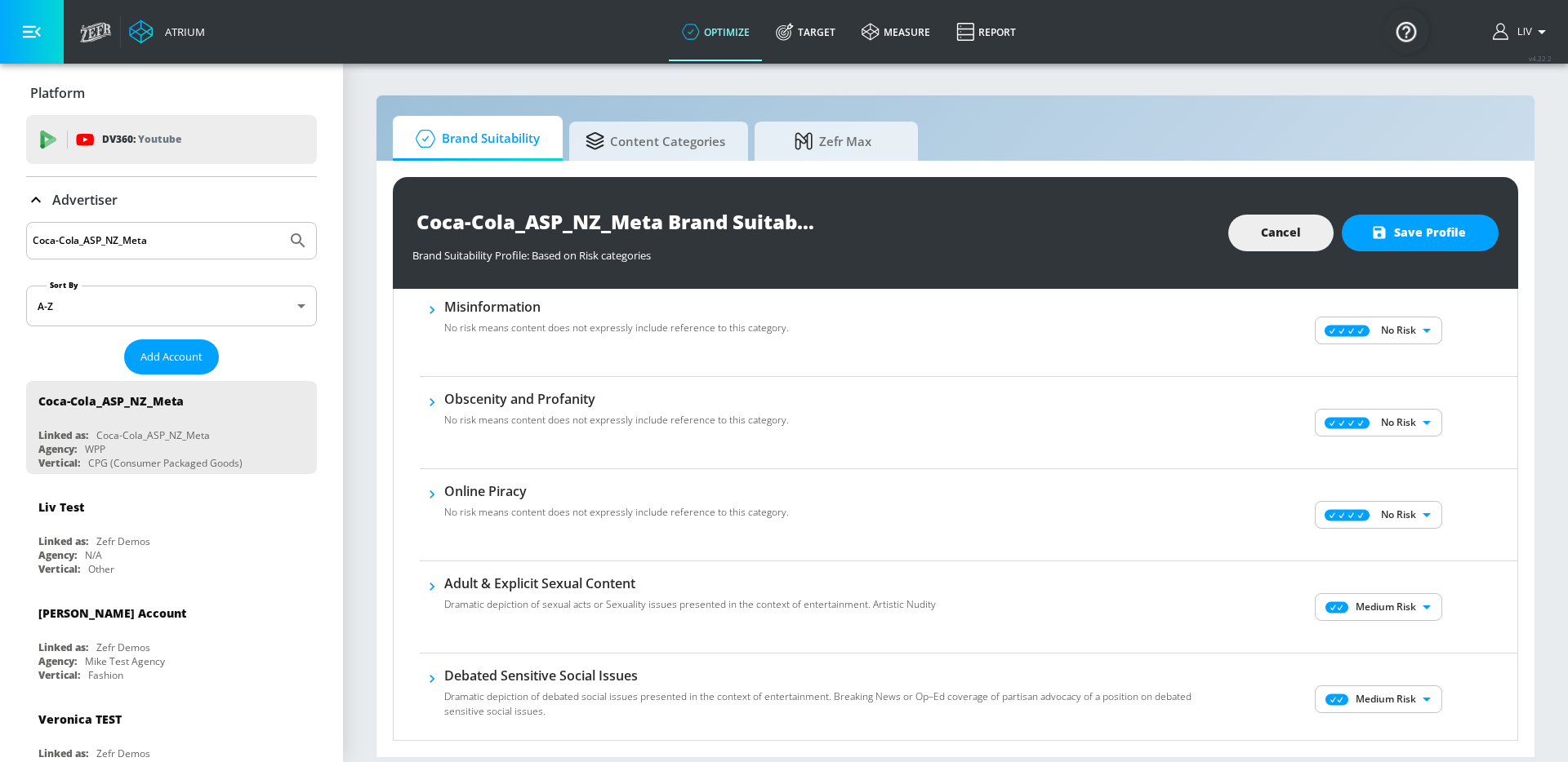
scroll to position [647, 0]
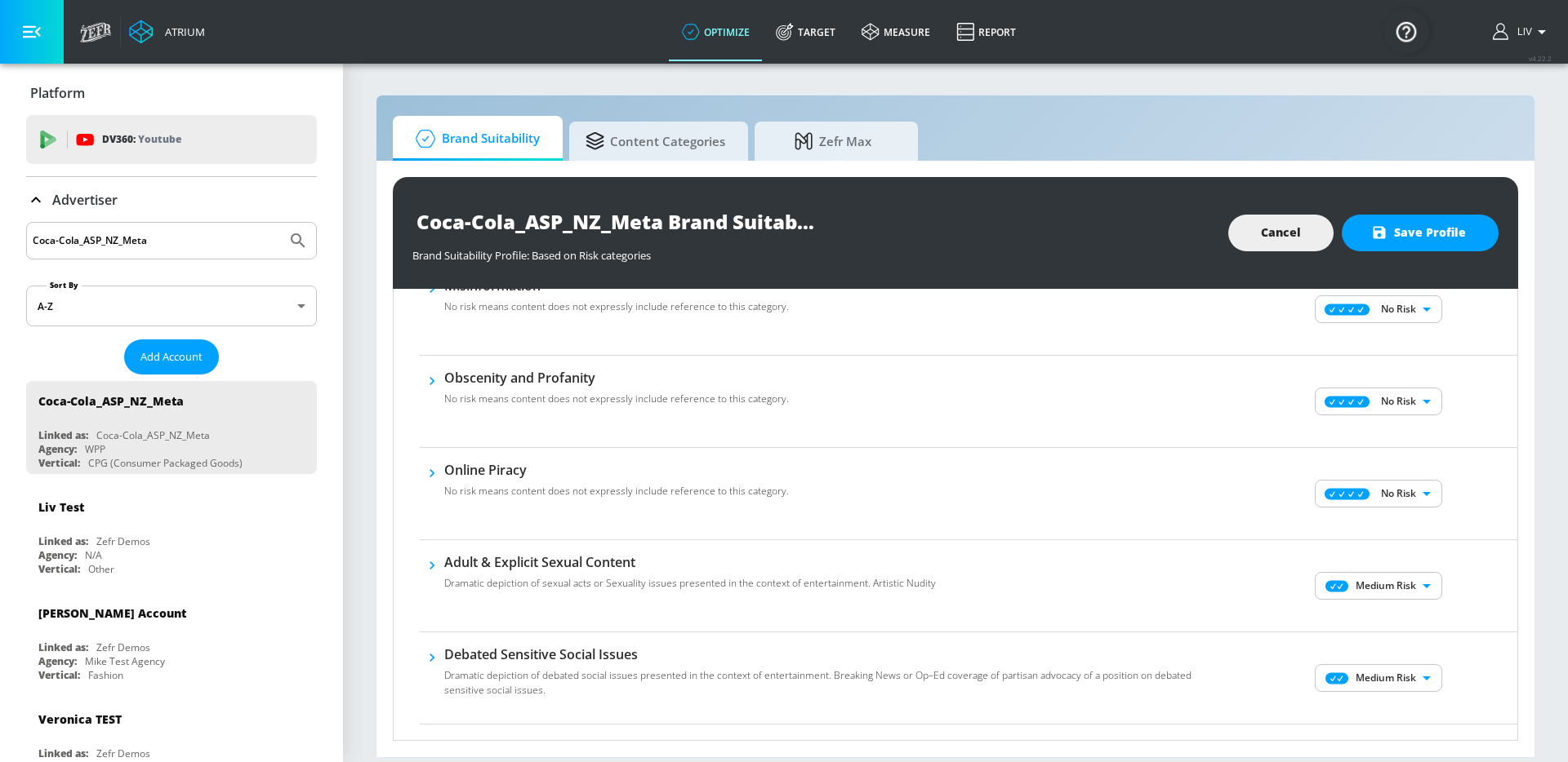
click at [1411, 586] on body "Atrium optimize Target measure Report optimize Target measure Report v 4.22.2 L…" at bounding box center [784, 381] width 1568 height 762
click at [1414, 608] on li "No Risk" at bounding box center [1367, 618] width 128 height 24
type input "MINIMAL"
click at [1452, 604] on div "No Risk MINIMAL ​" at bounding box center [1380, 583] width 274 height 66
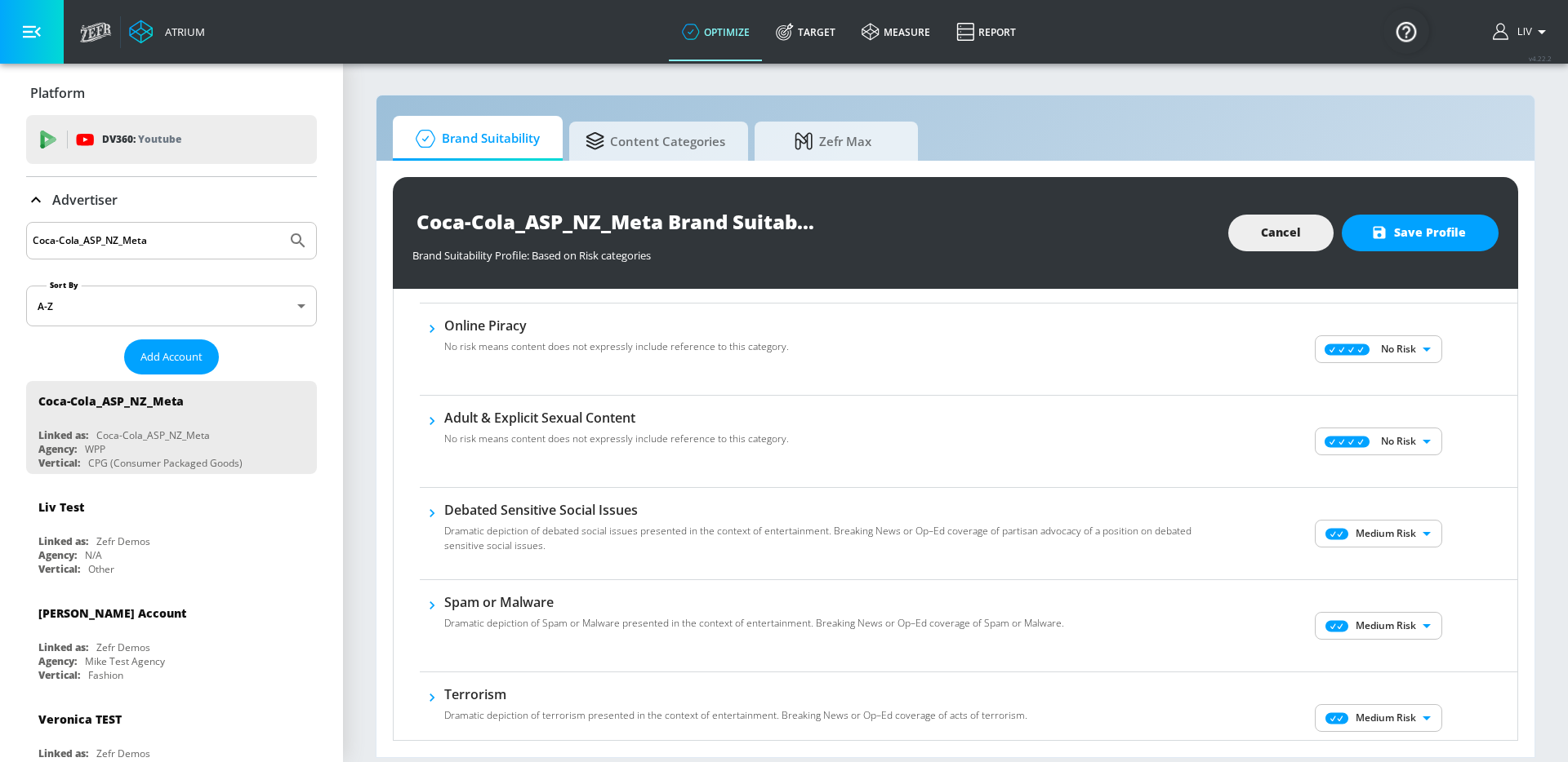
click at [1396, 547] on div "Medium Risk MEDIUM ​" at bounding box center [1380, 534] width 274 height 66
click at [1402, 538] on body "Atrium optimize Target measure Report optimize Target measure Report v 4.22.2 L…" at bounding box center [784, 381] width 1568 height 762
click at [1404, 563] on p "No Risk" at bounding box center [1400, 565] width 35 height 15
type input "MINIMAL"
click at [1395, 621] on body "Atrium optimize Target measure Report optimize Target measure Report v 4.22.2 L…" at bounding box center [784, 381] width 1568 height 762
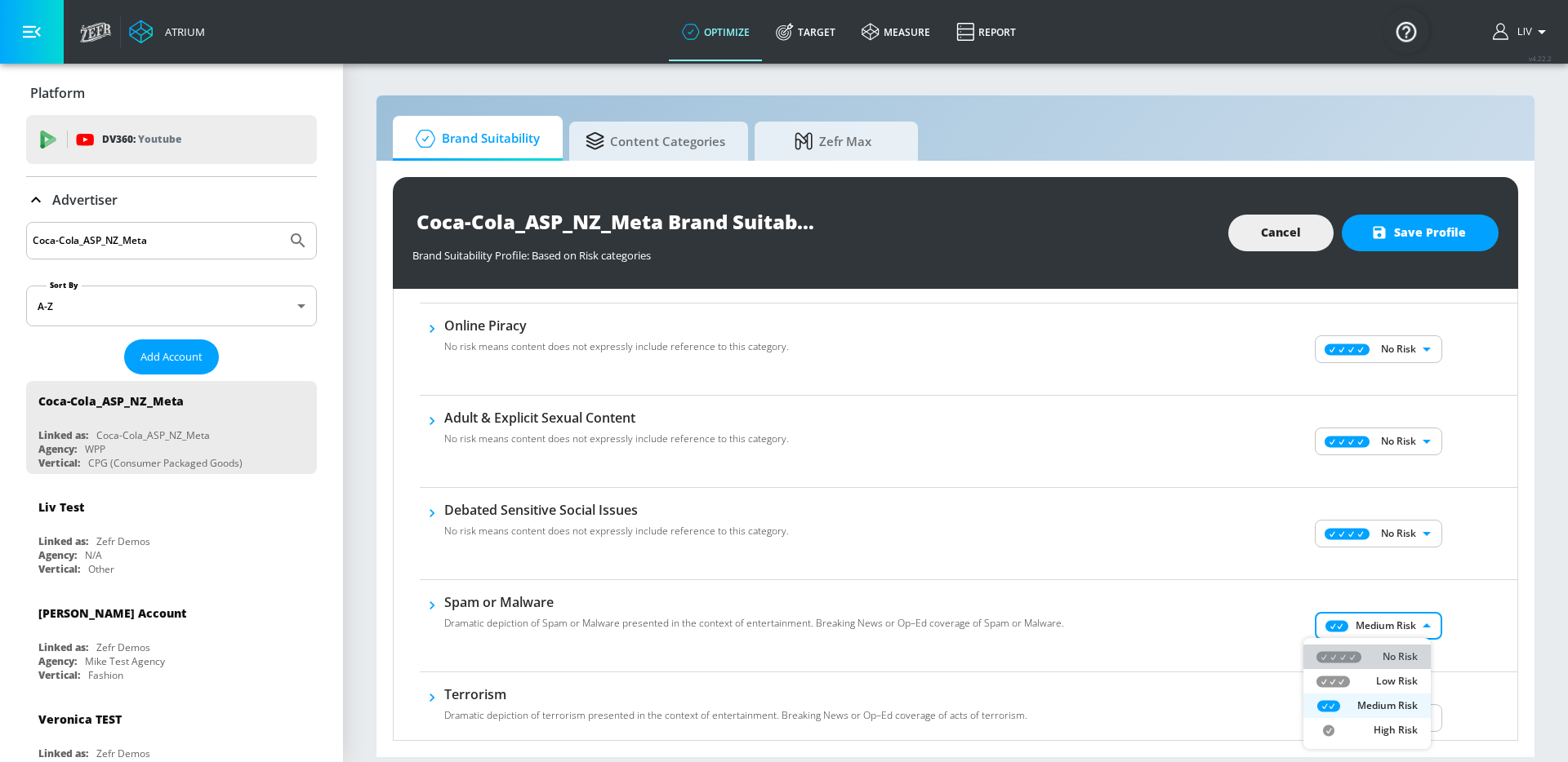
click at [1390, 646] on li "No Risk" at bounding box center [1367, 657] width 128 height 24
type input "MINIMAL"
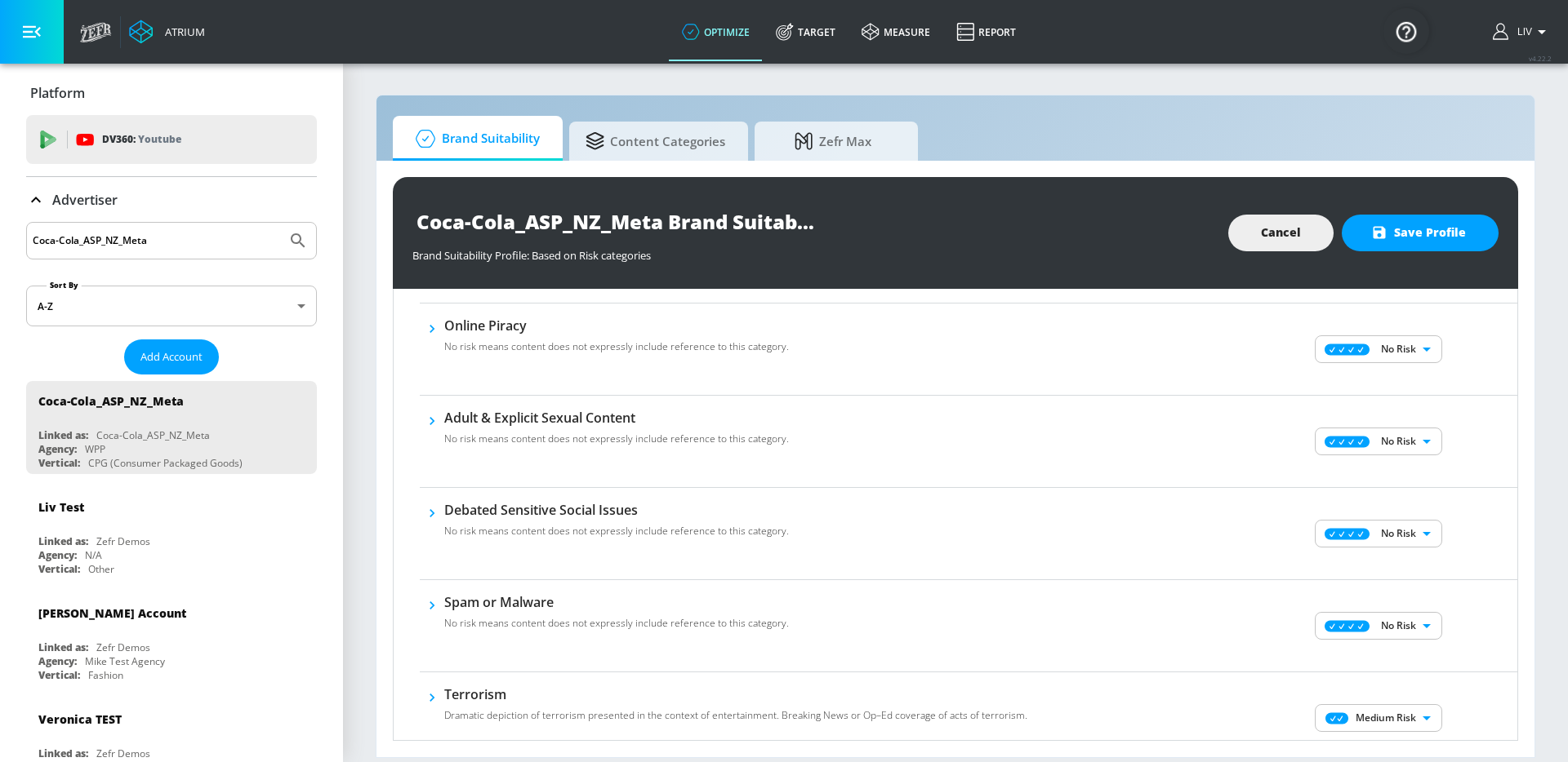
click at [1458, 588] on div "No Risk Low Risk Medium Risk High Risk" at bounding box center [784, 381] width 1568 height 762
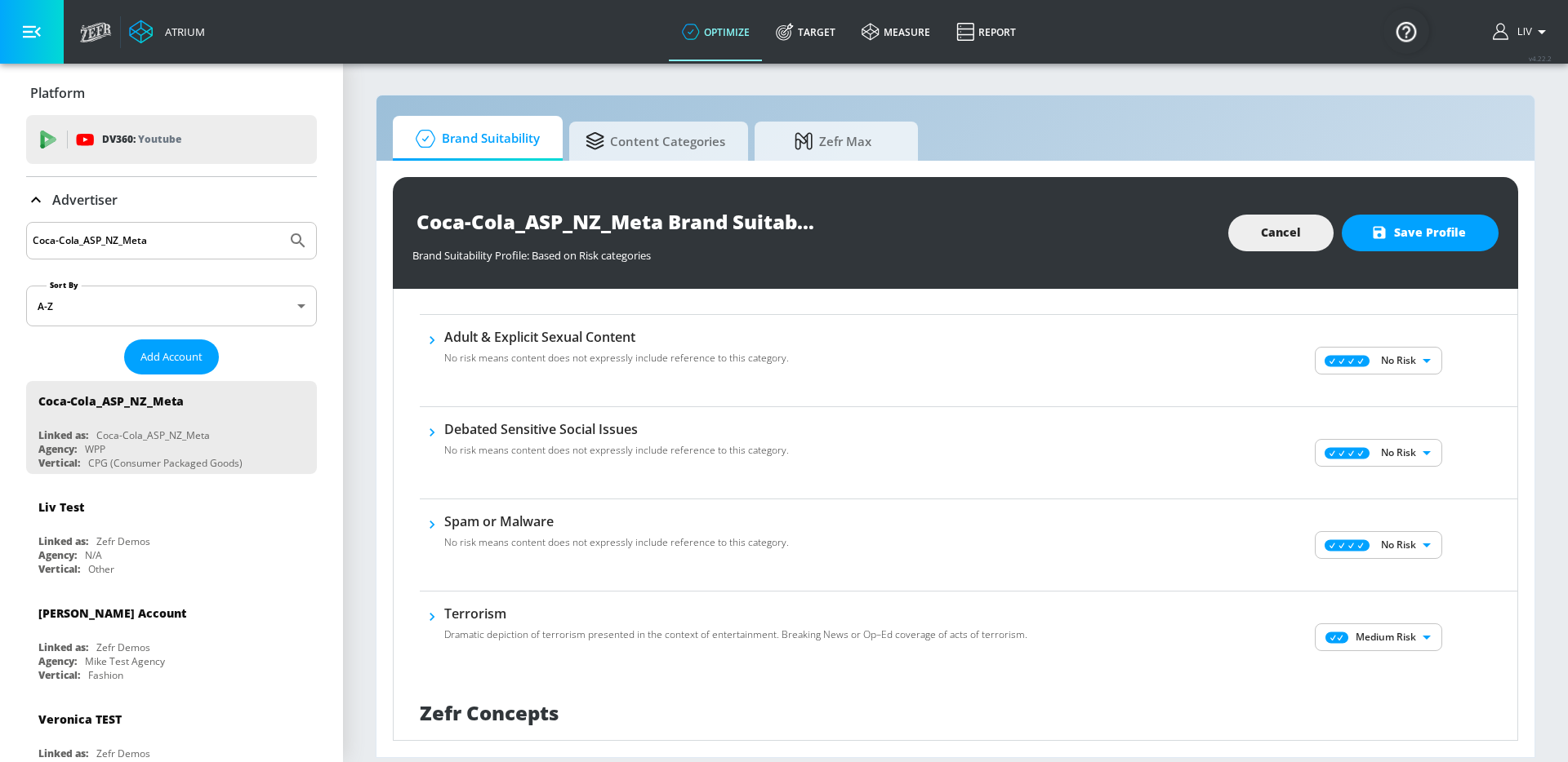
scroll to position [883, 0]
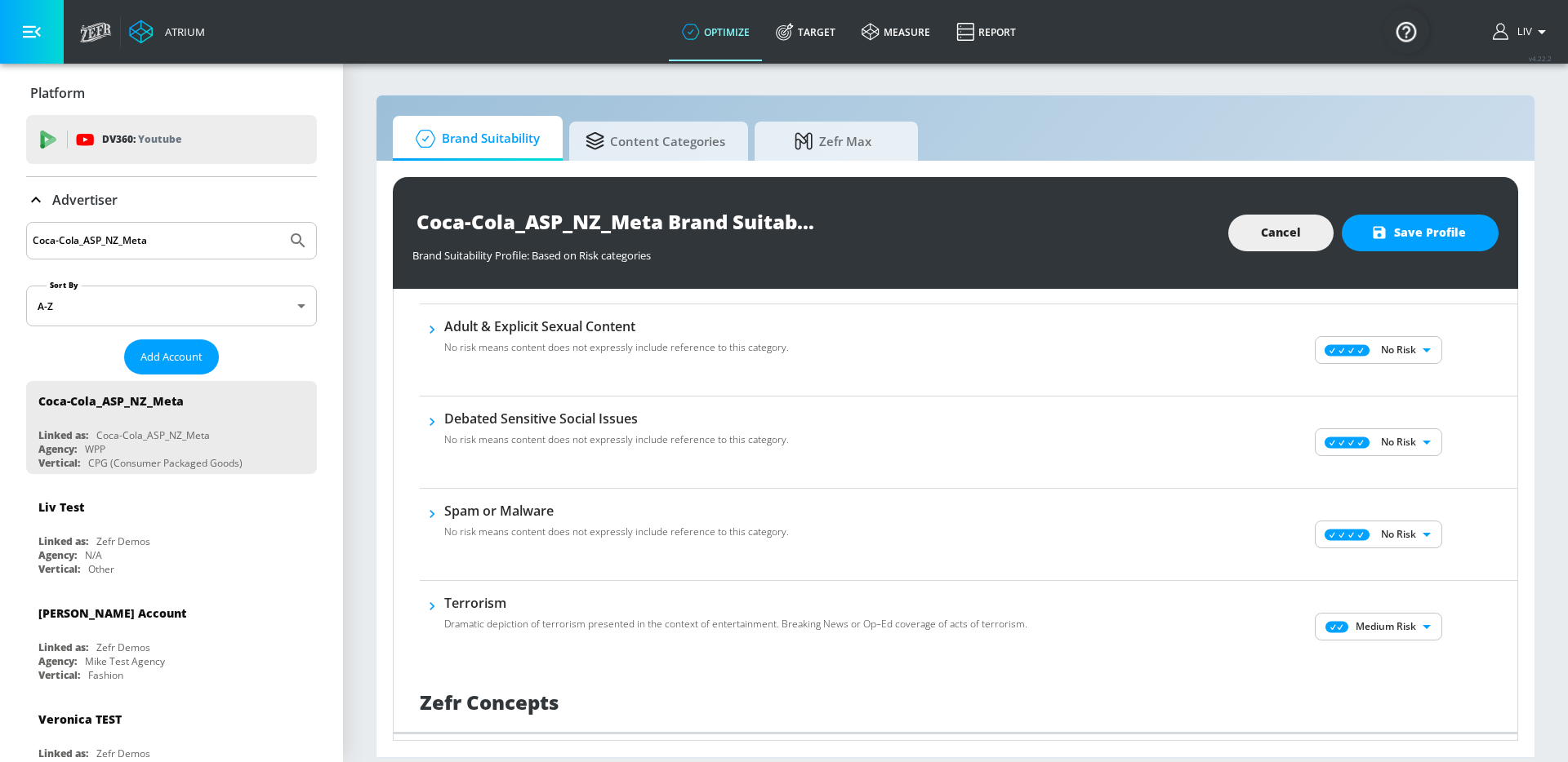
click at [1384, 626] on body "Atrium optimize Target measure Report optimize Target measure Report v 4.22.2 L…" at bounding box center [784, 381] width 1568 height 762
click at [1388, 646] on li "No Risk" at bounding box center [1367, 657] width 128 height 24
type input "MINIMAL"
click at [1137, 636] on div "Terrorism No risk means content does not expressly include reference to this ca…" at bounding box center [831, 627] width 823 height 66
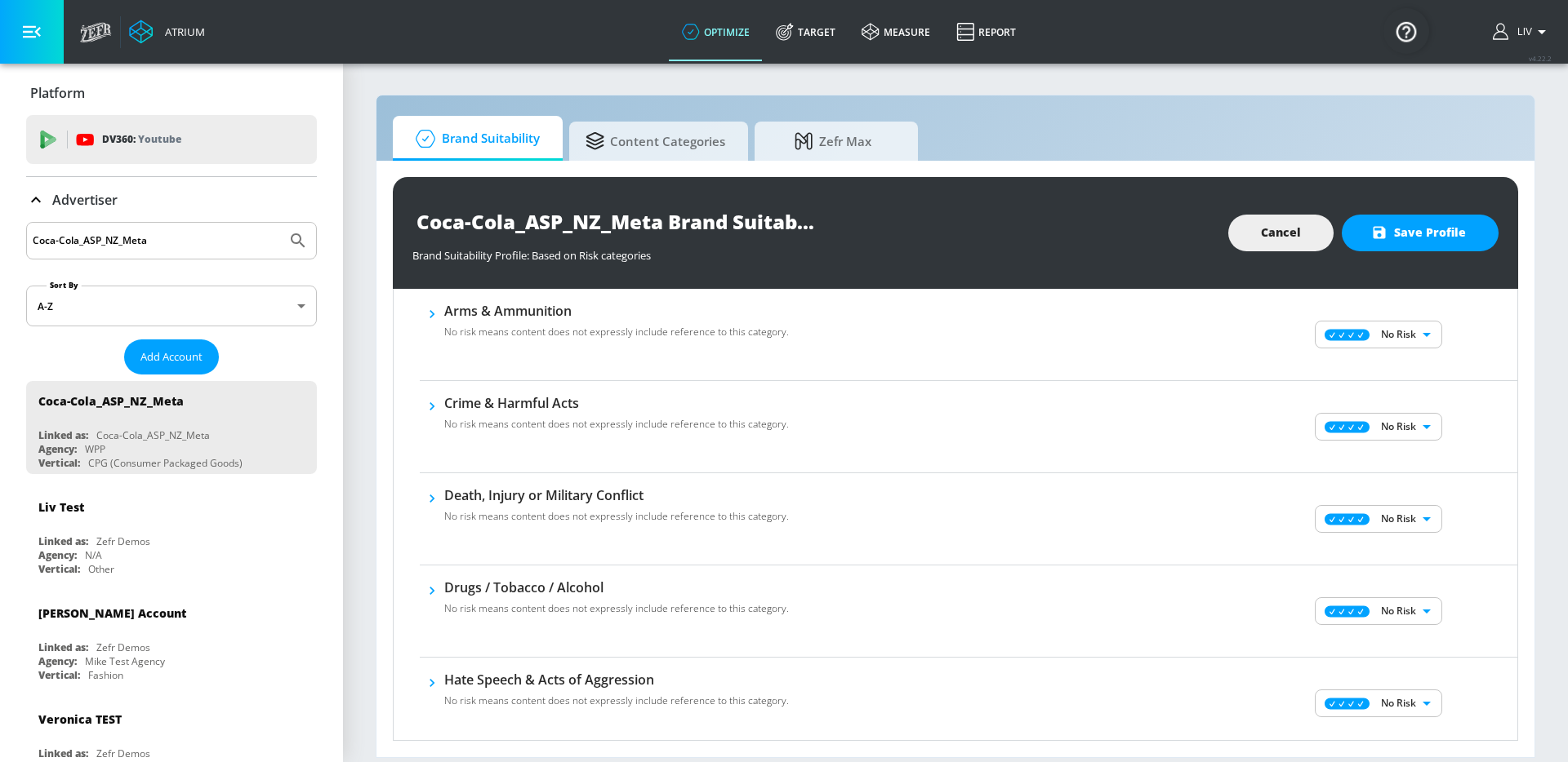
scroll to position [0, 0]
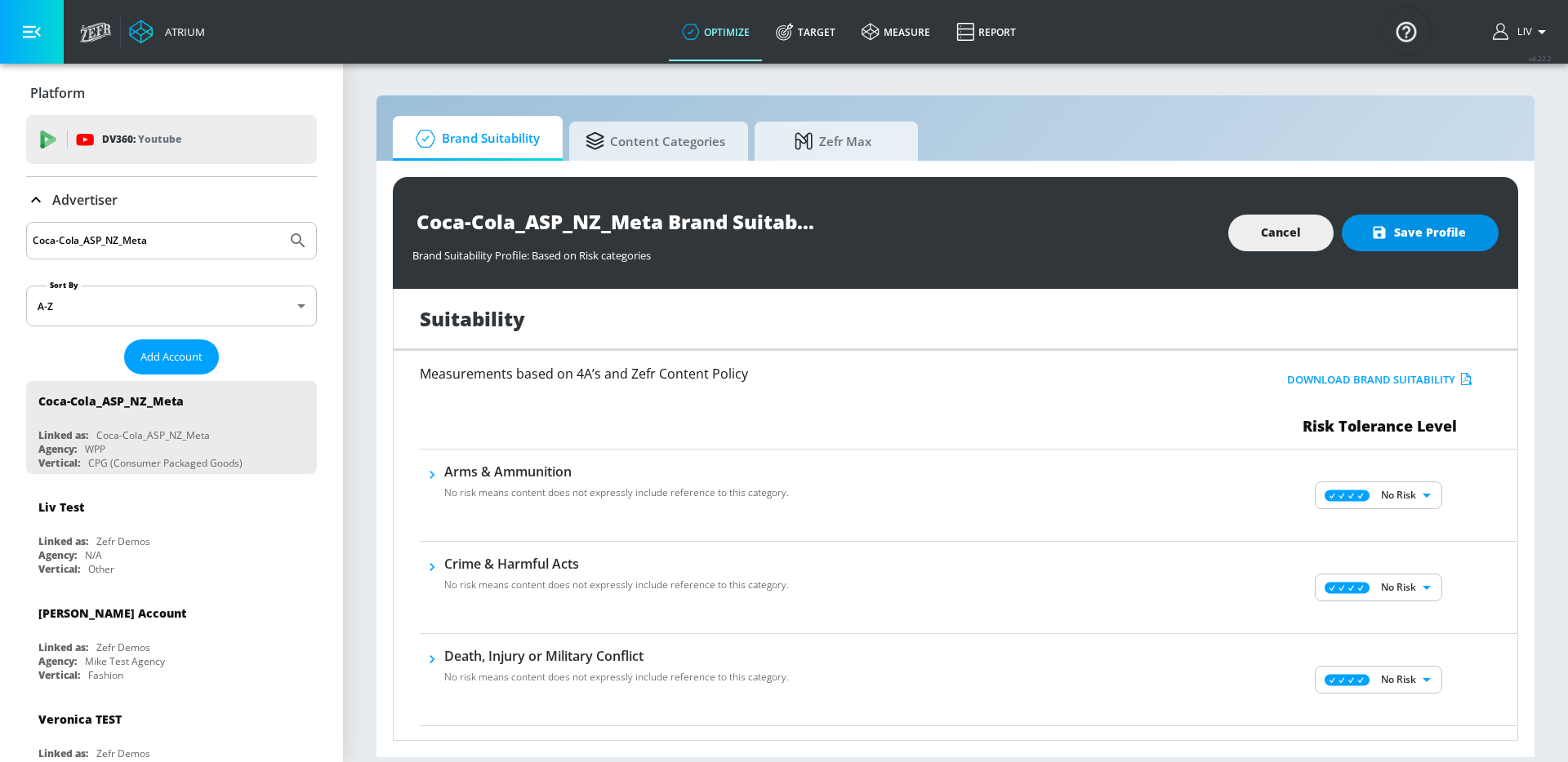
click at [1426, 238] on span "Save Profile" at bounding box center [1420, 233] width 91 height 21
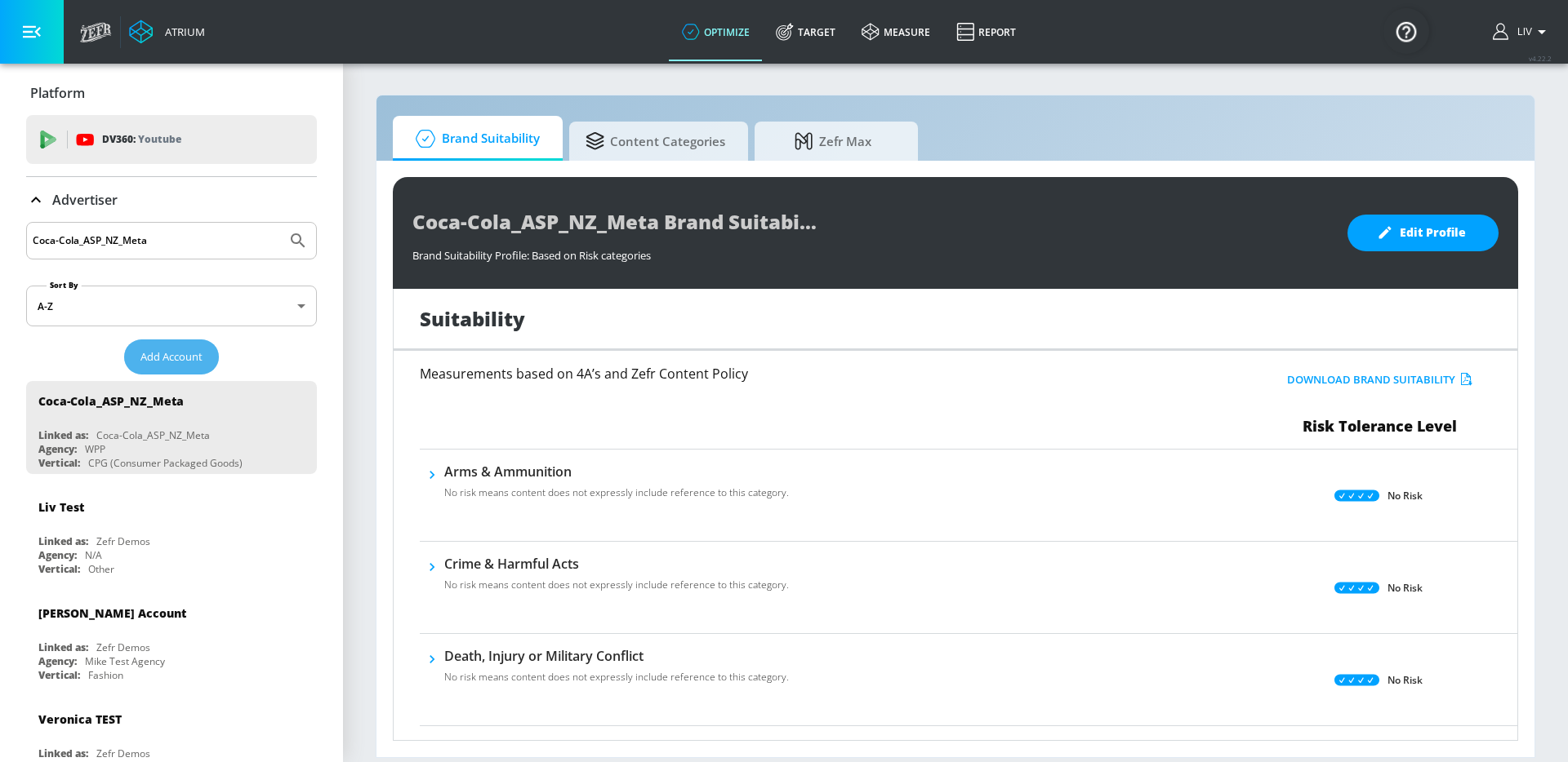
click at [188, 360] on span "Add Account" at bounding box center [172, 357] width 62 height 19
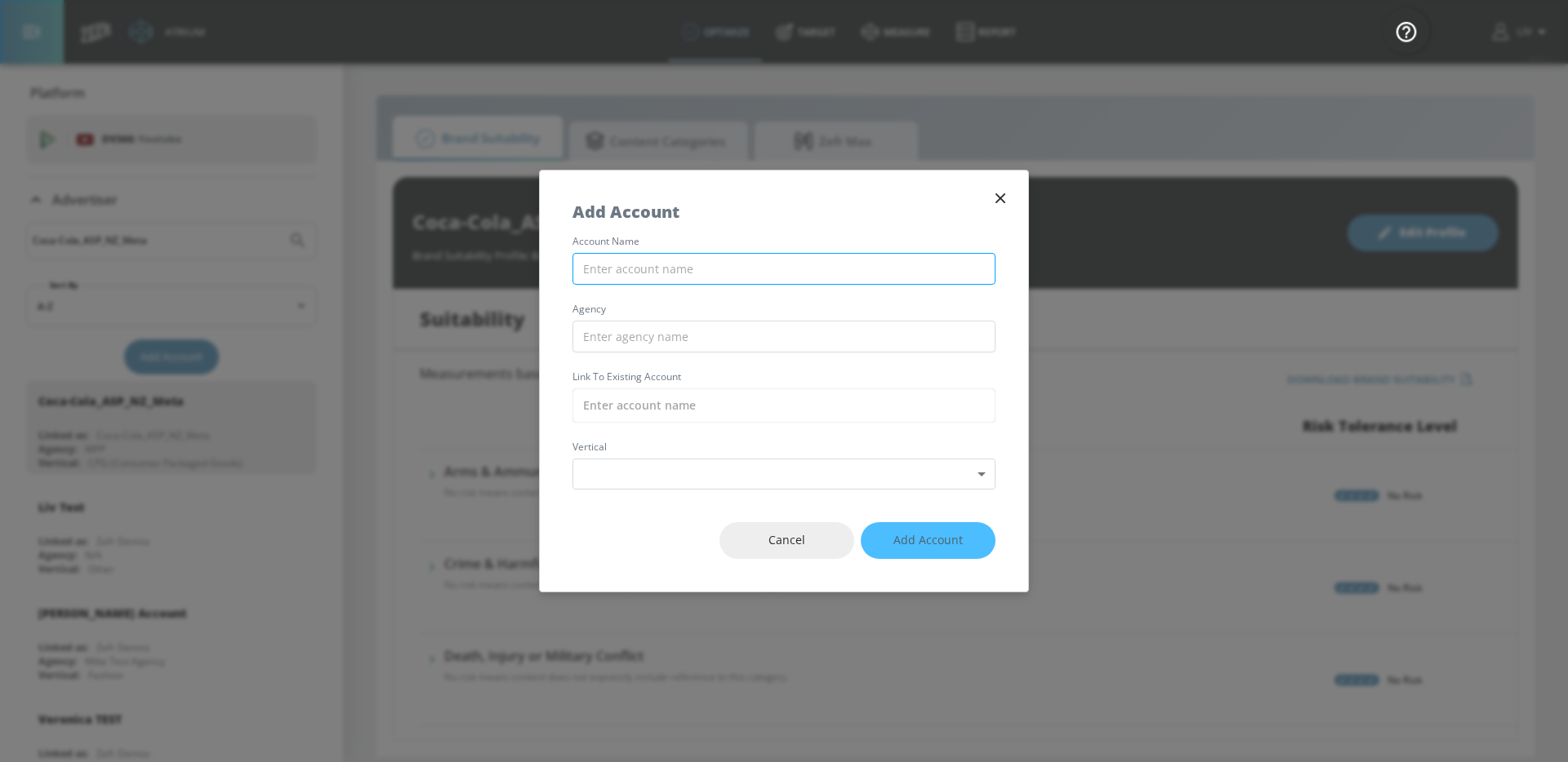
click at [817, 268] on input "text" at bounding box center [784, 268] width 423 height 32
paste input "Coca-Cola_ASP_NZ_TikTok"
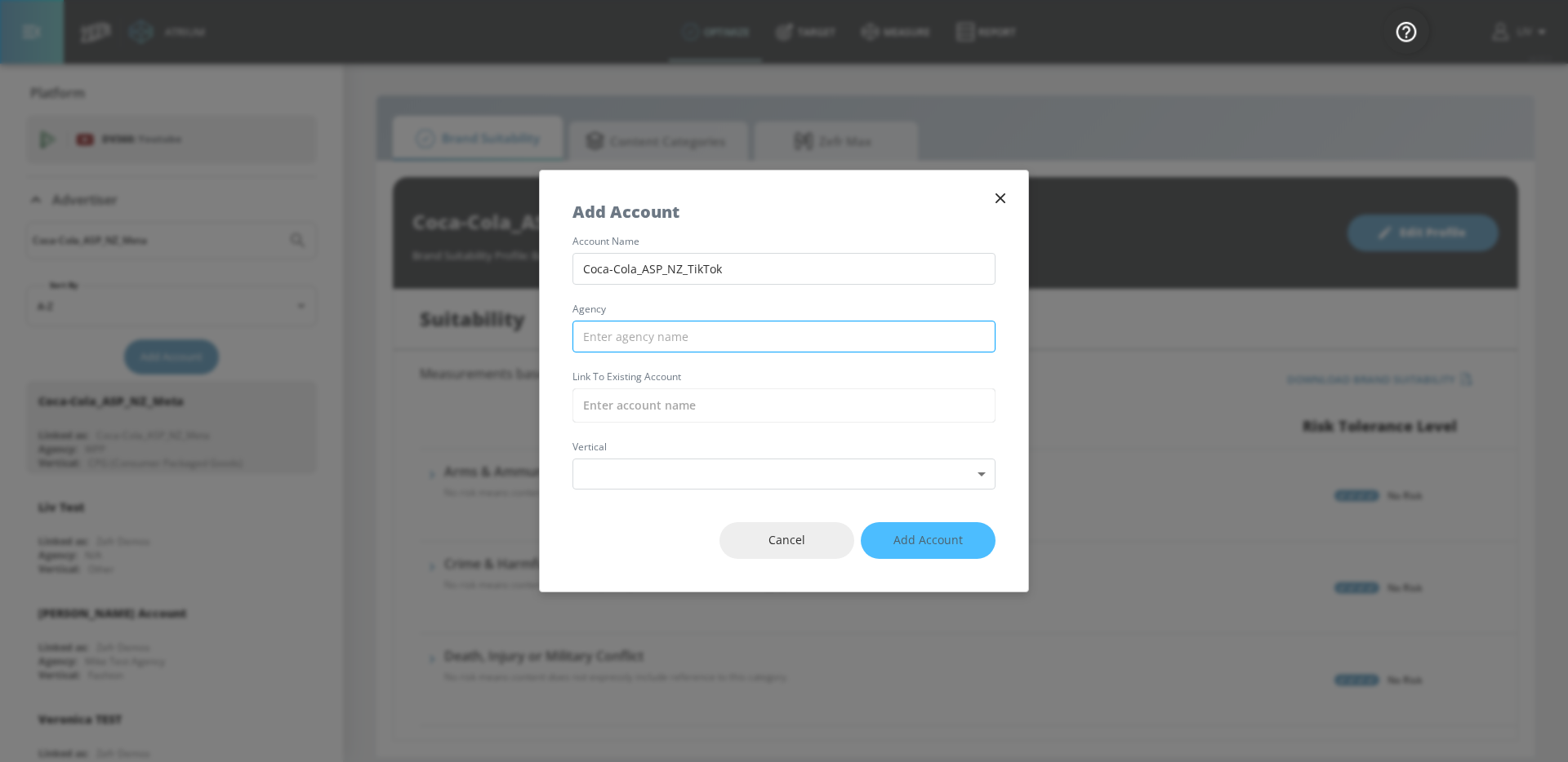
type input "Coca-Cola_ASP_NZ_TikTok"
click at [790, 336] on input "text" at bounding box center [784, 336] width 423 height 32
type input "WPP"
click at [767, 410] on input "text" at bounding box center [784, 406] width 423 height 34
paste input "Coca-Cola_ASP_NZ_TikTok"
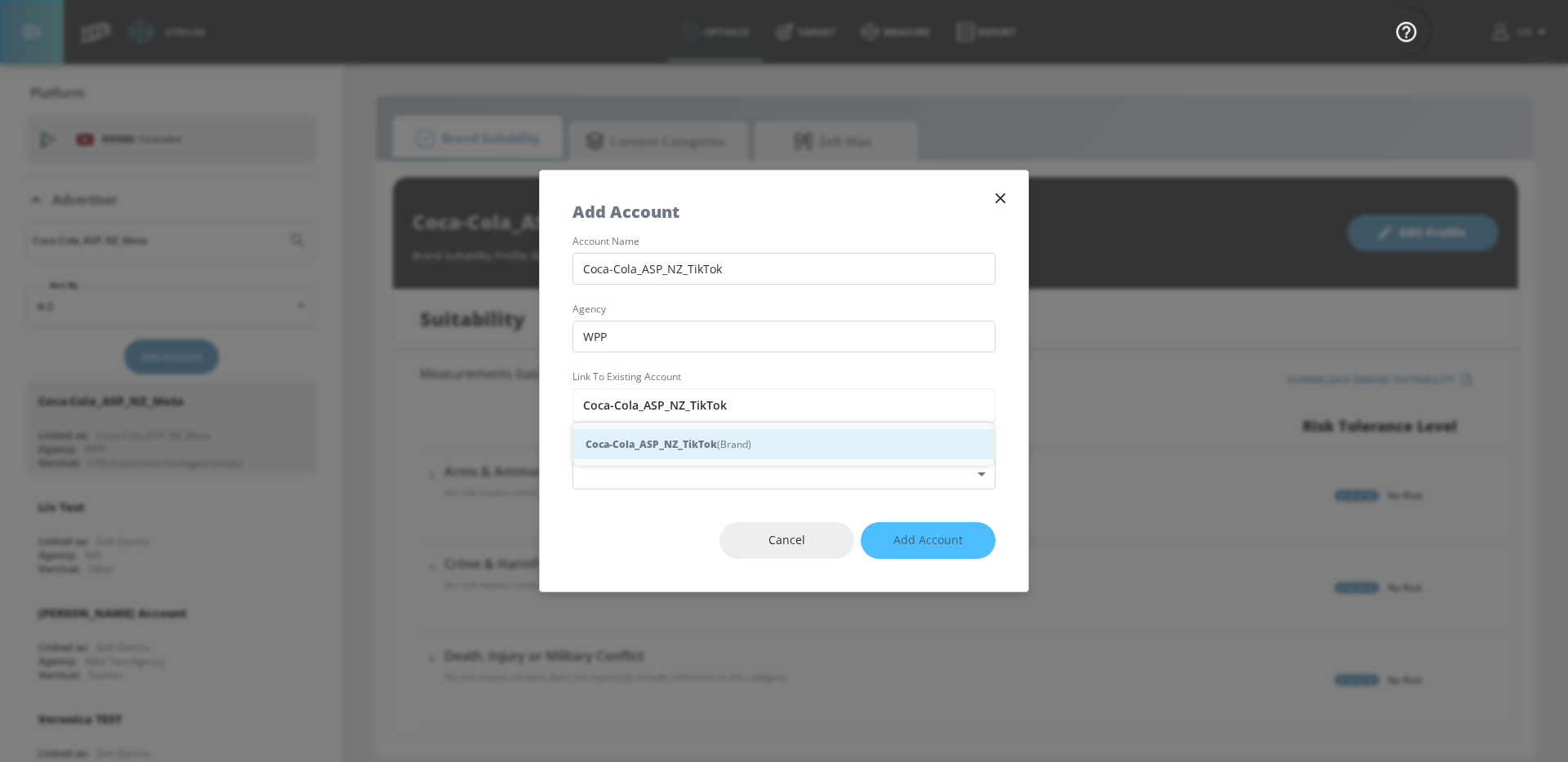
click at [731, 441] on div "Coca-Cola_ASP_NZ_TikTok (Brand)" at bounding box center [783, 444] width 421 height 30
type input "Coca-Cola_ASP_NZ_TikTok (Brand)"
click at [719, 458] on body "Atrium optimize Target measure Report optimize Target measure Report v 4.22.2 L…" at bounding box center [784, 381] width 1568 height 762
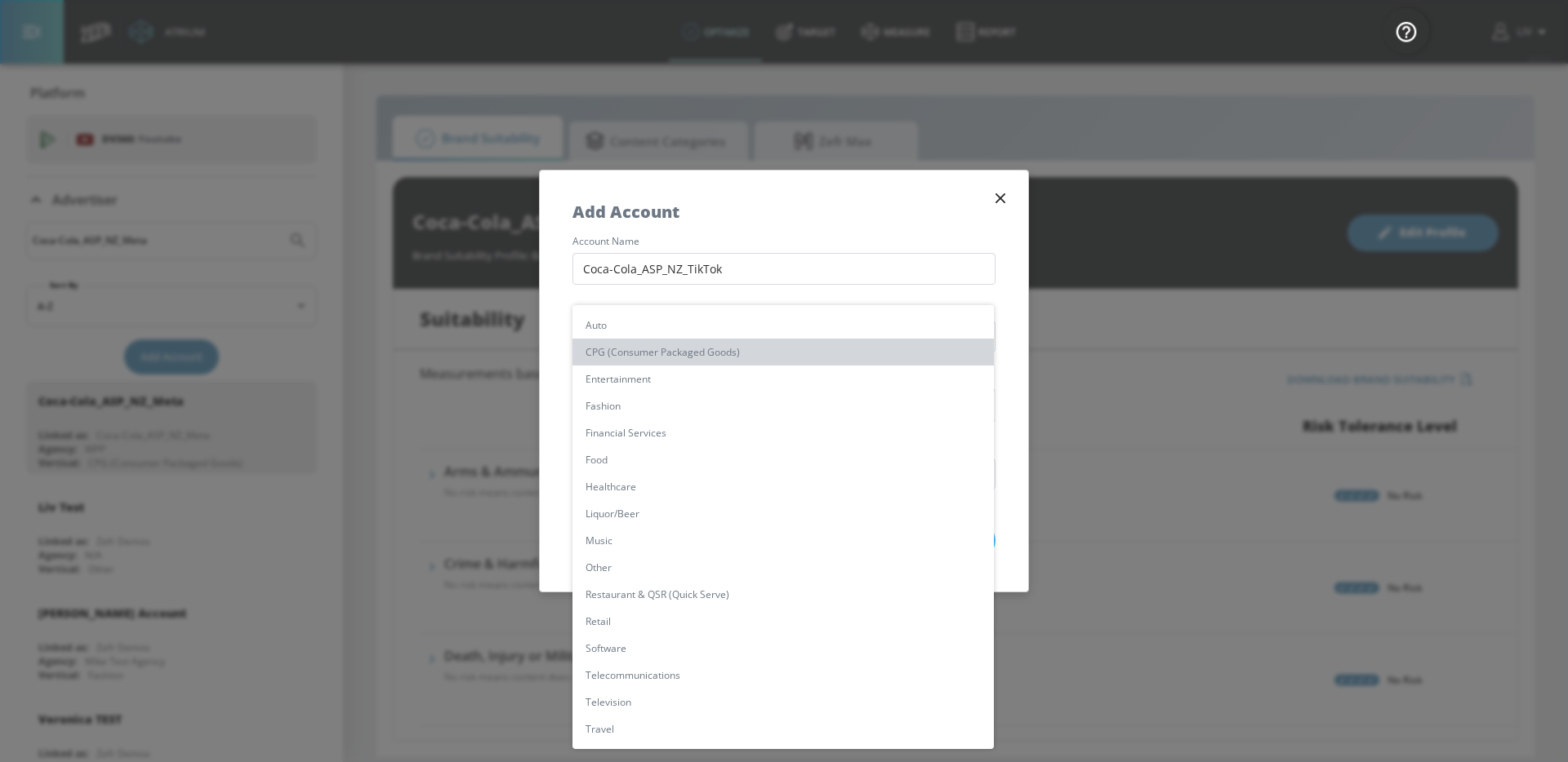
click at [761, 352] on li "CPG (Consumer Packaged Goods)" at bounding box center [783, 352] width 421 height 27
type input "[object Object]"
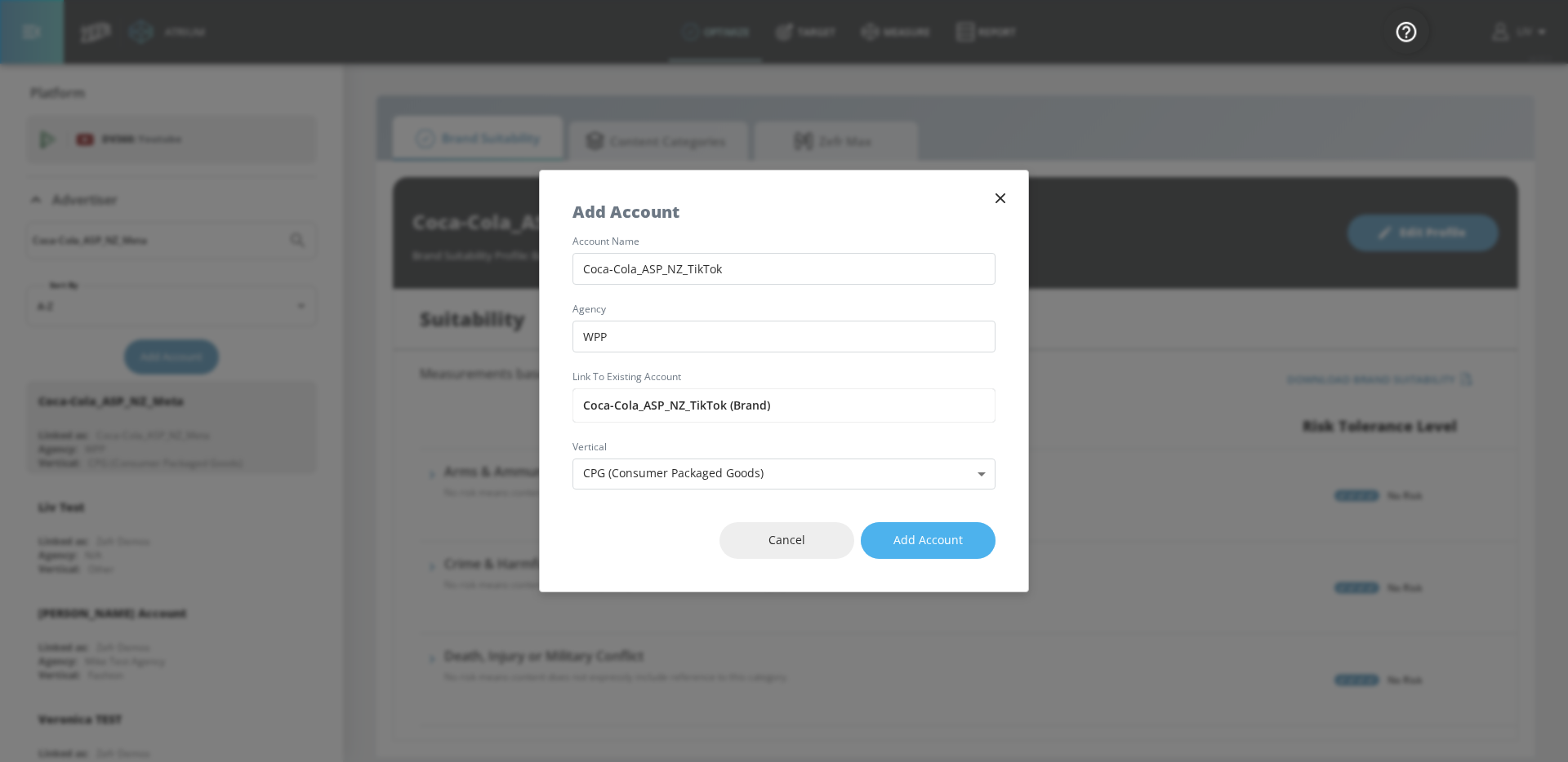
click at [948, 544] on span "Add Account" at bounding box center [928, 540] width 69 height 21
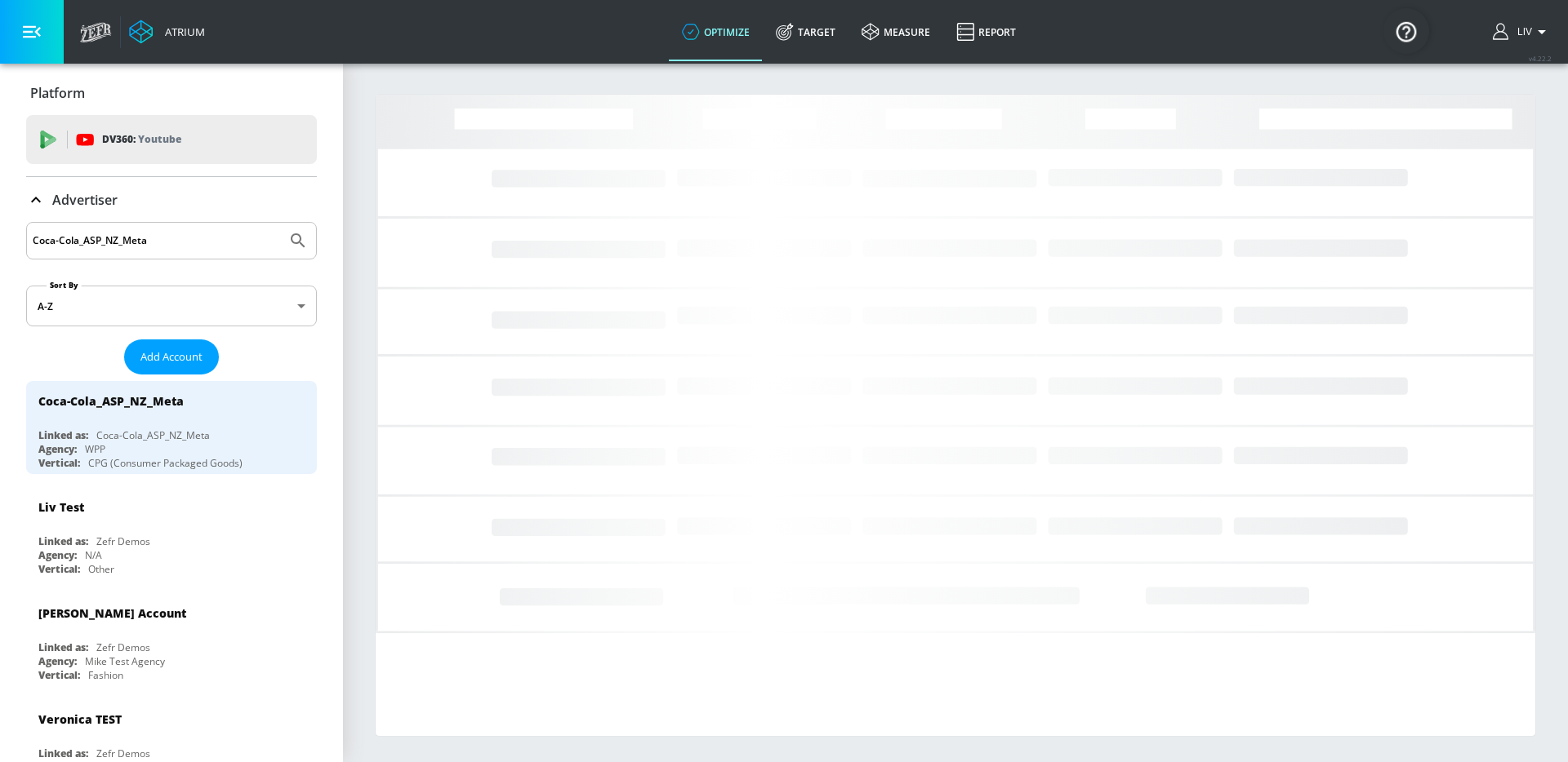
click at [227, 247] on input "Coca-Cola_ASP_NZ_Meta" at bounding box center [156, 240] width 248 height 22
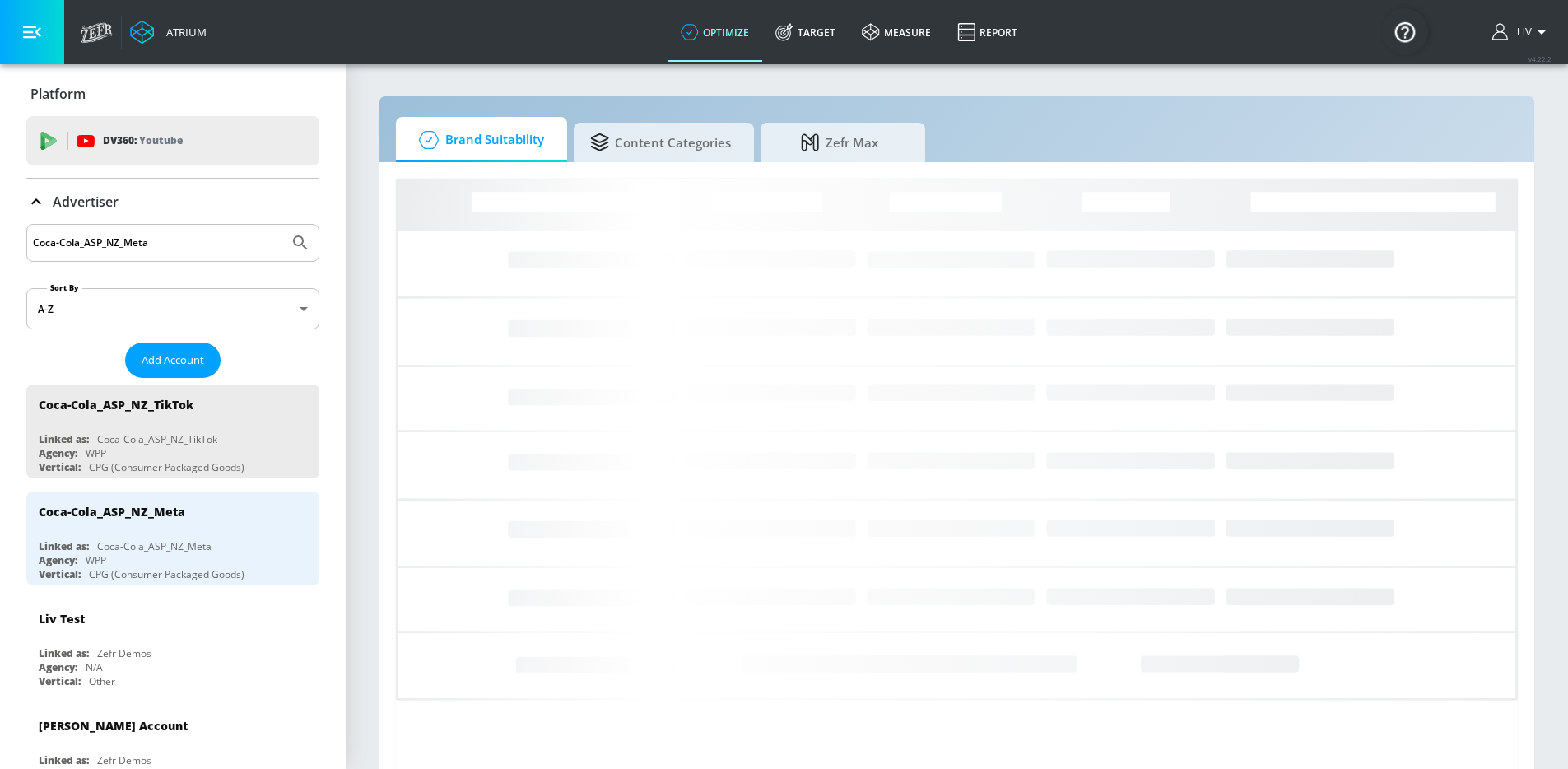
click at [229, 249] on input "Coca-Cola_ASP_NZ_Meta" at bounding box center [157, 243] width 250 height 22
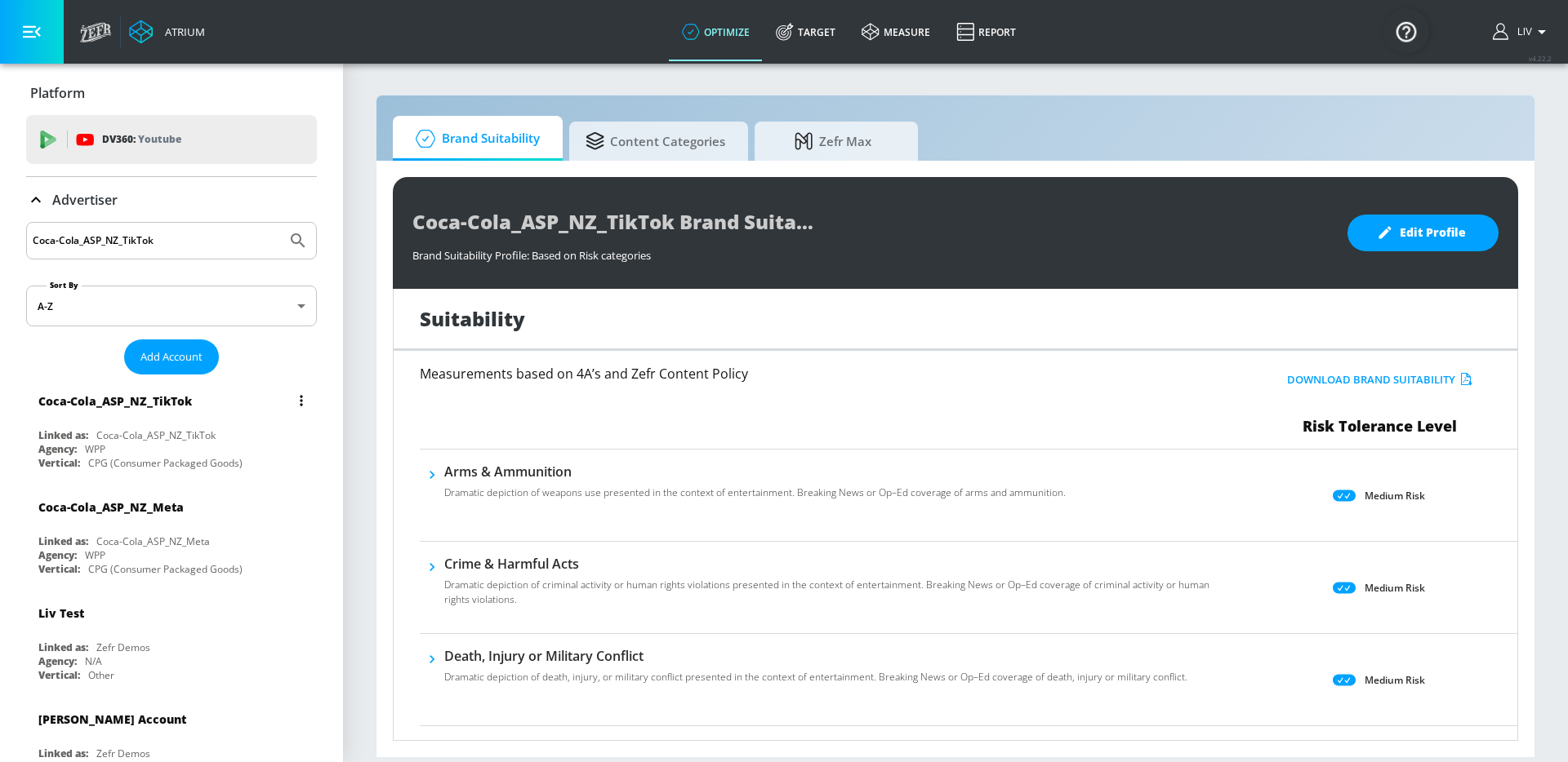
type input "Coca-Cola_ASP_NZ_TikTok"
click at [214, 396] on div "Coca-Cola_ASP_NZ_TikTok" at bounding box center [175, 400] width 274 height 39
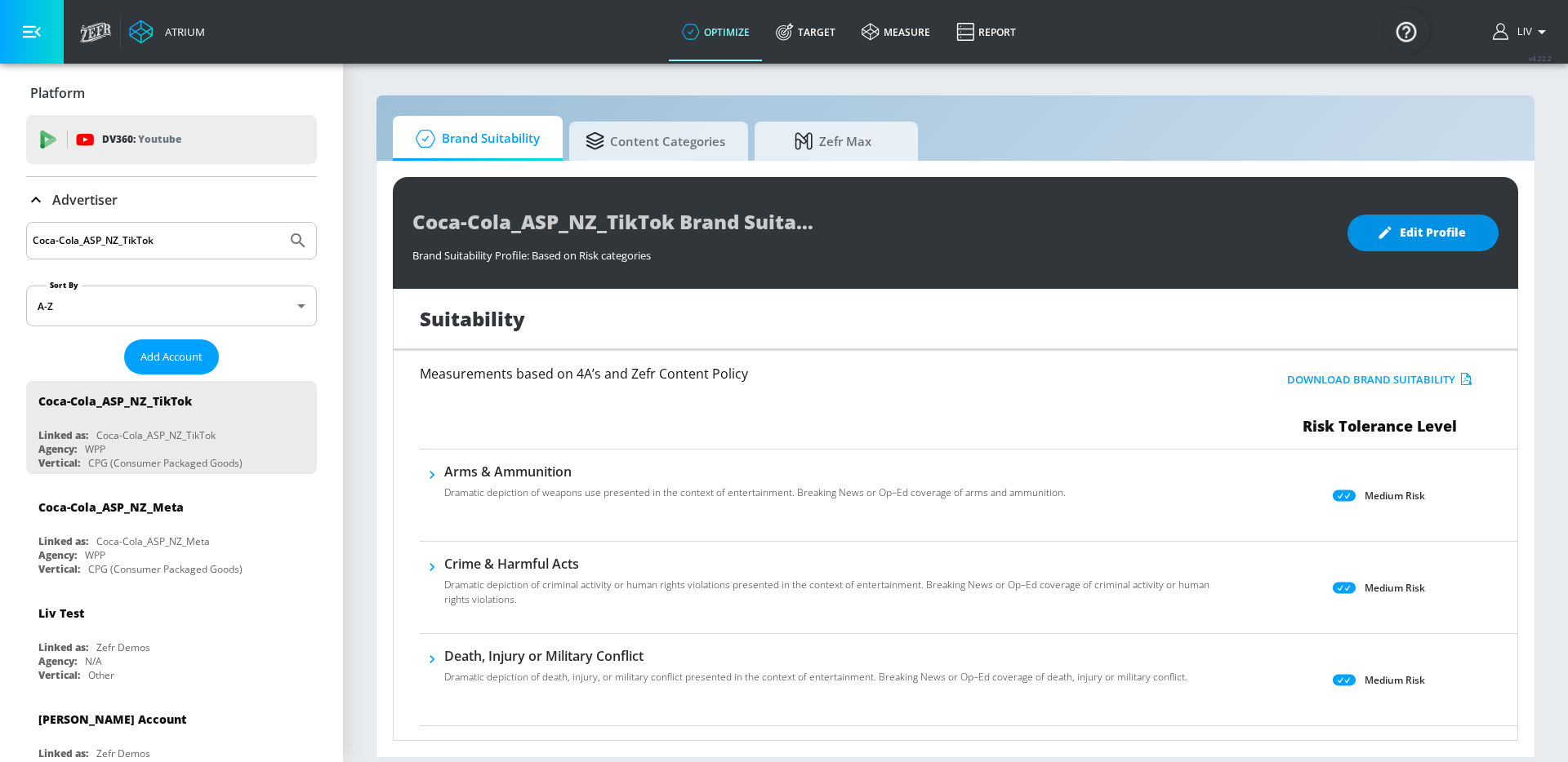
click at [1428, 238] on span "Edit Profile" at bounding box center [1422, 233] width 85 height 21
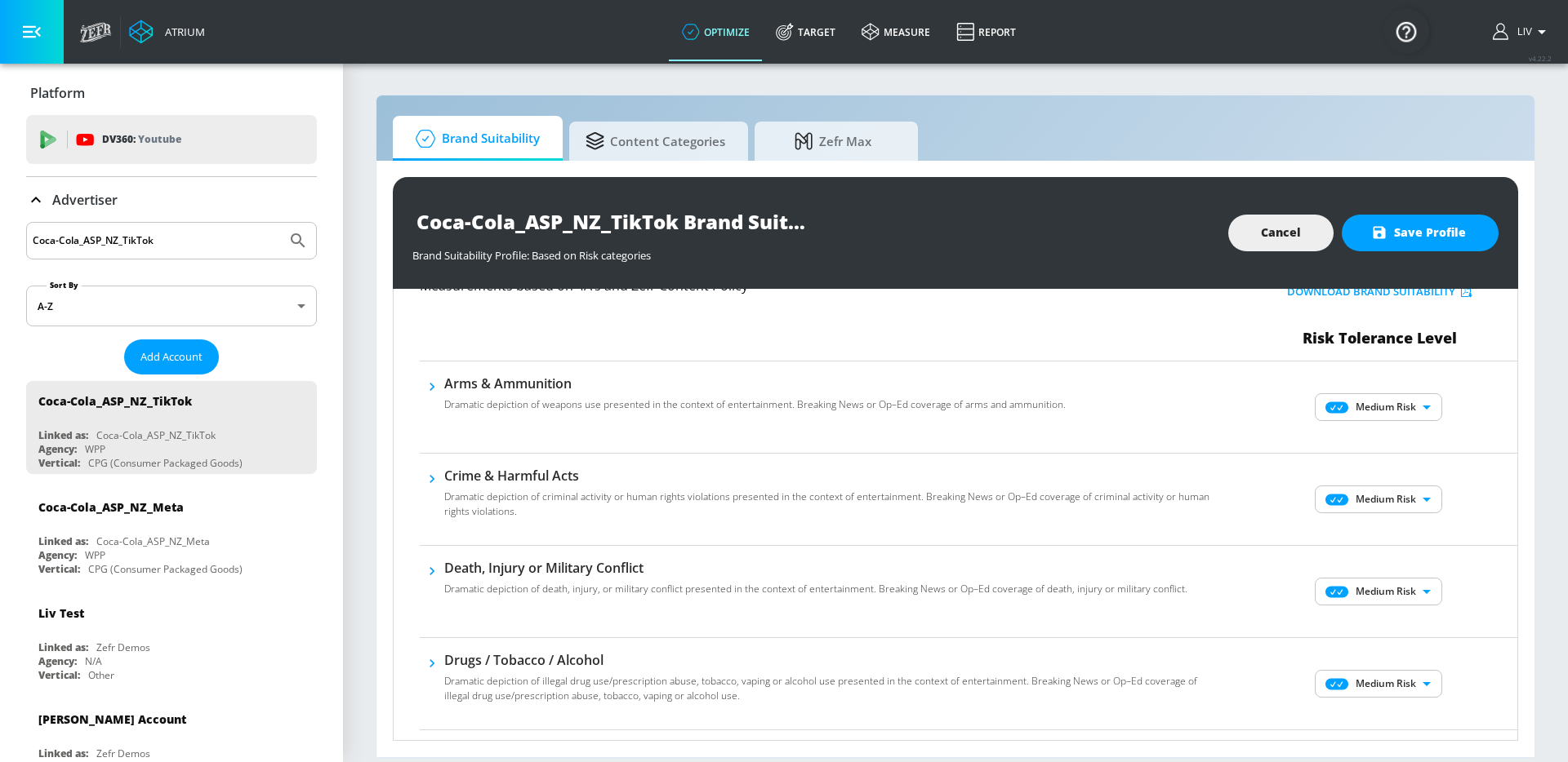
scroll to position [66, 0]
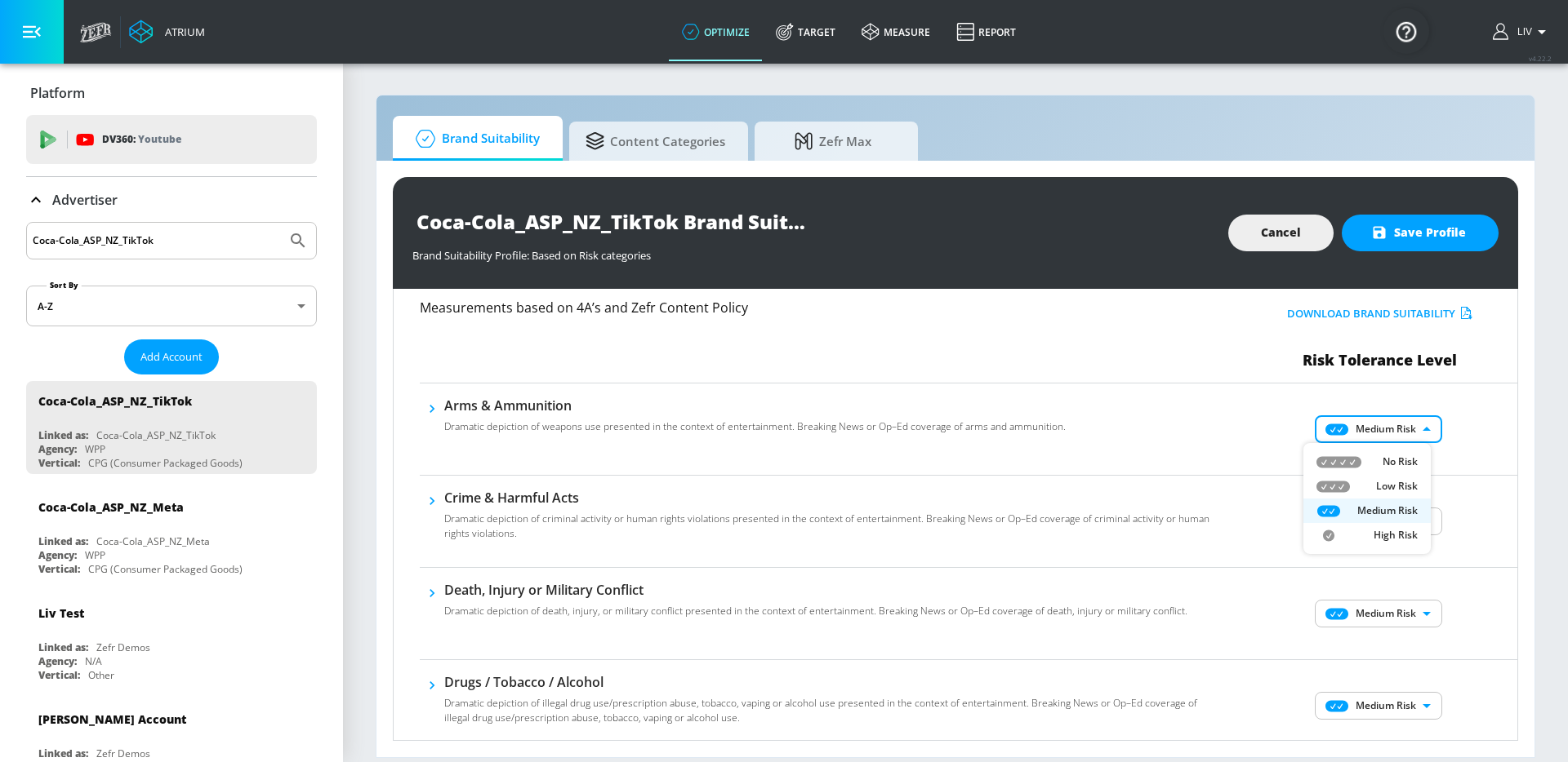
click at [1403, 437] on body "Atrium optimize Target measure Report optimize Target measure Report v 4.22.2 L…" at bounding box center [784, 381] width 1568 height 762
click at [1411, 464] on p "No Risk" at bounding box center [1400, 461] width 35 height 15
type input "MINIMAL"
click at [1416, 507] on body "Atrium optimize Target measure Report optimize Target measure Report v 4.22.2 L…" at bounding box center [784, 381] width 1568 height 762
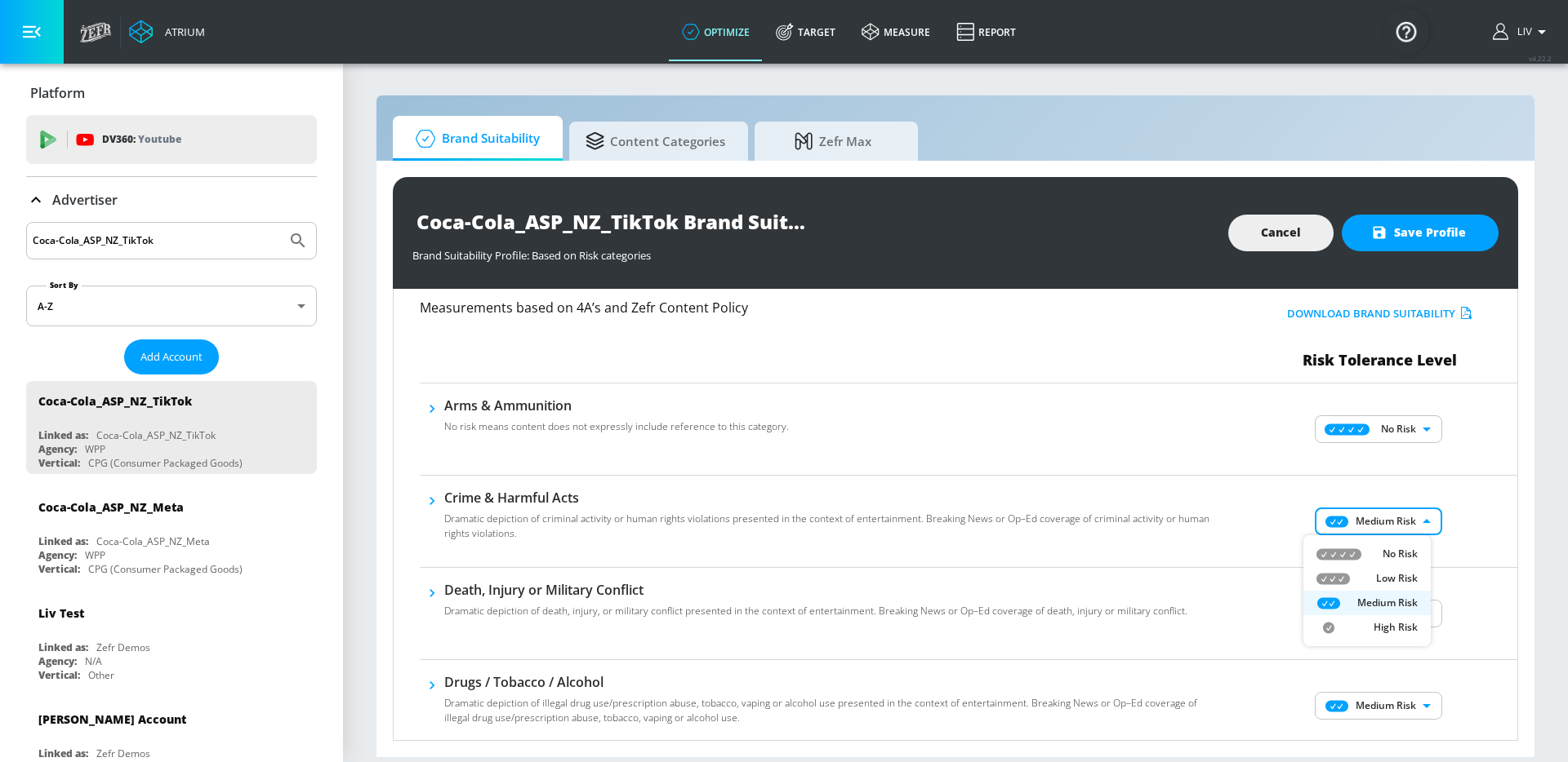
click at [1414, 544] on li "No Risk" at bounding box center [1367, 554] width 128 height 24
type input "MINIMAL"
click at [1465, 524] on div at bounding box center [784, 381] width 1568 height 762
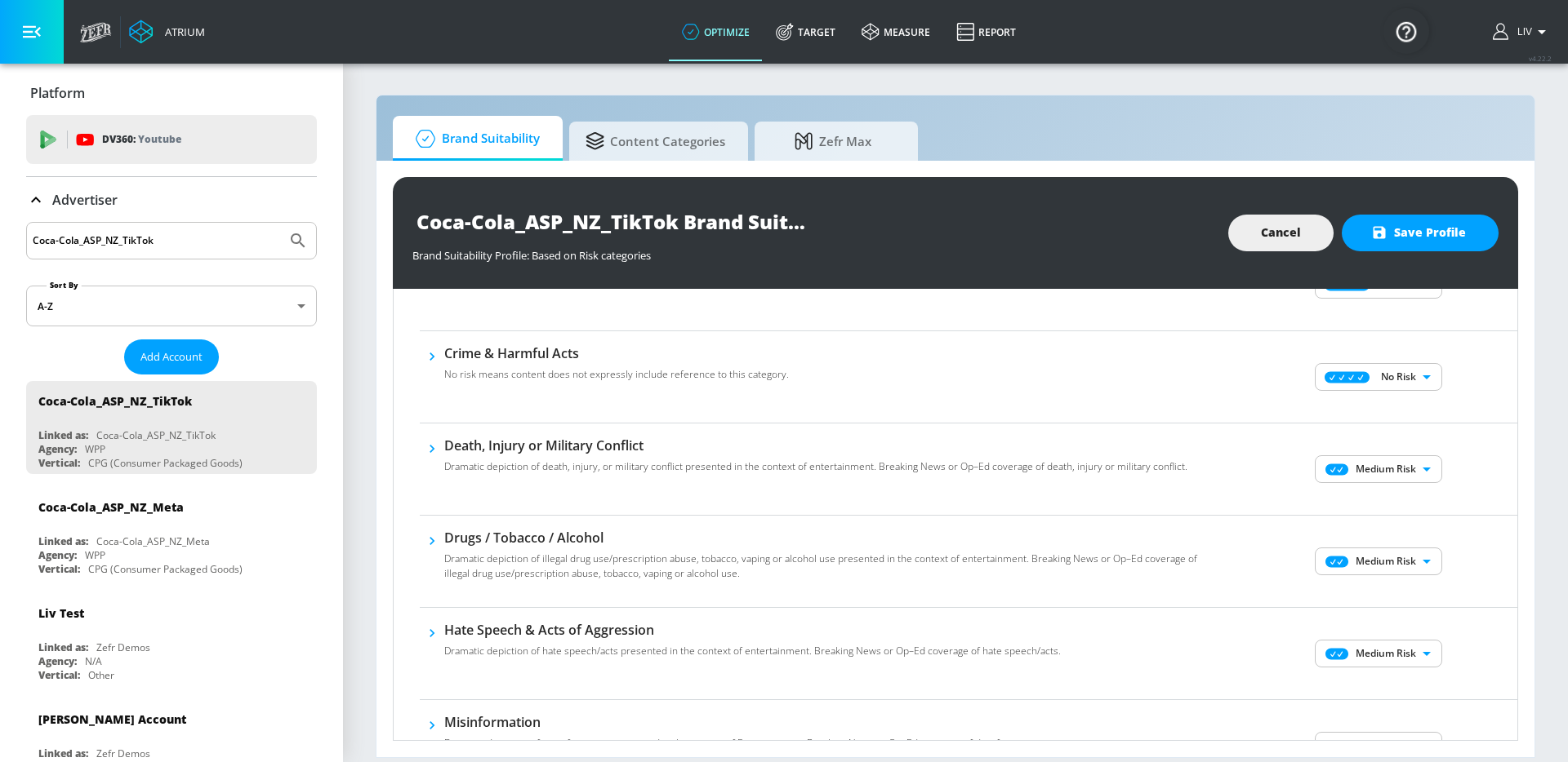
scroll to position [220, 0]
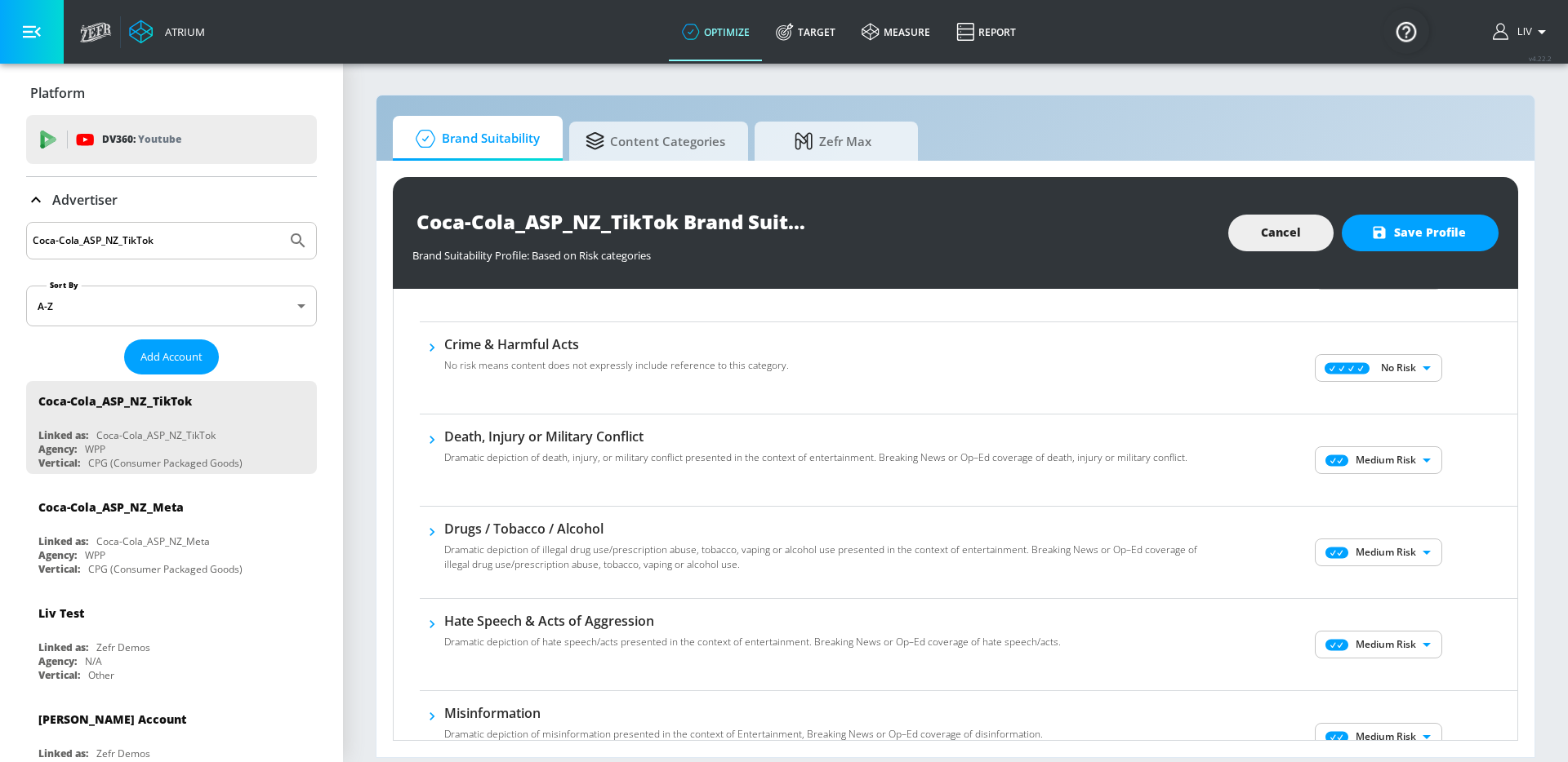
click at [1408, 464] on body "Atrium optimize Target measure Report optimize Target measure Report v 4.22.2 L…" at bounding box center [784, 381] width 1568 height 762
click at [1407, 485] on p "No Risk" at bounding box center [1400, 492] width 35 height 15
type input "MINIMAL"
click at [1406, 544] on body "Atrium optimize Target measure Report optimize Target measure Report v 4.22.2 L…" at bounding box center [784, 381] width 1568 height 762
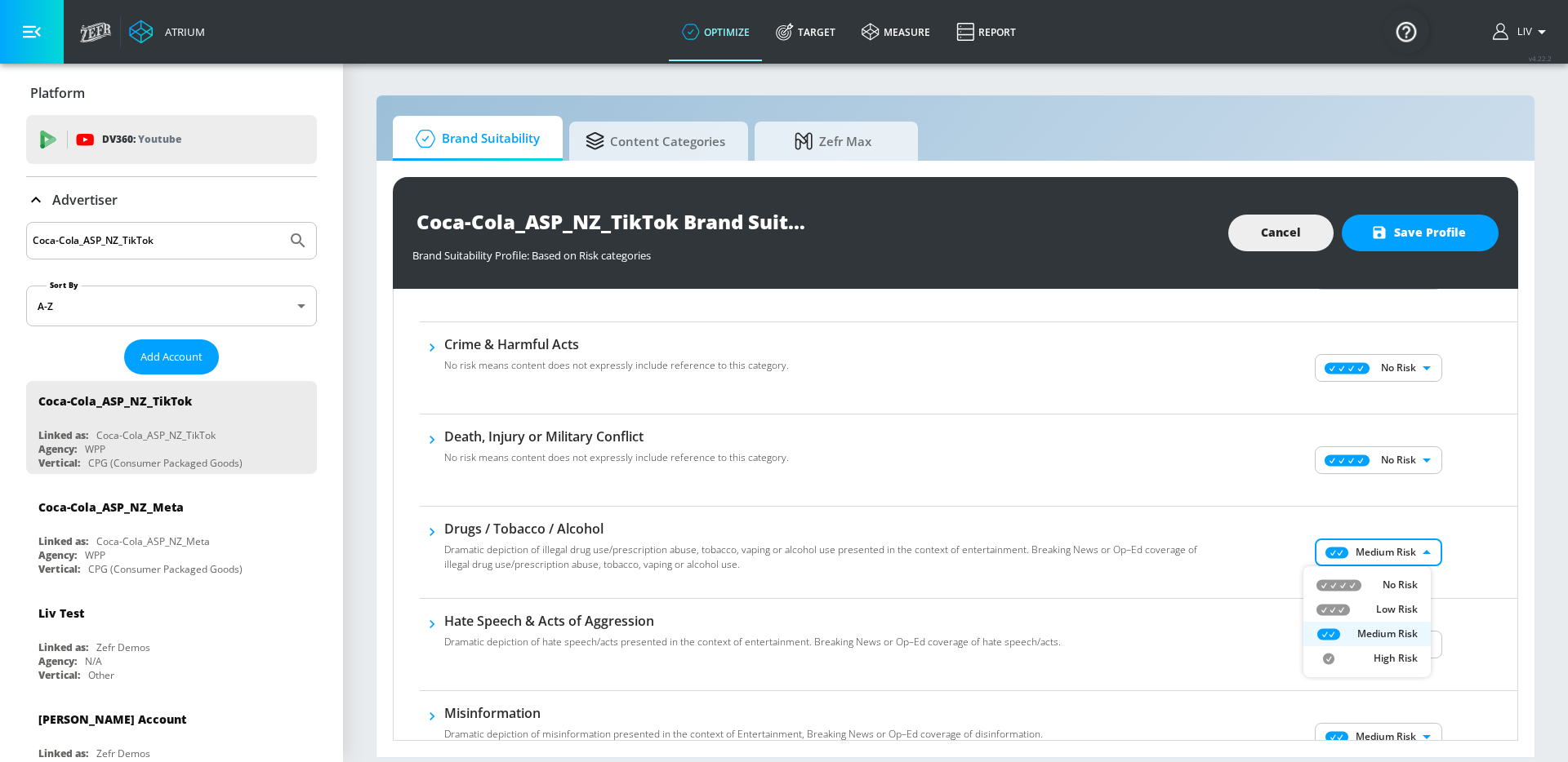
click at [1416, 580] on p "No Risk" at bounding box center [1400, 584] width 35 height 15
type input "MINIMAL"
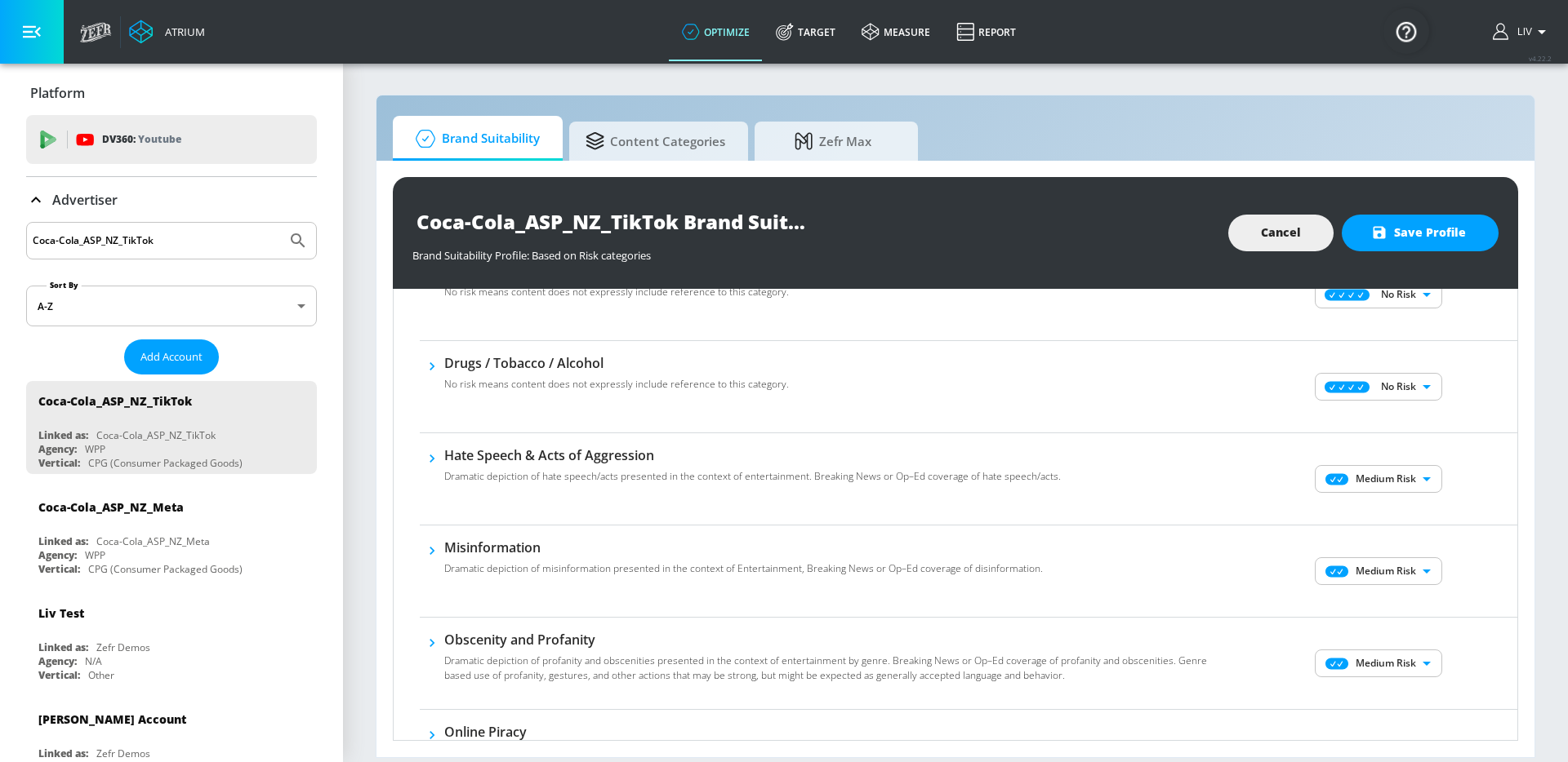
scroll to position [391, 0]
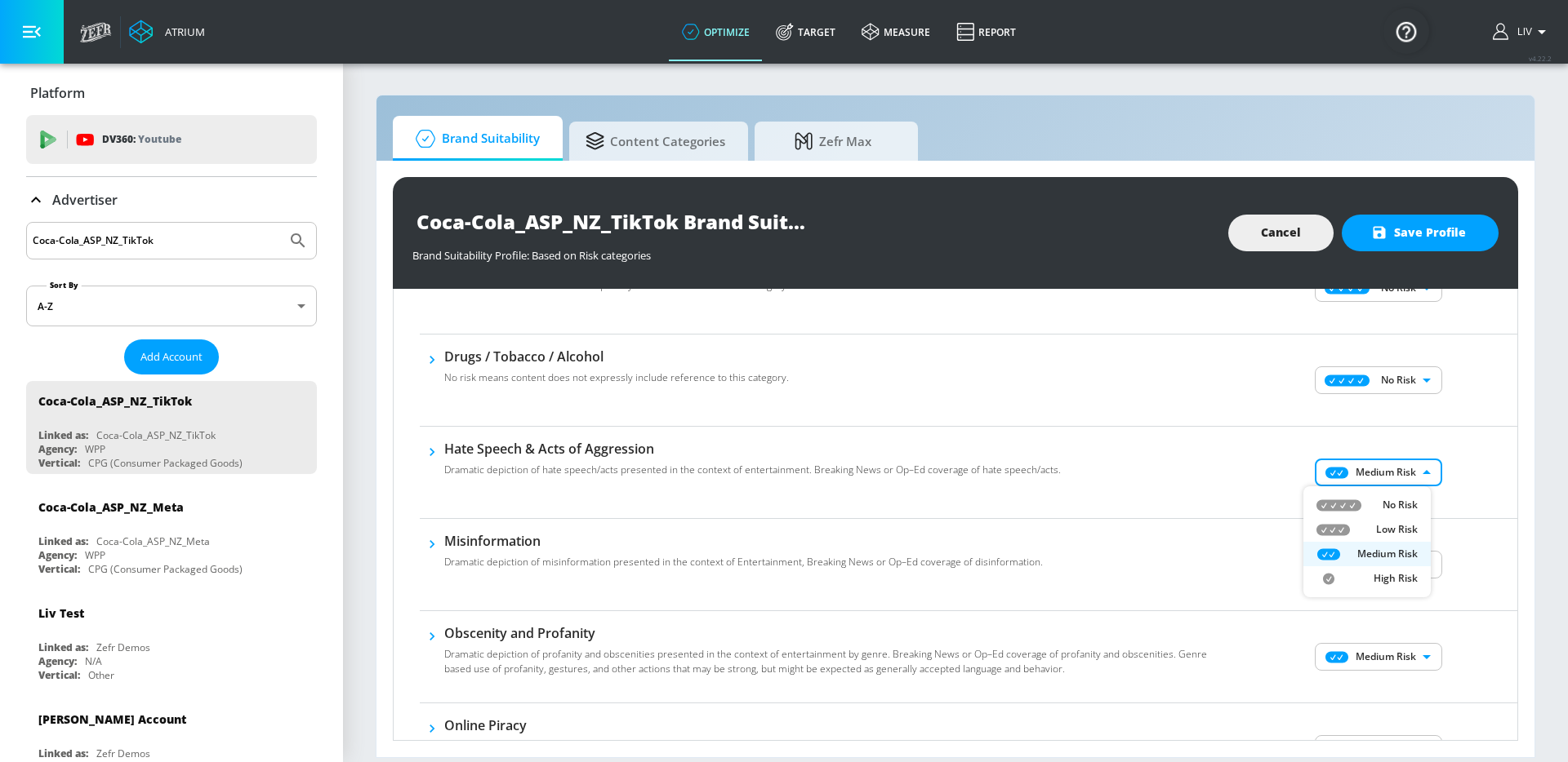
click at [1400, 459] on body "Atrium optimize Target measure Report optimize Target measure Report v 4.22.2 L…" at bounding box center [784, 381] width 1568 height 762
click at [1404, 493] on li "No Risk" at bounding box center [1367, 505] width 128 height 24
type input "MINIMAL"
click at [1395, 560] on body "Atrium optimize Target measure Report optimize Target measure Report v 4.22.2 L…" at bounding box center [784, 381] width 1568 height 762
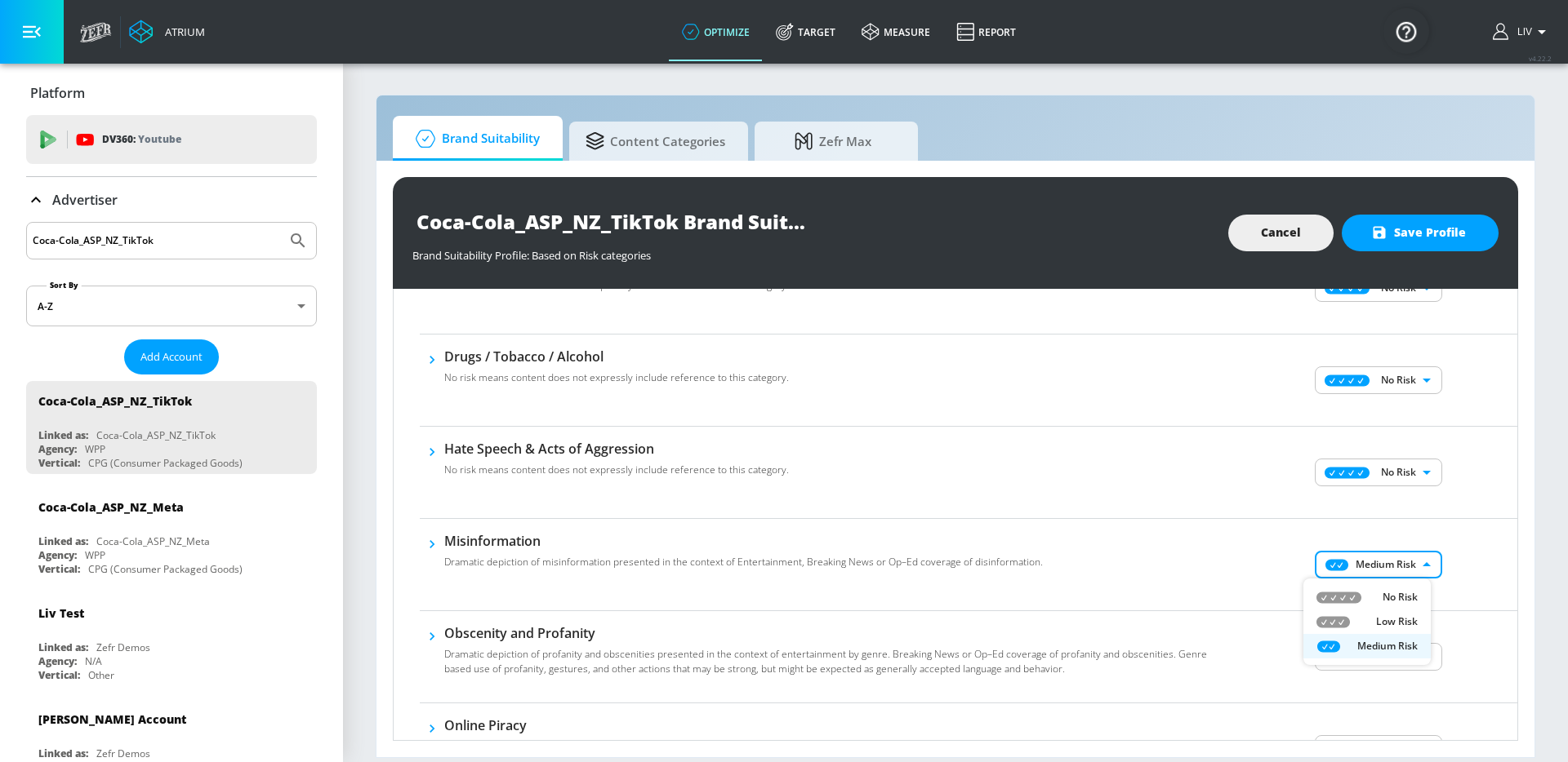
click at [1409, 590] on p "No Risk" at bounding box center [1400, 596] width 35 height 15
type input "MINIMAL"
click at [1465, 590] on div "No Risk Low Risk Medium Risk" at bounding box center [784, 381] width 1568 height 762
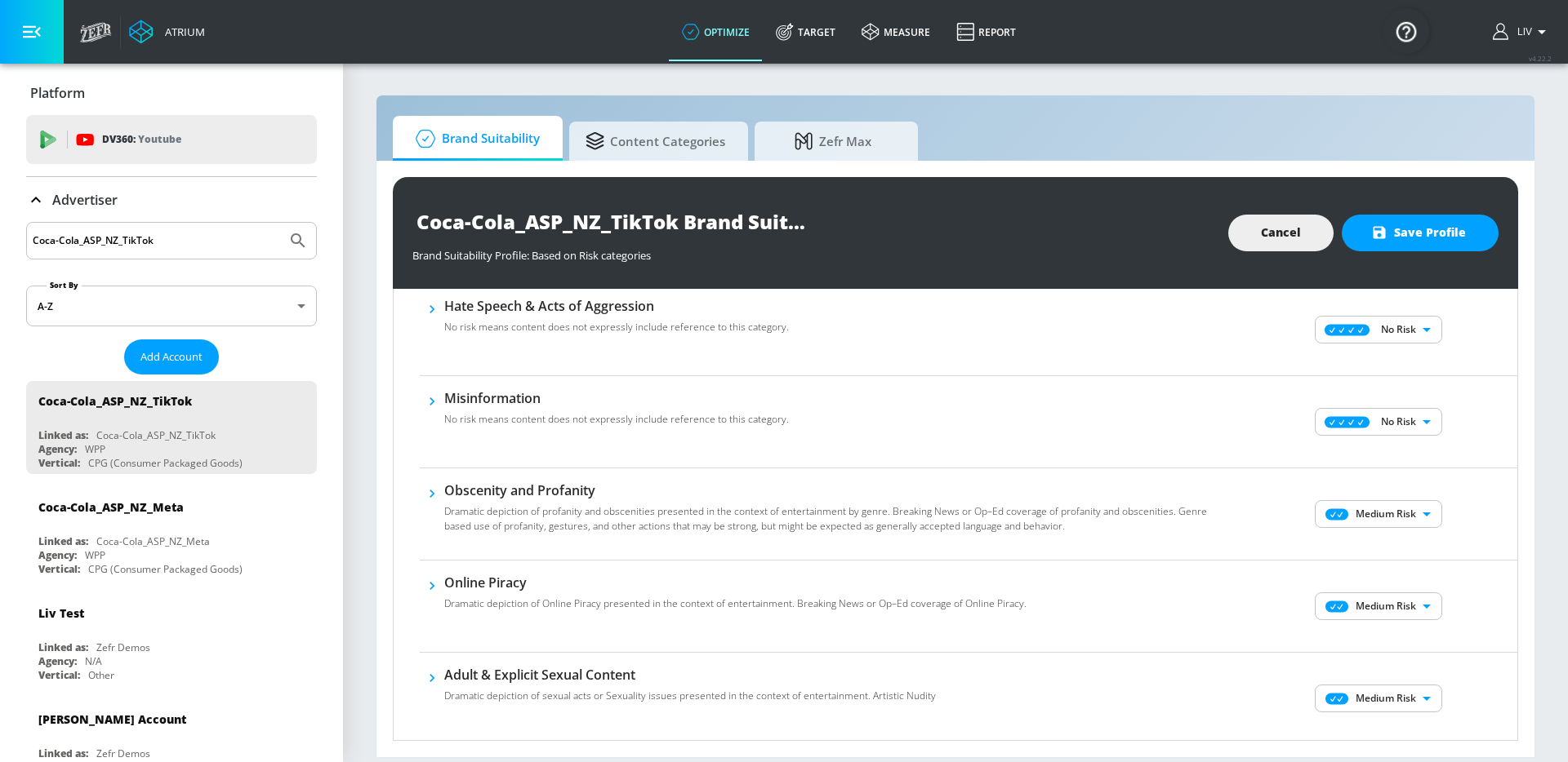
scroll to position [628, 0]
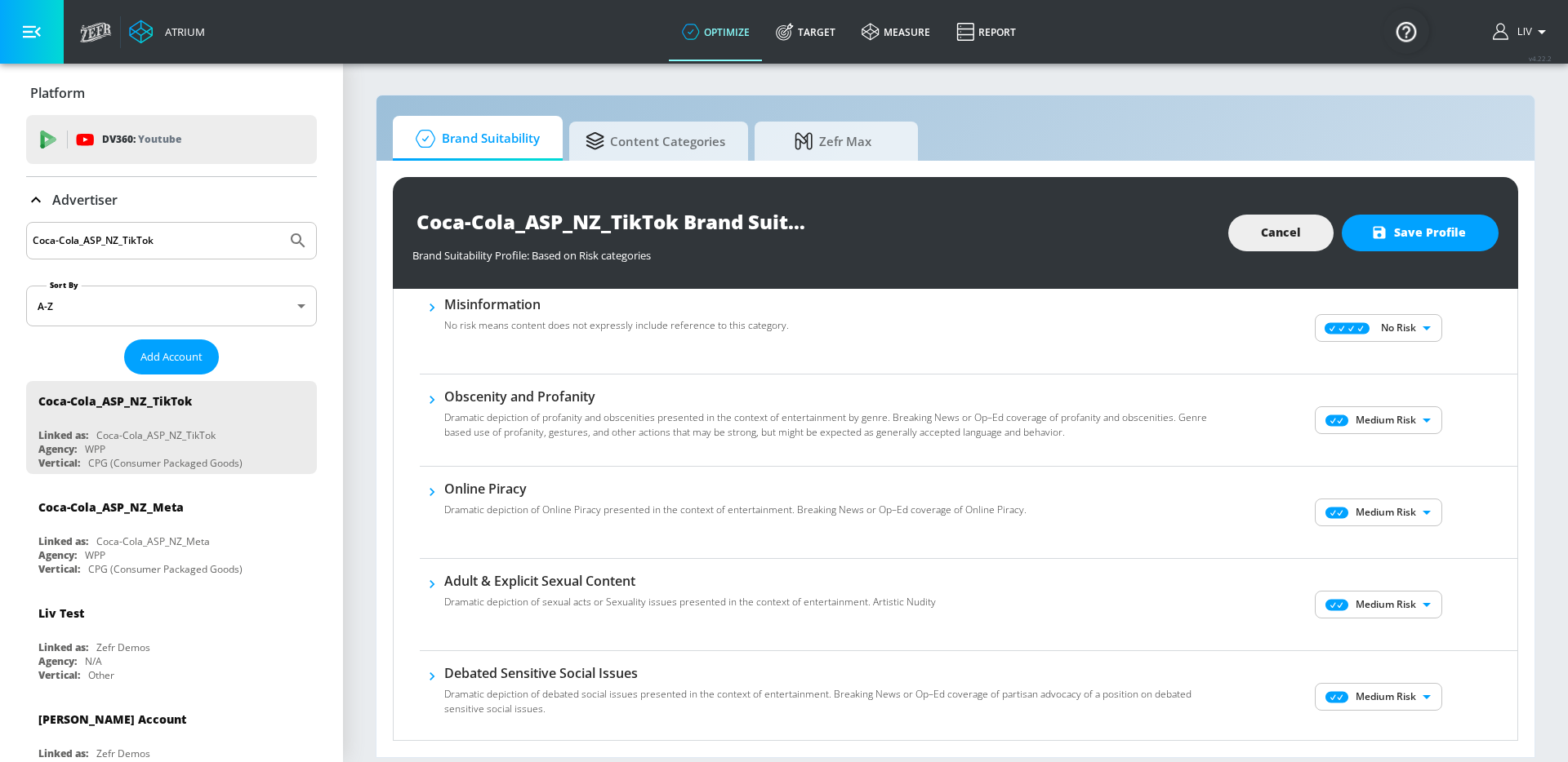
click at [1408, 421] on body "Atrium optimize Target measure Report optimize Target measure Report v 4.22.2 L…" at bounding box center [784, 381] width 1568 height 762
click at [1401, 453] on p "No Risk" at bounding box center [1400, 453] width 35 height 15
type input "MINIMAL"
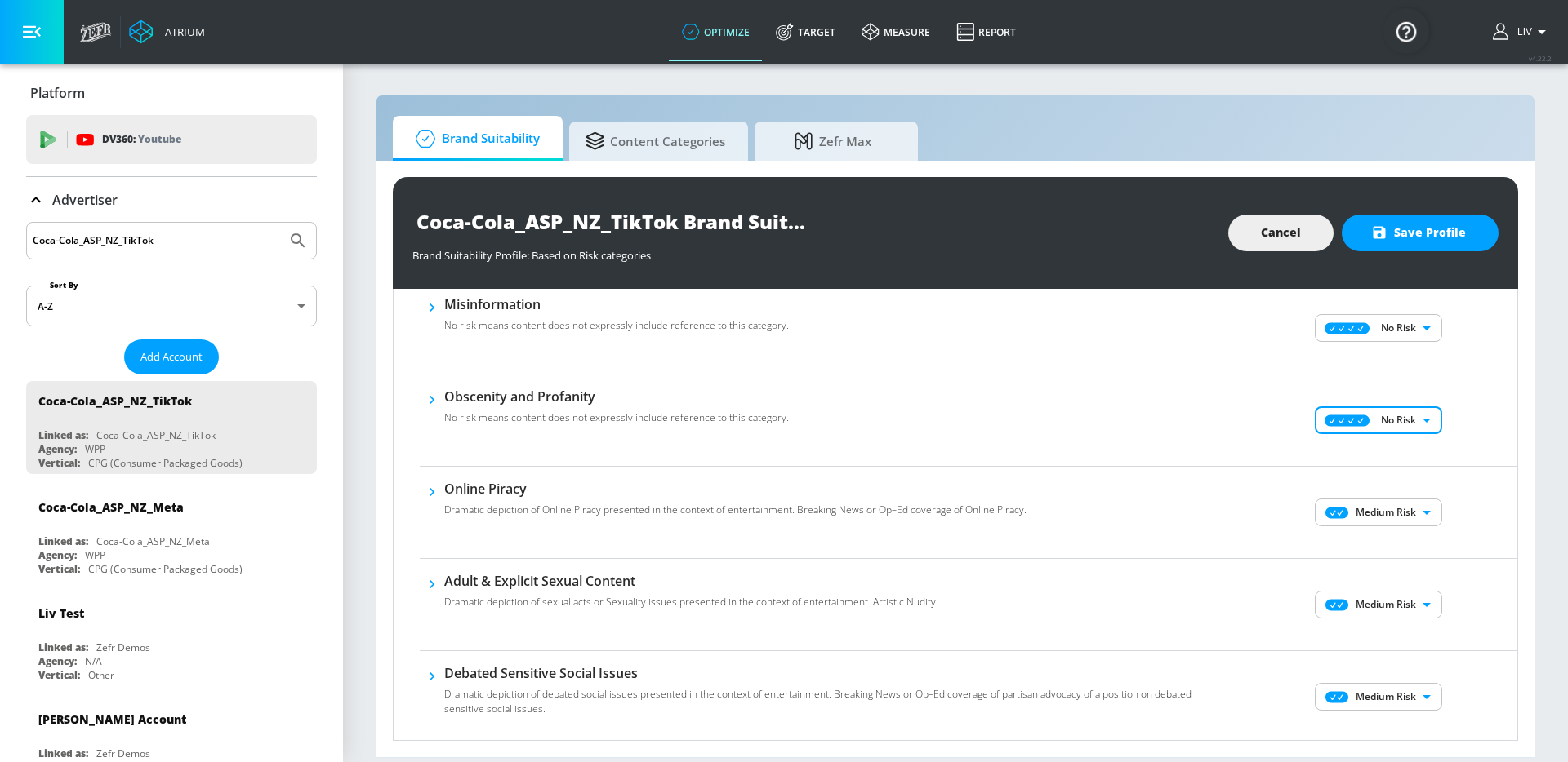
click at [1399, 517] on body "Atrium optimize Target measure Report optimize Target measure Report v 4.22.2 L…" at bounding box center [784, 381] width 1568 height 762
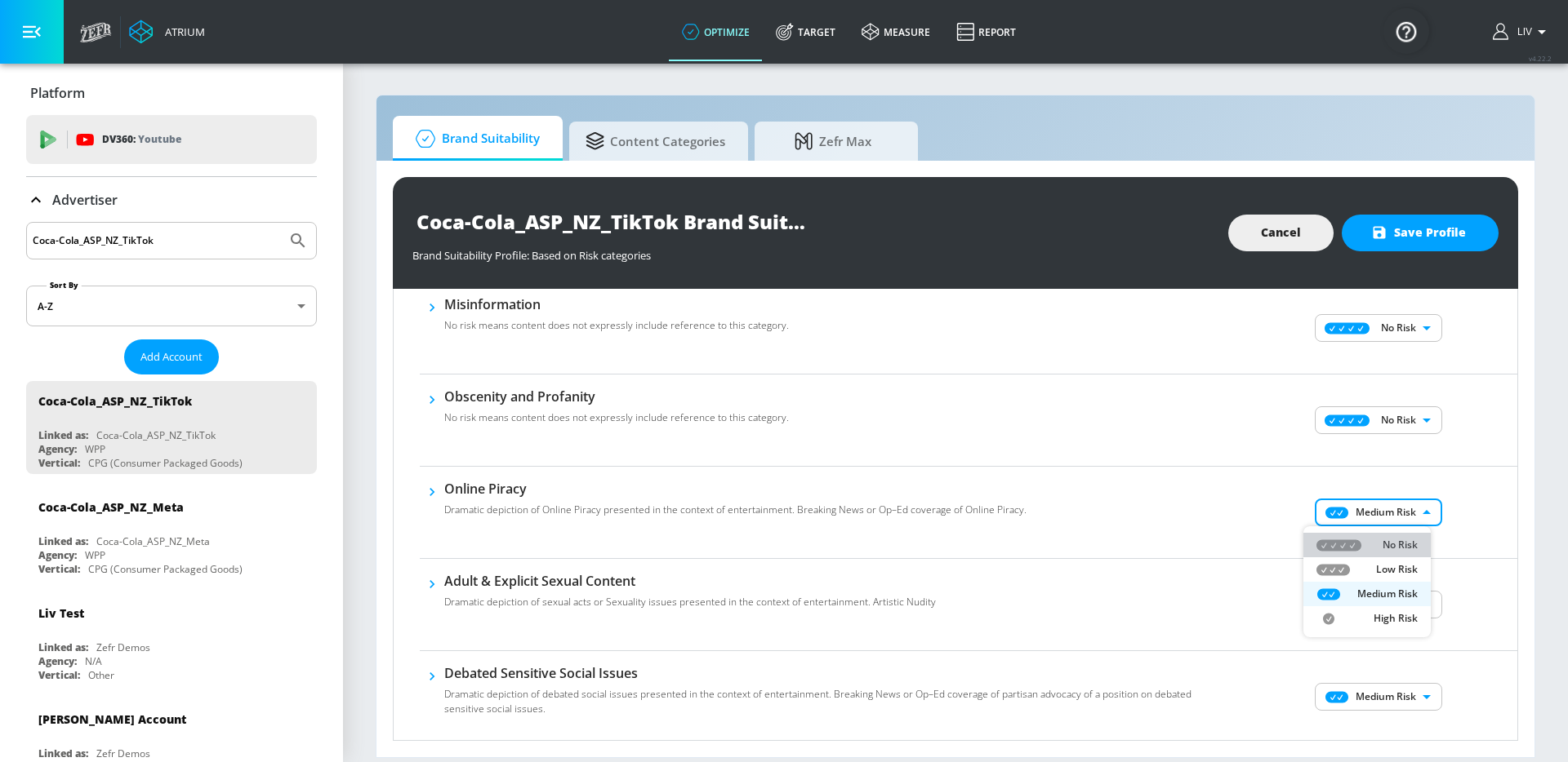
click at [1403, 543] on p "No Risk" at bounding box center [1400, 545] width 35 height 15
type input "MINIMAL"
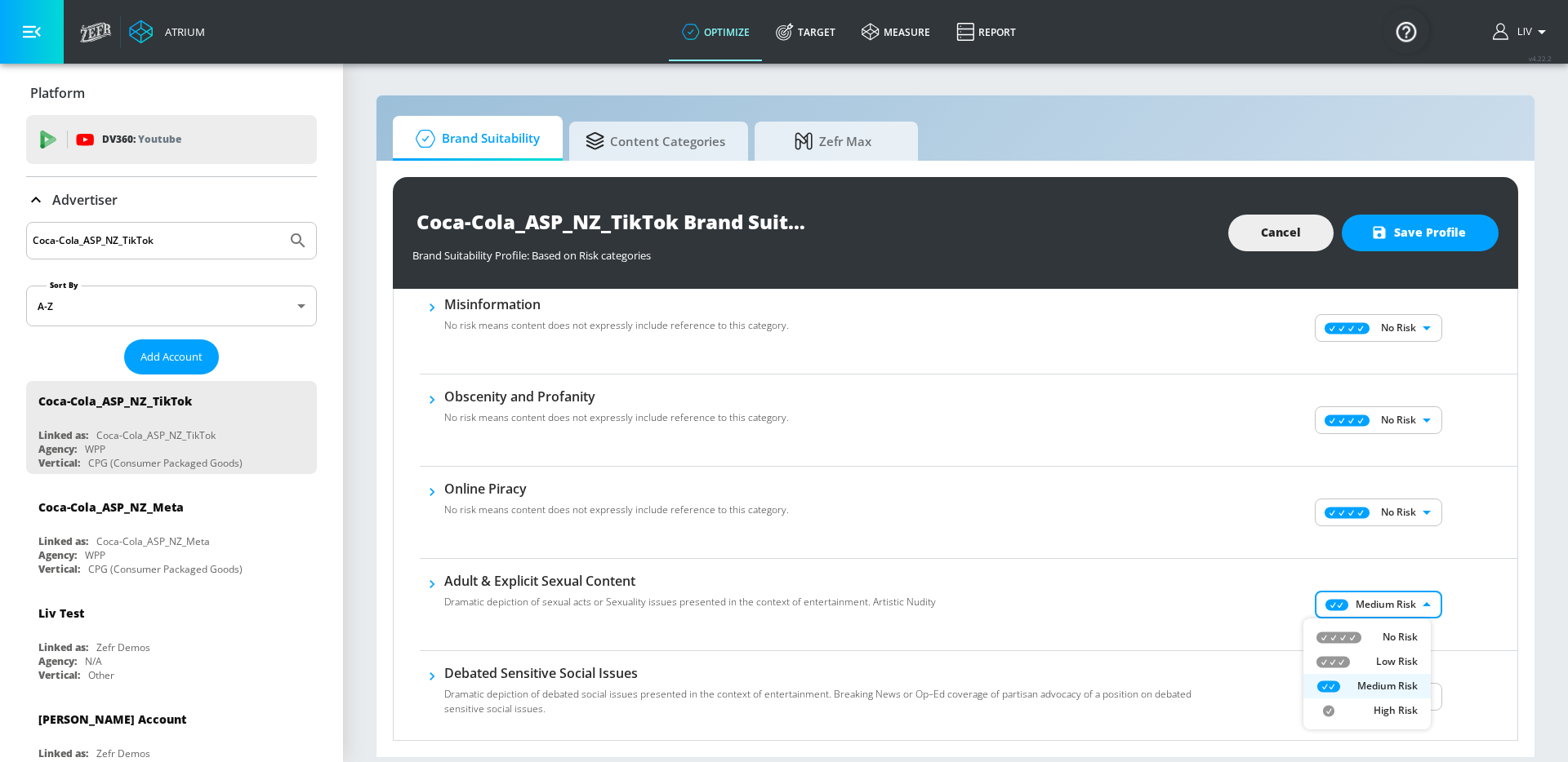
click at [1395, 610] on body "Atrium optimize Target measure Report optimize Target measure Report v 4.22.2 L…" at bounding box center [784, 381] width 1568 height 762
click at [1396, 632] on p "No Risk" at bounding box center [1400, 637] width 35 height 15
type input "MINIMAL"
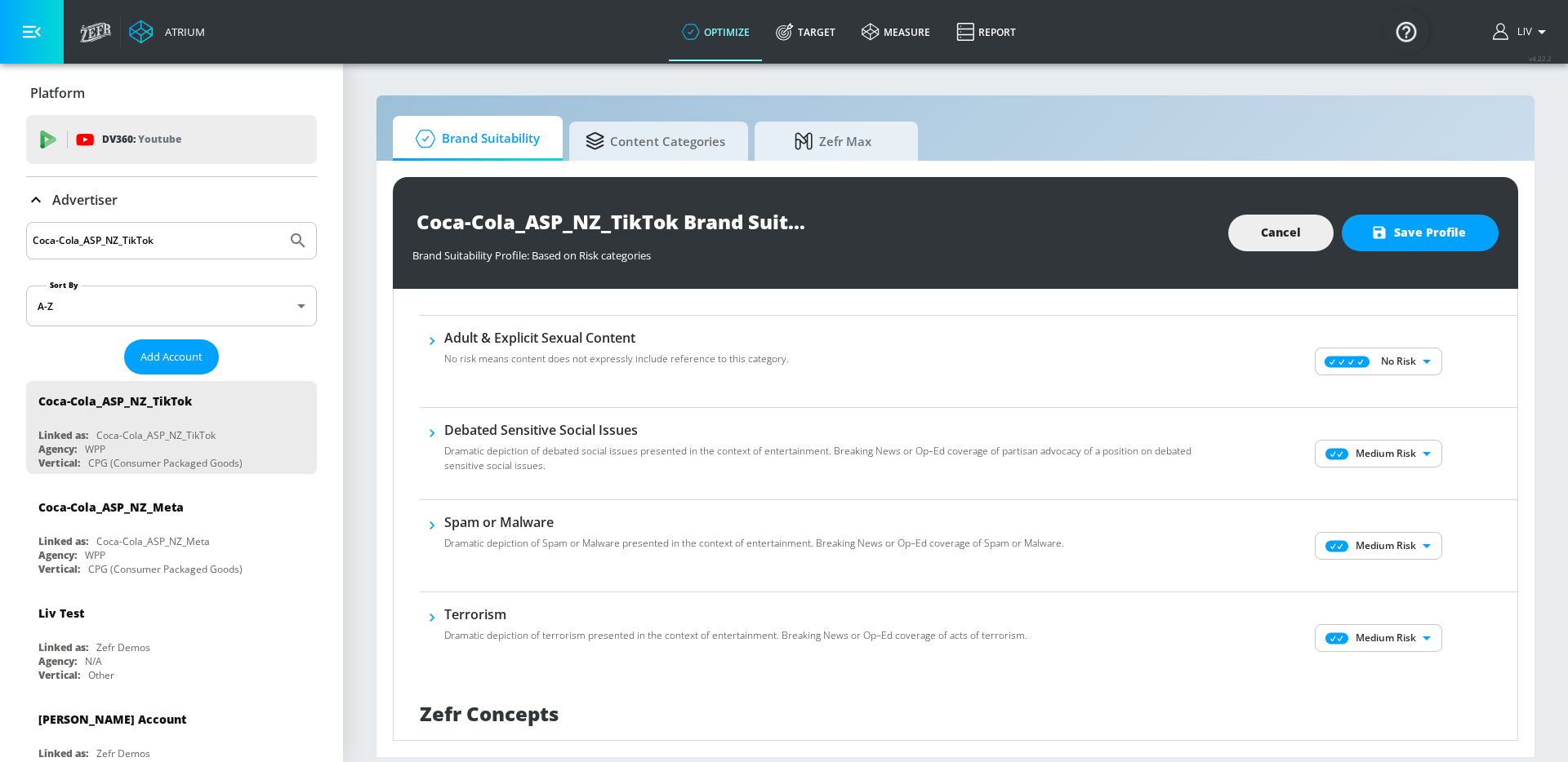
scroll to position [872, 0]
click at [1393, 465] on body "Atrium optimize Target measure Report optimize Target measure Report v 4.22.2 L…" at bounding box center [784, 381] width 1568 height 762
click at [1394, 478] on p "No Risk" at bounding box center [1400, 485] width 35 height 15
type input "MINIMAL"
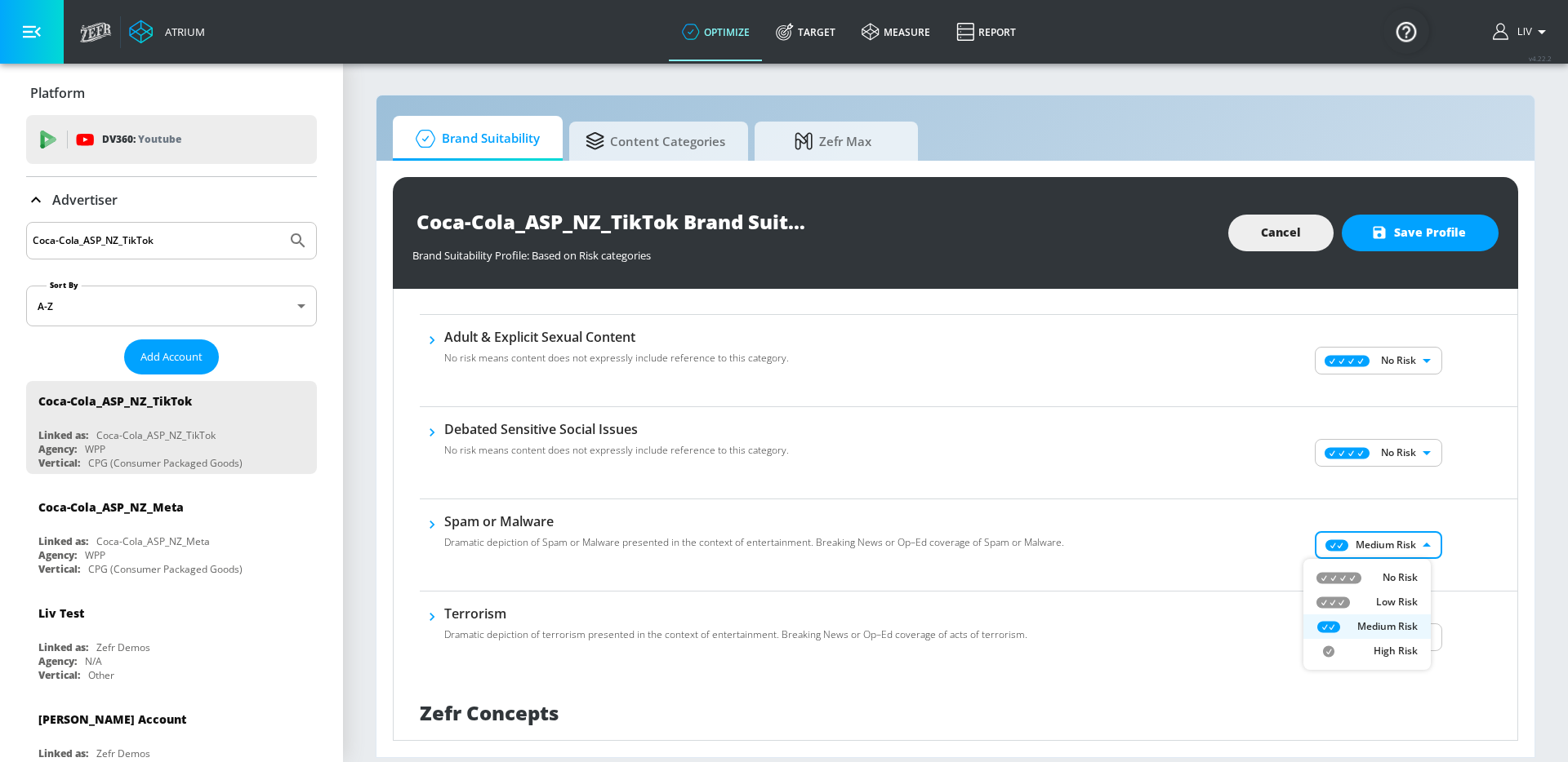
click at [1400, 542] on body "Atrium optimize Target measure Report optimize Target measure Report v 4.22.2 L…" at bounding box center [784, 381] width 1568 height 762
click at [1404, 568] on li "No Risk" at bounding box center [1367, 578] width 128 height 24
type input "MINIMAL"
click at [1430, 650] on div "Medium Risk MEDIUM ​" at bounding box center [1378, 637] width 128 height 28
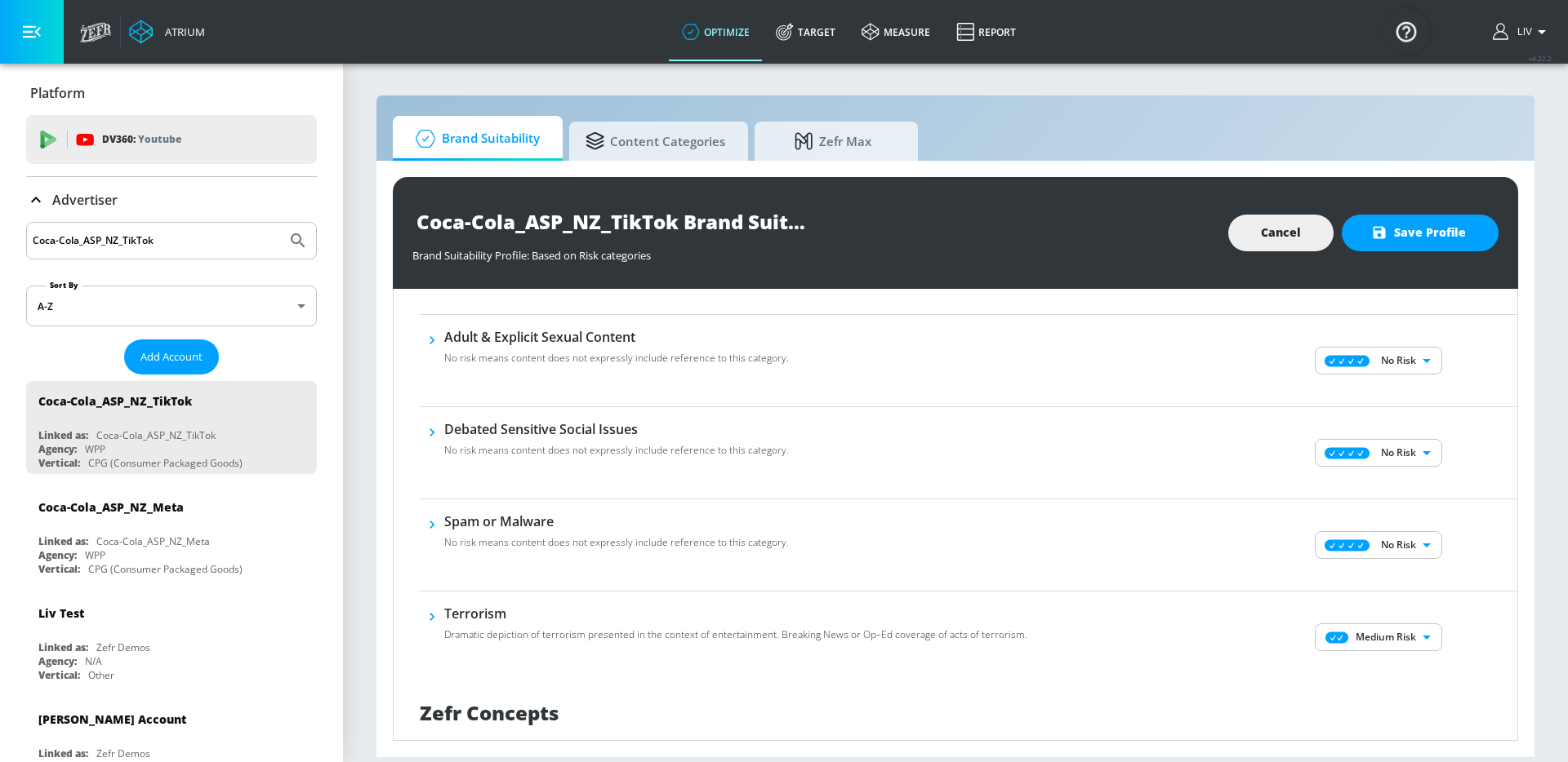
click at [1414, 641] on body "Atrium optimize Target measure Report optimize Target measure Report v 4.22.2 L…" at bounding box center [784, 381] width 1568 height 762
click at [1400, 658] on p "No Risk" at bounding box center [1400, 657] width 35 height 15
click at [1481, 633] on div "No Risk Low Risk Medium Risk High Risk" at bounding box center [784, 381] width 1568 height 762
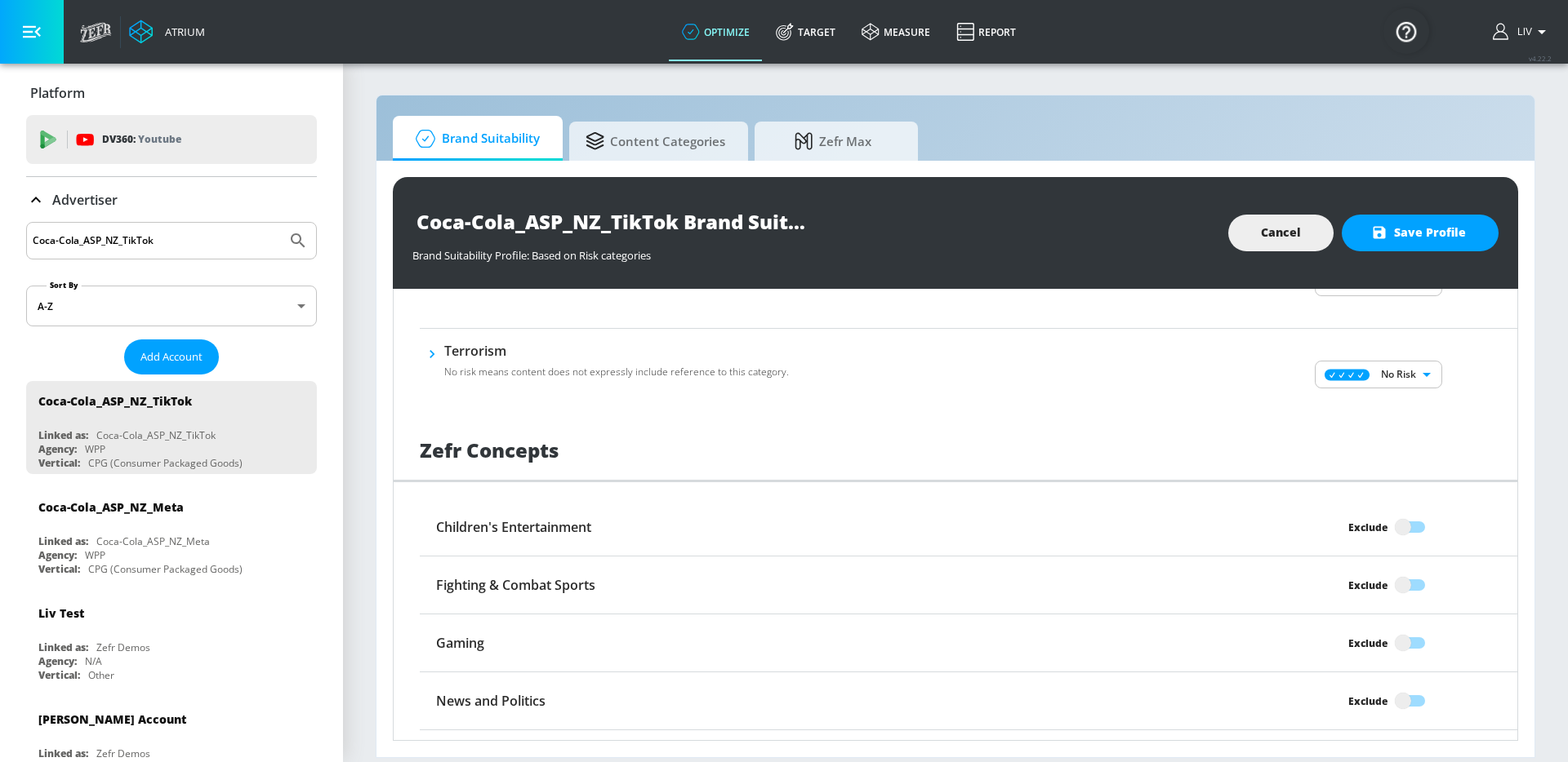
click at [1472, 213] on div "Coca-Cola_ASP_NZ_TikTok Brand Suitability Profile Brand Suitability Profile: Ba…" at bounding box center [955, 233] width 1125 height 112
click at [1467, 238] on button "Save Profile" at bounding box center [1420, 233] width 157 height 37
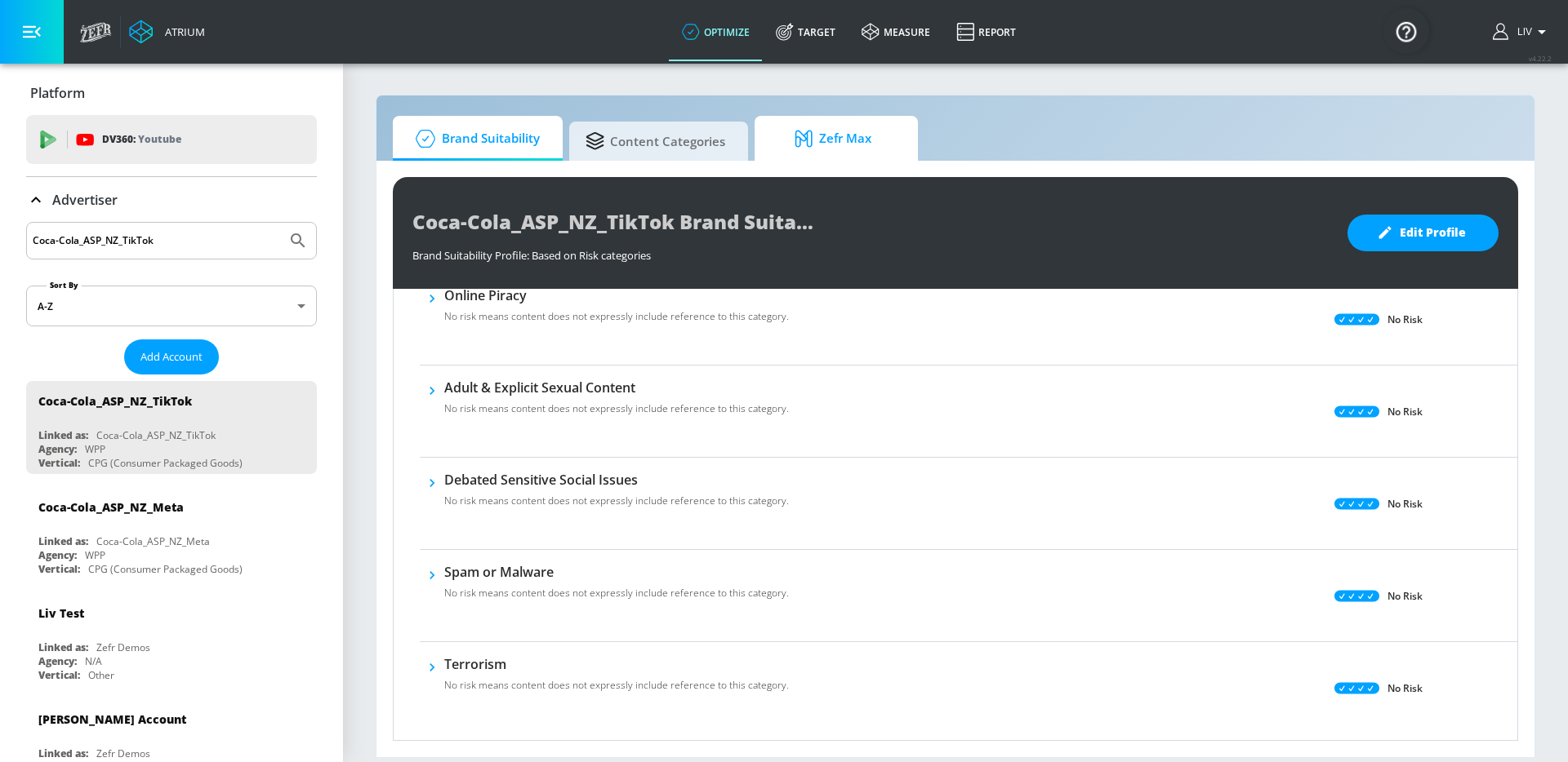
scroll to position [620, 0]
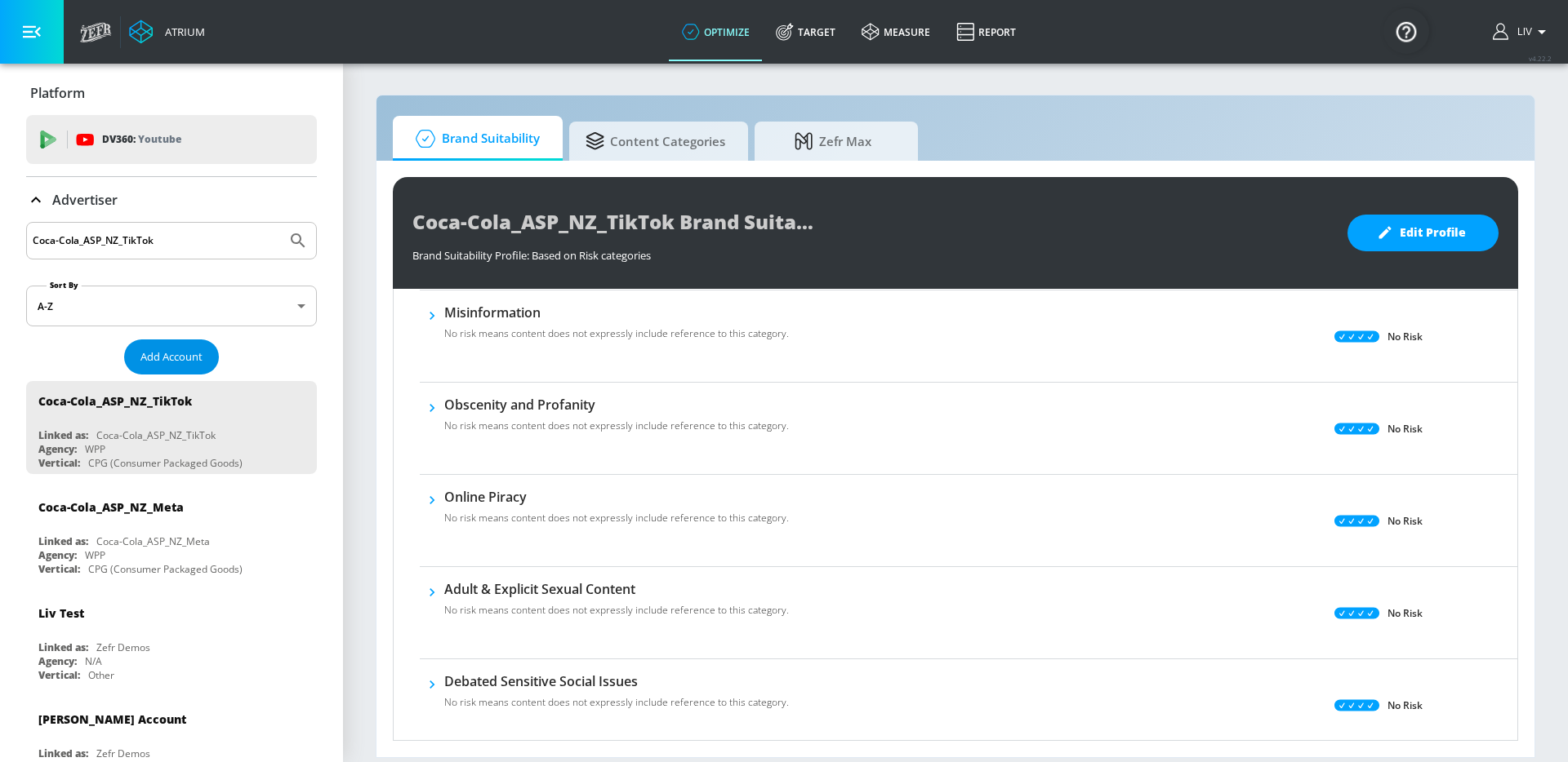
click at [179, 343] on button "Add Account" at bounding box center [172, 357] width 95 height 35
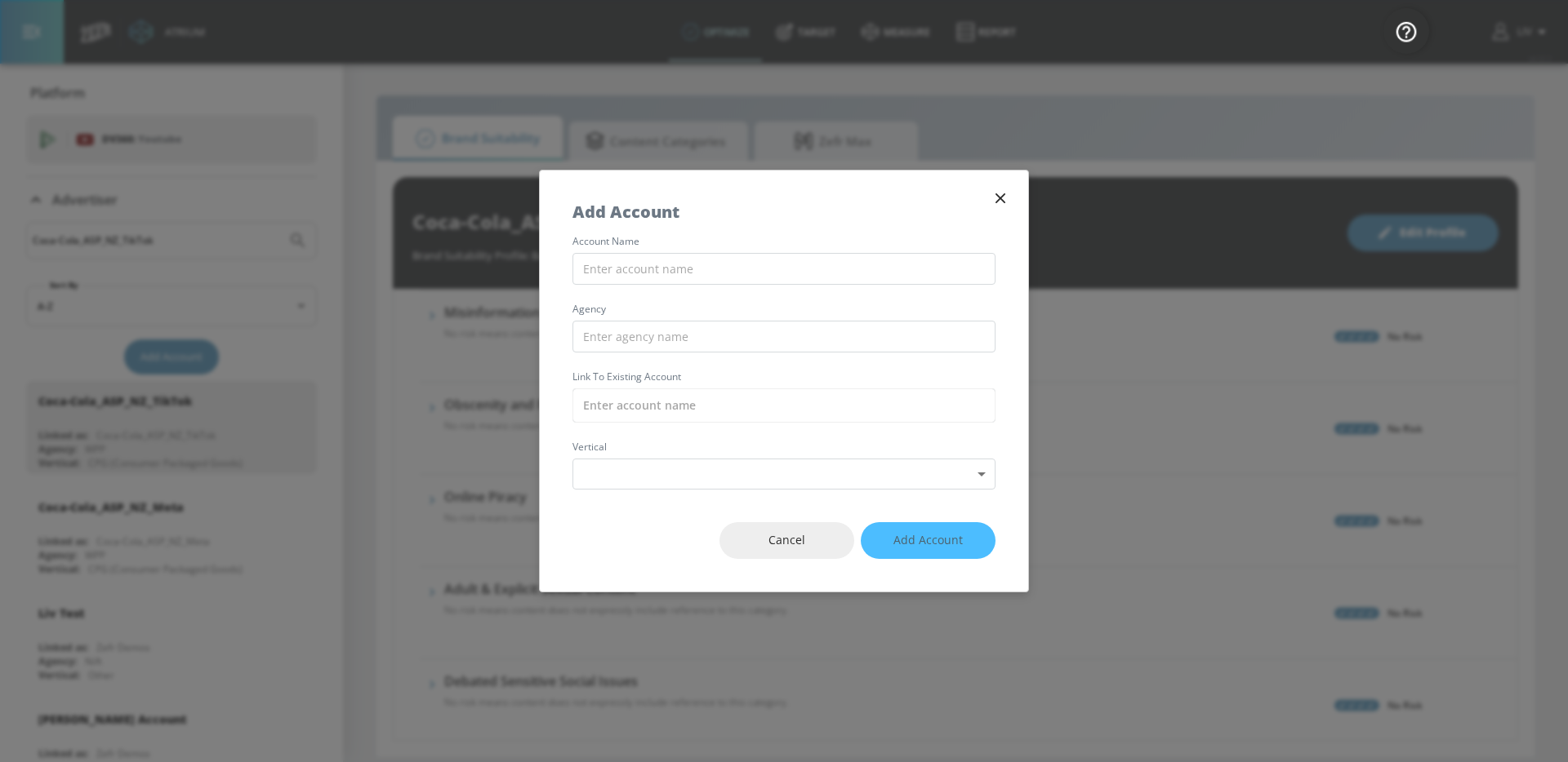
click at [695, 286] on div "account name agency Link to Existing Account vertical Select Vertical ​" at bounding box center [784, 363] width 488 height 253
click at [718, 270] on input "text" at bounding box center [784, 268] width 423 height 32
paste input "Coca-Cola_ASP_PH_Meta"
click at [717, 343] on input "text" at bounding box center [784, 336] width 423 height 32
click at [724, 418] on input "text" at bounding box center [784, 406] width 423 height 34
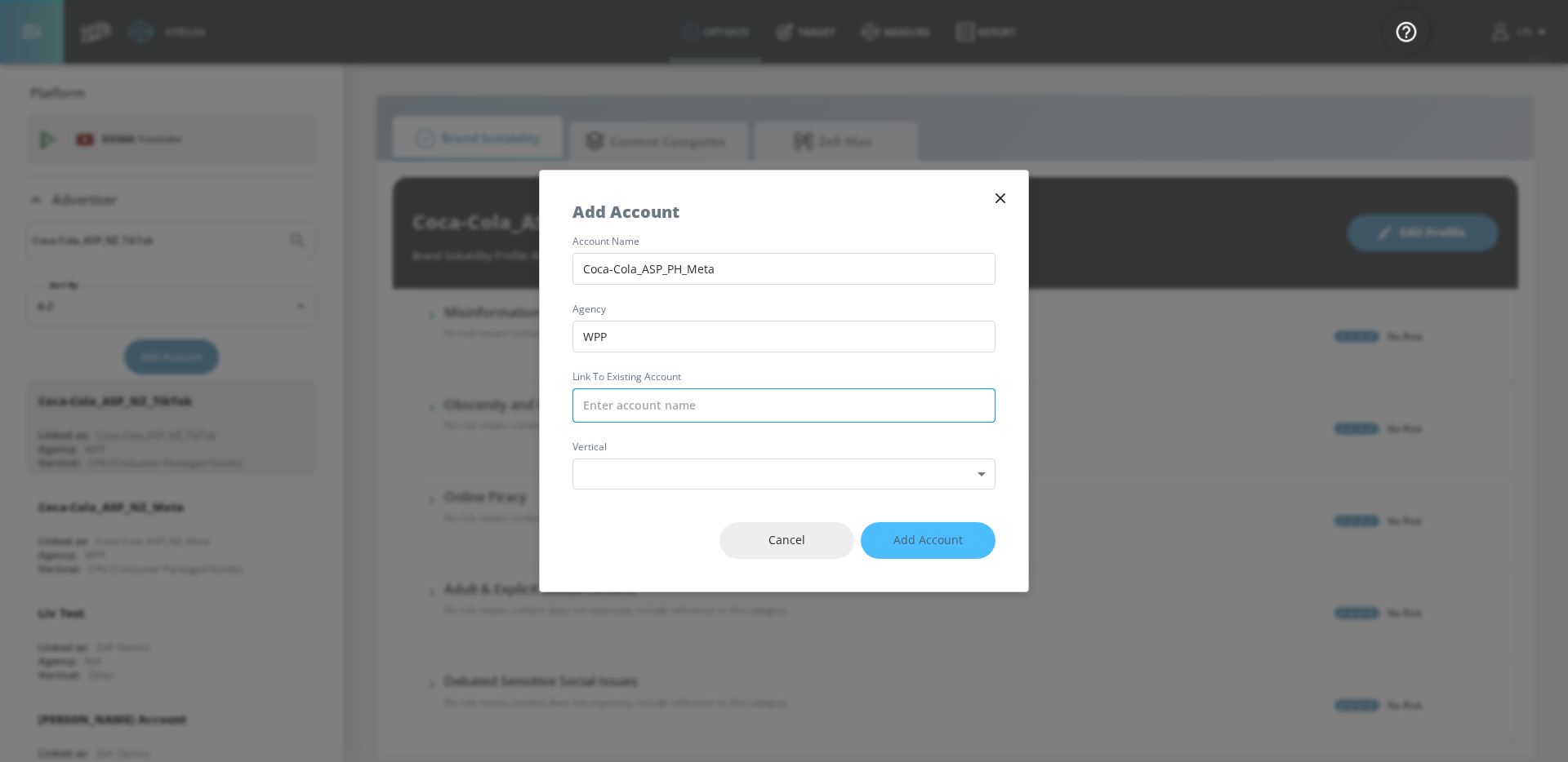
paste input "Coca-Cola_ASP_PH_Meta"
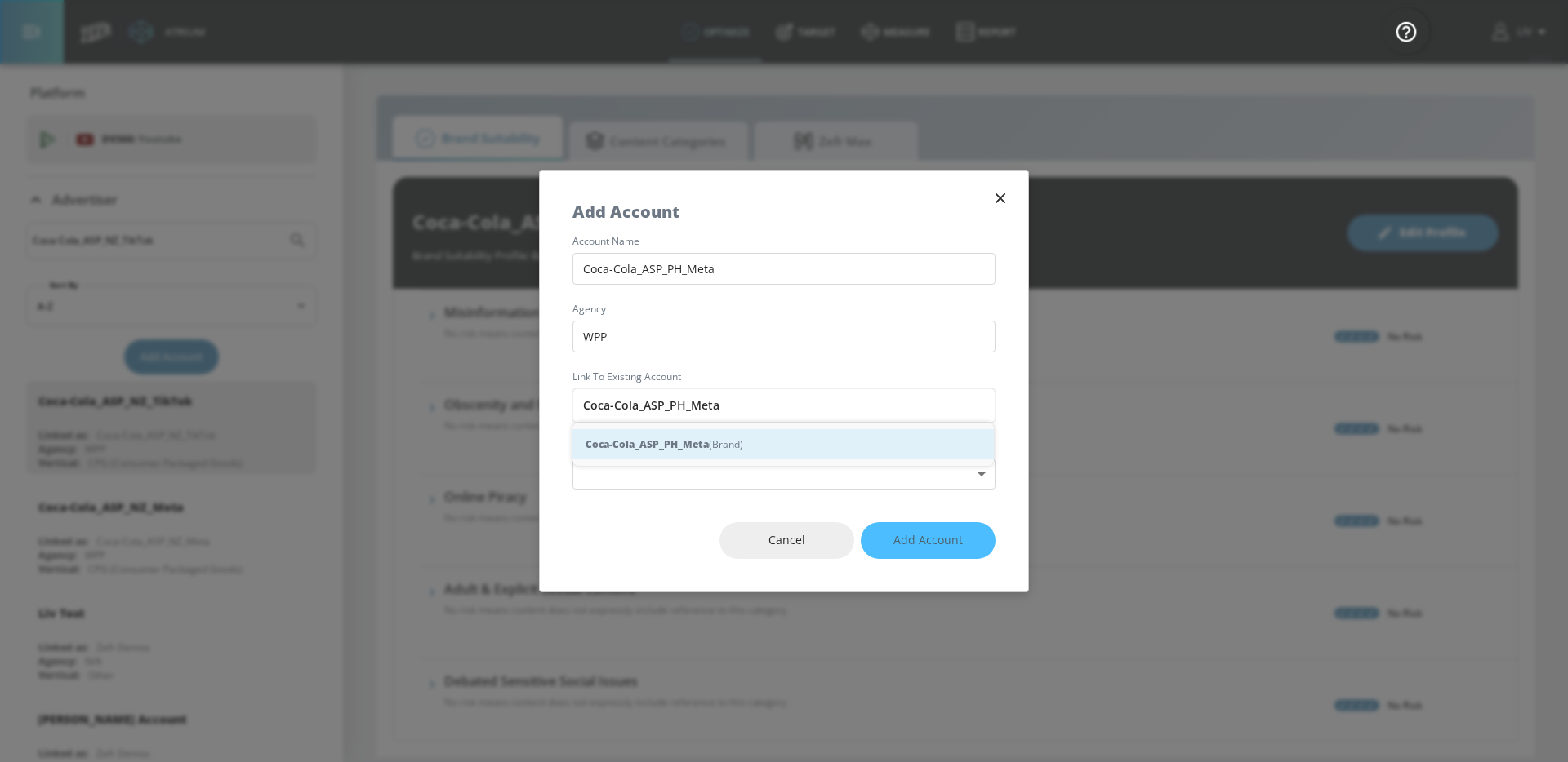
click at [730, 434] on div "Coca-Cola_ASP_PH_Meta (Brand)" at bounding box center [783, 444] width 421 height 30
click at [728, 465] on body "Atrium optimize Target measure Report optimize Target measure Report v 4.22.2 L…" at bounding box center [784, 381] width 1568 height 762
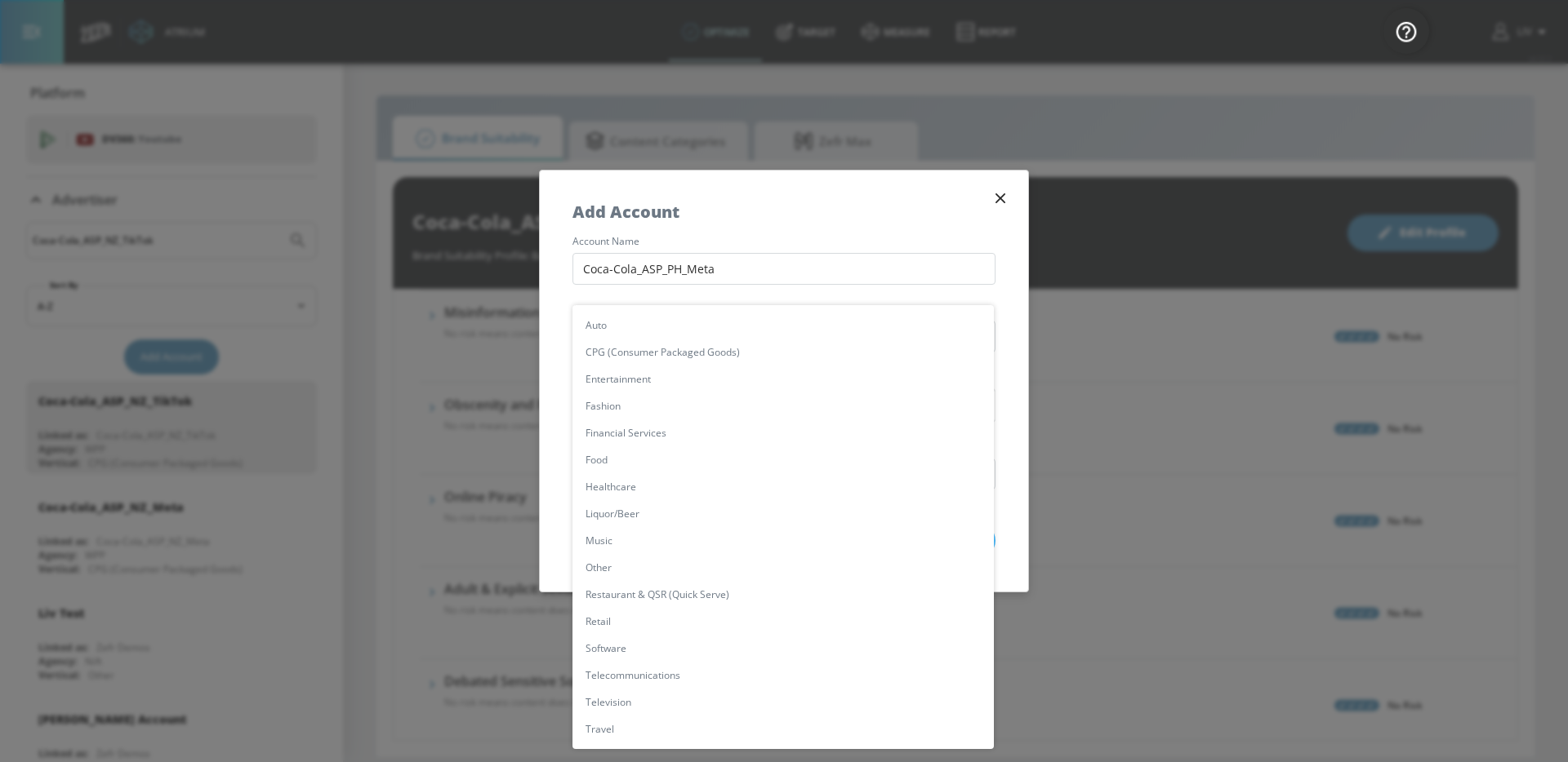
click at [781, 344] on li "CPG (Consumer Packaged Goods)" at bounding box center [783, 352] width 421 height 27
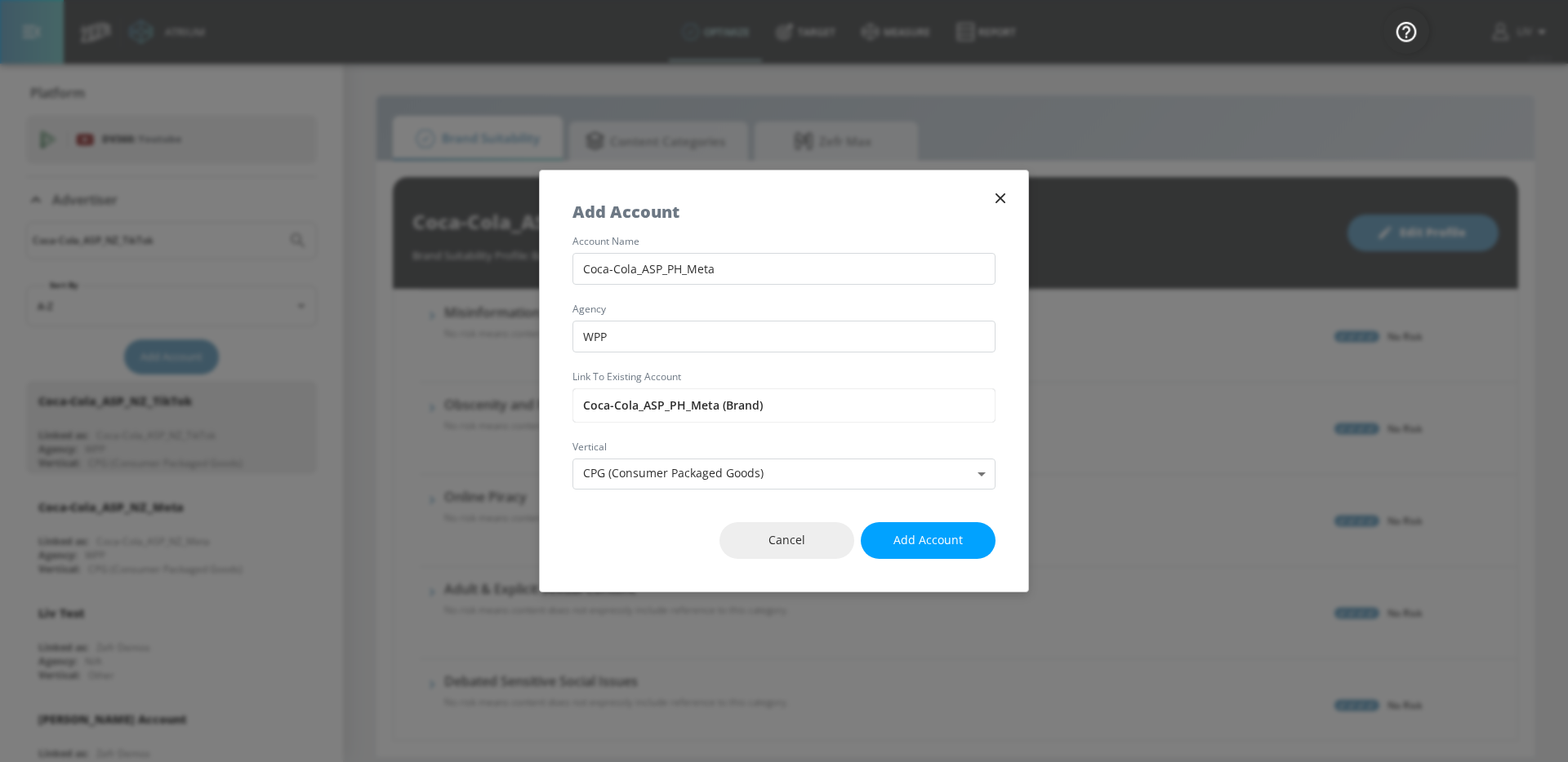
click at [932, 555] on button "Add Account" at bounding box center [928, 540] width 135 height 37
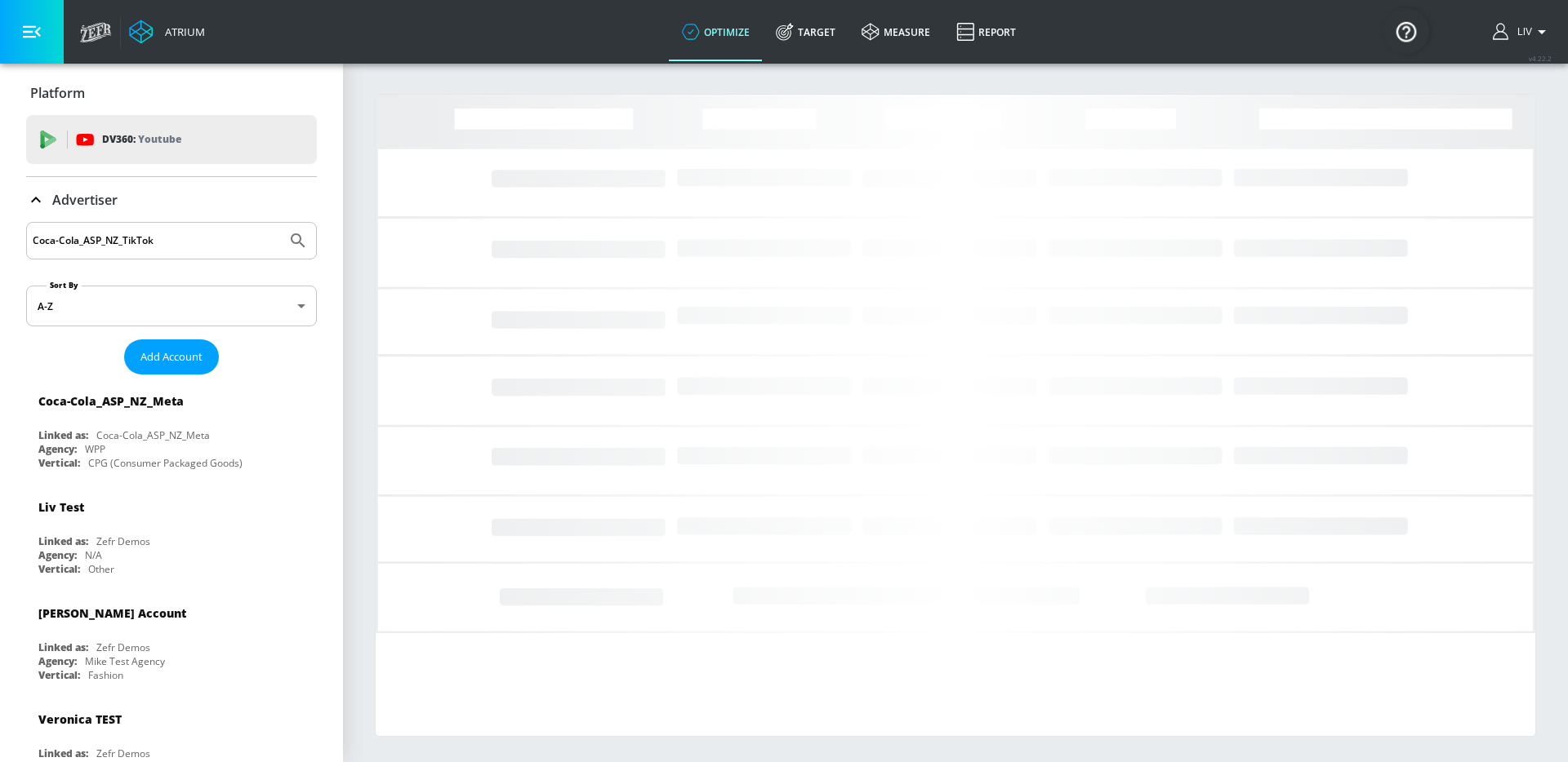
click at [135, 234] on input "Coca-Cola_ASP_NZ_TikTok" at bounding box center [156, 240] width 248 height 22
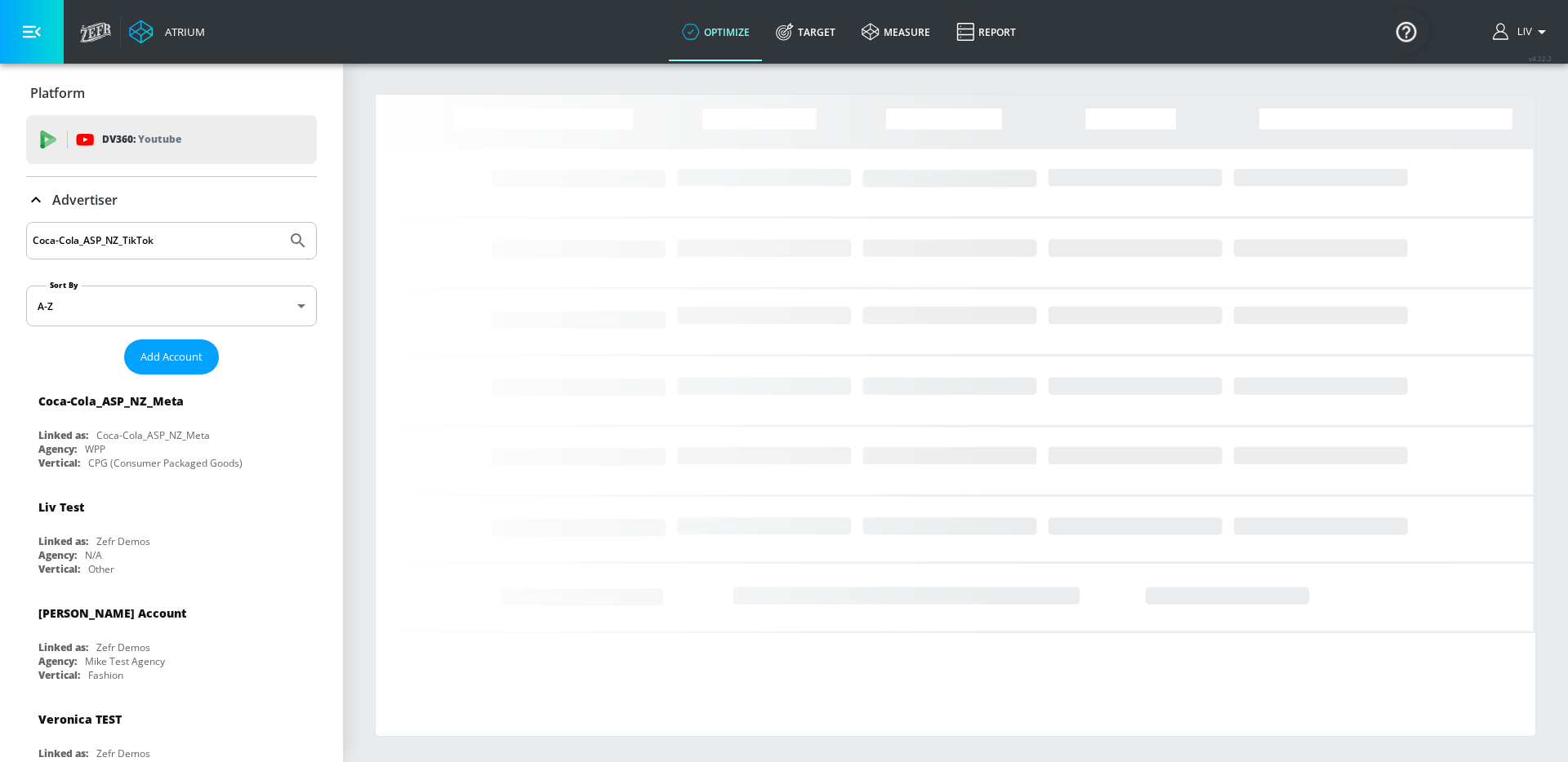
click at [135, 234] on input "Coca-Cola_ASP_NZ_TikTok" at bounding box center [156, 240] width 248 height 22
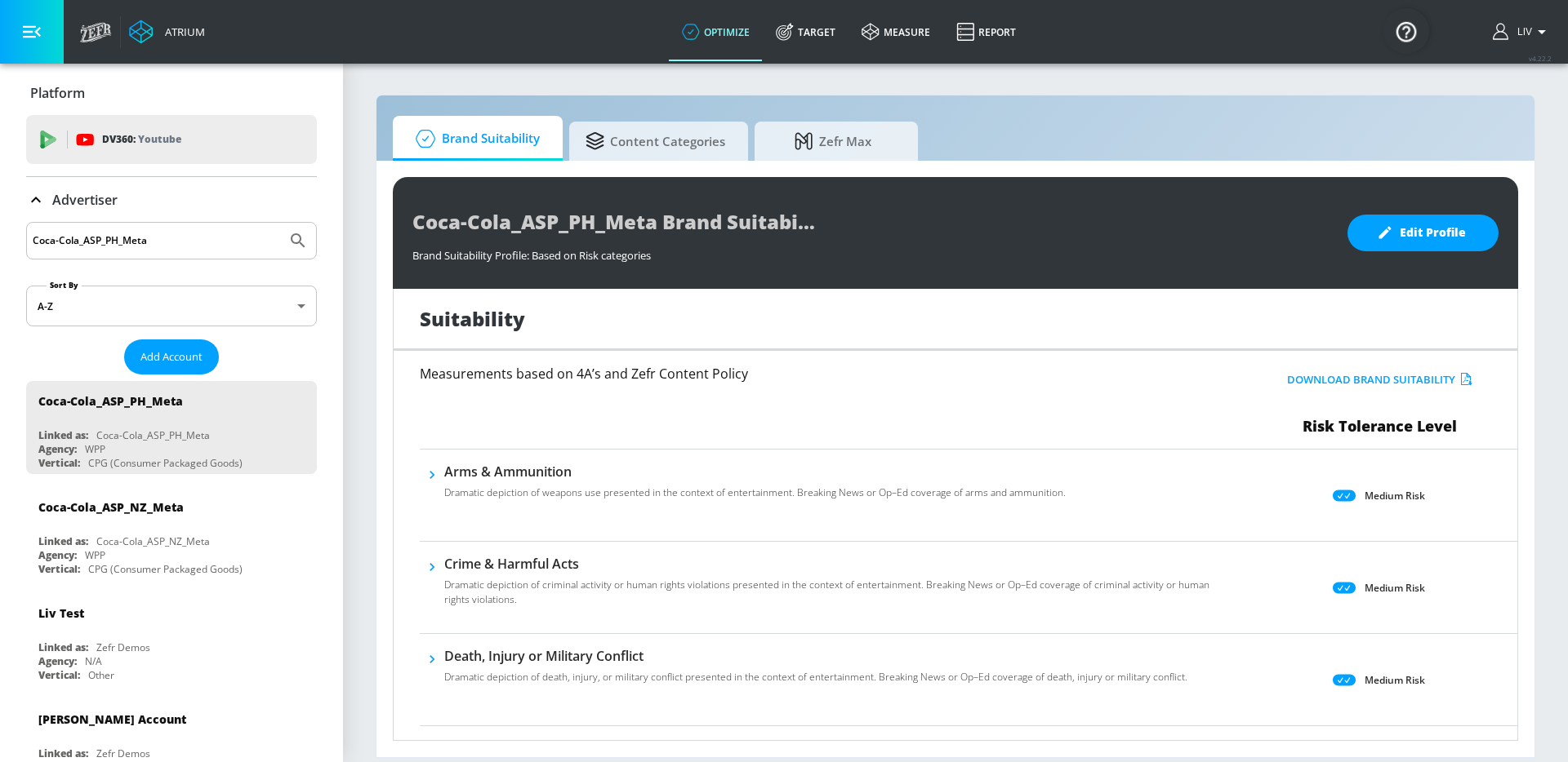
click at [294, 240] on icon "Submit Search" at bounding box center [298, 240] width 20 height 20
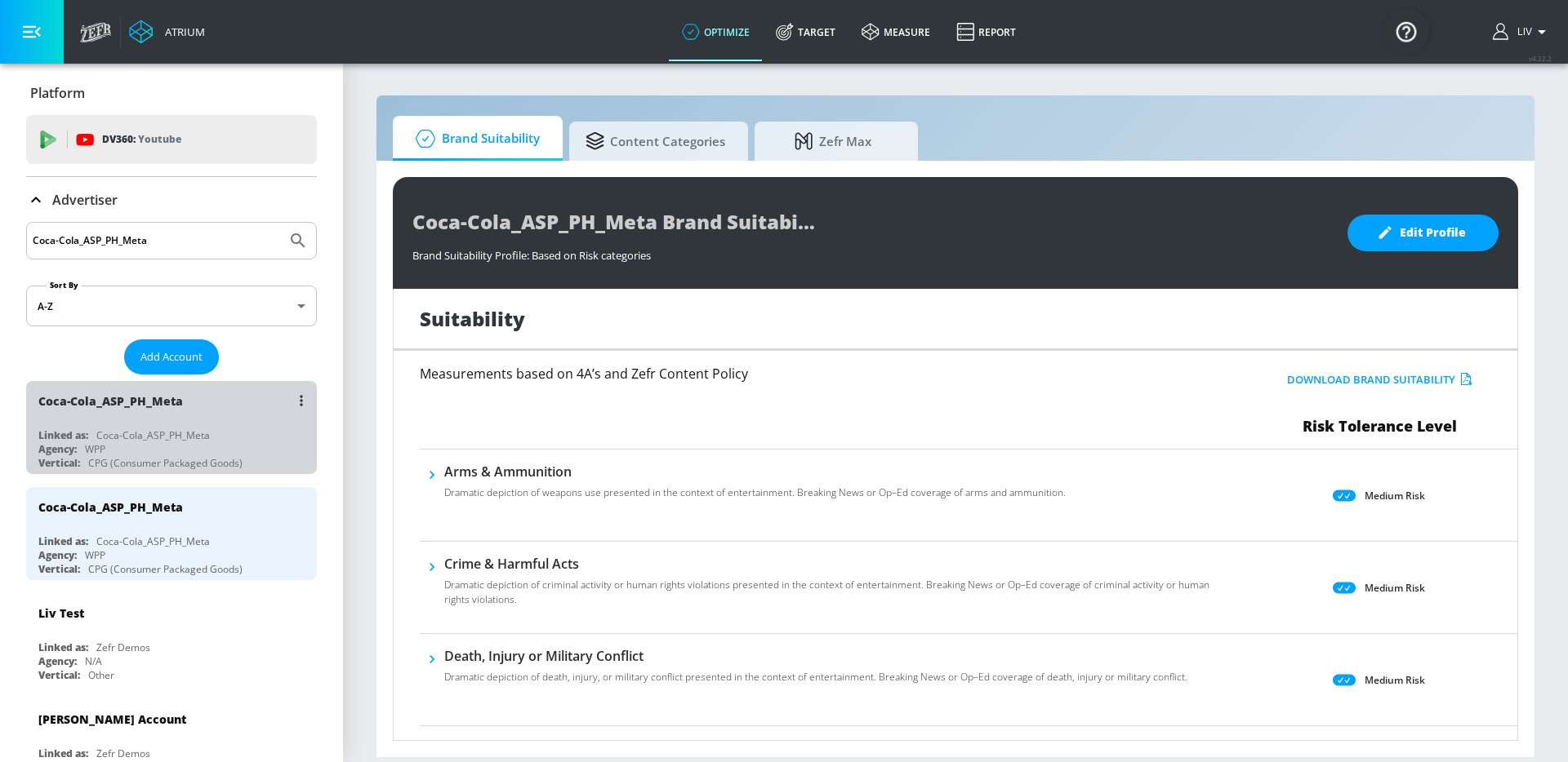
click at [207, 420] on div "Coca-Cola_ASP_PH_Meta" at bounding box center [175, 400] width 274 height 39
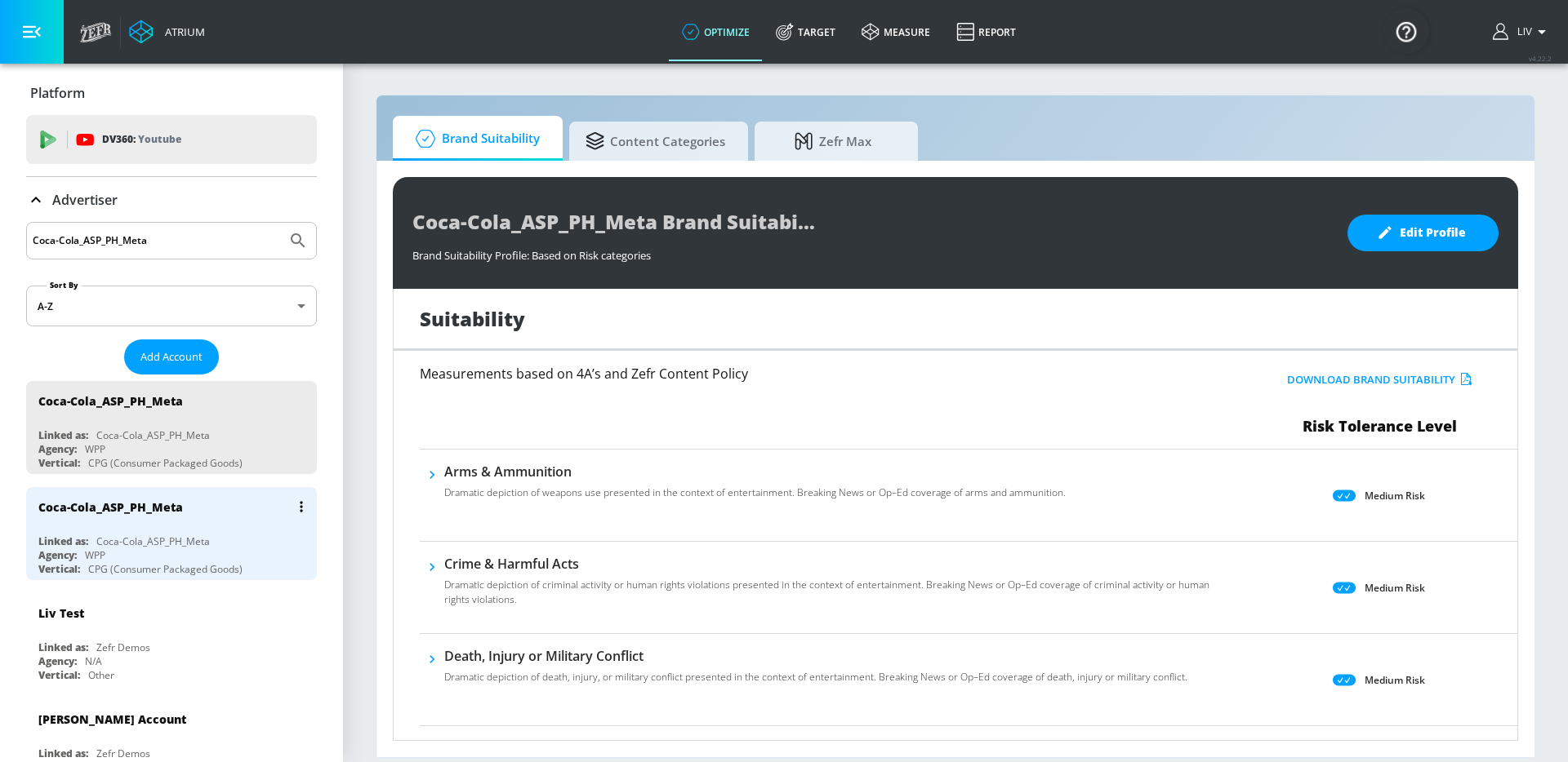
click at [198, 508] on div "Coca-Cola_ASP_PH_Meta" at bounding box center [175, 506] width 274 height 39
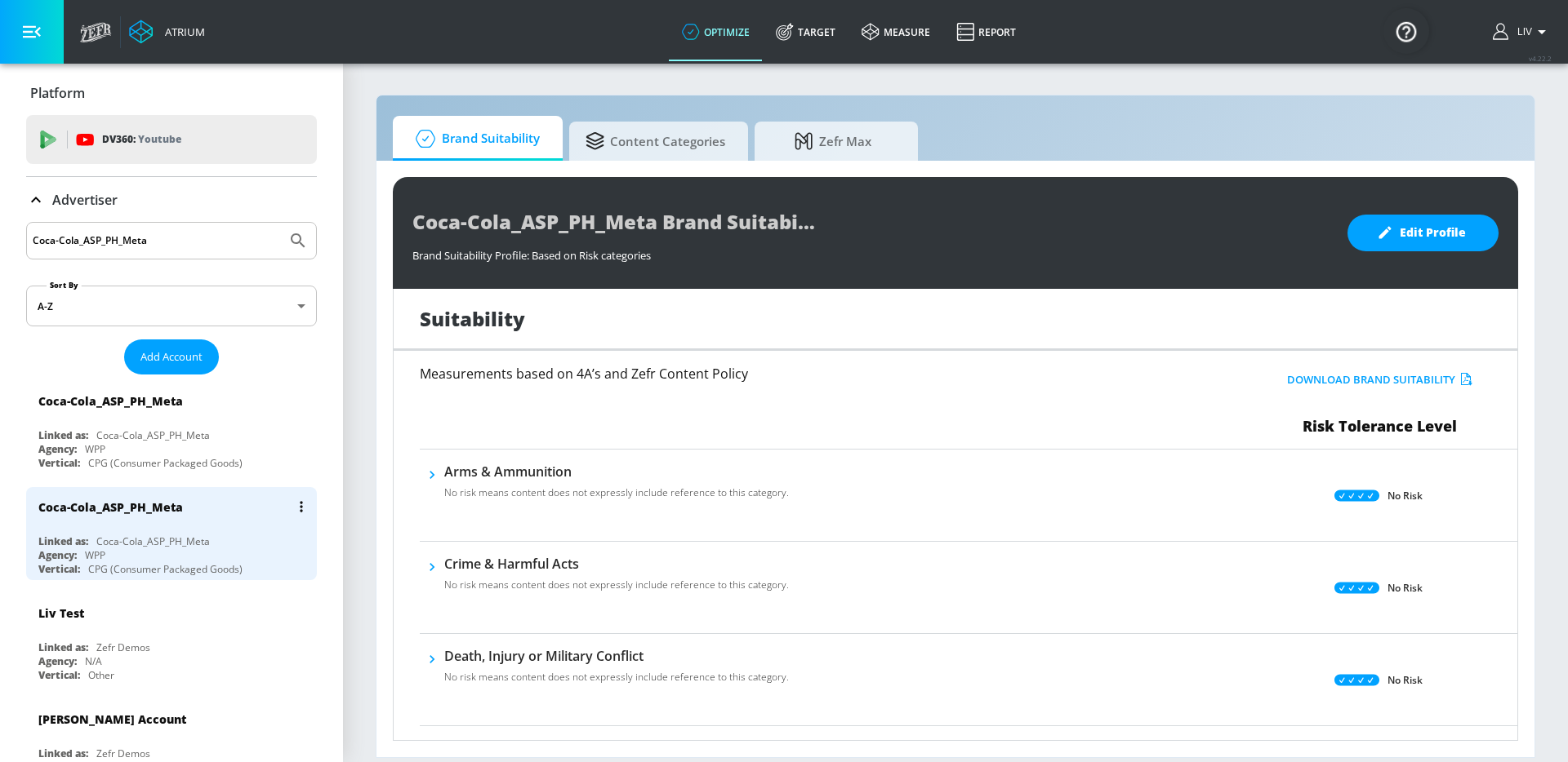
click at [242, 503] on div "Coca-Cola_ASP_PH_Meta" at bounding box center [175, 506] width 274 height 39
click at [293, 403] on button "list of Advertiser" at bounding box center [301, 401] width 23 height 23
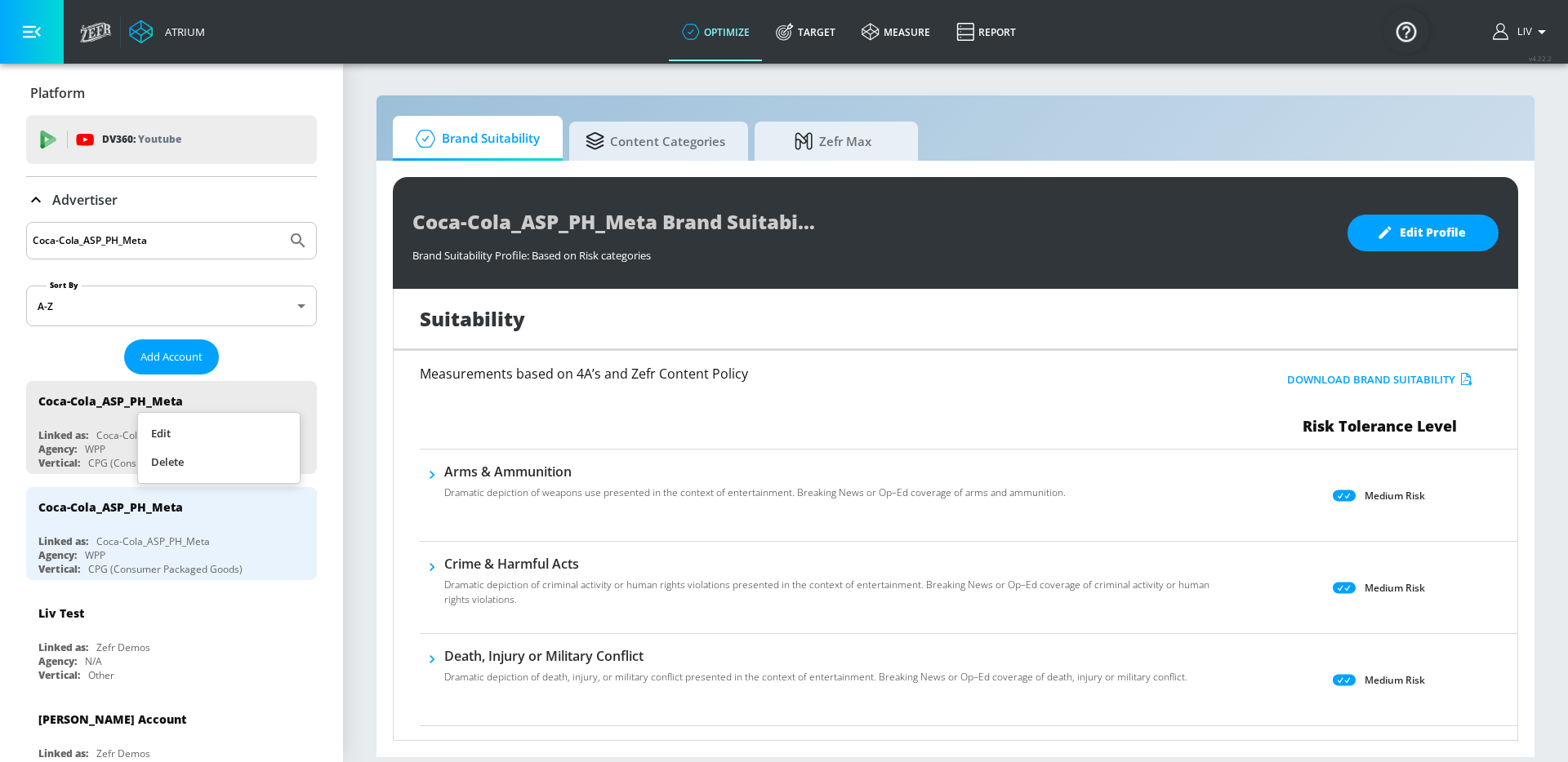
click at [255, 442] on li "Edit" at bounding box center [218, 434] width 161 height 28
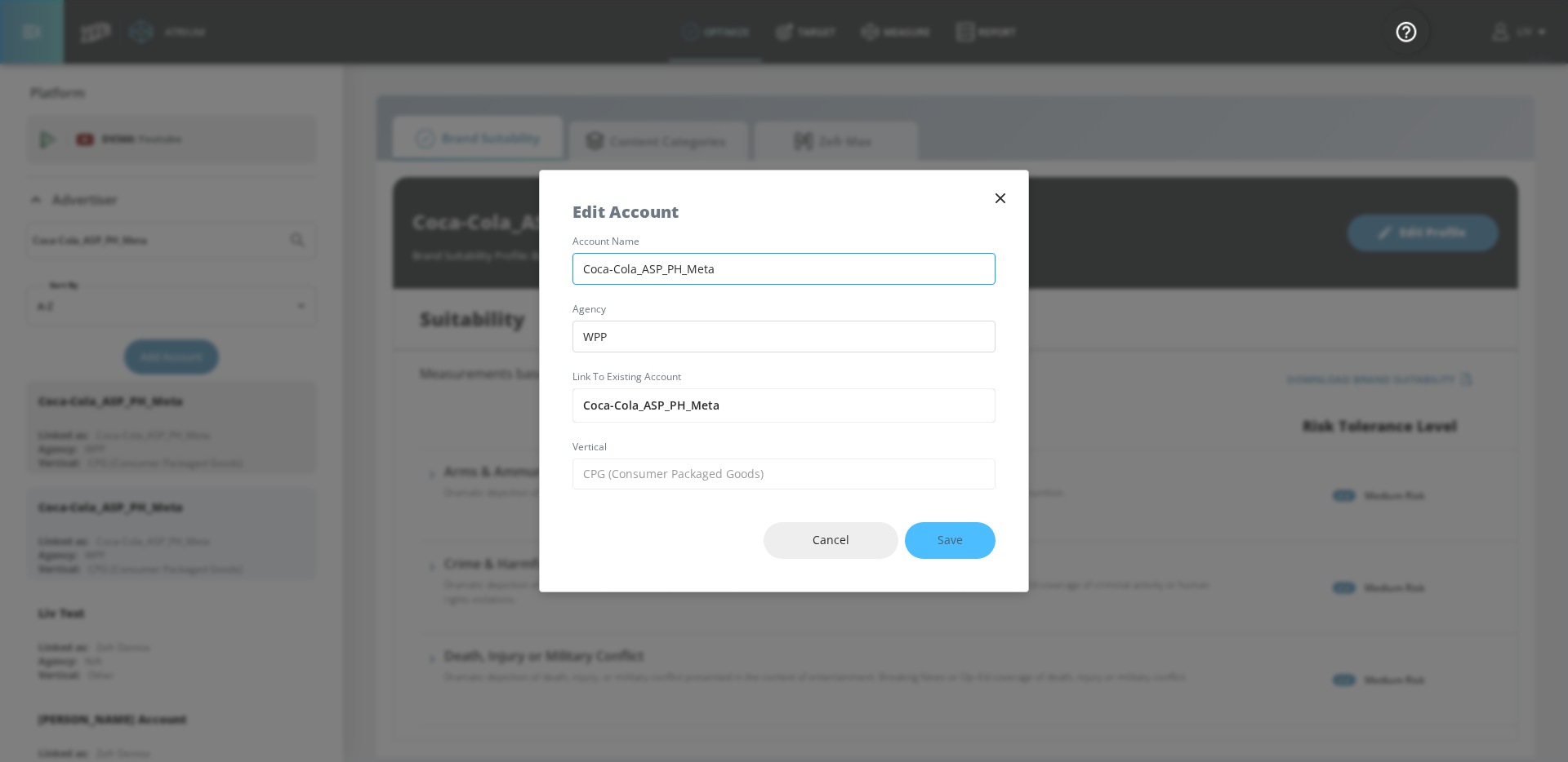
click at [722, 272] on input "Coca-Cola_ASP_PH_Meta" at bounding box center [784, 268] width 423 height 32
click at [662, 259] on input "Coca-Cola_ASP_PH_Meta" at bounding box center [784, 268] width 423 height 32
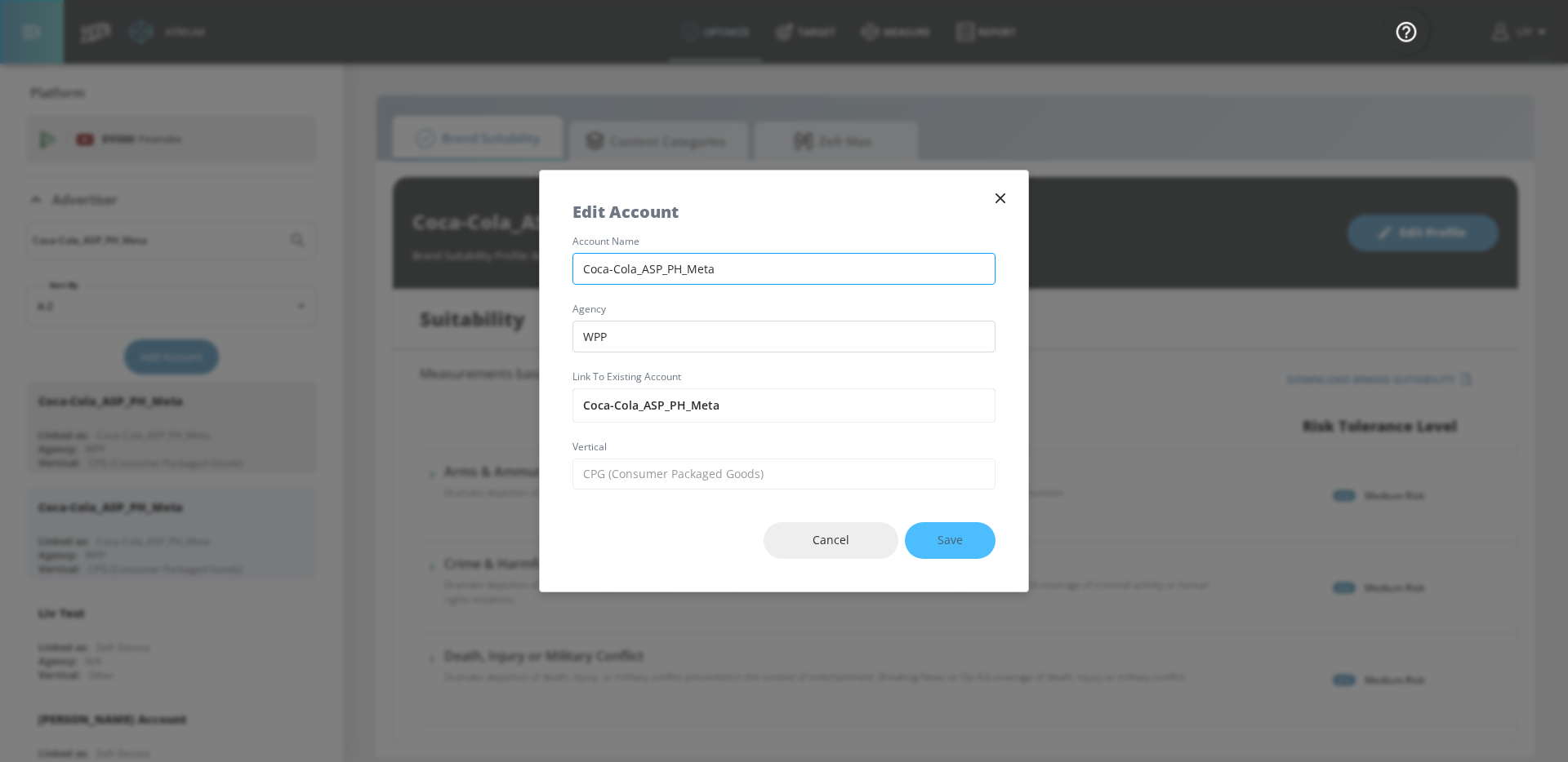
click at [662, 259] on input "Coca-Cola_ASP_PH_Meta" at bounding box center [784, 268] width 423 height 32
paste input "SG"
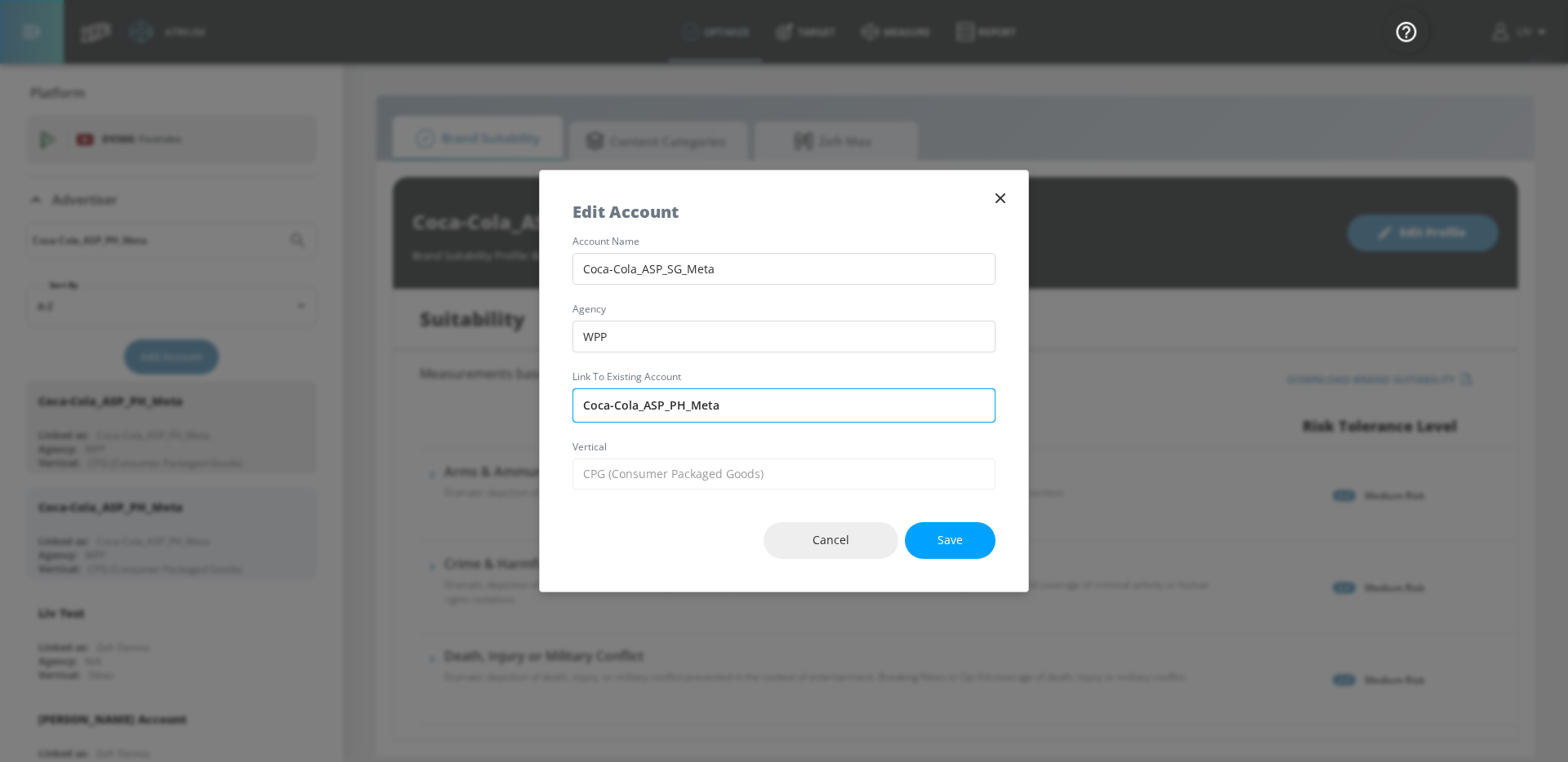
click at [703, 392] on input "Coca-Cola_ASP_PH_Meta" at bounding box center [784, 406] width 423 height 34
paste input "SG"
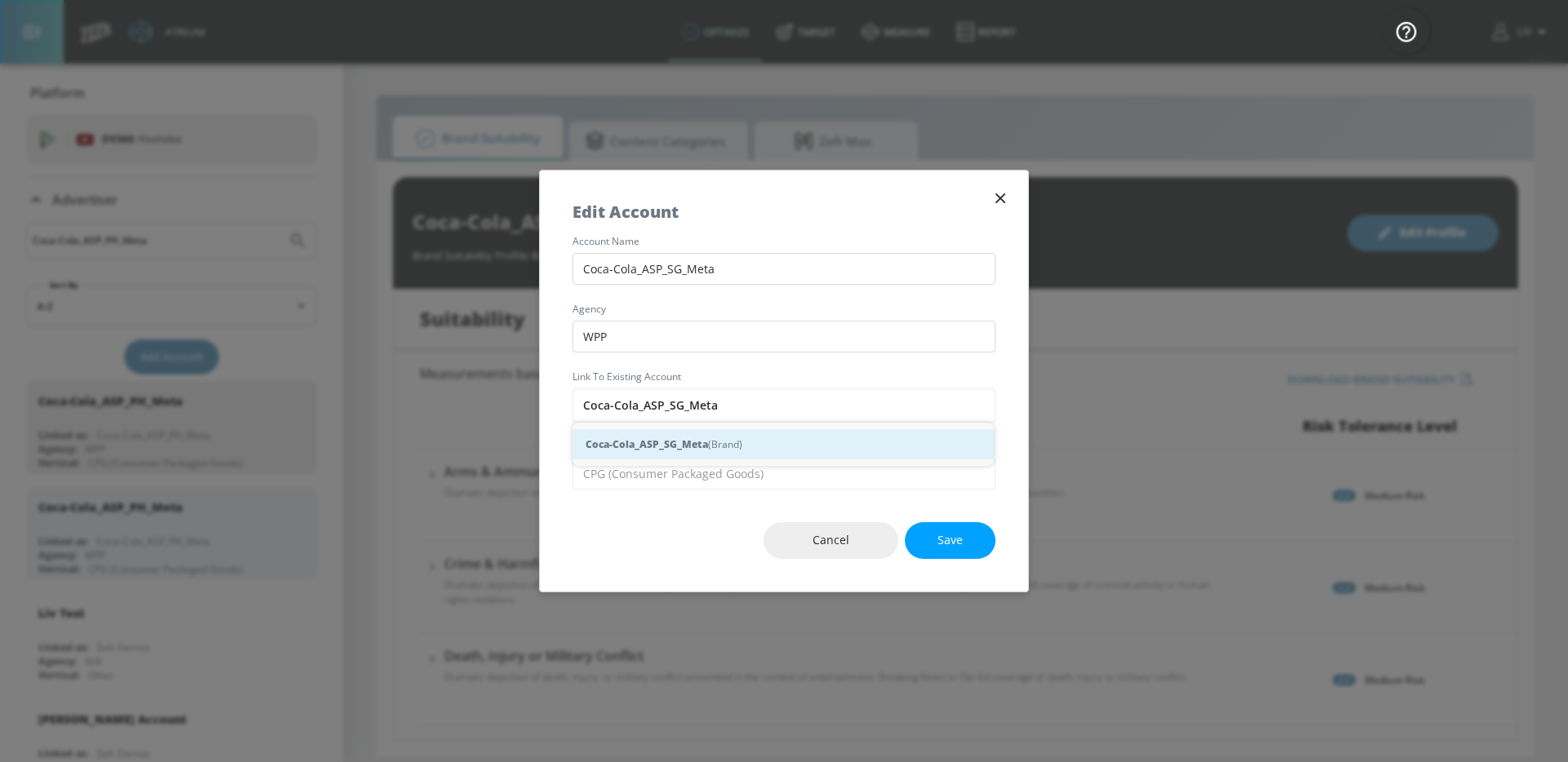
click at [731, 440] on div "Coca-Cola_ASP_SG_Meta (Brand)" at bounding box center [783, 444] width 421 height 30
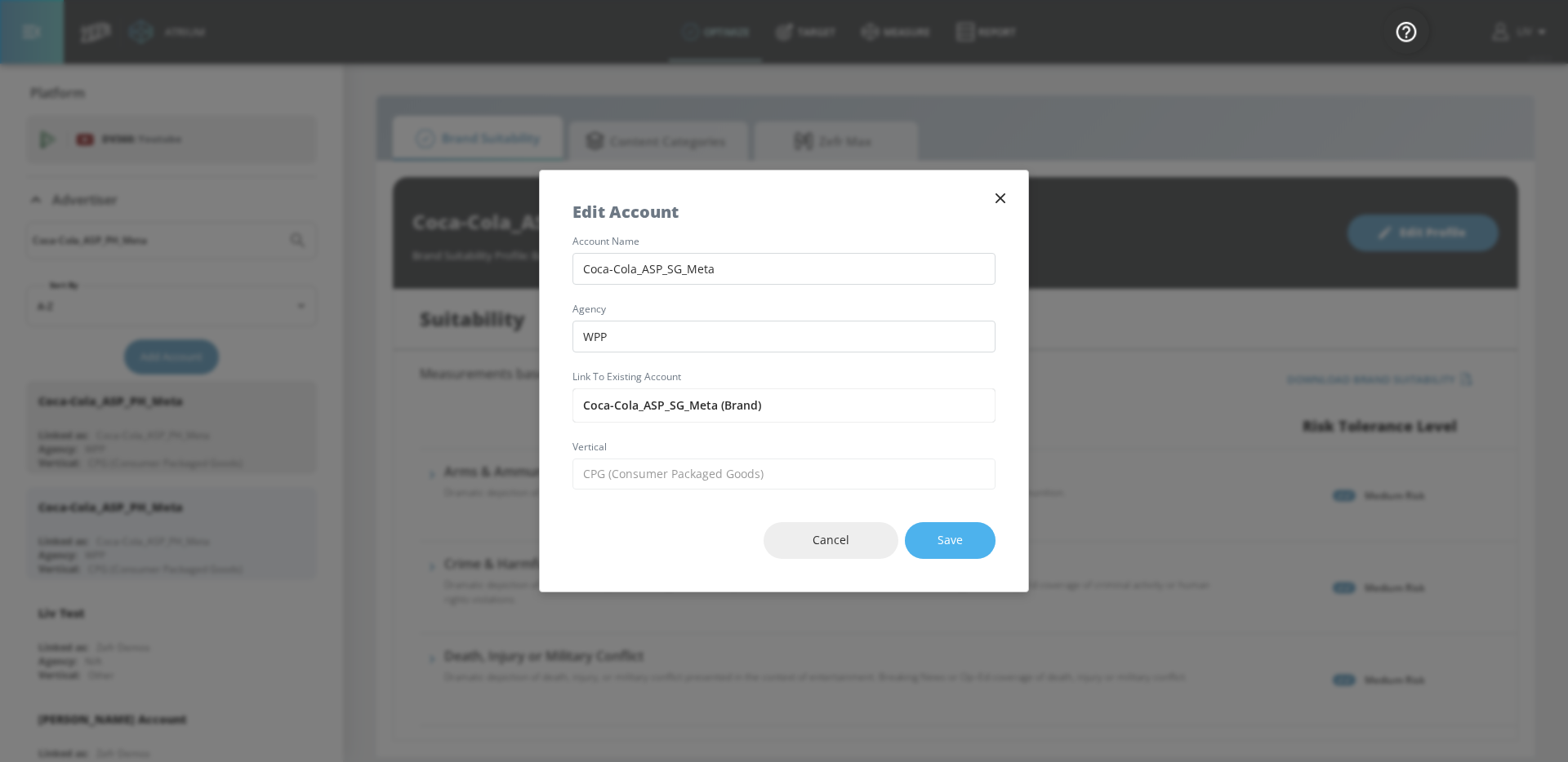
click at [941, 553] on button "Save" at bounding box center [950, 540] width 91 height 37
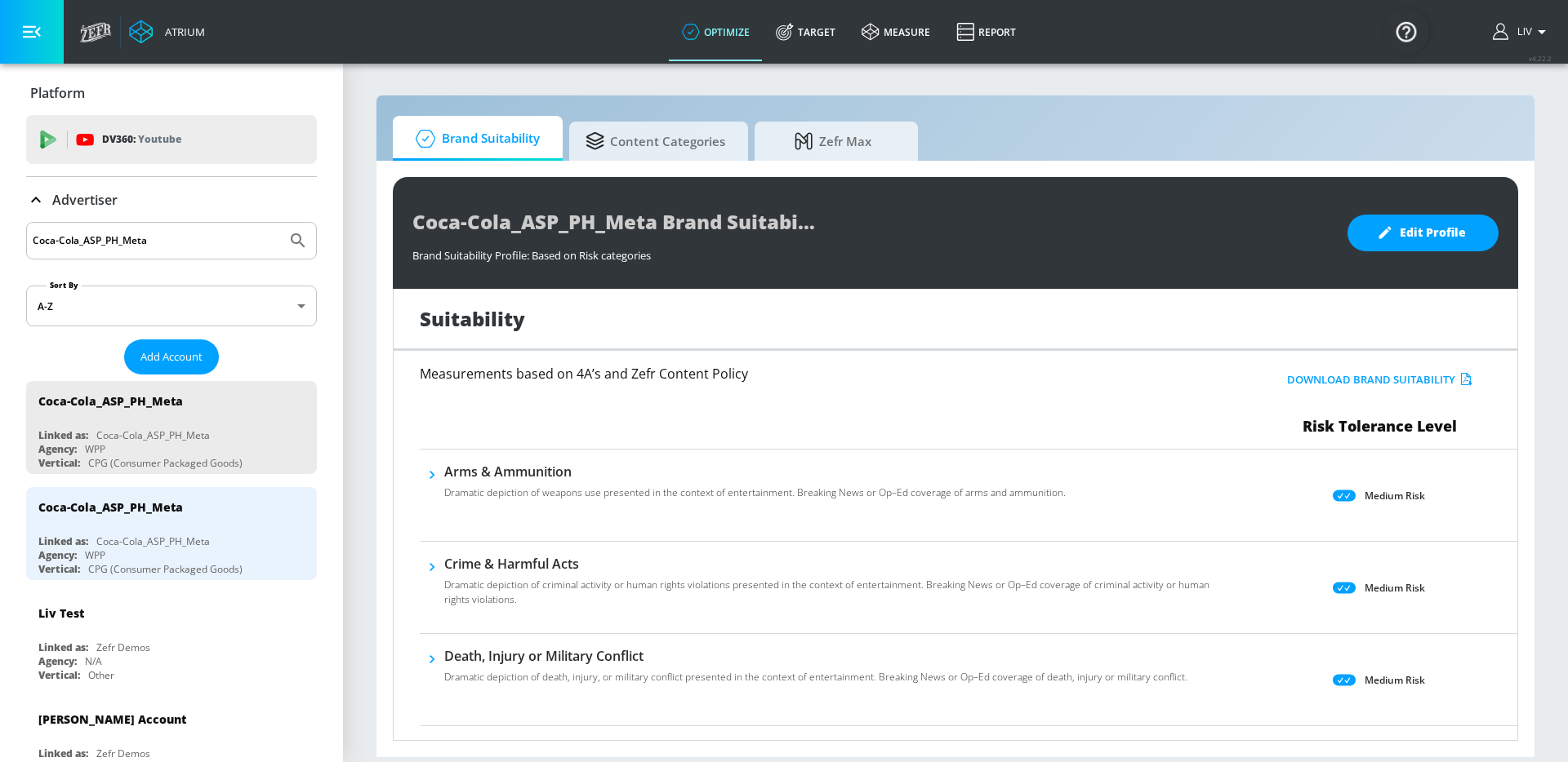
click at [243, 235] on input "Coca-Cola_ASP_PH_Meta" at bounding box center [156, 240] width 248 height 22
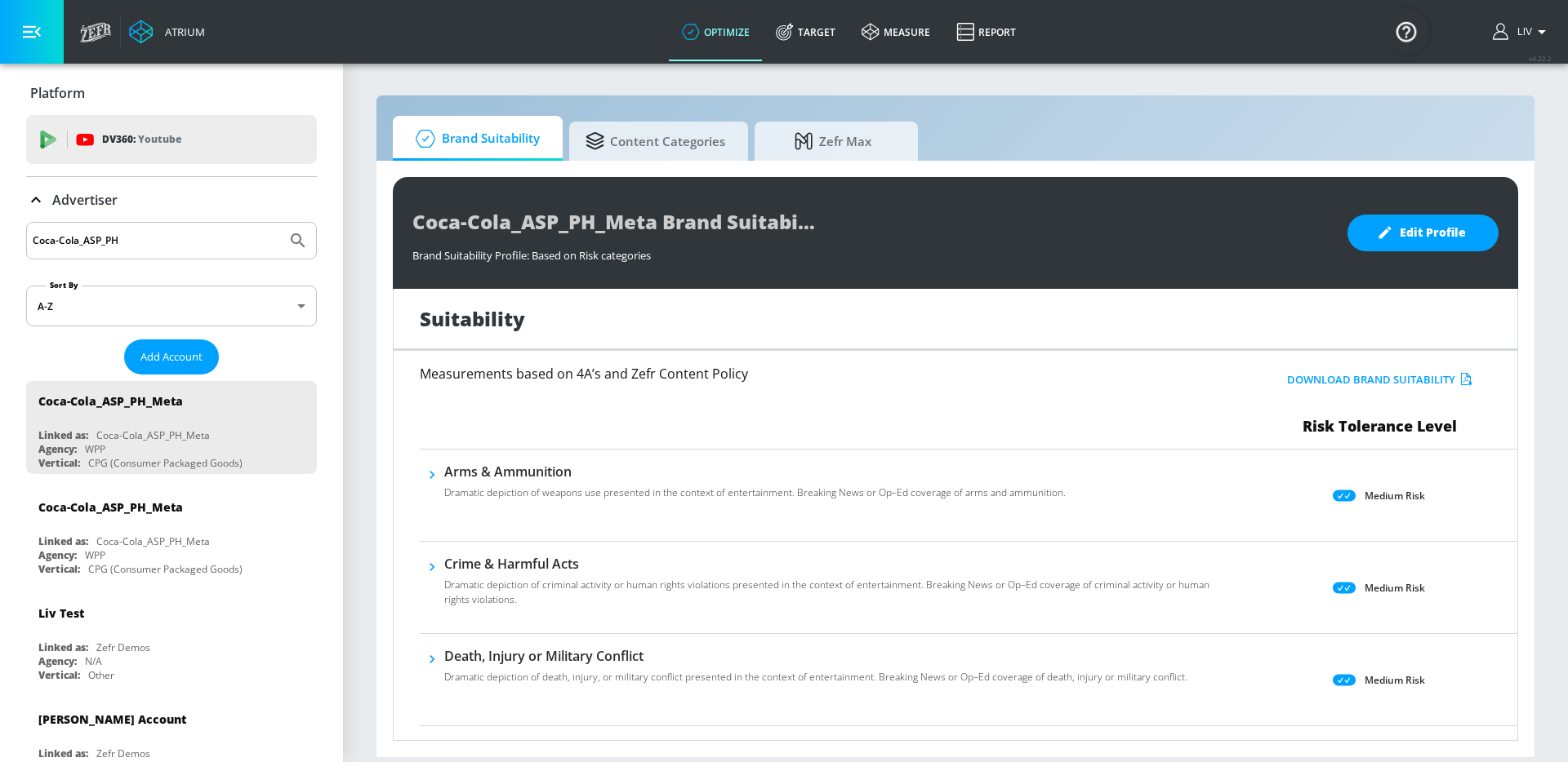
click at [280, 222] on button "Submit Search" at bounding box center [298, 240] width 36 height 36
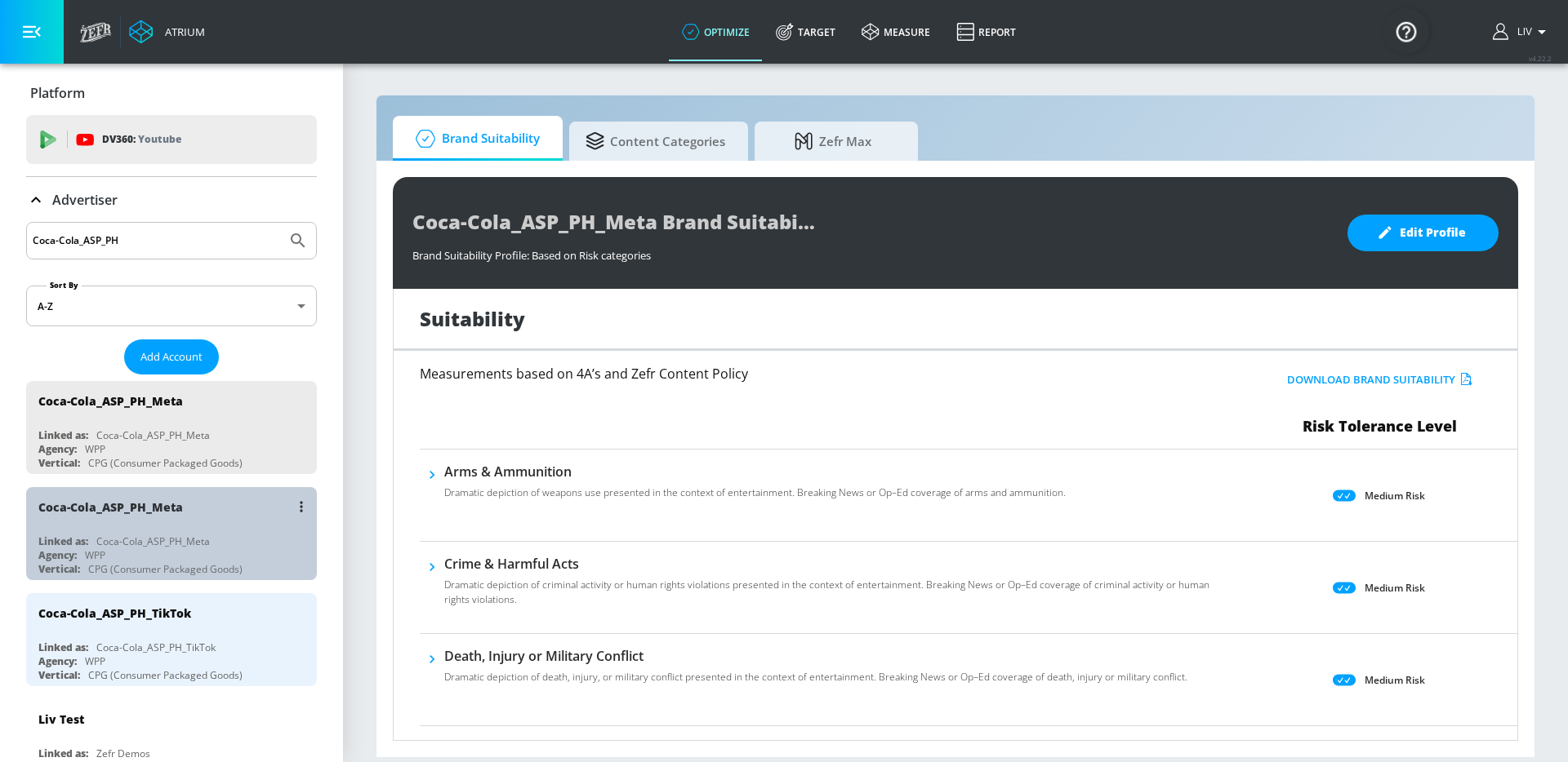
click at [219, 507] on div "Coca-Cola_ASP_PH_Meta" at bounding box center [175, 506] width 274 height 39
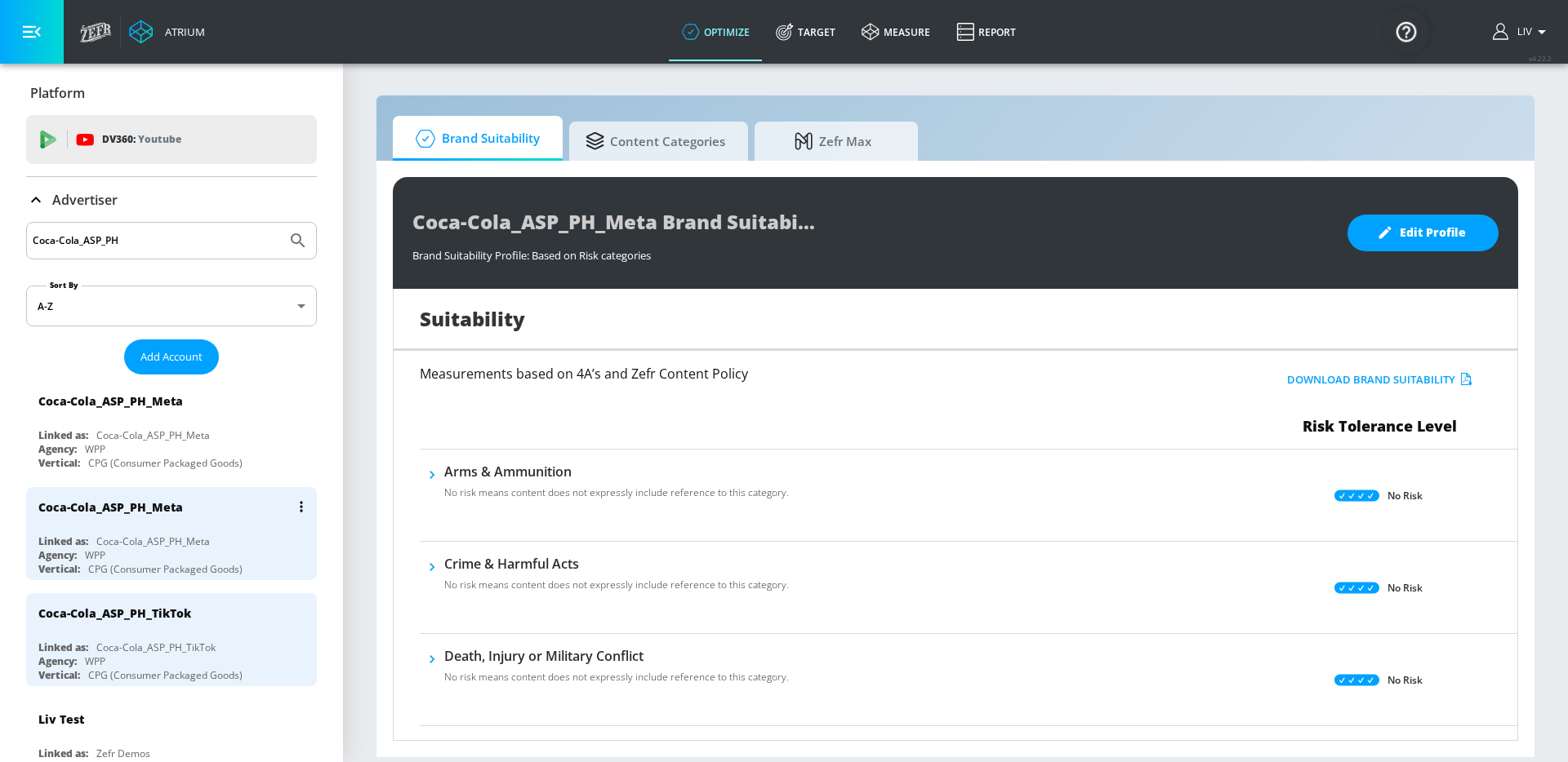
click at [248, 522] on div "Coca-Cola_ASP_PH_Meta" at bounding box center [175, 506] width 274 height 39
click at [299, 402] on icon "list of Advertiser" at bounding box center [301, 400] width 3 height 11
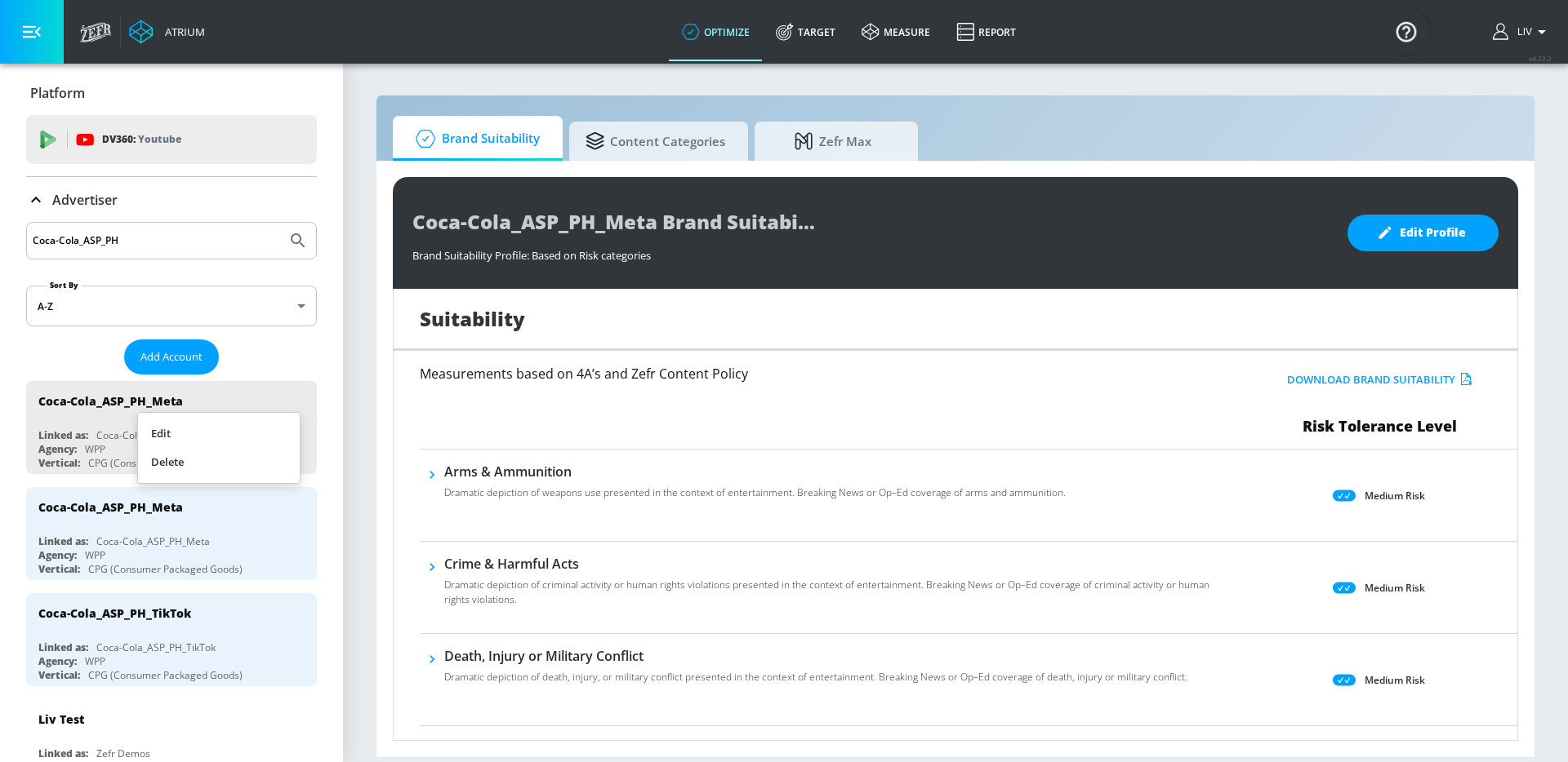
click at [271, 434] on li "Edit" at bounding box center [218, 434] width 161 height 28
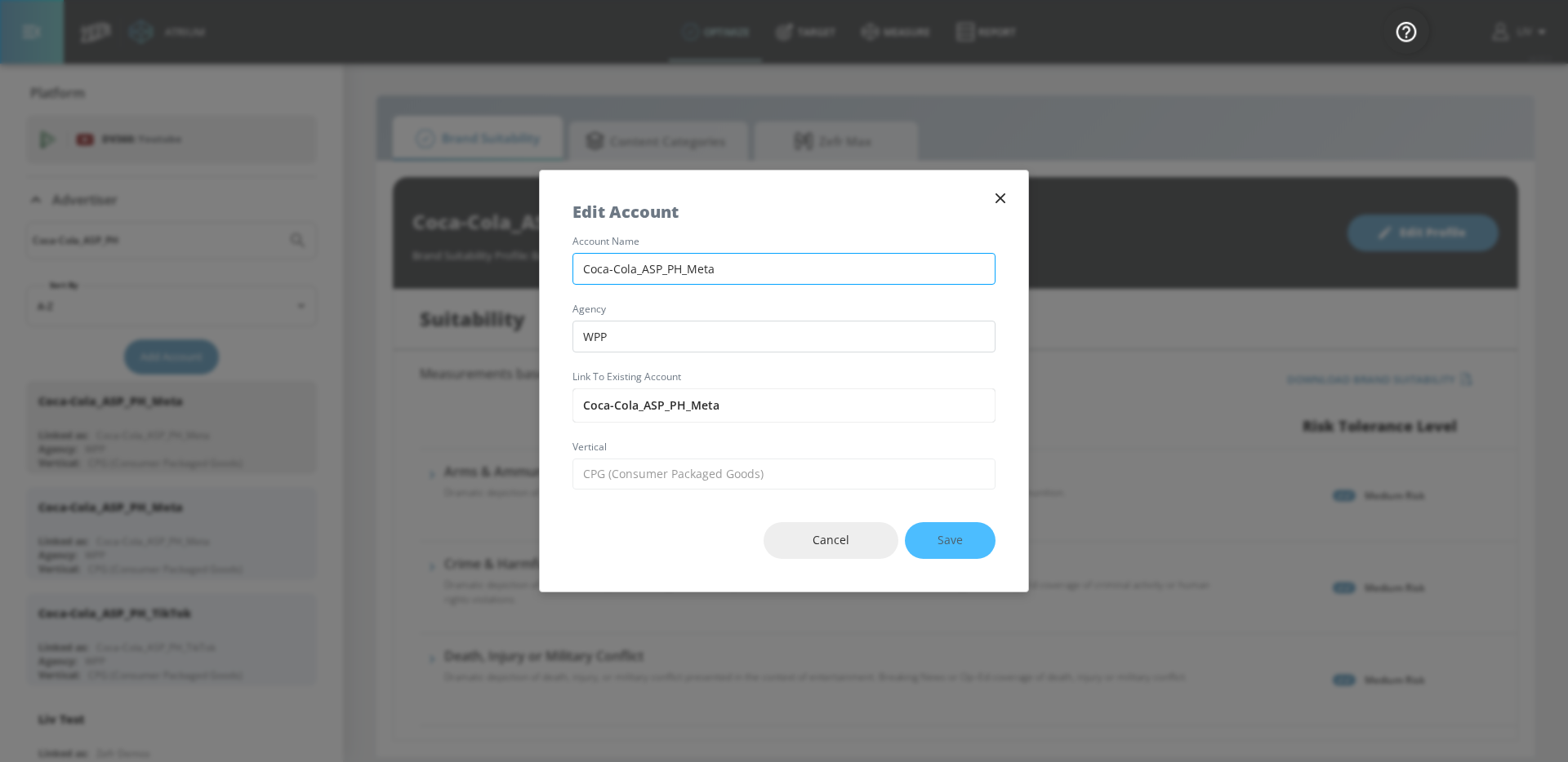
drag, startPoint x: 650, startPoint y: 290, endPoint x: 666, endPoint y: 277, distance: 20.6
click at [650, 290] on div "account name Coca-Cola_ASP_PH_Meta agency WPP Link to Existing Account Coca-Col…" at bounding box center [784, 363] width 488 height 253
click at [666, 277] on input "Coca-Cola_ASP_PH_Meta" at bounding box center [784, 268] width 423 height 32
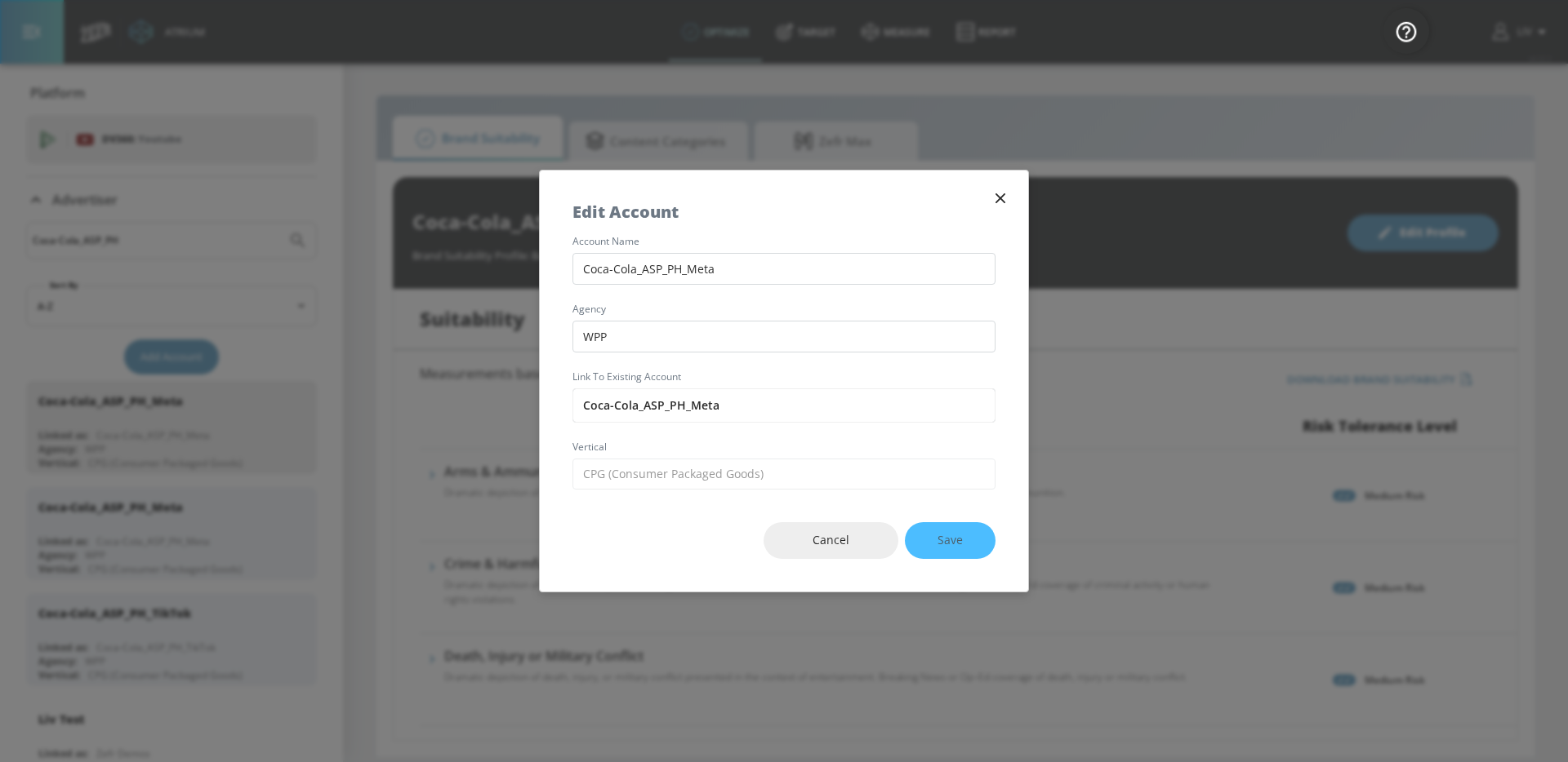
paste input "SG"
click at [672, 403] on input "Coca-Cola_ASP_PH_Meta" at bounding box center [784, 406] width 423 height 34
paste input "SG"
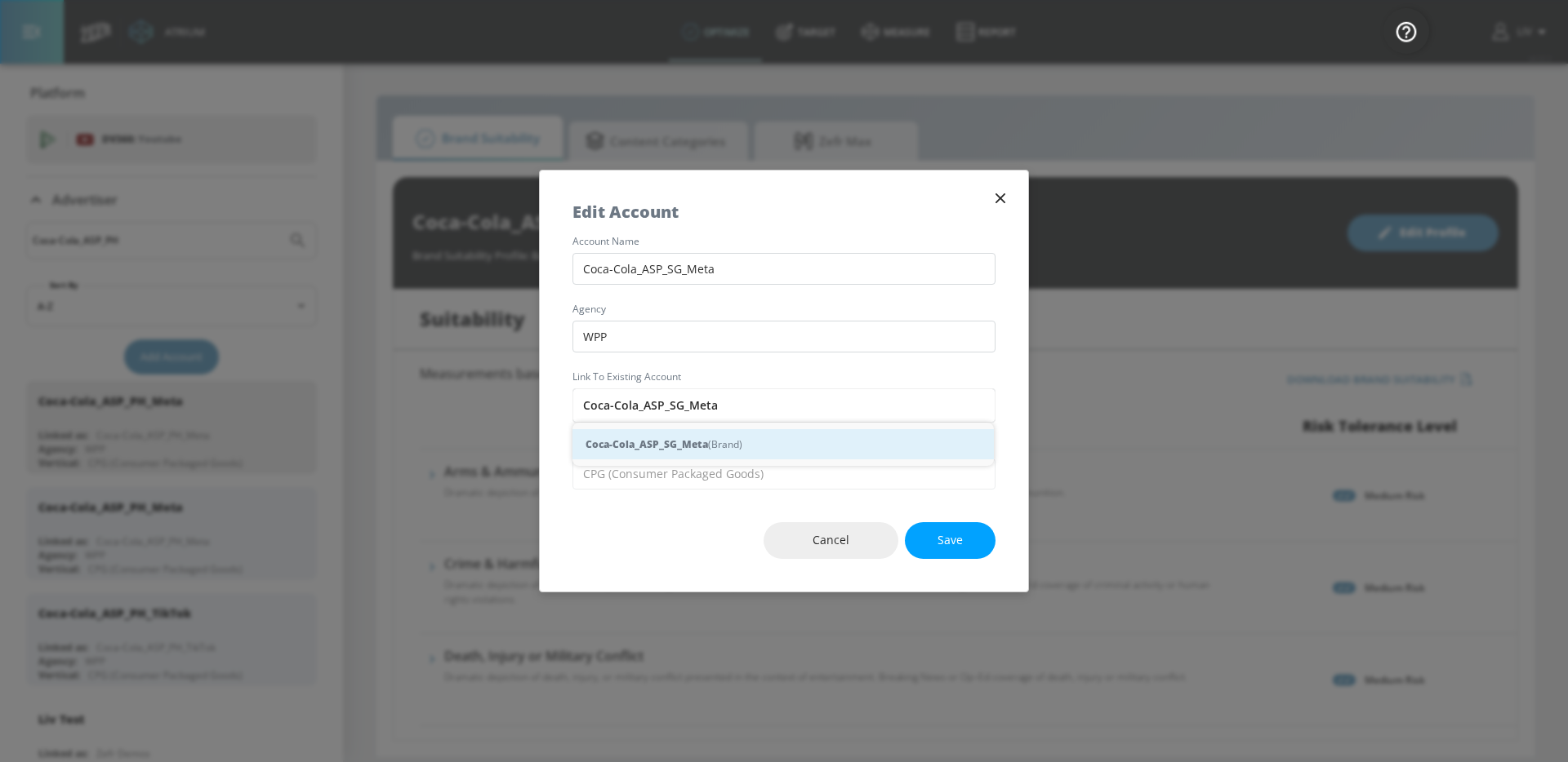
click at [682, 434] on div "Coca-Cola_ASP_SG_Meta (Brand)" at bounding box center [783, 444] width 421 height 30
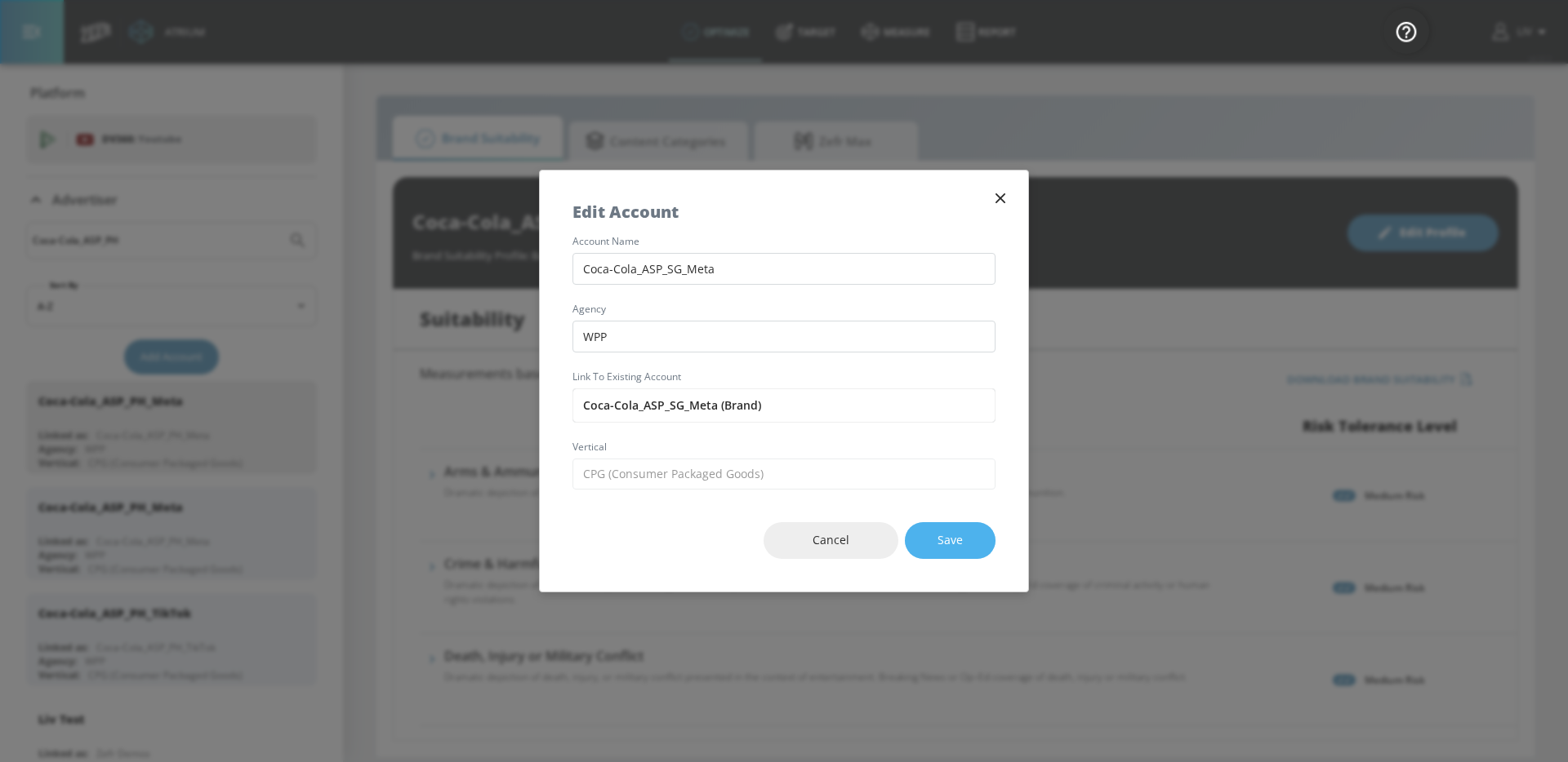
click at [952, 532] on span "Save" at bounding box center [950, 540] width 25 height 21
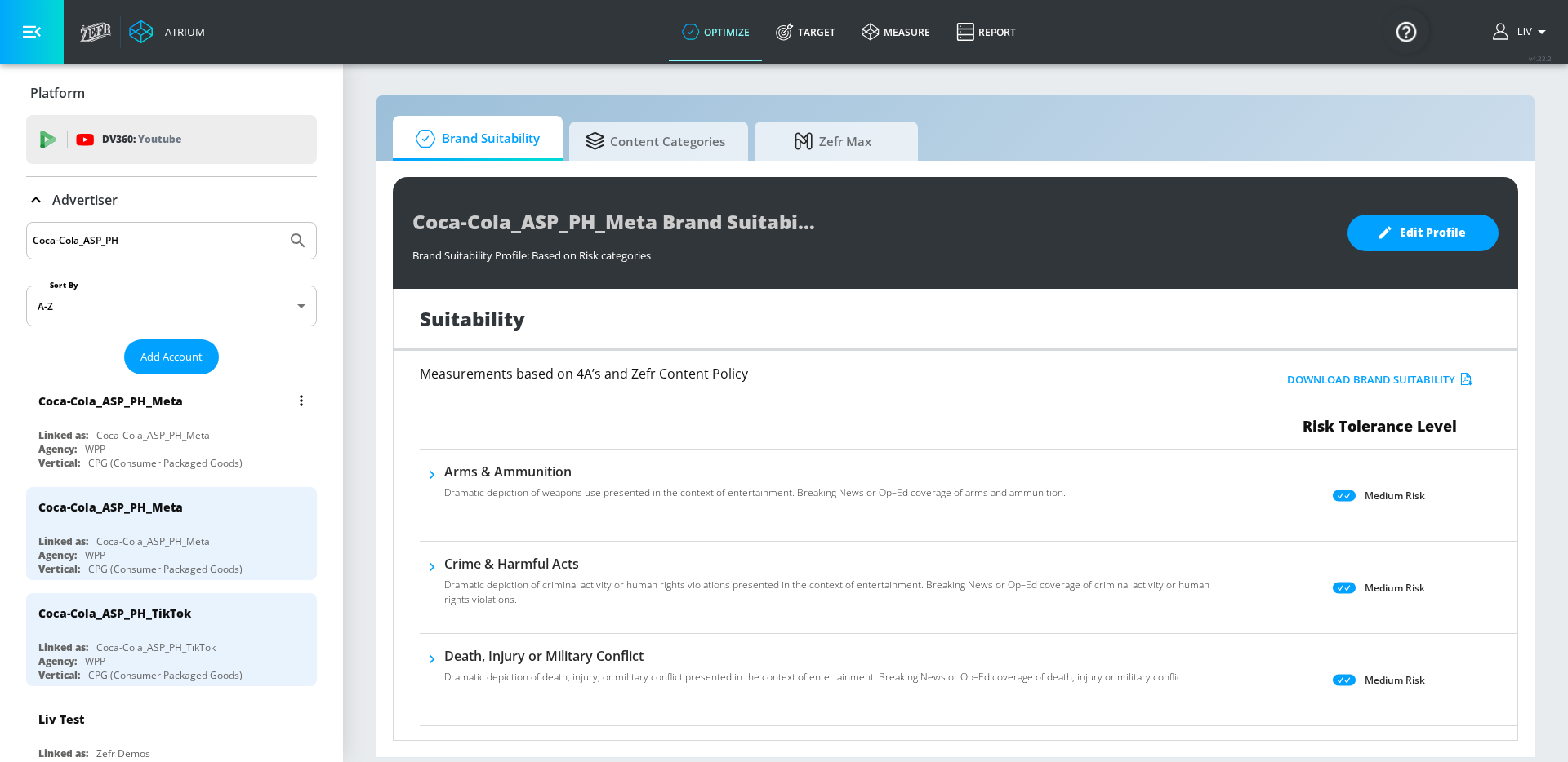
click at [299, 401] on icon "list of Advertiser" at bounding box center [301, 400] width 3 height 11
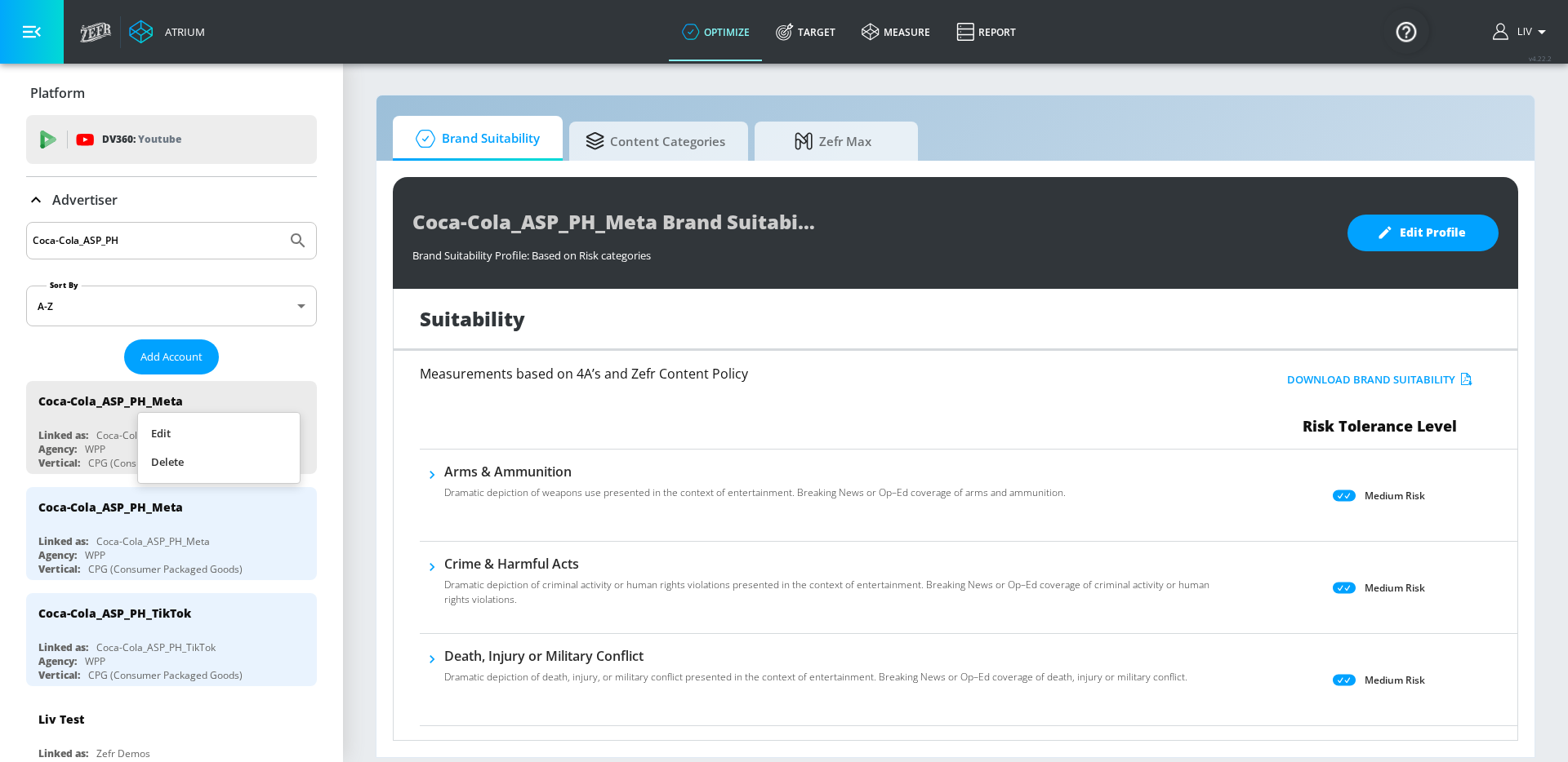
click at [275, 472] on li "Delete" at bounding box center [218, 462] width 161 height 28
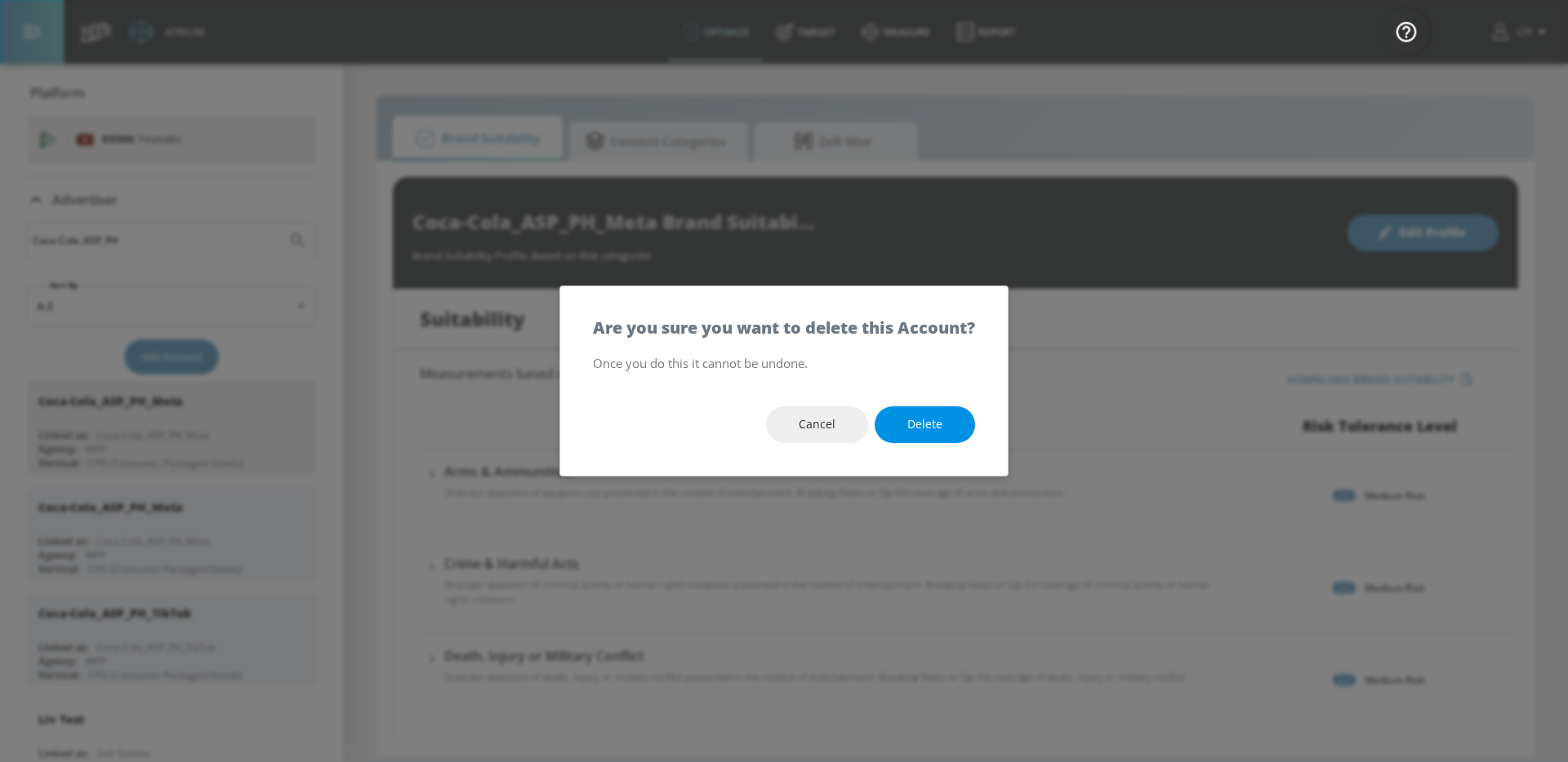
click at [952, 425] on button "Delete" at bounding box center [925, 424] width 100 height 37
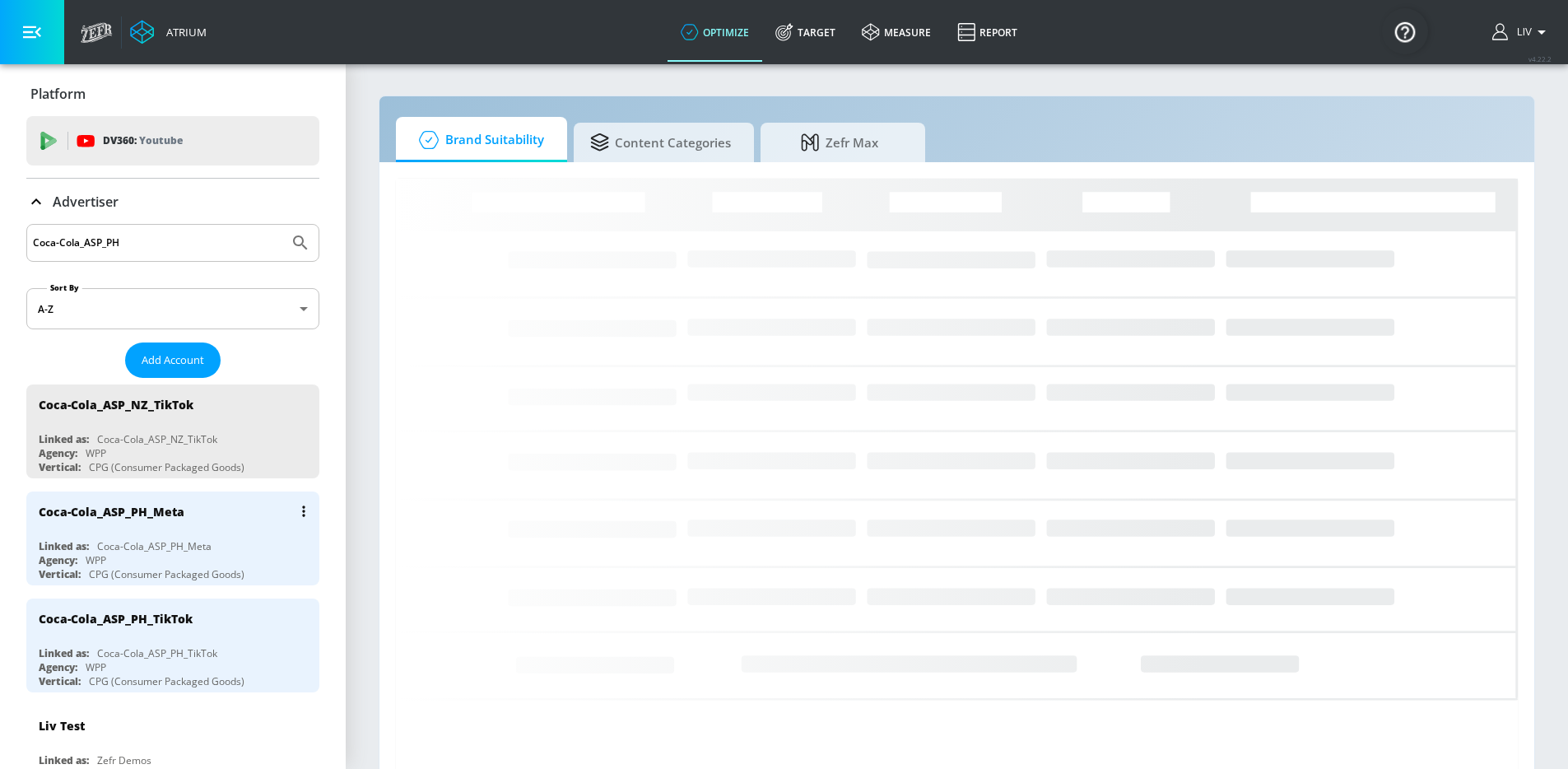
click at [212, 515] on div "Coca-Cola_ASP_PH_Meta" at bounding box center [177, 511] width 277 height 39
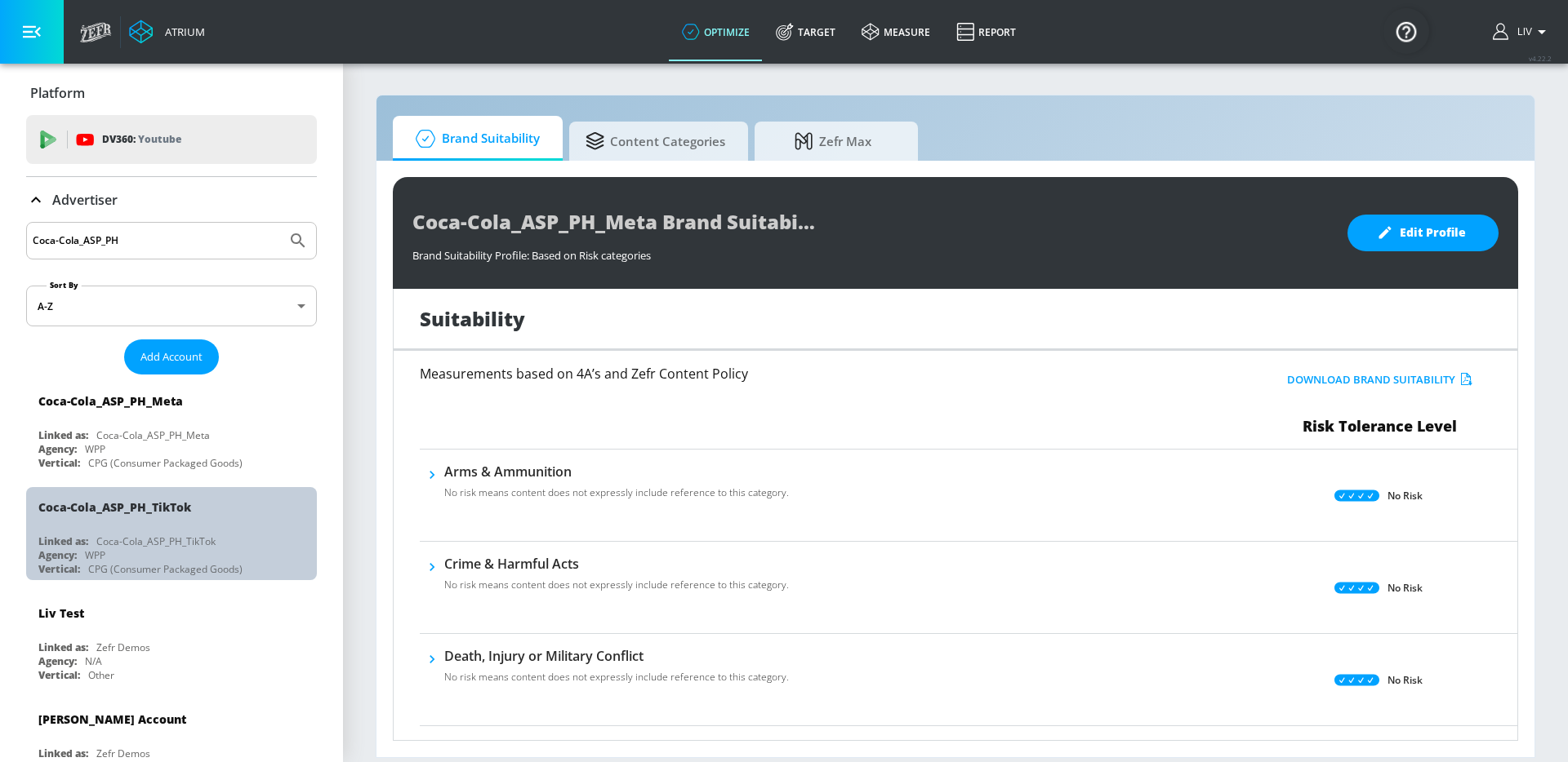
click at [202, 526] on div "Coca-Cola_ASP_PH_TikTok" at bounding box center [175, 506] width 274 height 39
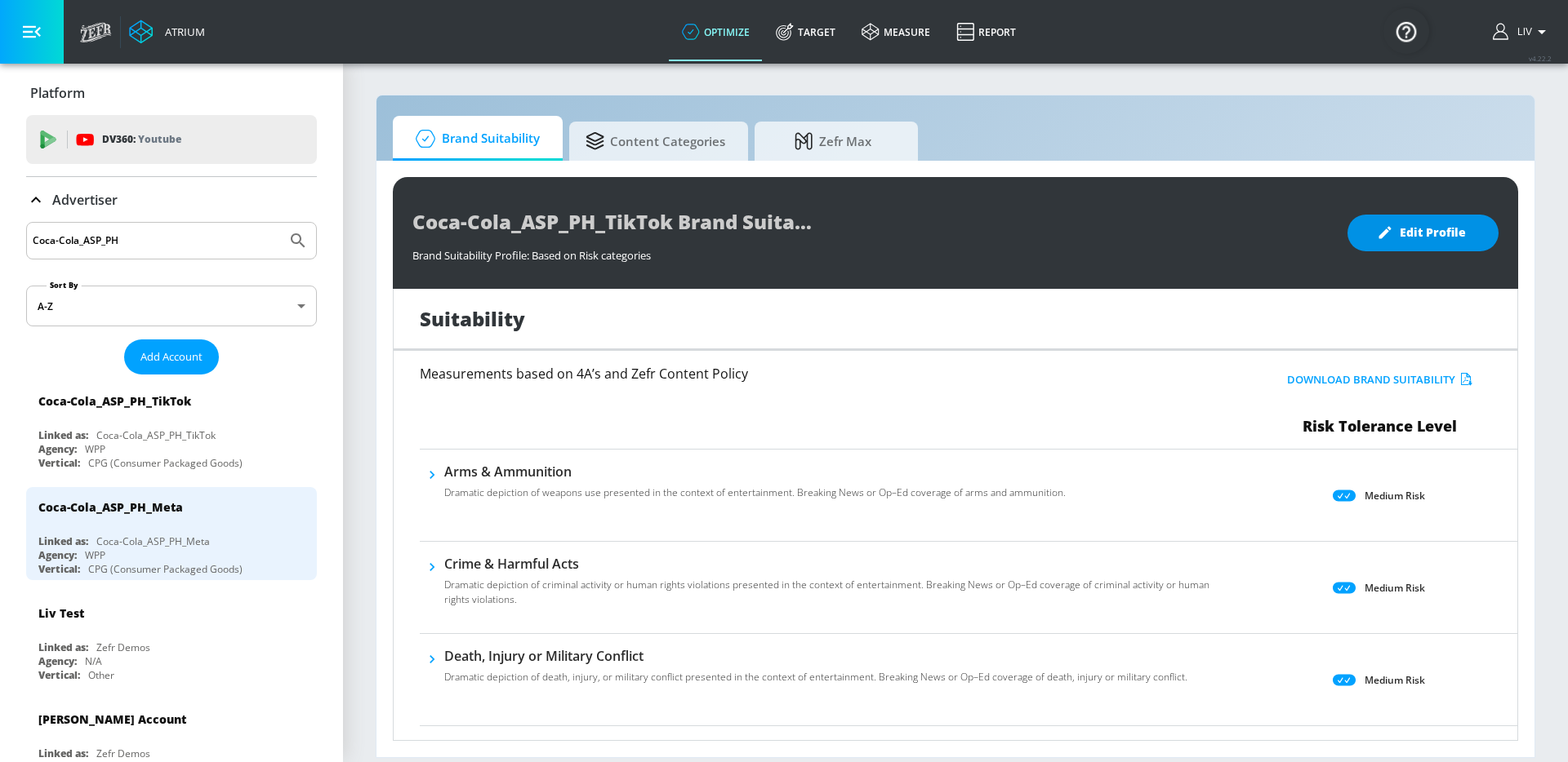
click at [1452, 241] on span "Edit Profile" at bounding box center [1422, 233] width 85 height 21
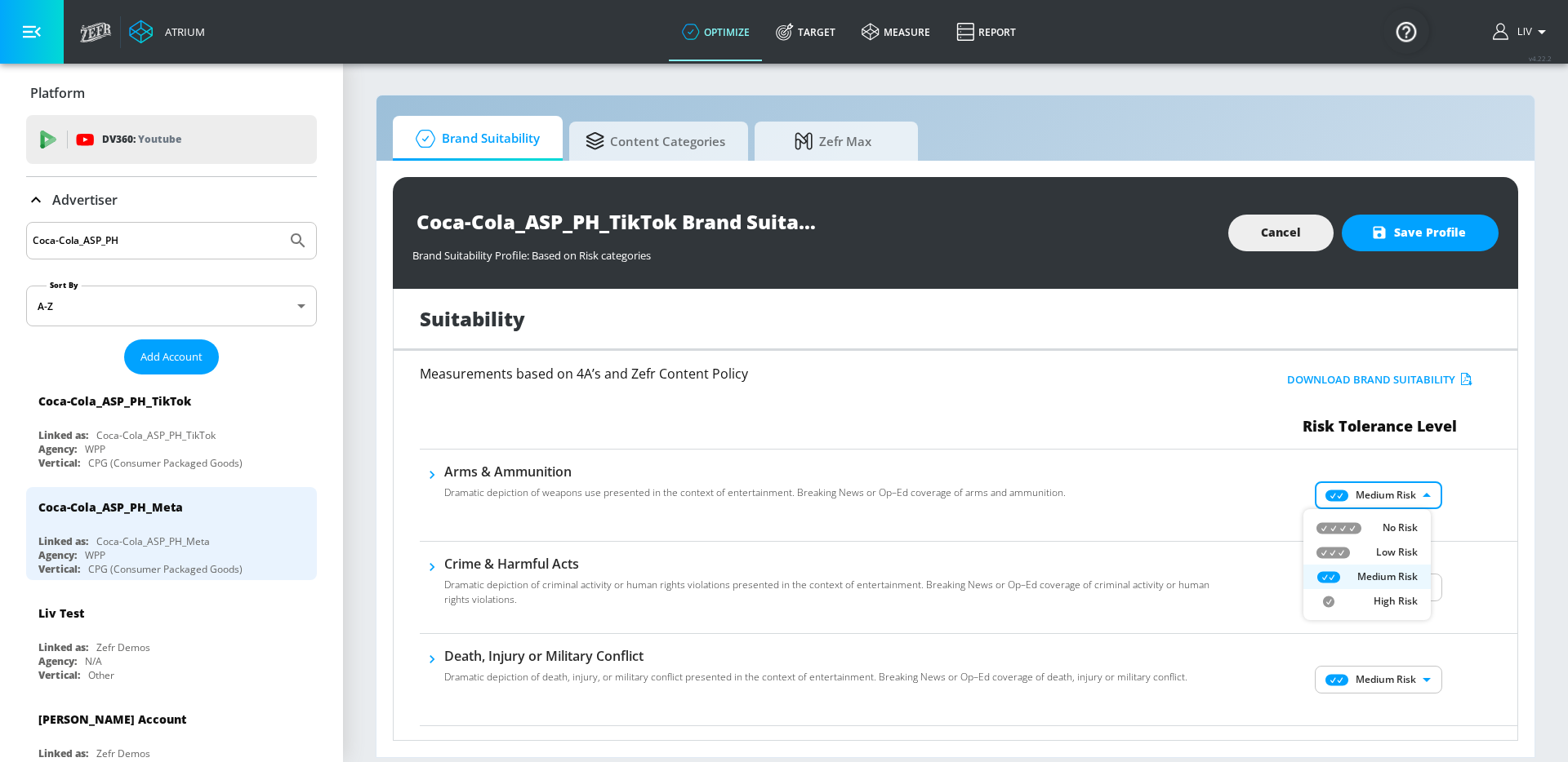
click at [1400, 492] on body "Atrium optimize Target measure Report optimize Target measure Report v 4.22.2 L…" at bounding box center [784, 381] width 1568 height 762
click at [1397, 531] on p "No Risk" at bounding box center [1400, 528] width 35 height 15
click at [1401, 590] on body "Atrium optimize Target measure Report optimize Target measure Report v 4.22.2 L…" at bounding box center [784, 381] width 1568 height 762
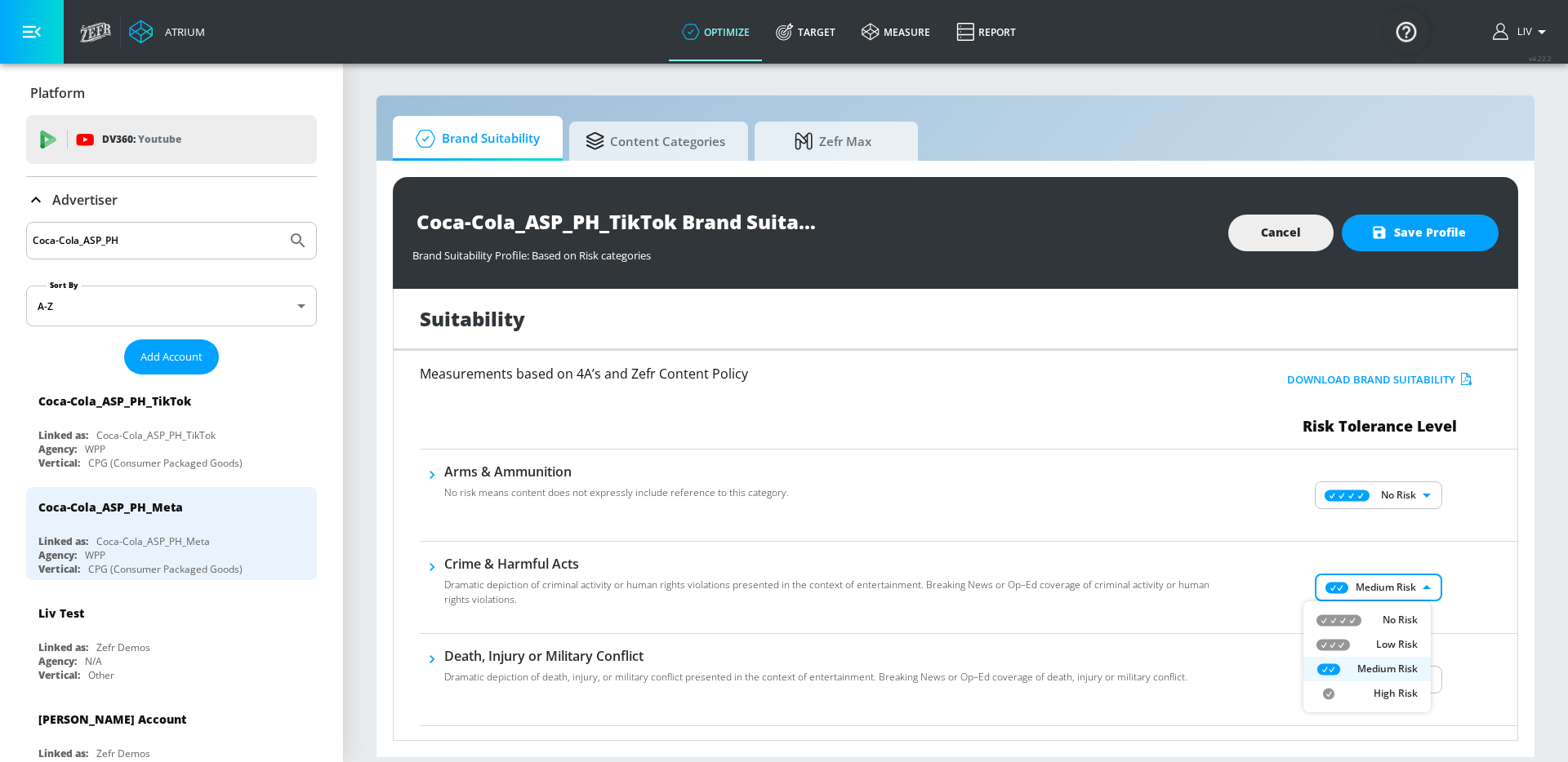
click at [1400, 613] on p "No Risk" at bounding box center [1400, 620] width 35 height 15
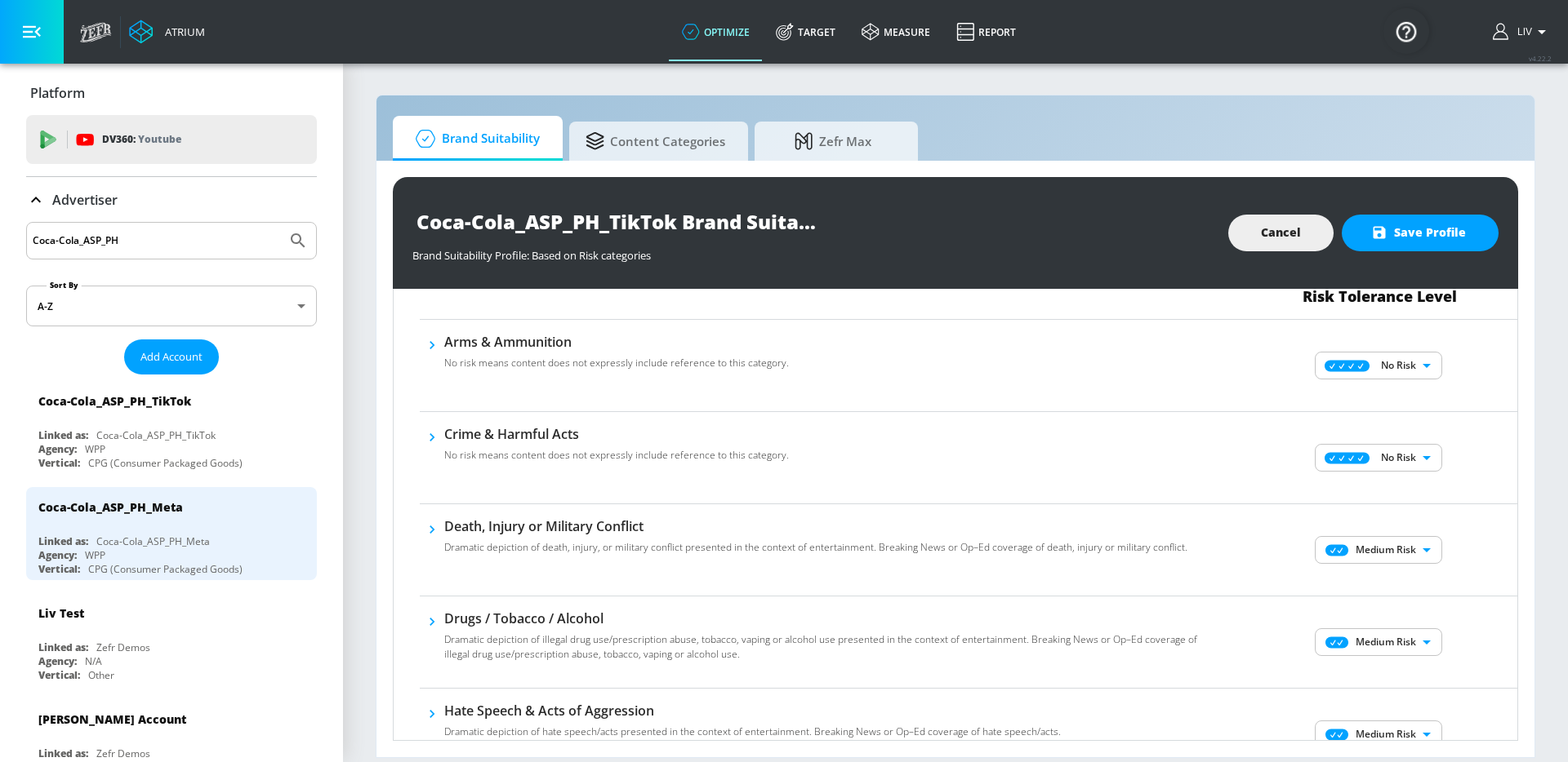
scroll to position [132, 0]
click at [1408, 546] on body "Atrium optimize Target measure Report optimize Target measure Report v 4.22.2 L…" at bounding box center [784, 381] width 1568 height 762
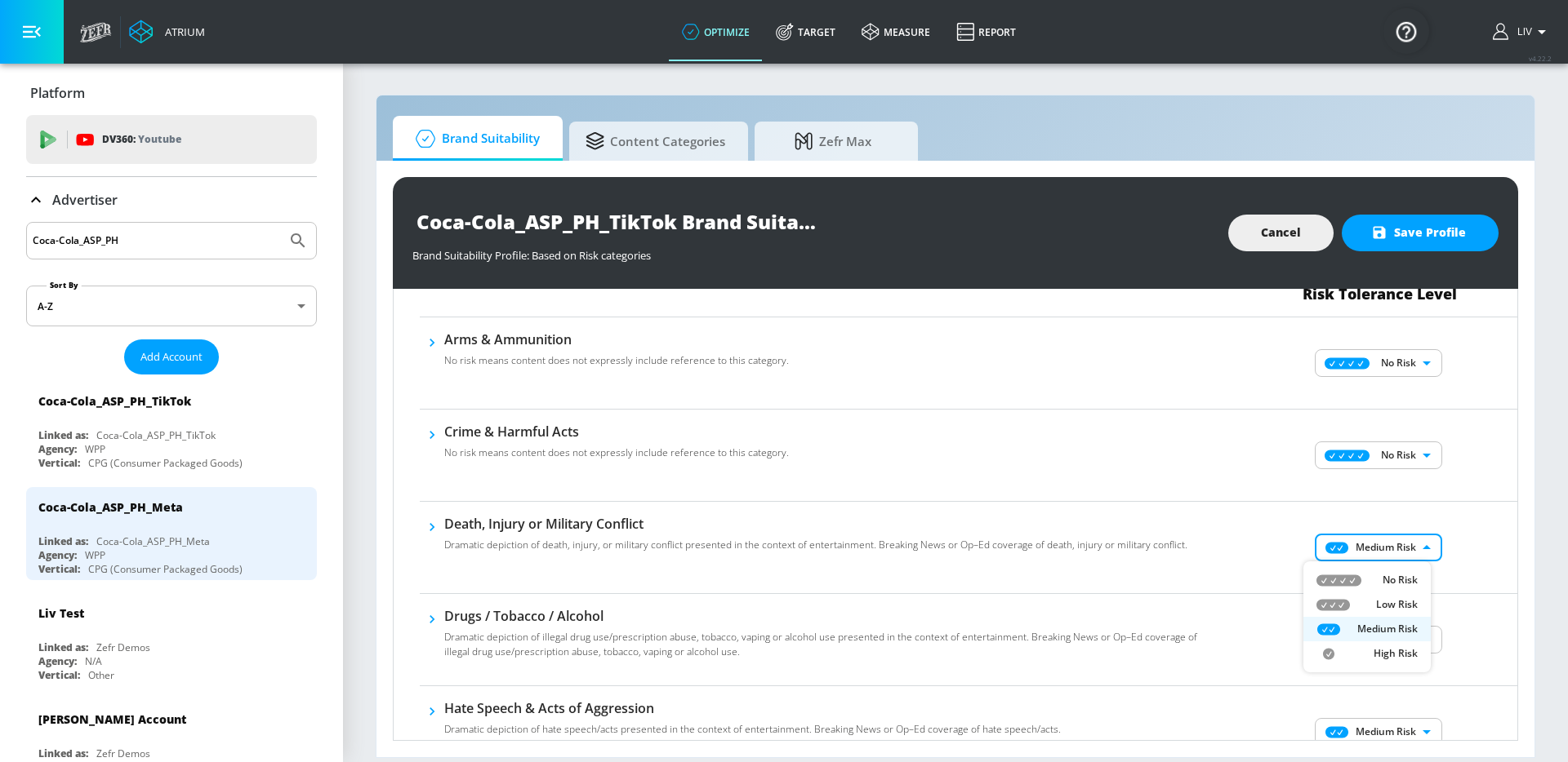
click at [1408, 571] on li "No Risk" at bounding box center [1367, 580] width 128 height 24
click at [1461, 559] on div "No Risk MINIMAL ​" at bounding box center [1380, 547] width 274 height 66
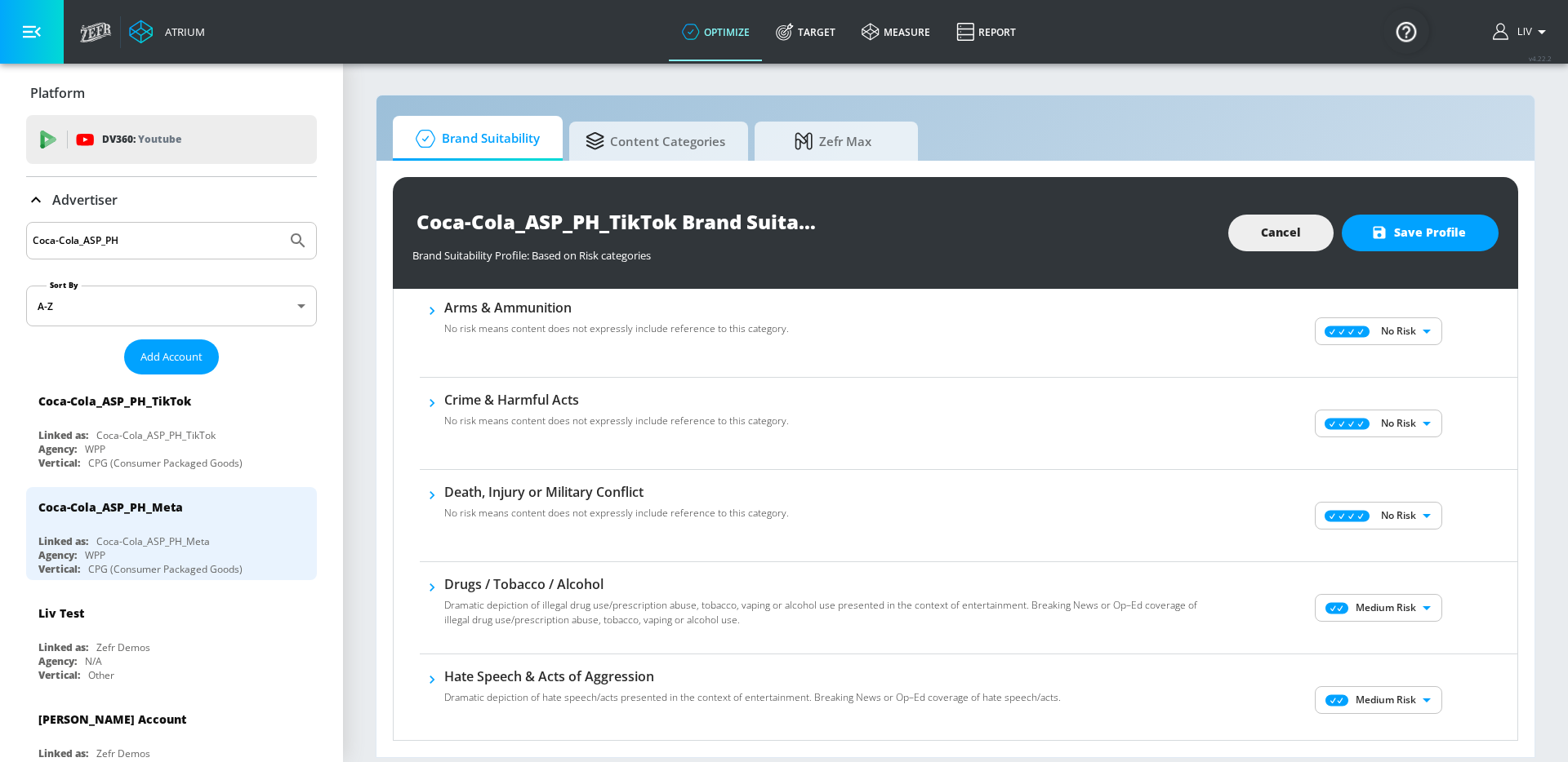
scroll to position [311, 0]
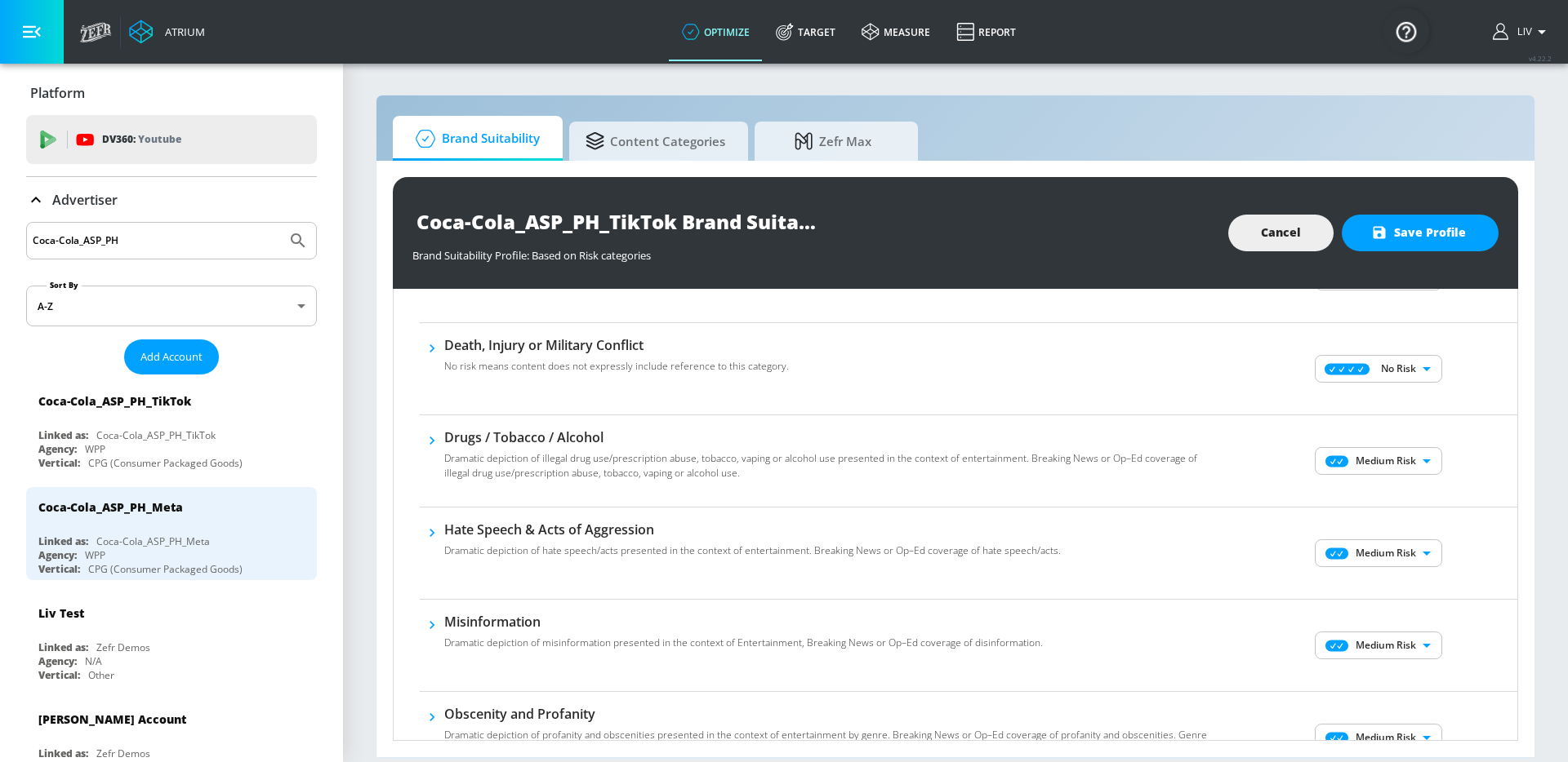
click at [1402, 471] on body "Atrium optimize Target measure Report optimize Target measure Report v 4.22.2 L…" at bounding box center [784, 381] width 1568 height 762
click at [1407, 502] on li "No Risk" at bounding box center [1367, 494] width 128 height 24
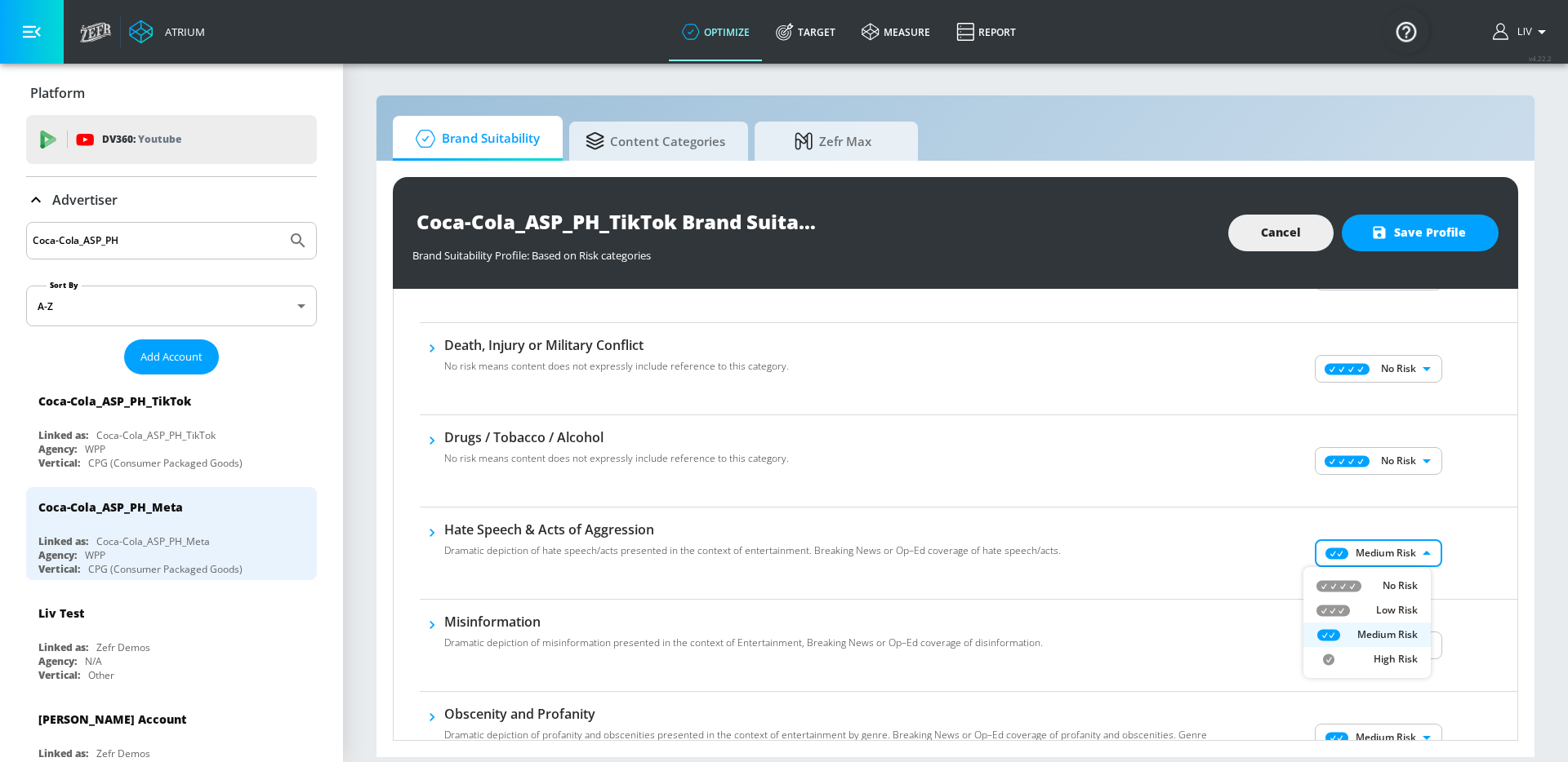
click at [1405, 542] on body "Atrium optimize Target measure Report optimize Target measure Report v 4.22.2 L…" at bounding box center [784, 381] width 1568 height 762
click at [1415, 575] on li "No Risk" at bounding box center [1367, 585] width 128 height 24
click at [1475, 547] on div "No Risk Low Risk Medium Risk High Risk" at bounding box center [784, 381] width 1568 height 762
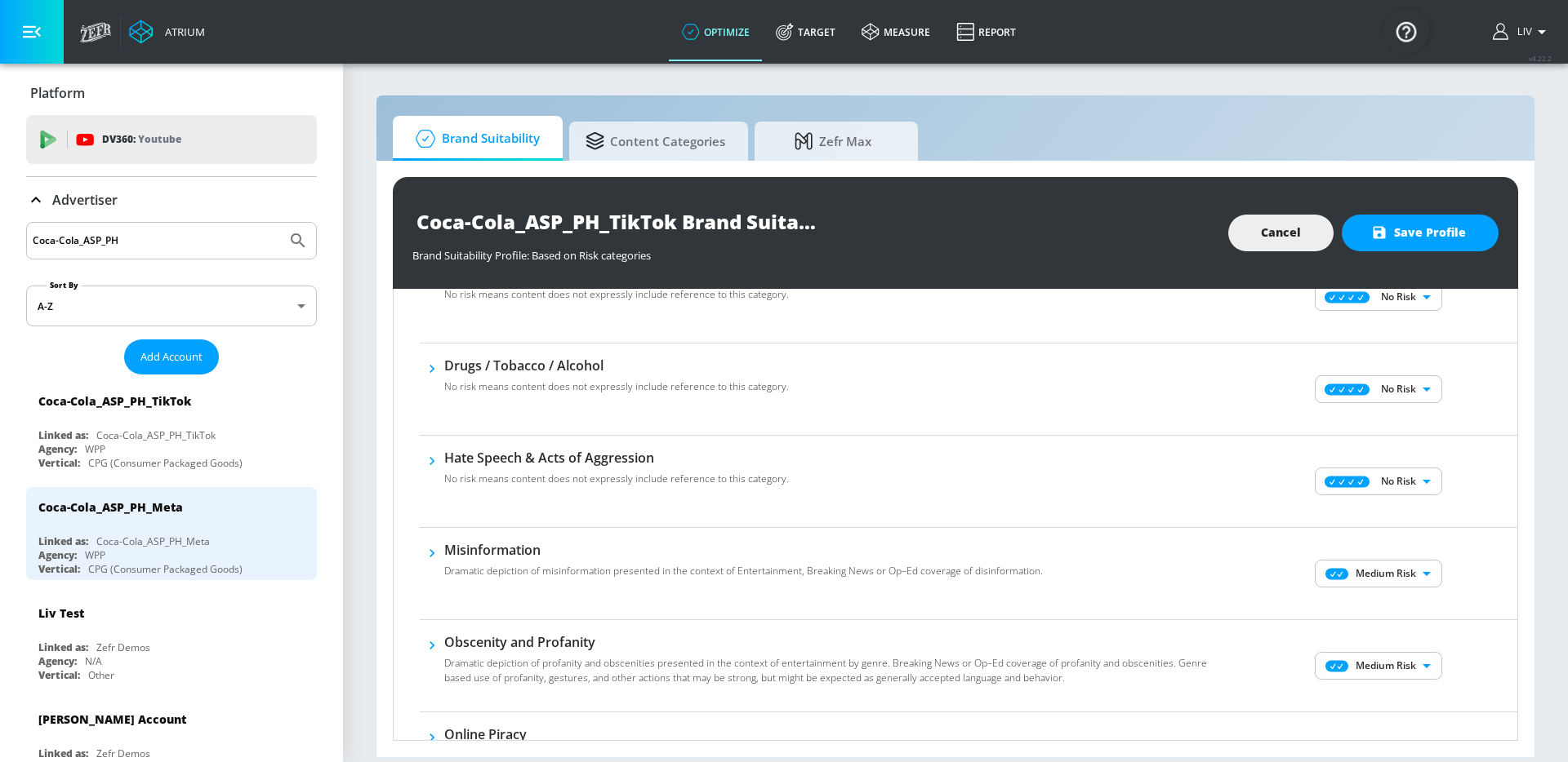
scroll to position [509, 0]
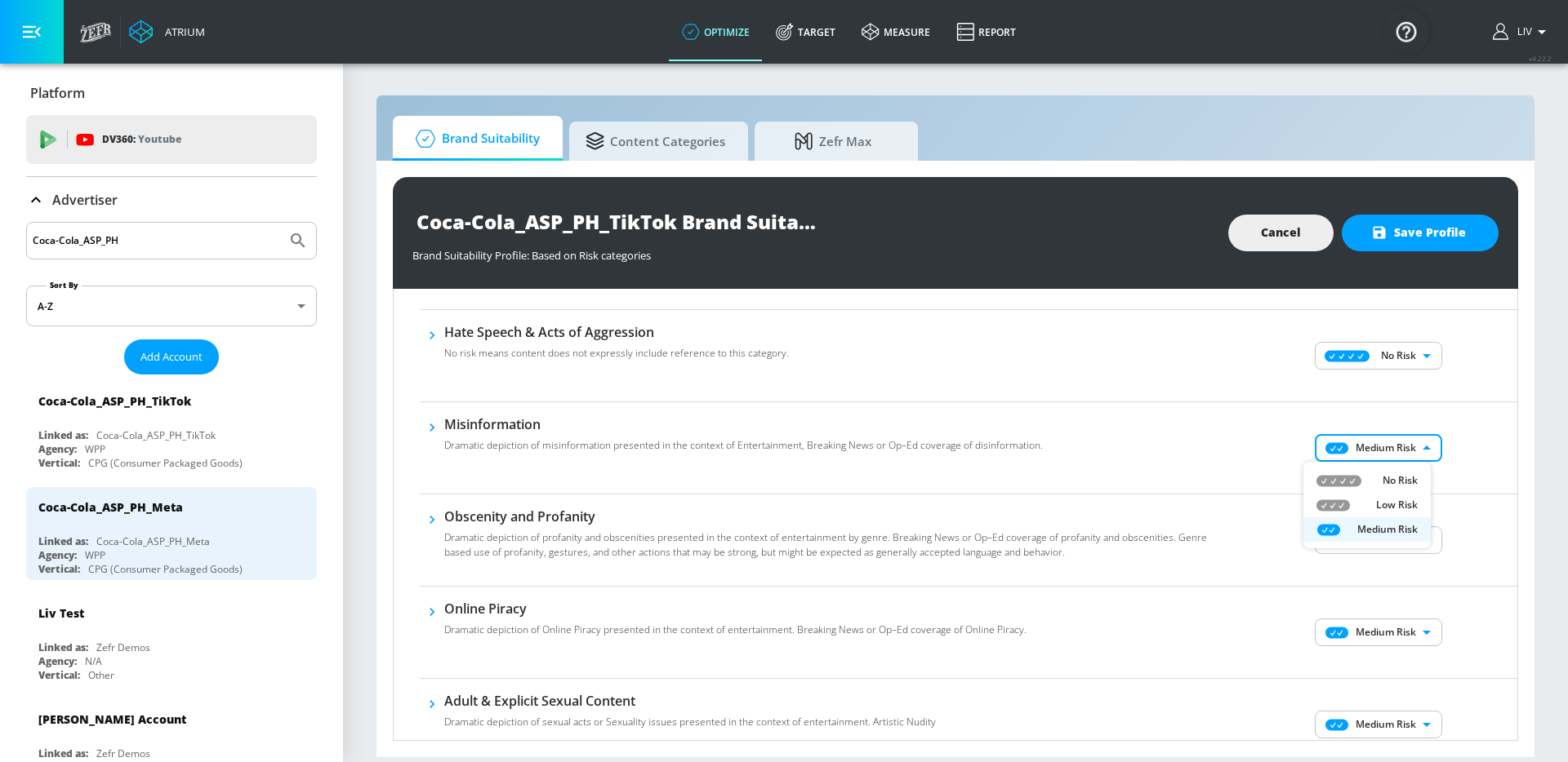
click at [1417, 460] on body "Atrium optimize Target measure Report optimize Target measure Report v 4.22.2 L…" at bounding box center [784, 381] width 1568 height 762
click at [1408, 481] on p "No Risk" at bounding box center [1400, 480] width 35 height 15
click at [1399, 534] on body "Atrium optimize Target measure Report optimize Target measure Report v 4.22.2 L…" at bounding box center [784, 381] width 1568 height 762
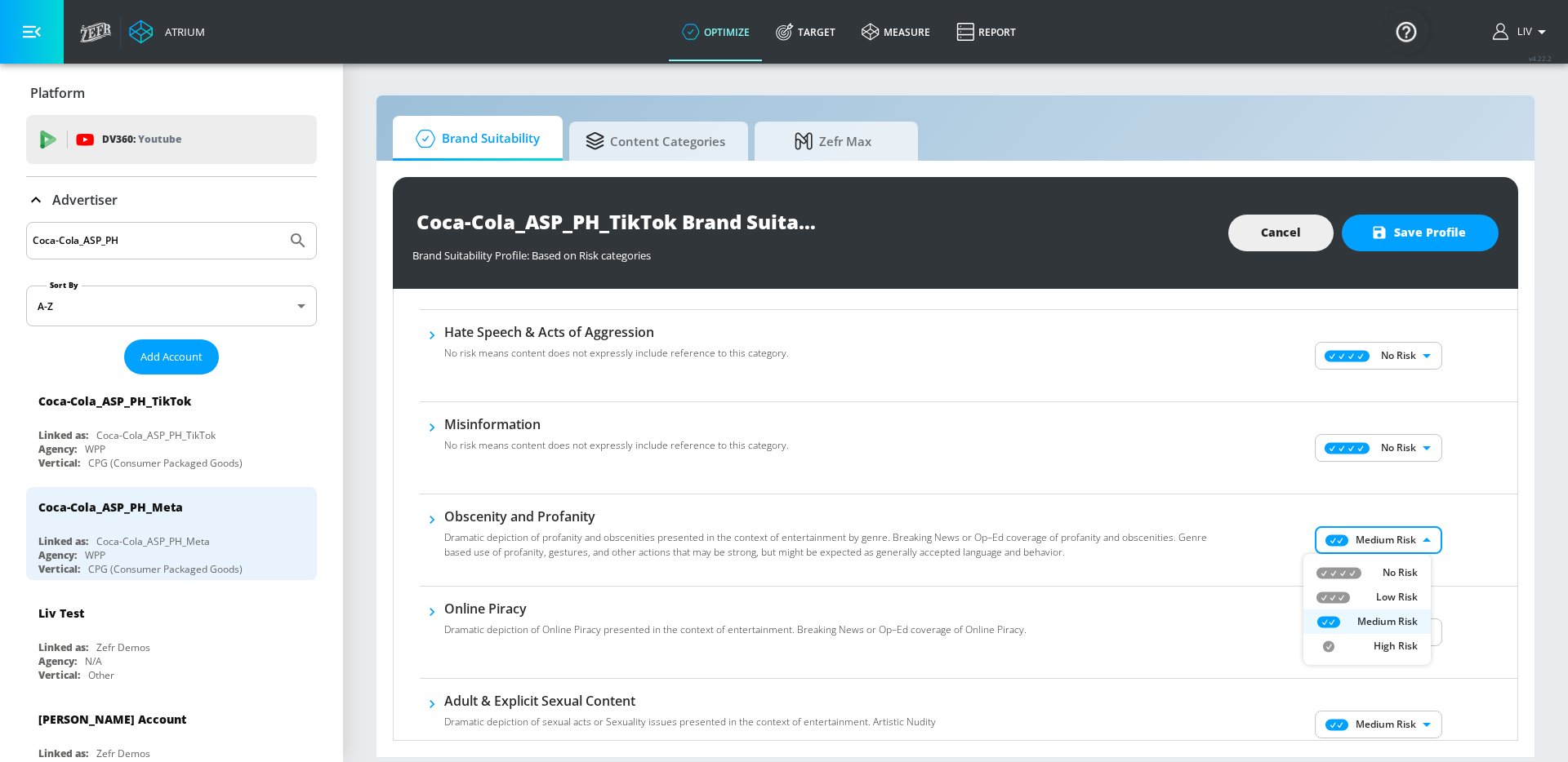
click at [1396, 569] on p "No Risk" at bounding box center [1400, 572] width 35 height 15
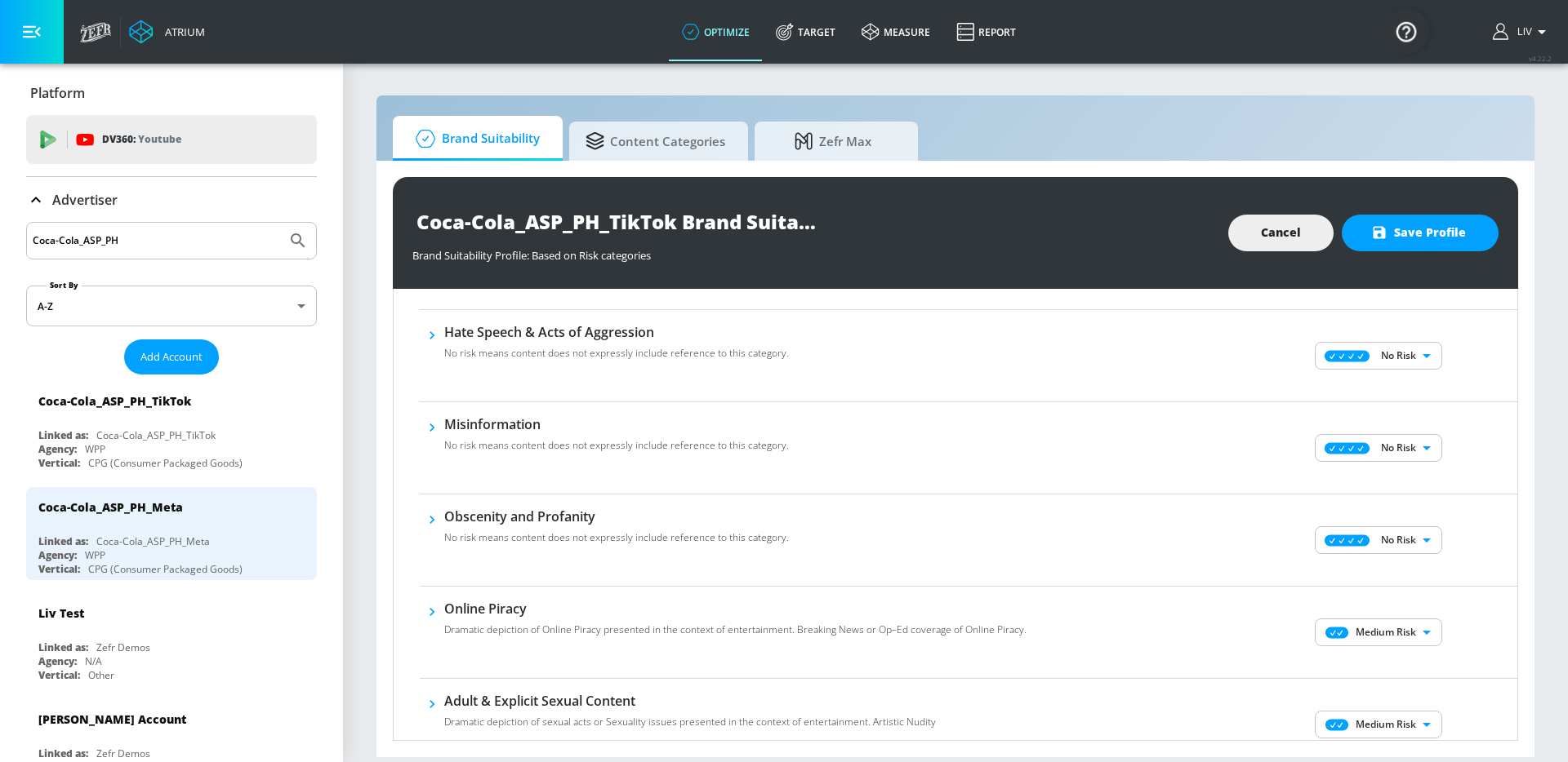
click at [1461, 554] on div "No Risk Low Risk Medium Risk High Risk" at bounding box center [784, 381] width 1568 height 762
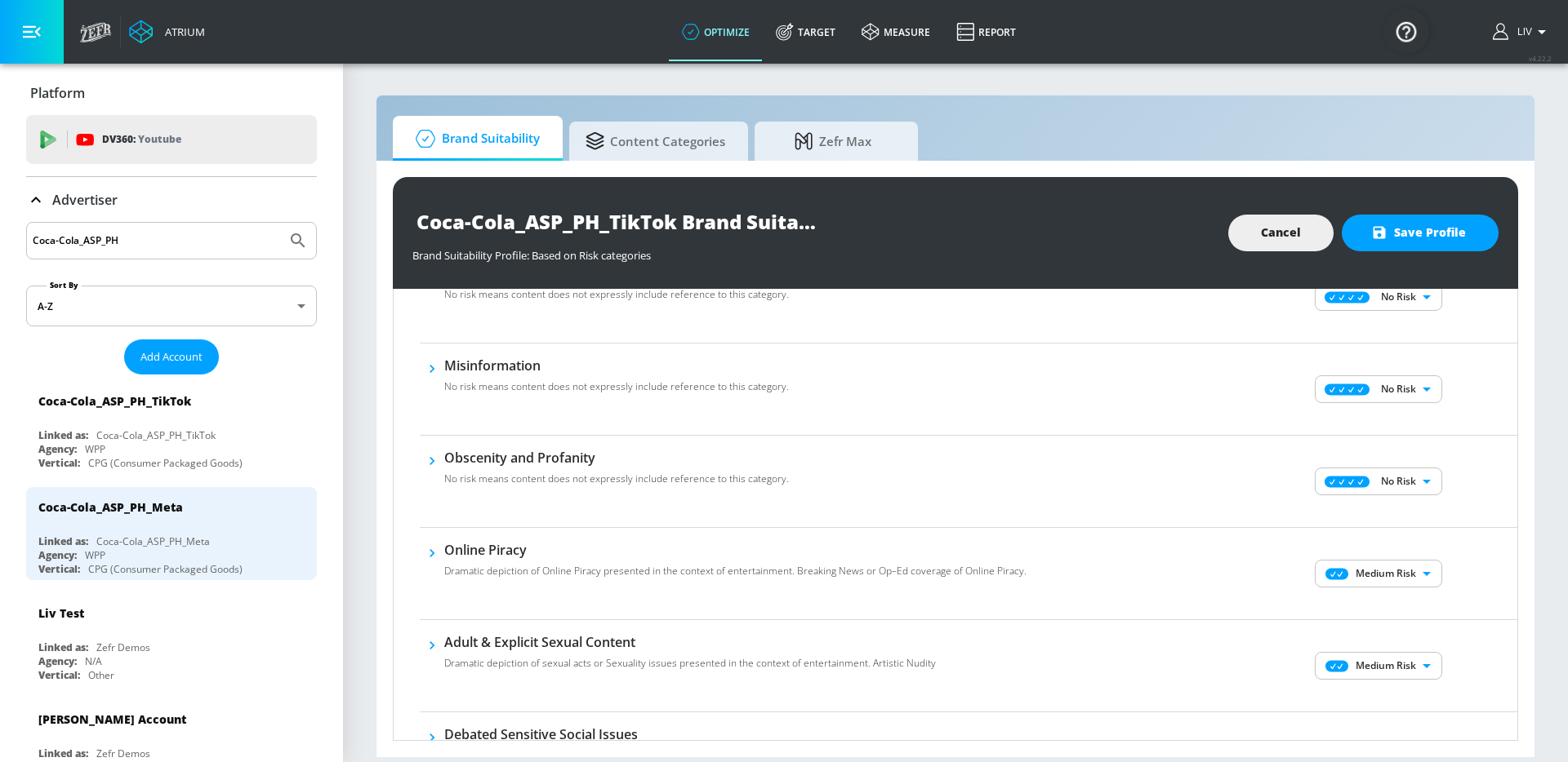
click at [1410, 564] on body "Atrium optimize Target measure Report optimize Target measure Report v 4.22.2 L…" at bounding box center [784, 381] width 1568 height 762
click at [1403, 596] on li "No Risk" at bounding box center [1367, 606] width 128 height 24
click at [1405, 665] on body "Atrium optimize Target measure Report optimize Target measure Report v 4.22.2 L…" at bounding box center [784, 381] width 1568 height 762
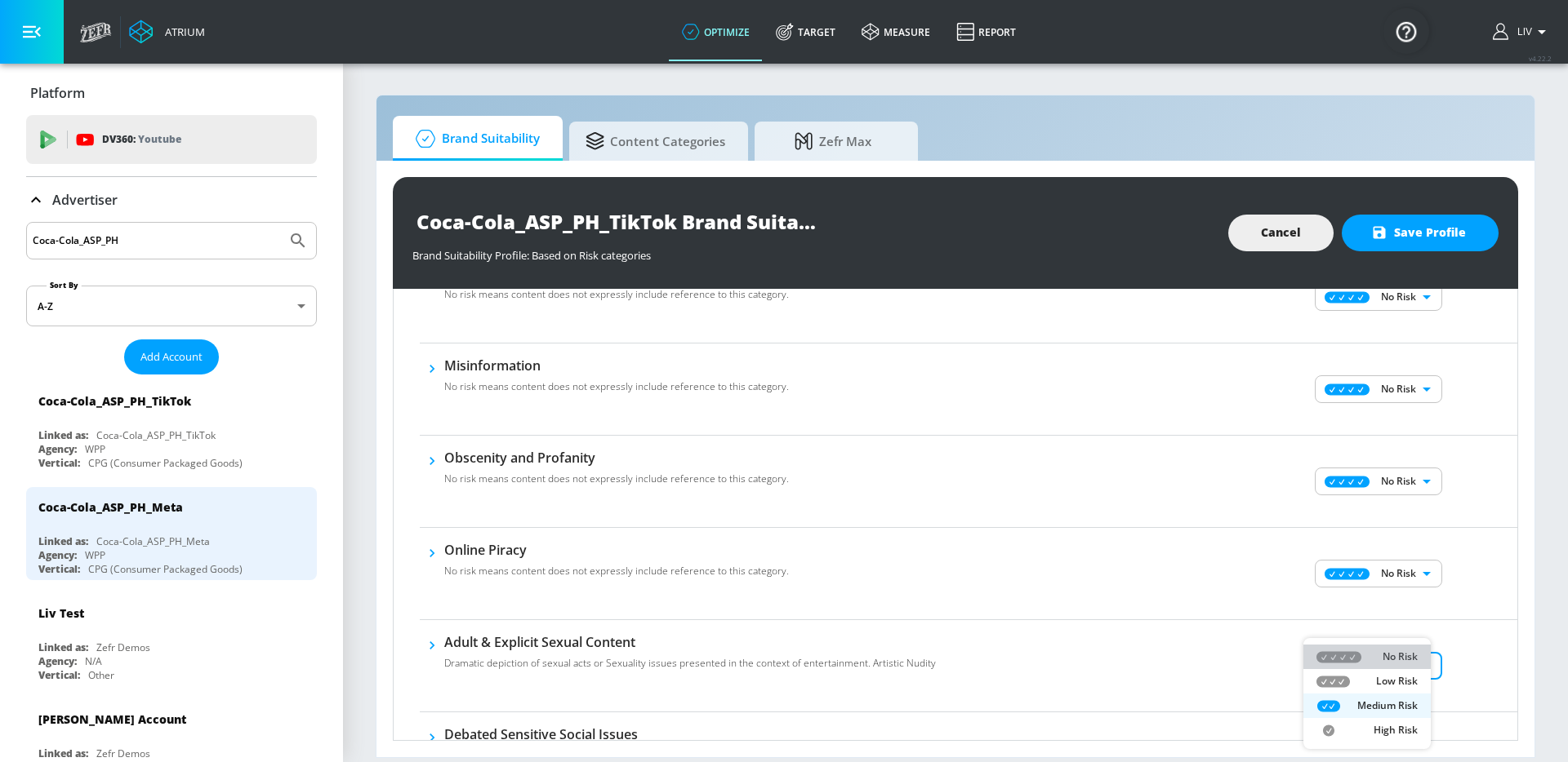
click at [1405, 665] on li "No Risk" at bounding box center [1367, 657] width 128 height 24
click at [1456, 646] on div "No Risk MINIMAL ​" at bounding box center [1380, 666] width 274 height 66
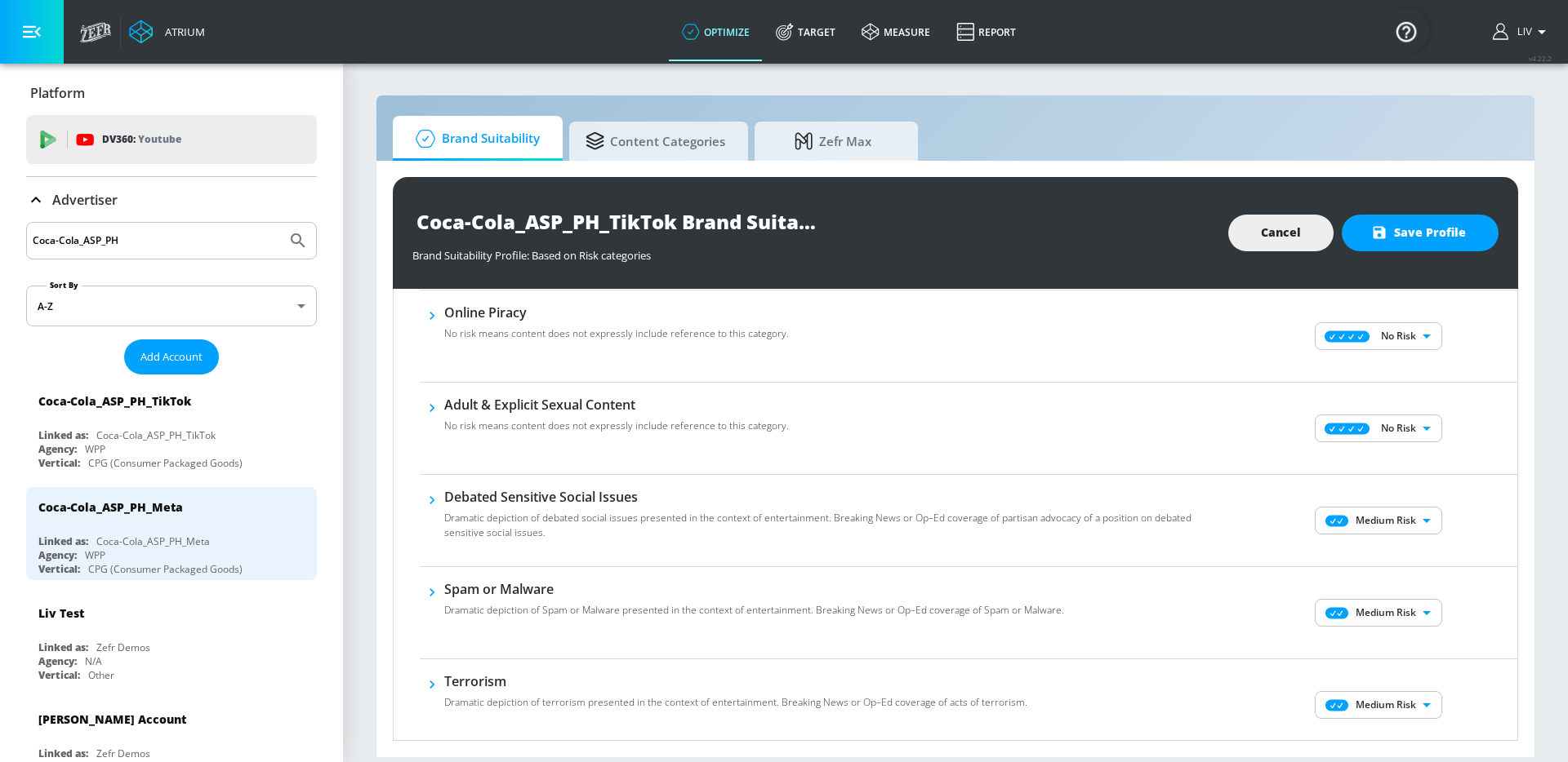
scroll to position [811, 0]
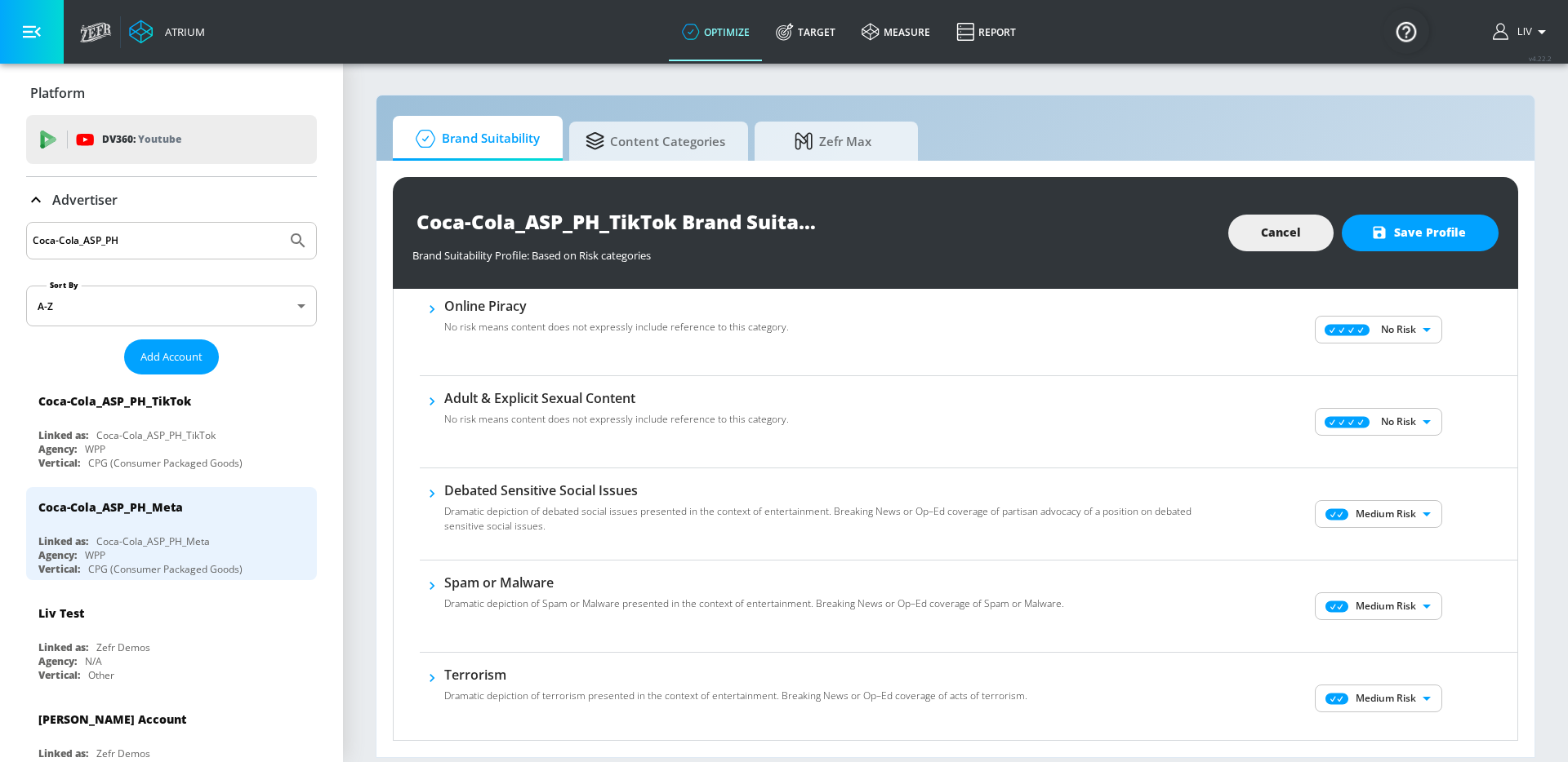
click at [1408, 503] on body "Atrium optimize Target measure Report optimize Target measure Report v 4.22.2 L…" at bounding box center [784, 381] width 1568 height 762
click at [1402, 541] on p "No Risk" at bounding box center [1400, 547] width 35 height 15
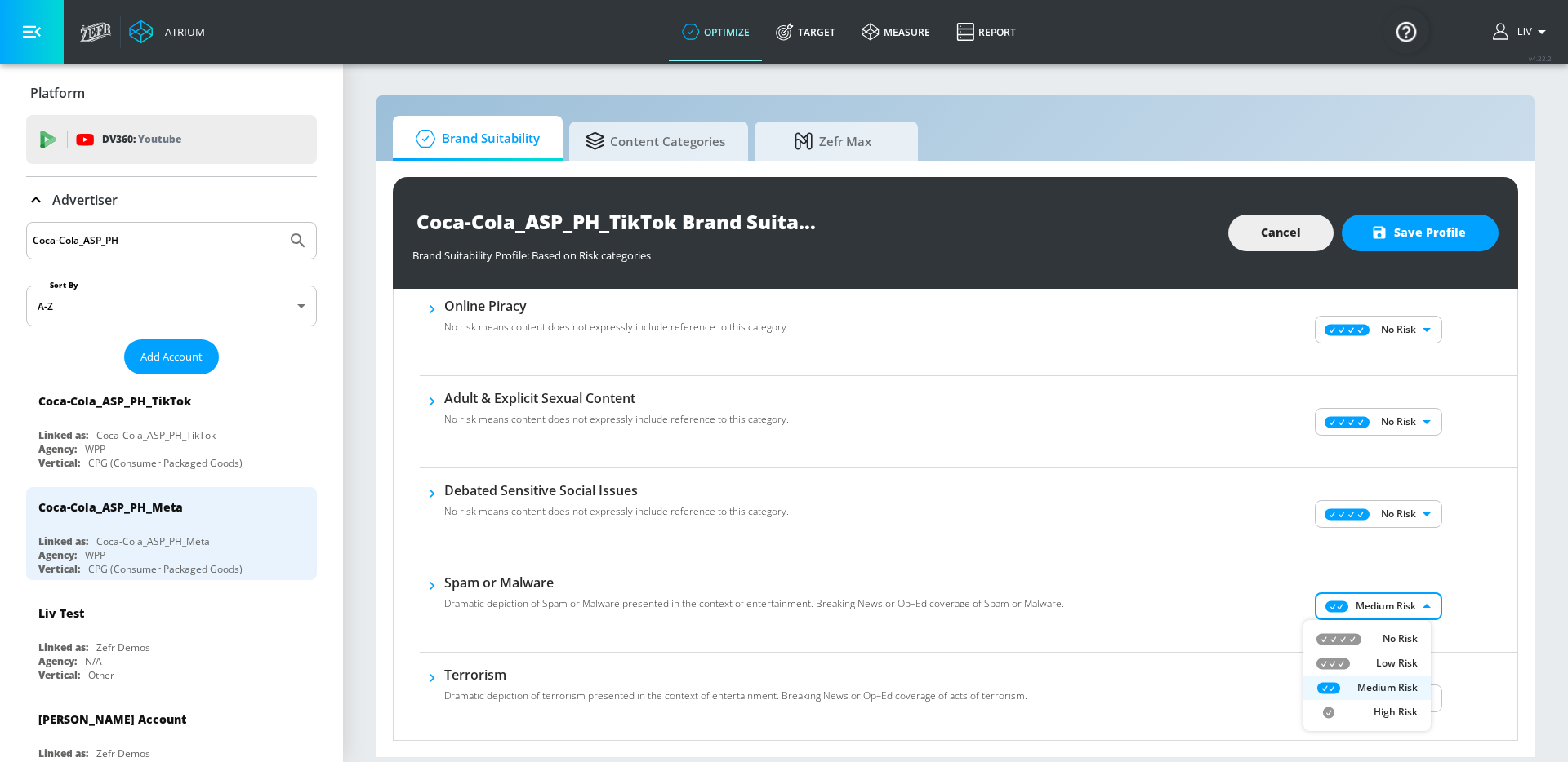
click at [1390, 604] on body "Atrium optimize Target measure Report optimize Target measure Report v 4.22.2 L…" at bounding box center [784, 381] width 1568 height 762
click at [1396, 628] on li "No Risk" at bounding box center [1367, 639] width 128 height 24
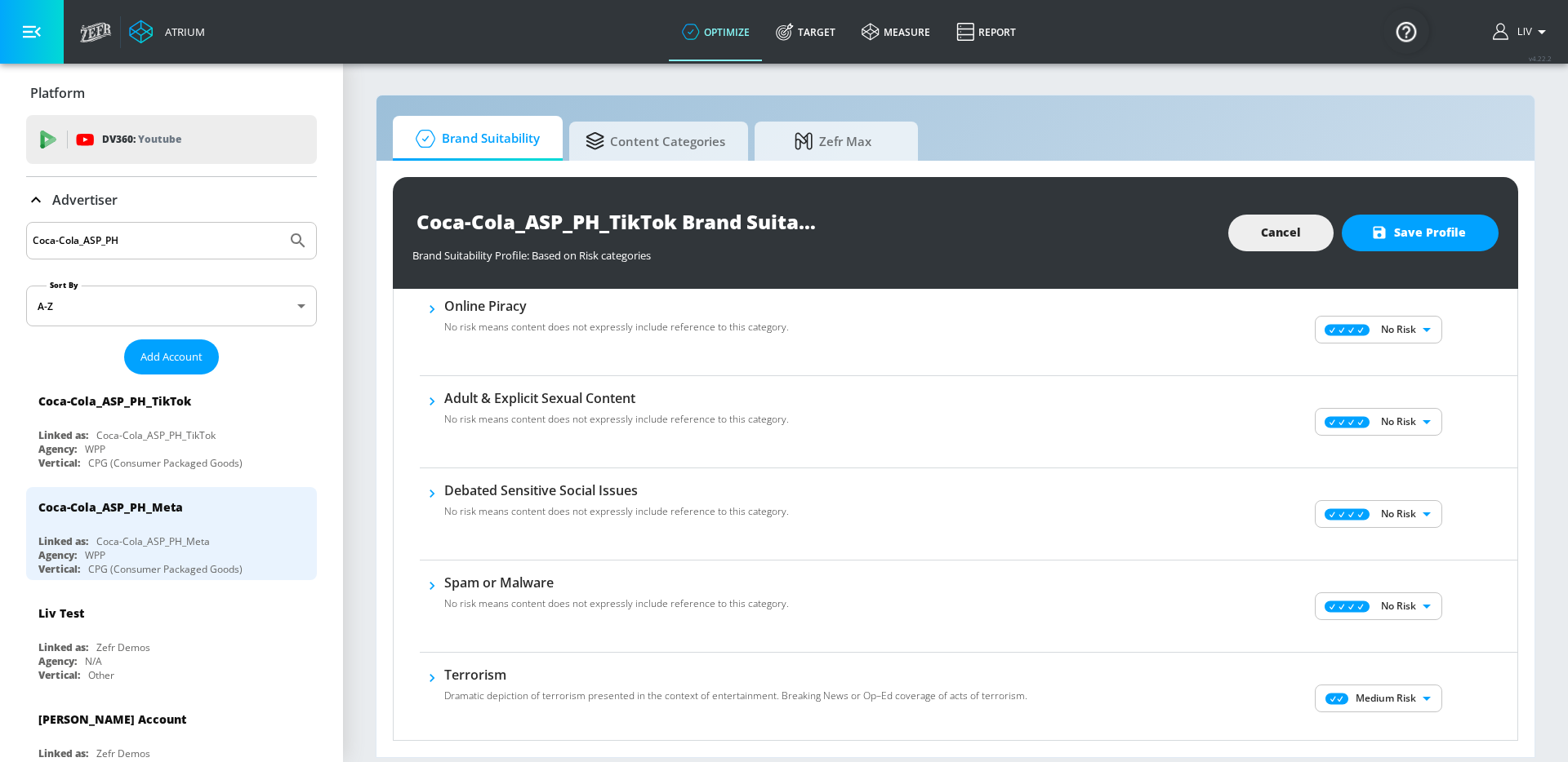
scroll to position [945, 0]
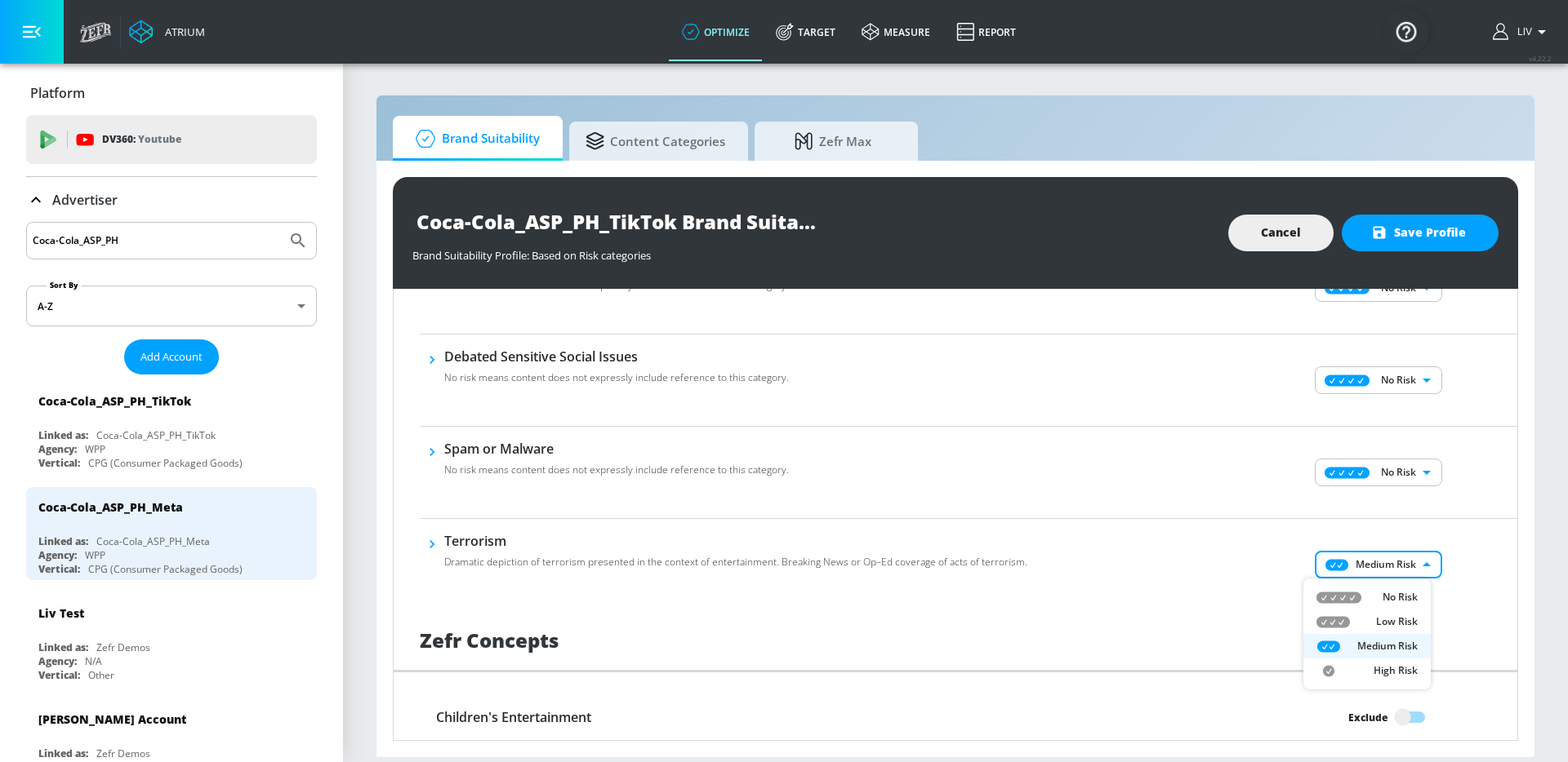
click at [1396, 556] on body "Atrium optimize Target measure Report optimize Target measure Report v 4.22.2 L…" at bounding box center [784, 381] width 1568 height 762
click at [1391, 587] on li "No Risk" at bounding box center [1367, 597] width 128 height 24
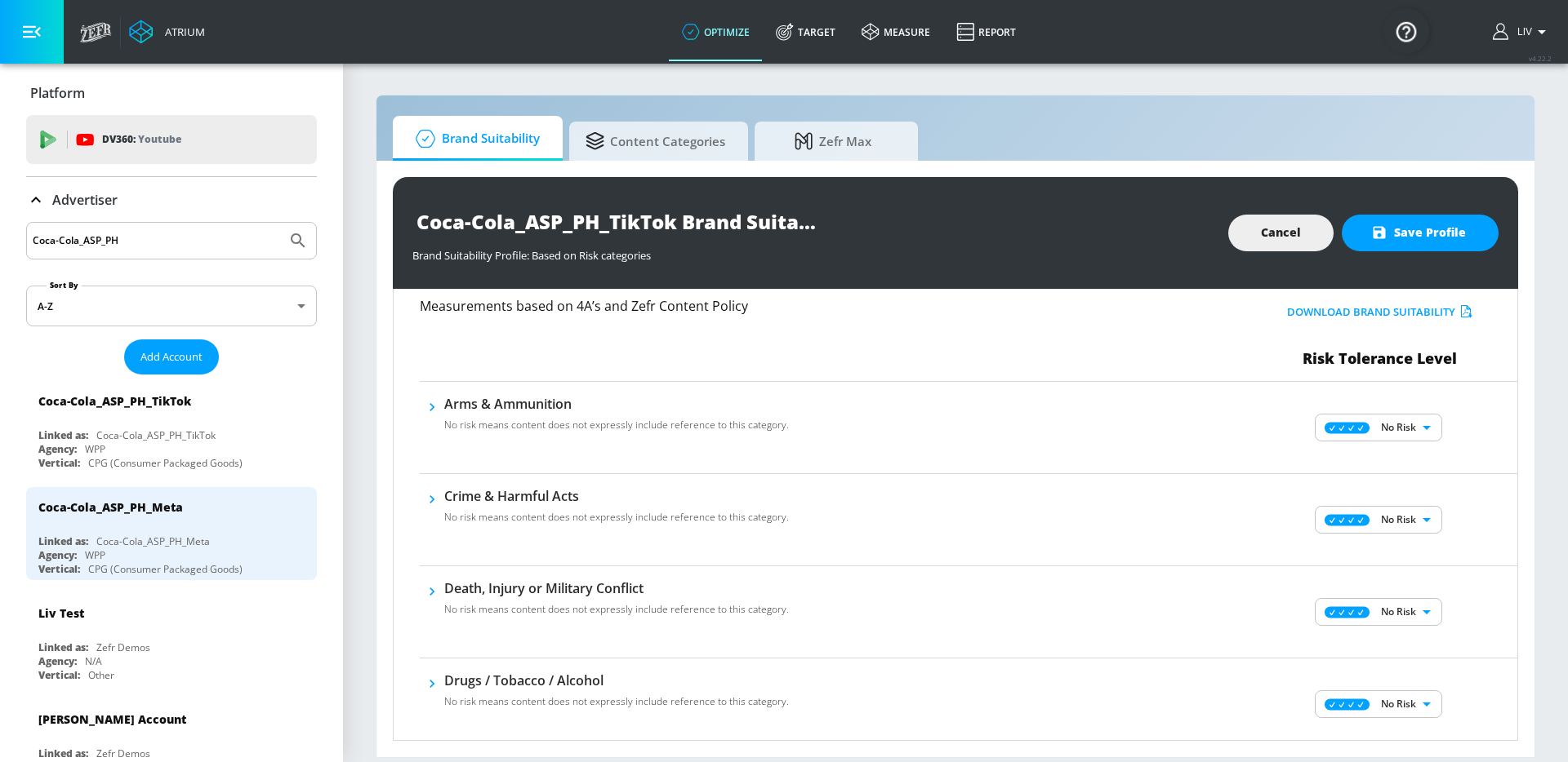
scroll to position [0, 0]
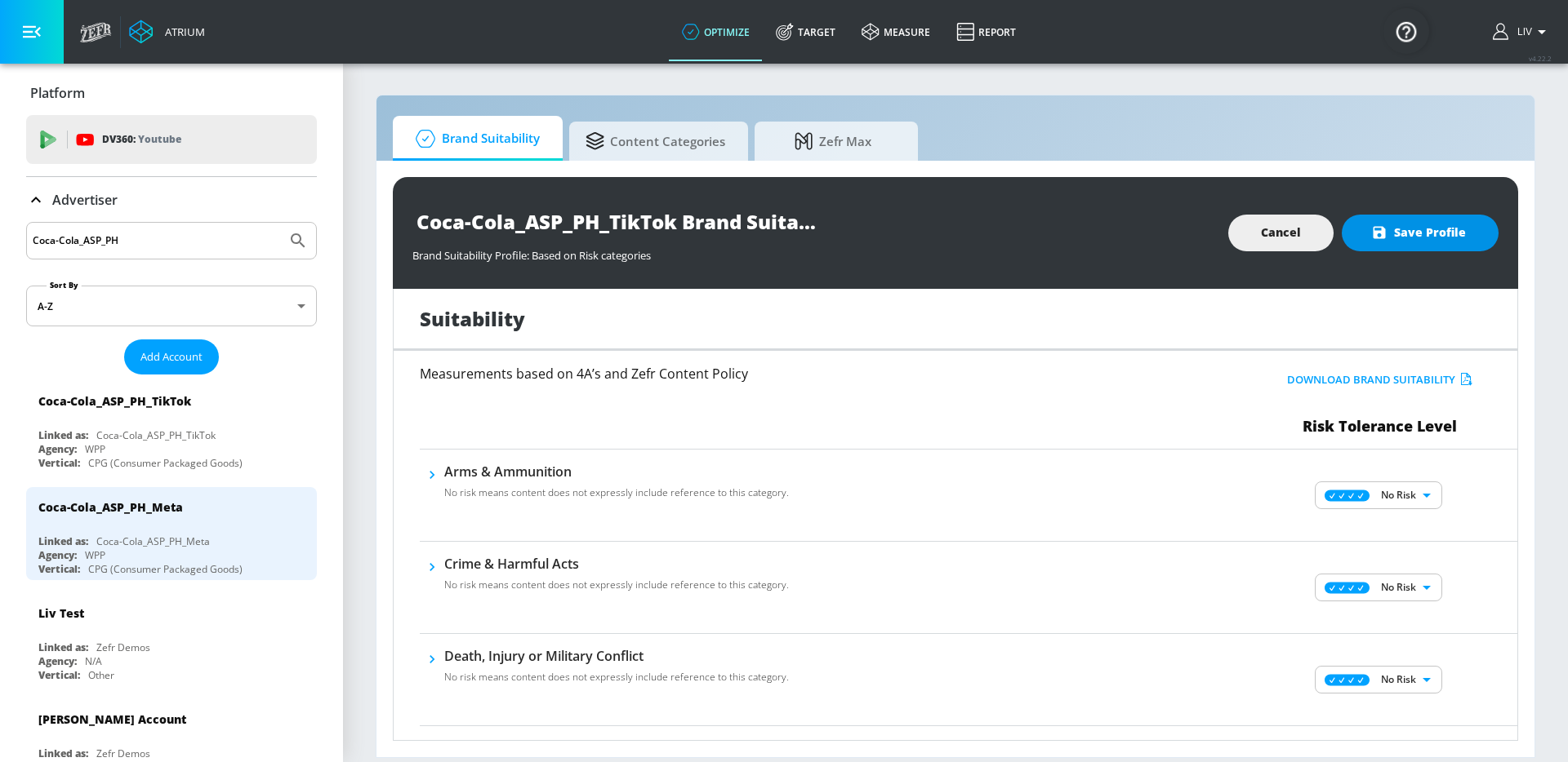
click at [1458, 234] on span "Save Profile" at bounding box center [1420, 233] width 91 height 21
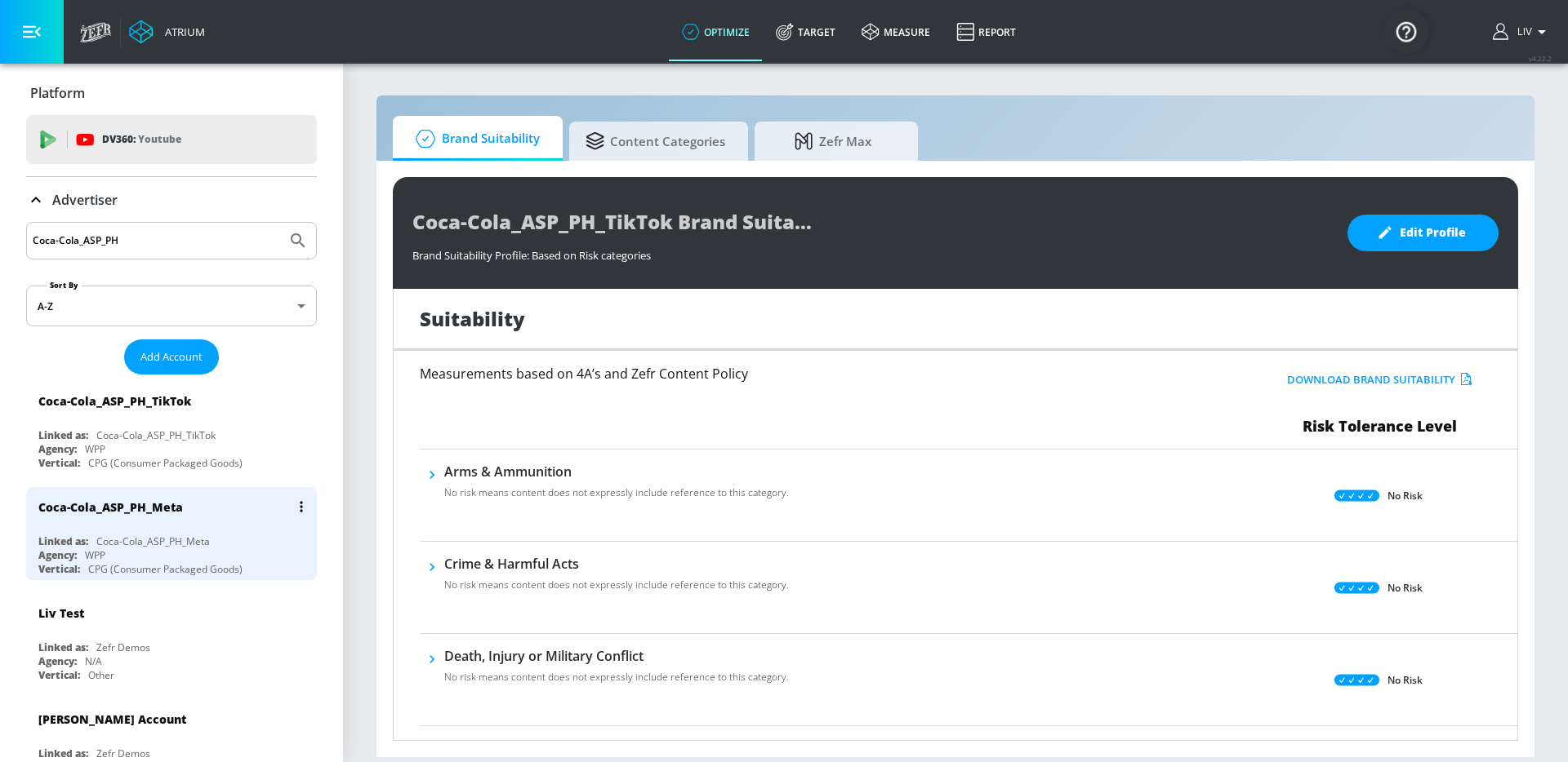
click at [106, 491] on div "Coca-Cola_ASP_PH_Meta" at bounding box center [175, 506] width 274 height 39
click at [192, 358] on span "Add Account" at bounding box center [172, 357] width 62 height 19
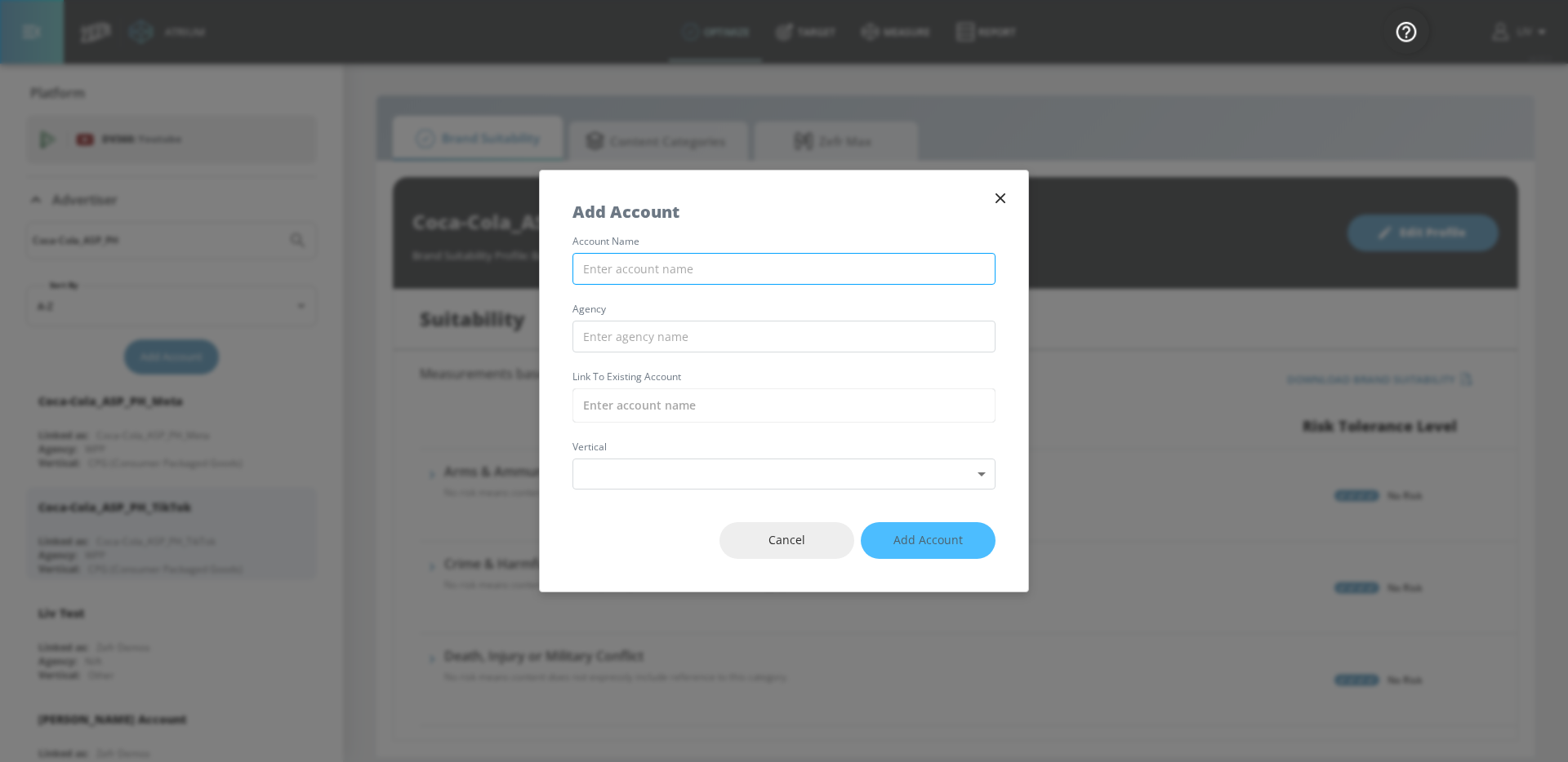
click at [625, 253] on input "text" at bounding box center [784, 268] width 423 height 32
paste input "Coca-Cola_ASP_SG_Meta"
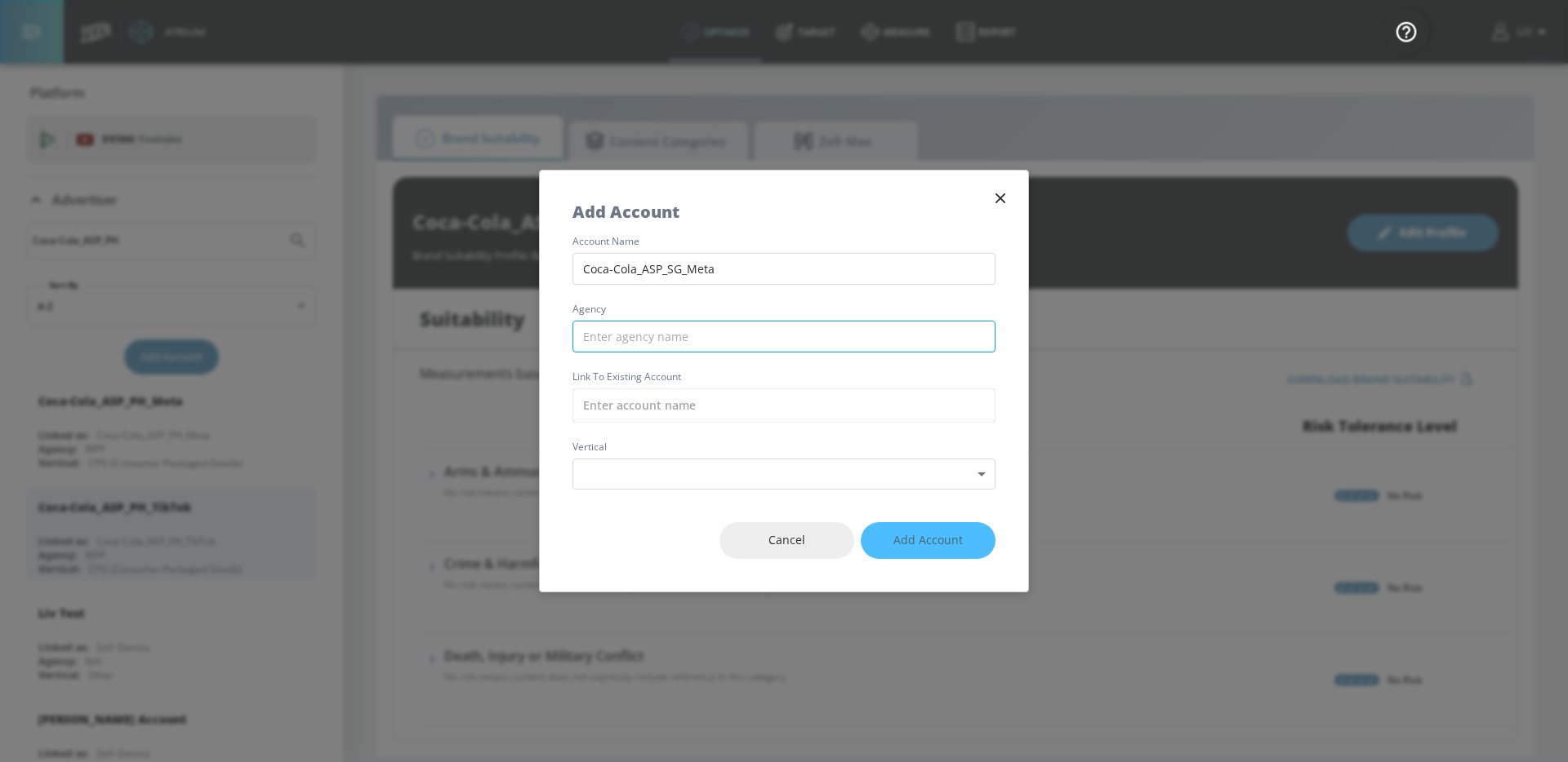
click at [682, 344] on input "text" at bounding box center [784, 336] width 423 height 32
click at [683, 416] on input "text" at bounding box center [784, 406] width 423 height 34
paste input "Coca-Cola_ASP_SG_Meta"
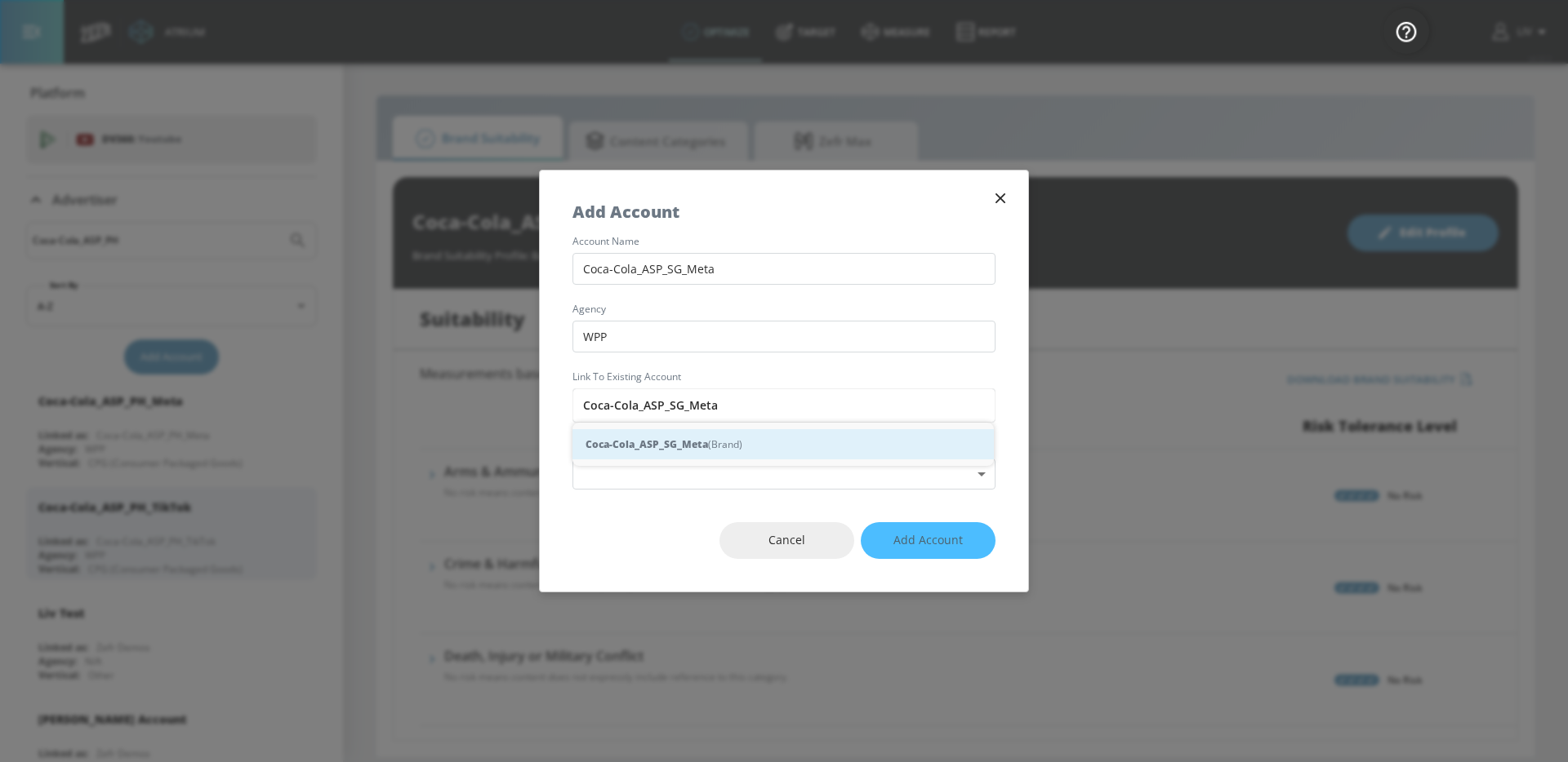
click at [691, 430] on div "Coca-Cola_ASP_SG_Meta (Brand)" at bounding box center [783, 444] width 421 height 30
click at [696, 467] on body "Atrium optimize Target measure Report optimize Target measure Report v 4.22.2 L…" at bounding box center [784, 381] width 1568 height 762
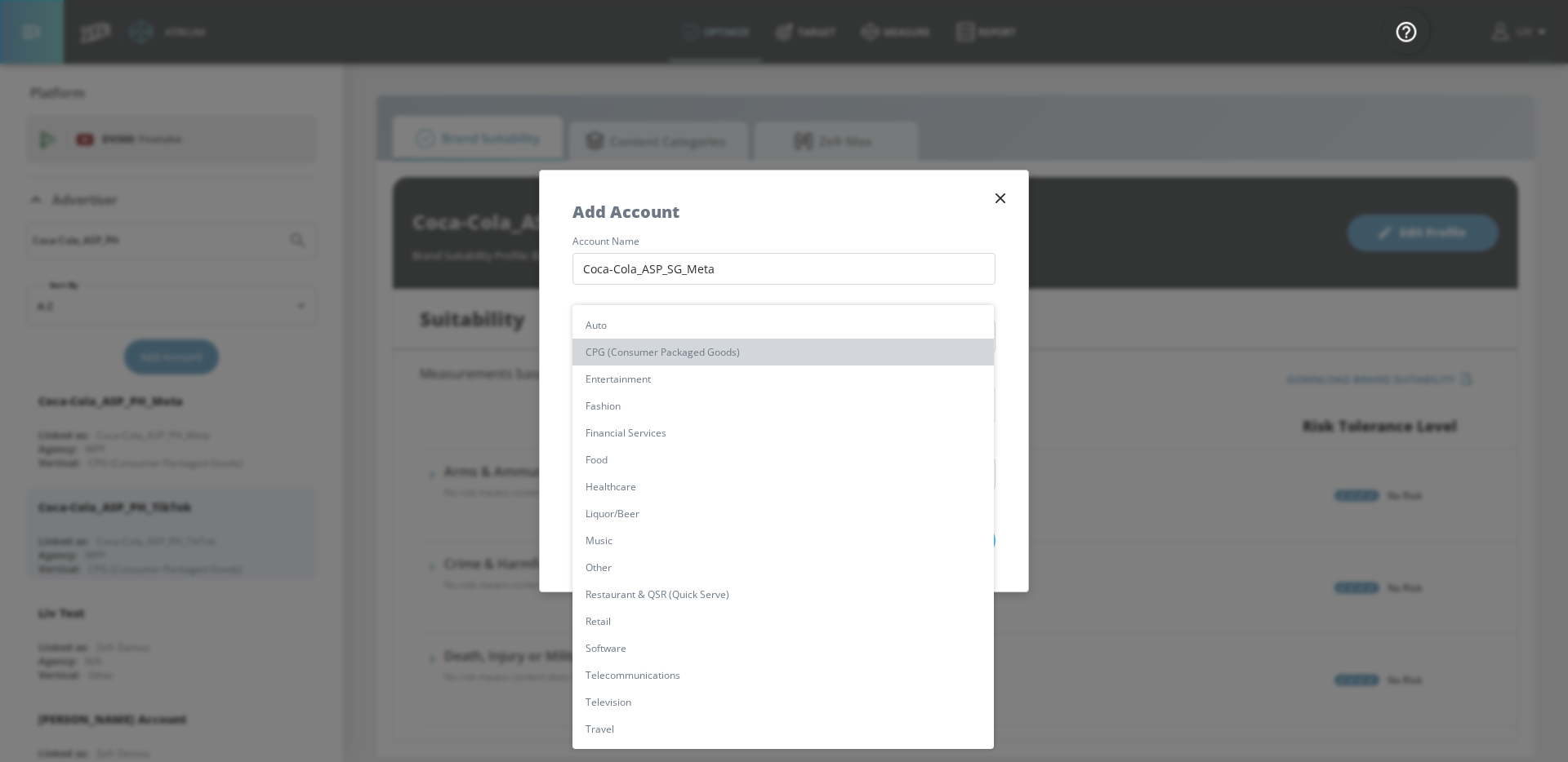
click at [716, 359] on li "CPG (Consumer Packaged Goods)" at bounding box center [783, 352] width 421 height 27
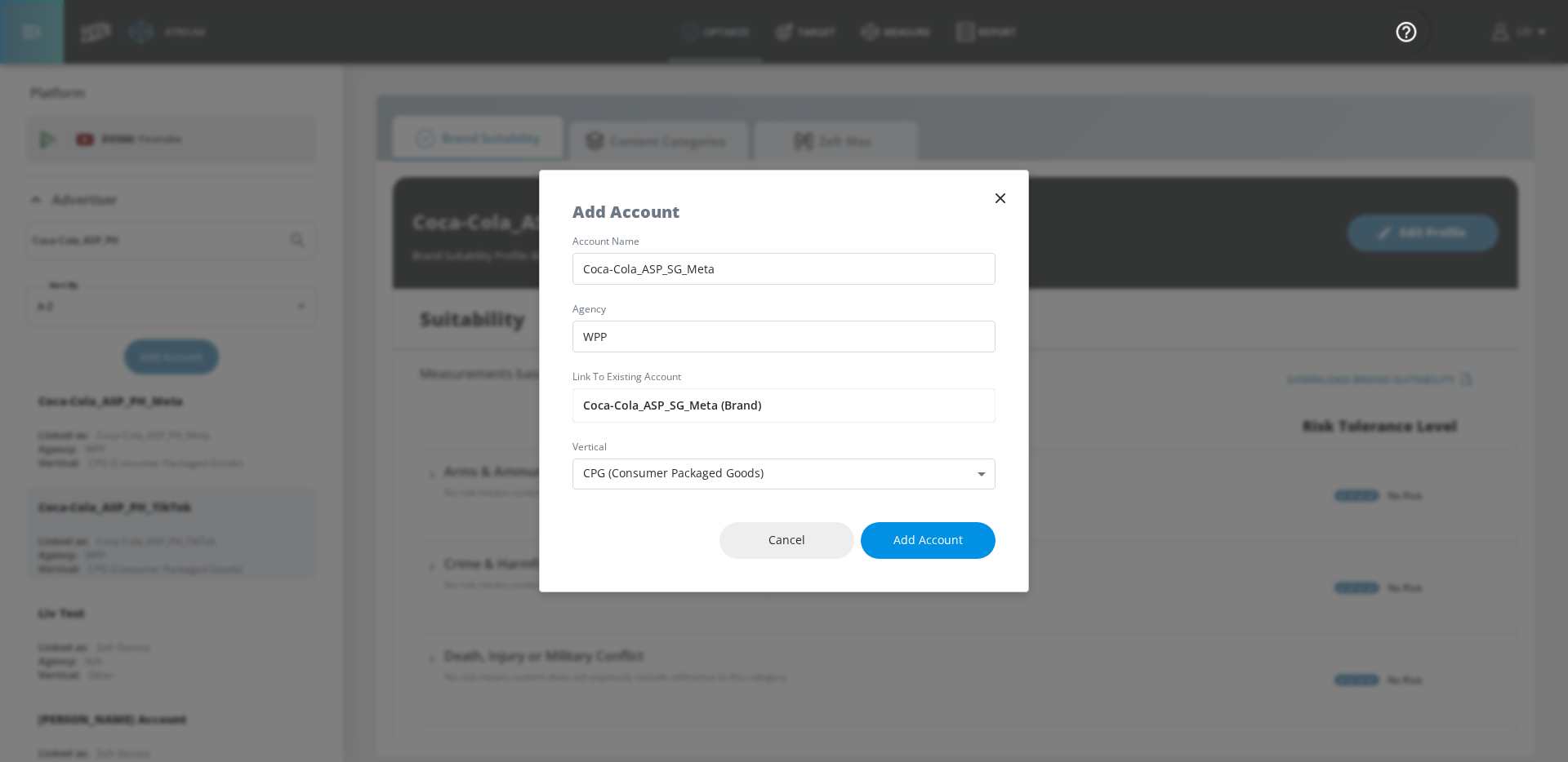
click at [908, 524] on button "Add Account" at bounding box center [928, 540] width 135 height 37
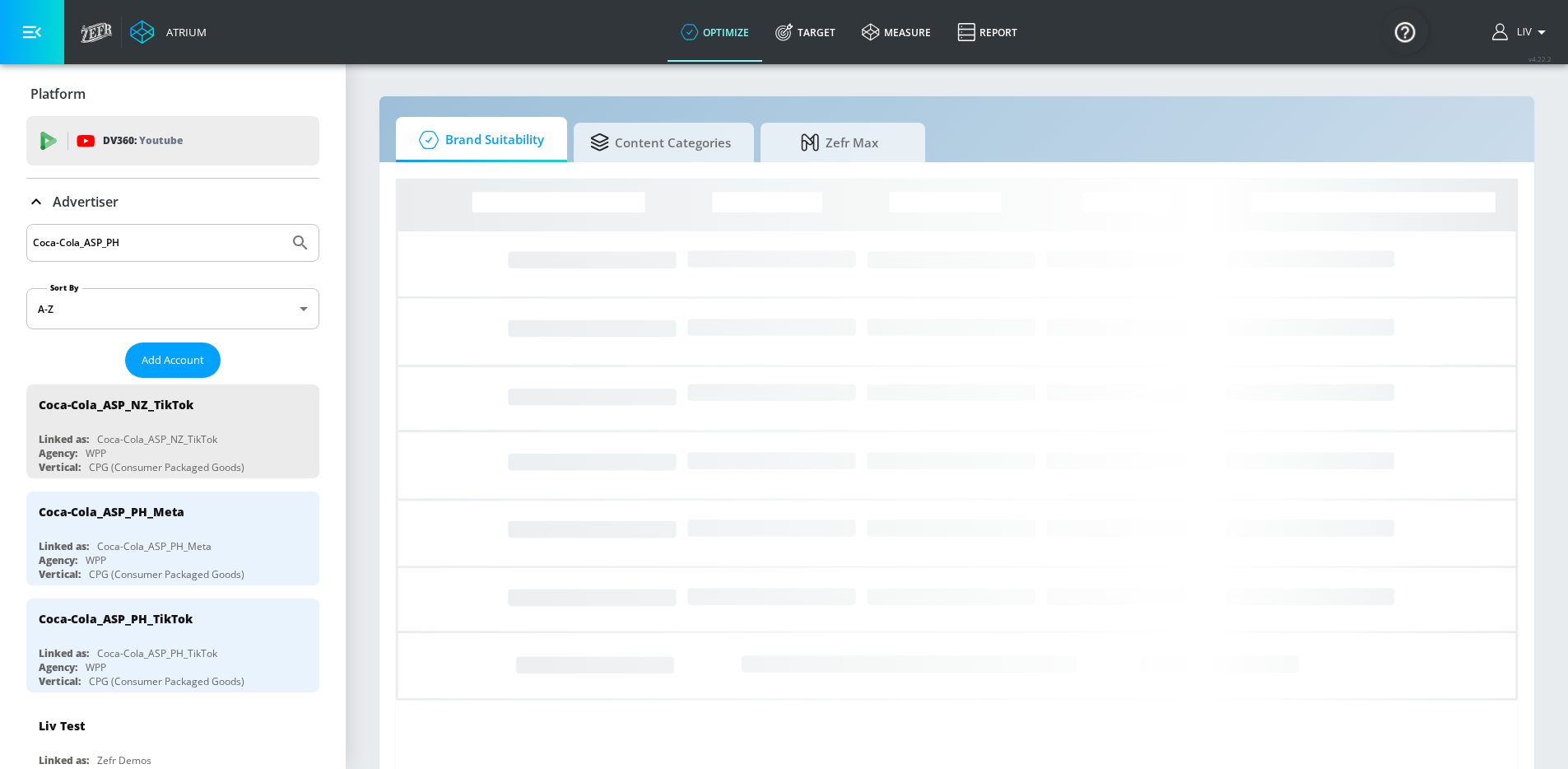
click at [148, 239] on input "Coca-Cola_ASP_PH" at bounding box center [157, 243] width 250 height 22
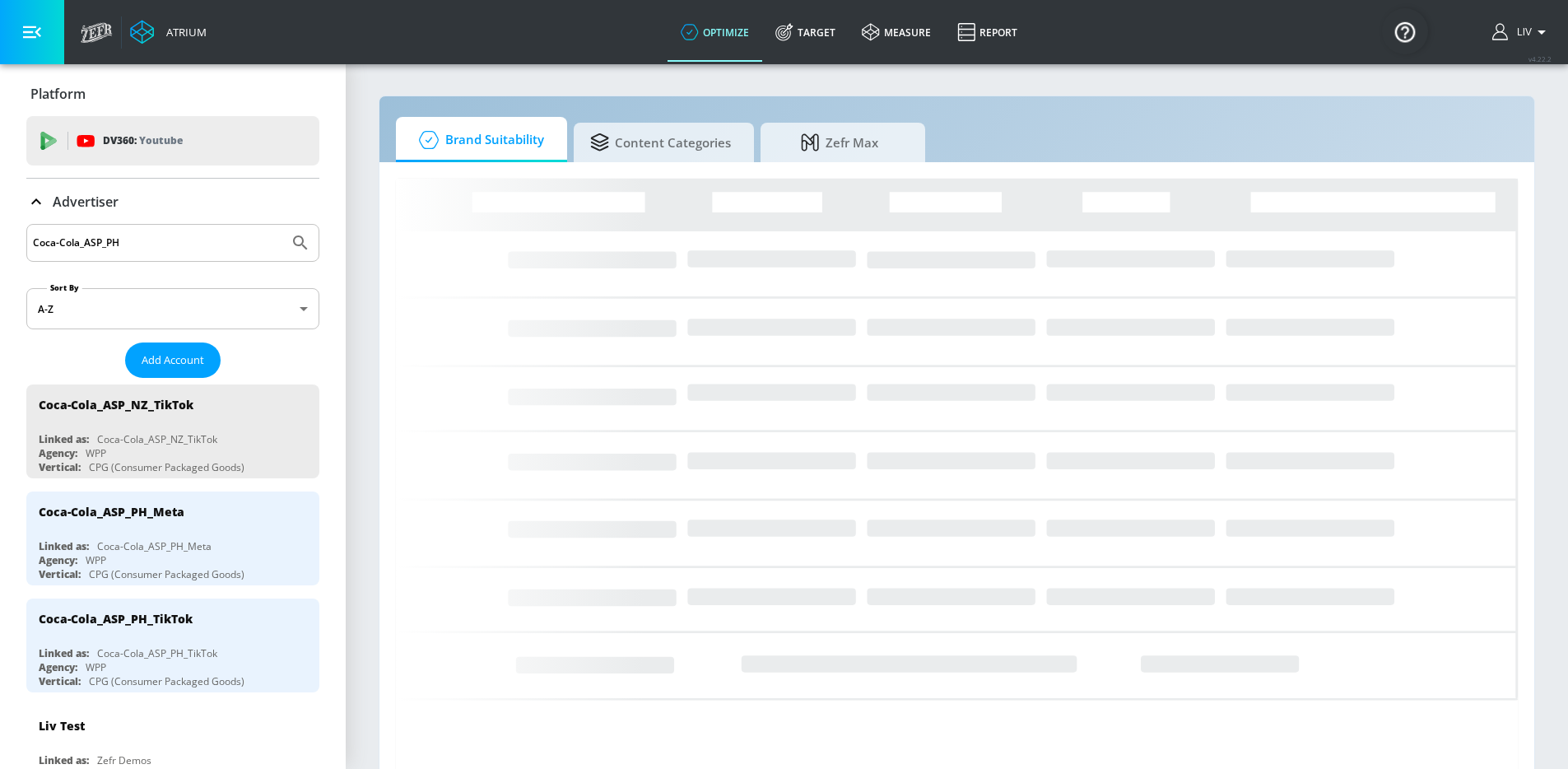
click at [148, 239] on input "Coca-Cola_ASP_PH" at bounding box center [157, 243] width 250 height 22
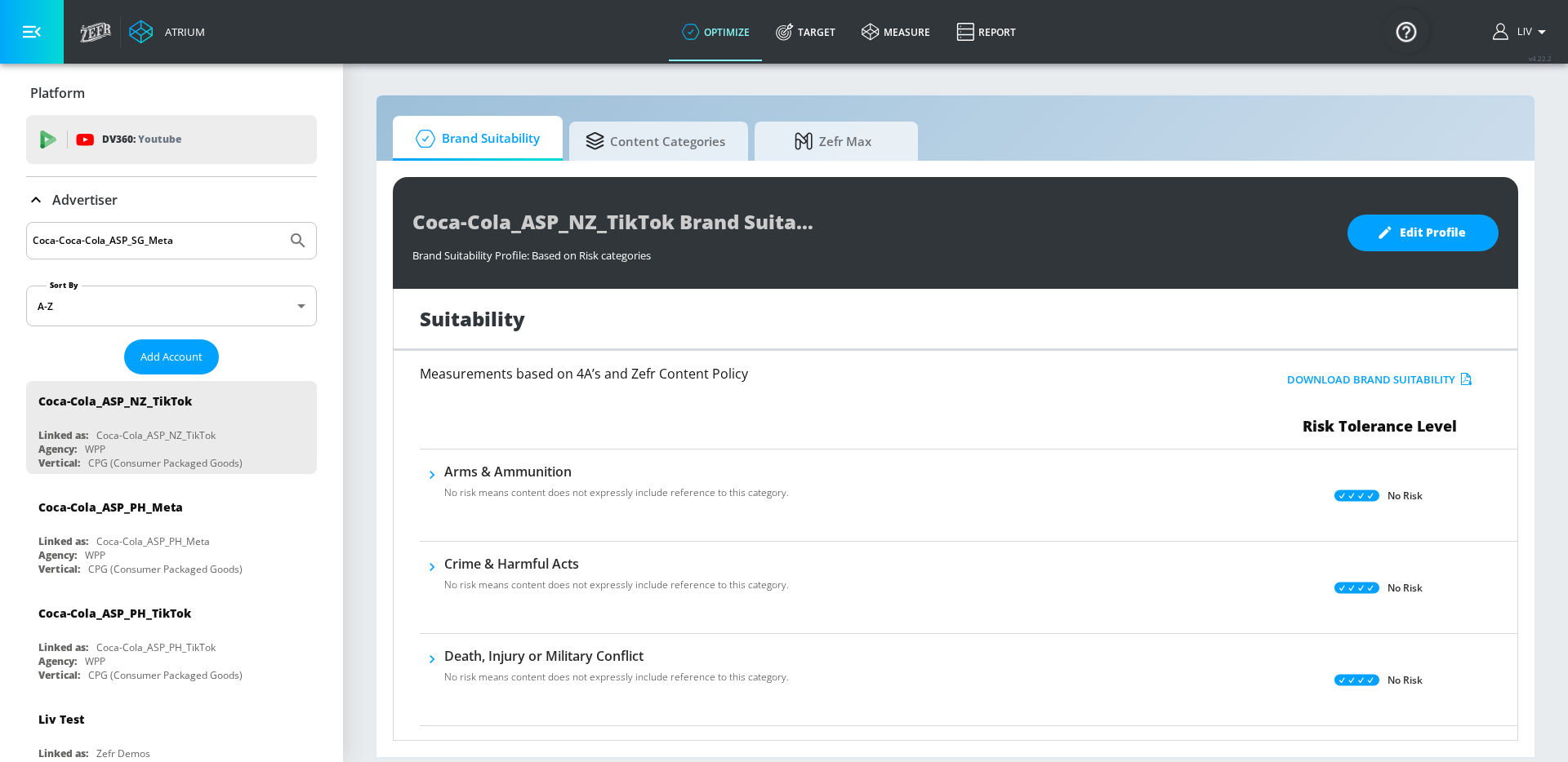
click at [291, 242] on icon "Submit Search" at bounding box center [298, 240] width 14 height 14
click at [210, 237] on input "Coca-Coca-Cola_ASP_SG_Meta" at bounding box center [156, 240] width 248 height 22
drag, startPoint x: 62, startPoint y: 243, endPoint x: -60, endPoint y: 242, distance: 122.0
click at [0, 242] on html "Atrium optimize Target measure Report optimize Target measure Report v 4.22.2 L…" at bounding box center [784, 381] width 1568 height 762
click at [280, 222] on button "Submit Search" at bounding box center [298, 240] width 36 height 36
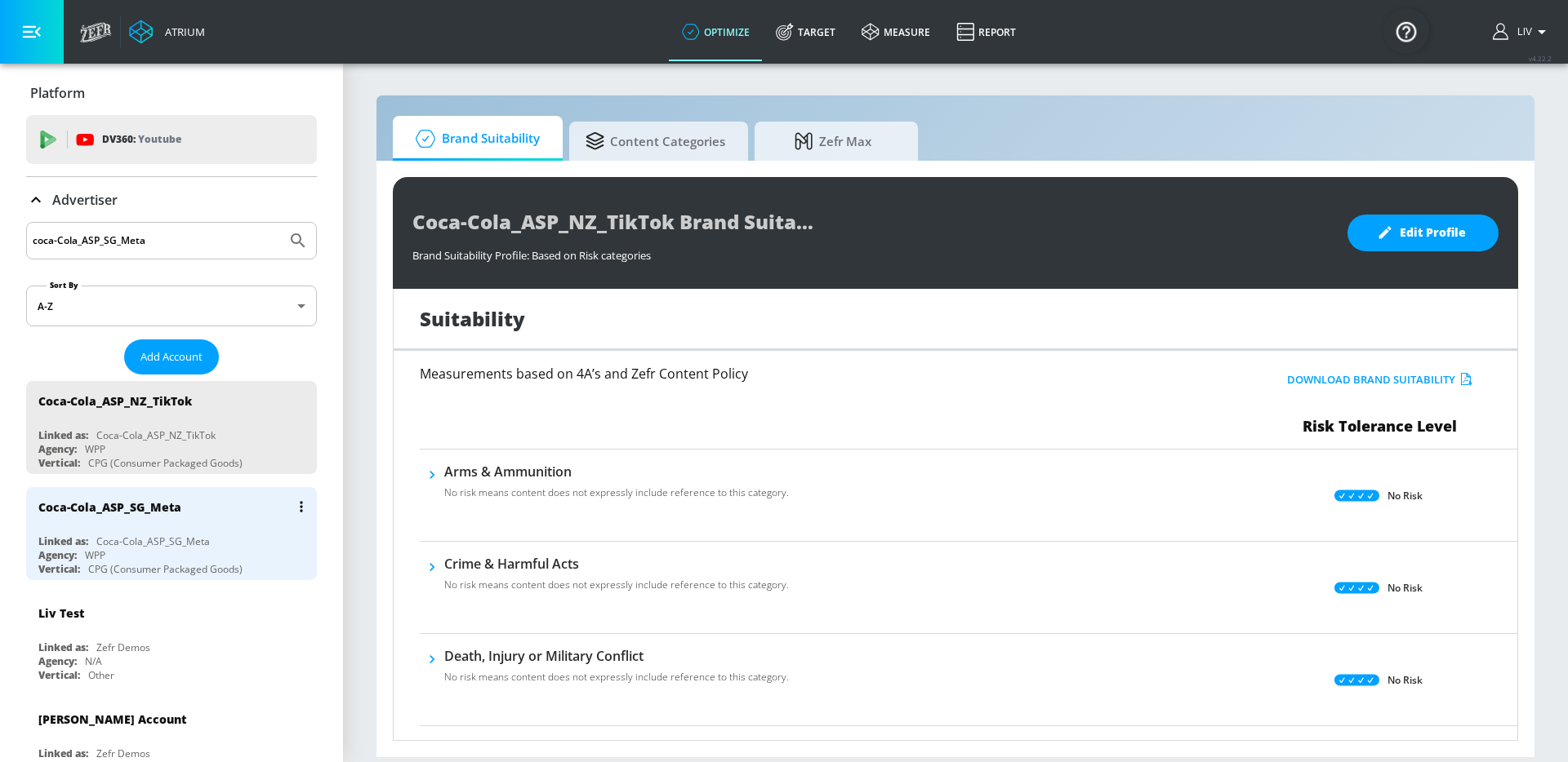
click at [255, 503] on div "Coca-Cola_ASP_SG_Meta" at bounding box center [175, 506] width 274 height 39
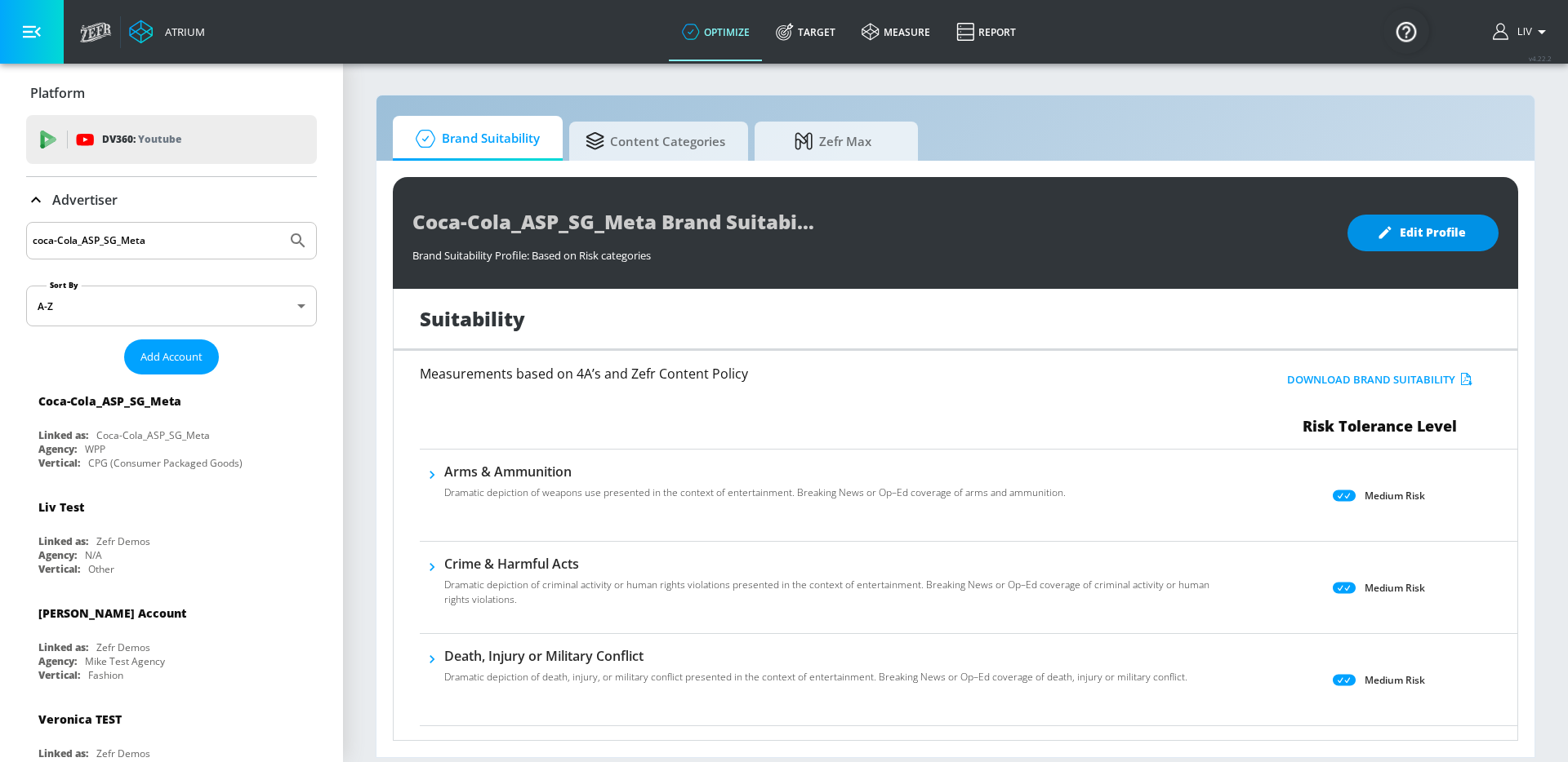
click at [1421, 222] on span "Edit Profile" at bounding box center [1422, 233] width 85 height 21
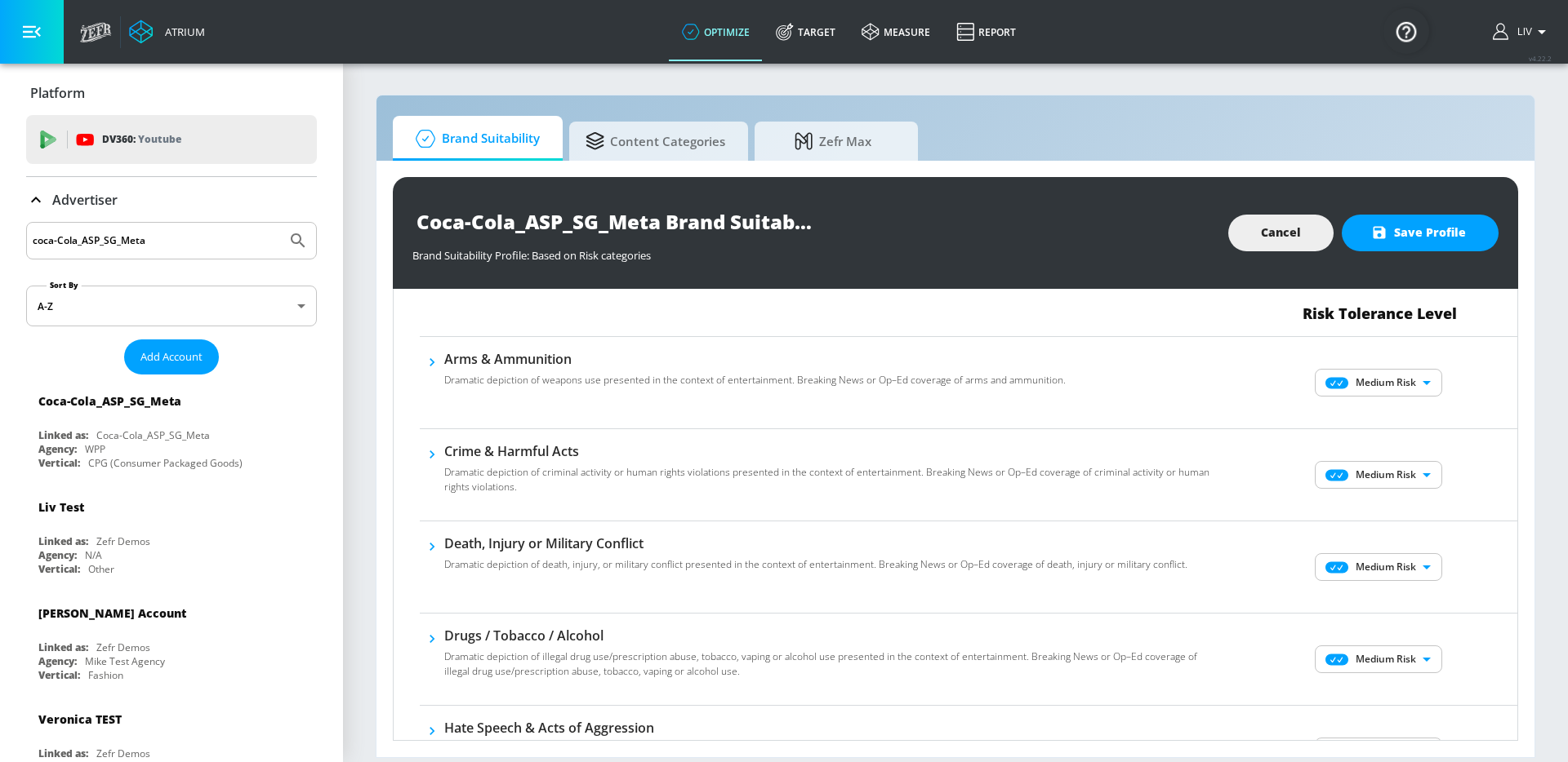
scroll to position [46, 0]
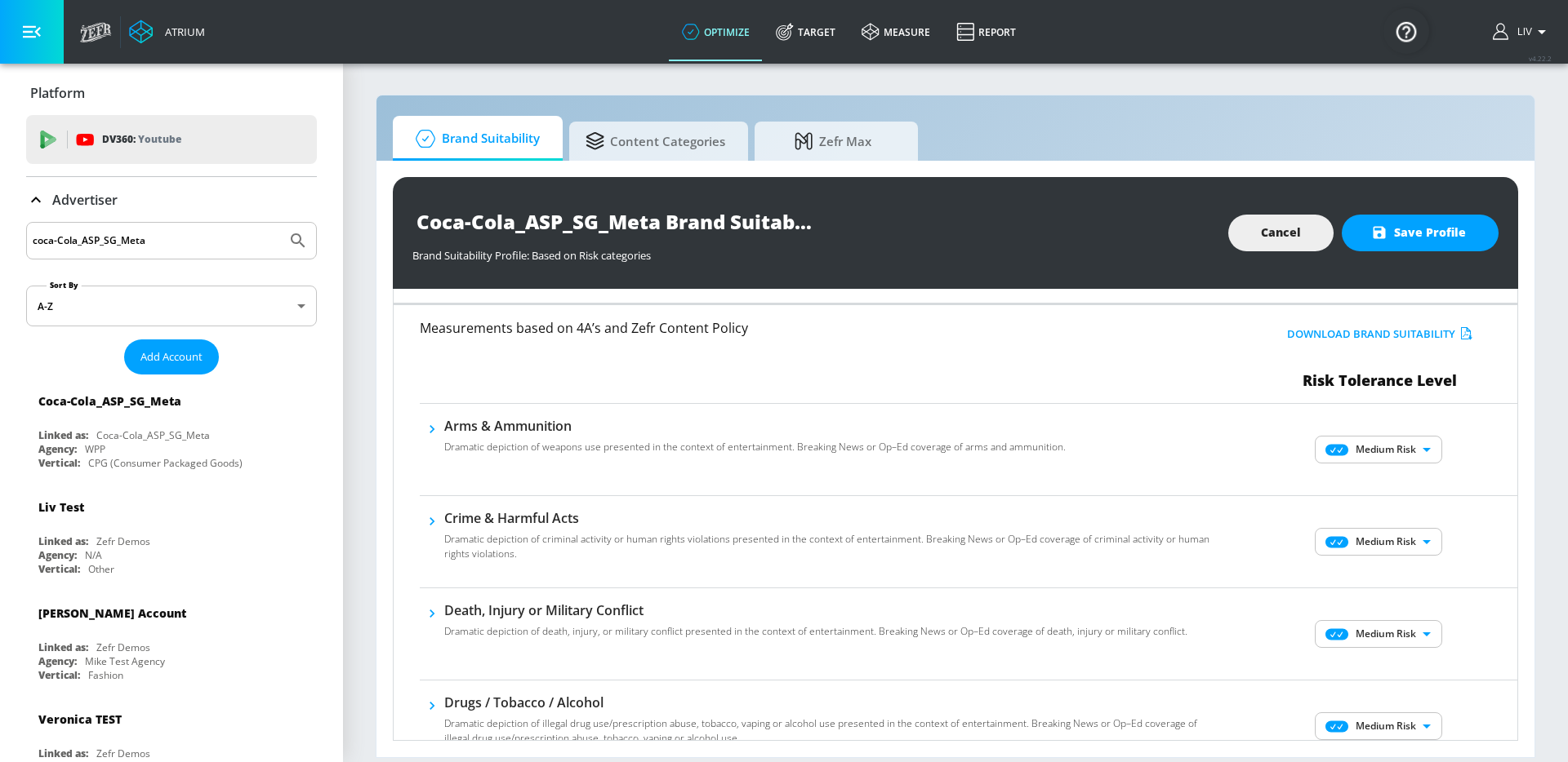
click at [1400, 456] on body "Atrium optimize Target measure Report optimize Target measure Report v 4.22.2 L…" at bounding box center [784, 381] width 1568 height 762
click at [1403, 490] on li "No Risk" at bounding box center [1367, 482] width 128 height 24
click at [1395, 535] on body "Atrium optimize Target measure Report optimize Target measure Report v 4.22.2 L…" at bounding box center [784, 381] width 1568 height 762
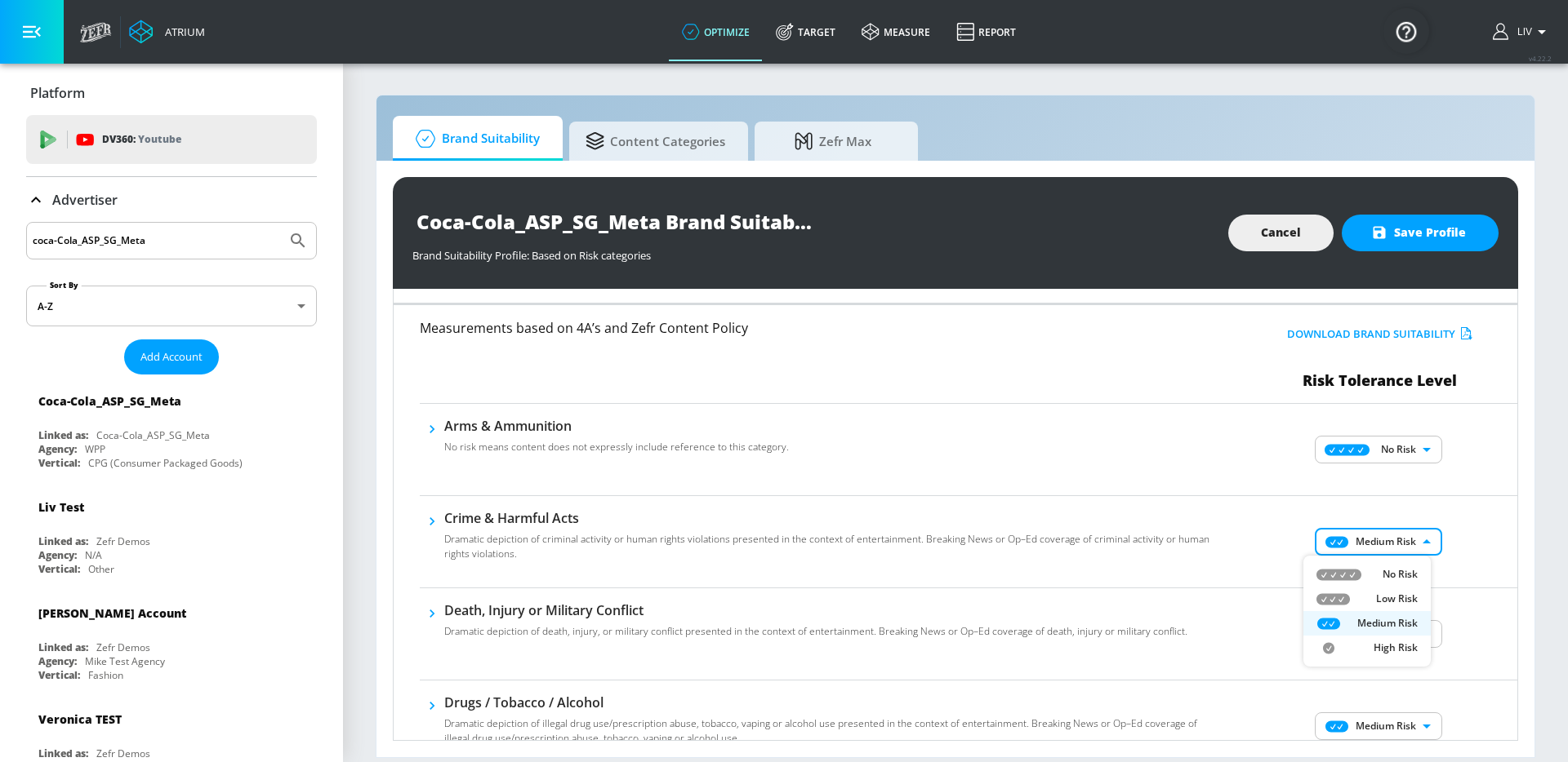
click at [1399, 565] on li "No Risk" at bounding box center [1367, 574] width 128 height 24
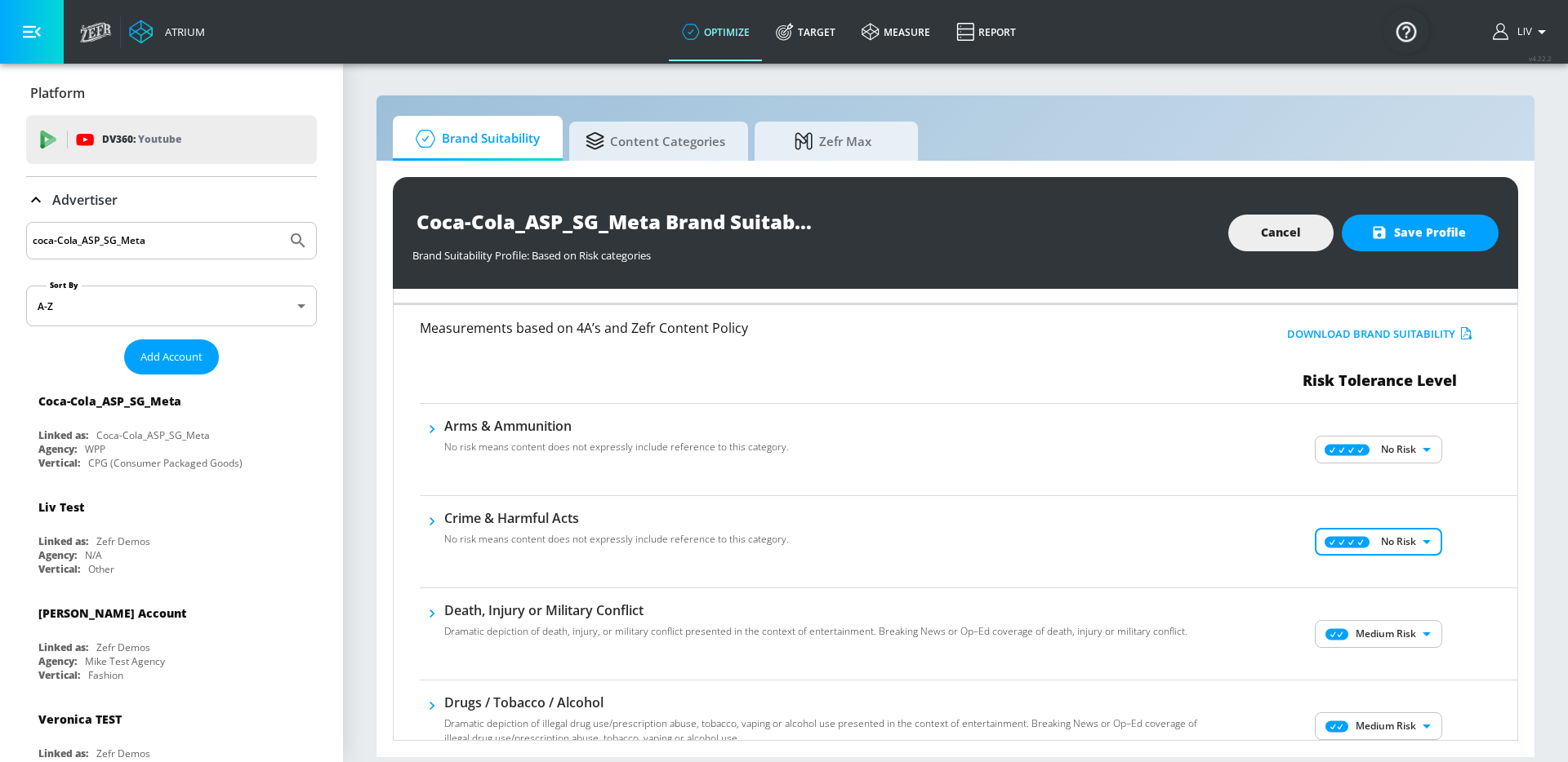
click at [1477, 547] on div "No Risk MINIMAL ​" at bounding box center [1380, 542] width 274 height 66
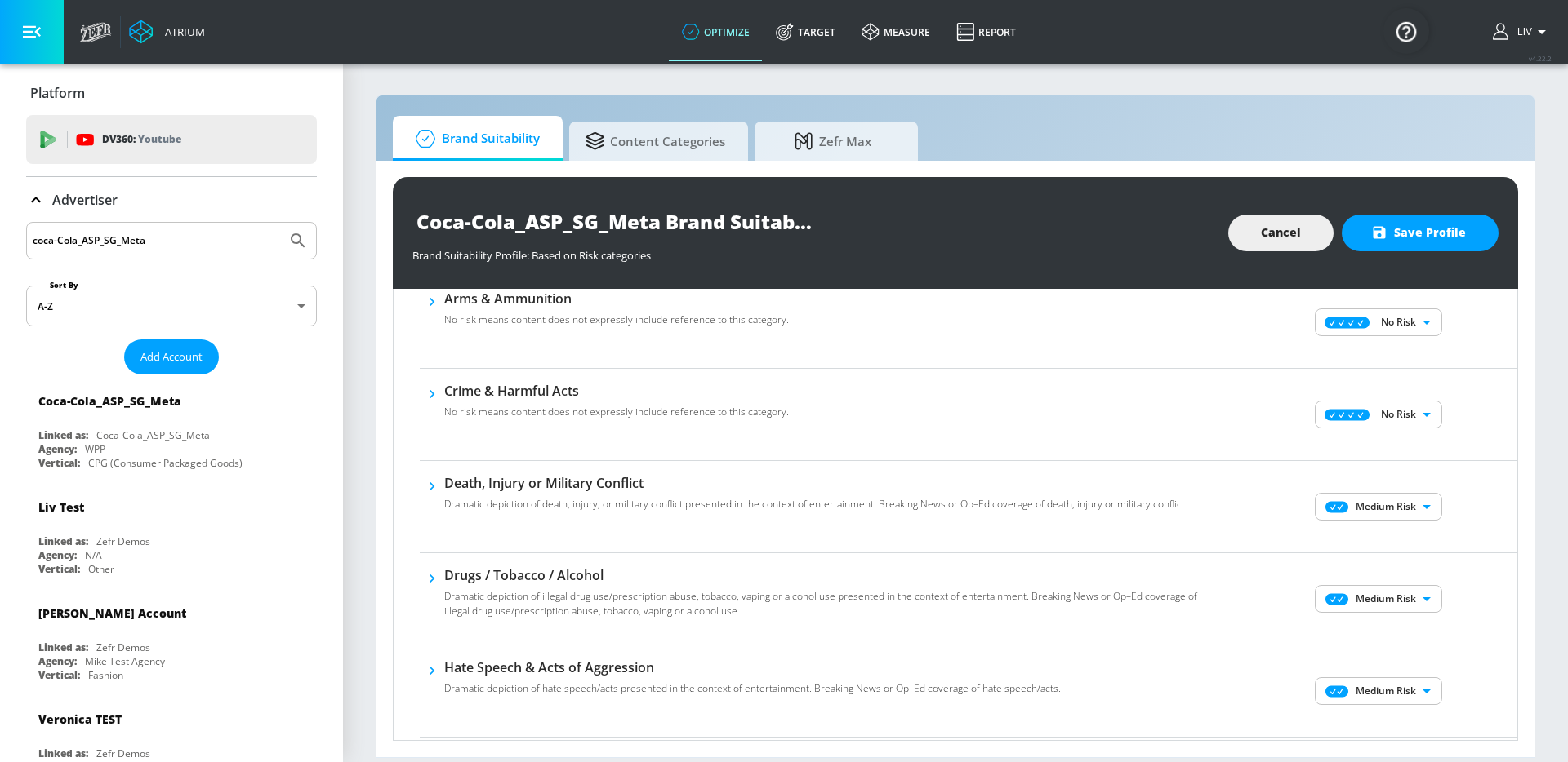
scroll to position [188, 0]
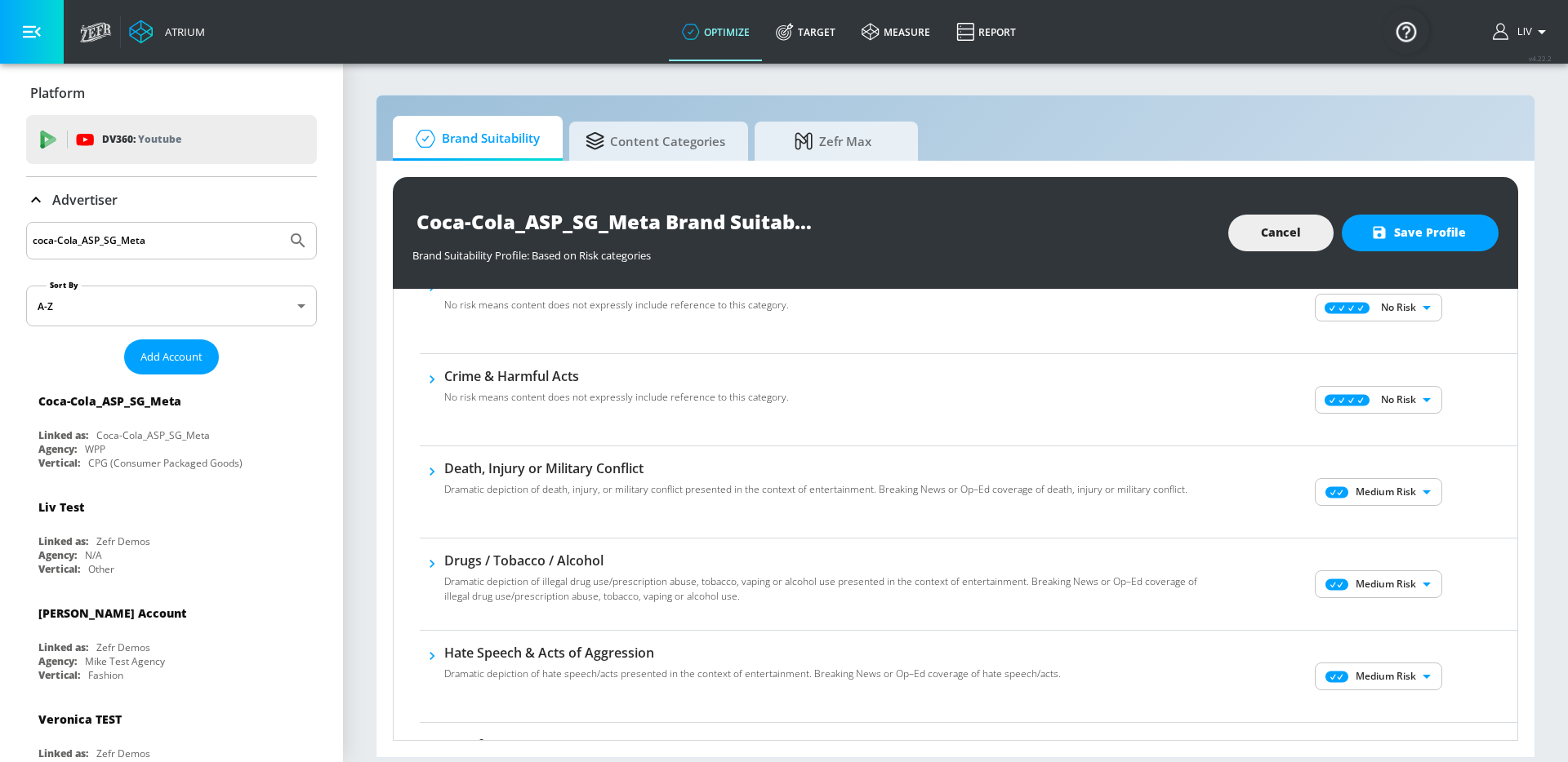
click at [1396, 500] on body "Atrium optimize Target measure Report optimize Target measure Report v 4.22.2 L…" at bounding box center [784, 381] width 1568 height 762
click at [1397, 513] on li "No Risk" at bounding box center [1367, 524] width 128 height 24
click at [1391, 566] on div "Medium Risk MEDIUM ​" at bounding box center [1380, 584] width 274 height 66
click at [1397, 586] on body "Atrium optimize Target measure Report optimize Target measure Report v 4.22.2 L…" at bounding box center [784, 381] width 1568 height 762
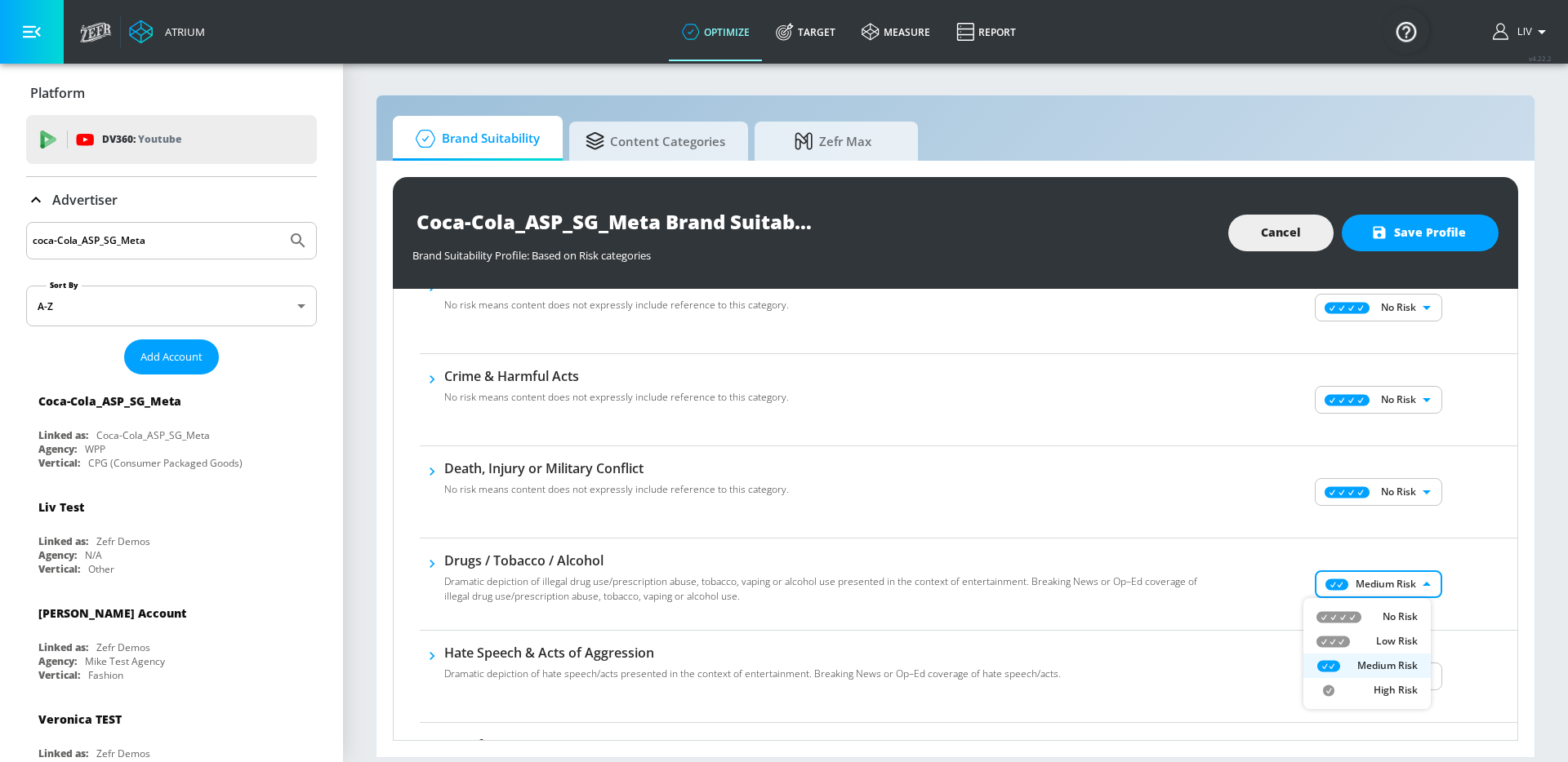
click at [1396, 615] on p "No Risk" at bounding box center [1400, 616] width 35 height 15
click at [1470, 585] on div "No Risk Low Risk Medium Risk High Risk" at bounding box center [784, 381] width 1568 height 762
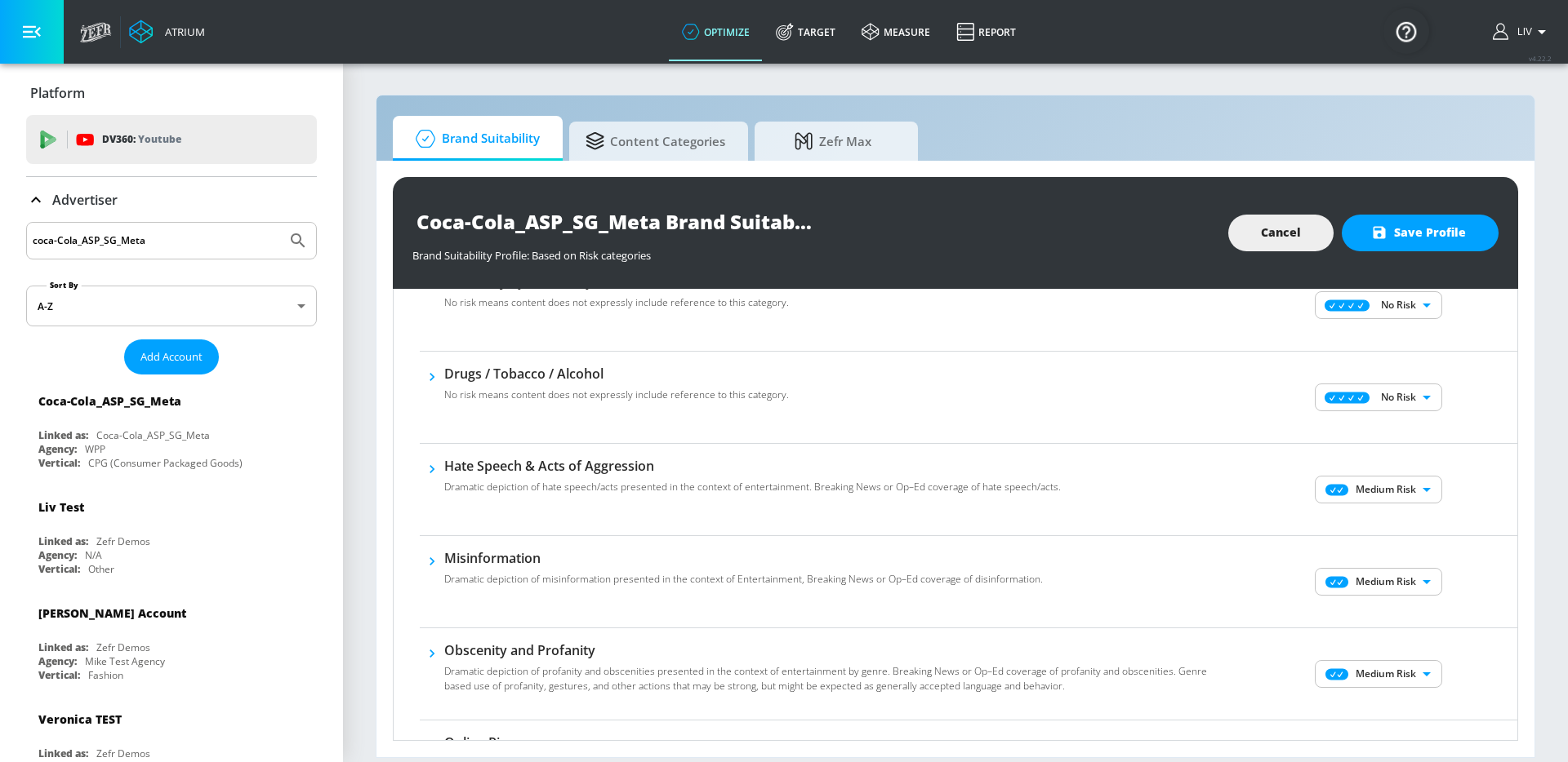
scroll to position [377, 0]
click at [1415, 489] on body "Atrium optimize Target measure Report optimize Target measure Report v 4.22.2 L…" at bounding box center [784, 381] width 1568 height 762
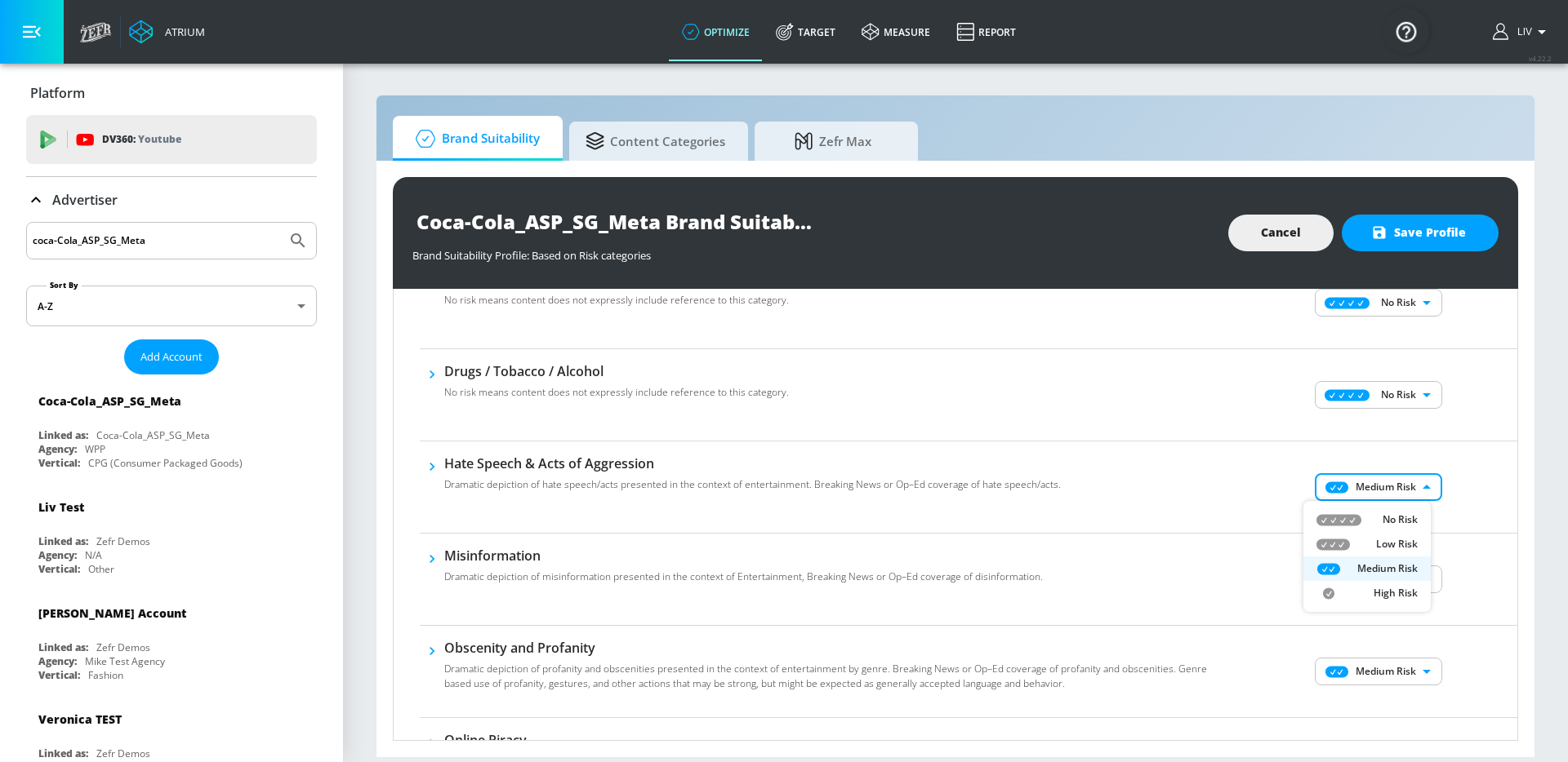
click at [1415, 523] on p "No Risk" at bounding box center [1400, 519] width 35 height 15
click at [1407, 597] on div "Medium Risk MEDIUM ​" at bounding box center [1380, 579] width 274 height 66
click at [1404, 583] on body "Atrium optimize Target measure Report optimize Target measure Report v 4.22.2 L…" at bounding box center [784, 381] width 1568 height 762
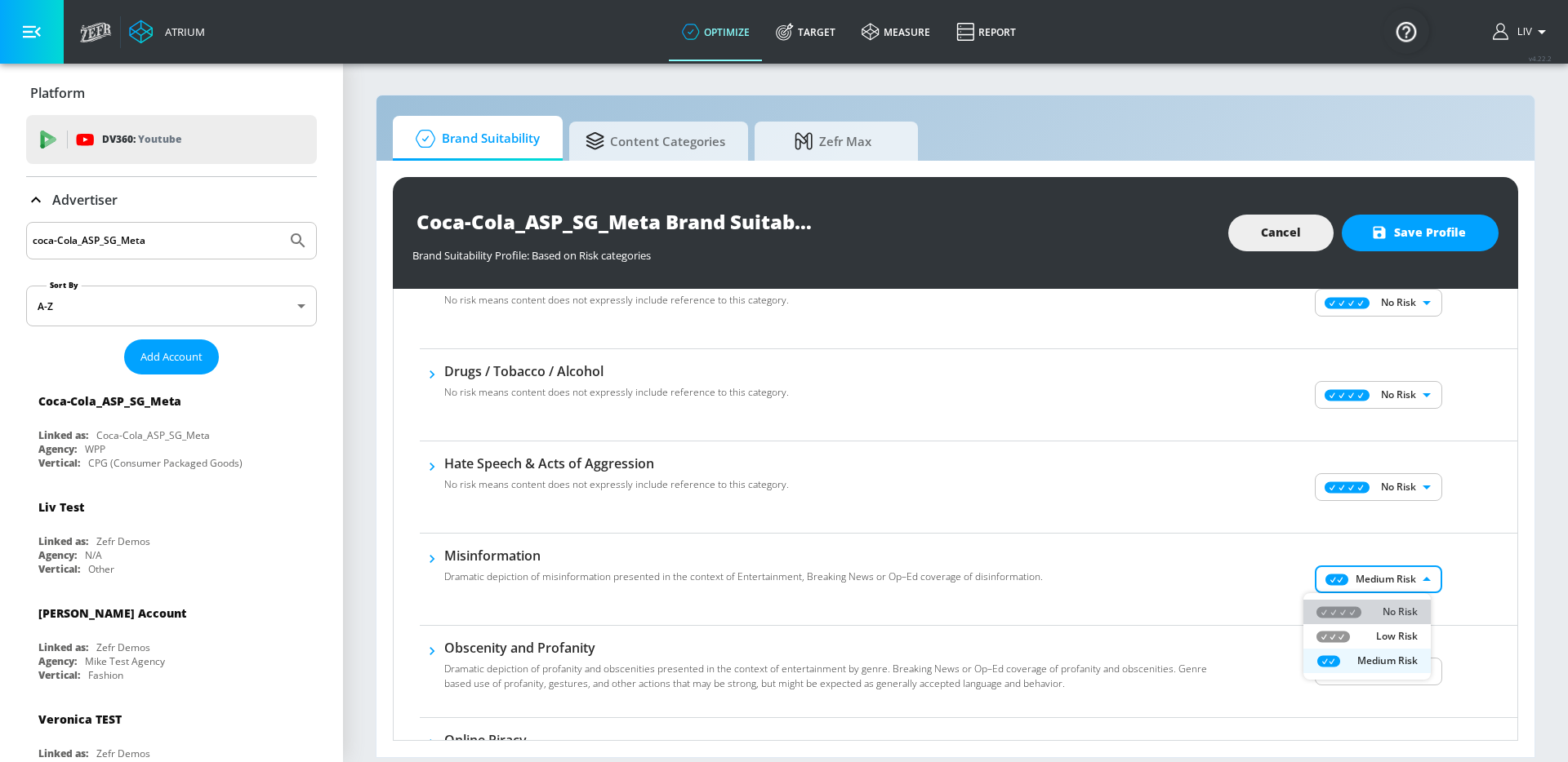
click at [1402, 600] on li "No Risk" at bounding box center [1367, 612] width 128 height 24
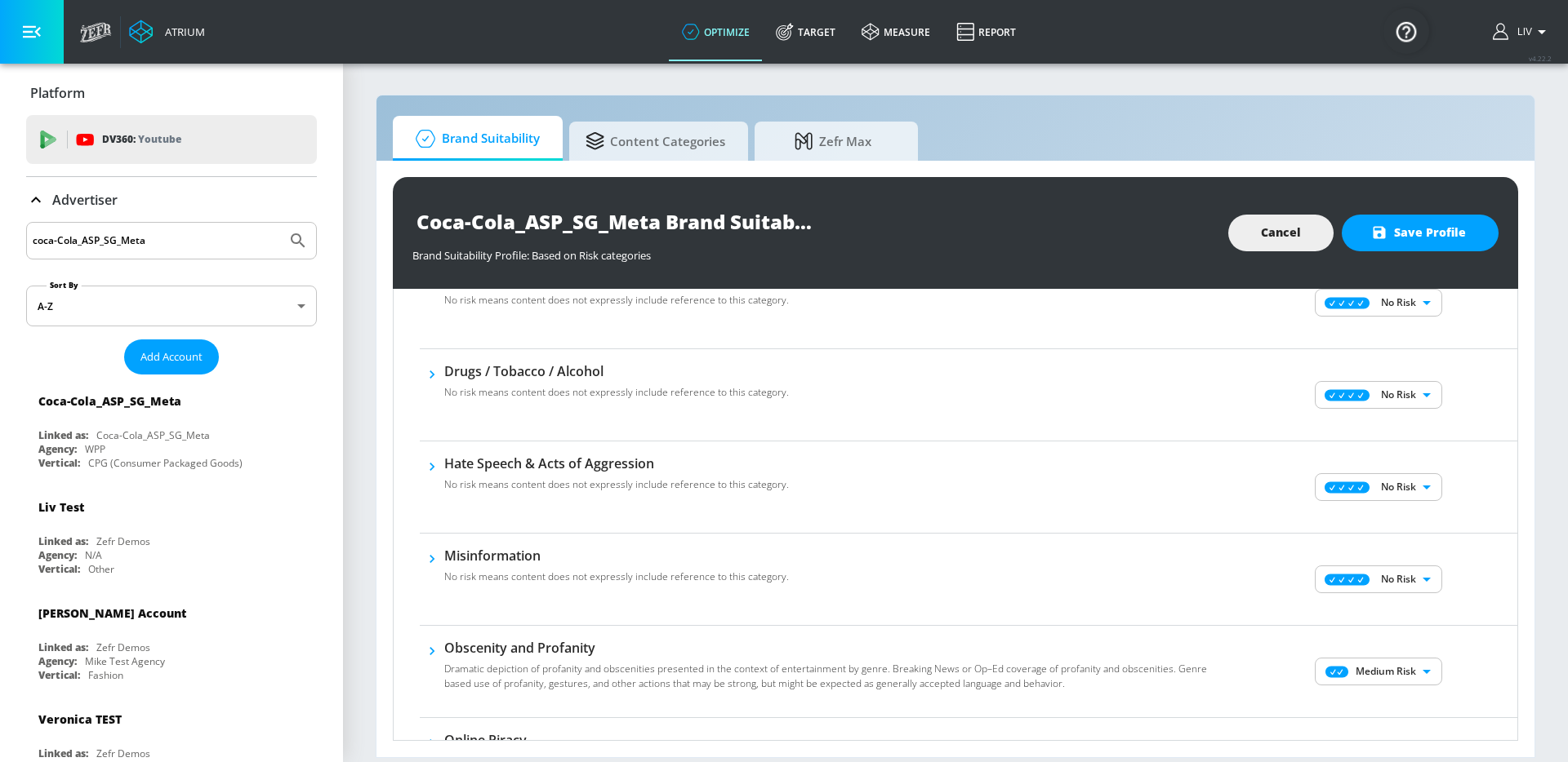
click at [1455, 590] on div "No Risk Low Risk Medium Risk" at bounding box center [784, 381] width 1568 height 762
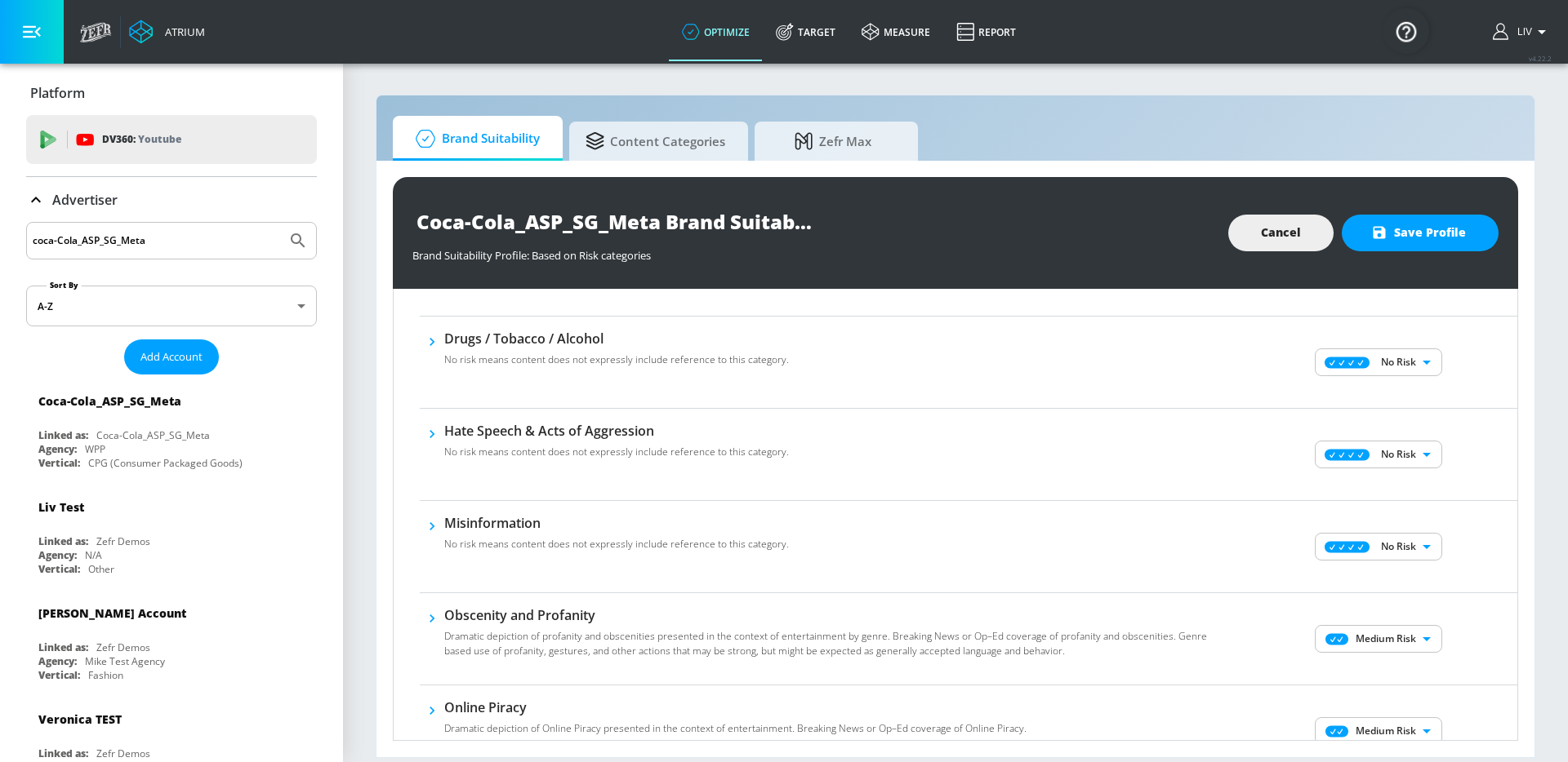
scroll to position [526, 0]
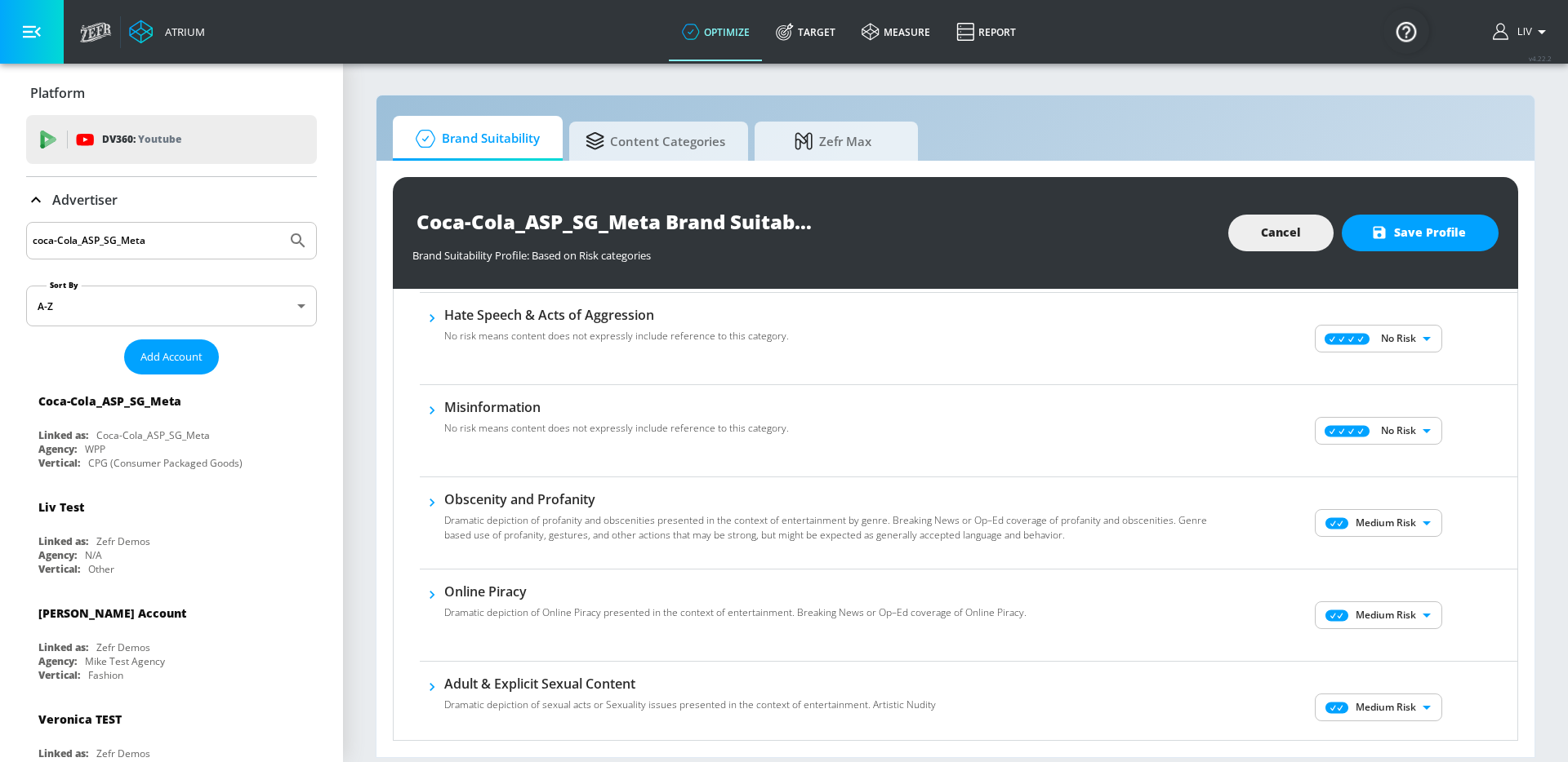
click at [1402, 514] on body "Atrium optimize Target measure Report optimize Target measure Report v 4.22.2 L…" at bounding box center [784, 381] width 1568 height 762
click at [1401, 555] on p "No Risk" at bounding box center [1400, 555] width 35 height 15
click at [1459, 549] on div "No Risk Low Risk Medium Risk High Risk" at bounding box center [784, 381] width 1568 height 762
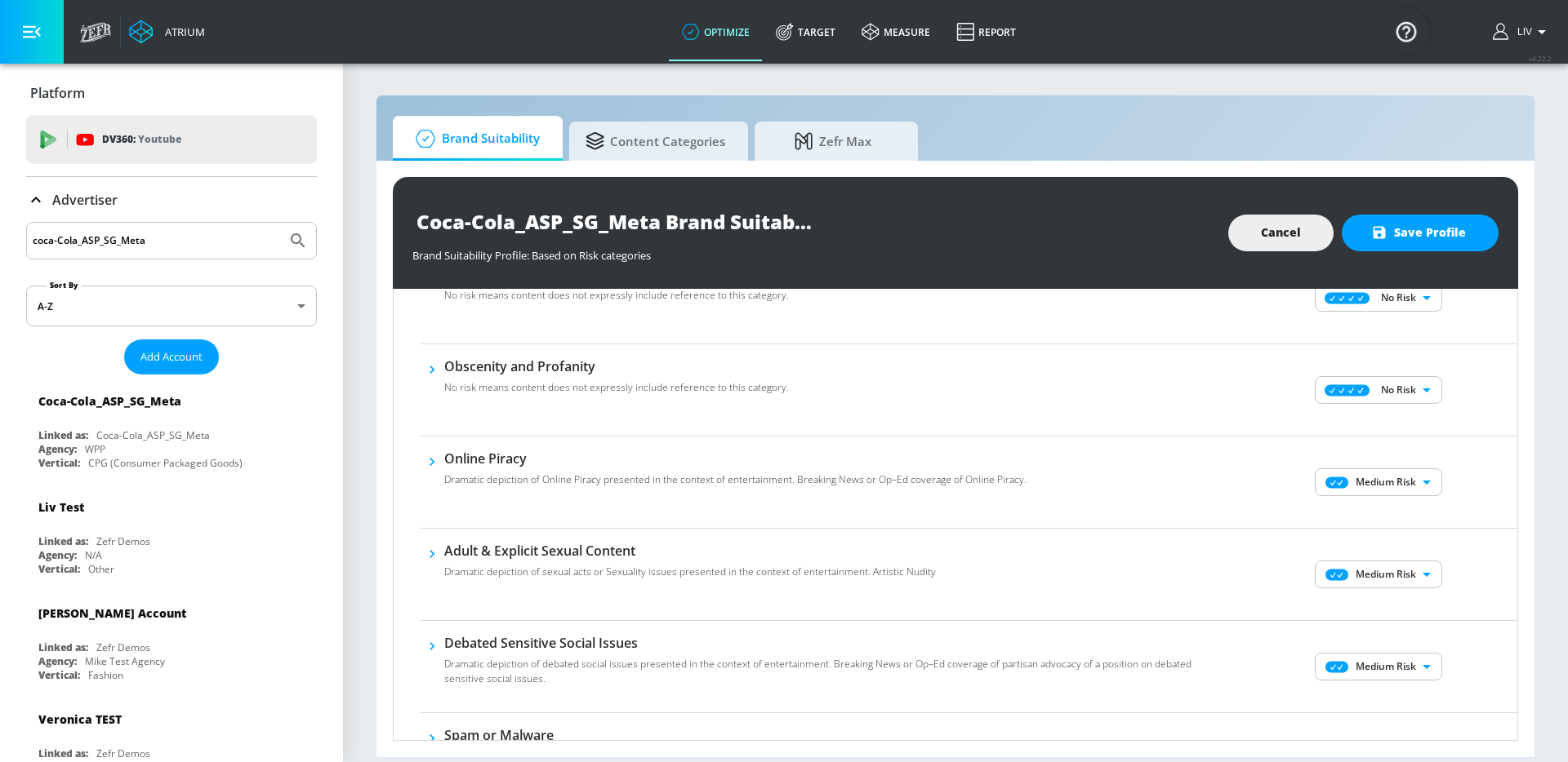
scroll to position [661, 0]
click at [1397, 490] on body "Atrium optimize Target measure Report optimize Target measure Report v 4.22.2 L…" at bounding box center [784, 381] width 1568 height 762
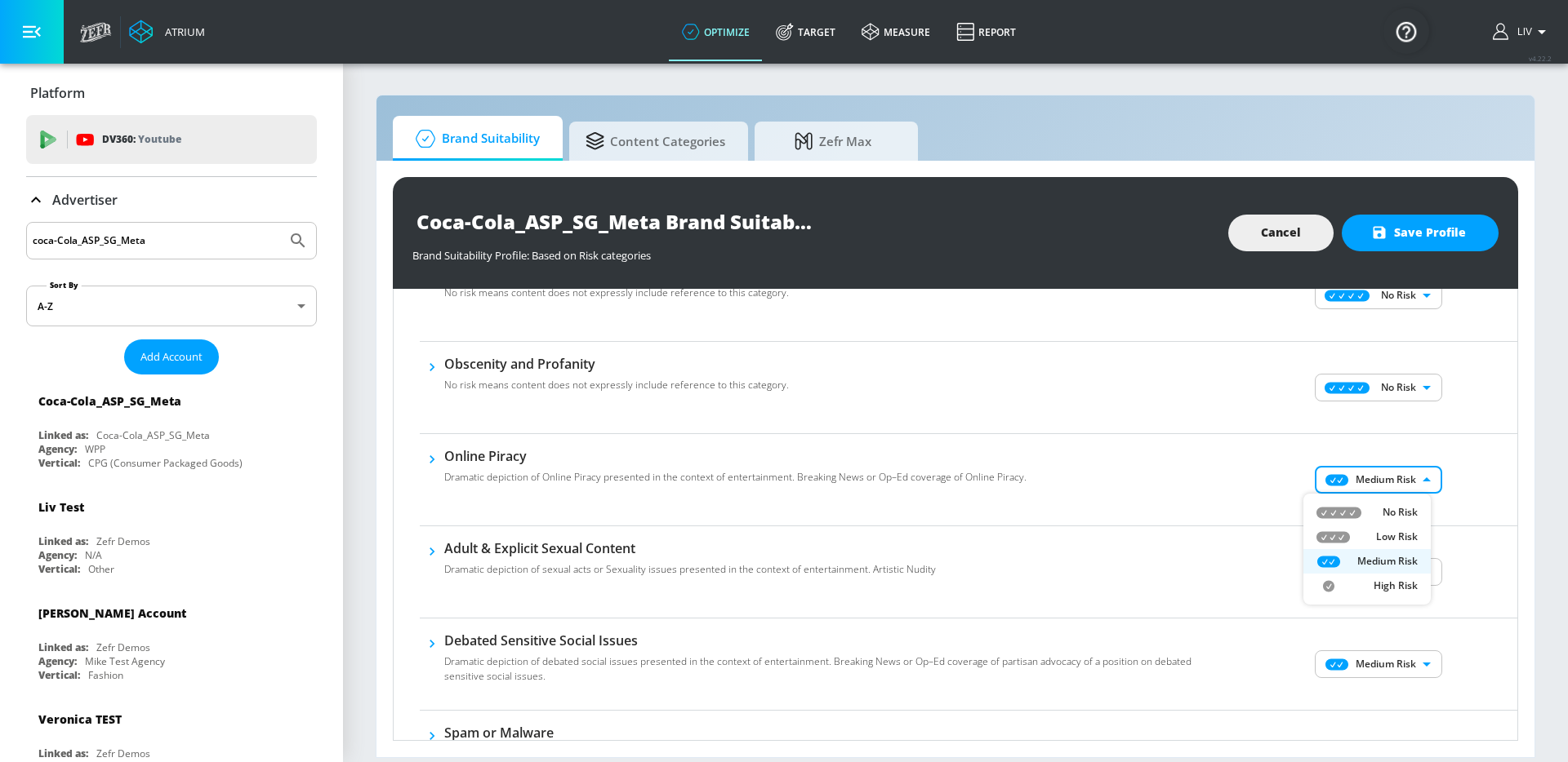
click at [1397, 522] on li "No Risk" at bounding box center [1367, 512] width 128 height 24
click at [1405, 564] on body "Atrium optimize Target measure Report optimize Target measure Report v 4.22.2 L…" at bounding box center [784, 381] width 1568 height 762
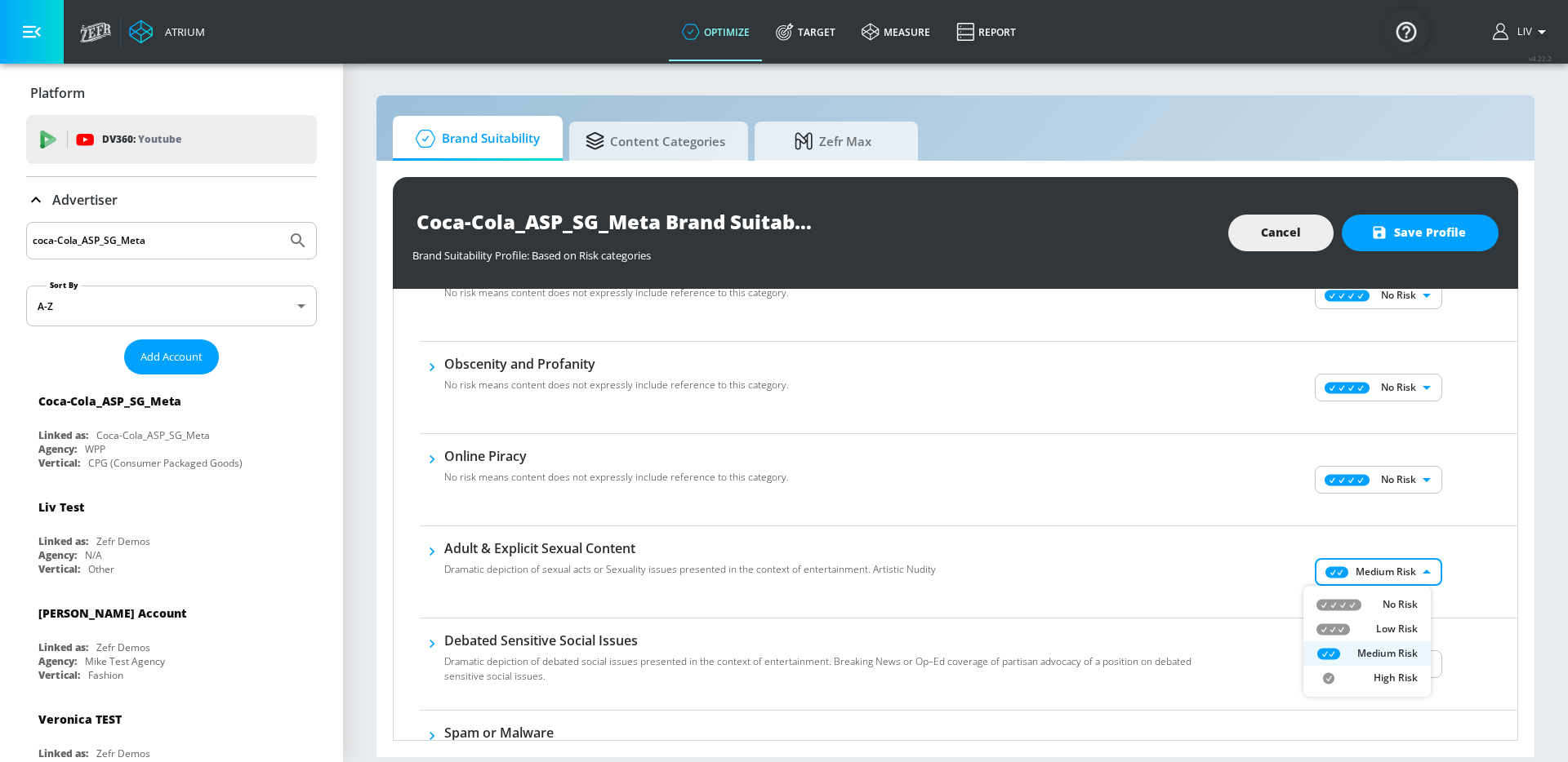
click at [1401, 596] on li "No Risk" at bounding box center [1367, 604] width 128 height 24
click at [1482, 588] on div "No Risk Low Risk Medium Risk High Risk" at bounding box center [784, 381] width 1568 height 762
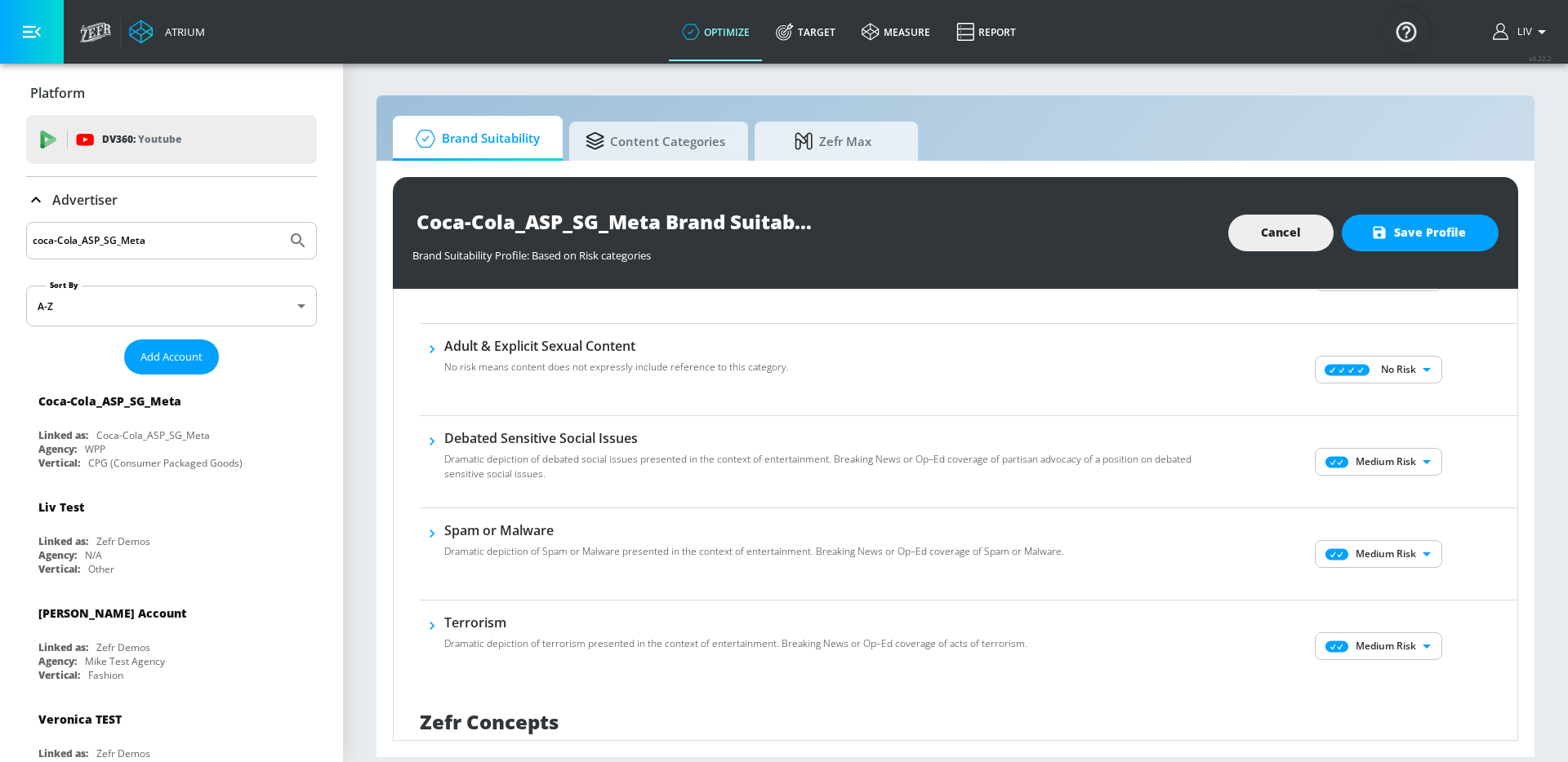
scroll to position [908, 0]
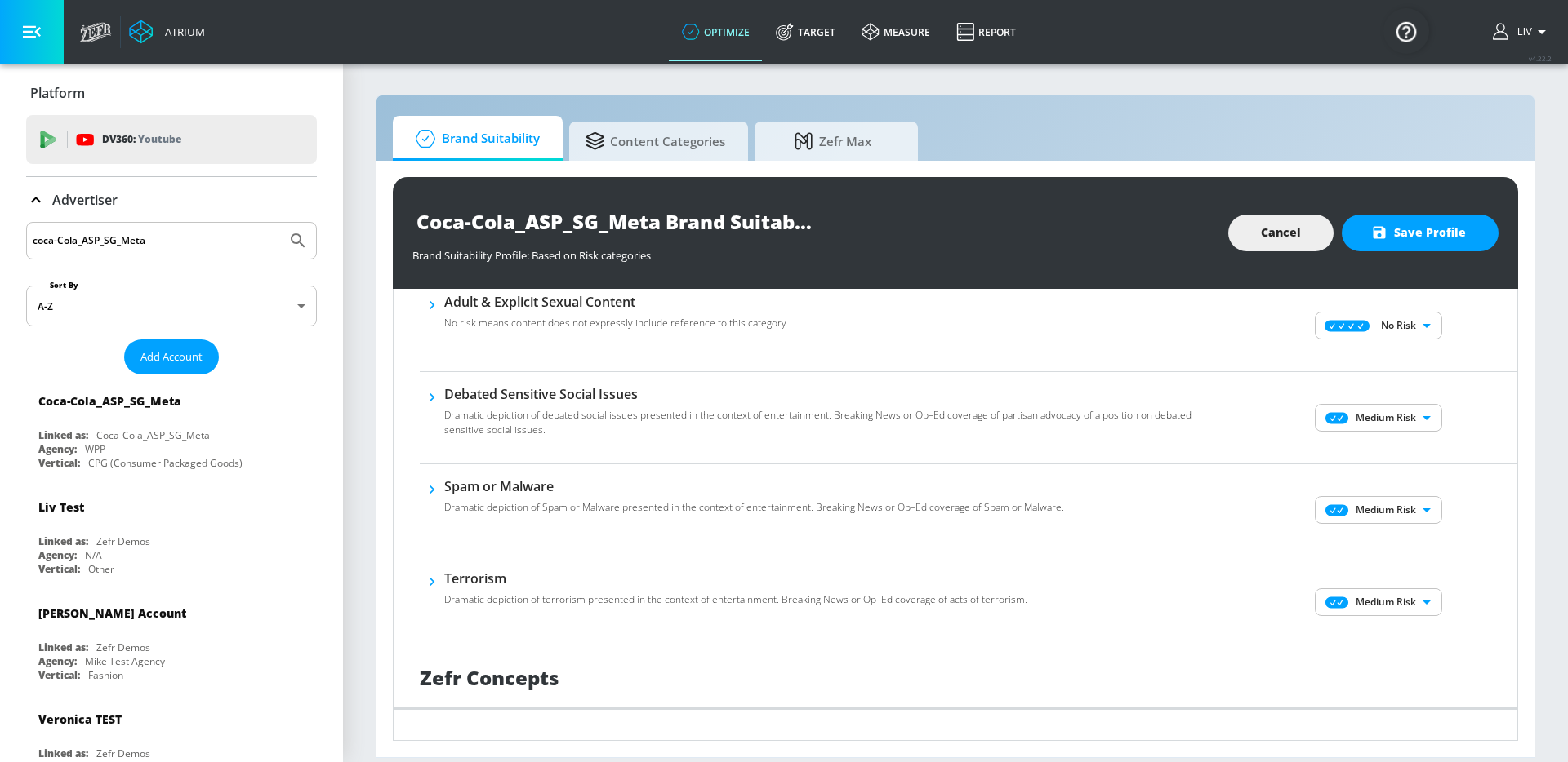
click at [1415, 420] on body "Atrium optimize Target measure Report optimize Target measure Report v 4.22.2 L…" at bounding box center [784, 381] width 1568 height 762
click at [1421, 455] on li "No Risk" at bounding box center [1367, 450] width 128 height 24
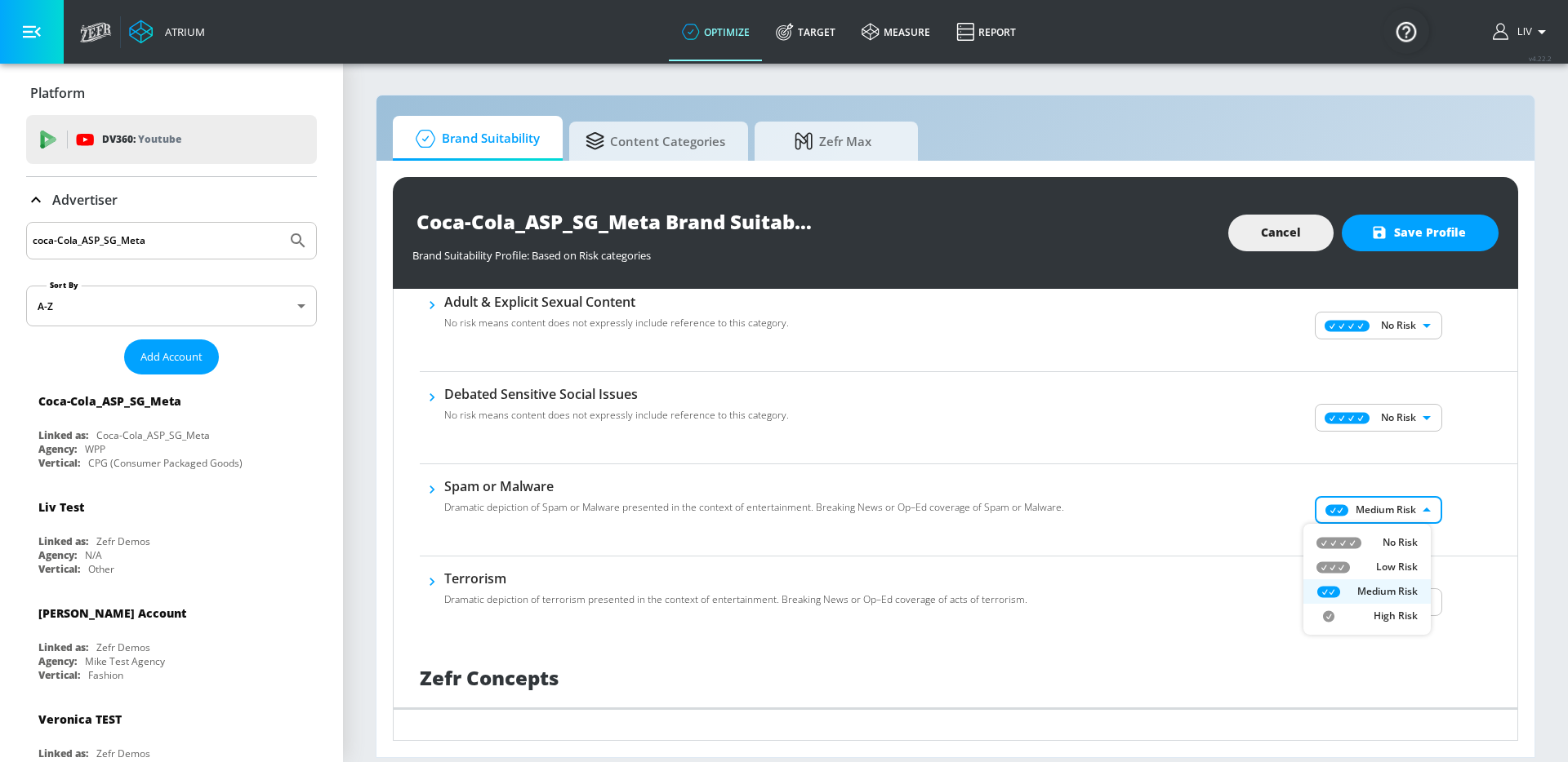
click at [1413, 507] on body "Atrium optimize Target measure Report optimize Target measure Report v 4.22.2 L…" at bounding box center [784, 381] width 1568 height 762
click at [1415, 536] on p "No Risk" at bounding box center [1400, 542] width 35 height 15
click at [1384, 592] on body "Atrium optimize Target measure Report optimize Target measure Report v 4.22.2 L…" at bounding box center [784, 381] width 1568 height 762
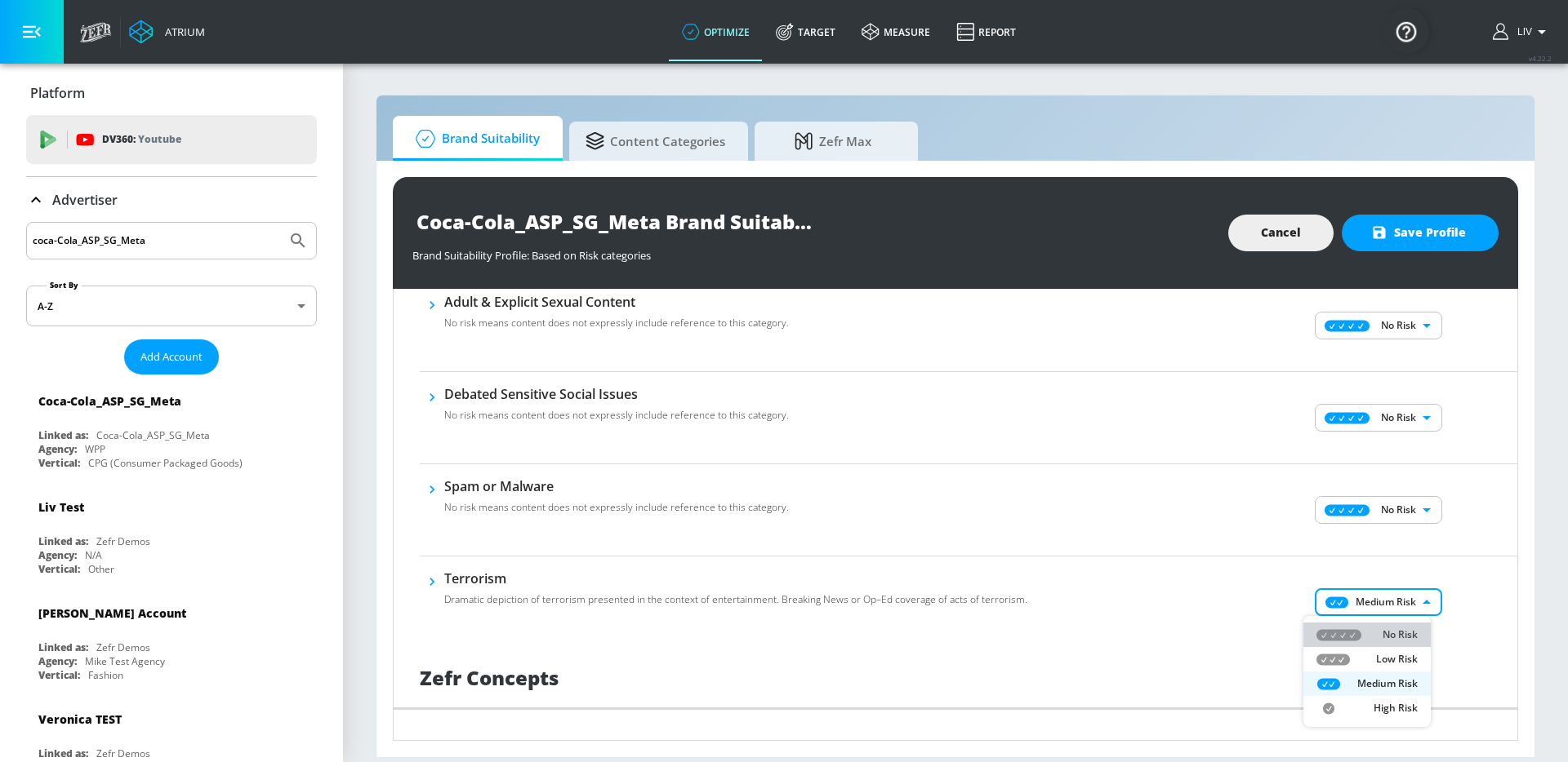
click at [1389, 630] on p "No Risk" at bounding box center [1400, 634] width 35 height 15
click at [1476, 604] on div "No Risk MINIMAL ​" at bounding box center [1380, 603] width 274 height 66
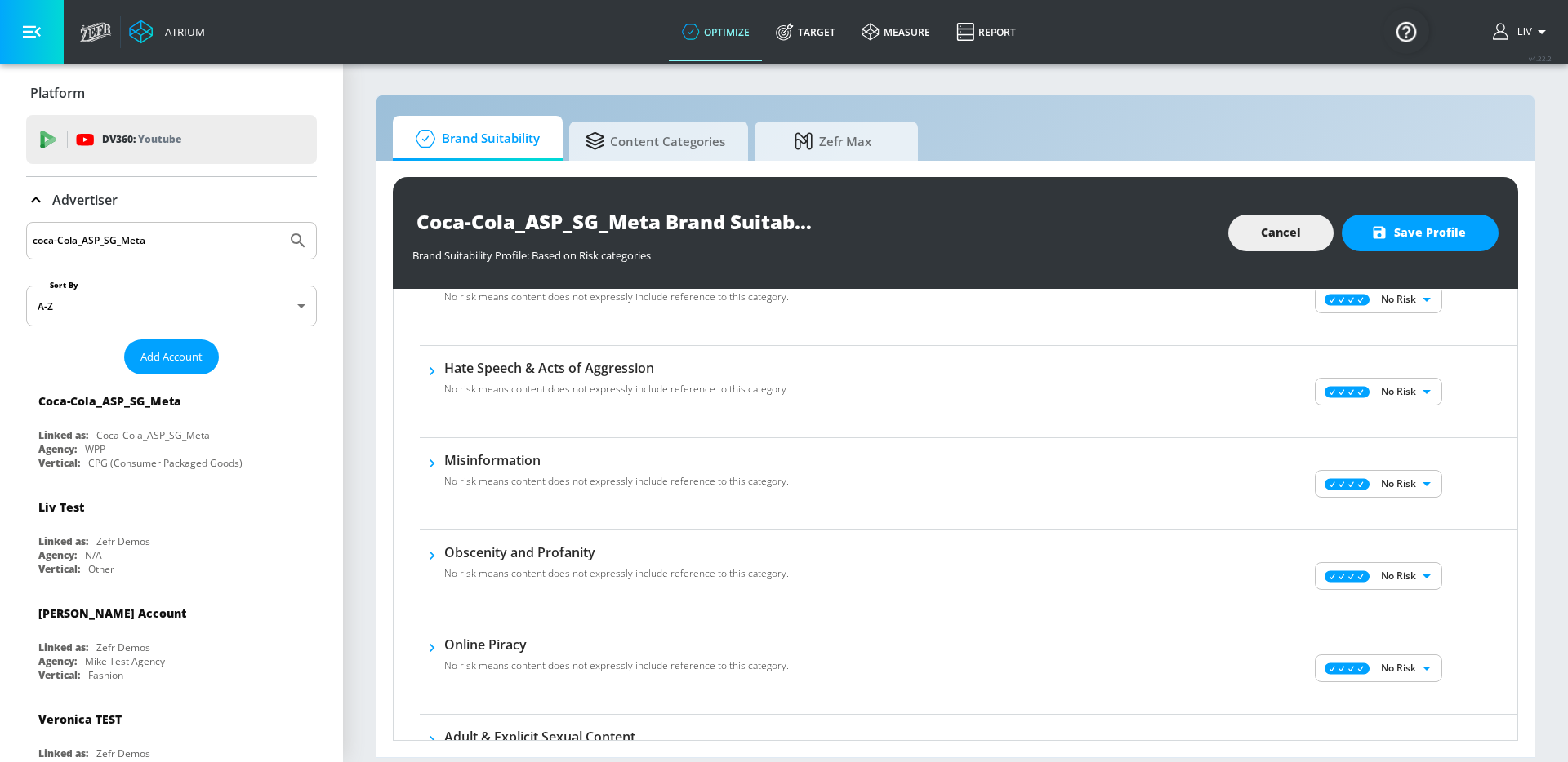
scroll to position [0, 0]
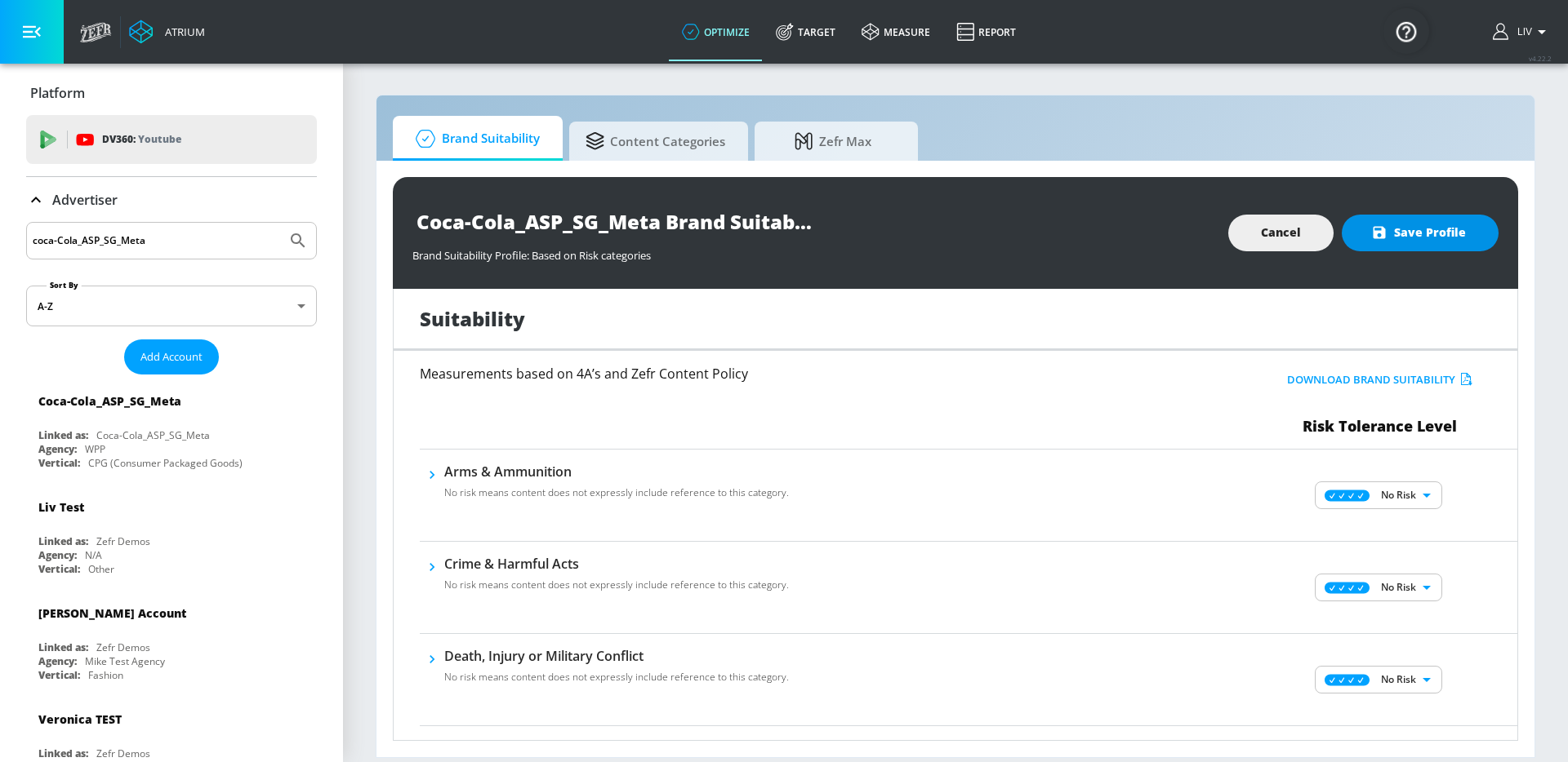
click at [1435, 232] on span "Save Profile" at bounding box center [1420, 233] width 91 height 21
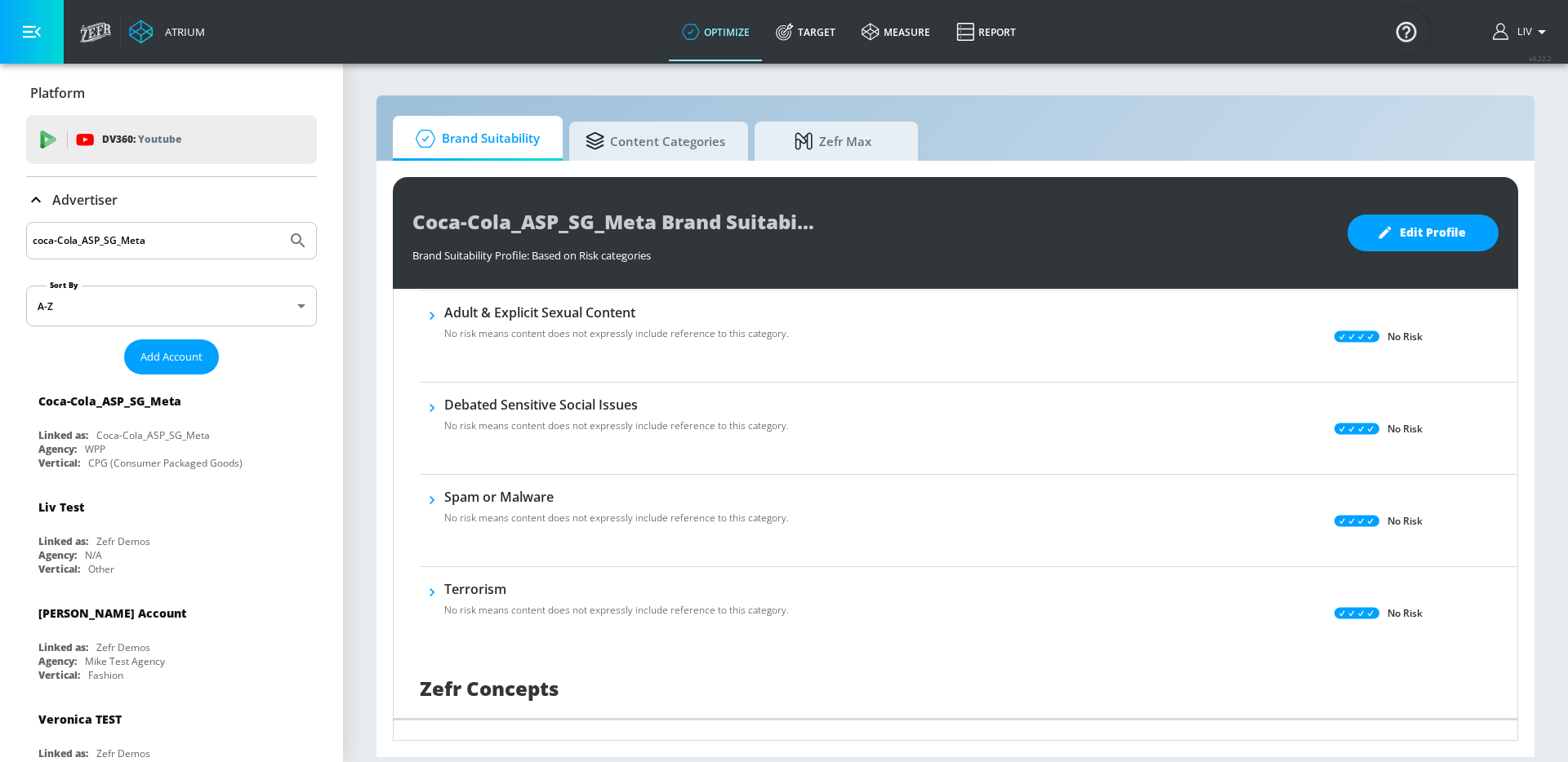
scroll to position [895, 0]
click at [230, 232] on input "coca-Cola_ASP_SG_Meta" at bounding box center [156, 240] width 248 height 22
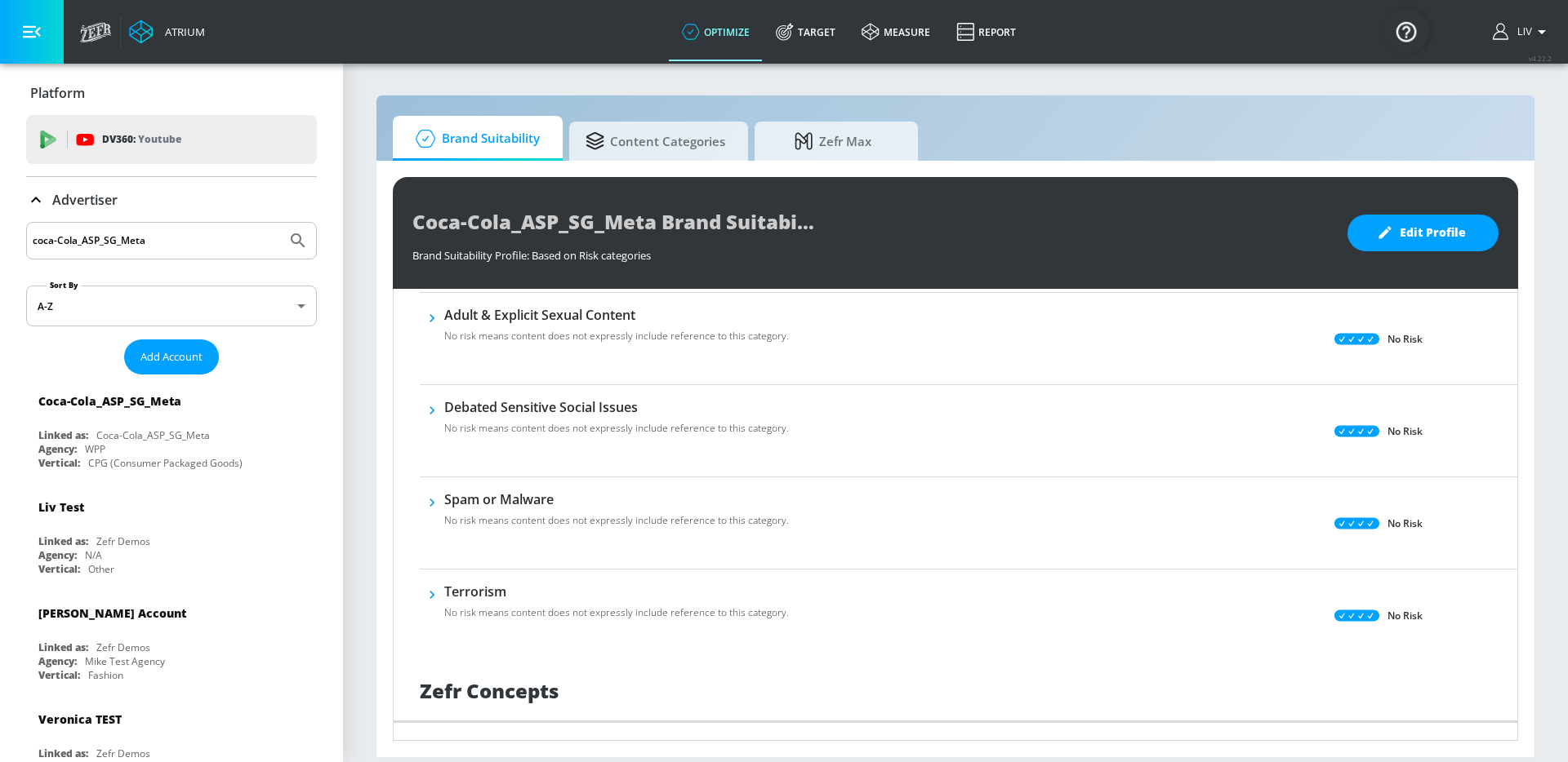
click at [230, 232] on input "coca-Cola_ASP_SG_Meta" at bounding box center [156, 240] width 248 height 22
paste input "Coca-Cola_ASP_SG_TikTok"
click at [299, 242] on button "Submit Search" at bounding box center [298, 240] width 36 height 36
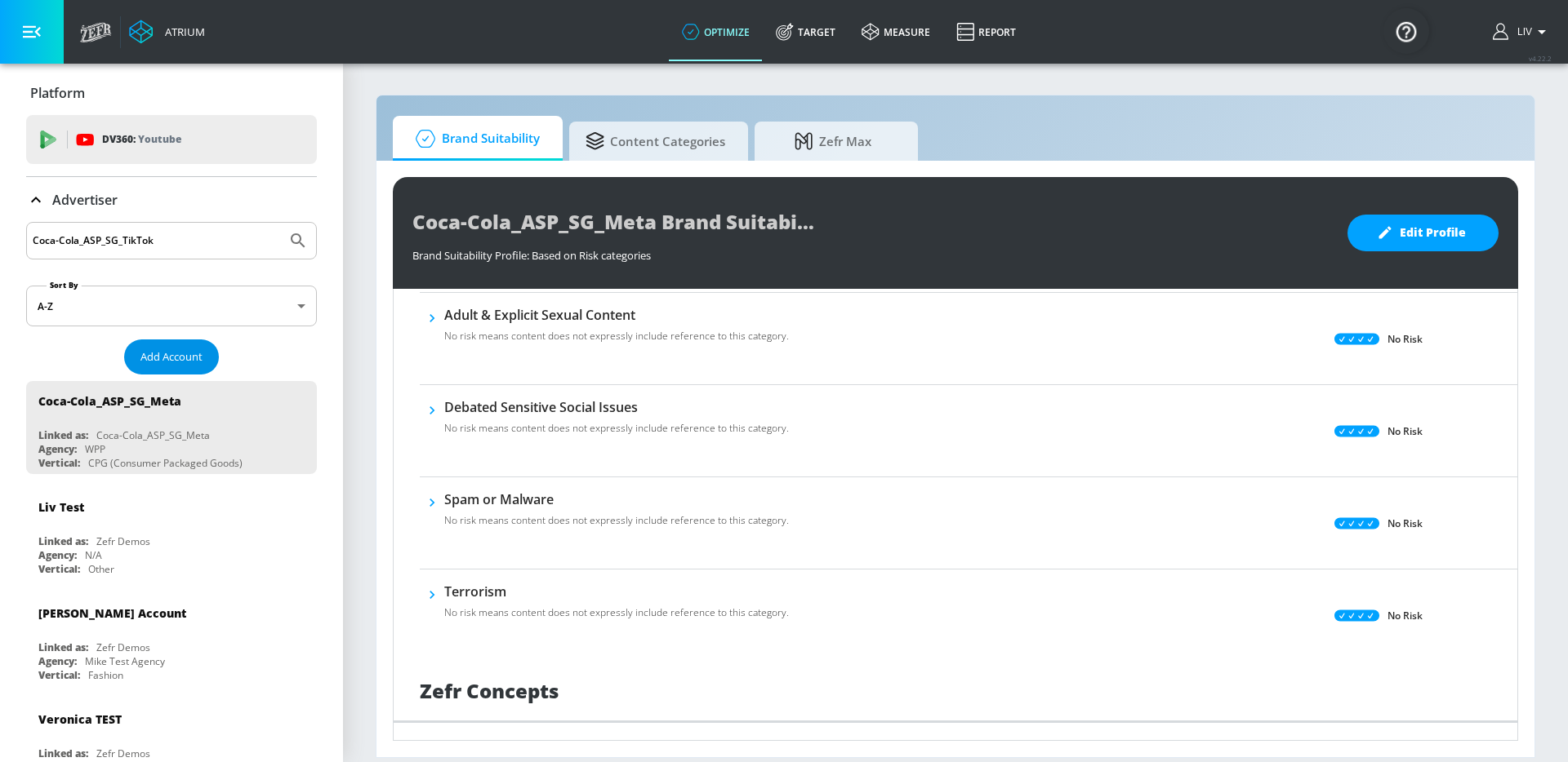
click at [180, 346] on button "Add Account" at bounding box center [172, 357] width 95 height 35
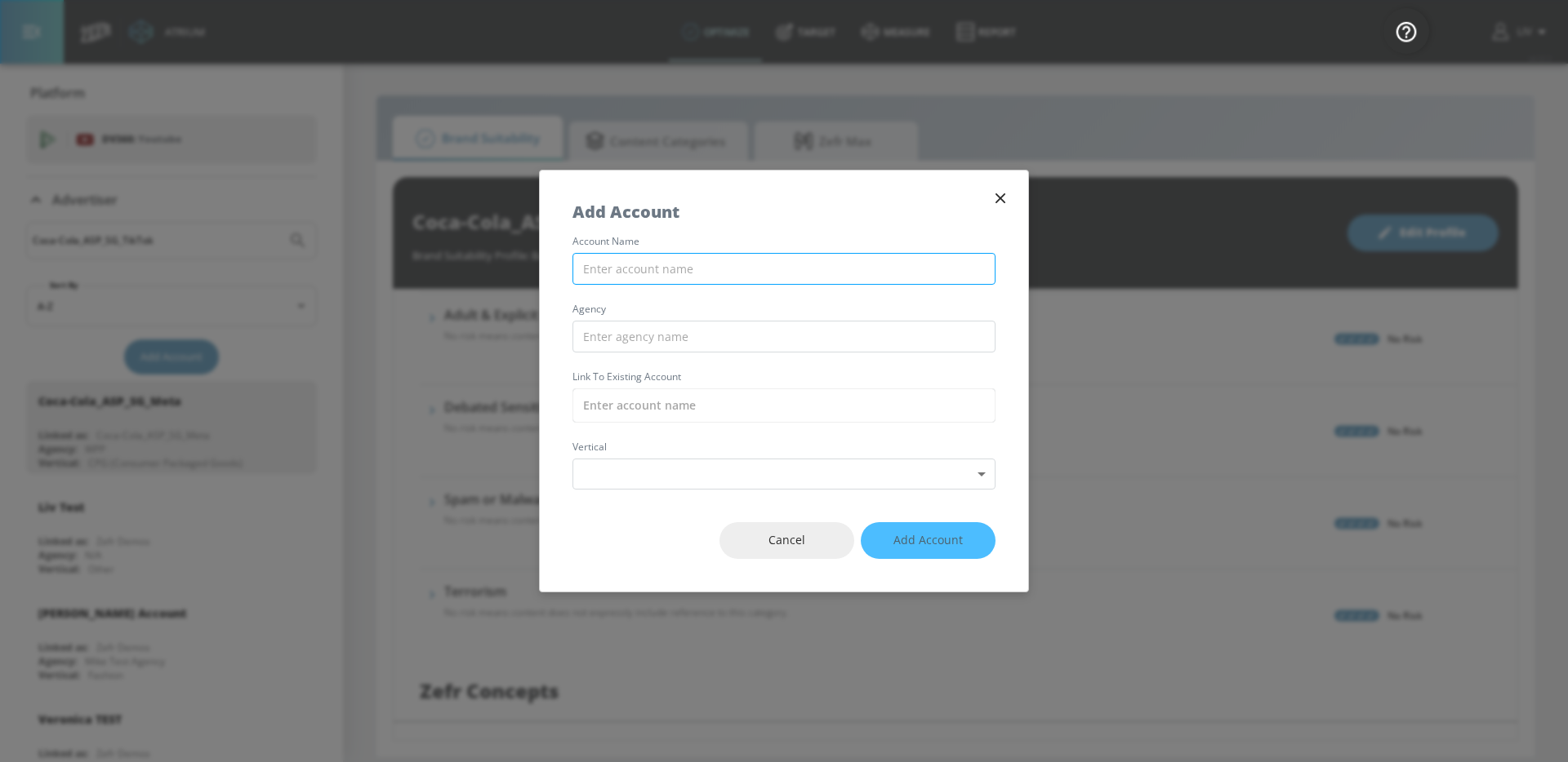
click at [651, 255] on input "text" at bounding box center [784, 268] width 423 height 32
paste input "Coca-Cola_ASP_SG_TikTok"
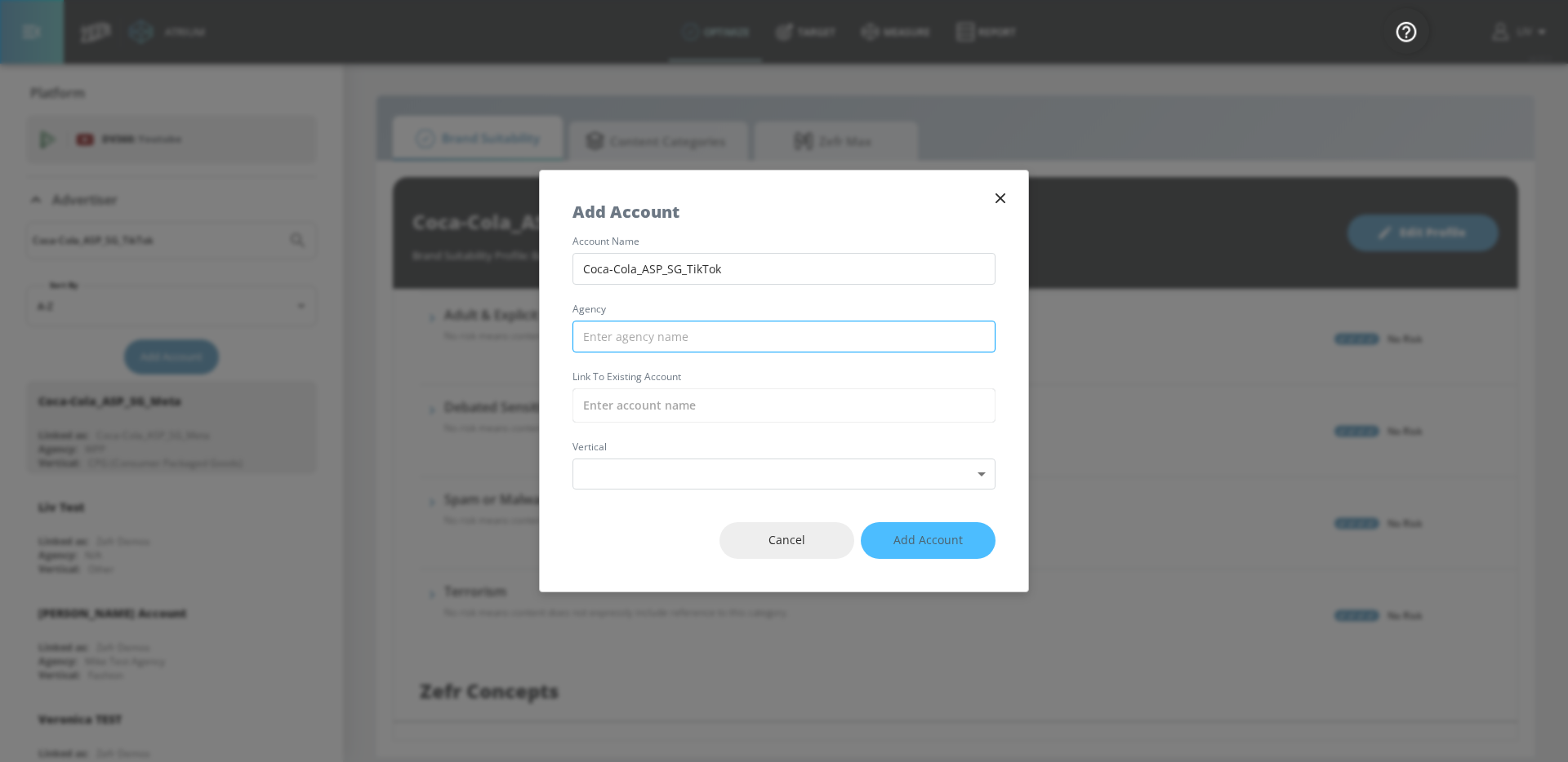
click at [741, 348] on input "text" at bounding box center [784, 336] width 423 height 32
click at [696, 404] on input "text" at bounding box center [784, 406] width 423 height 34
paste input "Coca-Cola_ASP_SG_TikTok"
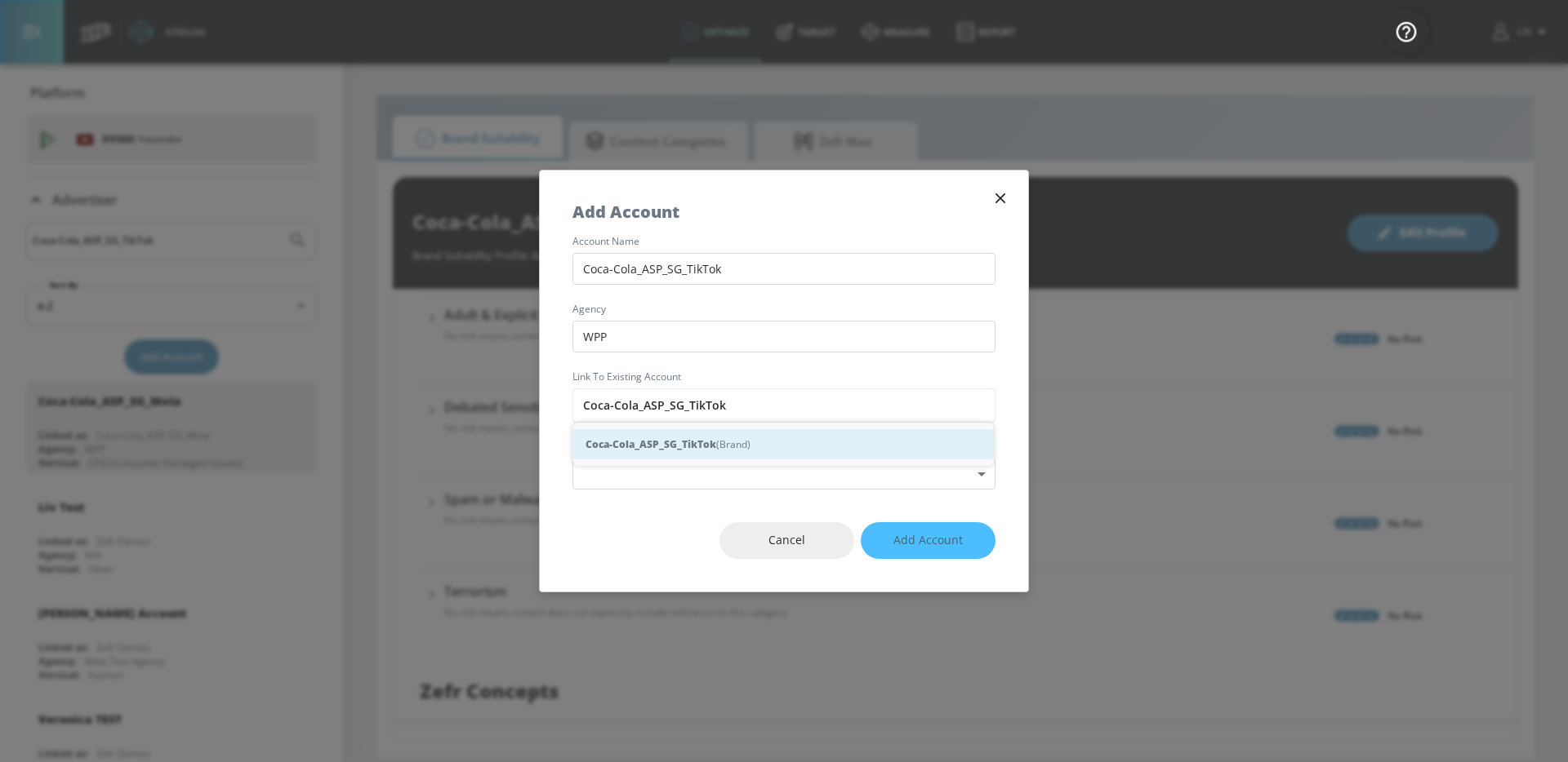
click at [743, 438] on div "Coca-Cola_ASP_SG_TikTok (Brand)" at bounding box center [783, 444] width 421 height 30
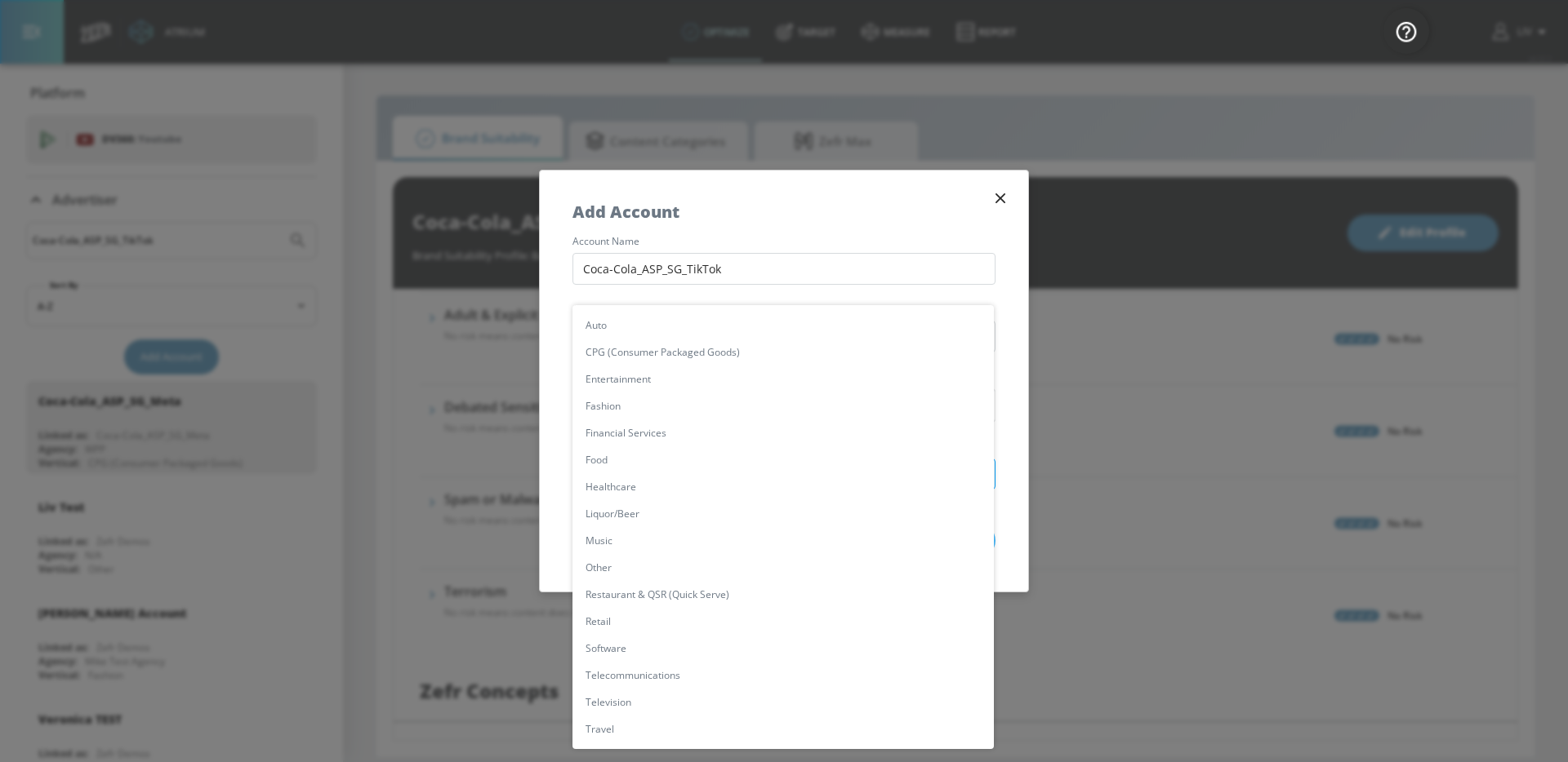
click at [745, 459] on body "Atrium optimize Target measure Report optimize Target measure Report v 4.22.2 L…" at bounding box center [784, 381] width 1568 height 762
click at [759, 362] on li "CPG (Consumer Packaged Goods)" at bounding box center [783, 352] width 421 height 27
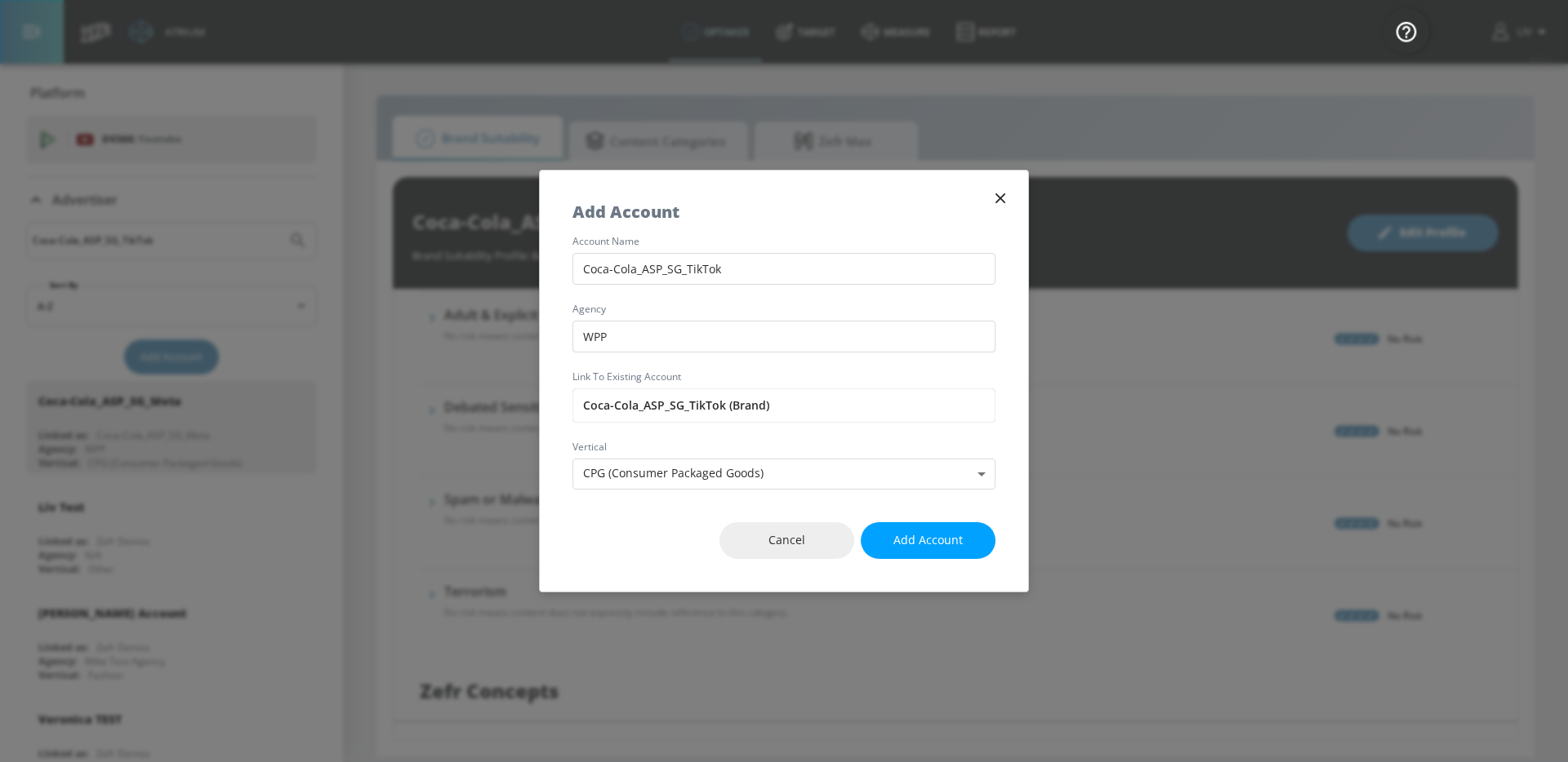
click at [919, 520] on div "Cancel Add Account" at bounding box center [784, 540] width 488 height 102
click at [921, 524] on button "Add Account" at bounding box center [928, 540] width 135 height 37
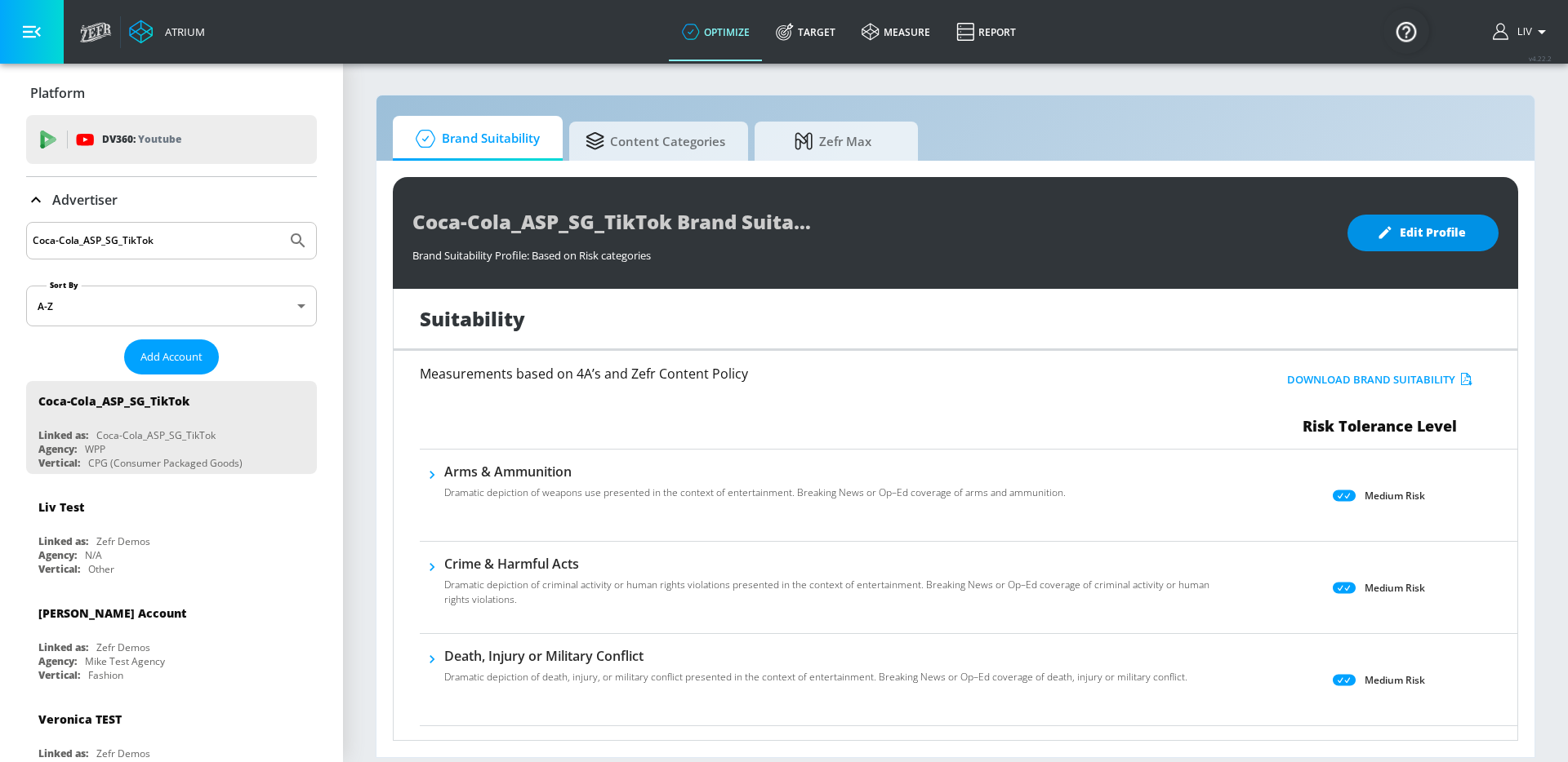
click at [1431, 231] on span "Edit Profile" at bounding box center [1422, 233] width 85 height 21
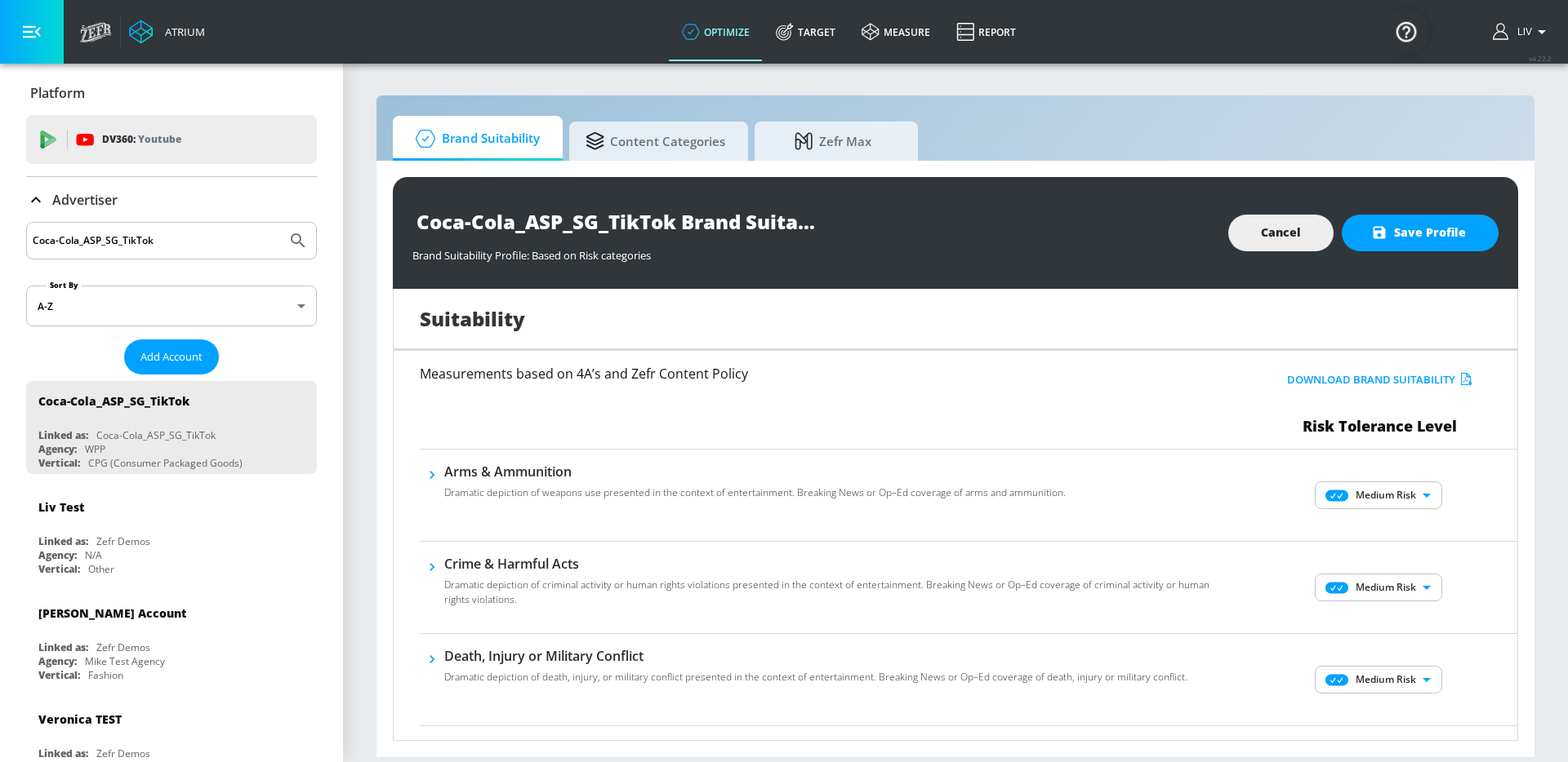
click at [1410, 484] on body "Atrium optimize Target measure Report optimize Target measure Report v 4.22.2 L…" at bounding box center [784, 381] width 1568 height 762
click at [1405, 531] on p "No Risk" at bounding box center [1400, 528] width 35 height 15
click at [1402, 579] on body "Atrium optimize Target measure Report optimize Target measure Report v 4.22.2 L…" at bounding box center [784, 381] width 1568 height 762
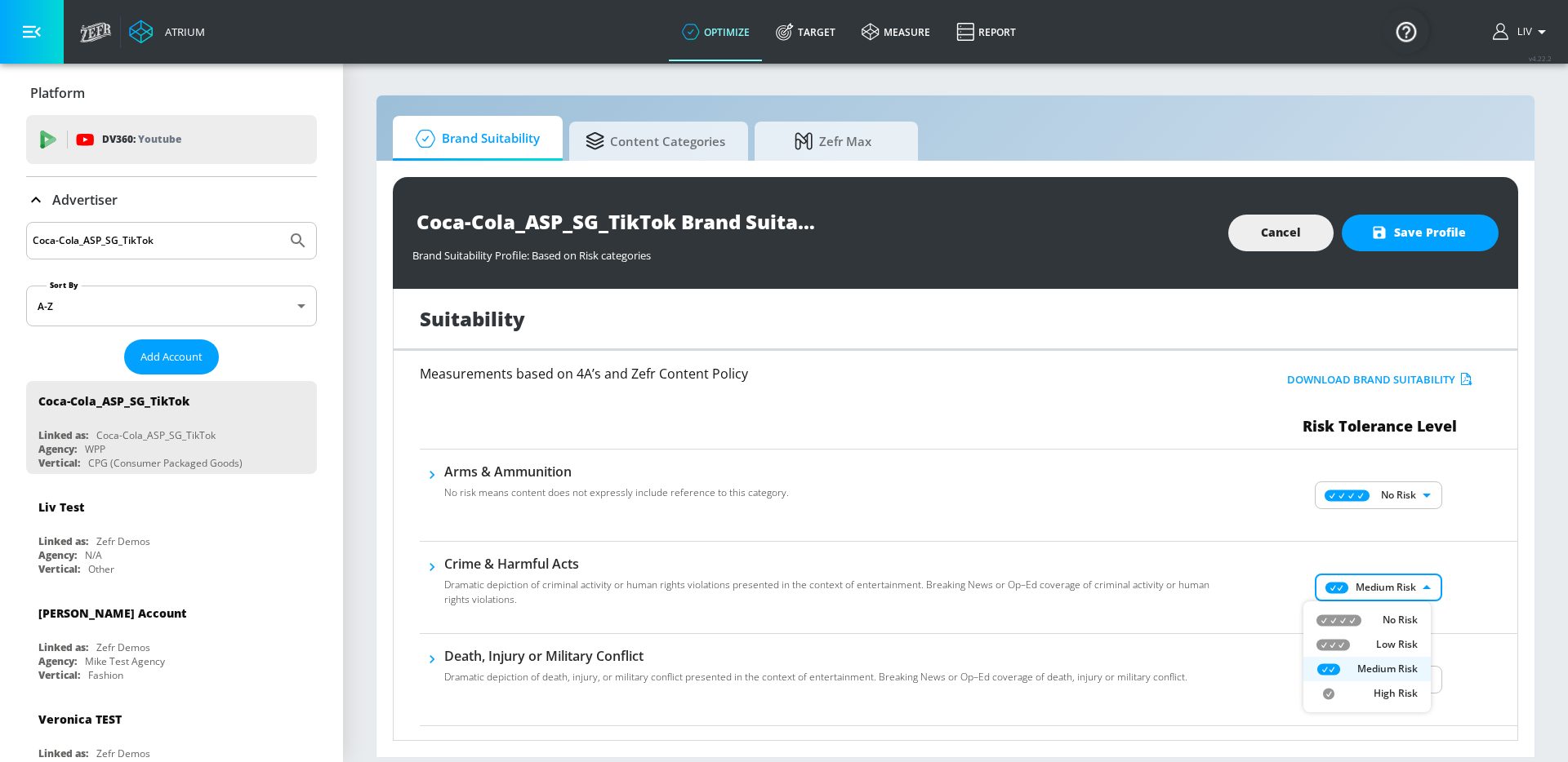
click at [1408, 605] on ul "No Risk Low Risk Medium Risk High Risk" at bounding box center [1367, 657] width 128 height 111
click at [1415, 620] on p "No Risk" at bounding box center [1400, 620] width 35 height 15
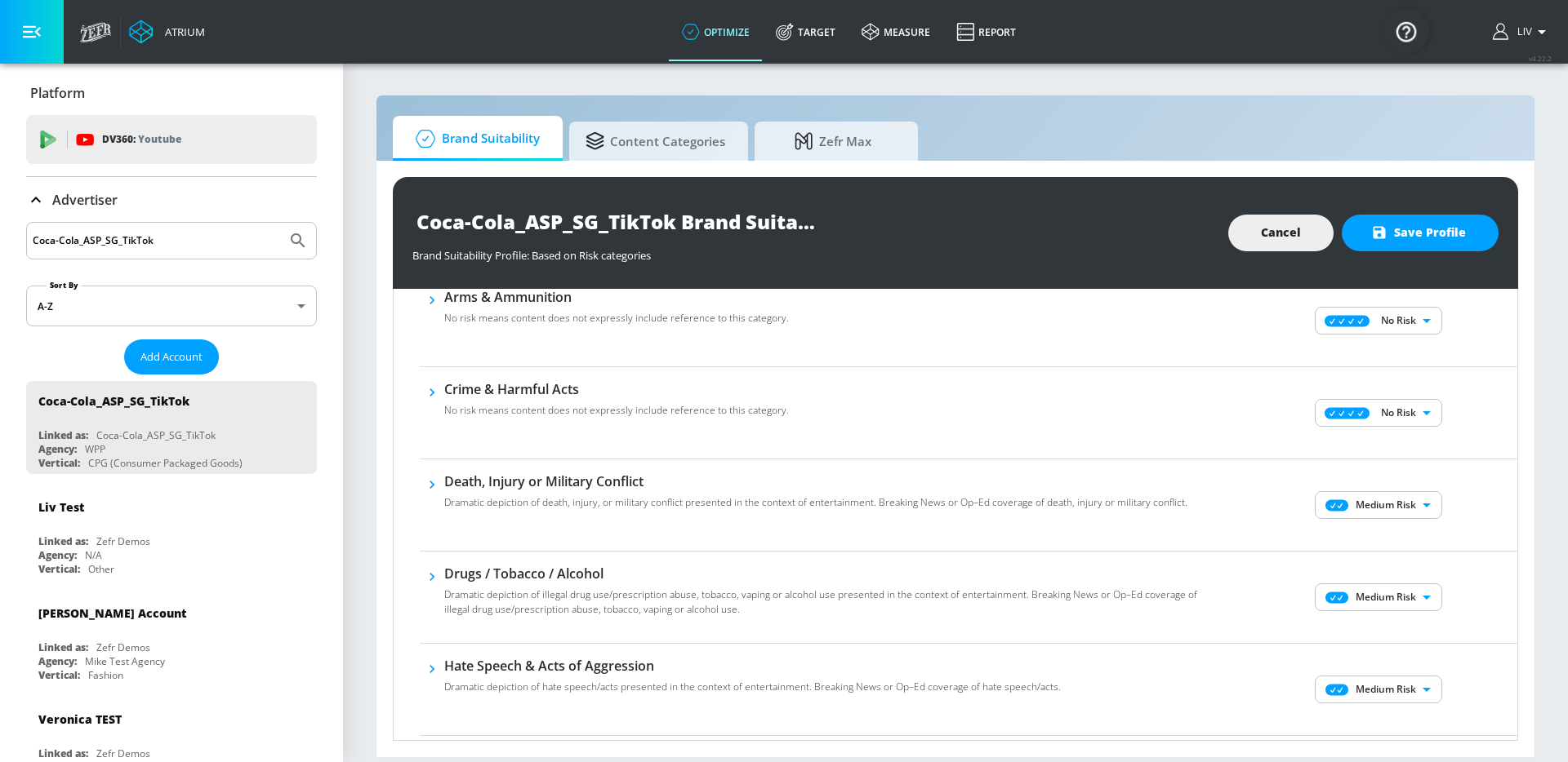
scroll to position [172, 0]
click at [1394, 487] on div "Medium Risk MEDIUM ​" at bounding box center [1380, 508] width 274 height 66
click at [1396, 514] on body "Atrium optimize Target measure Report optimize Target measure Report v 4.22.2 L…" at bounding box center [784, 381] width 1568 height 762
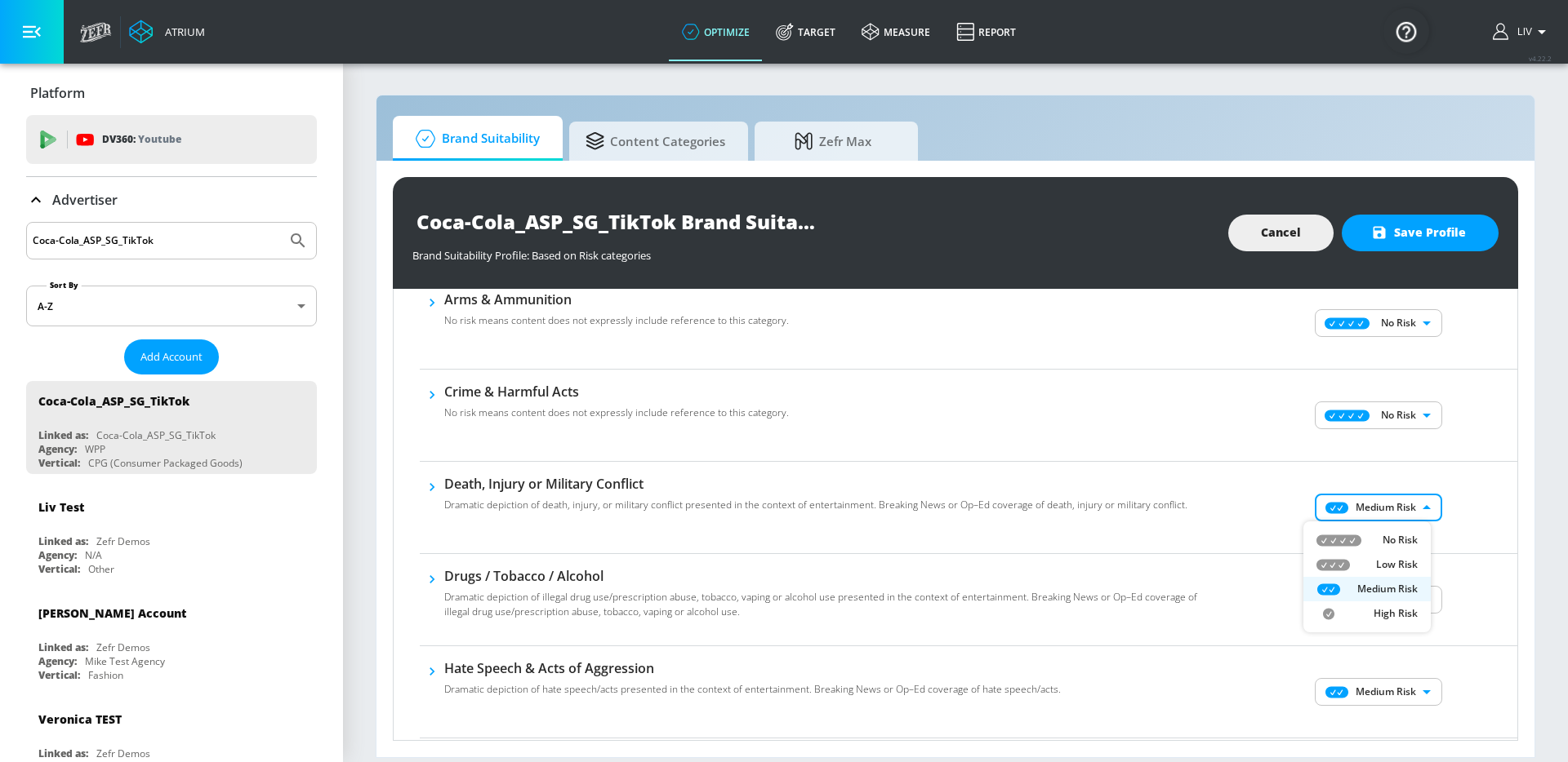
click at [1391, 534] on p "No Risk" at bounding box center [1400, 540] width 35 height 15
click at [1390, 589] on body "Atrium optimize Target measure Report optimize Target measure Report v 4.22.2 L…" at bounding box center [784, 381] width 1568 height 762
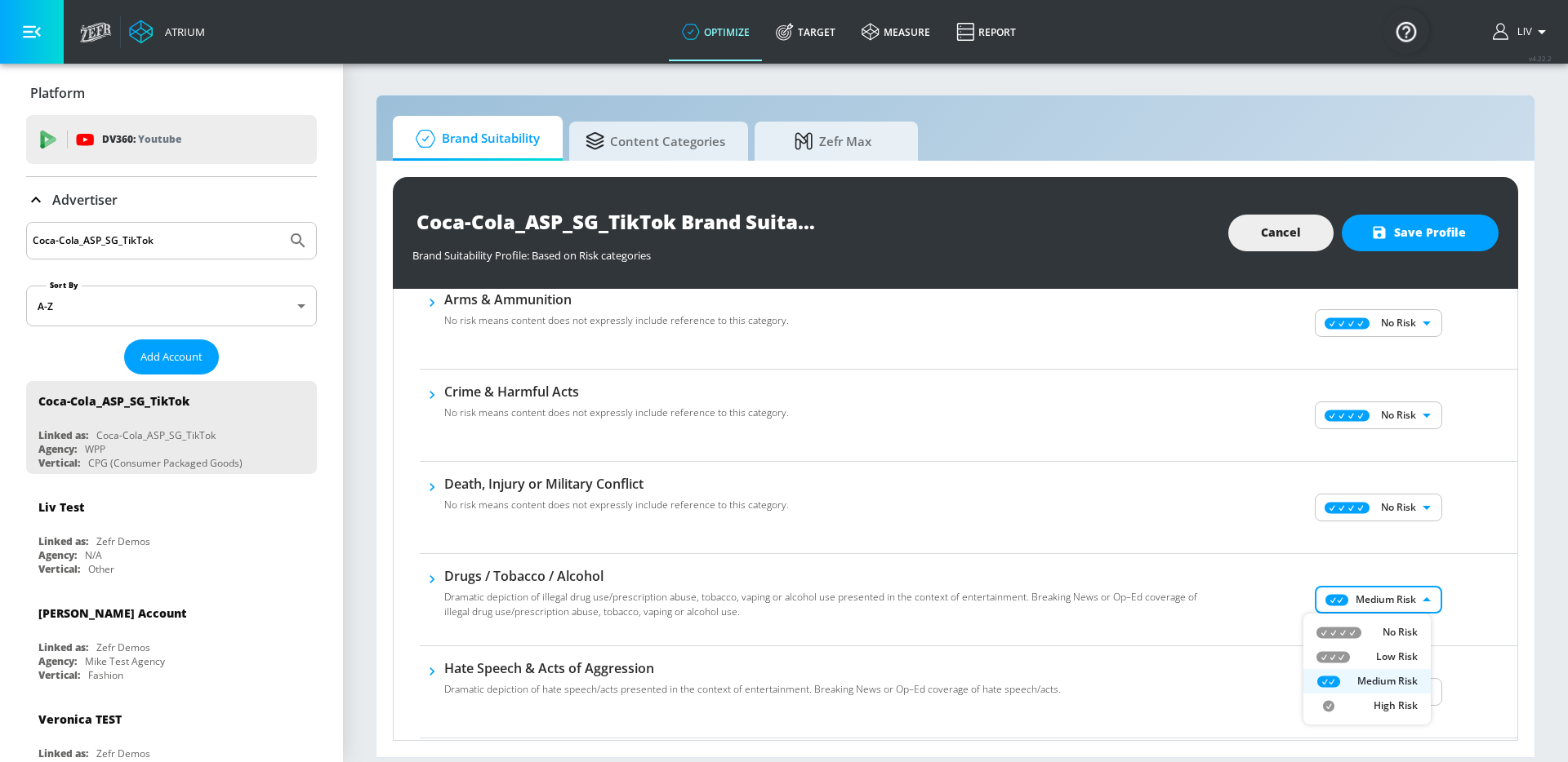
click at [1398, 621] on li "No Risk" at bounding box center [1367, 632] width 128 height 24
click at [1483, 578] on div at bounding box center [784, 381] width 1568 height 762
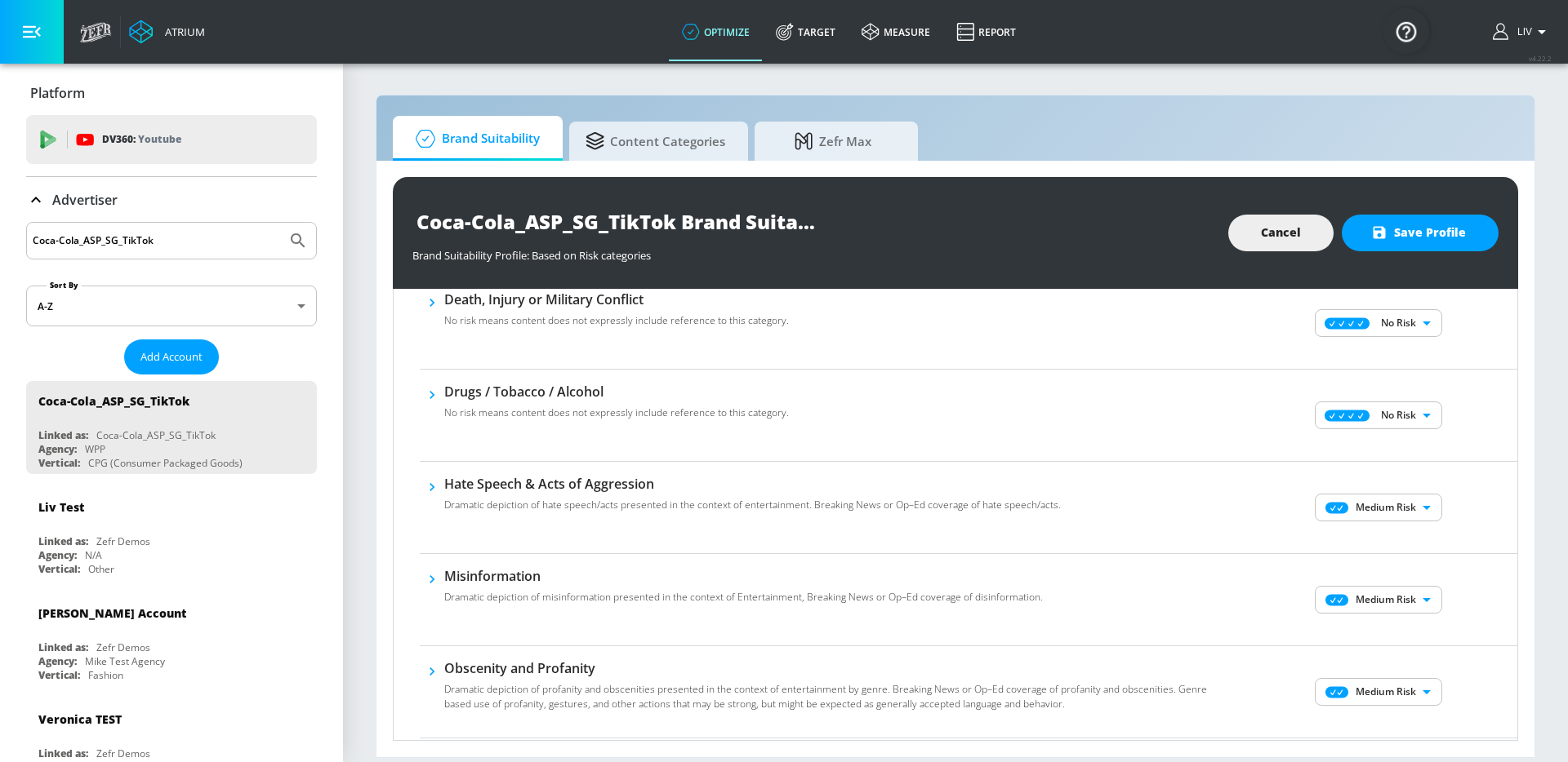
scroll to position [374, 0]
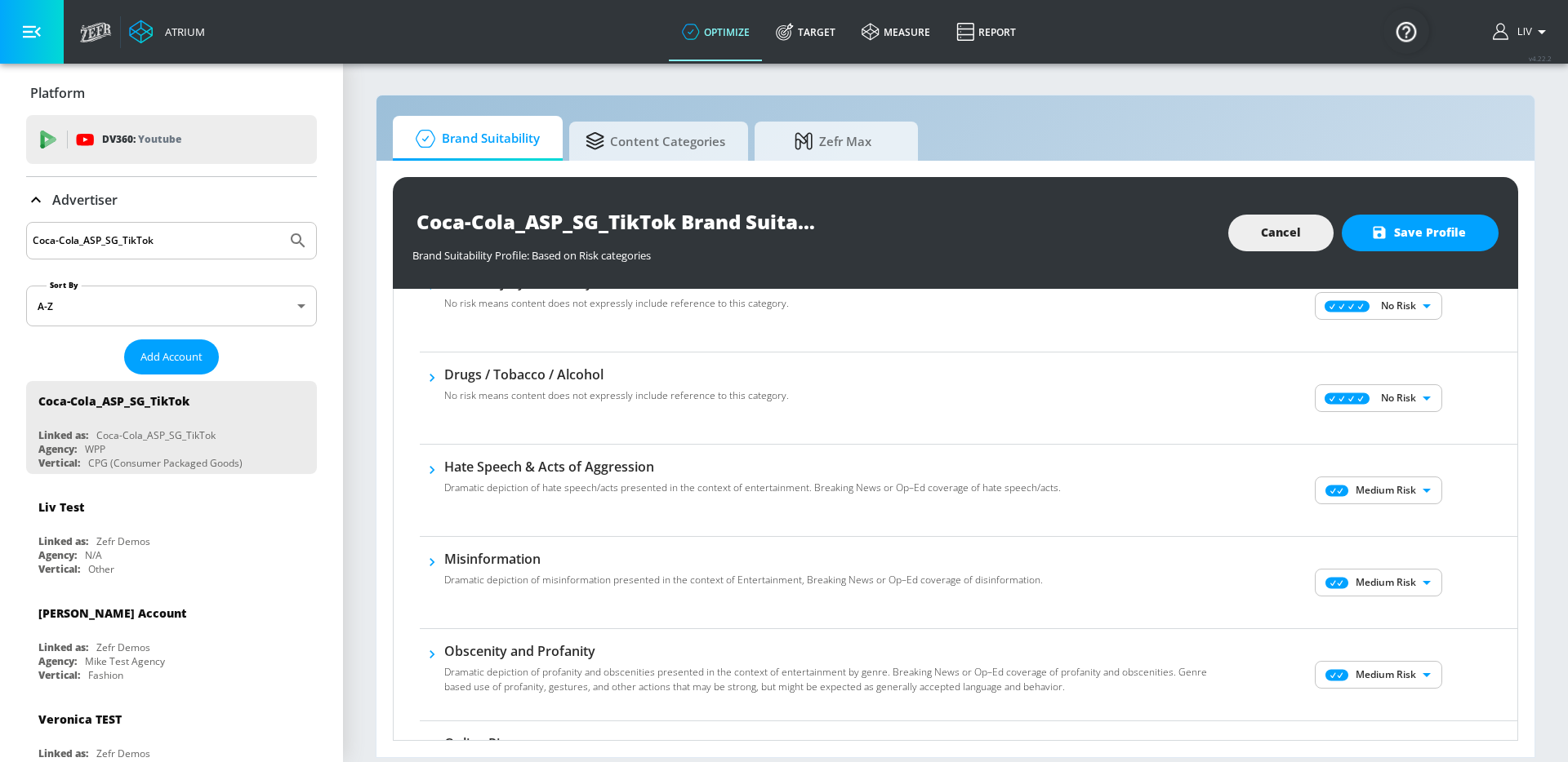
click at [1415, 500] on body "Atrium optimize Target measure Report optimize Target measure Report v 4.22.2 L…" at bounding box center [784, 381] width 1568 height 762
click at [1420, 517] on li "No Risk" at bounding box center [1367, 523] width 128 height 24
click at [1411, 583] on body "Atrium optimize Target measure Report optimize Target measure Report v 4.22.2 L…" at bounding box center [784, 381] width 1568 height 762
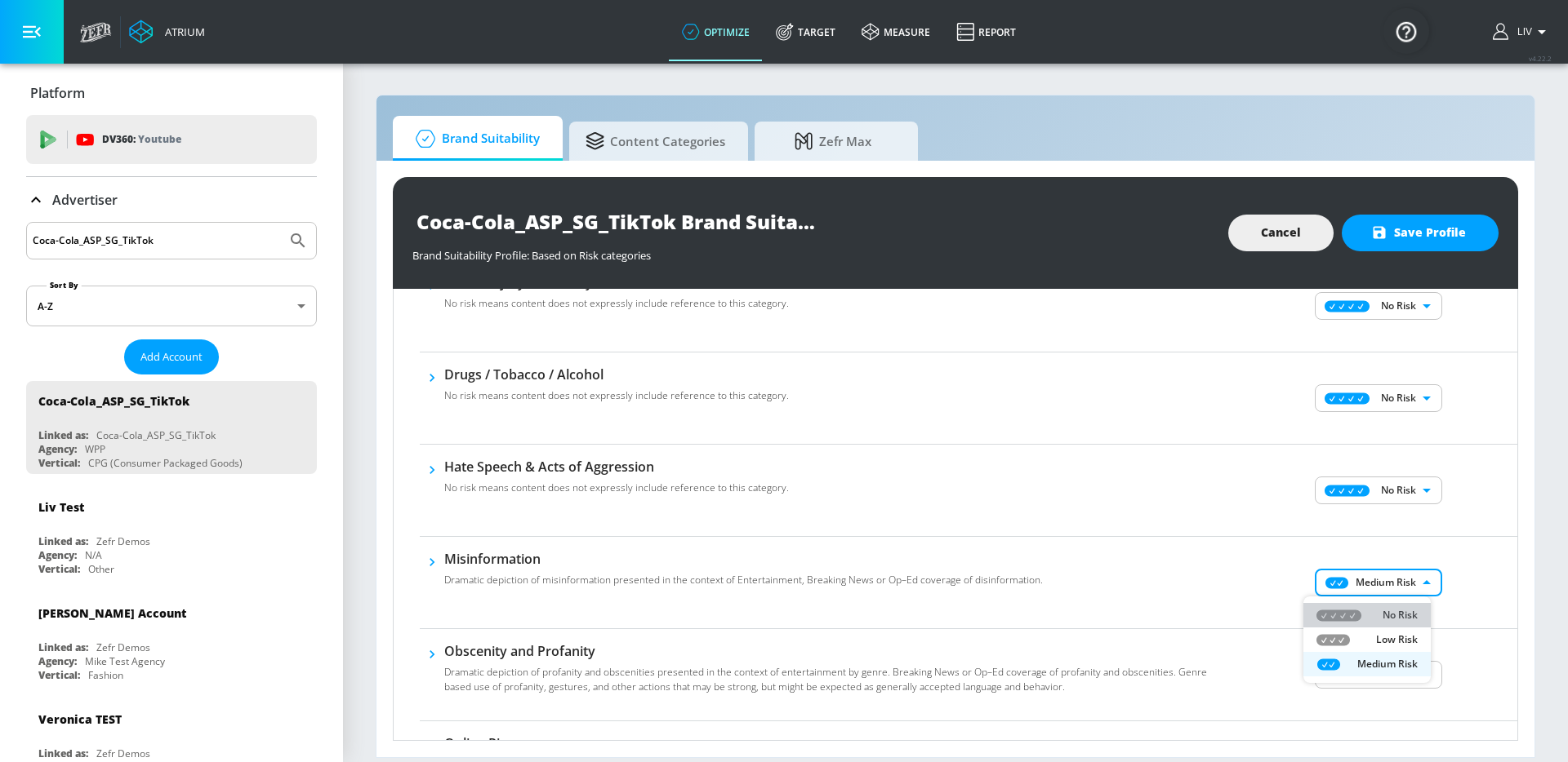
click at [1412, 618] on p "No Risk" at bounding box center [1400, 615] width 35 height 15
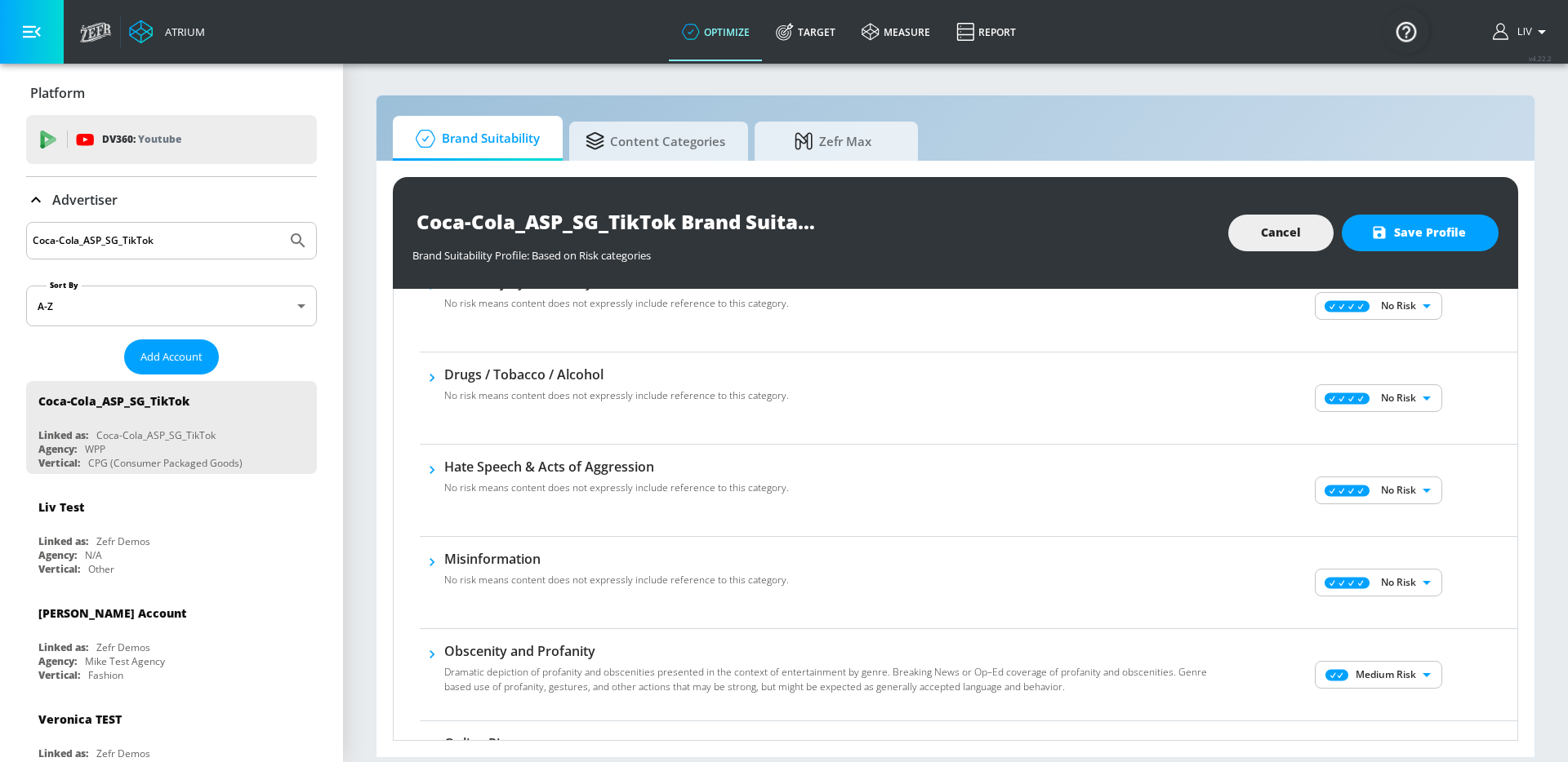
click at [1434, 613] on div "No Risk Low Risk Medium Risk" at bounding box center [784, 381] width 1568 height 762
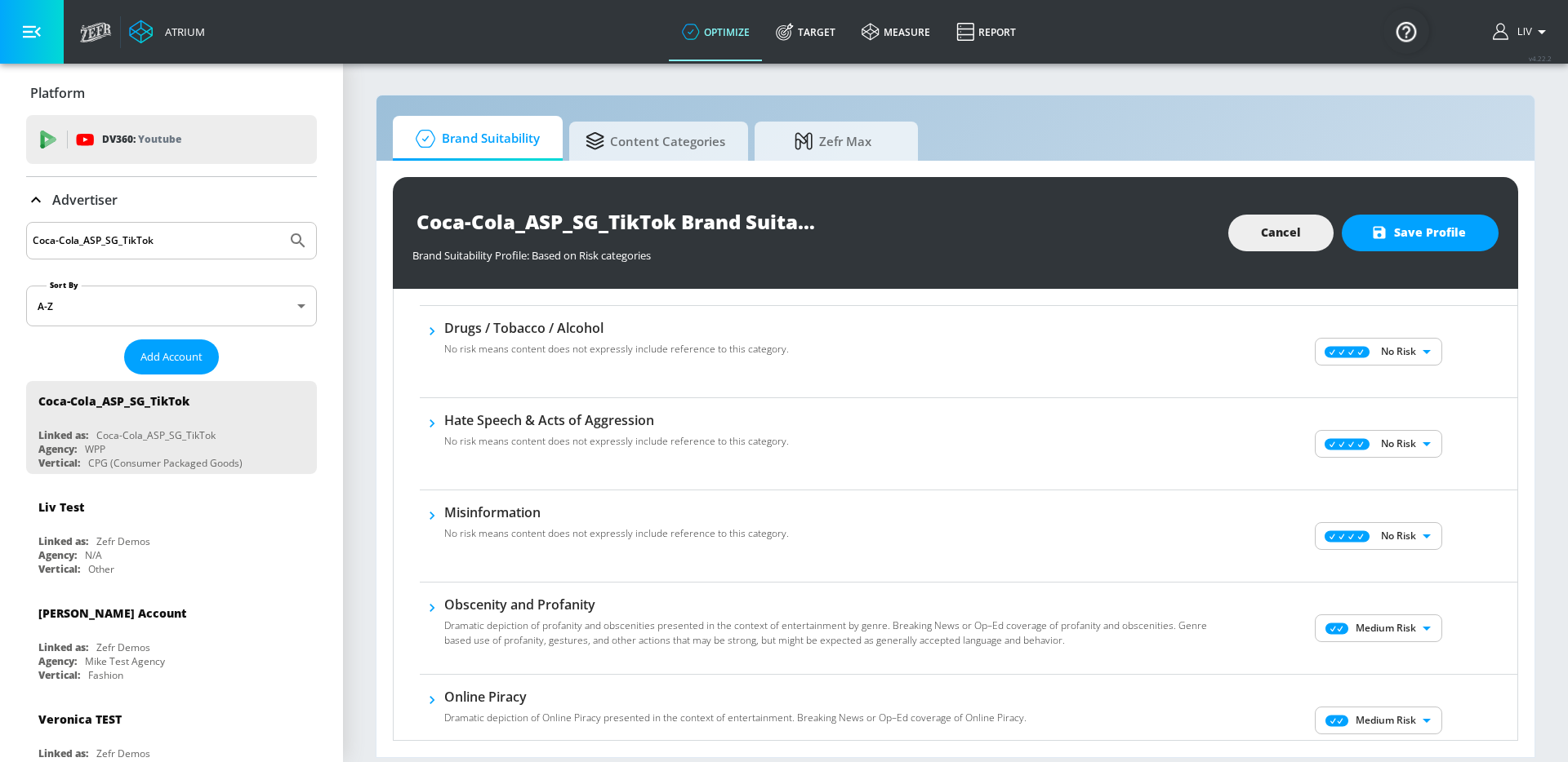
scroll to position [438, 0]
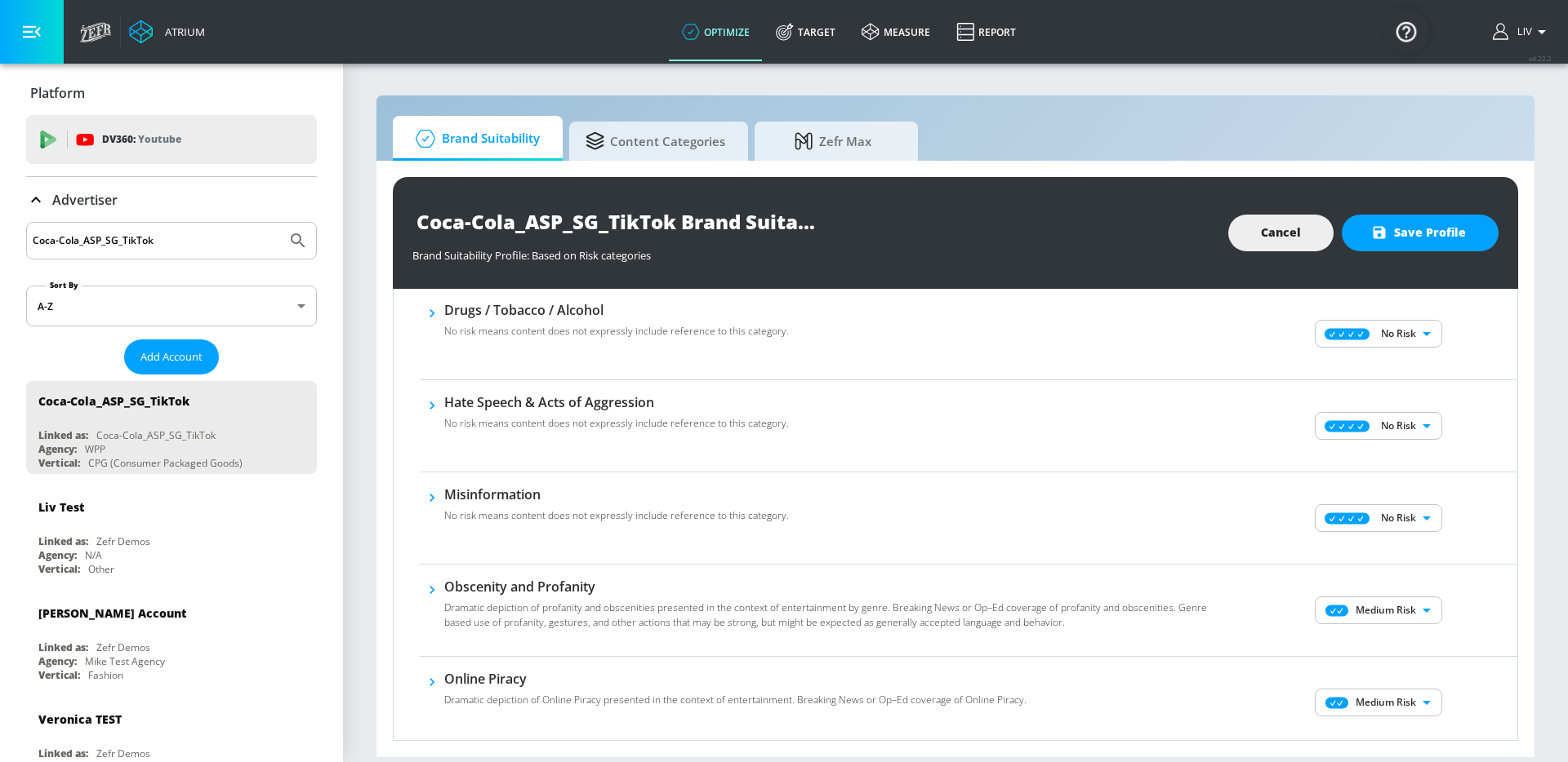
click at [1402, 592] on div "Medium Risk MEDIUM ​" at bounding box center [1380, 610] width 274 height 66
click at [1414, 609] on body "Atrium optimize Target measure Report optimize Target measure Report v 4.22.2 L…" at bounding box center [784, 381] width 1568 height 762
click at [1405, 635] on p "No Risk" at bounding box center [1400, 642] width 35 height 15
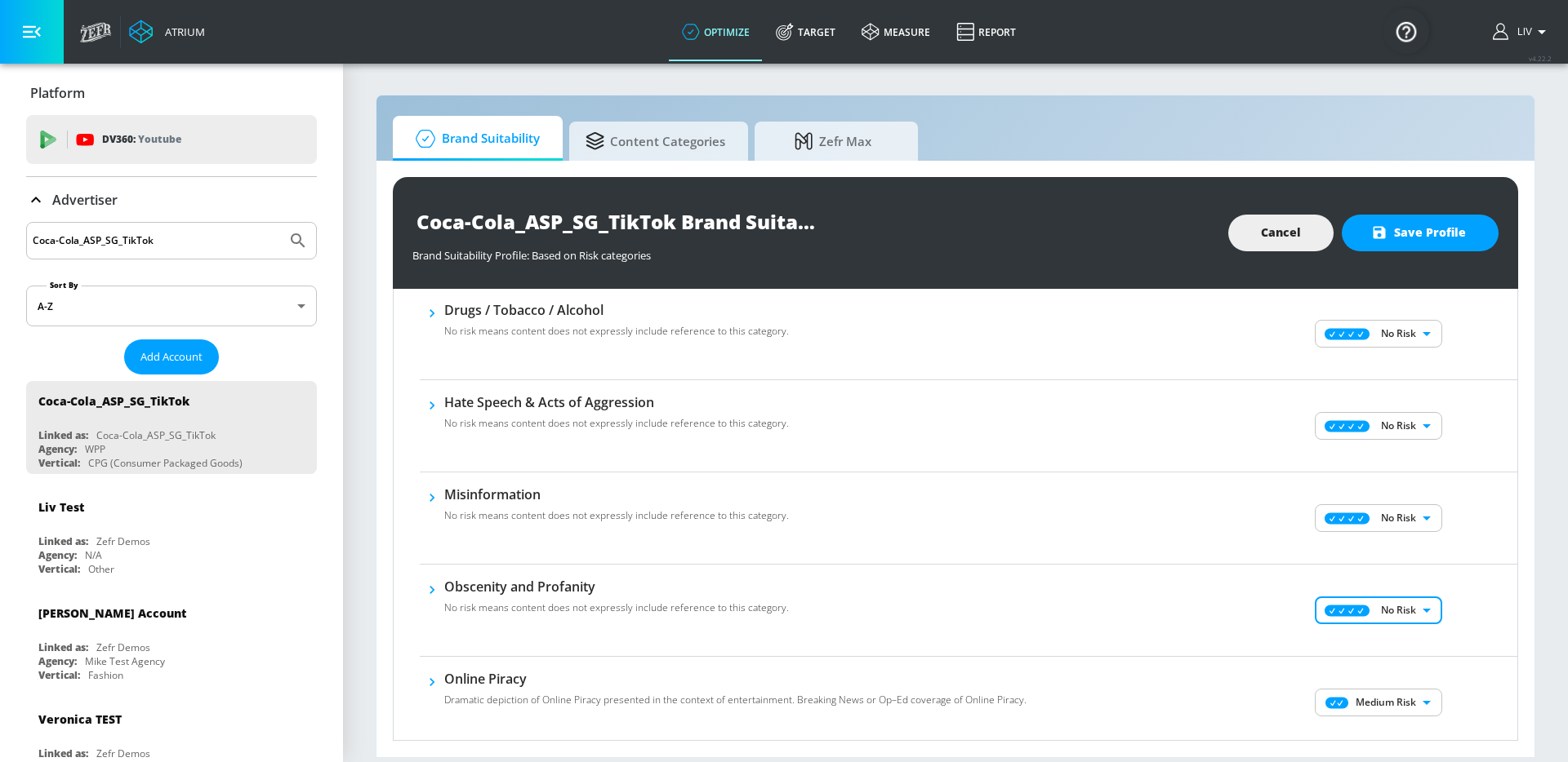
click at [1502, 628] on div at bounding box center [784, 381] width 1568 height 762
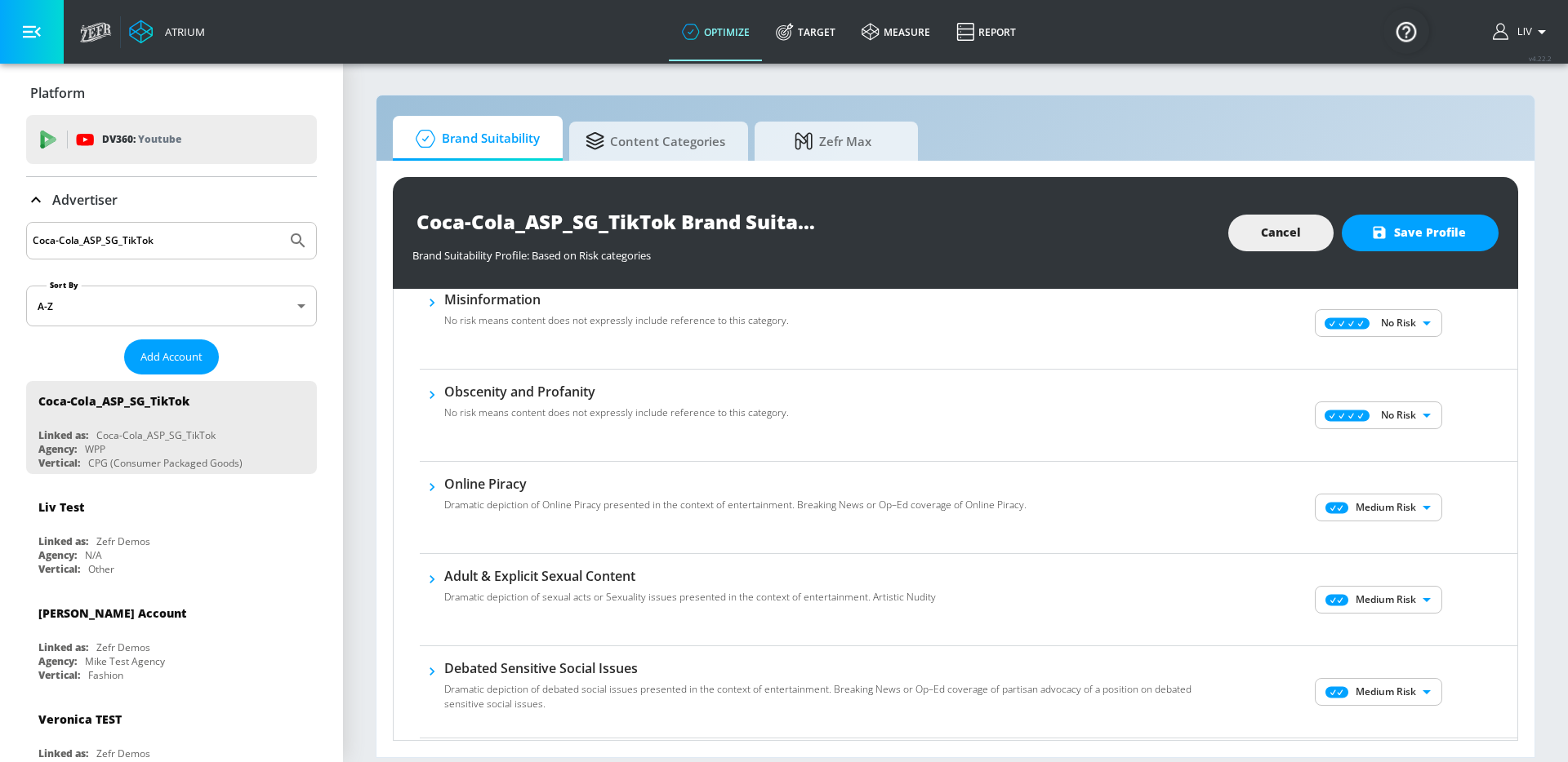
scroll to position [567, 0]
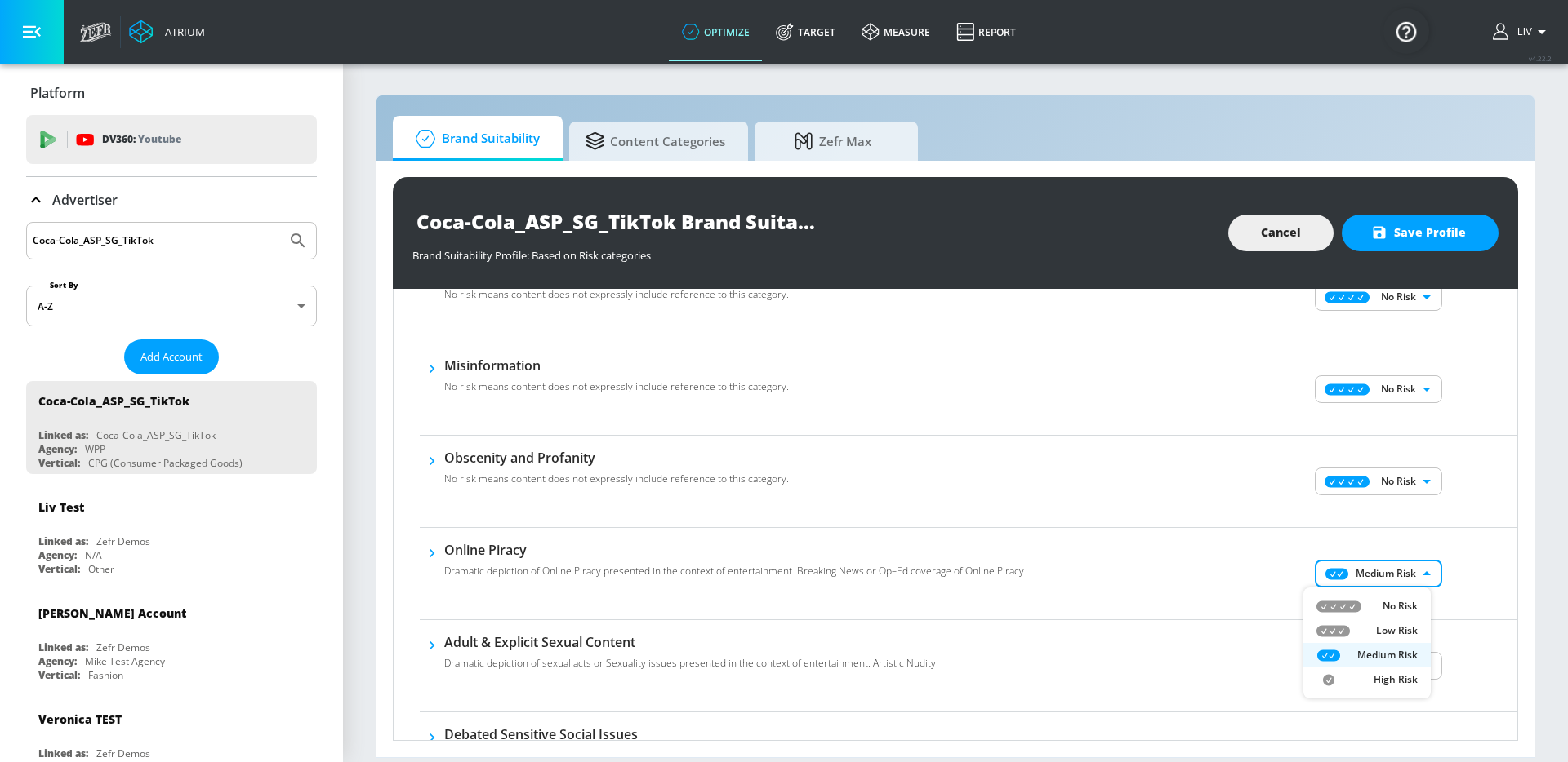
click at [1412, 565] on body "Atrium optimize Target measure Report optimize Target measure Report v 4.22.2 L…" at bounding box center [784, 381] width 1568 height 762
click at [1404, 605] on p "No Risk" at bounding box center [1400, 606] width 35 height 15
click at [1460, 594] on div "No Risk Low Risk Medium Risk High Risk" at bounding box center [784, 381] width 1568 height 762
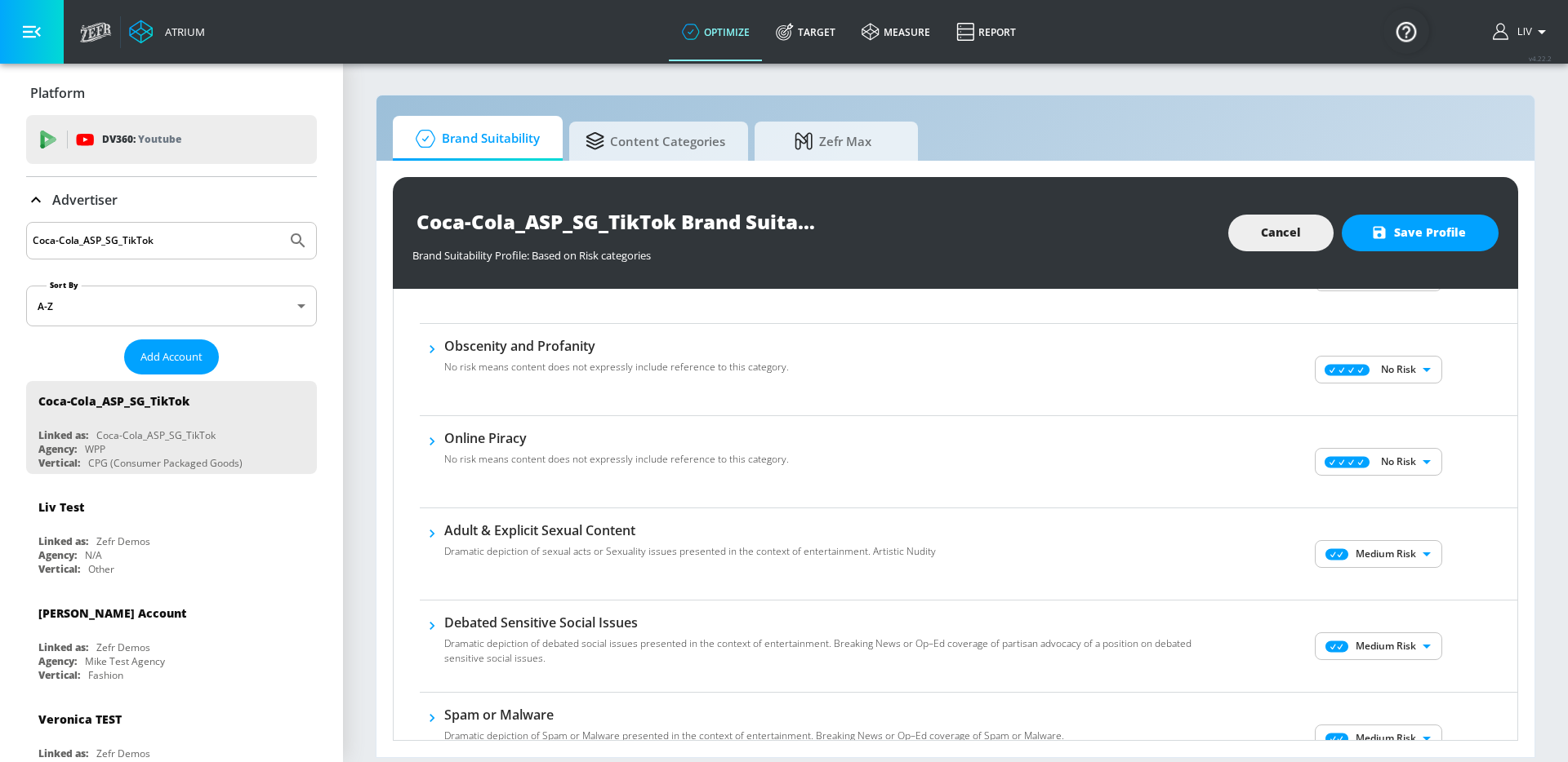
scroll to position [688, 0]
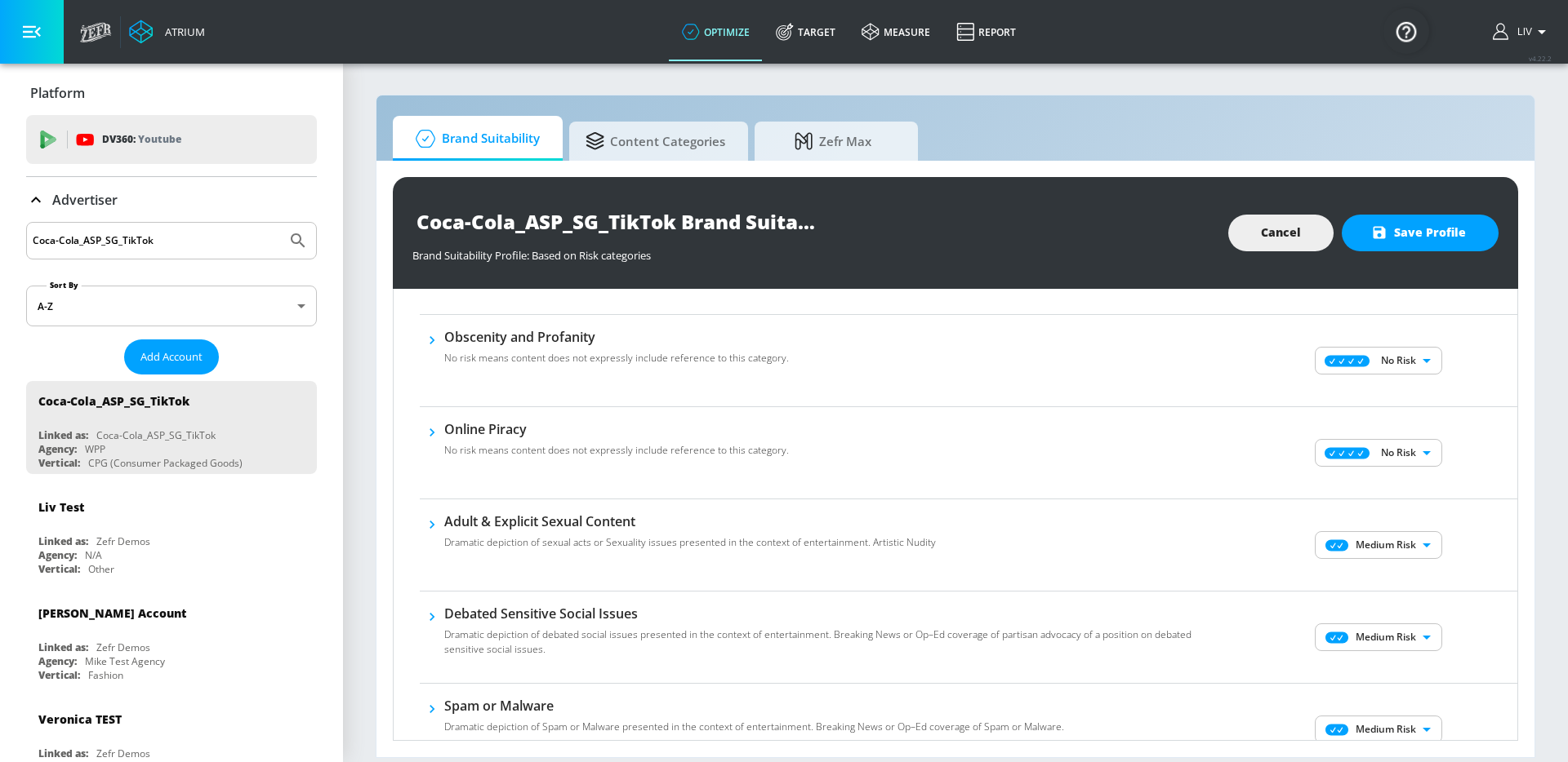
click at [1403, 553] on body "Atrium optimize Target measure Report optimize Target measure Report v 4.22.2 L…" at bounding box center [784, 381] width 1568 height 762
click at [1405, 575] on p "No Risk" at bounding box center [1400, 578] width 35 height 15
click at [1406, 633] on body "Atrium optimize Target measure Report optimize Target measure Report v 4.22.2 L…" at bounding box center [784, 381] width 1568 height 762
click at [1402, 653] on p "No Risk" at bounding box center [1400, 657] width 35 height 15
click at [1457, 629] on div "No Risk Low Risk Medium Risk High Risk" at bounding box center [784, 381] width 1568 height 762
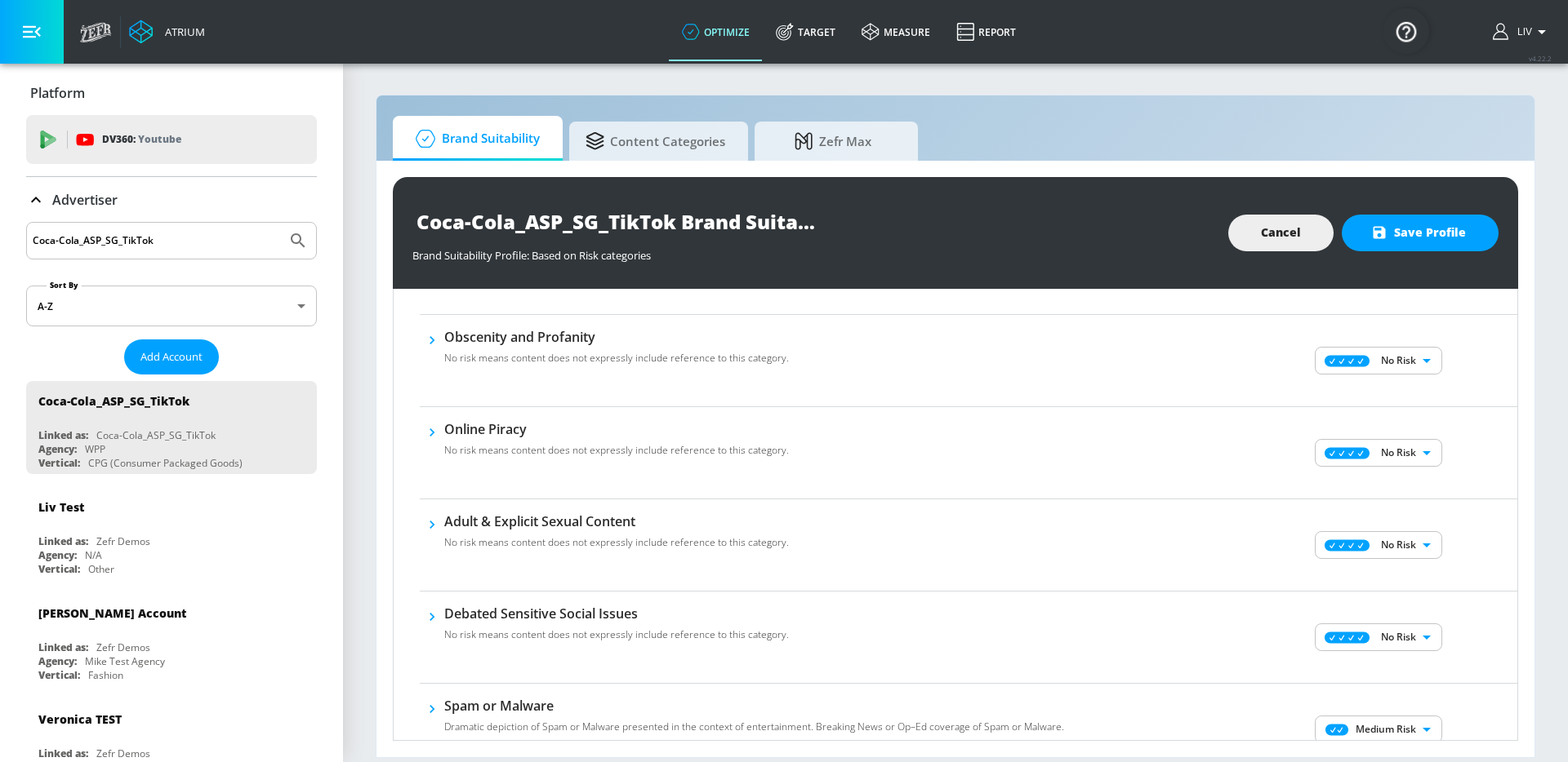
scroll to position [1004, 0]
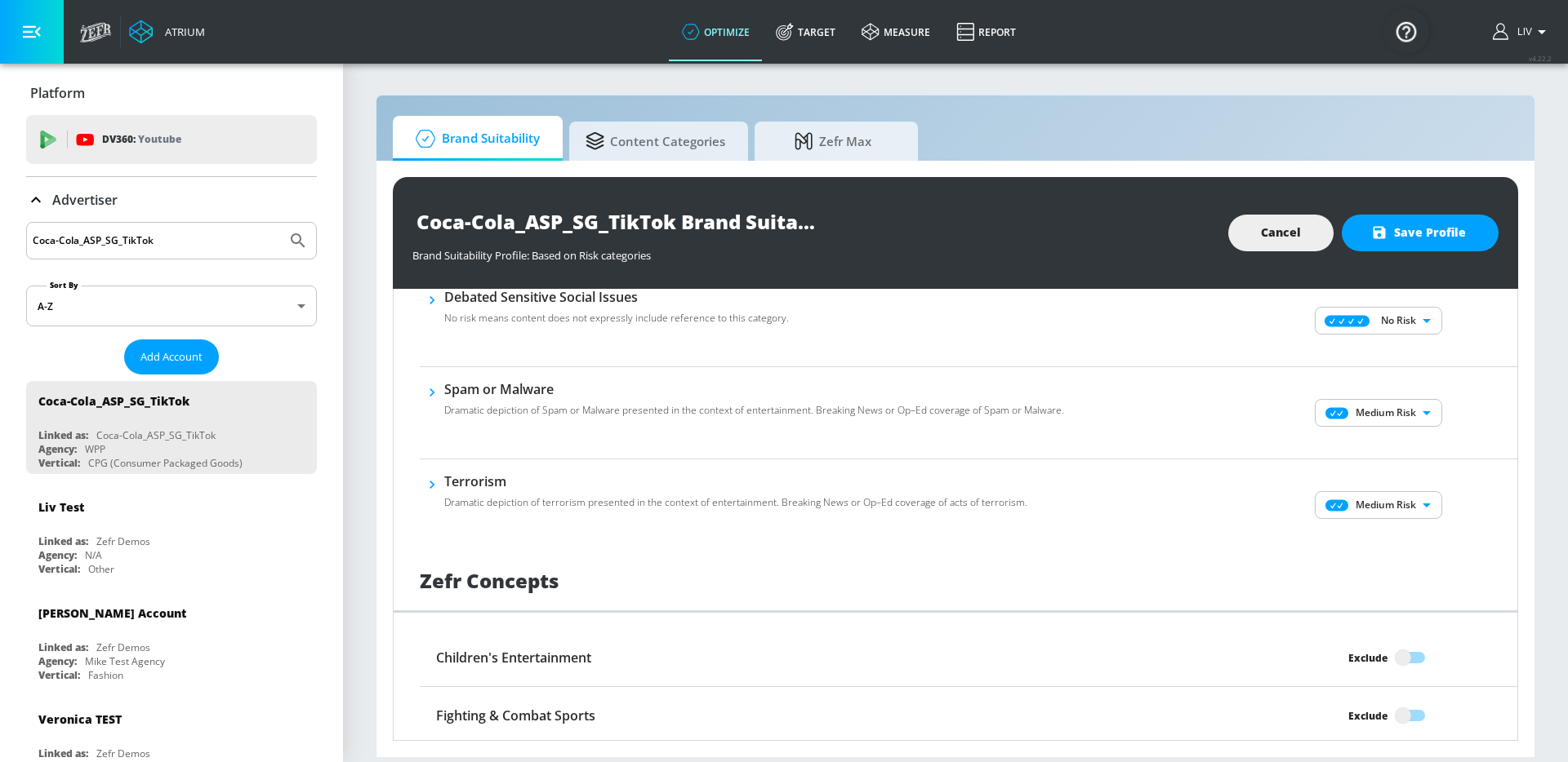
click at [1381, 397] on div "Medium Risk MEDIUM ​" at bounding box center [1380, 413] width 274 height 66
click at [1387, 417] on body "Atrium optimize Target measure Report optimize Target measure Report v 4.22.2 L…" at bounding box center [784, 381] width 1568 height 762
click at [1389, 447] on p "No Risk" at bounding box center [1400, 445] width 35 height 15
click at [1397, 513] on body "Atrium optimize Target measure Report optimize Target measure Report v 4.22.2 L…" at bounding box center [784, 381] width 1568 height 762
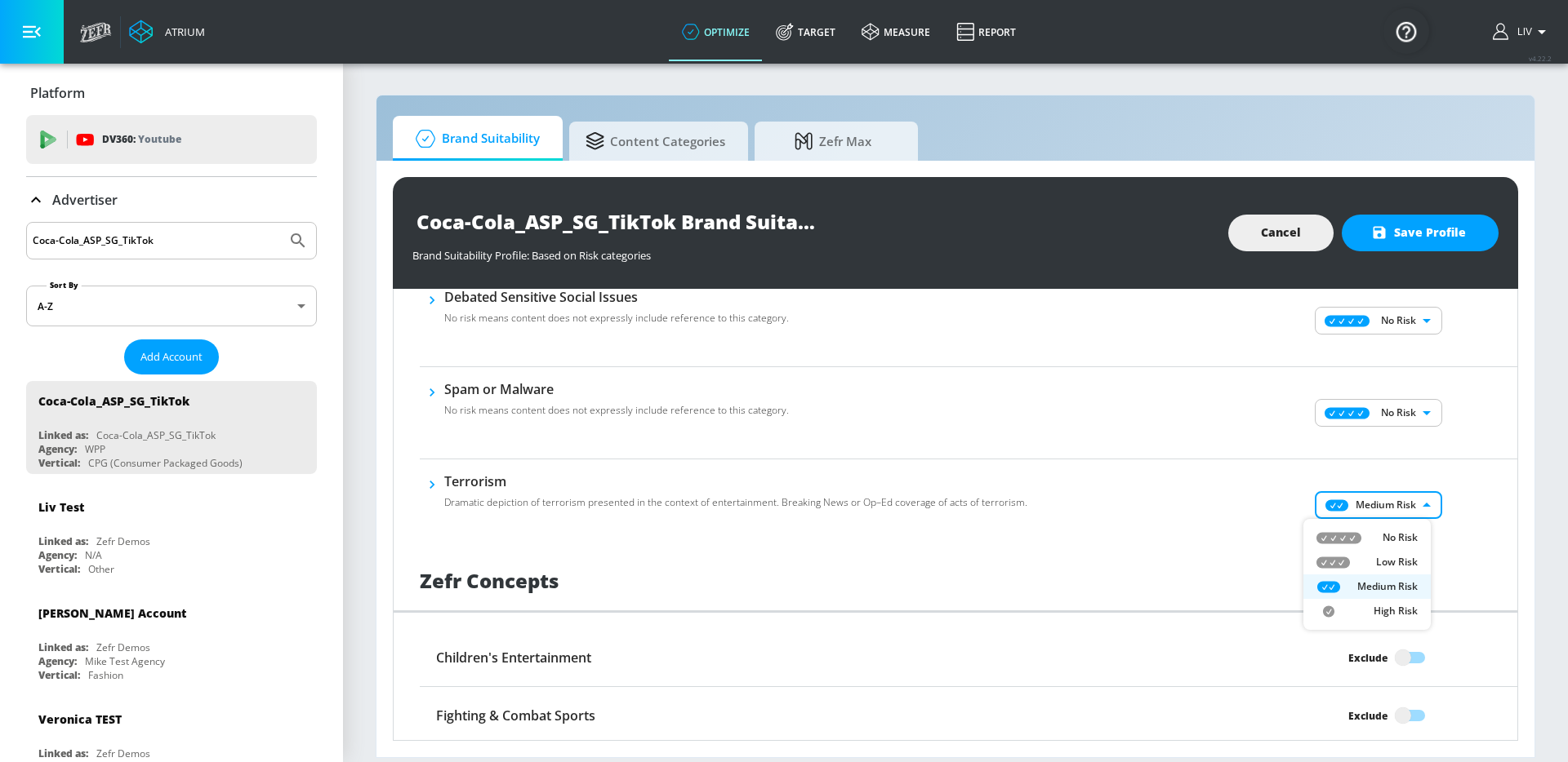
click at [1397, 541] on p "No Risk" at bounding box center [1400, 537] width 35 height 15
click at [1467, 539] on div "No Risk Low Risk Medium Risk High Risk" at bounding box center [784, 381] width 1568 height 762
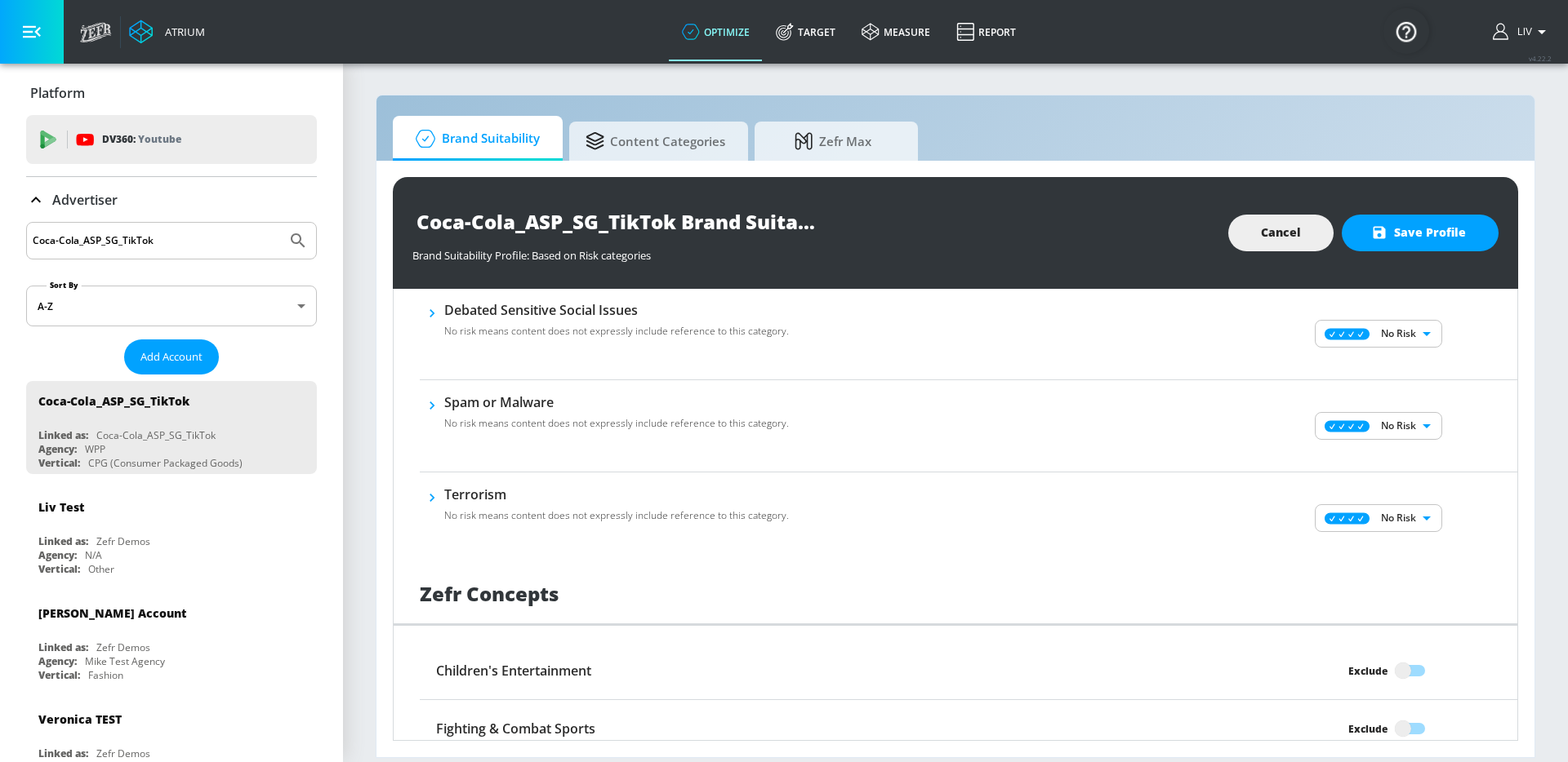
scroll to position [1240, 0]
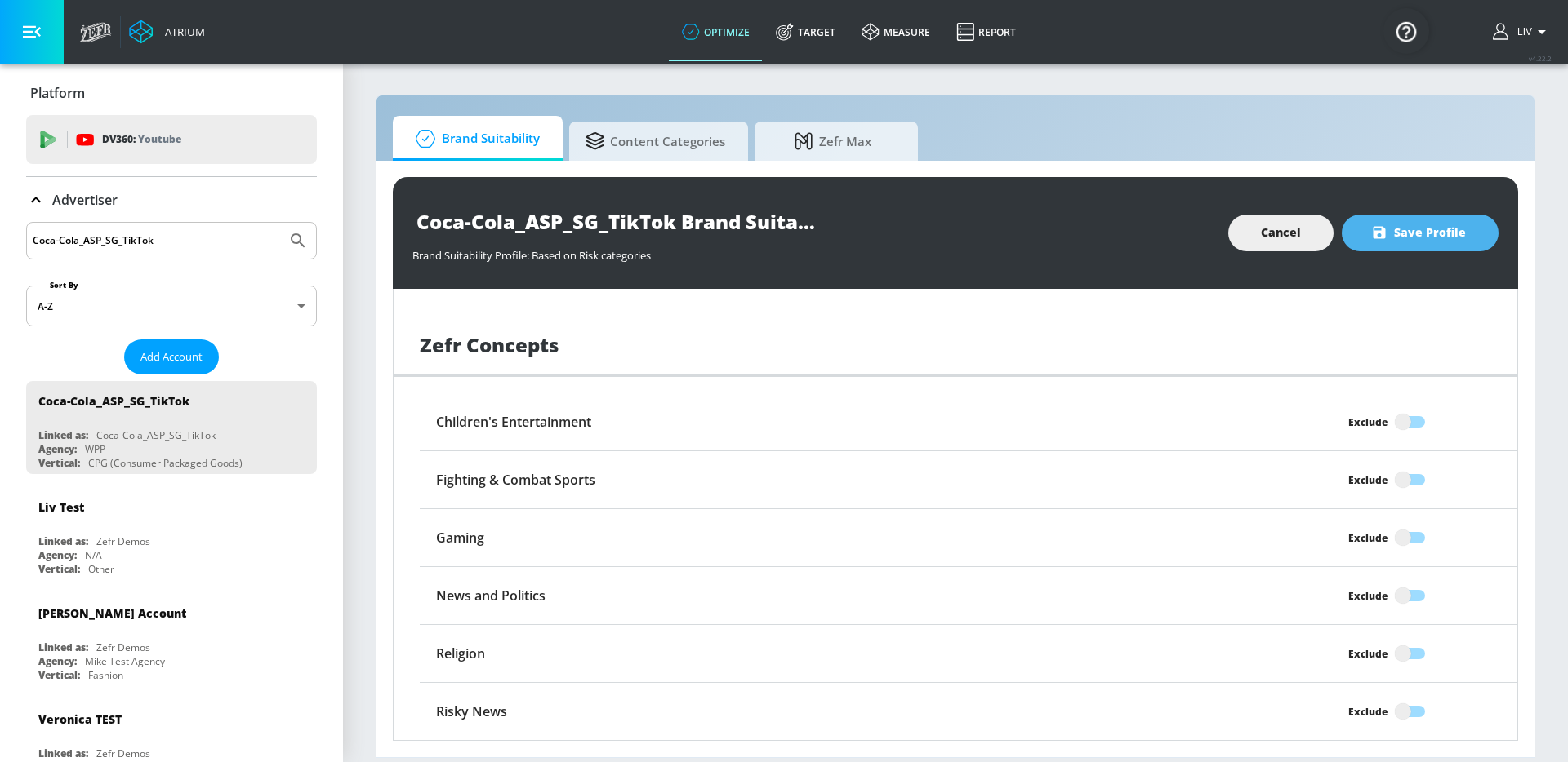
click at [1444, 237] on span "Save Profile" at bounding box center [1420, 233] width 91 height 21
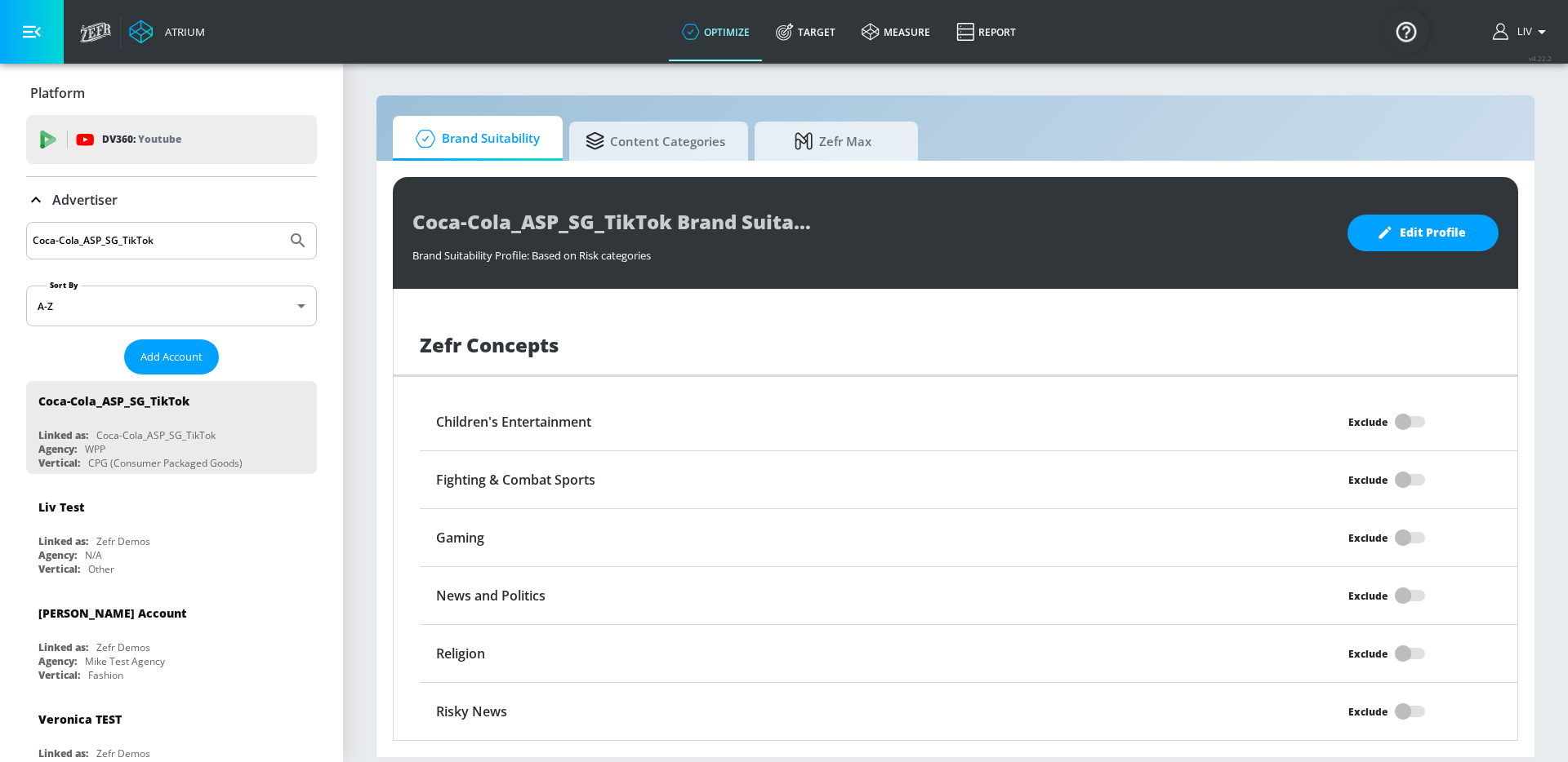
click at [167, 219] on div "Advertiser" at bounding box center [171, 199] width 291 height 46
click at [169, 228] on div "Coca-Cola_ASP_SG_TikTok" at bounding box center [171, 240] width 291 height 38
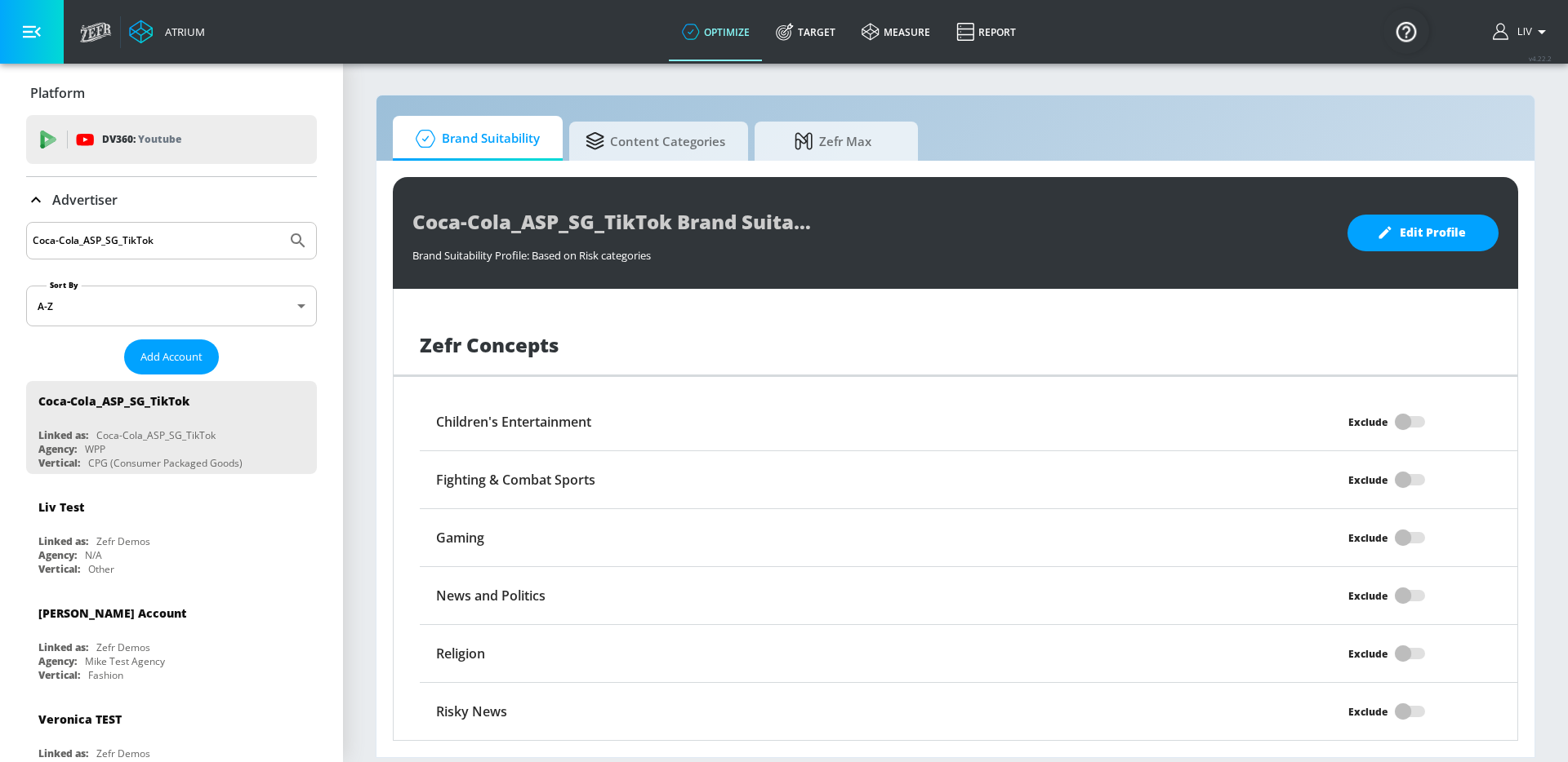
click at [237, 252] on div "Coca-Cola_ASP_SG_TikTok" at bounding box center [171, 240] width 291 height 38
click at [231, 245] on input "Coca-Cola_ASP_SG_TikTok" at bounding box center [156, 240] width 248 height 22
click at [231, 244] on input "Coca-Cola_ASP_SG_TikTok" at bounding box center [156, 240] width 248 height 22
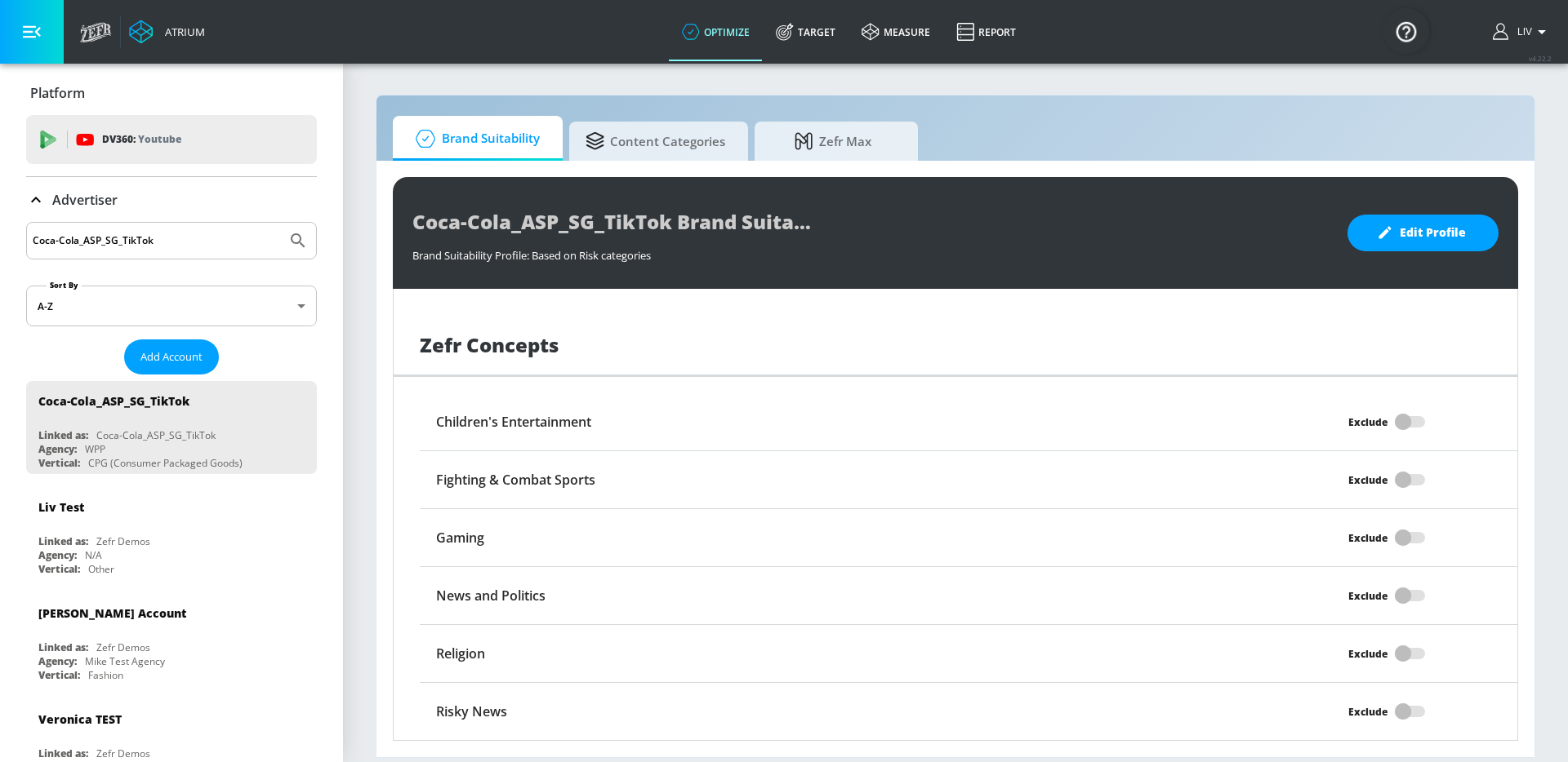
click at [231, 244] on input "Coca-Cola_ASP_SG_TikTok" at bounding box center [156, 240] width 248 height 22
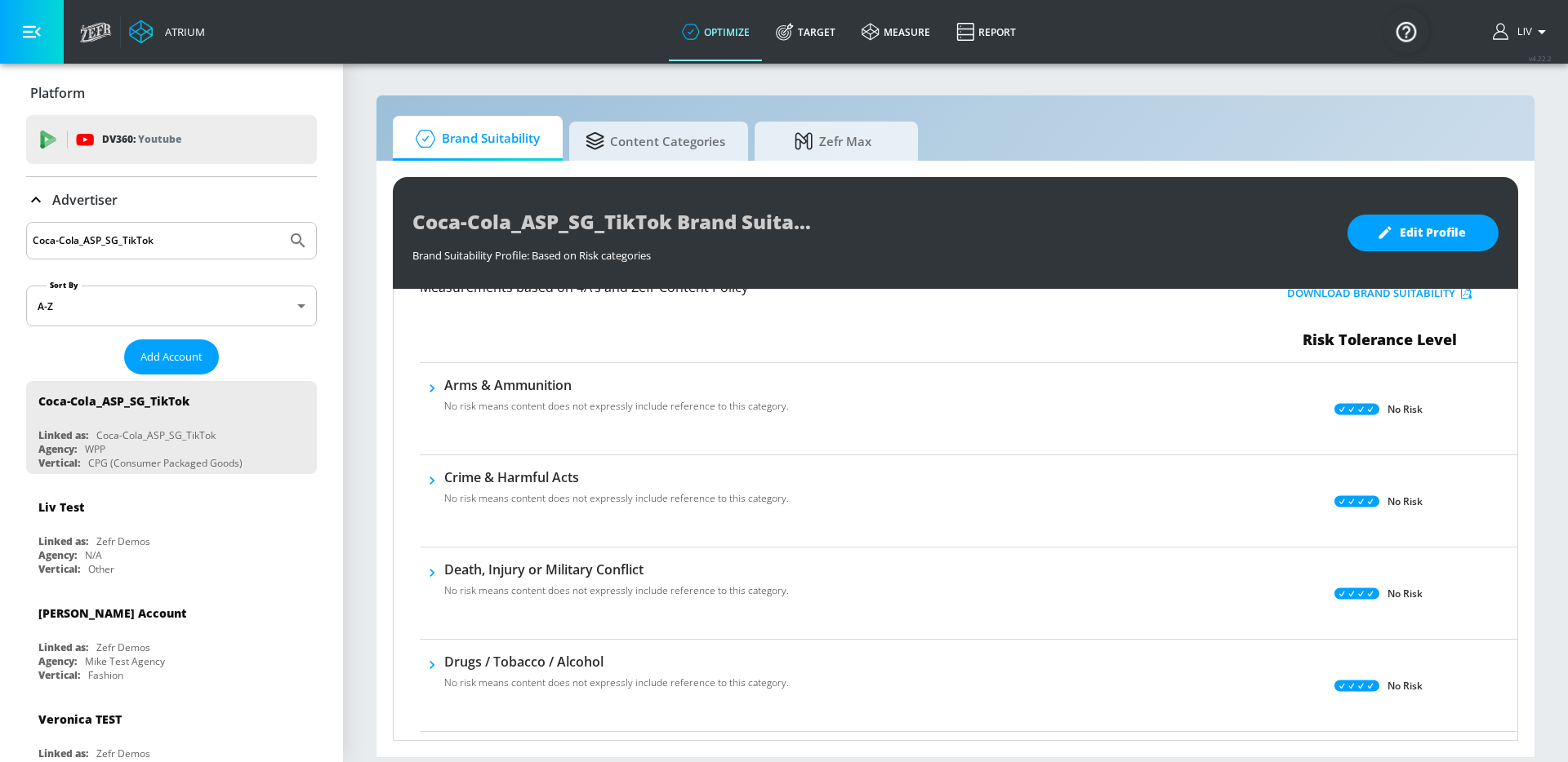
scroll to position [0, 0]
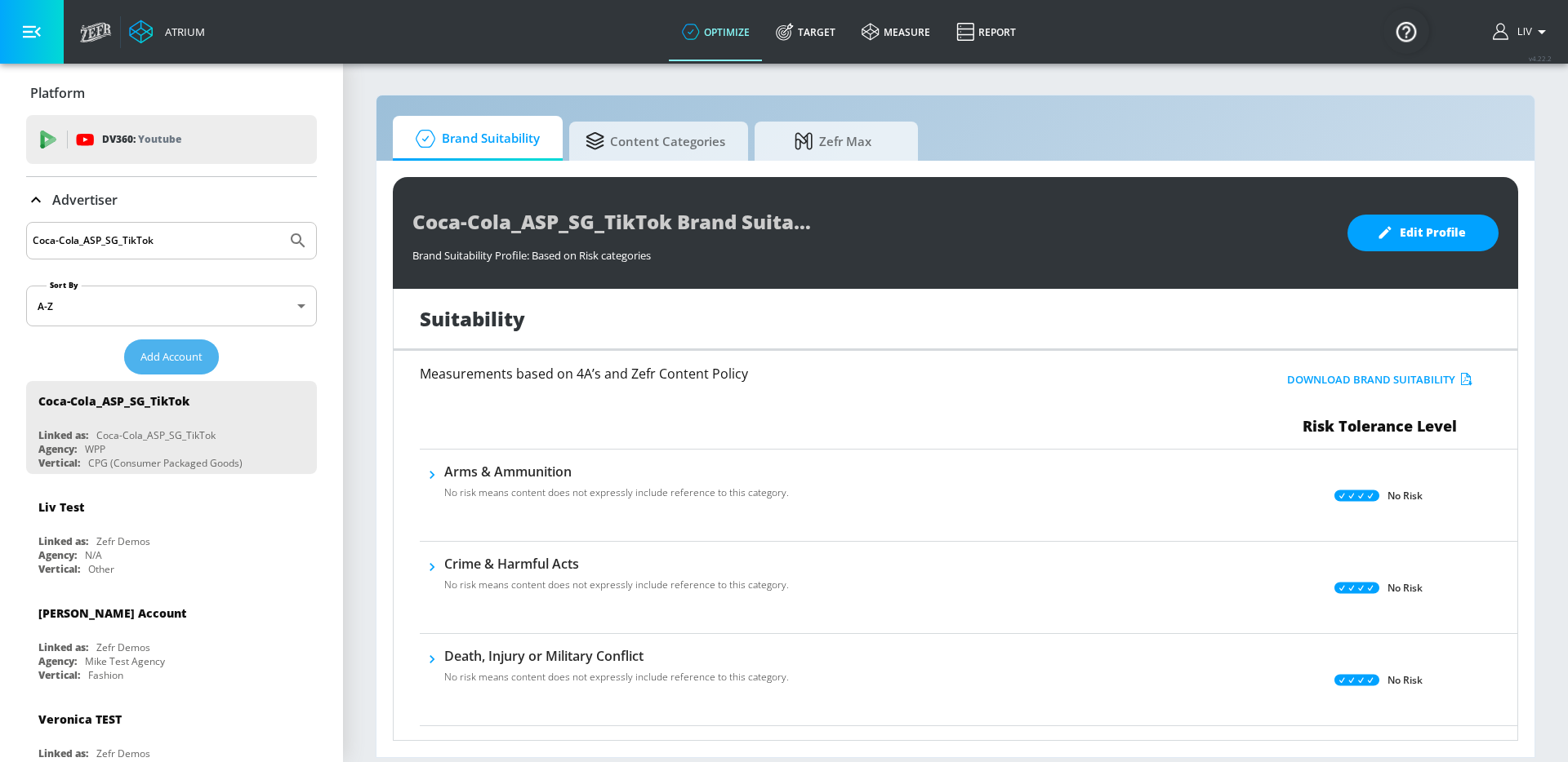
click at [185, 340] on button "Add Account" at bounding box center [172, 357] width 95 height 35
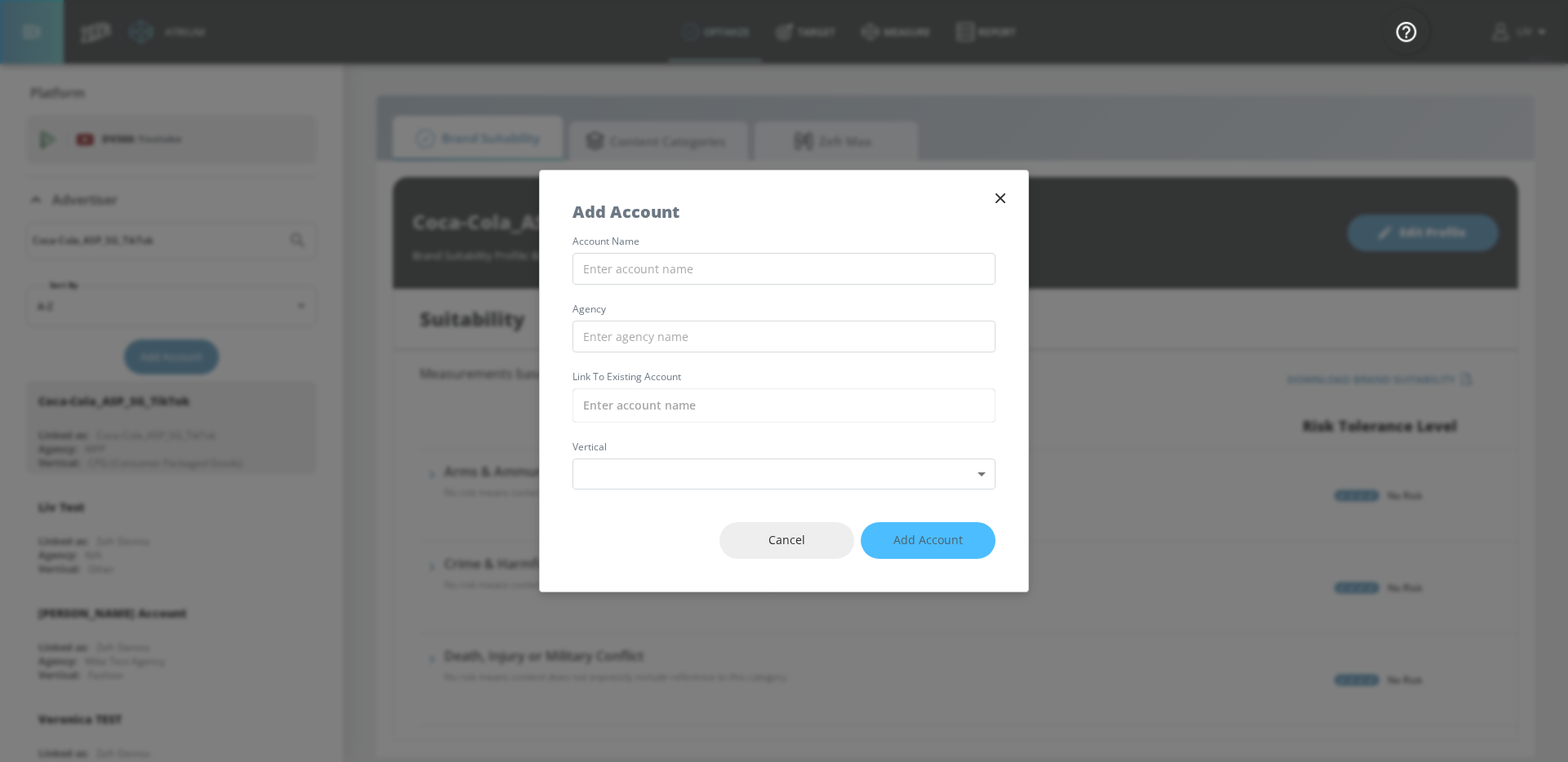
click at [695, 250] on div "account name agency Link to Existing Account vertical Select Vertical ​" at bounding box center [784, 363] width 488 height 253
click at [712, 268] on input "text" at bounding box center [784, 268] width 423 height 32
paste input "Coca-Cola_ASP_TH_Meta"
click at [706, 355] on div "account name Coca-Cola_ASP_TH_Meta agency Link to Existing Account vertical Sel…" at bounding box center [784, 363] width 488 height 253
click at [707, 344] on input "text" at bounding box center [784, 336] width 423 height 32
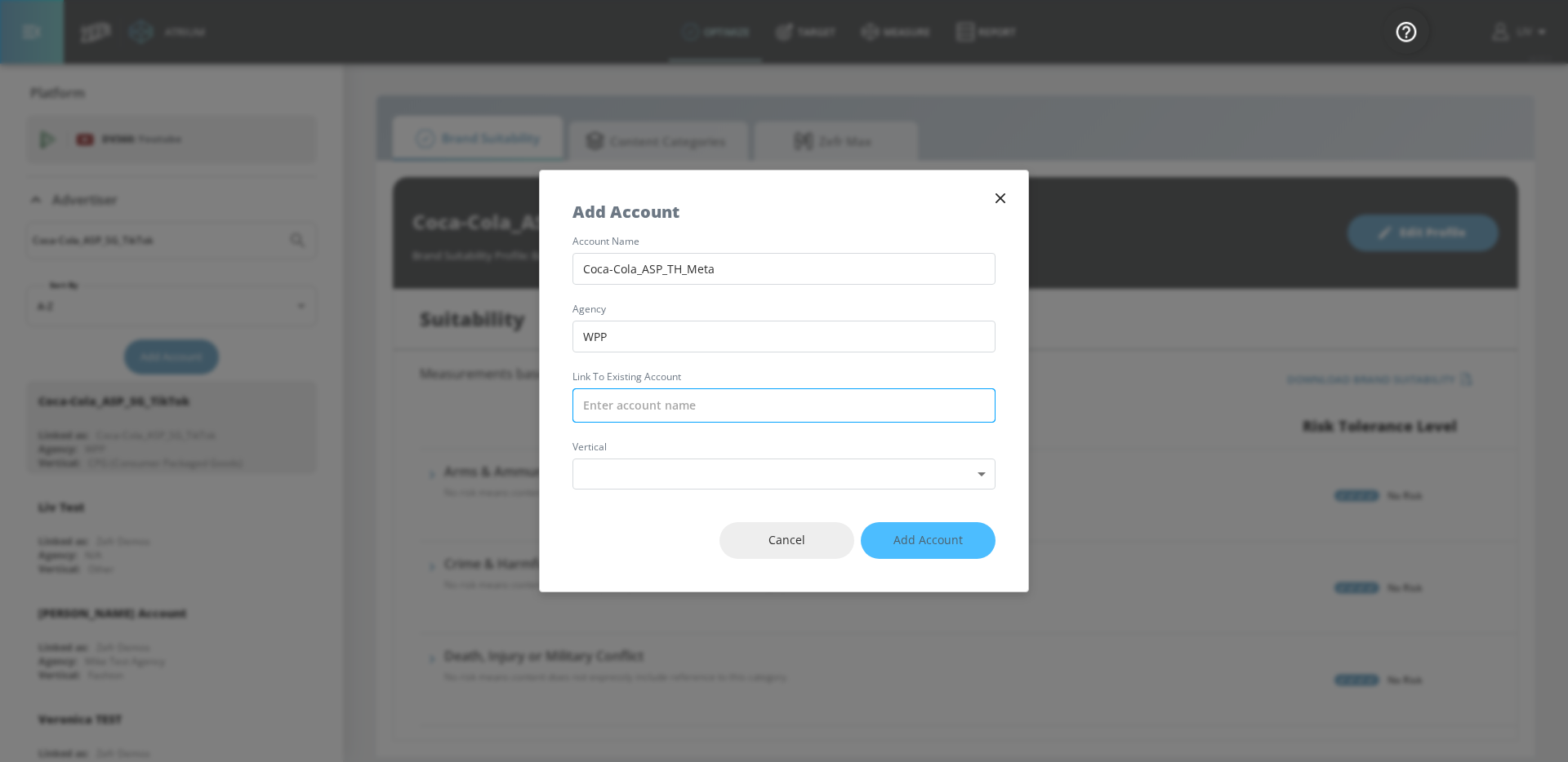
click at [668, 416] on input "text" at bounding box center [784, 406] width 423 height 34
paste input "Coca-Cola_ASP_TH_Meta"
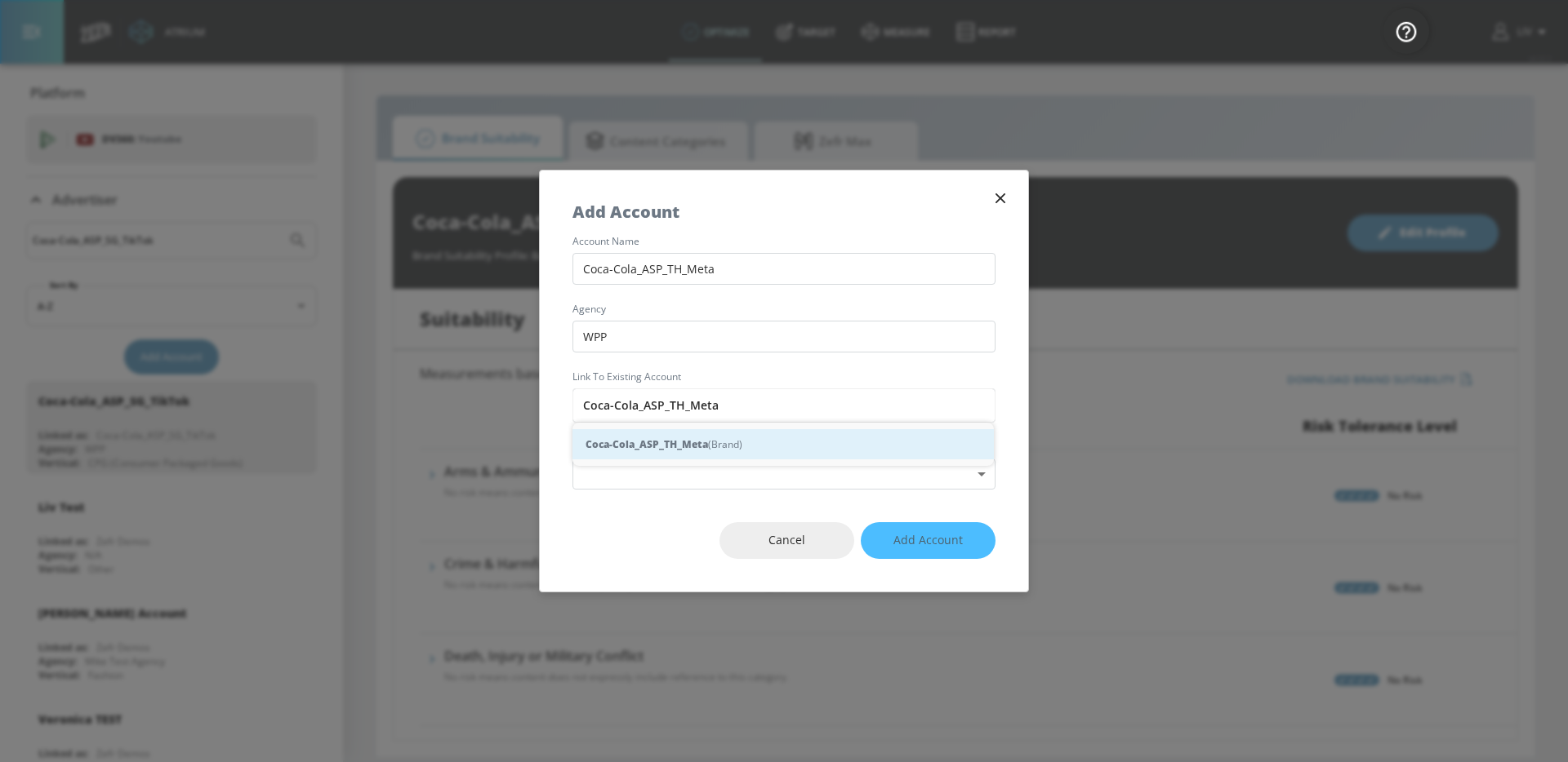
click at [687, 434] on div "Coca-Cola_ASP_TH_Meta (Brand)" at bounding box center [783, 444] width 421 height 30
click at [711, 463] on body "Atrium optimize Target measure Report optimize Target measure Report v 4.22.2 L…" at bounding box center [784, 381] width 1568 height 762
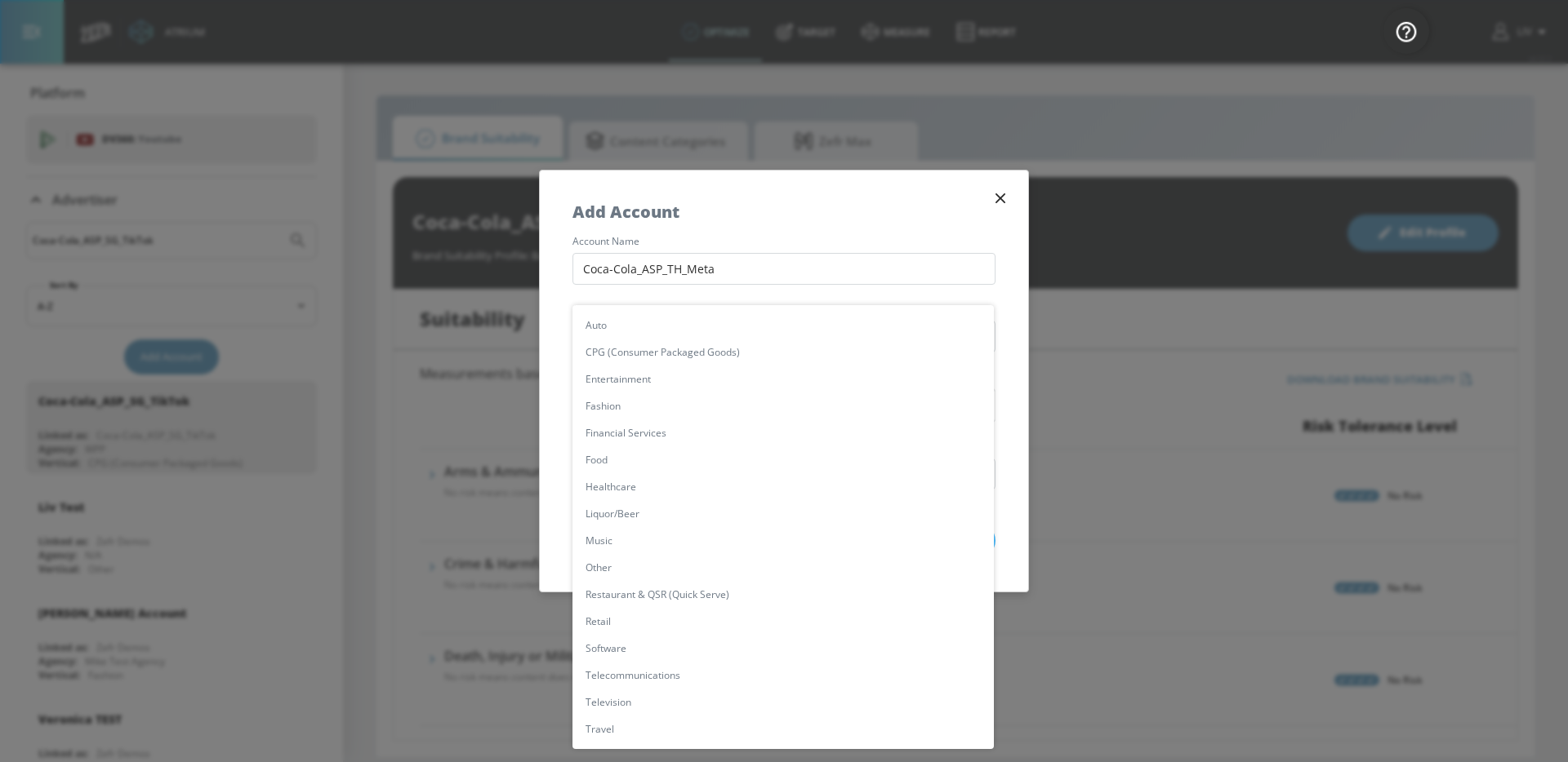
click at [713, 353] on li "CPG (Consumer Packaged Goods)" at bounding box center [783, 352] width 421 height 27
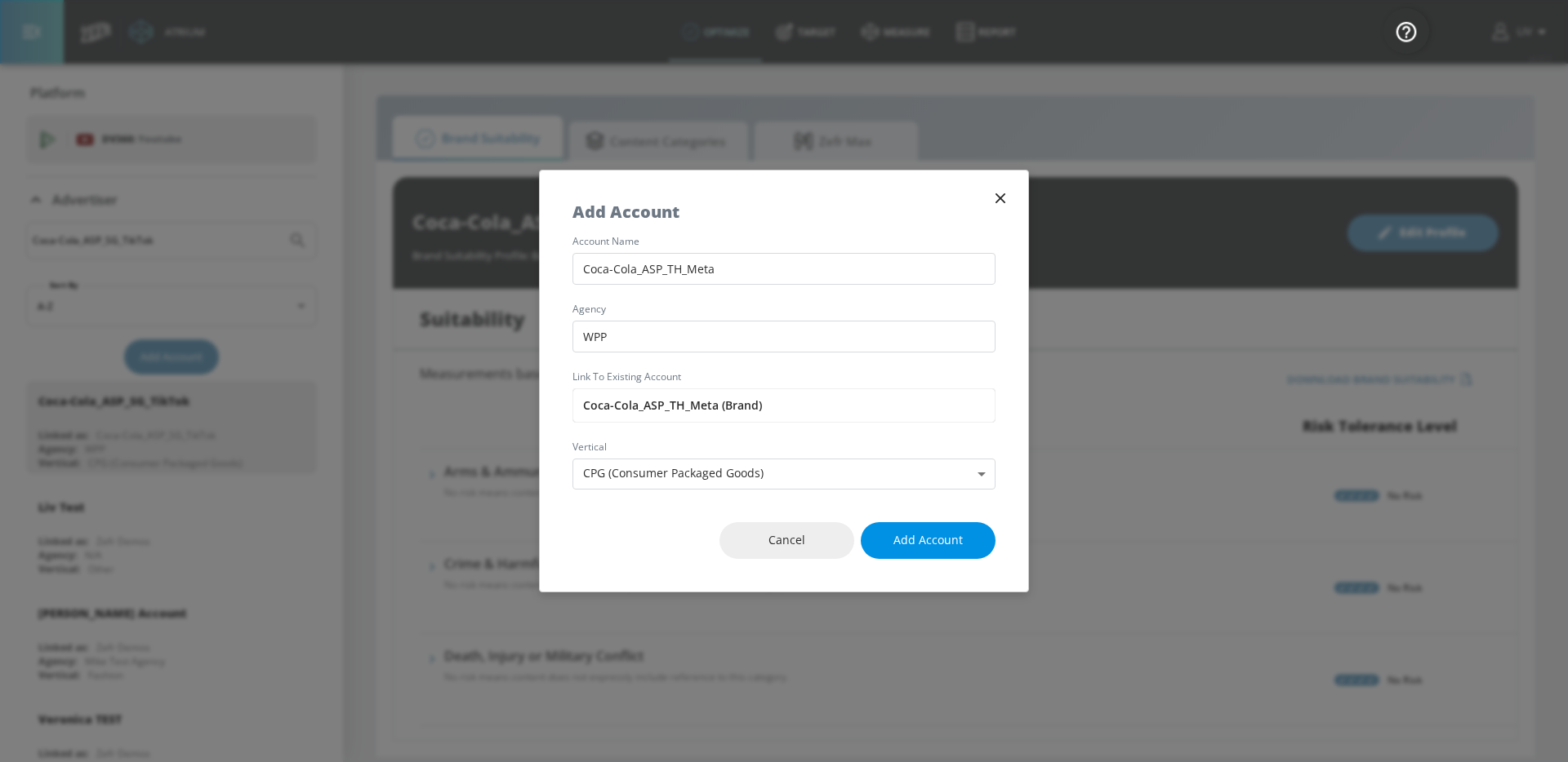
click at [944, 543] on span "Add Account" at bounding box center [928, 540] width 69 height 21
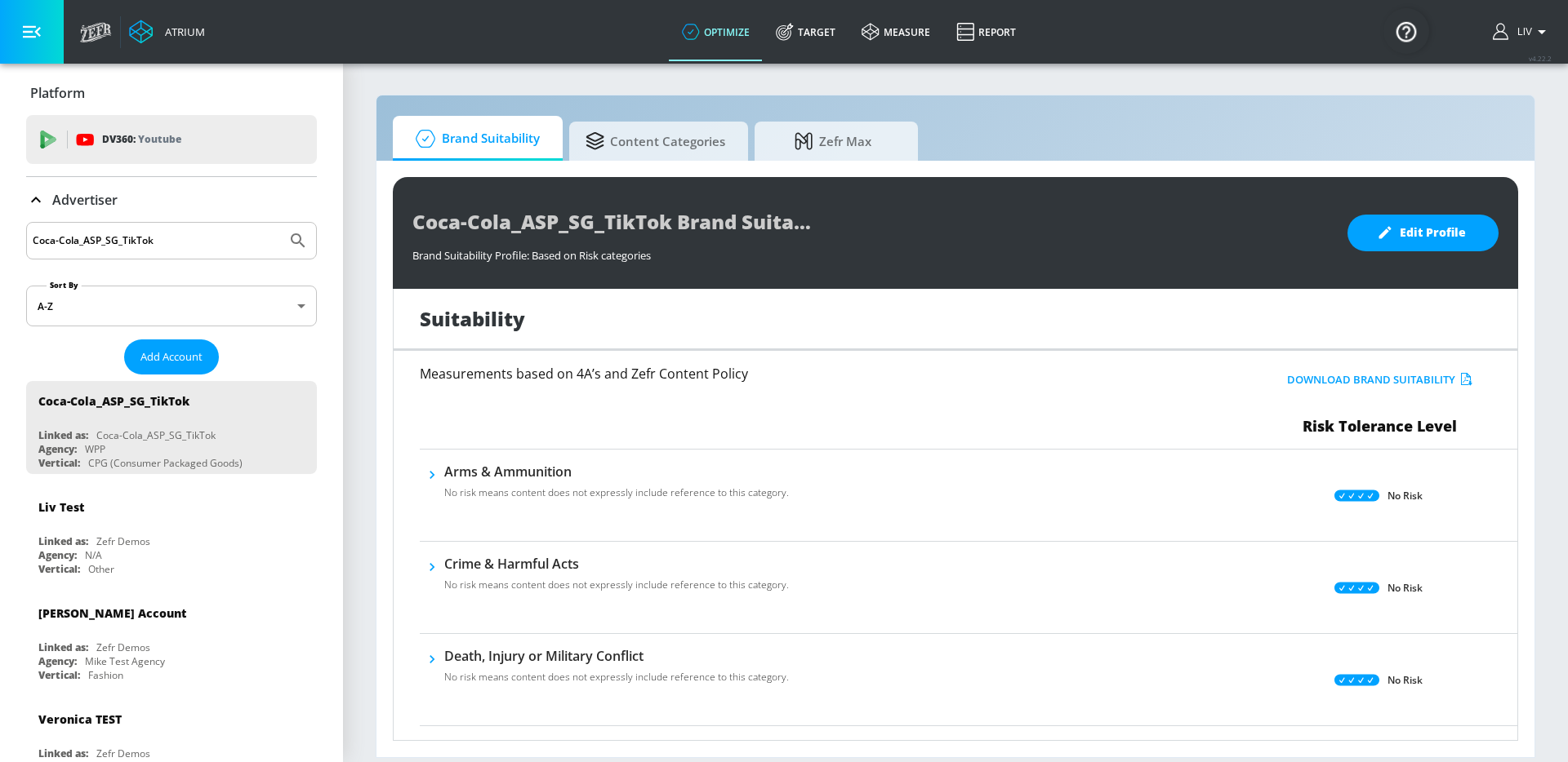
click at [190, 225] on div "Coca-Cola_ASP_SG_TikTok" at bounding box center [171, 240] width 291 height 38
click at [203, 248] on input "Coca-Cola_ASP_SG_TikTok" at bounding box center [156, 240] width 248 height 22
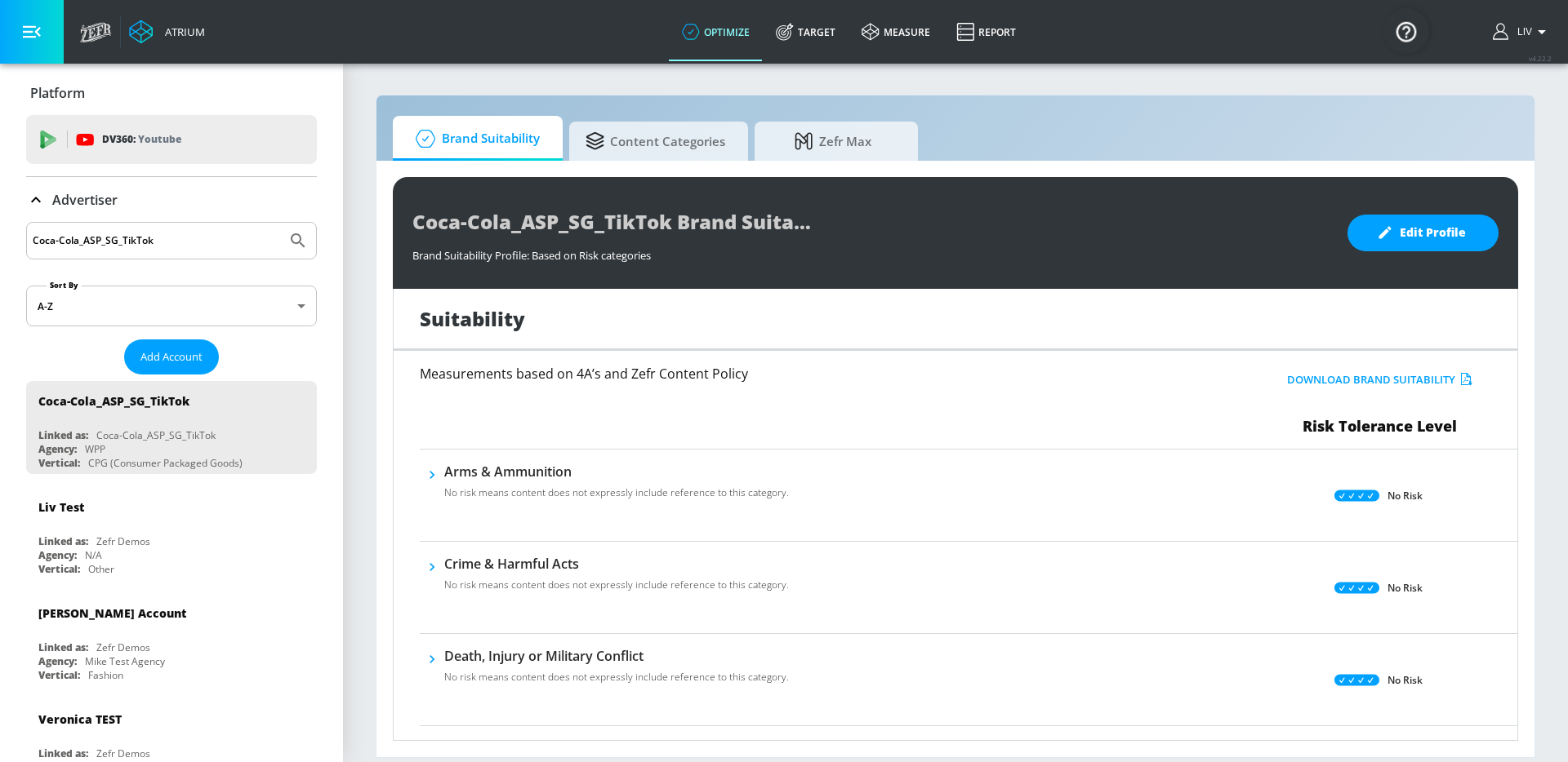
paste input "TH_Meta"
click at [280, 242] on button "Submit Search" at bounding box center [298, 240] width 36 height 36
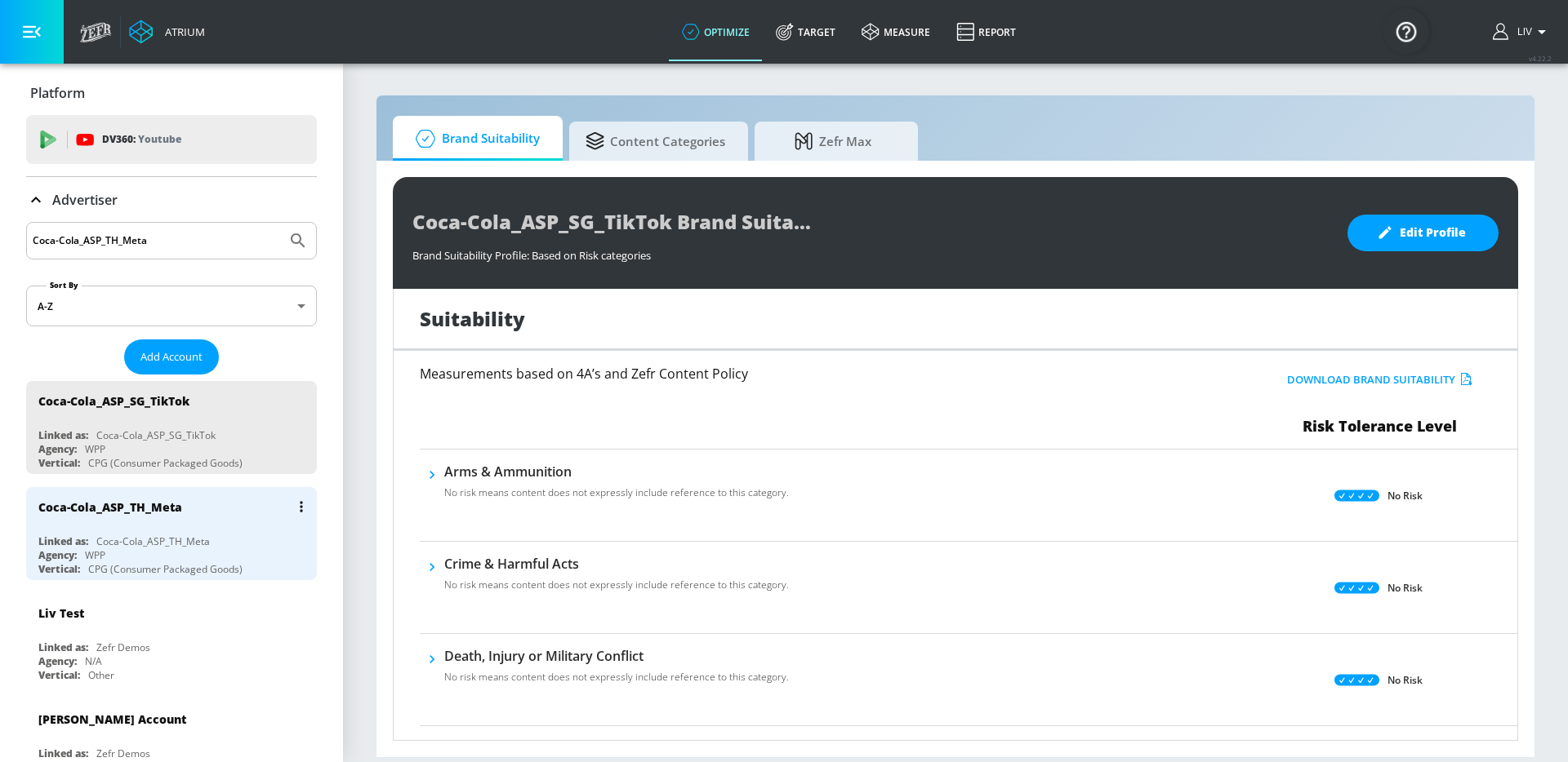
click at [210, 523] on div "Coca-Cola_ASP_TH_Meta" at bounding box center [175, 506] width 274 height 39
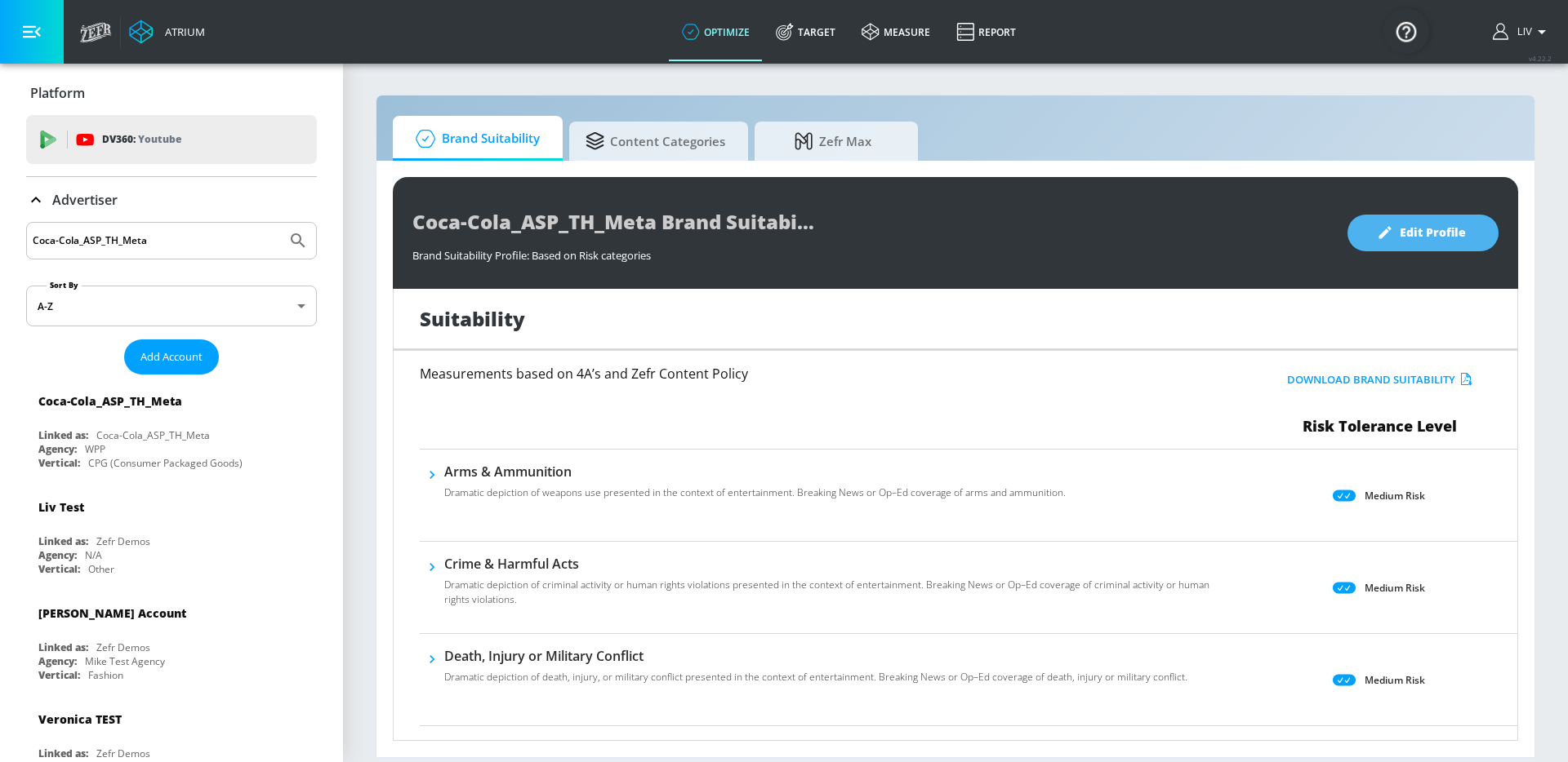
click at [1383, 235] on icon "button" at bounding box center [1385, 233] width 12 height 12
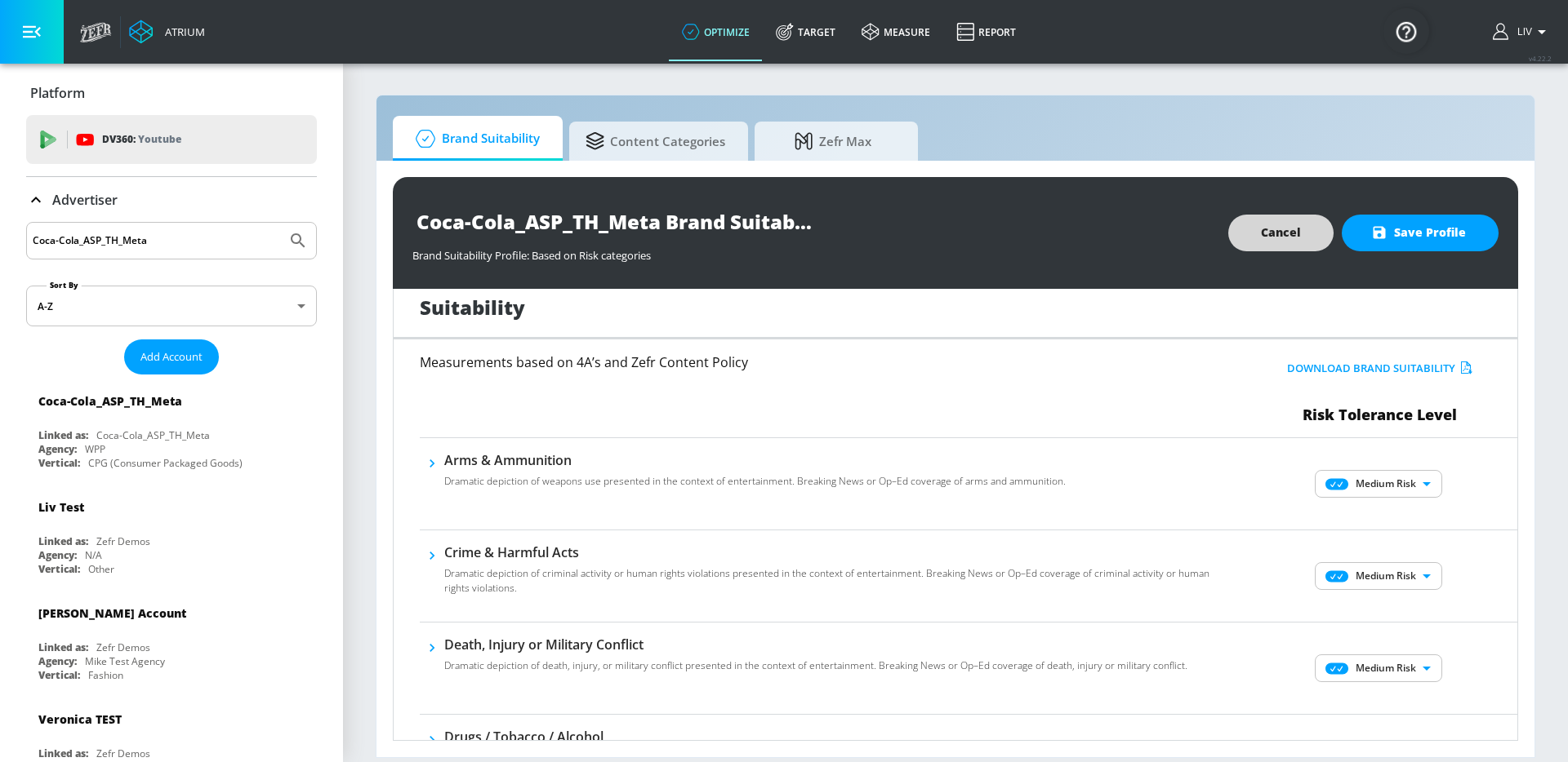
scroll to position [27, 0]
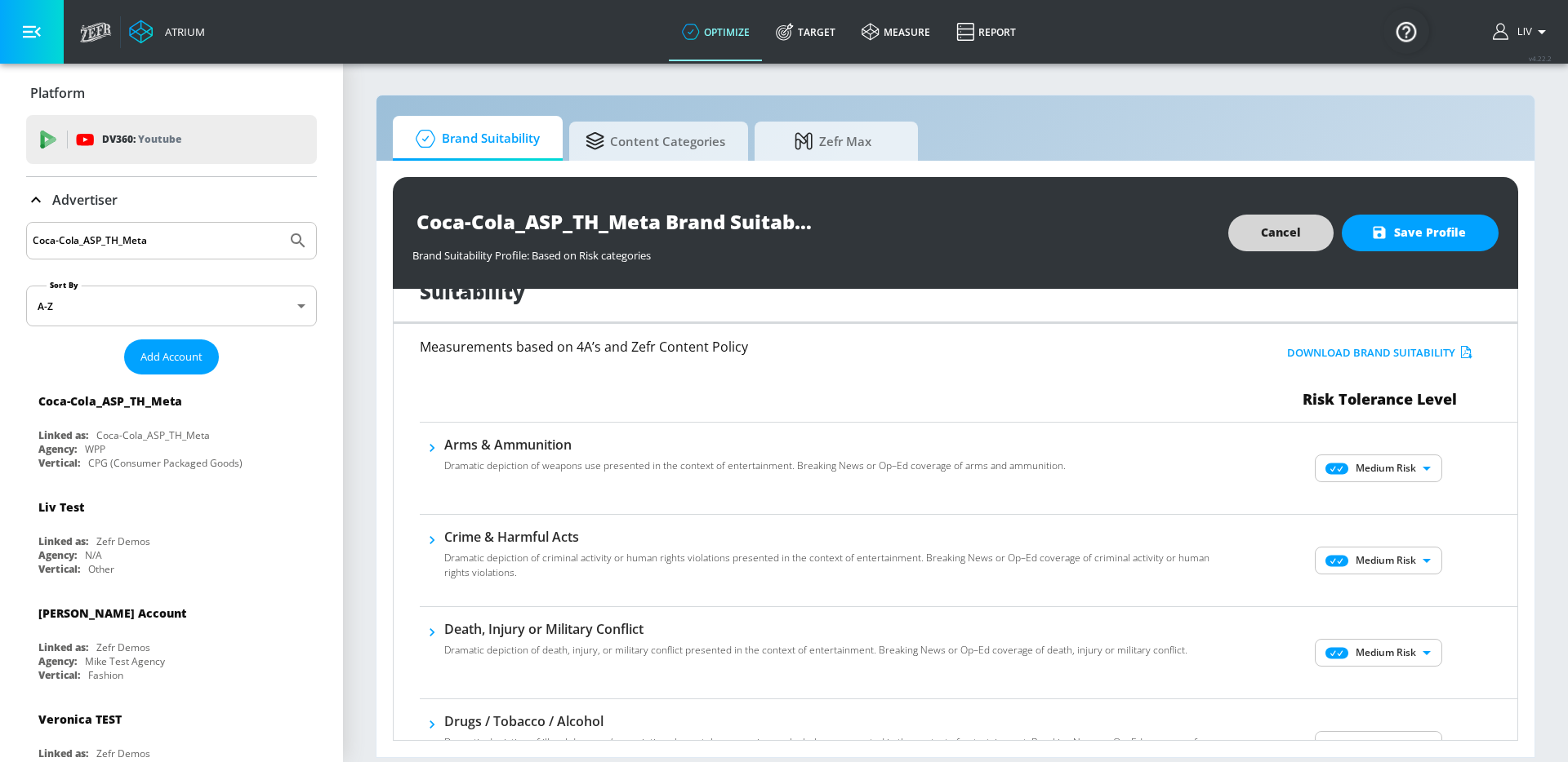
click at [1383, 454] on body "Atrium optimize Target measure Report optimize Target measure Report v 4.22.2 L…" at bounding box center [784, 381] width 1568 height 762
click at [1385, 498] on p "No Risk" at bounding box center [1400, 501] width 35 height 15
click at [1377, 559] on body "Atrium optimize Target measure Report optimize Target measure Report v 4.22.2 L…" at bounding box center [784, 381] width 1568 height 762
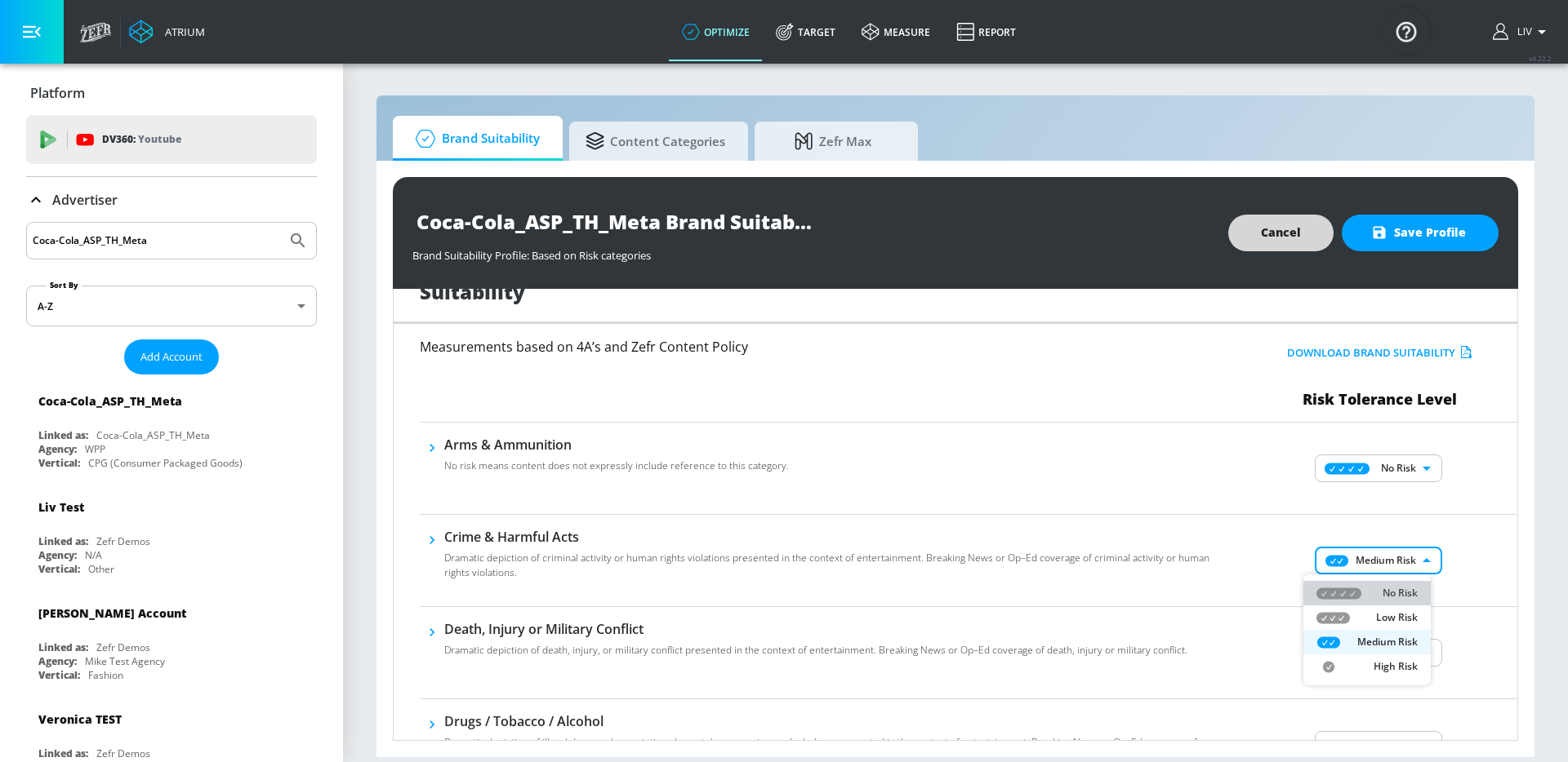
click at [1385, 590] on p "No Risk" at bounding box center [1400, 593] width 35 height 15
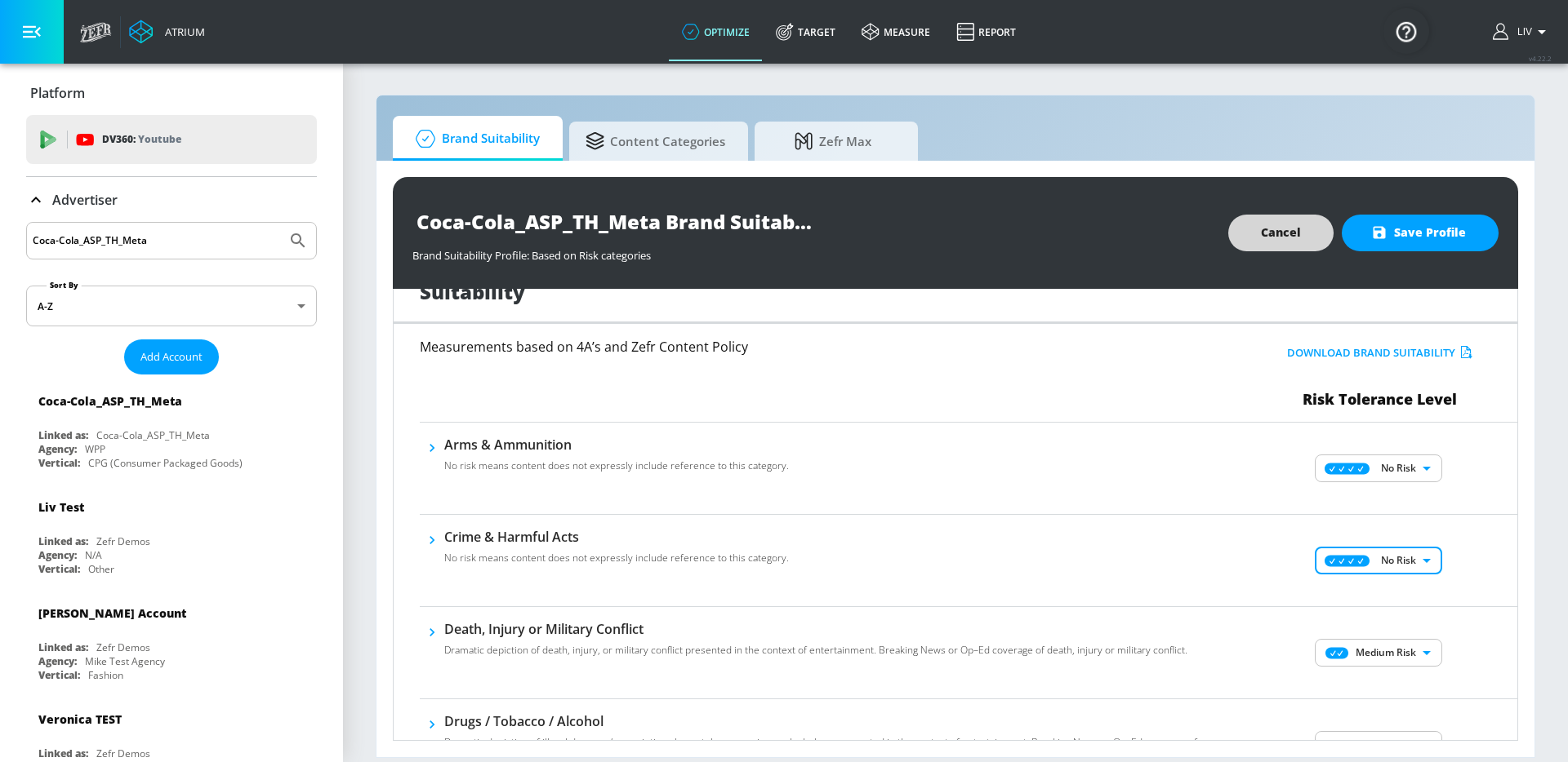
click at [1470, 578] on div "No Risk MINIMAL ​" at bounding box center [1380, 560] width 274 height 66
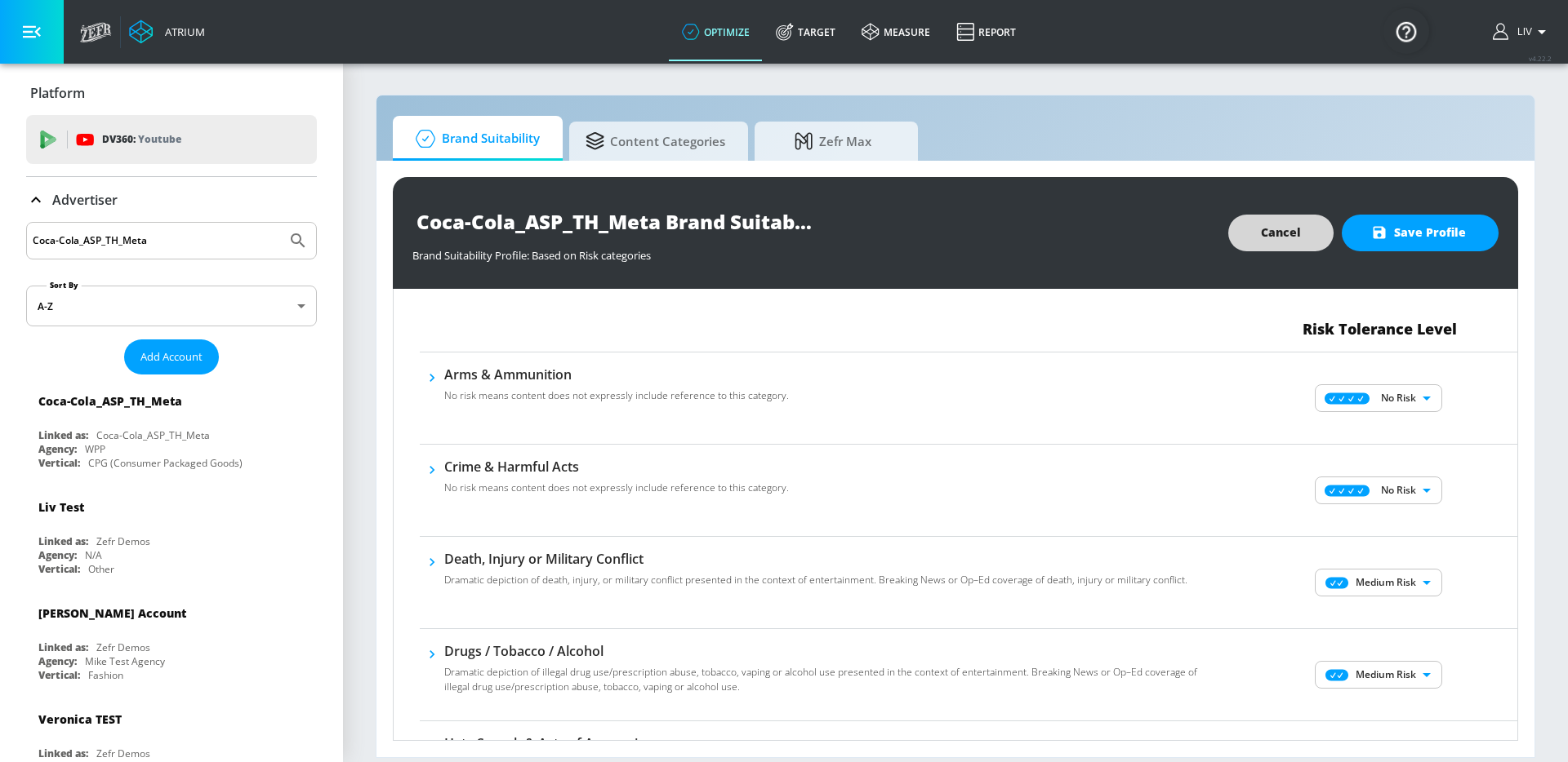
scroll to position [108, 0]
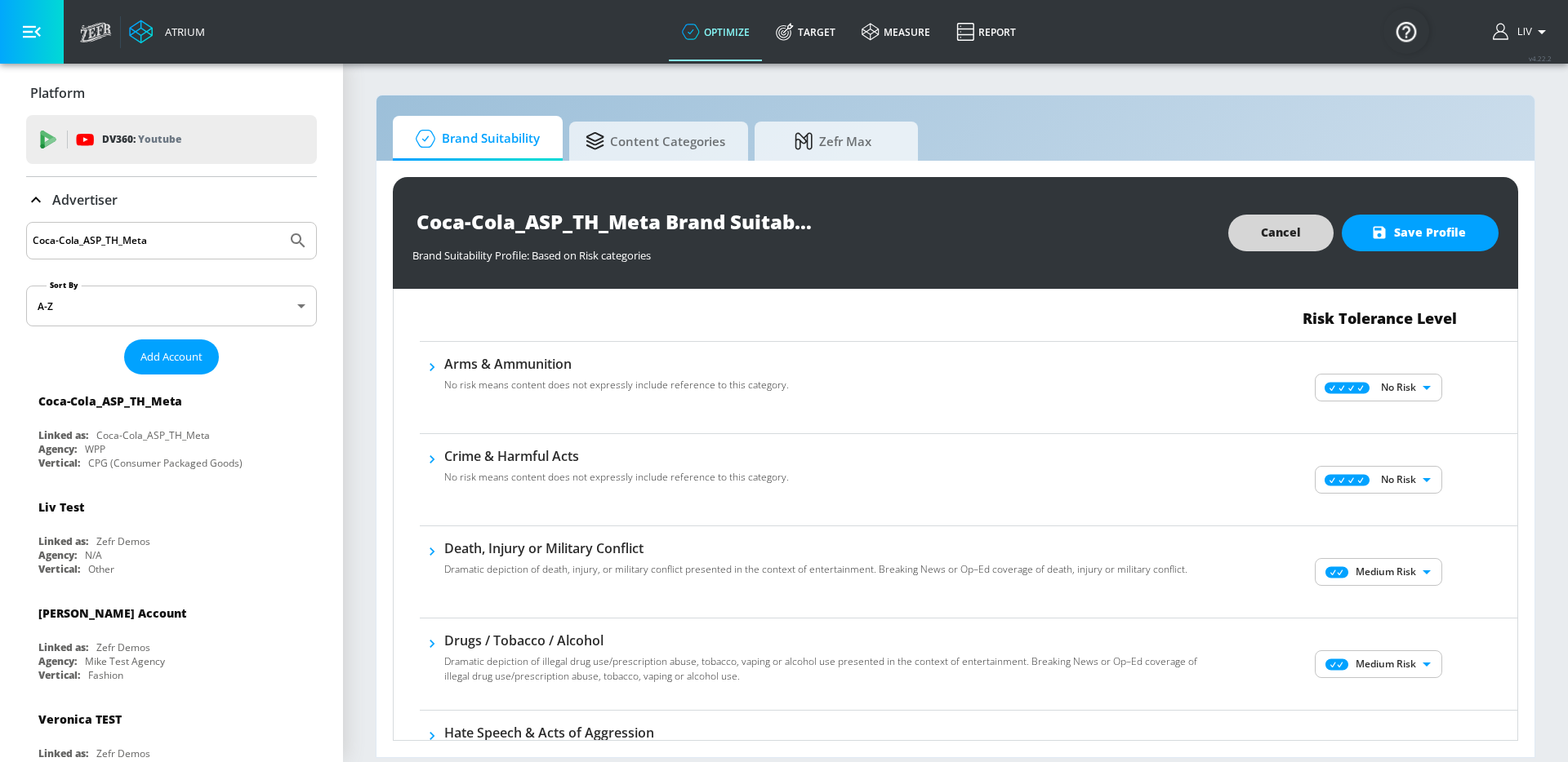
click at [1411, 578] on body "Atrium optimize Target measure Report optimize Target measure Report v 4.22.2 L…" at bounding box center [784, 381] width 1568 height 762
click at [1404, 603] on p "No Risk" at bounding box center [1400, 604] width 35 height 15
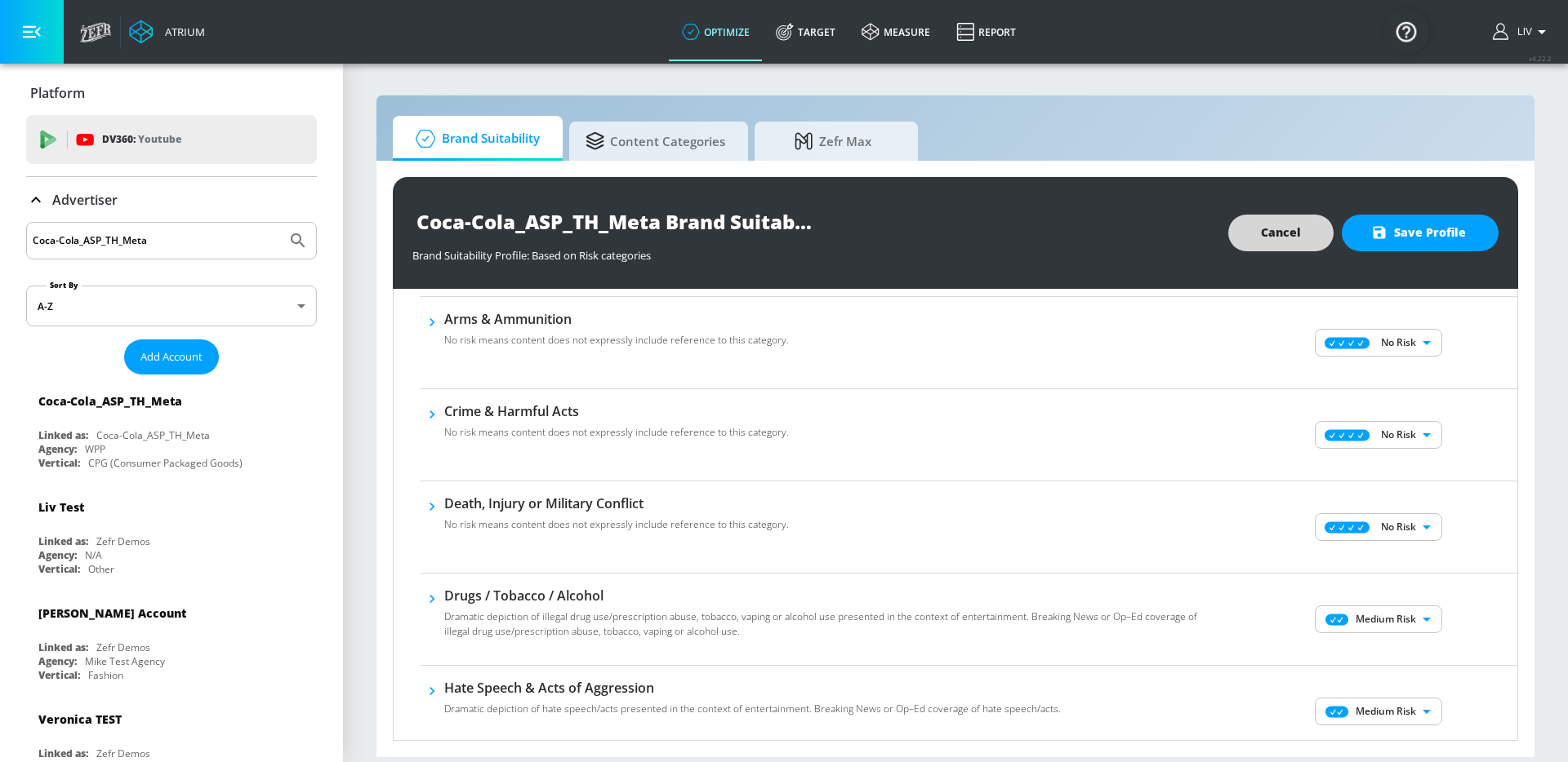
scroll to position [173, 0]
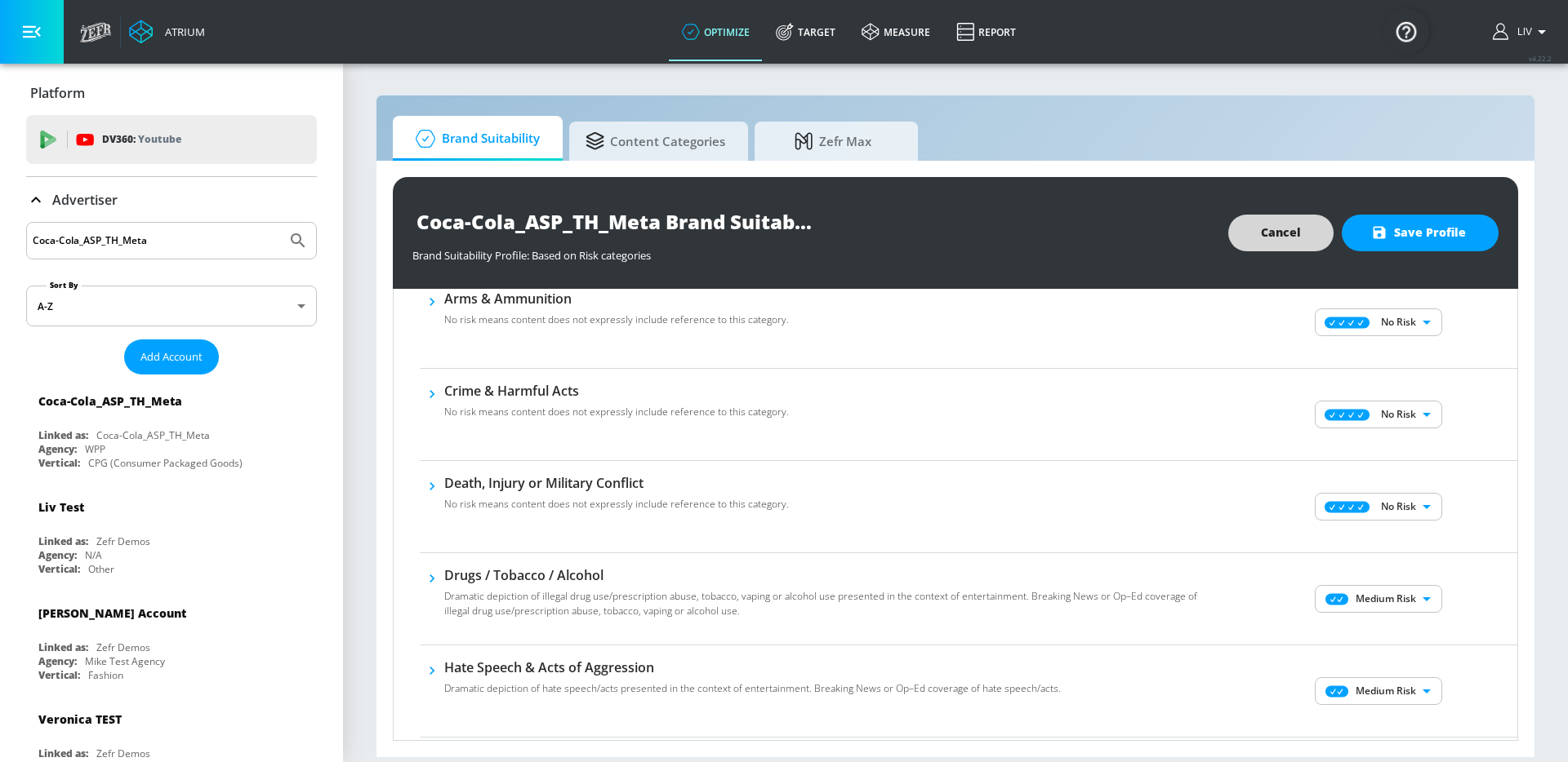
click at [1415, 602] on body "Atrium optimize Target measure Report optimize Target measure Report v 4.22.2 L…" at bounding box center [784, 381] width 1568 height 762
click at [1417, 613] on ul "No Risk Low Risk Medium Risk High Risk" at bounding box center [1367, 668] width 128 height 111
click at [1415, 621] on li "No Risk" at bounding box center [1367, 631] width 128 height 24
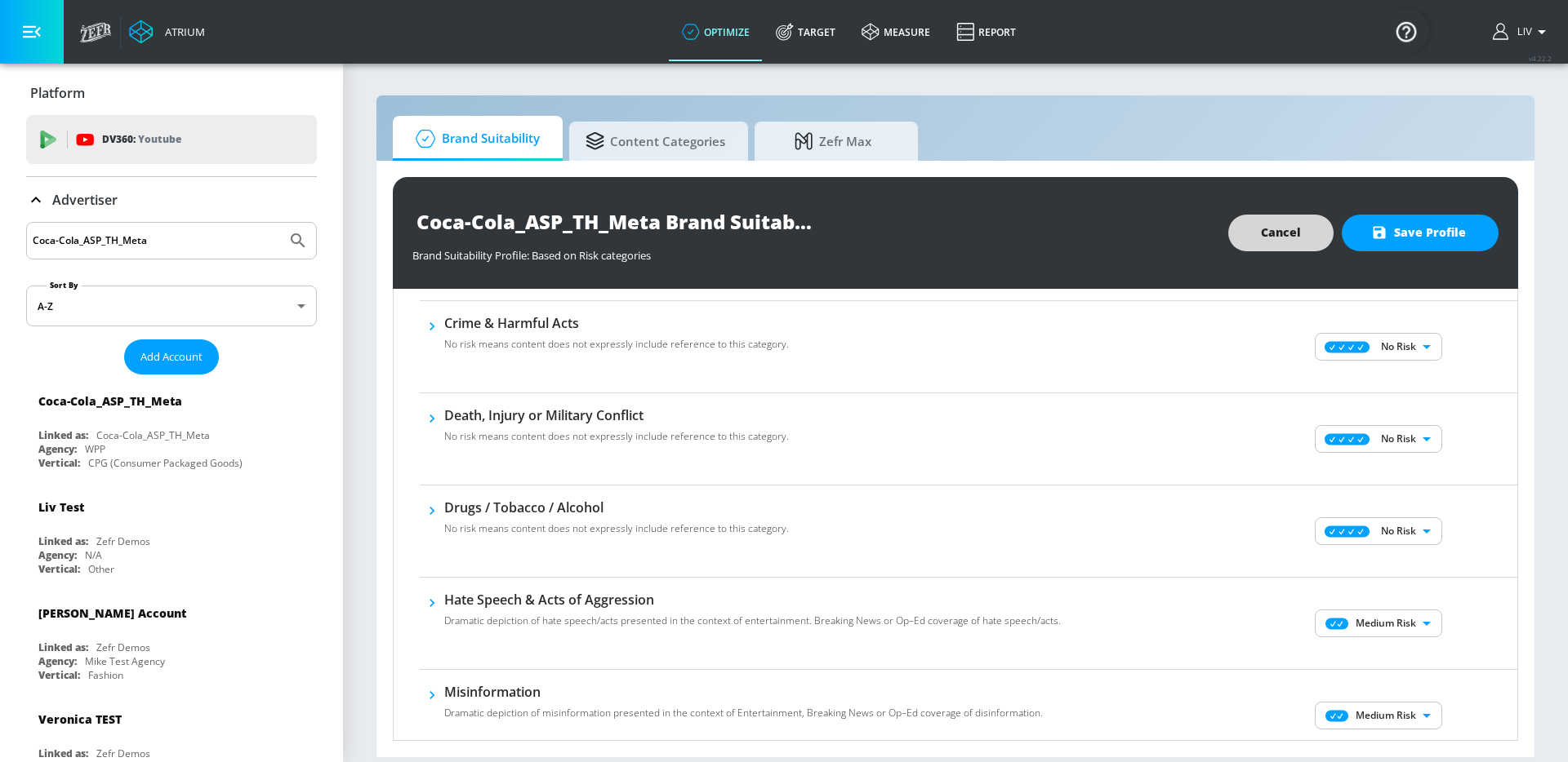
scroll to position [320, 0]
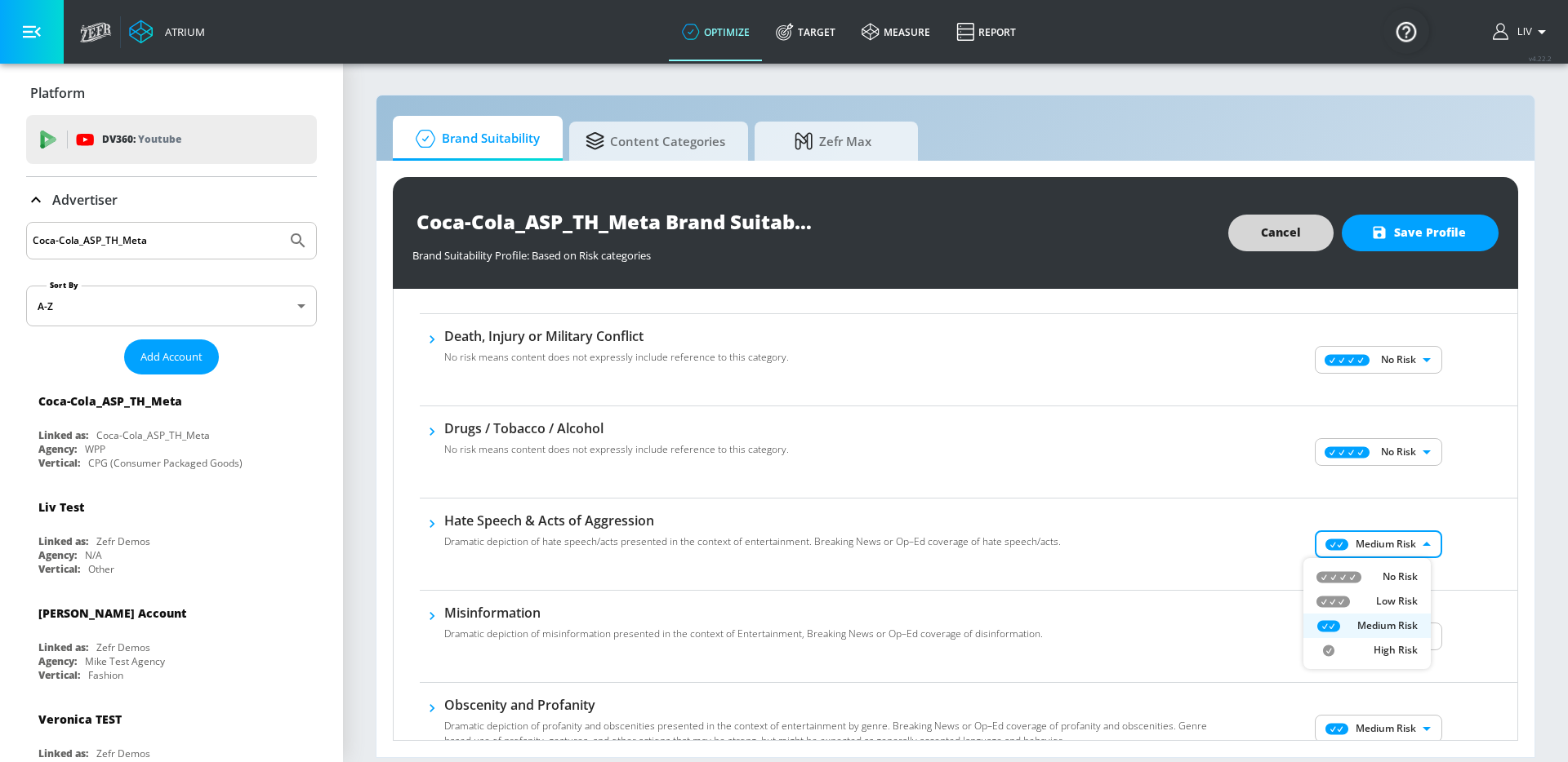
click at [1400, 543] on body "Atrium optimize Target measure Report optimize Target measure Report v 4.22.2 L…" at bounding box center [784, 381] width 1568 height 762
click at [1401, 573] on p "No Risk" at bounding box center [1400, 577] width 35 height 15
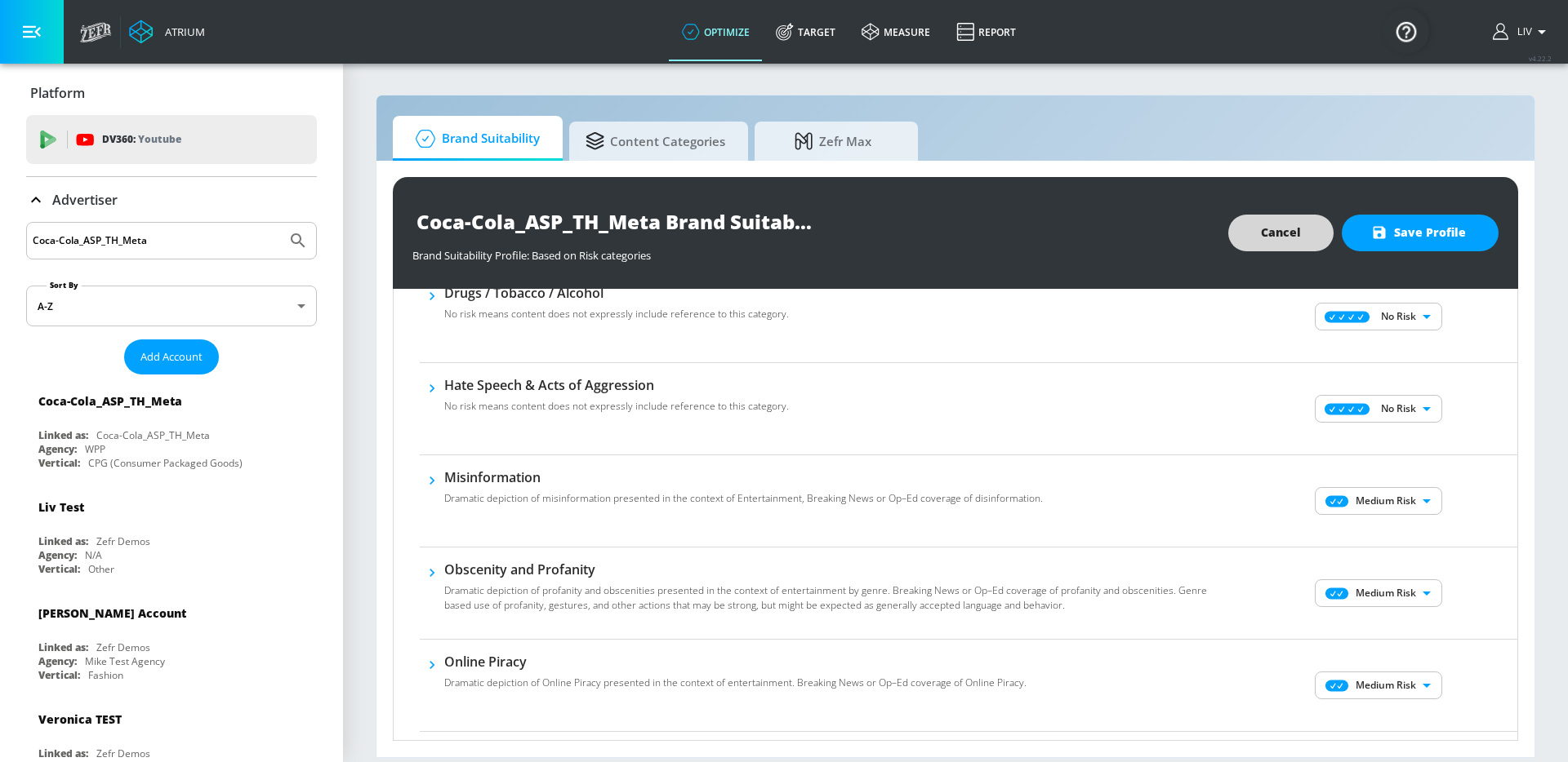
scroll to position [472, 0]
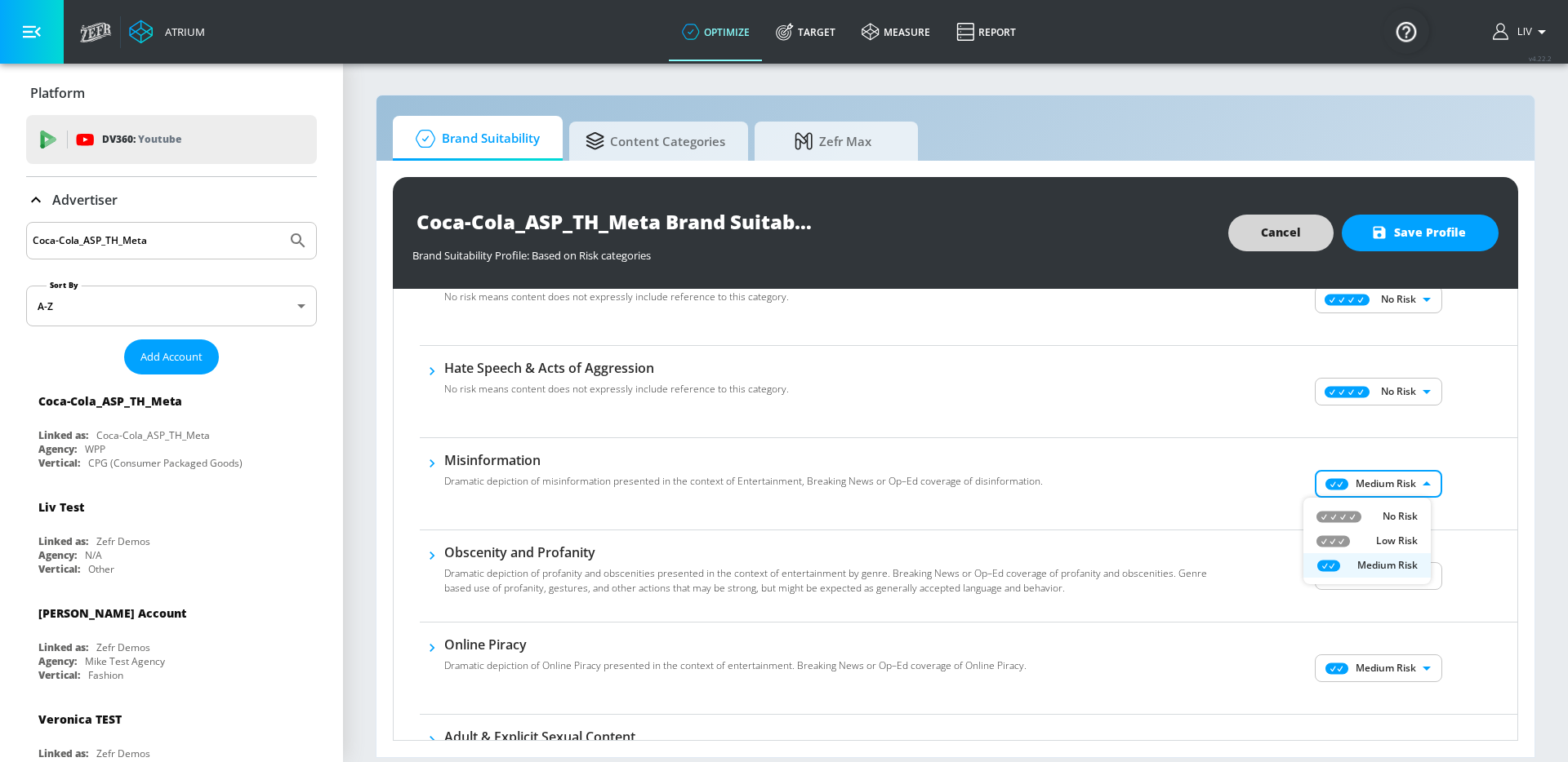
click at [1388, 484] on body "Atrium optimize Target measure Report optimize Target measure Report v 4.22.2 L…" at bounding box center [784, 381] width 1568 height 762
click at [1397, 506] on li "No Risk" at bounding box center [1367, 516] width 128 height 24
click at [1382, 582] on body "Atrium optimize Target measure Report optimize Target measure Report v 4.22.2 L…" at bounding box center [784, 381] width 1568 height 762
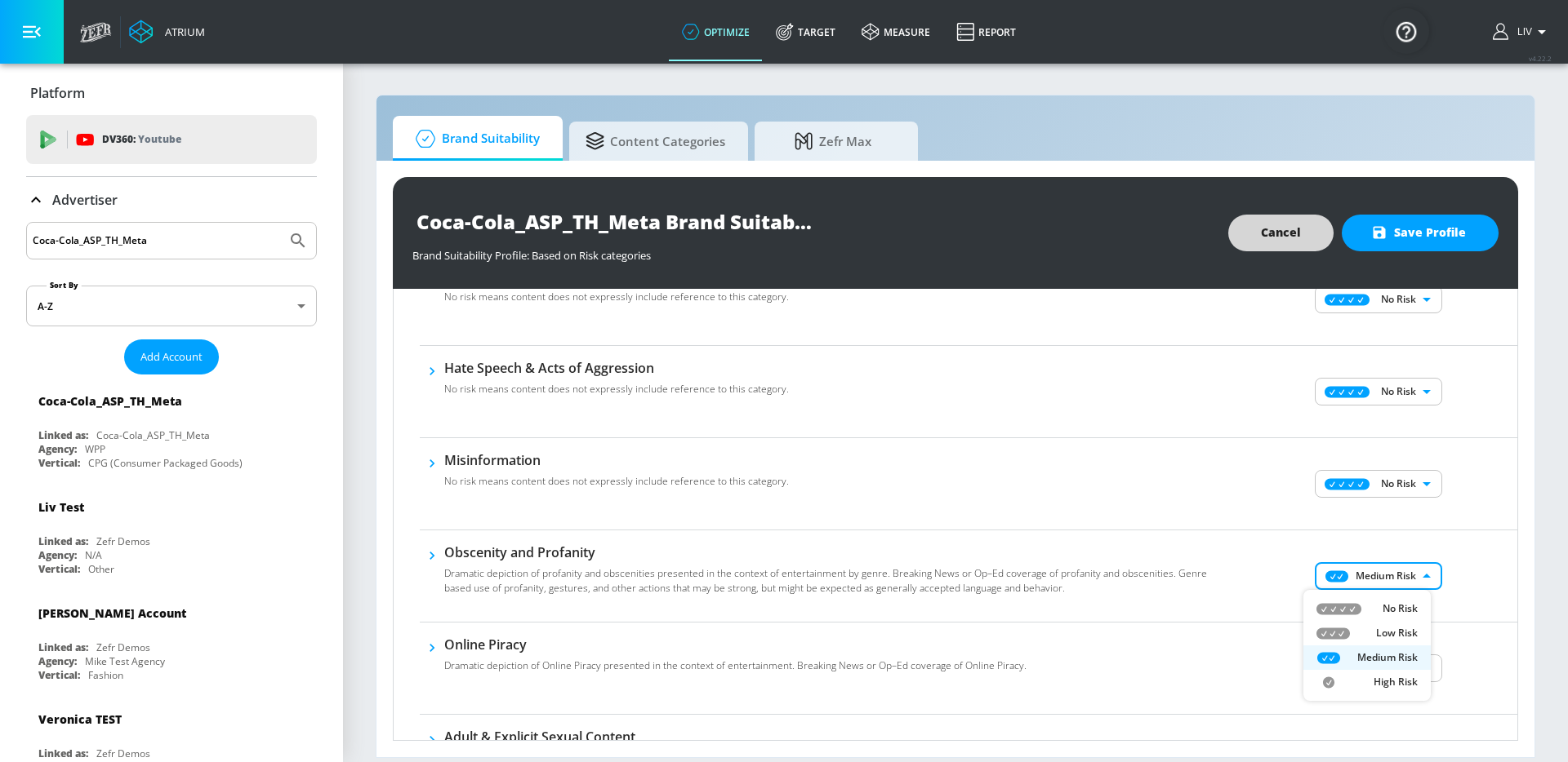
click at [1386, 599] on li "No Risk" at bounding box center [1367, 609] width 128 height 24
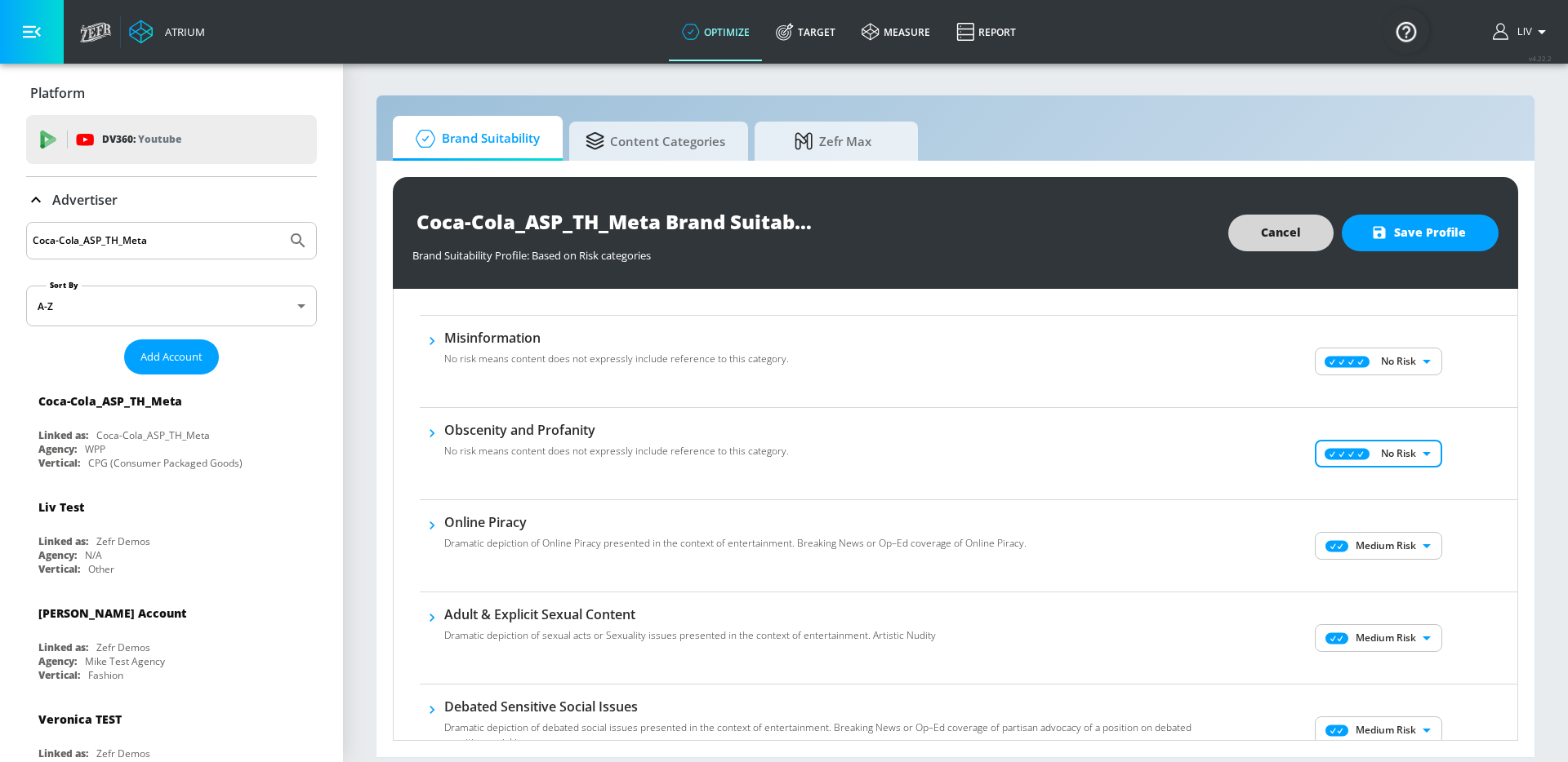
scroll to position [687, 0]
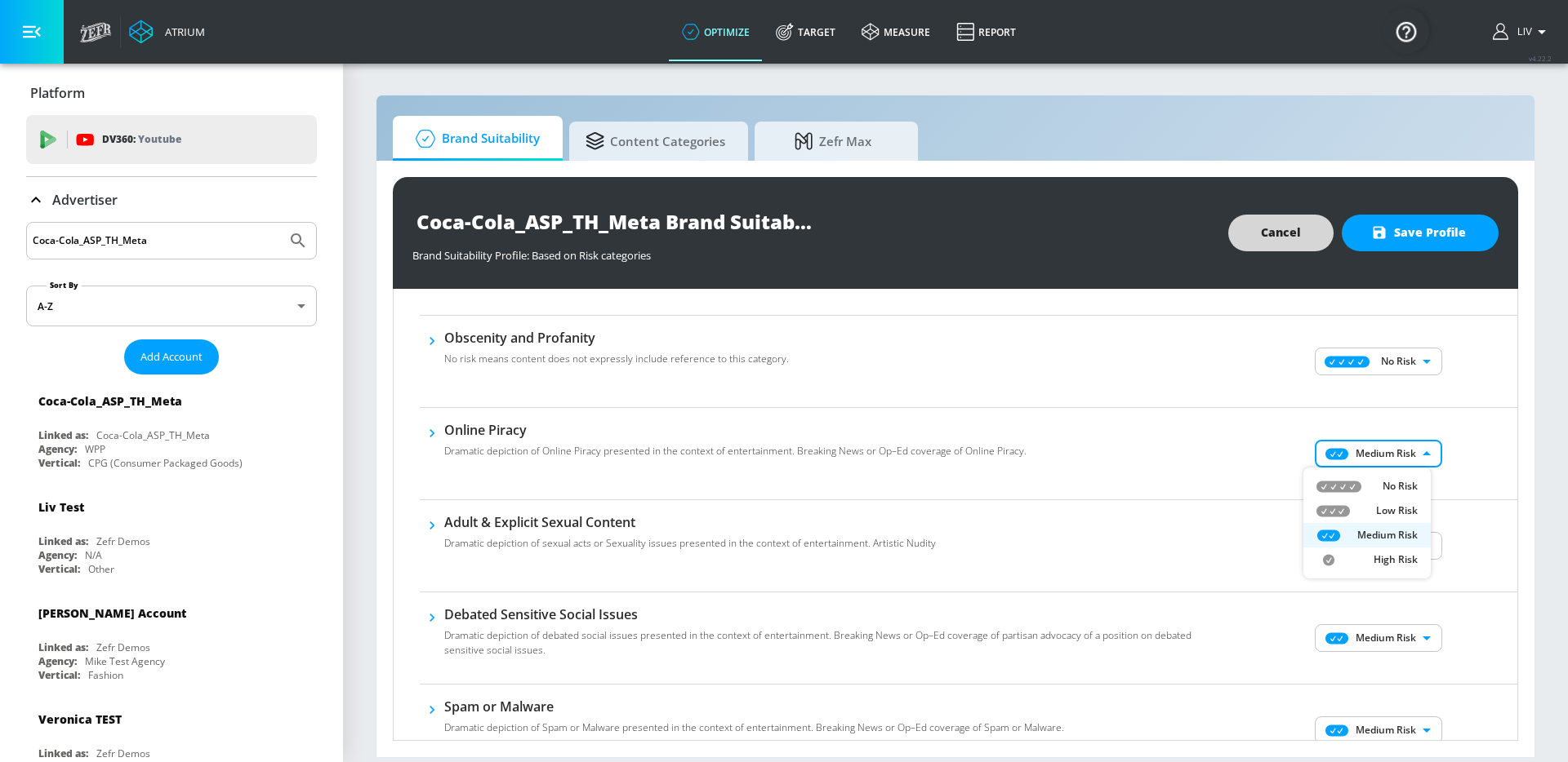
click at [1392, 451] on body "Atrium optimize Target measure Report optimize Target measure Report v 4.22.2 L…" at bounding box center [784, 381] width 1568 height 762
click at [1396, 484] on p "No Risk" at bounding box center [1400, 486] width 35 height 15
click at [1393, 552] on body "Atrium optimize Target measure Report optimize Target measure Report v 4.22.2 L…" at bounding box center [784, 381] width 1568 height 762
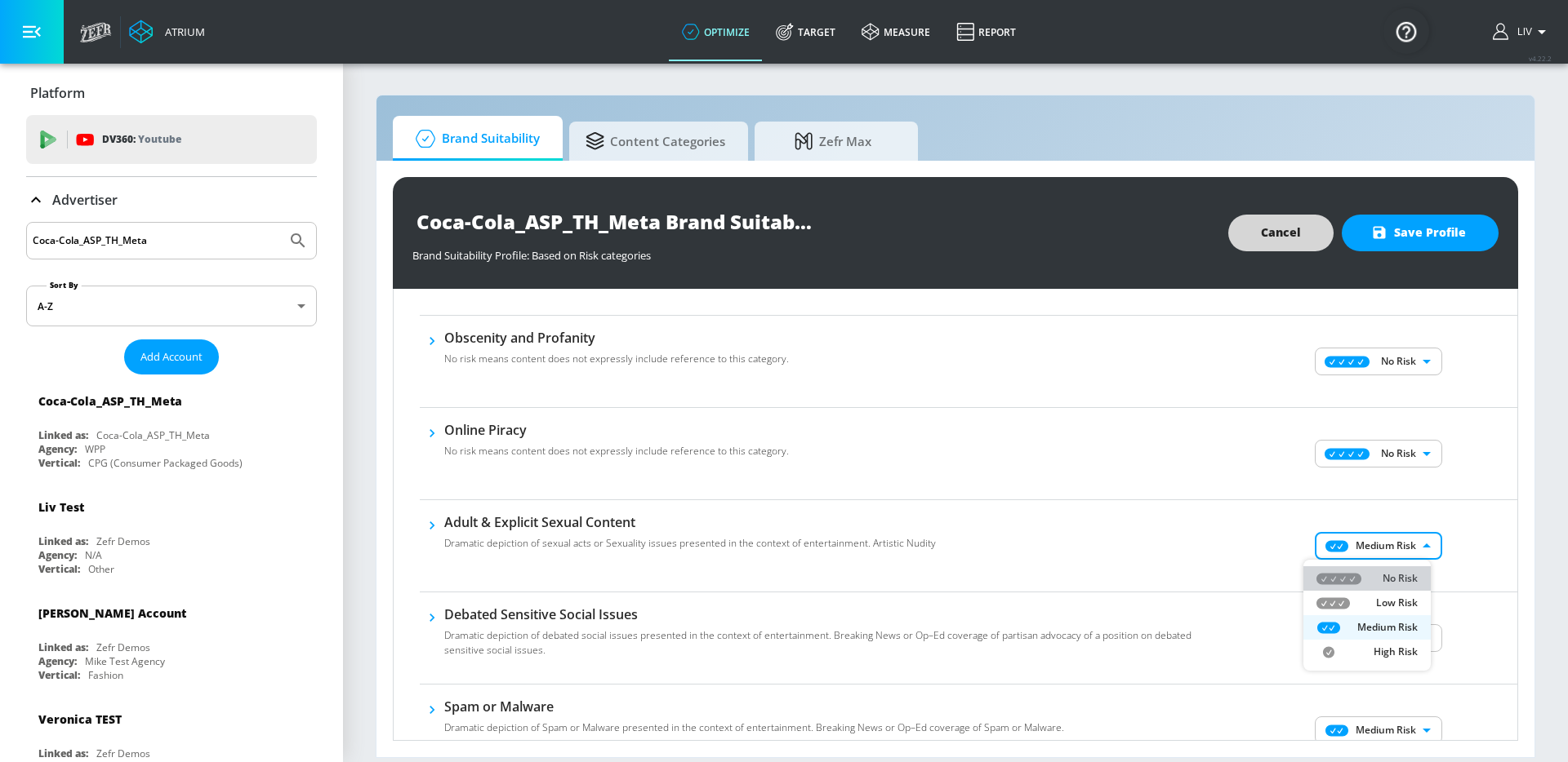
click at [1395, 570] on li "No Risk" at bounding box center [1367, 578] width 128 height 24
click at [1439, 572] on div "No Risk Low Risk Medium Risk High Risk" at bounding box center [784, 381] width 1568 height 762
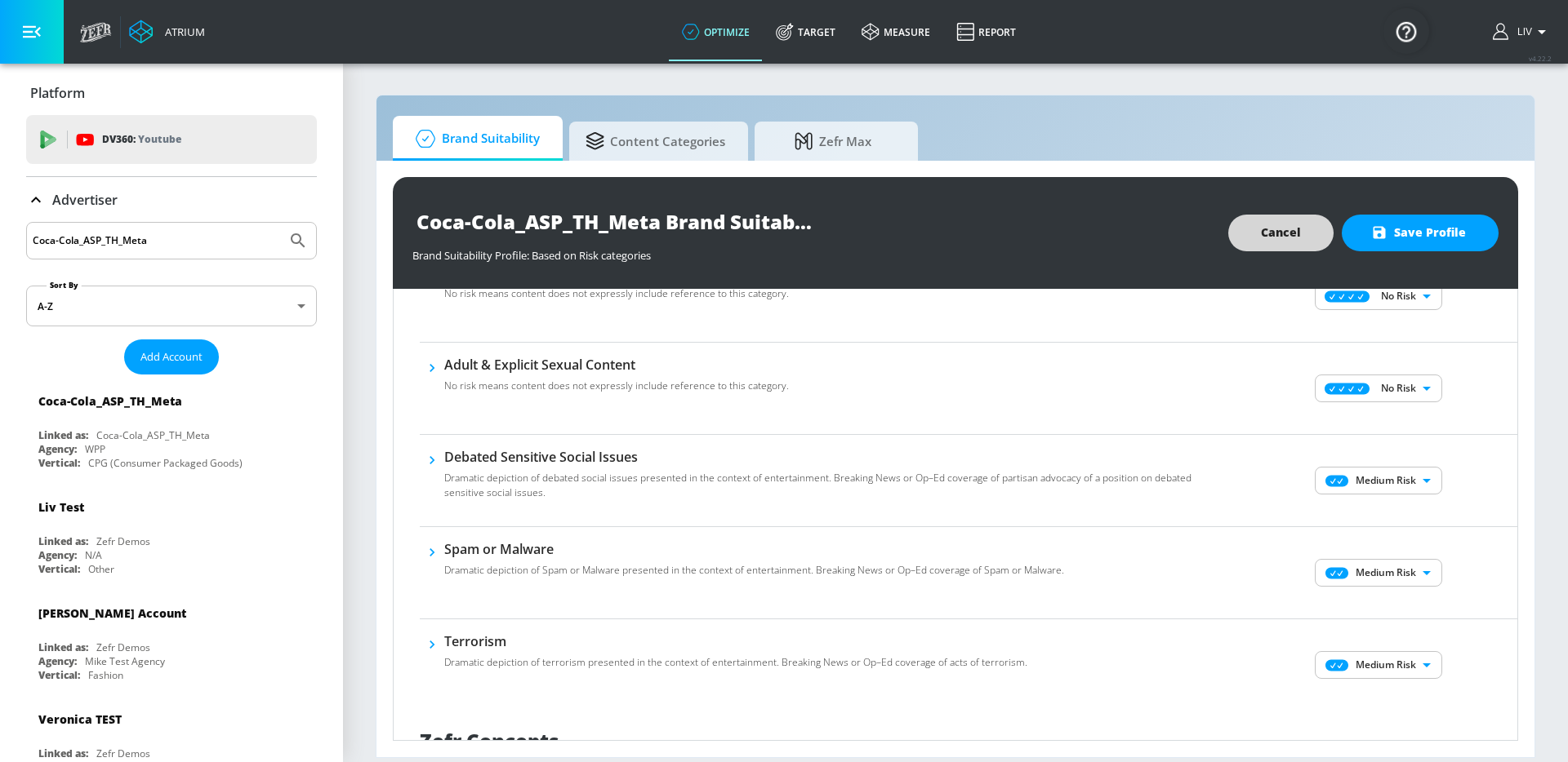
scroll to position [850, 0]
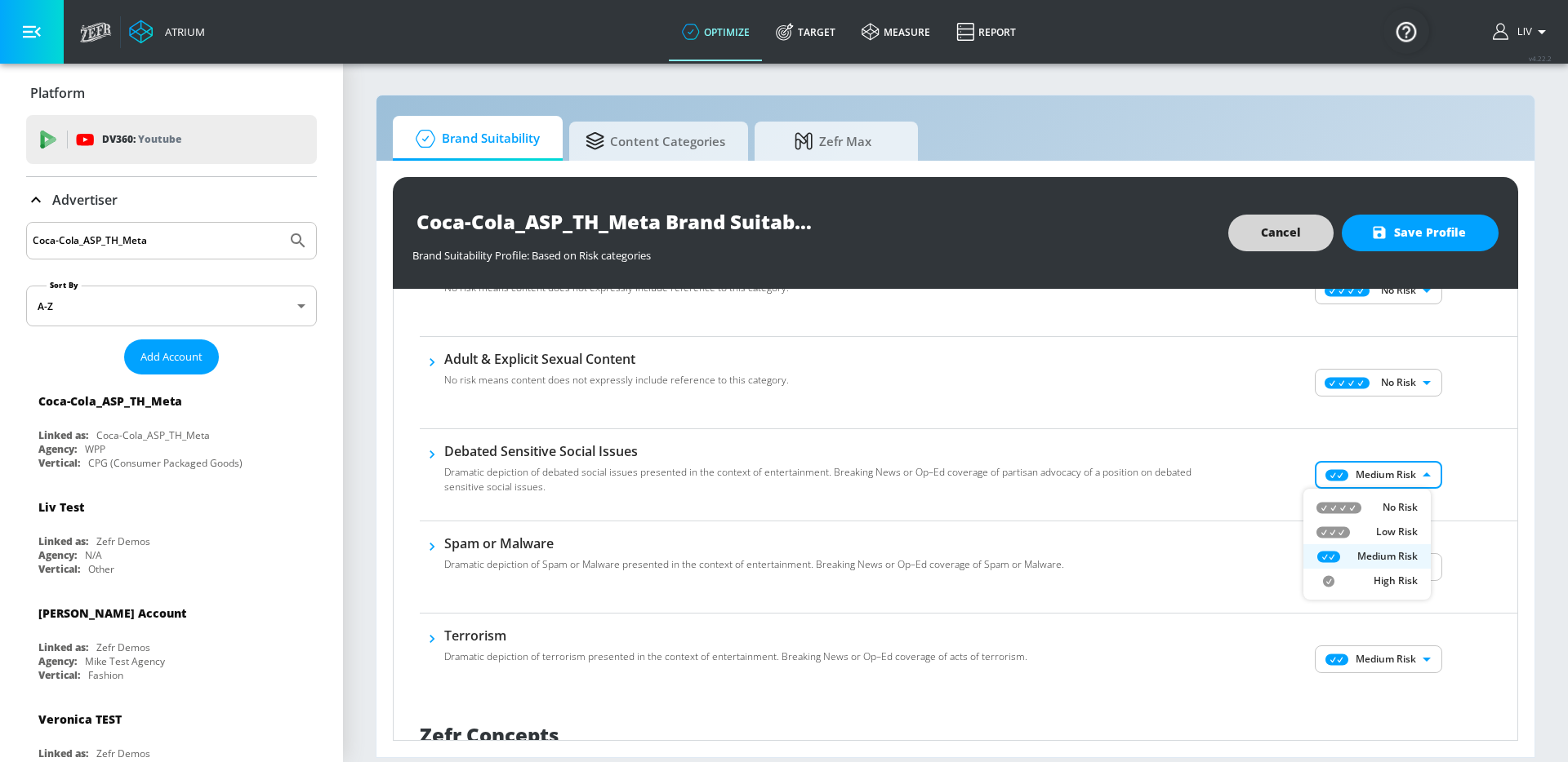
click at [1411, 482] on body "Atrium optimize Target measure Report optimize Target measure Report v 4.22.2 L…" at bounding box center [784, 381] width 1568 height 762
click at [1412, 502] on p "No Risk" at bounding box center [1400, 507] width 35 height 15
click at [1408, 580] on body "Atrium optimize Target measure Report optimize Target measure Report v 4.22.2 L…" at bounding box center [784, 381] width 1568 height 762
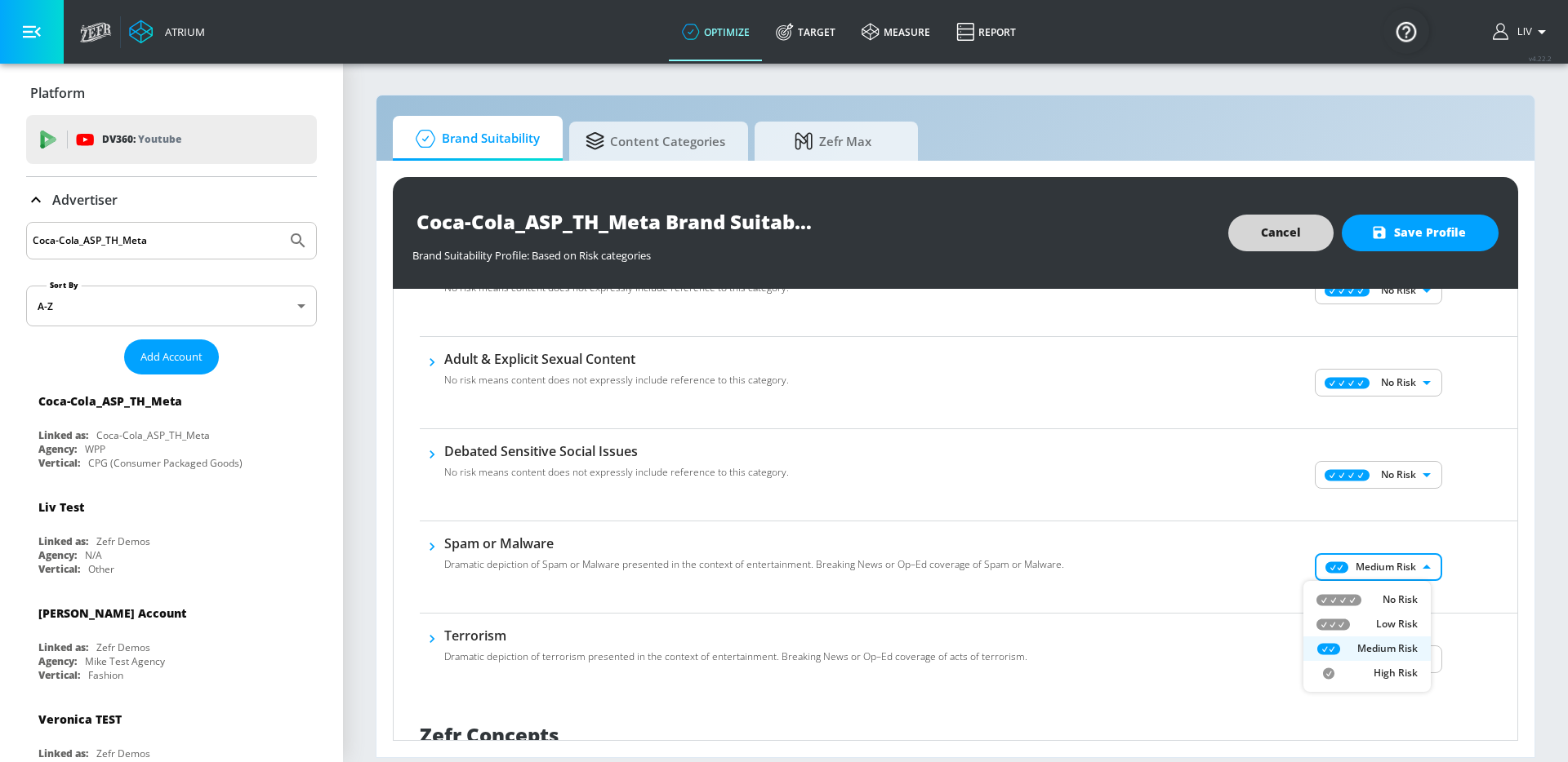
click at [1408, 584] on ul "No Risk Low Risk Medium Risk High Risk" at bounding box center [1367, 636] width 128 height 111
click at [1408, 589] on li "No Risk" at bounding box center [1367, 600] width 128 height 24
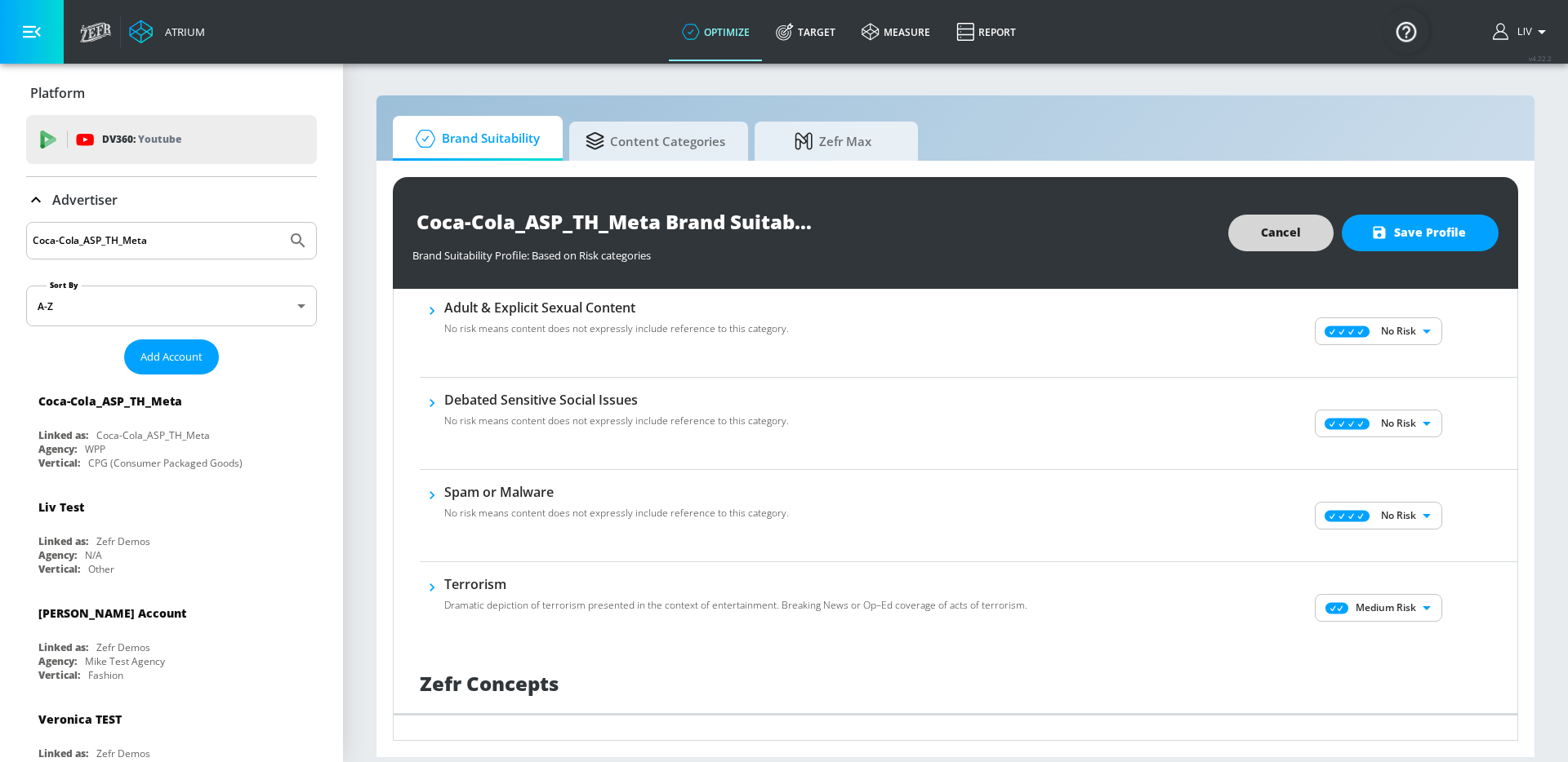
scroll to position [903, 0]
click at [1400, 609] on body "Atrium optimize Target measure Report optimize Target measure Report v 4.22.2 L…" at bounding box center [784, 381] width 1568 height 762
click at [1390, 634] on p "No Risk" at bounding box center [1400, 640] width 35 height 15
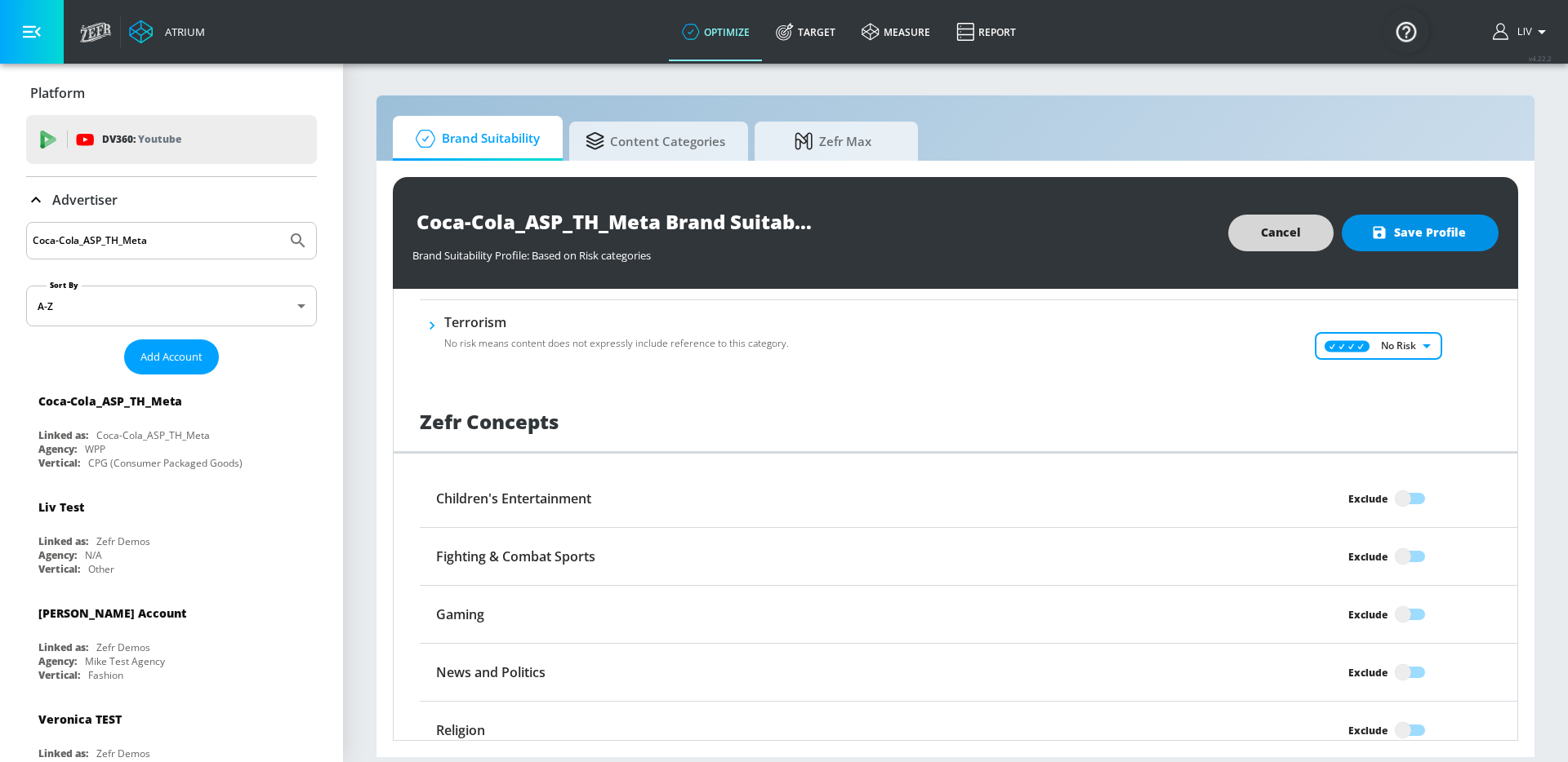
scroll to position [1163, 0]
click at [1426, 231] on span "Save Profile" at bounding box center [1420, 233] width 91 height 21
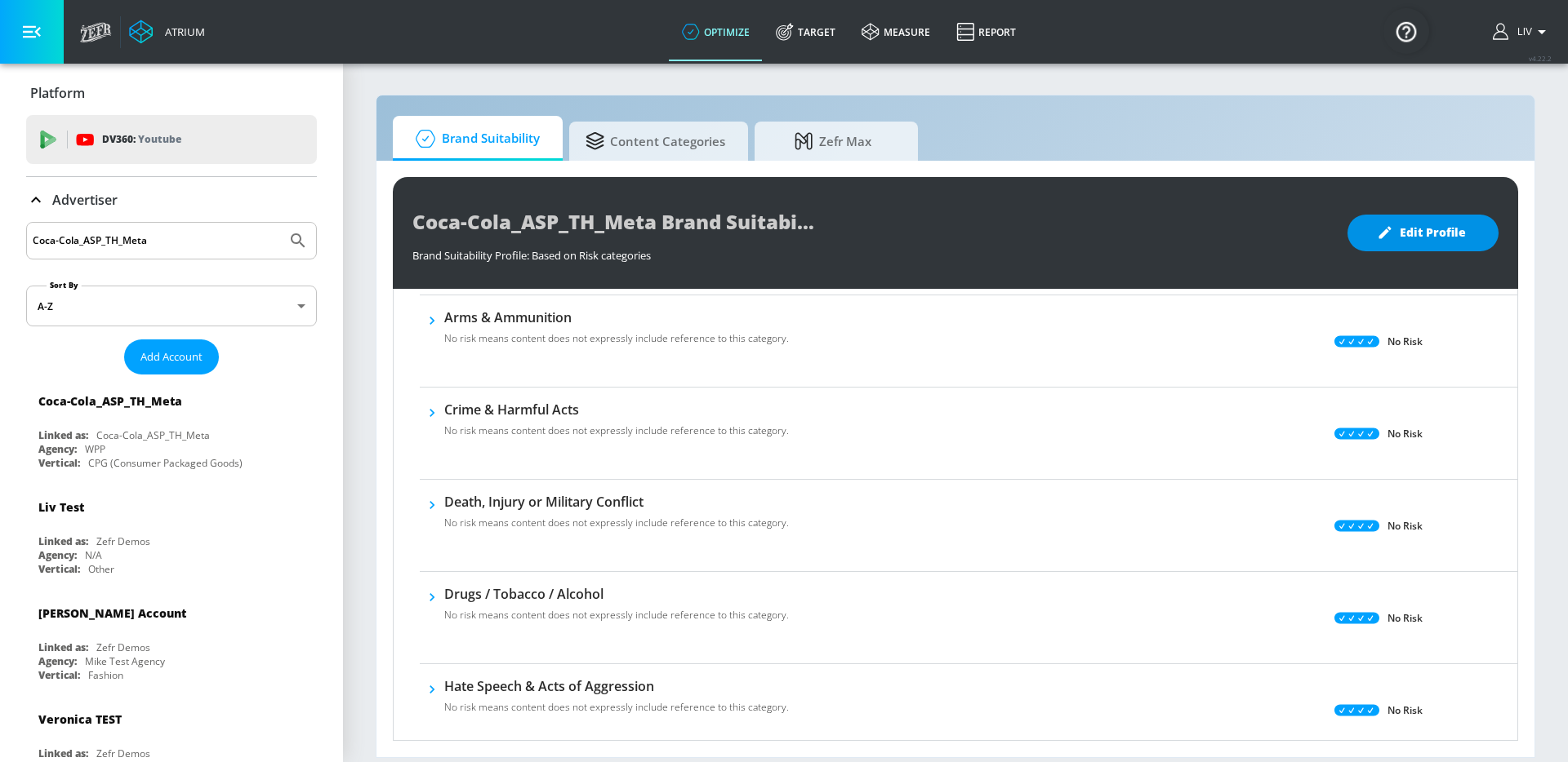
scroll to position [0, 0]
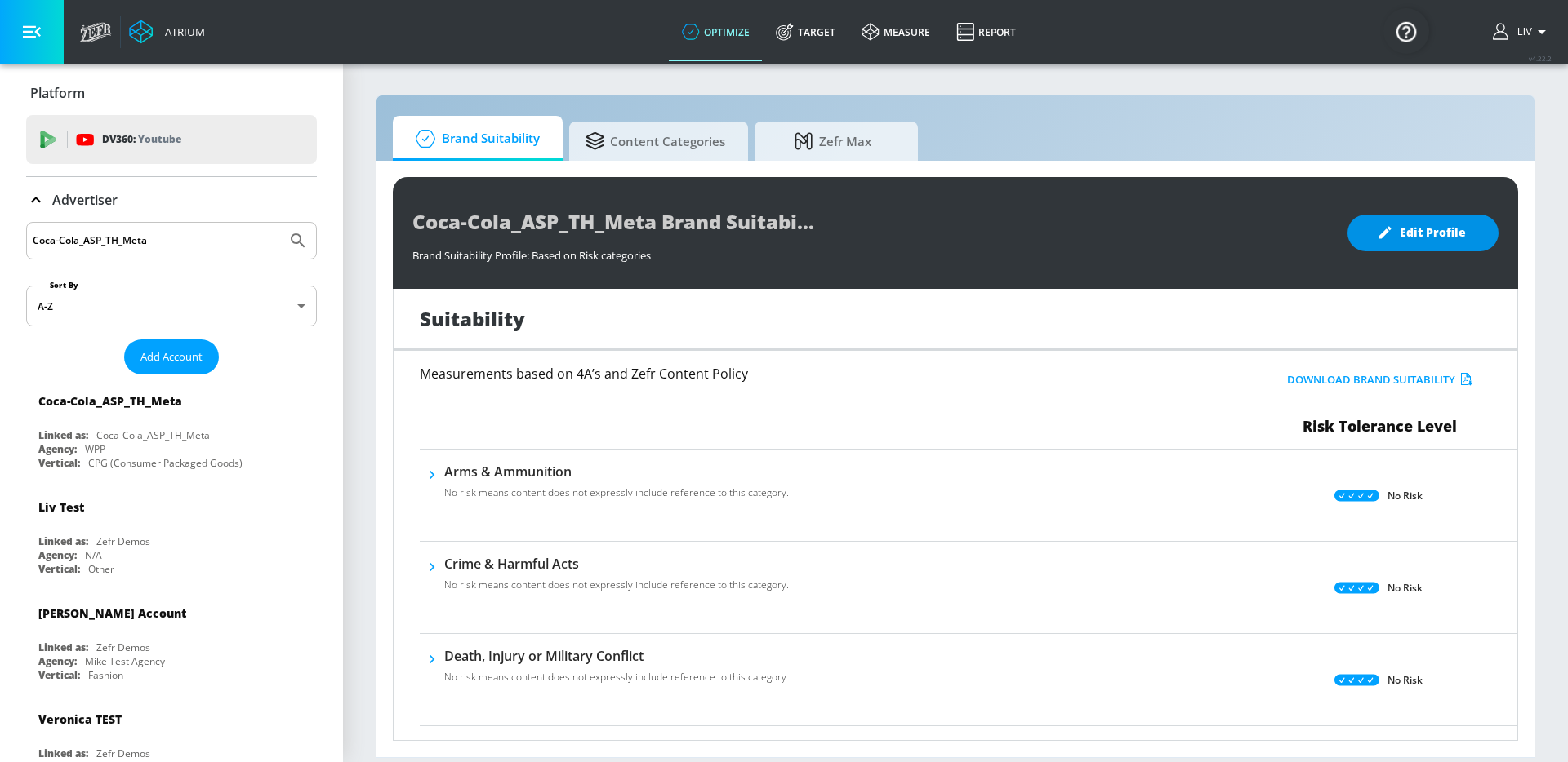
click at [198, 227] on div "Coca-Cola_ASP_TH_Meta" at bounding box center [171, 240] width 291 height 38
click at [198, 228] on div "Coca-Cola_ASP_TH_Meta" at bounding box center [171, 240] width 291 height 38
click at [195, 237] on input "Coca-Cola_ASP_TH_Meta" at bounding box center [156, 240] width 248 height 22
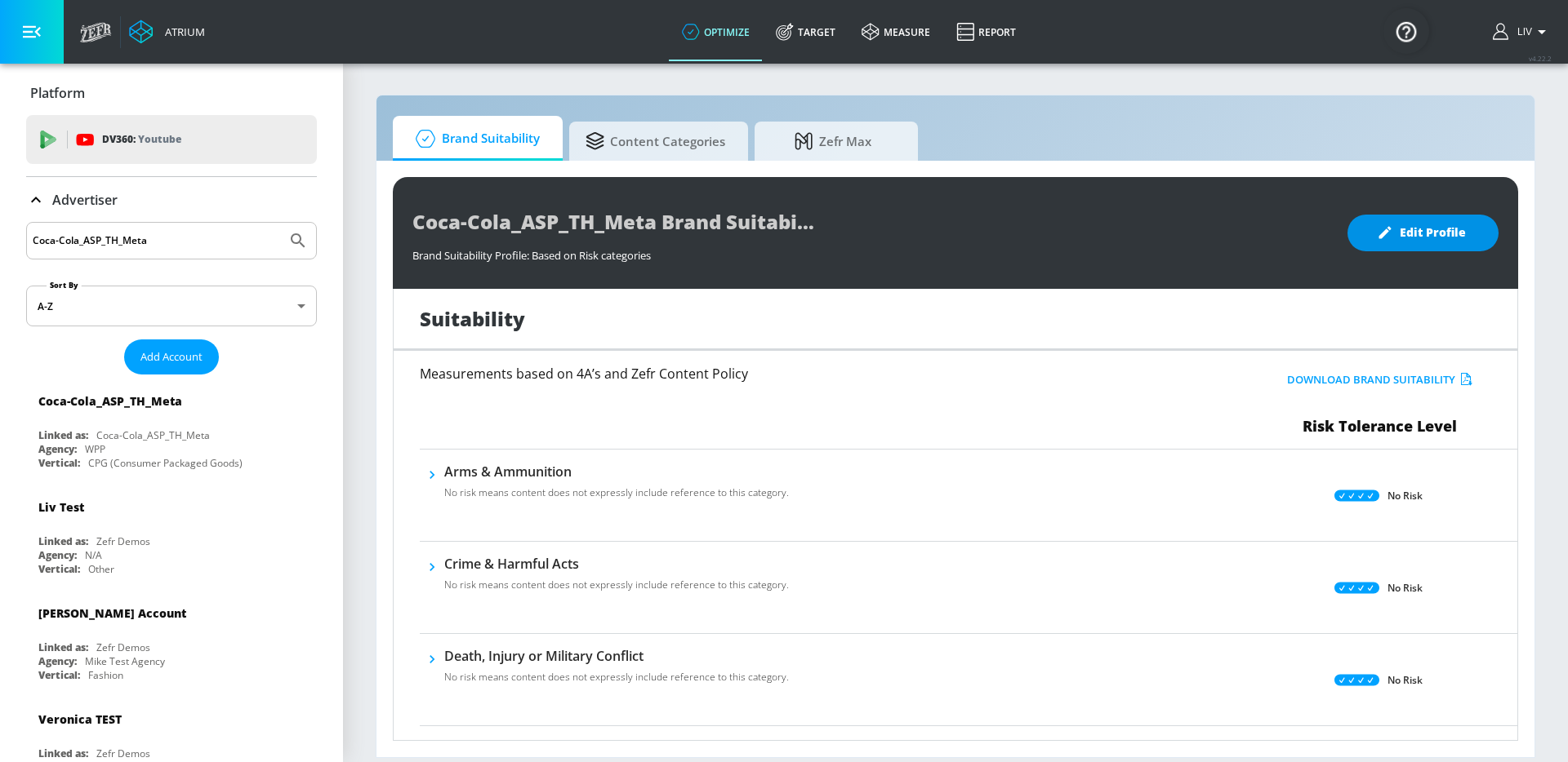
click at [195, 237] on input "Coca-Cola_ASP_TH_Meta" at bounding box center [156, 240] width 248 height 22
paste input "ca-Cola_ASP_TH_TikTok"
click at [195, 237] on input "Coca-Coca-Cola_ASP_TH_TikTok" at bounding box center [156, 240] width 248 height 22
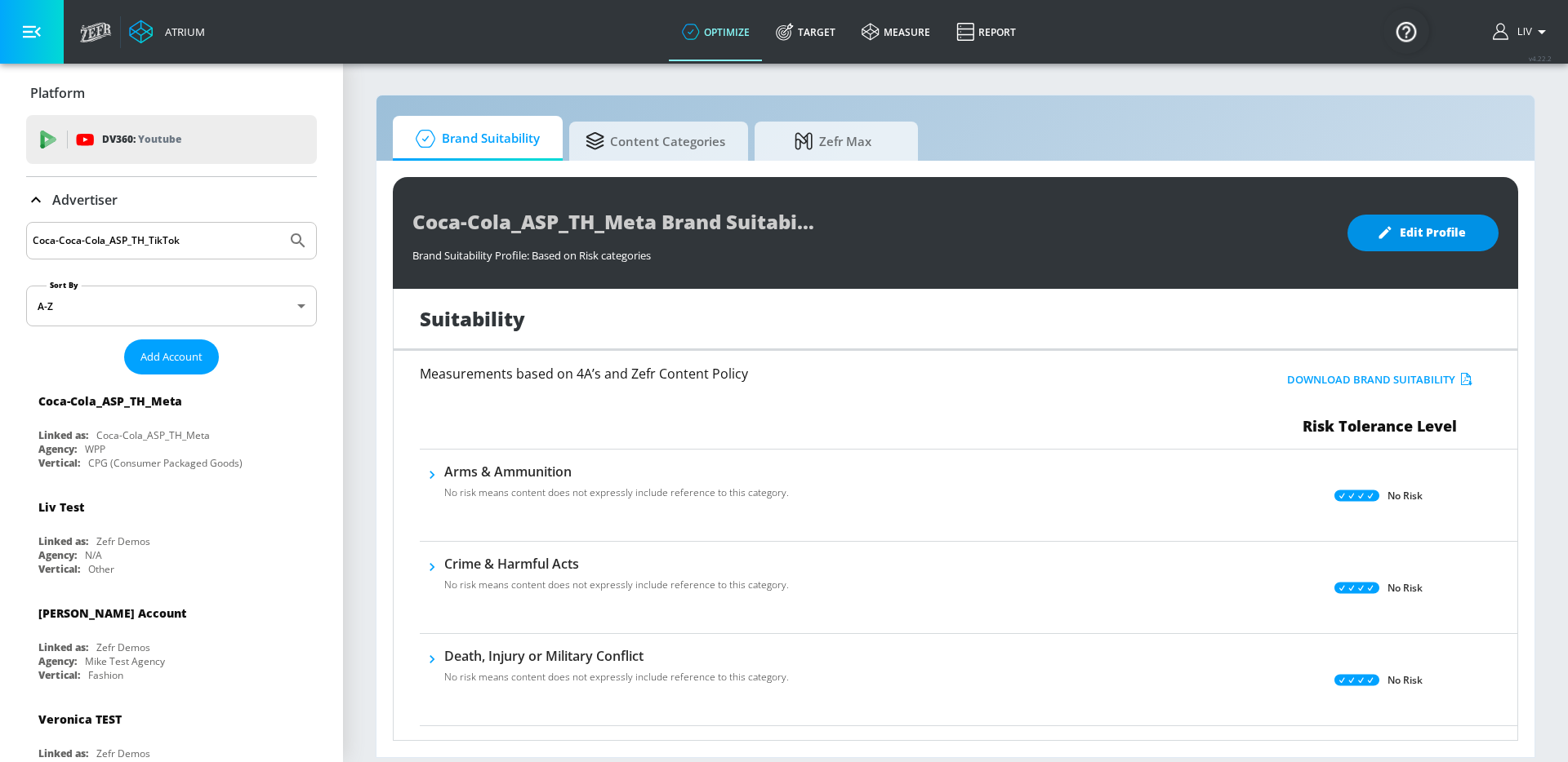
click at [195, 237] on input "Coca-Coca-Cola_ASP_TH_TikTok" at bounding box center [156, 240] width 248 height 22
paste input "Search by name"
click at [290, 247] on icon "Submit Search" at bounding box center [298, 240] width 20 height 20
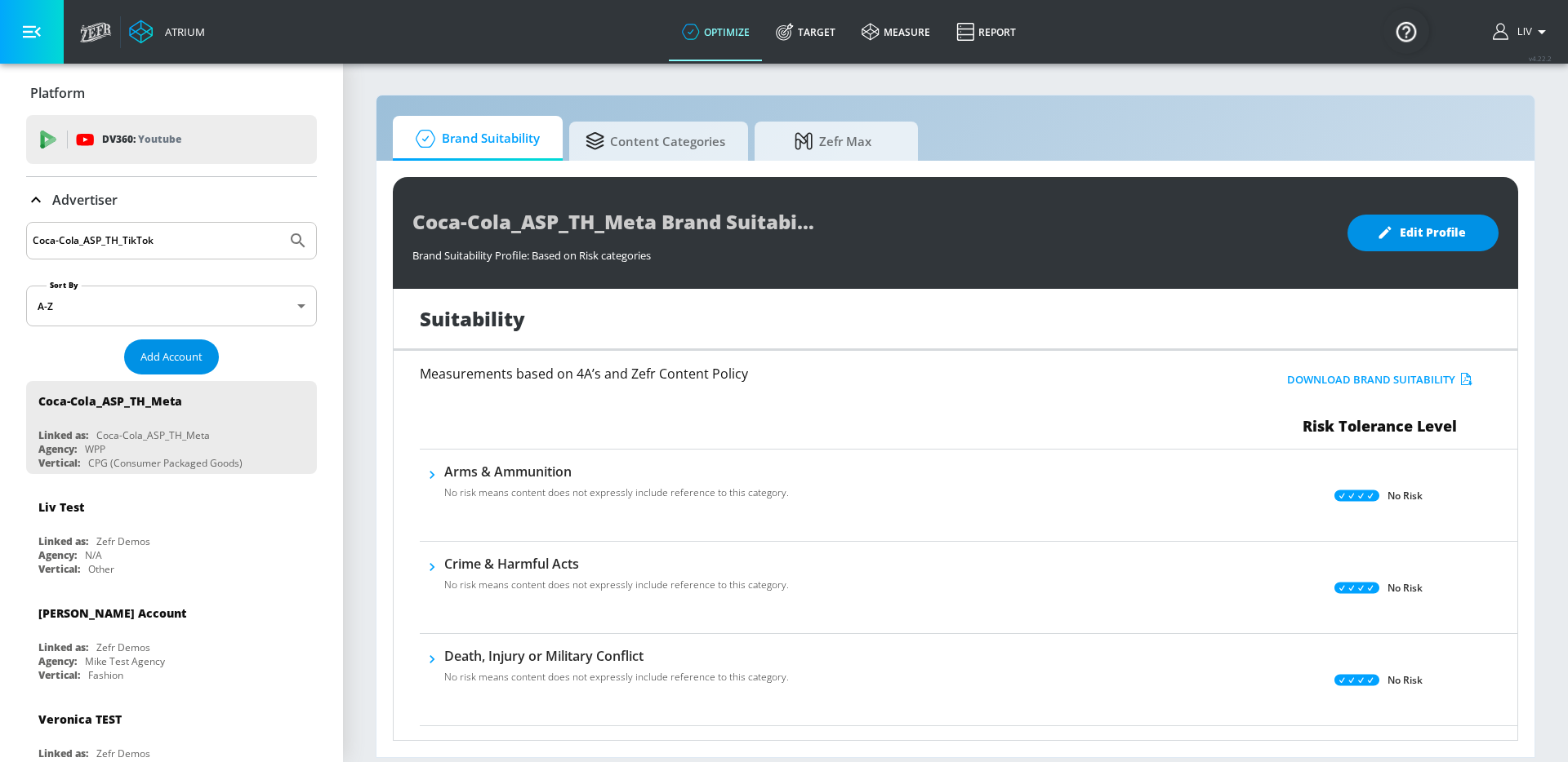
click at [192, 360] on span "Add Account" at bounding box center [172, 357] width 62 height 19
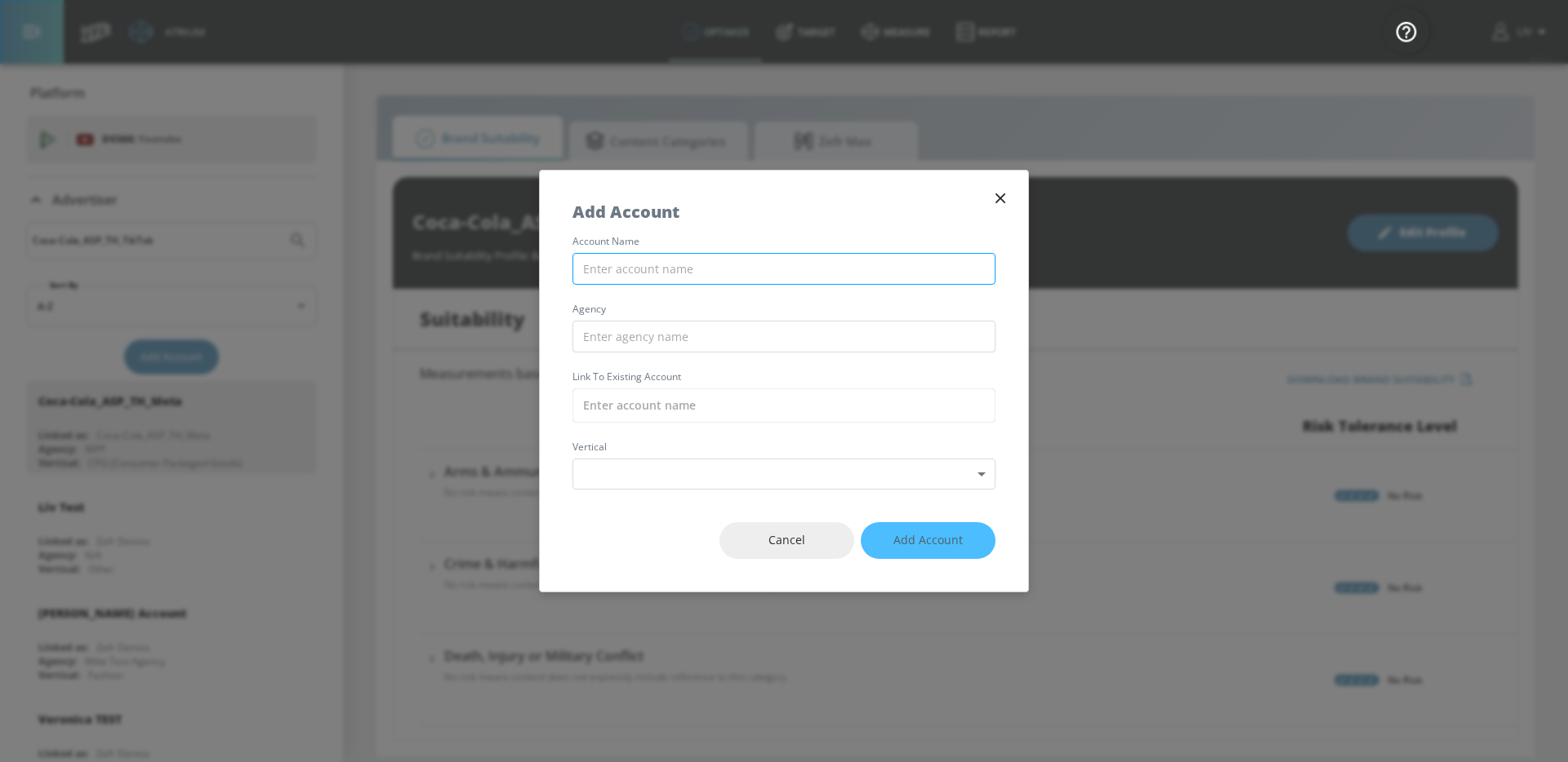
click at [734, 282] on input "text" at bounding box center [784, 268] width 423 height 32
paste input "Coca-Cola_ASP_TH_TikTok"
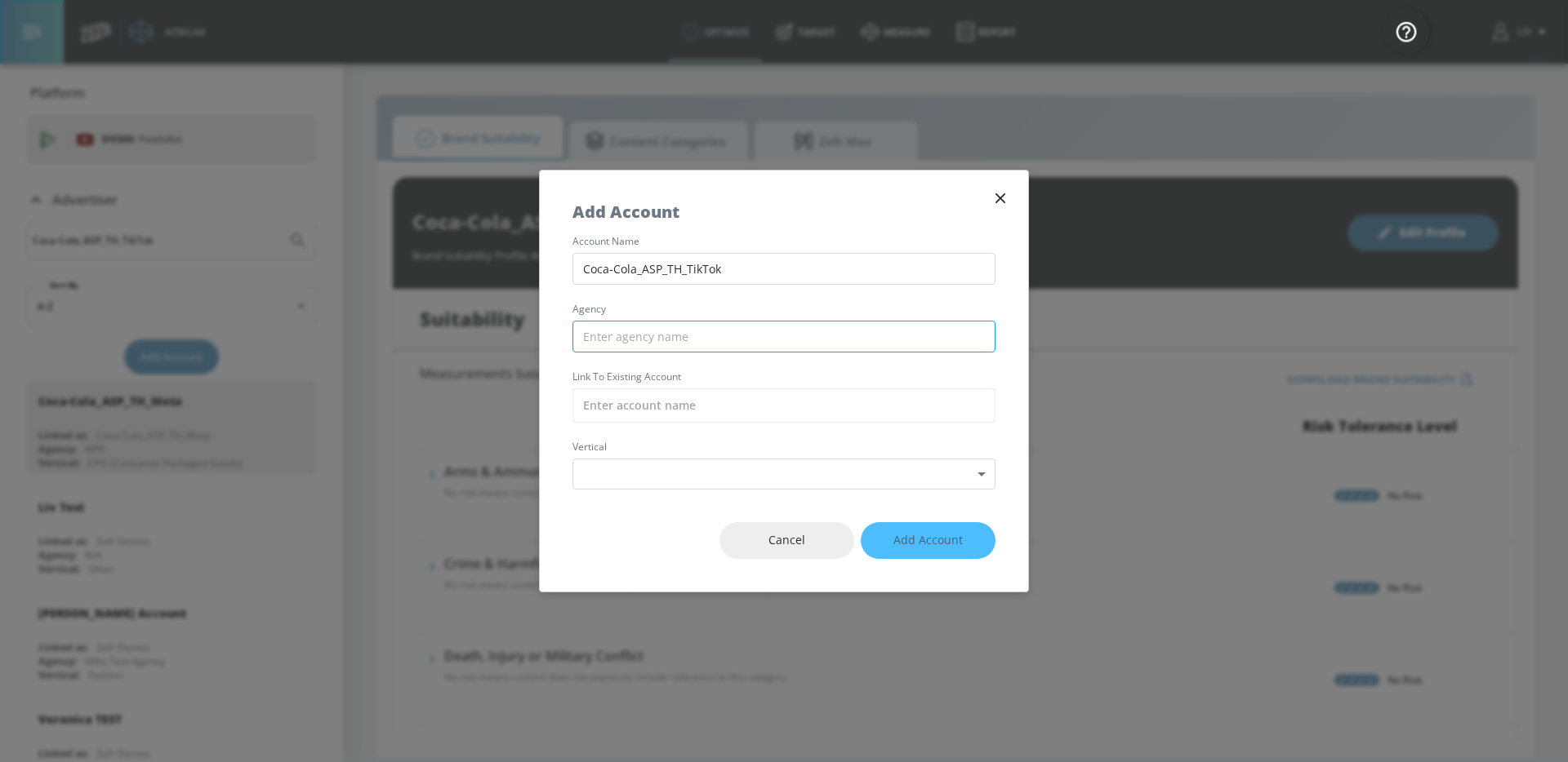
click at [712, 334] on input "text" at bounding box center [784, 336] width 423 height 32
click at [657, 406] on input "text" at bounding box center [784, 406] width 423 height 34
paste input "Coca-Cola_ASP_TH_TikTok"
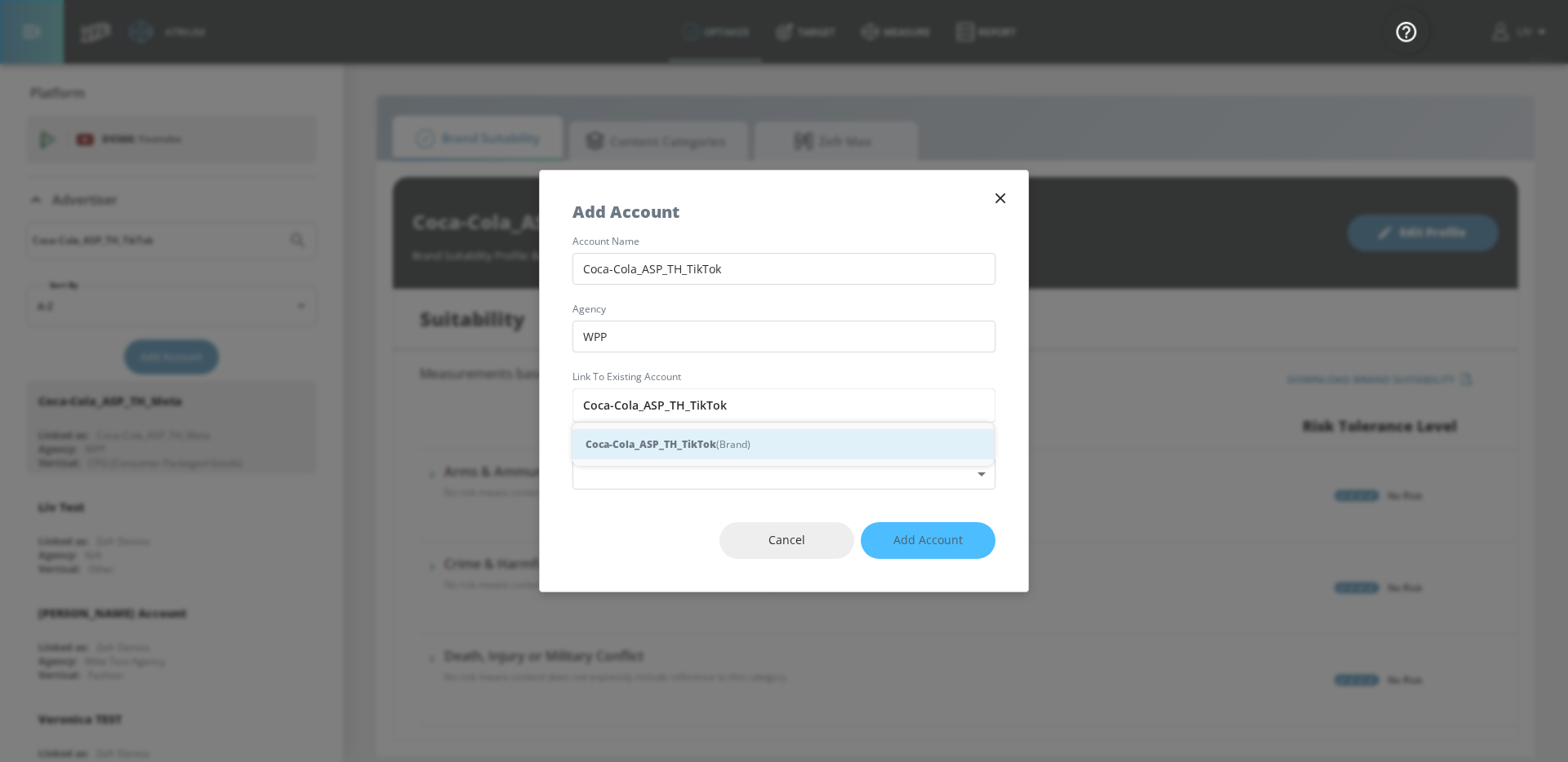
click at [679, 434] on div "Coca-Cola_ASP_TH_TikTok (Brand)" at bounding box center [783, 444] width 421 height 30
click at [686, 488] on body "Atrium optimize Target measure Report optimize Target measure Report v 4.22.2 L…" at bounding box center [784, 381] width 1568 height 762
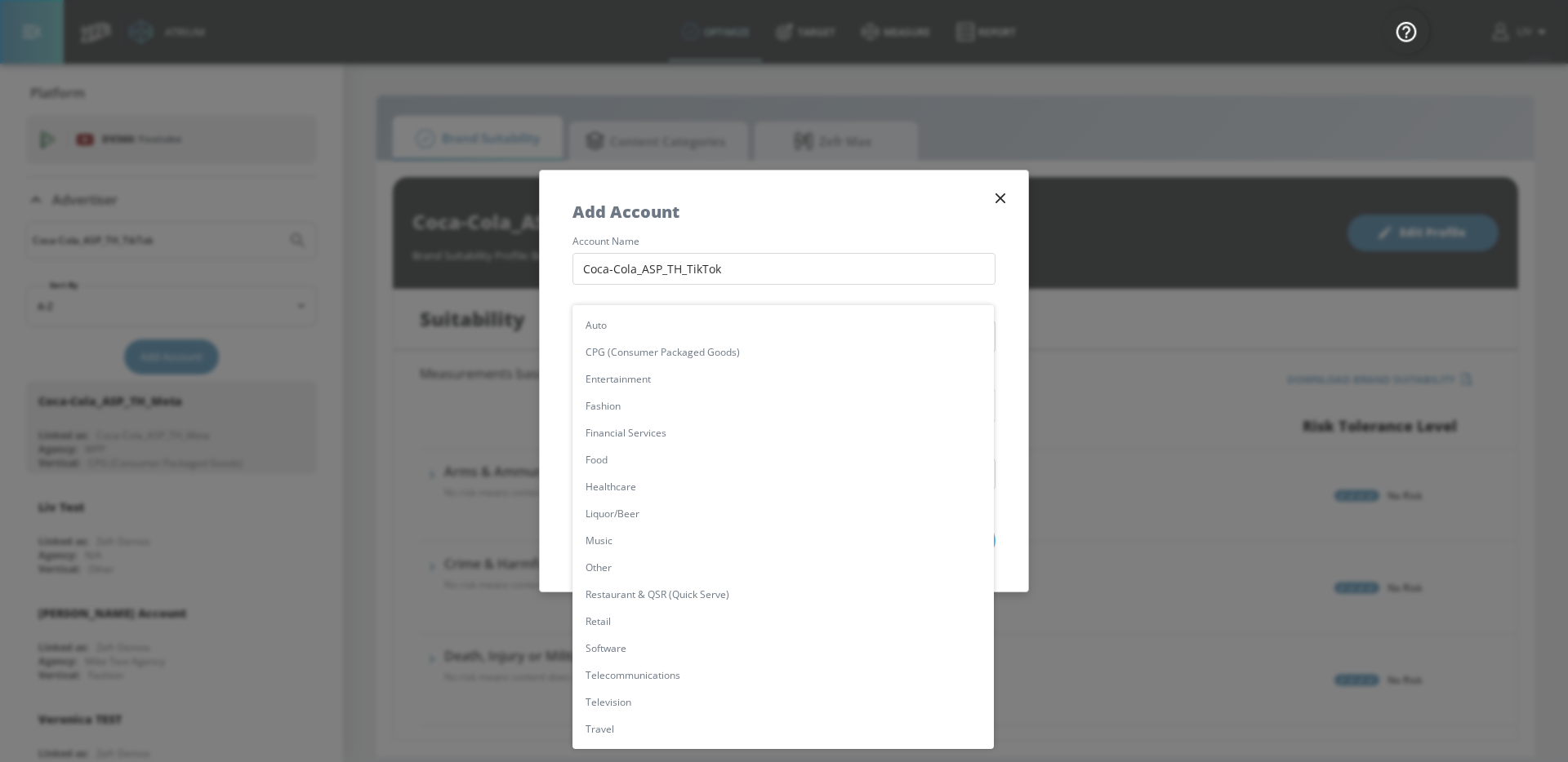
click at [712, 358] on li "CPG (Consumer Packaged Goods)" at bounding box center [783, 352] width 421 height 27
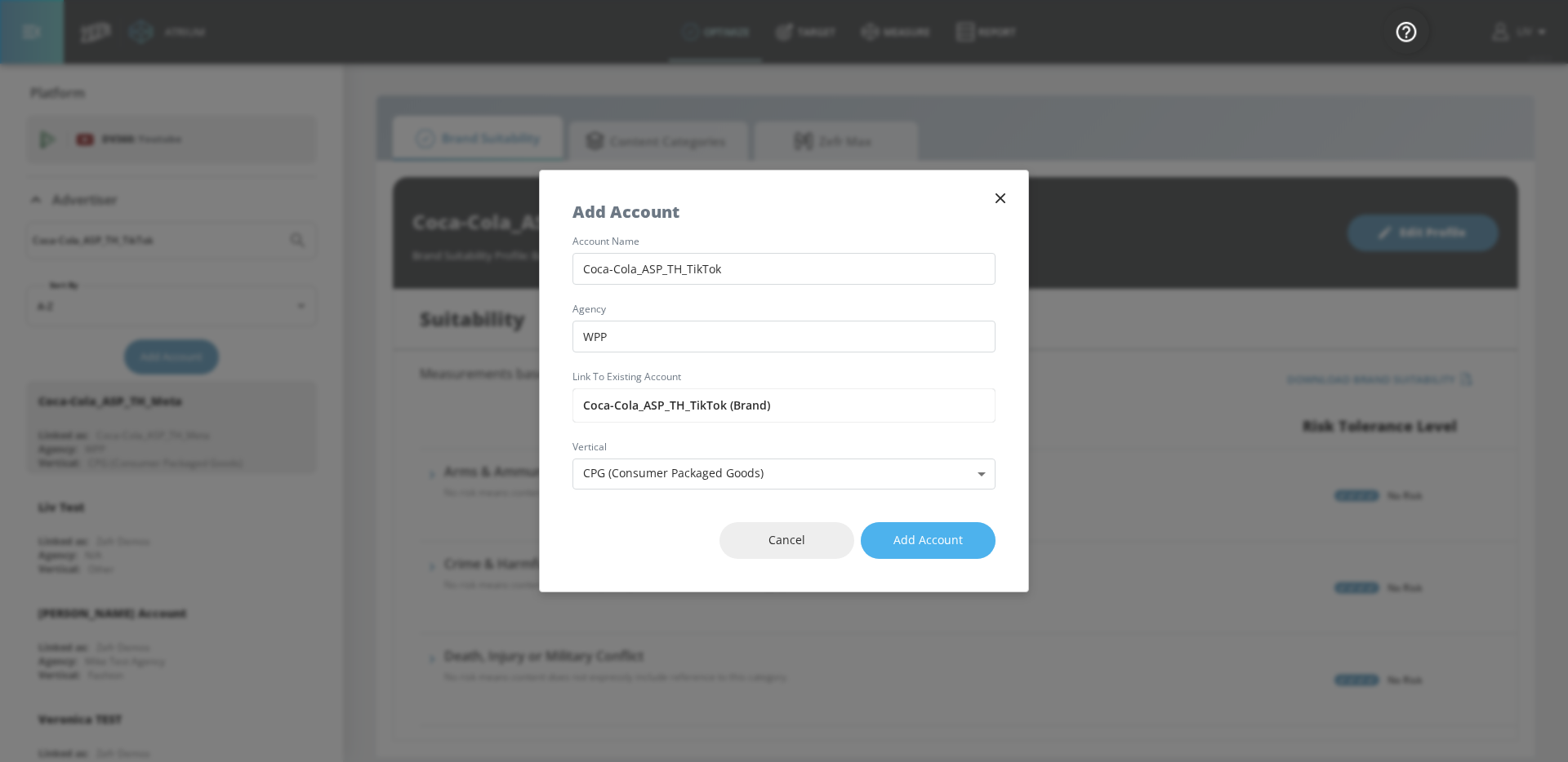
click at [904, 538] on span "Add Account" at bounding box center [928, 540] width 69 height 21
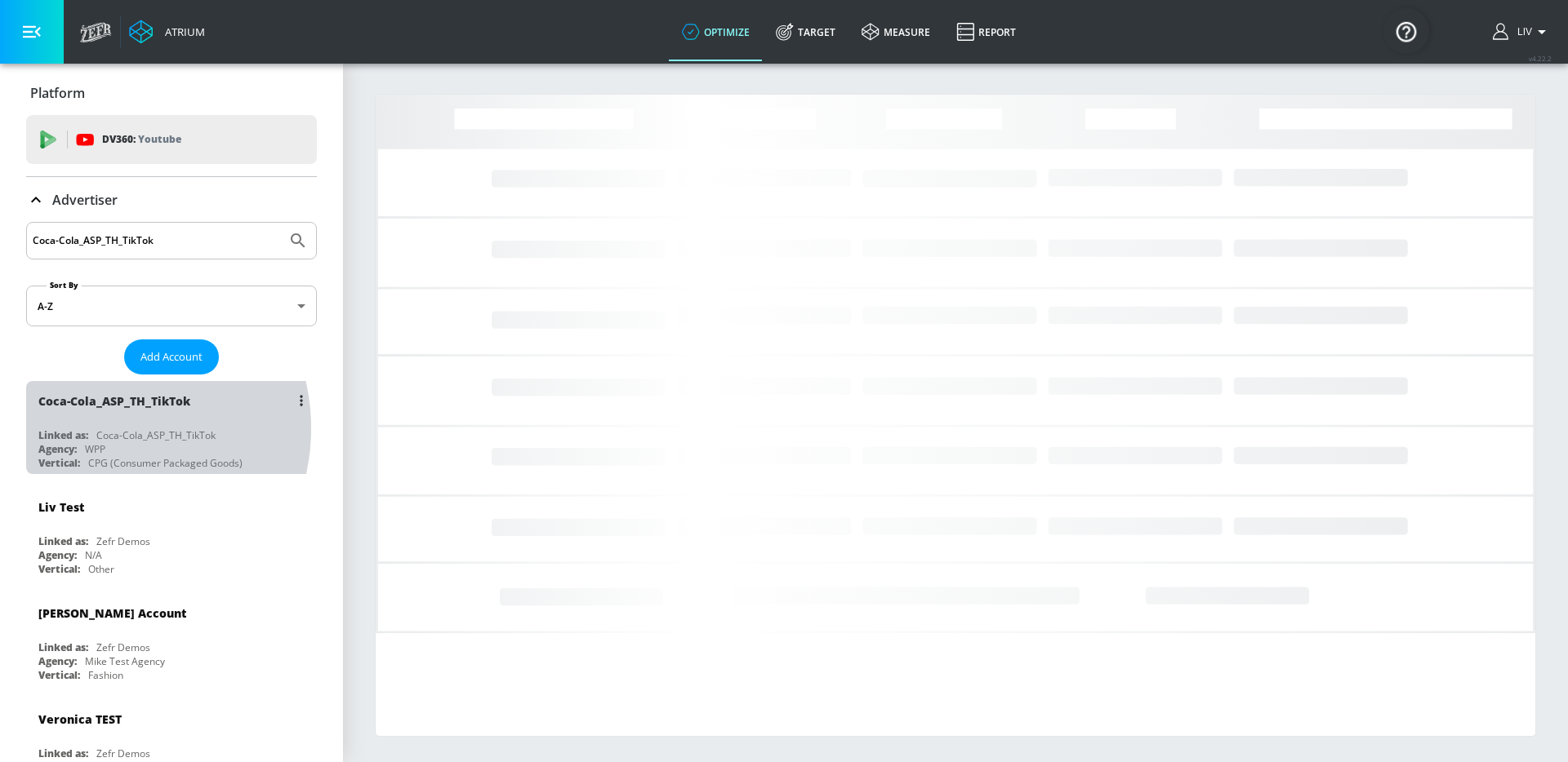
click at [100, 428] on div "Coca-Cola_ASP_TH_TikTok" at bounding box center [156, 435] width 119 height 14
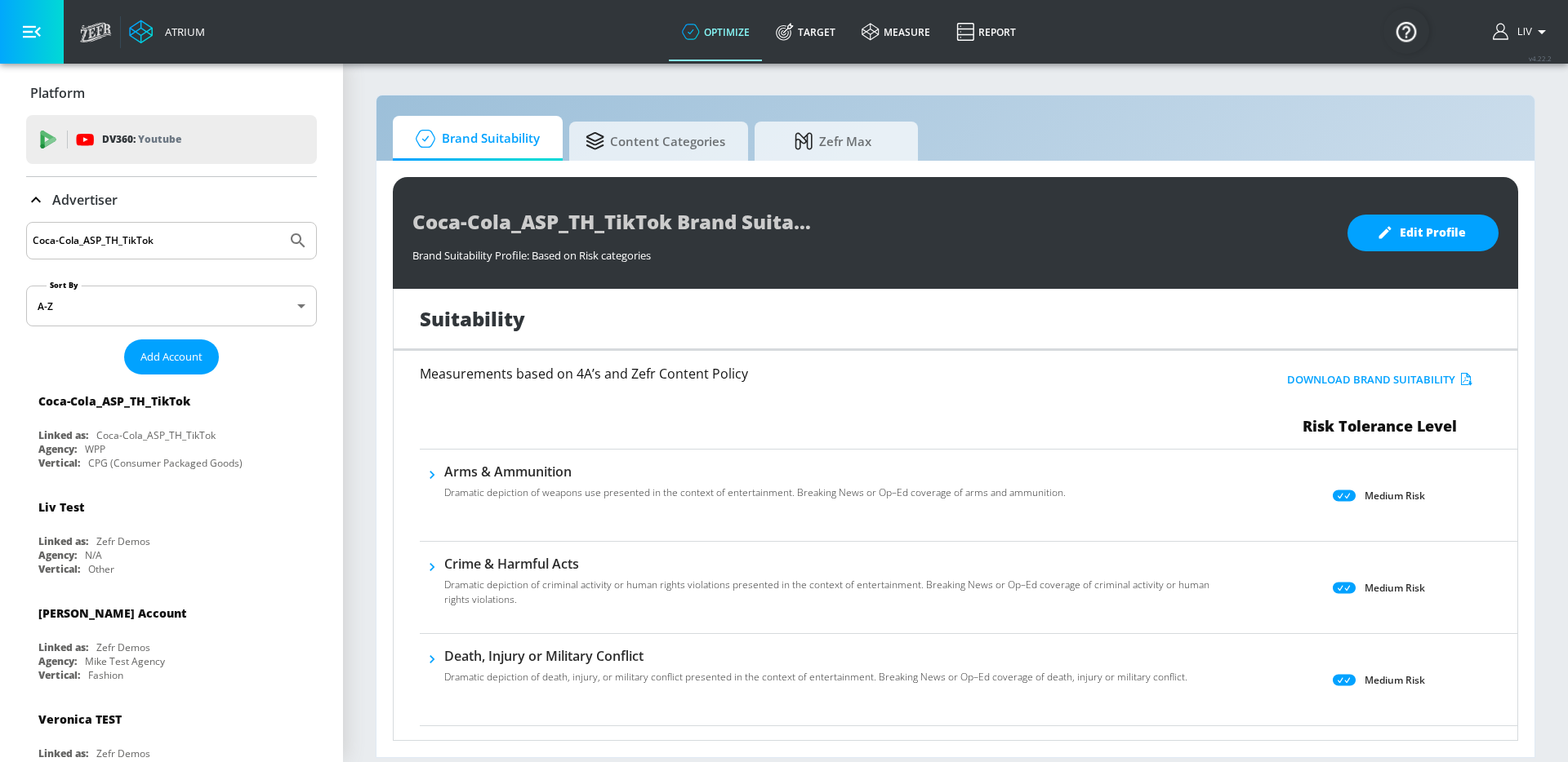
click at [1455, 208] on div "Coca-Cola_ASP_TH_TikTok Brand Suitability Profile Brand Suitability Profile: Ba…" at bounding box center [955, 233] width 1125 height 112
click at [1442, 267] on div "Coca-Cola_ASP_TH_TikTok Brand Suitability Profile Brand Suitability Profile: Ba…" at bounding box center [955, 233] width 1125 height 112
click at [1450, 242] on button "Edit Profile" at bounding box center [1422, 233] width 151 height 37
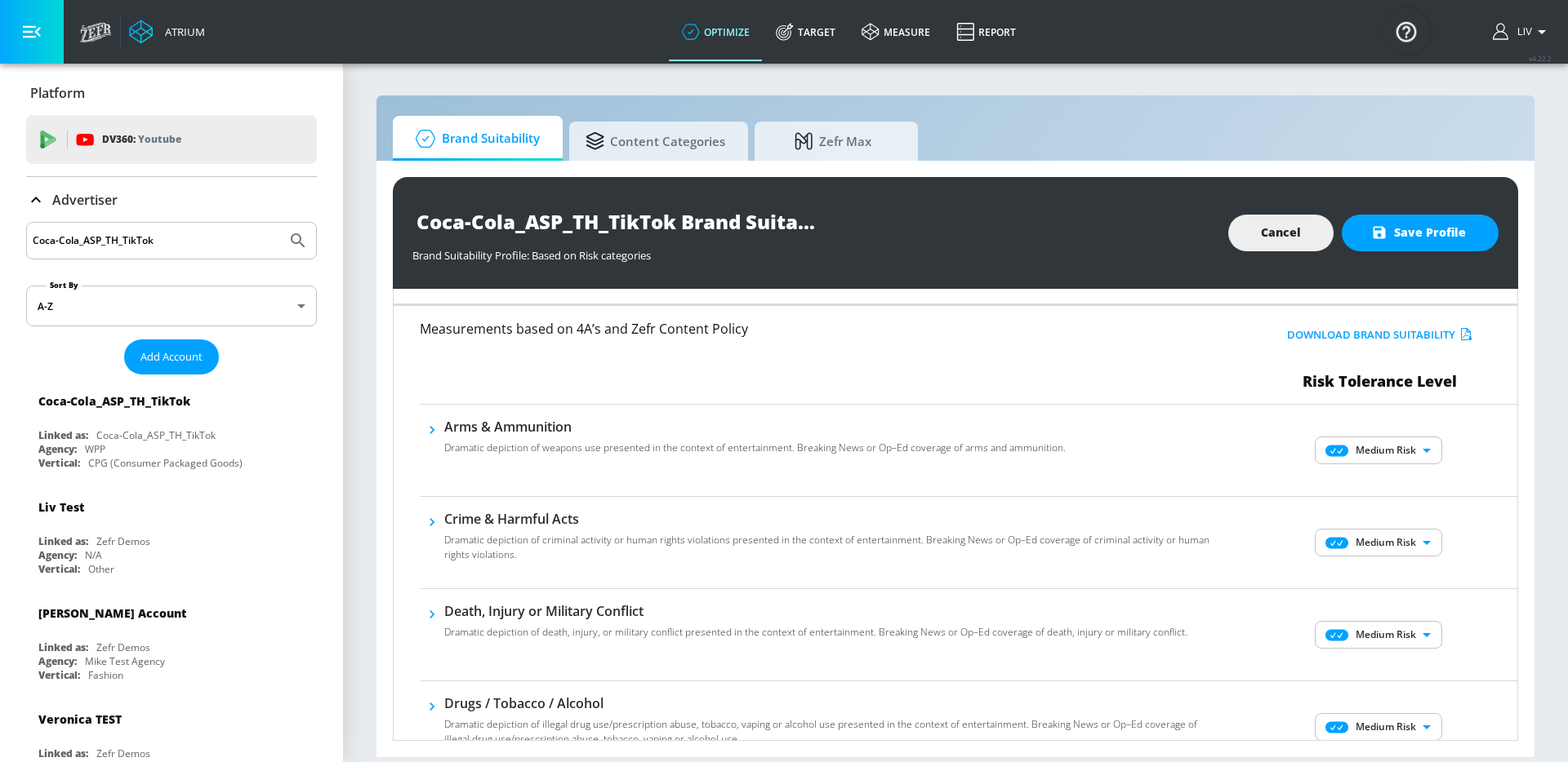
scroll to position [66, 0]
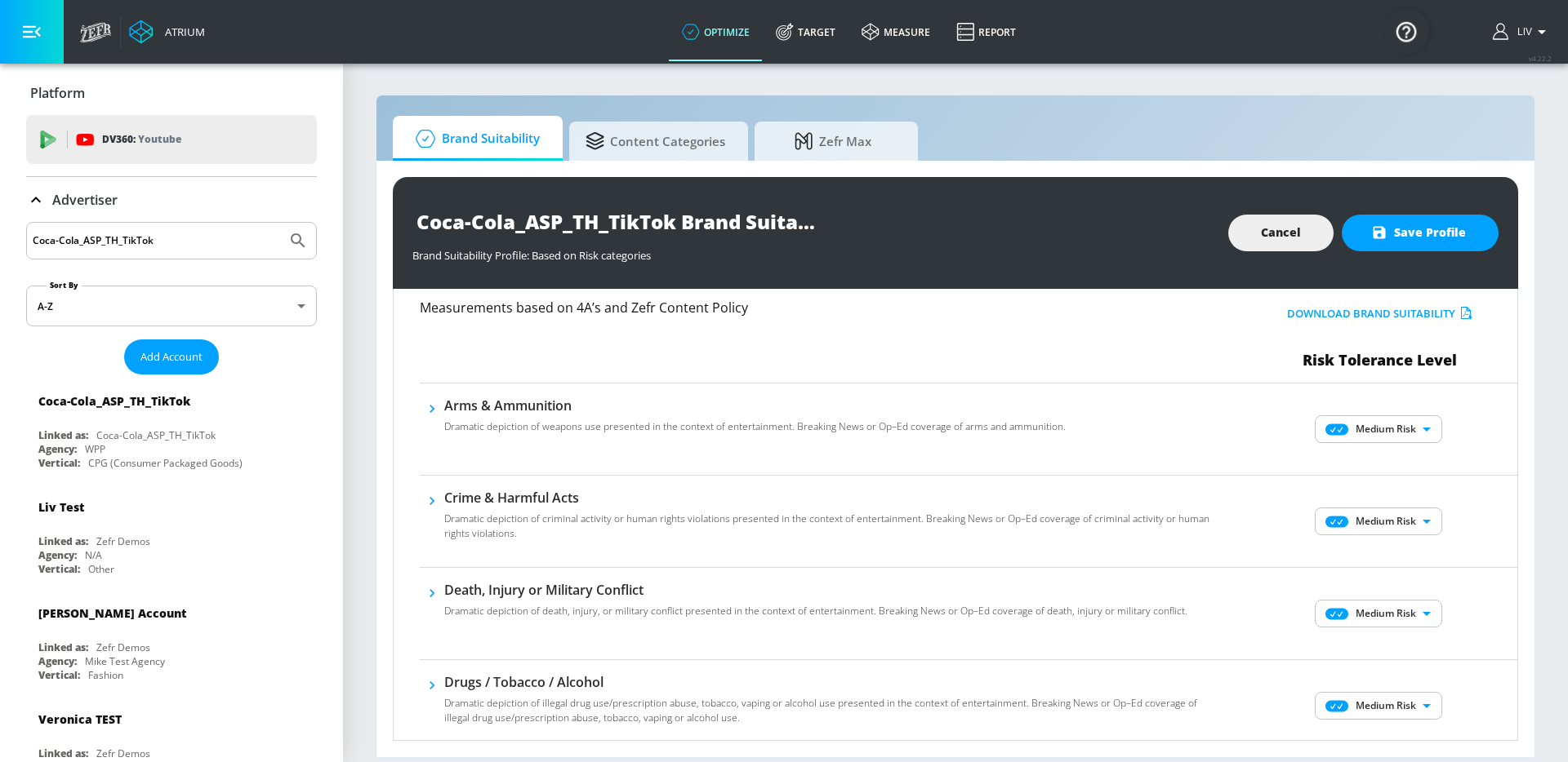
click at [1376, 439] on body "Atrium optimize Target measure Report optimize Target measure Report v 4.22.2 L…" at bounding box center [784, 381] width 1568 height 762
click at [1375, 454] on div "No Risk" at bounding box center [1366, 461] width 101 height 15
click at [1369, 517] on body "Atrium optimize Target measure Report optimize Target measure Report v 4.22.2 L…" at bounding box center [784, 381] width 1568 height 762
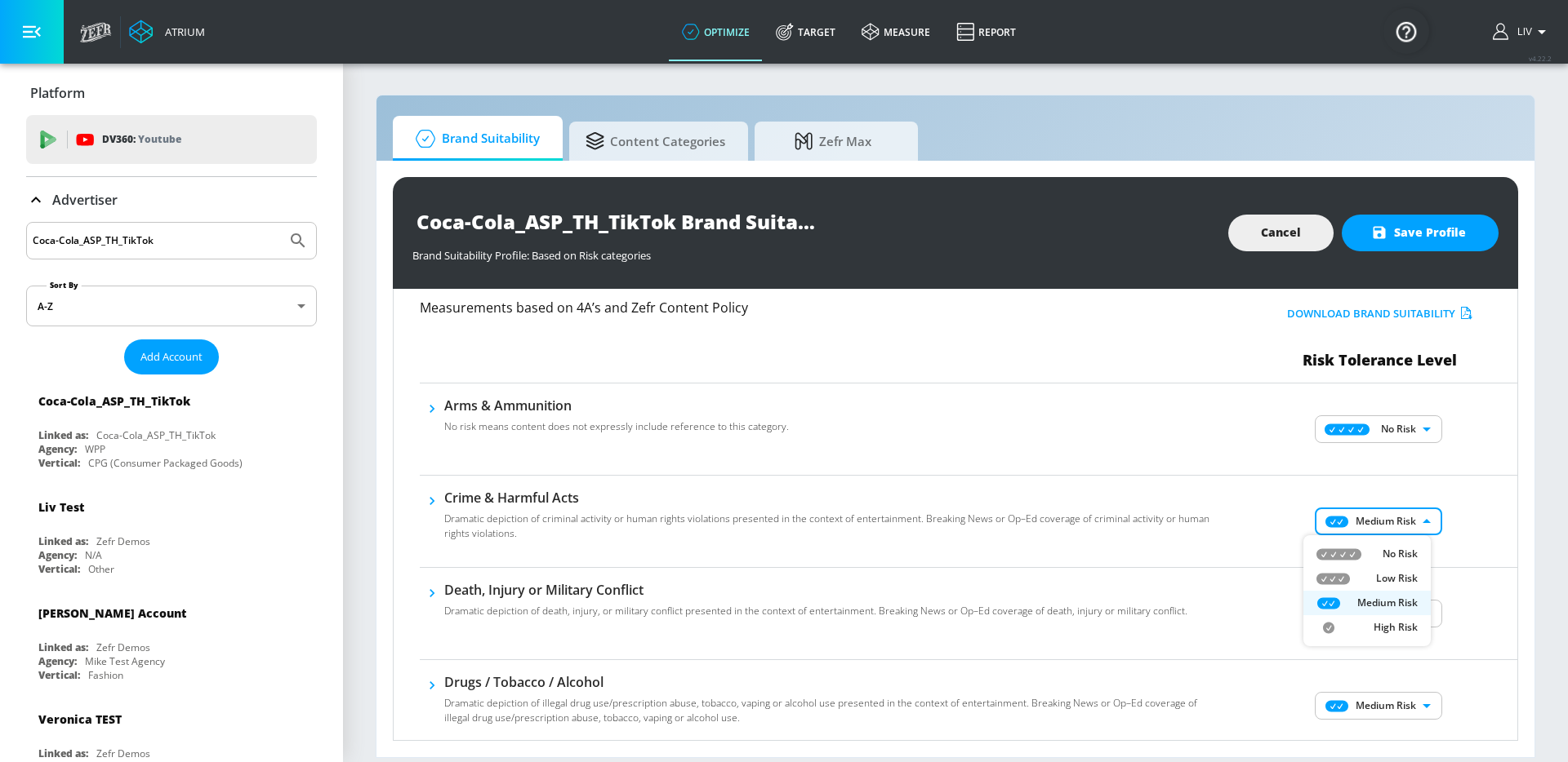
click at [1369, 548] on div "No Risk" at bounding box center [1366, 553] width 101 height 15
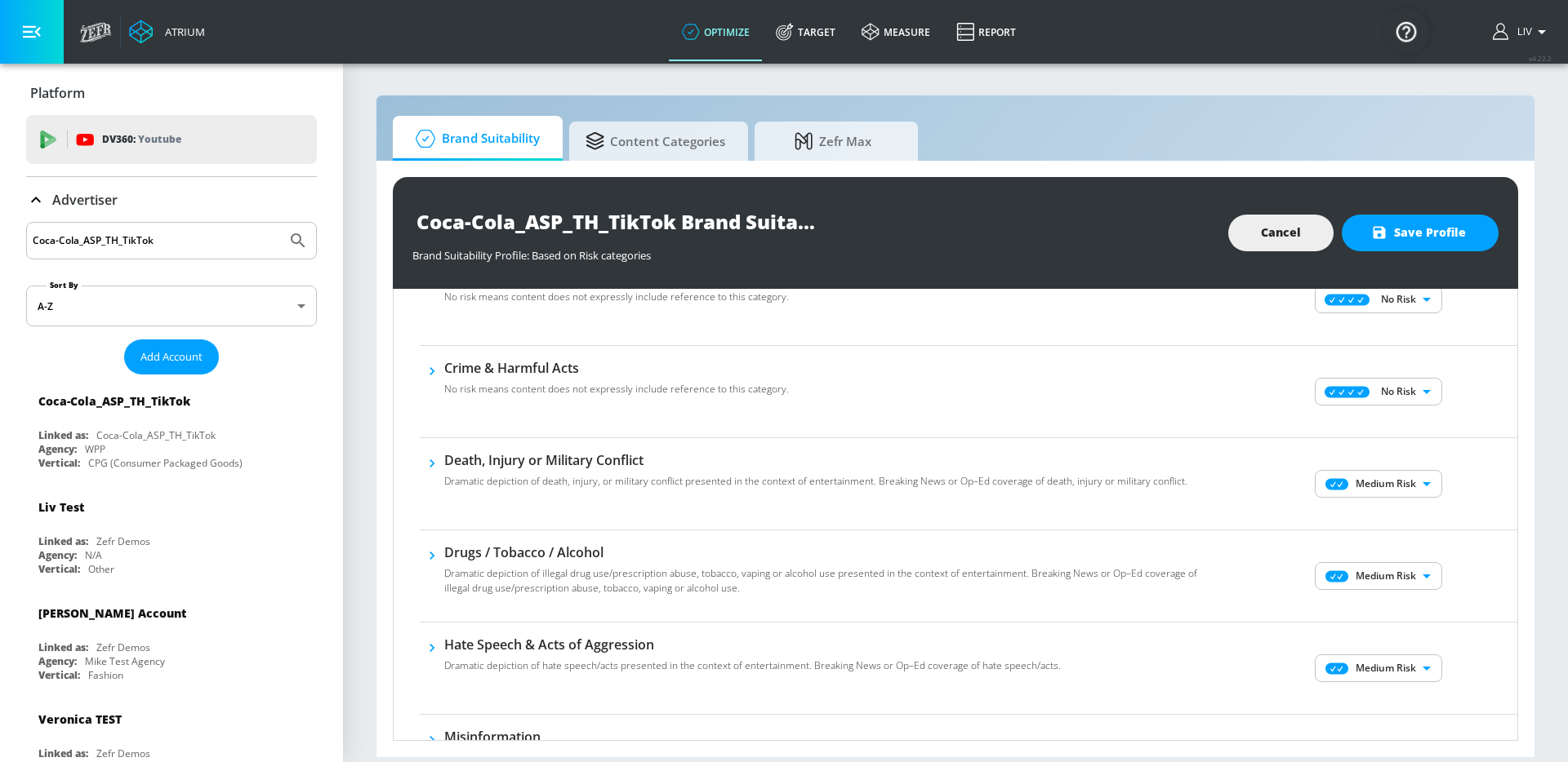
scroll to position [128, 0]
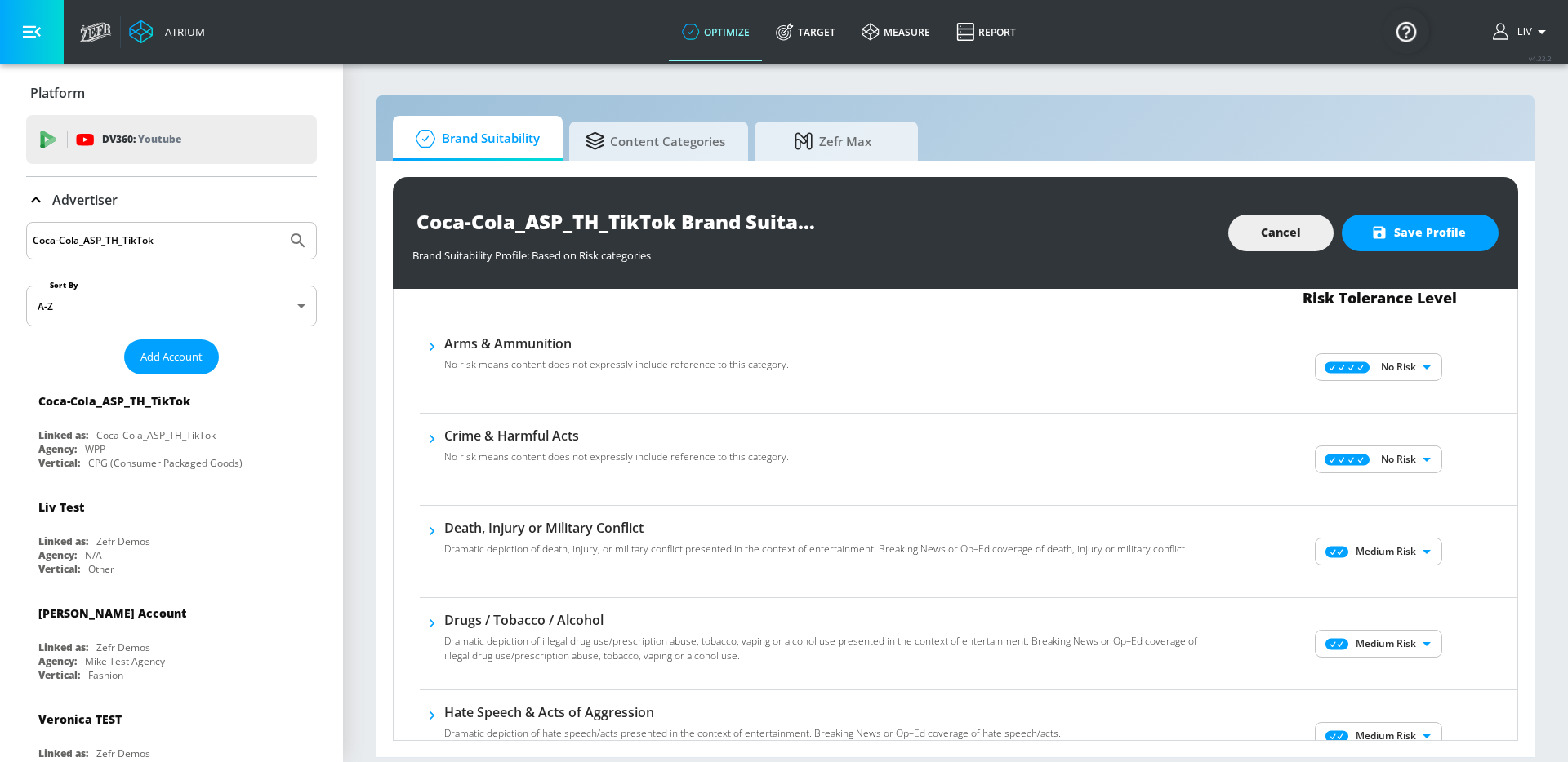
click at [1376, 565] on body "Atrium optimize Target measure Report optimize Target measure Report v 4.22.2 L…" at bounding box center [784, 381] width 1568 height 762
click at [1365, 574] on li "No Risk" at bounding box center [1367, 584] width 128 height 24
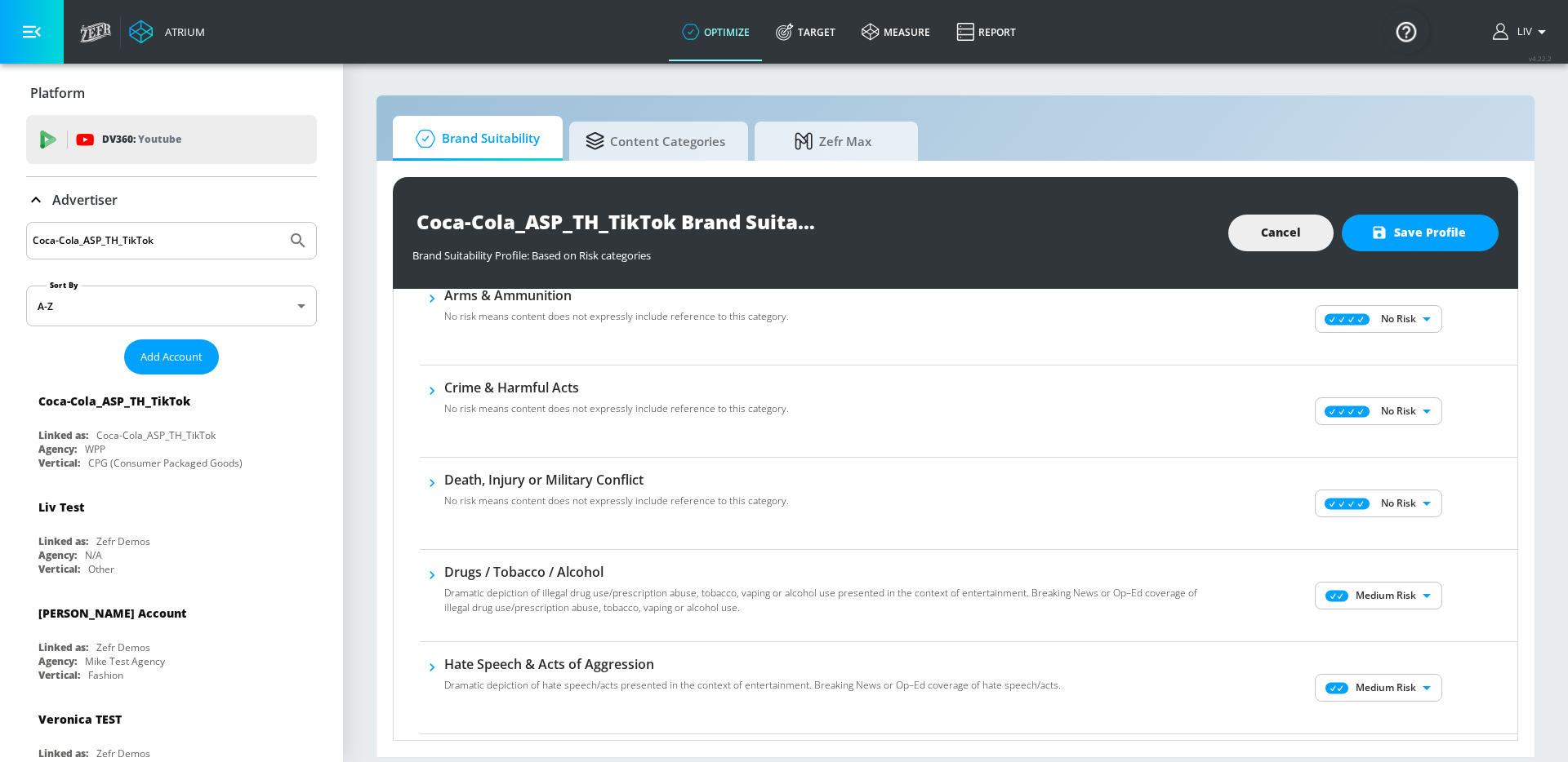
scroll to position [293, 0]
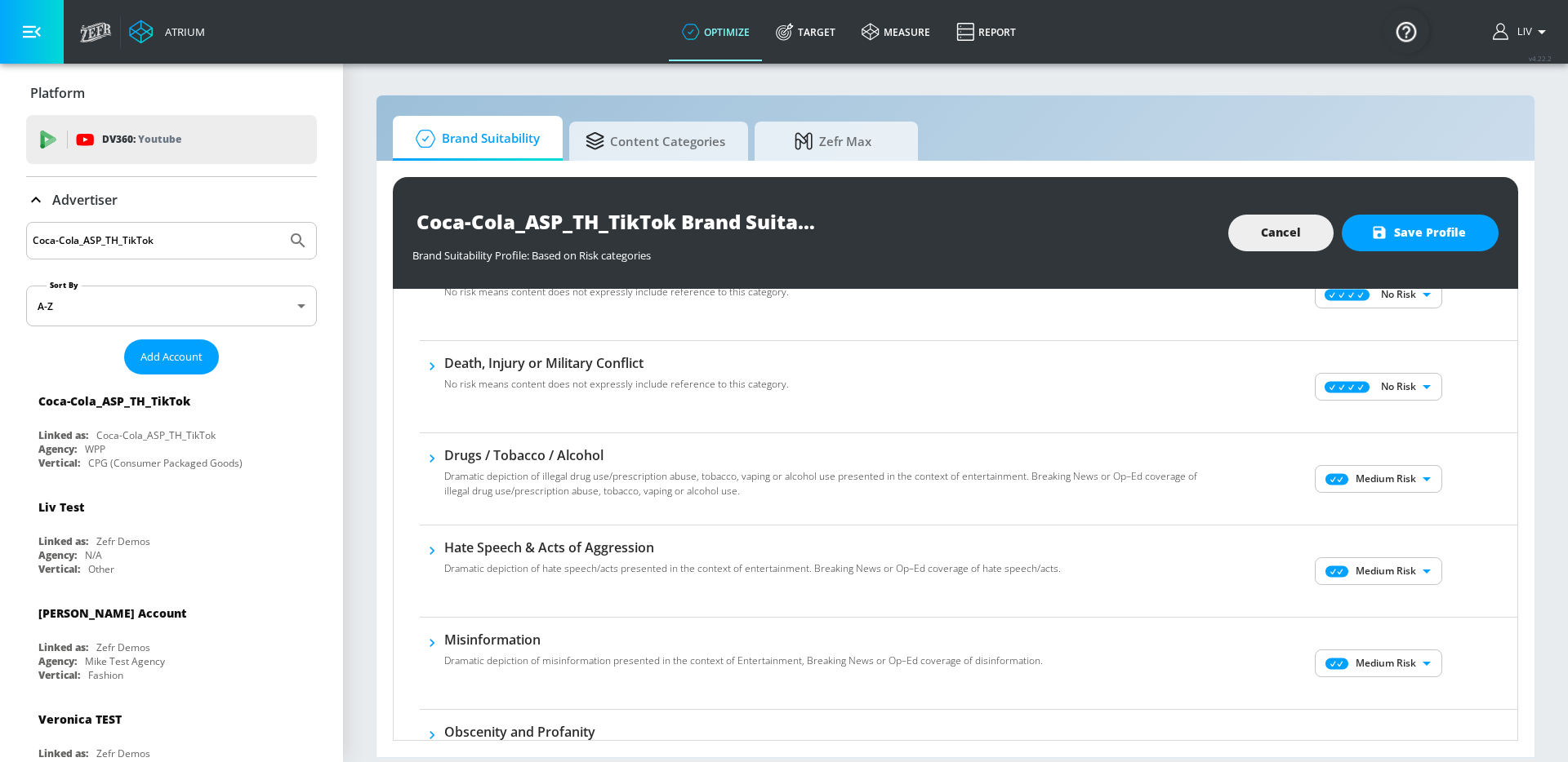
click at [1365, 489] on body "Atrium optimize Target measure Report optimize Target measure Report v 4.22.2 L…" at bounding box center [784, 381] width 1568 height 762
click at [1364, 509] on div "No Risk" at bounding box center [1366, 511] width 101 height 15
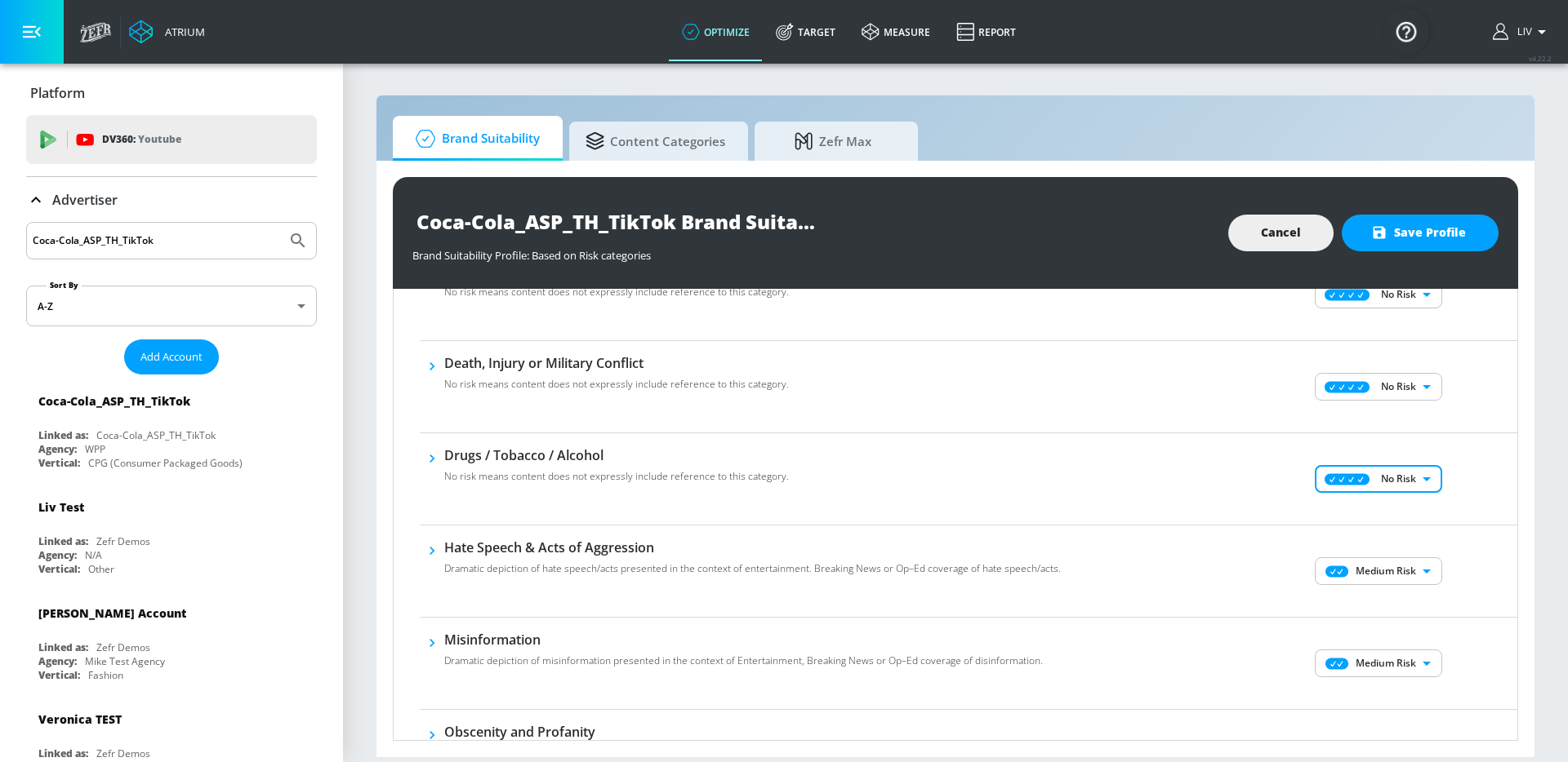
click at [1337, 572] on body "Atrium optimize Target measure Report optimize Target measure Report v 4.22.2 L…" at bounding box center [784, 381] width 1568 height 762
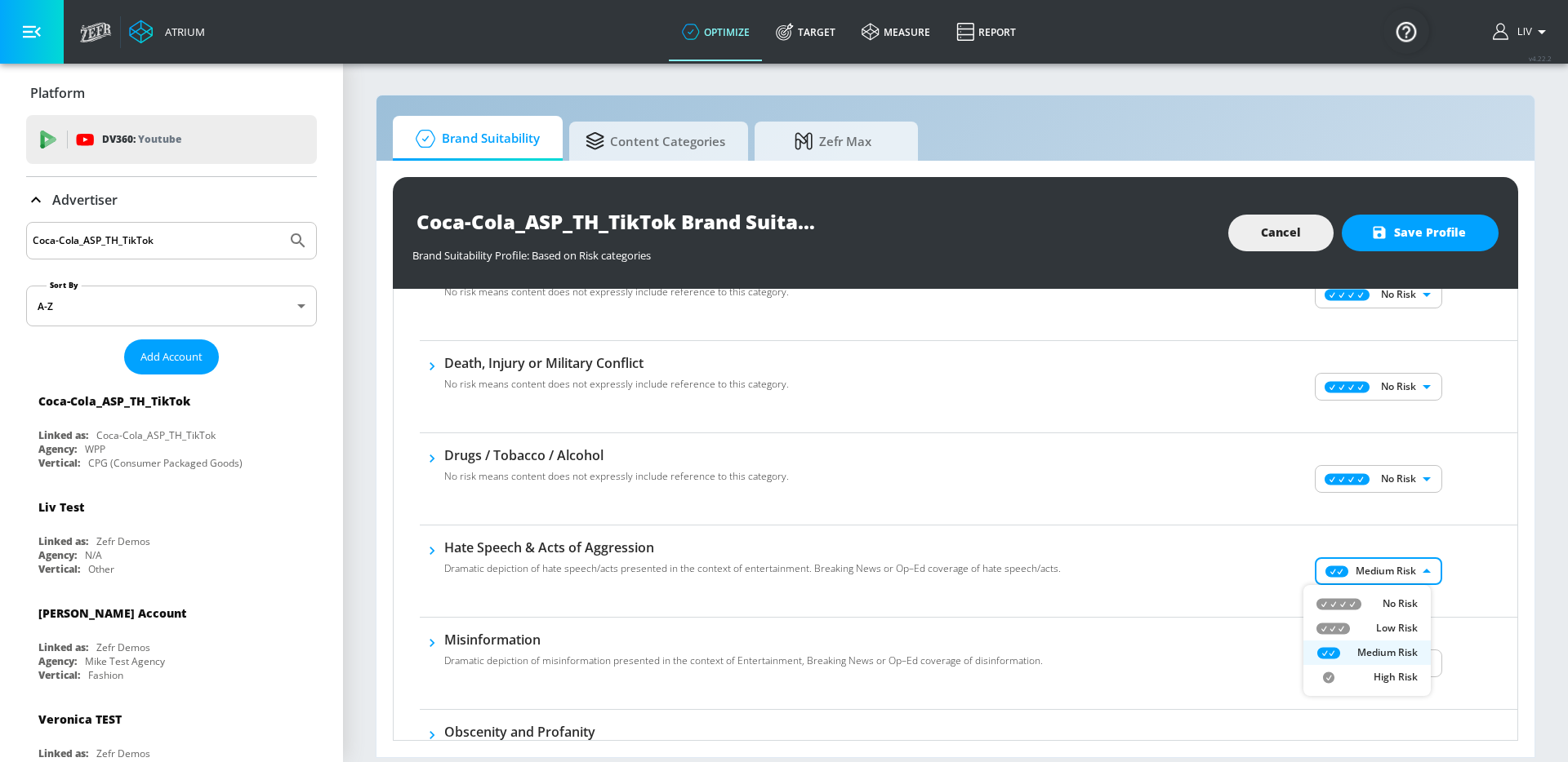
click at [1338, 596] on div "No Risk" at bounding box center [1366, 603] width 101 height 15
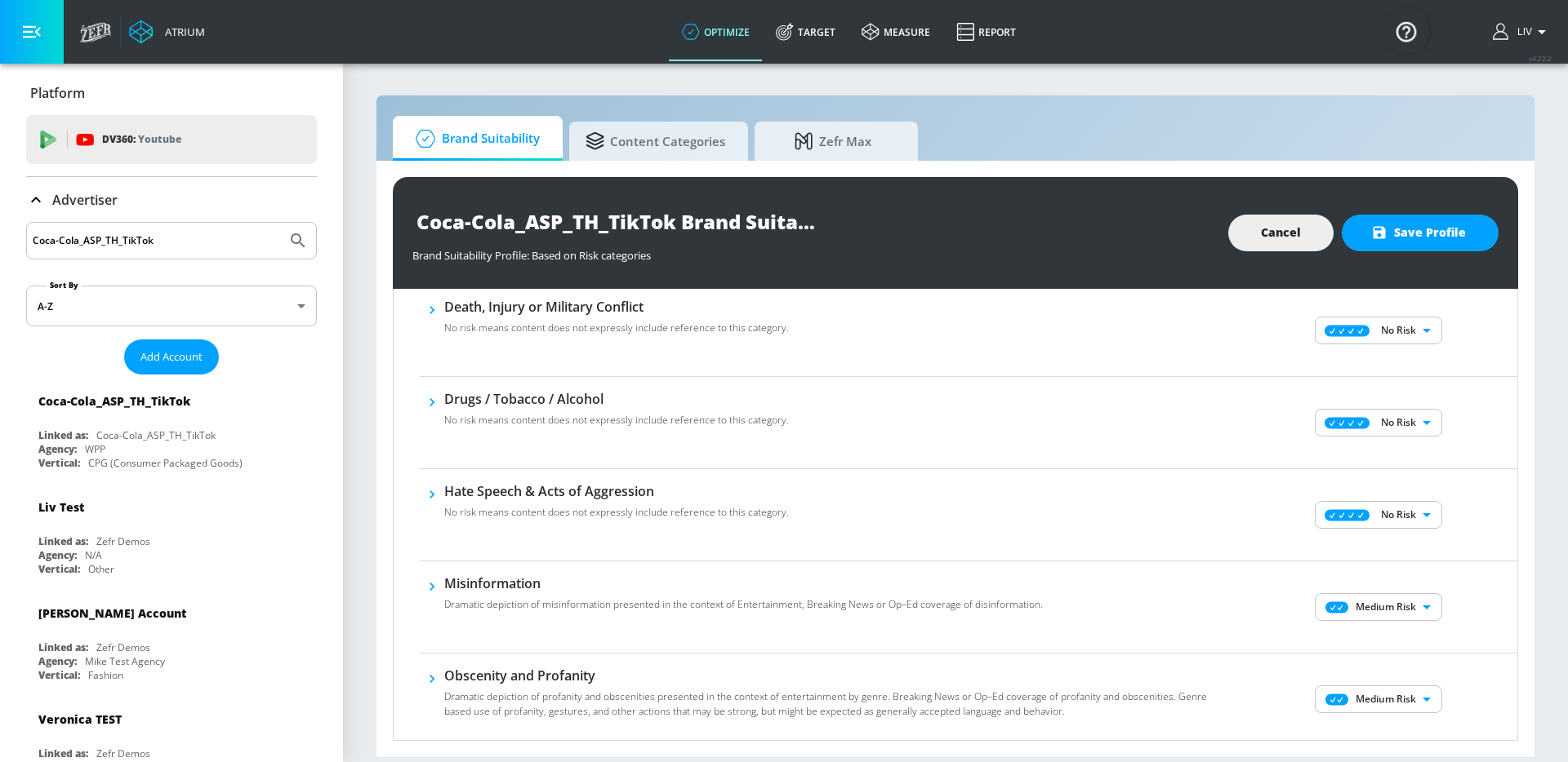
click at [1355, 601] on body "Atrium optimize Target measure Report optimize Target measure Report v 4.22.2 L…" at bounding box center [784, 381] width 1568 height 762
click at [1359, 628] on li "No Risk" at bounding box center [1367, 640] width 128 height 24
click at [1227, 633] on div "Misinformation No risk means content does not expressly include reference to th…" at bounding box center [831, 607] width 823 height 66
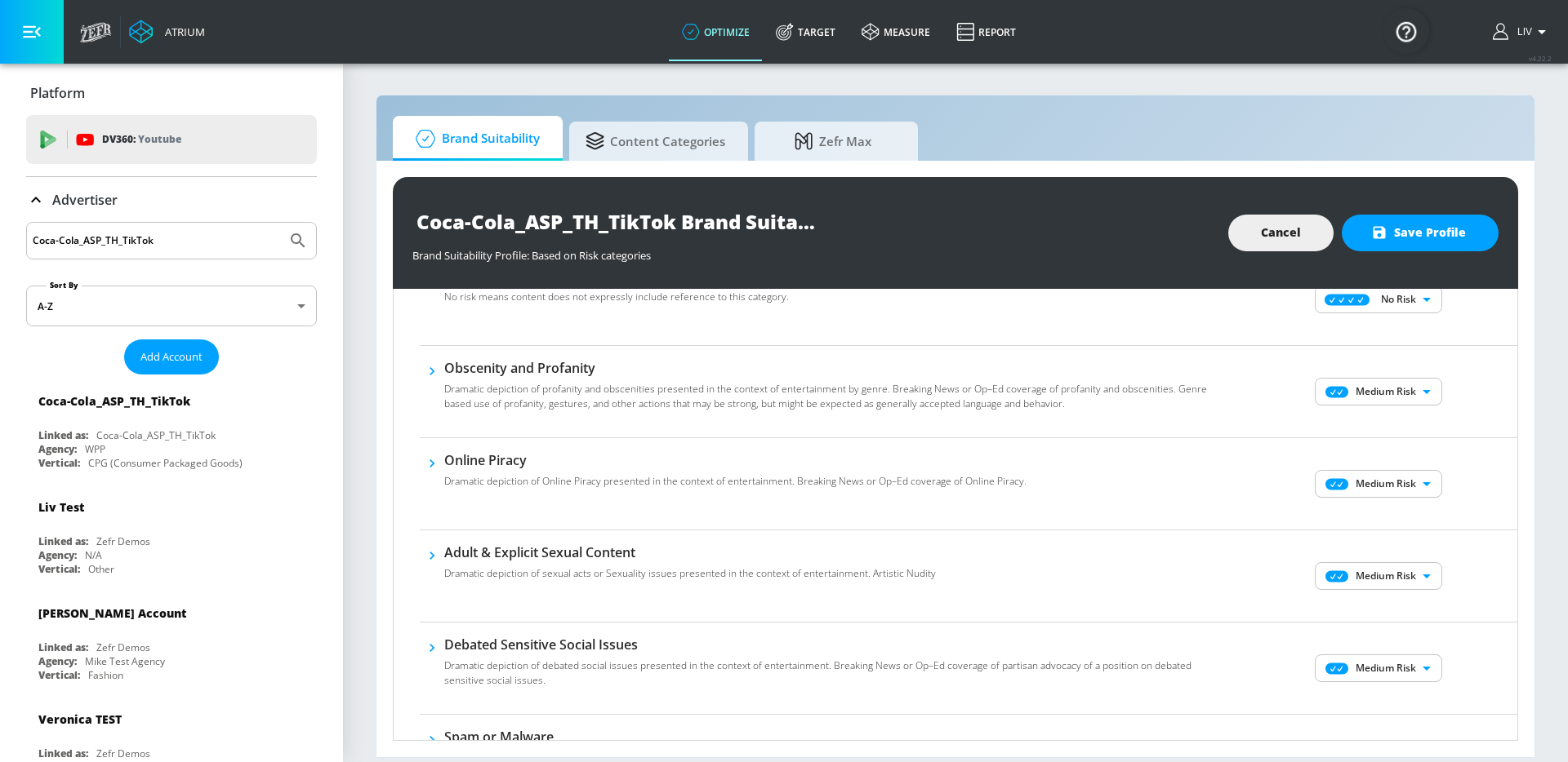
scroll to position [653, 0]
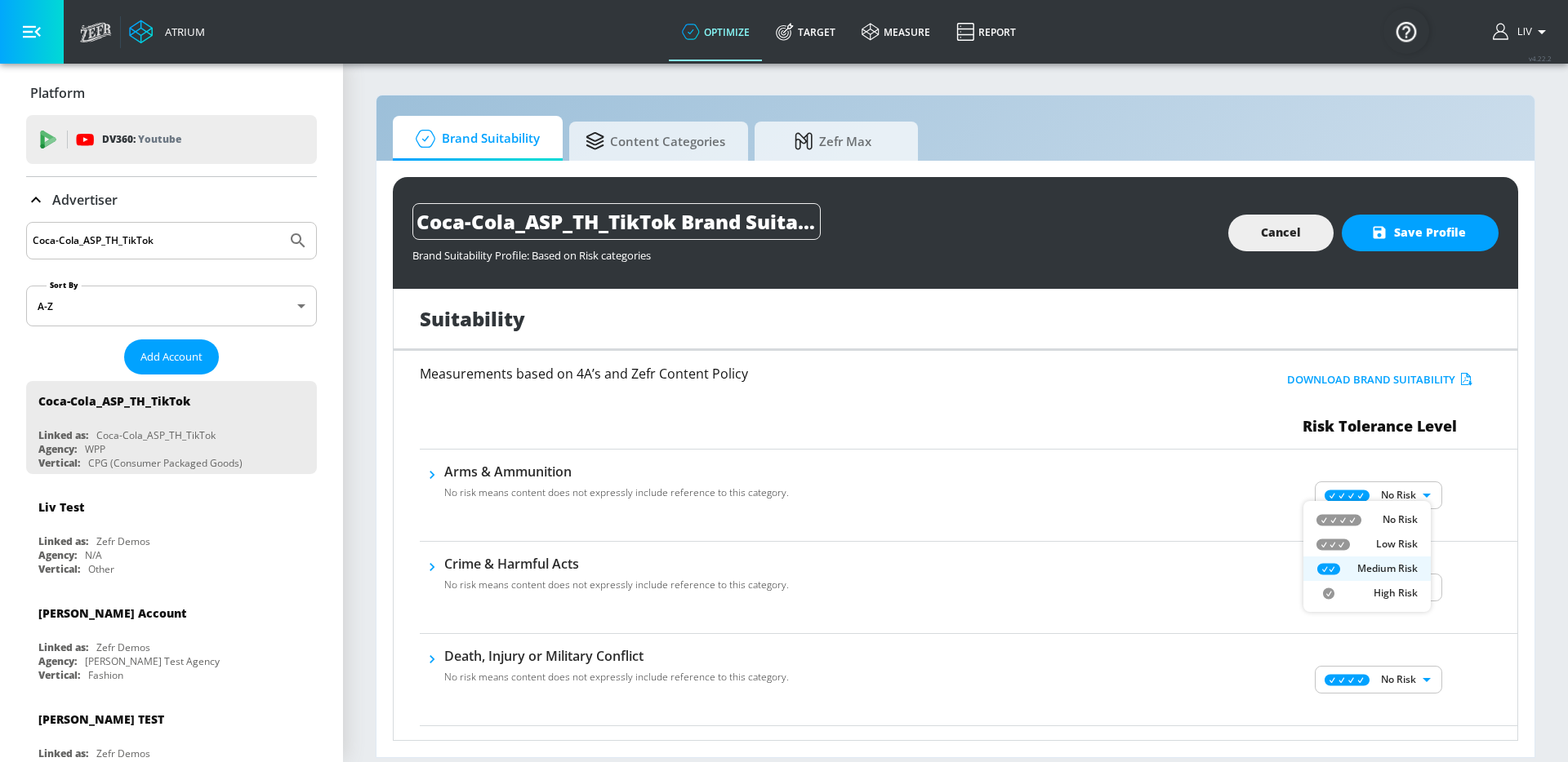
click at [1354, 478] on body "Atrium optimize Target measure Report optimize Target measure Report v 4.22.2 L…" at bounding box center [784, 381] width 1568 height 762
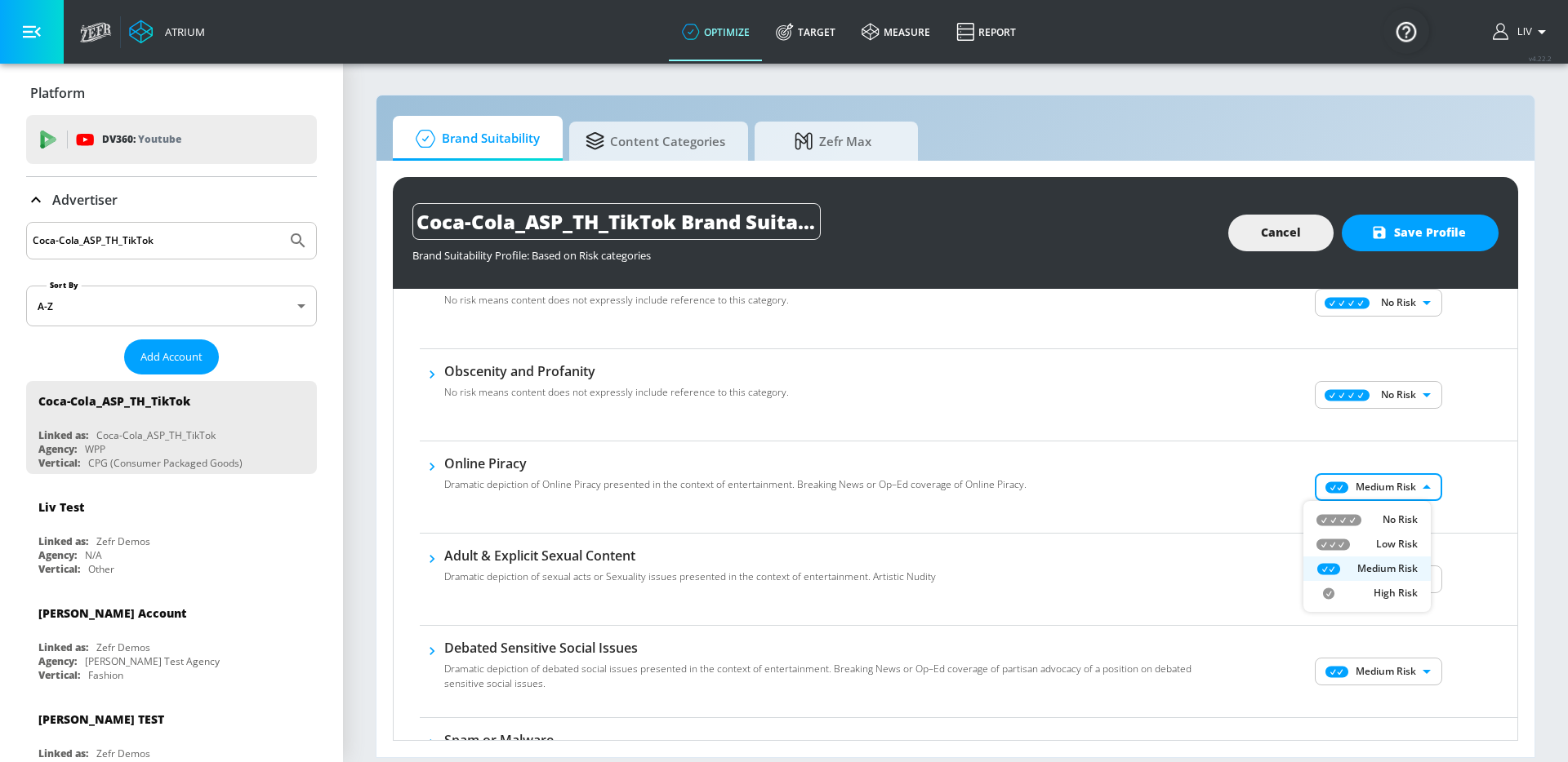
click at [1355, 516] on icon at bounding box center [1339, 519] width 45 height 11
type input "MINIMAL"
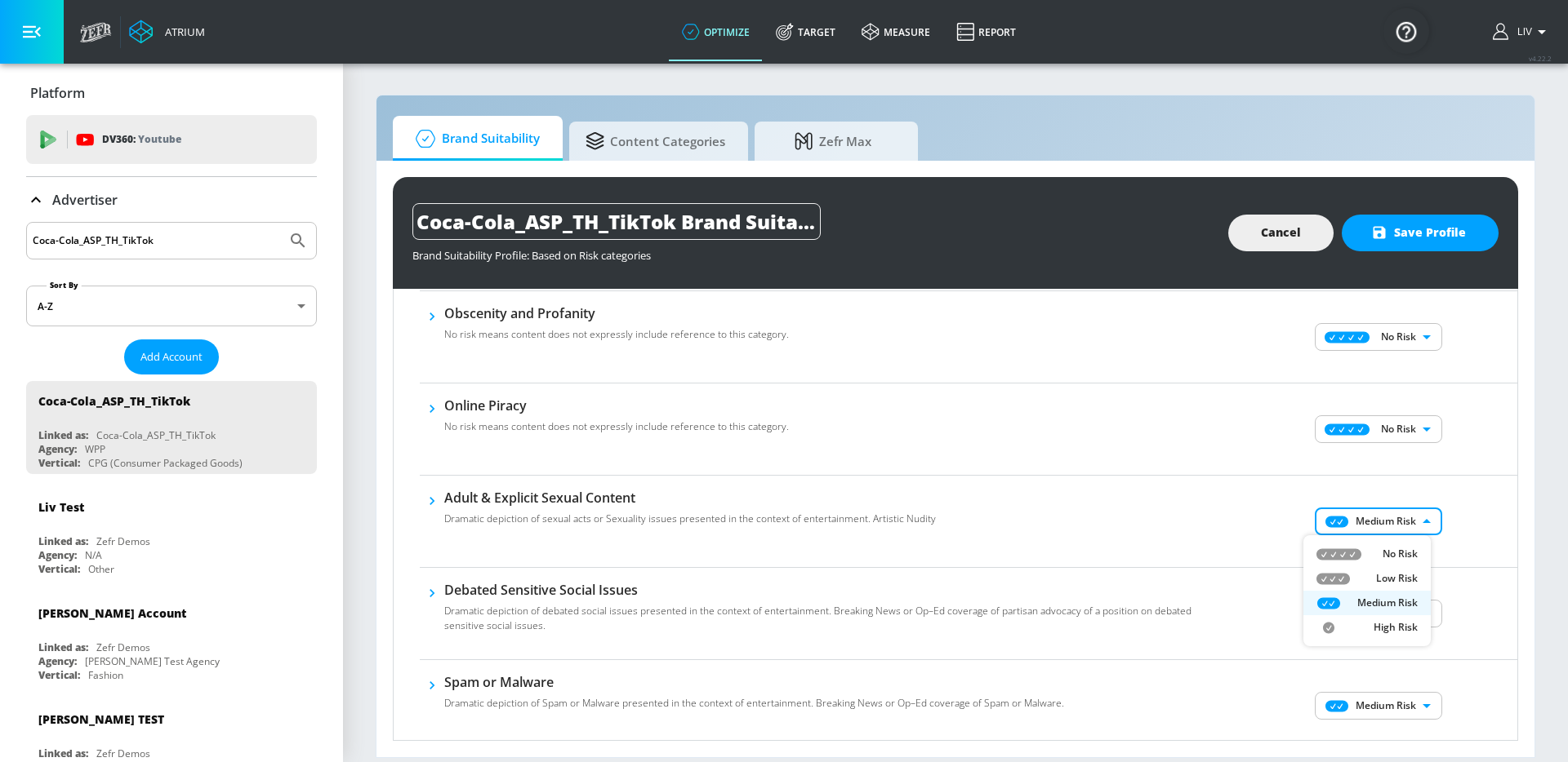
click at [1329, 530] on body "Atrium optimize Target measure Report optimize Target measure Report v 4.22.2 L…" at bounding box center [784, 381] width 1568 height 762
click at [1333, 551] on icon at bounding box center [1339, 553] width 45 height 11
type input "MINIMAL"
click at [1267, 575] on div "Debated Sensitive Social Issues Dramatic depiction of debated social issues pre…" at bounding box center [969, 614] width 1097 height 92
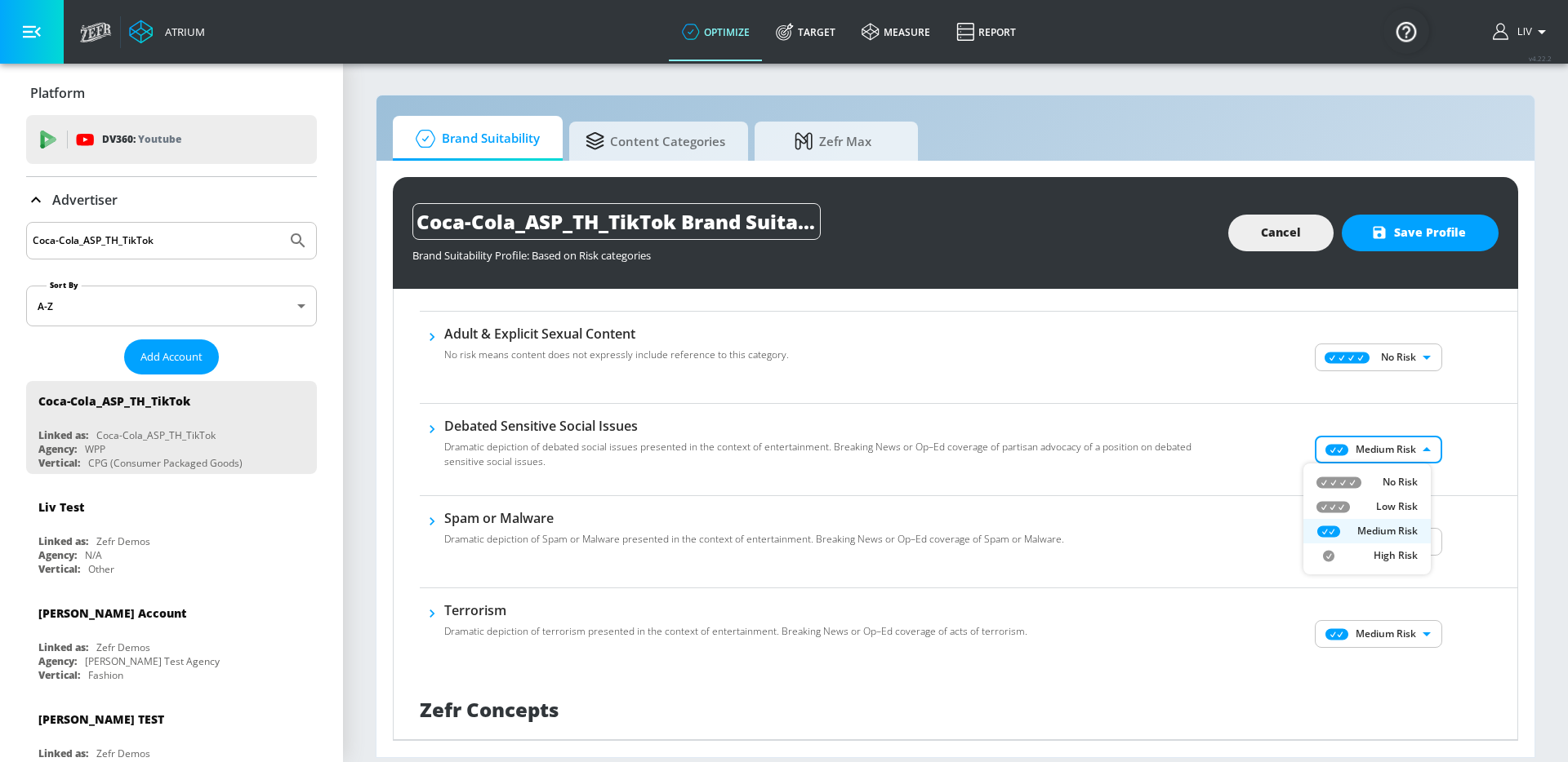
click at [1402, 454] on body "Atrium optimize Target measure Report optimize Target measure Report v 4.22.2 L…" at bounding box center [784, 381] width 1568 height 762
click at [1393, 482] on p "No Risk" at bounding box center [1400, 482] width 35 height 15
type input "MINIMAL"
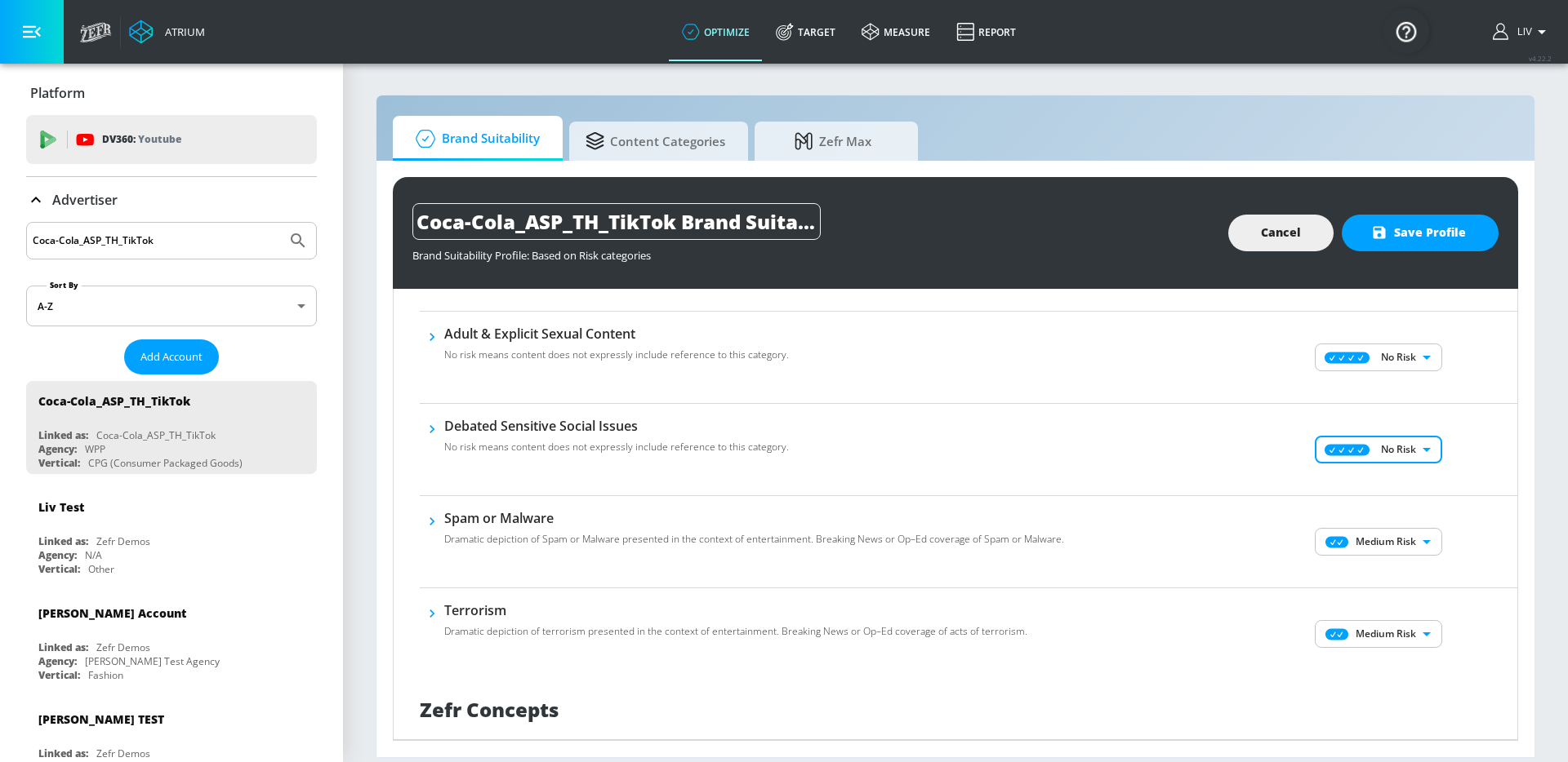
click at [1387, 551] on body "Atrium optimize Target measure Report optimize Target measure Report v 4.22.2 L…" at bounding box center [784, 381] width 1568 height 762
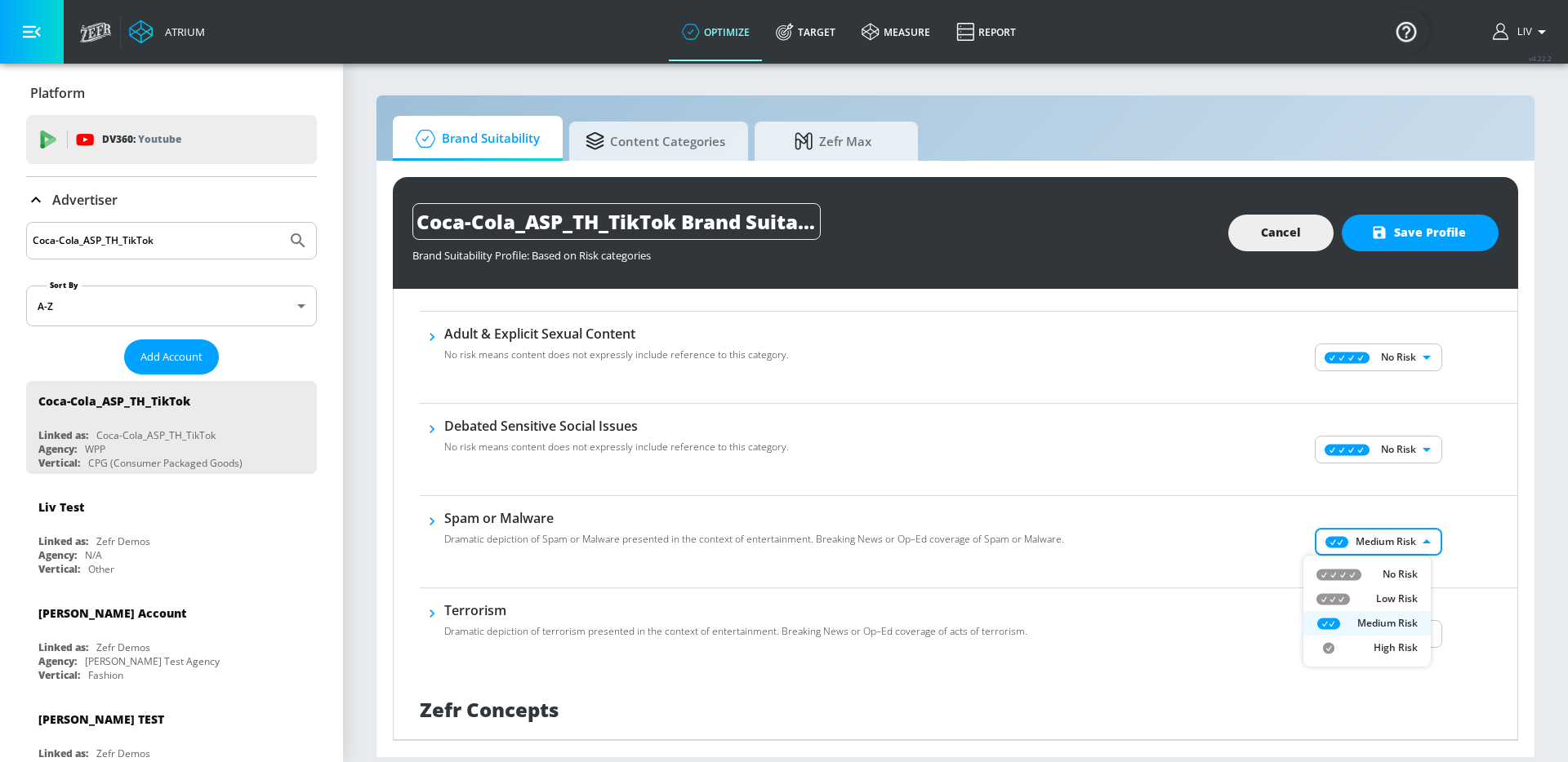
click at [1388, 567] on p "No Risk" at bounding box center [1400, 574] width 35 height 15
type input "MINIMAL"
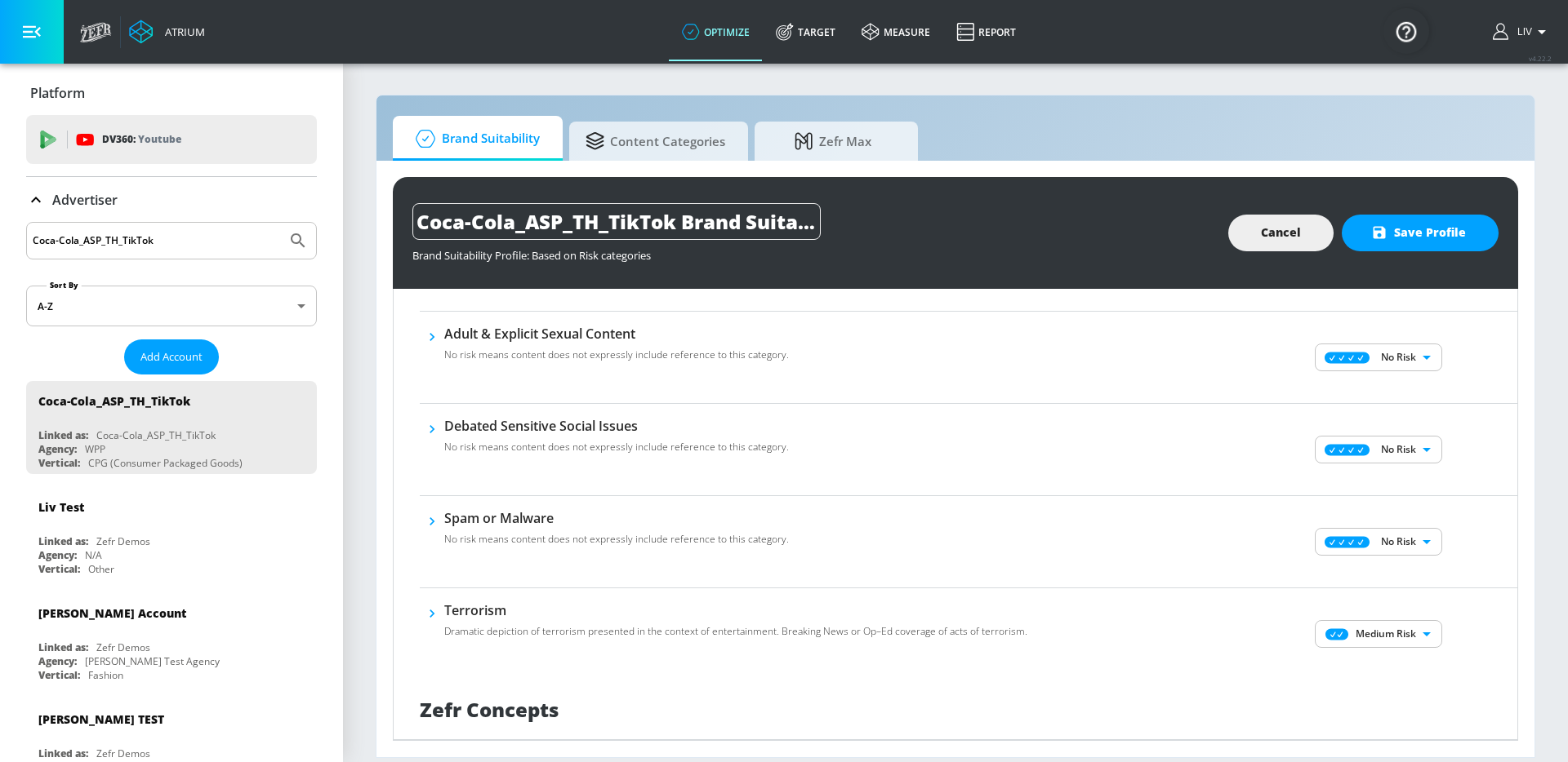
click at [1380, 648] on div "Medium Risk MEDIUM ​" at bounding box center [1380, 634] width 274 height 66
click at [1381, 637] on body "Atrium optimize Target measure Report optimize Target measure Report v 4.22.2 L…" at bounding box center [784, 381] width 1568 height 762
click at [1384, 657] on p "No Risk" at bounding box center [1400, 657] width 35 height 15
type input "MINIMAL"
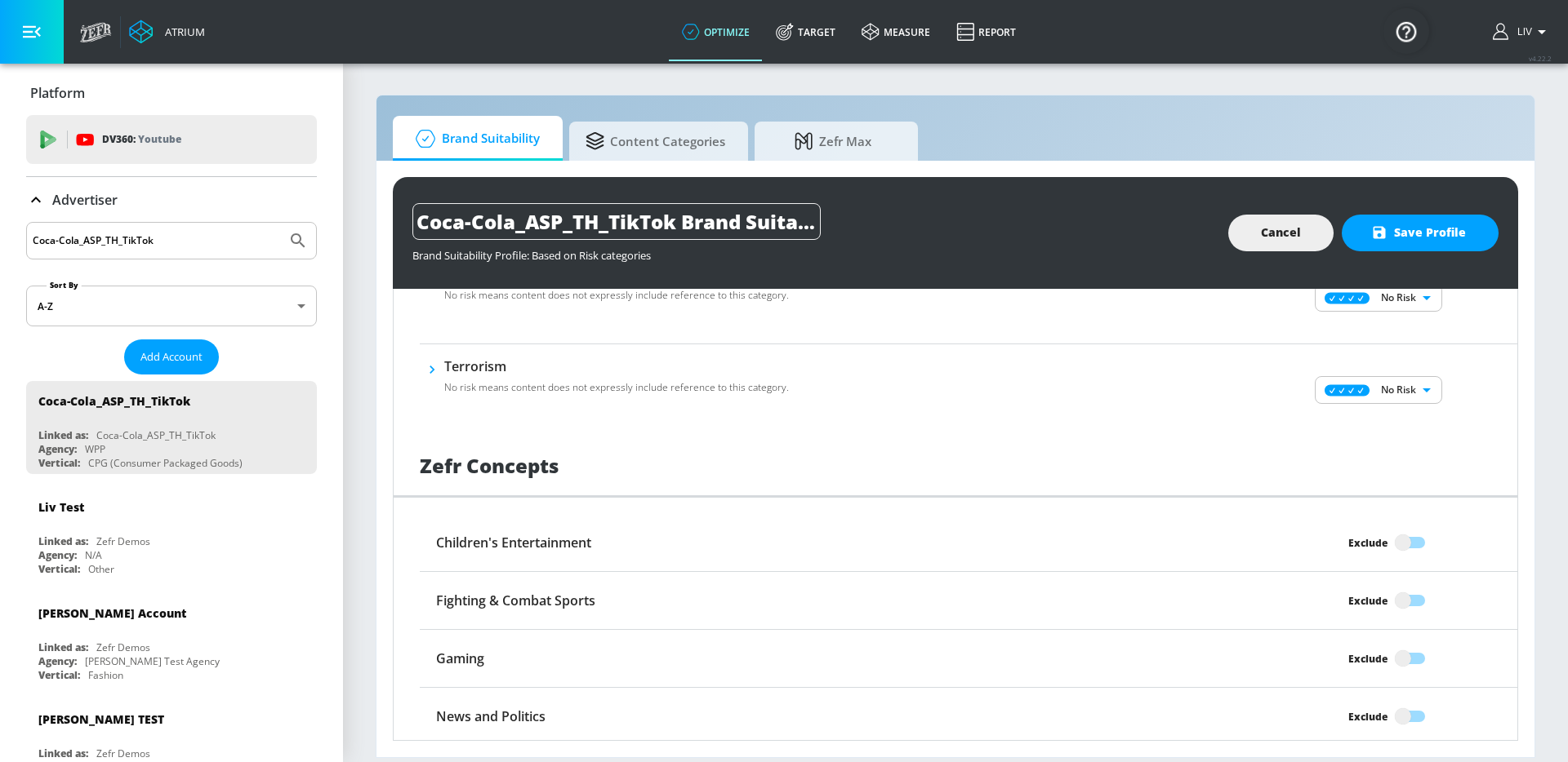
scroll to position [1240, 0]
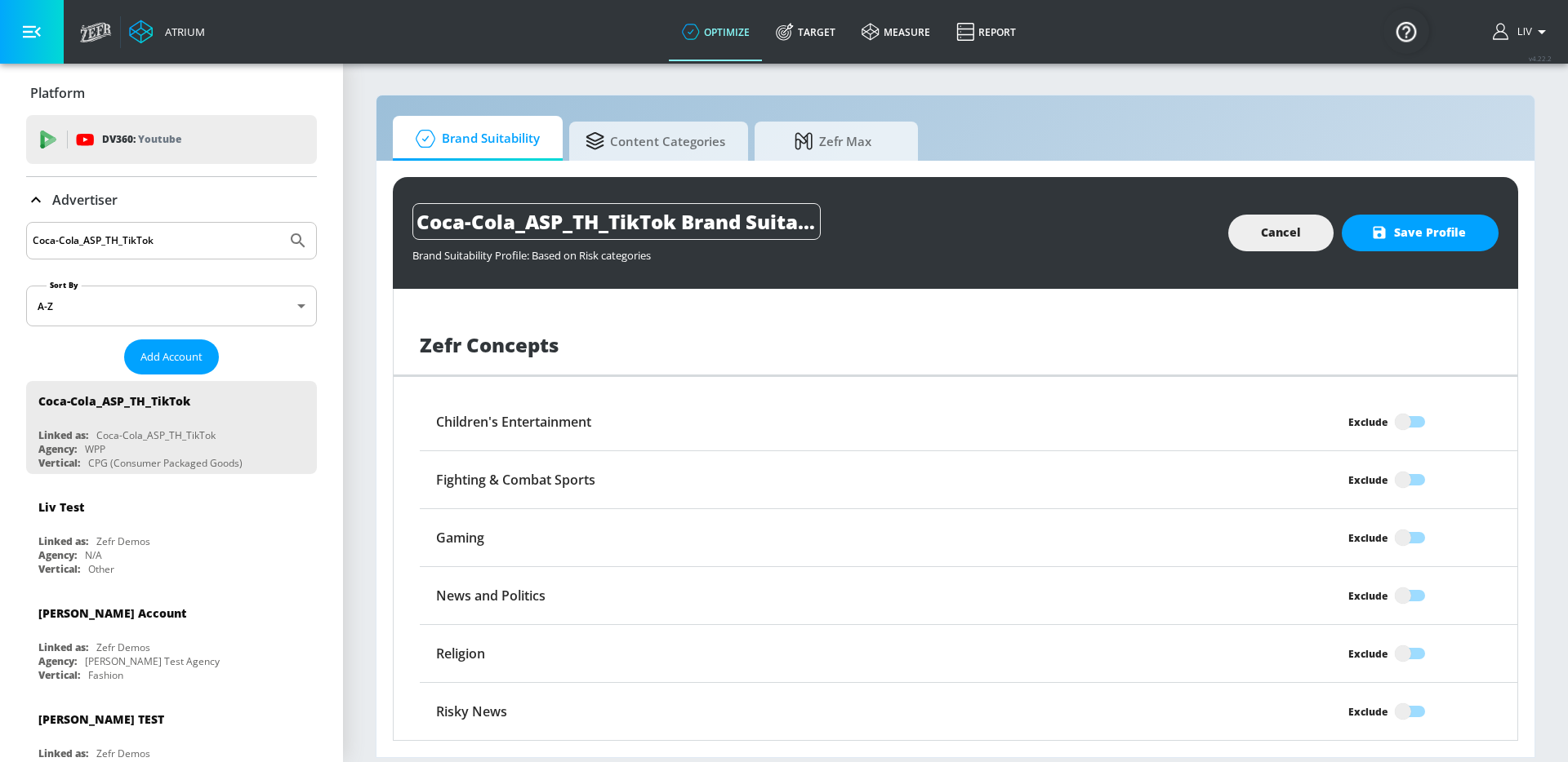
click at [1413, 255] on div "Coca-Cola_ASP_TH_TikTok Brand Suitability Profile Brand Suitability Profile: Ba…" at bounding box center [955, 233] width 1125 height 112
click at [1413, 251] on div "Coca-Cola_ASP_TH_TikTok Brand Suitability Profile Brand Suitability Profile: Ba…" at bounding box center [955, 233] width 1125 height 112
click at [1416, 240] on span "Save Profile" at bounding box center [1420, 233] width 91 height 21
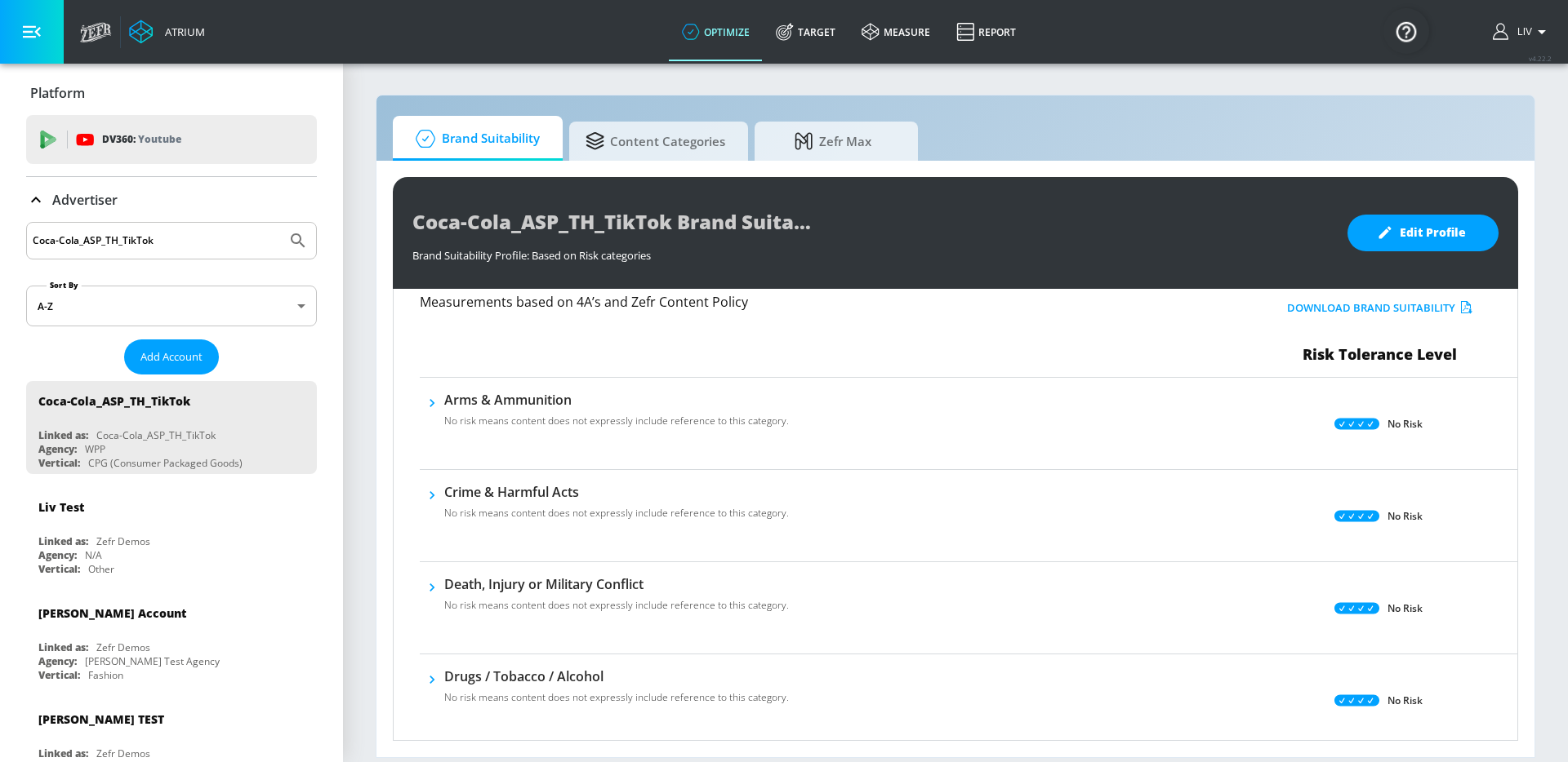
scroll to position [0, 0]
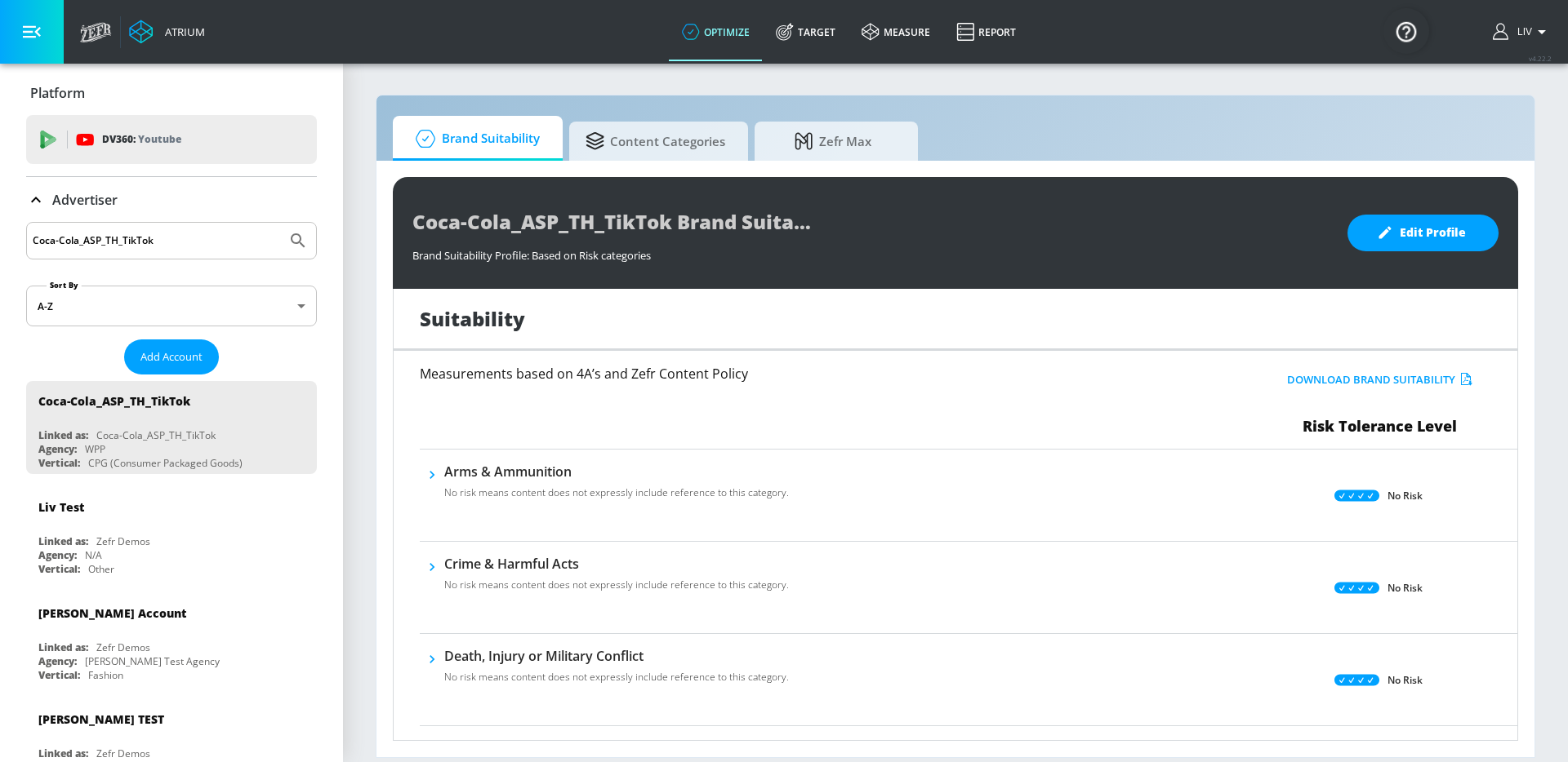
click at [182, 232] on input "Coca-Cola_ASP_TH_TikTok" at bounding box center [156, 240] width 248 height 22
paste input "VN_Meta"
type input "Coca-Cola_ASP_VN_Meta"
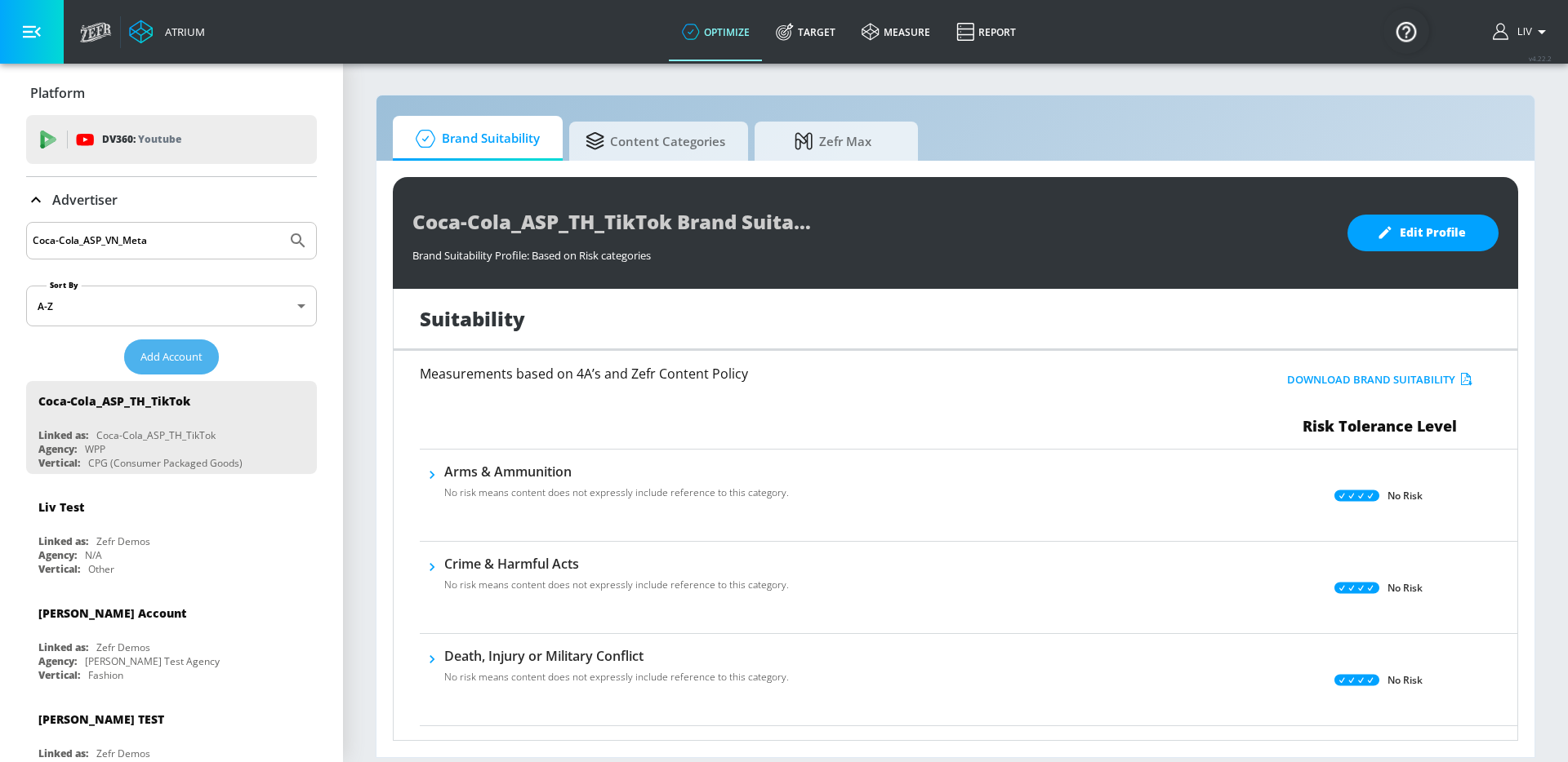
click at [130, 359] on button "Add Account" at bounding box center [172, 357] width 95 height 35
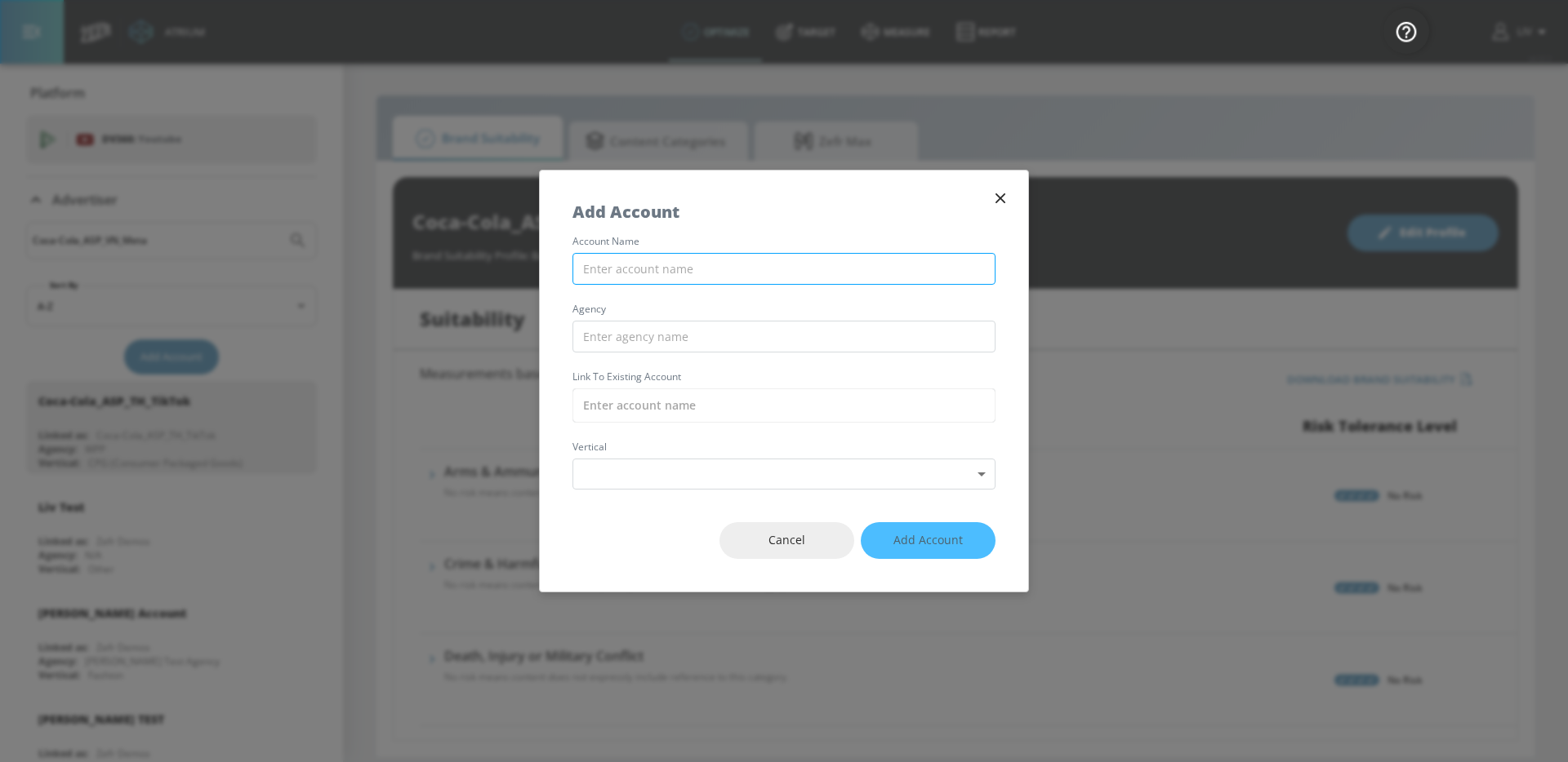
click at [799, 259] on input "text" at bounding box center [784, 268] width 423 height 32
paste input "Coca-Cola_ASP_VN_Meta"
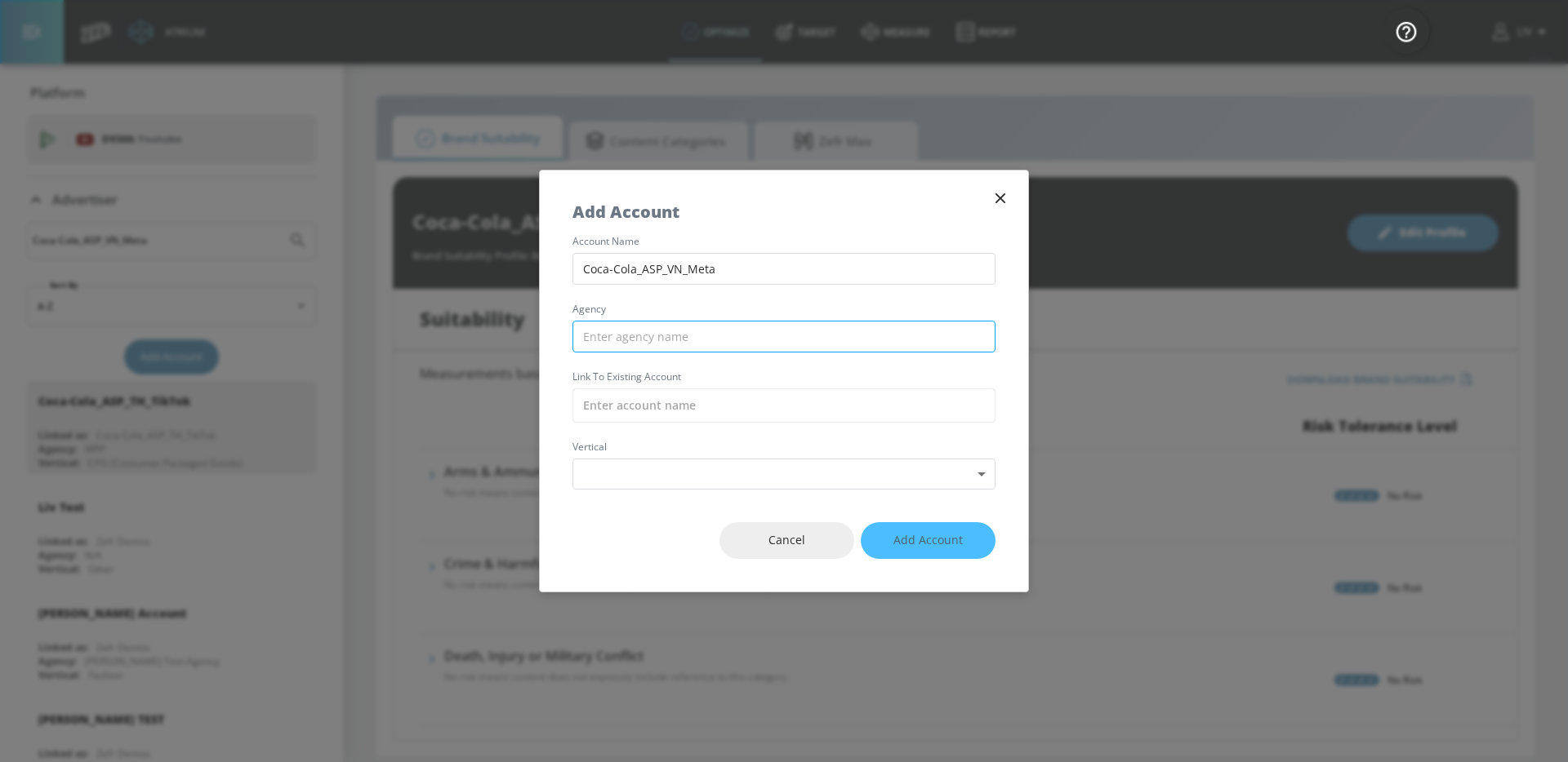
type input "Coca-Cola_ASP_VN_Meta"
click at [770, 332] on input "text" at bounding box center [784, 336] width 423 height 32
type input "WPP"
click at [775, 403] on input "text" at bounding box center [784, 406] width 423 height 34
paste input "Coca-Cola_ASP_VN_Meta"
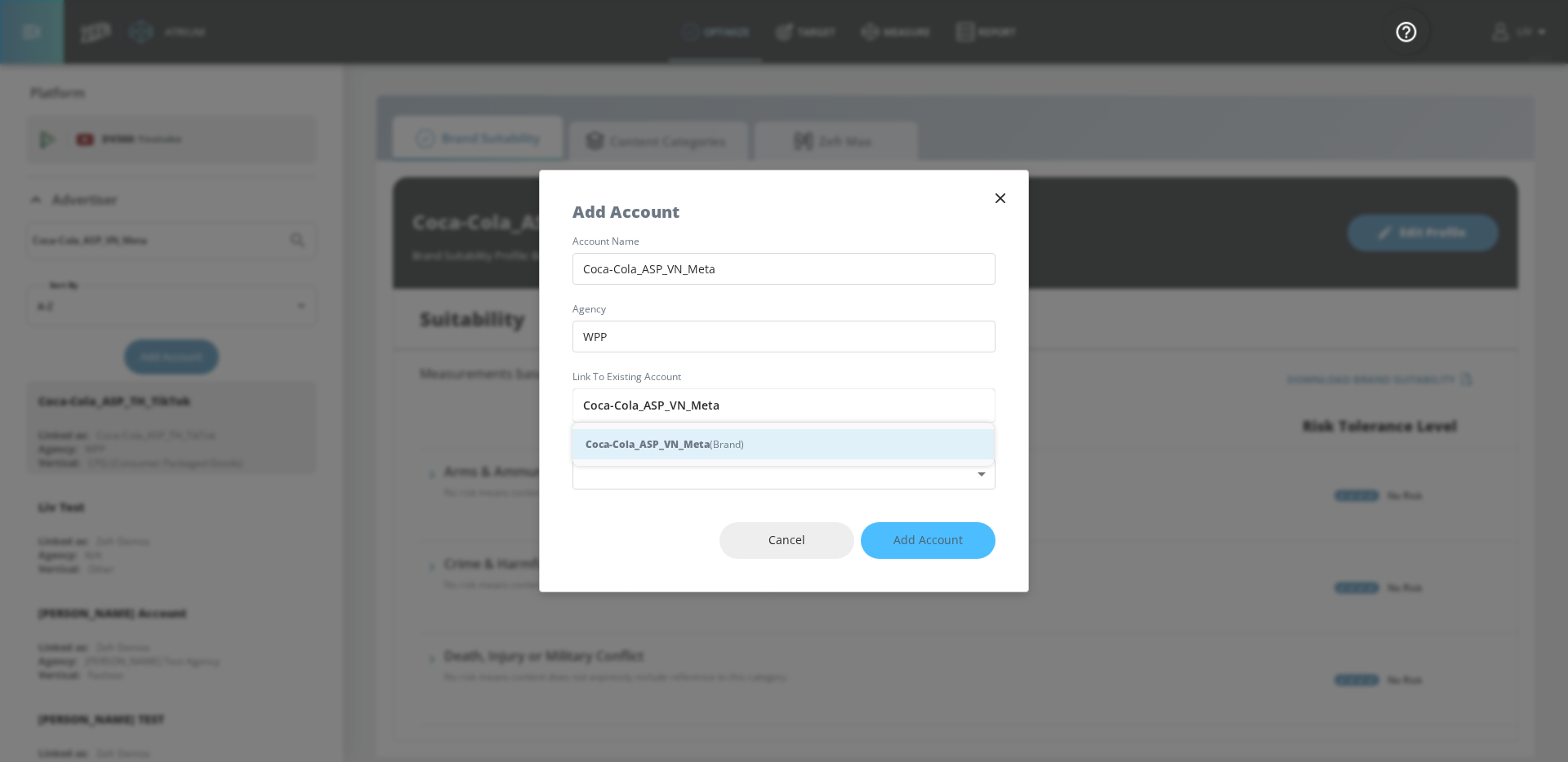
click at [753, 453] on div "Coca-Cola_ASP_VN_Meta (Brand)" at bounding box center [783, 444] width 421 height 30
type input "Coca-Cola_ASP_VN_Meta (Brand)"
click at [747, 466] on body "Atrium optimize Target measure Report optimize Target measure Report v 4.22.2 L…" at bounding box center [784, 381] width 1568 height 762
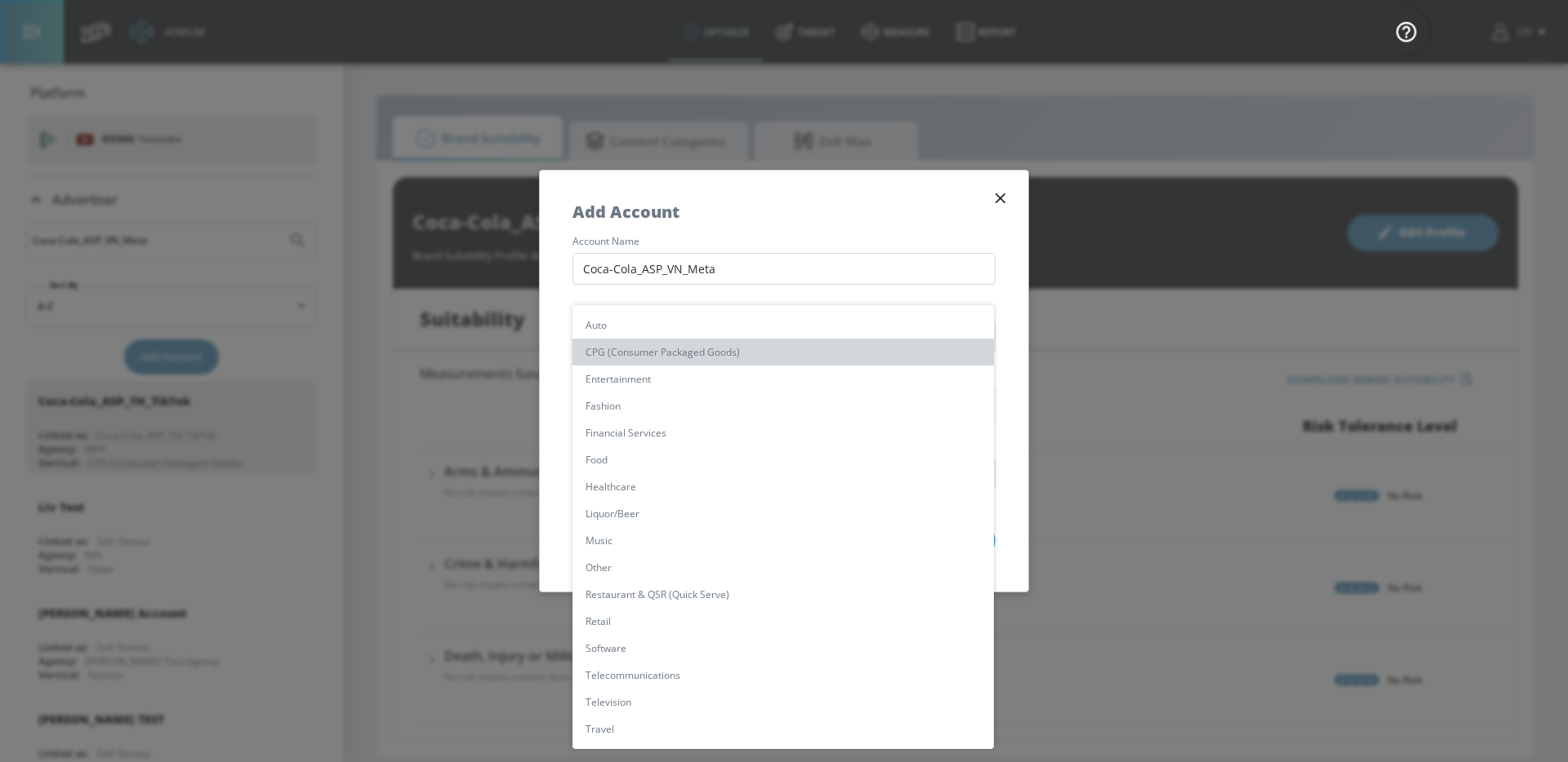
click at [742, 357] on li "CPG (Consumer Packaged Goods)" at bounding box center [783, 352] width 421 height 27
type input "[object Object]"
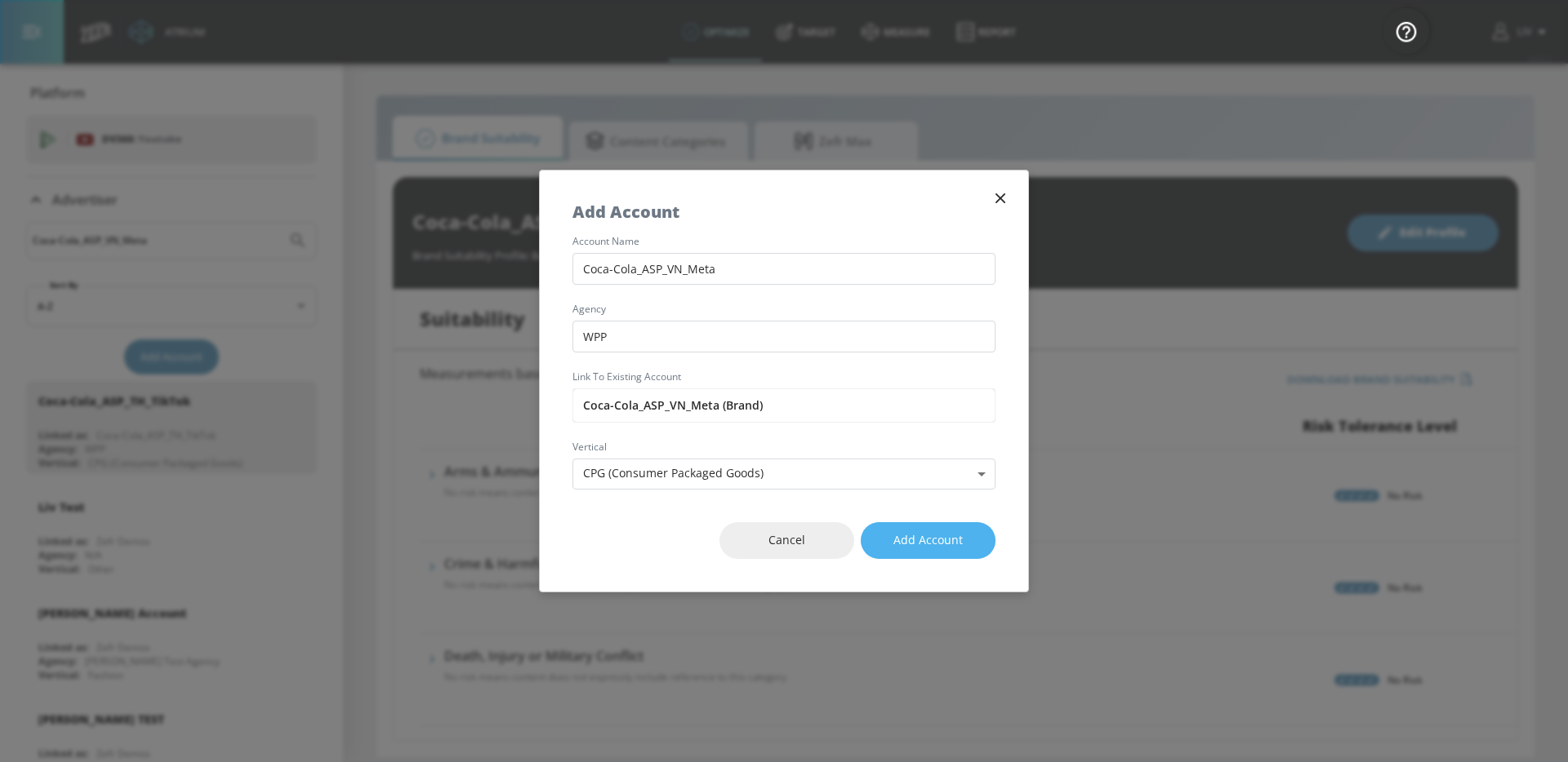
click at [906, 534] on span "Add Account" at bounding box center [928, 540] width 69 height 21
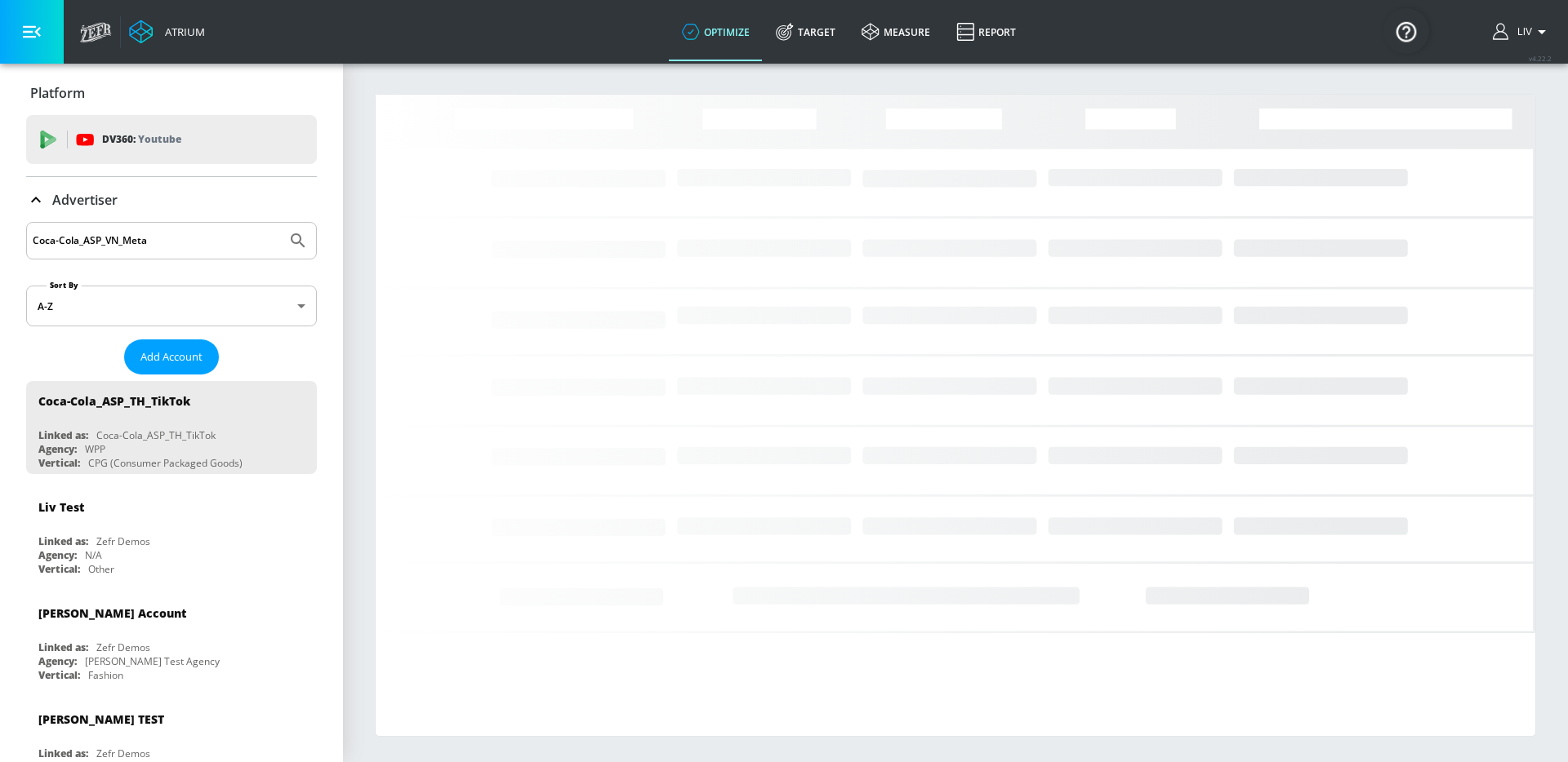
click at [198, 233] on input "Coca-Cola_ASP_VN_Meta" at bounding box center [156, 240] width 248 height 22
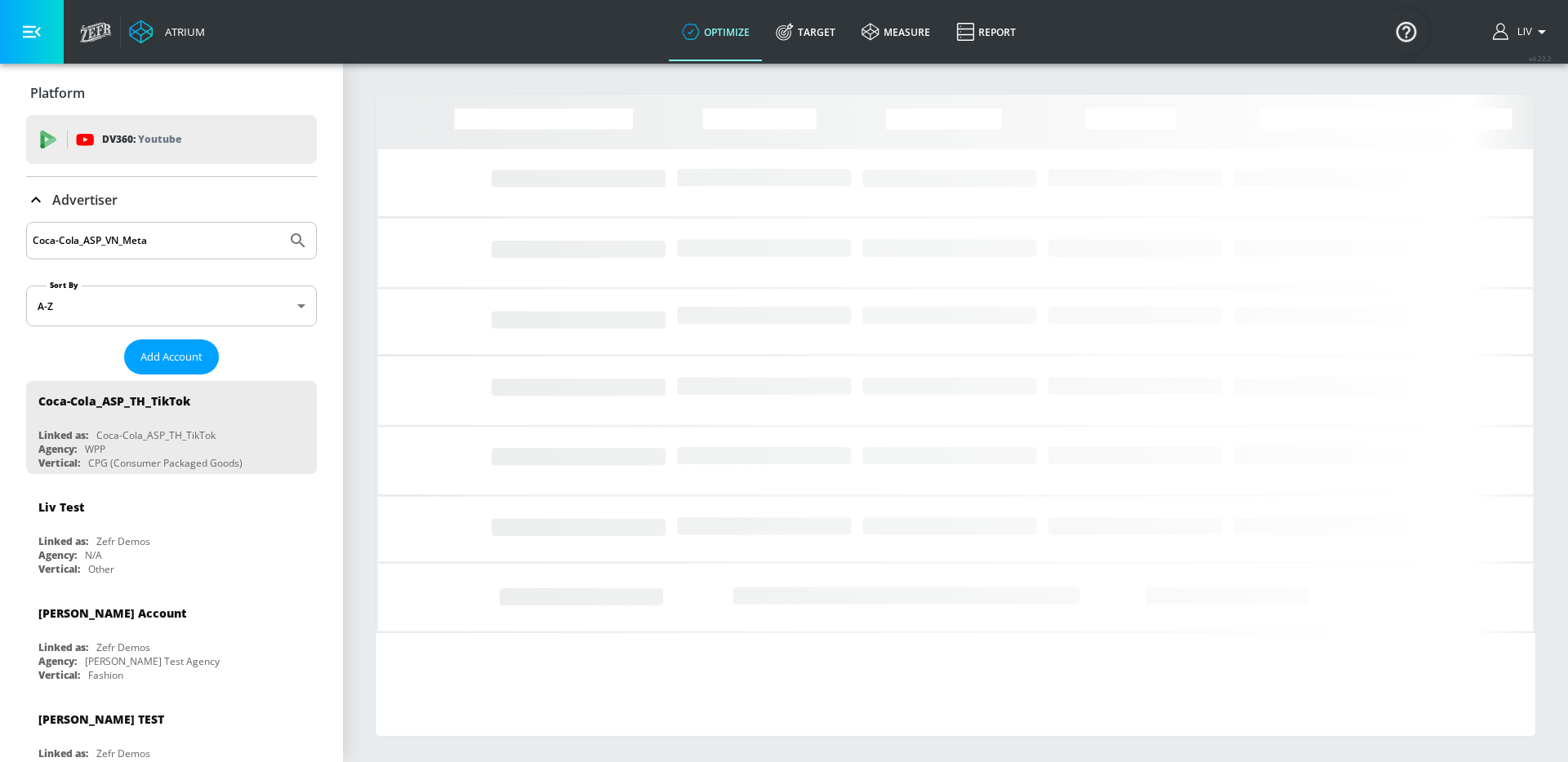
click at [198, 233] on input "Coca-Cola_ASP_VN_Meta" at bounding box center [156, 240] width 248 height 22
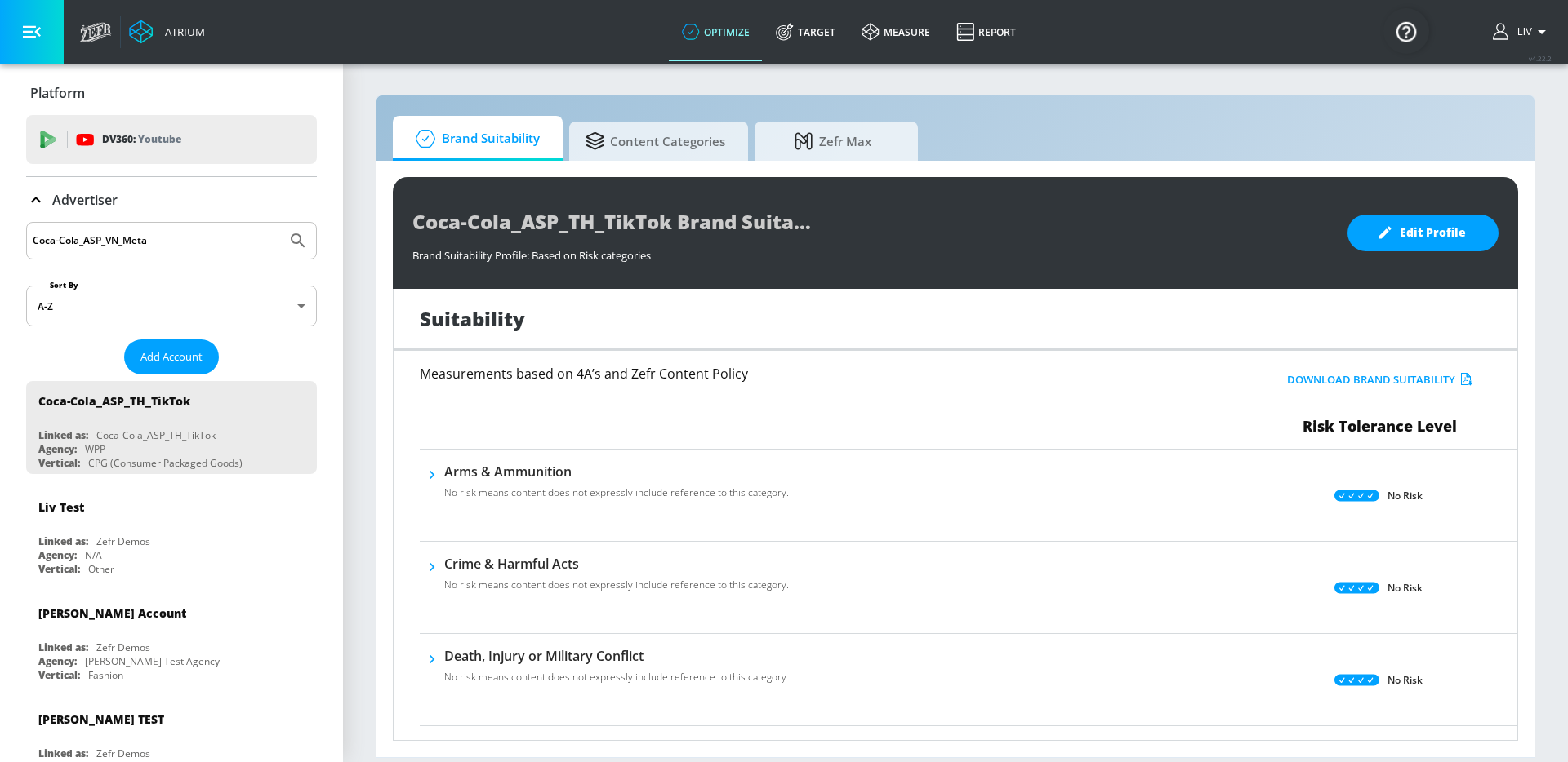
click at [288, 239] on icon "Submit Search" at bounding box center [298, 240] width 20 height 20
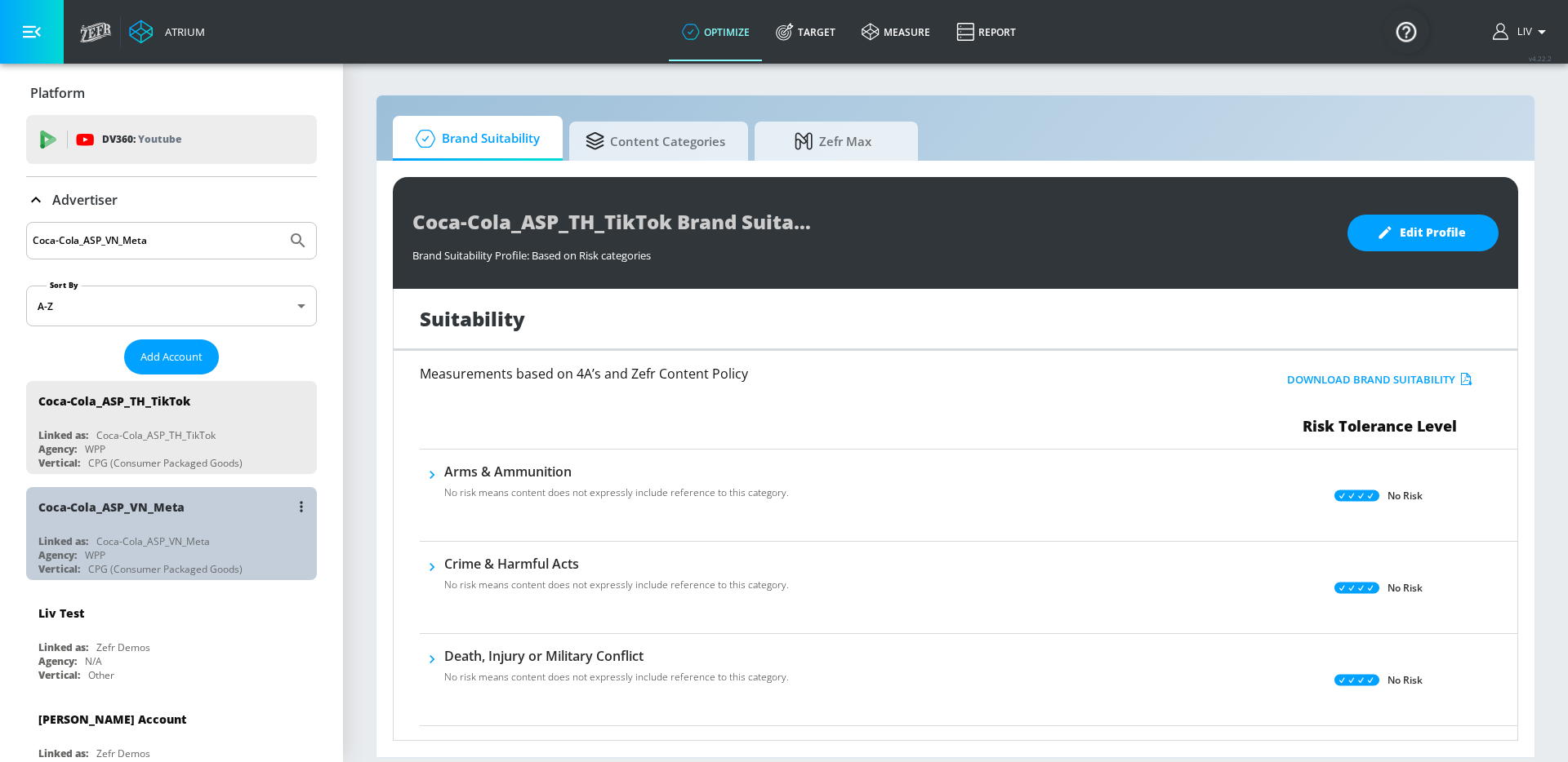
click at [207, 509] on div "Coca-Cola_ASP_VN_Meta" at bounding box center [175, 506] width 274 height 39
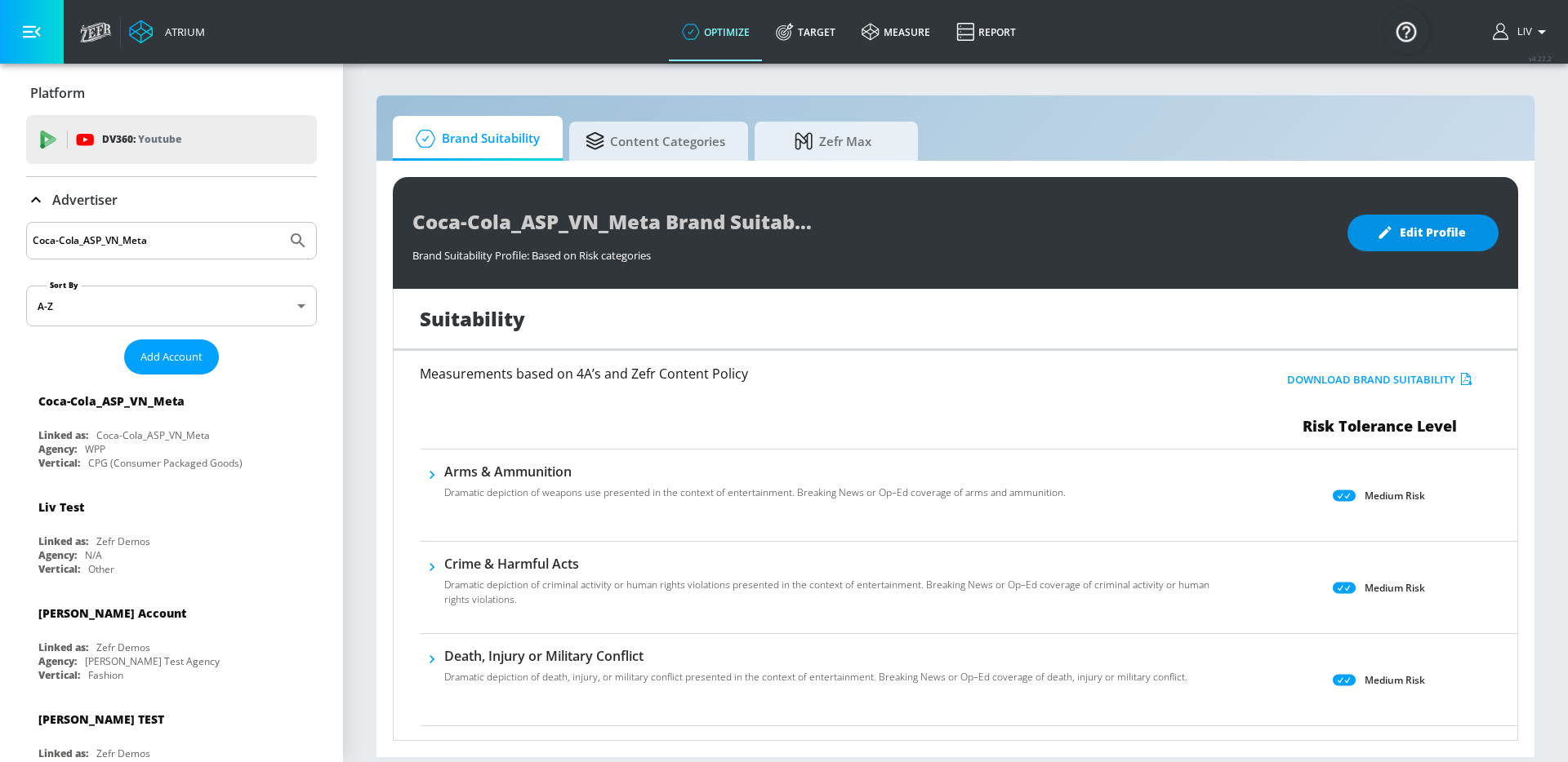
click at [1413, 249] on button "Edit Profile" at bounding box center [1422, 233] width 151 height 37
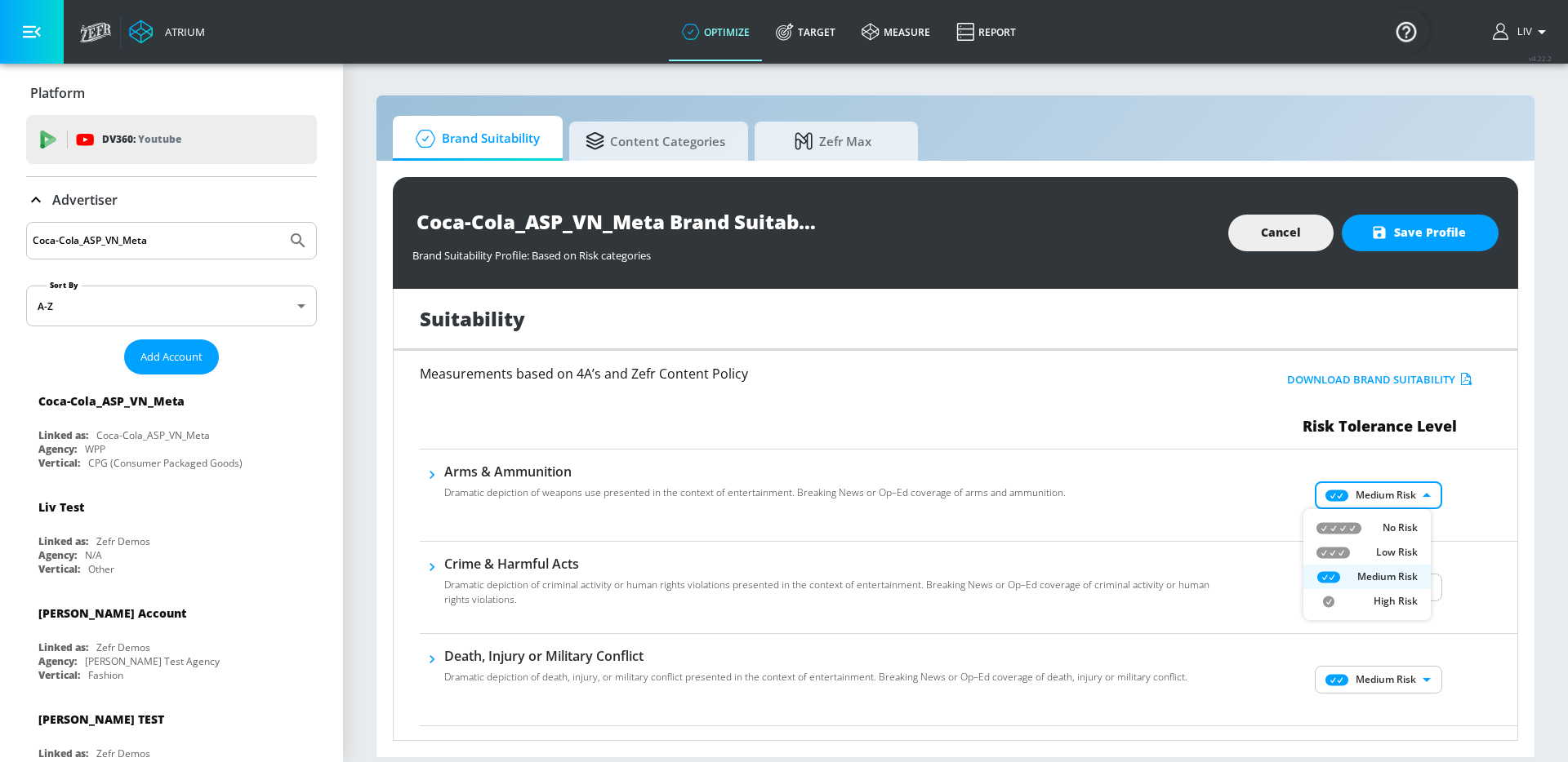
click at [1399, 489] on body "Atrium optimize Target measure Report optimize Target measure Report v 4.22.2 L…" at bounding box center [784, 381] width 1568 height 762
click at [1400, 514] on ul "No Risk Low Risk Medium Risk High Risk" at bounding box center [1367, 565] width 128 height 111
click at [1400, 521] on p "No Risk" at bounding box center [1400, 528] width 35 height 15
type input "MINIMAL"
click at [1402, 578] on body "Atrium optimize Target measure Report optimize Target measure Report v 4.22.2 L…" at bounding box center [784, 381] width 1568 height 762
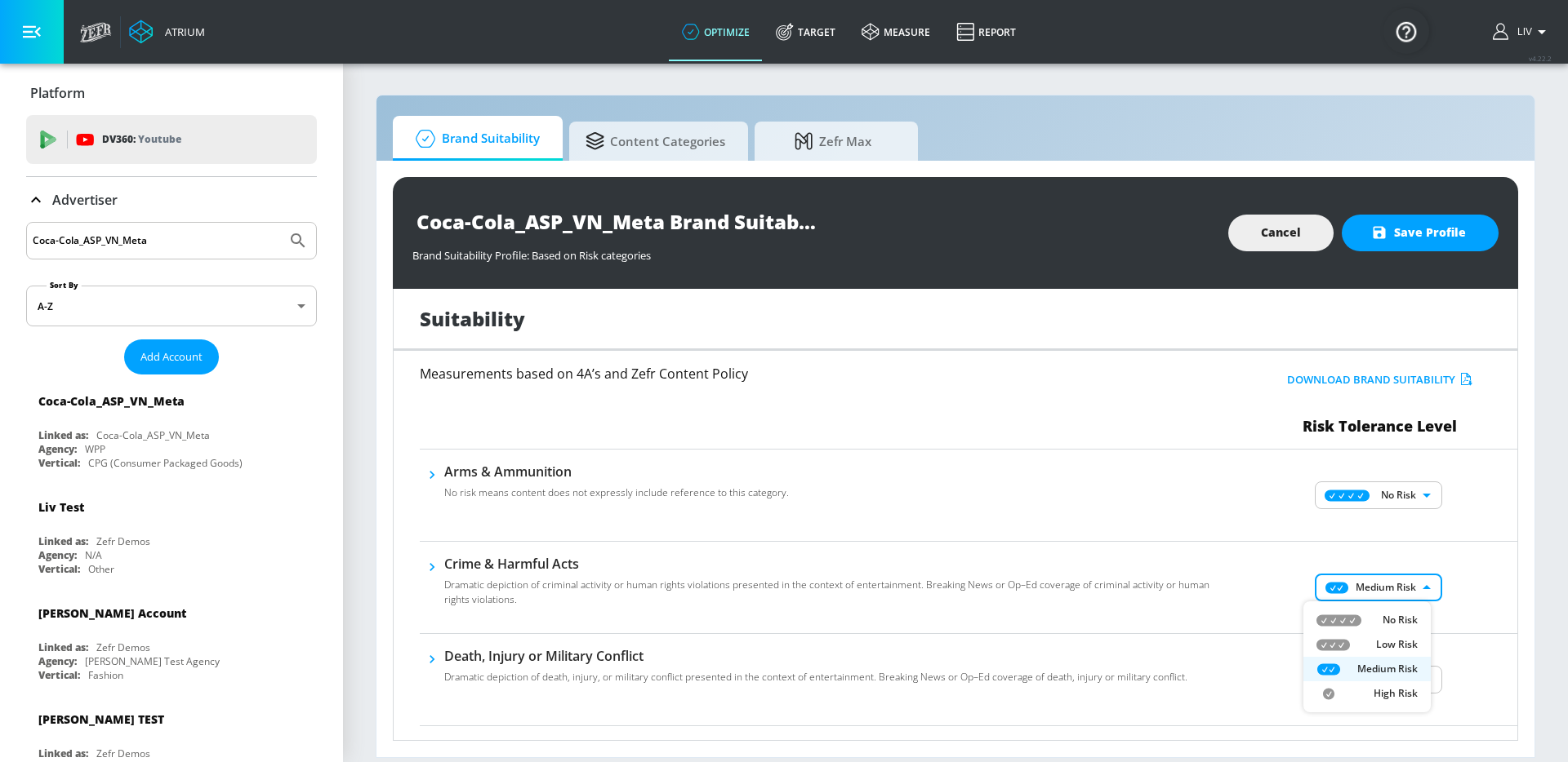
click at [1415, 609] on li "No Risk" at bounding box center [1367, 620] width 128 height 24
type input "MINIMAL"
click at [1487, 573] on div "No Risk Low Risk Medium Risk High Risk" at bounding box center [784, 381] width 1568 height 762
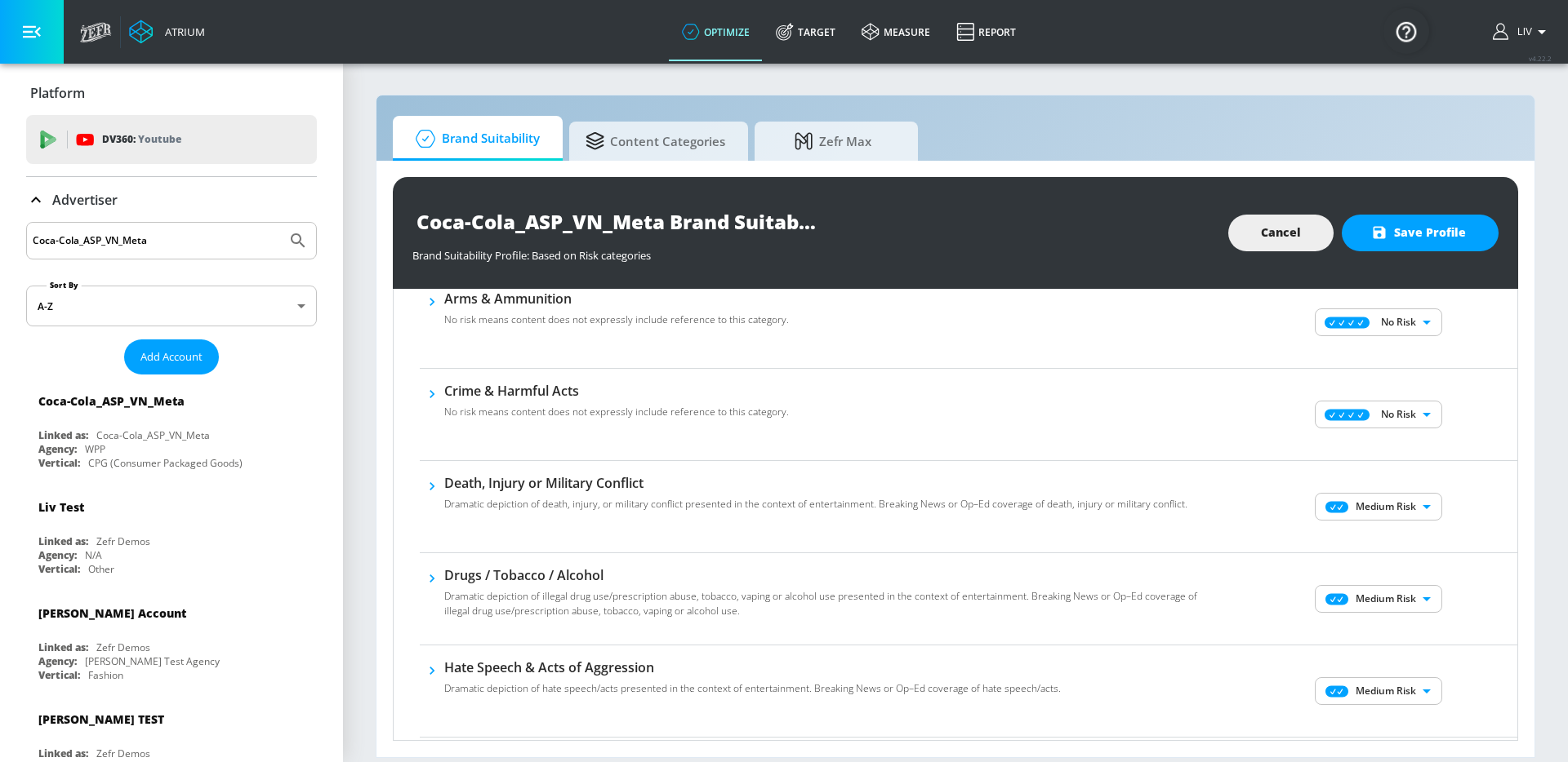
click at [1384, 490] on div "Medium Risk MEDIUM ​" at bounding box center [1380, 507] width 274 height 66
click at [1396, 510] on body "Atrium optimize Target measure Report optimize Target measure Report v 4.22.2 L…" at bounding box center [784, 381] width 1568 height 762
click at [1398, 534] on p "No Risk" at bounding box center [1400, 539] width 35 height 15
type input "MINIMAL"
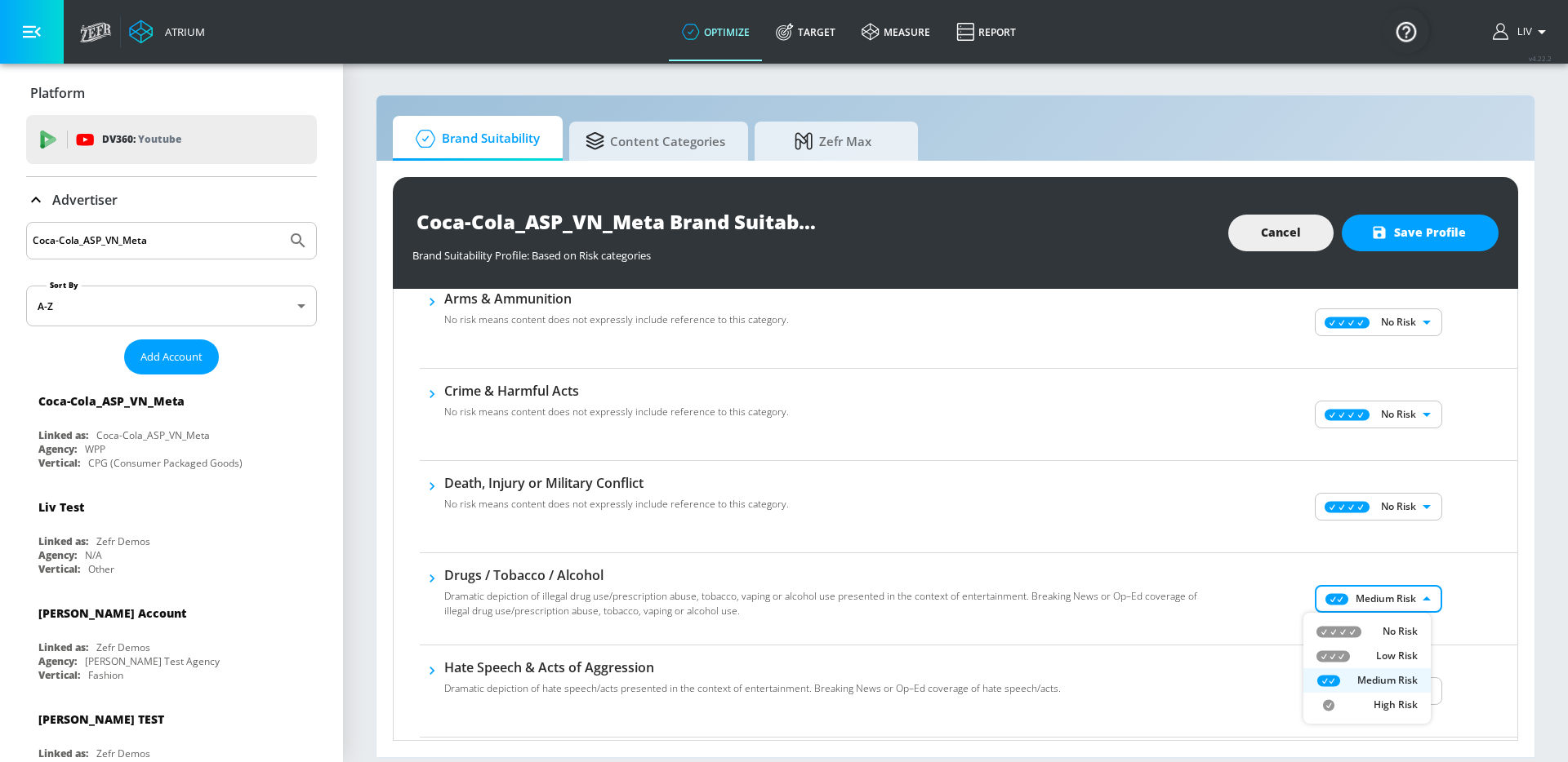
click at [1396, 587] on body "Atrium optimize Target measure Report optimize Target measure Report v 4.22.2 L…" at bounding box center [784, 381] width 1568 height 762
click at [1397, 618] on ul "No Risk Low Risk Medium Risk High Risk" at bounding box center [1367, 668] width 128 height 111
click at [1400, 621] on li "No Risk" at bounding box center [1367, 631] width 128 height 24
type input "MINIMAL"
click at [1492, 575] on div "No Risk MINIMAL ​" at bounding box center [1380, 599] width 274 height 66
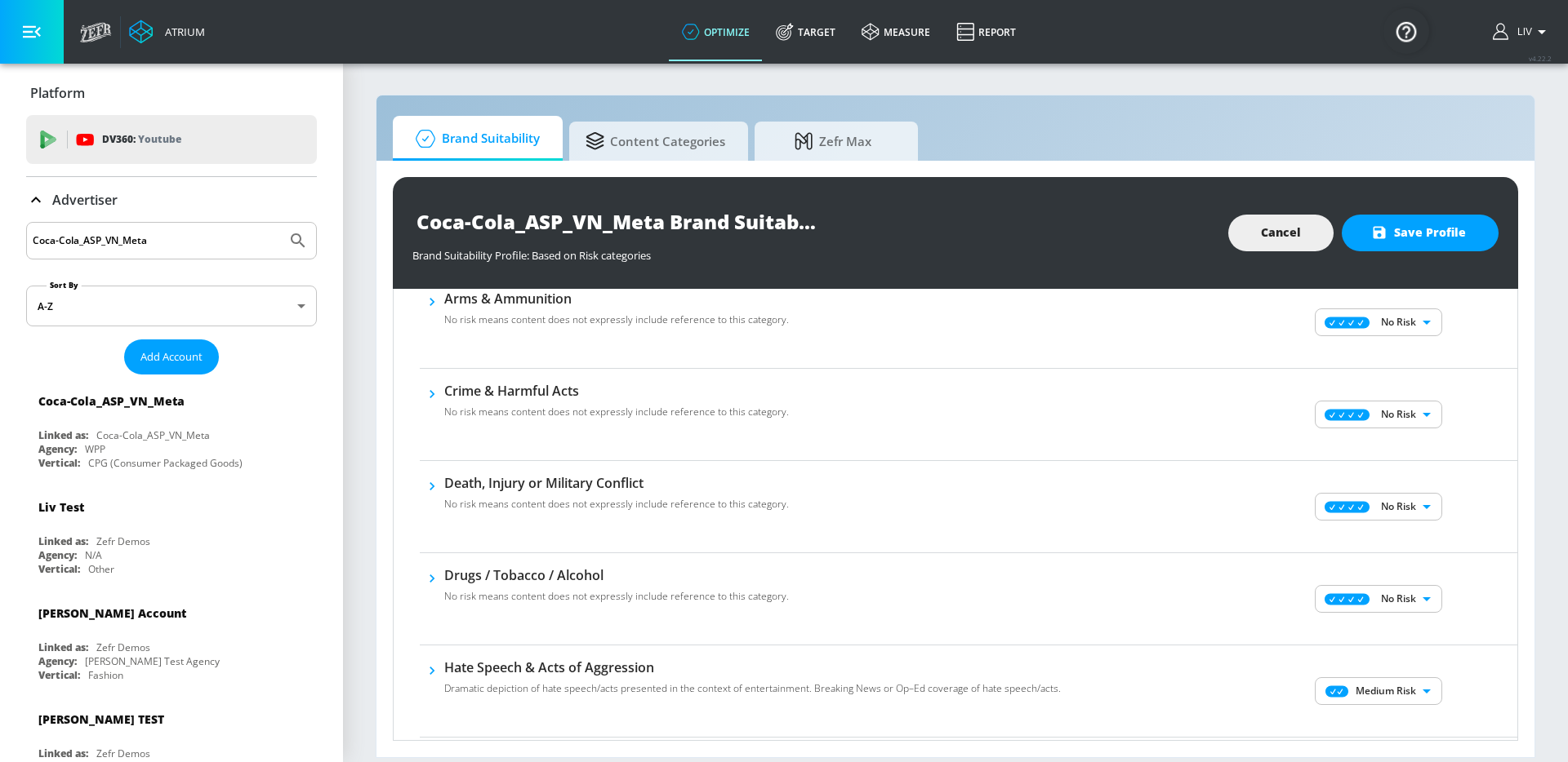
scroll to position [420, 0]
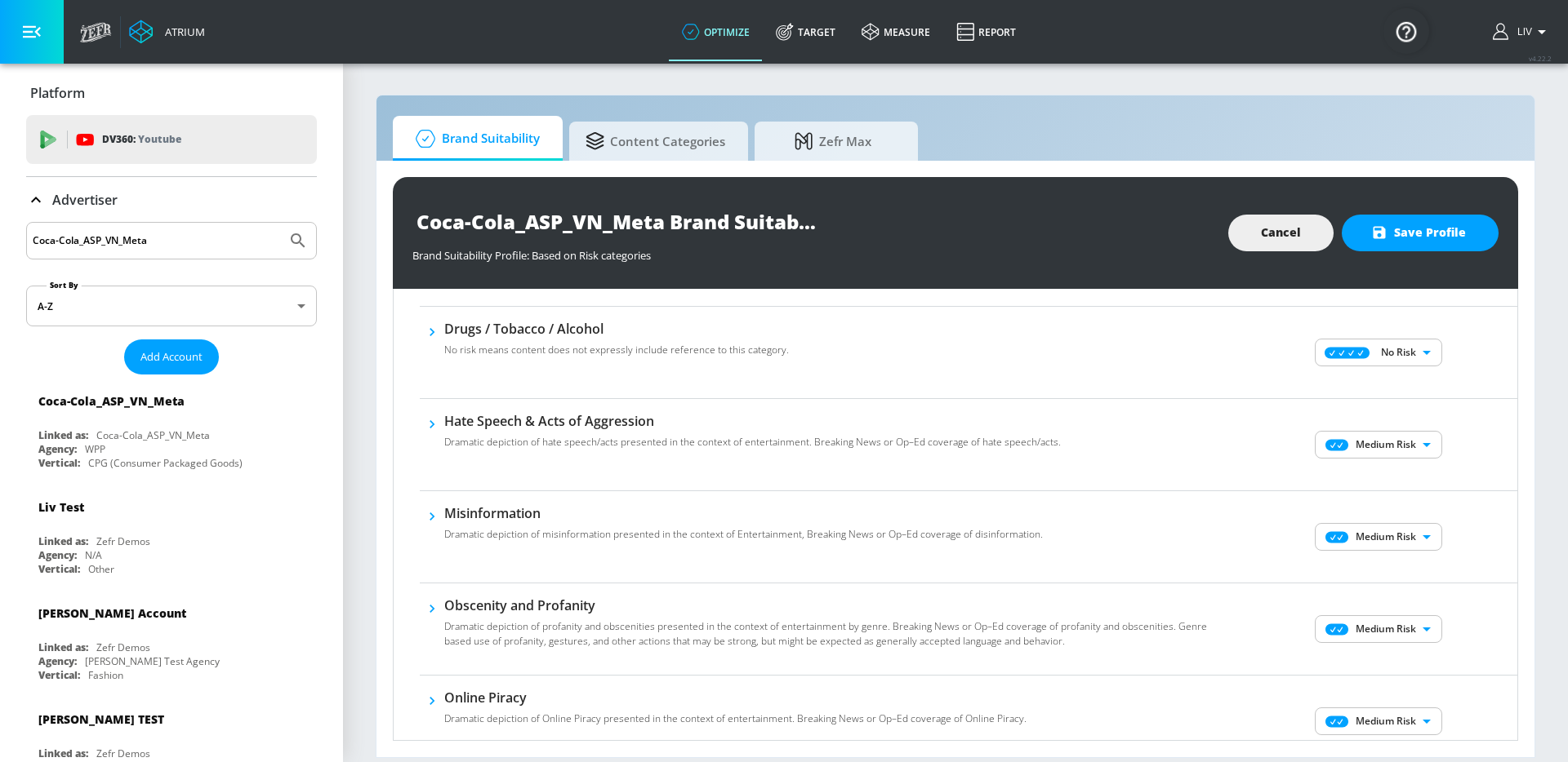
click at [1393, 446] on body "Atrium optimize Target measure Report optimize Target measure Report v 4.22.2 L…" at bounding box center [784, 381] width 1568 height 762
click at [1397, 473] on p "No Risk" at bounding box center [1400, 477] width 35 height 15
type input "MINIMAL"
click at [1384, 528] on body "Atrium optimize Target measure Report optimize Target measure Report v 4.22.2 L…" at bounding box center [784, 381] width 1568 height 762
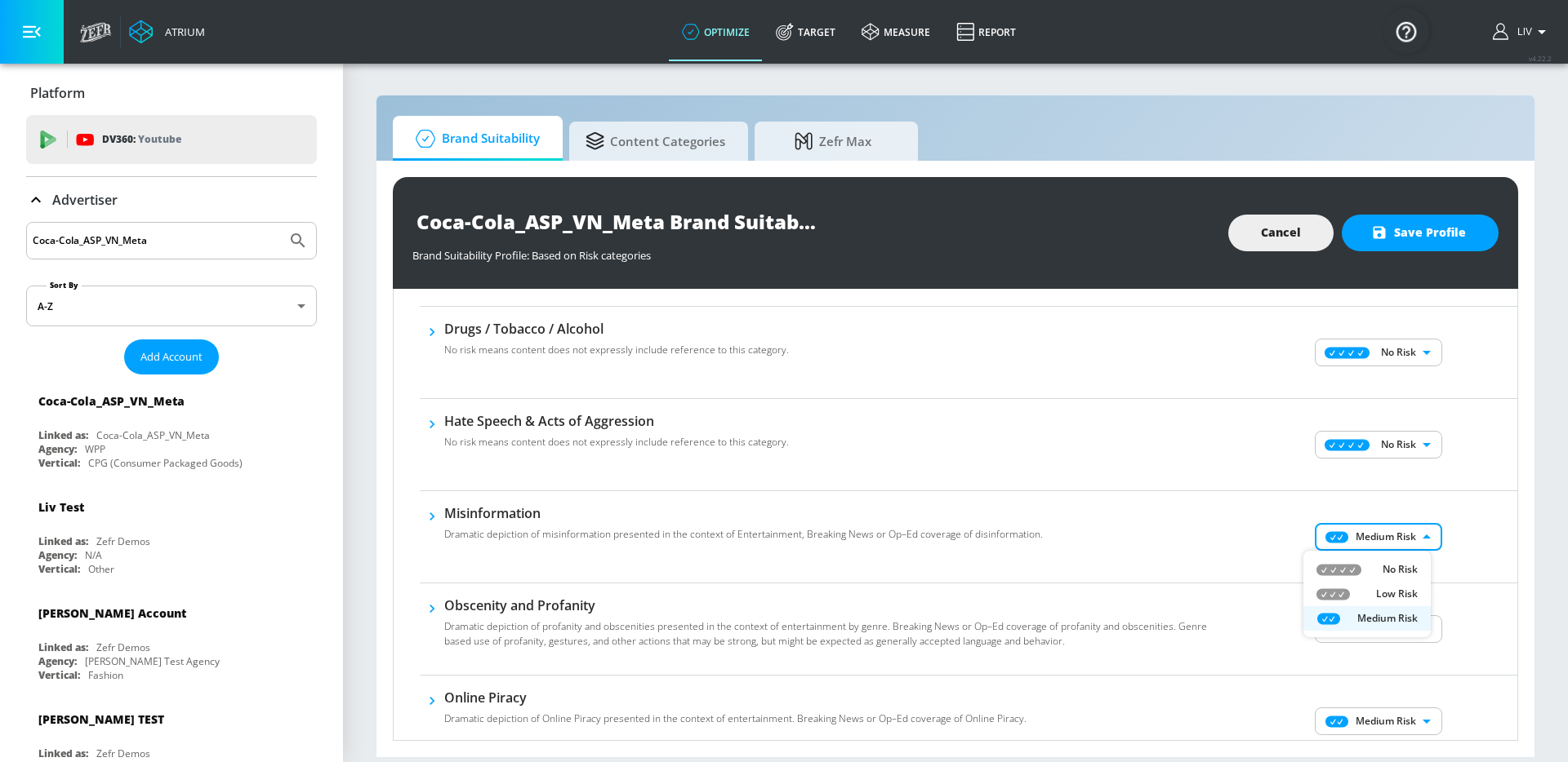
click at [1386, 560] on li "No Risk" at bounding box center [1367, 570] width 128 height 24
type input "MINIMAL"
drag, startPoint x: 1422, startPoint y: 570, endPoint x: 1416, endPoint y: 604, distance: 34.5
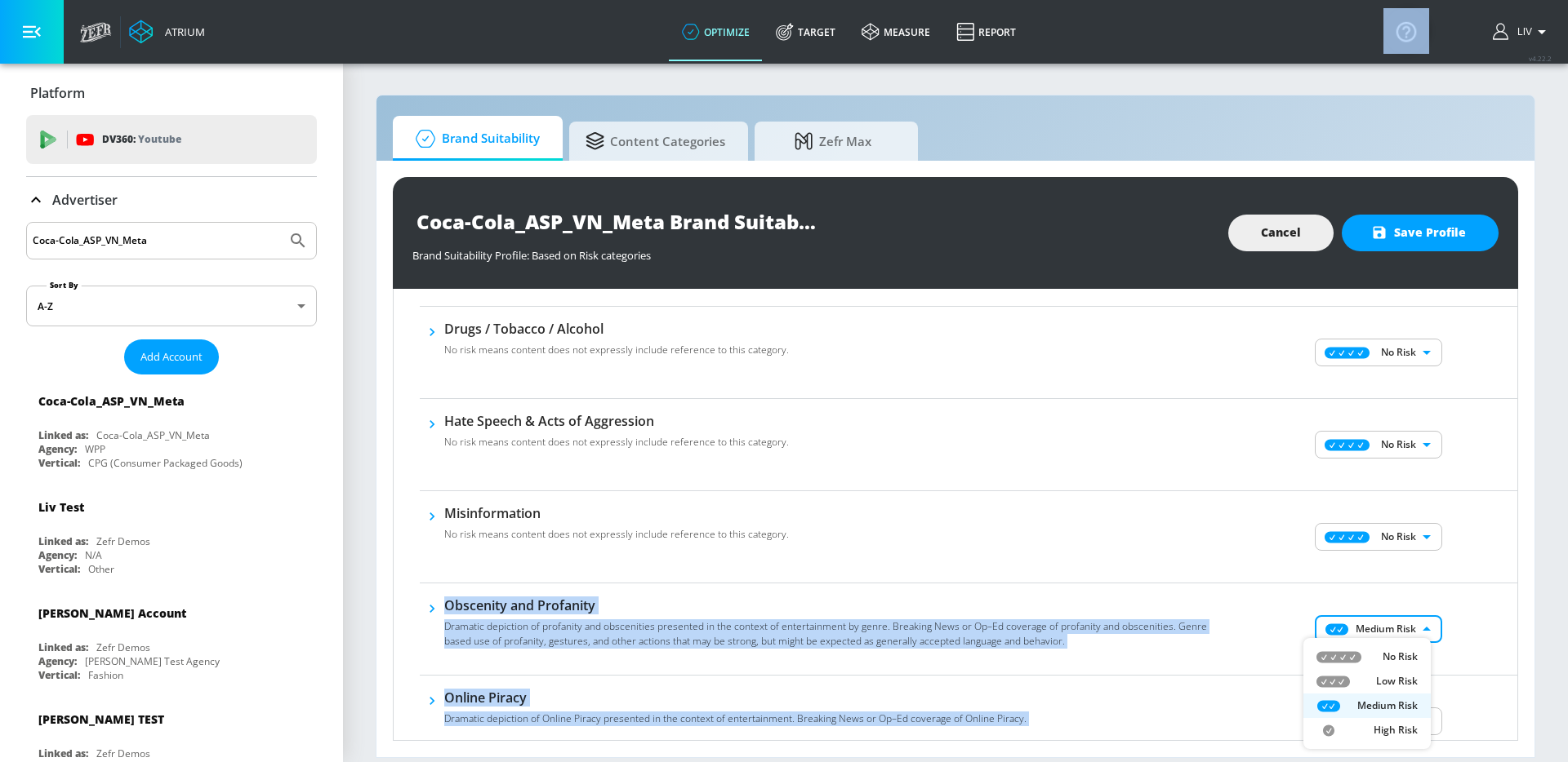
click at [1402, 620] on body "Atrium optimize Target measure Report optimize Target measure Report v 4.22.2 L…" at bounding box center [784, 381] width 1568 height 762
click at [1399, 657] on p "No Risk" at bounding box center [1400, 657] width 35 height 15
type input "MINIMAL"
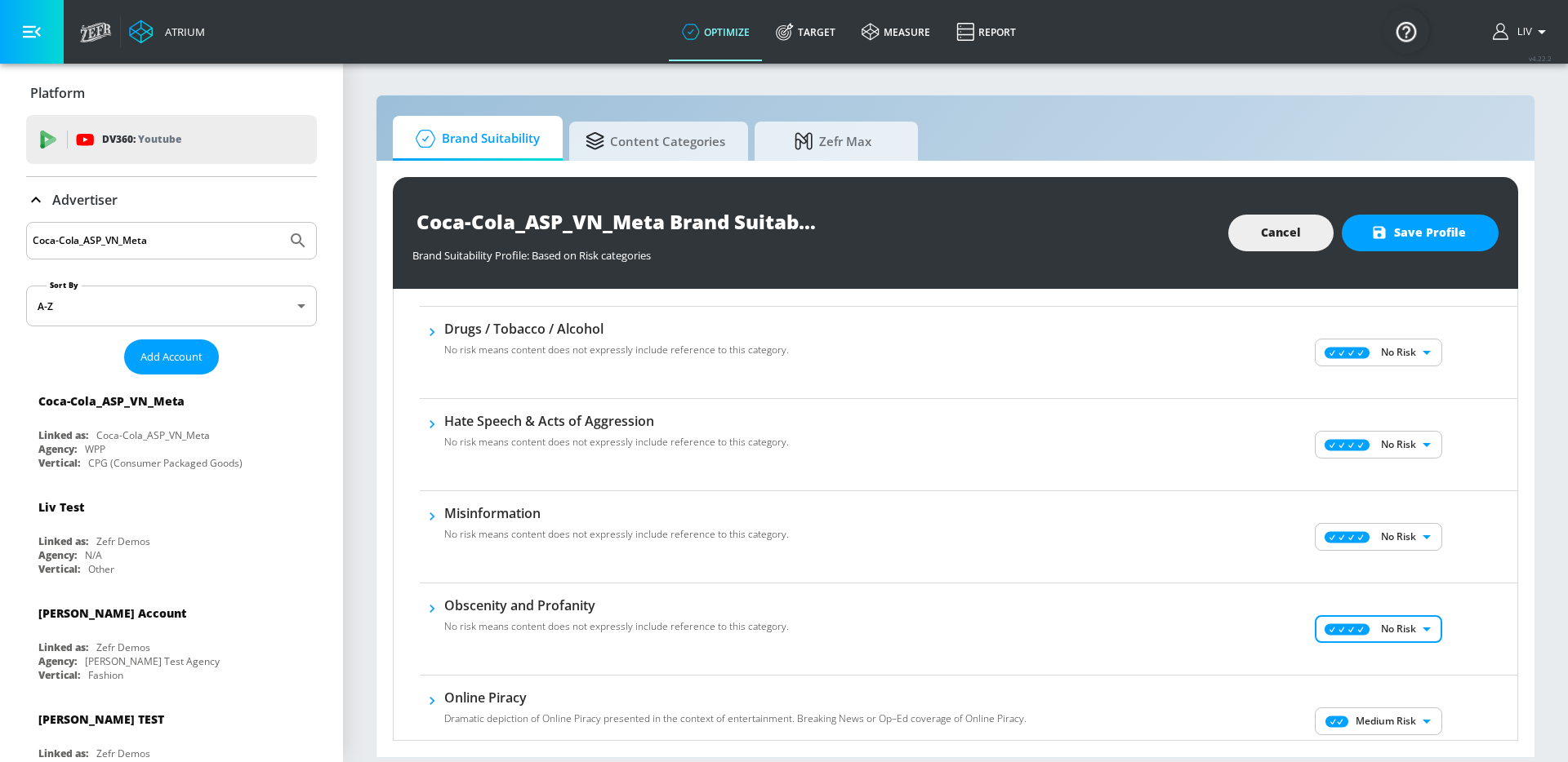
click at [1495, 609] on div "No Risk Low Risk Medium Risk High Risk" at bounding box center [784, 381] width 1568 height 762
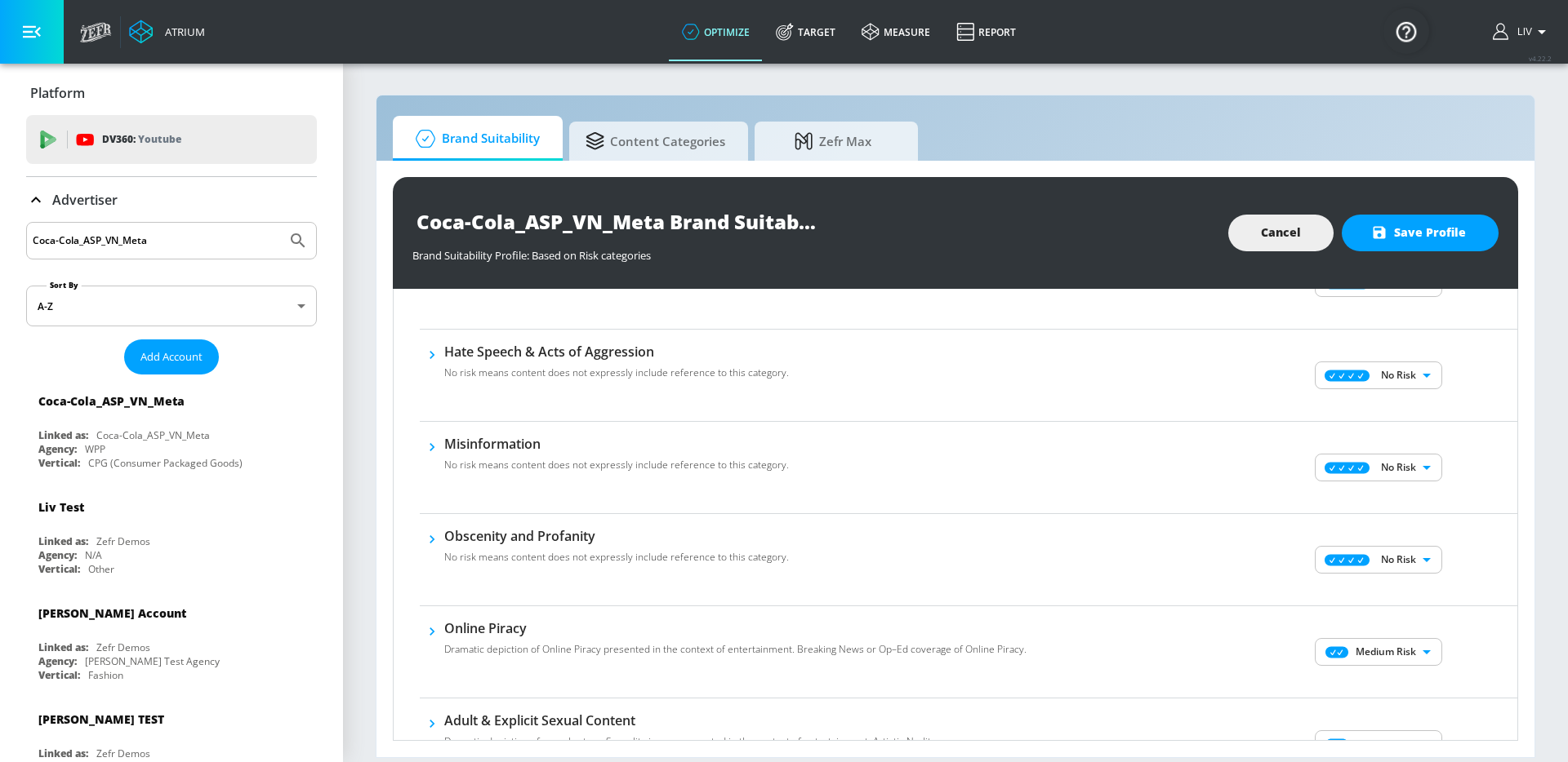
scroll to position [573, 0]
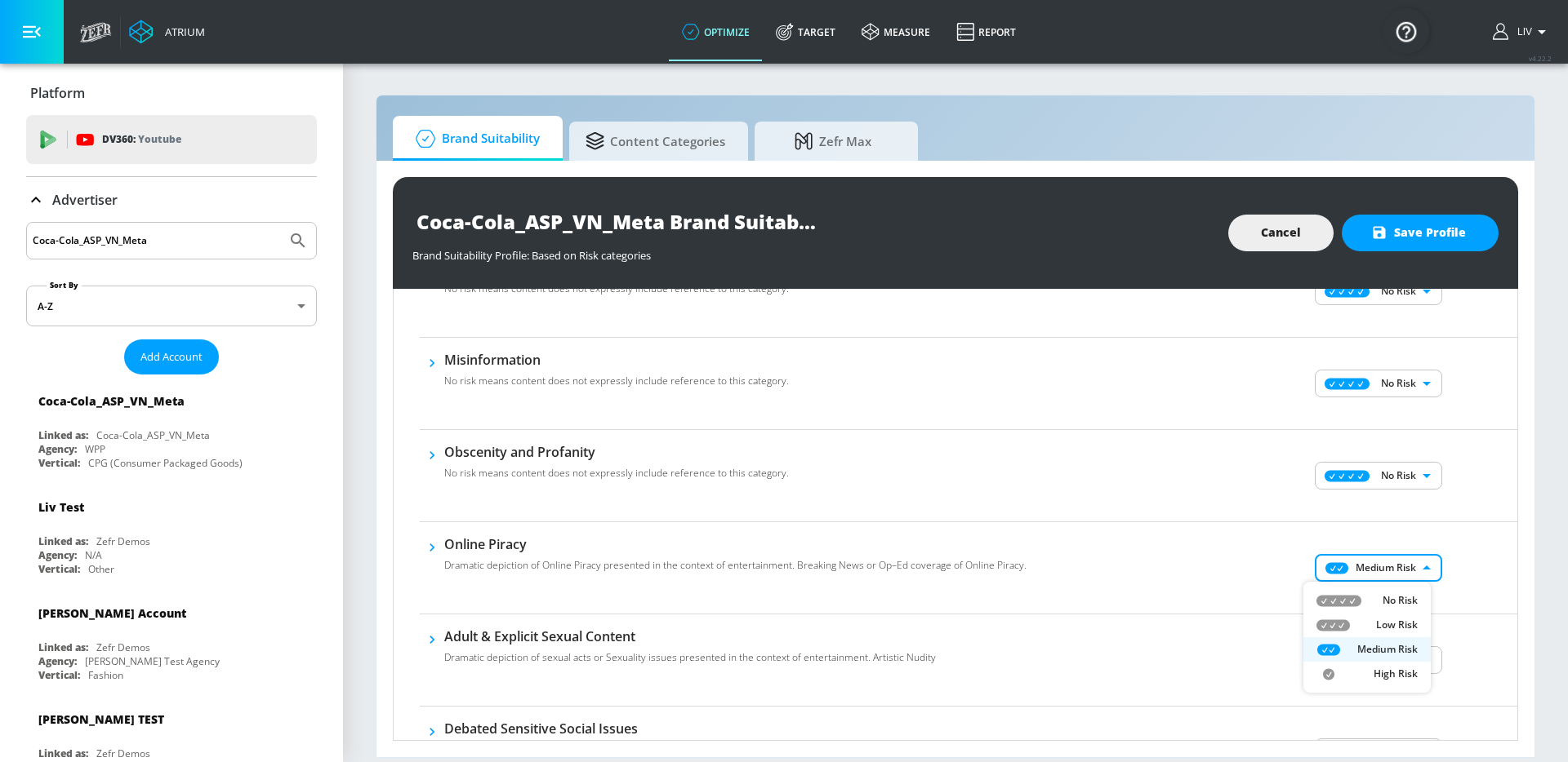
drag, startPoint x: 1423, startPoint y: 565, endPoint x: 1421, endPoint y: 574, distance: 9.2
click at [1422, 565] on body "Atrium optimize Target measure Report optimize Target measure Report v 4.22.2 L…" at bounding box center [784, 381] width 1568 height 762
click at [1415, 599] on p "No Risk" at bounding box center [1400, 600] width 35 height 15
type input "MINIMAL"
click at [1388, 653] on body "Atrium optimize Target measure Report optimize Target measure Report v 4.22.2 L…" at bounding box center [784, 381] width 1568 height 762
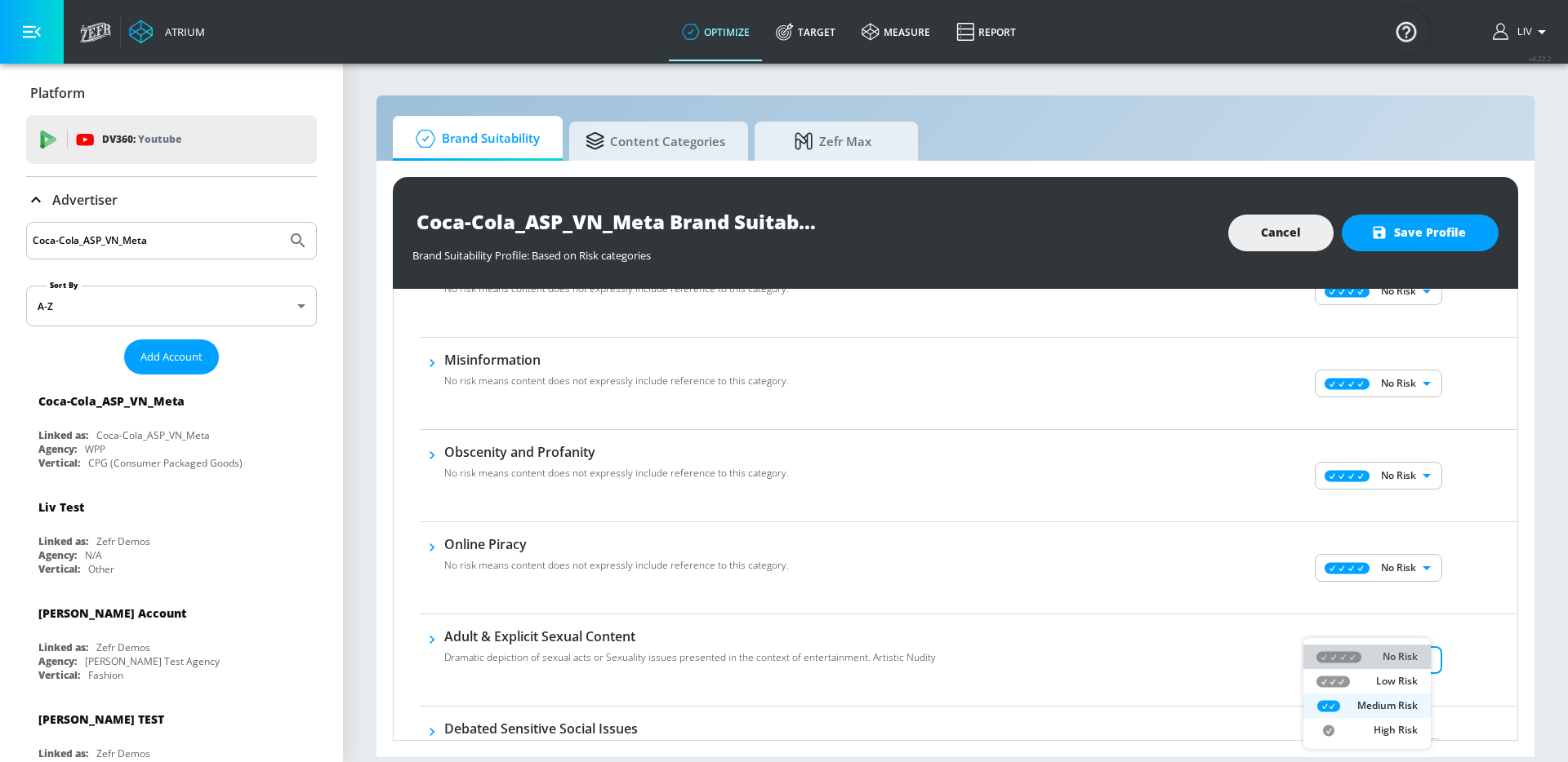
click at [1394, 661] on p "No Risk" at bounding box center [1400, 657] width 35 height 15
type input "MINIMAL"
click at [1446, 643] on div "No Risk Low Risk Medium Risk High Risk" at bounding box center [784, 381] width 1568 height 762
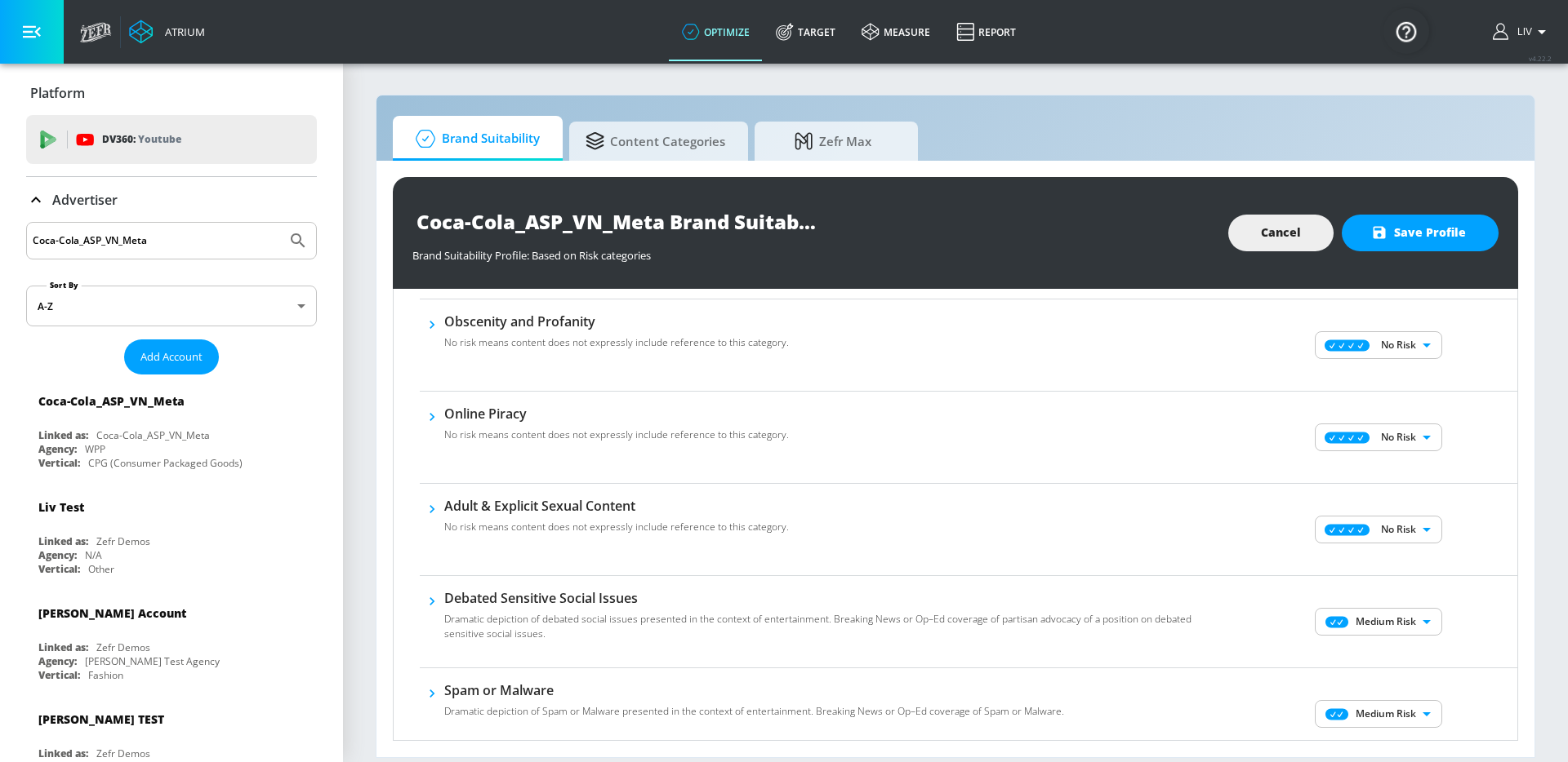
scroll to position [833, 0]
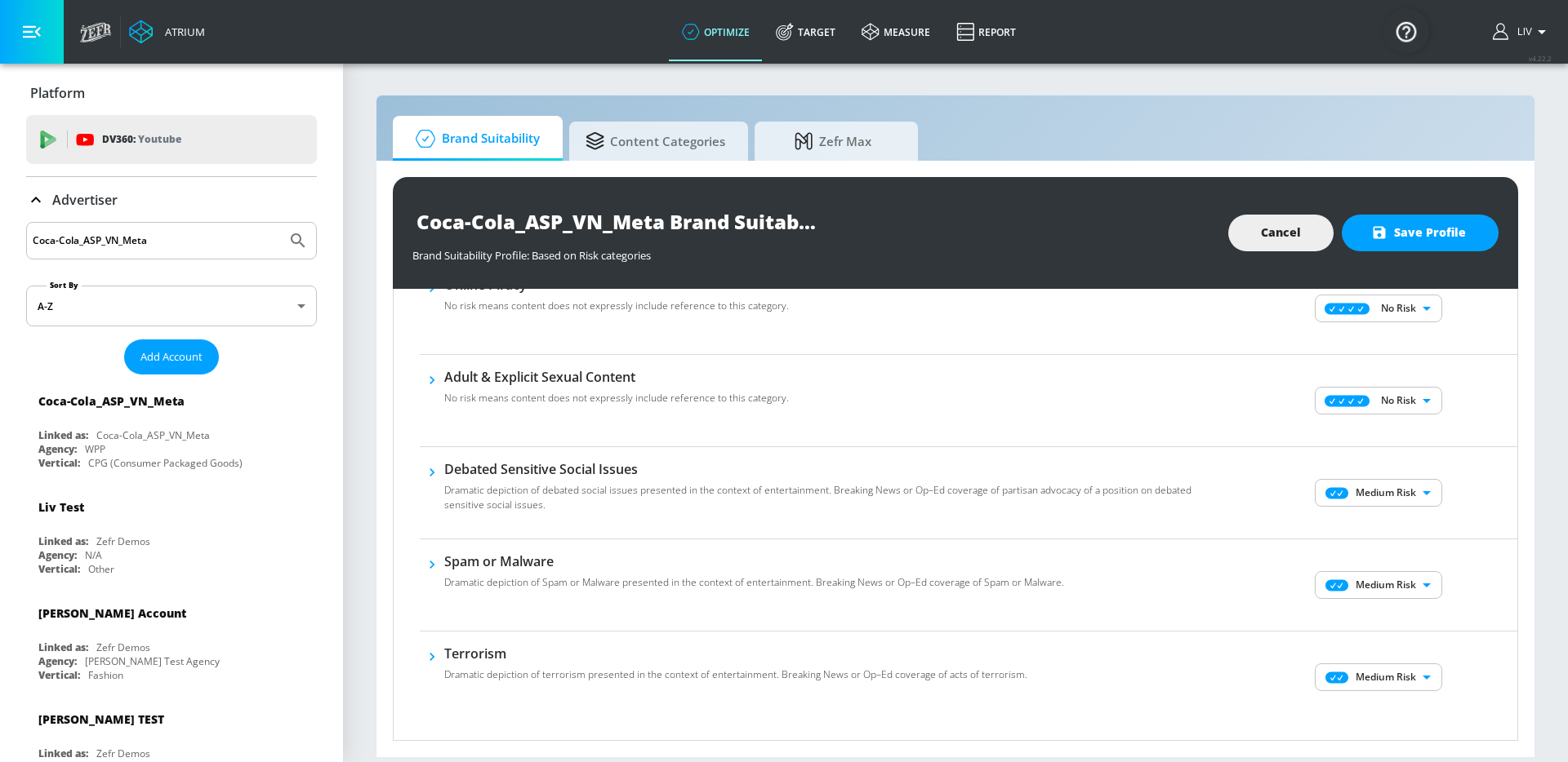
click at [1415, 488] on body "Atrium optimize Target measure Report optimize Target measure Report v 4.22.2 L…" at bounding box center [784, 381] width 1568 height 762
click at [1409, 521] on p "No Risk" at bounding box center [1400, 525] width 35 height 15
type input "MINIMAL"
click at [1387, 589] on body "Atrium optimize Target measure Report optimize Target measure Report v 4.22.2 L…" at bounding box center [784, 381] width 1568 height 762
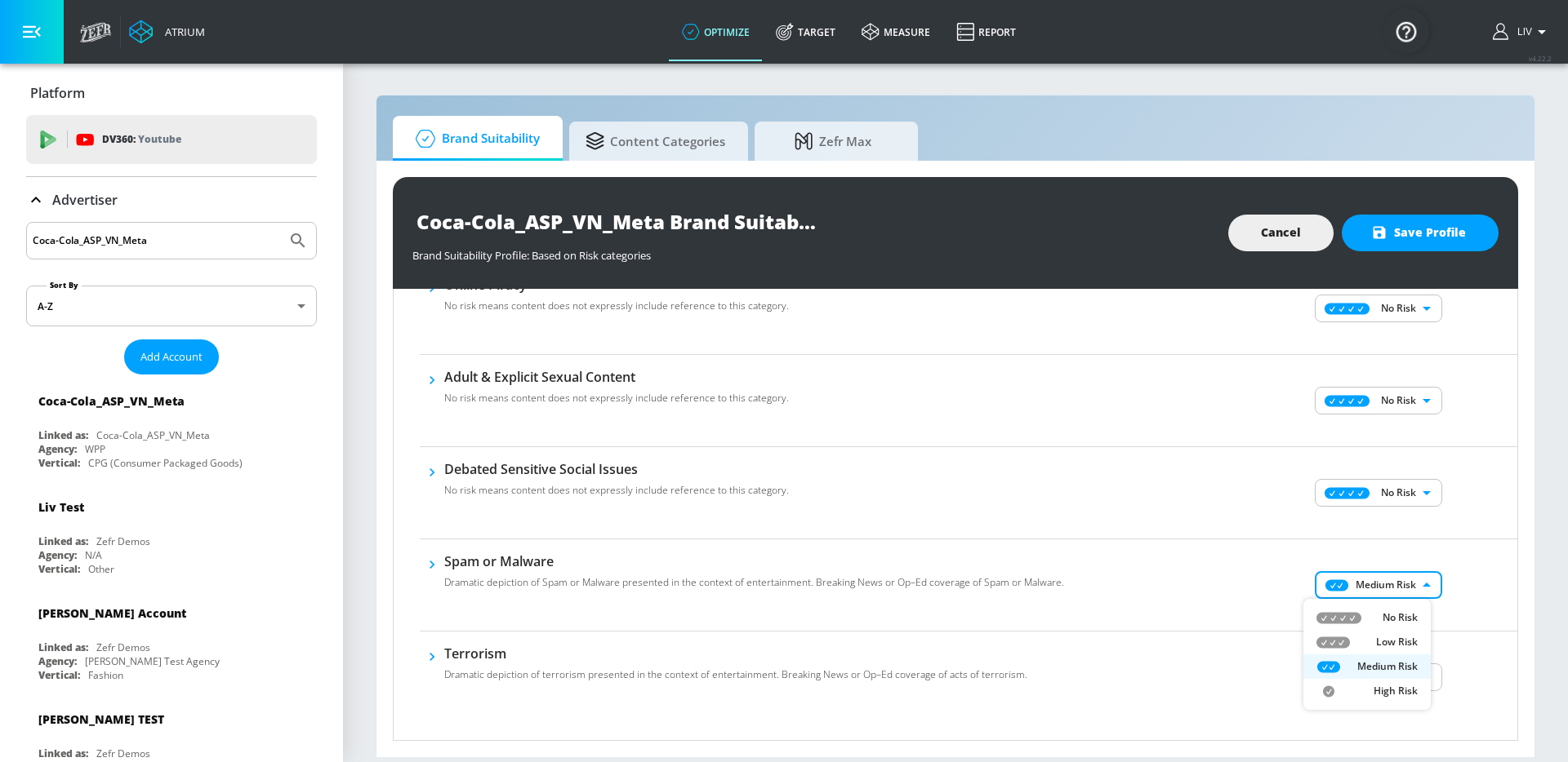
click at [1386, 605] on li "No Risk" at bounding box center [1367, 617] width 128 height 24
type input "MINIMAL"
click at [1429, 611] on div "No Risk MINIMAL ​" at bounding box center [1380, 585] width 274 height 66
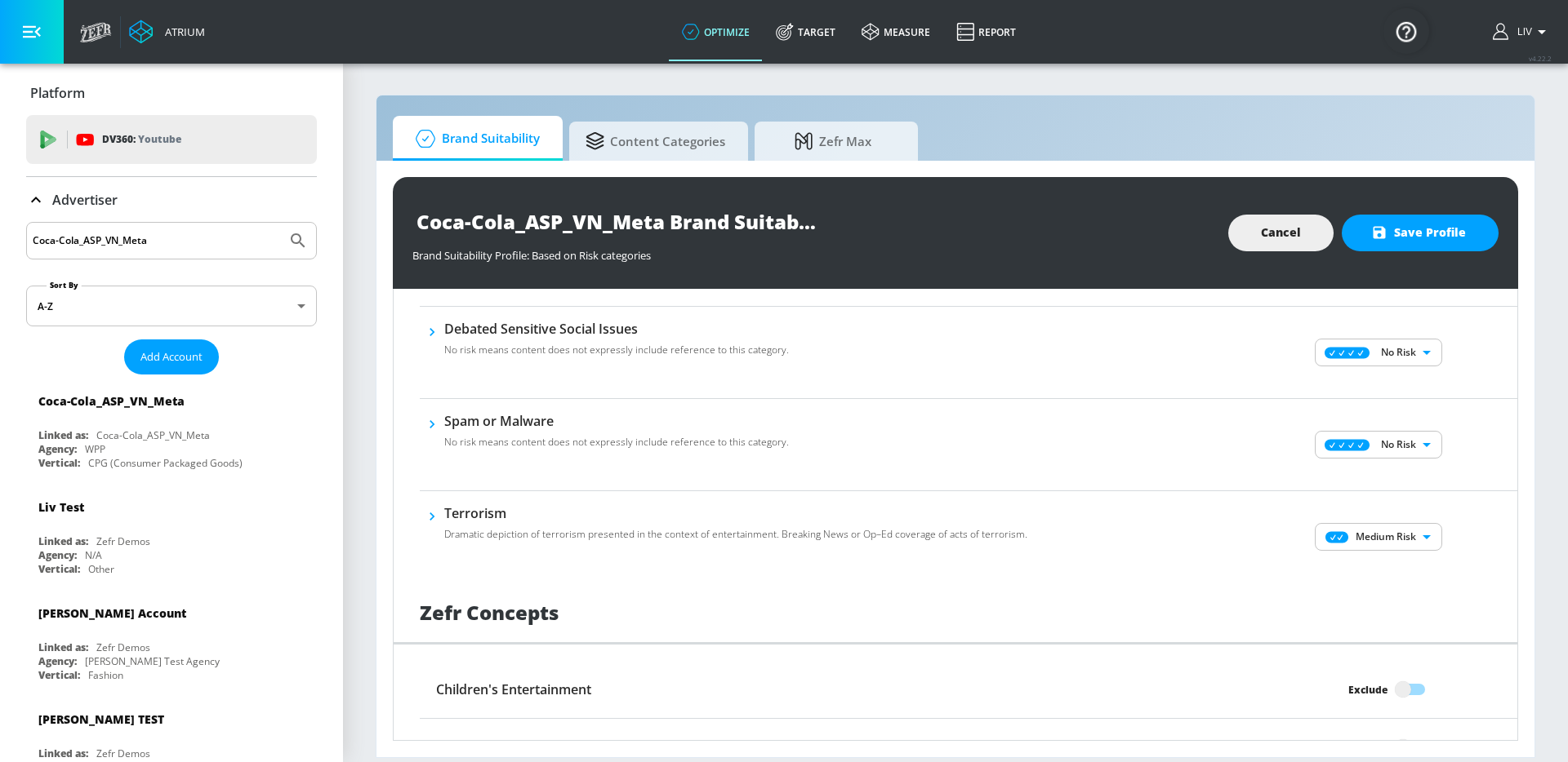
scroll to position [1010, 0]
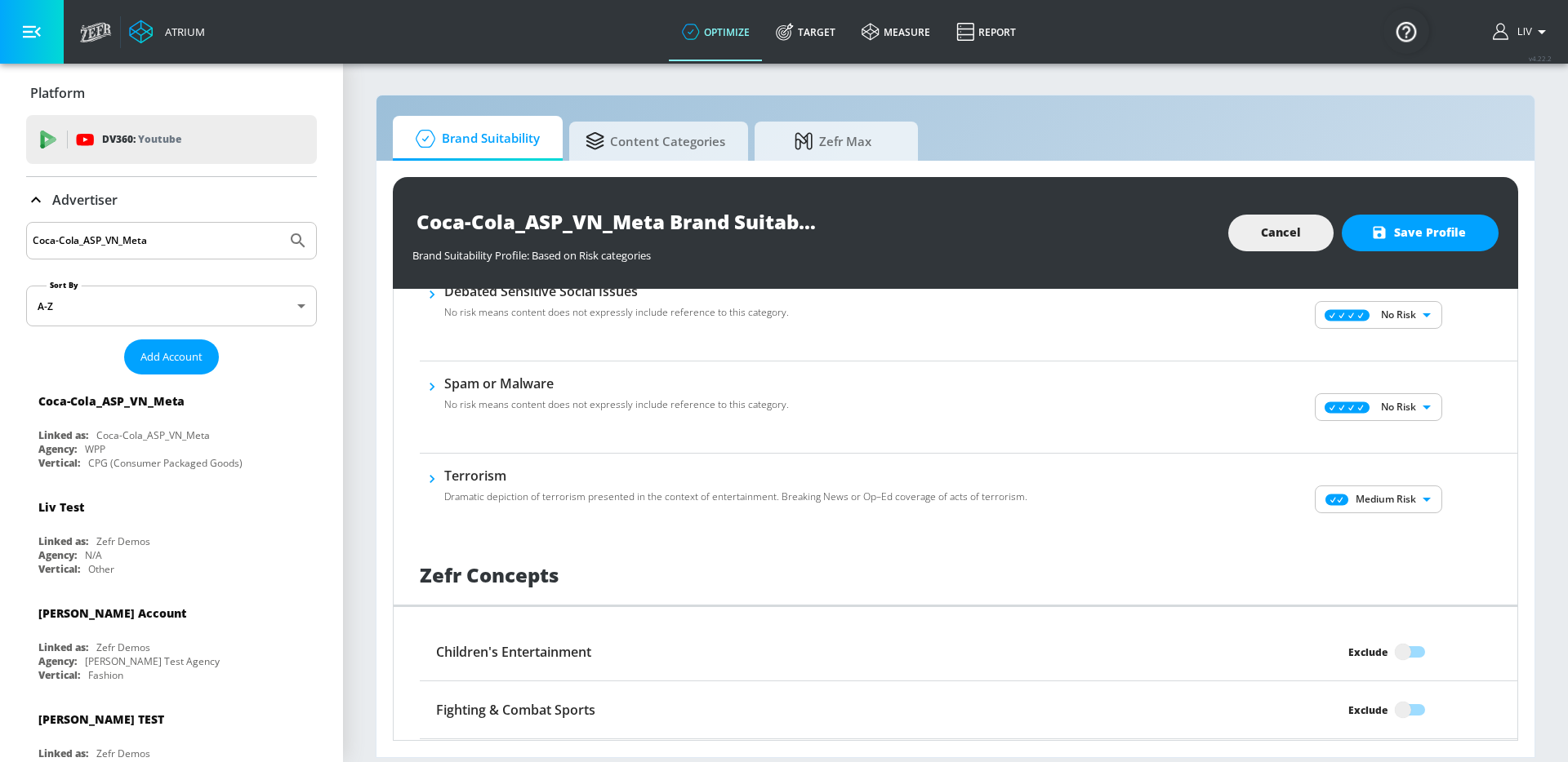
click at [1400, 485] on body "Atrium optimize Target measure Report optimize Target measure Report v 4.22.2 L…" at bounding box center [784, 381] width 1568 height 762
click at [1394, 520] on li "No Risk" at bounding box center [1367, 532] width 128 height 24
type input "MINIMAL"
click at [1426, 251] on button "Save Profile" at bounding box center [1420, 233] width 157 height 37
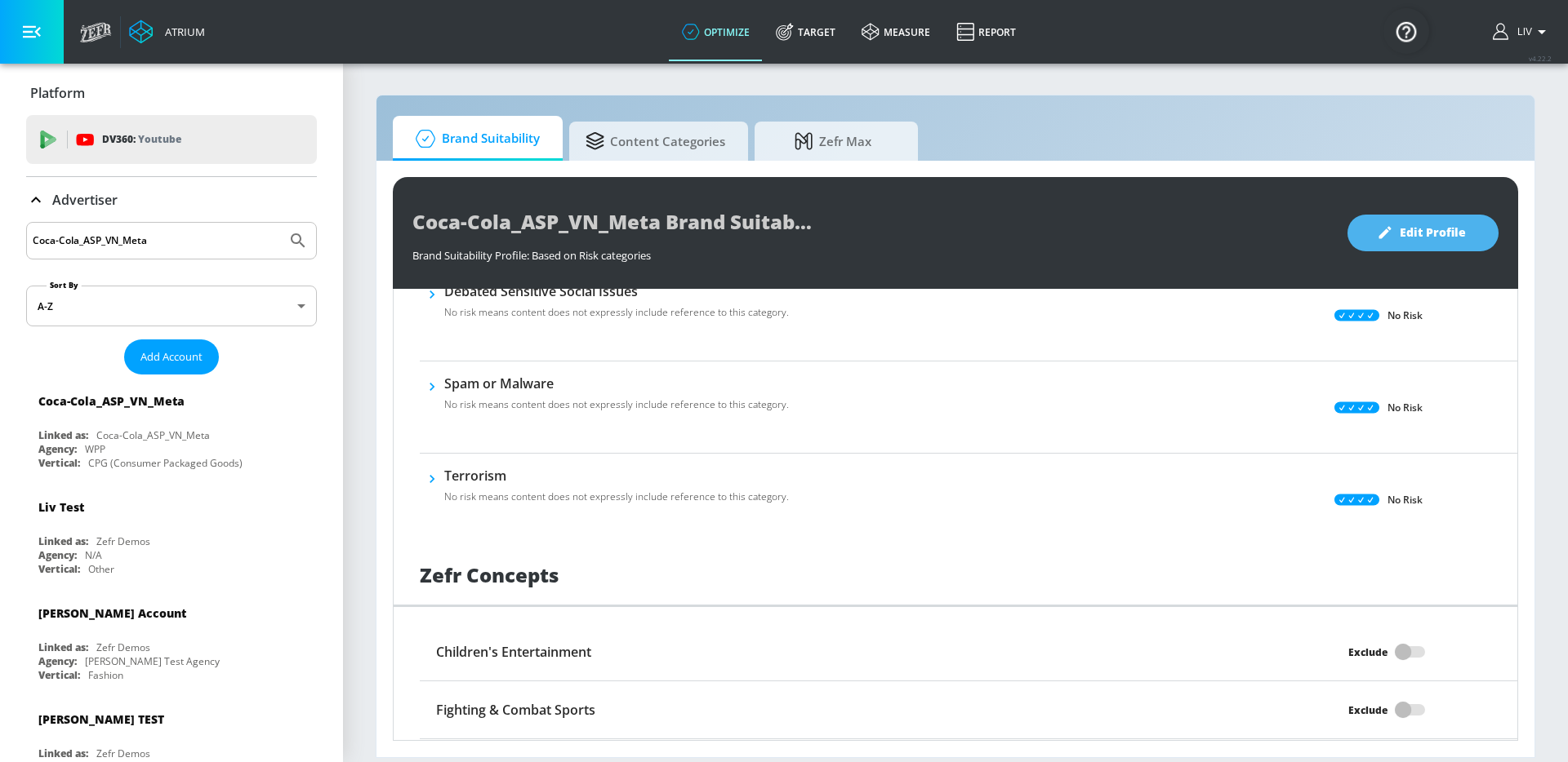
click at [1426, 251] on button "Edit Profile" at bounding box center [1422, 233] width 151 height 37
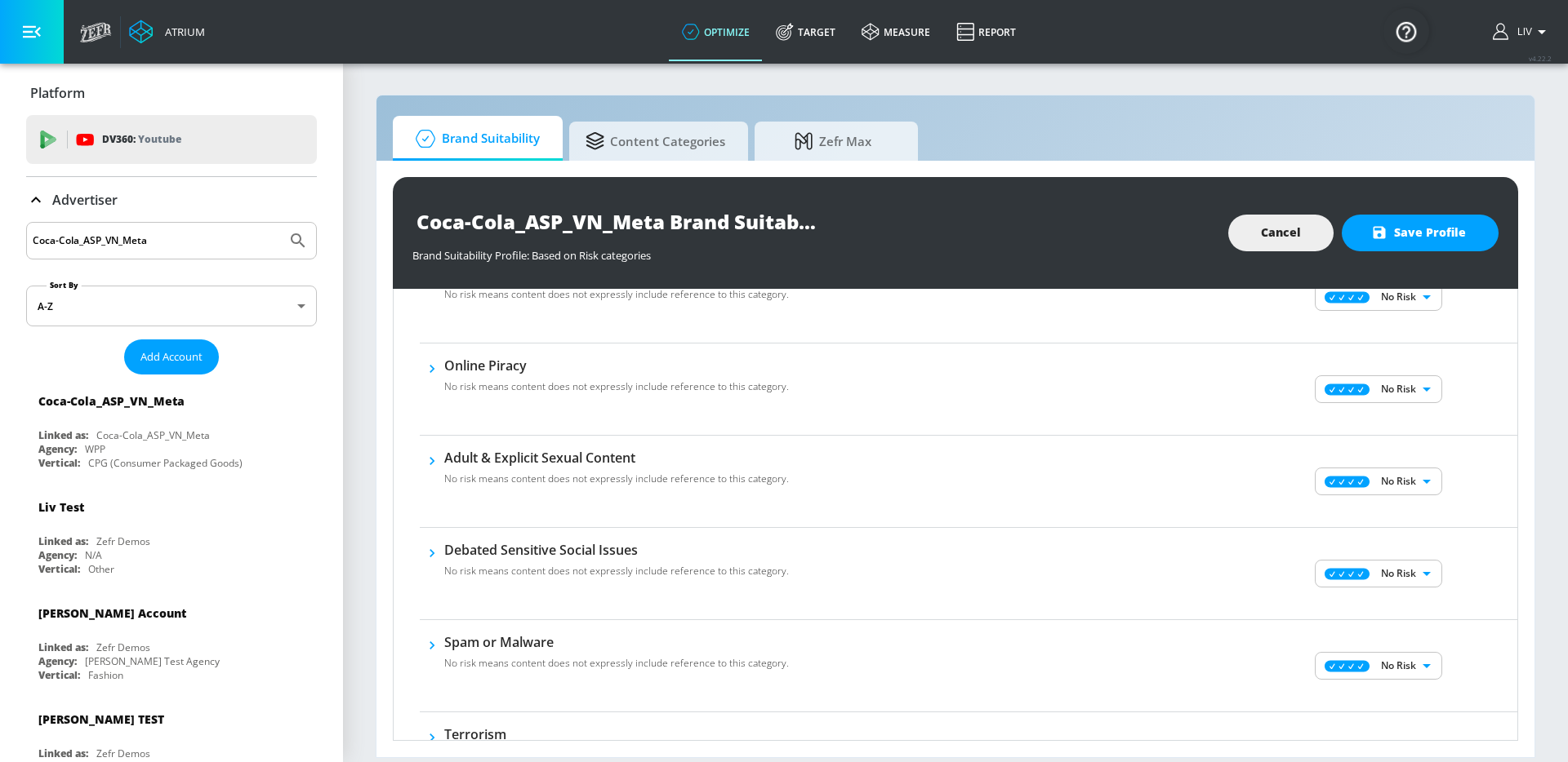
scroll to position [646, 0]
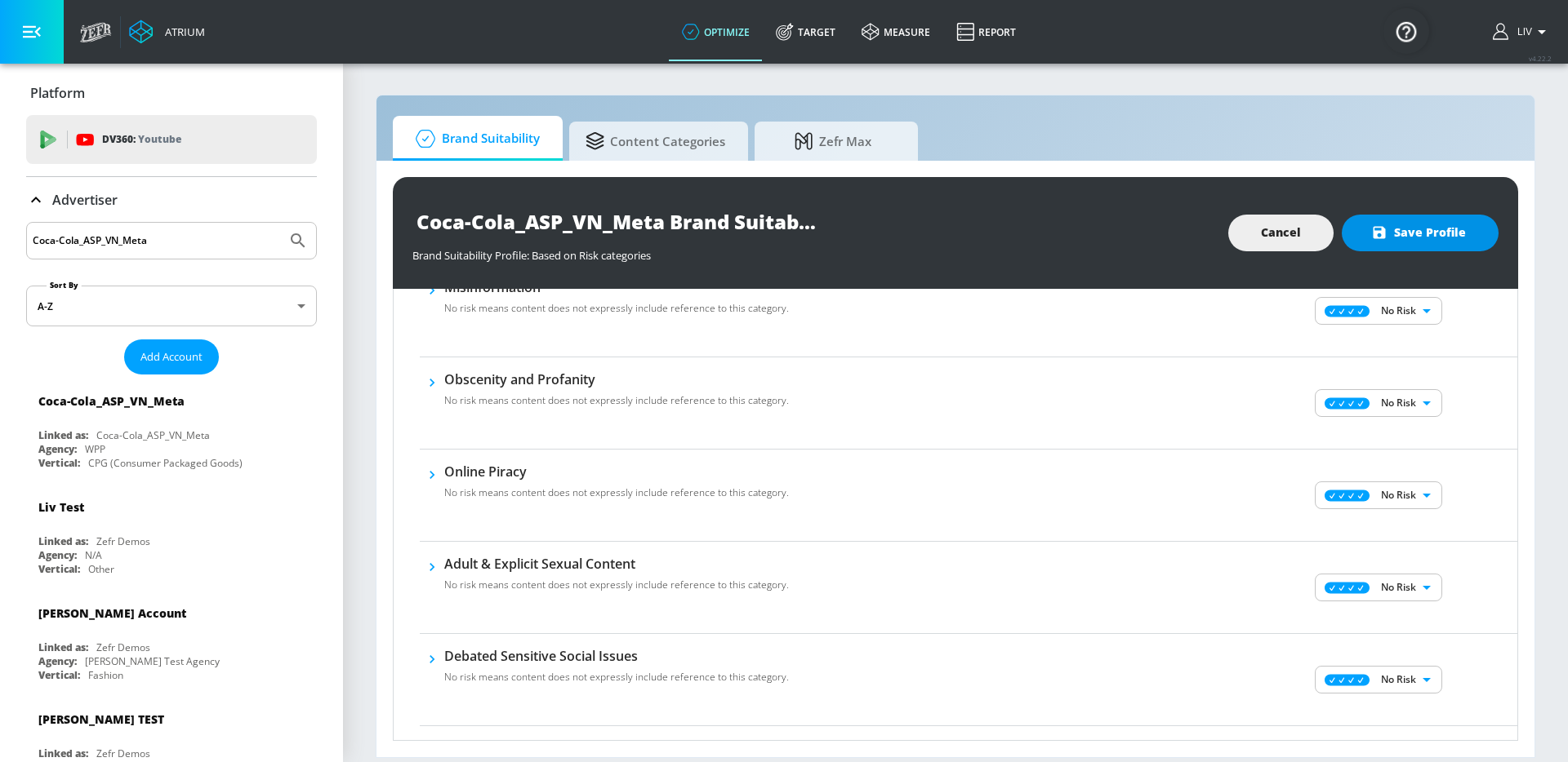
click at [1445, 218] on button "Save Profile" at bounding box center [1420, 233] width 157 height 37
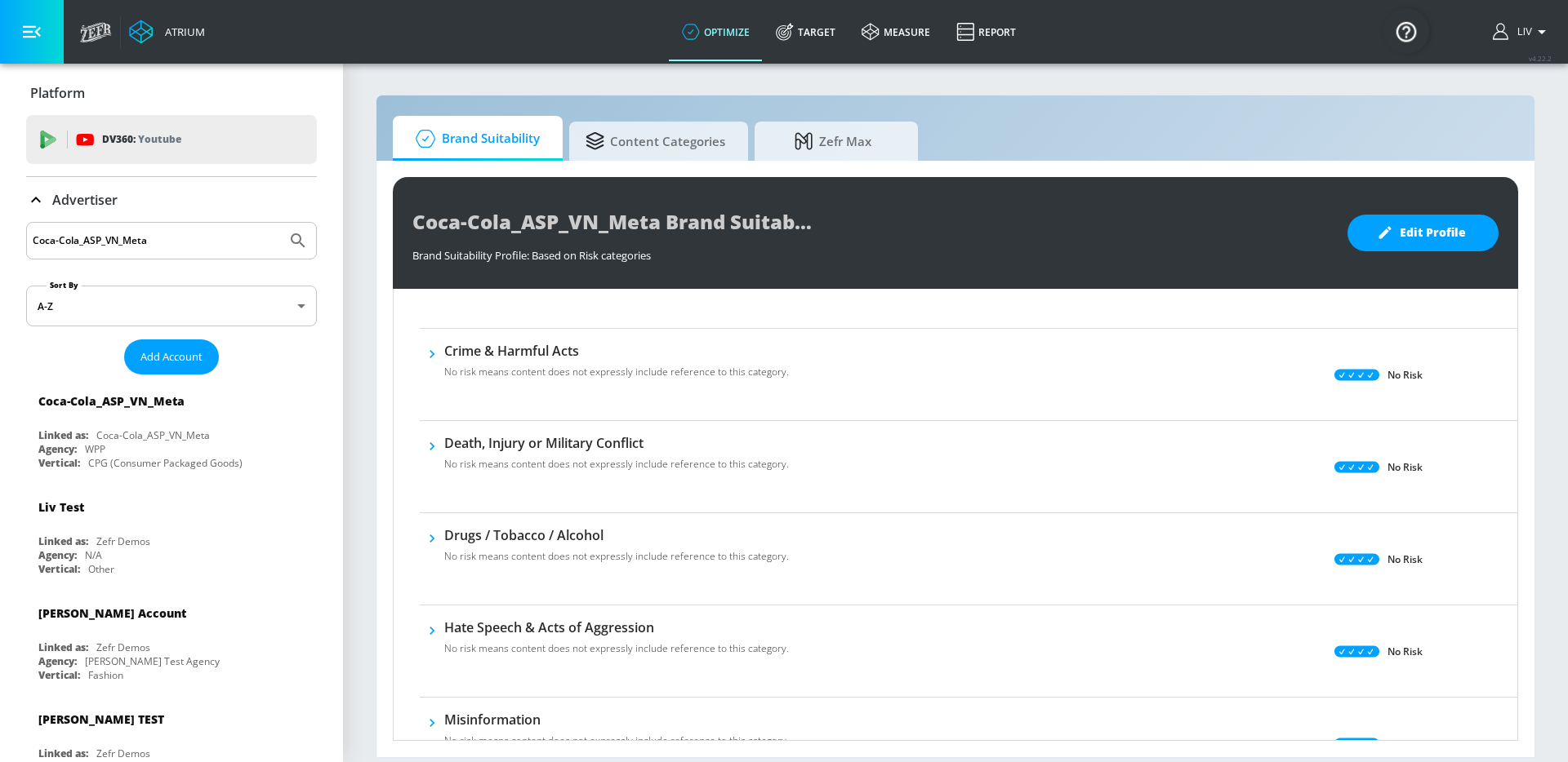
scroll to position [0, 0]
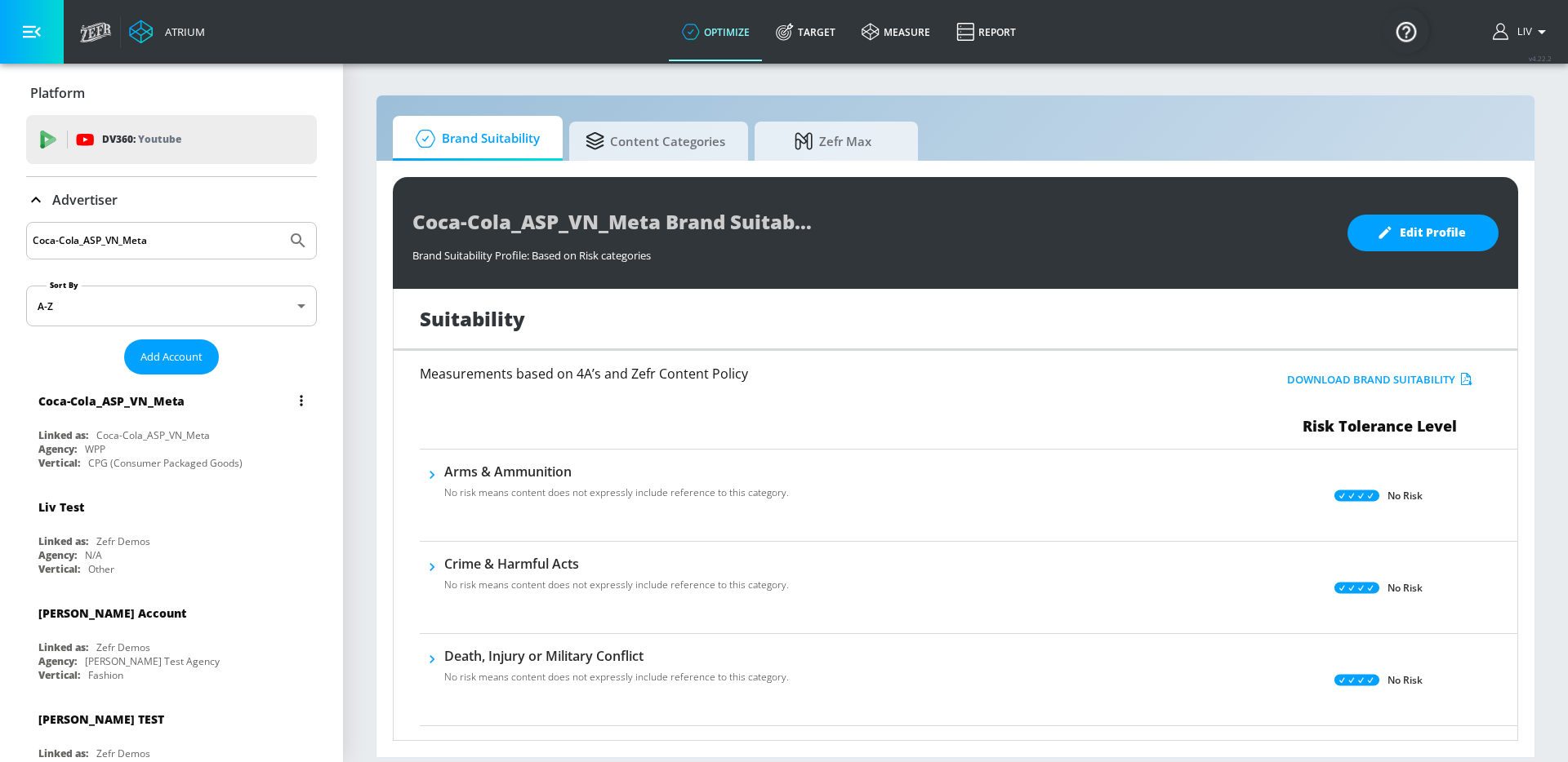
click at [177, 381] on div "Coca-Cola_ASP_VN_Meta" at bounding box center [175, 400] width 274 height 39
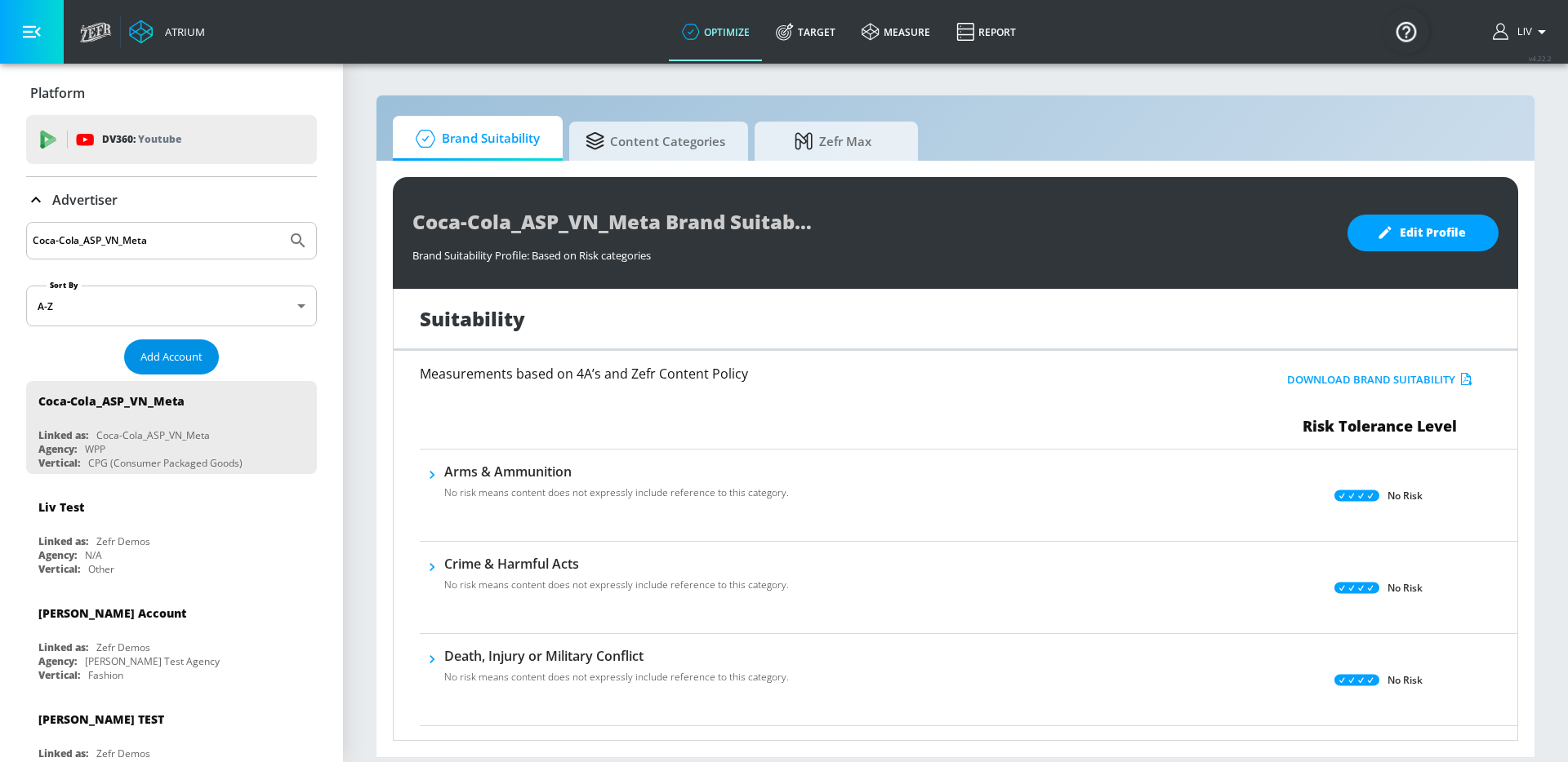
click at [183, 367] on button "Add Account" at bounding box center [172, 357] width 95 height 35
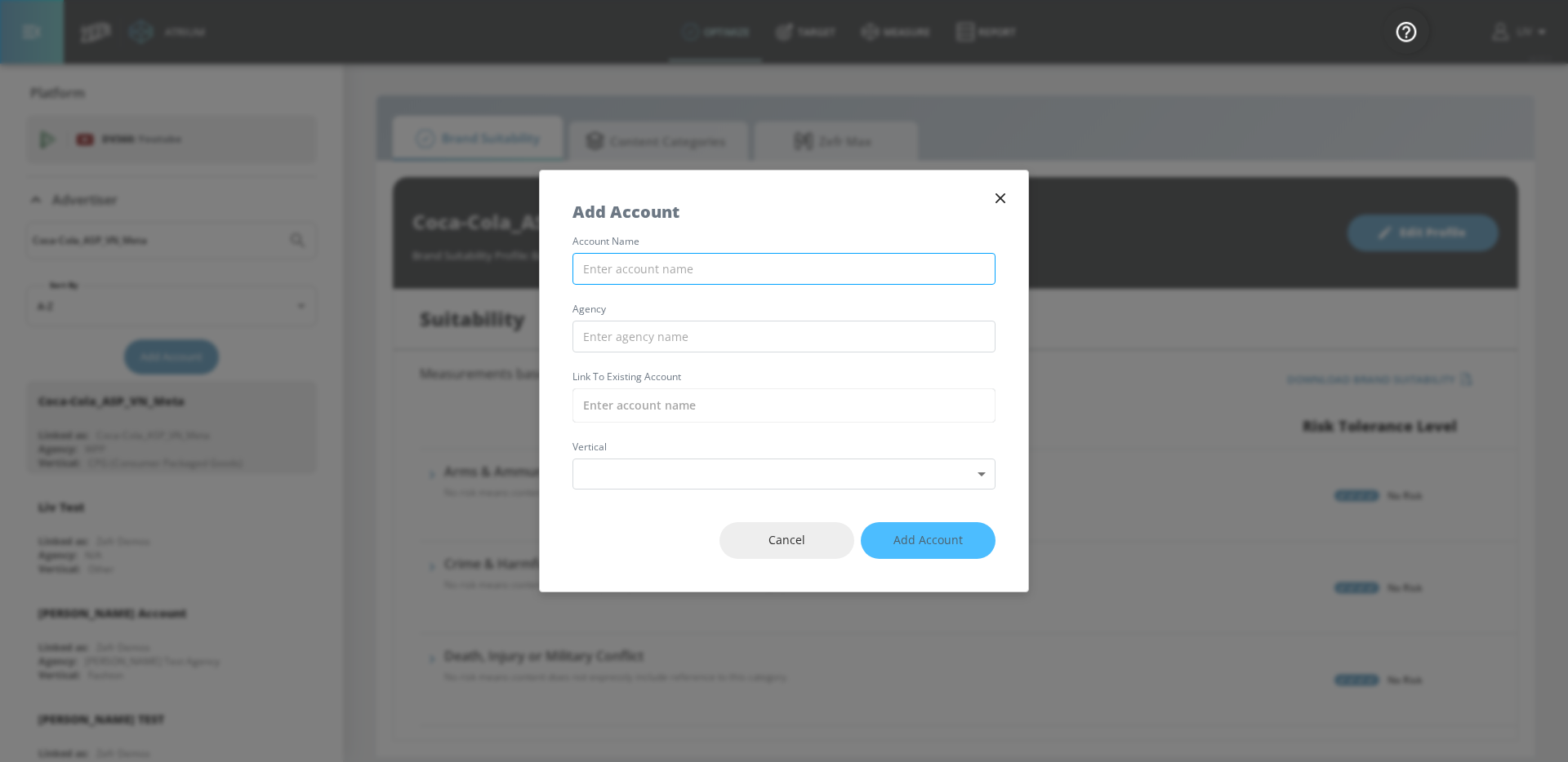
click at [689, 274] on input "text" at bounding box center [784, 268] width 423 height 32
paste input "Coca-Cola_ASP_VN_TikTok"
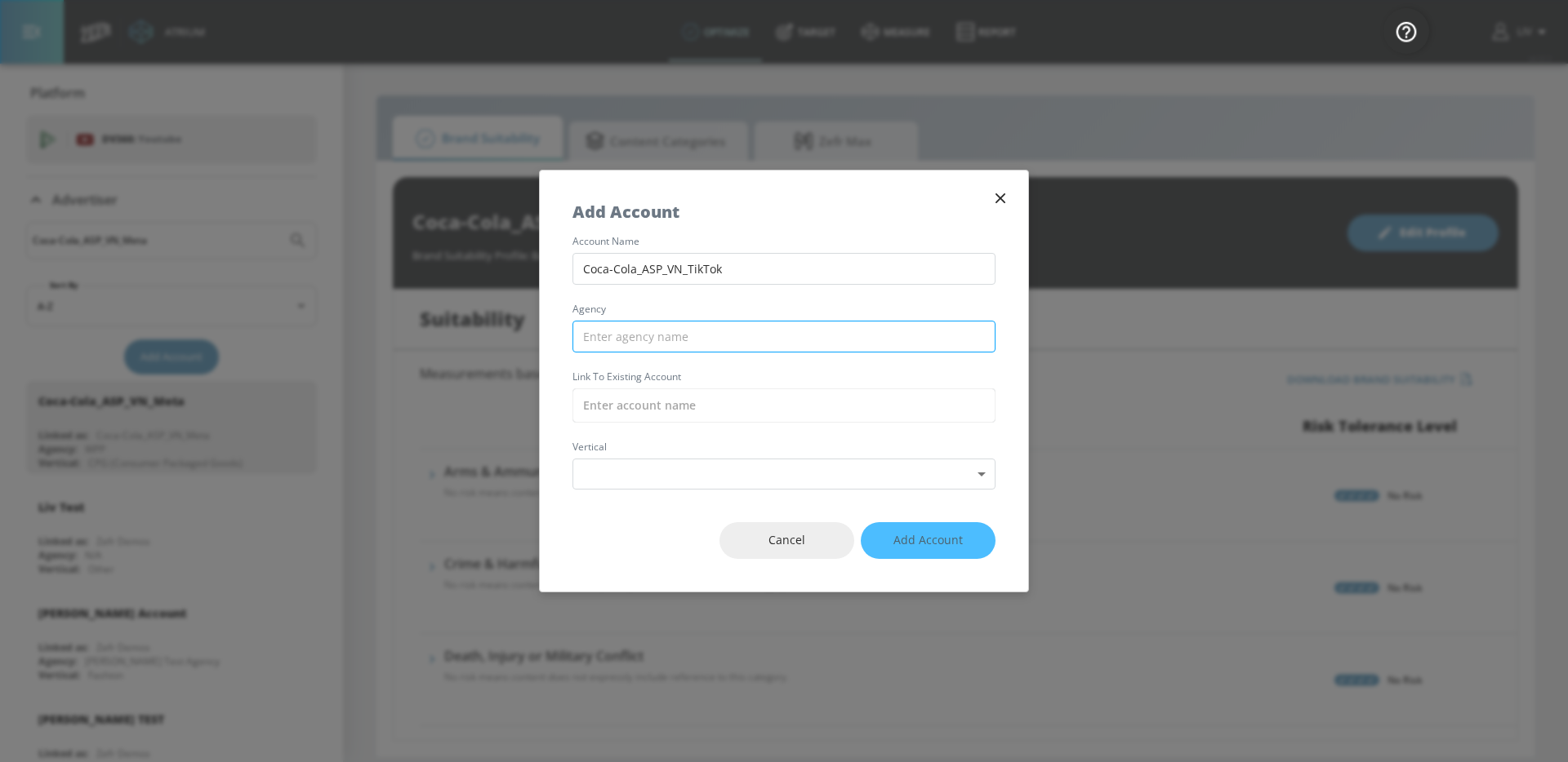
type input "Coca-Cola_ASP_VN_TikTok"
click at [710, 342] on input "text" at bounding box center [784, 336] width 423 height 32
type input "WPP"
drag, startPoint x: 661, startPoint y: 378, endPoint x: 664, endPoint y: 405, distance: 27.2
click at [659, 392] on div "account name Coca-Cola_ASP_VN_TikTok agency WPP Link to Existing Account vertic…" at bounding box center [784, 363] width 488 height 253
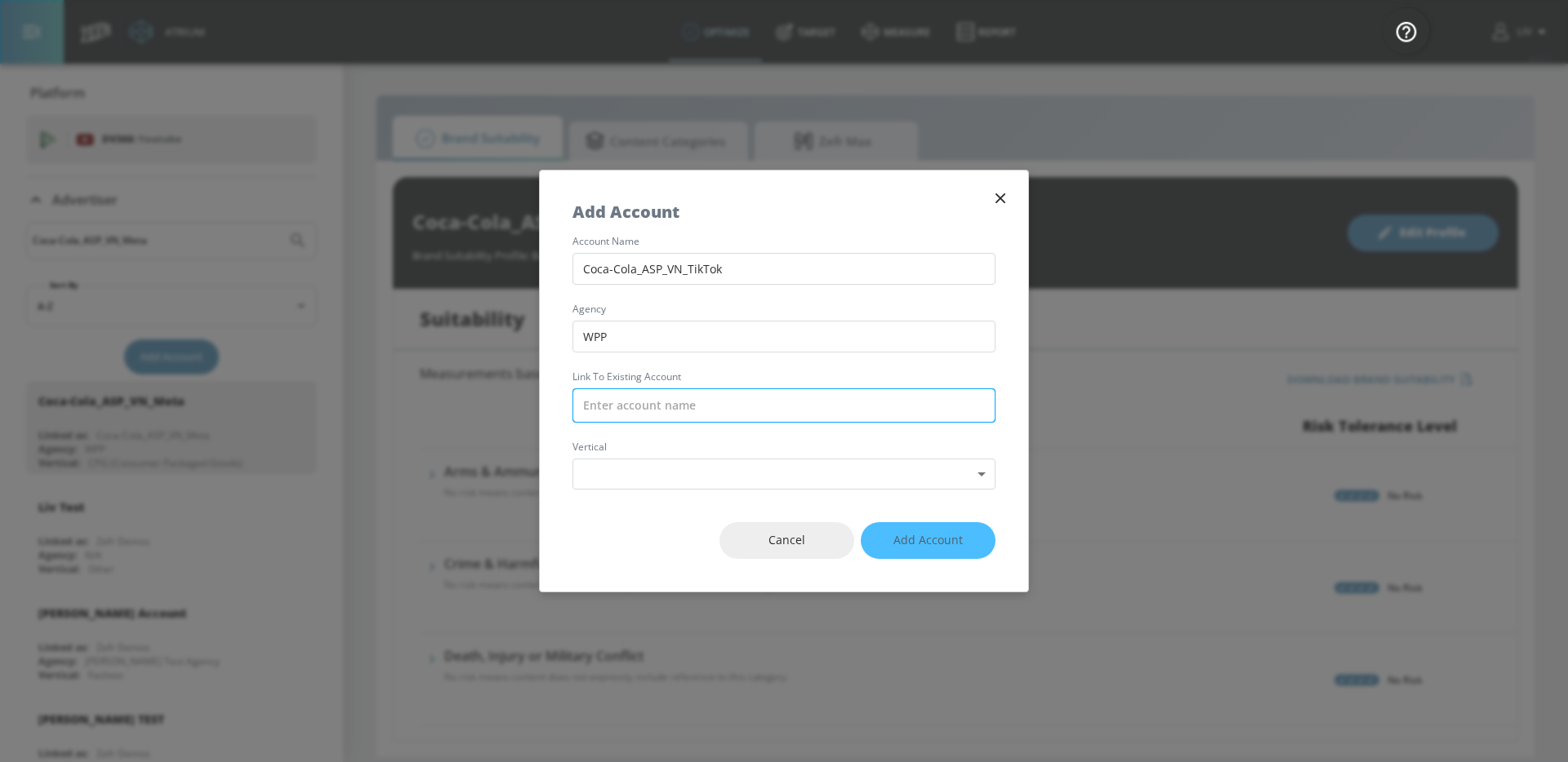
click at [664, 405] on input "text" at bounding box center [784, 406] width 423 height 34
paste input "Coca-Cola_ASP_VN_TikTok"
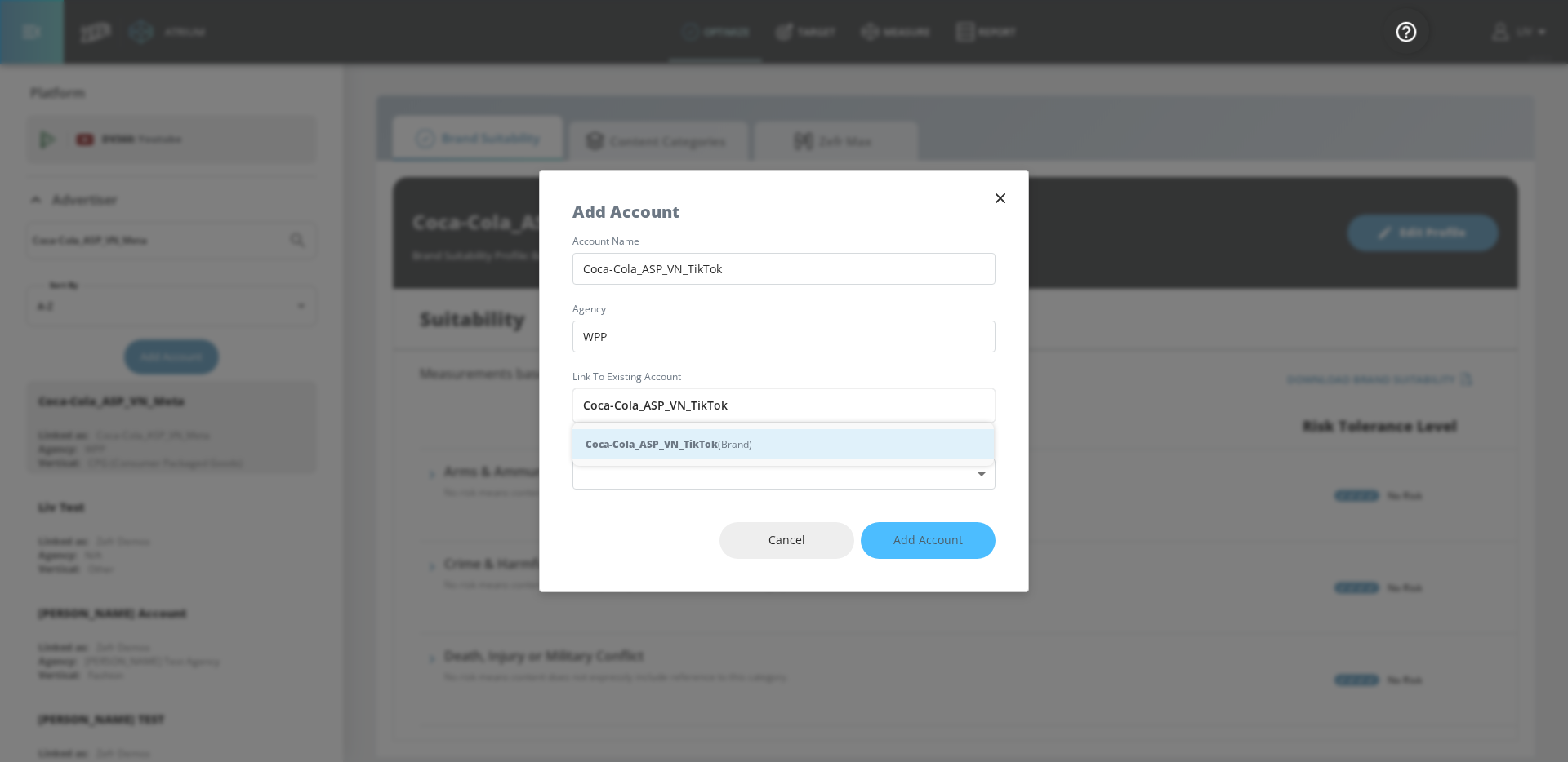
click at [674, 434] on div "Coca-Cola_ASP_VN_TikTok (Brand)" at bounding box center [783, 444] width 421 height 30
type input "Coca-Cola_ASP_VN_TikTok (Brand)"
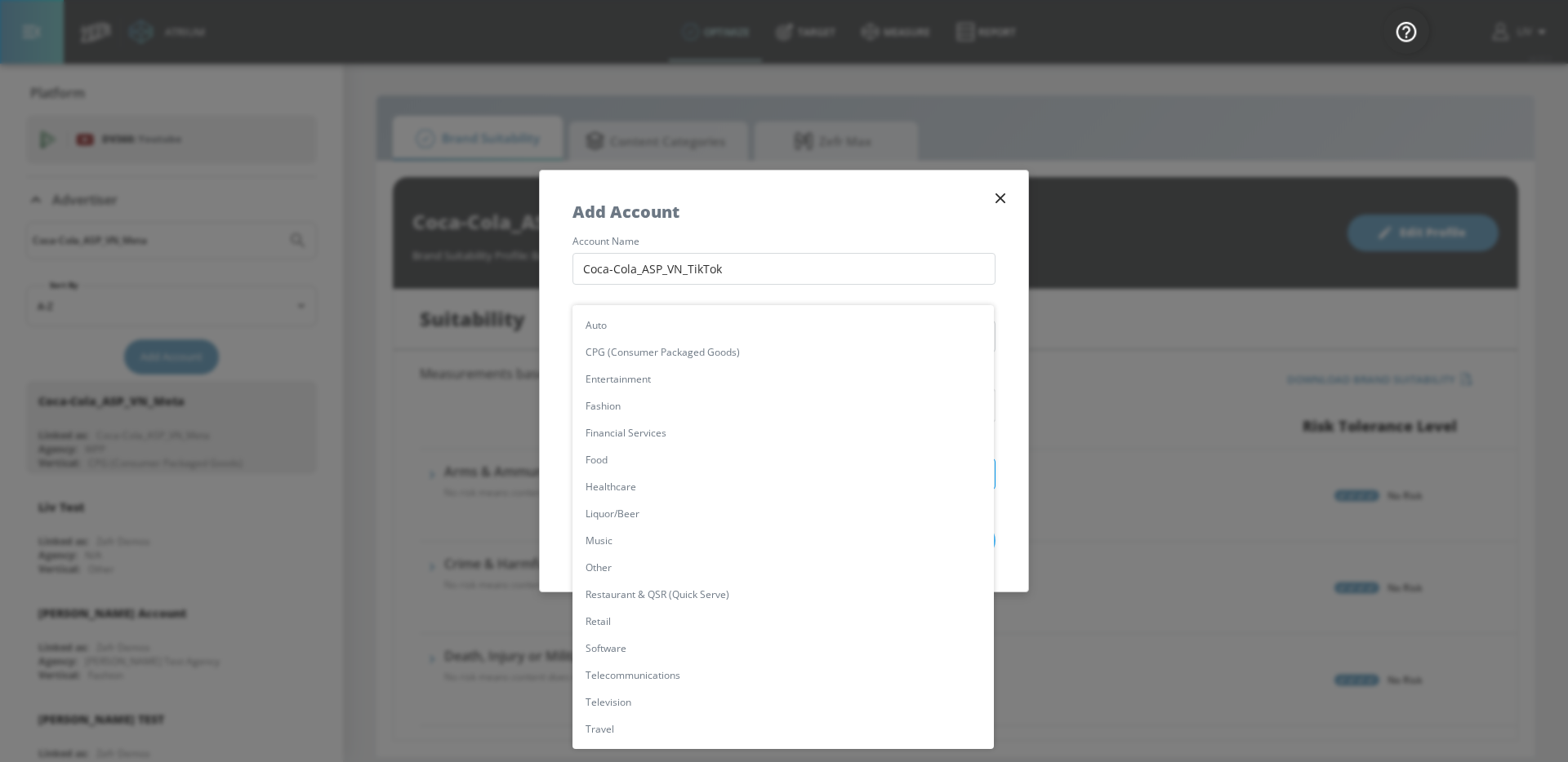
click at [688, 462] on body "Atrium optimize Target measure Report optimize Target measure Report v 4.22.2 L…" at bounding box center [784, 381] width 1568 height 762
click at [694, 355] on li "CPG (Consumer Packaged Goods)" at bounding box center [783, 352] width 421 height 27
type input "[object Object]"
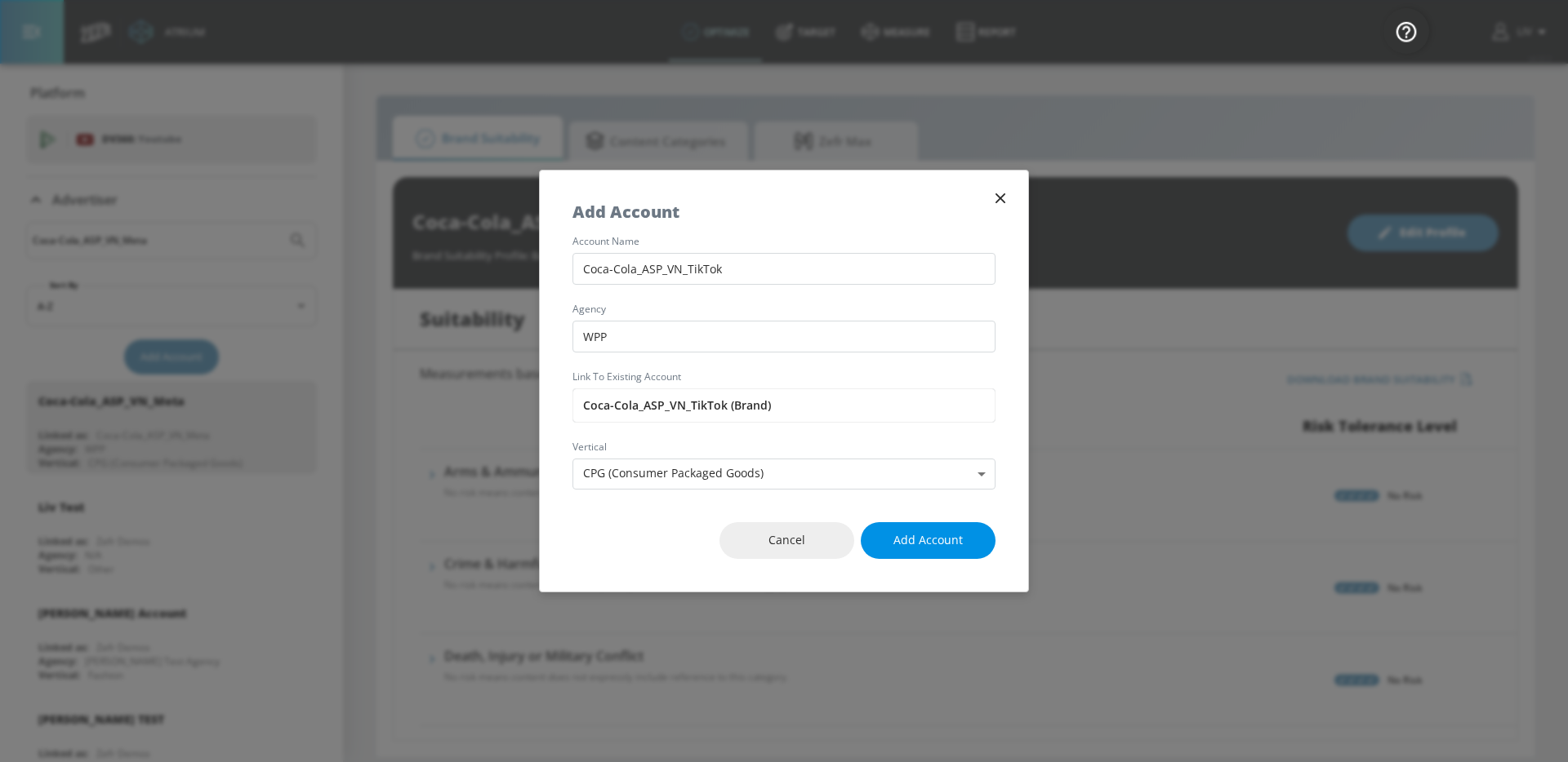
click at [880, 528] on button "Add Account" at bounding box center [928, 540] width 135 height 37
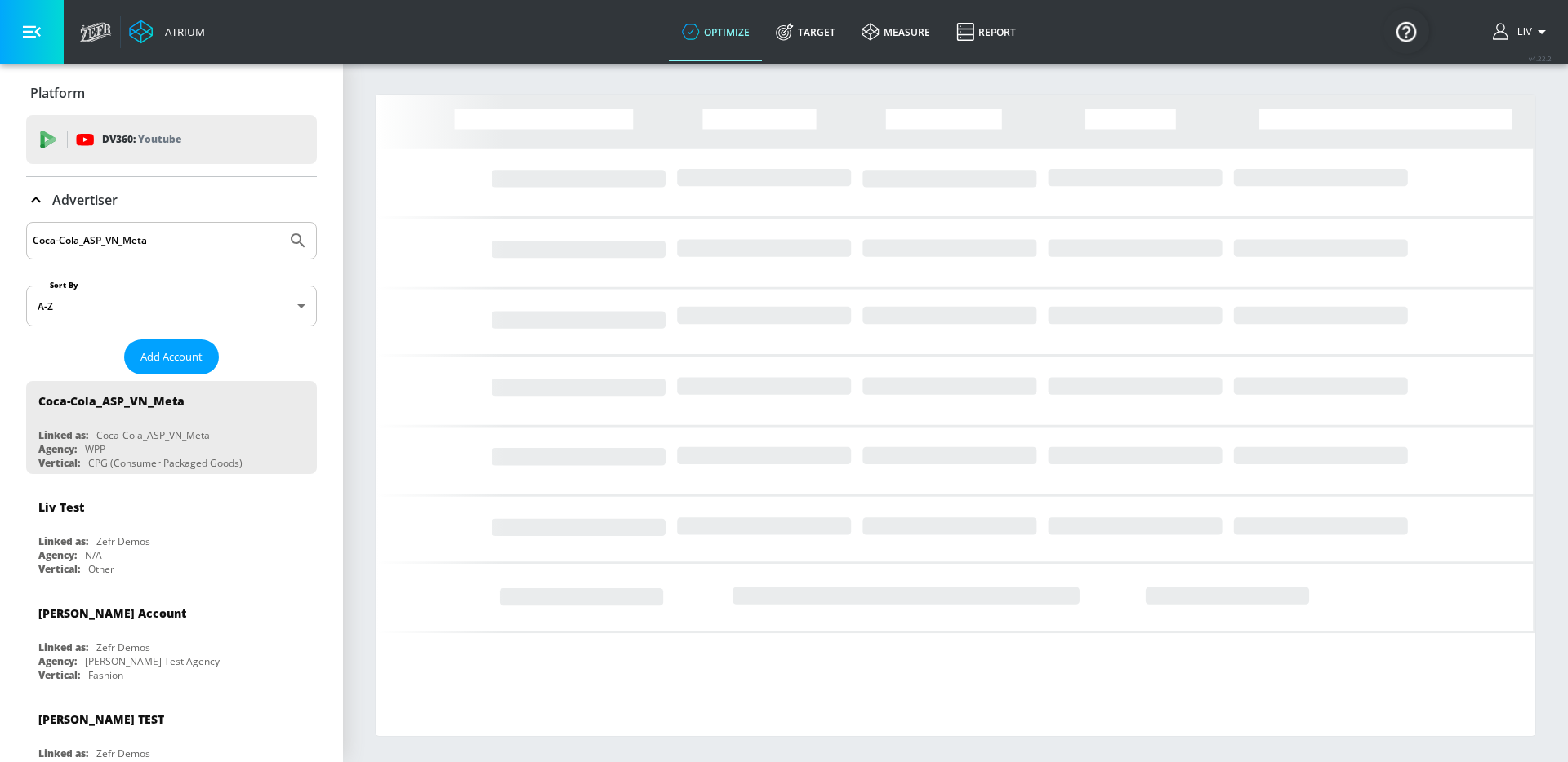
click at [169, 247] on input "Coca-Cola_ASP_VN_Meta" at bounding box center [156, 240] width 248 height 22
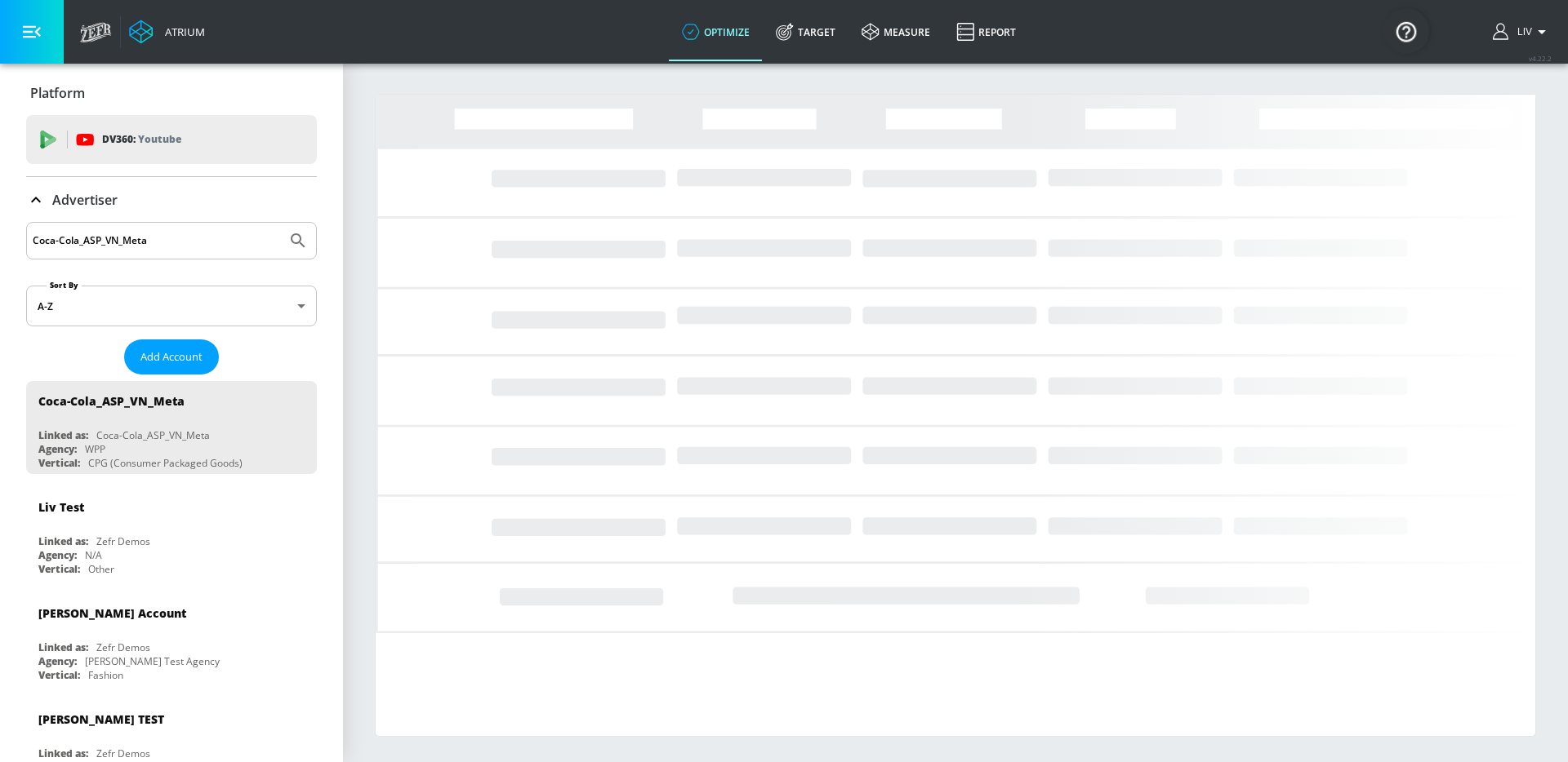
click at [169, 247] on input "Coca-Cola_ASP_VN_Meta" at bounding box center [156, 240] width 248 height 22
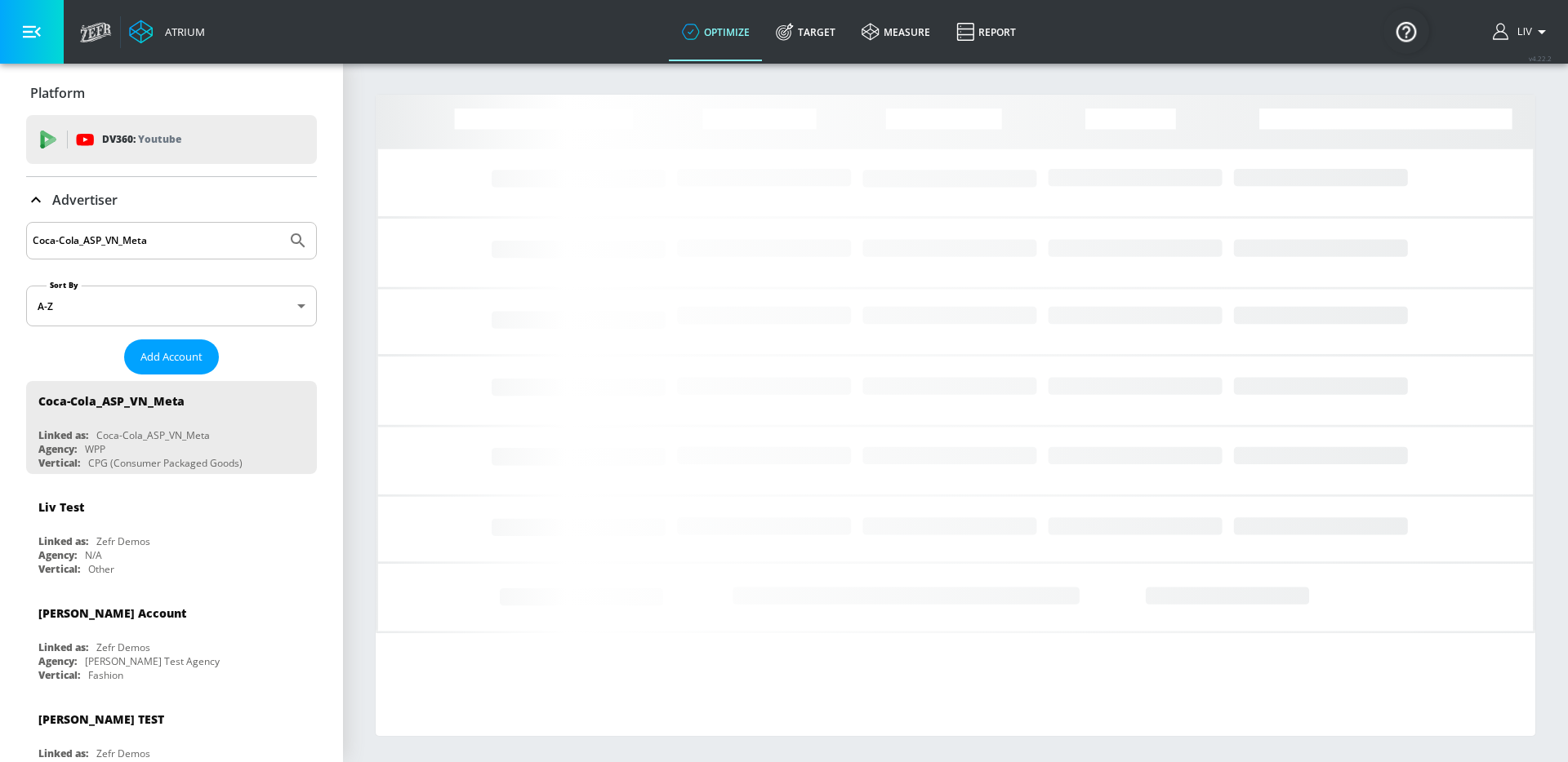
paste input "TikTok"
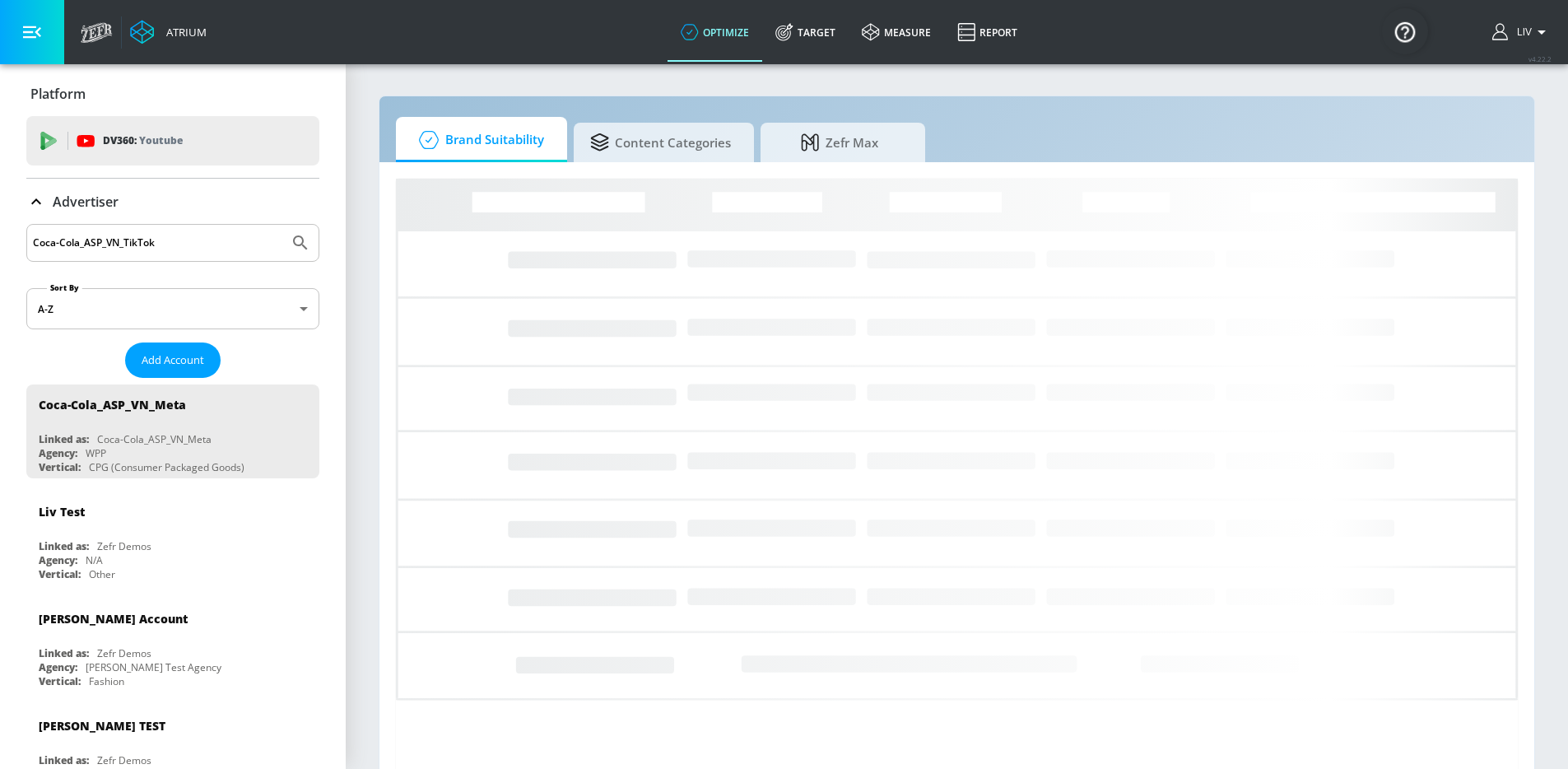
type input "Coca-Cola_ASP_VN_TikTok"
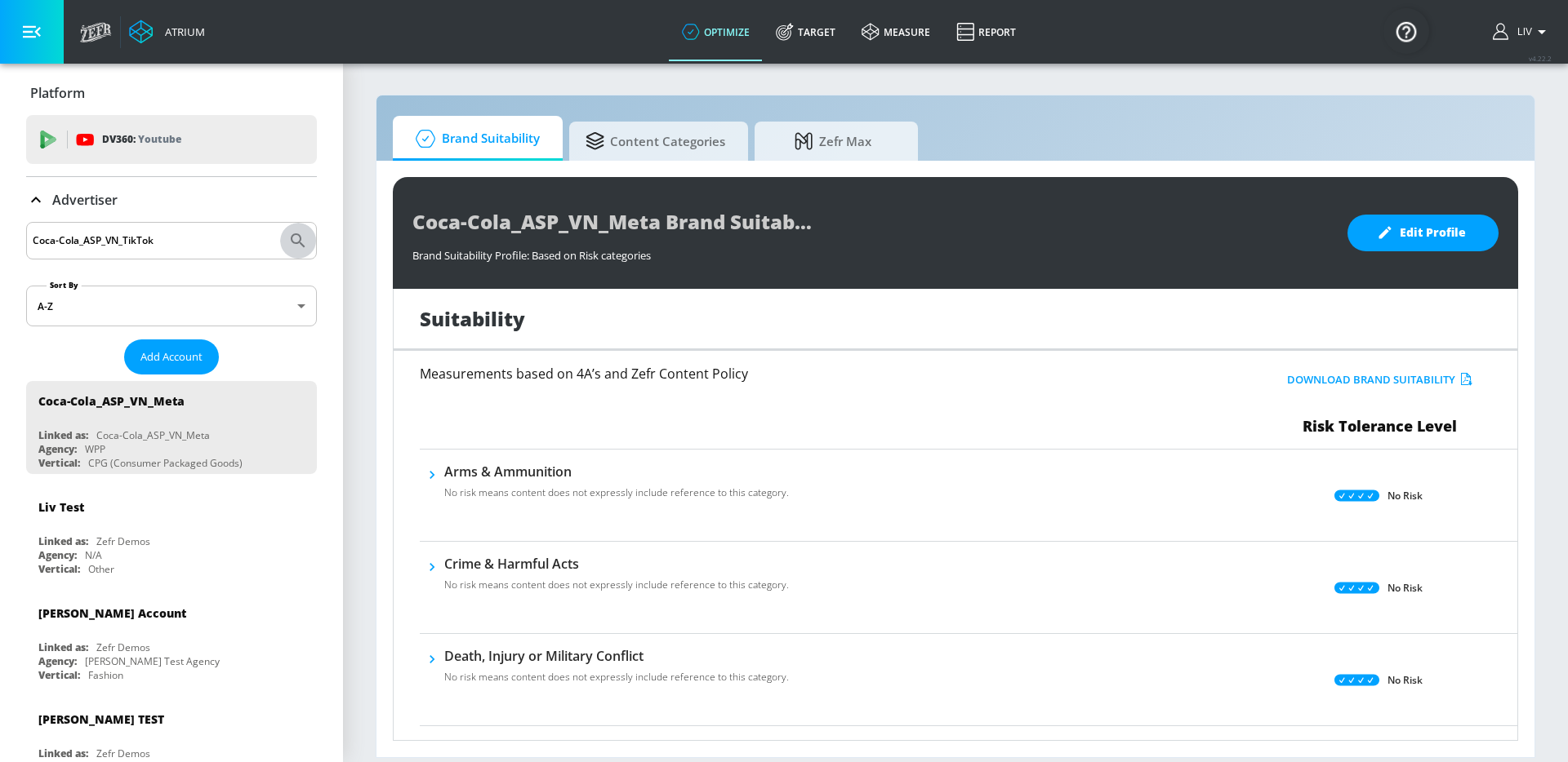
click at [285, 223] on button "Submit Search" at bounding box center [298, 240] width 36 height 36
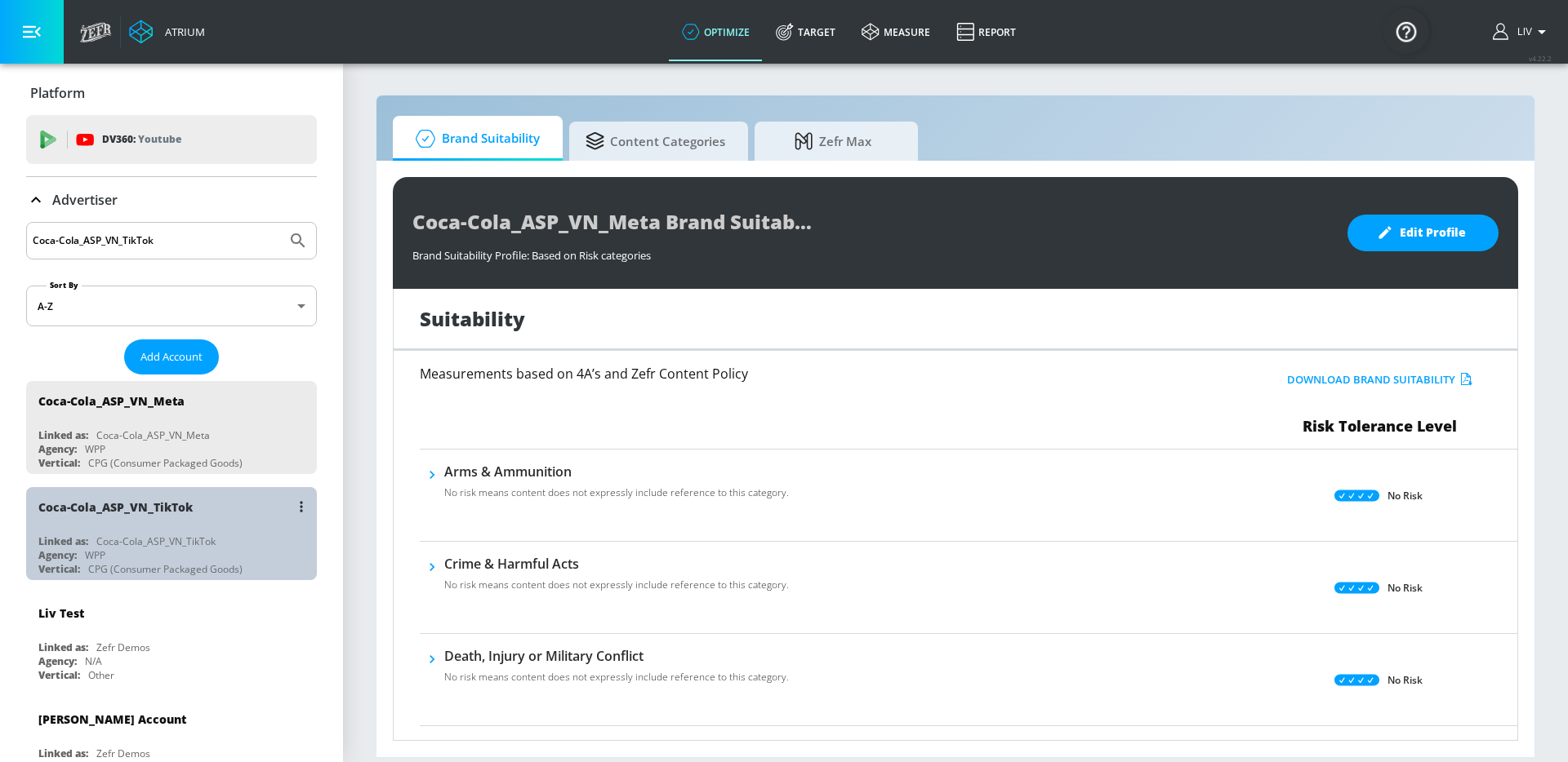
click at [215, 497] on div "Coca-Cola_ASP_VN_TikTok" at bounding box center [175, 506] width 274 height 39
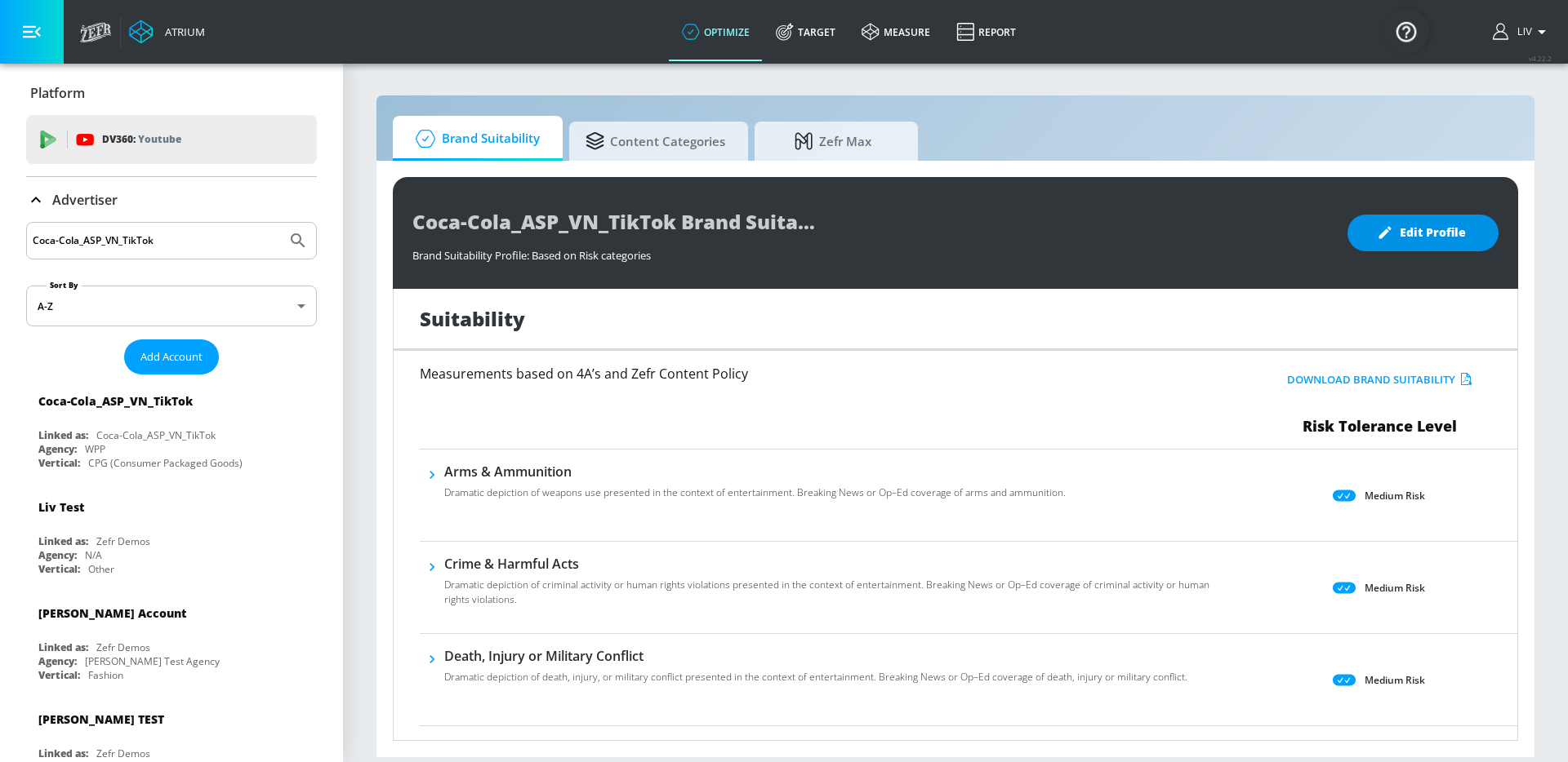
click at [1405, 241] on span "Edit Profile" at bounding box center [1422, 233] width 85 height 21
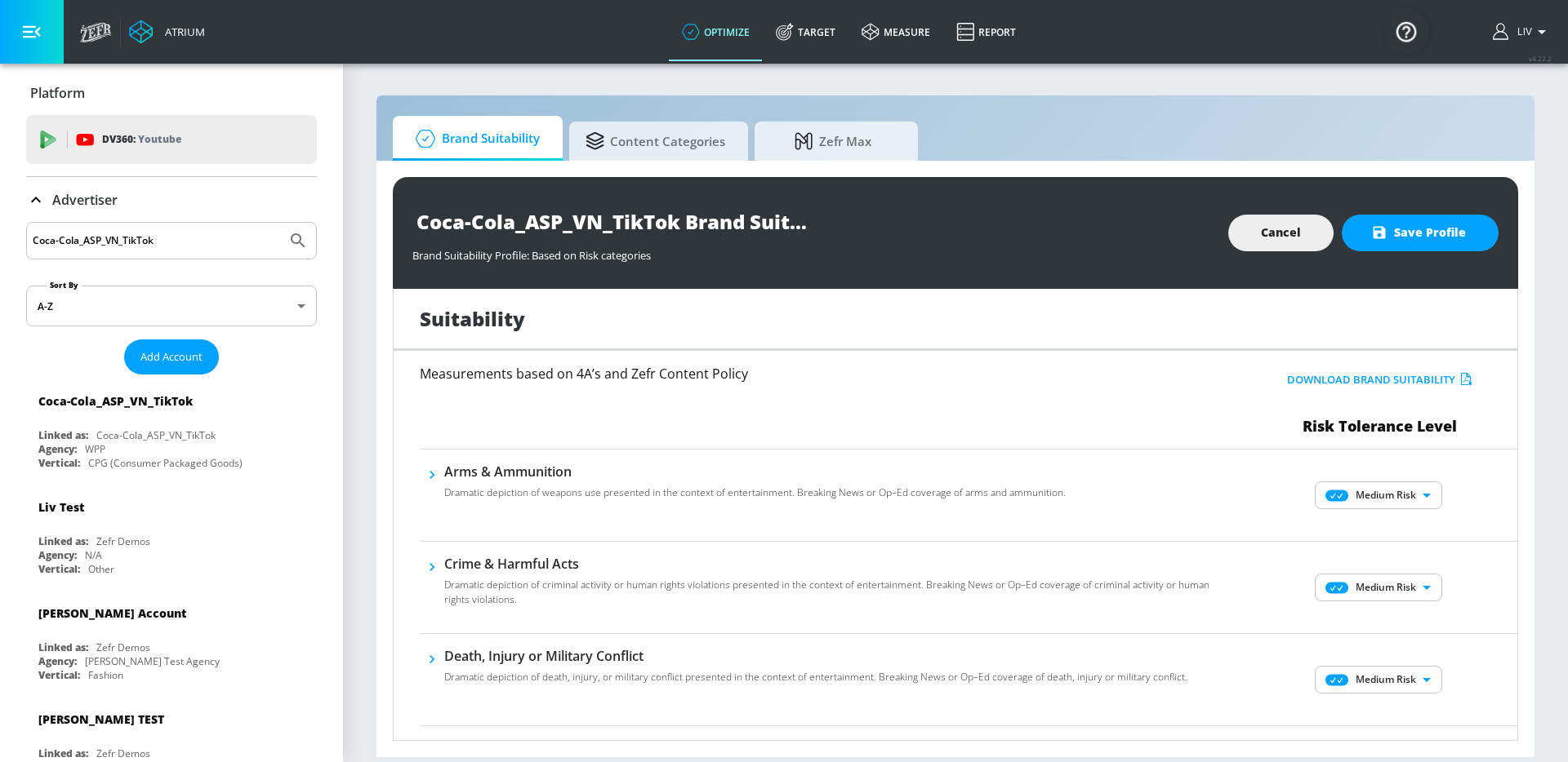
click at [1344, 506] on body "Atrium optimize Target measure Report optimize Target measure Report v 4.22.2 L…" at bounding box center [784, 381] width 1568 height 762
click at [1358, 528] on icon at bounding box center [1339, 528] width 45 height 11
type input "MINIMAL"
click at [1244, 515] on div "No Risk Low Risk Medium Risk High Risk" at bounding box center [784, 381] width 1568 height 762
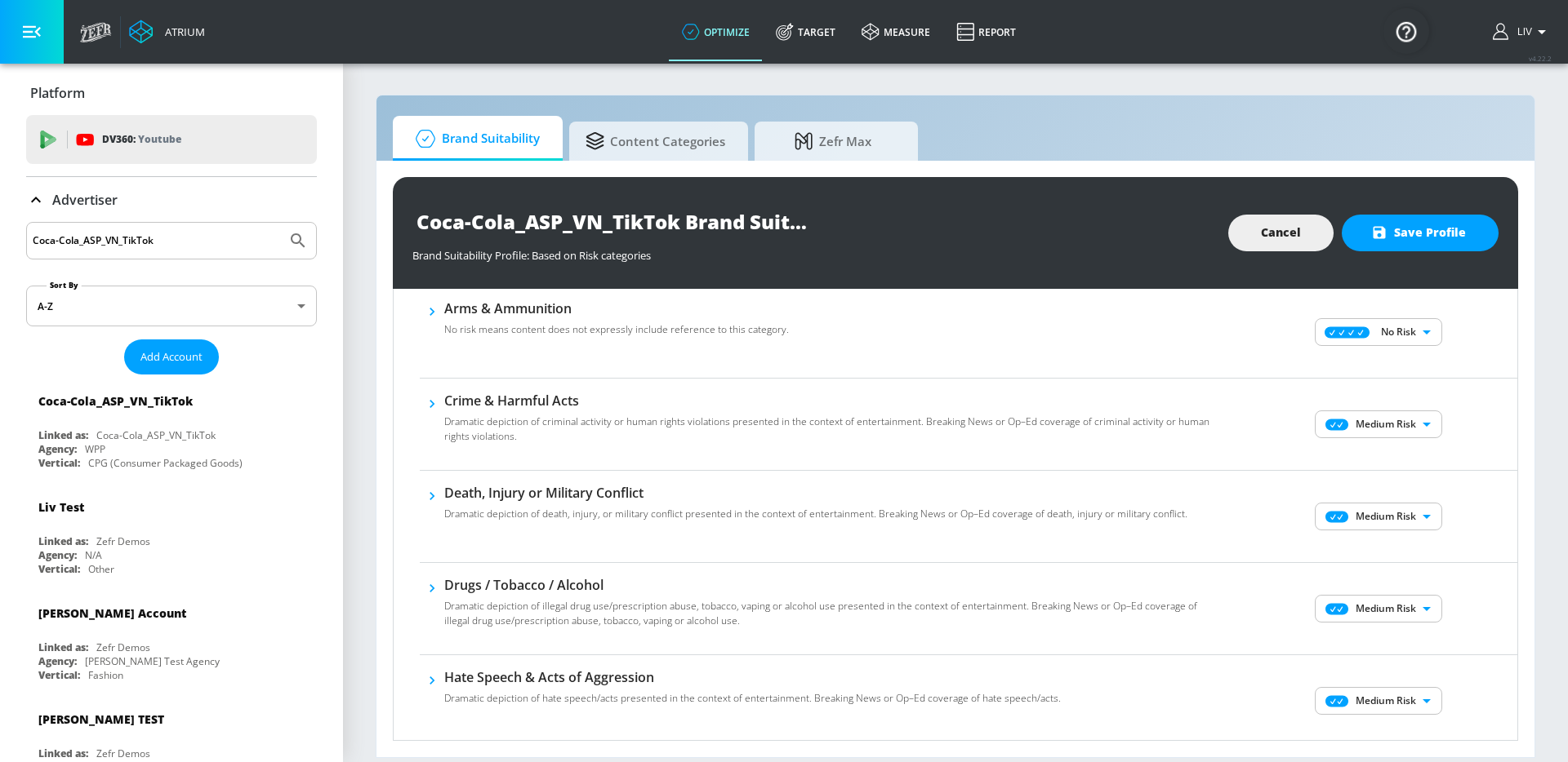
scroll to position [164, 0]
click at [1404, 425] on body "Atrium optimize Target measure Report optimize Target measure Report v 4.22.2 L…" at bounding box center [784, 381] width 1568 height 762
click at [1402, 461] on p "No Risk" at bounding box center [1400, 456] width 35 height 15
type input "MINIMAL"
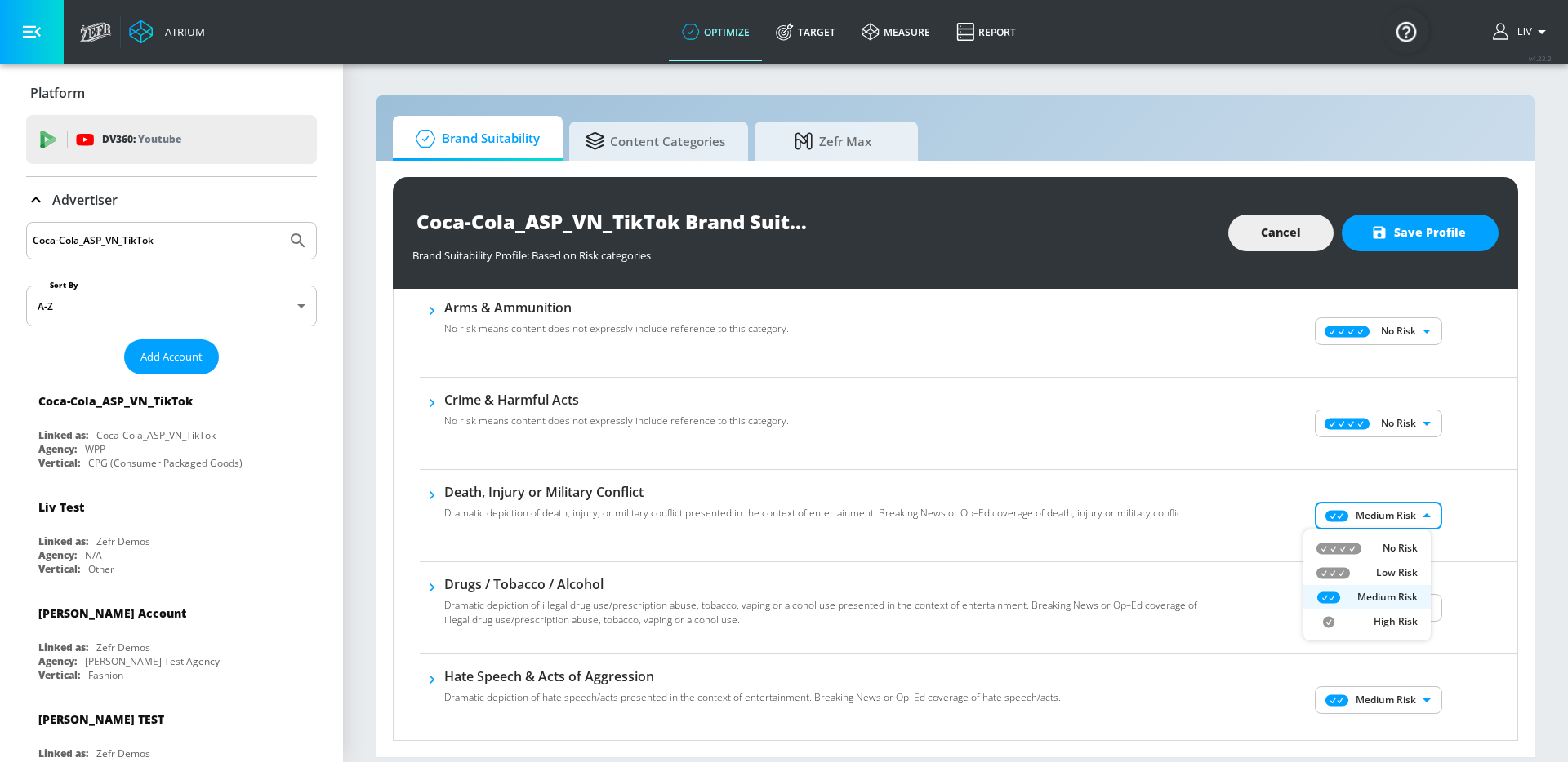
click at [1400, 508] on body "Atrium optimize Target measure Report optimize Target measure Report v 4.22.2 L…" at bounding box center [784, 381] width 1568 height 762
click at [1399, 531] on ul "No Risk Low Risk Medium Risk High Risk" at bounding box center [1367, 584] width 128 height 111
click at [1396, 539] on li "No Risk" at bounding box center [1367, 548] width 128 height 24
type input "MINIMAL"
click at [1472, 515] on div "No Risk Low Risk Medium Risk High Risk" at bounding box center [784, 381] width 1568 height 762
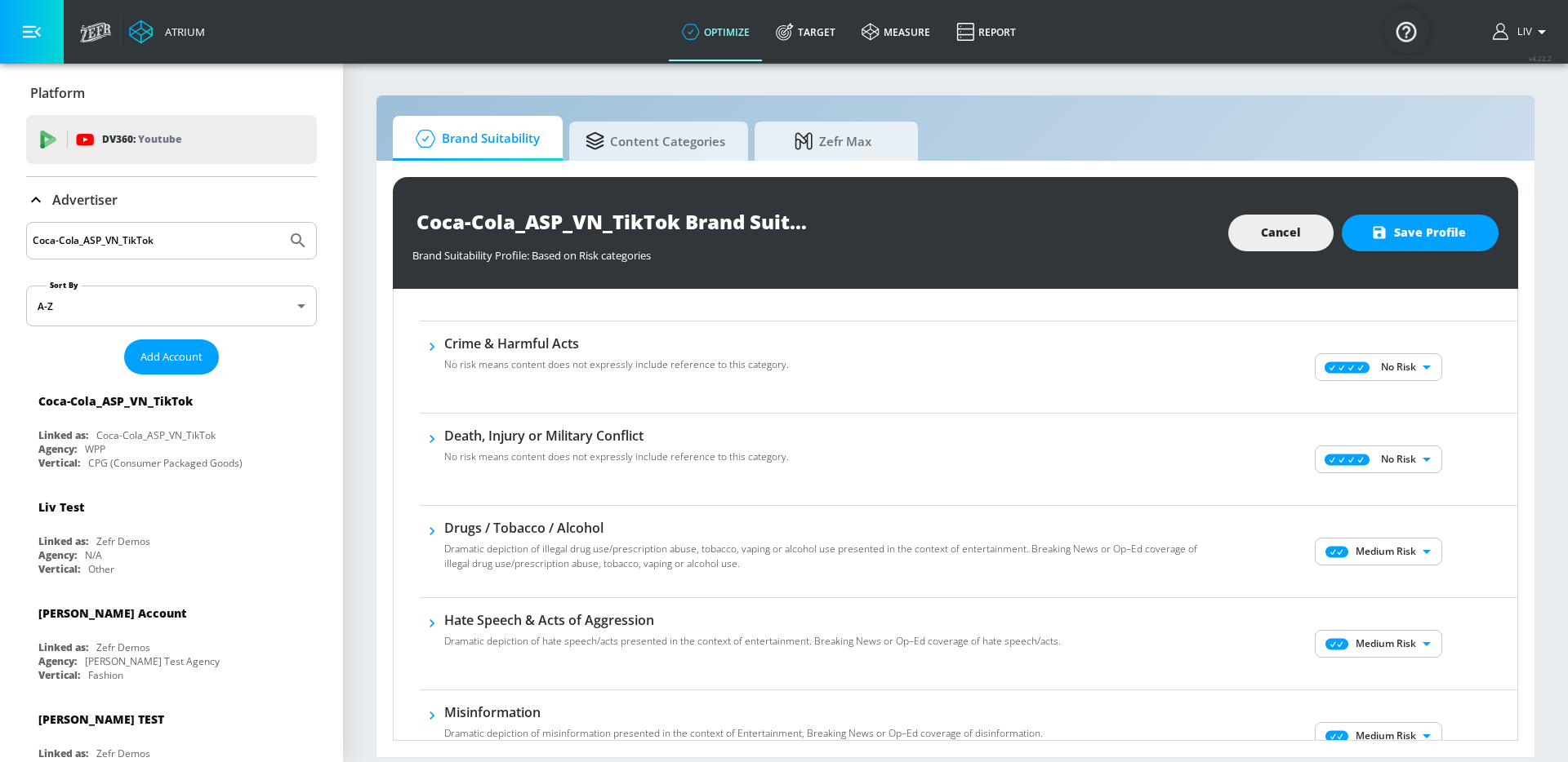
scroll to position [322, 0]
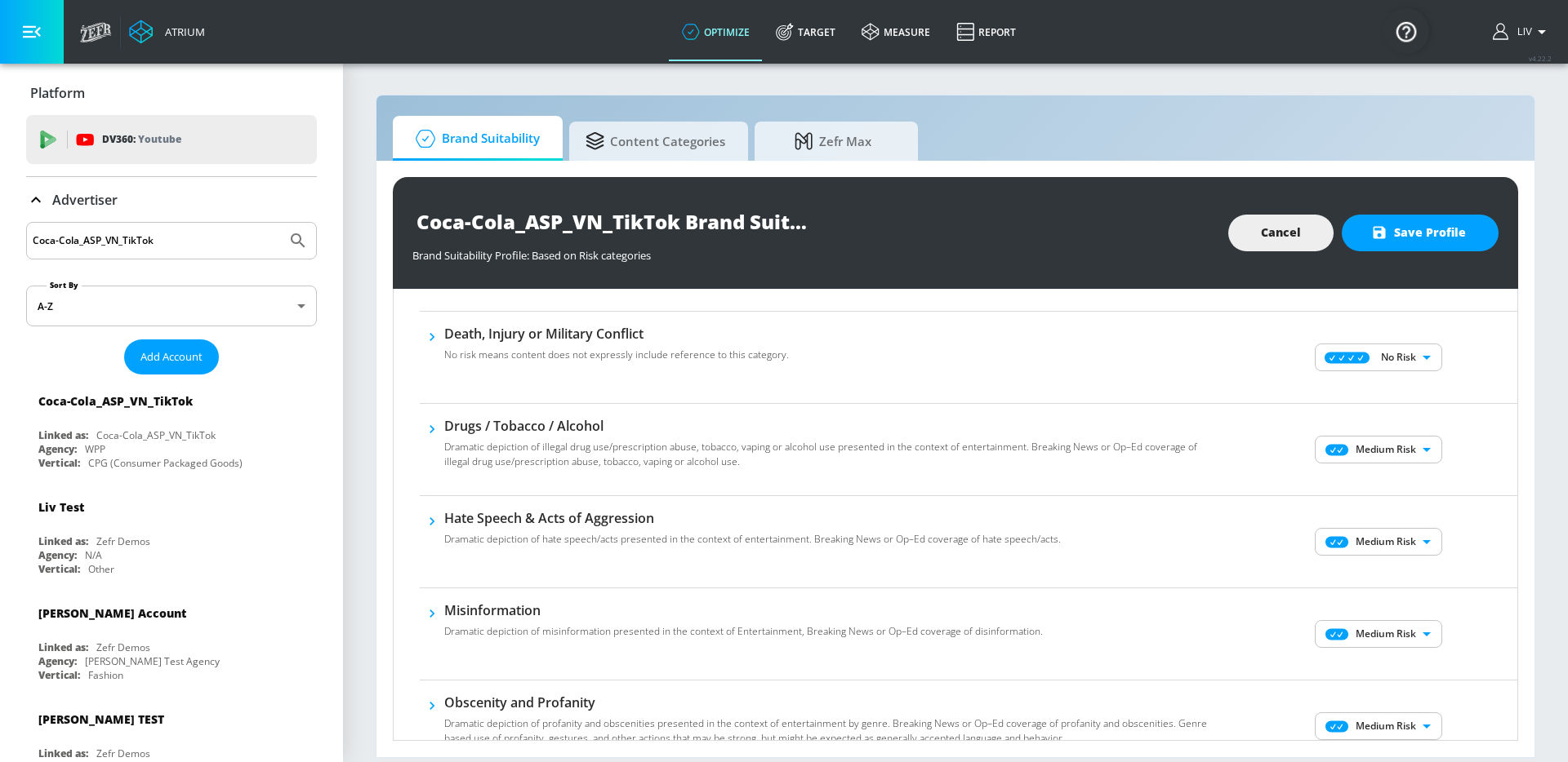
click at [1400, 453] on body "Atrium optimize Target measure Report optimize Target measure Report v 4.22.2 L…" at bounding box center [784, 381] width 1568 height 762
click at [1398, 472] on li "No Risk" at bounding box center [1367, 482] width 128 height 24
type input "MINIMAL"
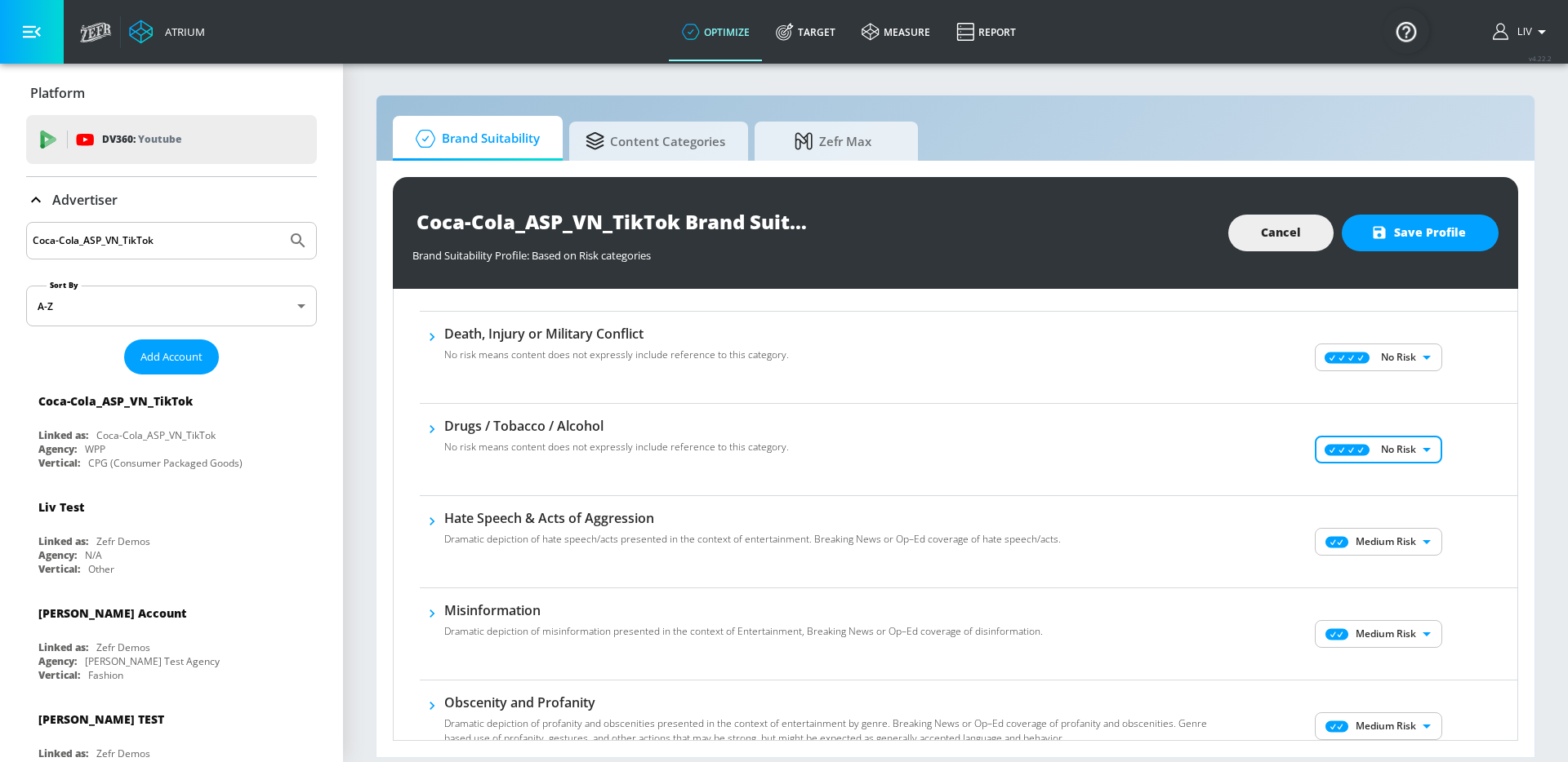
click at [1385, 554] on body "Atrium optimize Target measure Report optimize Target measure Report v 4.22.2 L…" at bounding box center [784, 381] width 1568 height 762
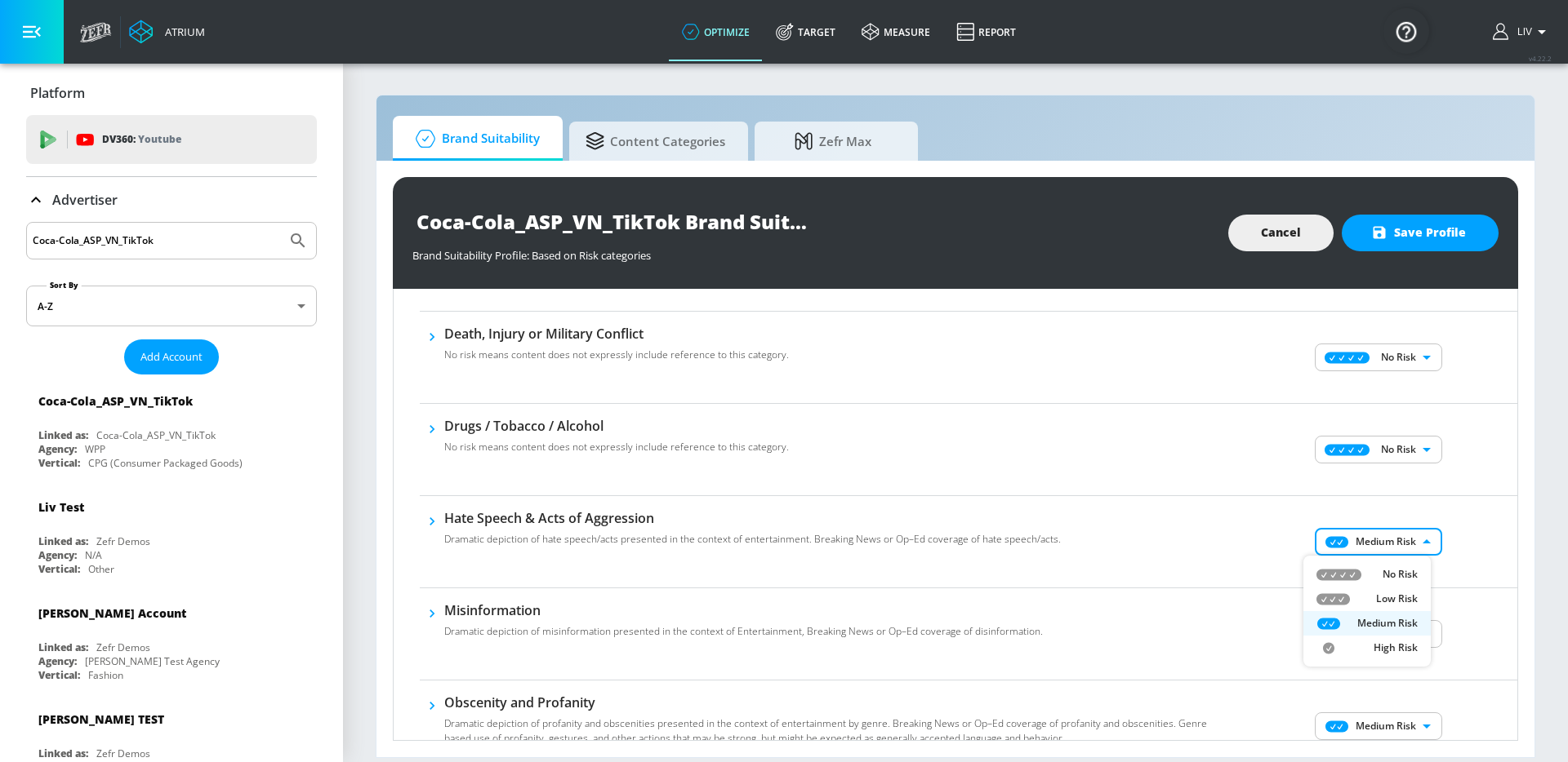
click at [1385, 562] on li "No Risk" at bounding box center [1367, 574] width 128 height 24
type input "MINIMAL"
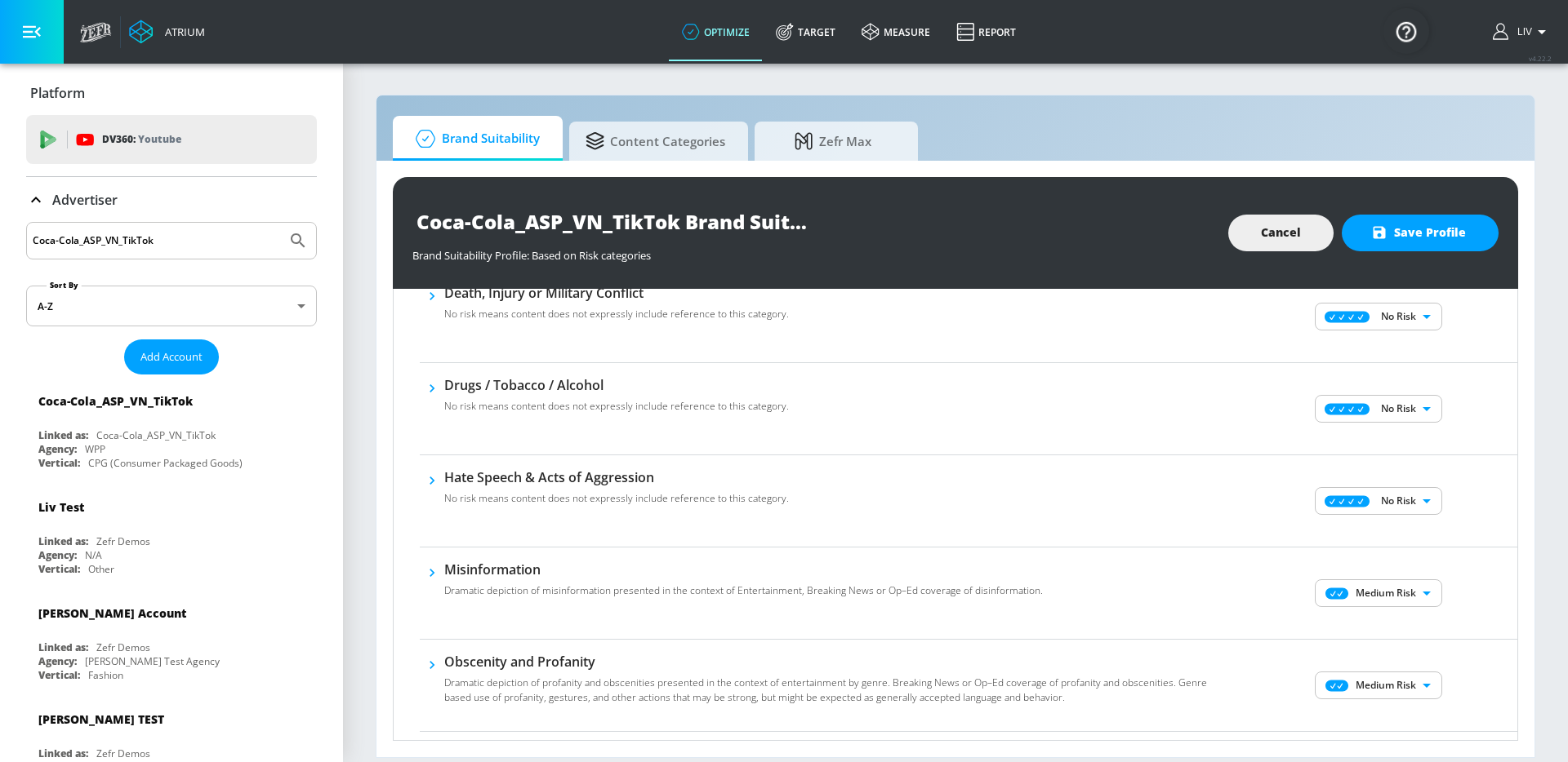
scroll to position [379, 0]
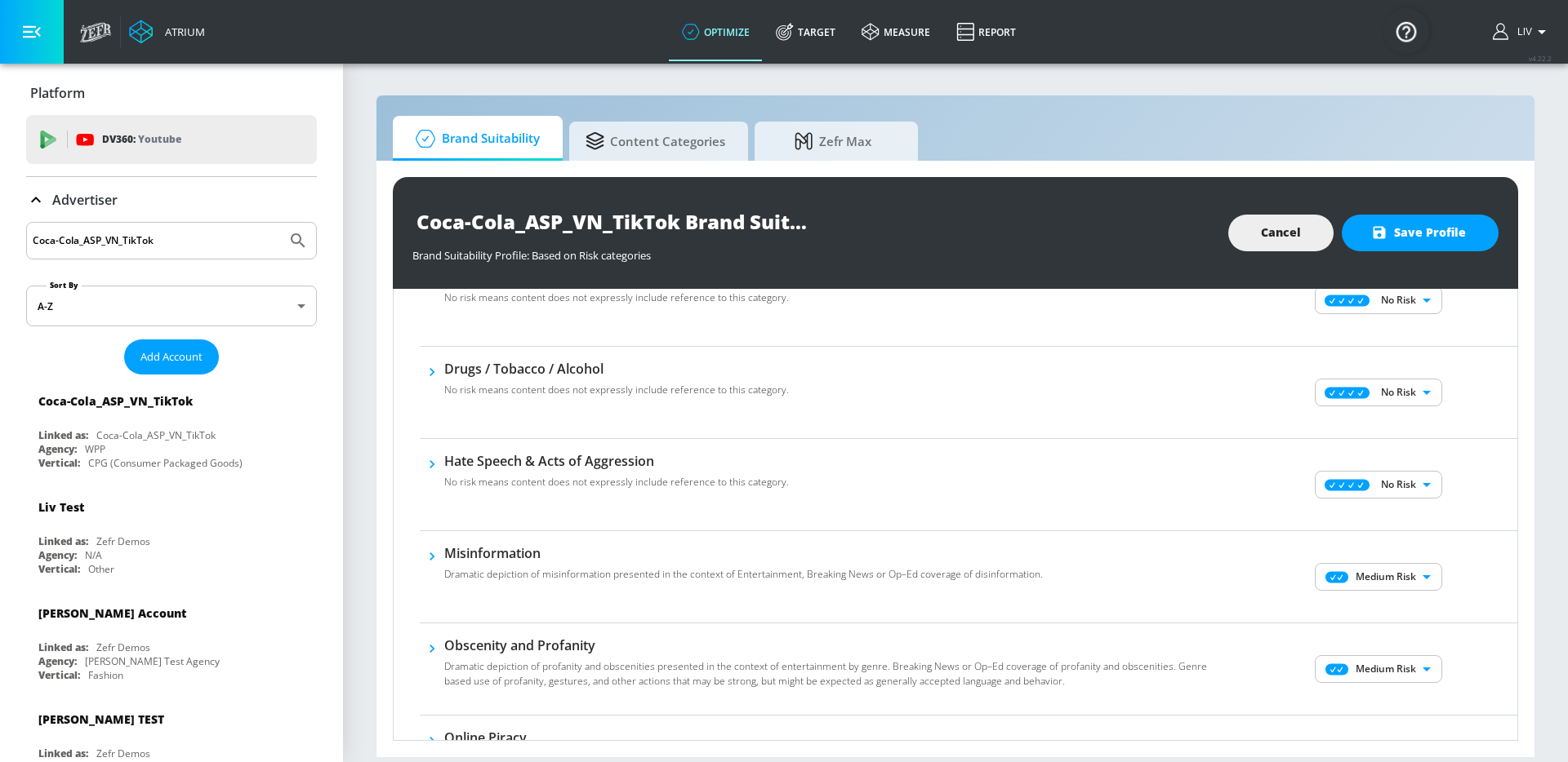
click at [1402, 573] on body "Atrium optimize Target measure Report optimize Target measure Report v 4.22.2 L…" at bounding box center [784, 381] width 1568 height 762
click at [1391, 603] on p "No Risk" at bounding box center [1400, 609] width 35 height 15
type input "MINIMAL"
click at [1461, 589] on div "No Risk Low Risk Medium Risk" at bounding box center [784, 381] width 1568 height 762
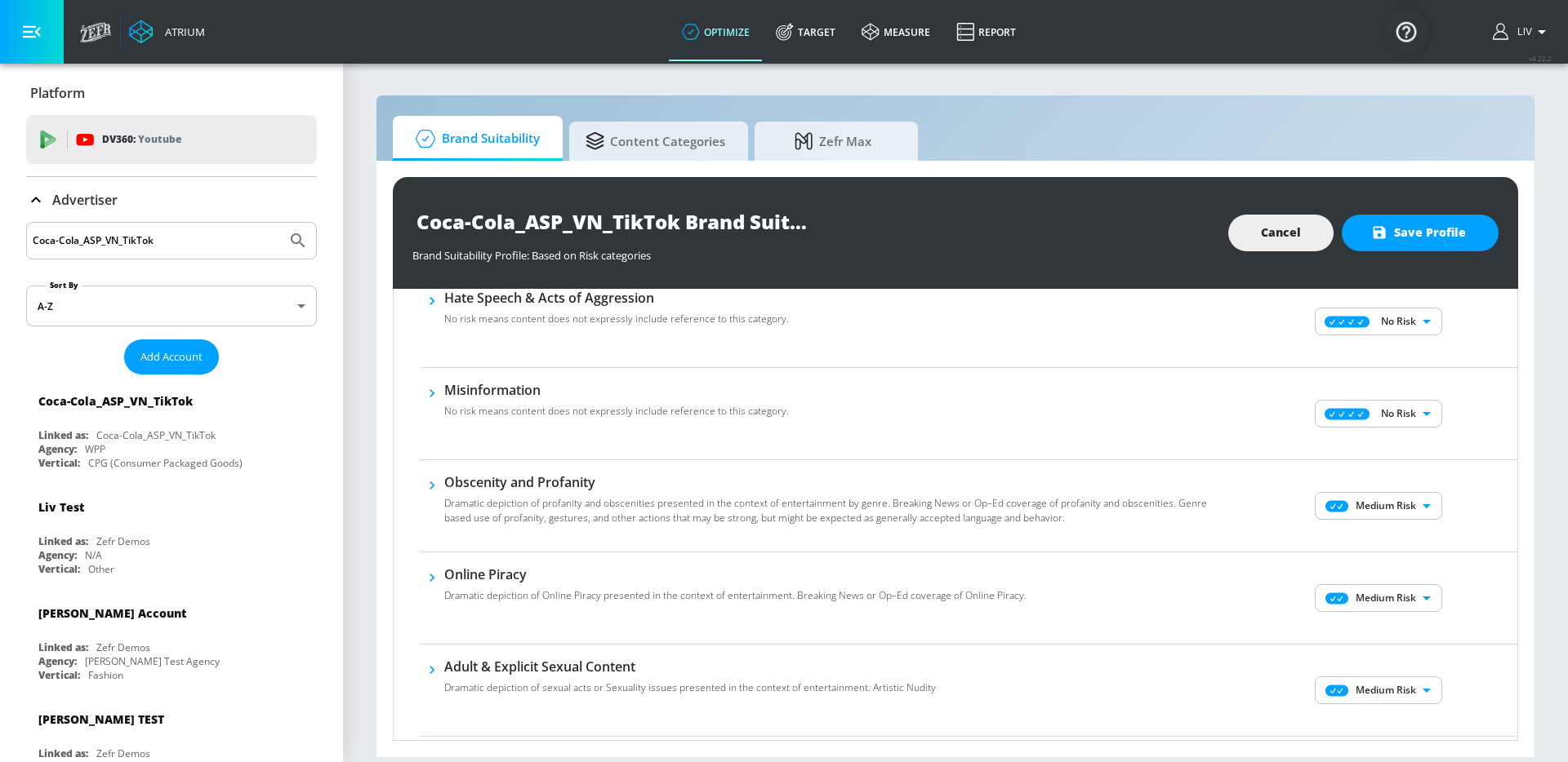
click at [1404, 519] on body "Atrium optimize Target measure Report optimize Target measure Report v 4.22.2 L…" at bounding box center [784, 381] width 1568 height 762
click at [1403, 534] on p "No Risk" at bounding box center [1400, 538] width 35 height 15
type input "MINIMAL"
click at [1389, 598] on body "Atrium optimize Target measure Report optimize Target measure Report v 4.22.2 L…" at bounding box center [784, 381] width 1568 height 762
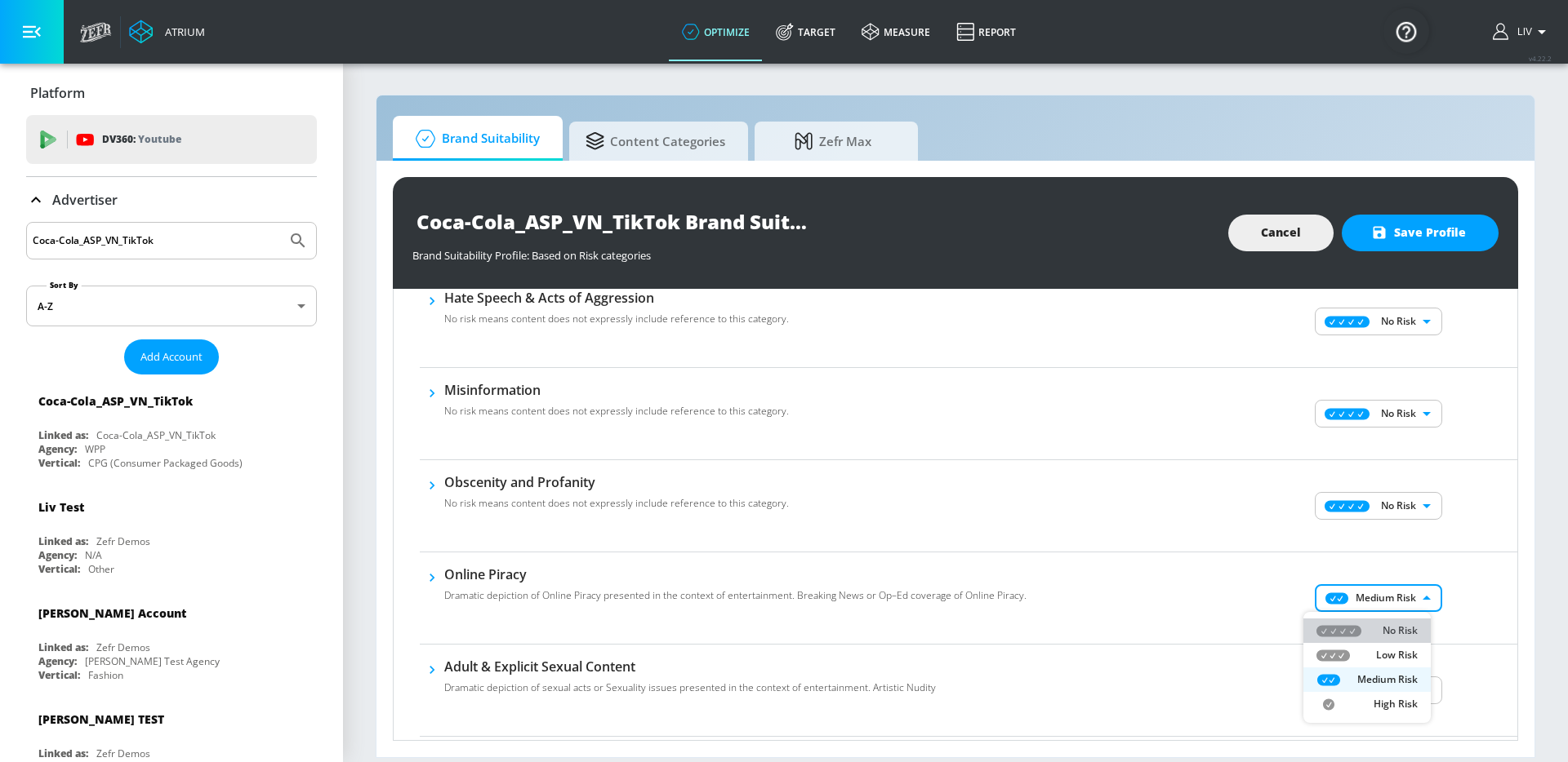
click at [1391, 621] on li "No Risk" at bounding box center [1367, 631] width 128 height 24
type input "MINIMAL"
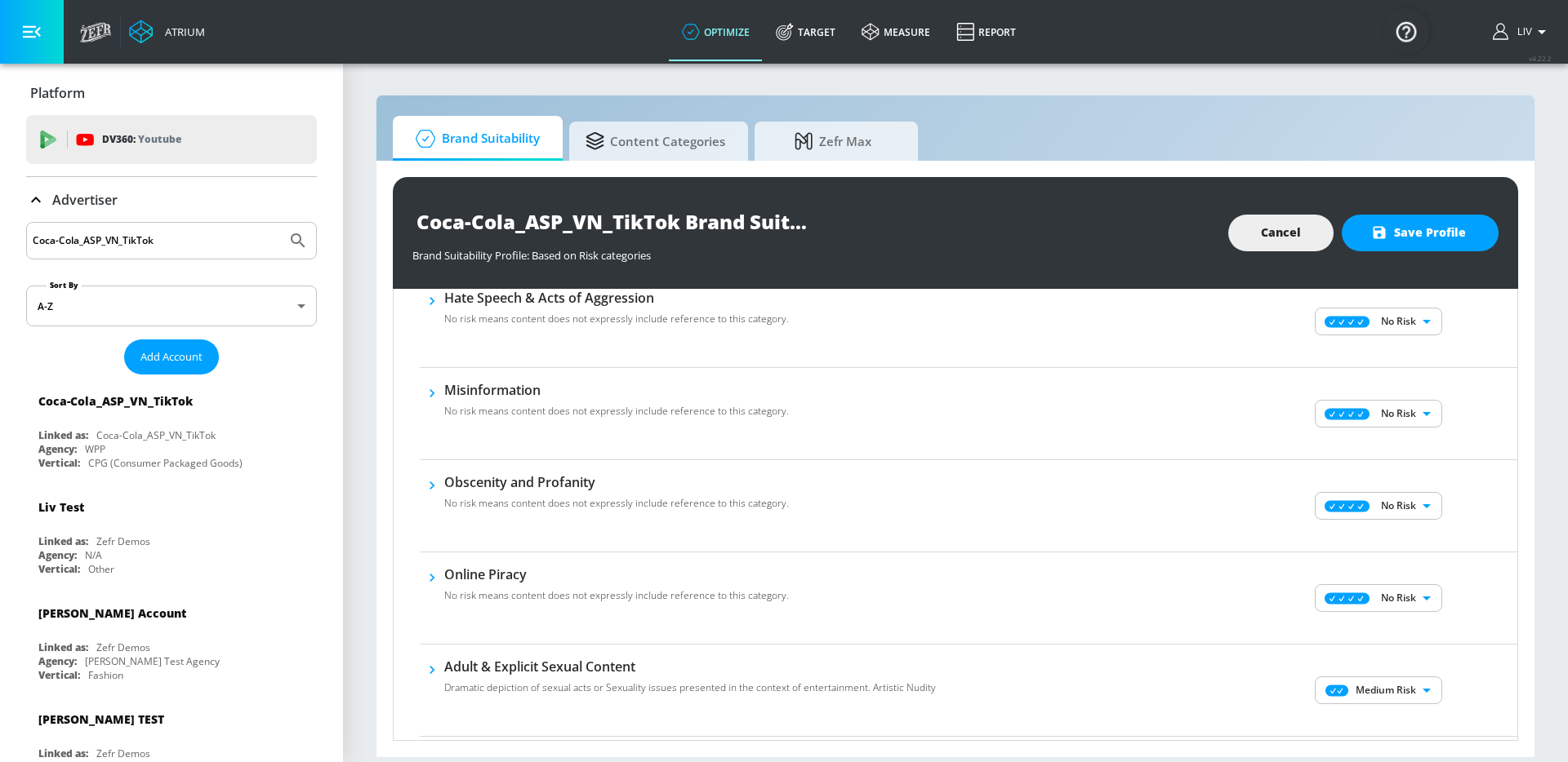
click at [1461, 603] on div "No Risk Low Risk Medium Risk High Risk" at bounding box center [784, 381] width 1568 height 762
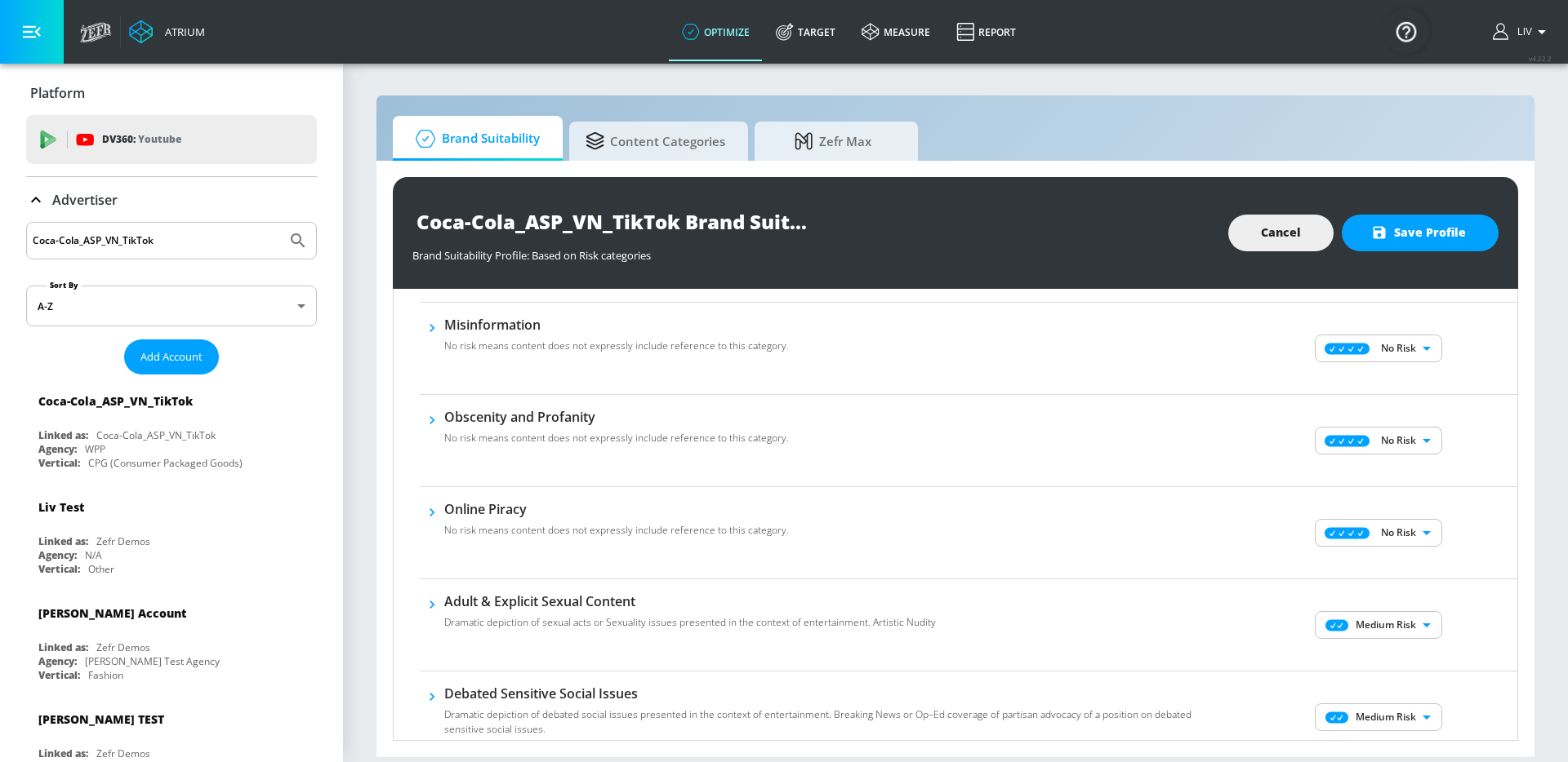
scroll to position [712, 0]
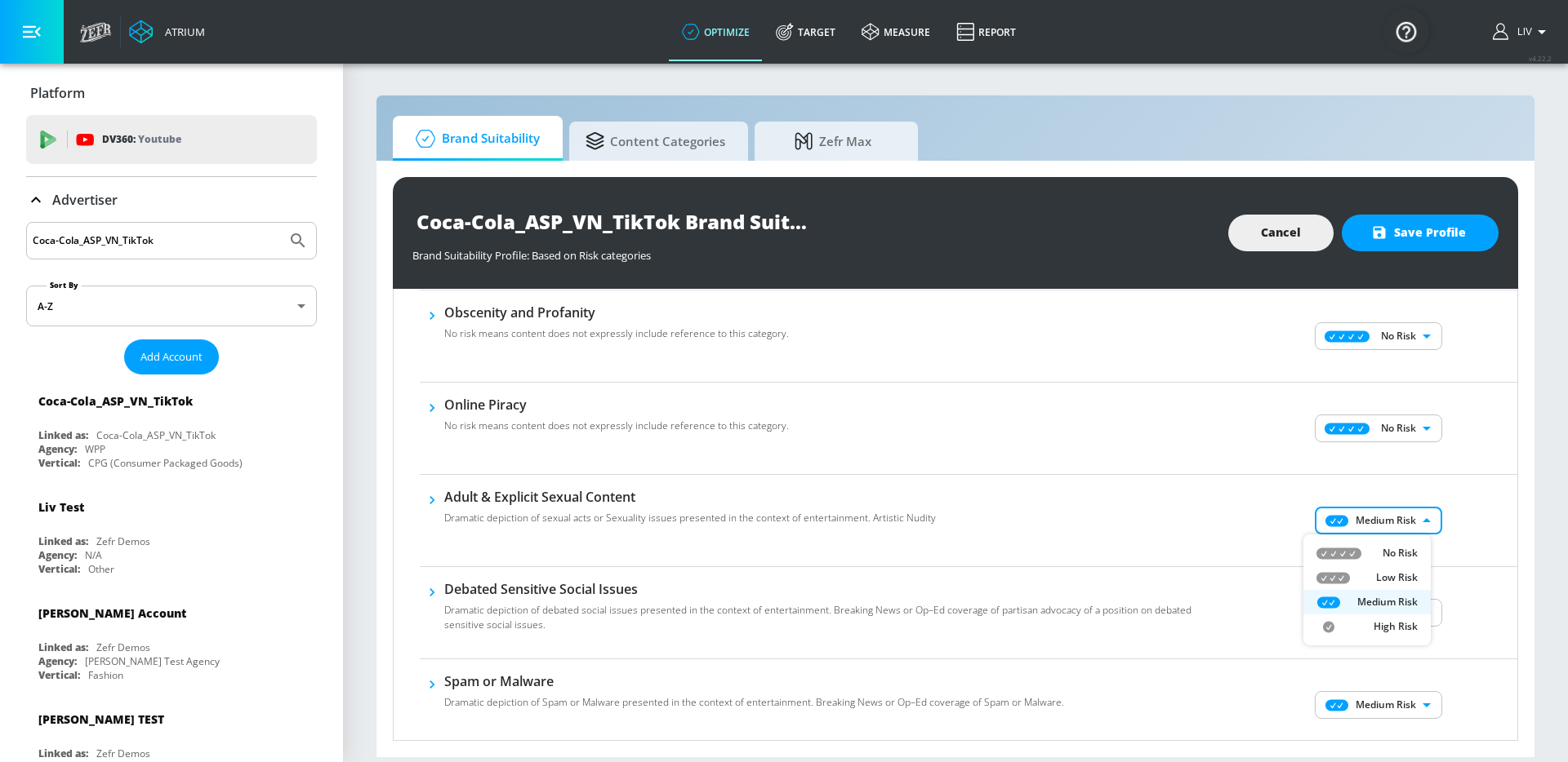
click at [1412, 524] on body "Atrium optimize Target measure Report optimize Target measure Report v 4.22.2 L…" at bounding box center [784, 381] width 1568 height 762
click at [1411, 550] on p "No Risk" at bounding box center [1400, 553] width 35 height 15
type input "MINIMAL"
click at [1412, 614] on body "Atrium optimize Target measure Report optimize Target measure Report v 4.22.2 L…" at bounding box center [784, 381] width 1568 height 762
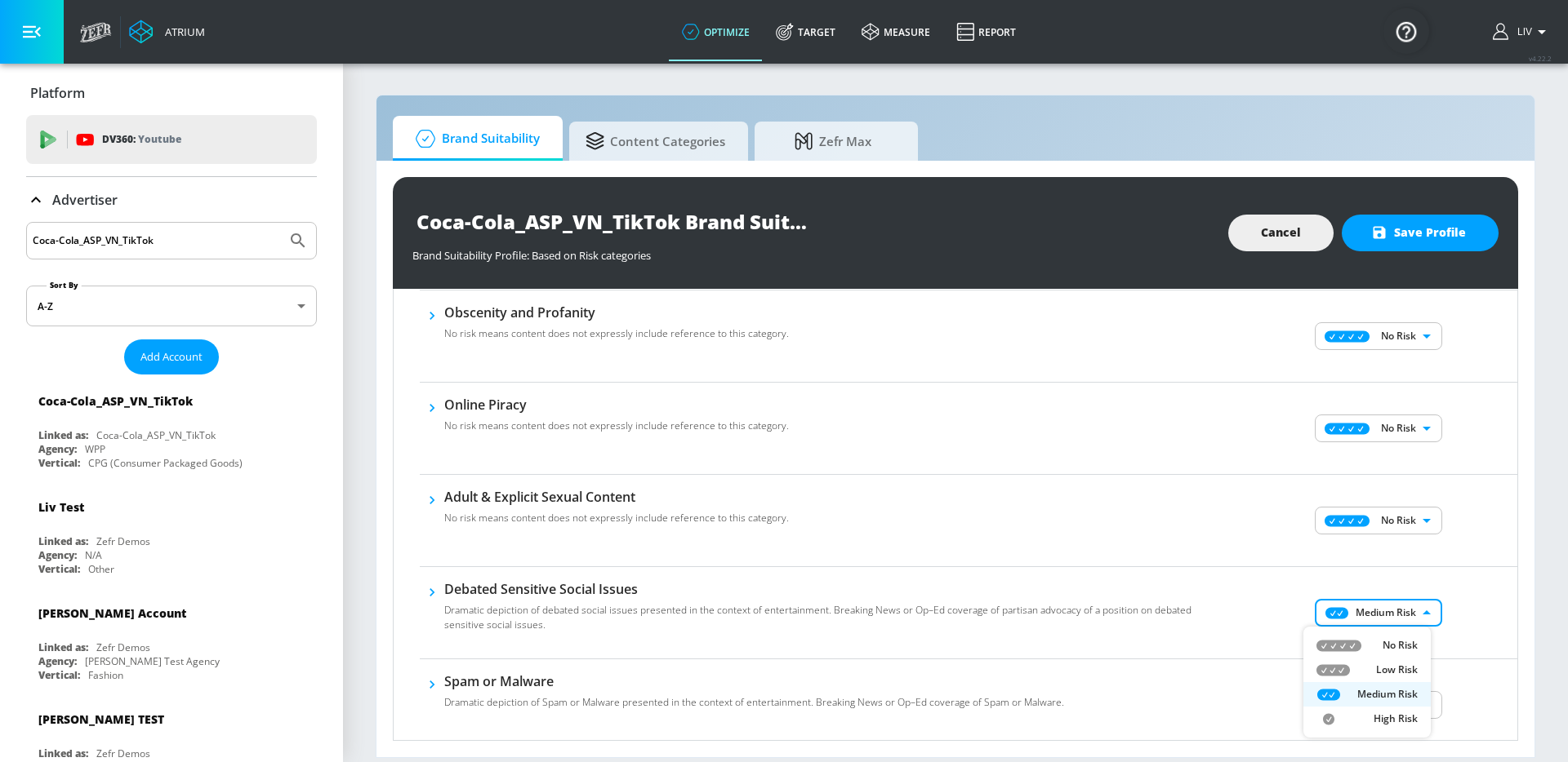
click at [1398, 640] on p "No Risk" at bounding box center [1400, 645] width 35 height 15
type input "MINIMAL"
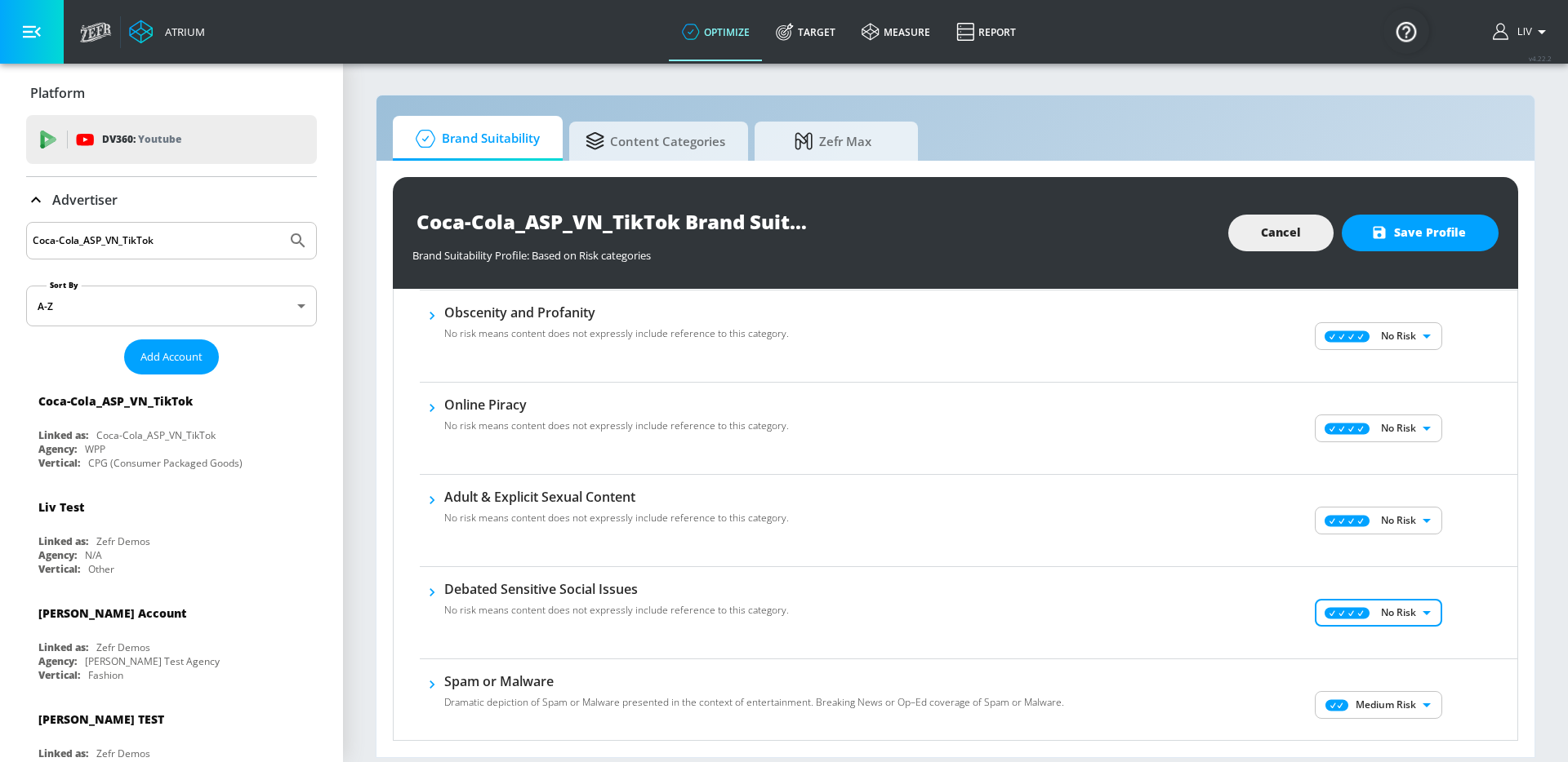
click at [1460, 596] on div "No Risk Low Risk Medium Risk High Risk" at bounding box center [784, 381] width 1568 height 762
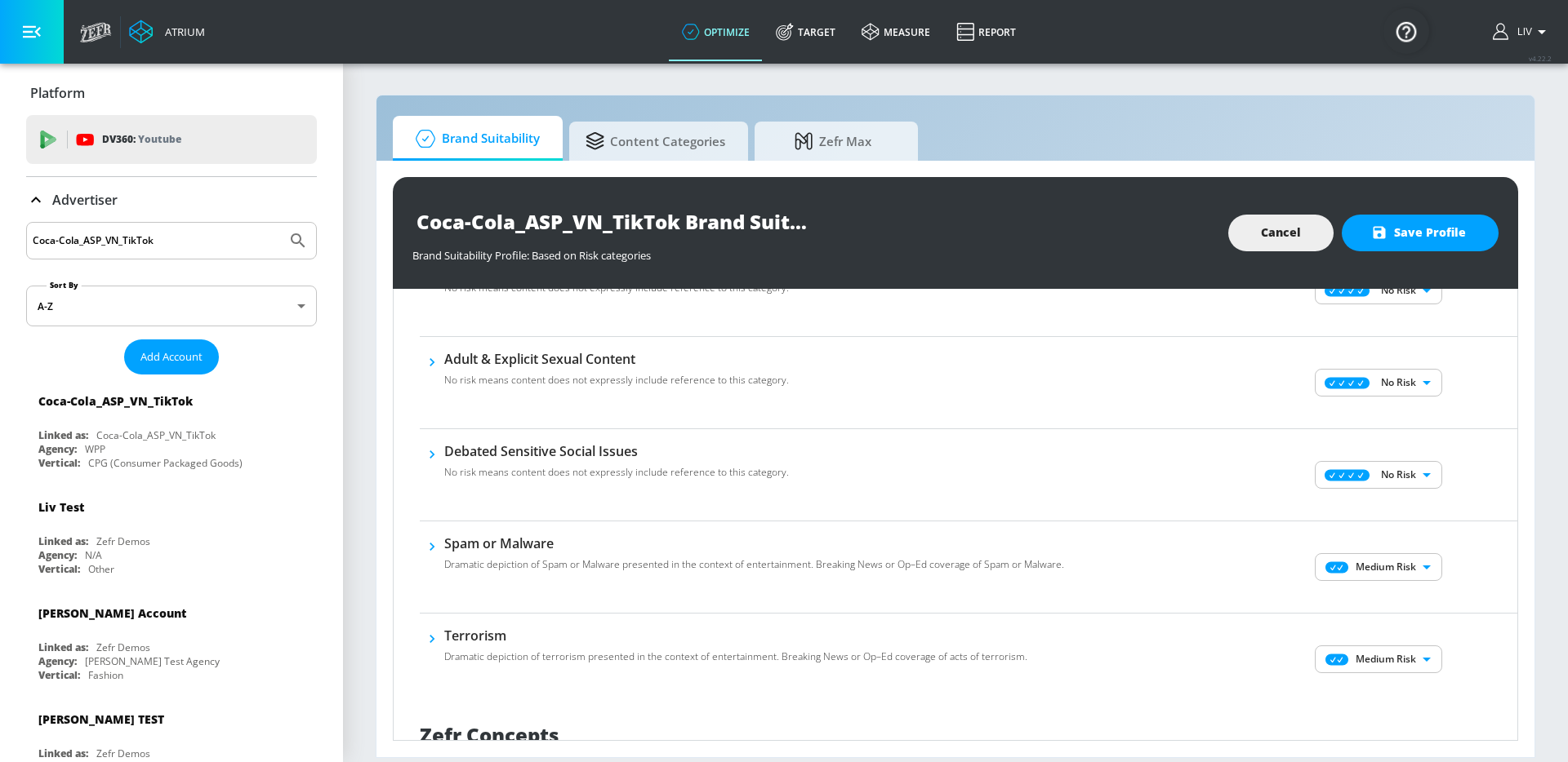
scroll to position [859, 0]
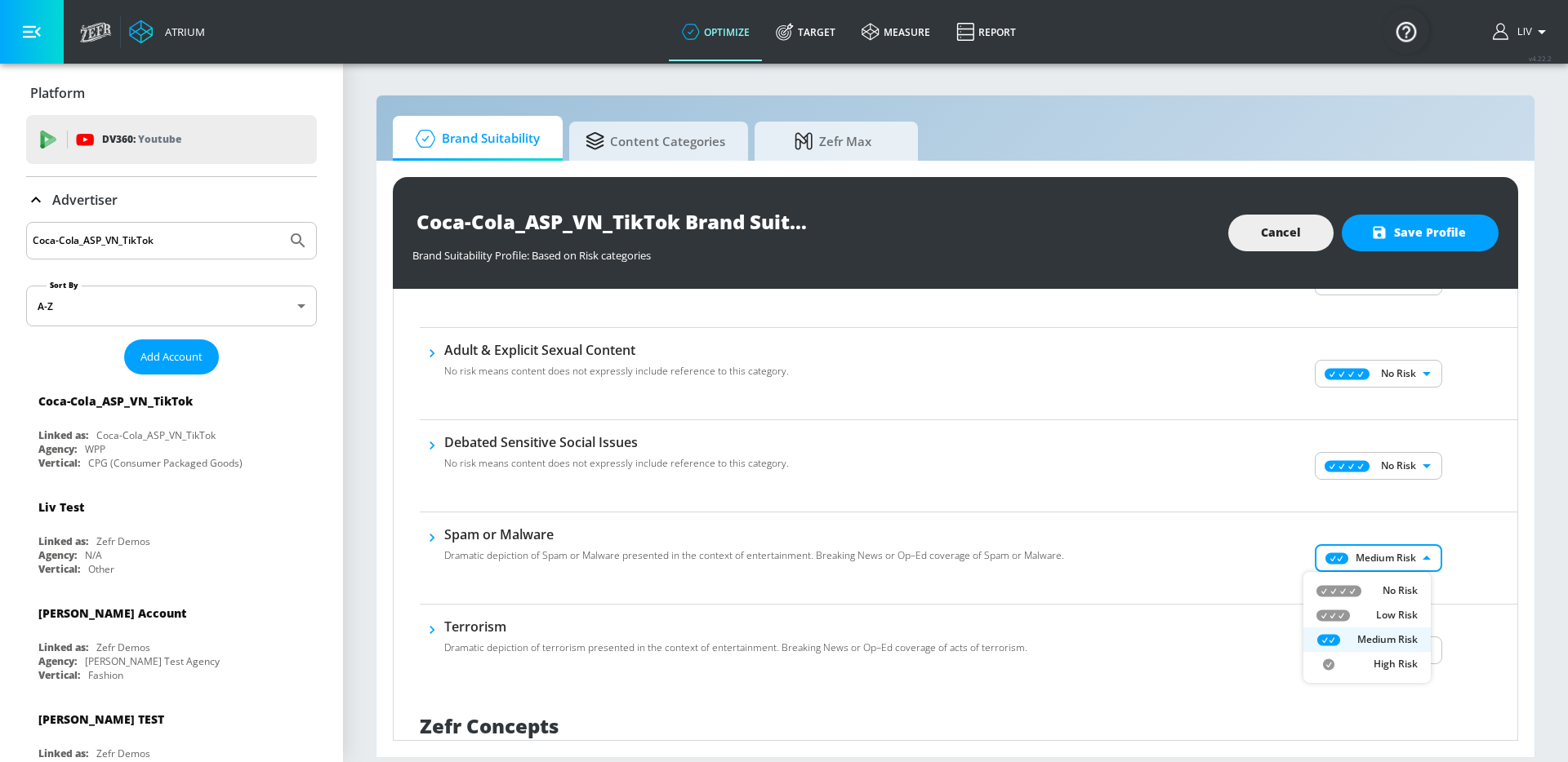
click at [1412, 546] on body "Atrium optimize Target measure Report optimize Target measure Report v 4.22.2 L…" at bounding box center [784, 381] width 1568 height 762
click at [1414, 587] on p "No Risk" at bounding box center [1400, 590] width 35 height 15
type input "MINIMAL"
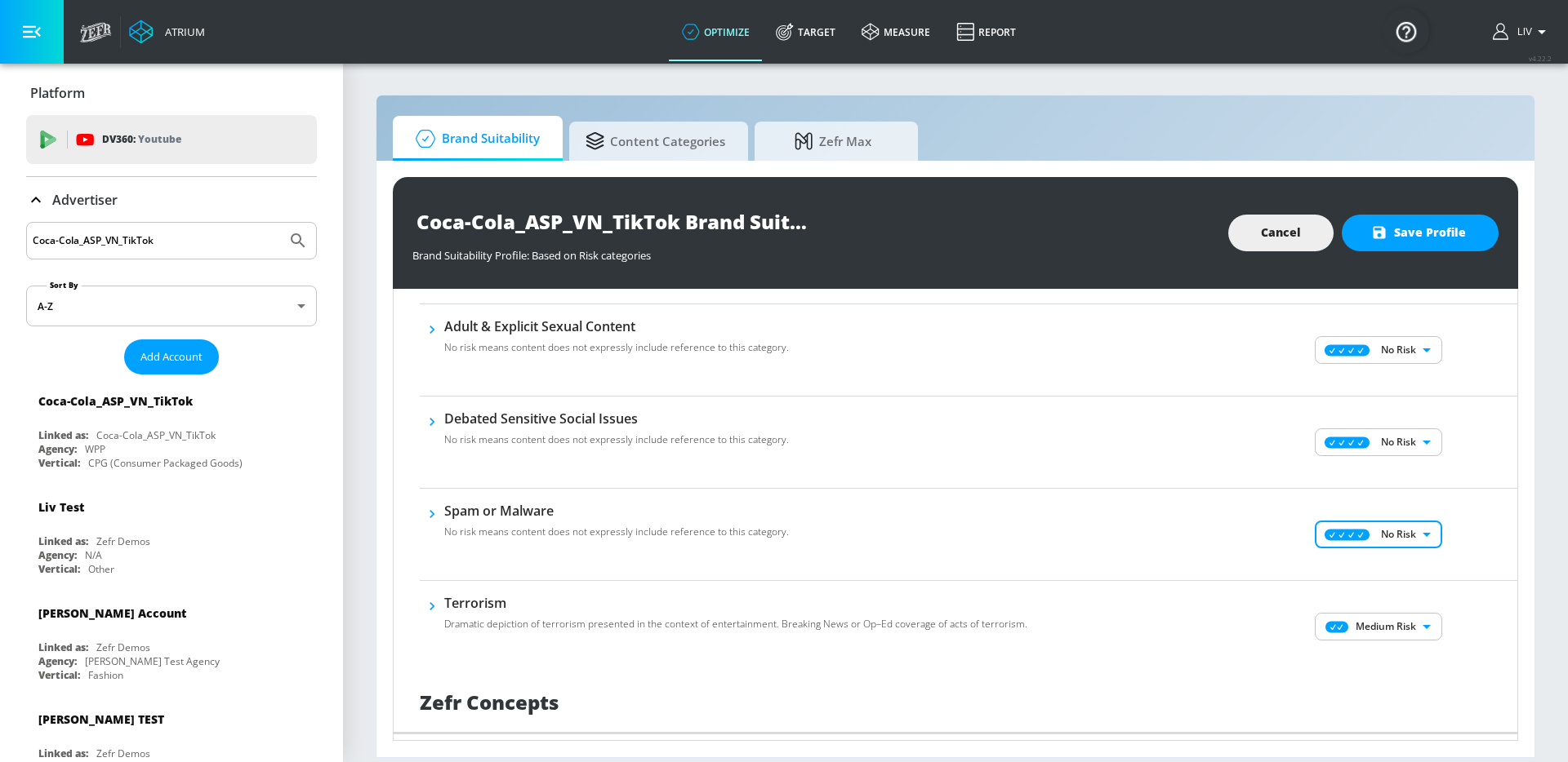
scroll to position [918, 0]
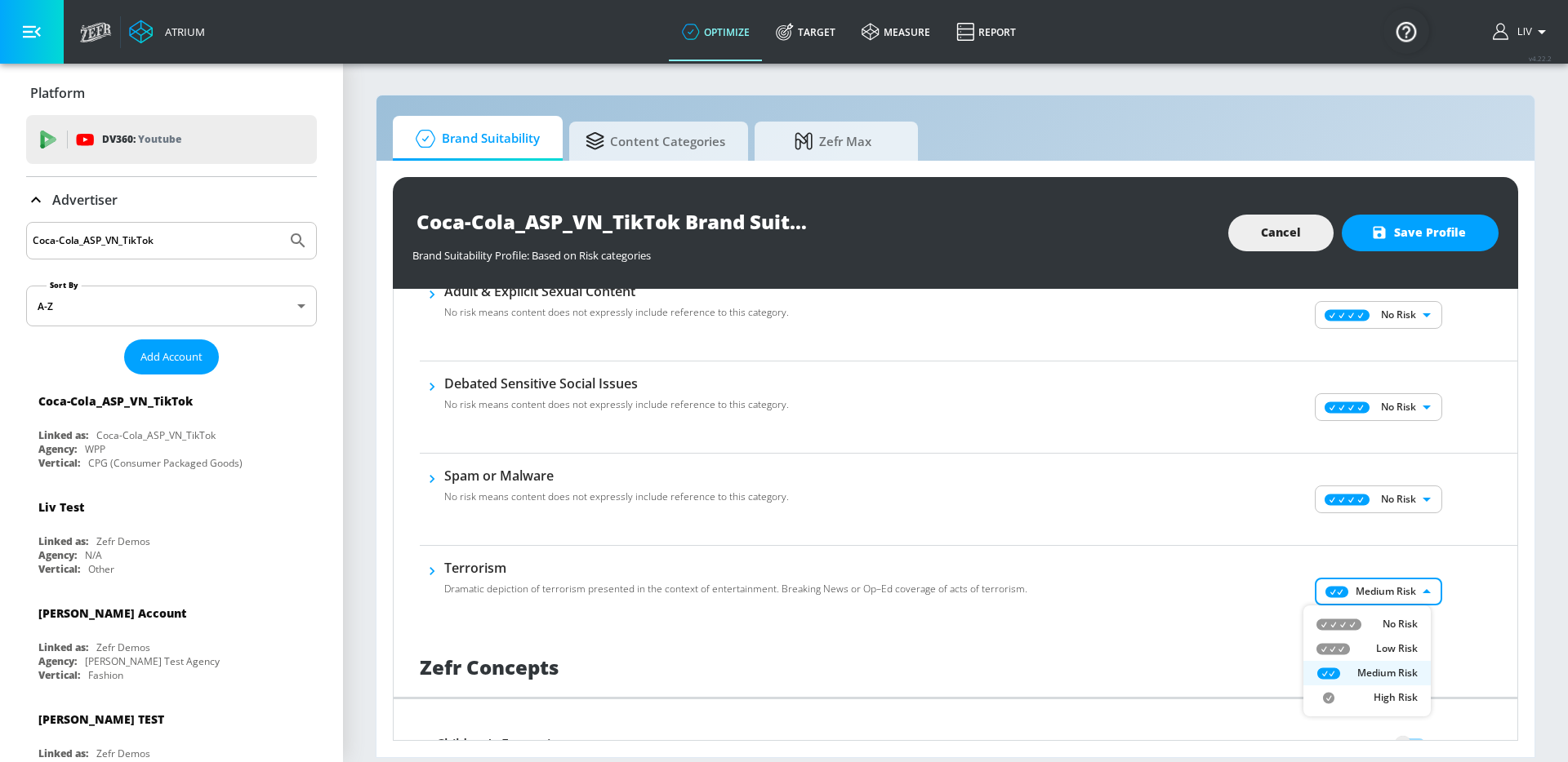
click at [1395, 597] on body "Atrium optimize Target measure Report optimize Target measure Report v 4.22.2 L…" at bounding box center [784, 381] width 1568 height 762
click at [1387, 615] on li "No Risk" at bounding box center [1367, 624] width 128 height 24
type input "MINIMAL"
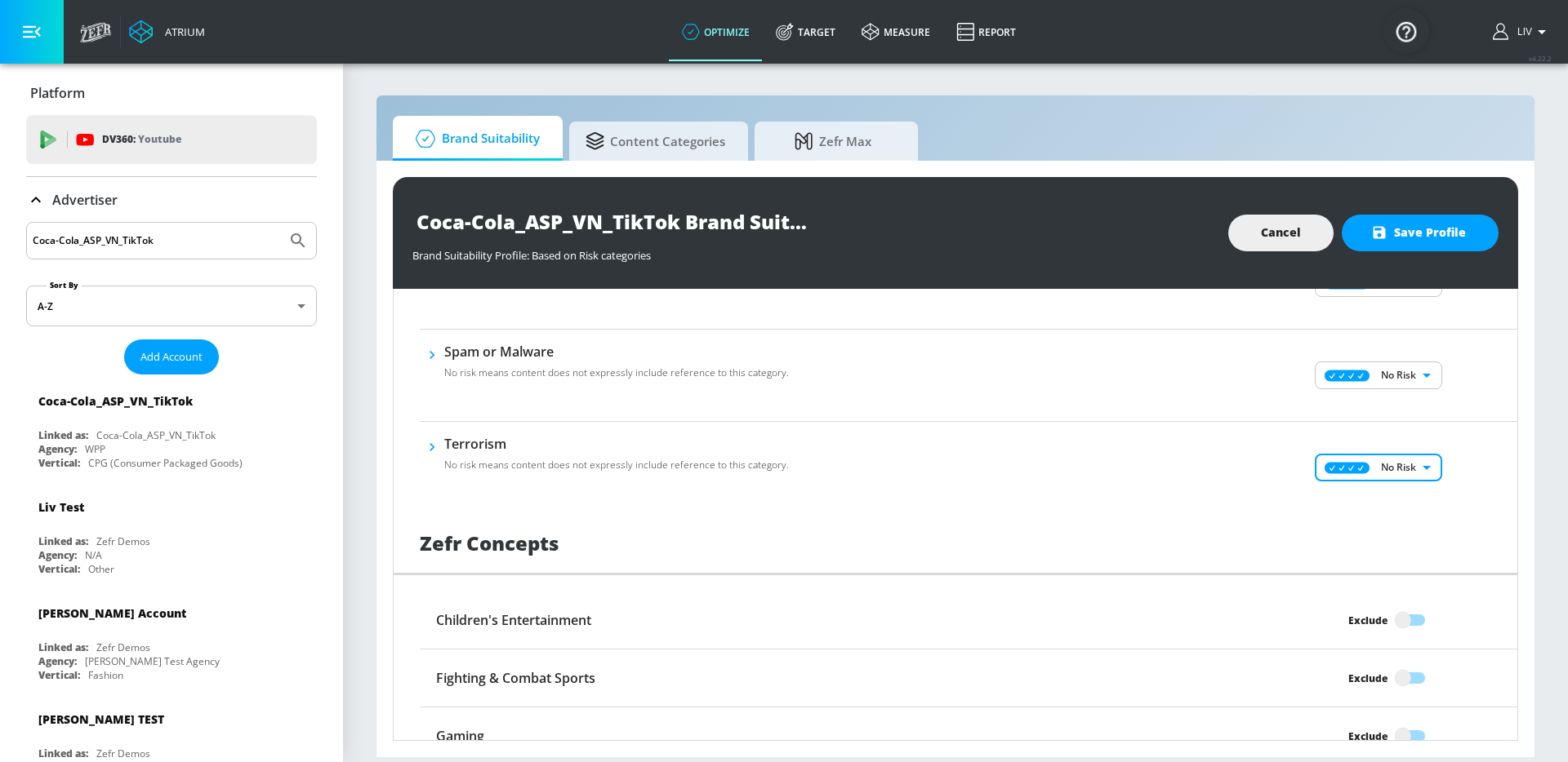
scroll to position [1093, 0]
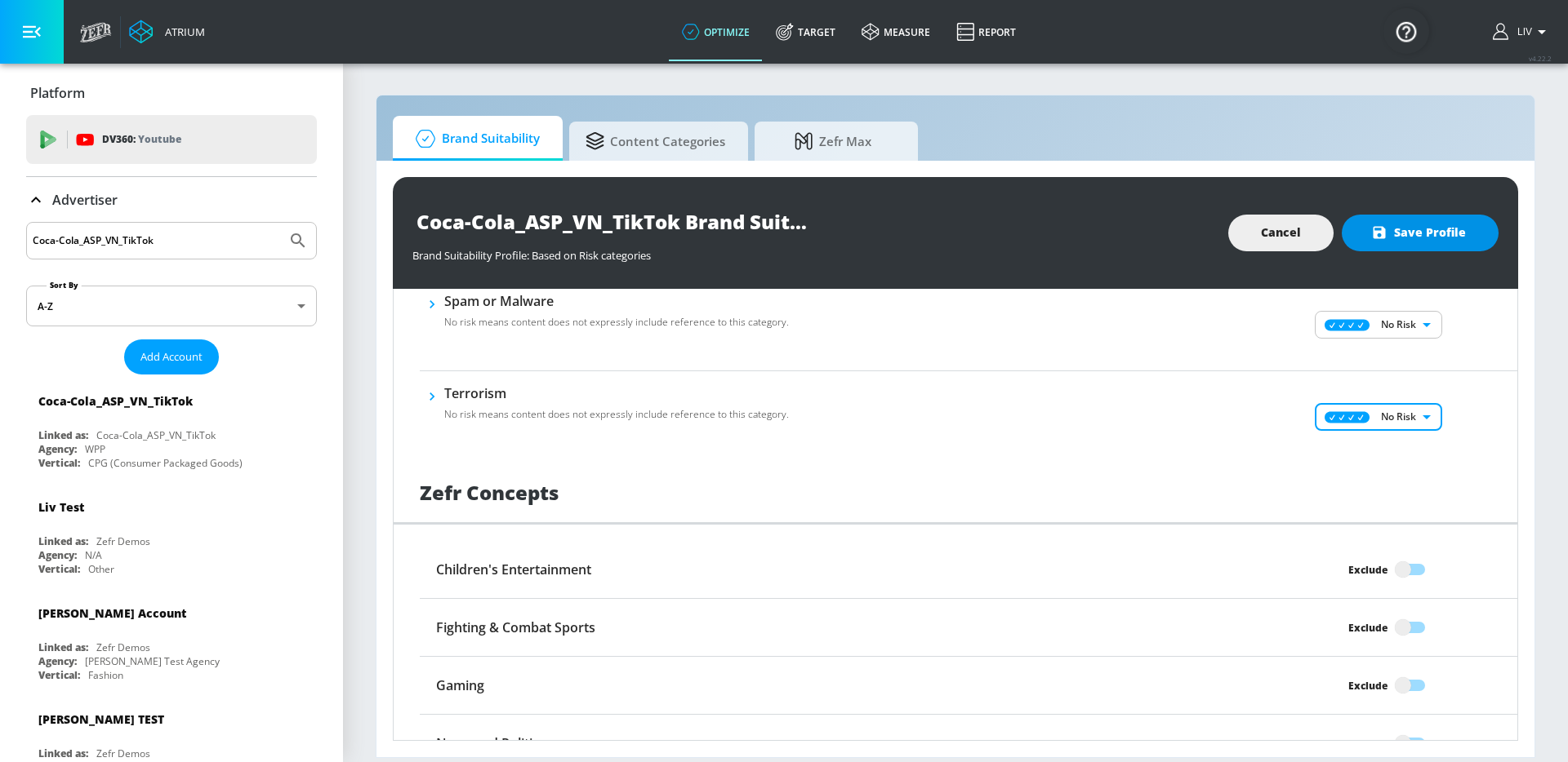
click at [1409, 246] on button "Save Profile" at bounding box center [1420, 233] width 157 height 37
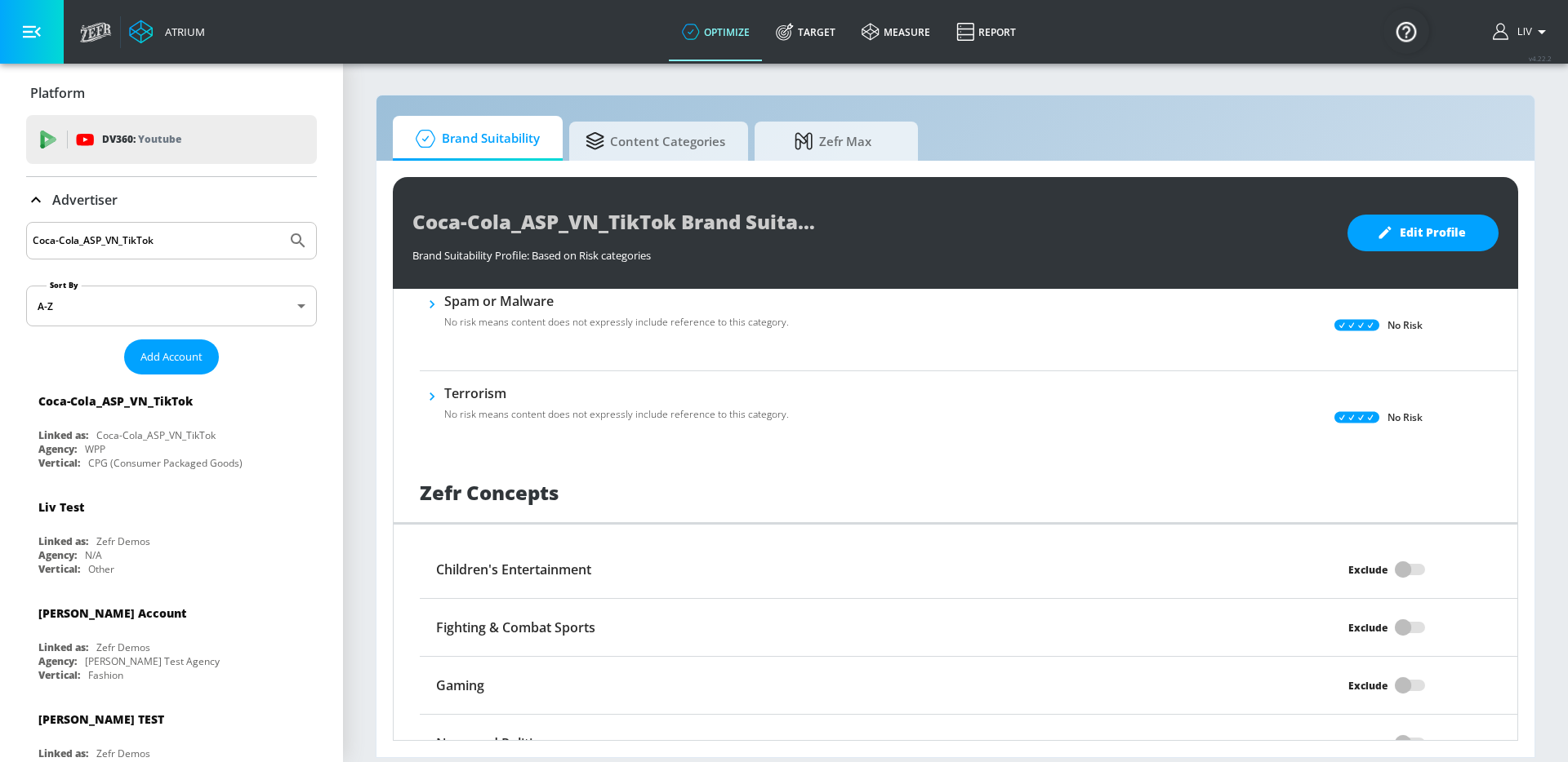
click at [217, 247] on div "Coca-Cola_ASP_VN_TikTok" at bounding box center [171, 240] width 291 height 38
click at [220, 237] on input "Coca-Cola_ASP_VN_TikTok" at bounding box center [156, 240] width 248 height 22
type input "vn"
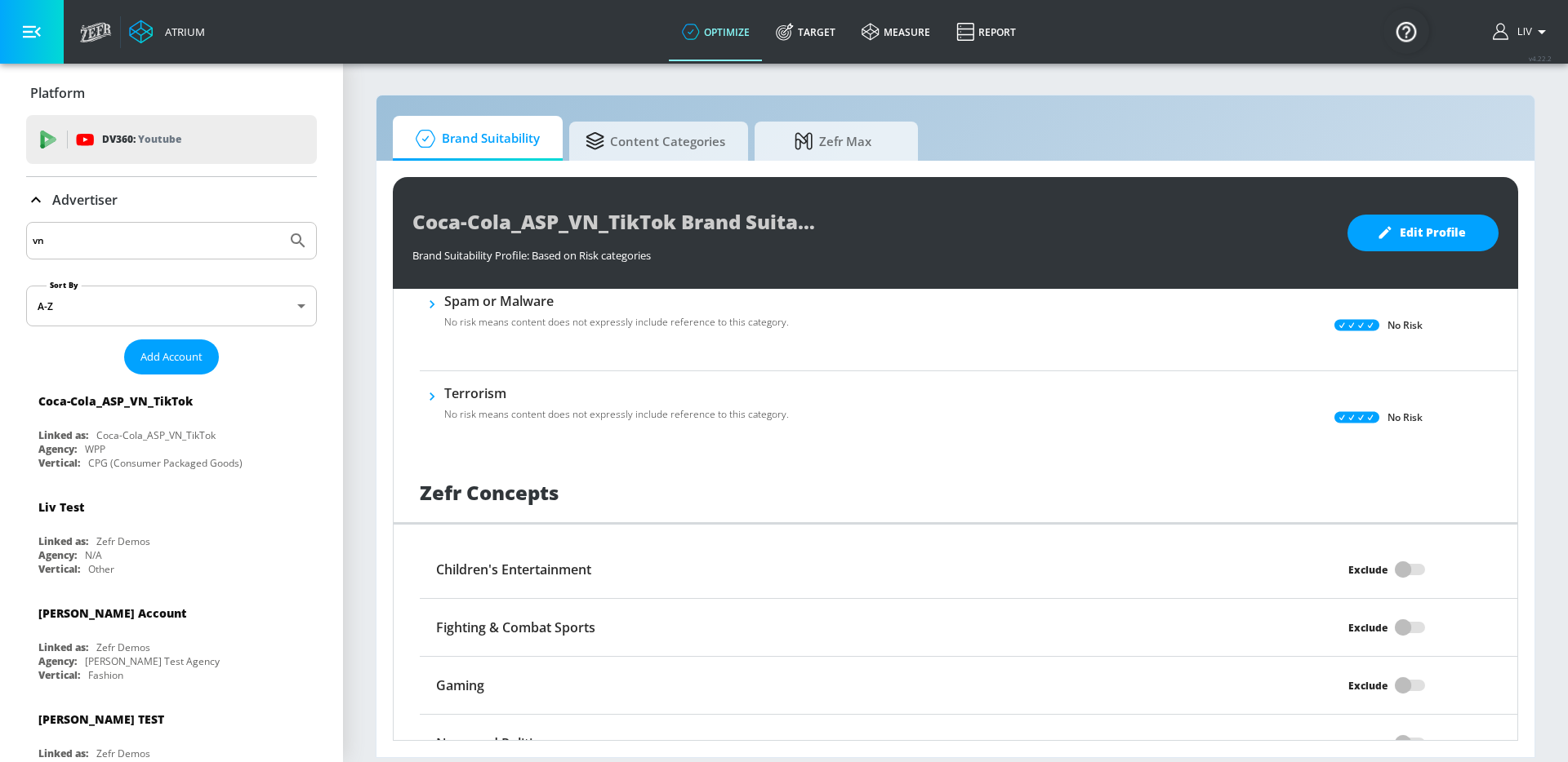
click at [280, 222] on button "Submit Search" at bounding box center [298, 240] width 36 height 36
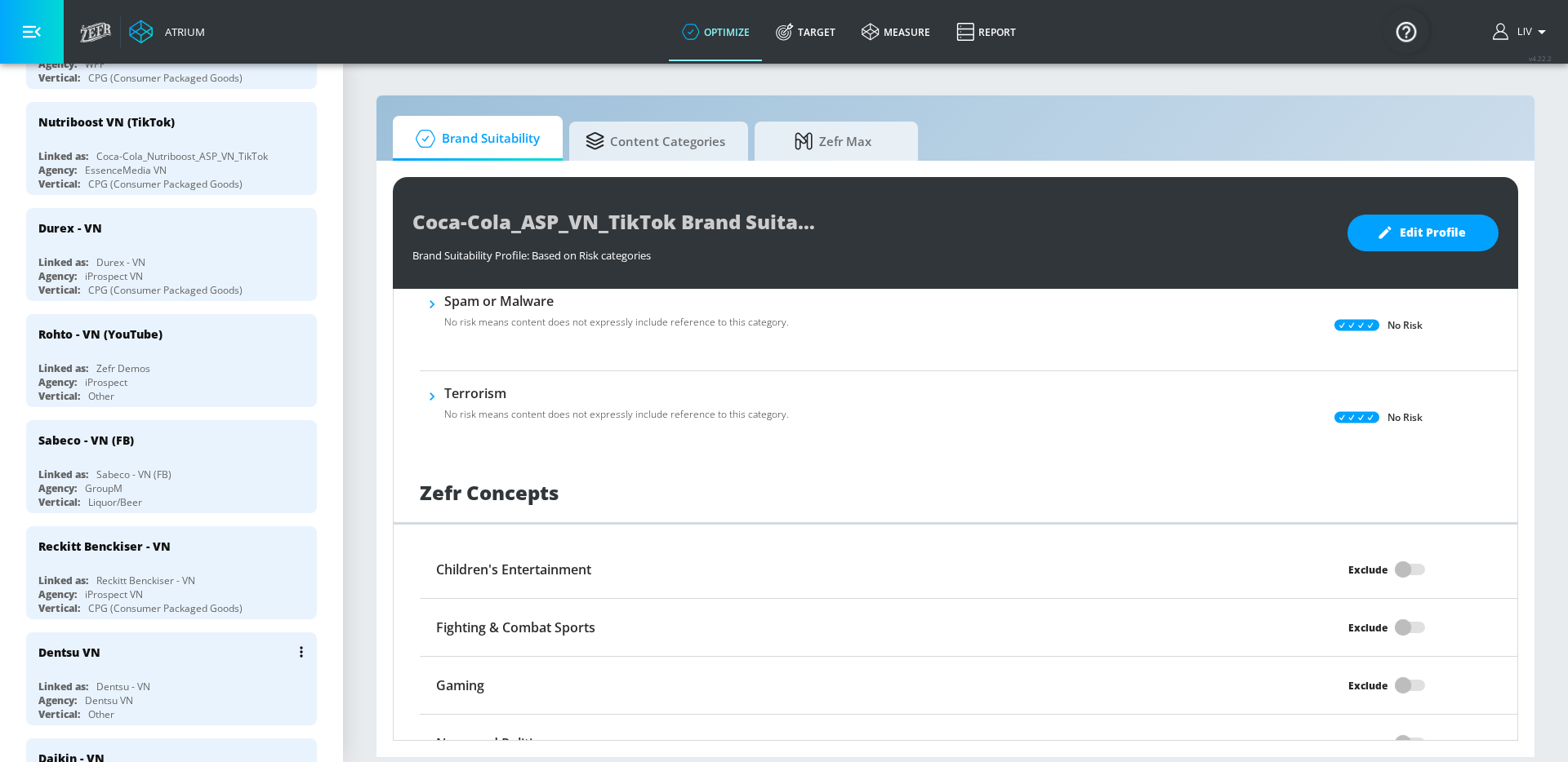
scroll to position [1232, 0]
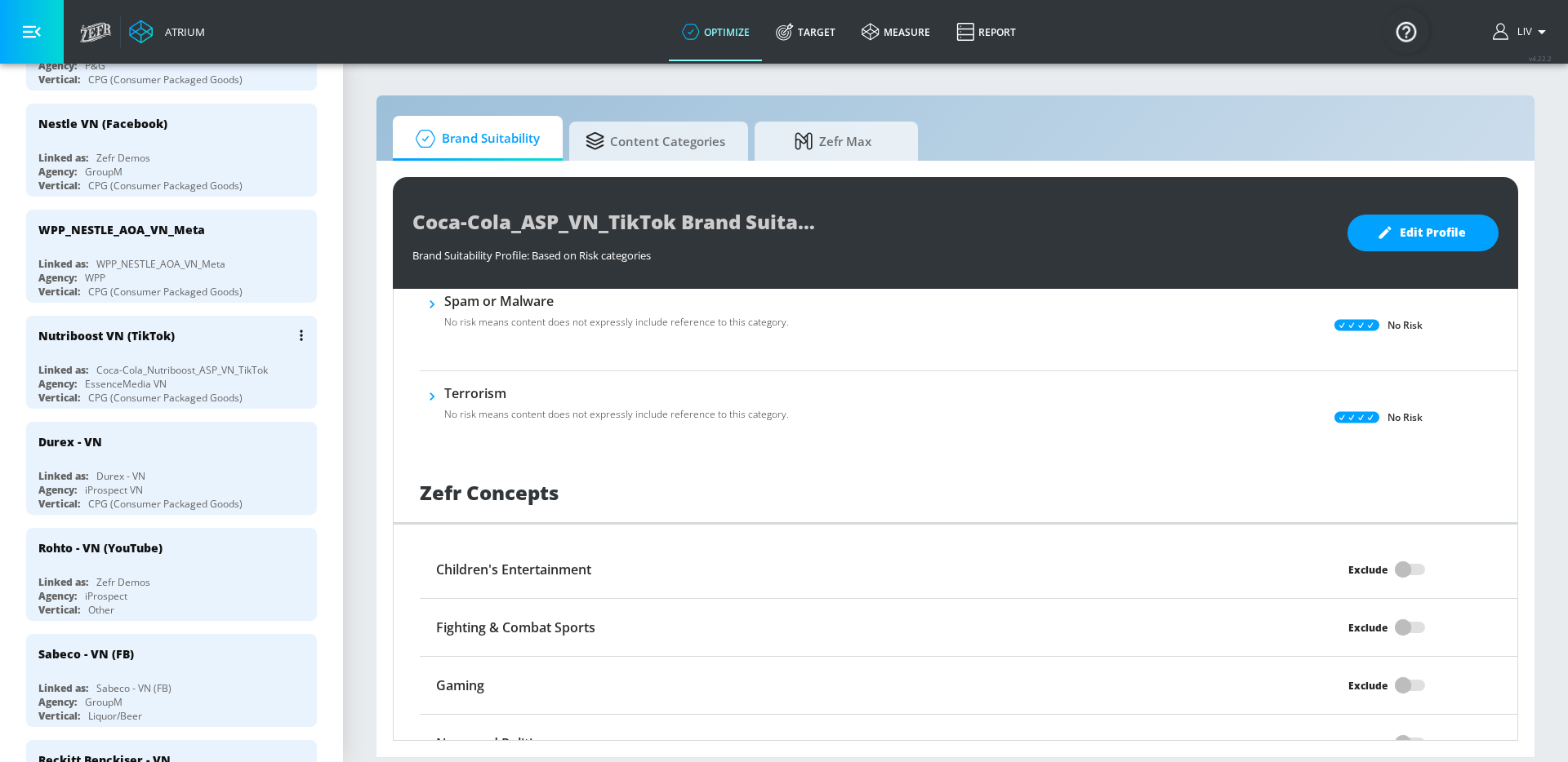
click at [297, 334] on button "list of Advertiser" at bounding box center [301, 335] width 23 height 23
click at [294, 361] on li "Edit" at bounding box center [218, 368] width 161 height 28
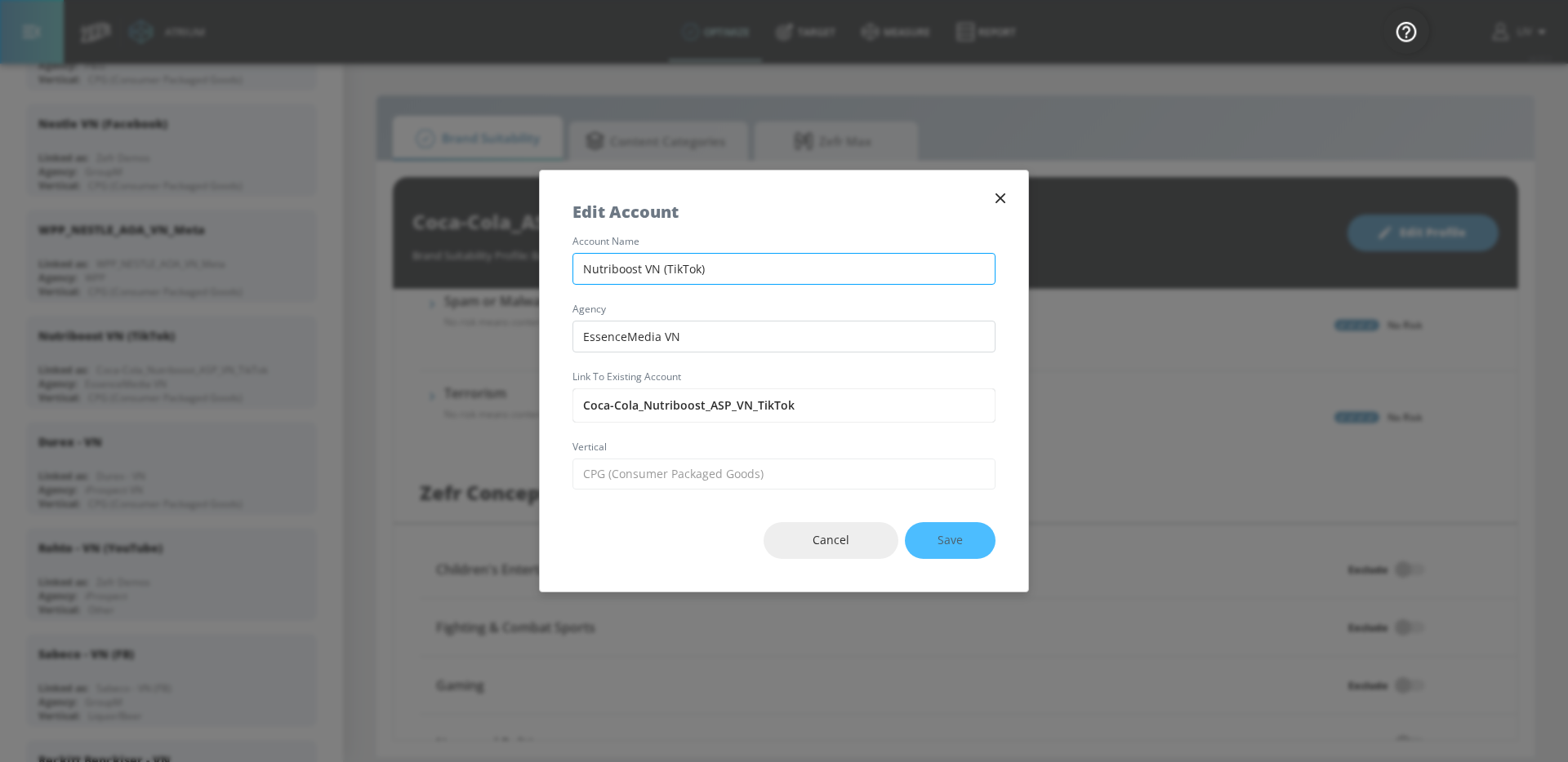
click at [647, 268] on input "Nutriboost VN (TikTok)" at bounding box center [784, 268] width 423 height 32
click at [694, 403] on input "Coca-Cola_Nutriboost_ASP_VN_TikTok" at bounding box center [784, 406] width 423 height 34
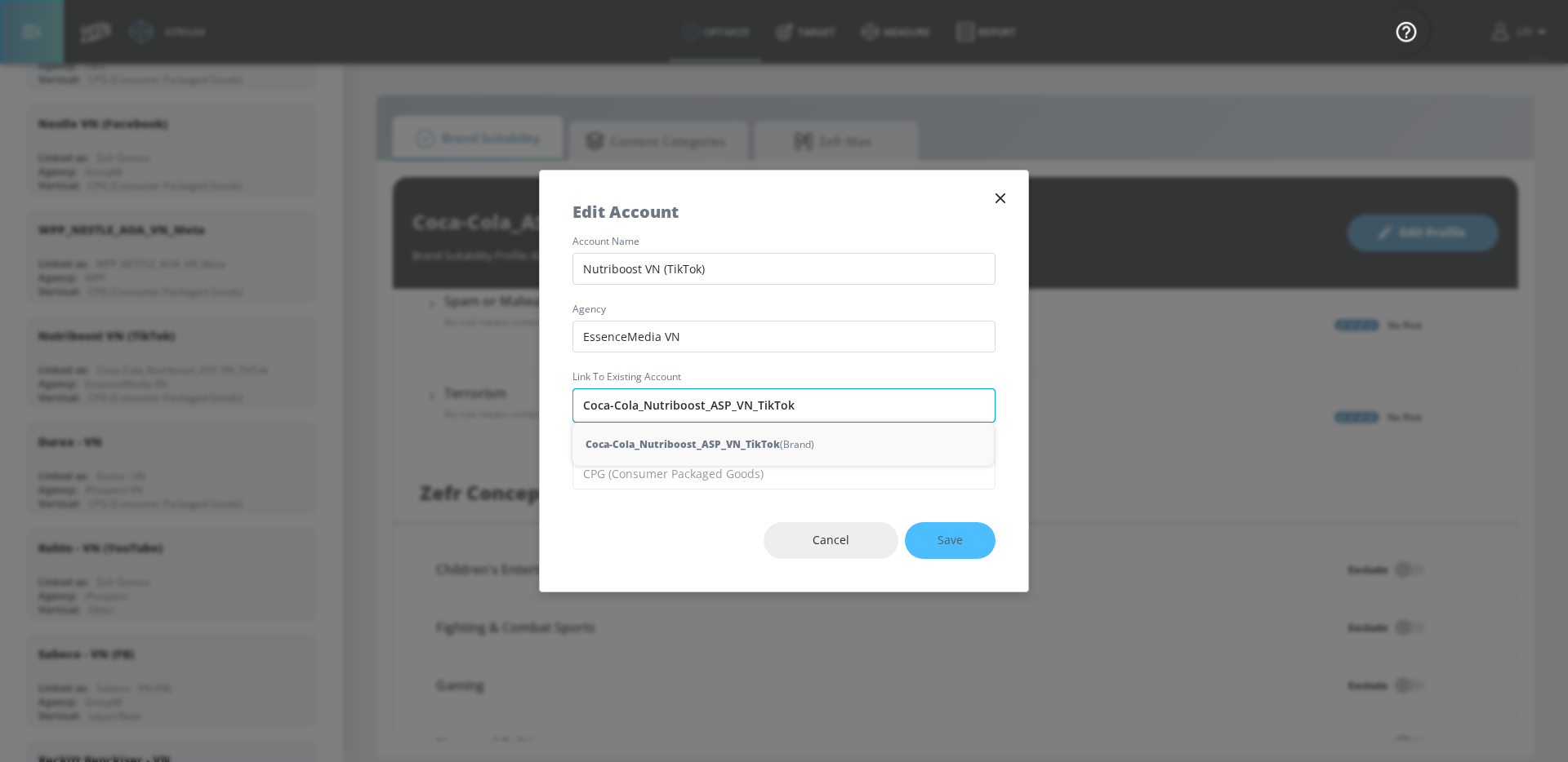
click at [694, 403] on input "Coca-Cola_Nutriboost_ASP_VN_TikTok" at bounding box center [784, 406] width 423 height 34
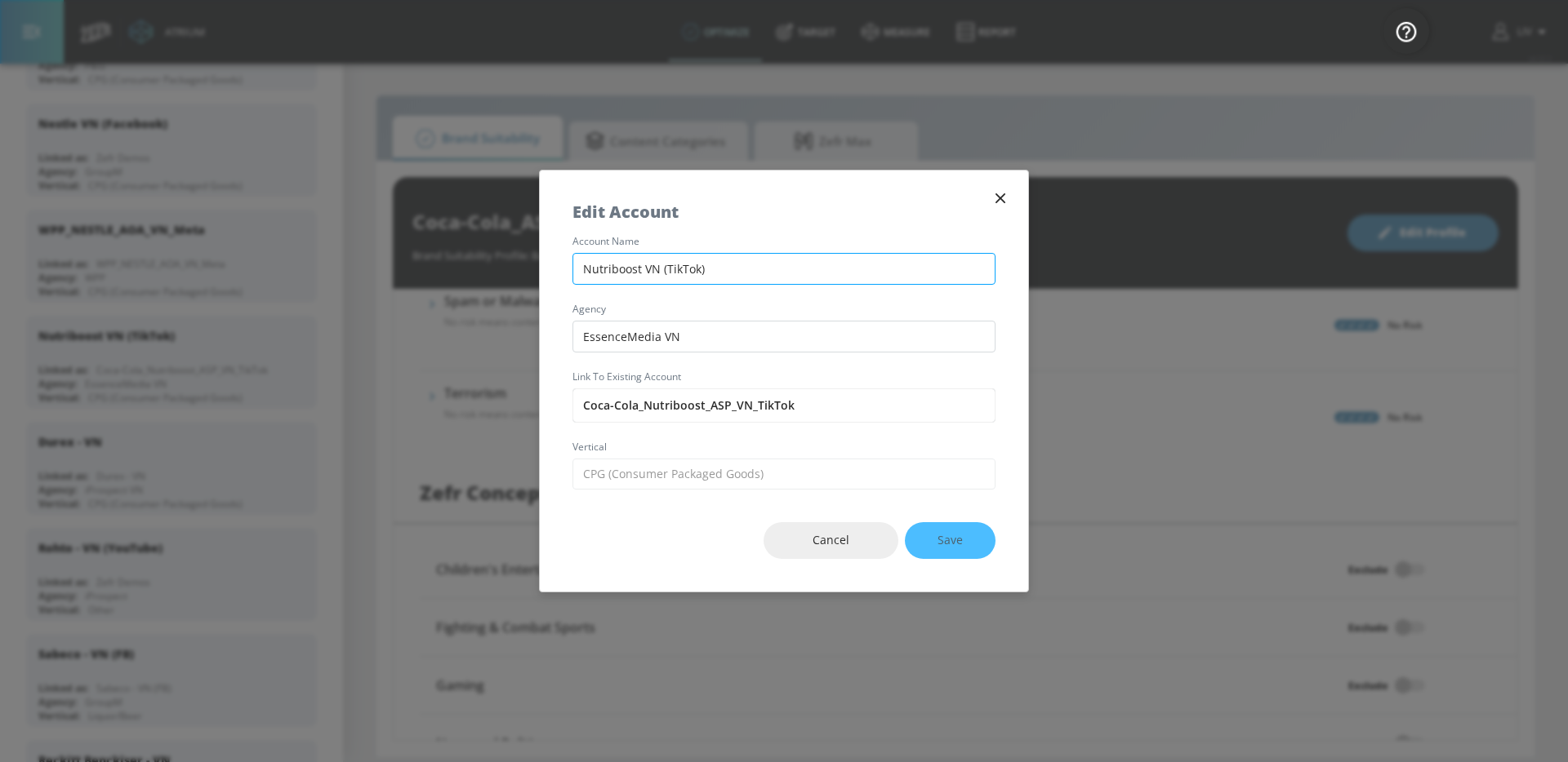
click at [699, 265] on input "Nutriboost VN (TikTok)" at bounding box center [784, 268] width 423 height 32
paste input "Coca-Cola_Nutriboost_ASP_VN_TikTok"
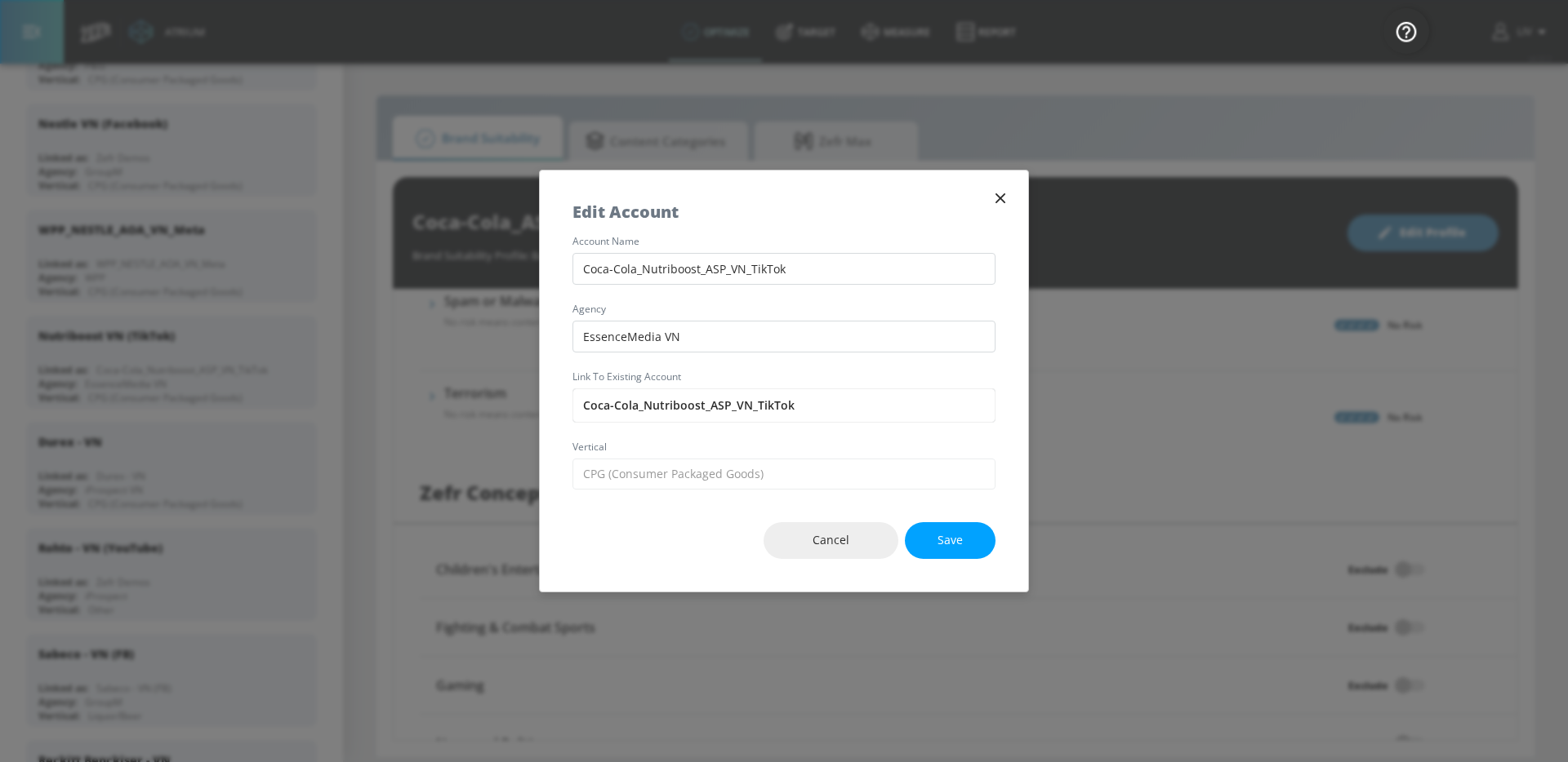
type input "Coca-Cola_Nutriboost_ASP_VN_TikTok"
click at [800, 297] on div "account name Coca-Cola_Nutriboost_ASP_VN_TikTok agency EssenceMedia VN Link to …" at bounding box center [784, 363] width 488 height 253
click at [585, 274] on input "Coca-Cola_Nutriboost_ASP_VN_TikTok" at bounding box center [784, 268] width 423 height 32
click at [623, 335] on input "EssenceMedia VN" at bounding box center [784, 336] width 423 height 32
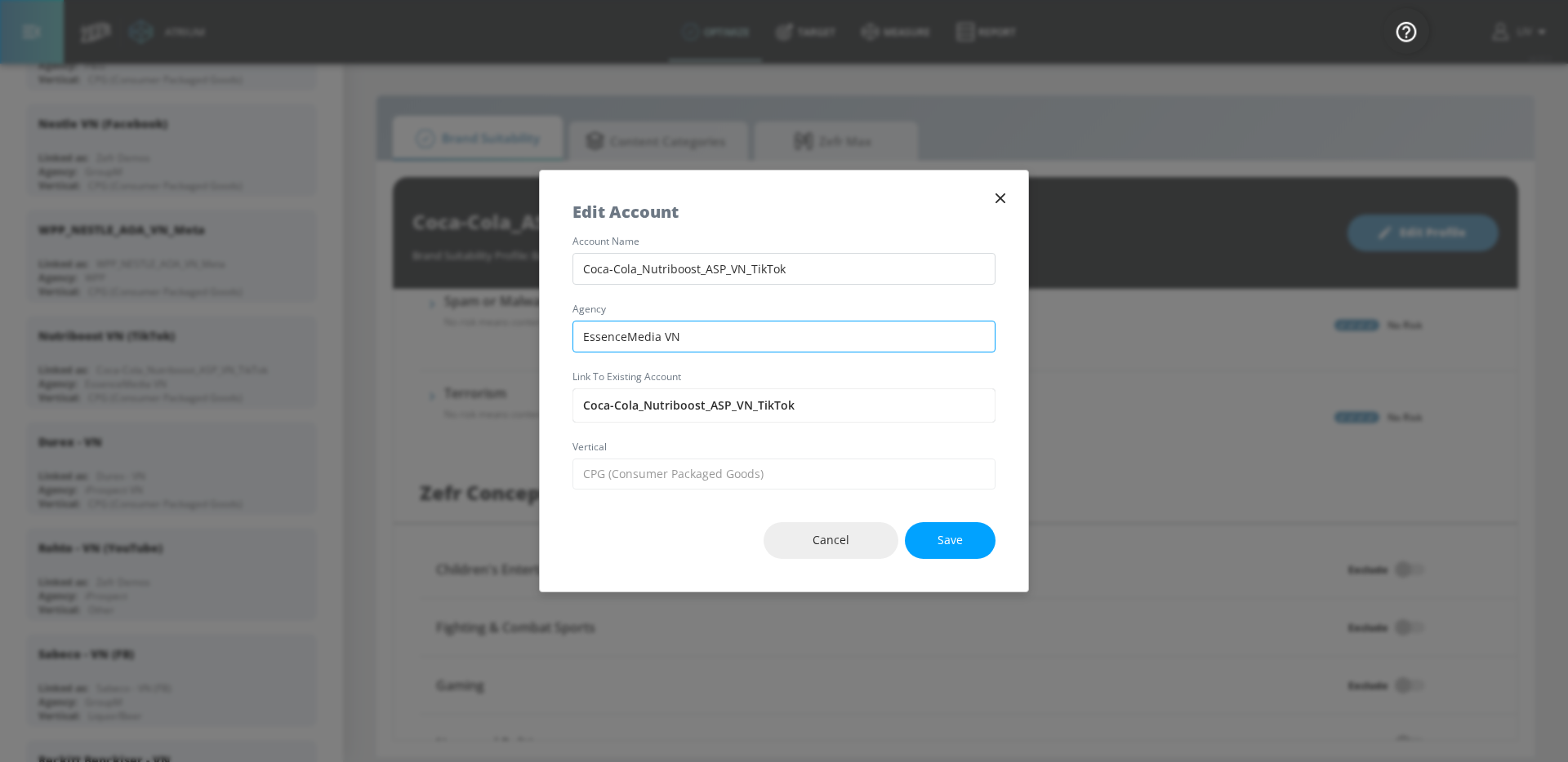
click at [623, 335] on input "EssenceMedia VN" at bounding box center [784, 336] width 423 height 32
type input "WPP"
click at [968, 538] on button "Save" at bounding box center [950, 540] width 91 height 37
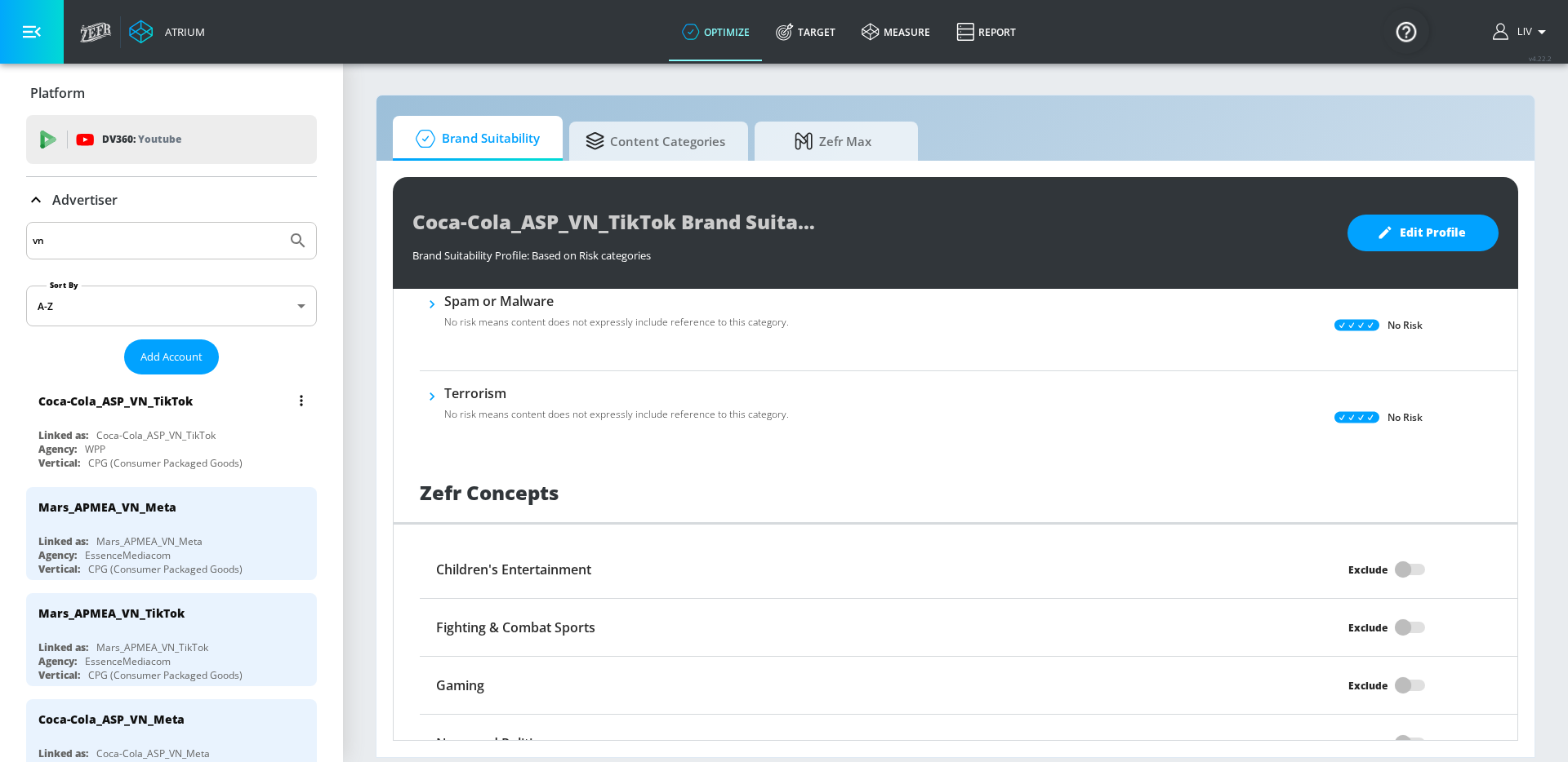
scroll to position [659, 0]
